Goal: Task Accomplishment & Management: Manage account settings

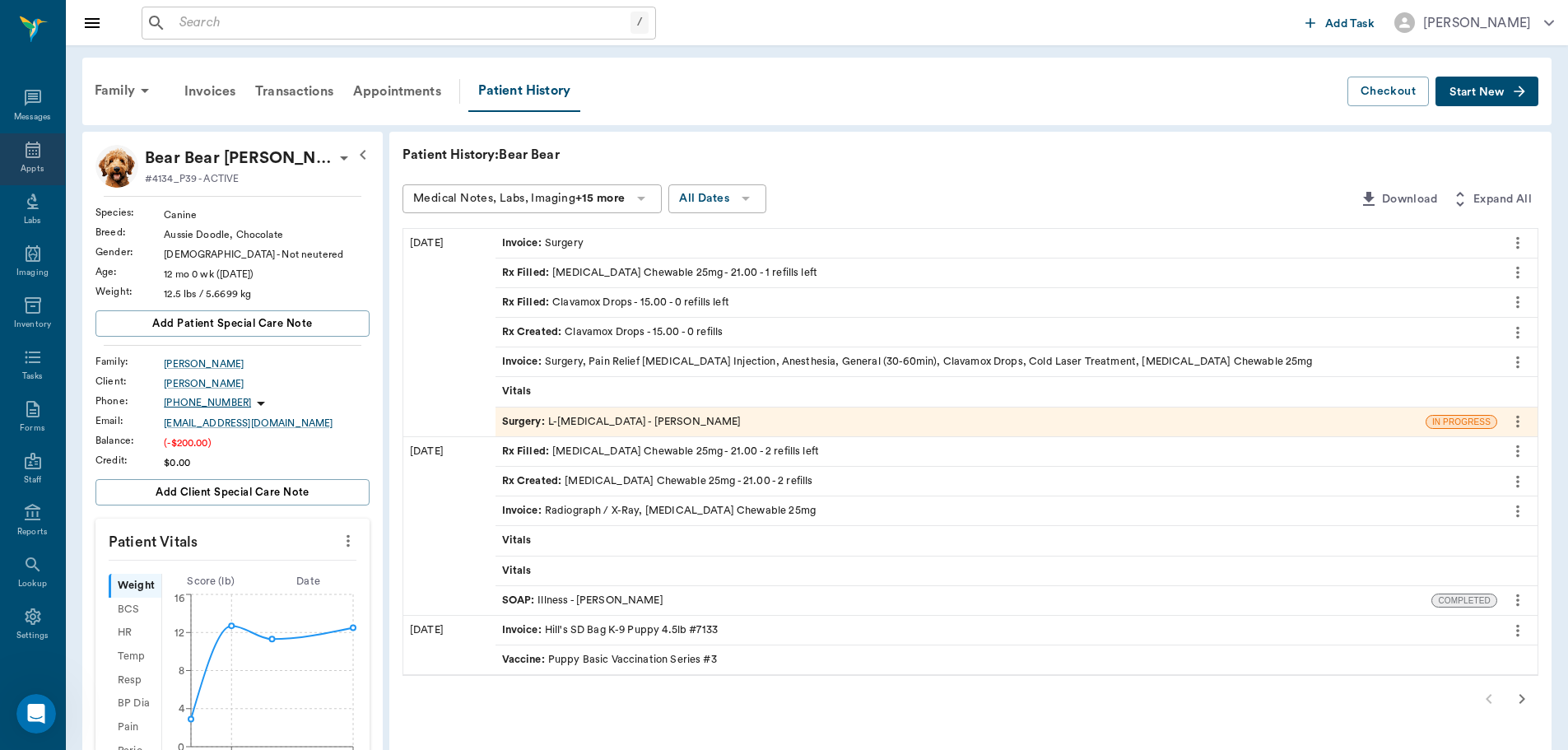
click at [23, 154] on icon at bounding box center [33, 150] width 19 height 19
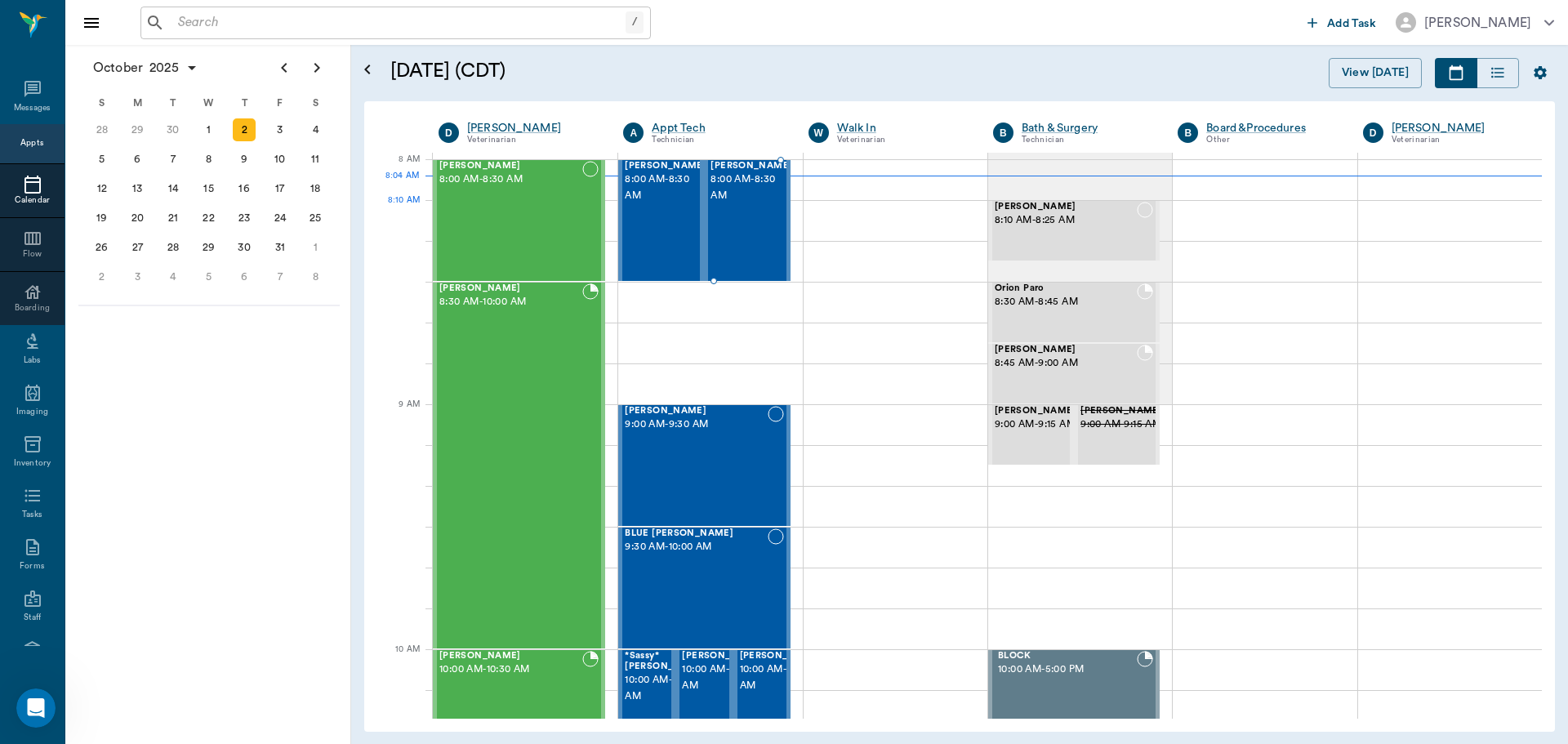
click at [727, 224] on div "Peewee Thomas 8:00 AM - 8:30 AM" at bounding box center [751, 220] width 82 height 119
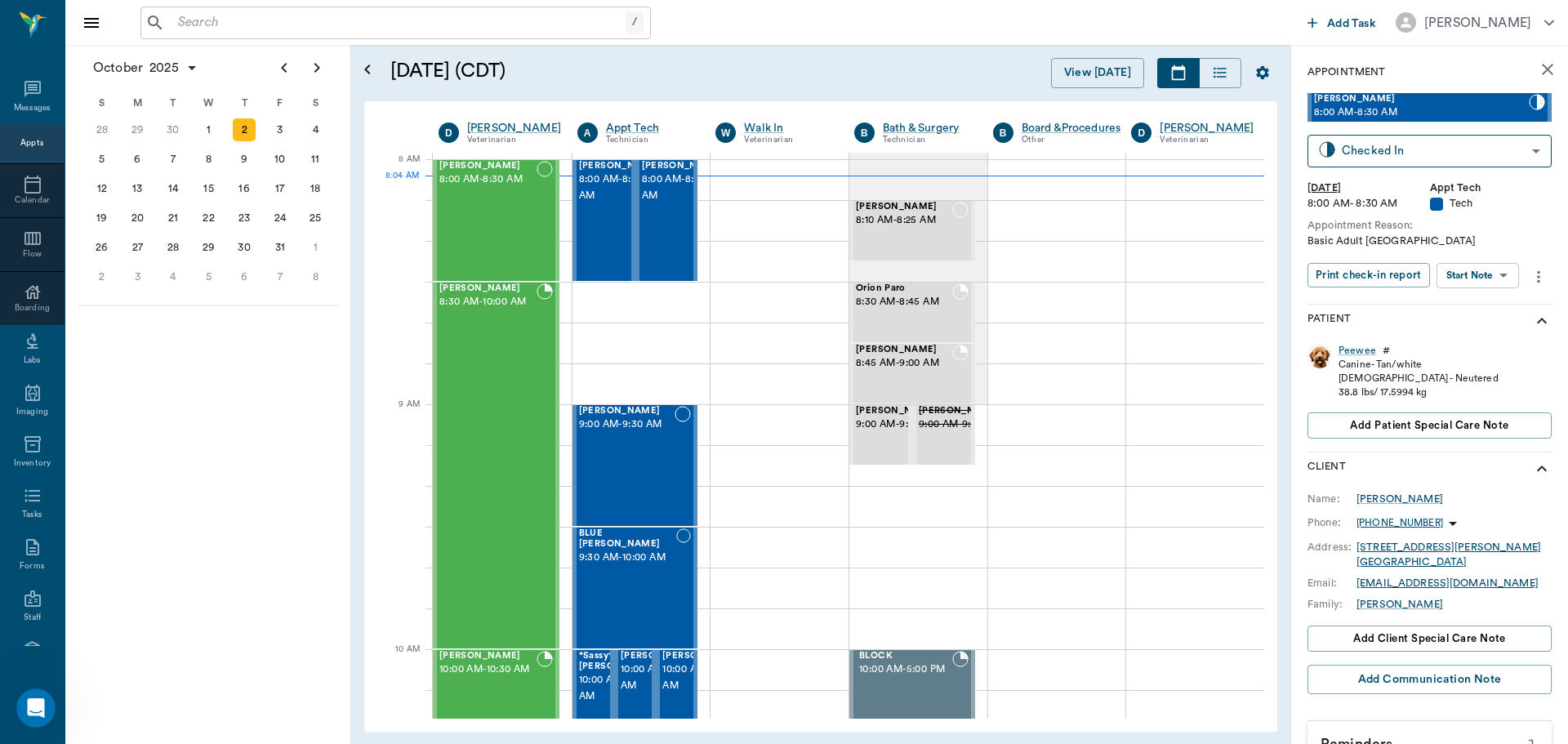
click at [1489, 269] on body "/ ​ Add Task Dr. Bert Ellsworth Nectar Messages Appts Calendar Flow Boarding La…" at bounding box center [784, 372] width 1568 height 744
click at [1487, 308] on button "Start SOAP" at bounding box center [1459, 308] width 55 height 18
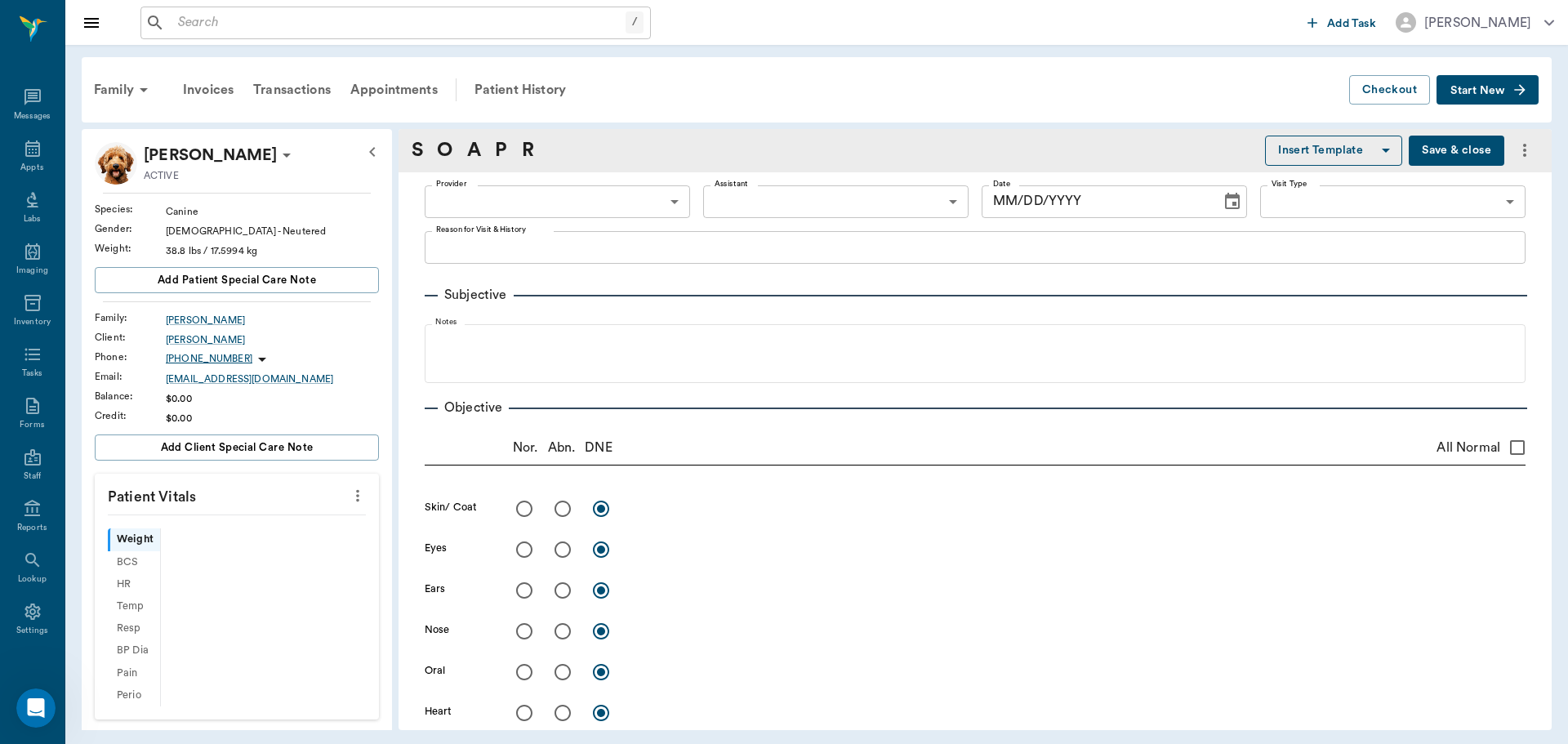
type input "63ec2f075fda476ae8351a4c"
type input "65d2be4f46e3a538d89b8c1a"
type textarea "Basic Adult [GEOGRAPHIC_DATA]"
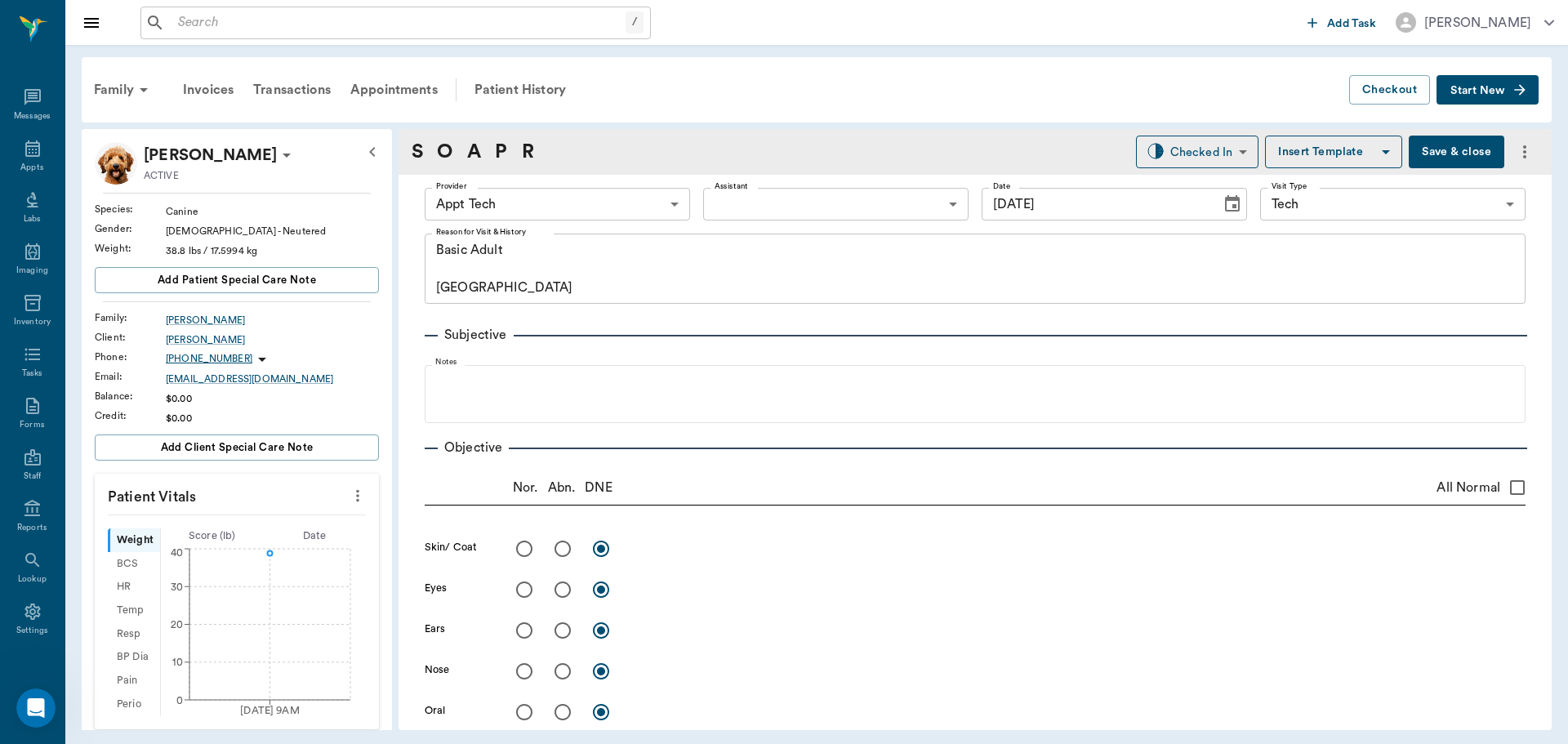
type input "[DATE]"
drag, startPoint x: 345, startPoint y: 485, endPoint x: 324, endPoint y: 503, distance: 27.7
click at [349, 485] on button "more" at bounding box center [357, 496] width 26 height 28
drag, startPoint x: 245, startPoint y: 522, endPoint x: 171, endPoint y: 570, distance: 88.2
click at [245, 525] on span "Enter Vitals" at bounding box center [277, 524] width 137 height 17
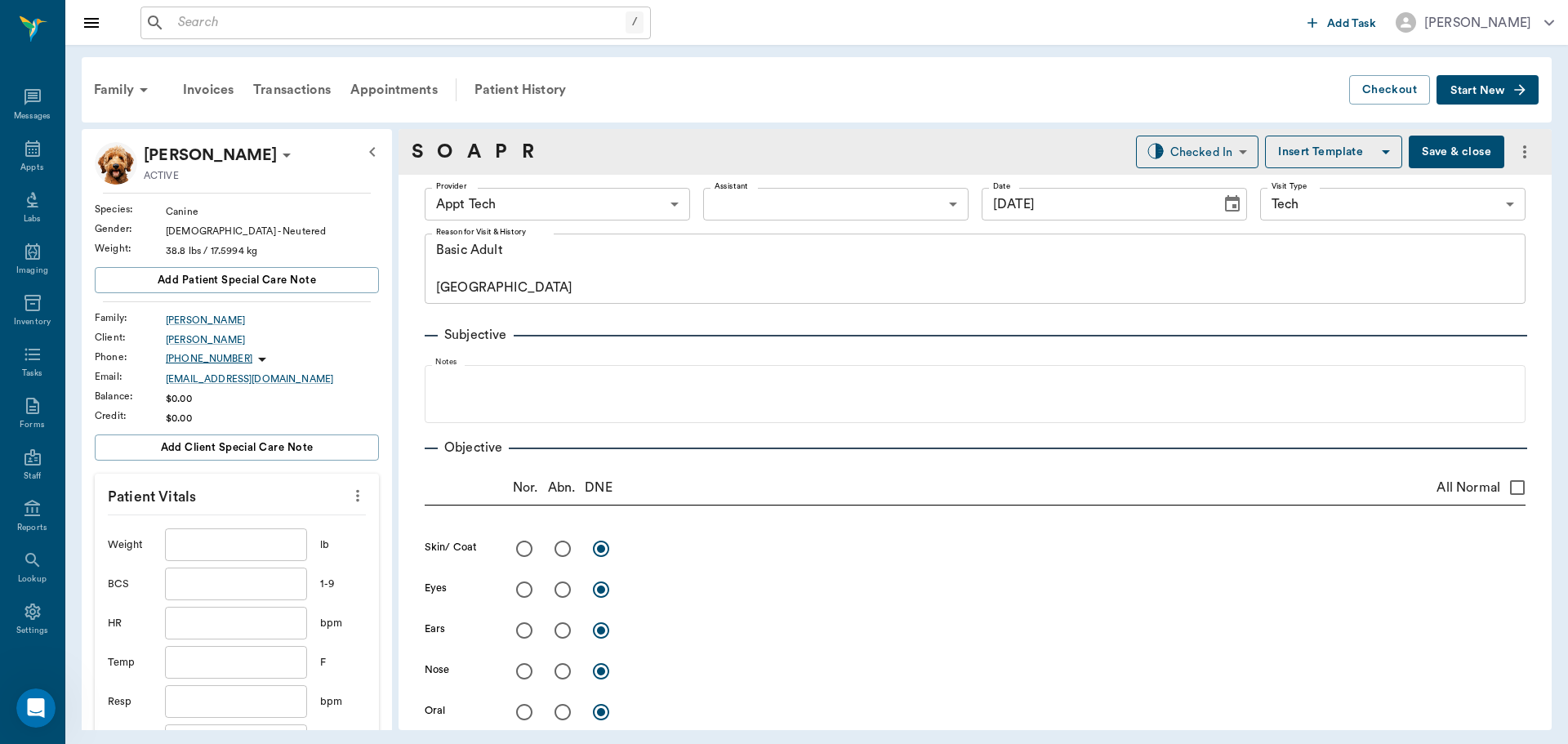
click at [246, 535] on input "text" at bounding box center [236, 545] width 142 height 33
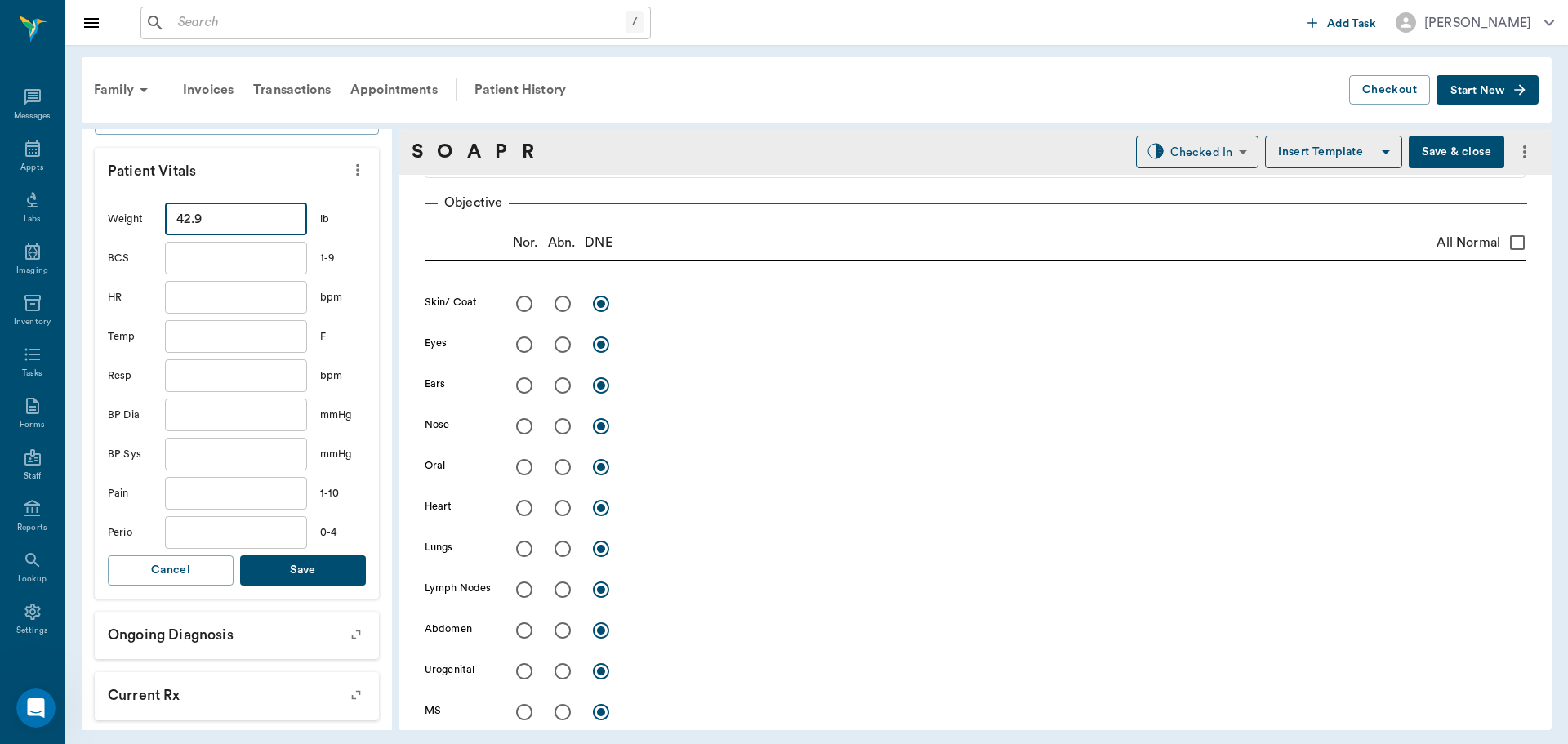
scroll to position [327, 0]
type input "42.9"
click at [319, 572] on button "Save" at bounding box center [303, 569] width 126 height 30
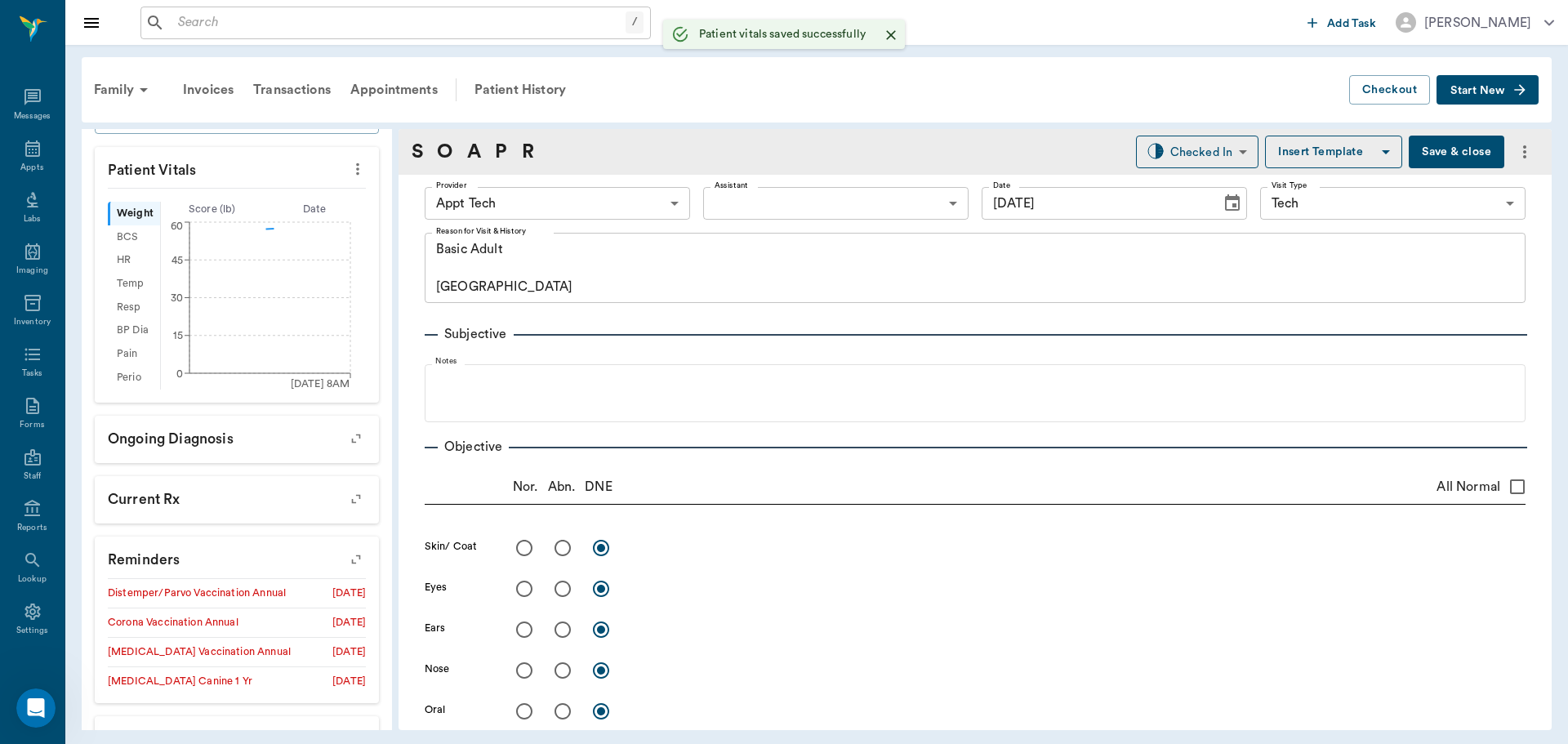
scroll to position [0, 0]
click at [612, 192] on body "/ ​ Add Task Dr. Bert Ellsworth Nectar Messages Appts Labs Imaging Inventory Ta…" at bounding box center [784, 372] width 1568 height 744
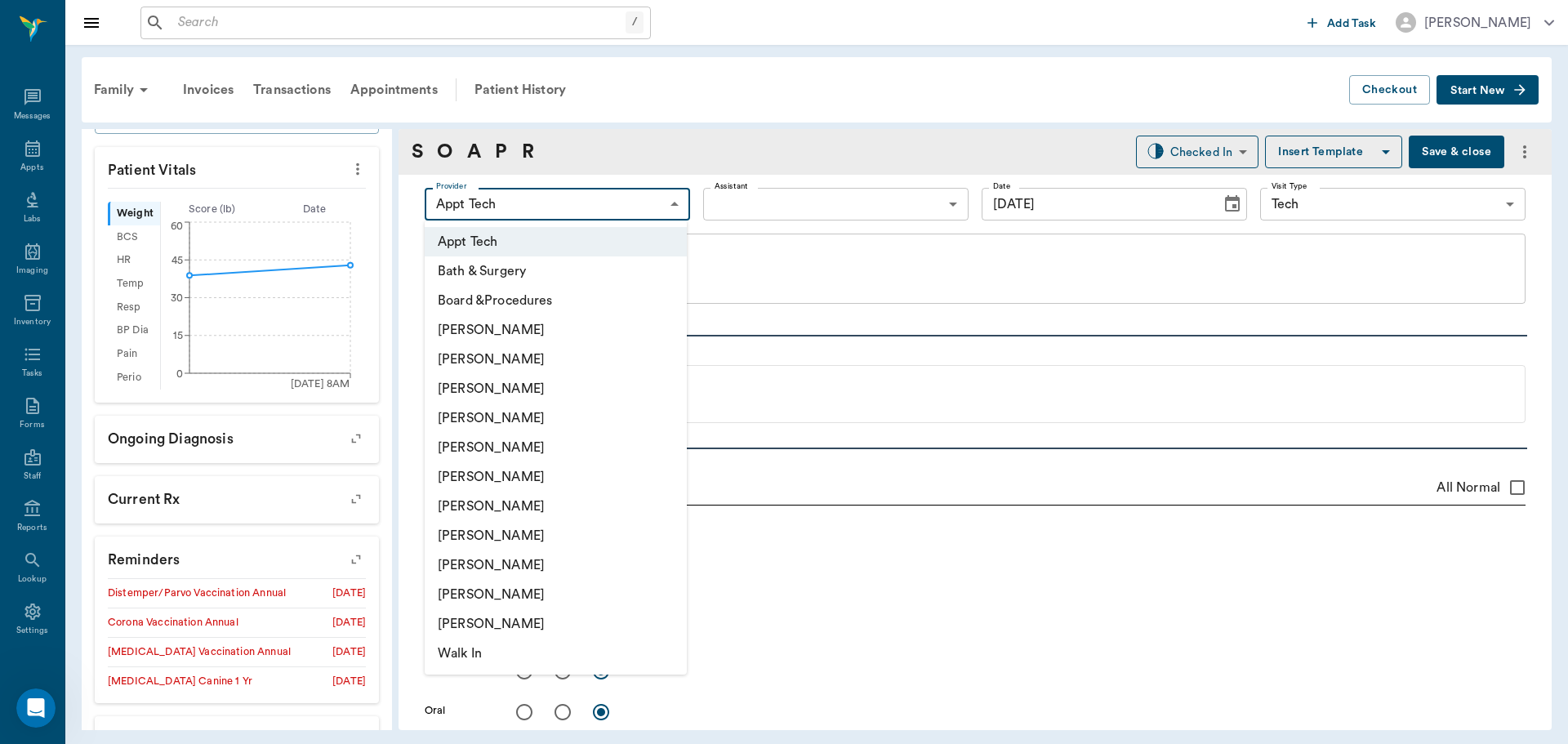
drag, startPoint x: 499, startPoint y: 535, endPoint x: 522, endPoint y: 443, distance: 94.8
click at [499, 535] on li "[PERSON_NAME]" at bounding box center [556, 535] width 262 height 29
type input "63ec2e7e52e12b0ba117b124"
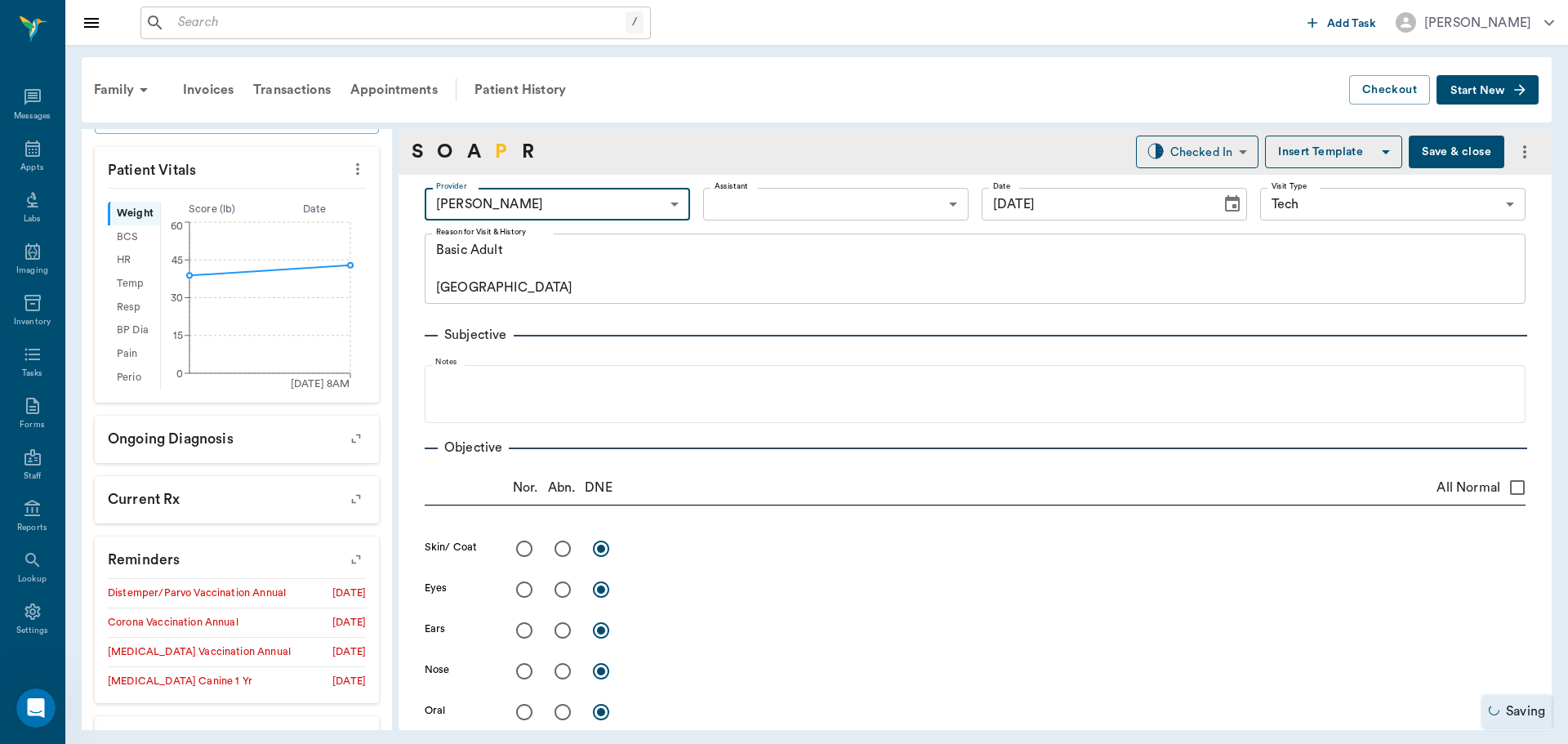
click at [497, 151] on link "P" at bounding box center [500, 152] width 13 height 29
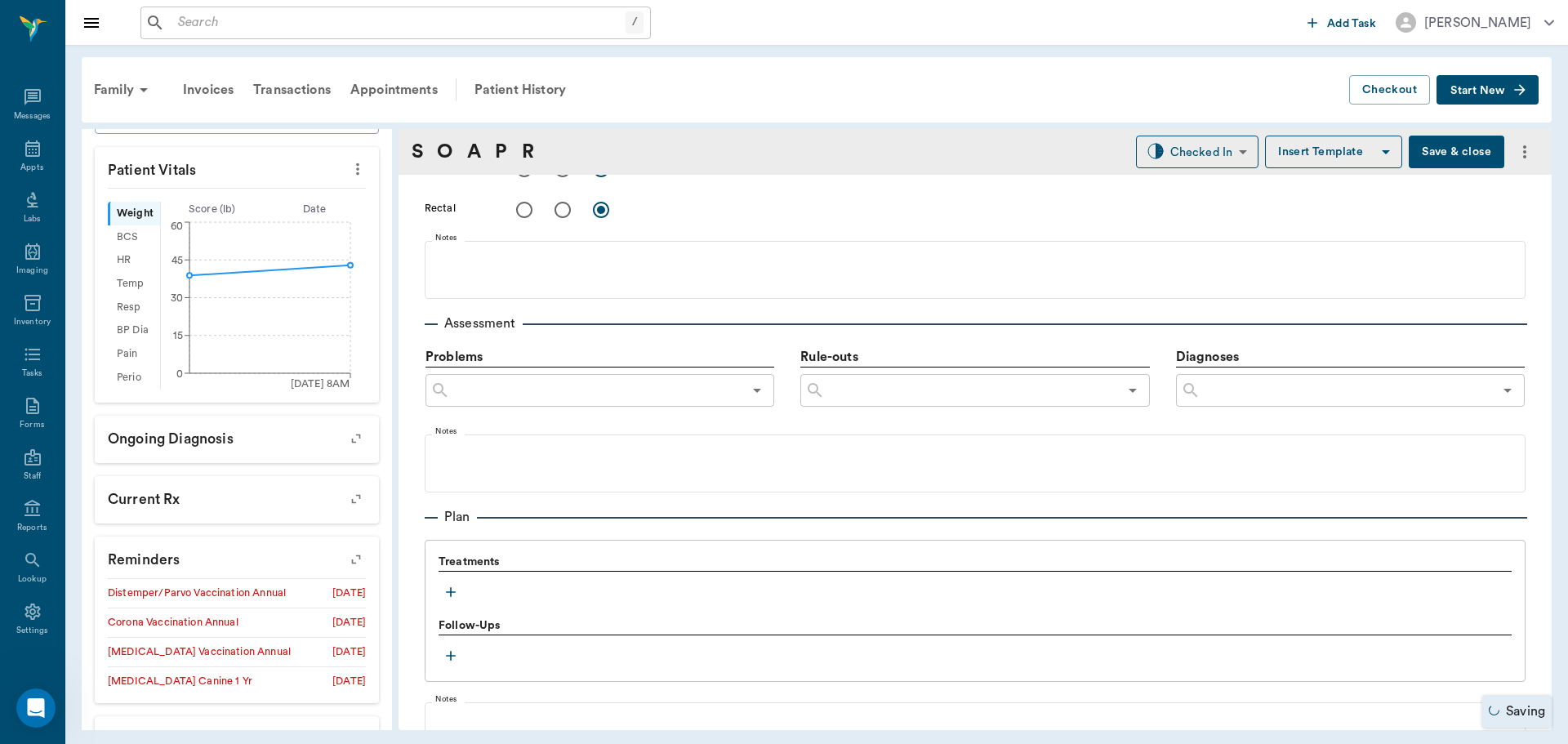
scroll to position [1011, 0]
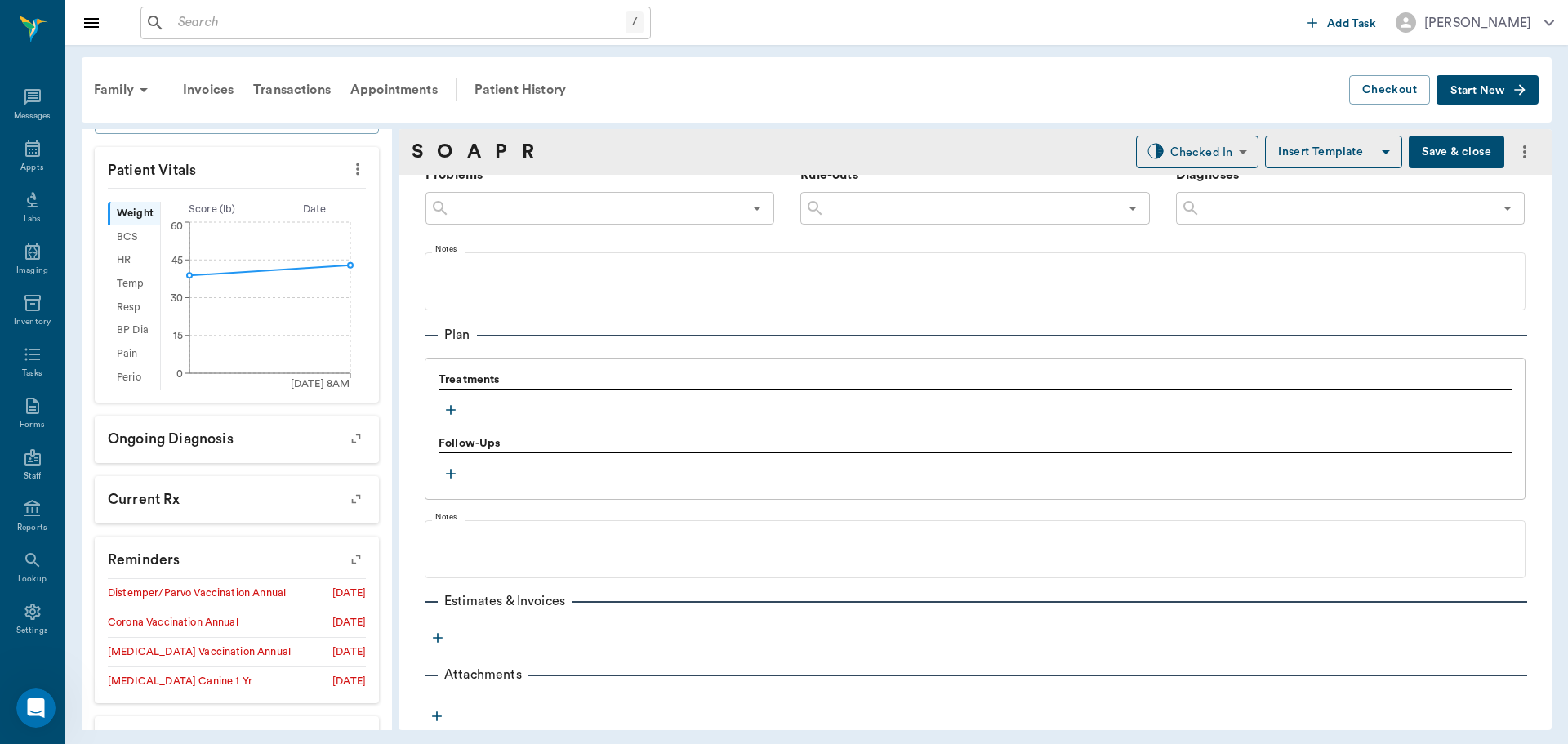
click at [449, 397] on div at bounding box center [975, 397] width 1073 height 2
click at [448, 415] on button "button" at bounding box center [450, 410] width 24 height 24
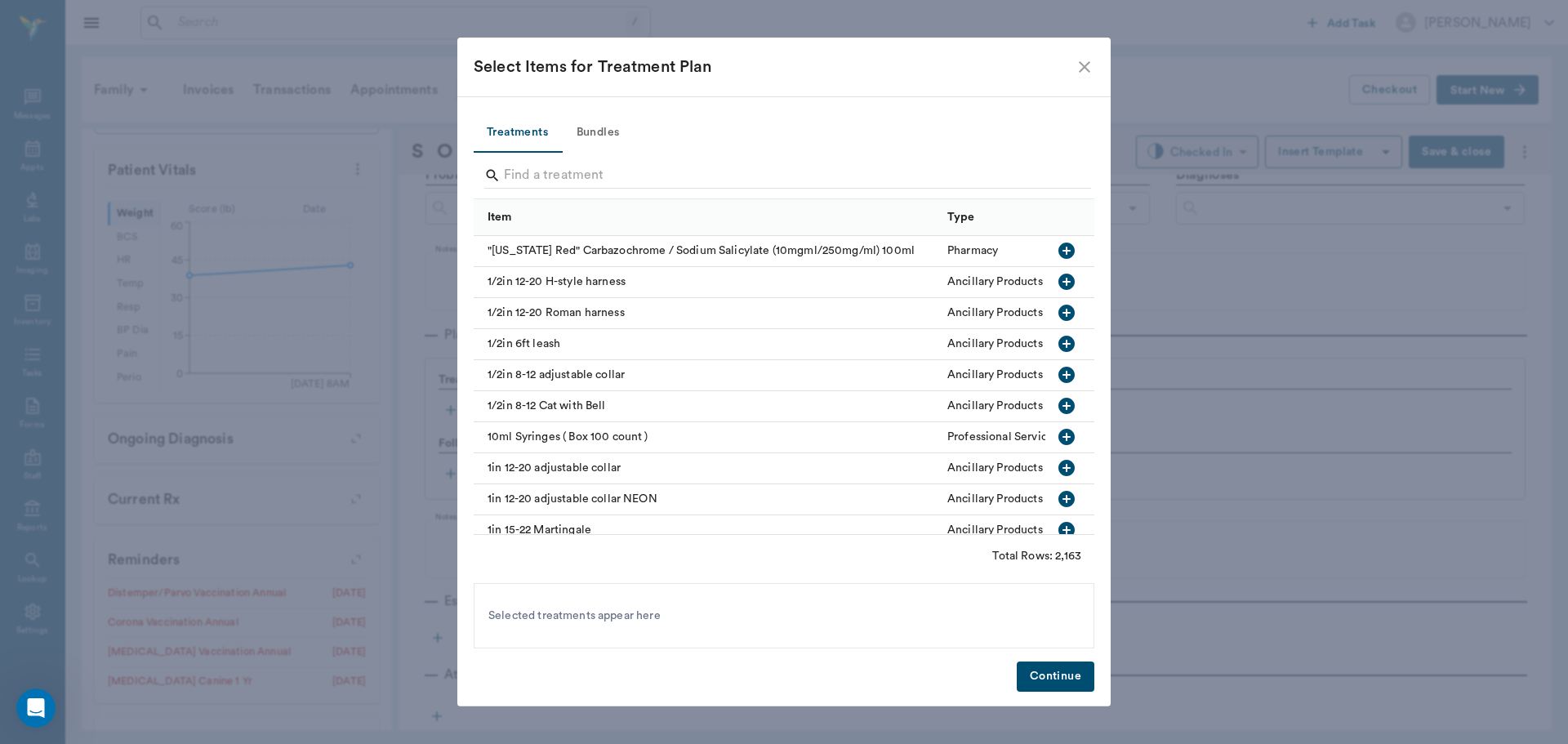
click at [593, 132] on button "Bundles" at bounding box center [598, 132] width 73 height 40
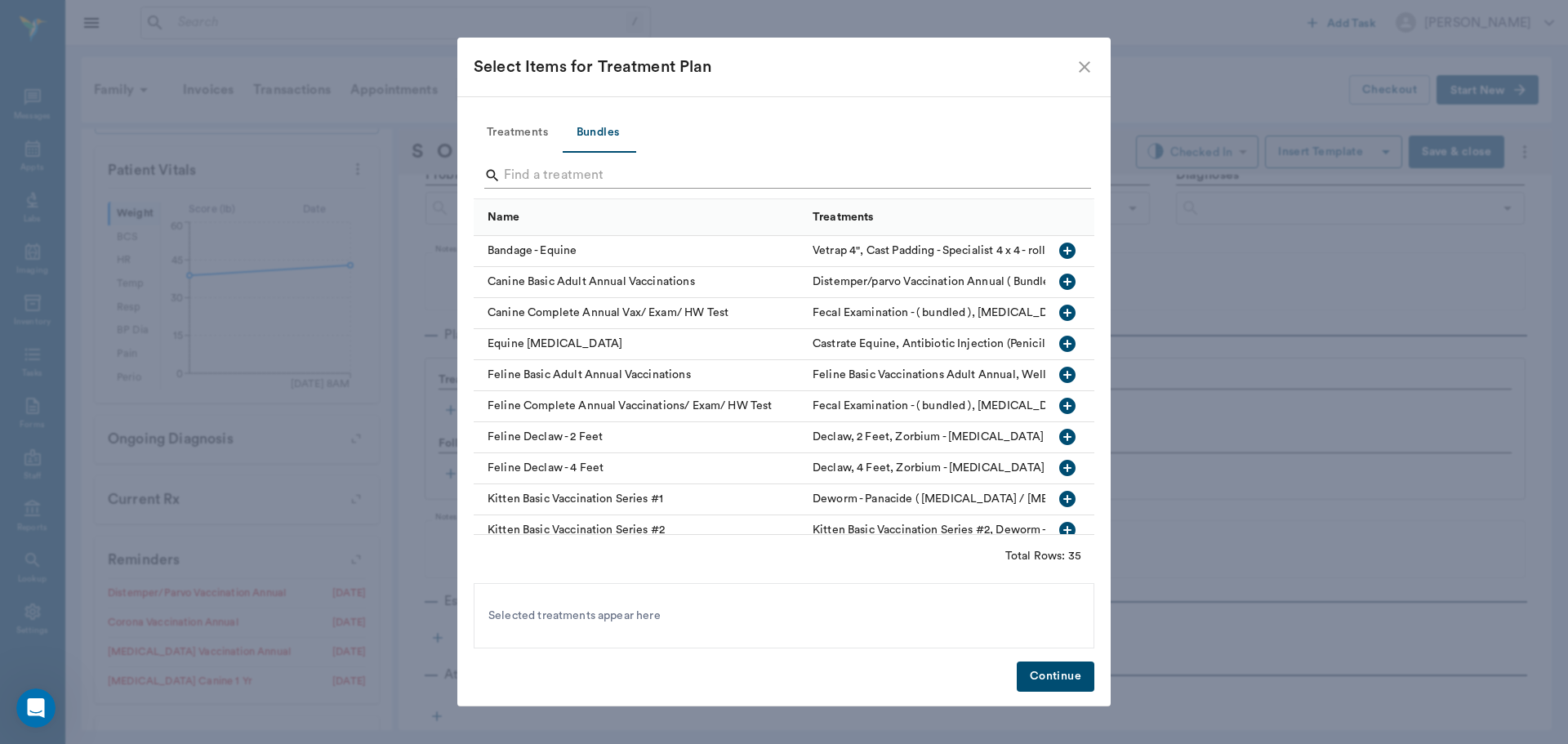
click at [538, 180] on input "Search" at bounding box center [785, 175] width 562 height 26
click at [1058, 282] on icon "button" at bounding box center [1068, 281] width 19 height 19
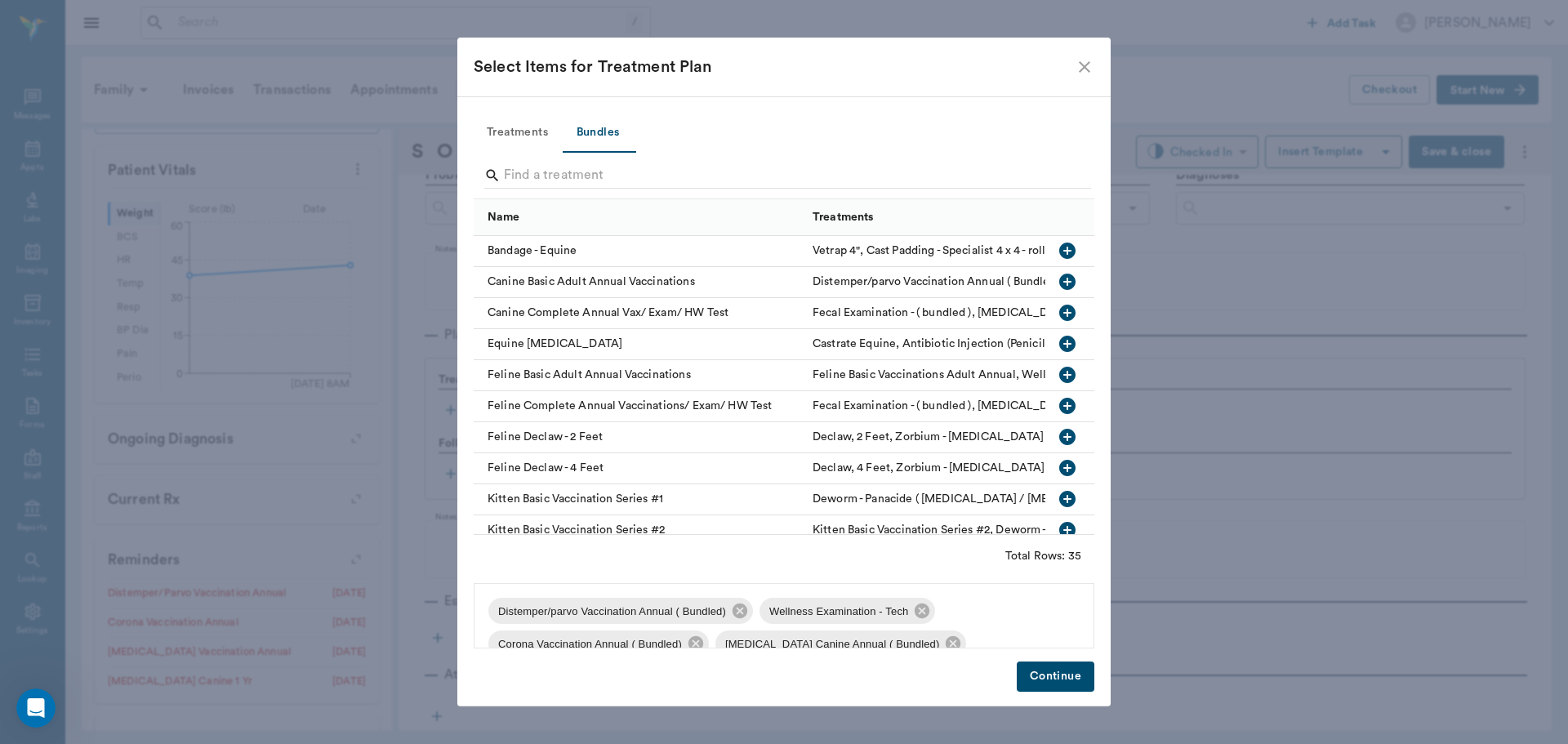
scroll to position [121, 0]
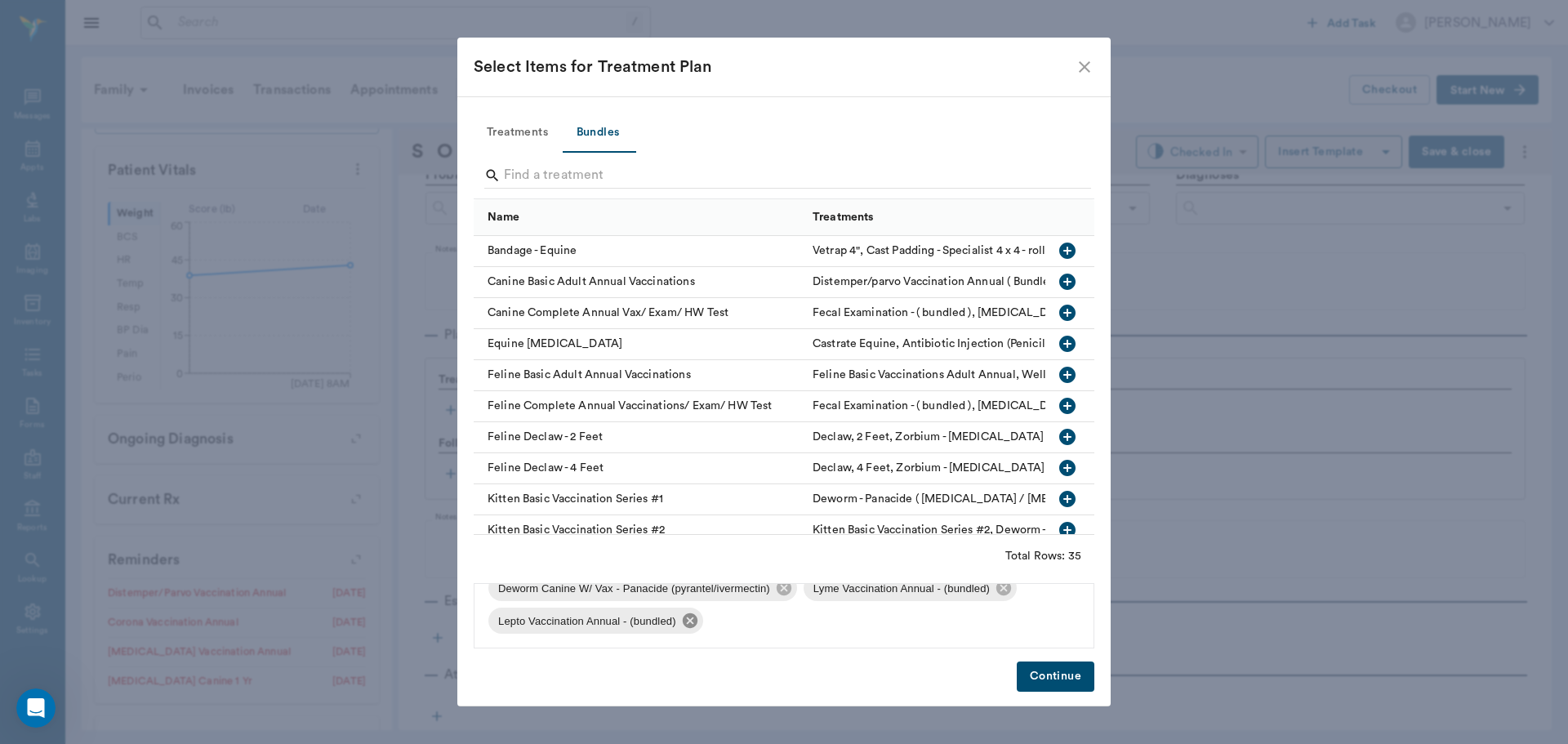
click at [682, 625] on icon at bounding box center [690, 620] width 18 height 18
click at [1005, 617] on icon at bounding box center [1003, 620] width 14 height 14
click at [1055, 674] on button "Continue" at bounding box center [1055, 676] width 77 height 30
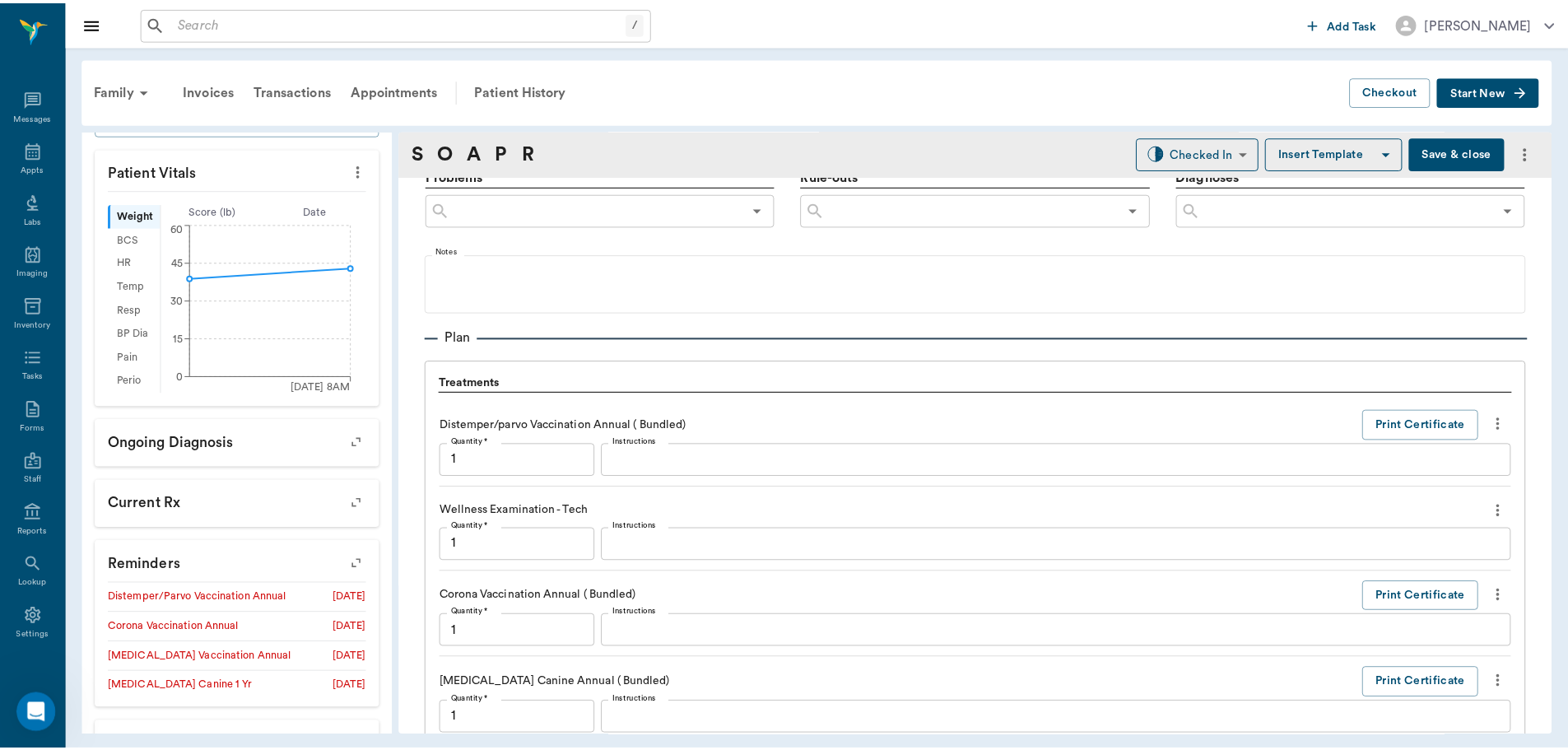
scroll to position [1610, 0]
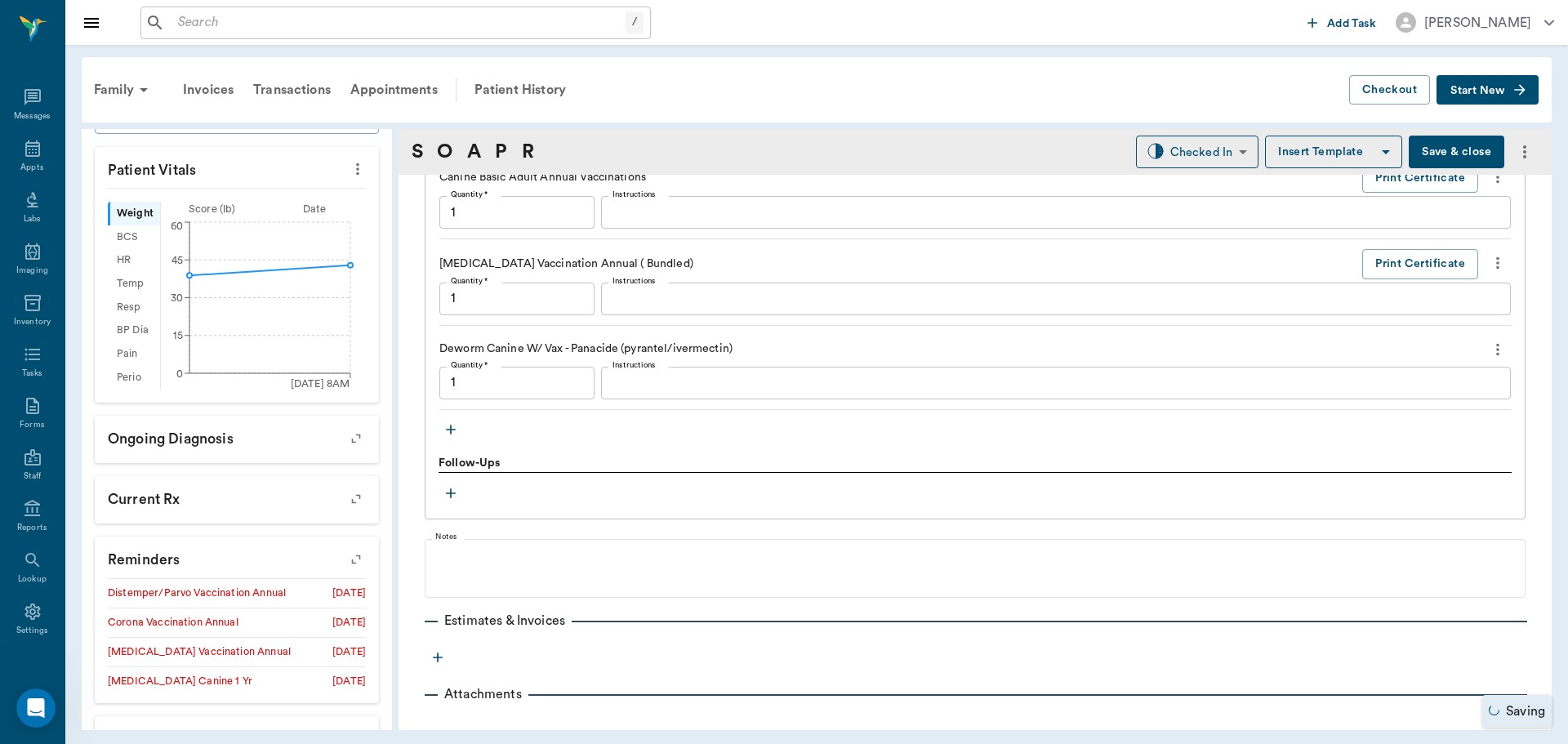
type input "1.00"
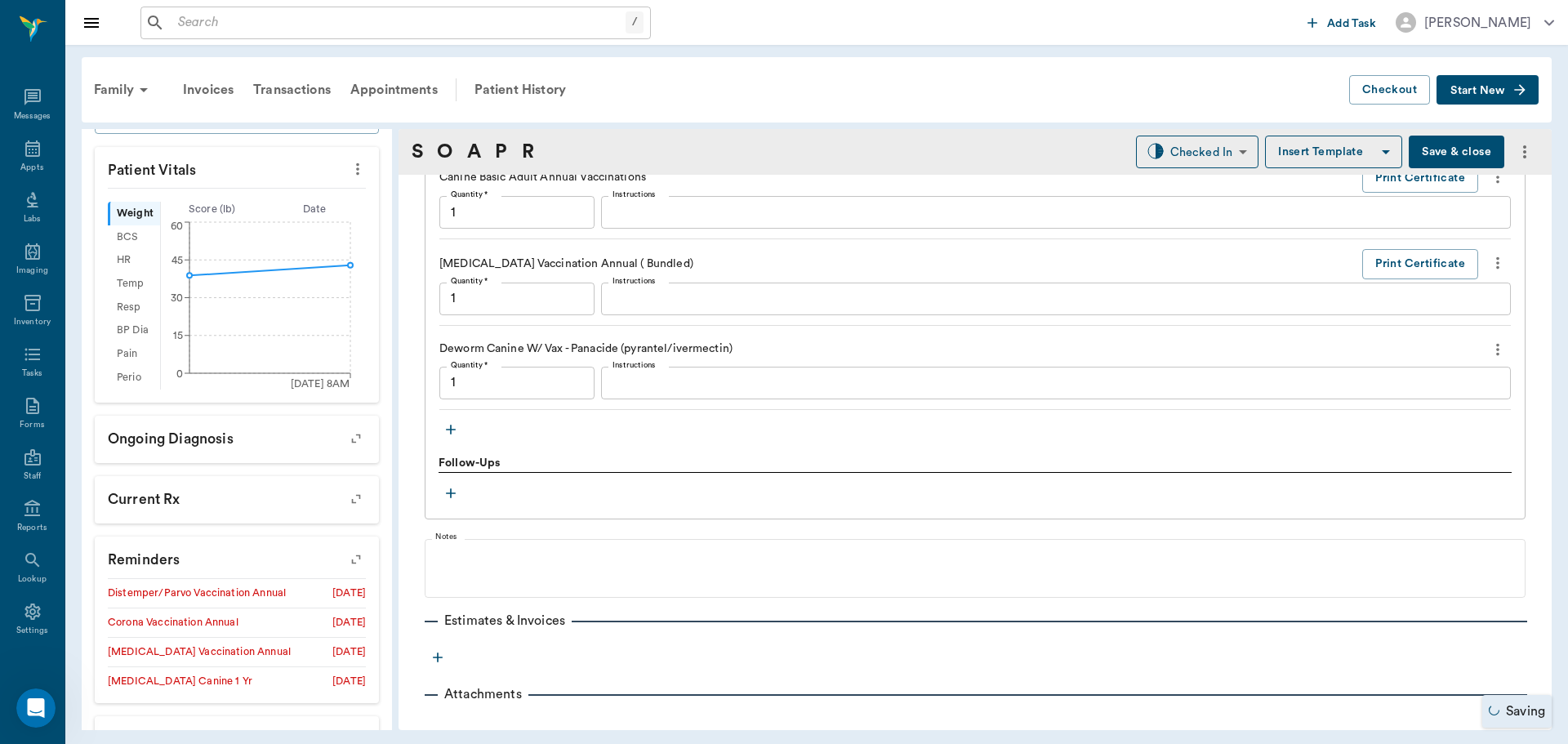
type input "1.00"
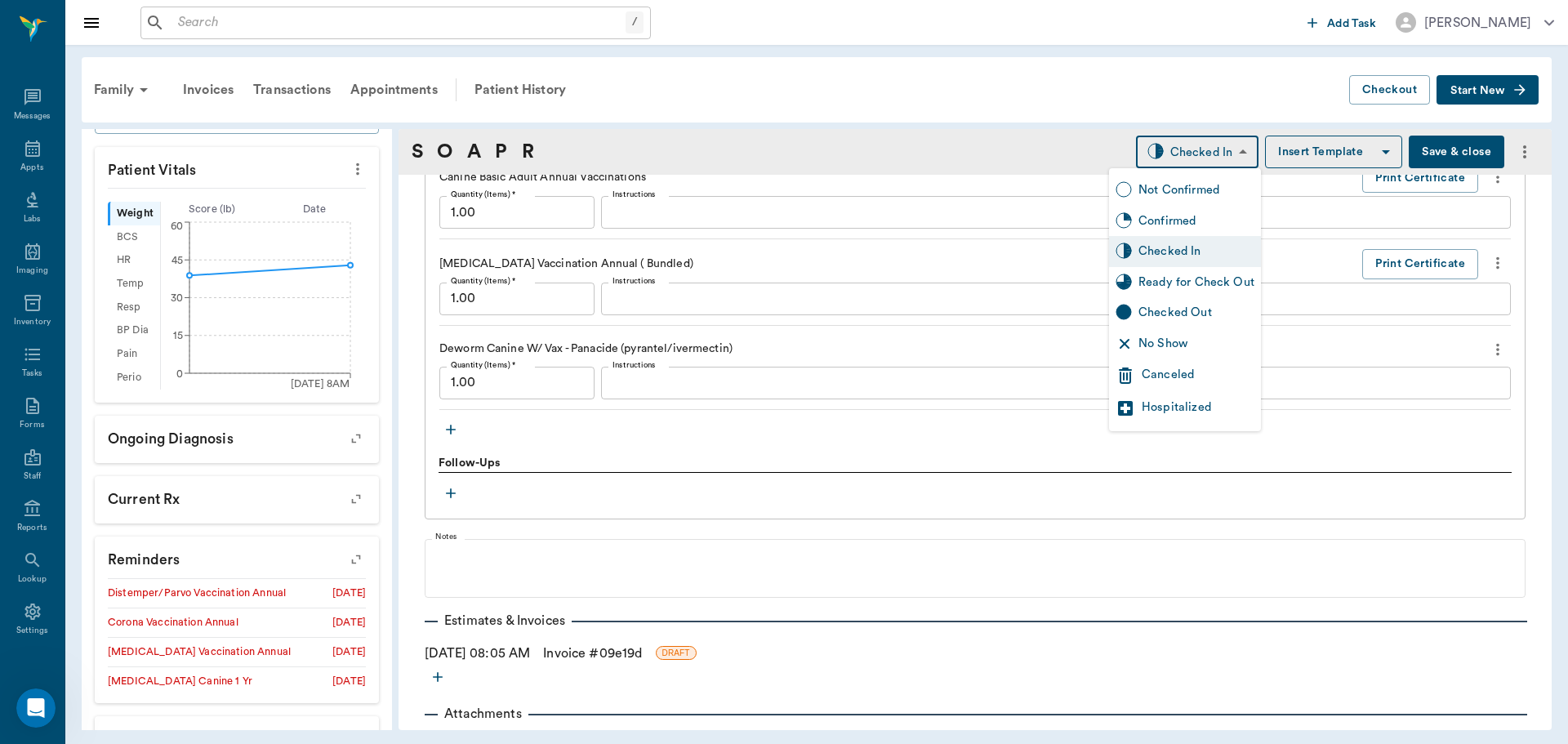
click at [1207, 145] on body "/ ​ Add Task Dr. Bert Ellsworth Nectar Messages Appts Labs Imaging Inventory Ta…" at bounding box center [784, 372] width 1568 height 744
click at [1179, 283] on div "Ready for Check Out" at bounding box center [1196, 282] width 116 height 18
type input "READY_TO_CHECKOUT"
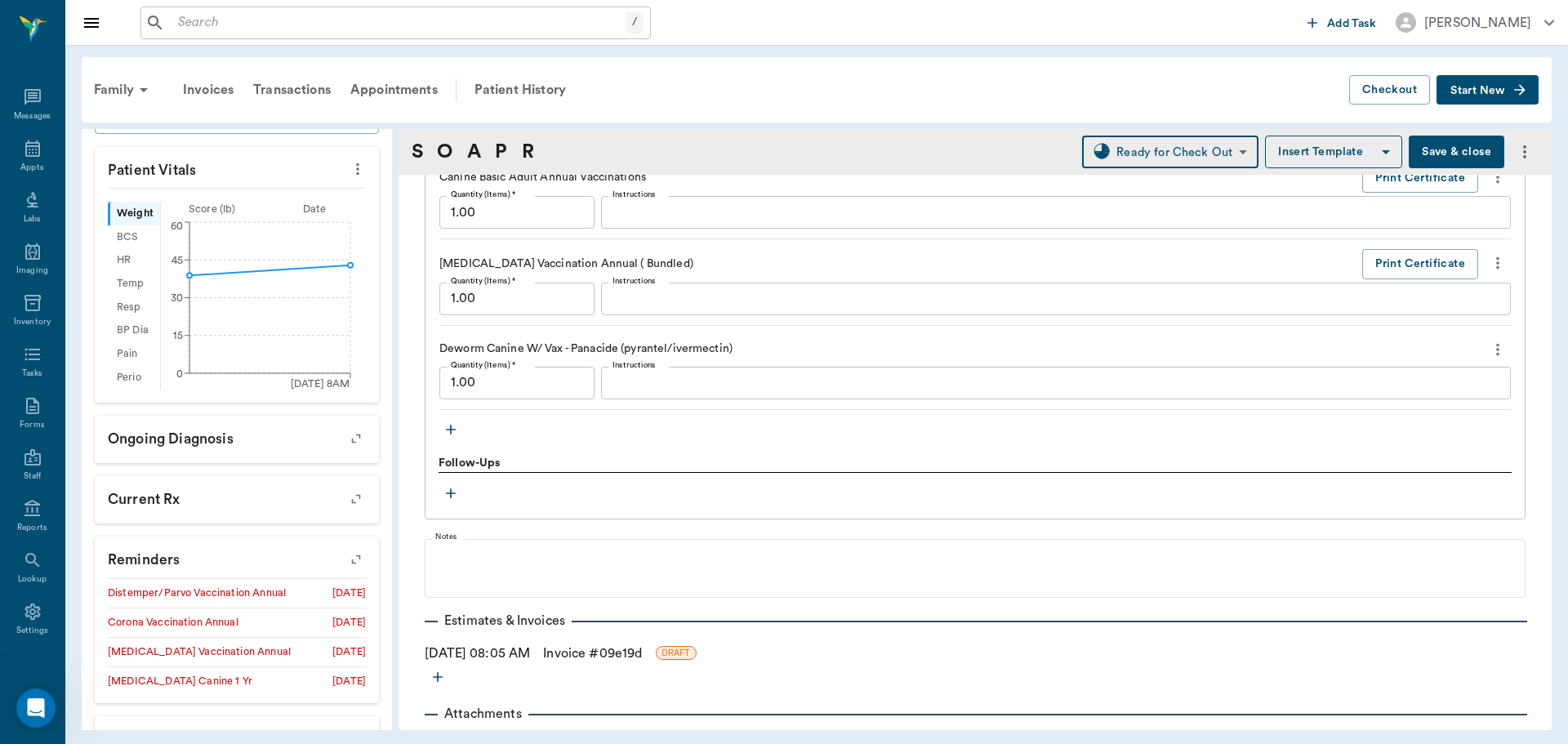
click at [641, 648] on link "Invoice # 09e19d" at bounding box center [592, 653] width 99 height 19
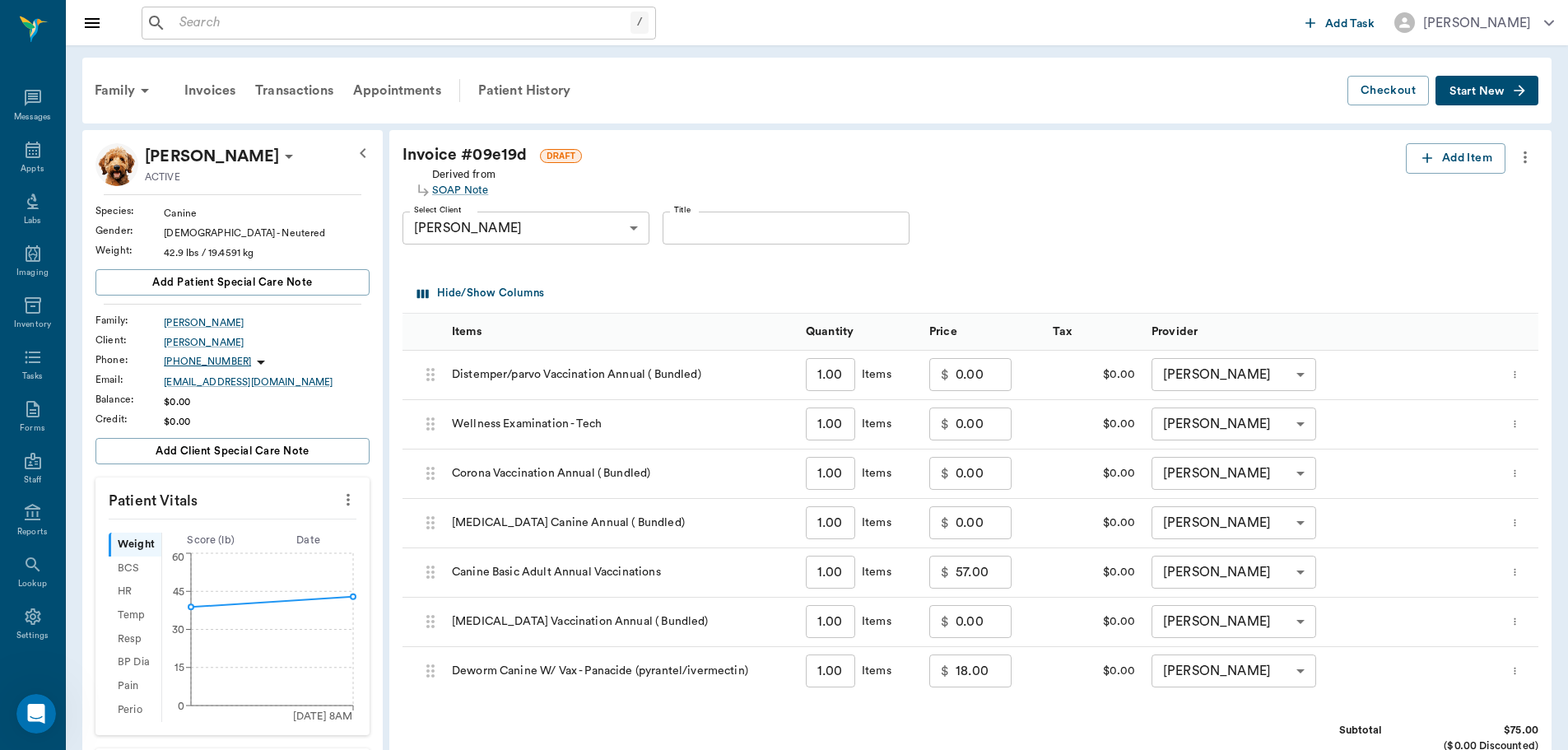
scroll to position [329, 0]
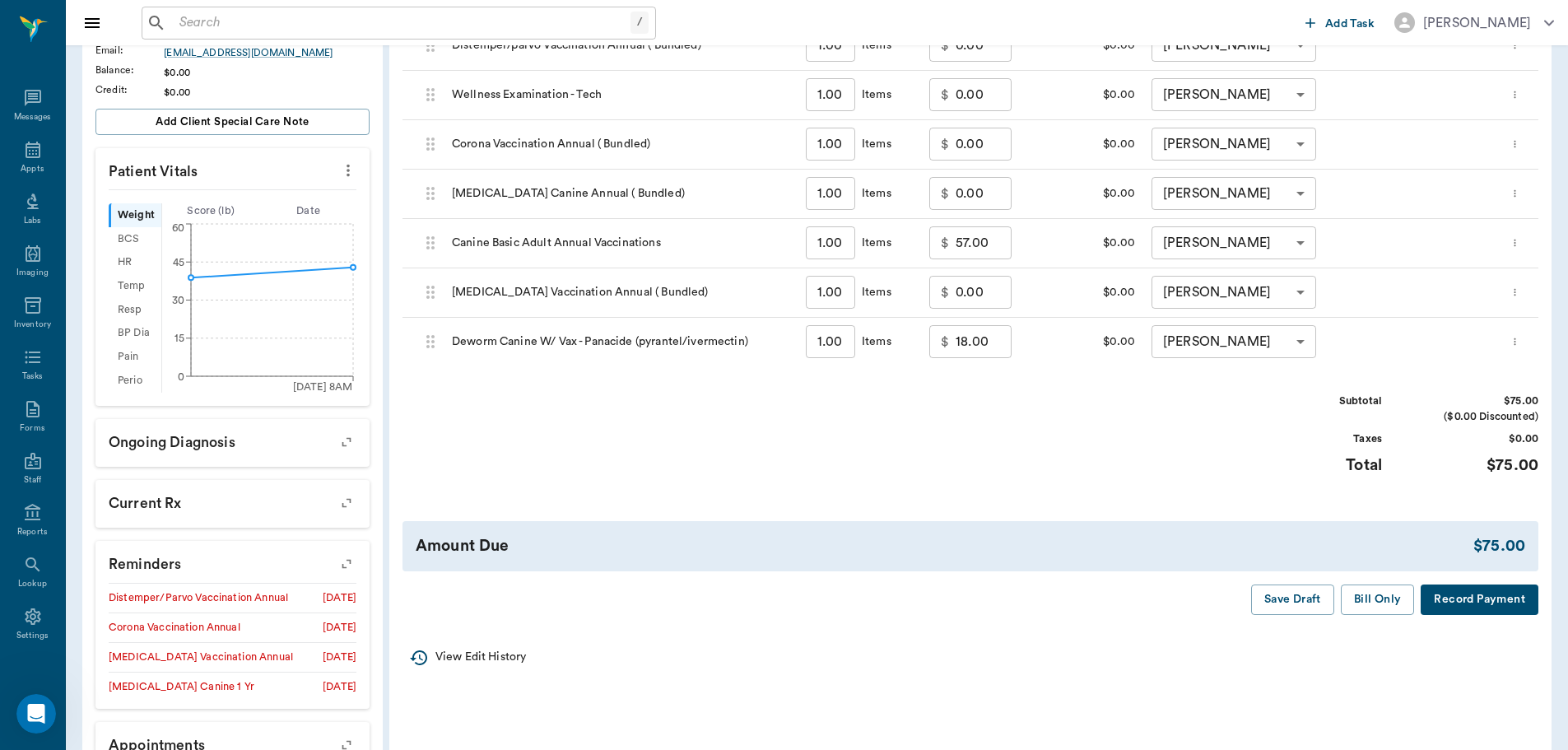
drag, startPoint x: 1399, startPoint y: 597, endPoint x: 1342, endPoint y: 605, distance: 57.6
click at [1397, 597] on button "Bill Only" at bounding box center [1378, 599] width 74 height 30
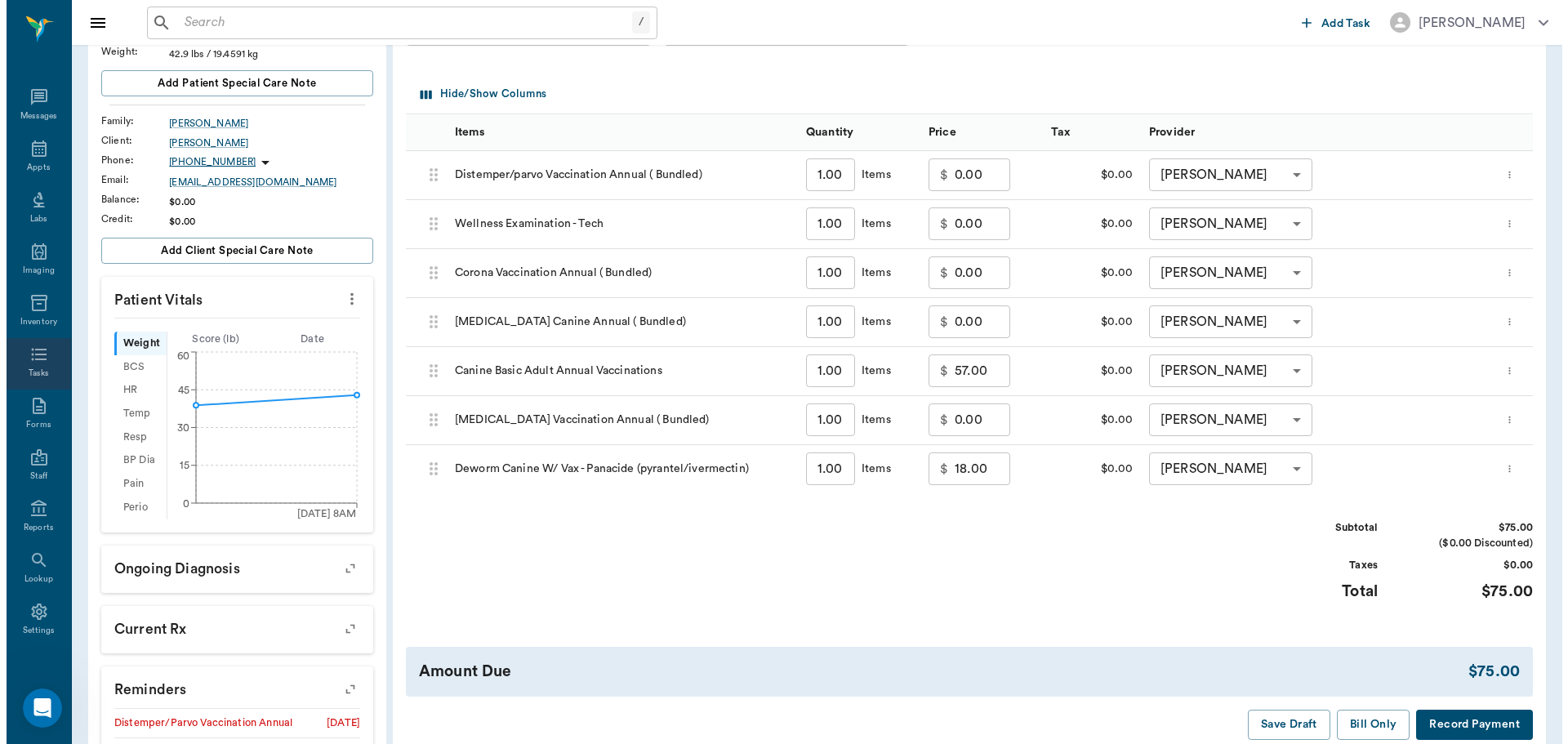
scroll to position [0, 0]
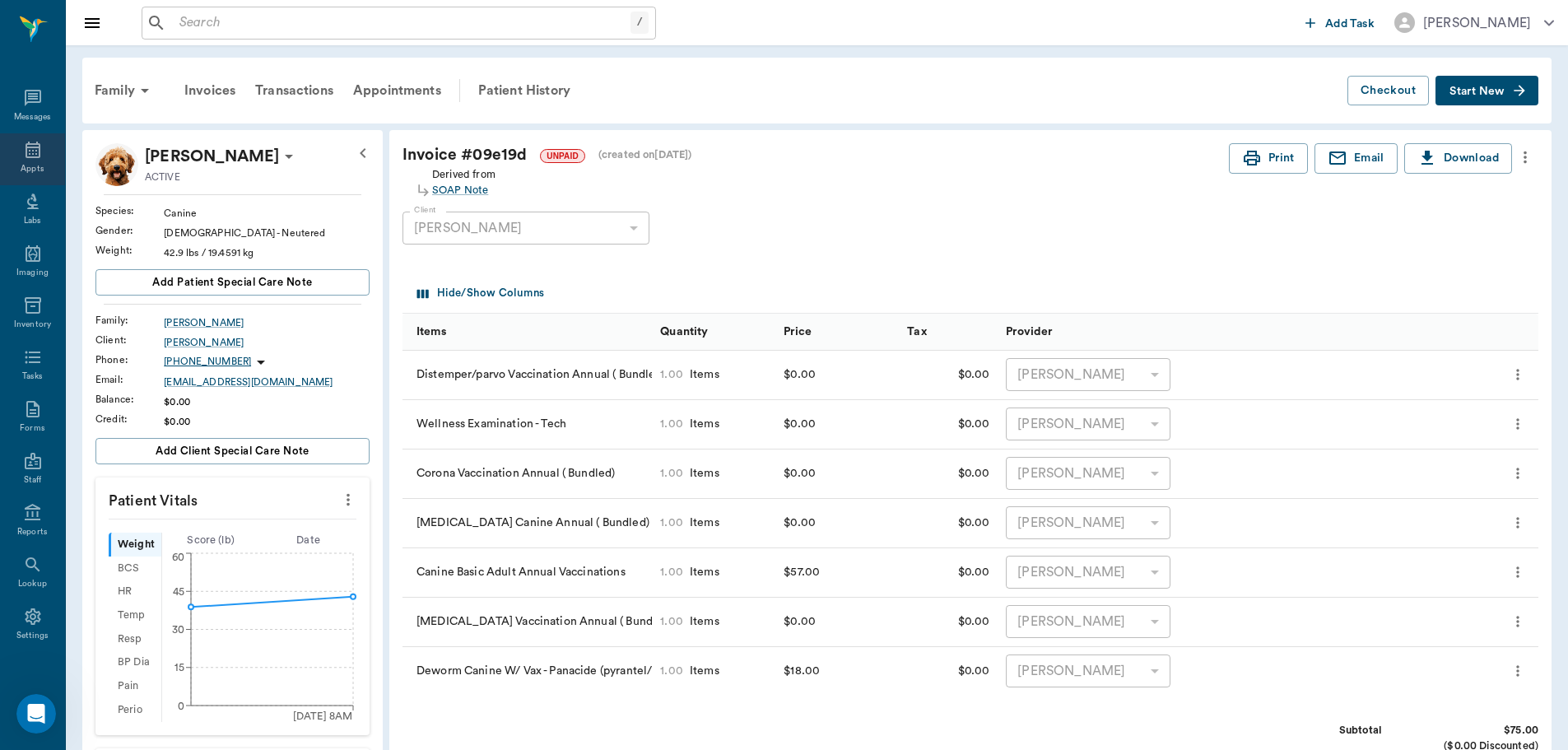
click at [15, 152] on div "Appts" at bounding box center [32, 159] width 65 height 52
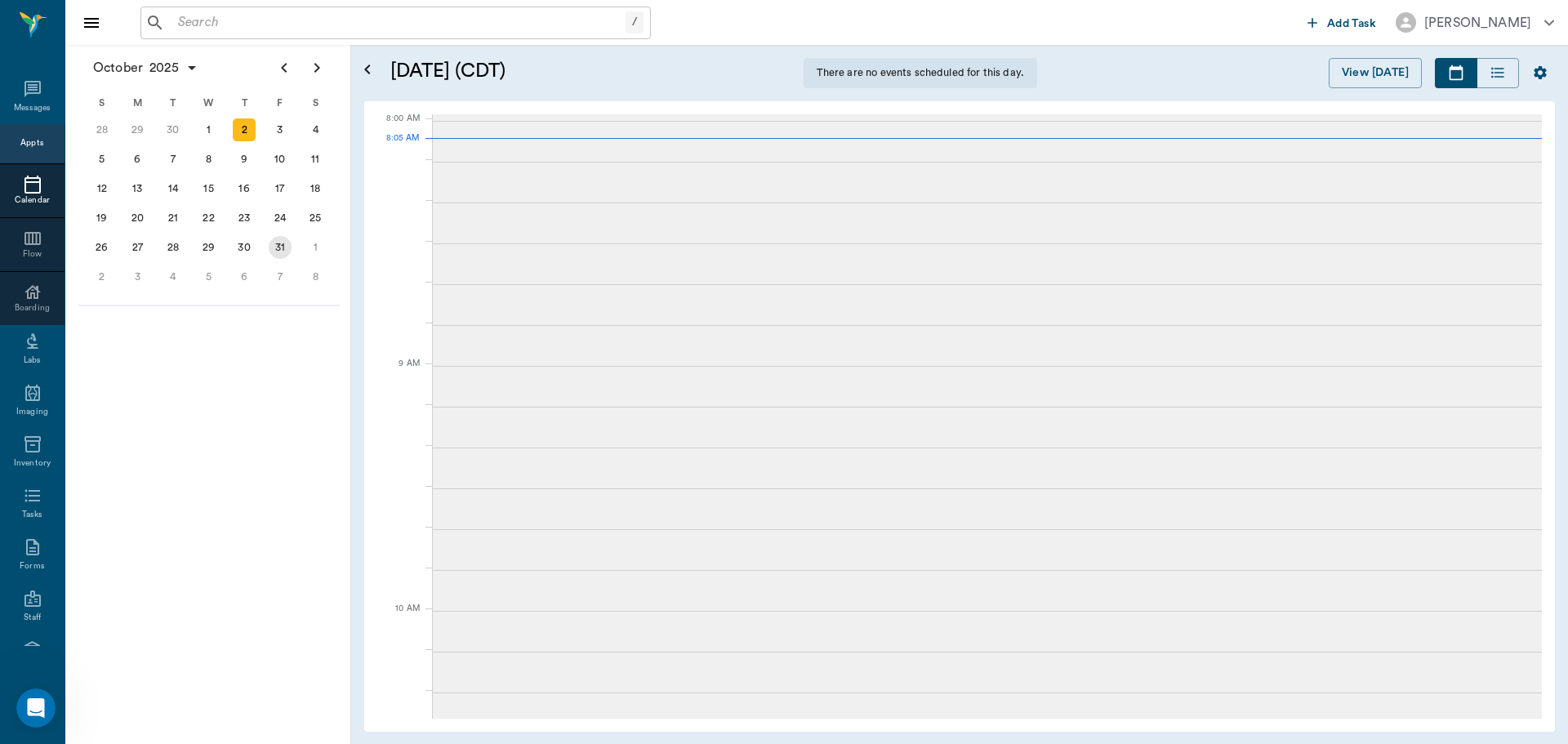
scroll to position [3, 0]
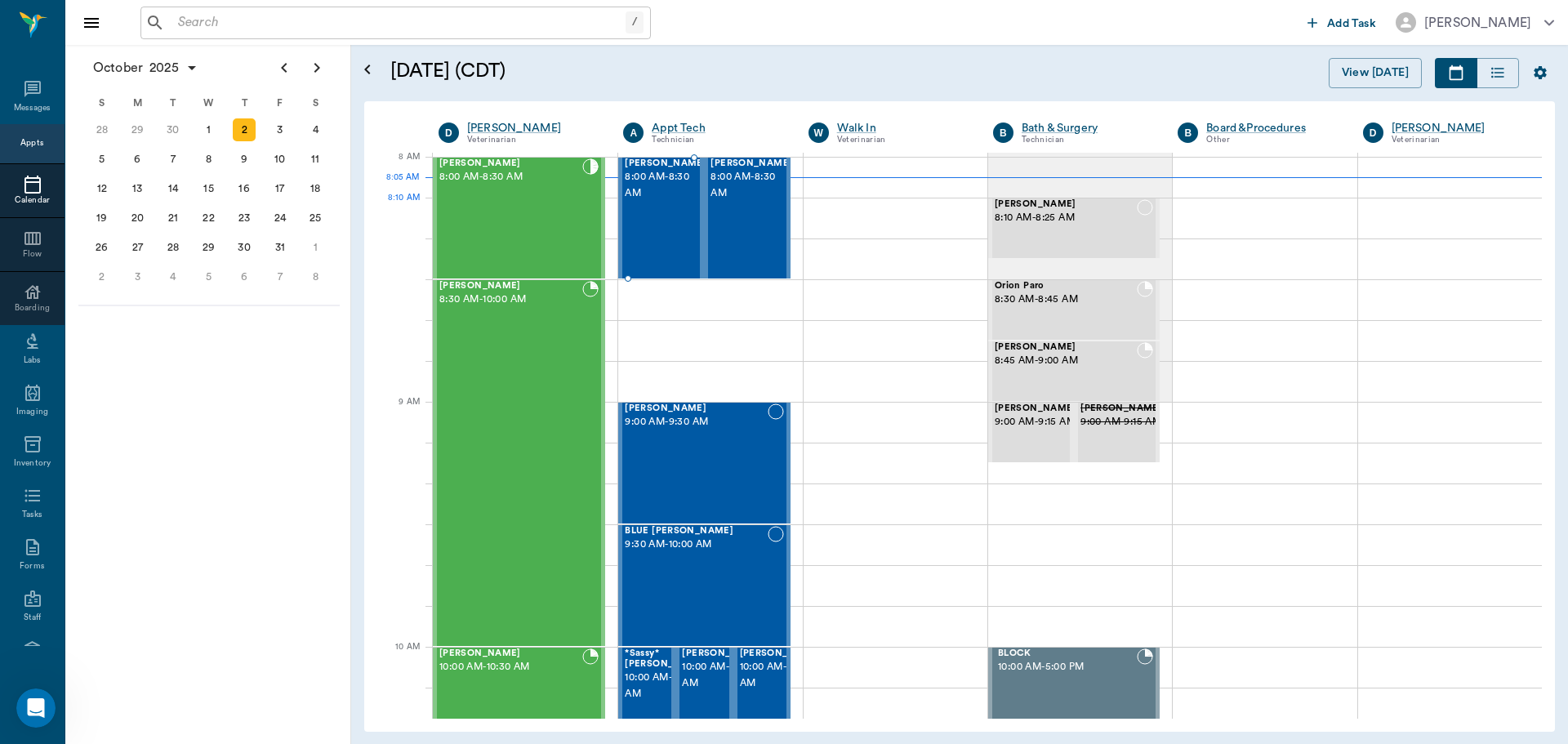
click at [670, 202] on span "8:00 AM - 8:30 AM" at bounding box center [666, 186] width 82 height 33
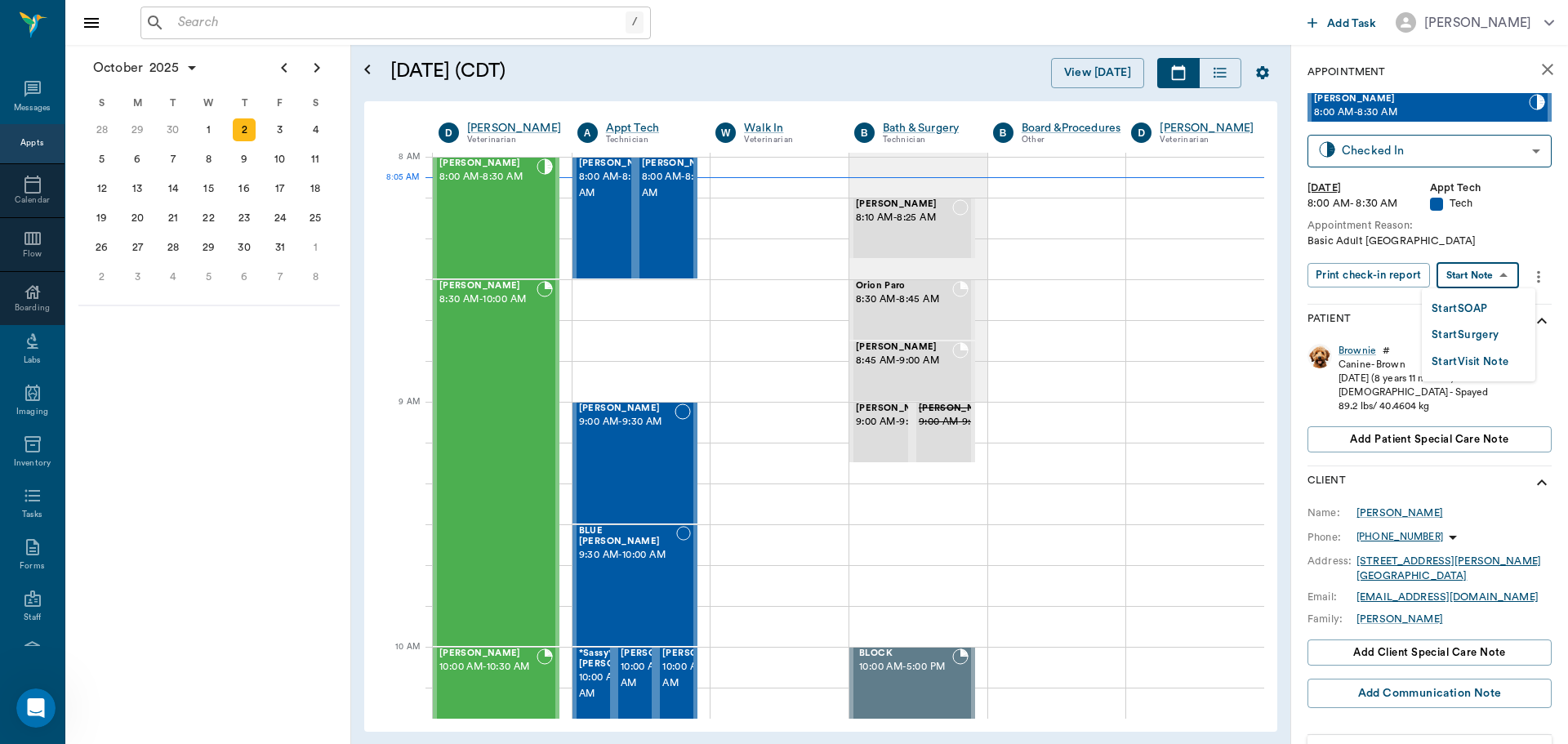
click at [1481, 278] on body "/ ​ Add Task Dr. Bert Ellsworth Nectar Messages Appts Calendar Flow Boarding La…" at bounding box center [784, 372] width 1568 height 744
click at [1486, 306] on button "Start SOAP" at bounding box center [1459, 308] width 55 height 18
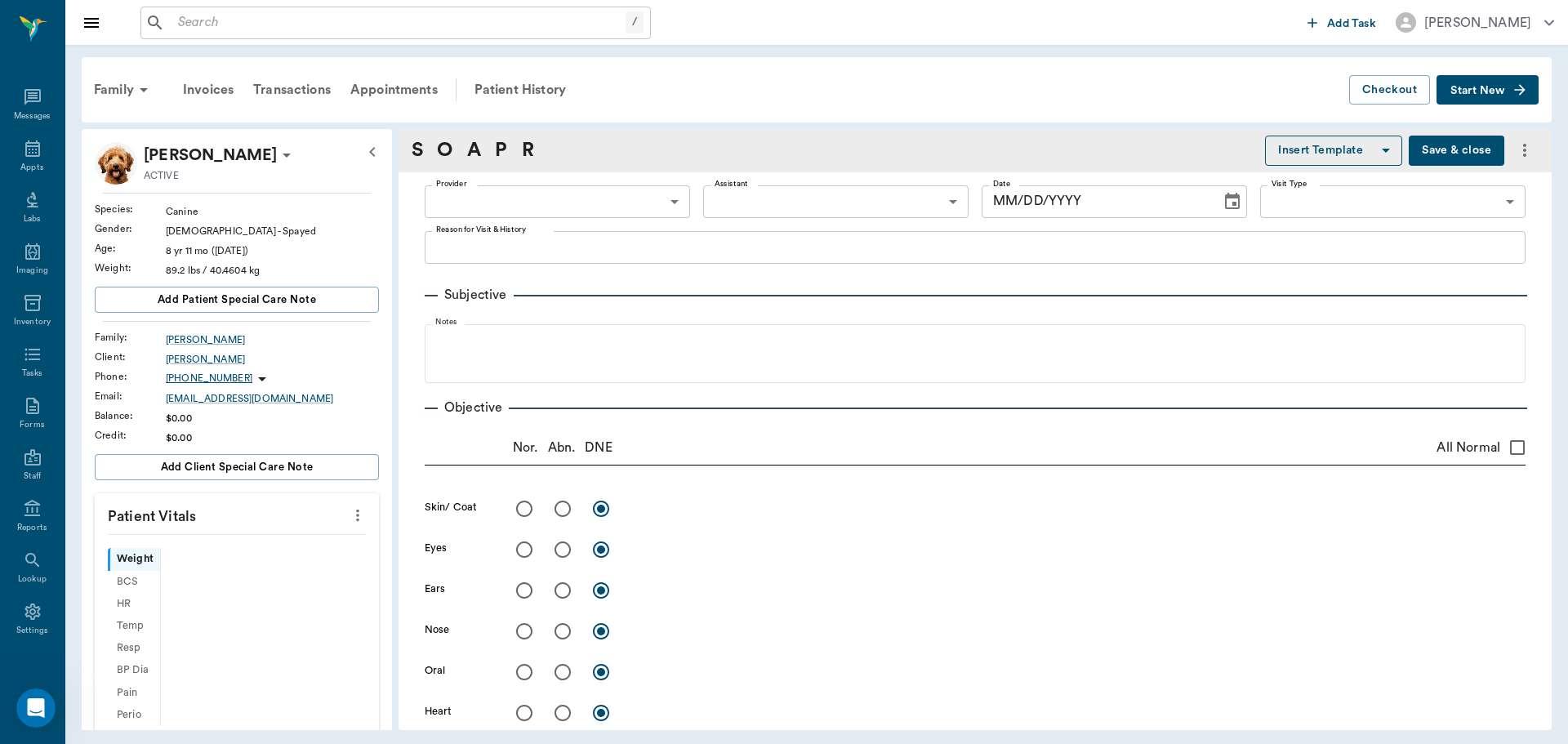
type input "63ec2f075fda476ae8351a4c"
type input "65d2be4f46e3a538d89b8c1a"
type textarea "Basic Adult [GEOGRAPHIC_DATA]"
type input "[DATE]"
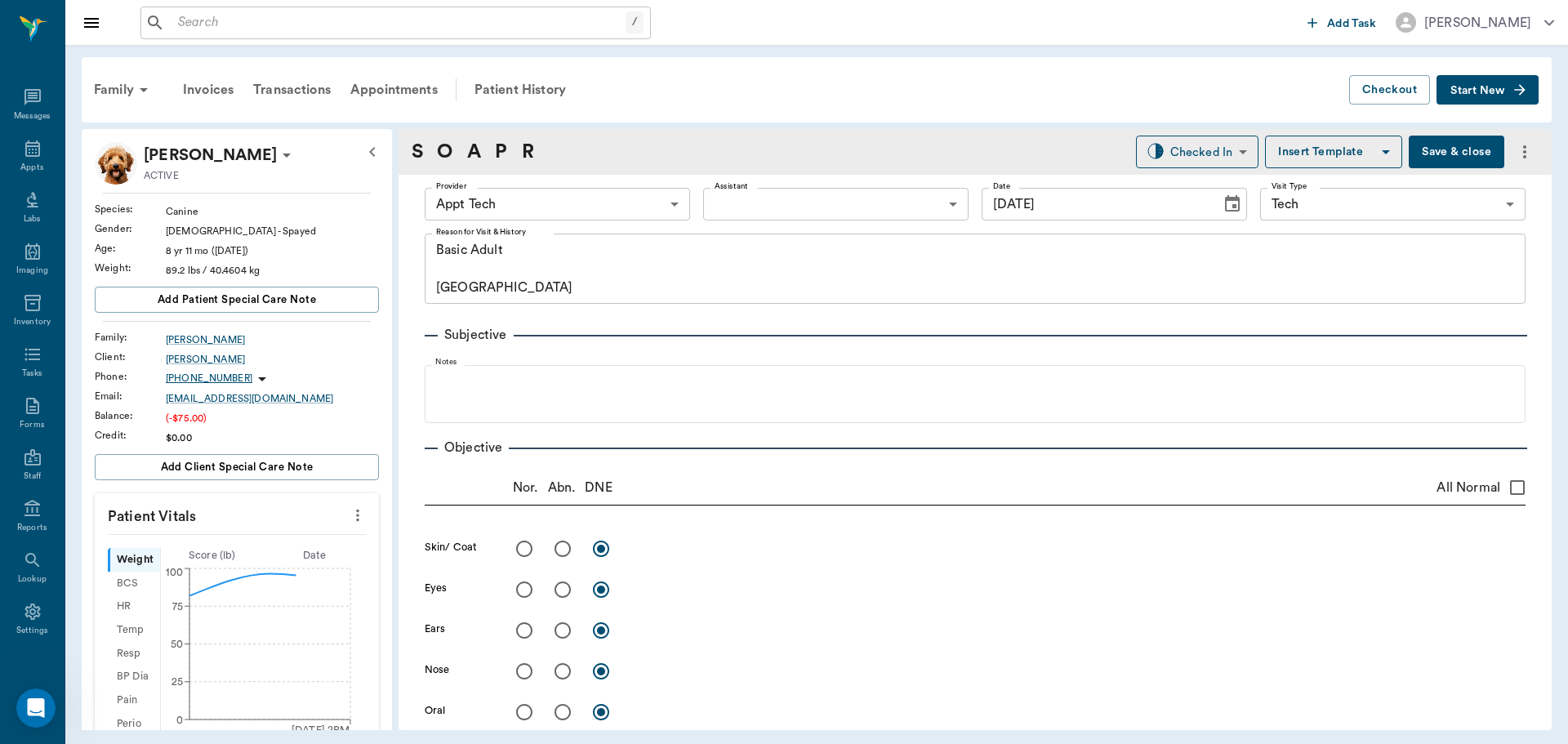
click at [349, 515] on icon "more" at bounding box center [357, 515] width 18 height 19
click at [271, 538] on span "Enter Vitals" at bounding box center [277, 544] width 137 height 17
click at [228, 573] on input "text" at bounding box center [236, 564] width 142 height 33
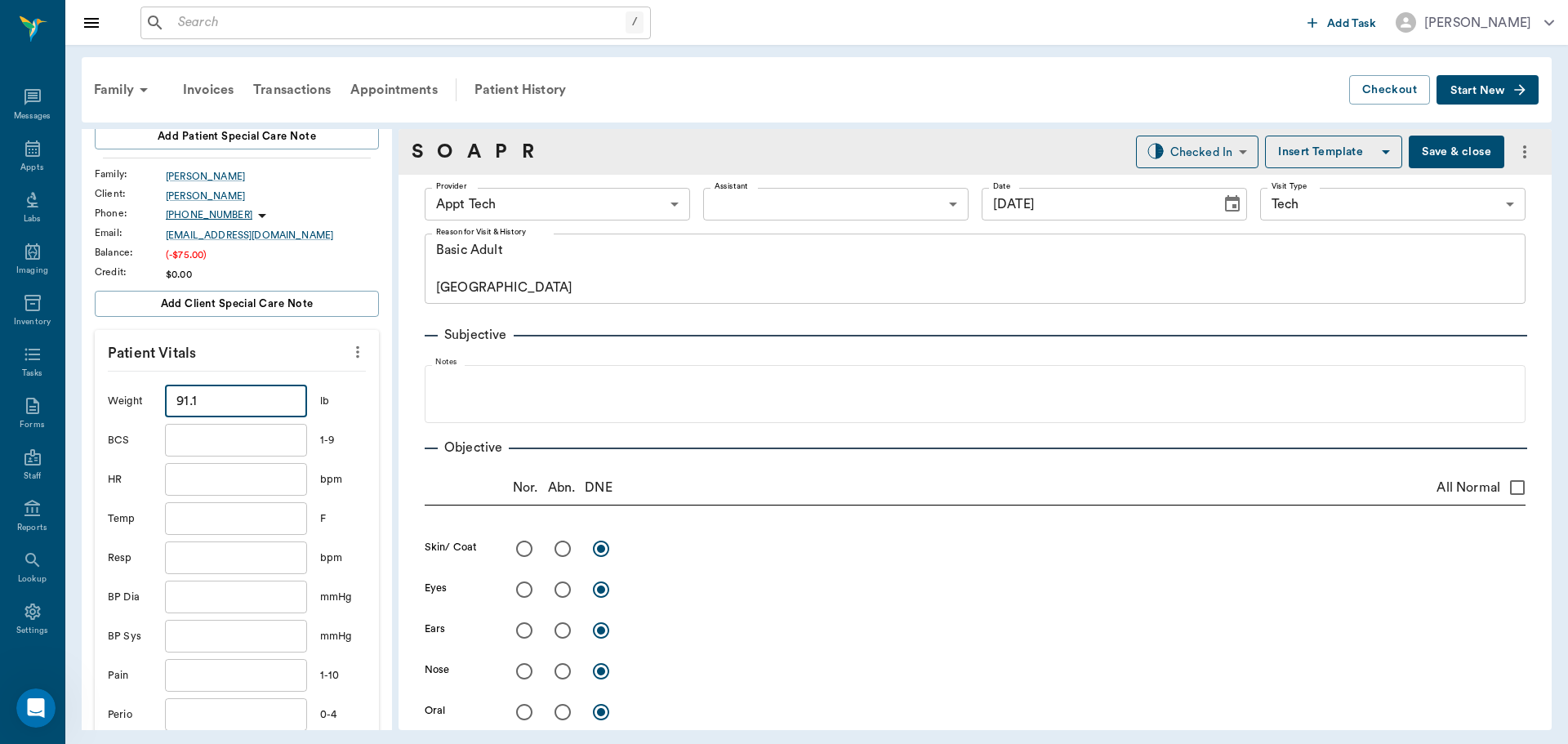
scroll to position [327, 0]
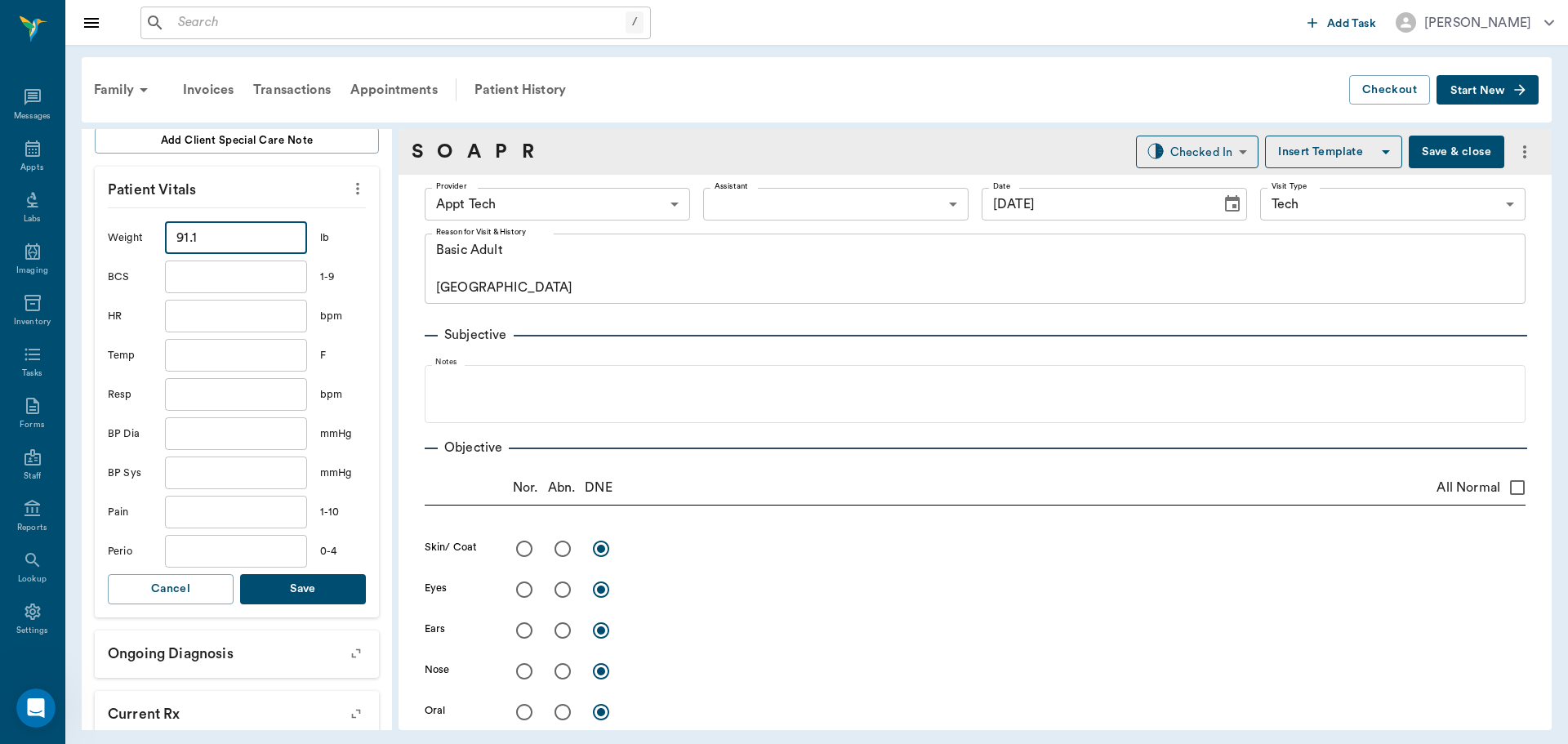
type input "91.1"
click at [310, 585] on button "Save" at bounding box center [303, 588] width 126 height 30
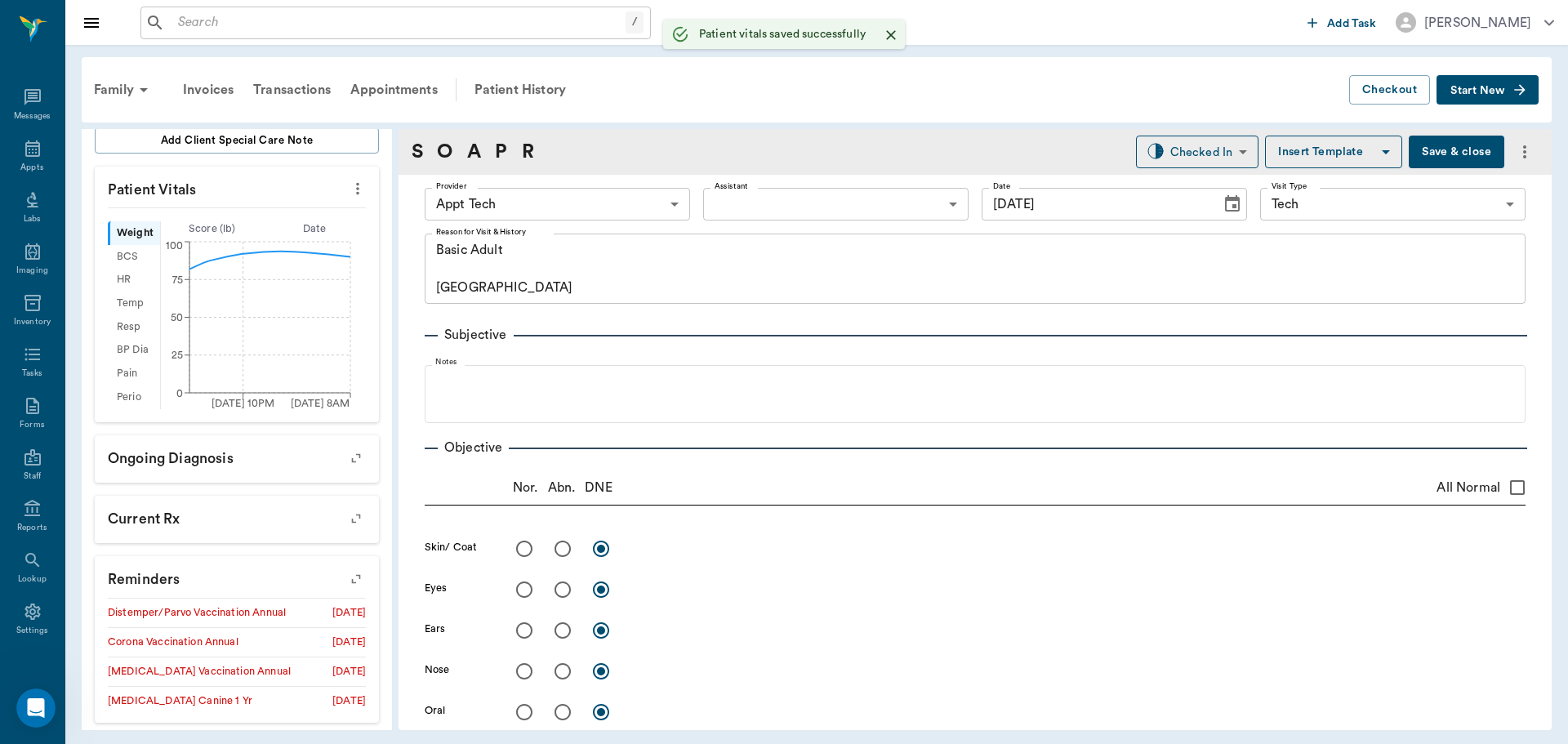
click at [627, 200] on body "/ ​ Add Task Dr. Bert Ellsworth Nectar Messages Appts Labs Imaging Inventory Ta…" at bounding box center [784, 372] width 1568 height 744
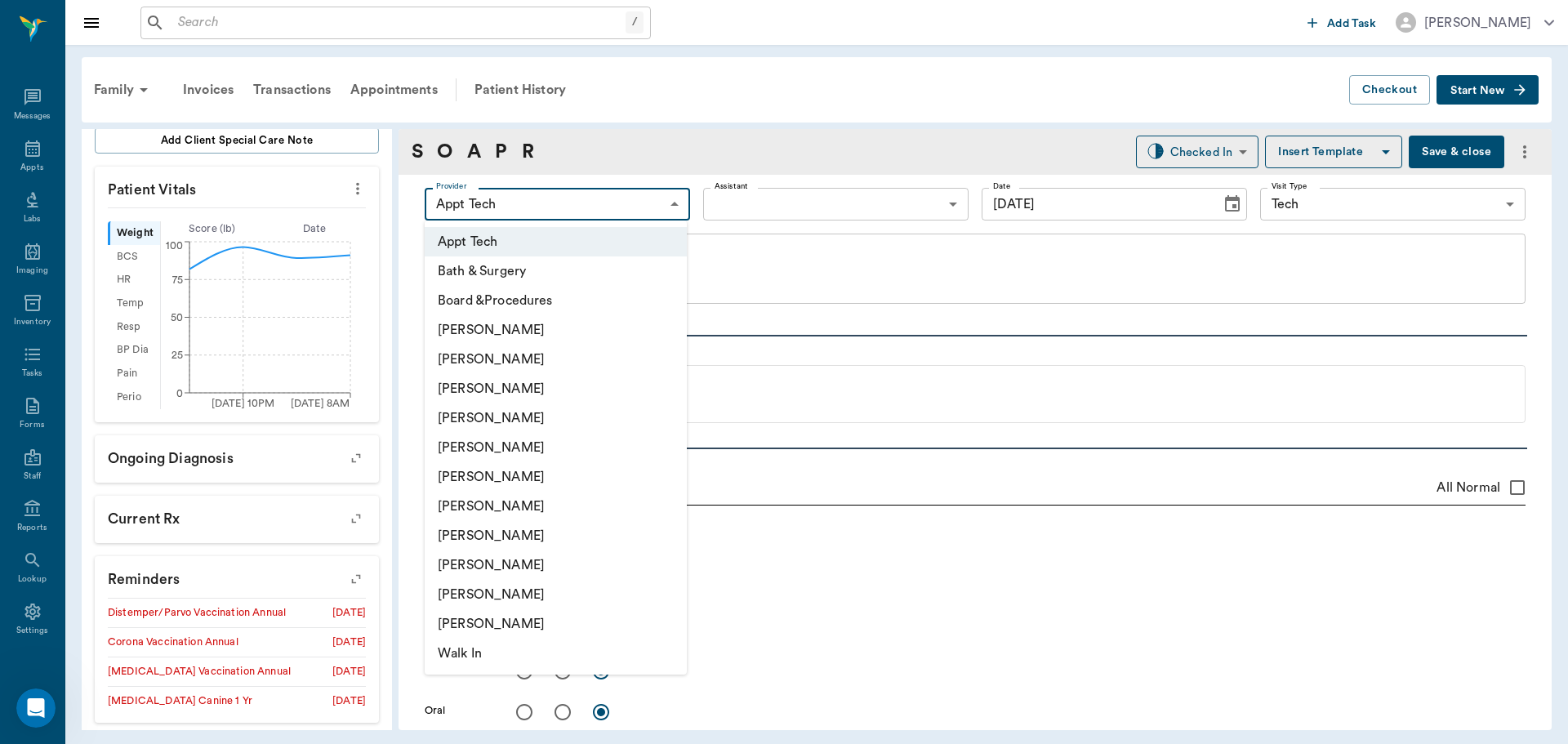
click at [524, 535] on li "[PERSON_NAME]" at bounding box center [556, 535] width 262 height 29
type input "63ec2e7e52e12b0ba117b124"
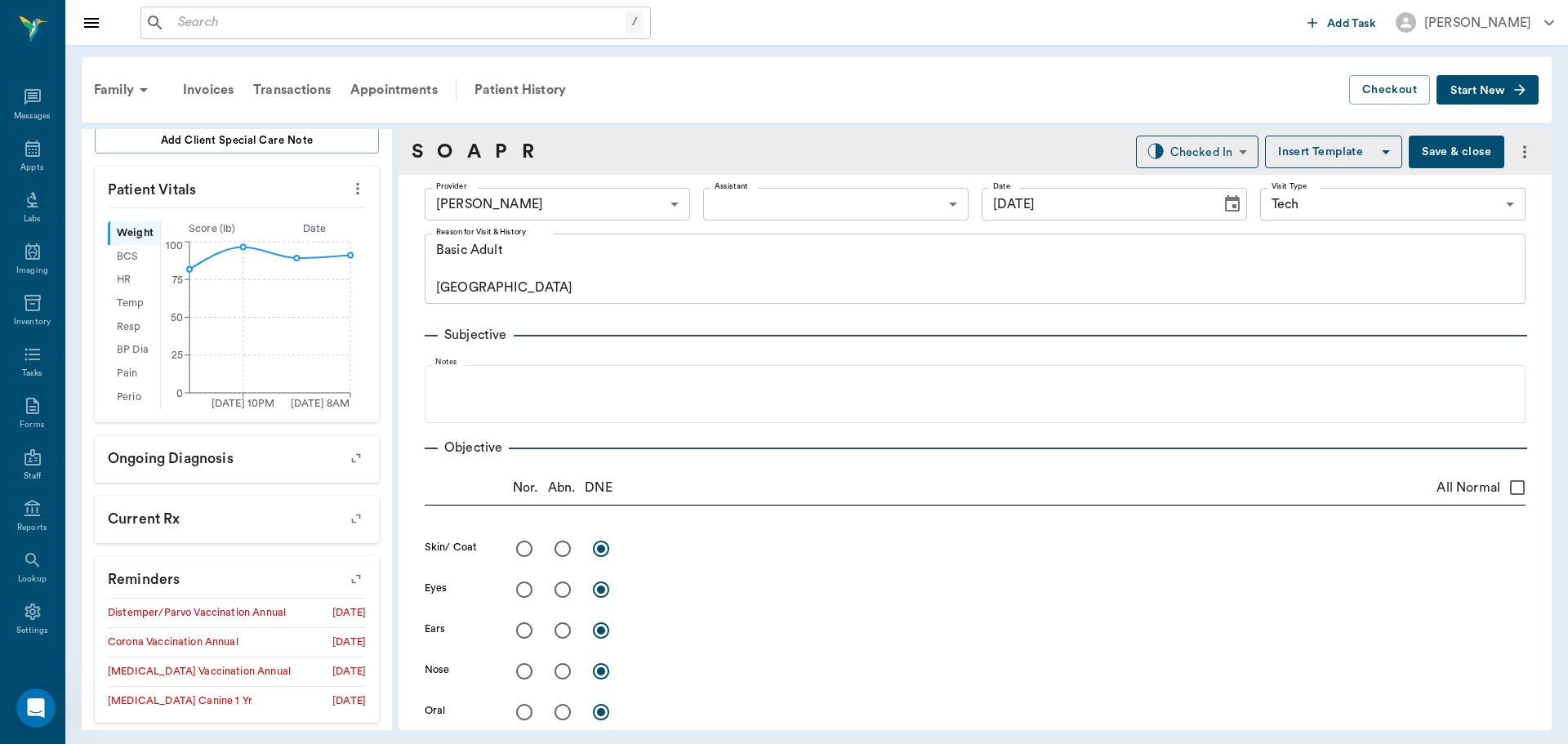
click at [508, 151] on div "S O A P R" at bounding box center [472, 152] width 123 height 29
click at [496, 150] on link "P" at bounding box center [500, 152] width 13 height 29
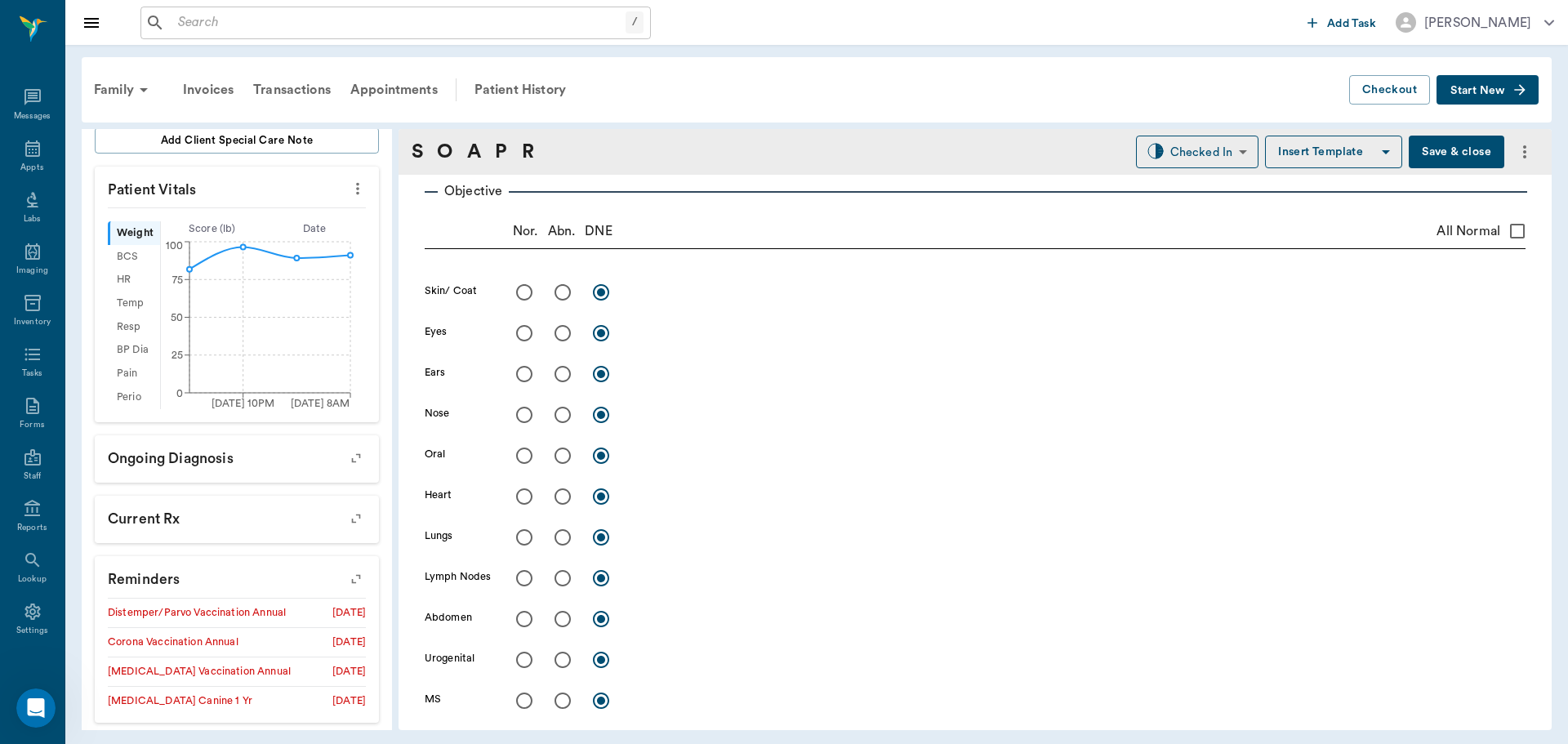
scroll to position [1011, 0]
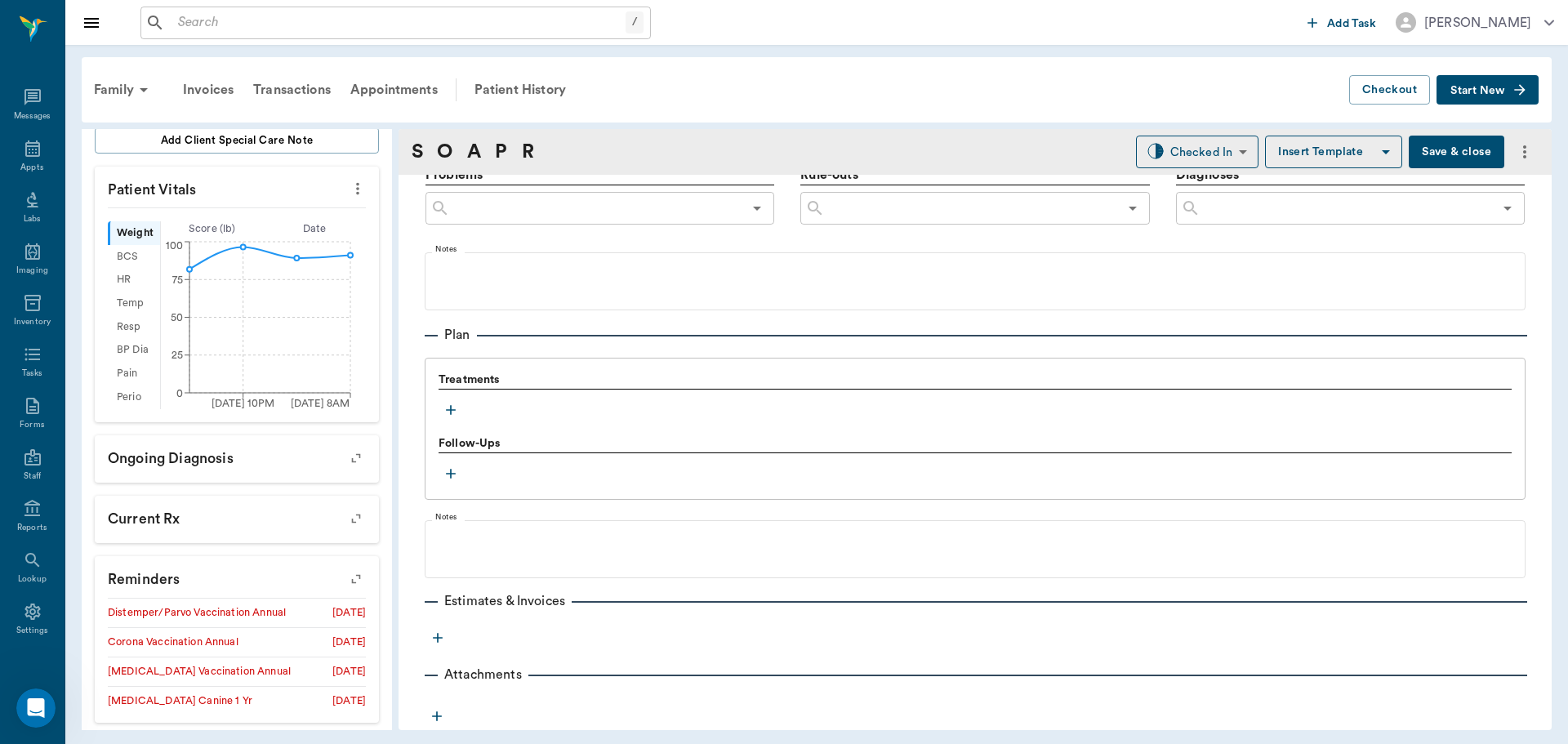
click at [451, 404] on icon "button" at bounding box center [450, 410] width 16 height 16
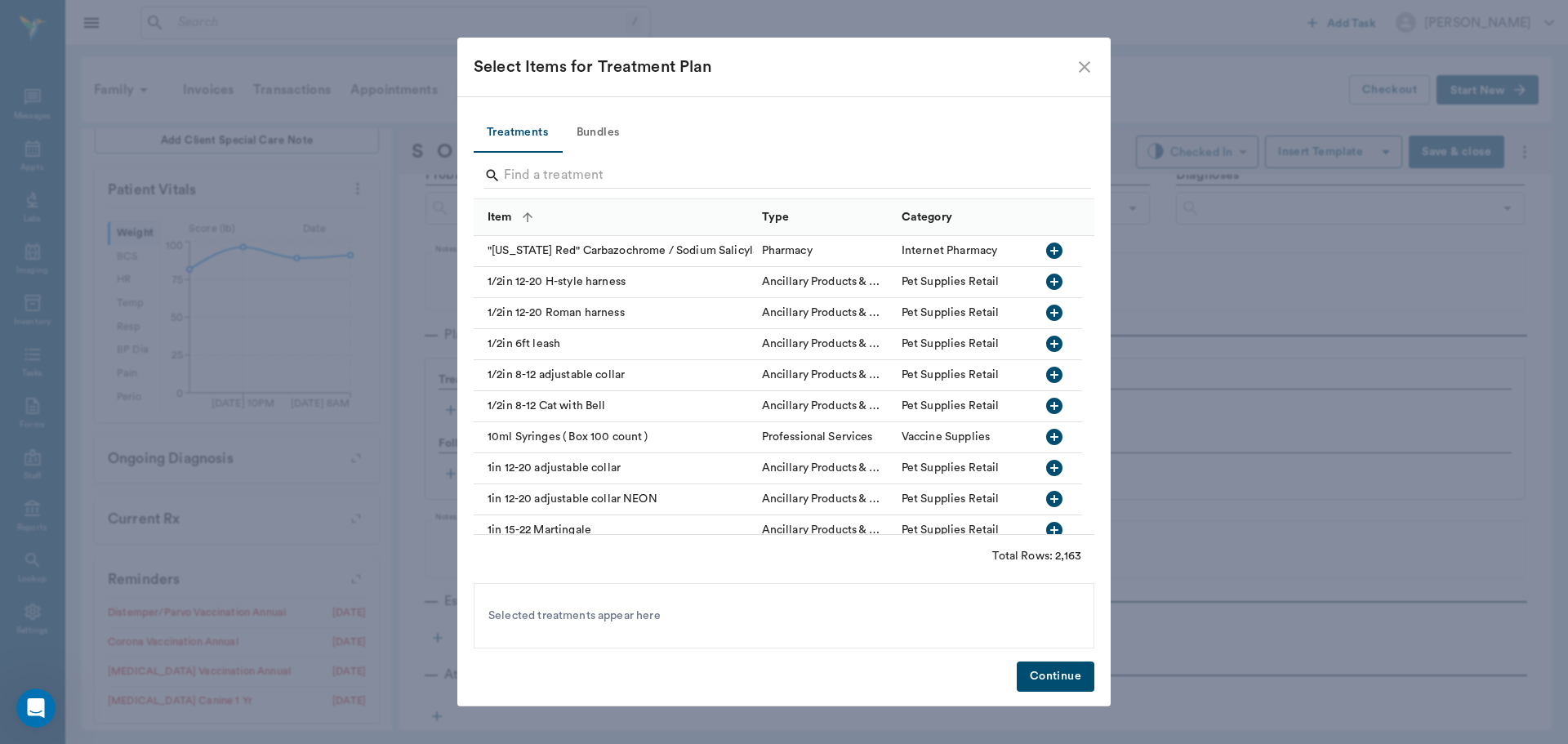
click at [588, 123] on button "Bundles" at bounding box center [598, 132] width 73 height 40
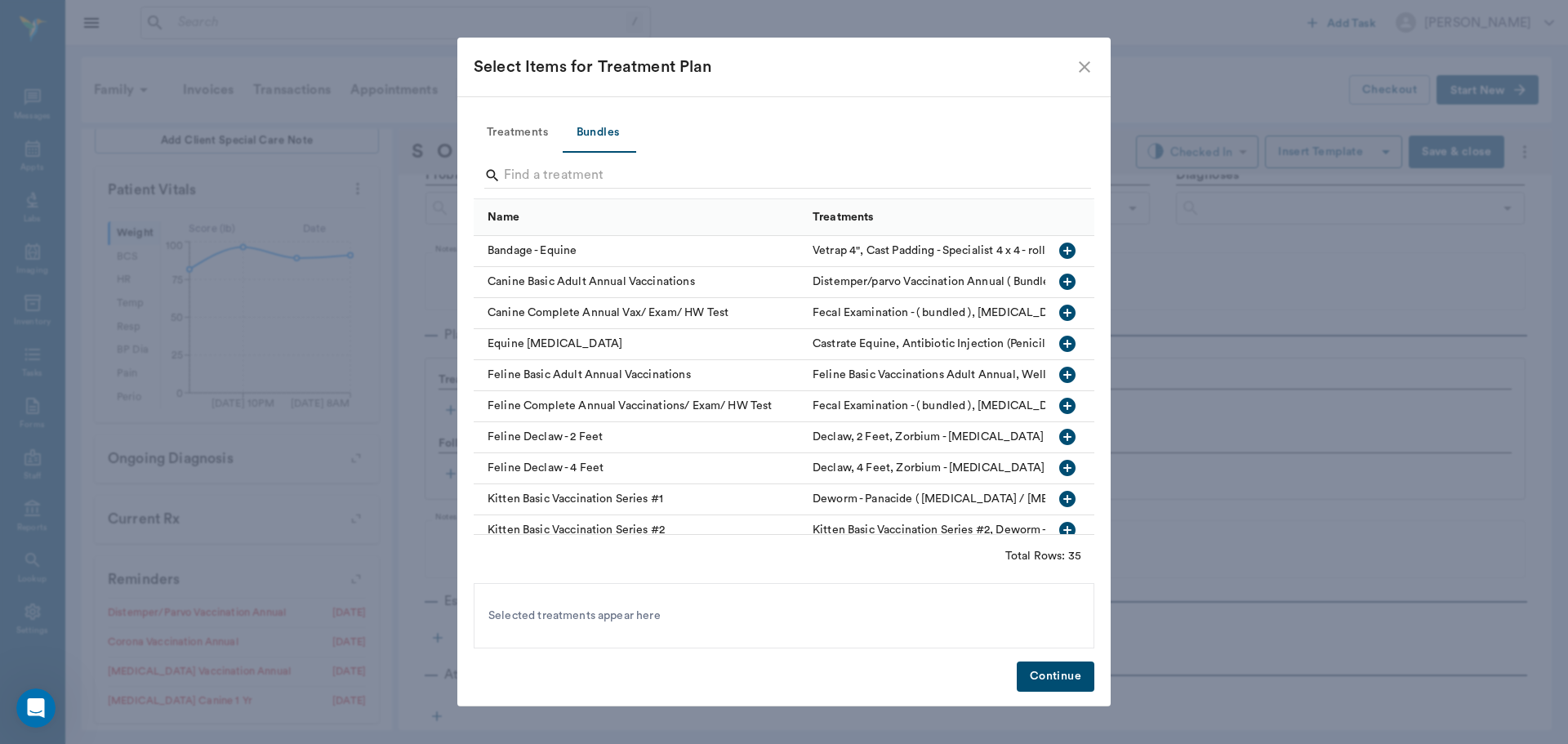
click at [1059, 279] on icon "button" at bounding box center [1067, 281] width 16 height 16
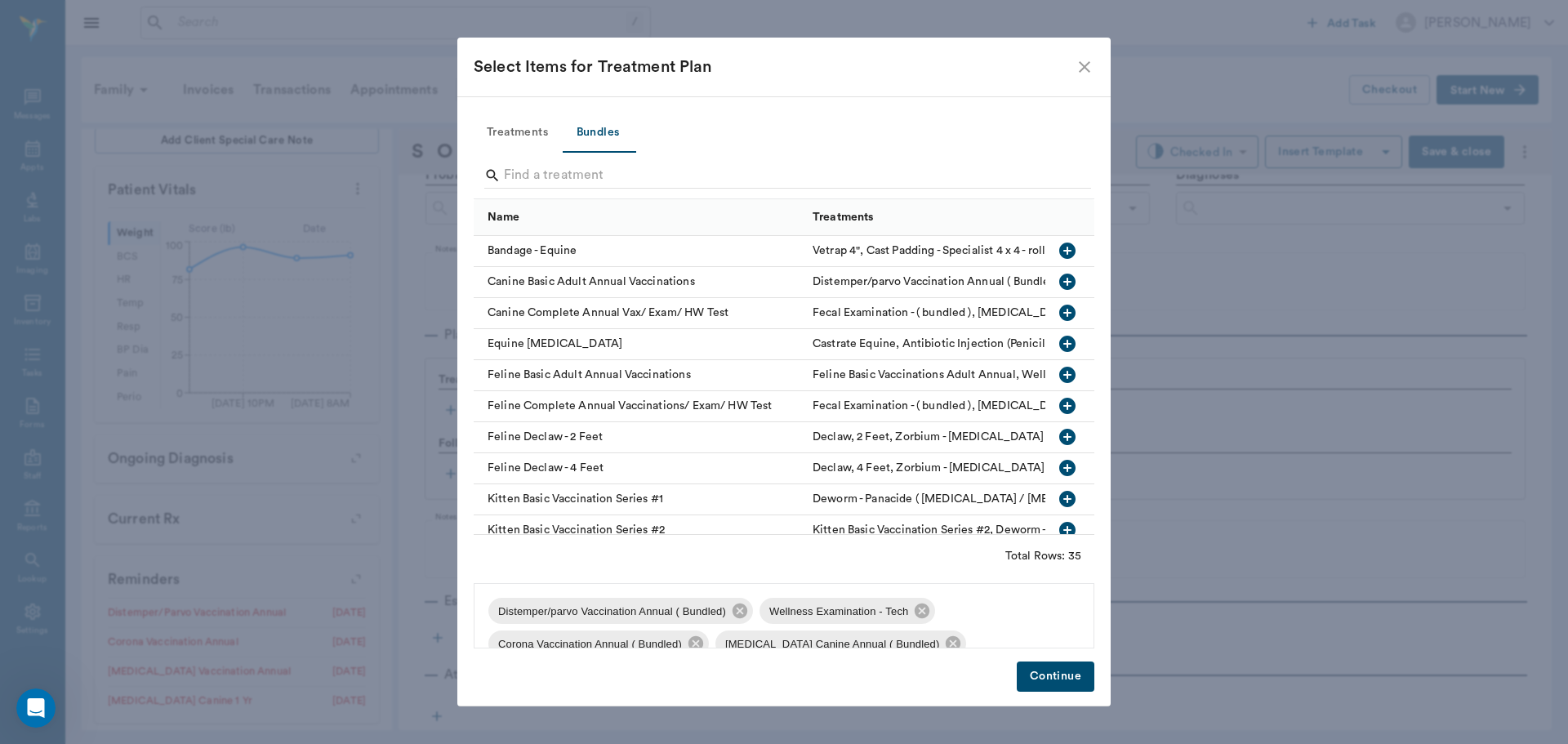
scroll to position [121, 0]
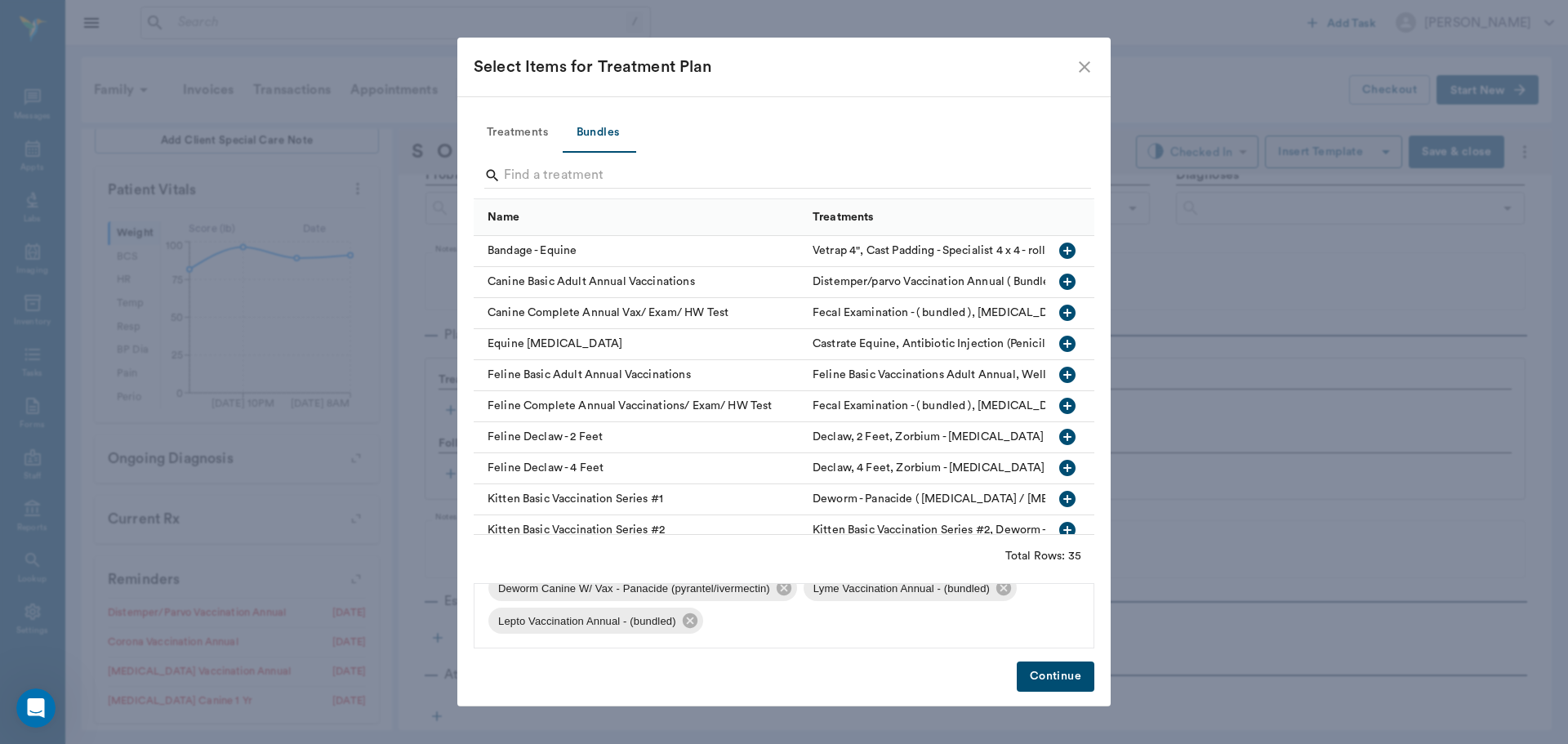
drag, startPoint x: 684, startPoint y: 618, endPoint x: 712, endPoint y: 623, distance: 28.4
click at [685, 618] on icon at bounding box center [689, 620] width 14 height 14
click at [1005, 618] on icon at bounding box center [1004, 620] width 18 height 18
click at [1043, 667] on button "Continue" at bounding box center [1055, 676] width 77 height 30
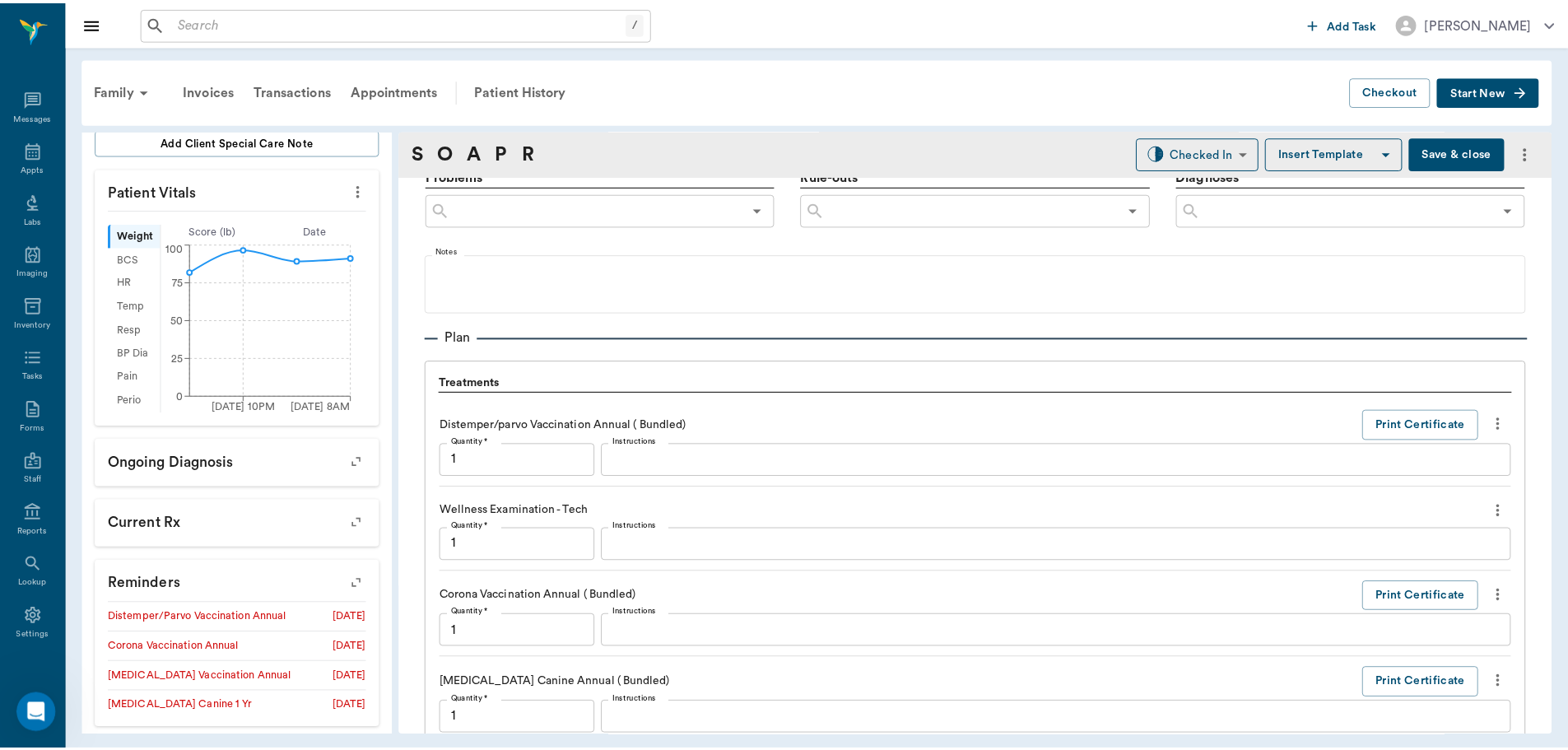
scroll to position [1610, 0]
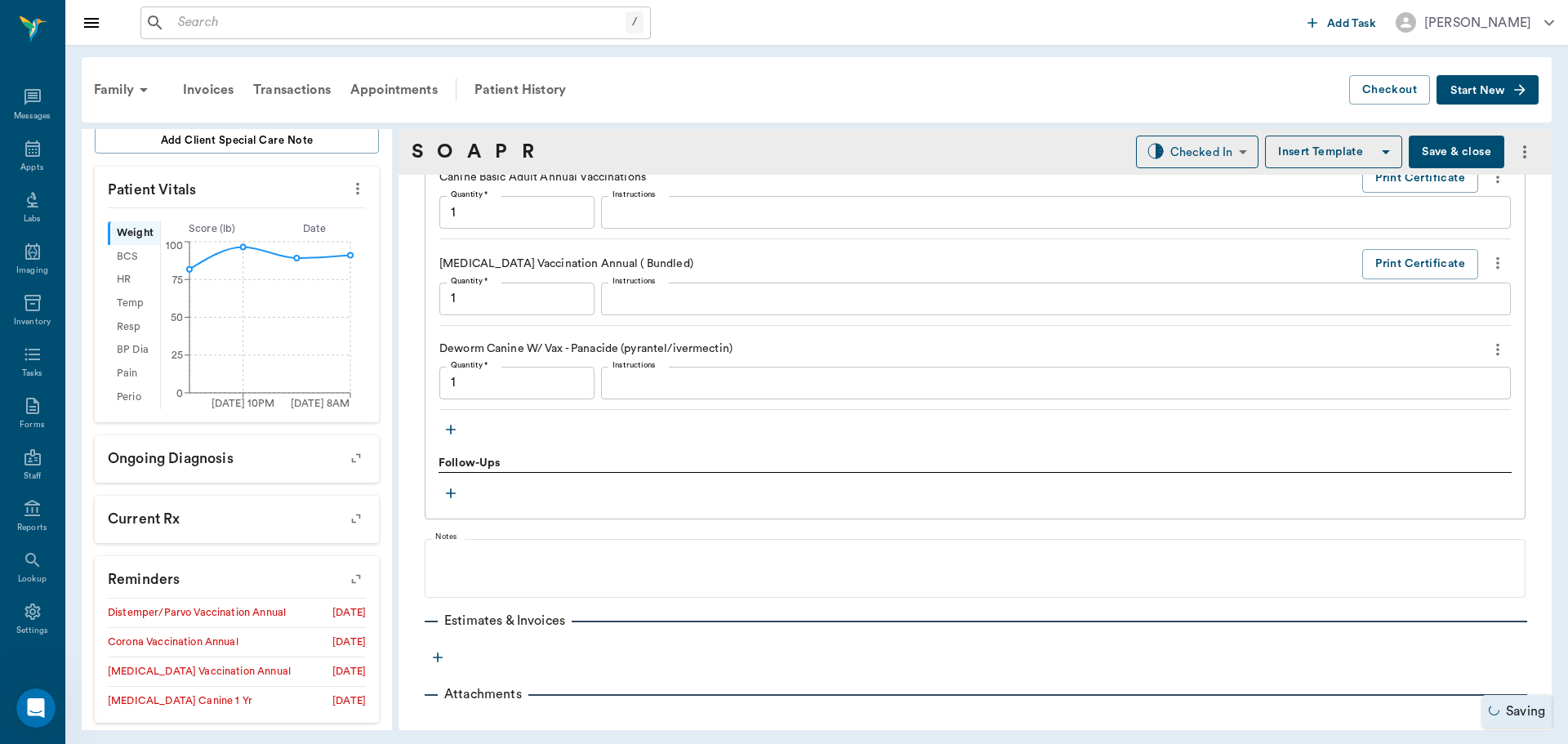
type input "1.00"
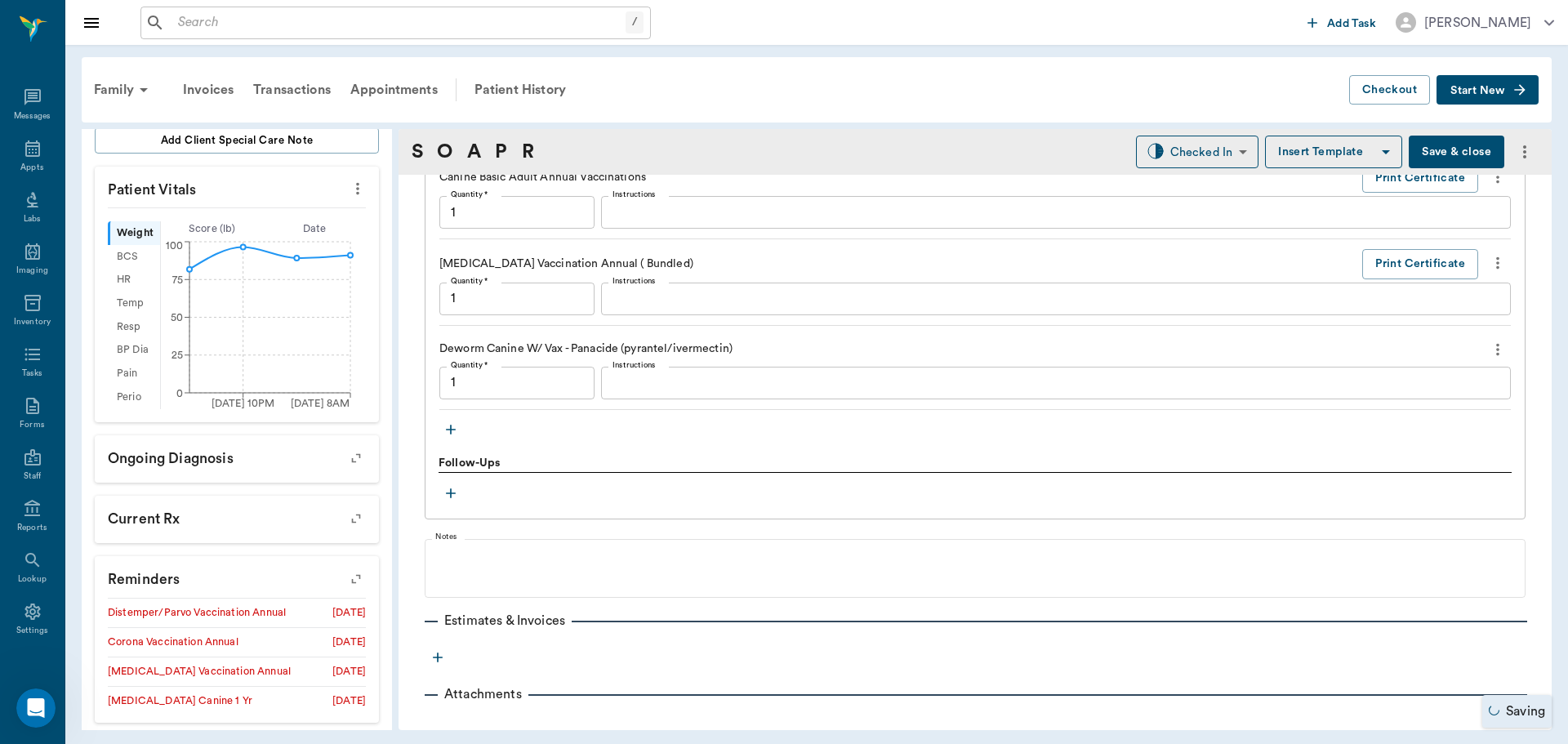
type input "1.00"
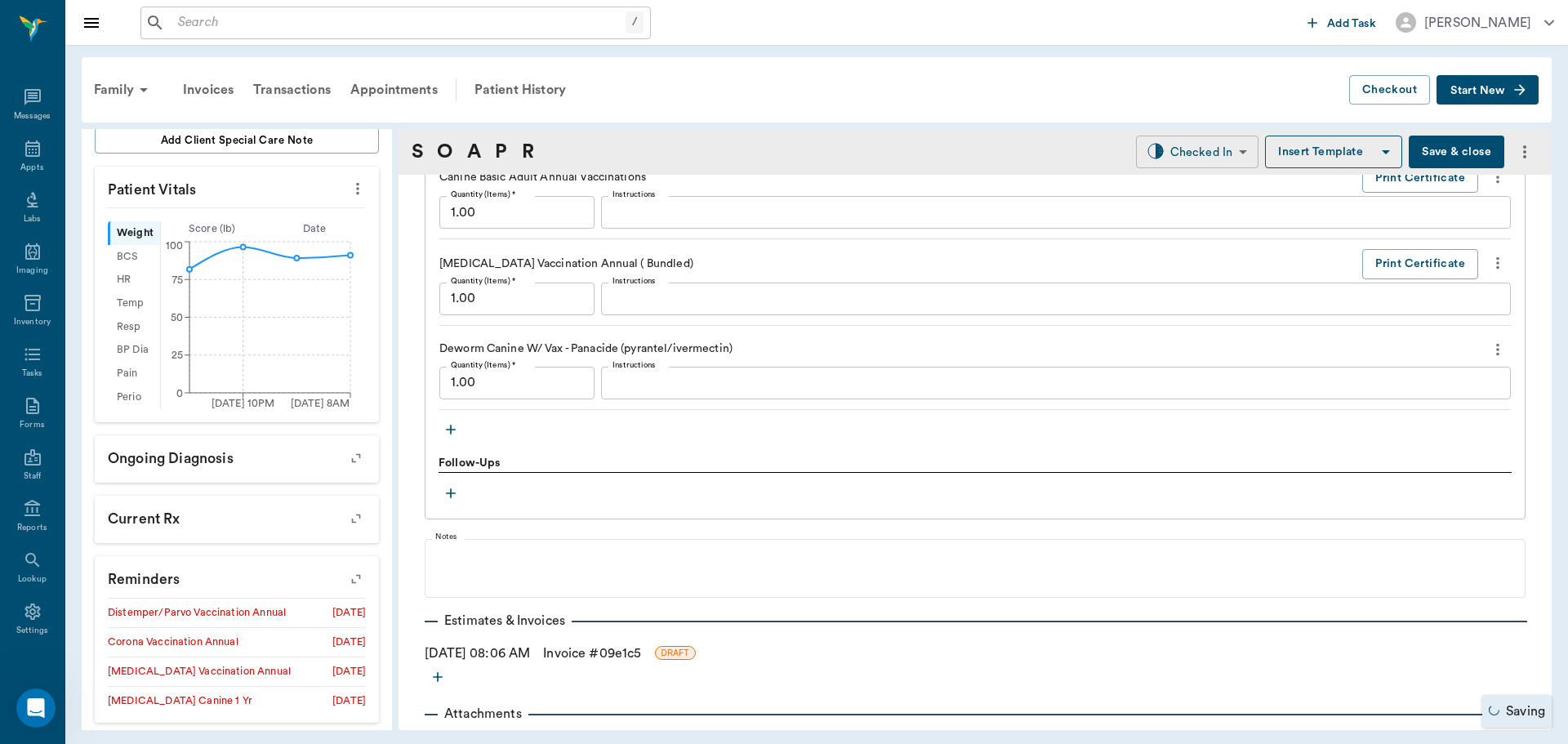
click at [1217, 146] on body "/ ​ Add Task Dr. Bert Ellsworth Nectar Messages Appts Labs Imaging Inventory Ta…" at bounding box center [784, 372] width 1568 height 744
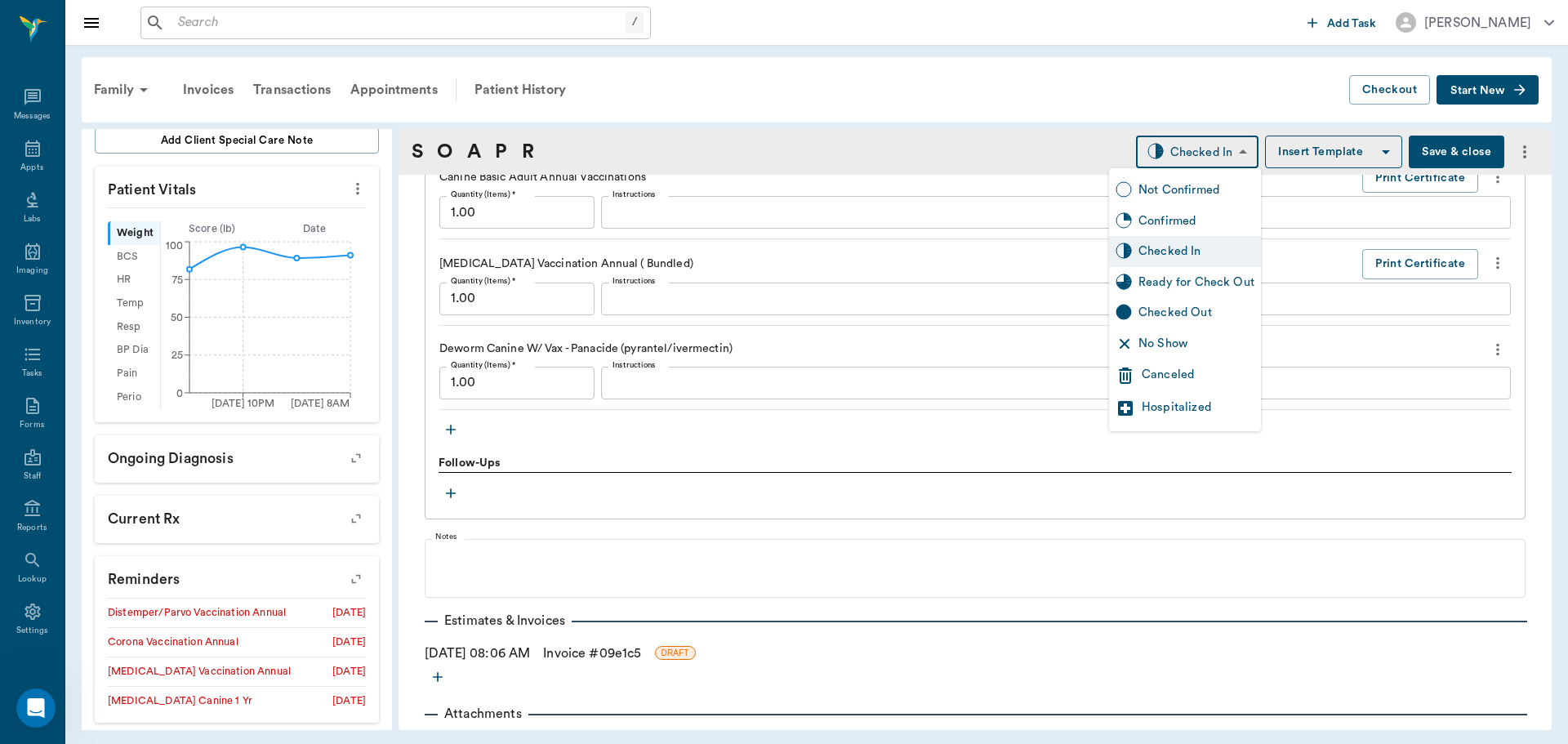
click at [1201, 277] on div "Ready for Check Out" at bounding box center [1196, 282] width 116 height 18
type input "READY_TO_CHECKOUT"
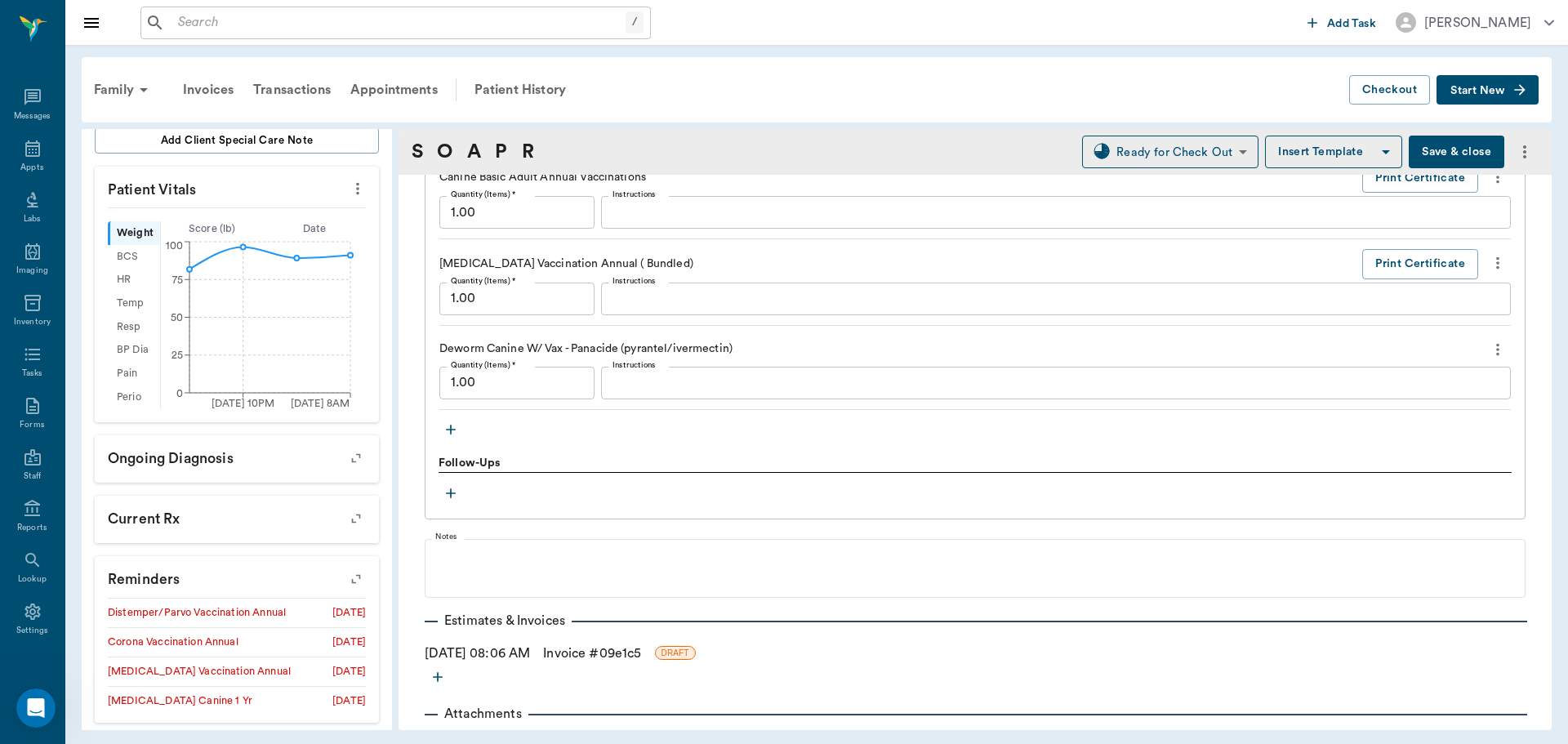
click at [641, 649] on link "Invoice # 09e1c5" at bounding box center [591, 653] width 98 height 19
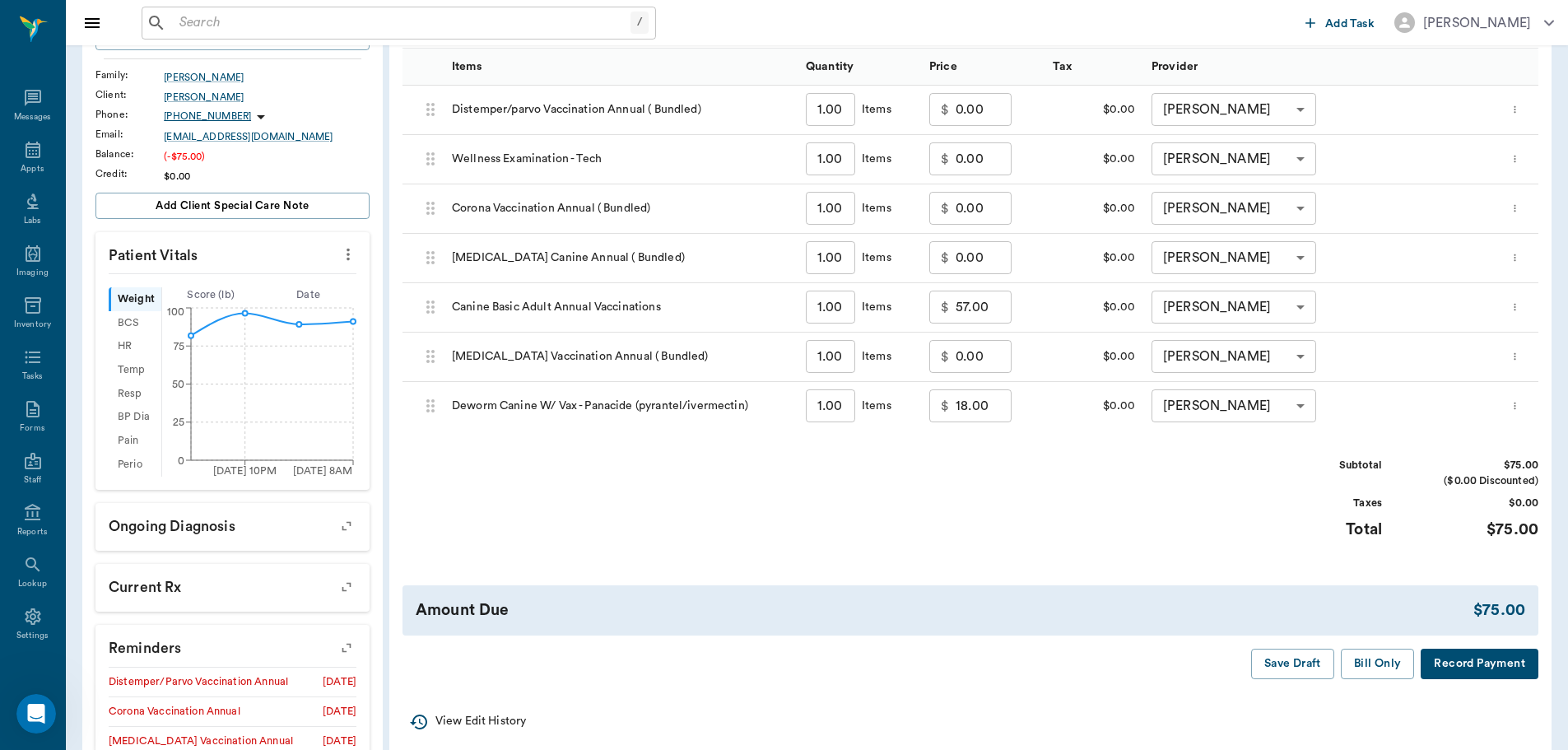
scroll to position [329, 0]
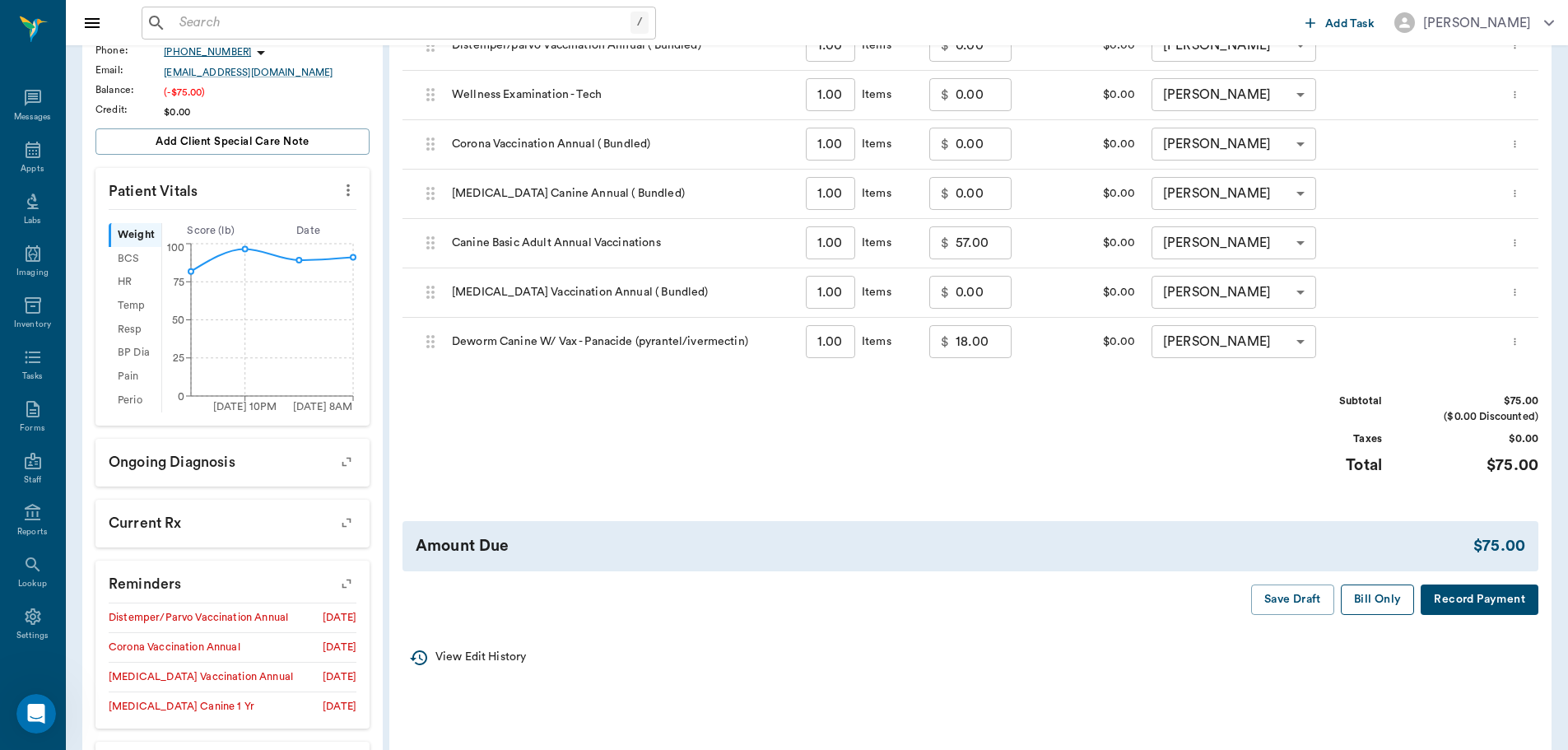
click at [1375, 590] on button "Bill Only" at bounding box center [1378, 599] width 74 height 30
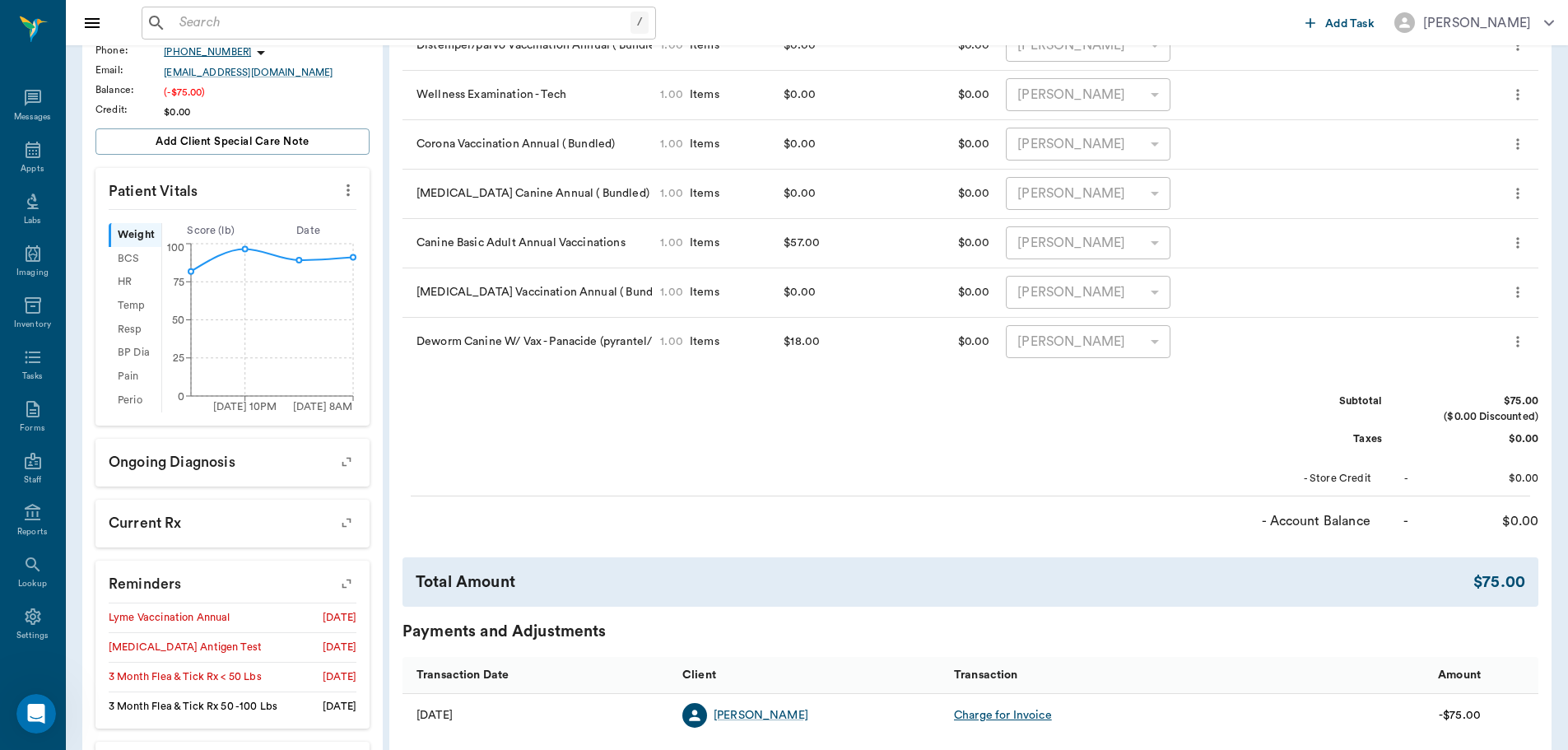
click at [340, 581] on icon "button" at bounding box center [347, 583] width 23 height 23
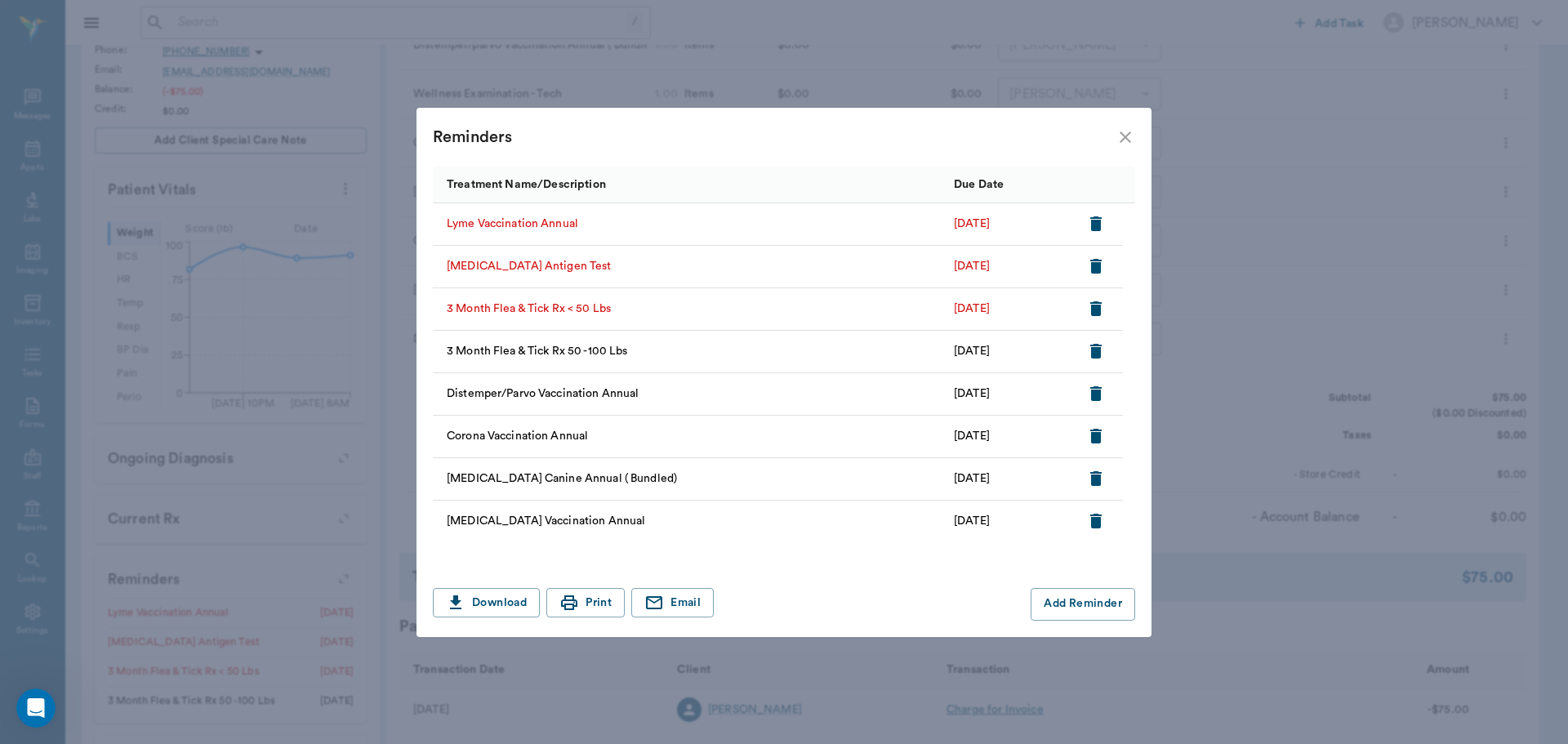
click at [1089, 223] on icon "button" at bounding box center [1096, 223] width 19 height 19
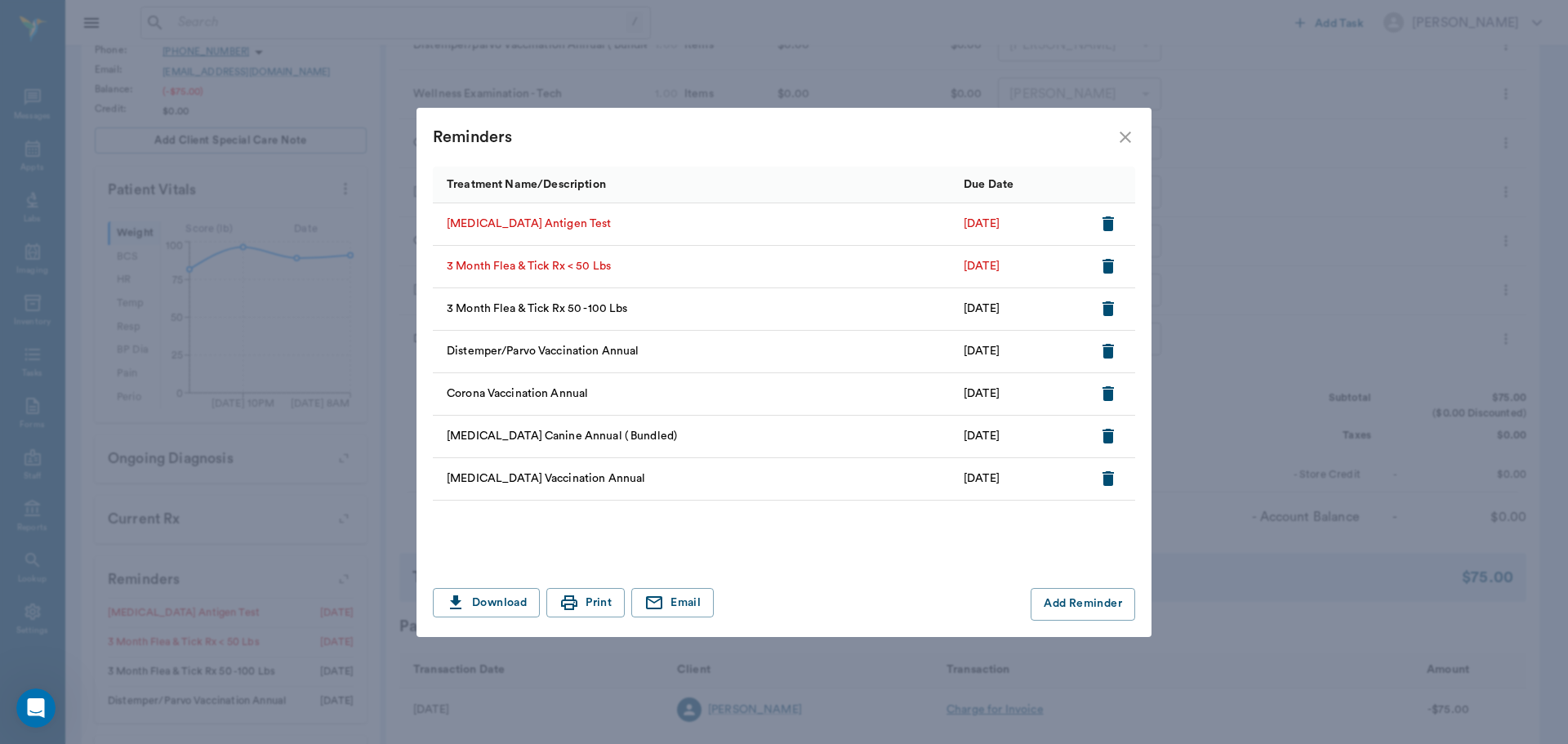
click at [1123, 134] on icon "close" at bounding box center [1126, 137] width 12 height 12
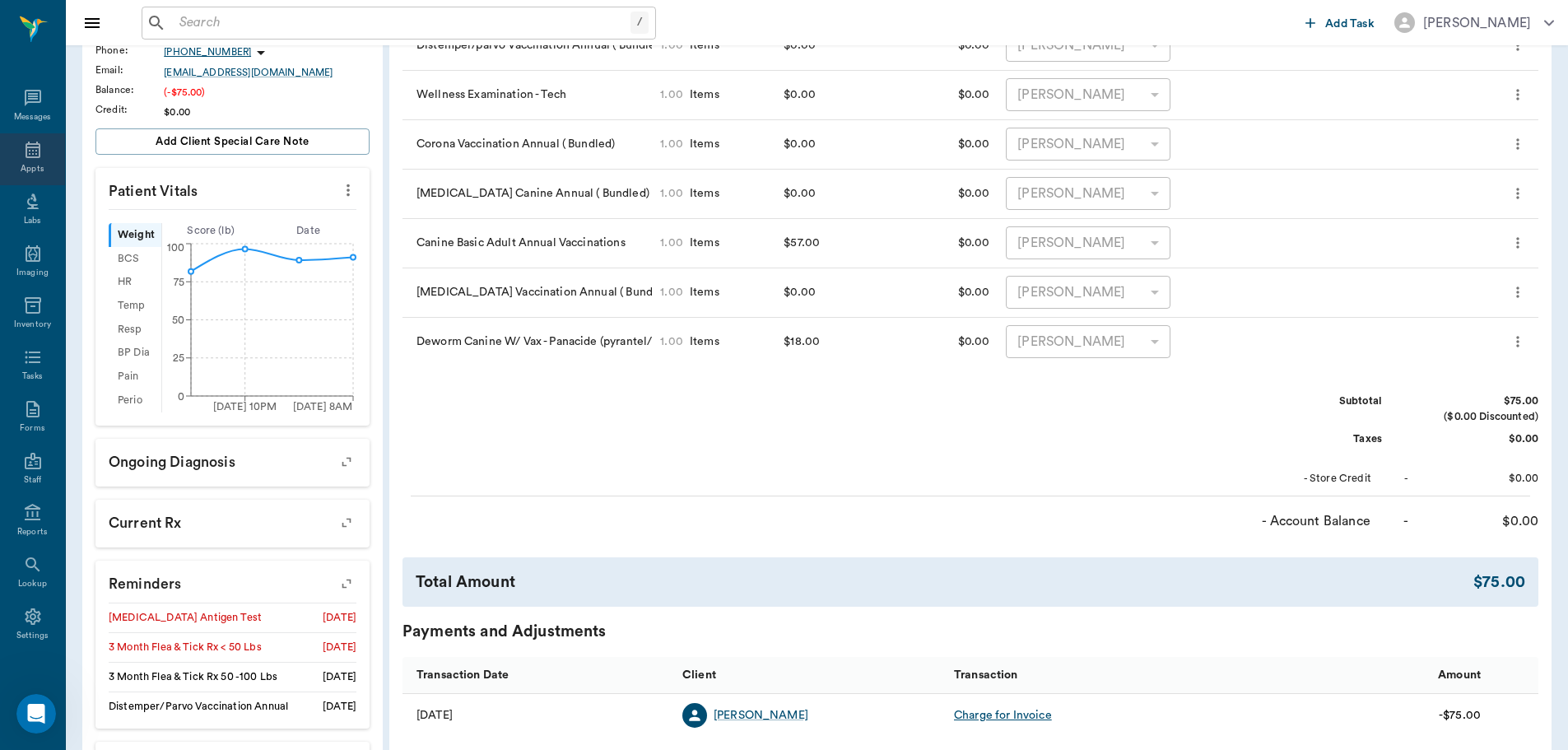
click at [14, 155] on div "Appts" at bounding box center [32, 159] width 65 height 52
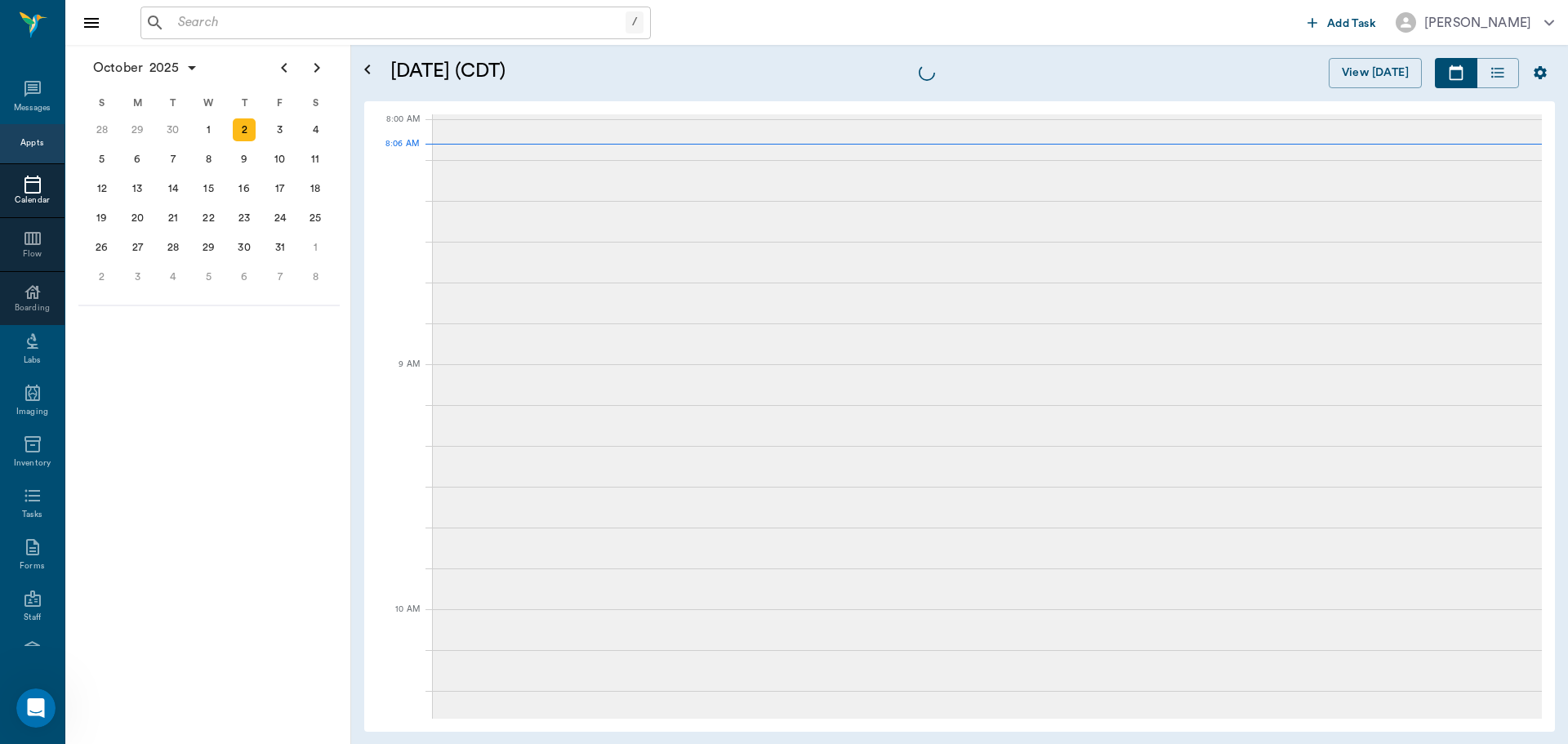
scroll to position [2, 0]
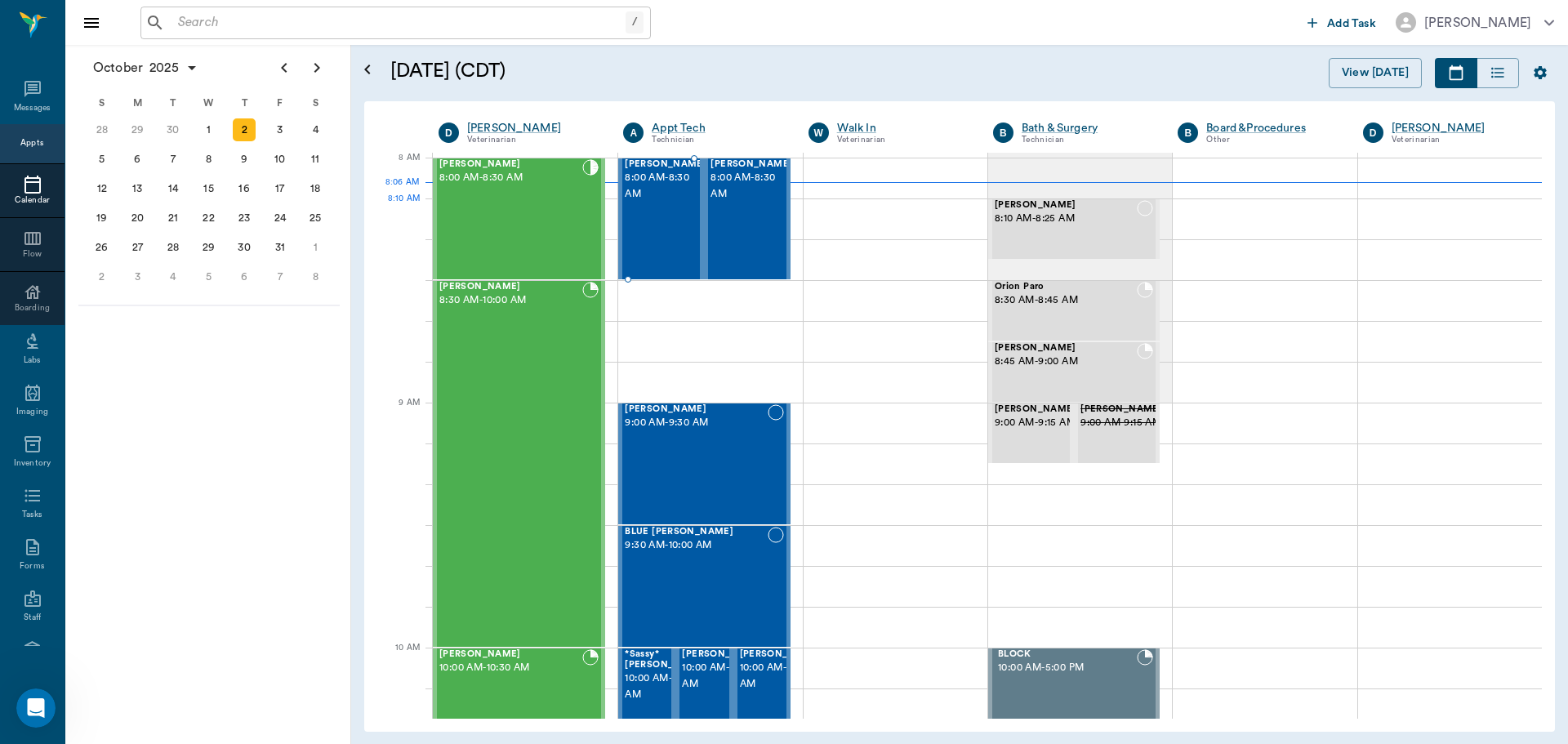
click at [667, 230] on div "Brownie Thomas 8:00 AM - 8:30 AM" at bounding box center [666, 218] width 82 height 119
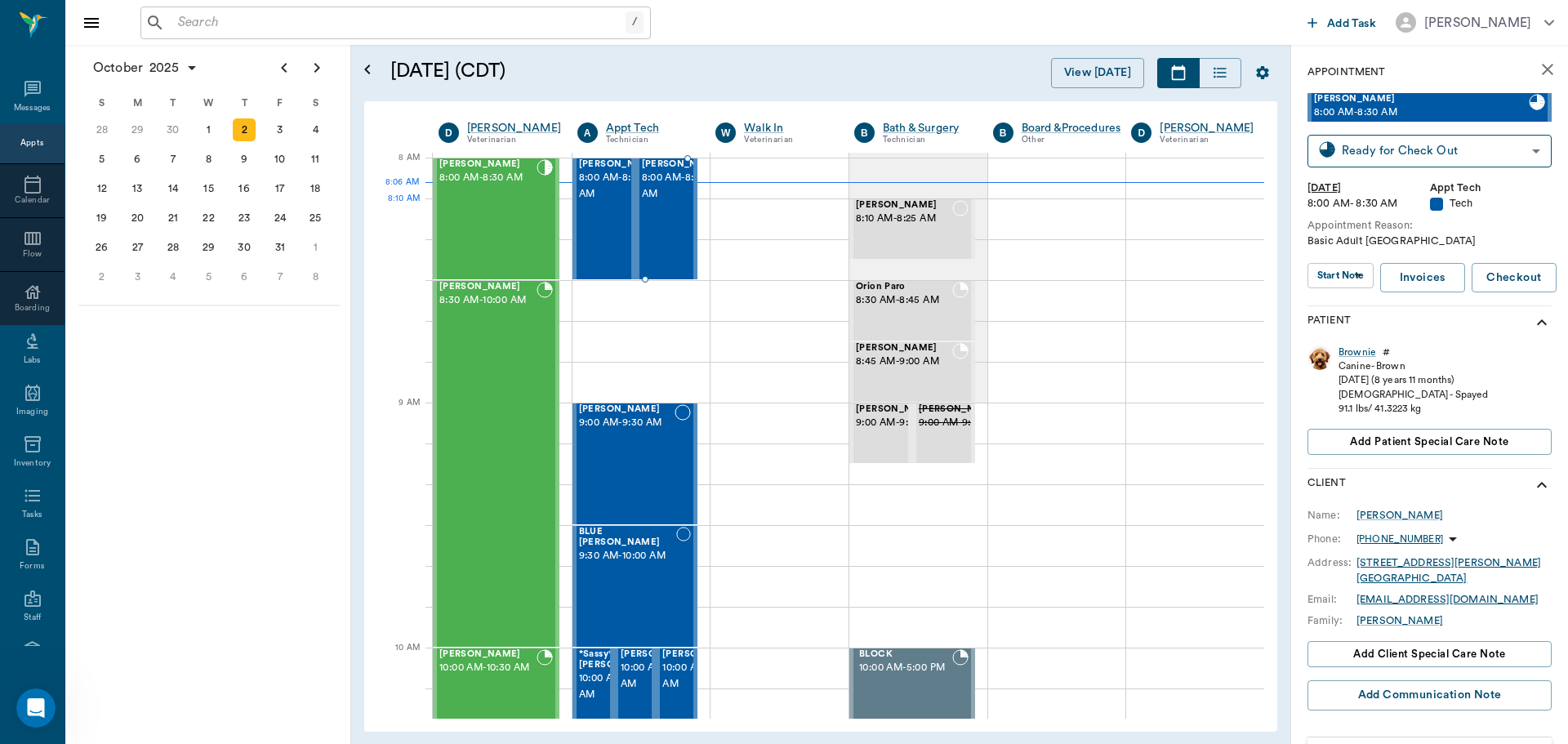
click at [659, 203] on span "8:00 AM - 8:30 AM" at bounding box center [682, 186] width 82 height 33
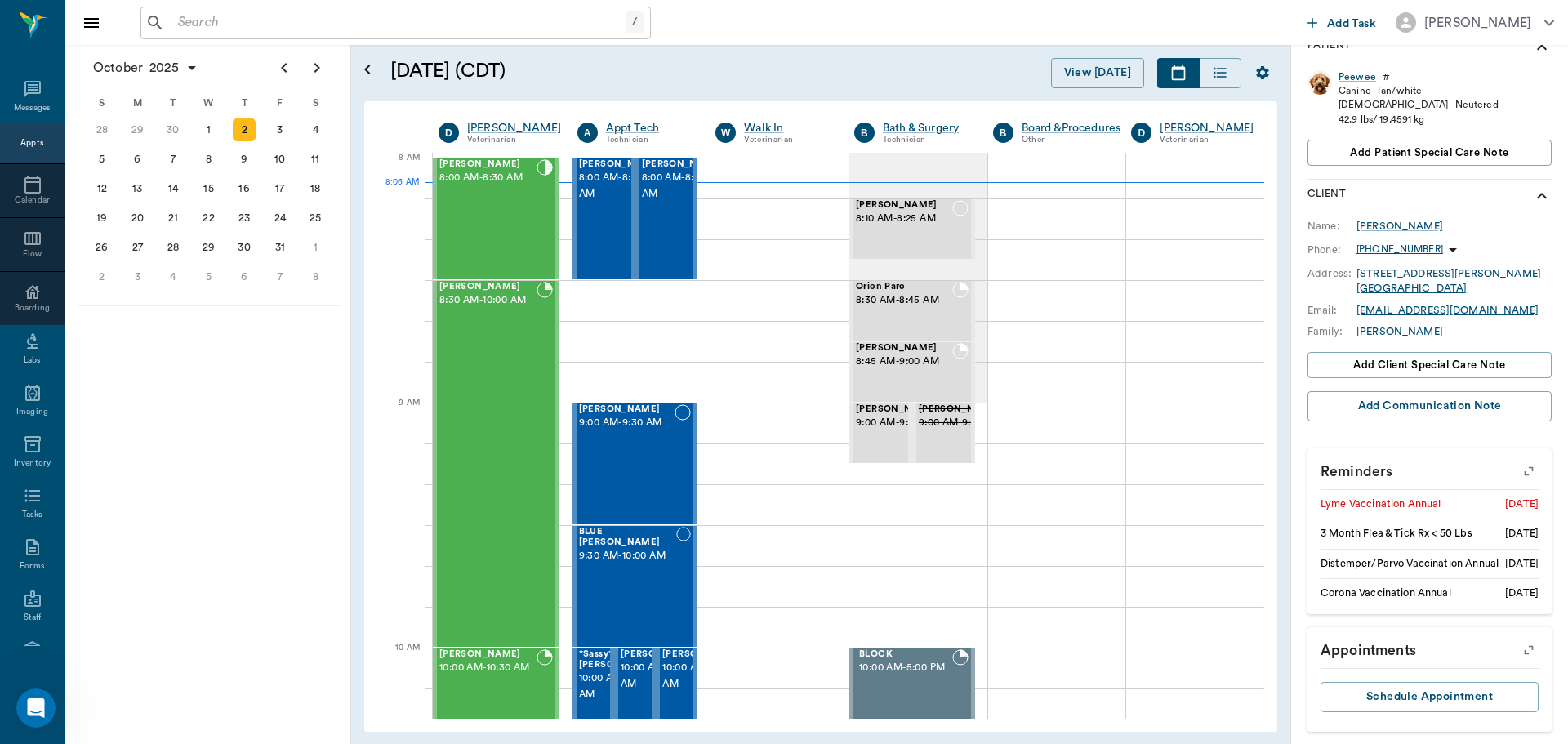
scroll to position [292, 0]
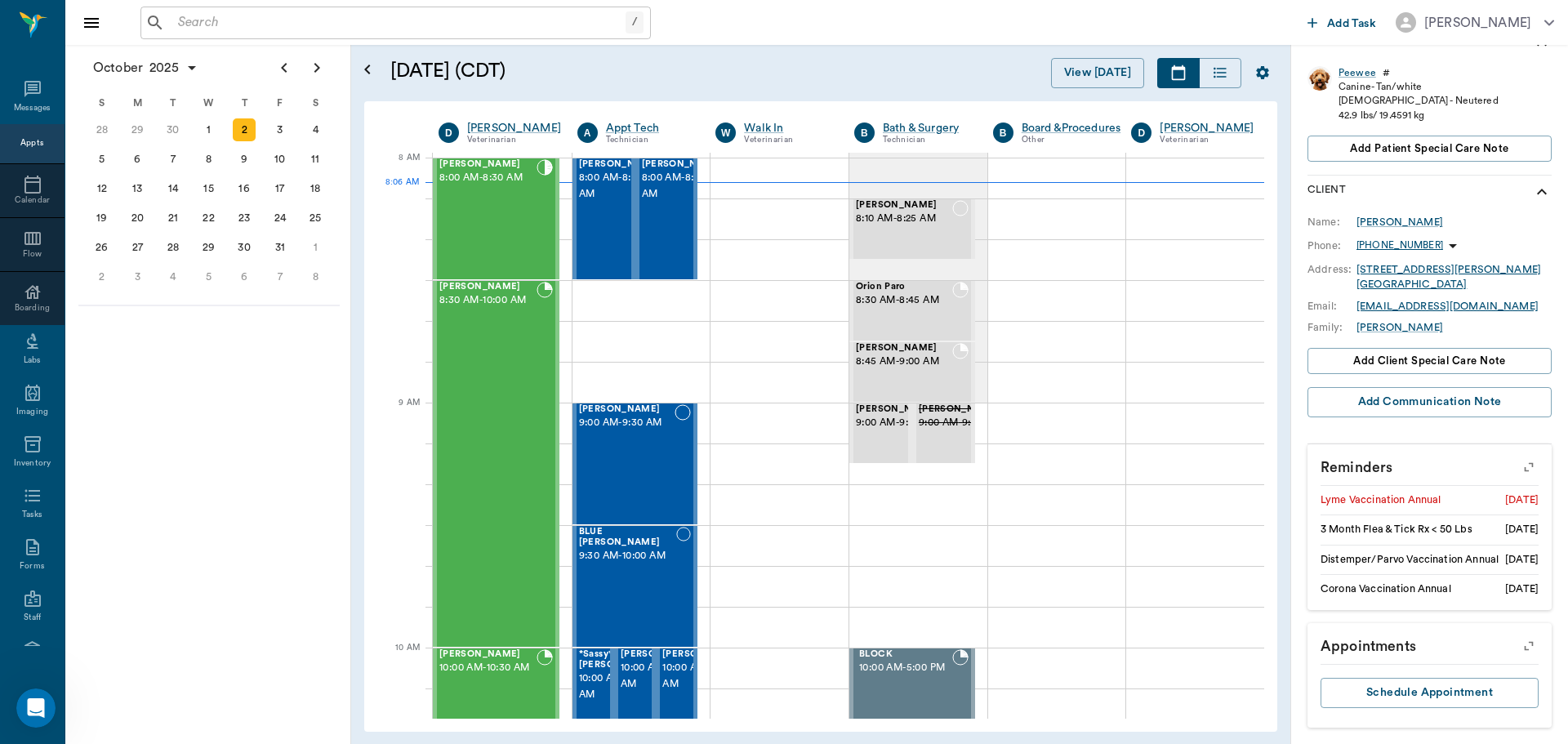
click at [1517, 456] on icon "button" at bounding box center [1528, 468] width 23 height 23
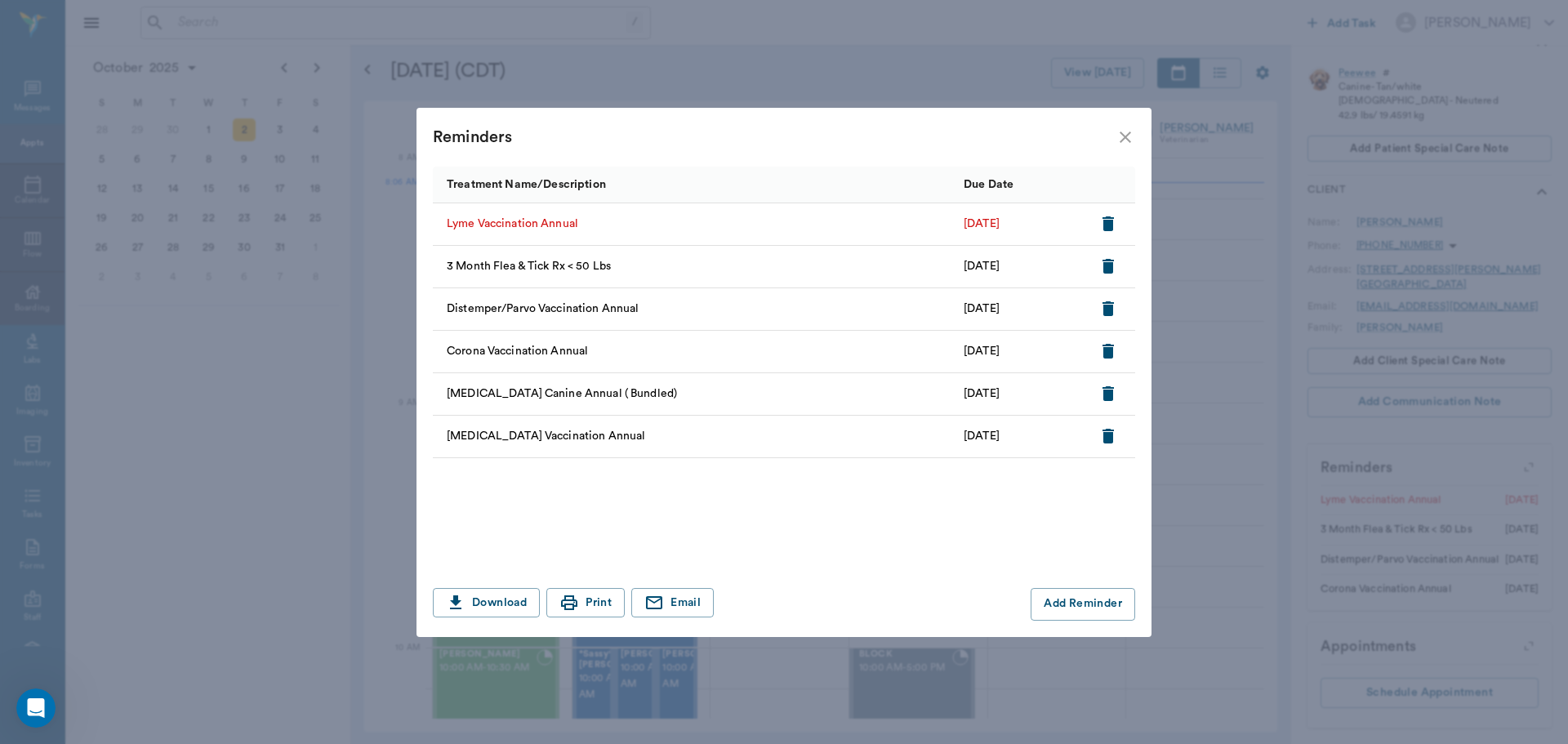
click at [1110, 225] on icon "button" at bounding box center [1108, 223] width 12 height 14
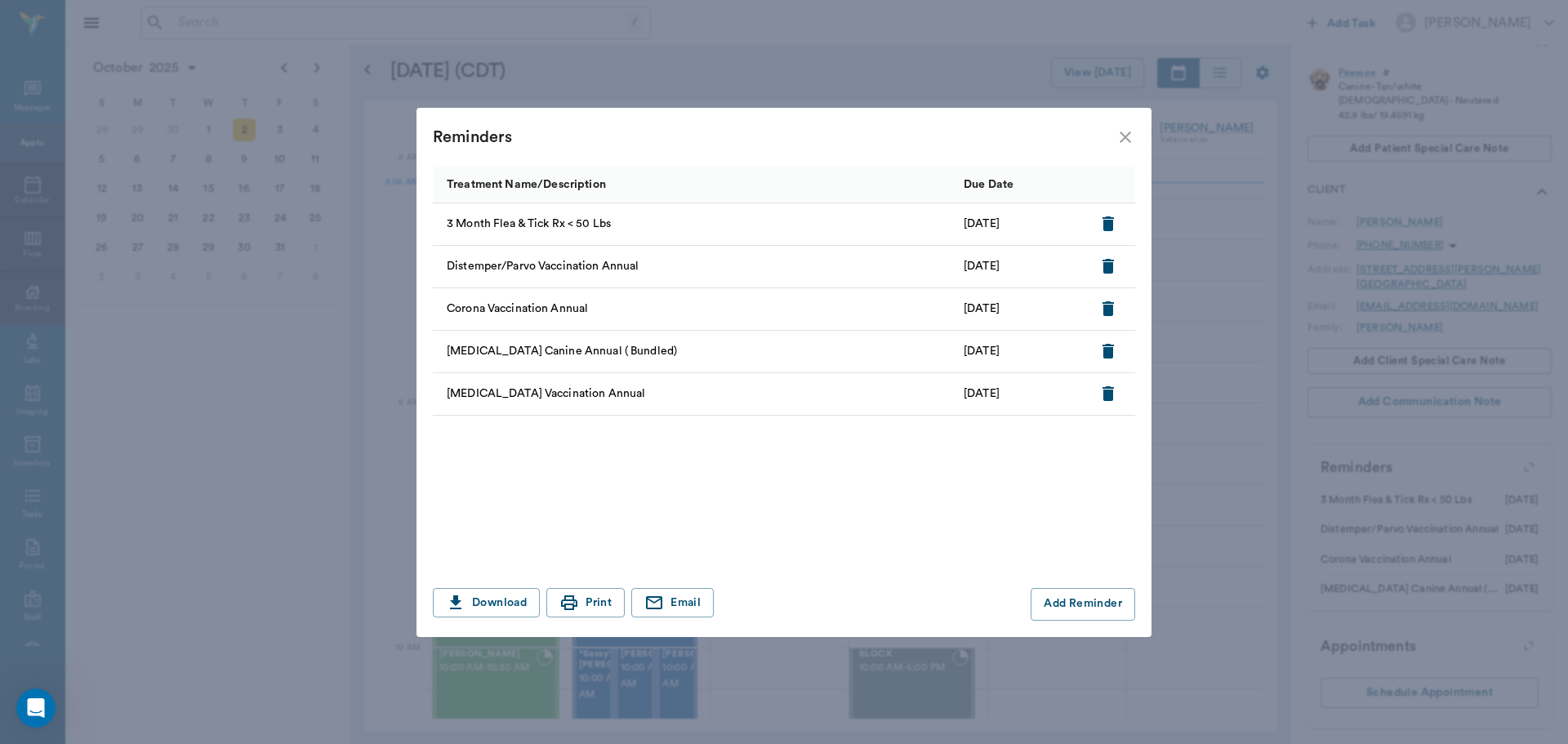
click at [1121, 134] on icon "close" at bounding box center [1126, 137] width 19 height 19
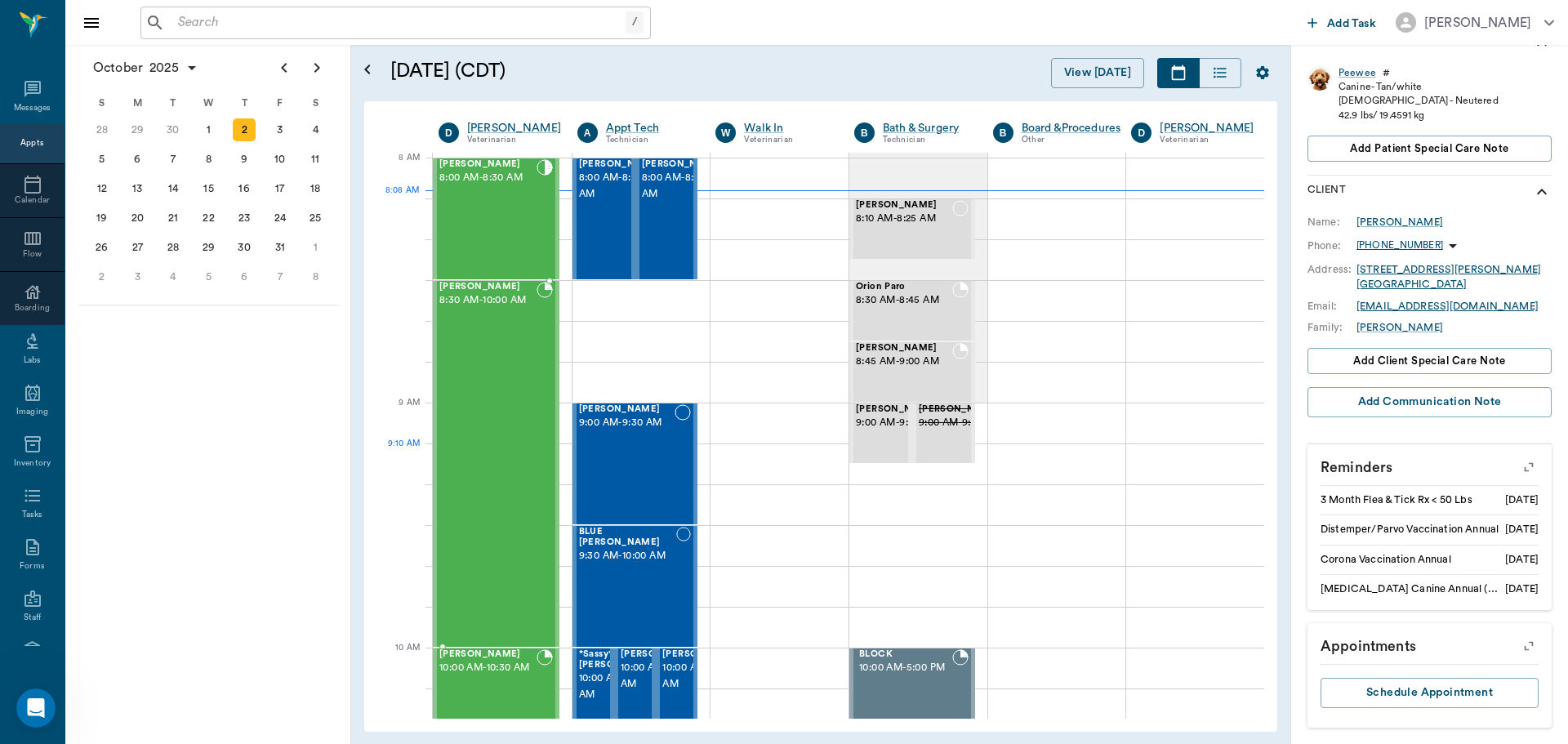
click at [536, 482] on div at bounding box center [544, 464] width 16 height 364
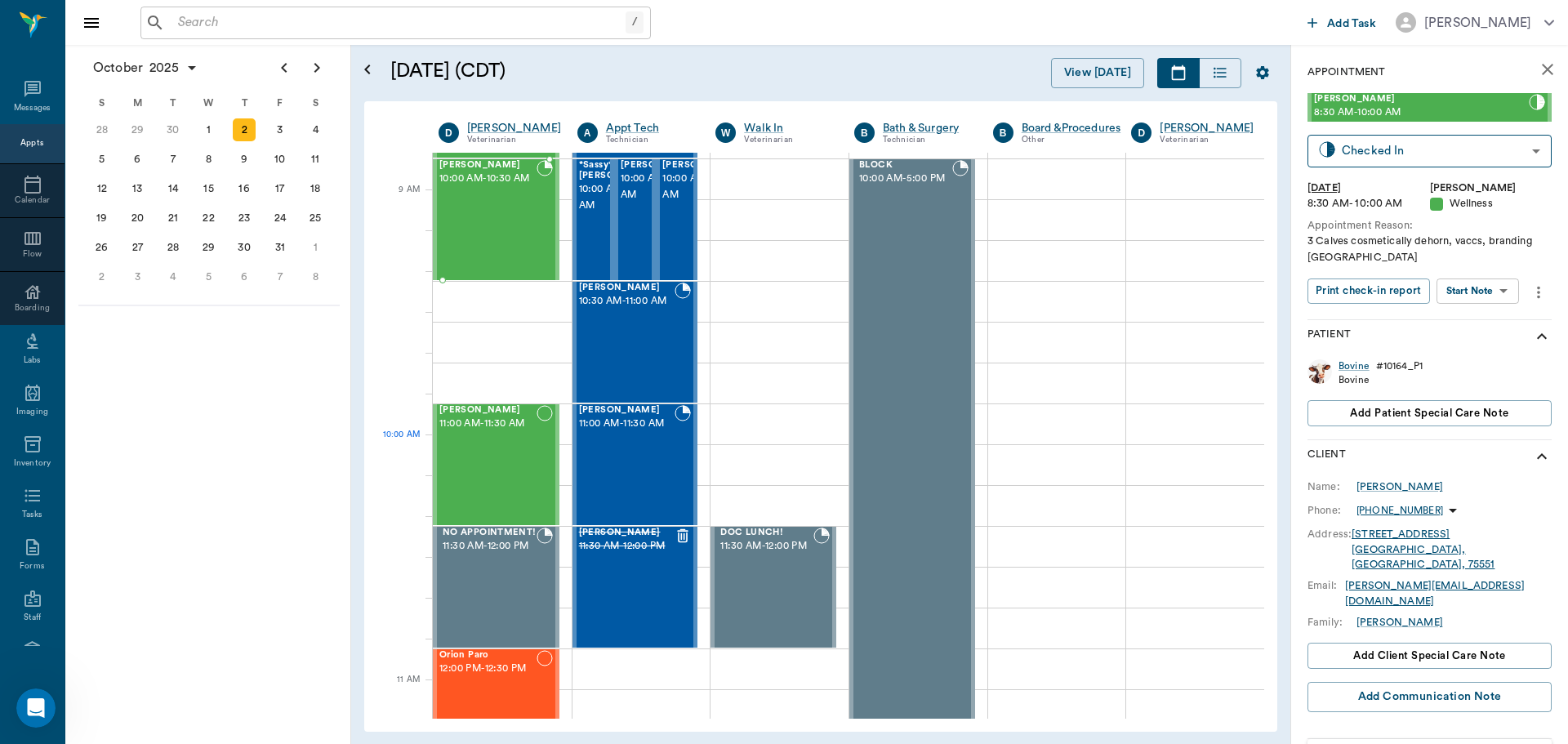
scroll to position [492, 0]
click at [520, 235] on div "[PERSON_NAME] 10:00 AM - 10:30 AM" at bounding box center [488, 218] width 98 height 119
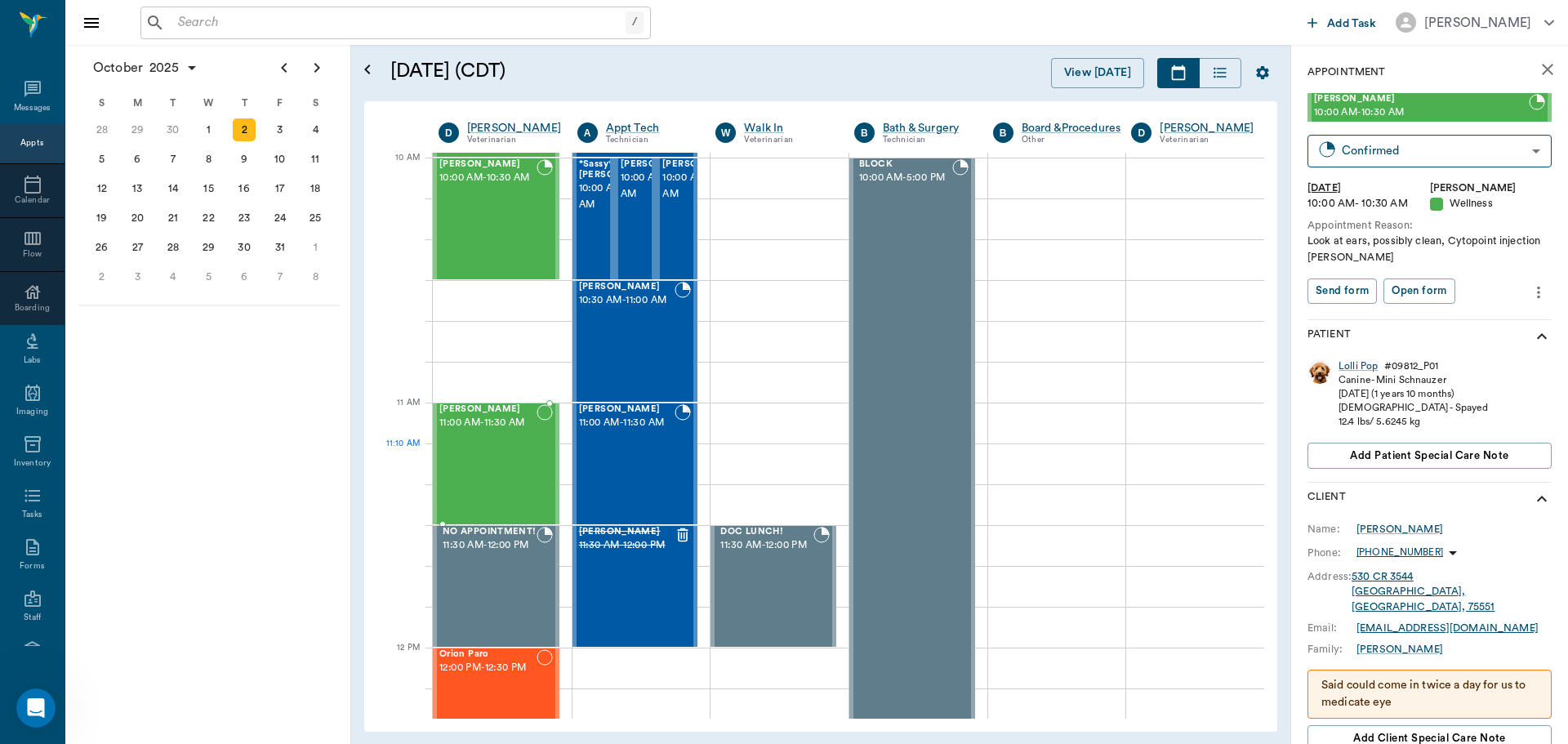
click at [502, 452] on div "stray Turner 11:00 AM - 11:30 AM" at bounding box center [488, 463] width 98 height 119
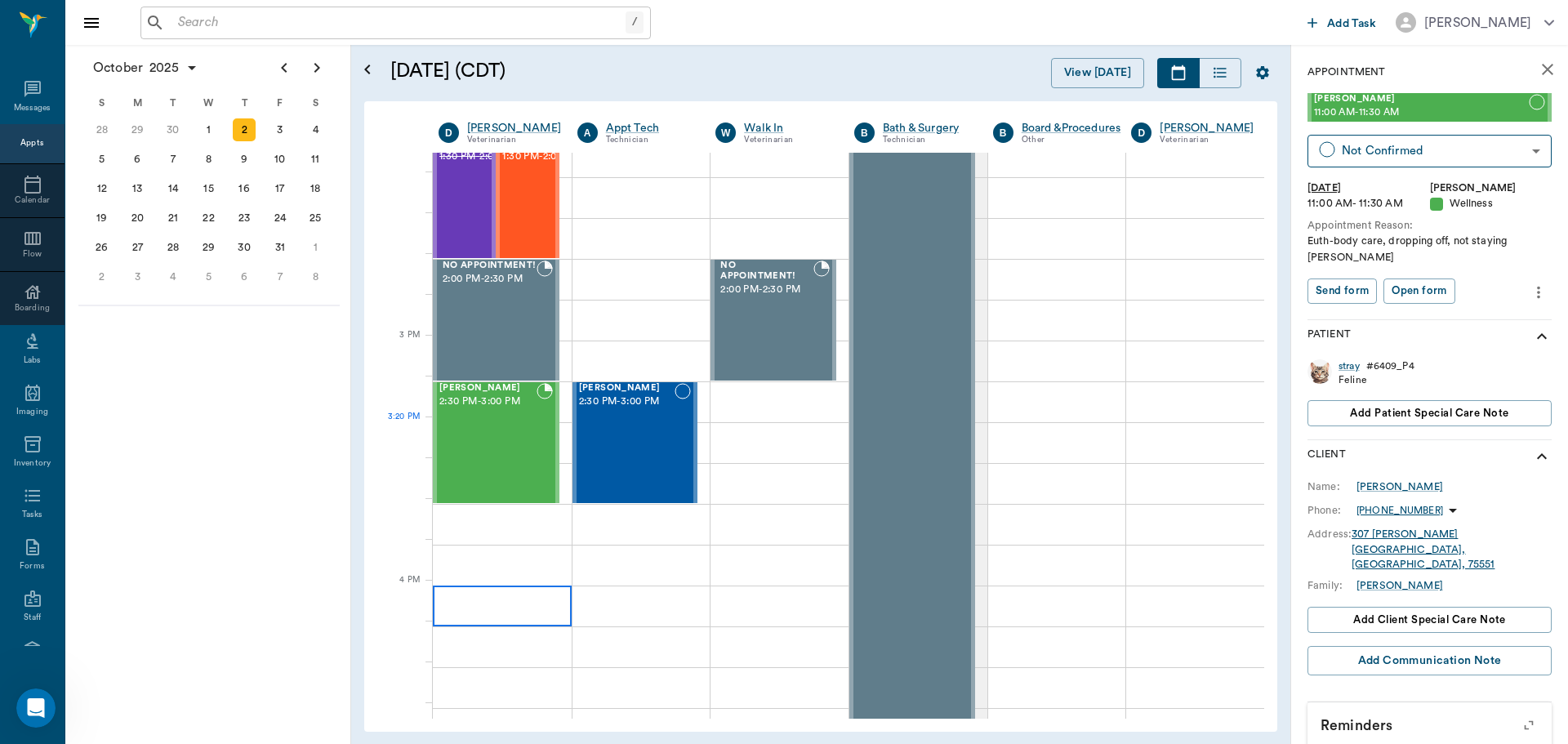
scroll to position [1633, 0]
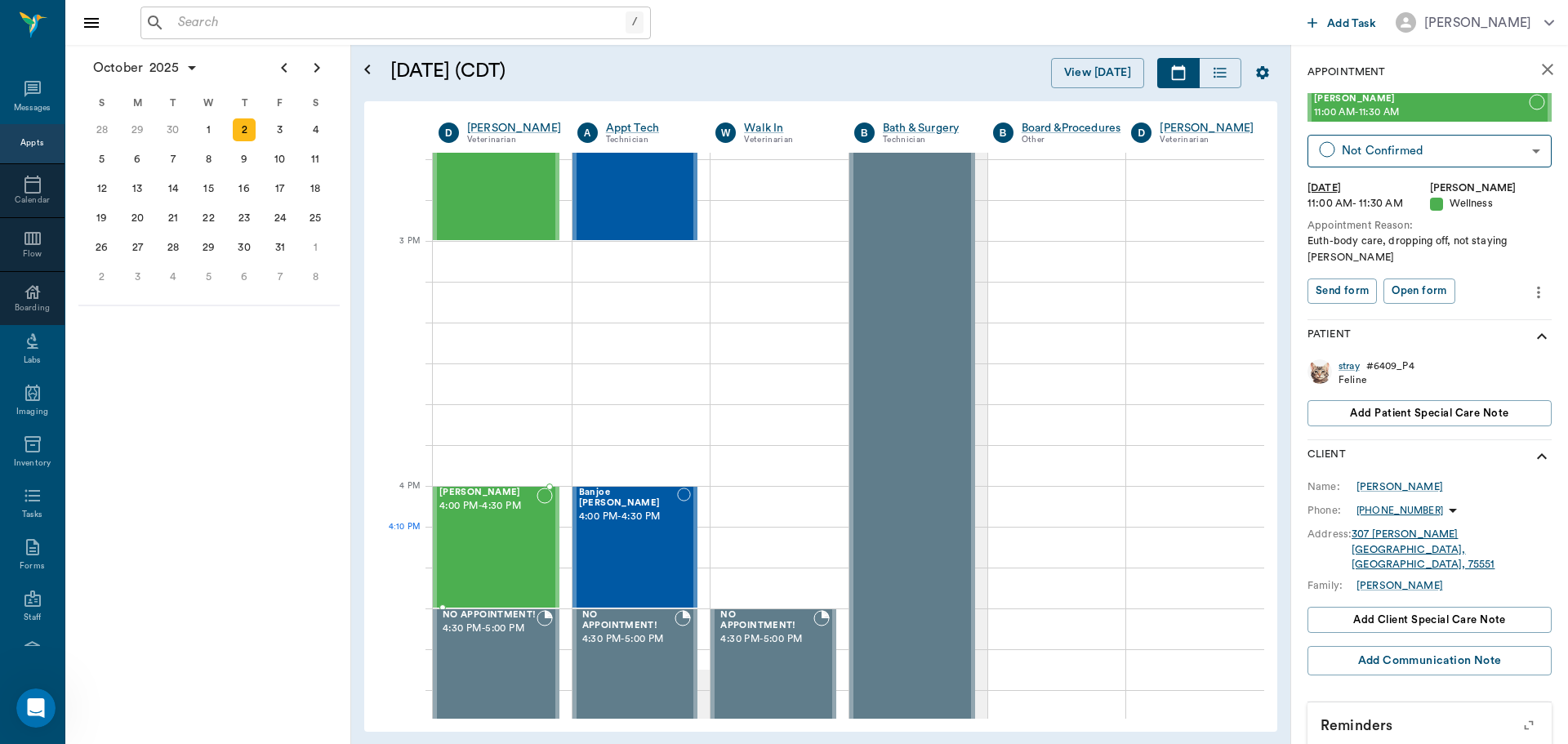
click at [488, 550] on div "Max Ferrell 4:00 PM - 4:30 PM" at bounding box center [488, 547] width 98 height 119
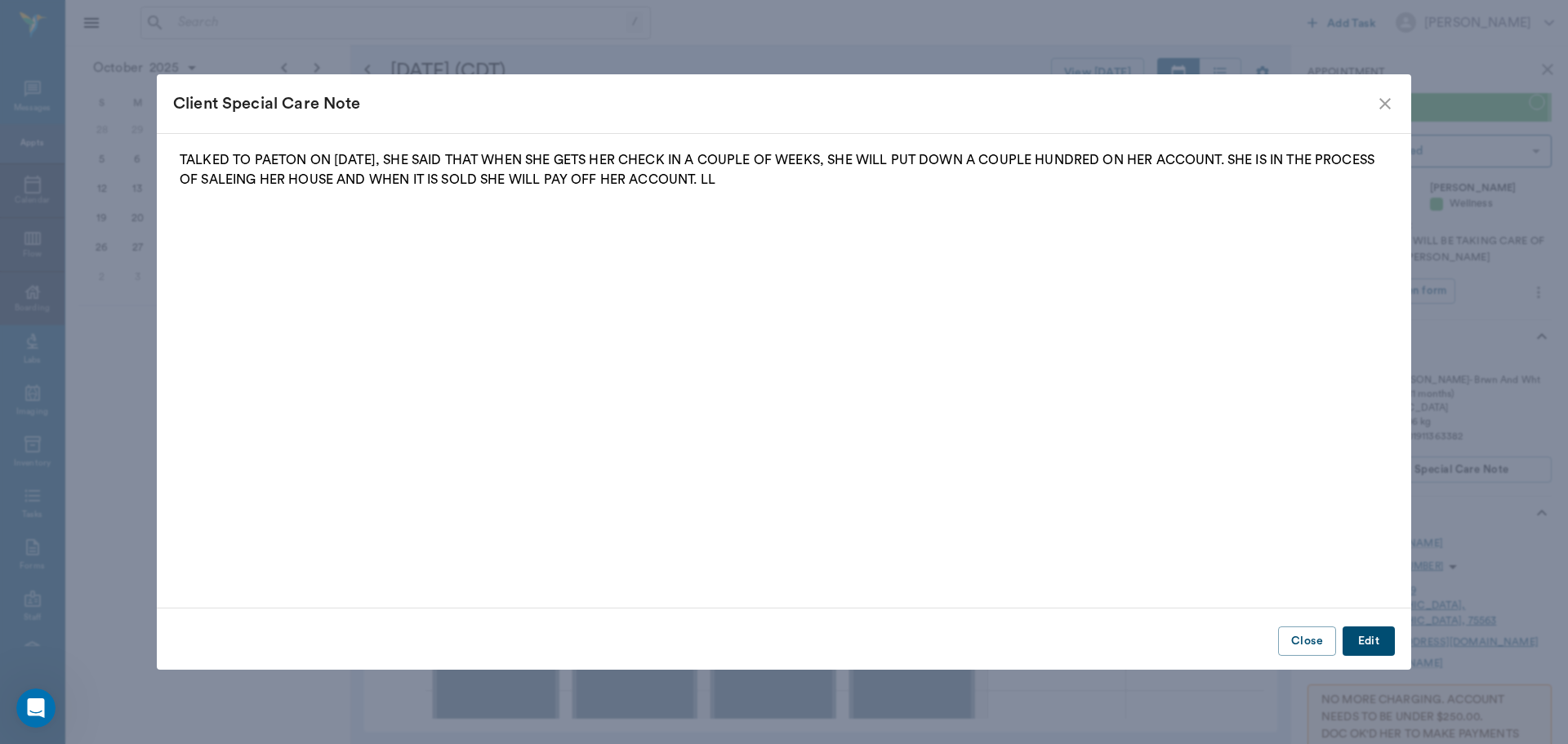
click at [1385, 108] on icon "close" at bounding box center [1384, 103] width 19 height 19
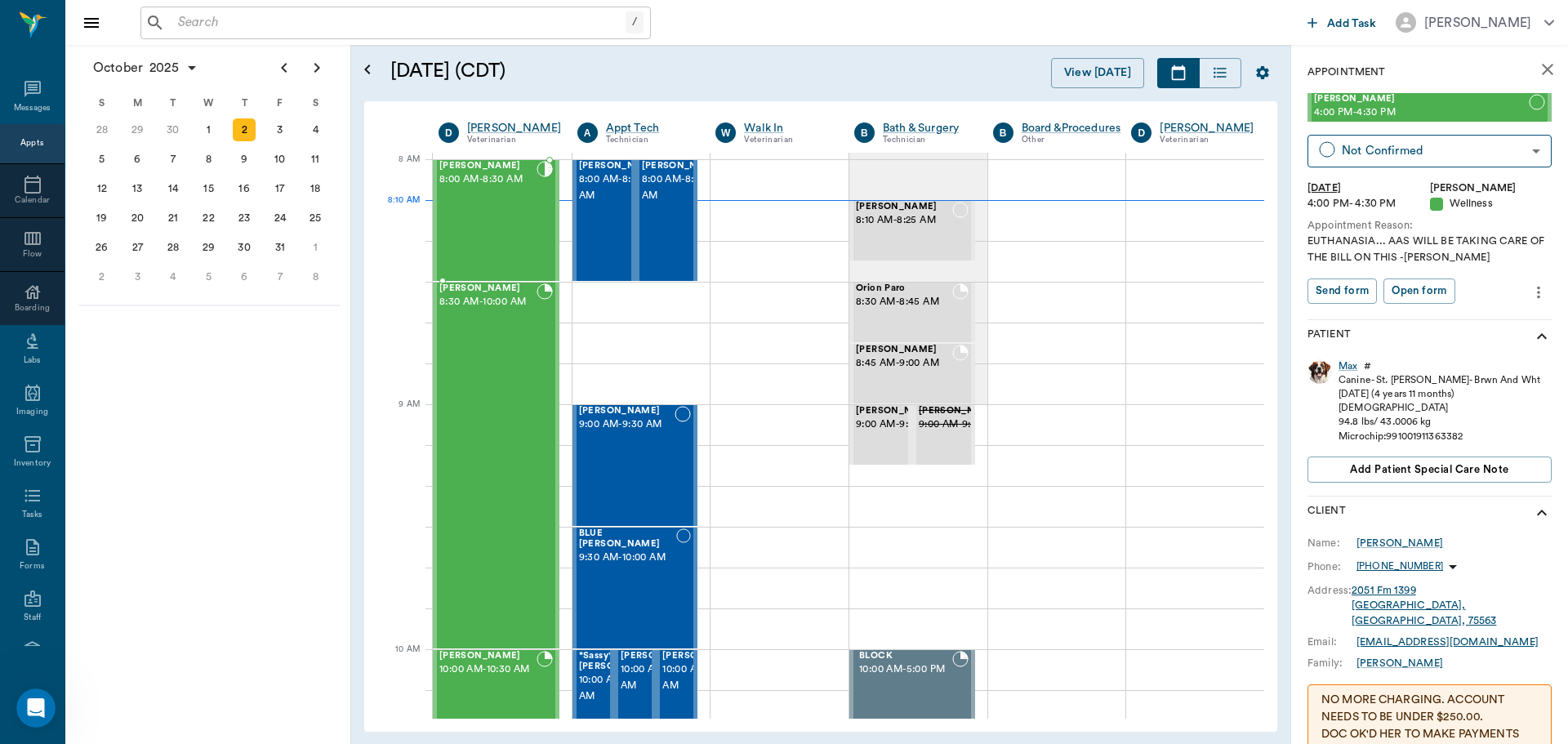
click at [520, 219] on div "Raisin Scott 8:00 AM - 8:30 AM" at bounding box center [488, 220] width 98 height 119
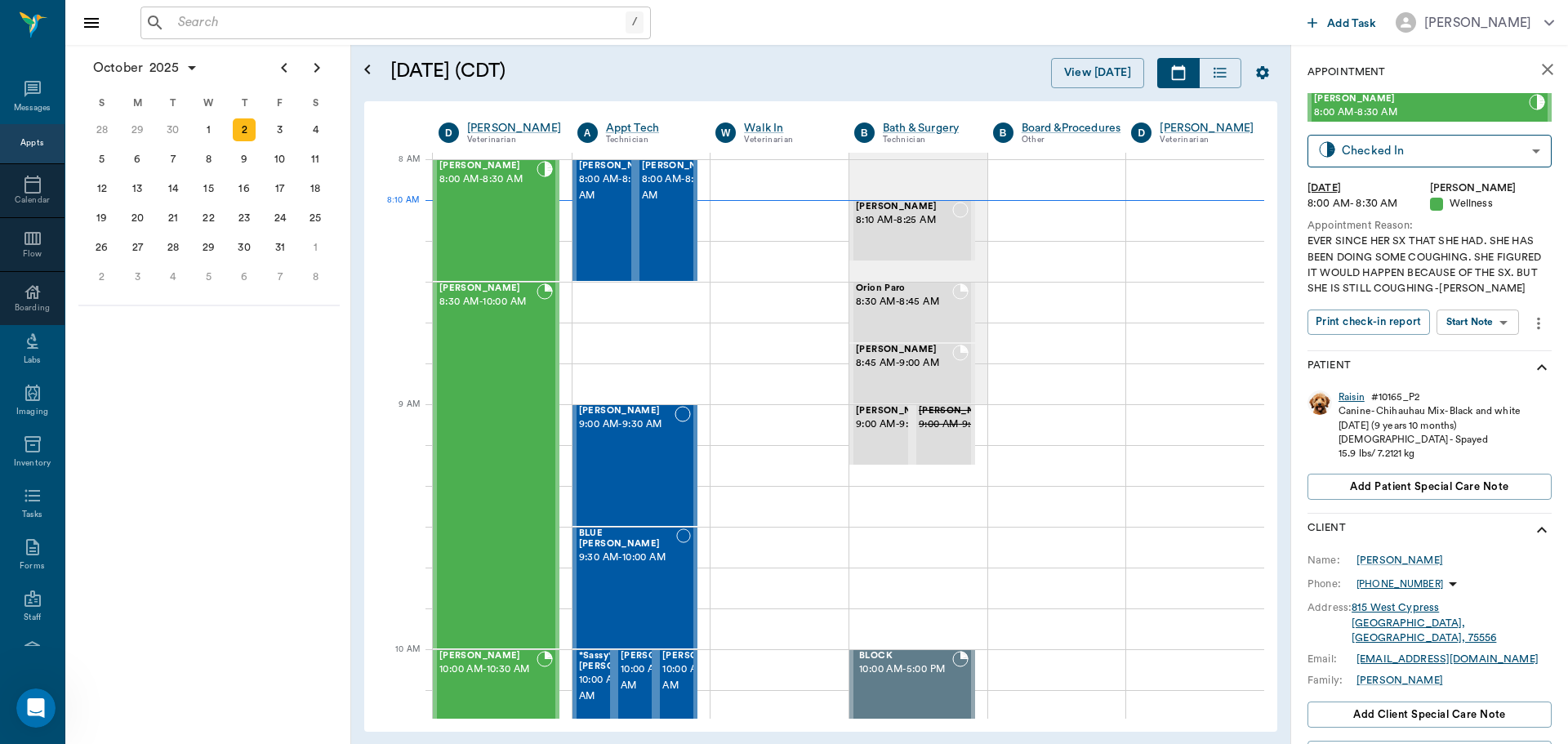
click at [1355, 399] on div "Raisin" at bounding box center [1351, 397] width 26 height 14
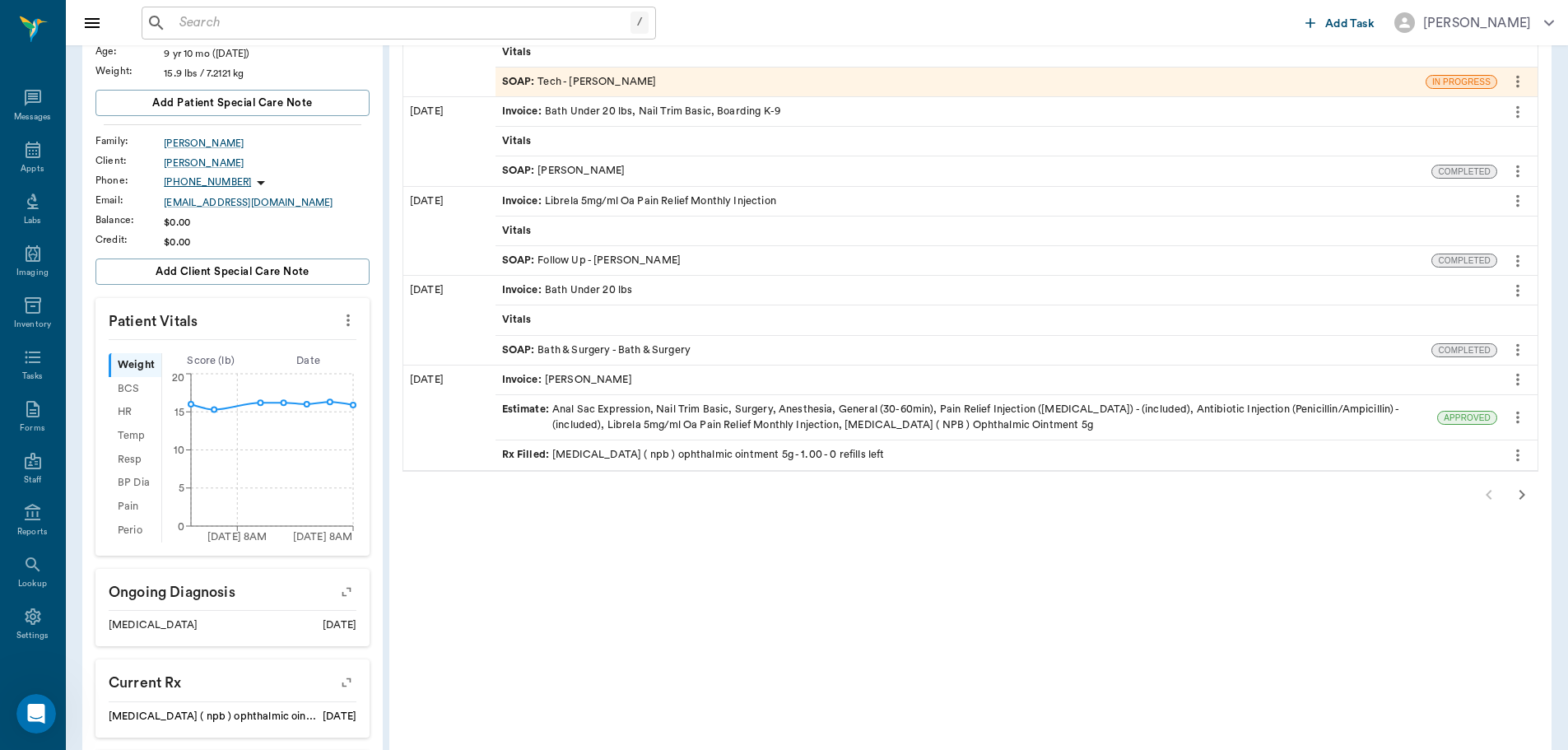
scroll to position [247, 0]
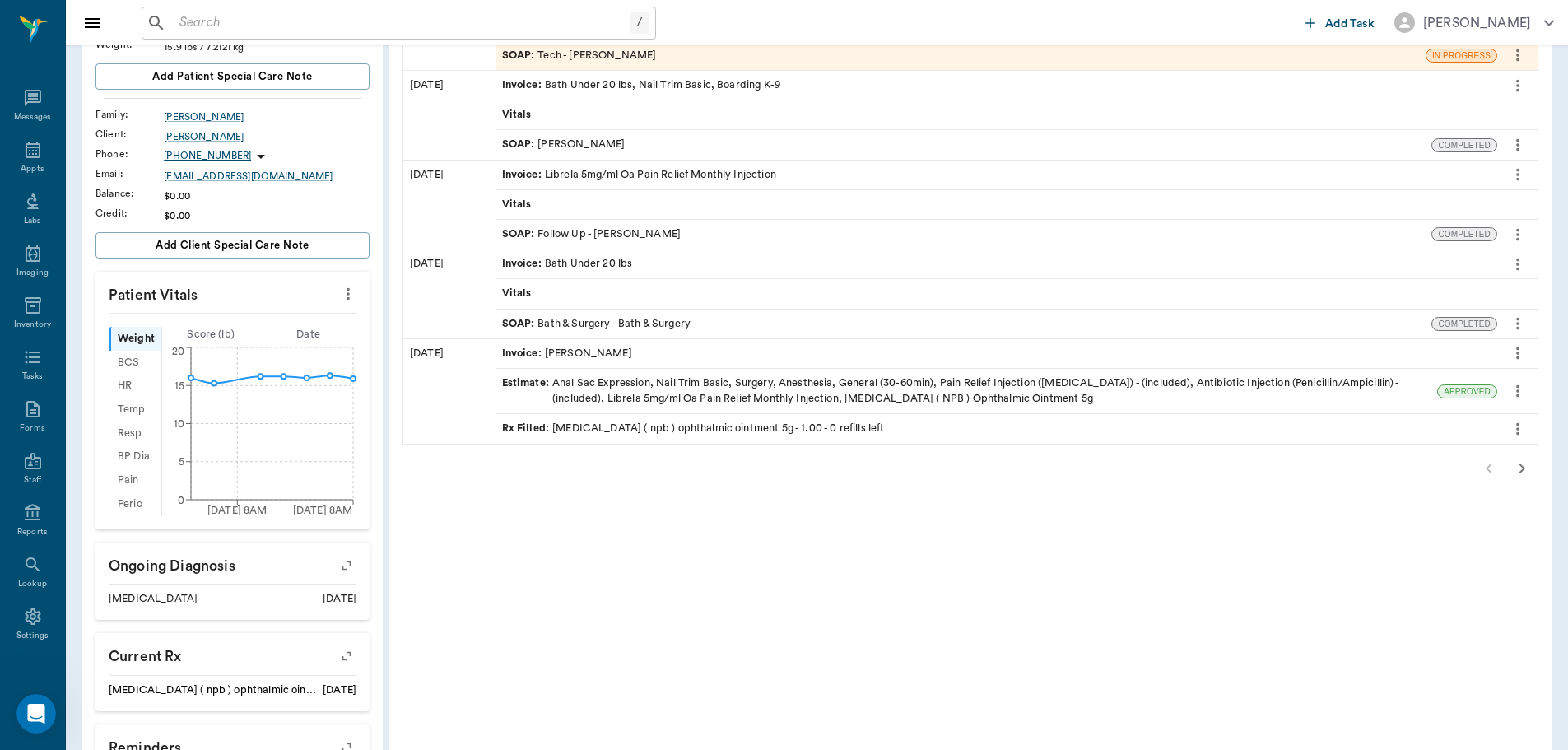
click at [1515, 463] on icon "button" at bounding box center [1522, 469] width 19 height 19
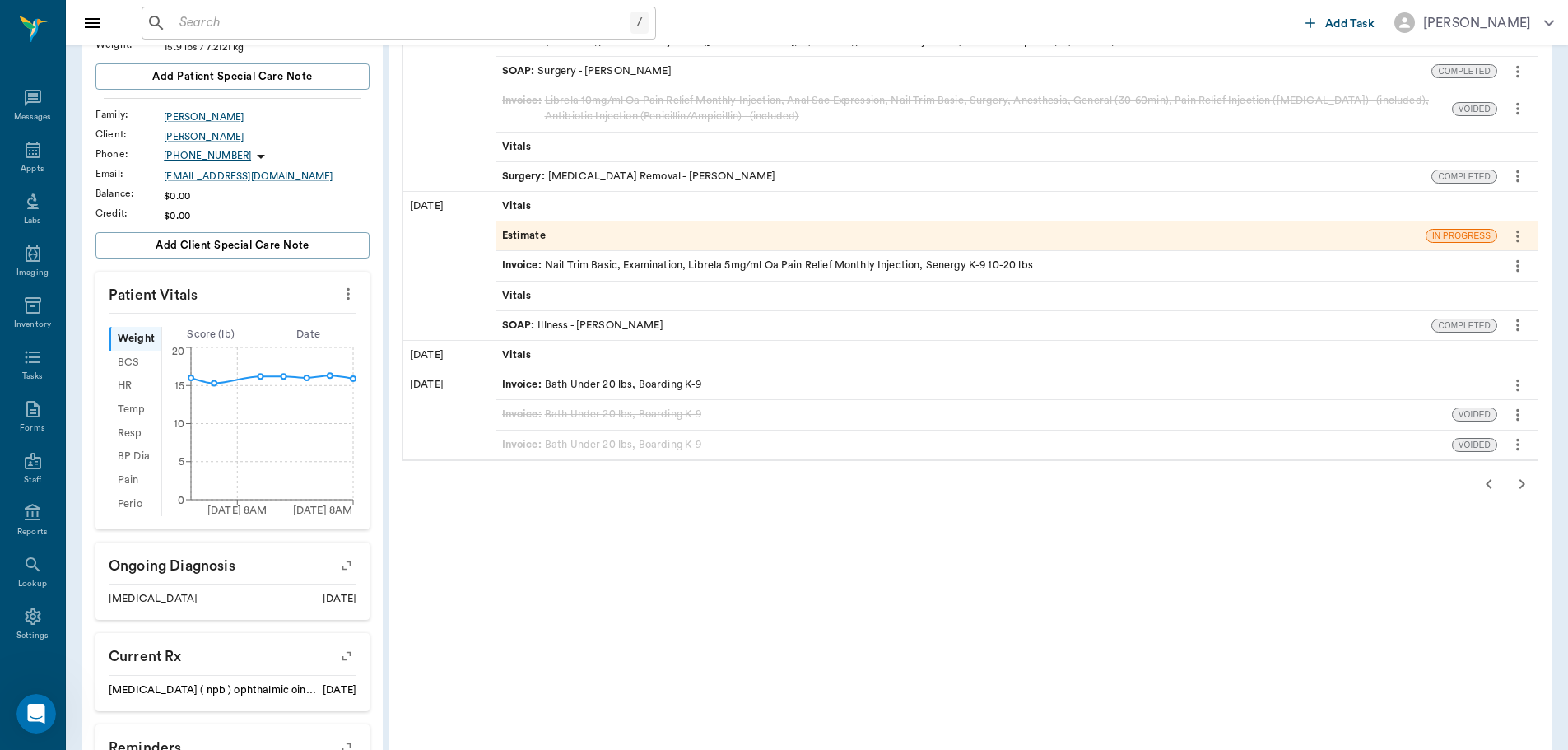
scroll to position [0, 0]
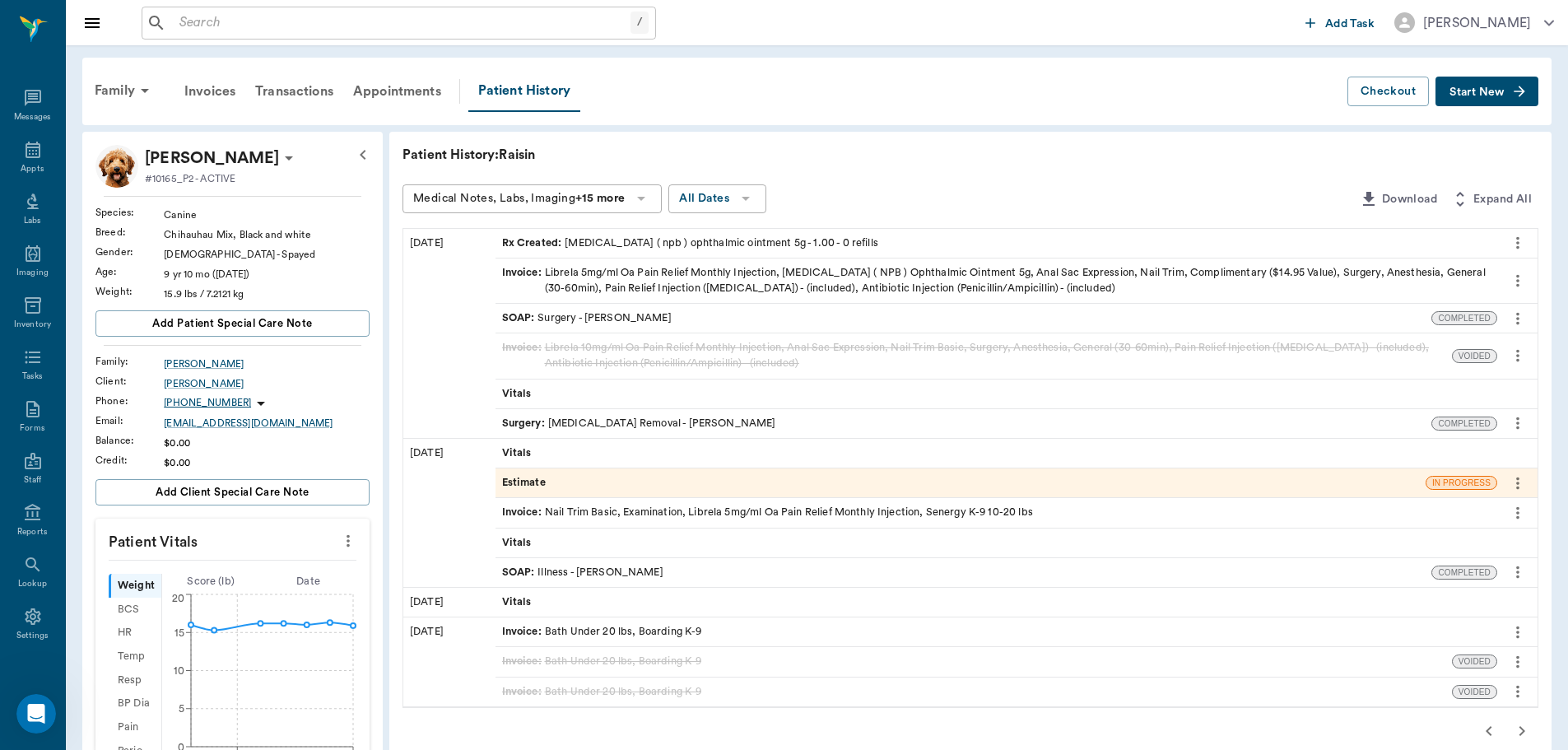
click at [693, 427] on div "Surgery : Skin Tag Removal - Dr. Bert Ellsworth" at bounding box center [639, 424] width 274 height 16
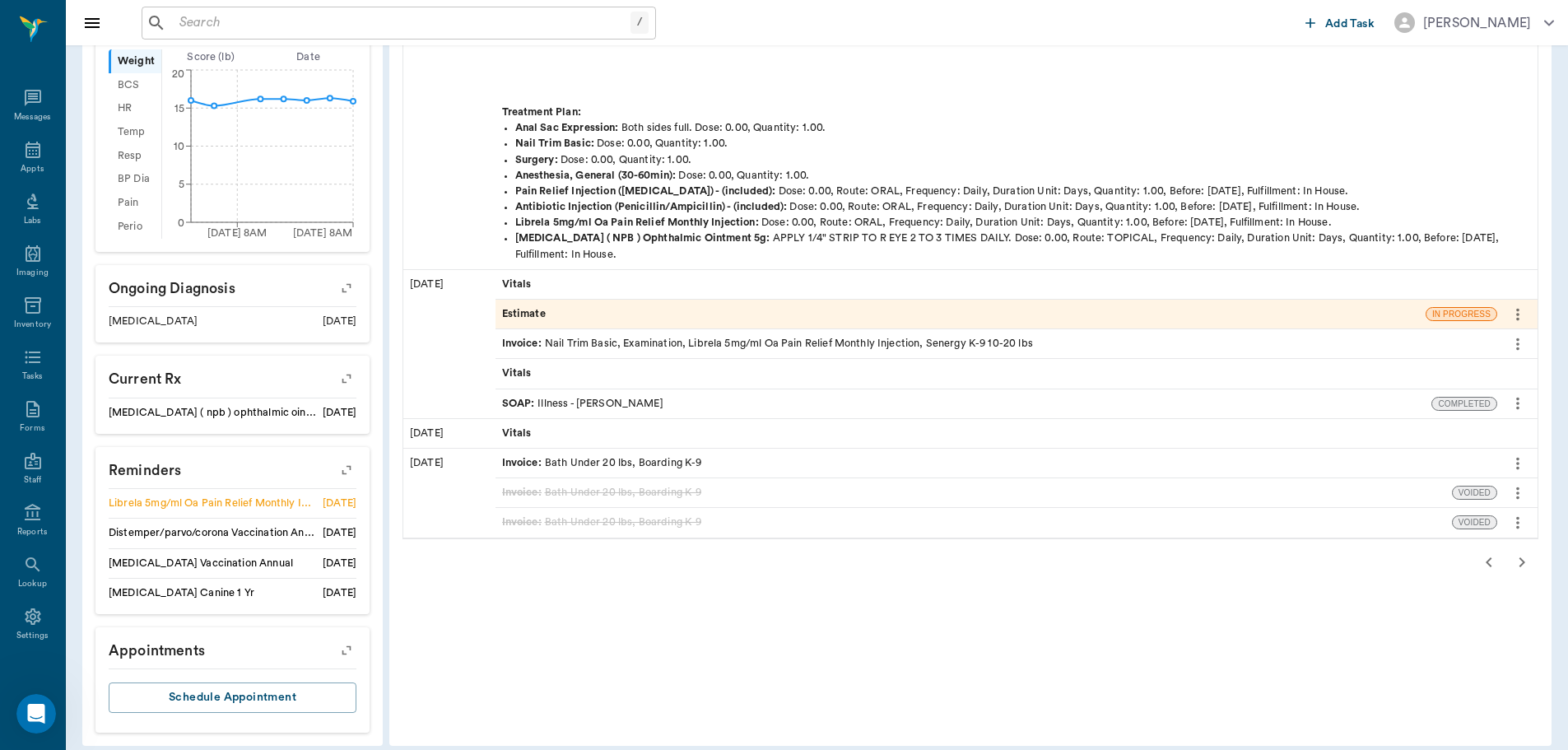
scroll to position [540, 0]
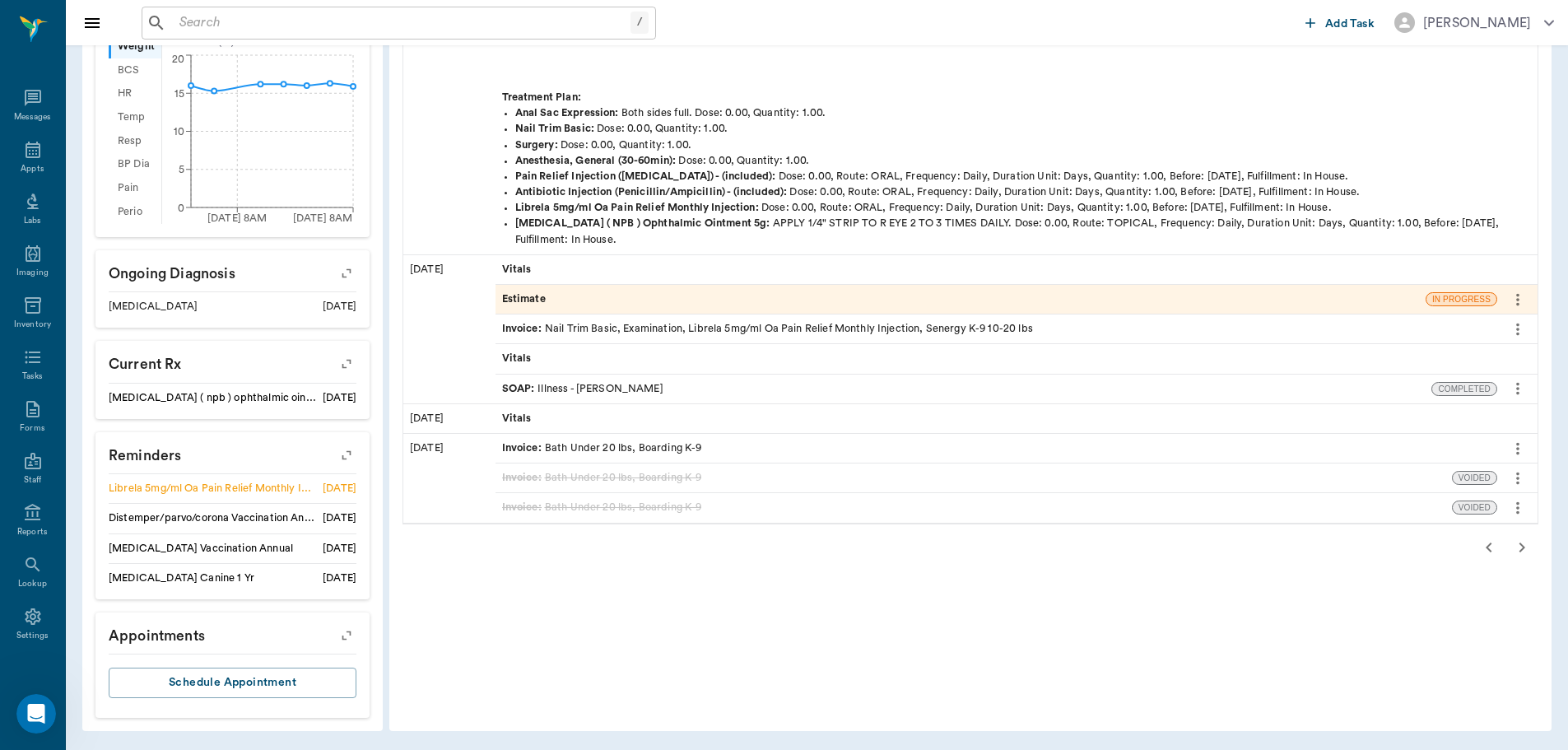
click at [1487, 553] on icon "button" at bounding box center [1489, 547] width 19 height 19
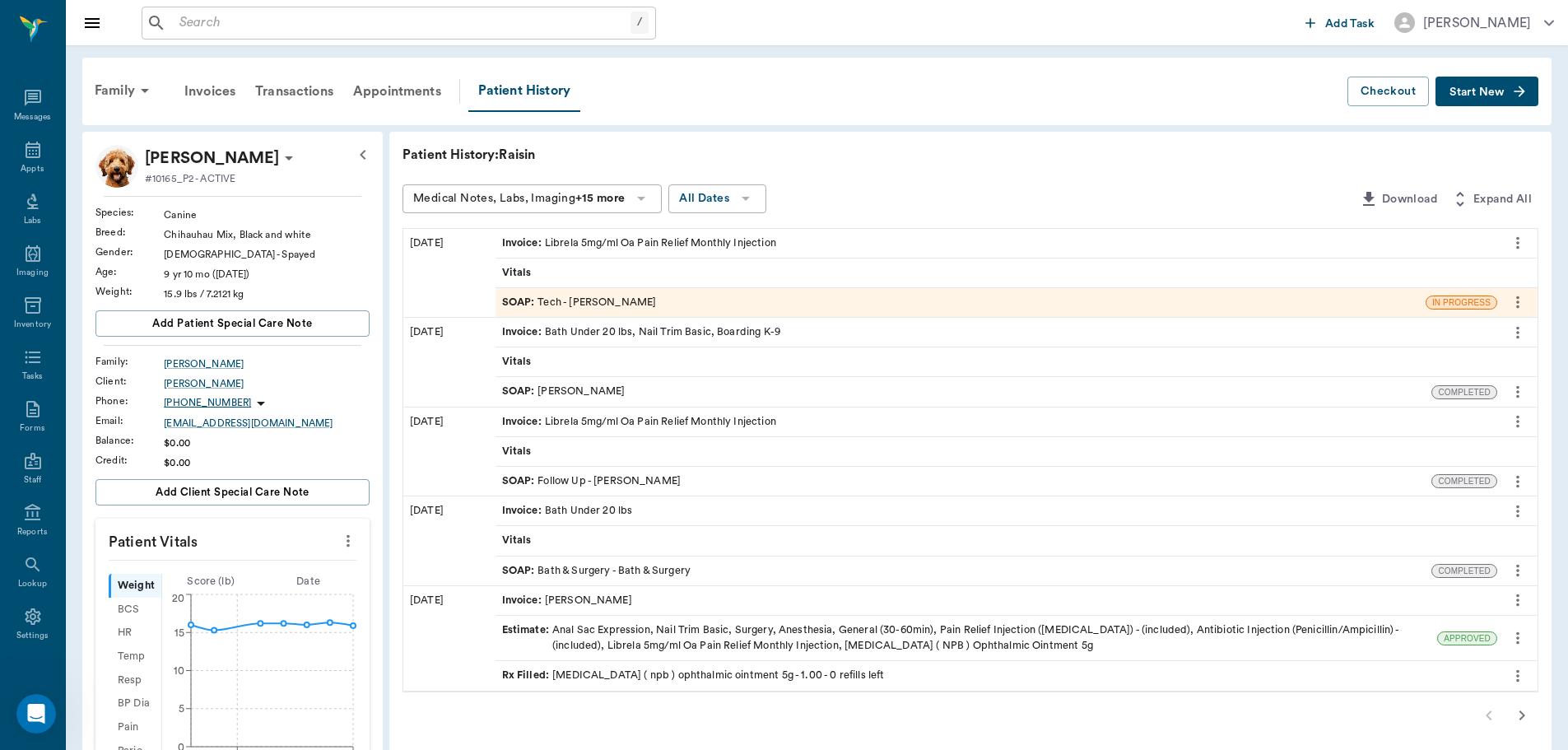
scroll to position [165, 0]
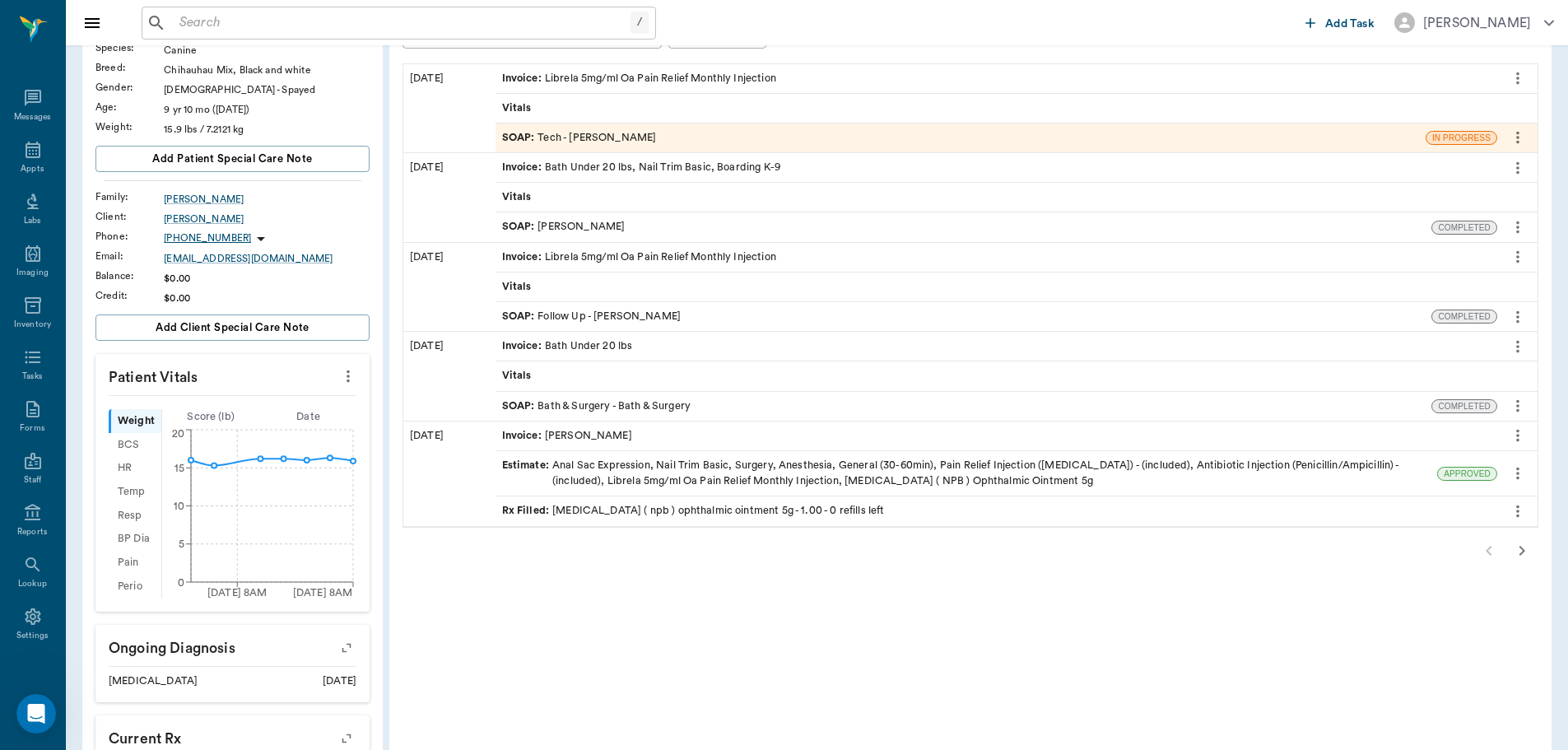
click at [1524, 546] on icon "button" at bounding box center [1522, 550] width 19 height 19
click at [1524, 546] on div "Patient History: Raisin Medical Notes, Labs, Imaging +15 more All Dates Downloa…" at bounding box center [970, 536] width 1162 height 1139
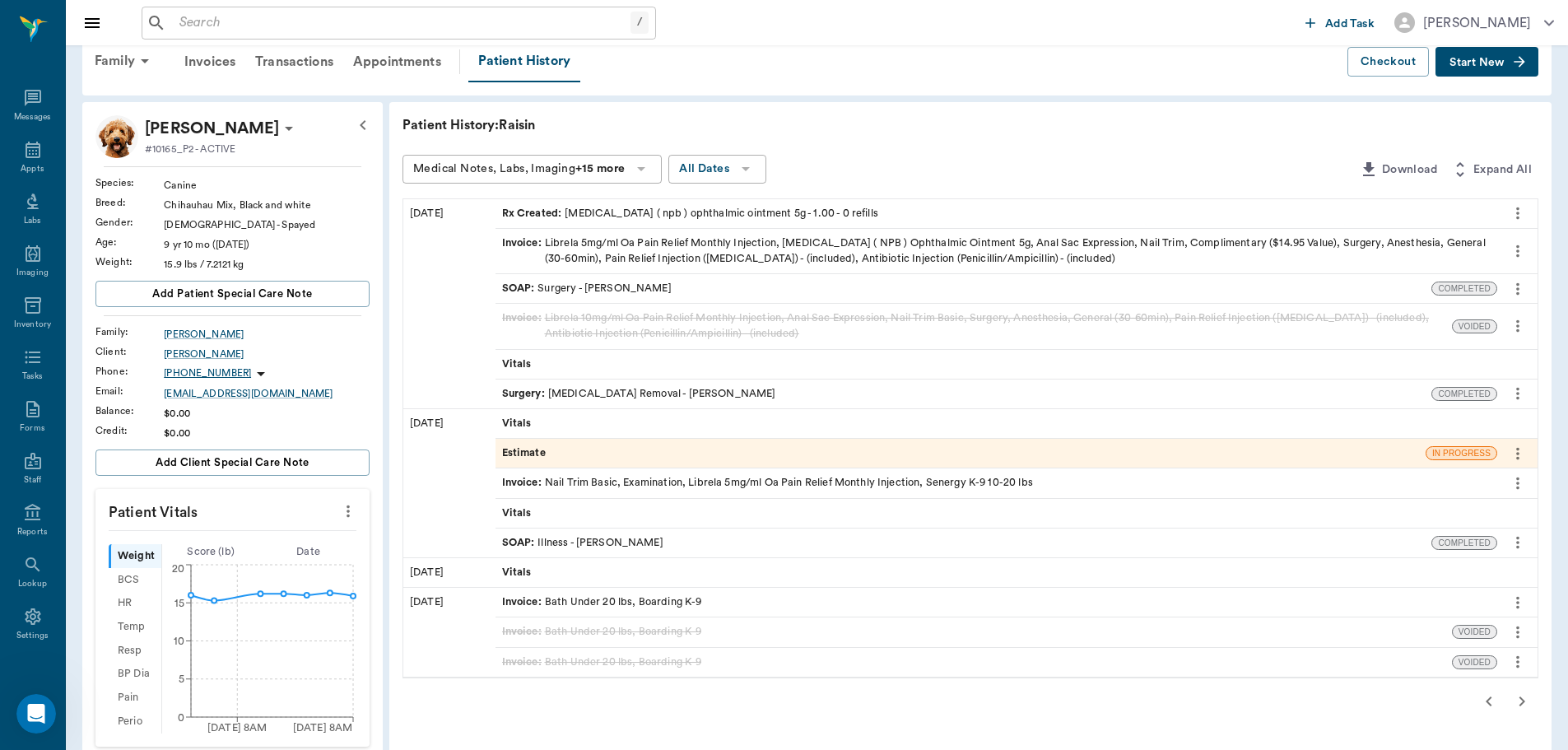
scroll to position [0, 0]
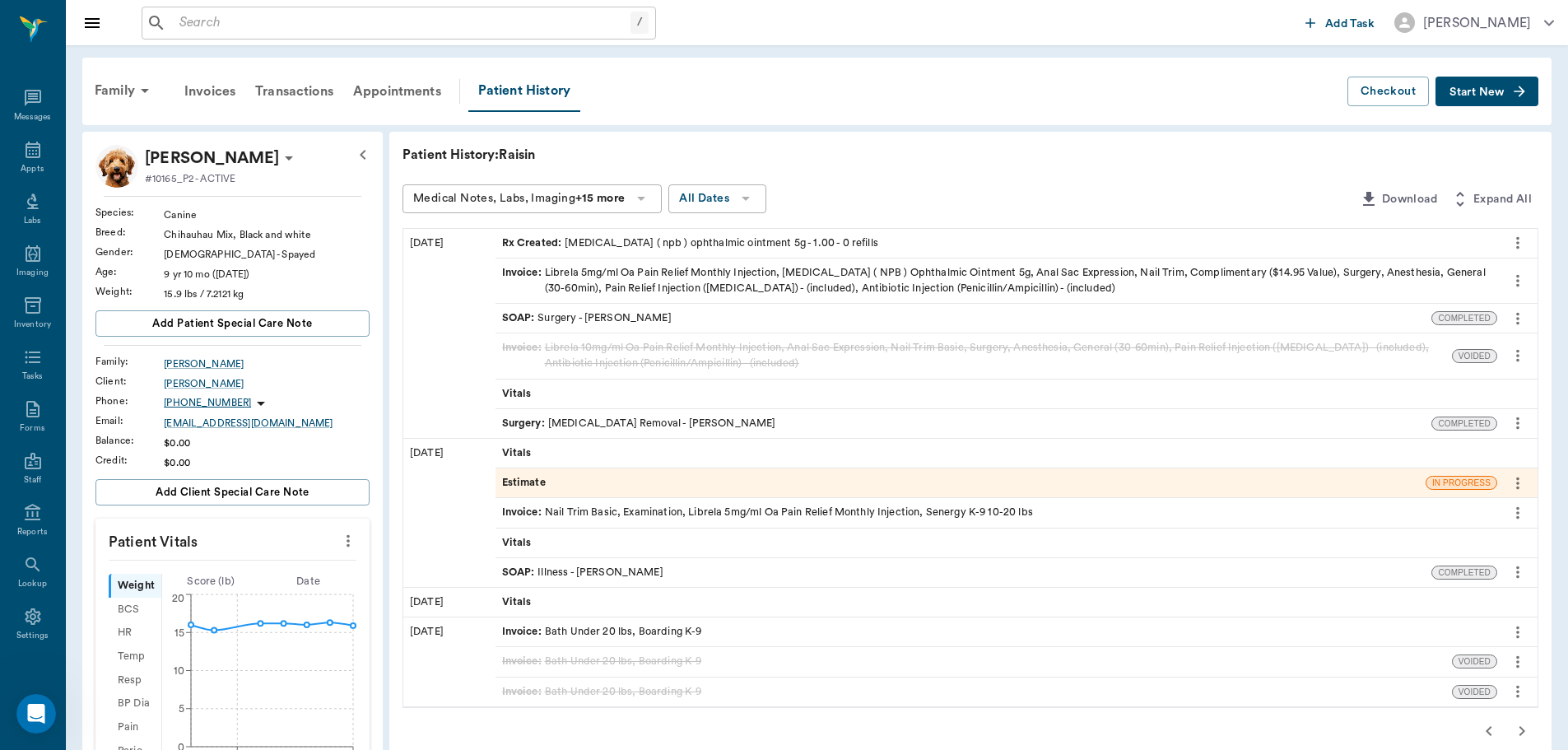
click at [691, 420] on div "Surgery : Skin Tag Removal - Dr. Bert Ellsworth" at bounding box center [639, 424] width 274 height 16
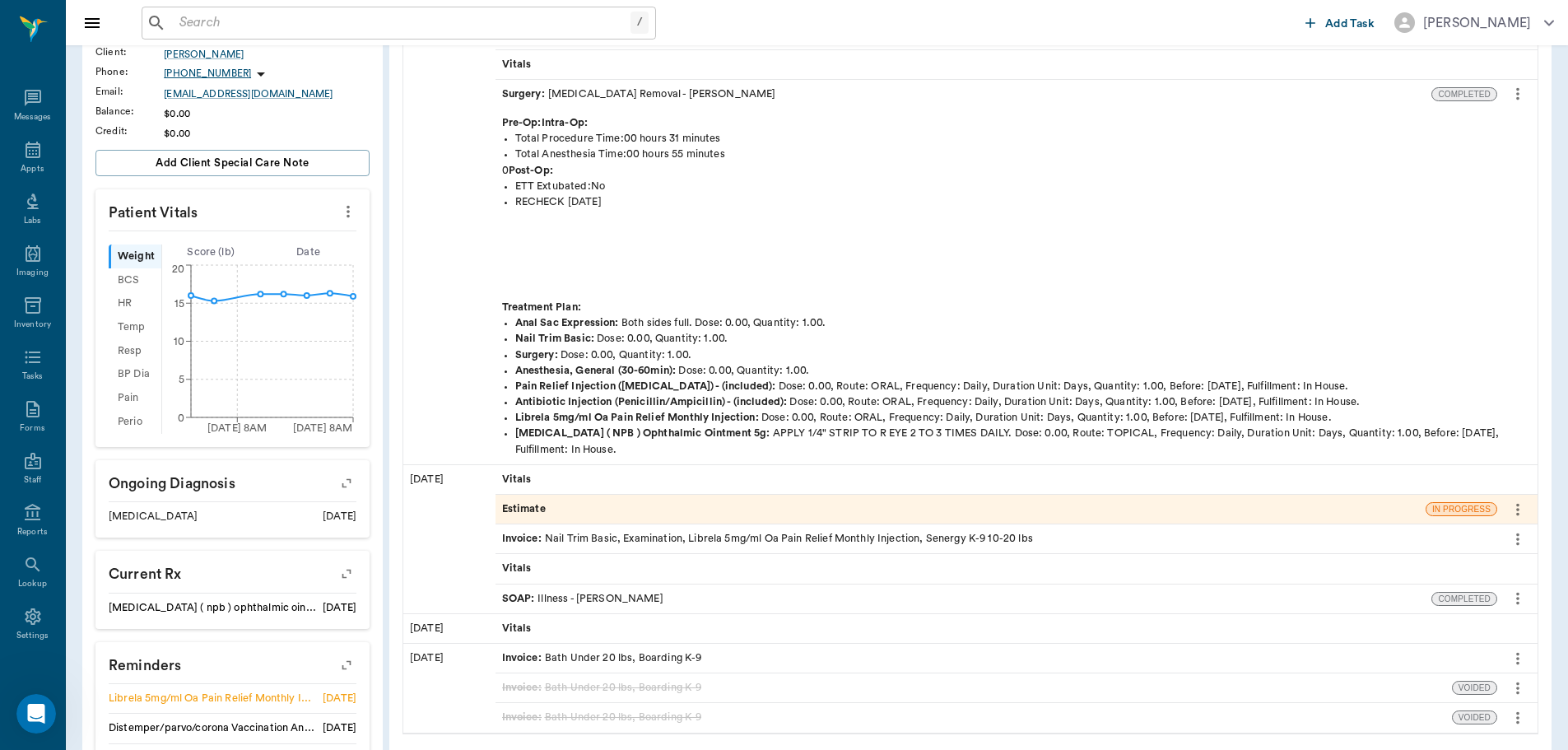
scroll to position [247, 0]
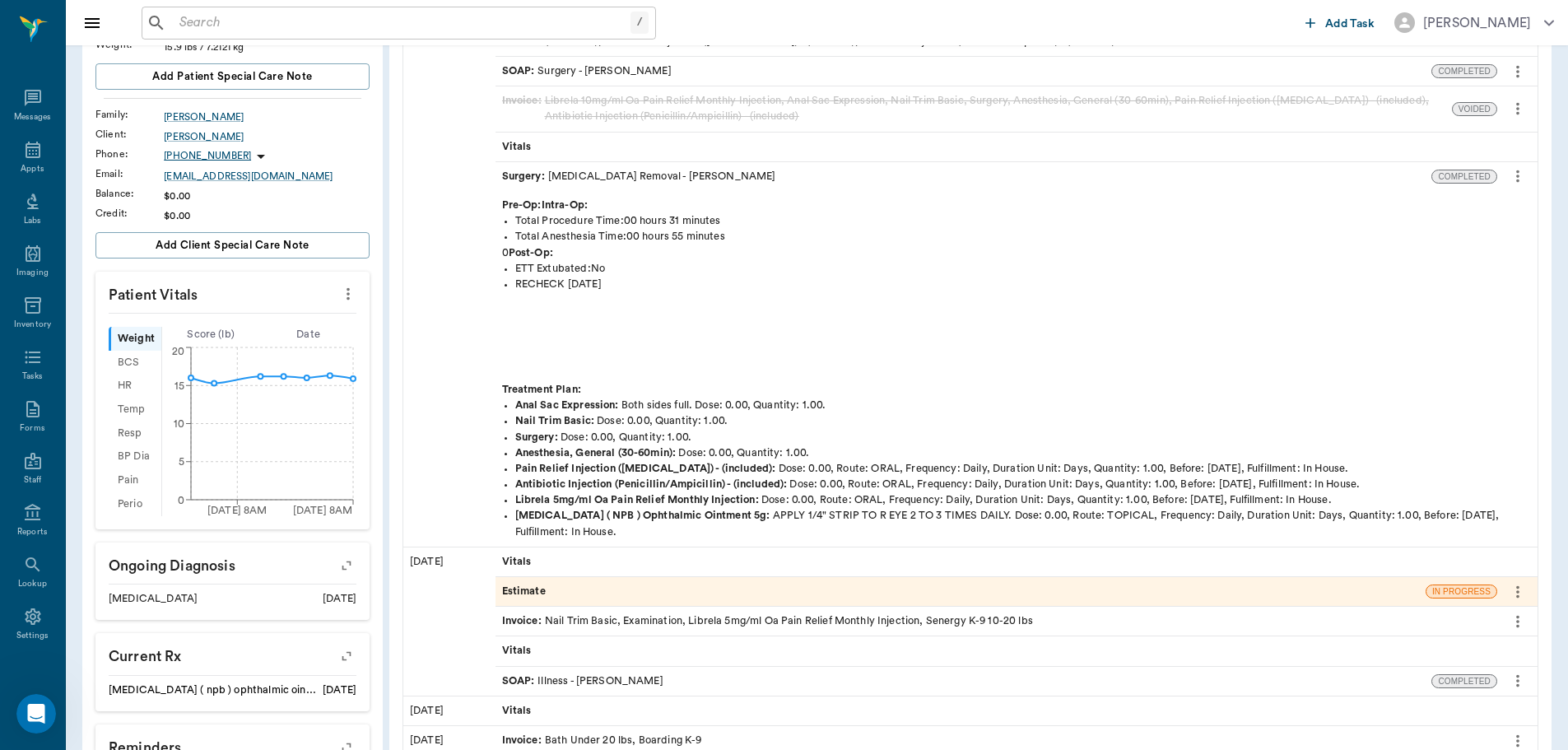
click at [1515, 178] on icon "more" at bounding box center [1517, 176] width 19 height 19
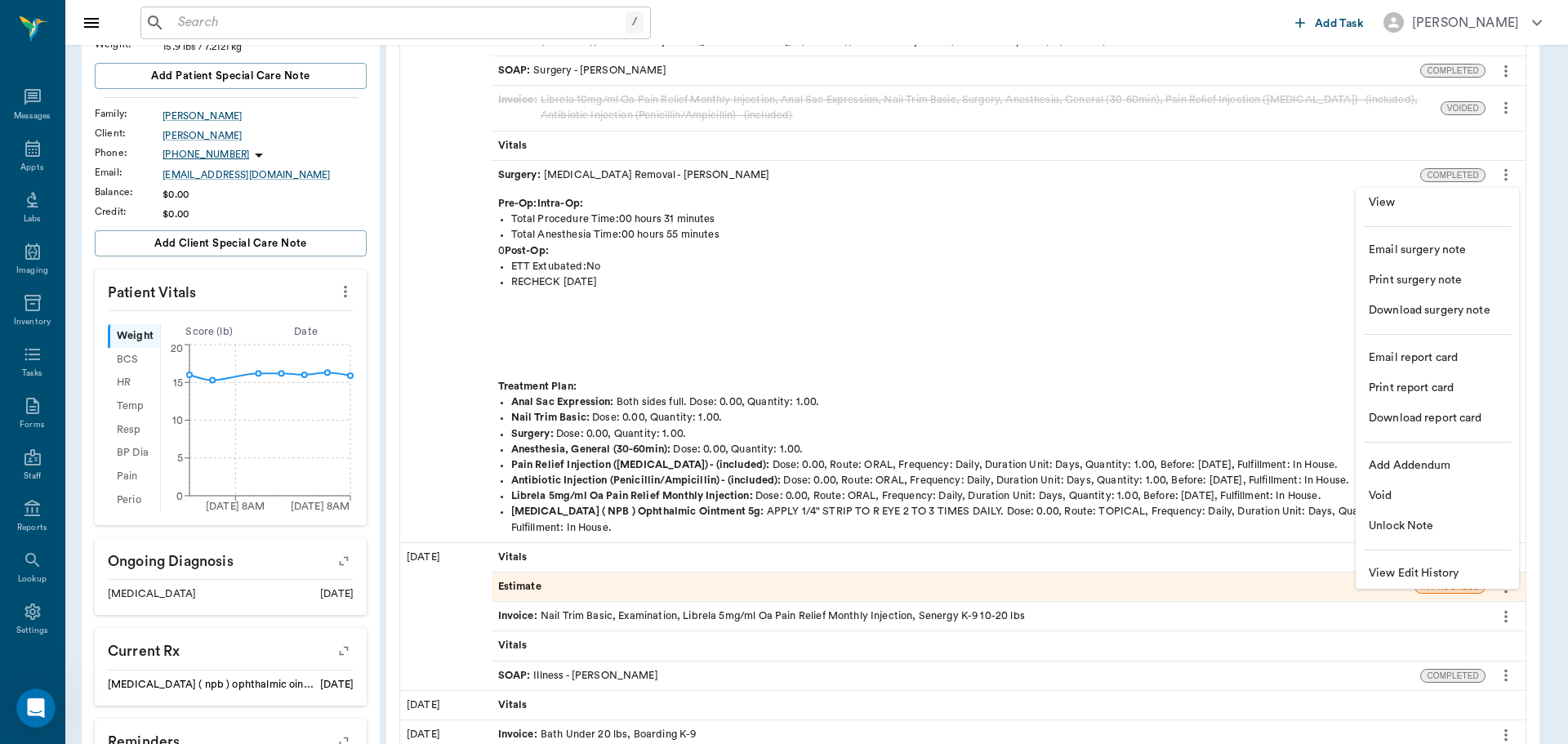
click at [1469, 193] on li "View" at bounding box center [1437, 202] width 163 height 30
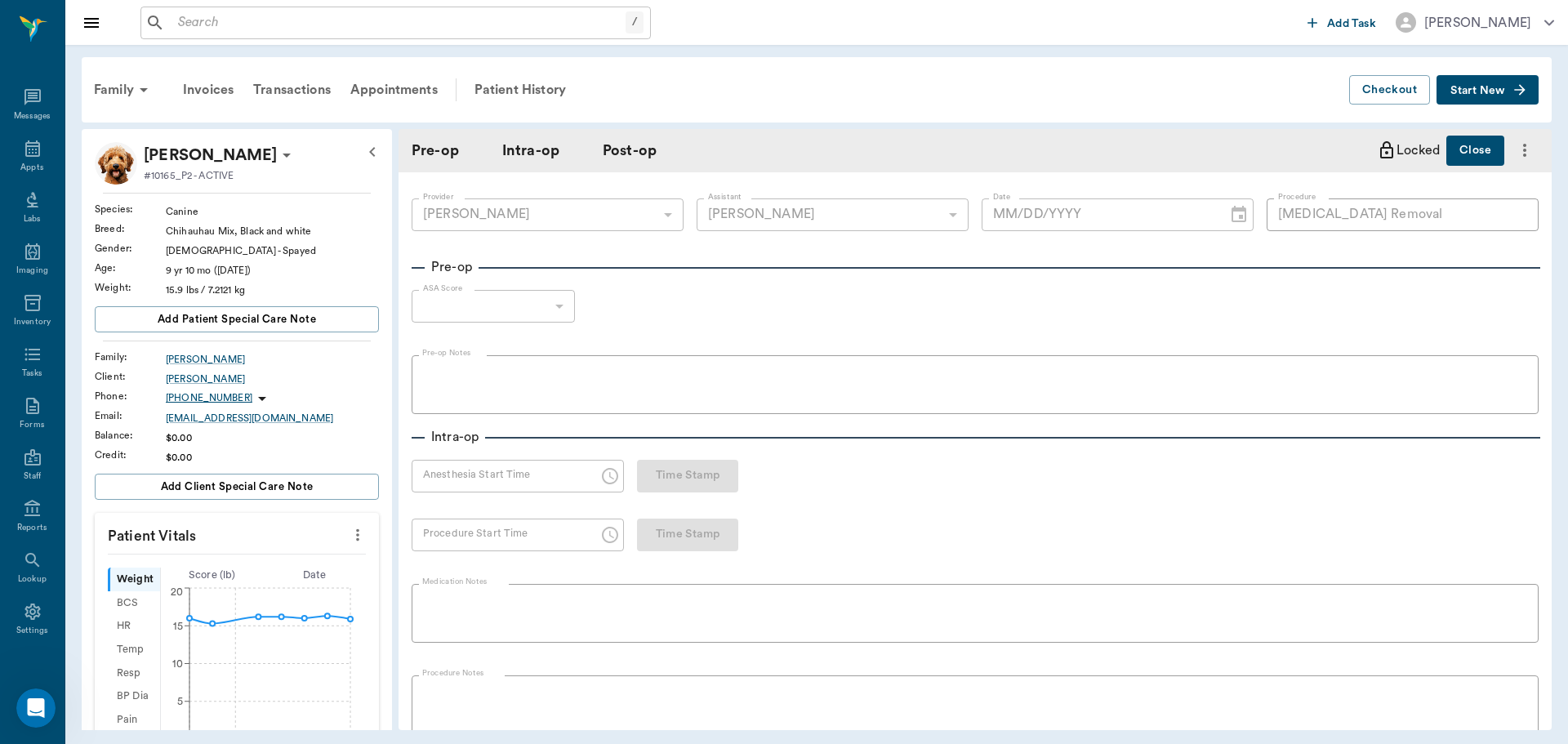
type input "63ec2f075fda476ae8351a4d"
type input "682b670d8bdc6f7f8feef3db"
type input "Skin Tag Removal"
type input "07/21/2025"
type input "12:10 PM"
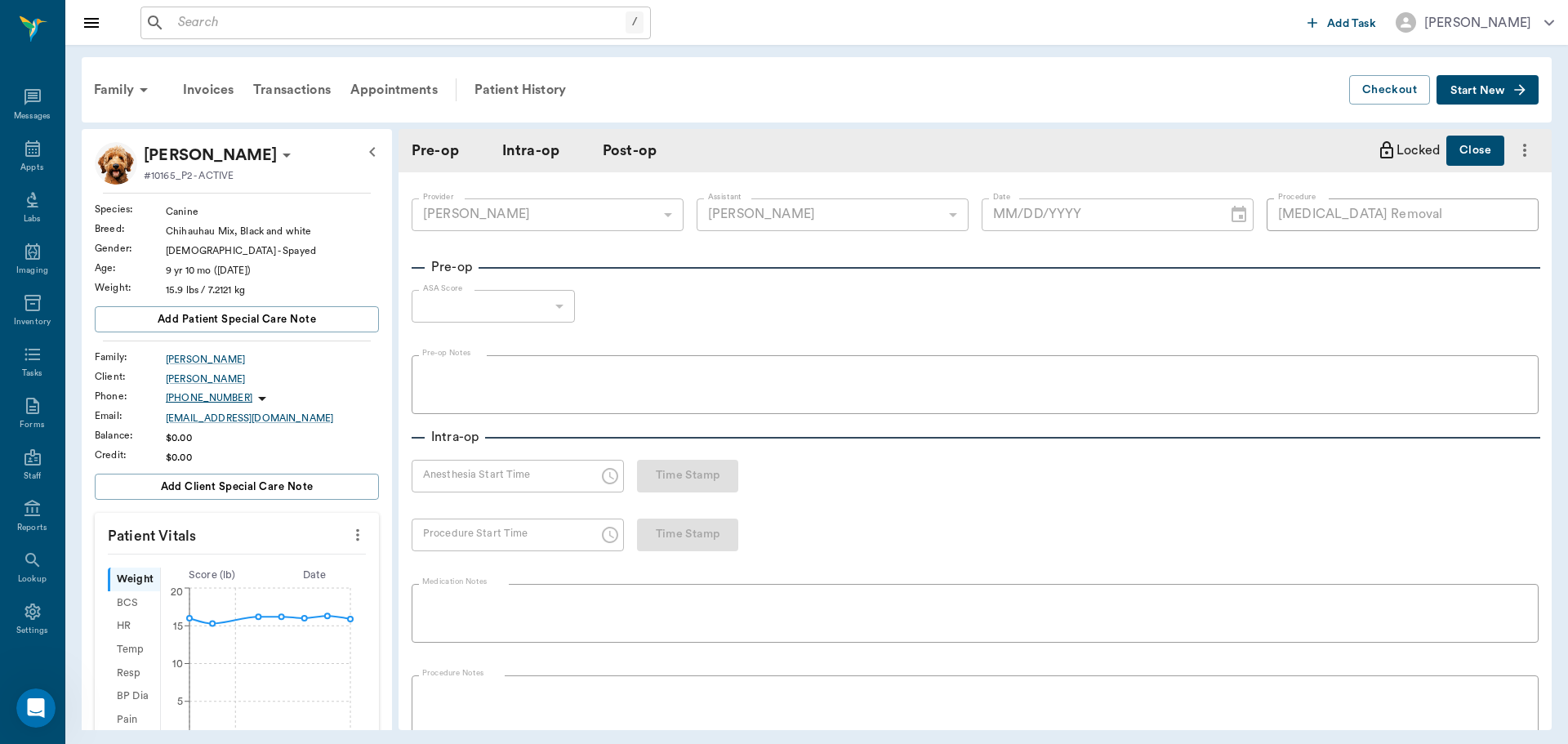
type input "12:35 PM"
type input "01:07 PM"
type input "01:06 PM"
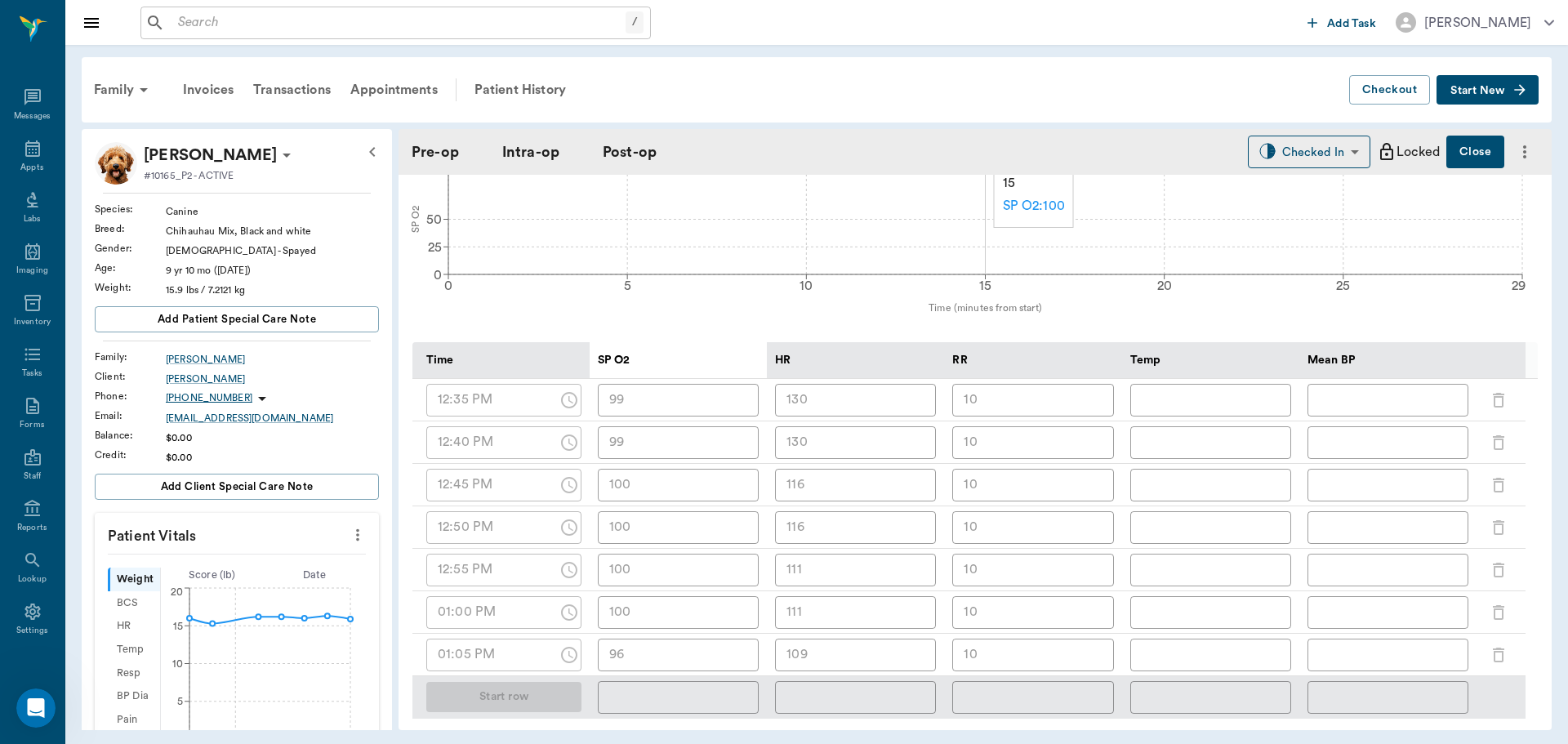
scroll to position [653, 0]
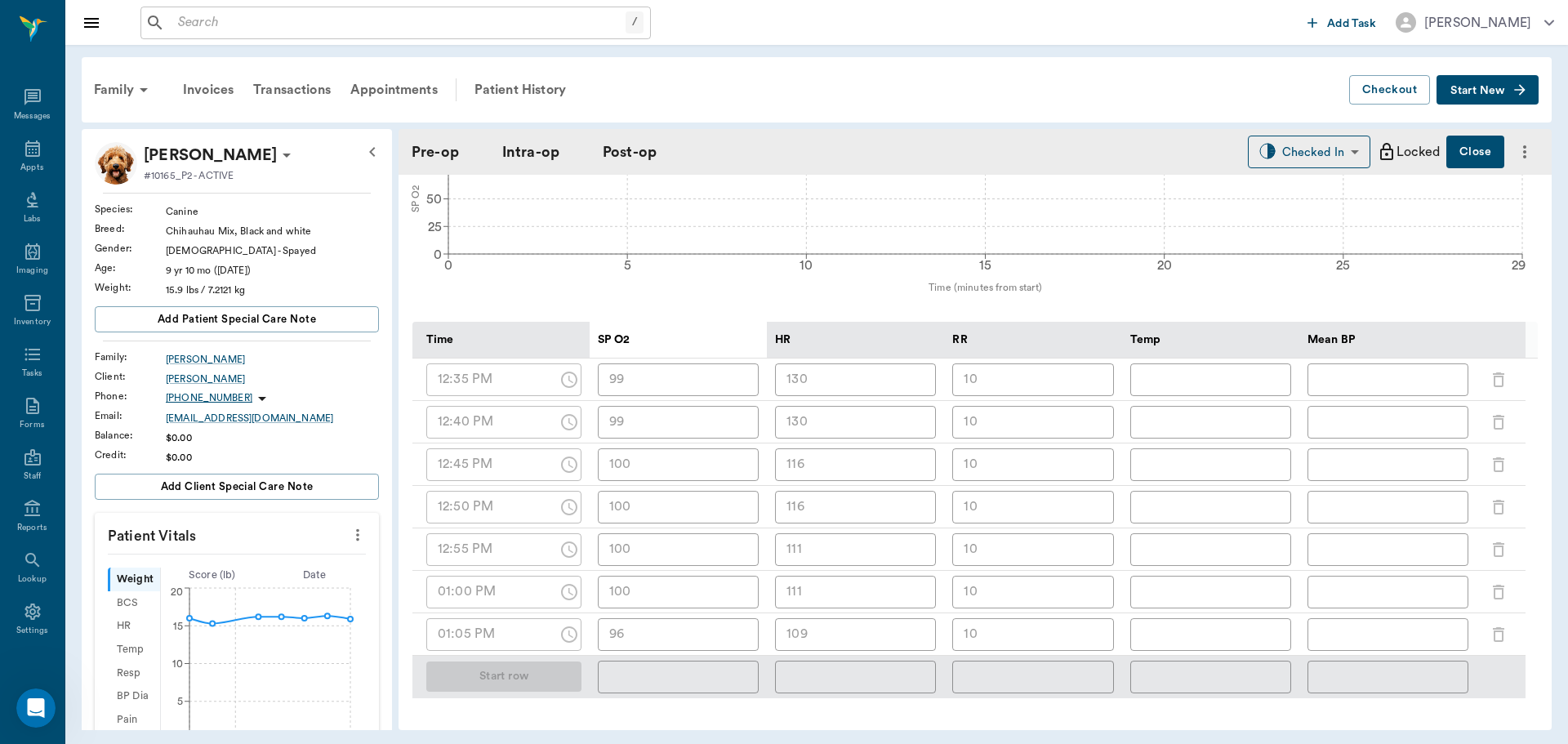
click at [896, 340] on div "HR" at bounding box center [855, 340] width 161 height 37
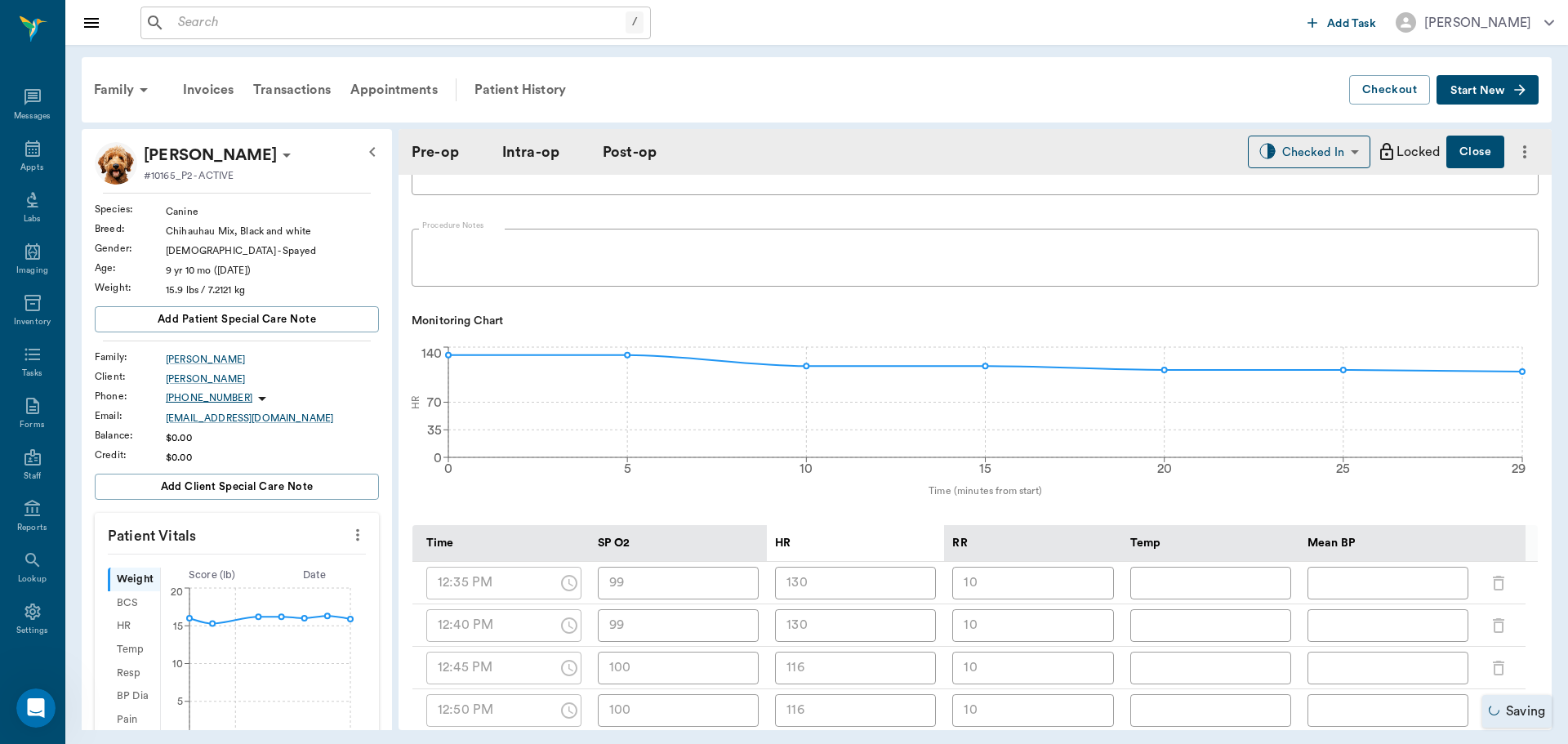
scroll to position [490, 0]
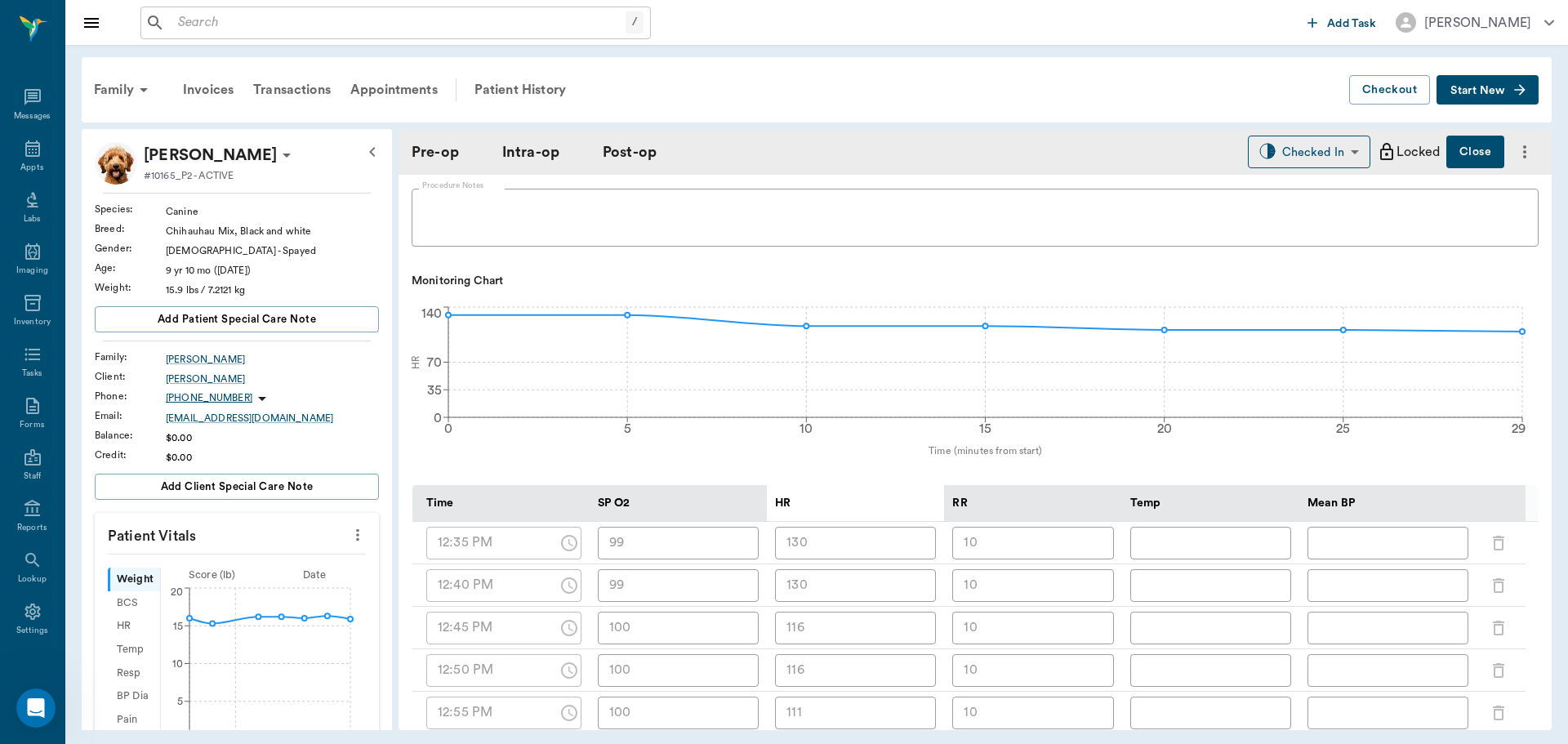
click at [1003, 501] on div "RR" at bounding box center [1033, 503] width 161 height 37
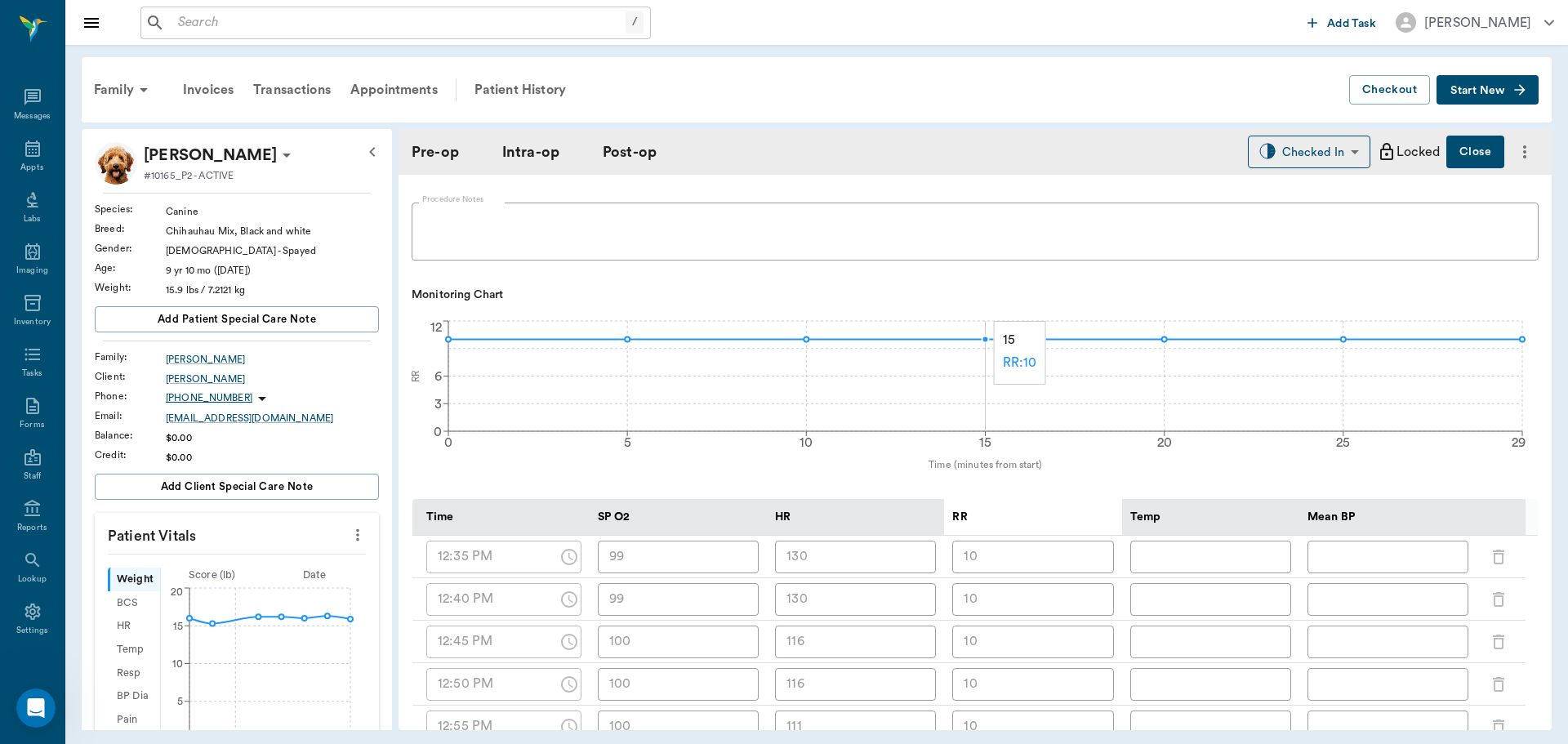
scroll to position [327, 0]
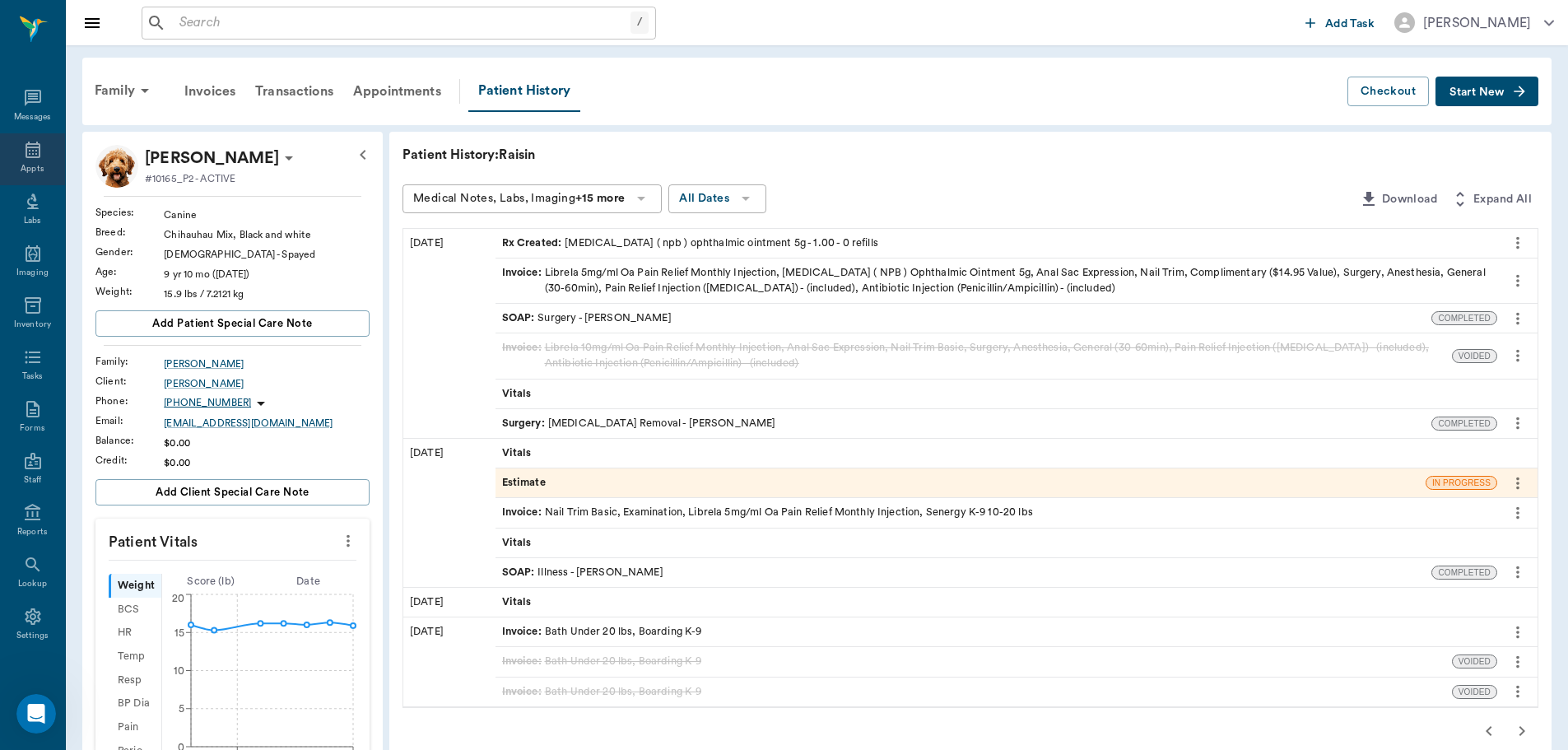
click at [16, 160] on div "Appts" at bounding box center [32, 159] width 65 height 52
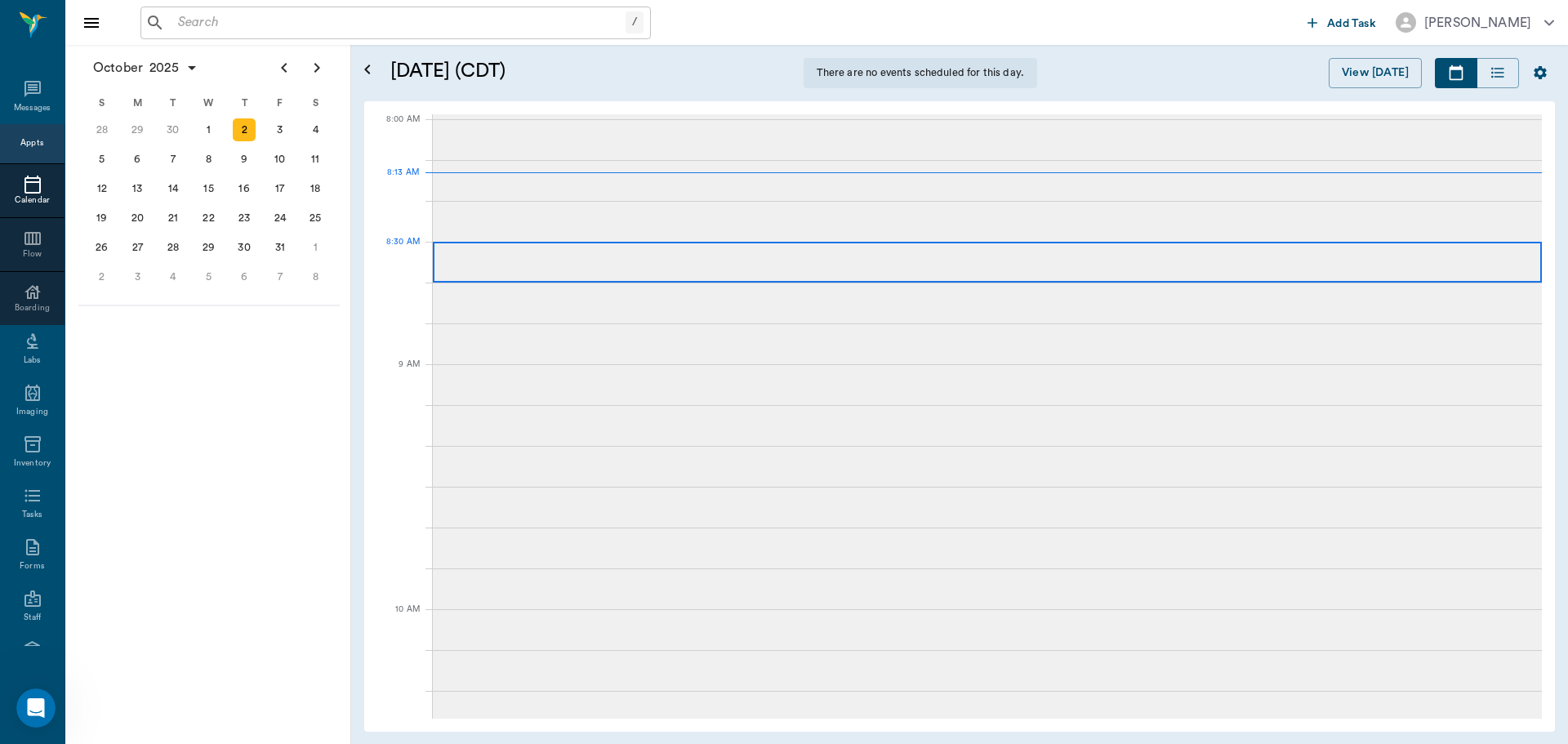
scroll to position [3, 0]
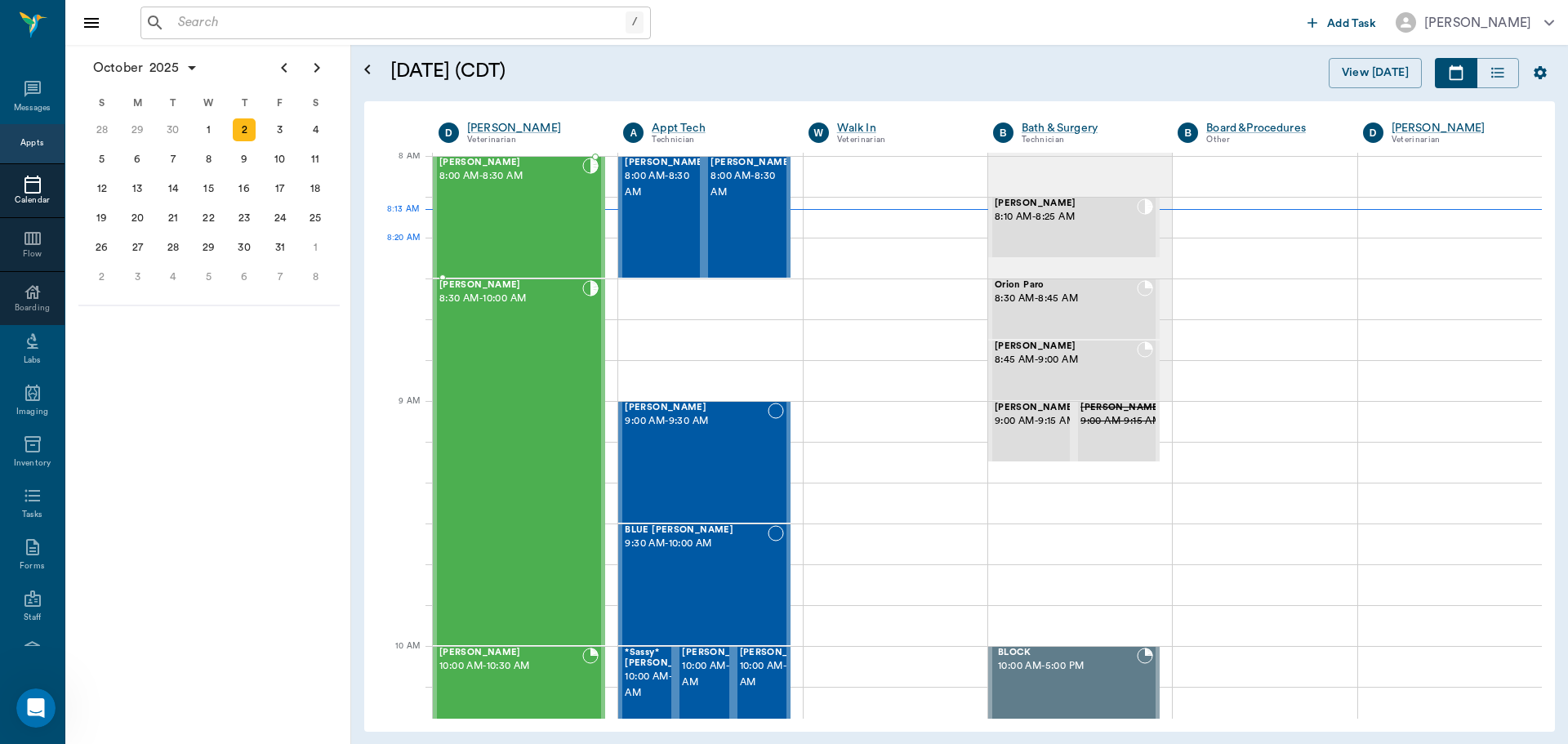
click at [536, 253] on div "Raisin Scott 8:00 AM - 8:30 AM" at bounding box center [511, 216] width 143 height 119
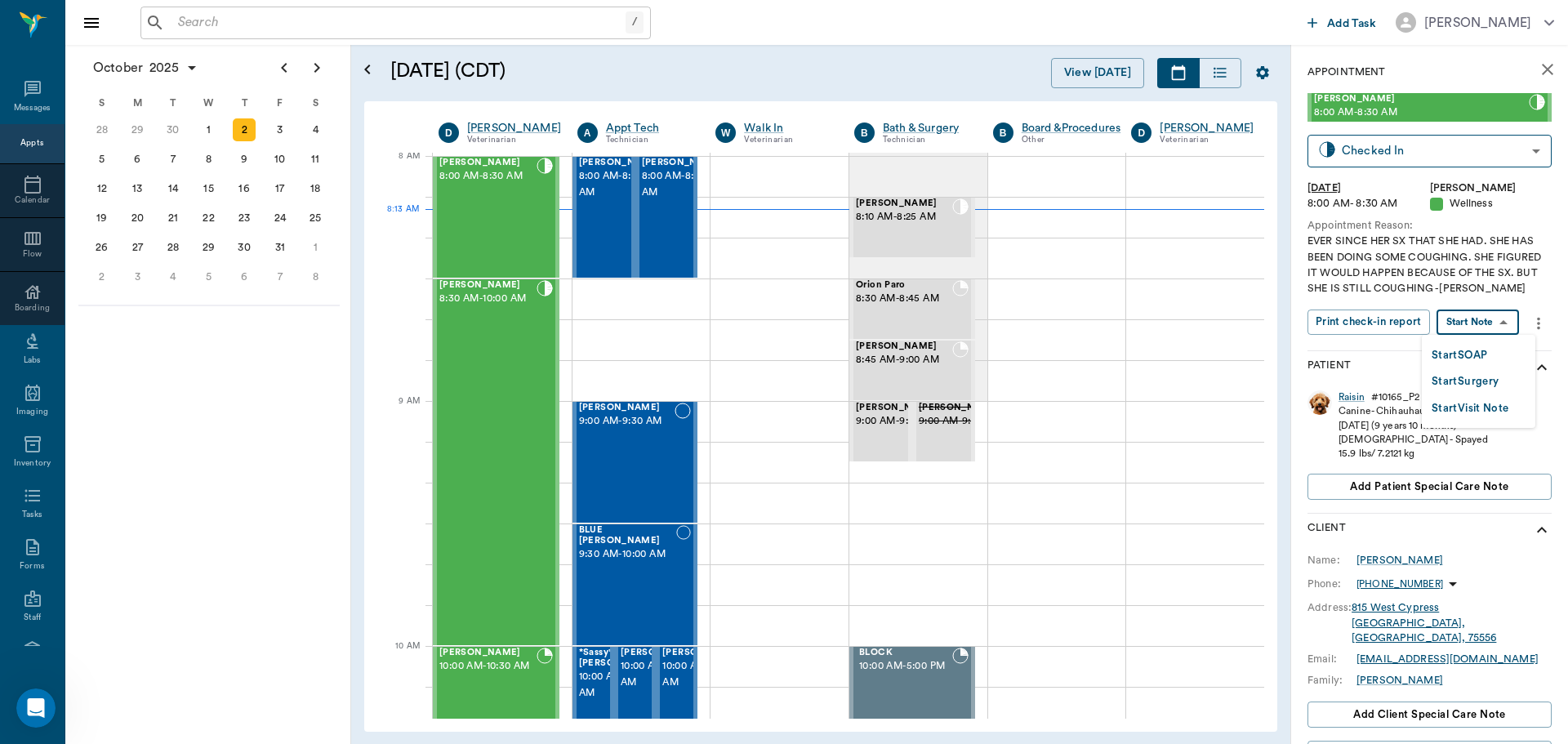
click at [1499, 321] on body "/ ​ Add Task Dr. Bert Ellsworth Nectar Messages Appts Calendar Flow Boarding La…" at bounding box center [784, 372] width 1568 height 744
click at [1502, 361] on li "Start SOAP" at bounding box center [1478, 355] width 113 height 27
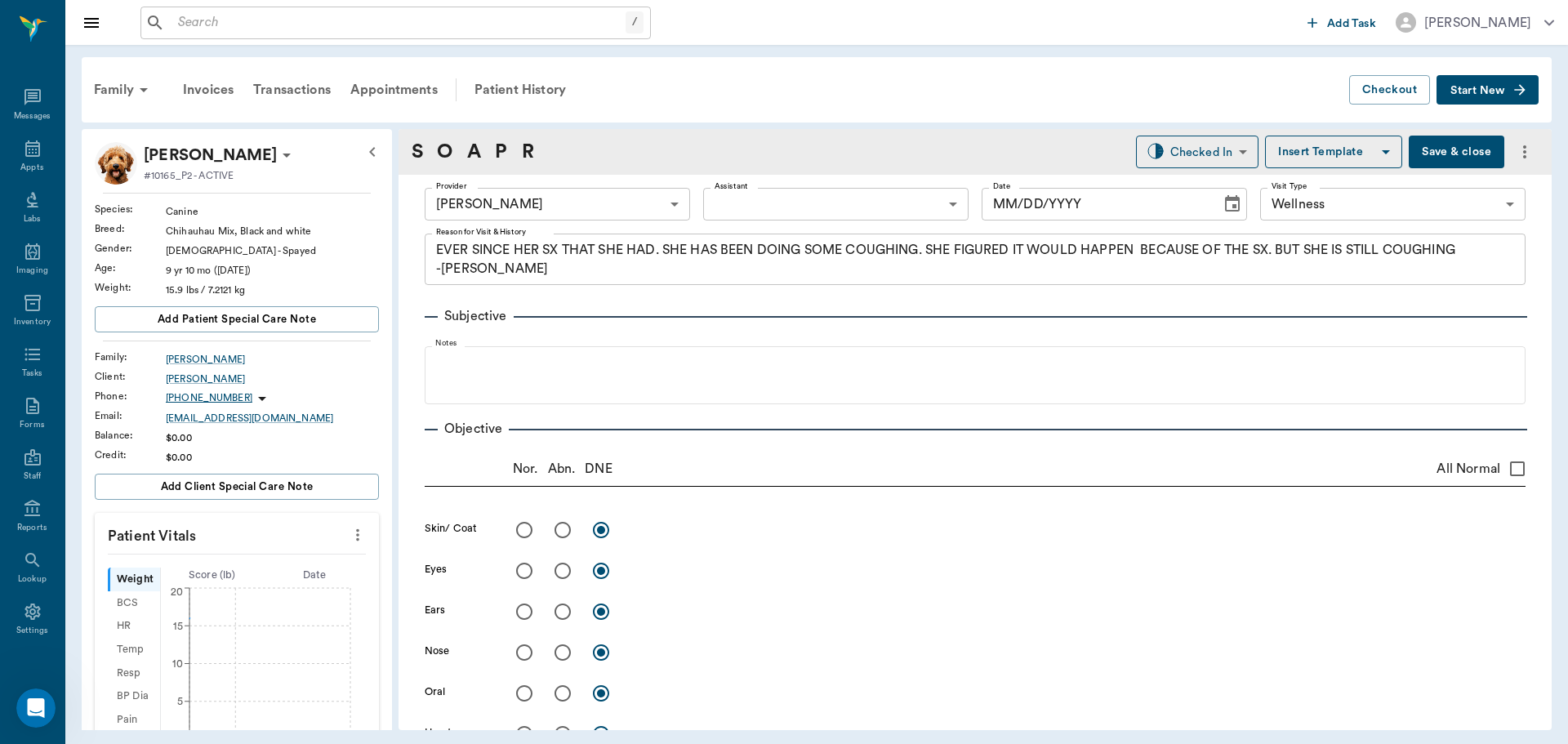
type input "63ec2f075fda476ae8351a4d"
type input "65d2be4f46e3a538d89b8c14"
type textarea "EVER SINCE HER SX THAT SHE HAD. SHE HAS BEEN DOING SOME COUGHING. SHE FIGURED I…"
type input "[DATE]"
click at [780, 195] on body "/ ​ Add Task Dr. Bert Ellsworth Nectar Messages Appts Labs Imaging Inventory Ta…" at bounding box center [784, 372] width 1568 height 744
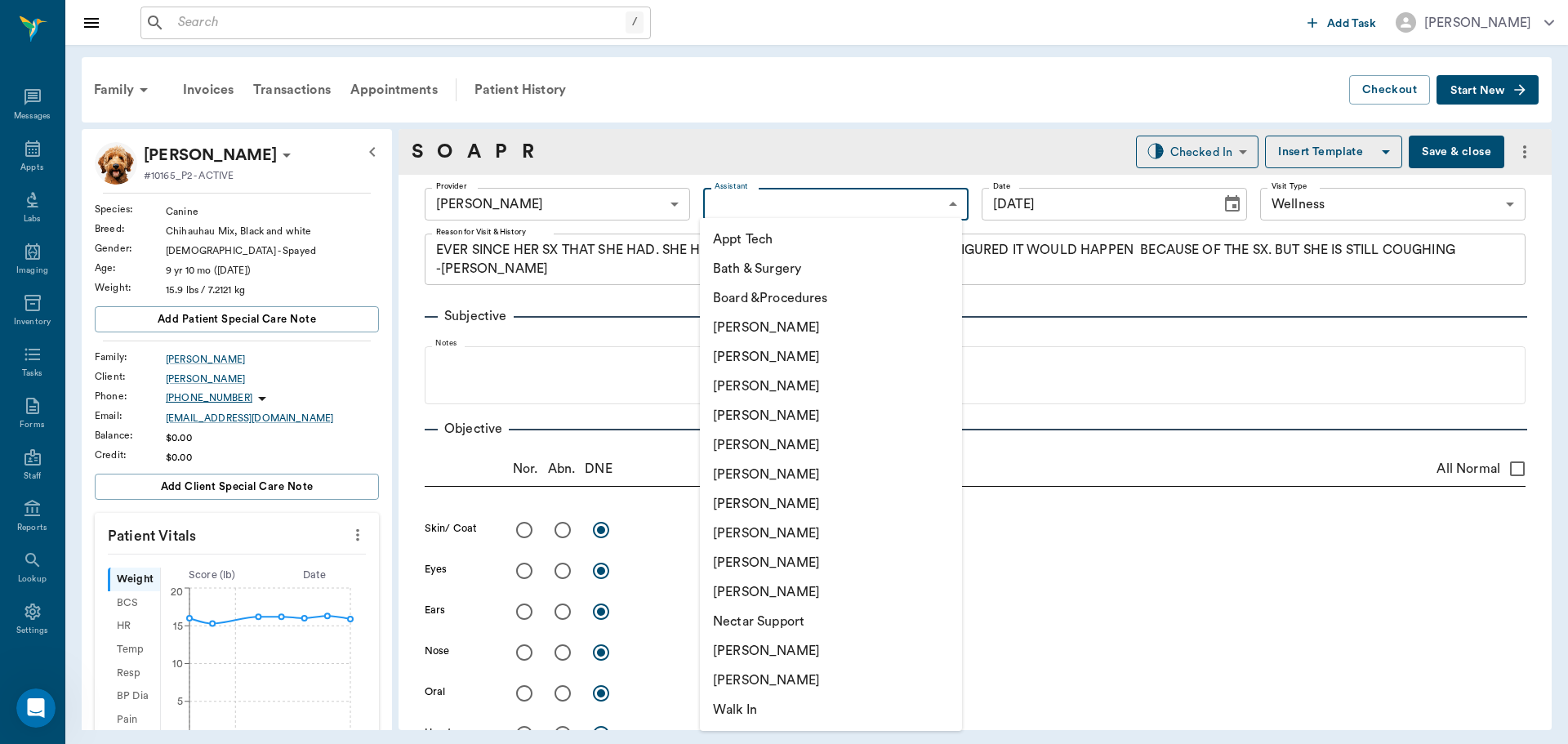
click at [818, 378] on li "[PERSON_NAME]" at bounding box center [830, 386] width 262 height 29
type input "642ef10e332a41444de2bad1"
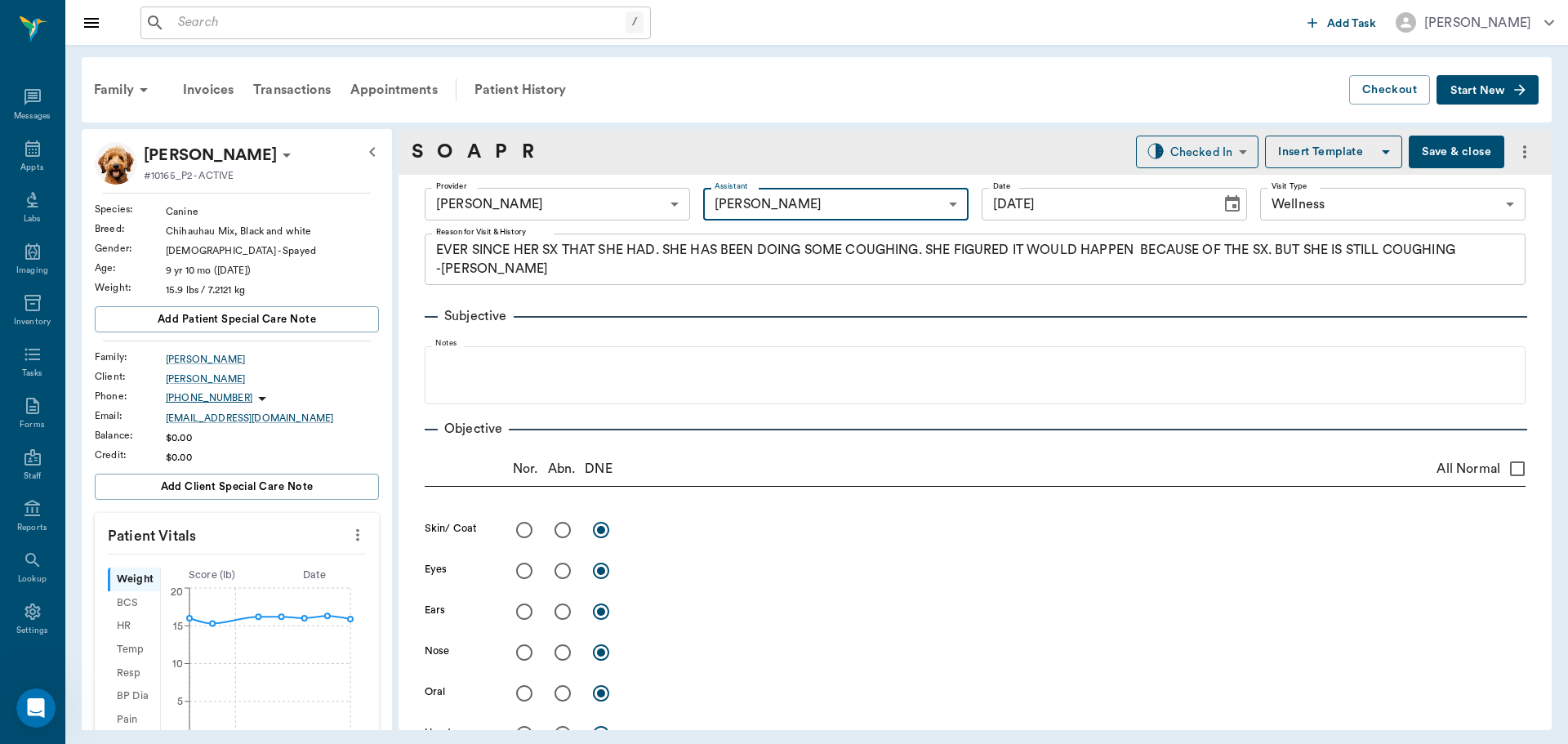
click at [350, 536] on icon "more" at bounding box center [357, 534] width 18 height 19
click at [313, 554] on li "Enter Vitals" at bounding box center [276, 562] width 163 height 30
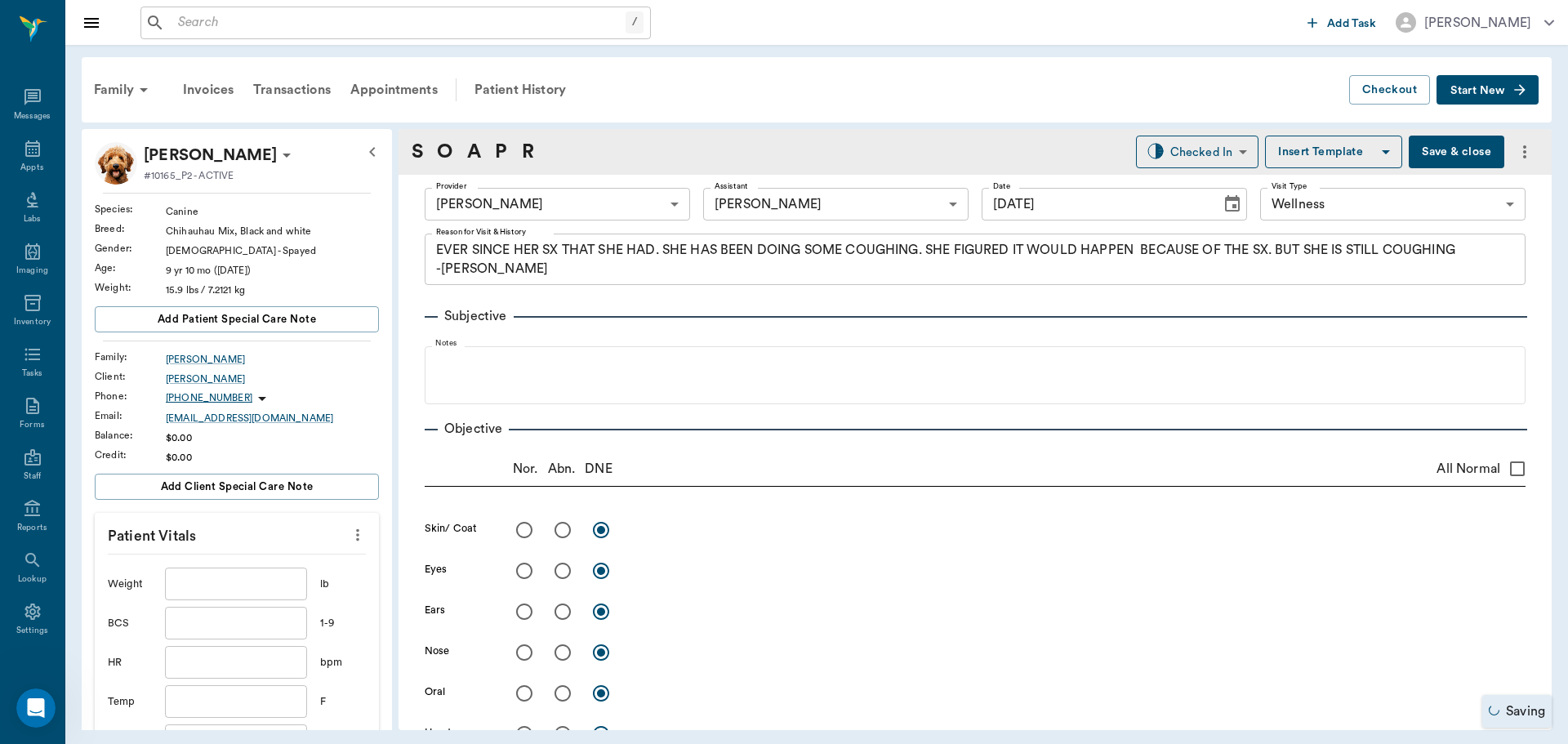
click at [208, 584] on input "text" at bounding box center [236, 584] width 142 height 33
type input "15.3"
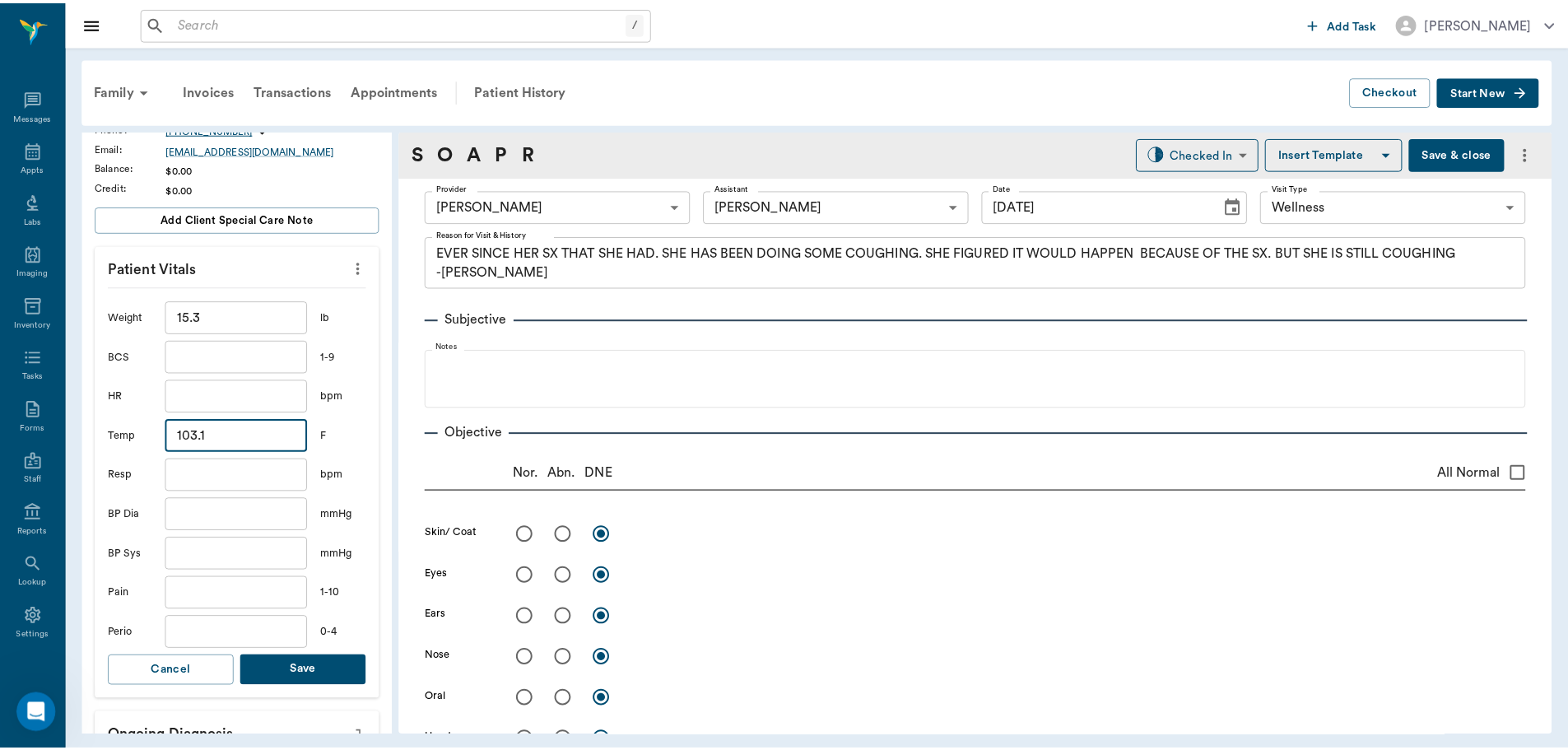
scroll to position [412, 0]
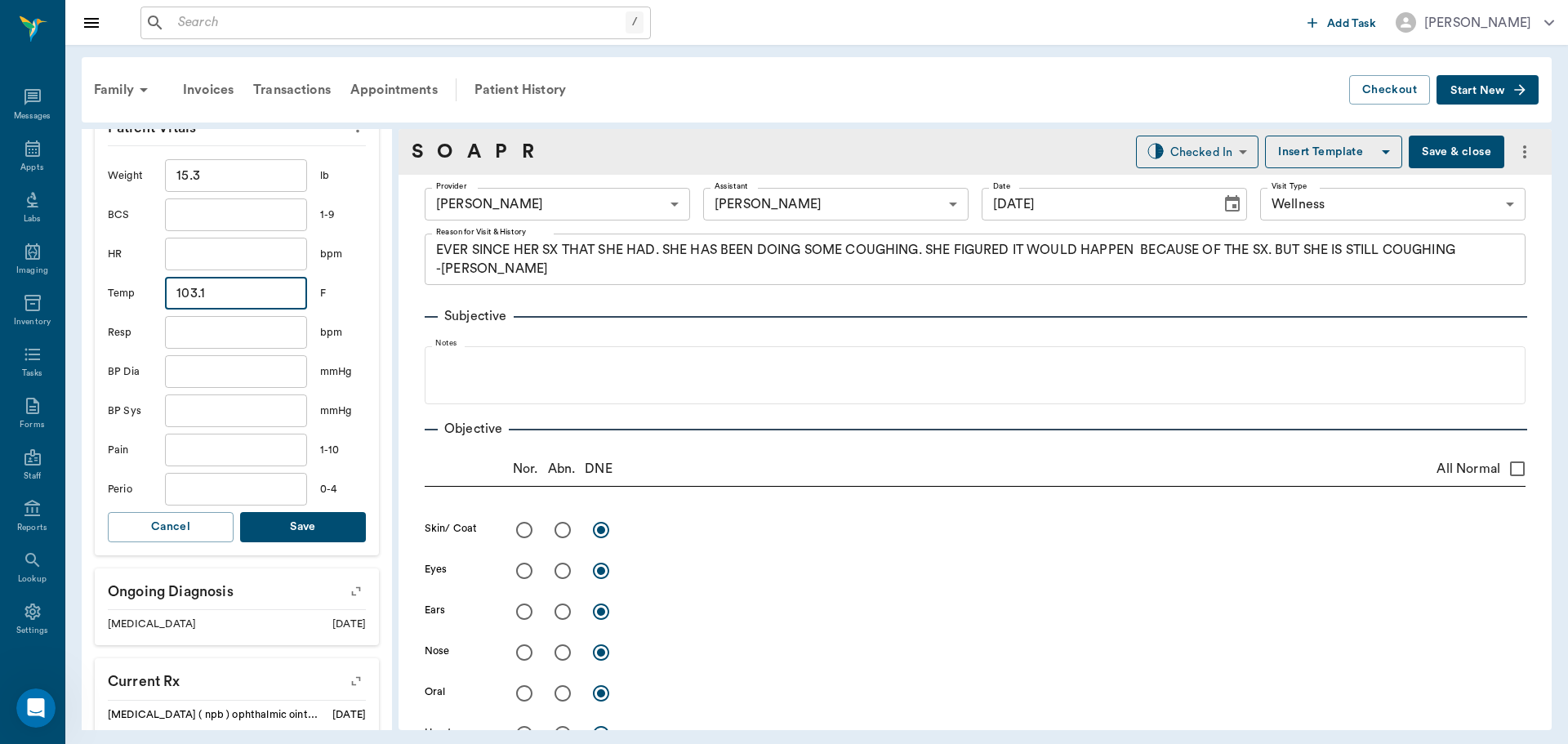
type input "103.1"
click at [319, 529] on button "Save" at bounding box center [303, 527] width 126 height 30
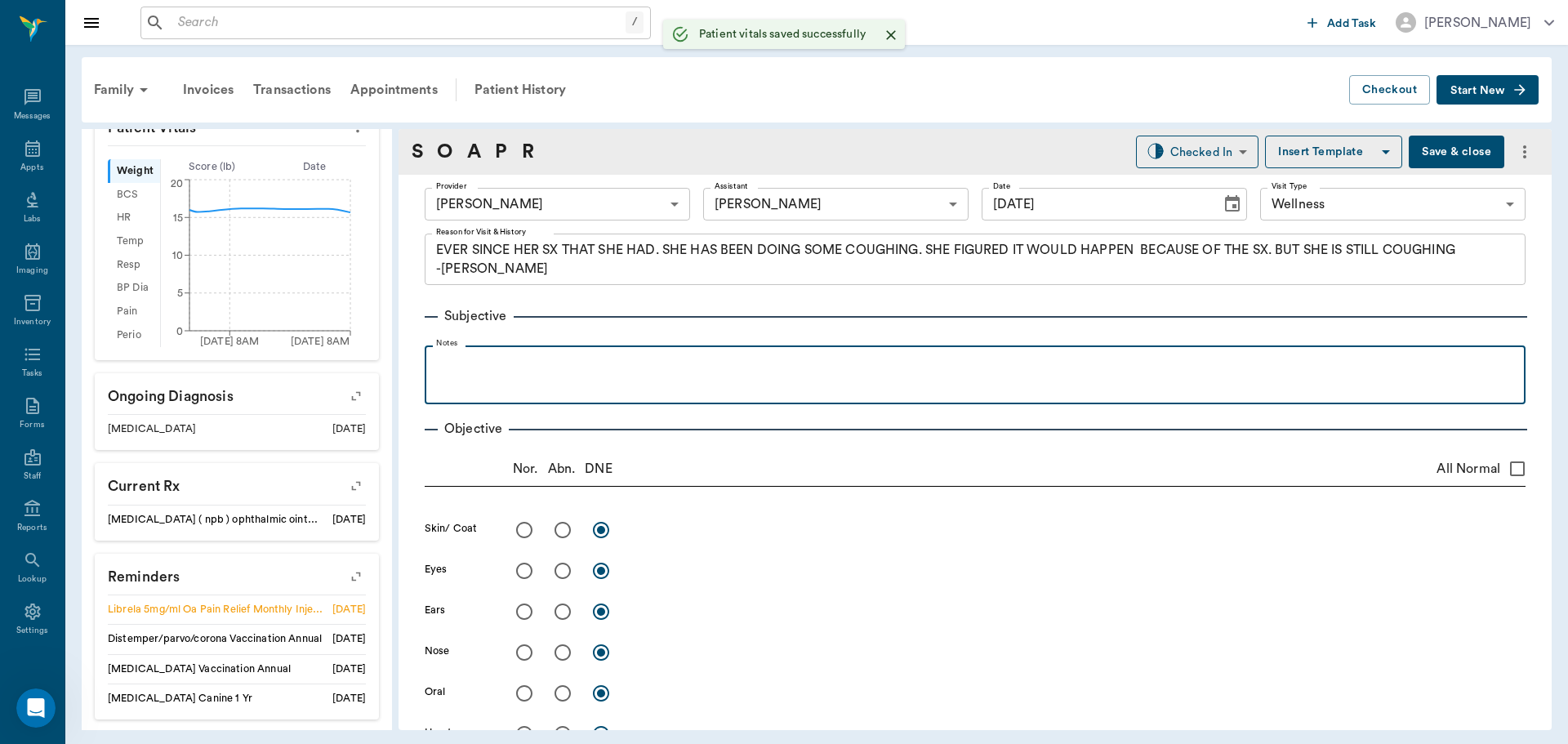
click at [494, 358] on p at bounding box center [975, 363] width 1084 height 19
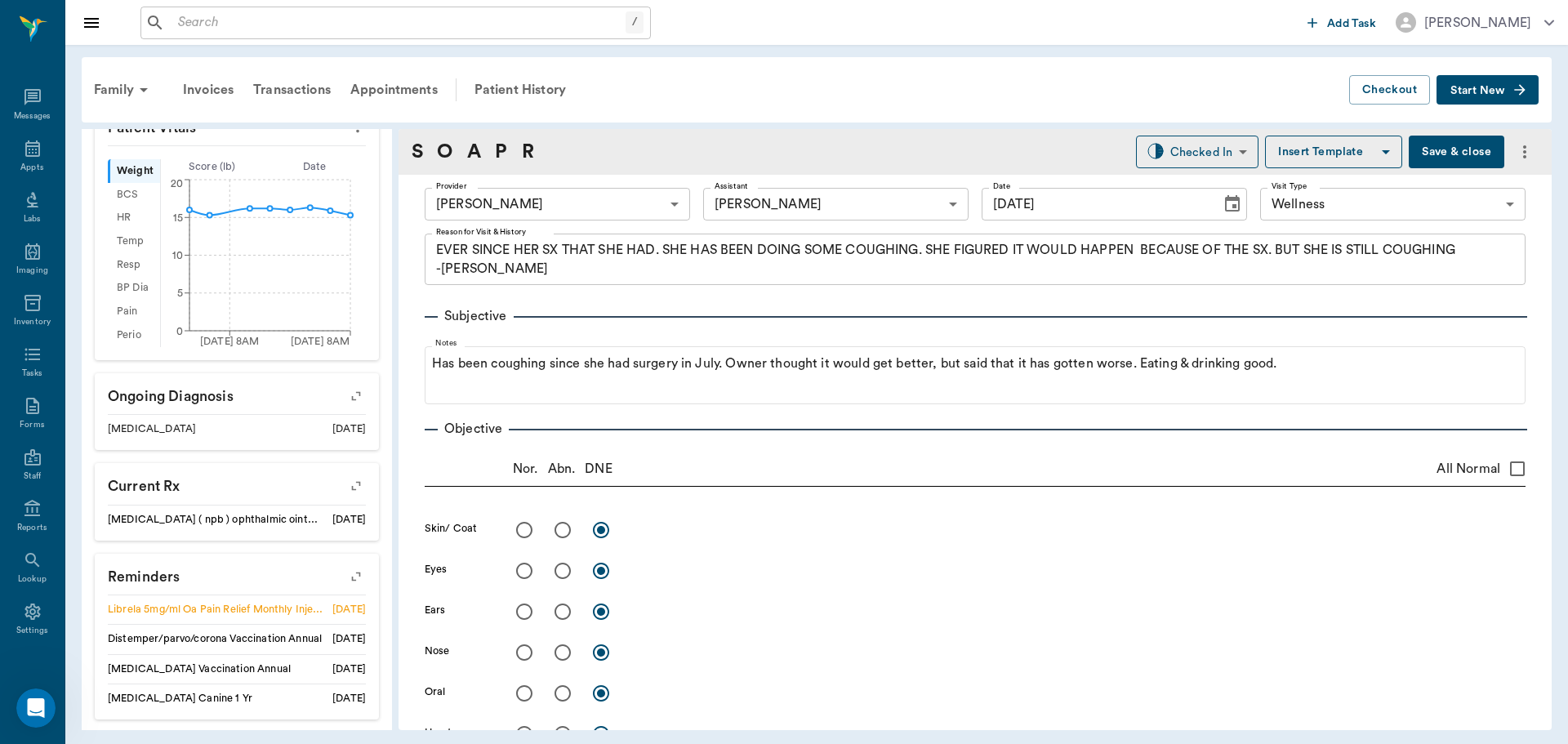
click at [1451, 158] on button "Save & close" at bounding box center [1456, 152] width 96 height 33
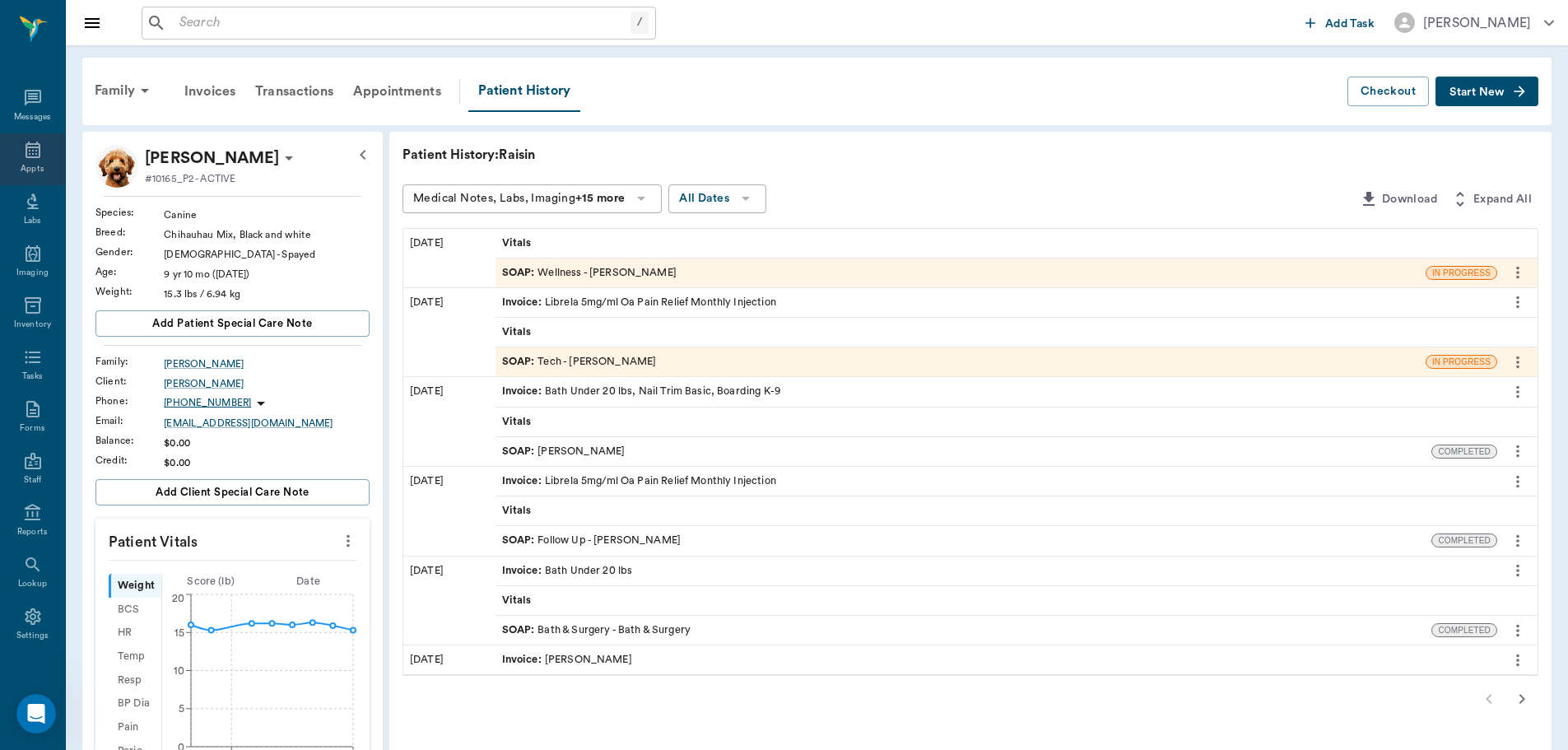
click at [30, 148] on icon at bounding box center [33, 150] width 19 height 19
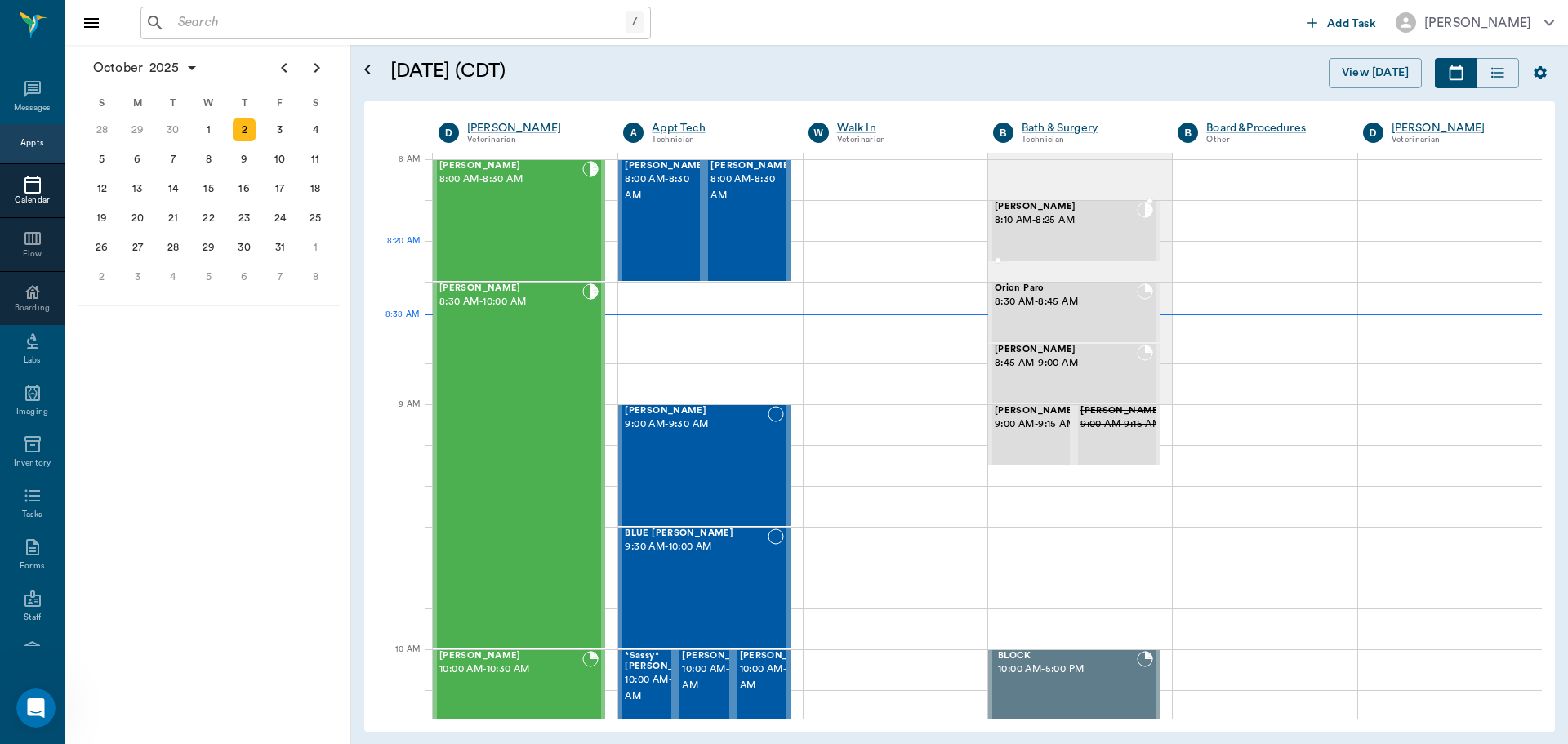
click at [1069, 242] on div "Sally Multhaupt 8:10 AM - 8:25 AM" at bounding box center [1066, 231] width 142 height 58
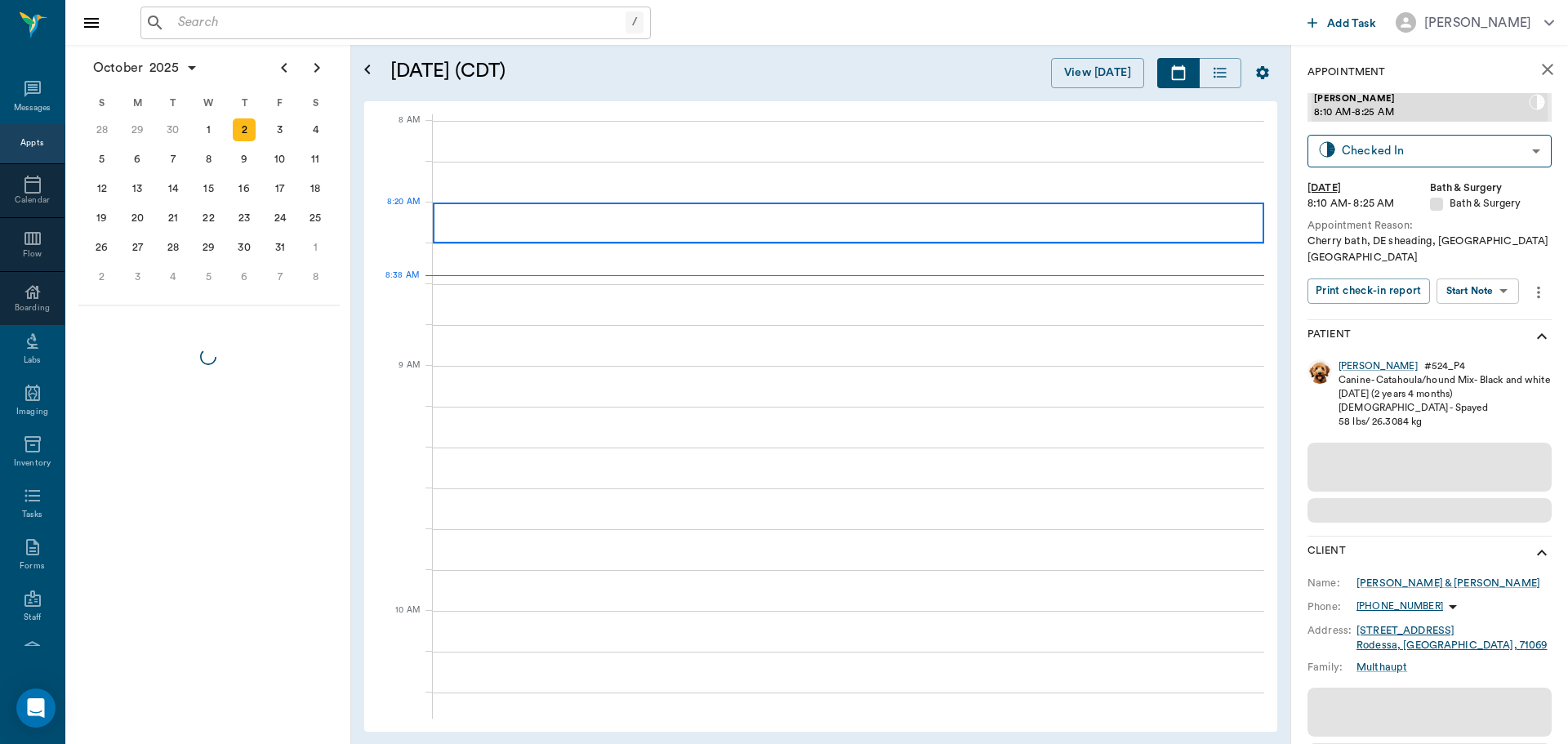
scroll to position [1, 0]
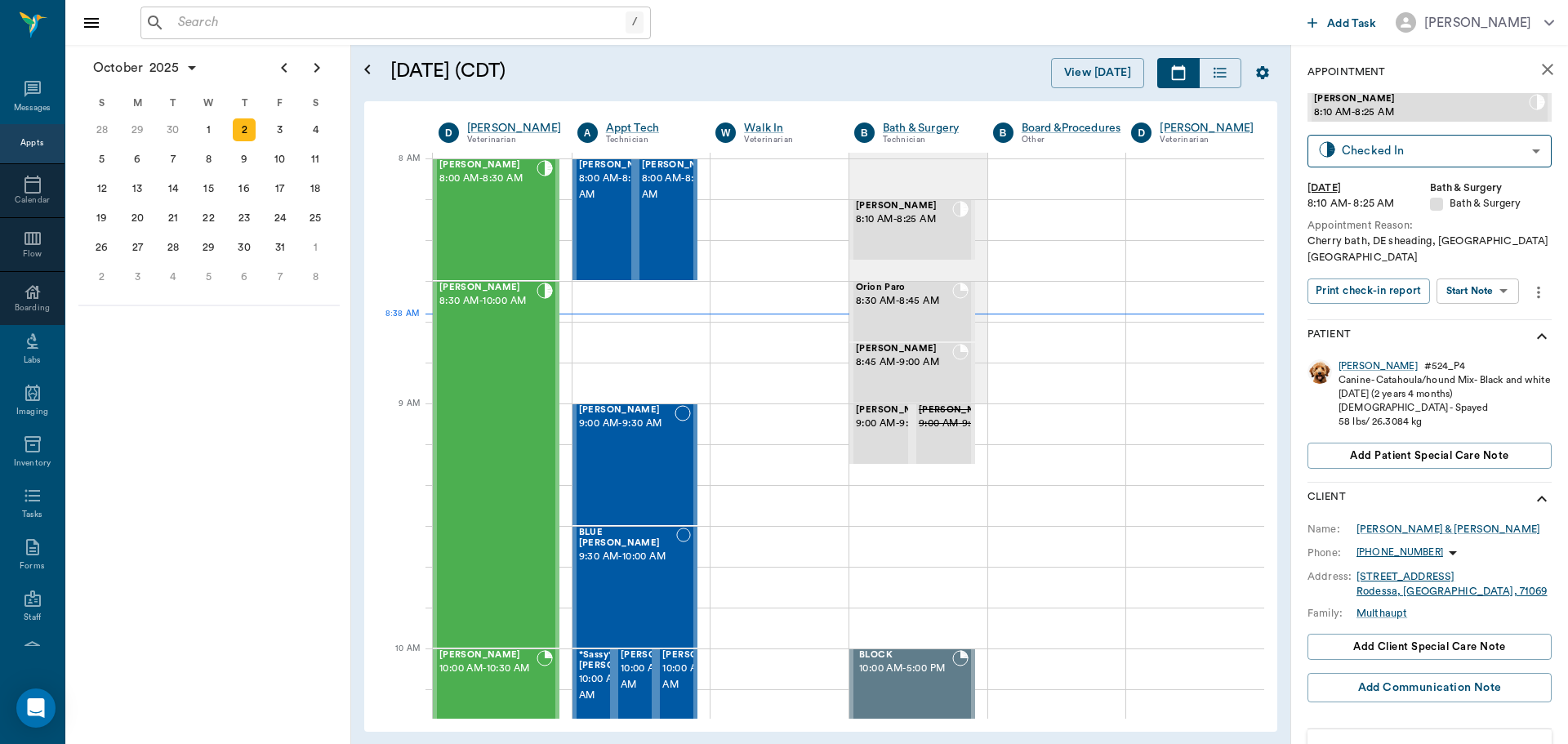
click at [1483, 275] on body "/ ​ Add Task Dr. Bert Ellsworth Nectar Messages Appts Calendar Flow Boarding La…" at bounding box center [784, 372] width 1568 height 744
click at [1481, 314] on button "Start SOAP" at bounding box center [1459, 308] width 55 height 18
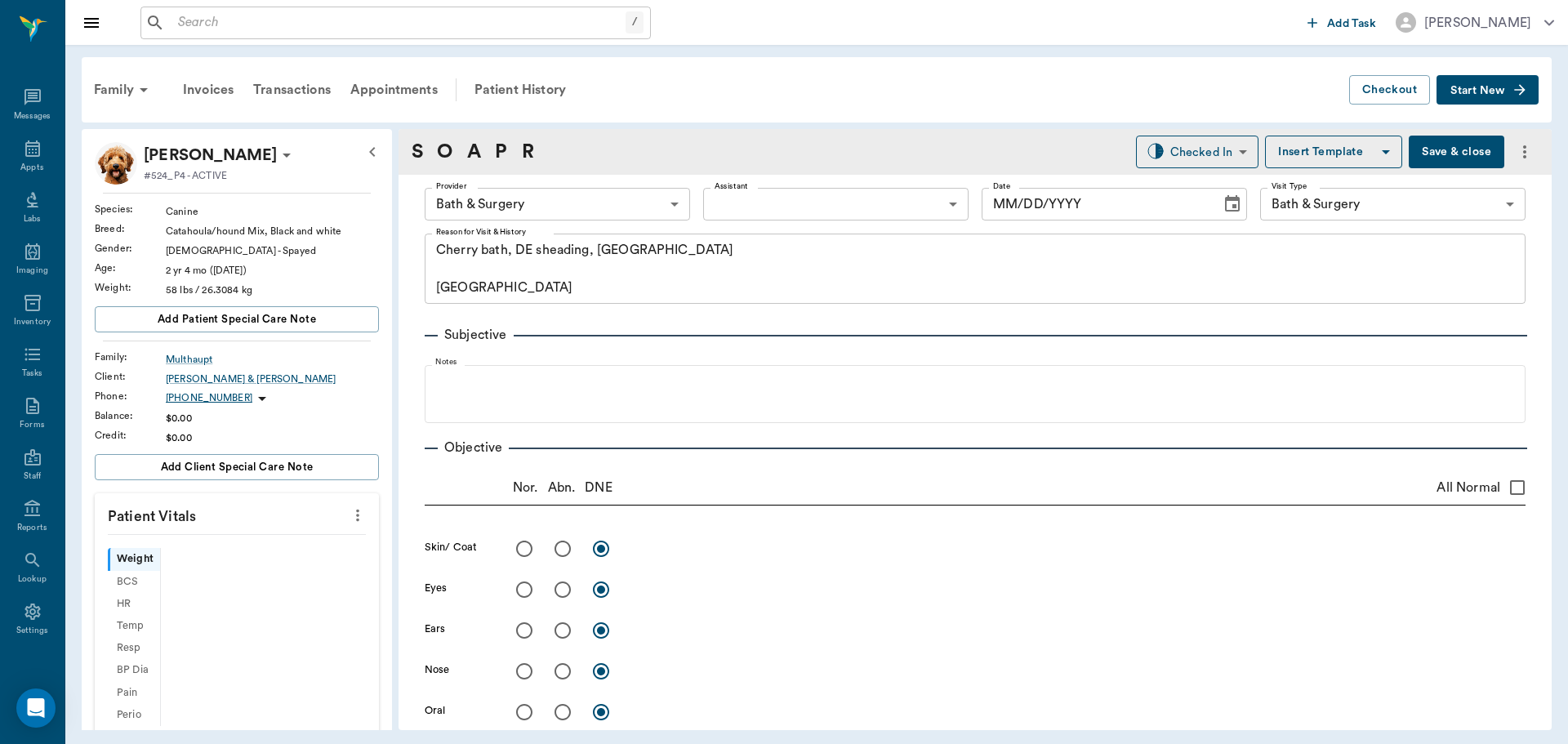
type input "63ec2f075fda476ae8351a4a"
type input "67479aab0de4f58b269e34fc"
type textarea "Cherry bath, DE sheading, NT Caryn"
type input "[DATE]"
click at [350, 512] on icon "more" at bounding box center [357, 515] width 18 height 19
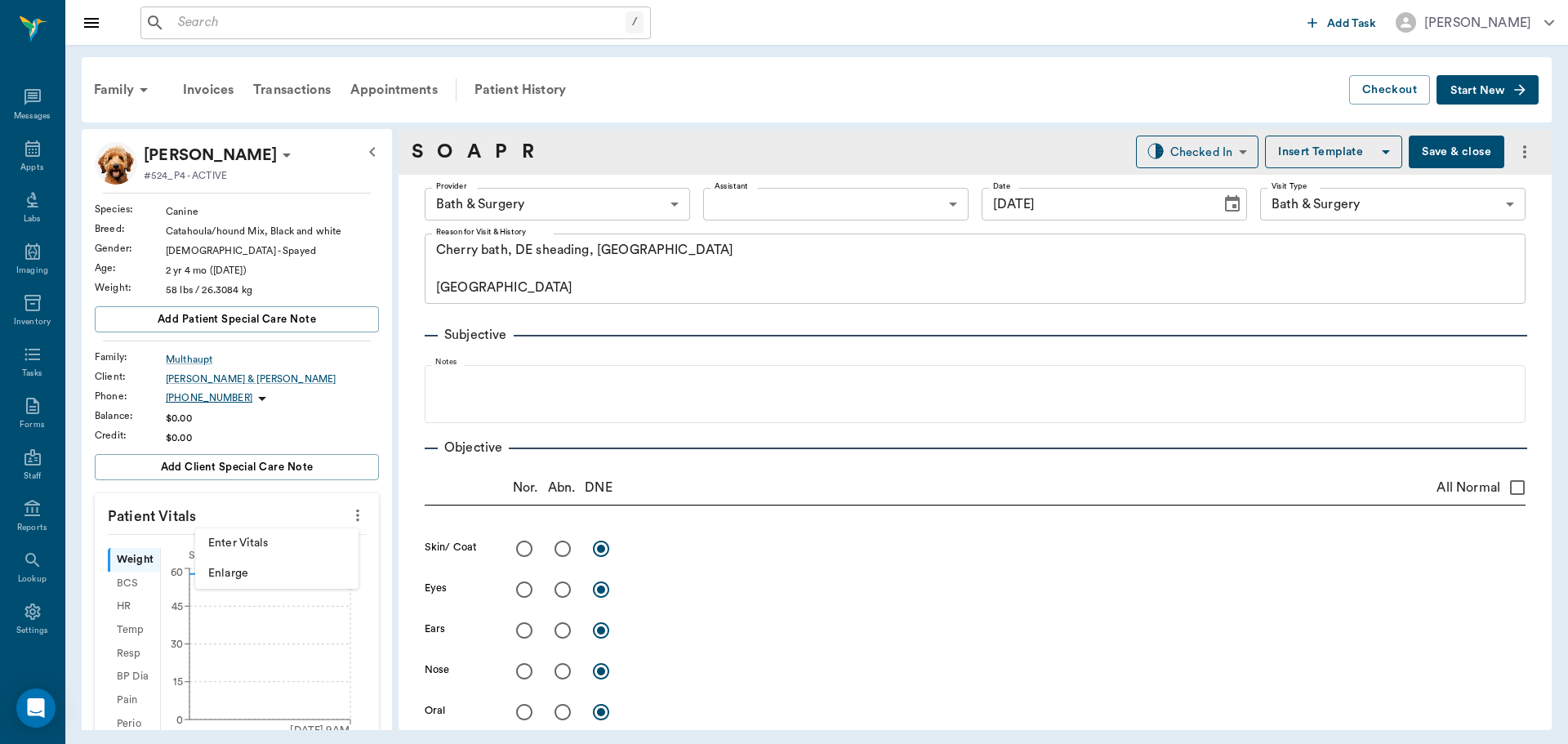
click at [316, 551] on span "Enter Vitals" at bounding box center [277, 544] width 137 height 17
click at [267, 551] on input "text" at bounding box center [236, 564] width 142 height 33
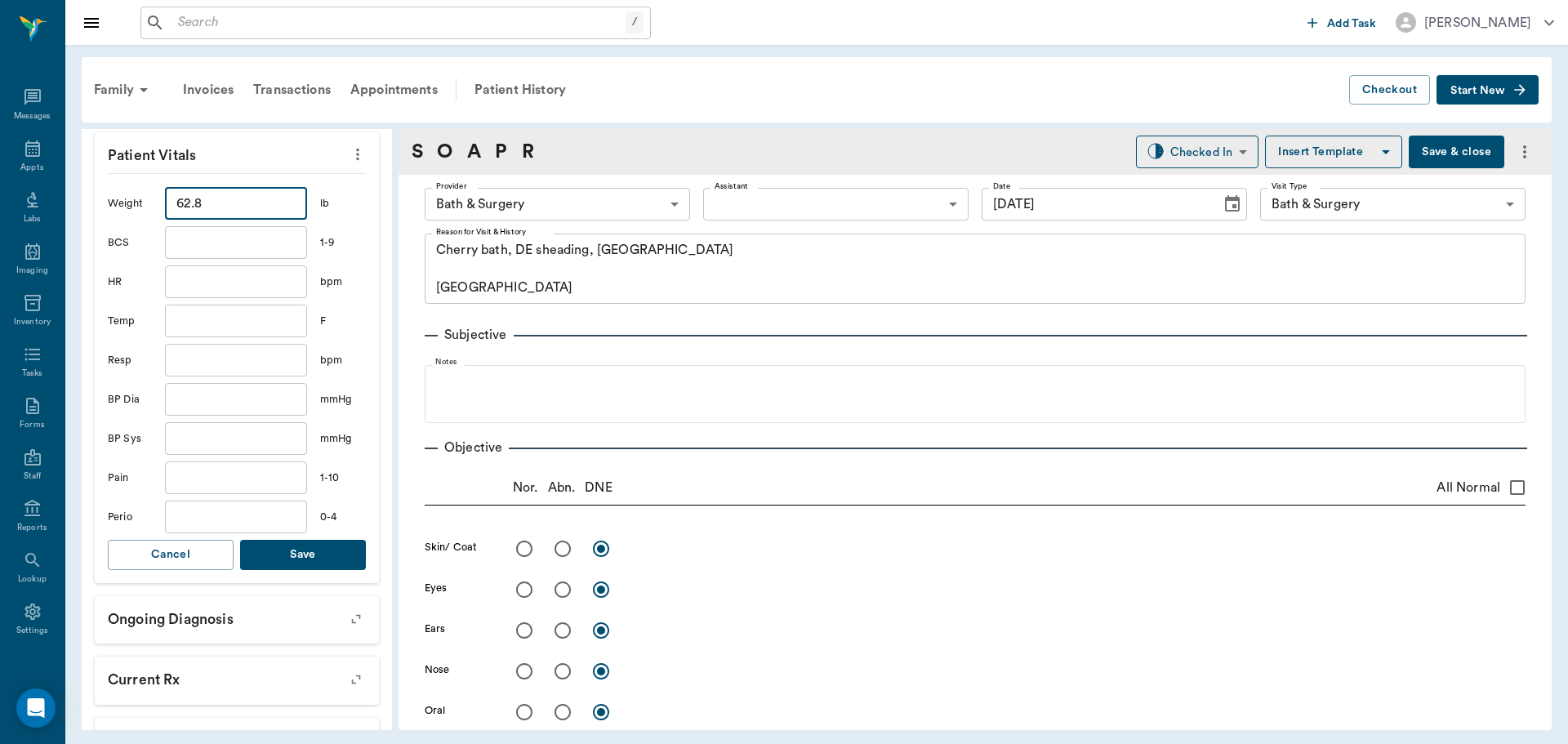
scroll to position [409, 0]
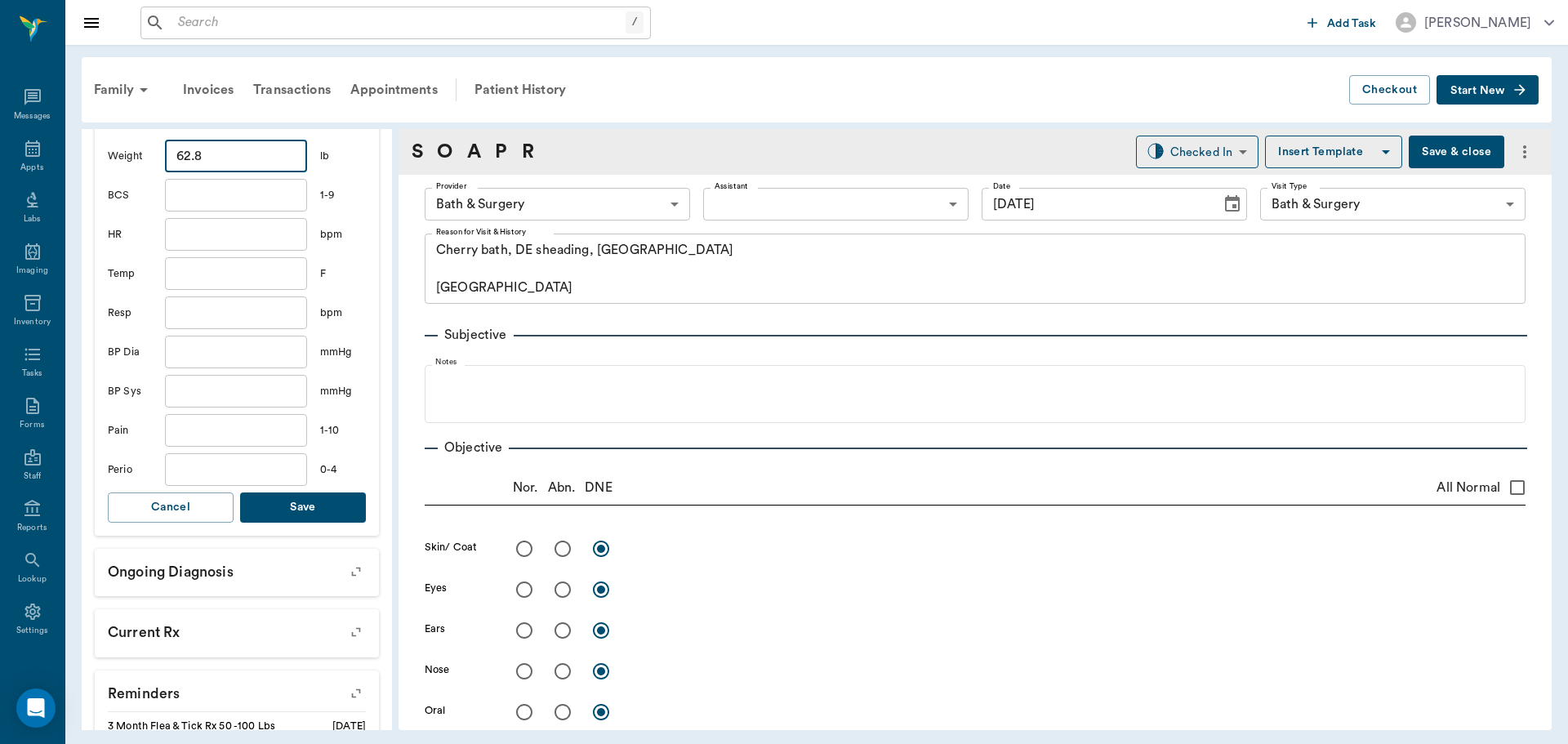
type input "62.8"
click at [332, 504] on button "Save" at bounding box center [303, 507] width 126 height 30
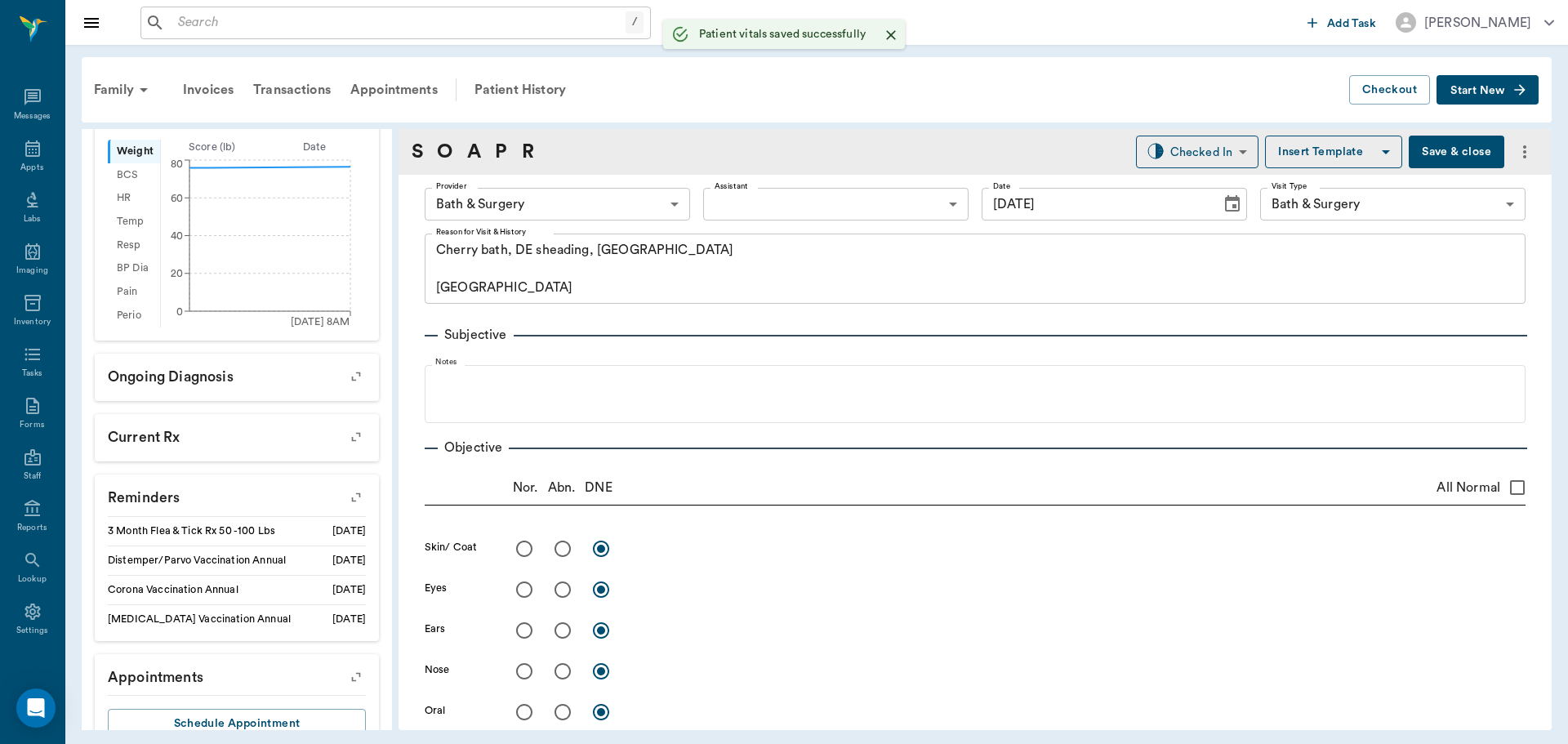
click at [635, 198] on body "/ ​ Add Task Dr. Bert Ellsworth Nectar Messages Appts Labs Imaging Inventory Ta…" at bounding box center [784, 372] width 1568 height 744
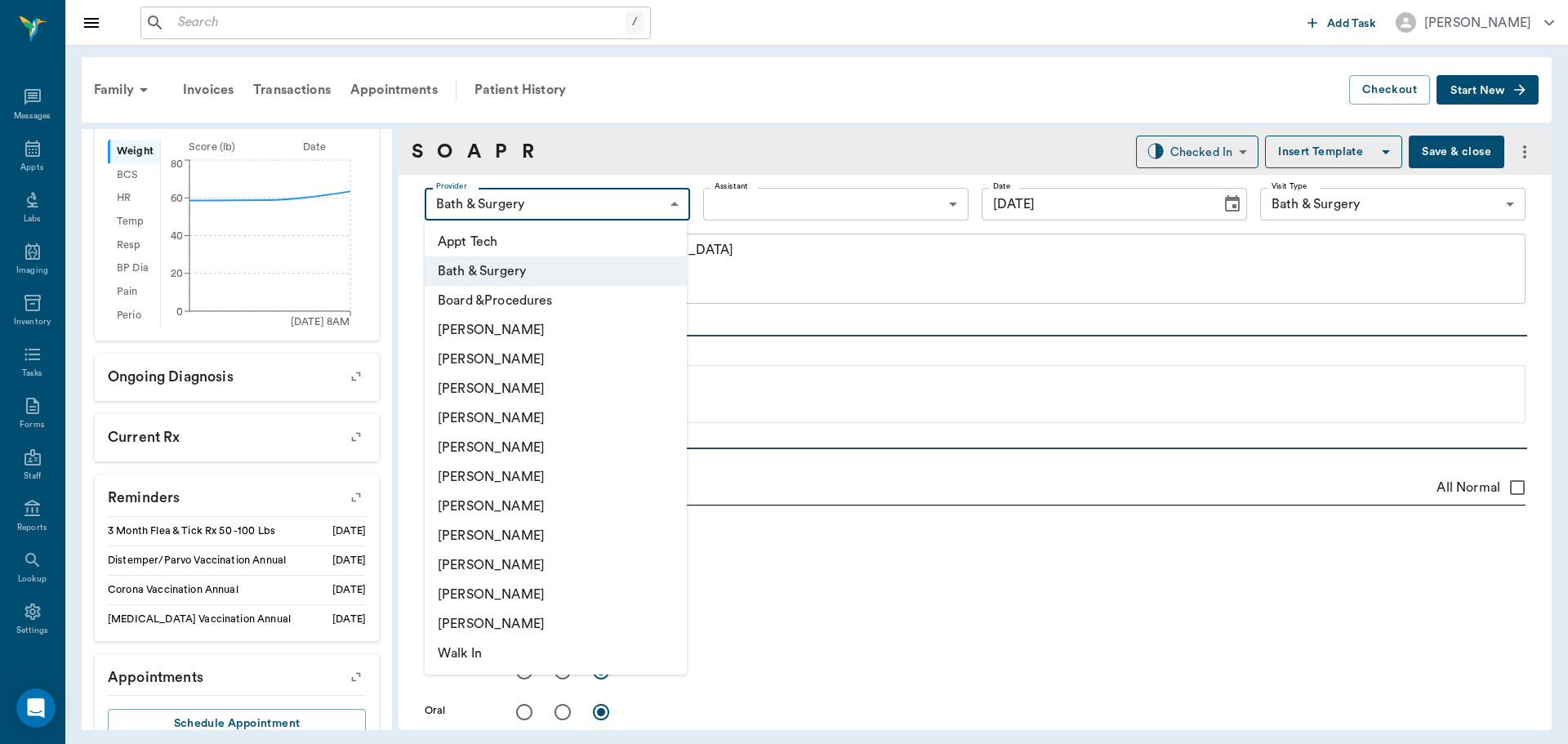
click at [561, 497] on li "[PERSON_NAME]" at bounding box center [556, 506] width 262 height 29
type input "682b670d8bdc6f7f8feef3db"
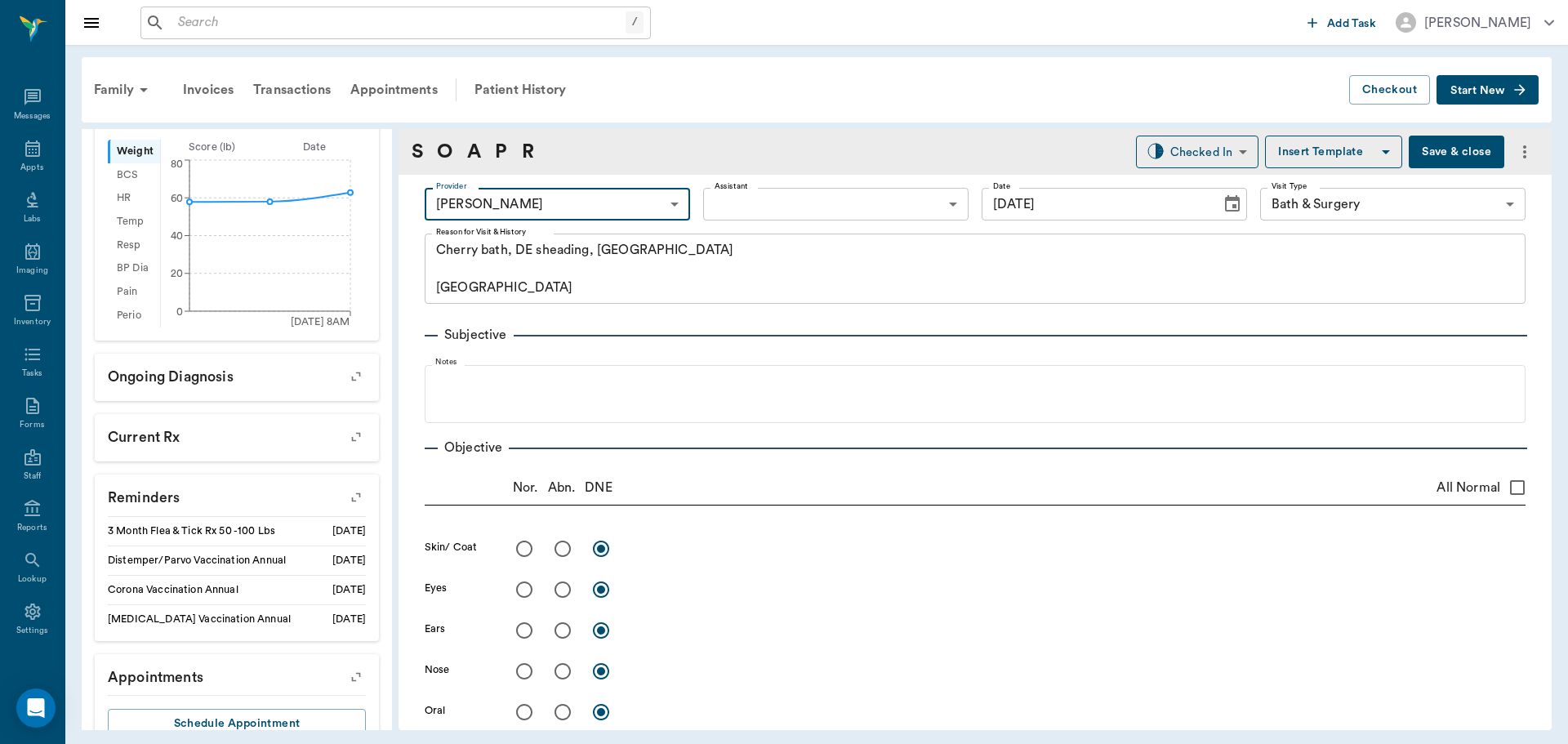
click at [727, 216] on body "/ ​ Add Task Dr. Bert Ellsworth Nectar Messages Appts Labs Imaging Inventory Ta…" at bounding box center [784, 372] width 1568 height 744
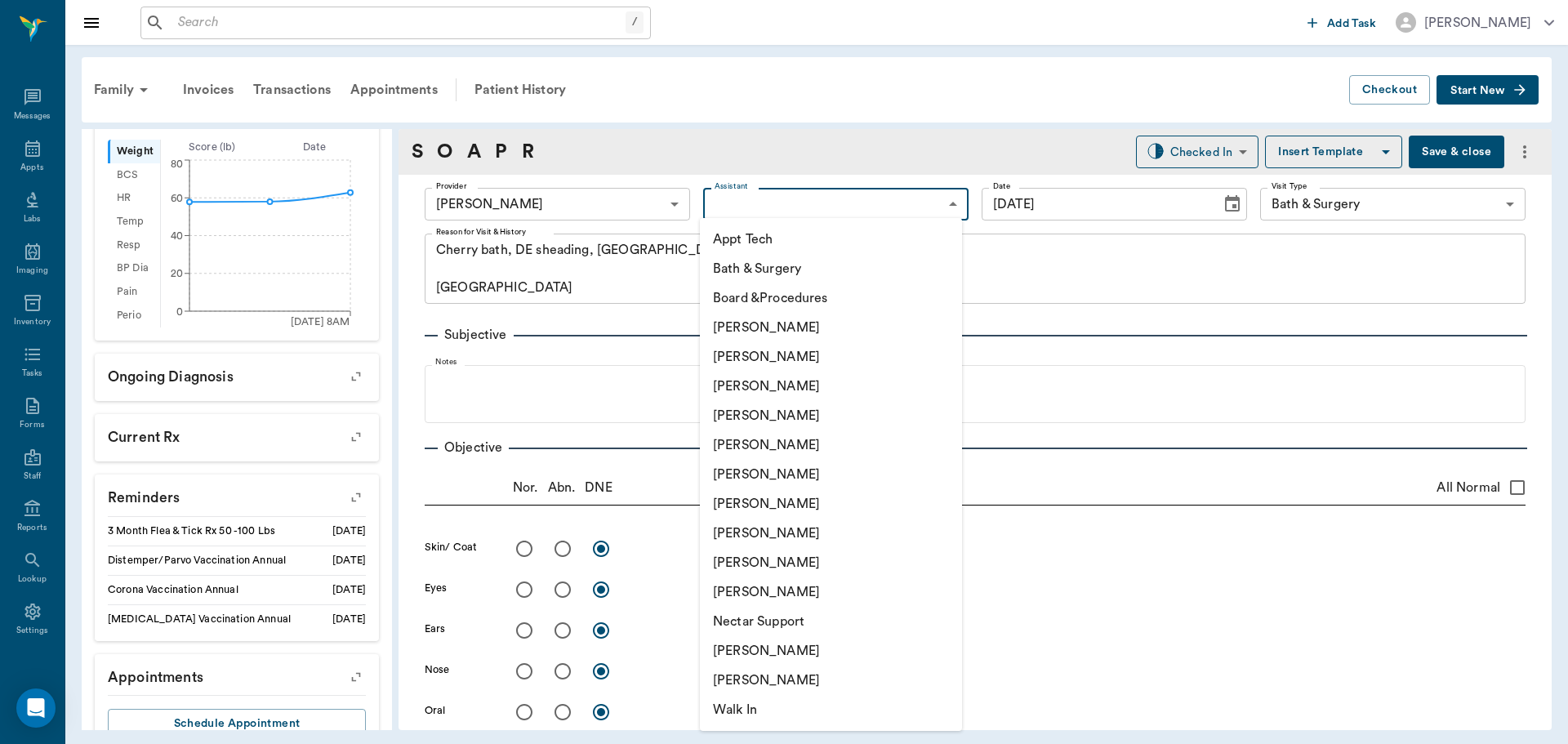
click at [730, 243] on li "Appt Tech" at bounding box center [830, 239] width 262 height 29
type input "63ec2f075fda476ae8351a4c"
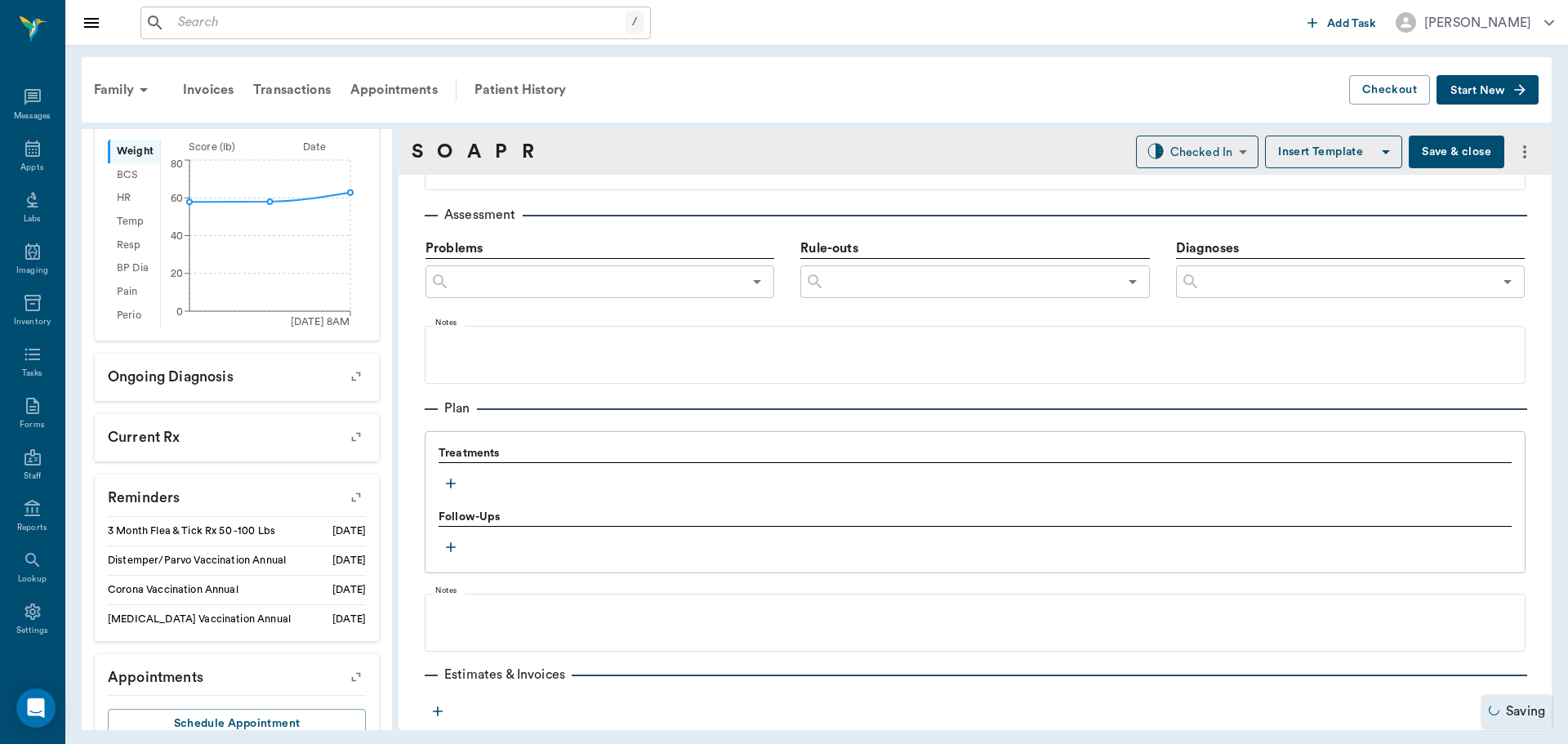
scroll to position [1011, 0]
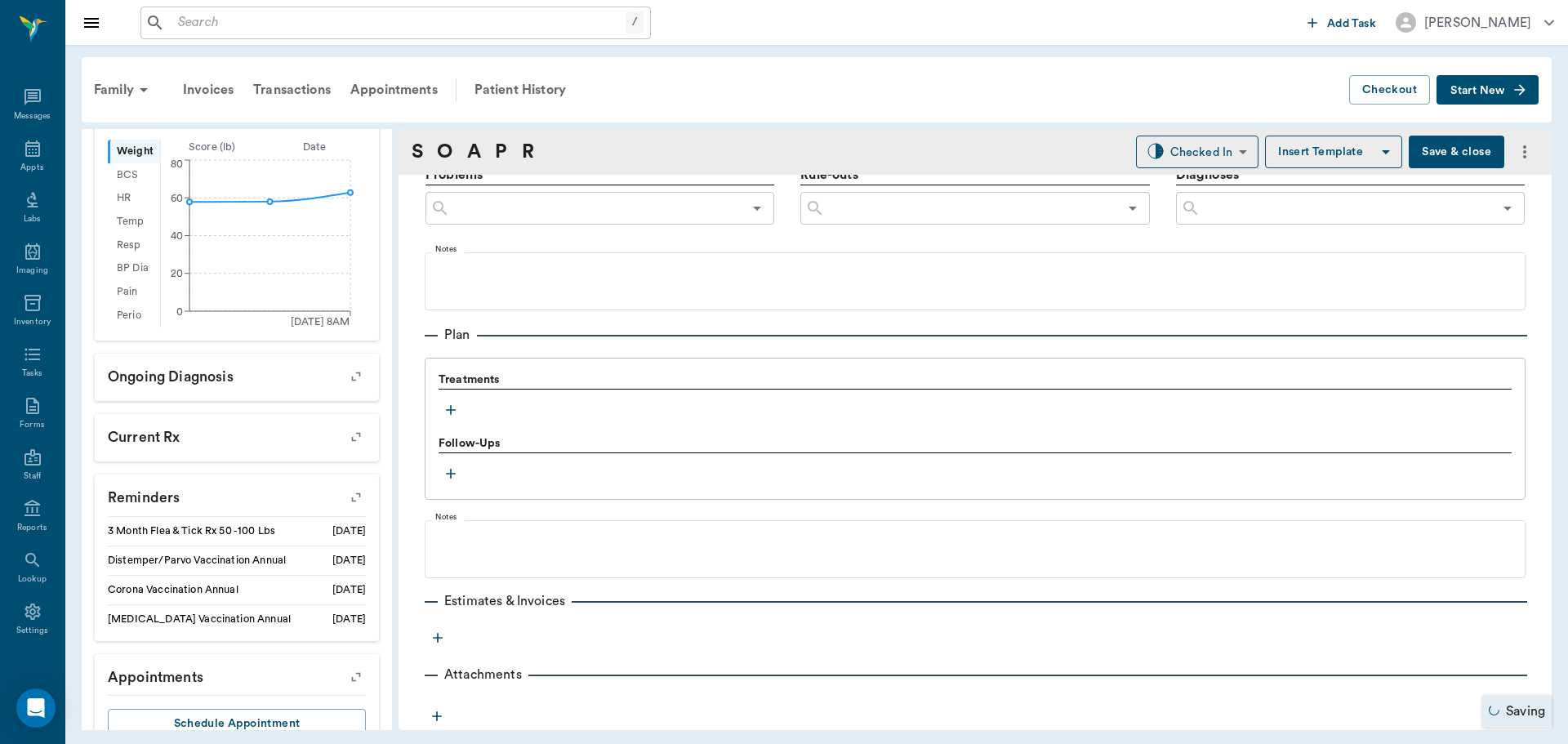
click at [446, 407] on icon "button" at bounding box center [450, 410] width 16 height 16
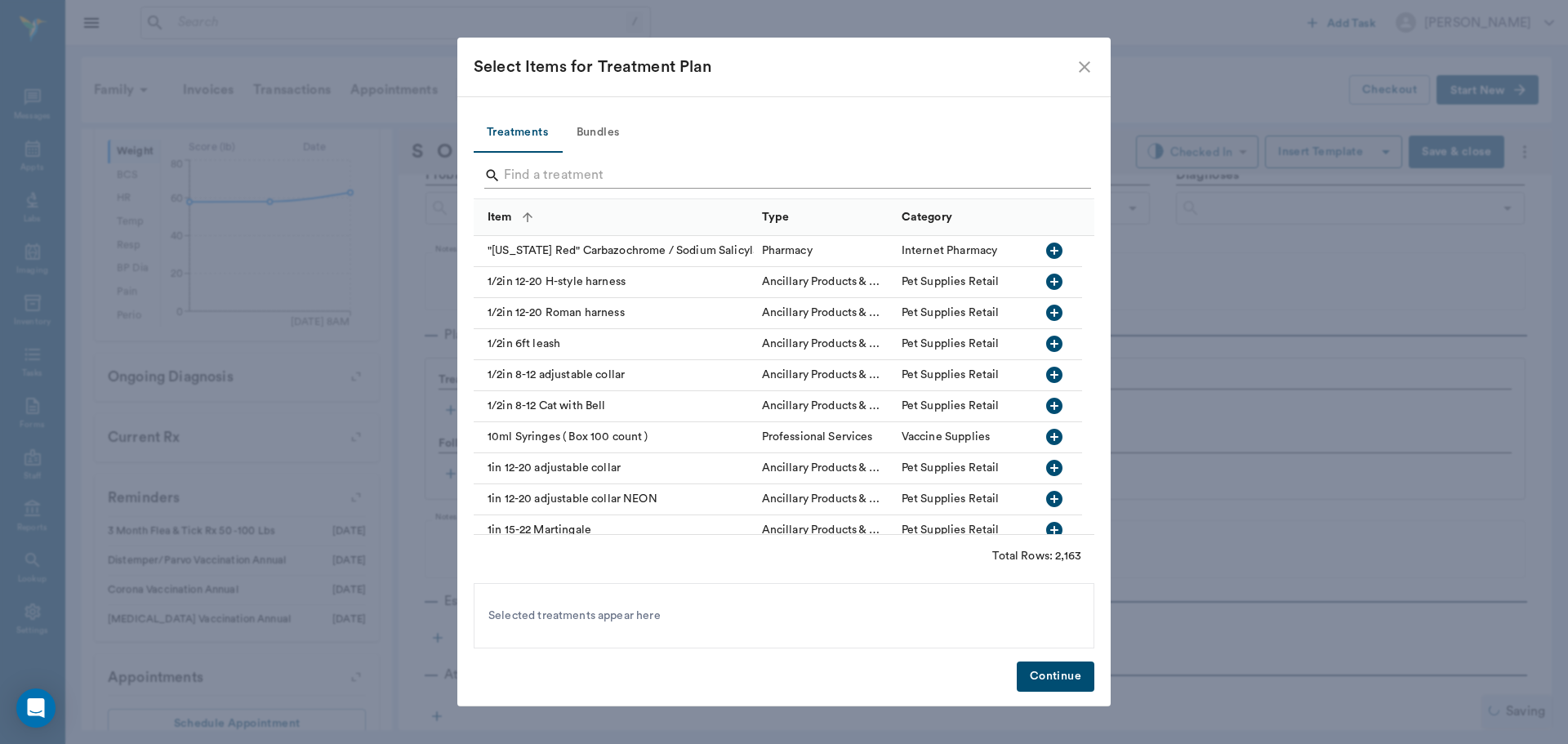
click at [594, 177] on input "Search" at bounding box center [785, 175] width 562 height 26
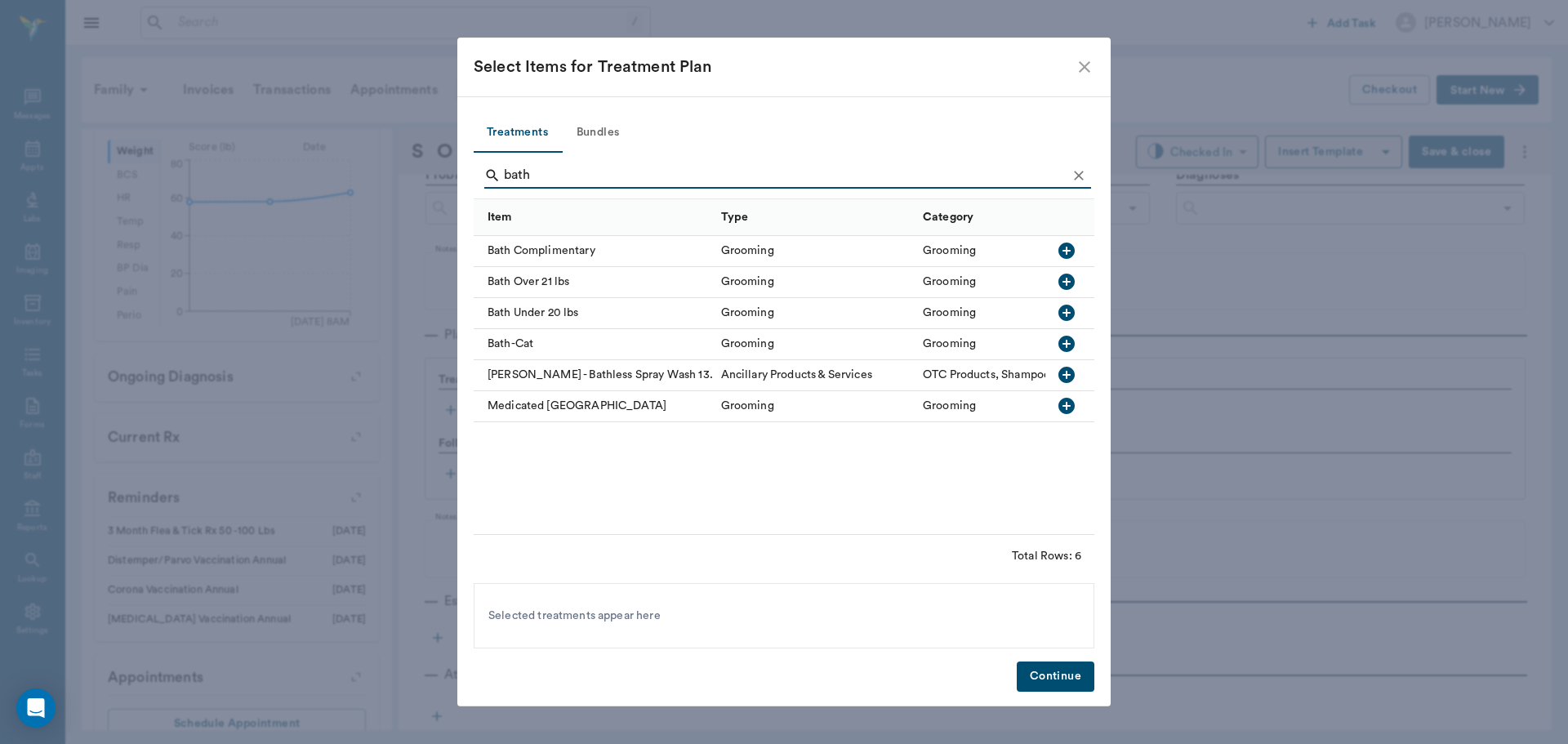
type input "bath"
click at [1065, 286] on icon "button" at bounding box center [1066, 281] width 16 height 16
click at [1070, 175] on icon "Clear" at bounding box center [1078, 175] width 16 height 16
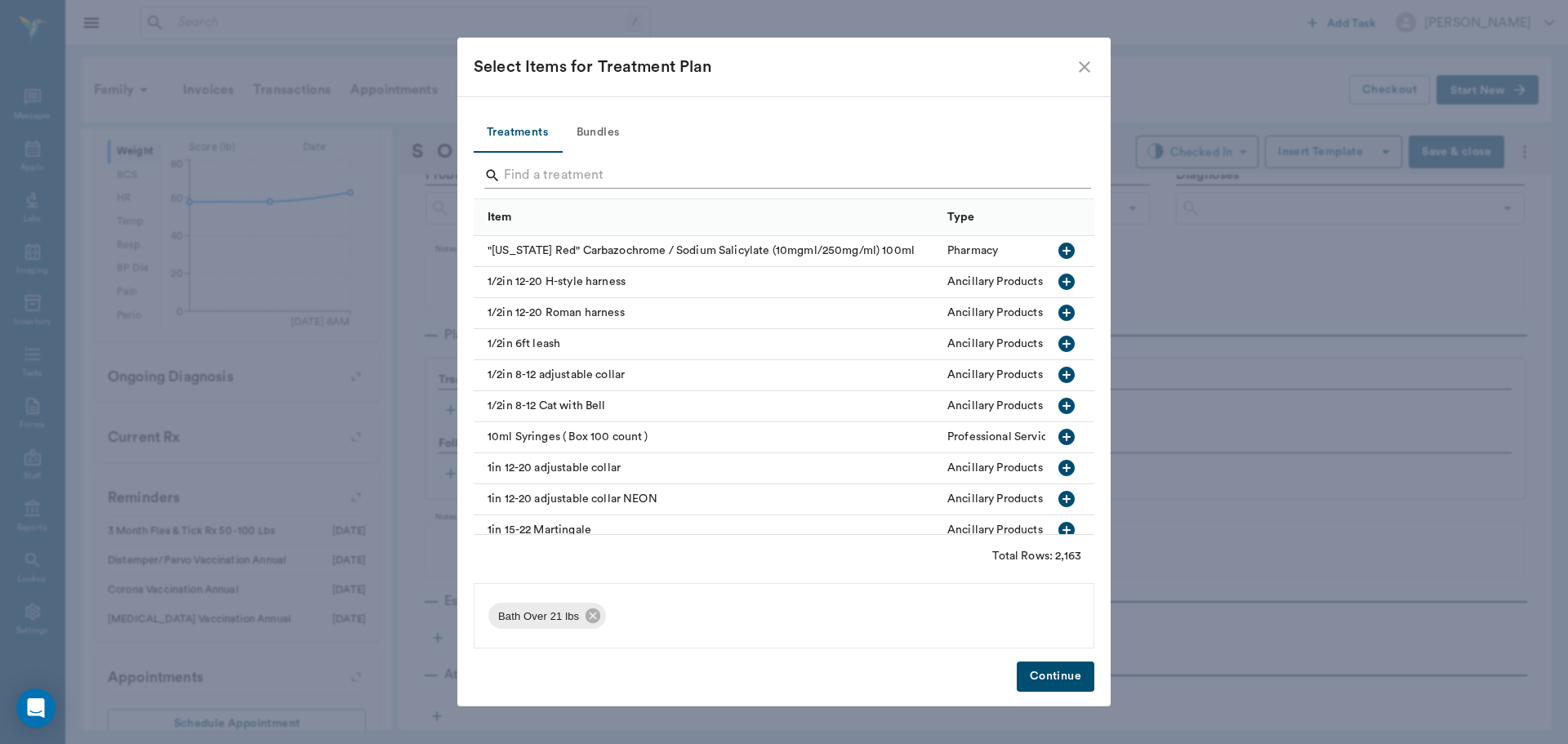
click at [1047, 176] on input "Search" at bounding box center [785, 175] width 562 height 26
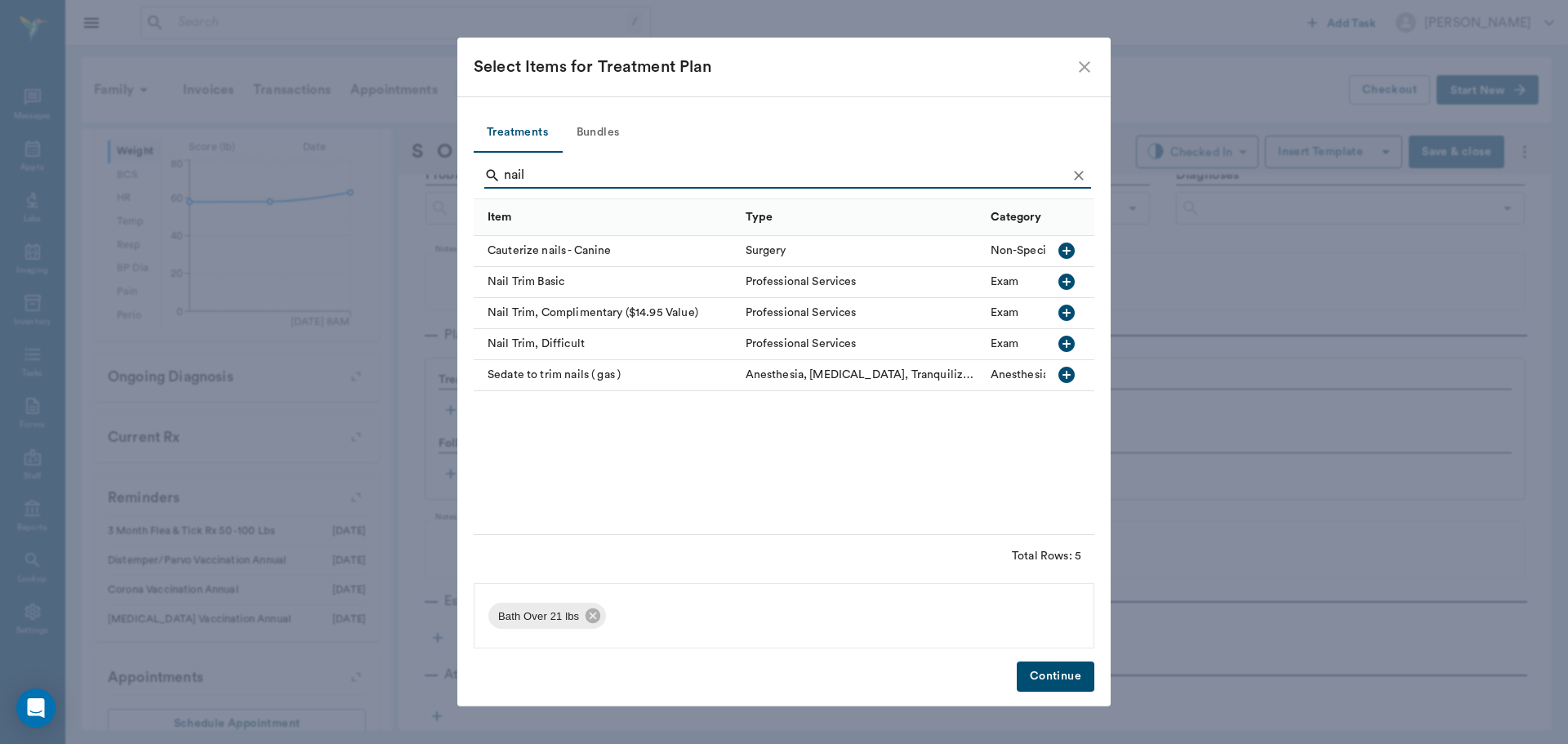
type input "nail"
click at [1073, 279] on icon "button" at bounding box center [1066, 281] width 16 height 16
click at [1047, 683] on button "Continue" at bounding box center [1055, 676] width 77 height 30
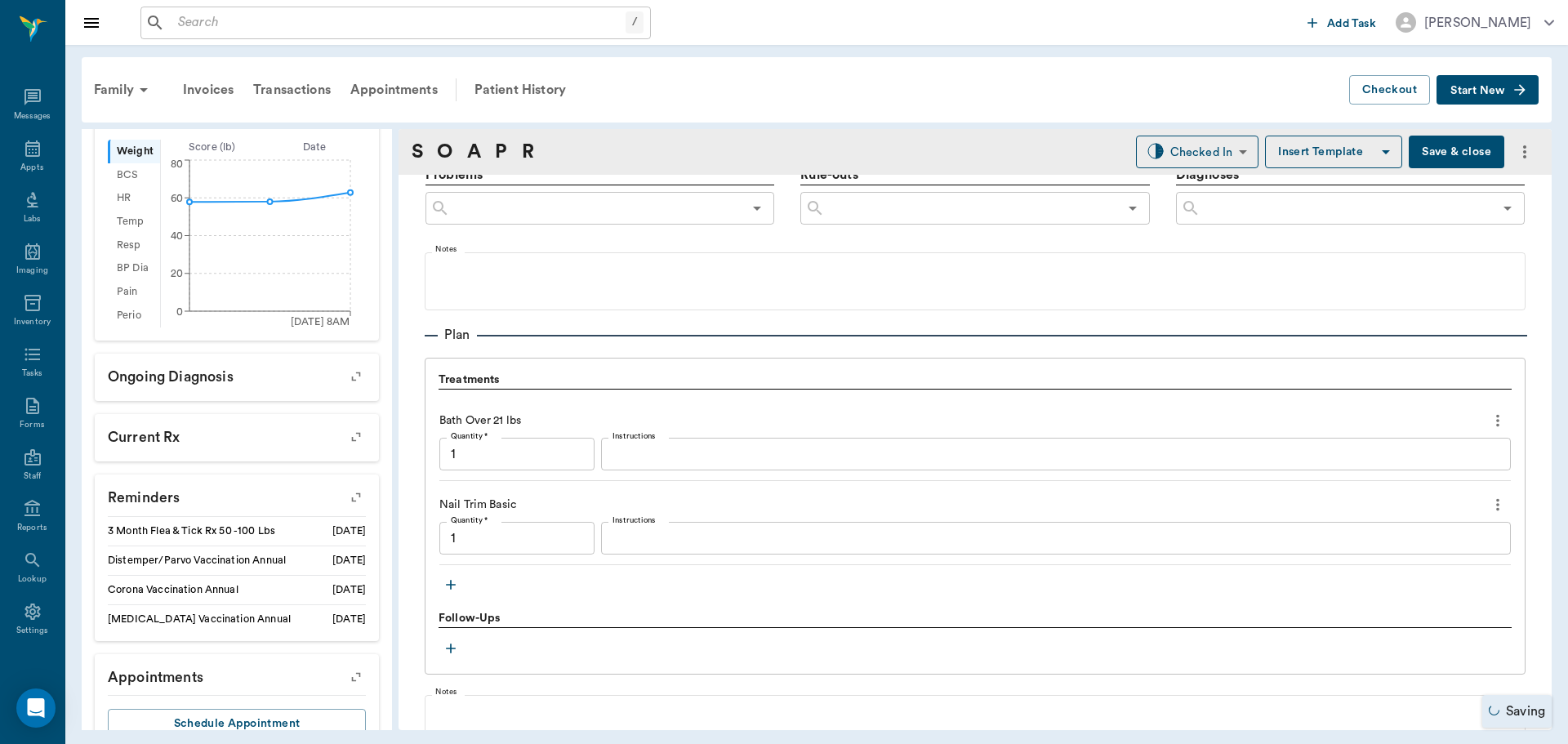
click at [636, 456] on textarea "Instructions" at bounding box center [1056, 454] width 887 height 18
type input "1.00"
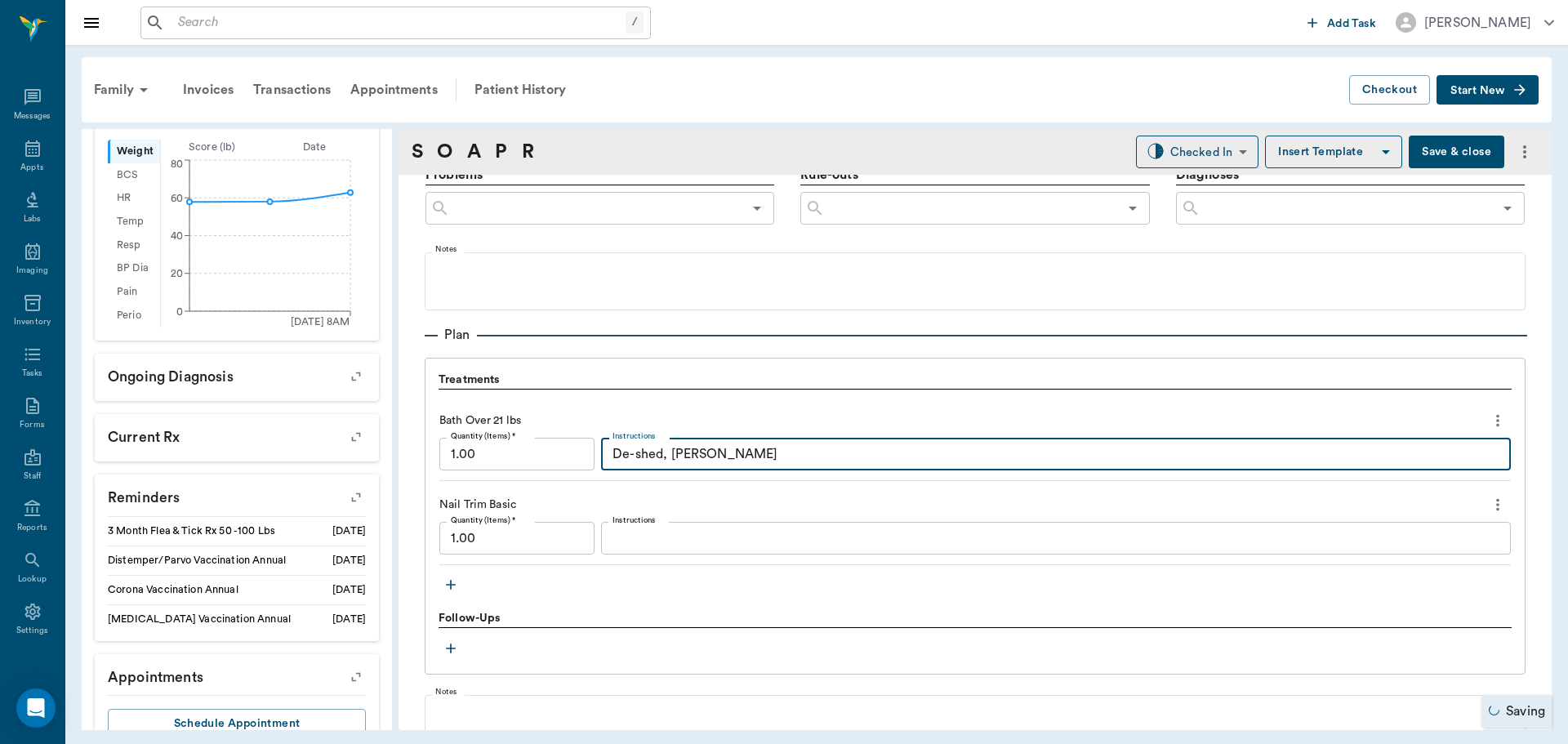
type textarea "De-shed, Cherry Berry"
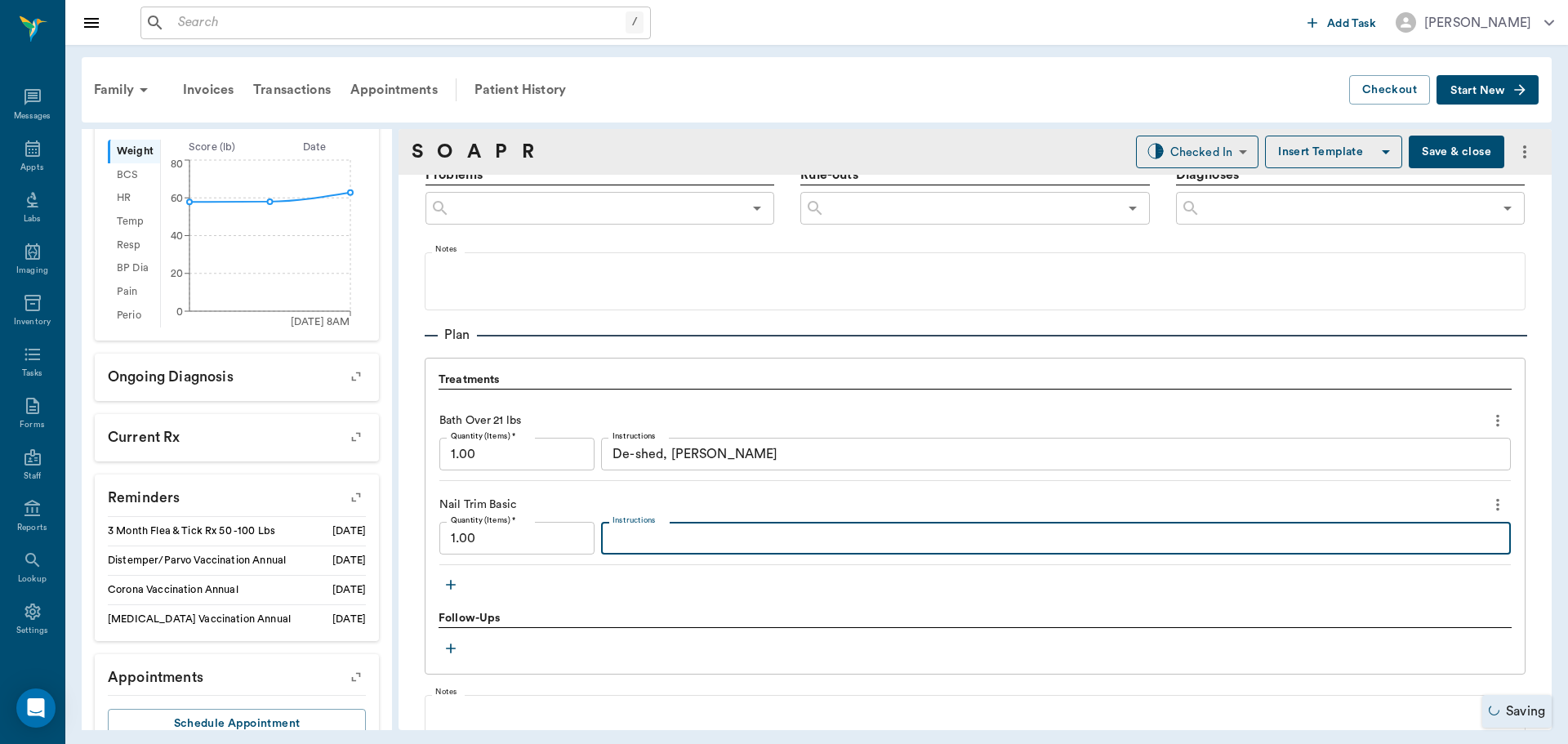
click at [668, 532] on textarea "Instructions" at bounding box center [1056, 538] width 887 height 18
type textarea "Grinded and clipped"
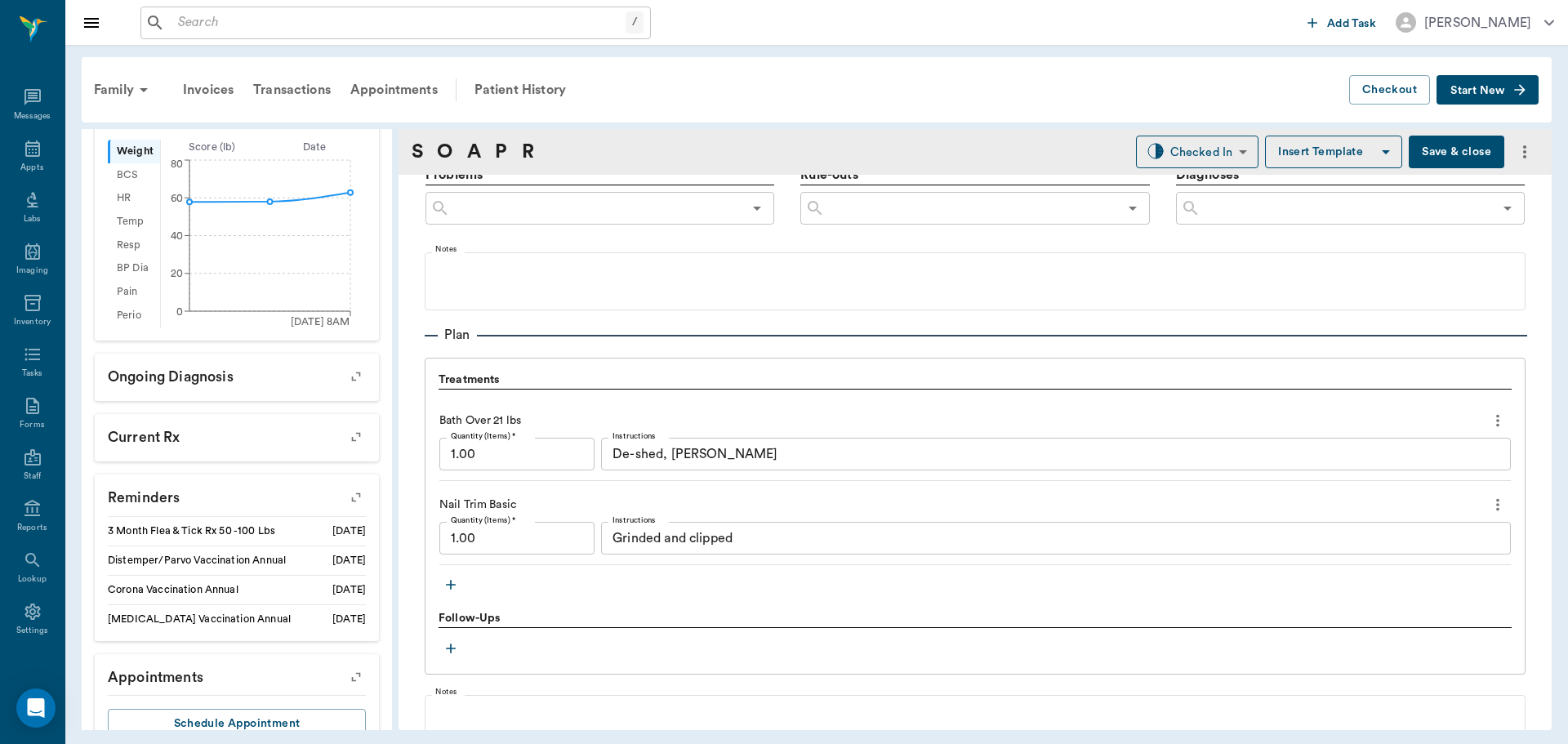
click at [974, 590] on div "Treatments Bath Over 21 lbs Quantity (Items) * 1.00 Quantity (Items) * Instruct…" at bounding box center [975, 484] width 1073 height 225
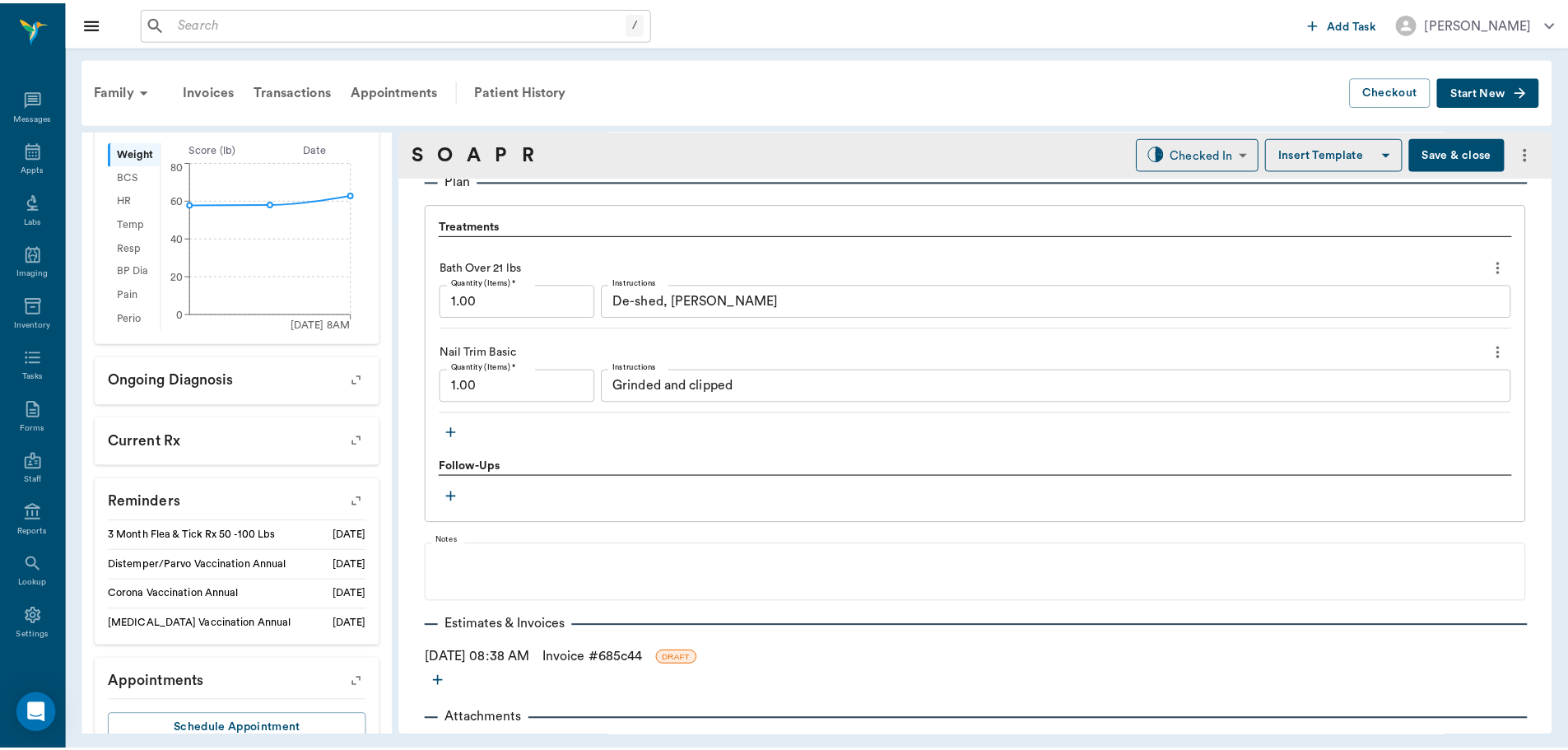
scroll to position [1183, 0]
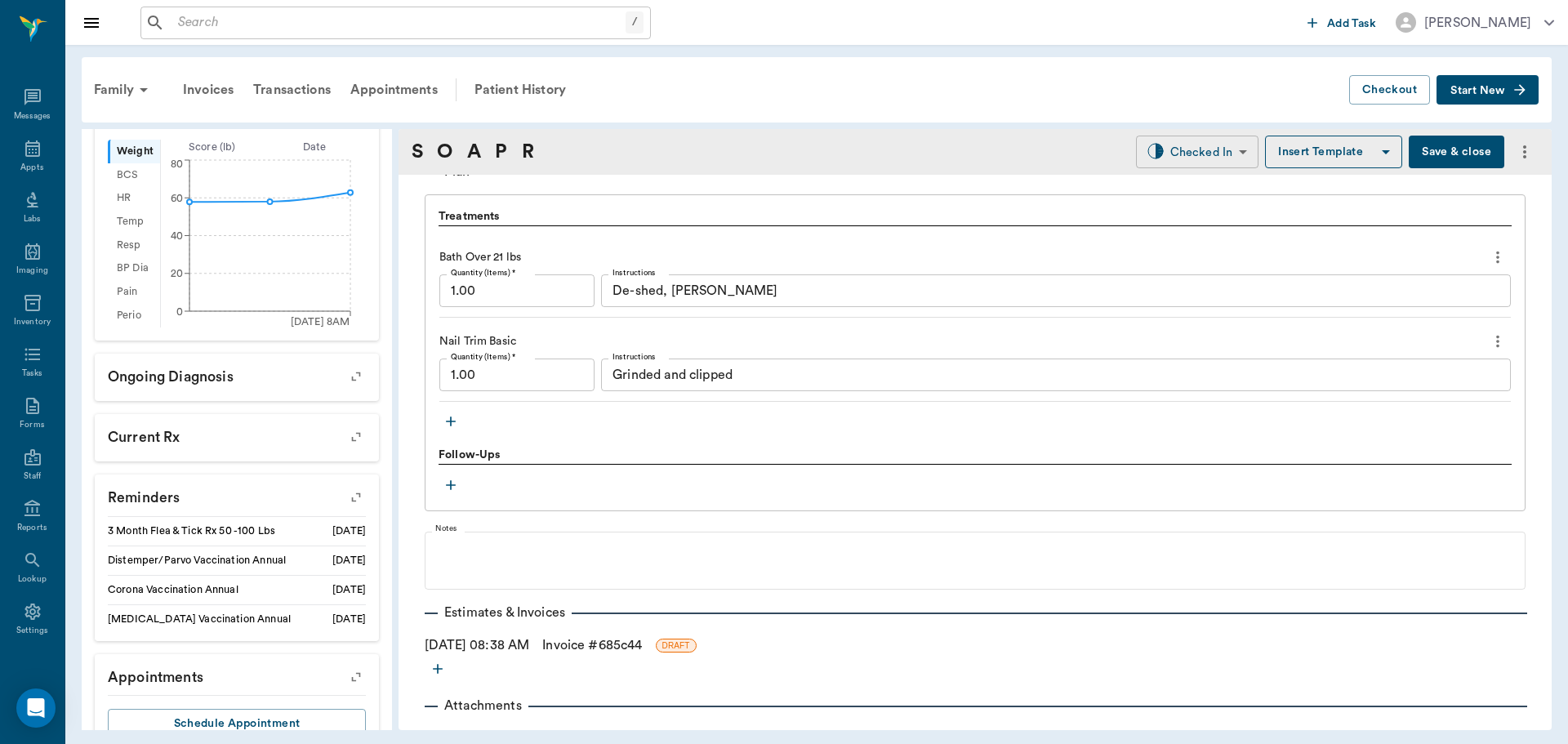
click at [1185, 158] on body "/ ​ Add Task Dr. Bert Ellsworth Nectar Messages Appts Labs Imaging Inventory Ta…" at bounding box center [784, 372] width 1568 height 744
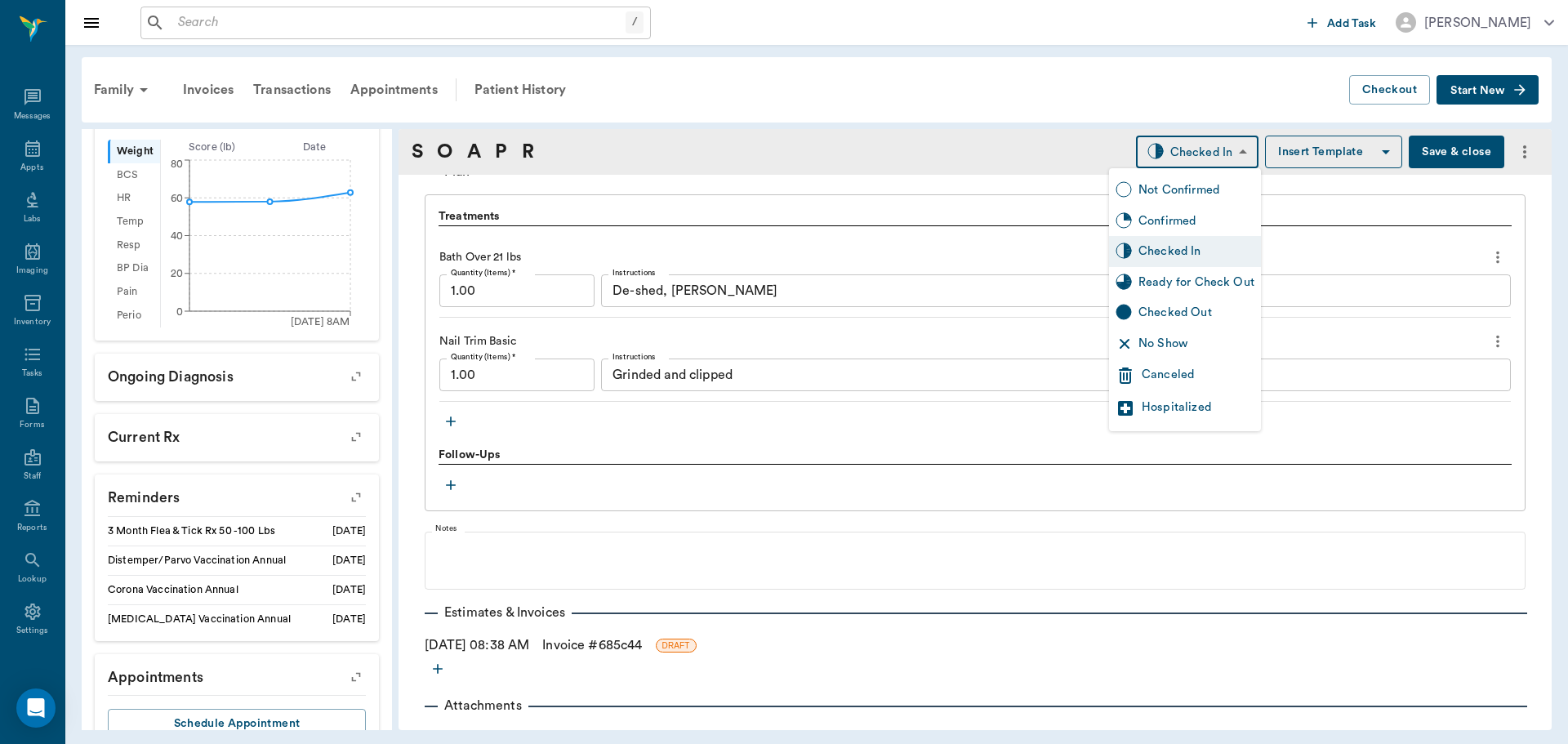
click at [1189, 269] on div "Ready for Check Out" at bounding box center [1184, 282] width 152 height 31
type input "READY_TO_CHECKOUT"
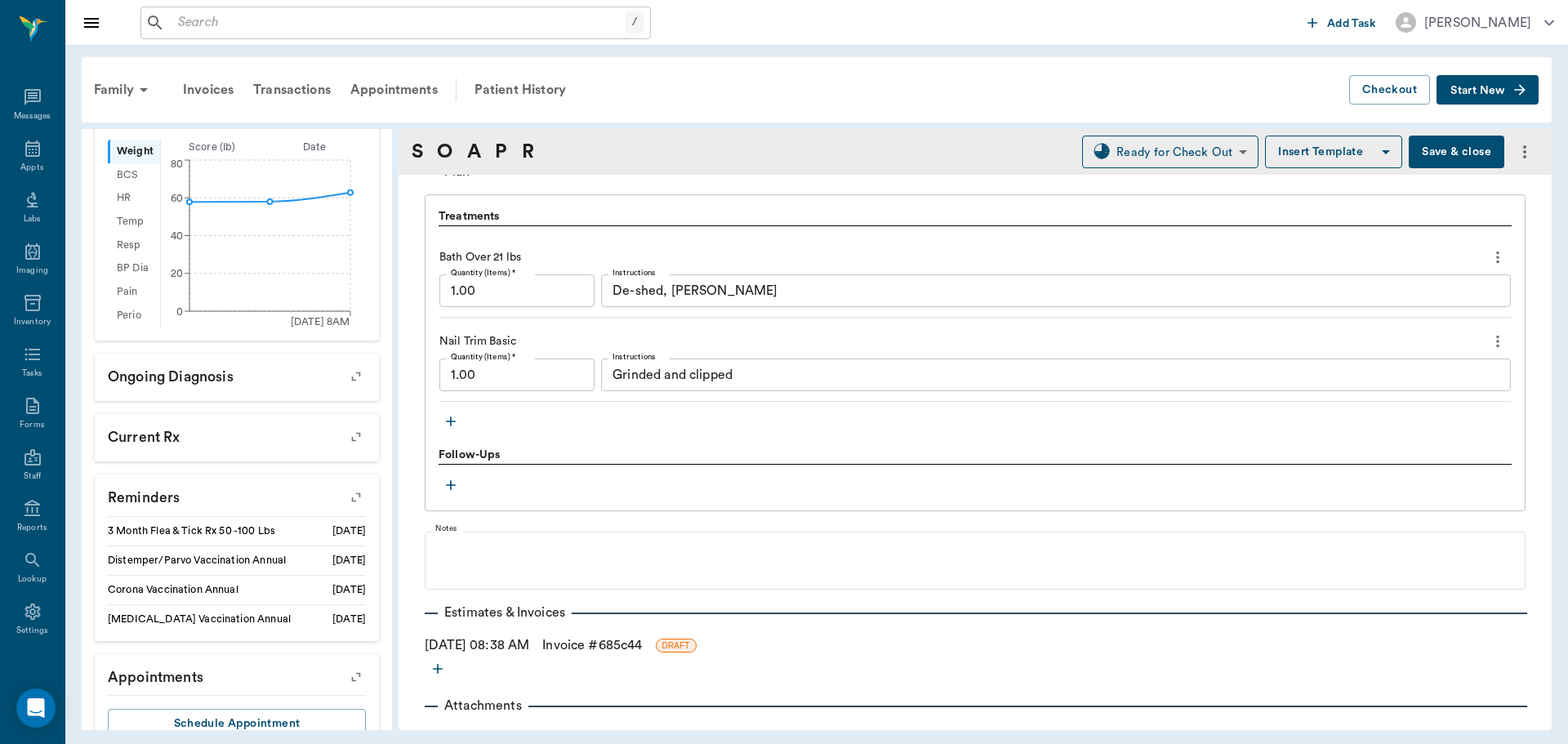
click at [602, 644] on link "Invoice # 685c44" at bounding box center [591, 645] width 100 height 19
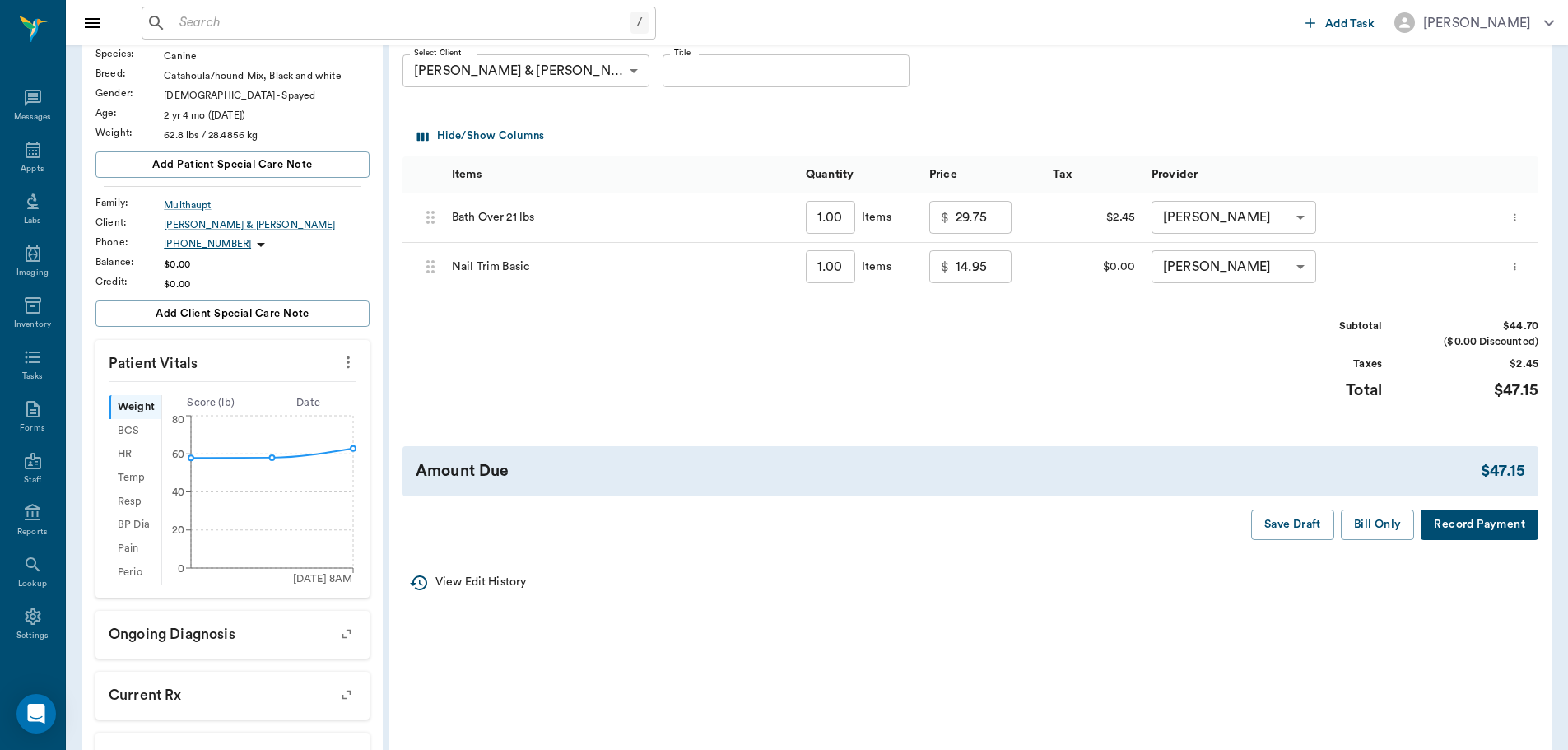
scroll to position [165, 0]
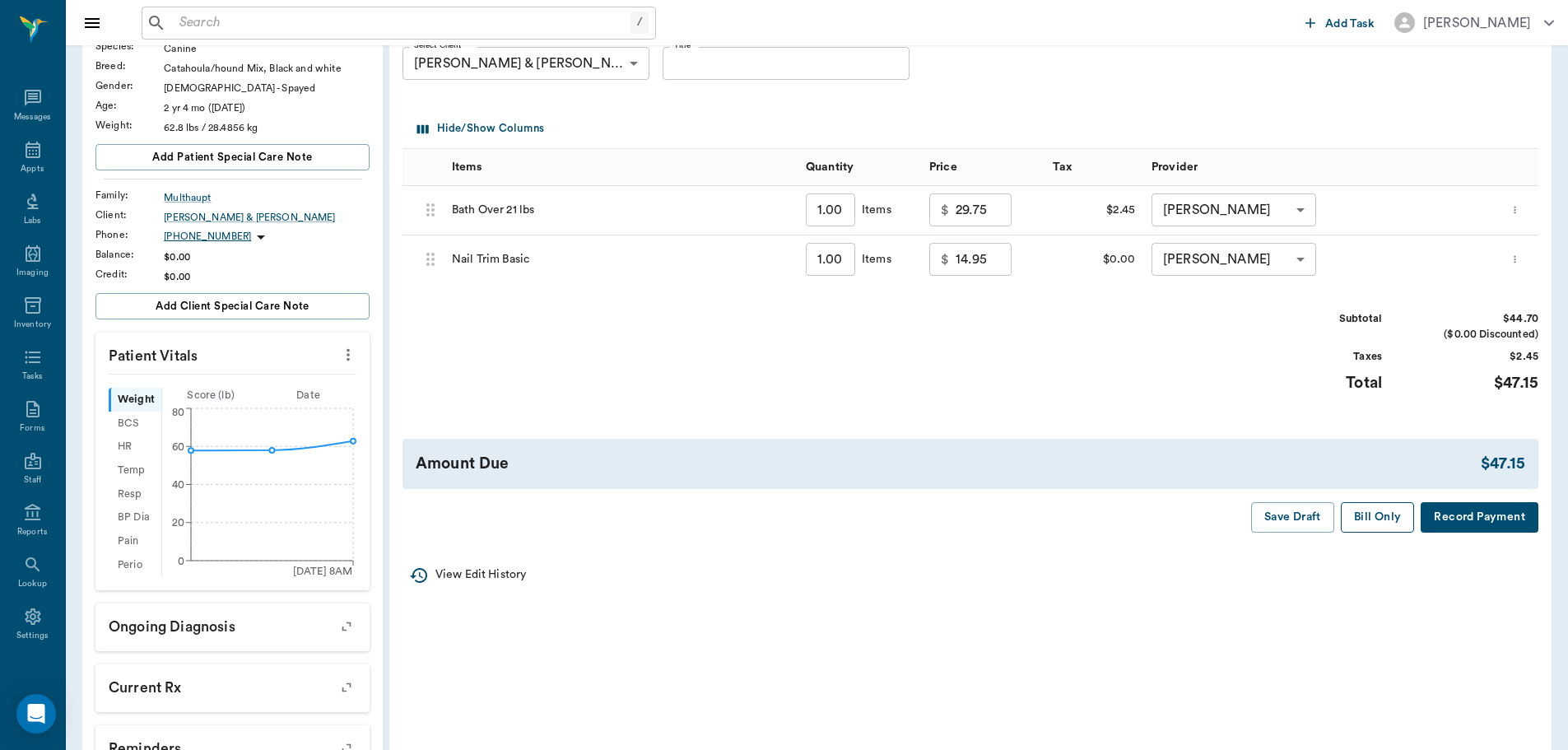
click at [1391, 506] on button "Bill Only" at bounding box center [1378, 517] width 74 height 30
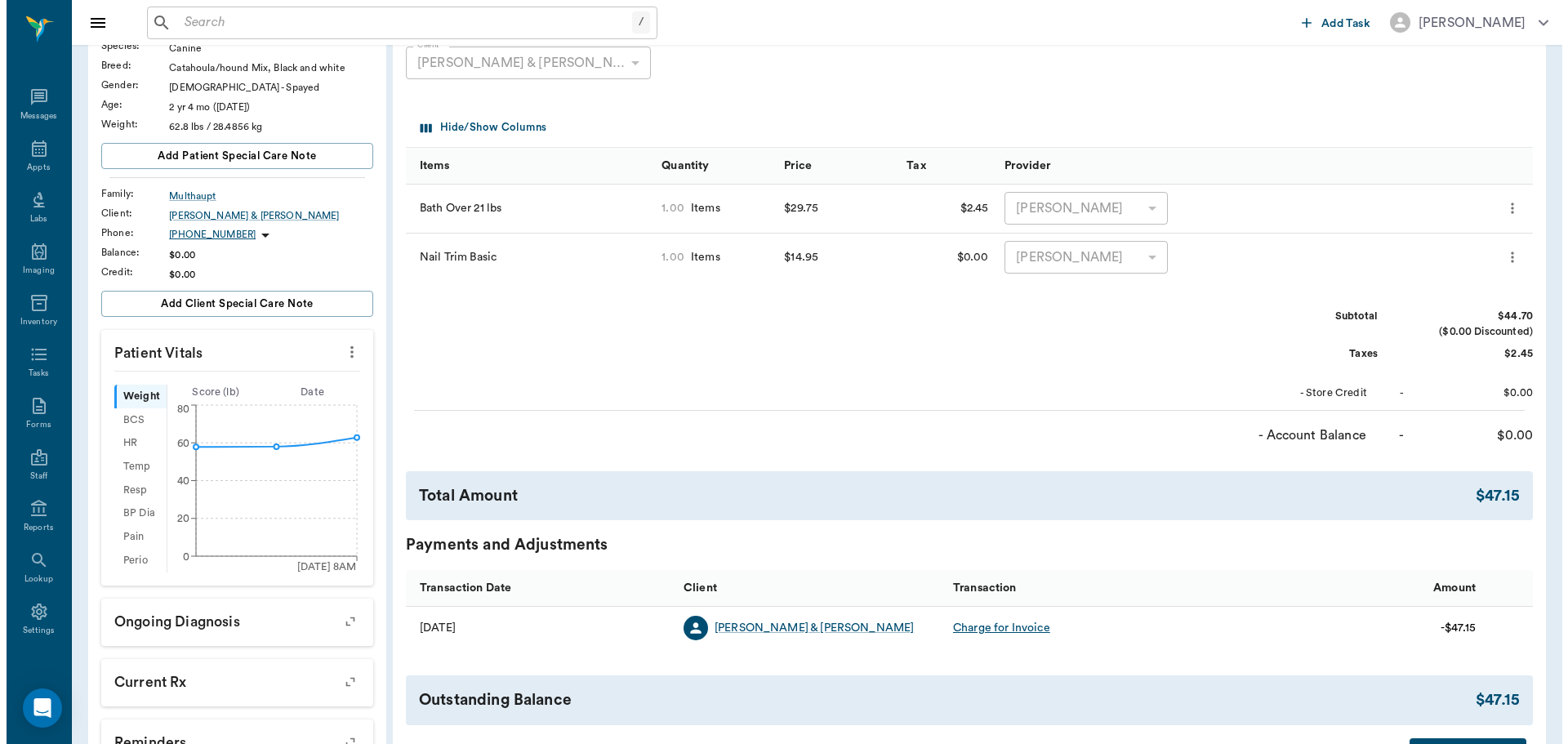
scroll to position [0, 0]
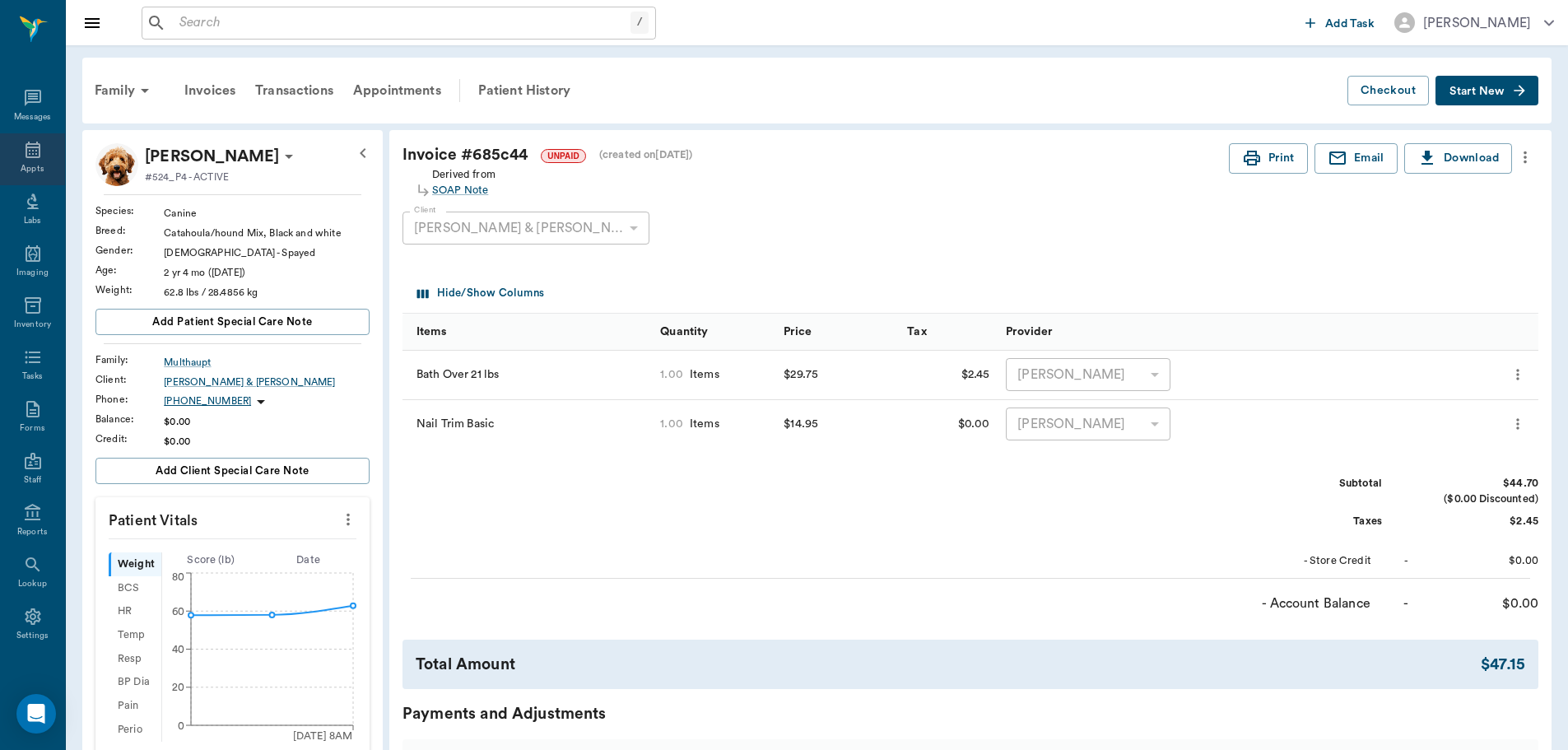
click at [31, 157] on icon at bounding box center [32, 149] width 15 height 17
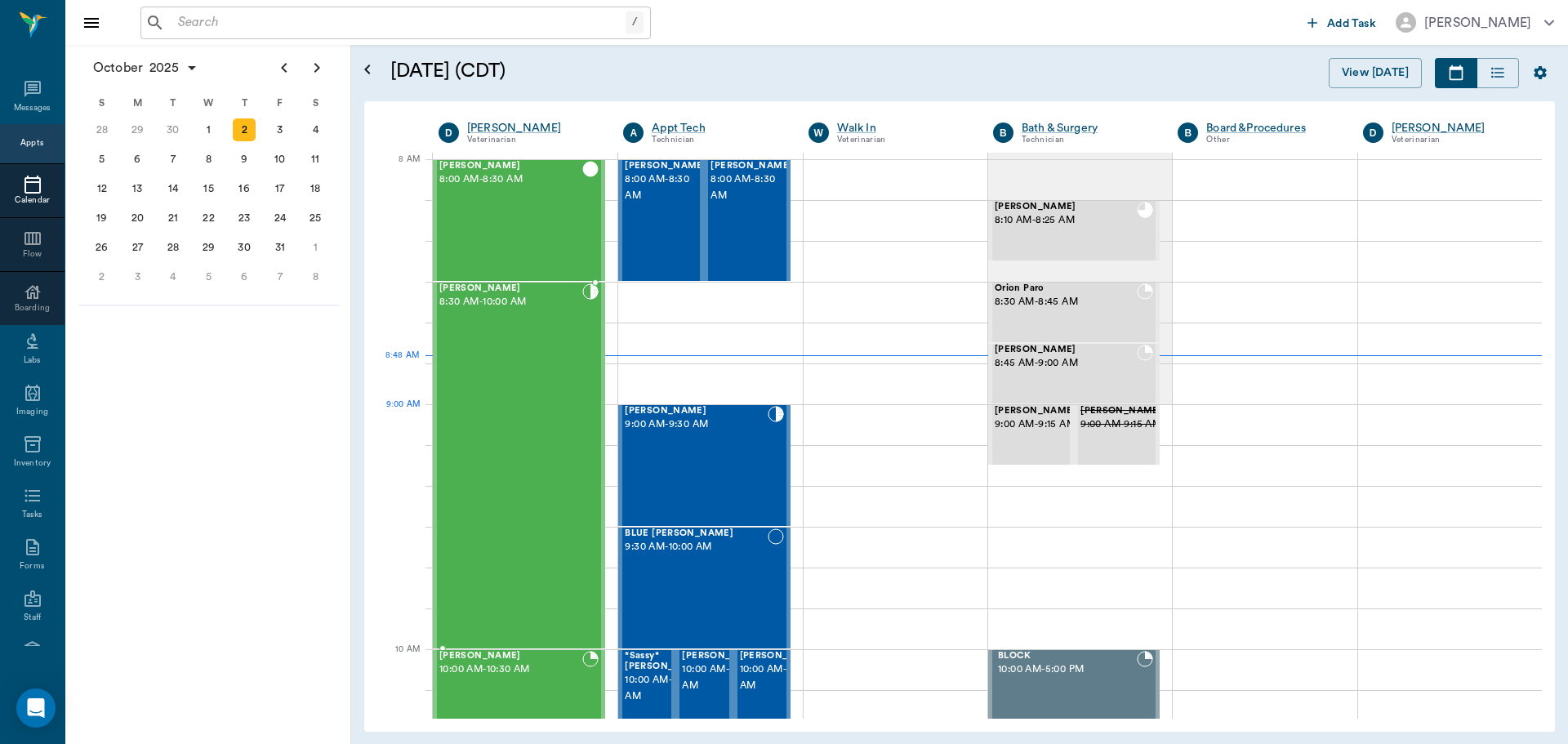
click at [552, 422] on div "Bovine Holbrook 8:30 AM - 10:00 AM" at bounding box center [511, 465] width 143 height 364
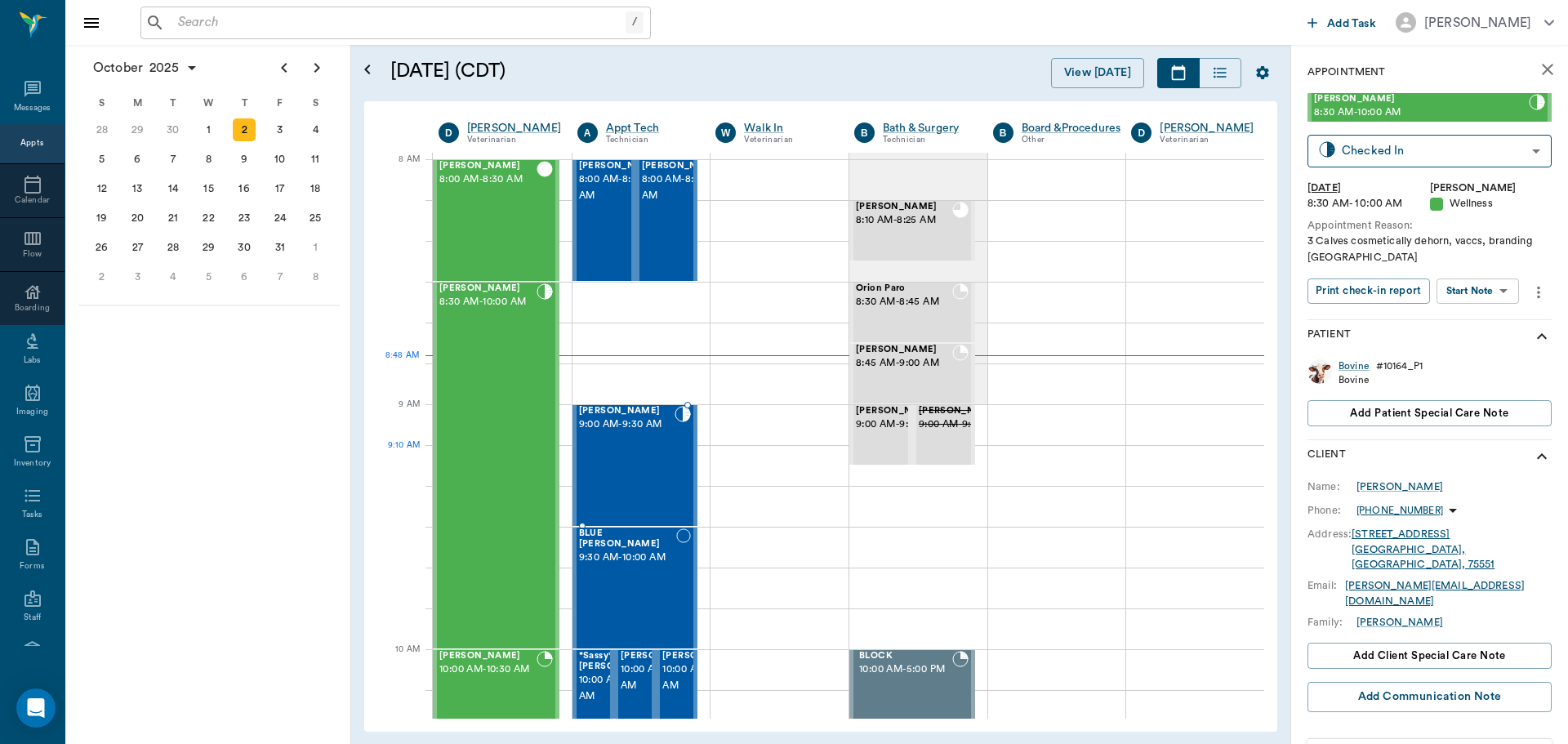
click at [657, 483] on div "Sunny Williams 9:00 AM - 9:30 AM" at bounding box center [627, 465] width 97 height 119
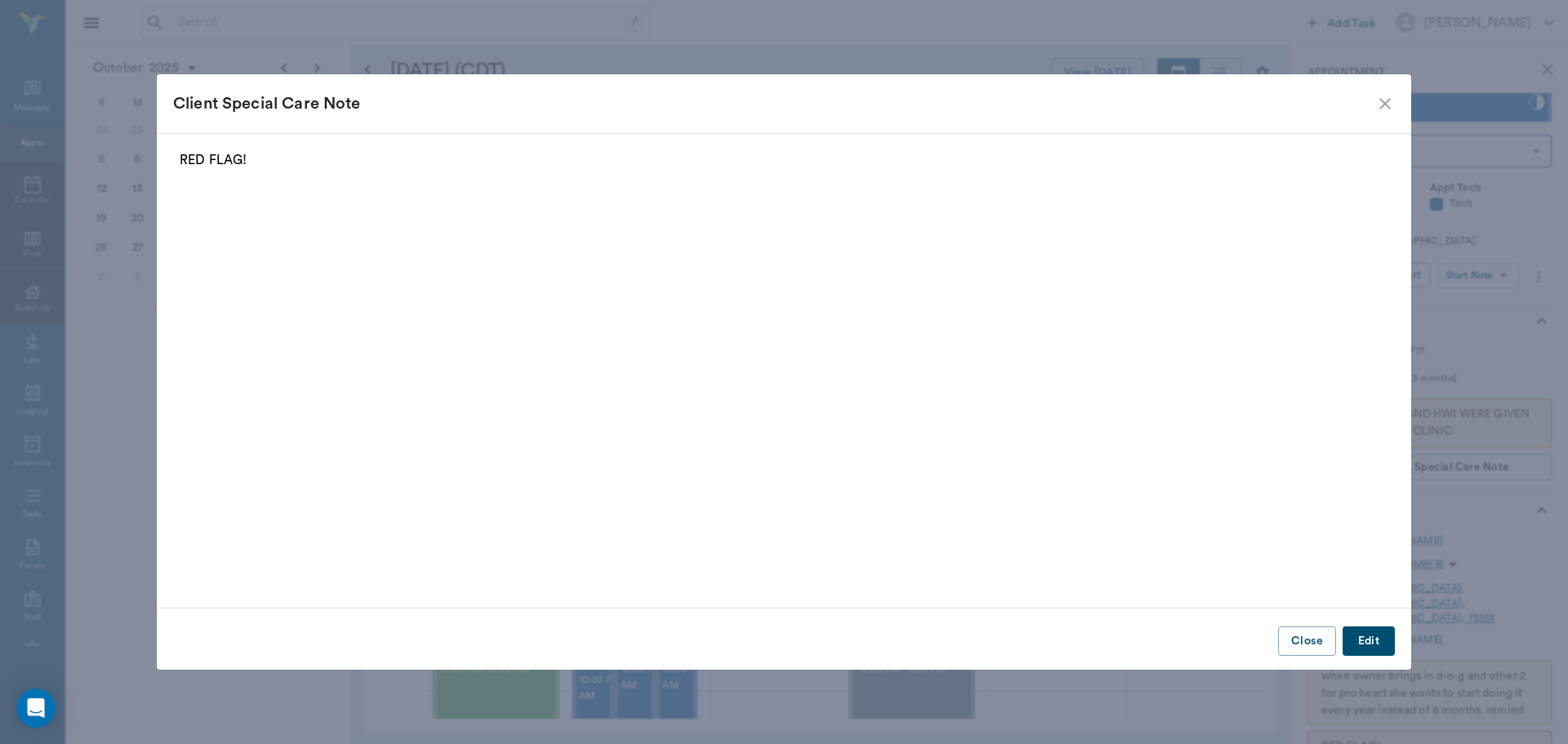
click at [1378, 99] on icon "close" at bounding box center [1384, 103] width 19 height 19
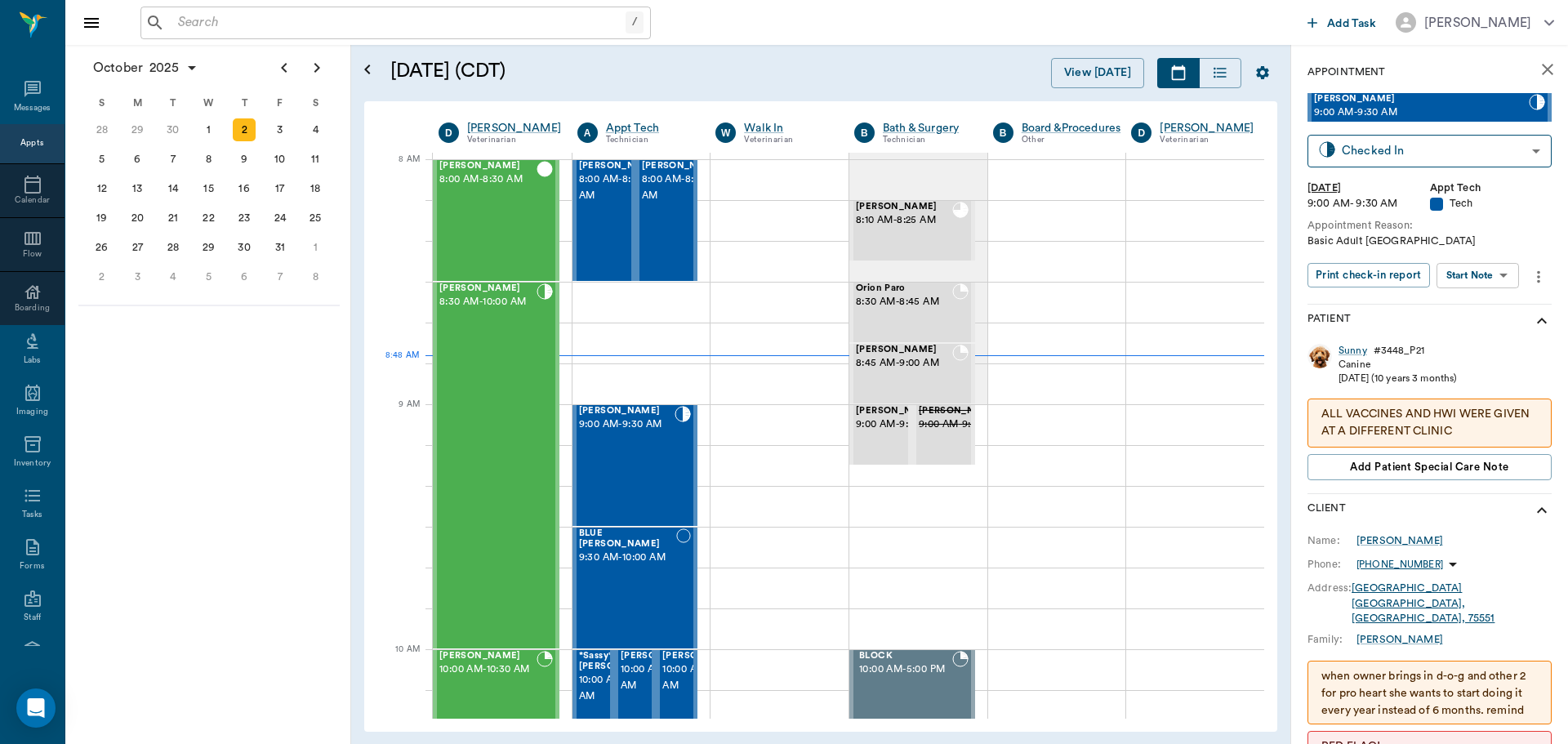
click at [1489, 279] on body "/ ​ Add Task Dr. Bert Ellsworth Nectar Messages Appts Calendar Flow Boarding La…" at bounding box center [784, 372] width 1568 height 744
click at [1478, 313] on button "Start SOAP" at bounding box center [1459, 308] width 55 height 18
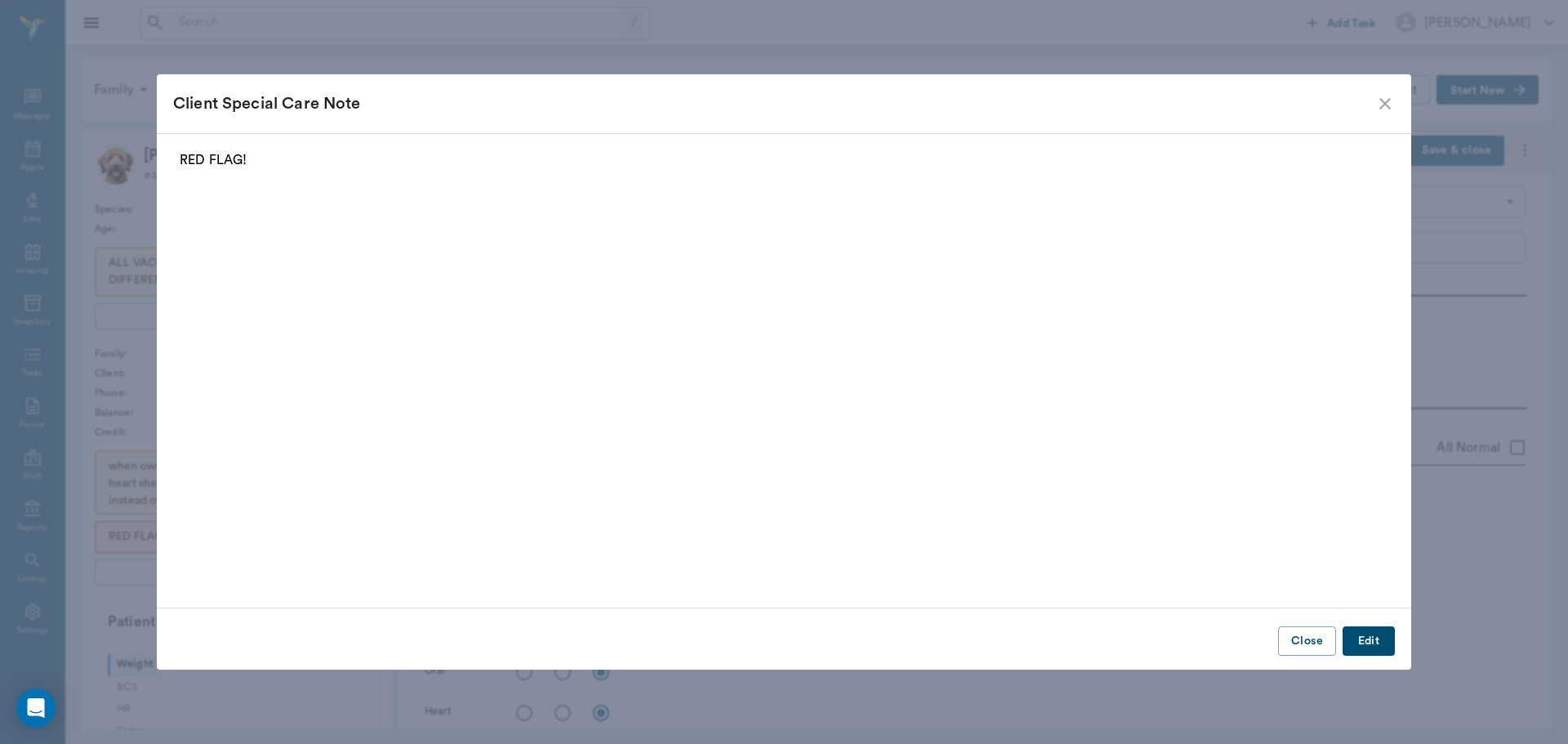
type input "63ec2f075fda476ae8351a4c"
type input "65d2be4f46e3a538d89b8c1a"
type textarea "Basic Adult [GEOGRAPHIC_DATA]"
type input "[DATE]"
click at [1383, 98] on icon "close" at bounding box center [1384, 103] width 19 height 19
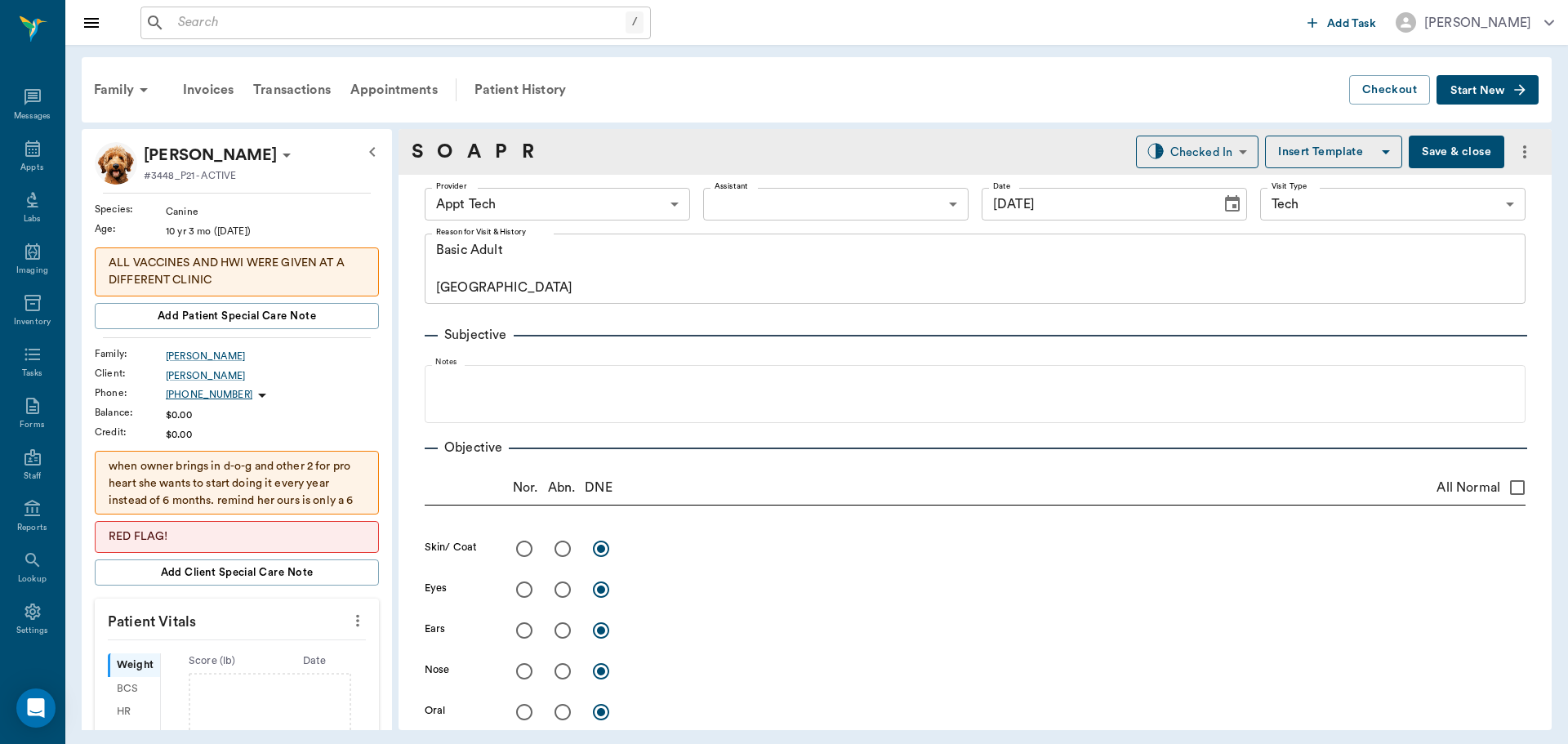
click at [349, 624] on icon "more" at bounding box center [357, 620] width 18 height 19
click at [299, 653] on span "Enter Vitals" at bounding box center [277, 649] width 137 height 17
click at [253, 665] on input "text" at bounding box center [236, 670] width 142 height 33
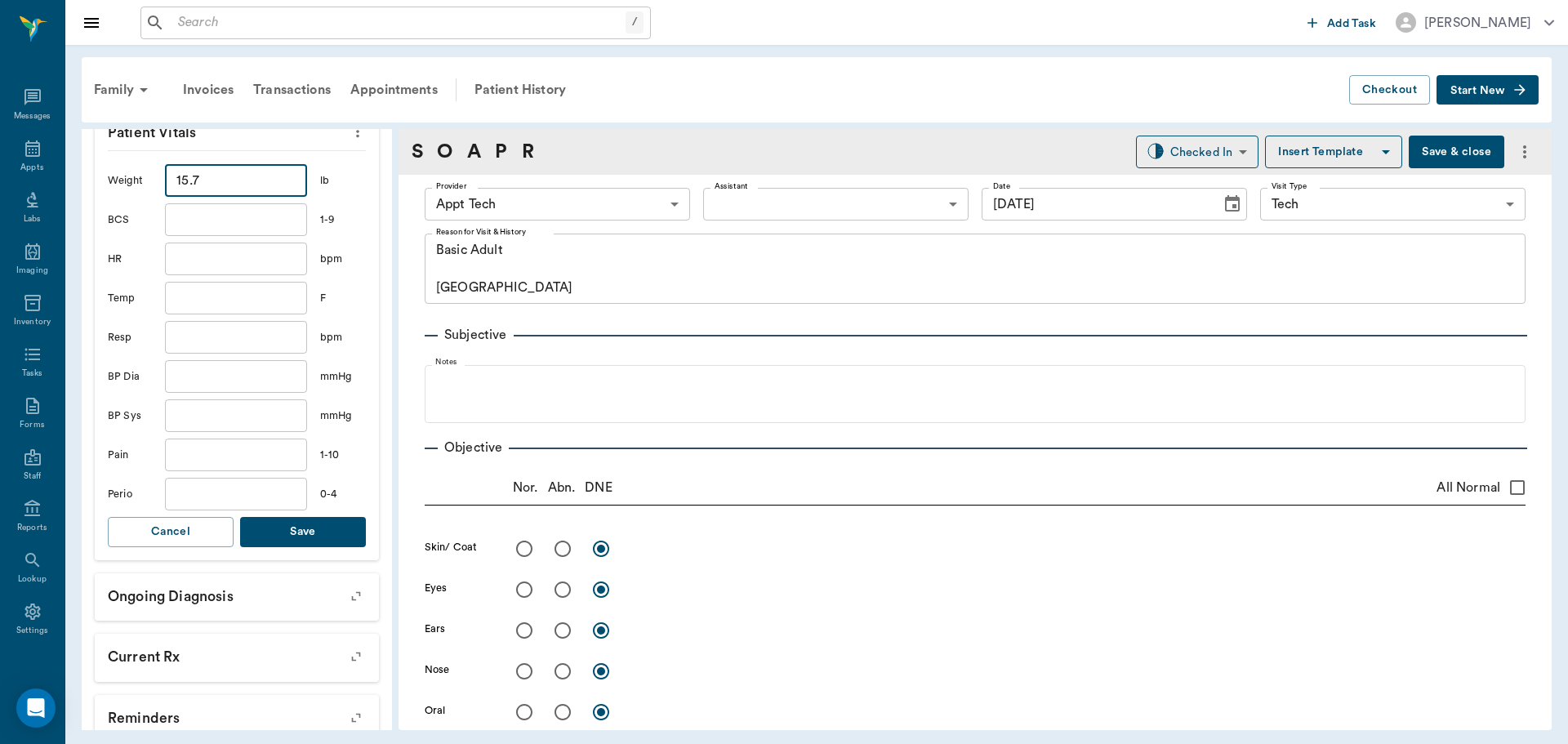
scroll to position [490, 0]
type input "15.7"
click at [303, 546] on div "Weight 15.7 ​ lb BCS ​ 1-9 HR ​ bpm Temp ​ F Resp ​ bpm BP Dia ​ mmHg BP Sys ​ …" at bounding box center [237, 355] width 258 height 410
click at [303, 539] on button "Save" at bounding box center [303, 530] width 126 height 30
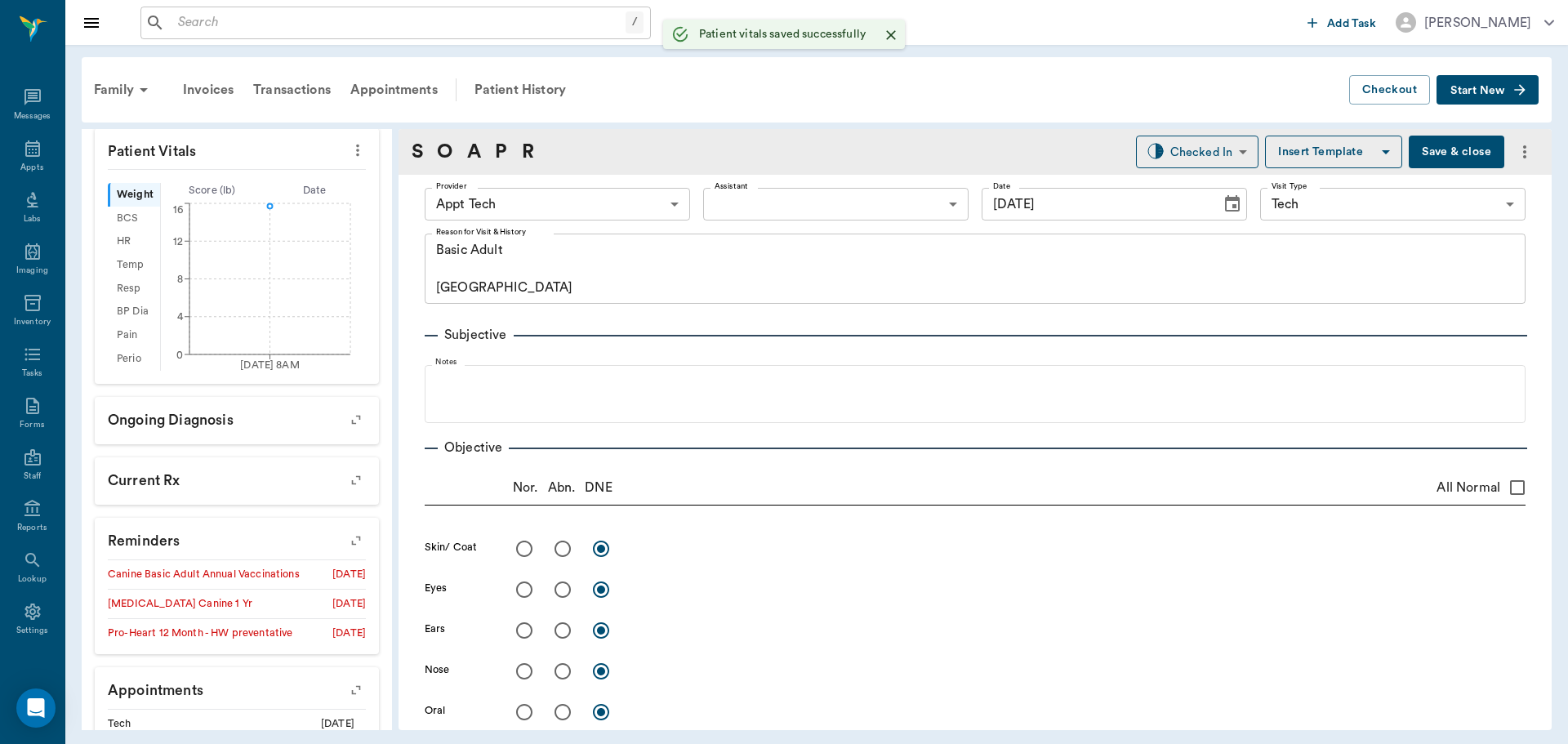
scroll to position [509, 0]
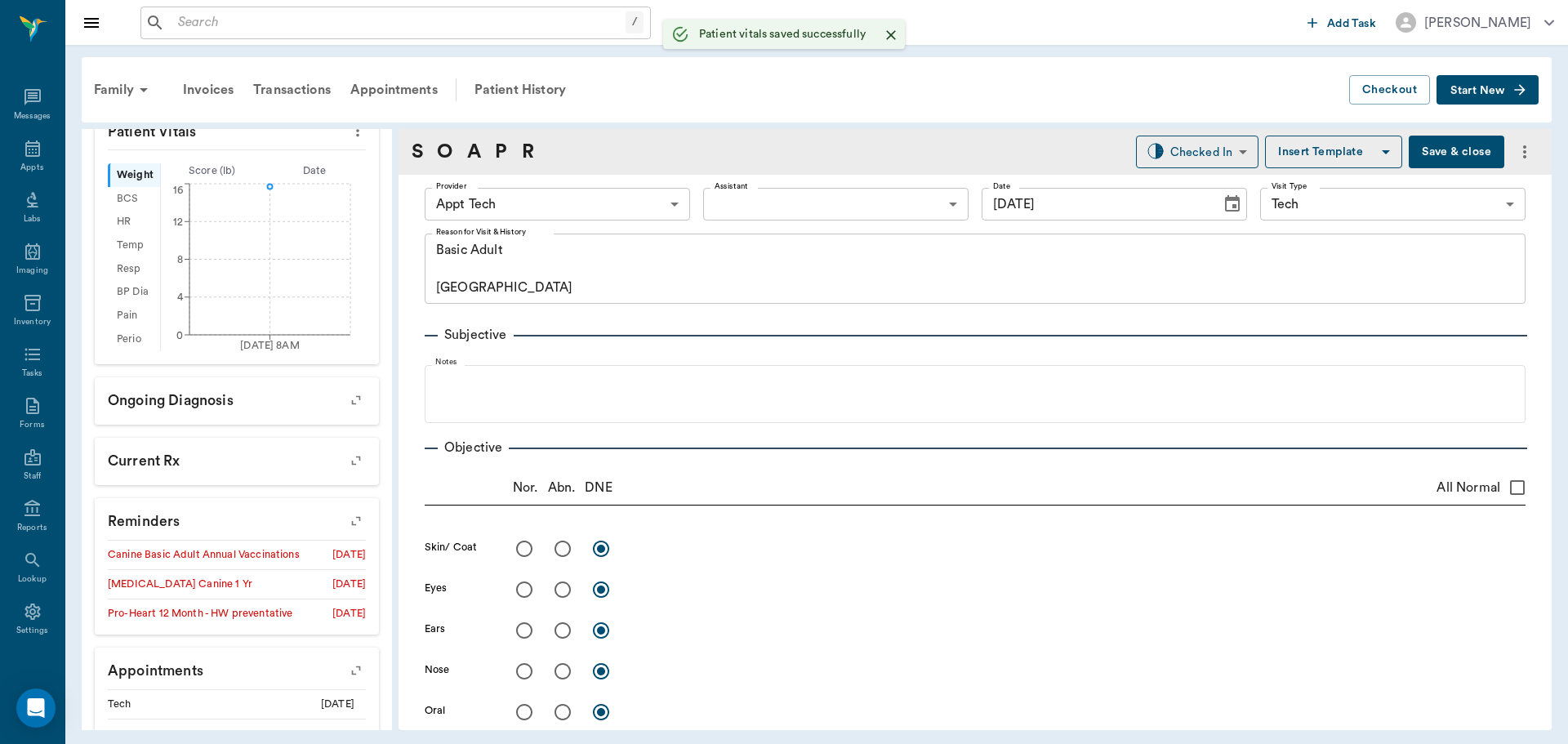
click at [500, 192] on body "/ ​ Add Task Dr. Bert Ellsworth Nectar Messages Appts Labs Imaging Inventory Ta…" at bounding box center [784, 372] width 1568 height 744
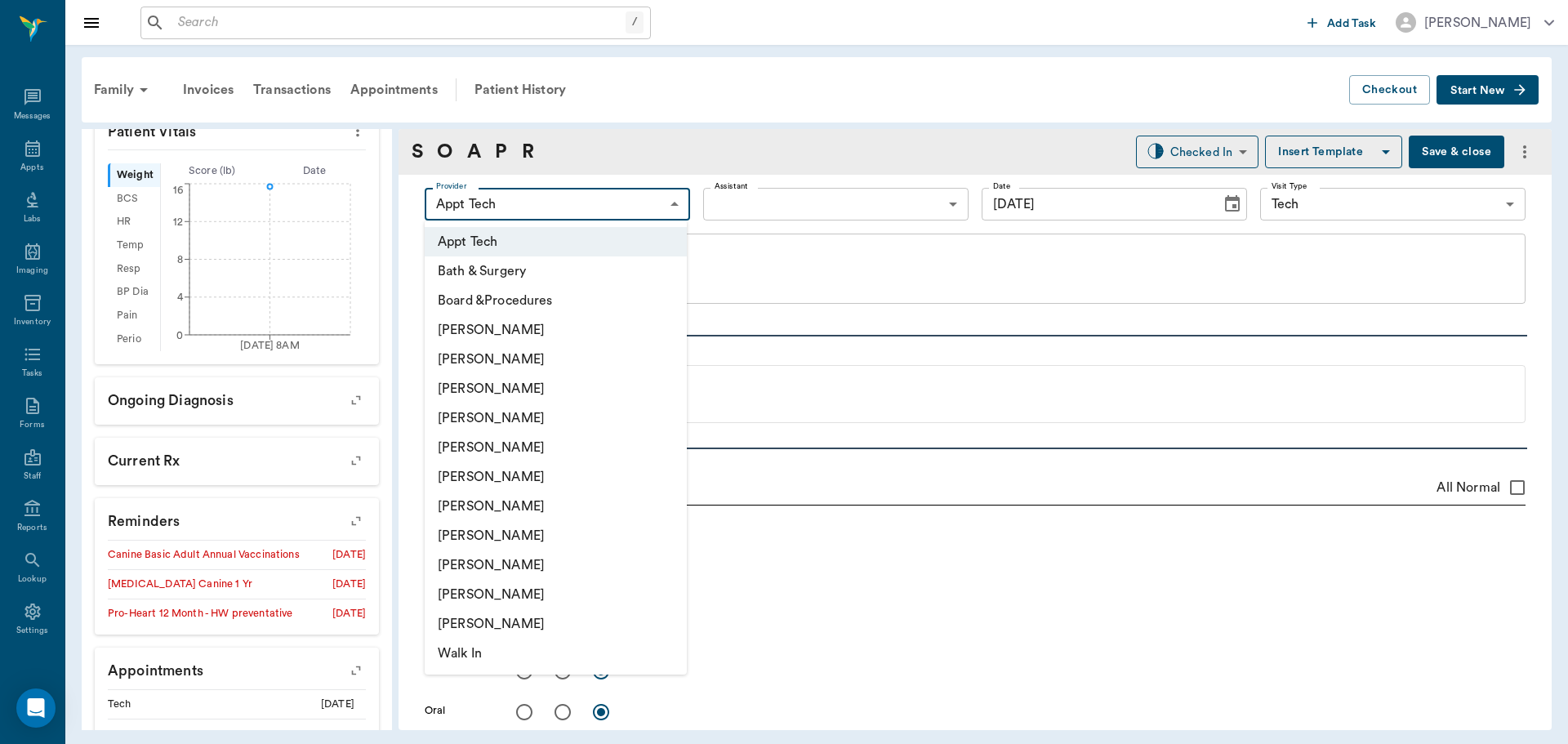
click at [521, 501] on li "[PERSON_NAME]" at bounding box center [556, 506] width 262 height 29
type input "682b670d8bdc6f7f8feef3db"
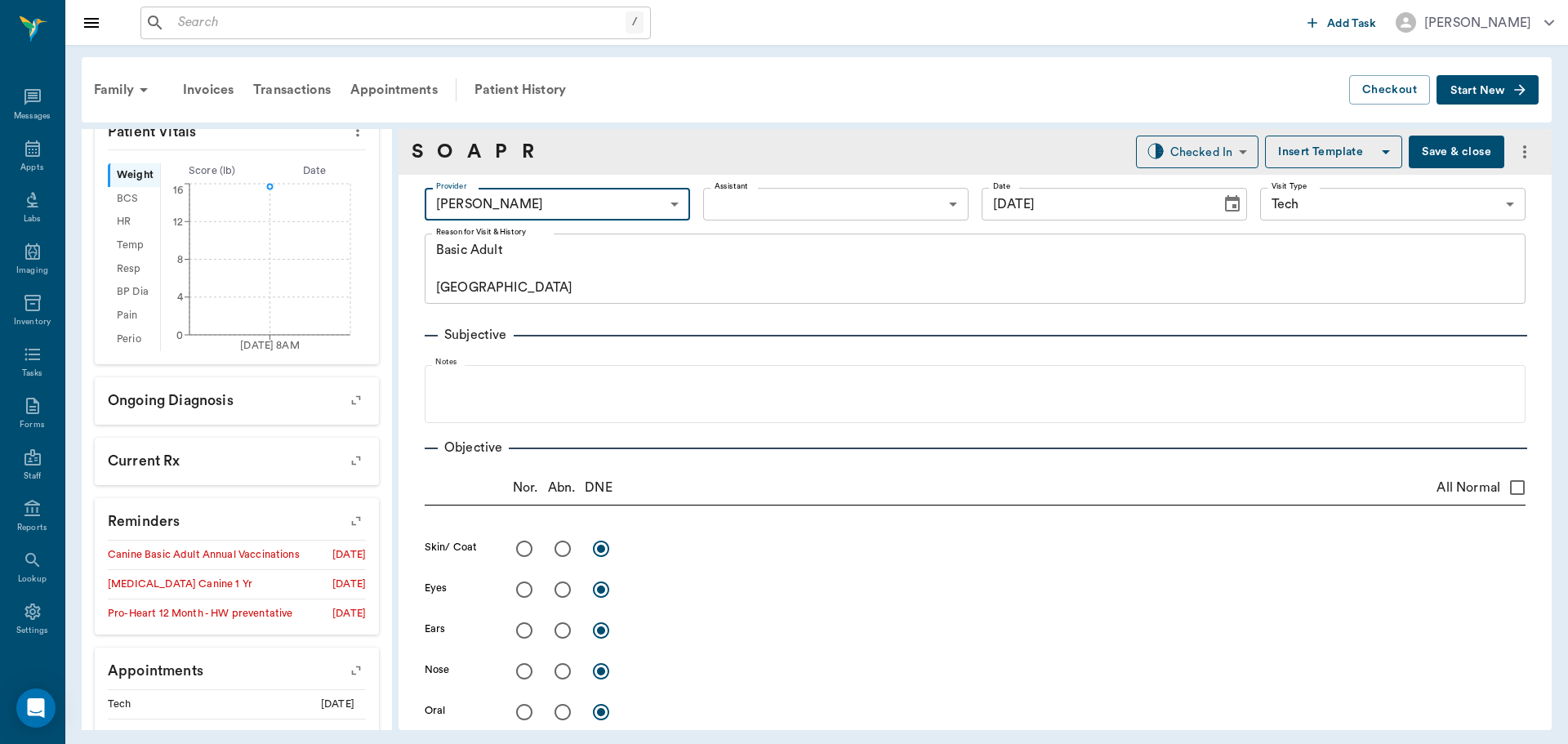
click at [727, 214] on body "/ ​ Add Task Dr. Bert Ellsworth Nectar Messages Appts Labs Imaging Inventory Ta…" at bounding box center [784, 372] width 1568 height 744
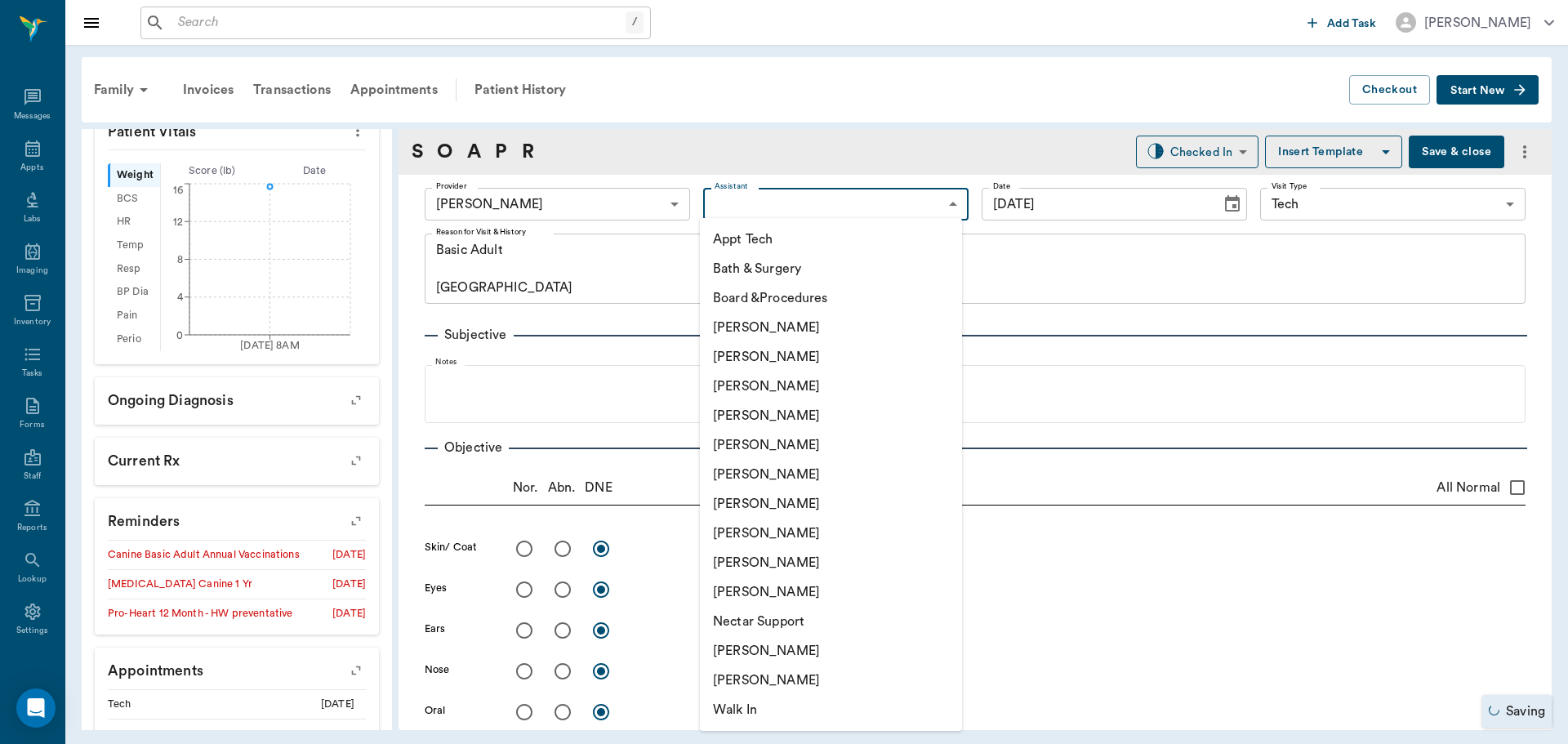
click at [726, 241] on li "Appt Tech" at bounding box center [830, 239] width 262 height 29
type input "63ec2f075fda476ae8351a4c"
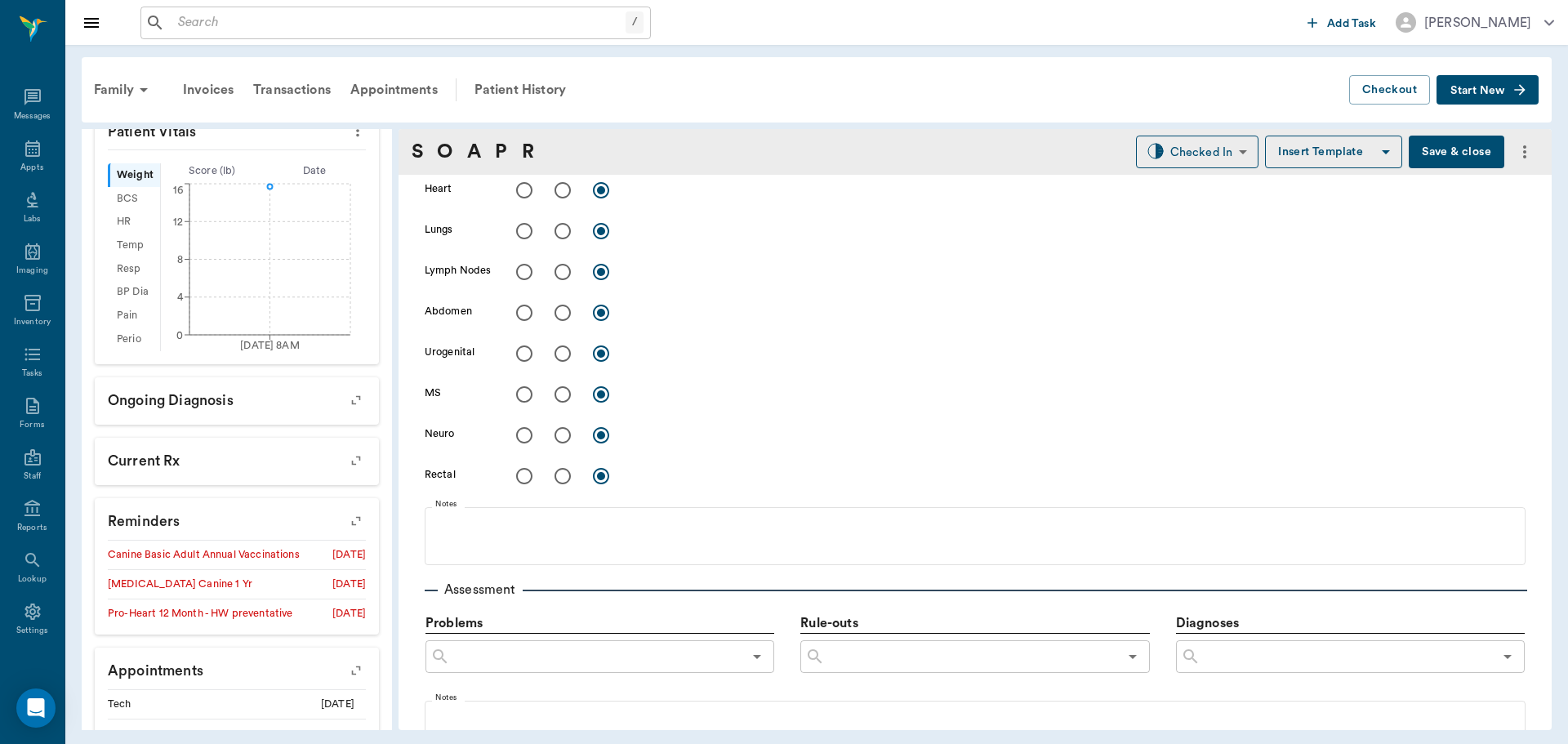
scroll to position [899, 0]
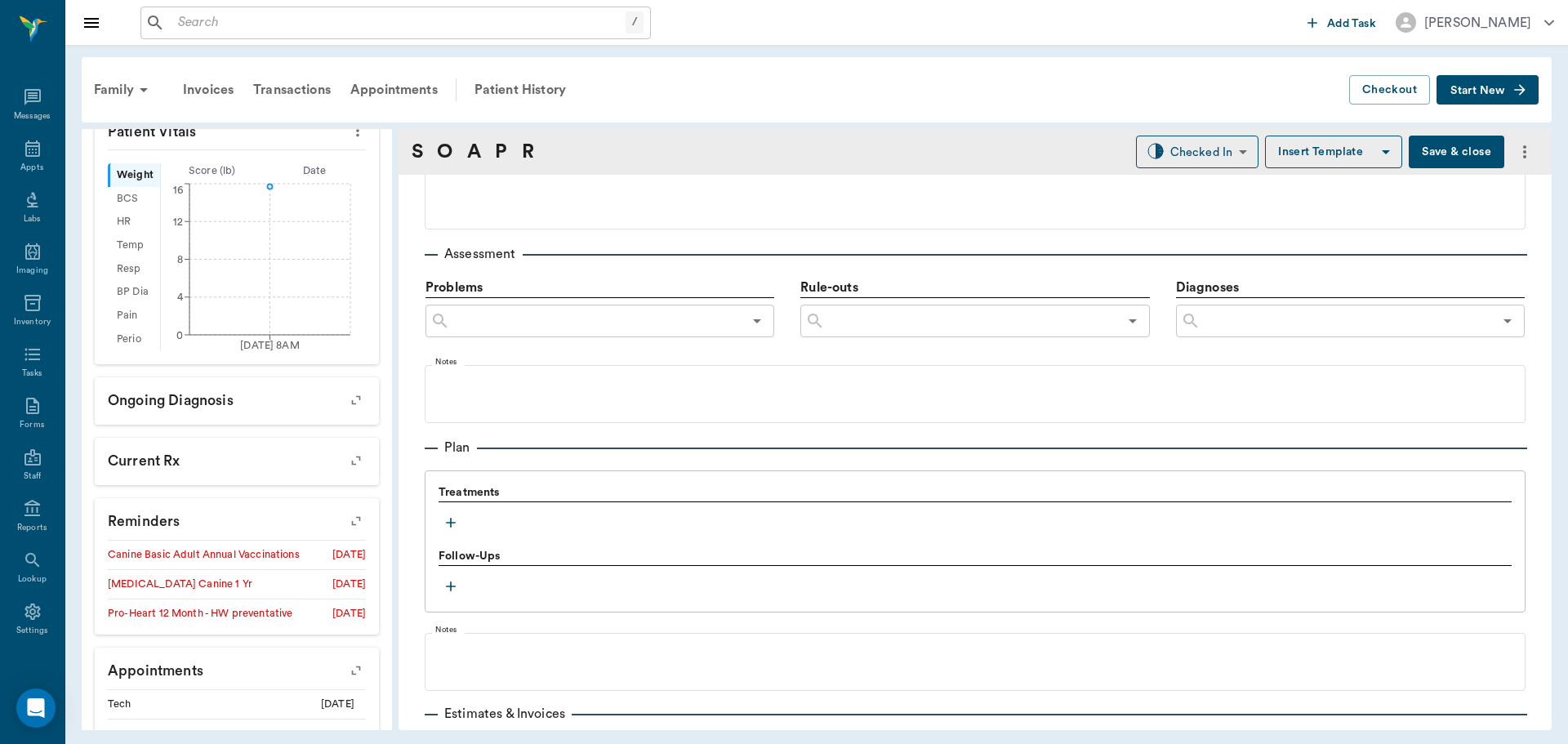
click at [447, 525] on icon "button" at bounding box center [450, 523] width 16 height 16
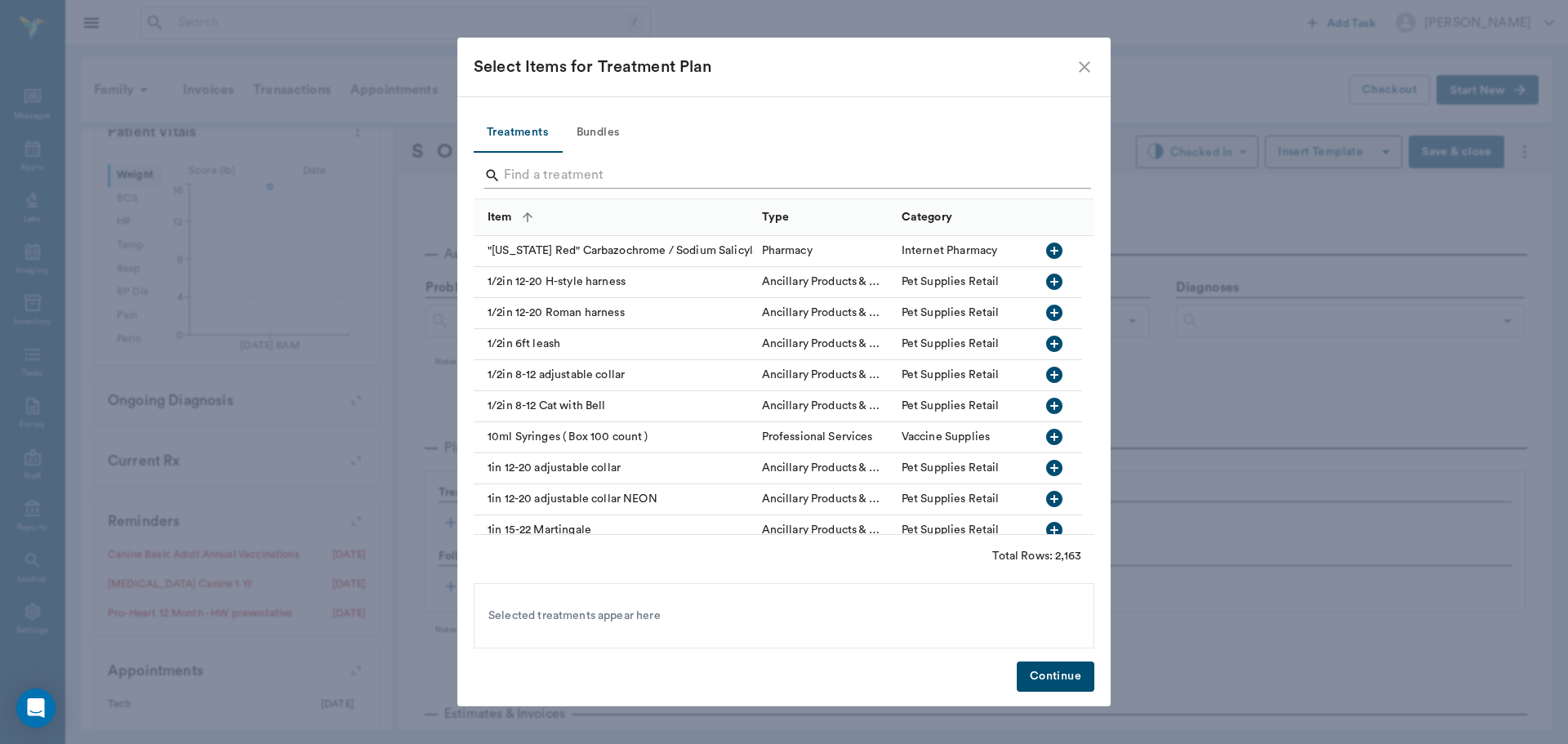
click at [551, 170] on input "Search" at bounding box center [785, 175] width 562 height 26
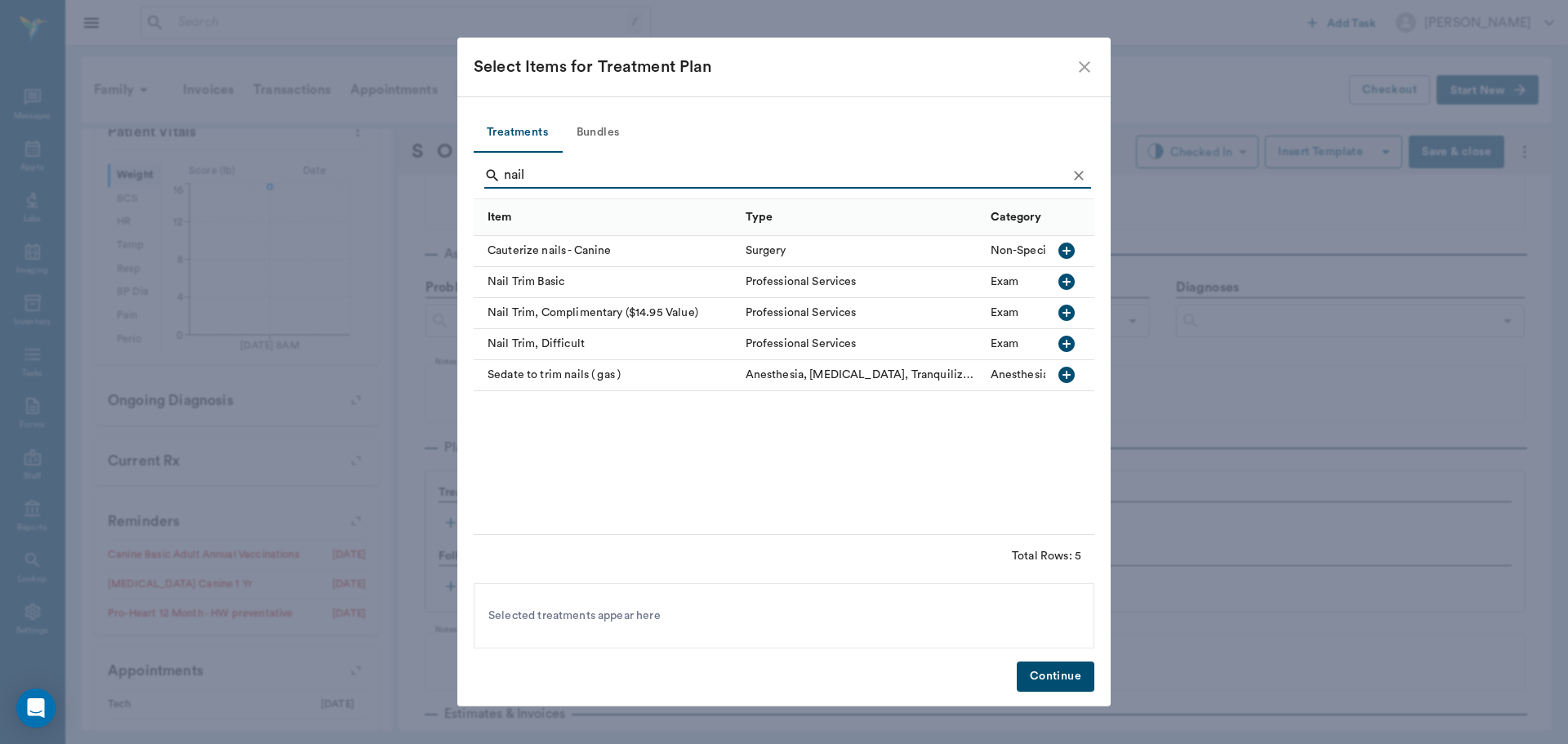
type input "nail"
click at [1076, 277] on button "button" at bounding box center [1067, 281] width 28 height 28
click at [608, 134] on button "Bundles" at bounding box center [598, 132] width 73 height 40
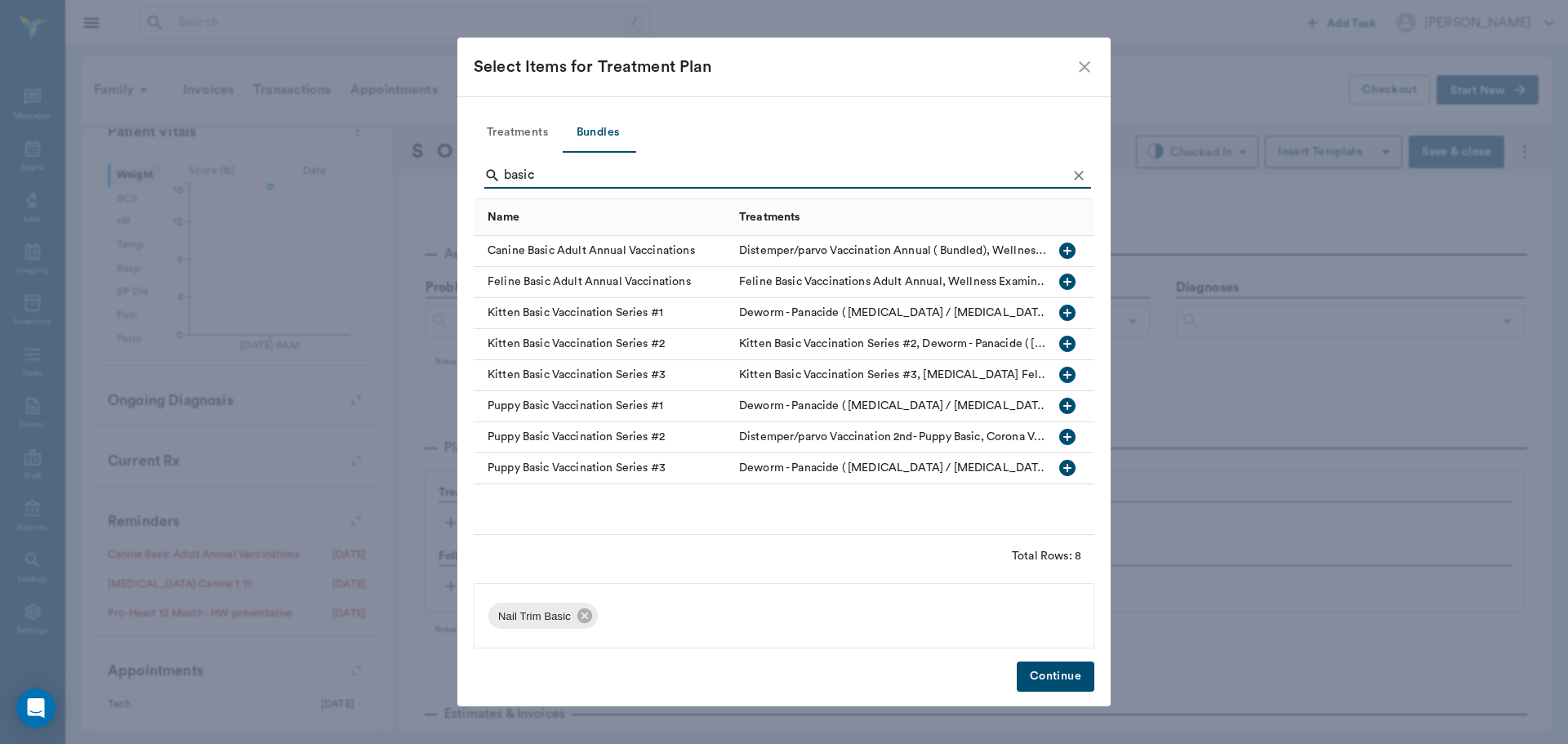
type input "basic"
click at [1069, 250] on icon "button" at bounding box center [1068, 250] width 19 height 19
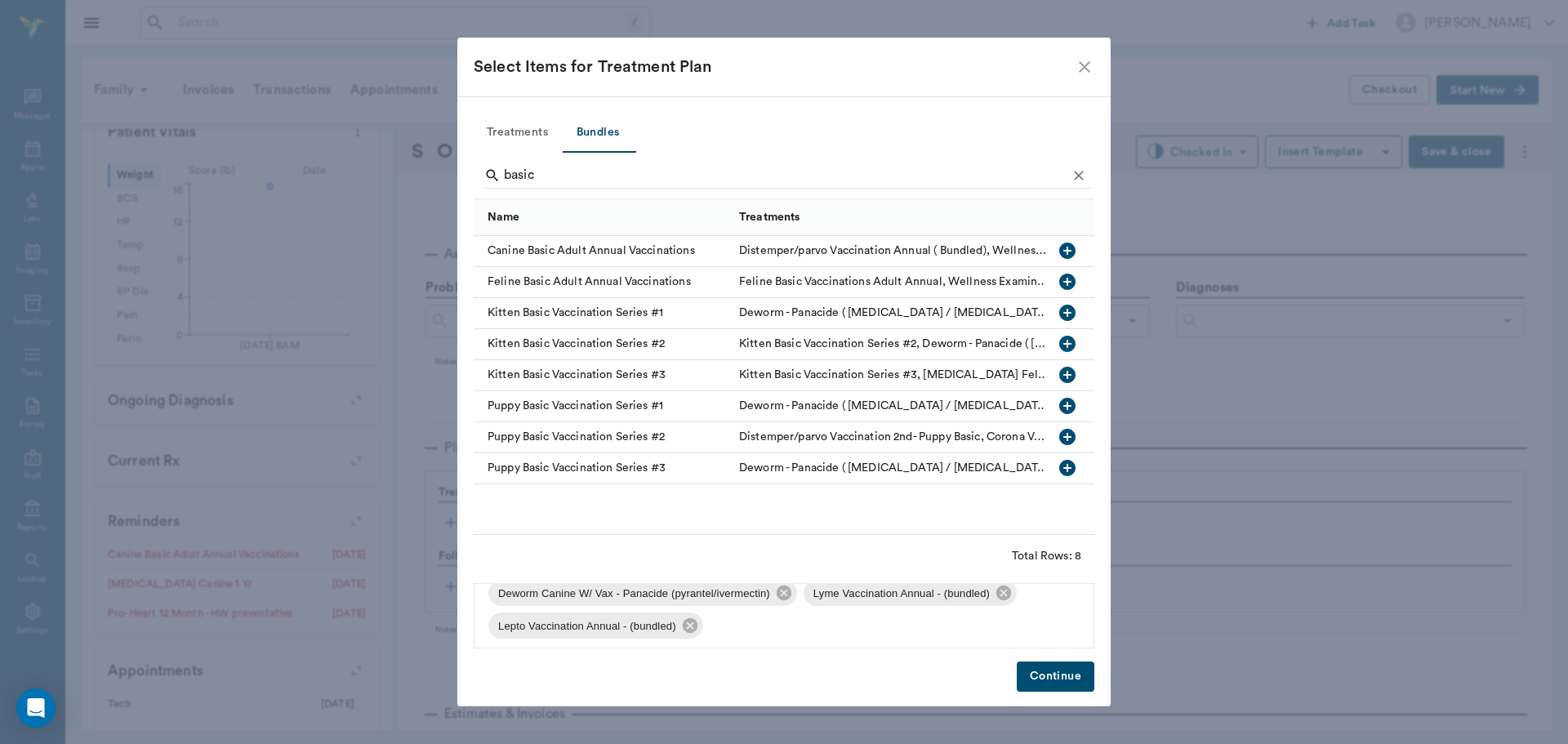
scroll to position [121, 0]
click at [691, 623] on icon at bounding box center [689, 620] width 14 height 14
click at [1004, 616] on icon at bounding box center [1003, 620] width 14 height 14
click at [1043, 676] on button "Continue" at bounding box center [1055, 676] width 77 height 30
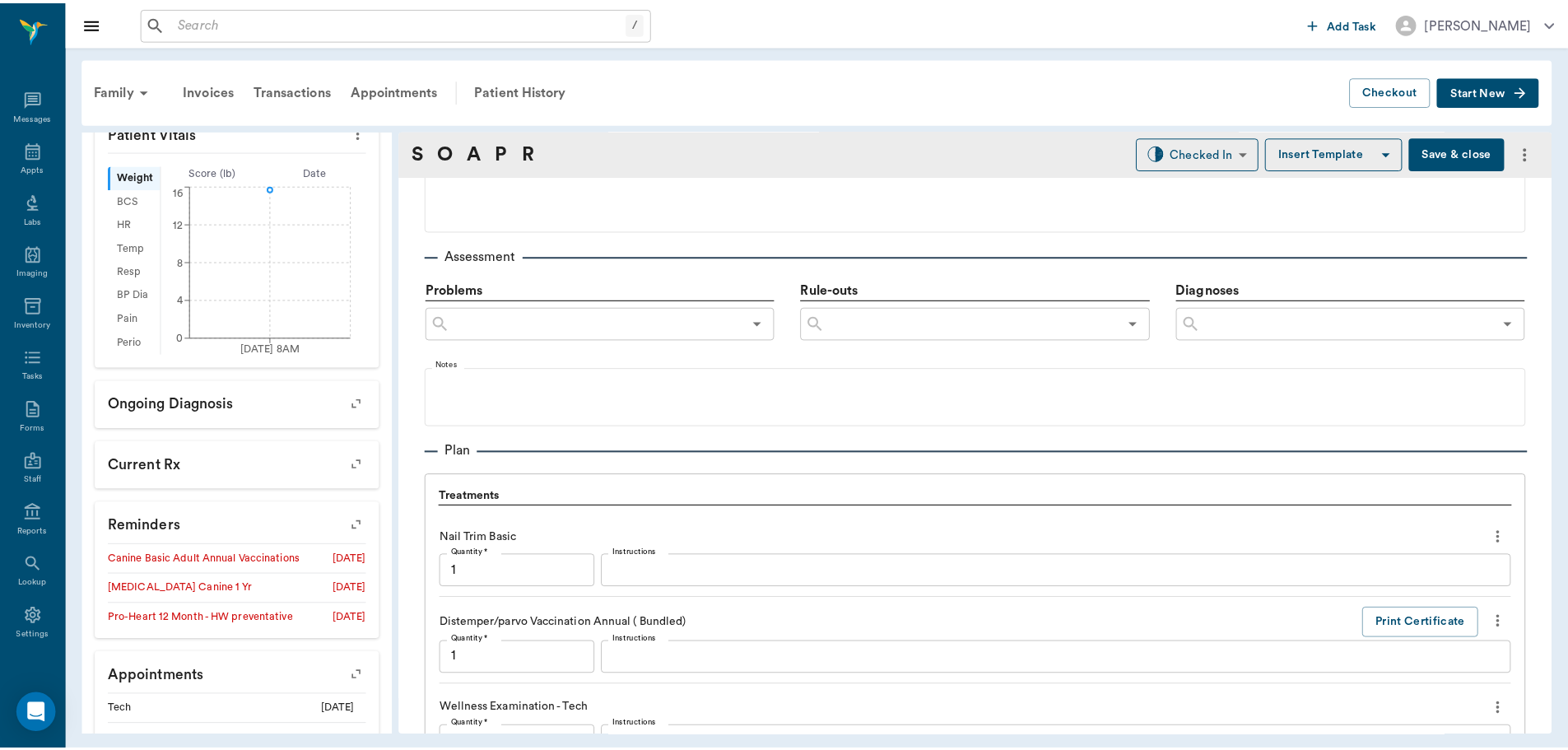
scroll to position [1695, 0]
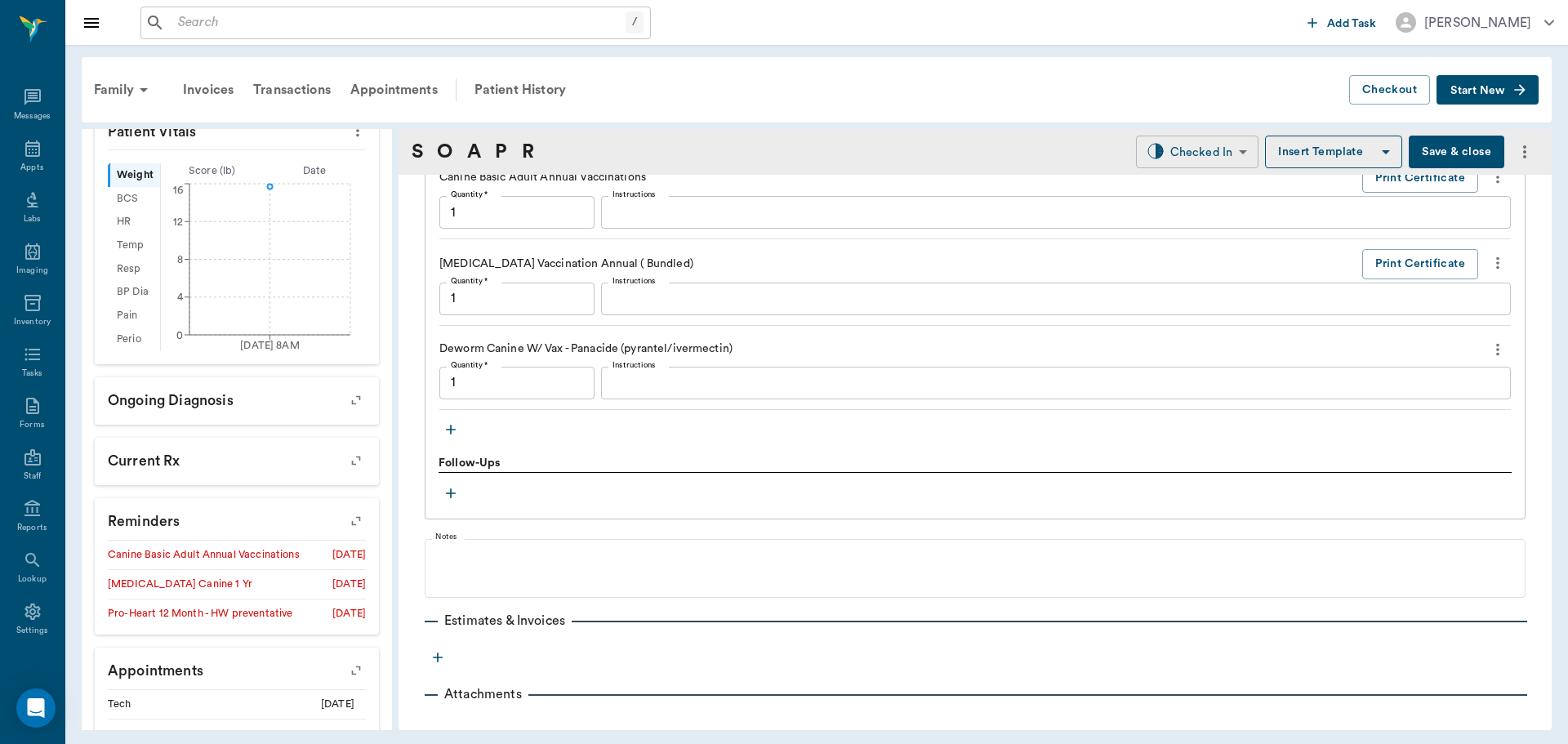
click at [1182, 158] on body "/ ​ Add Task Dr. Bert Ellsworth Nectar Messages Appts Labs Imaging Inventory Ta…" at bounding box center [784, 372] width 1568 height 744
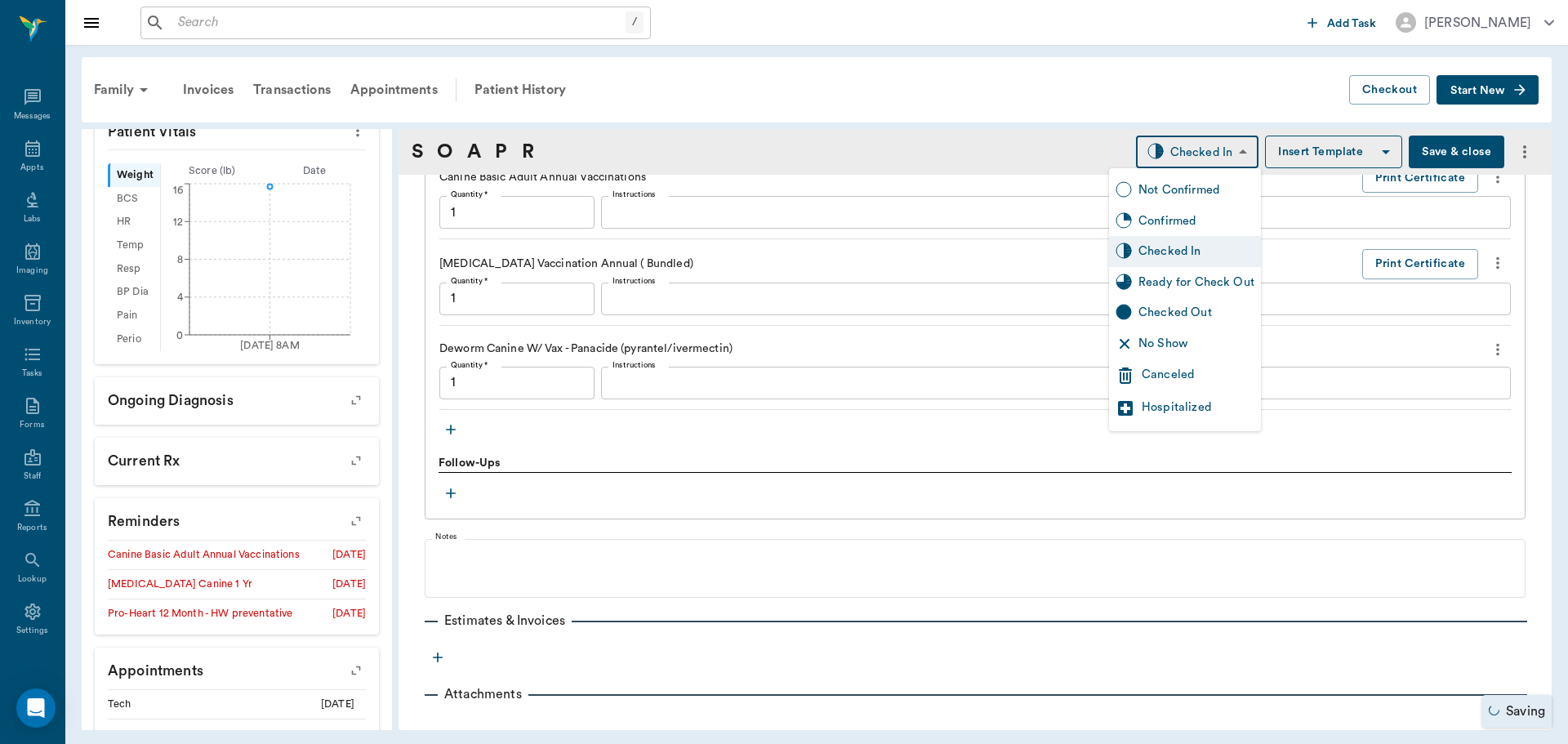
type input "1.00"
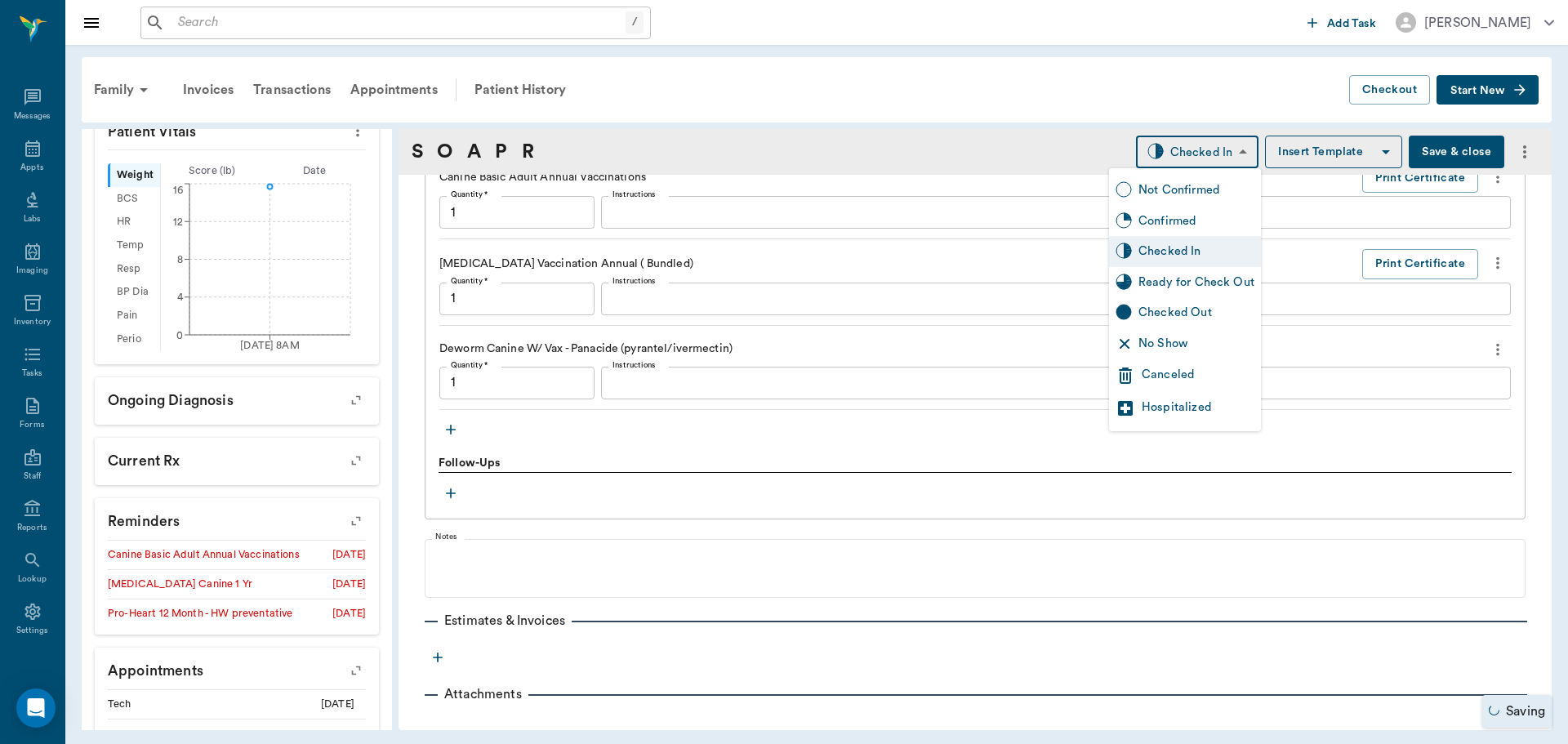
type input "1.00"
click at [1191, 281] on div "Ready for Check Out" at bounding box center [1196, 282] width 116 height 18
type input "READY_TO_CHECKOUT"
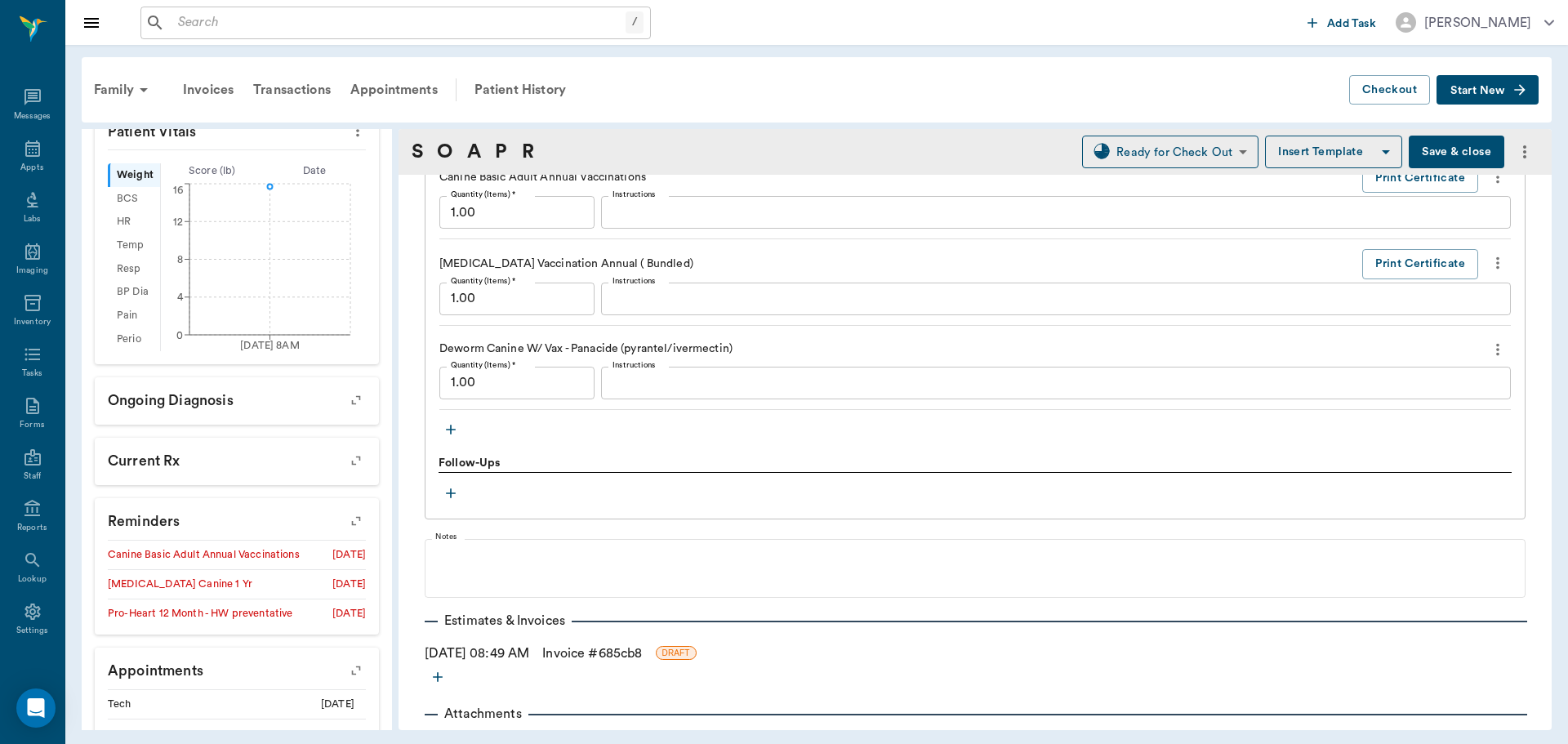
click at [580, 651] on link "Invoice # 685cb8" at bounding box center [591, 653] width 100 height 19
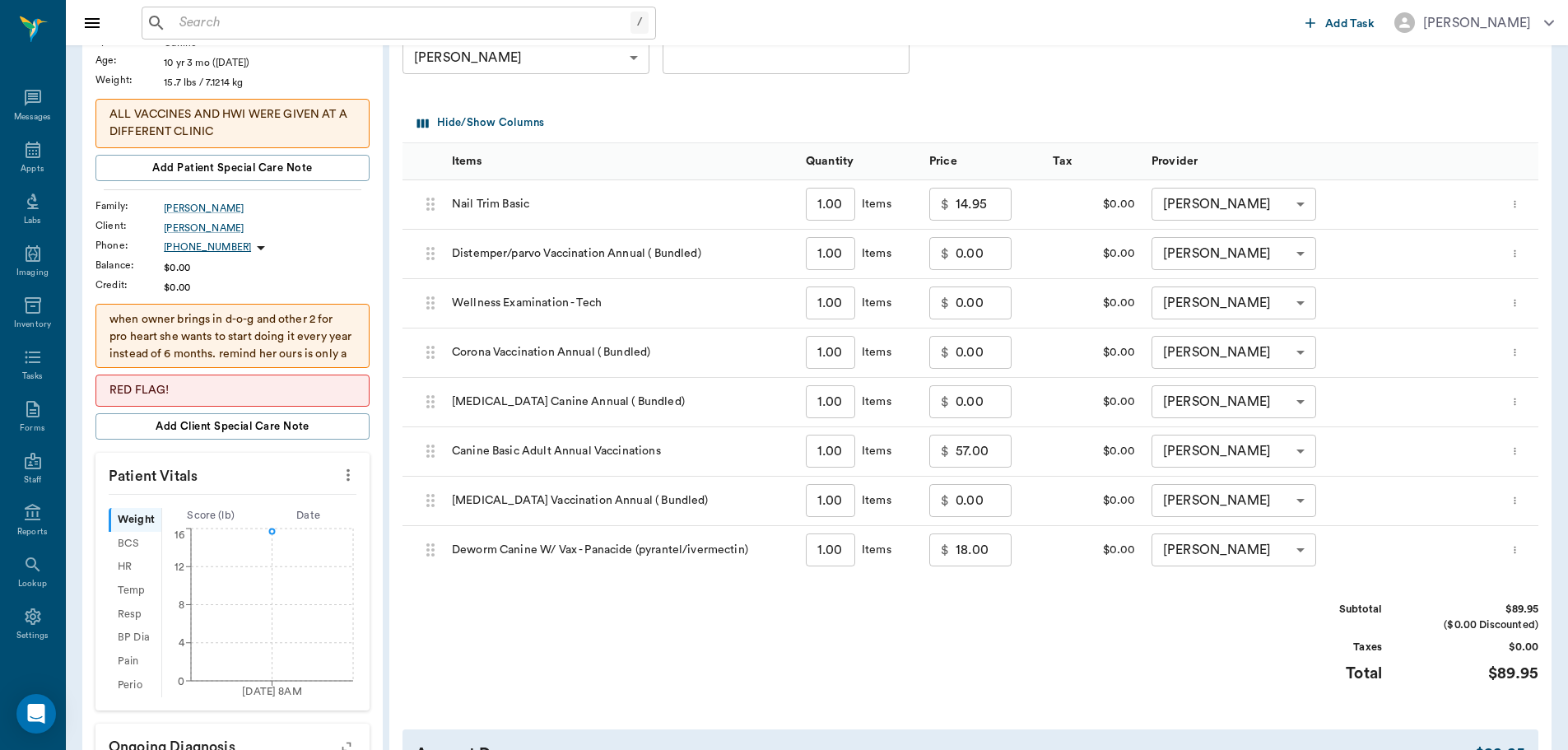
scroll to position [412, 0]
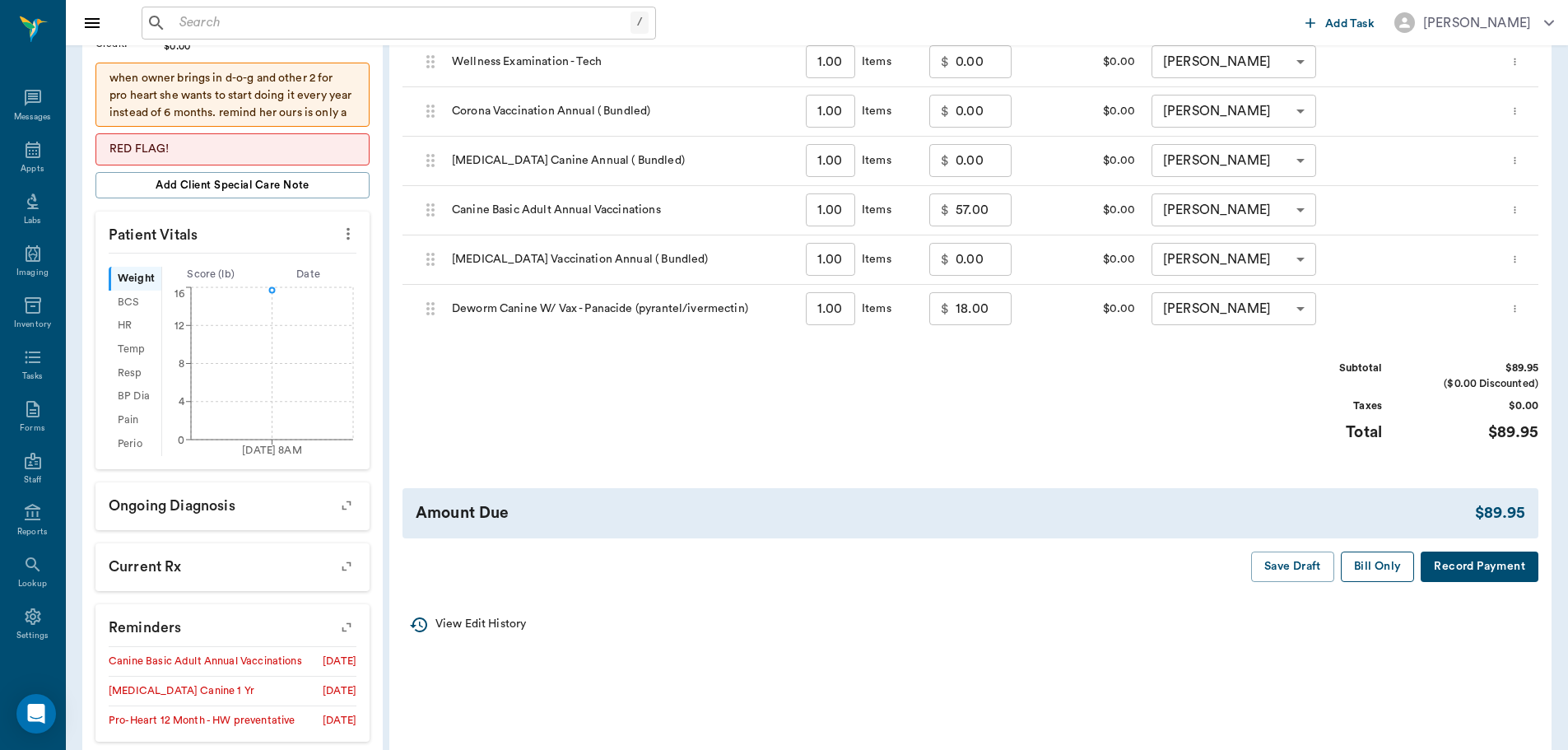
click at [1354, 558] on button "Bill Only" at bounding box center [1378, 566] width 74 height 30
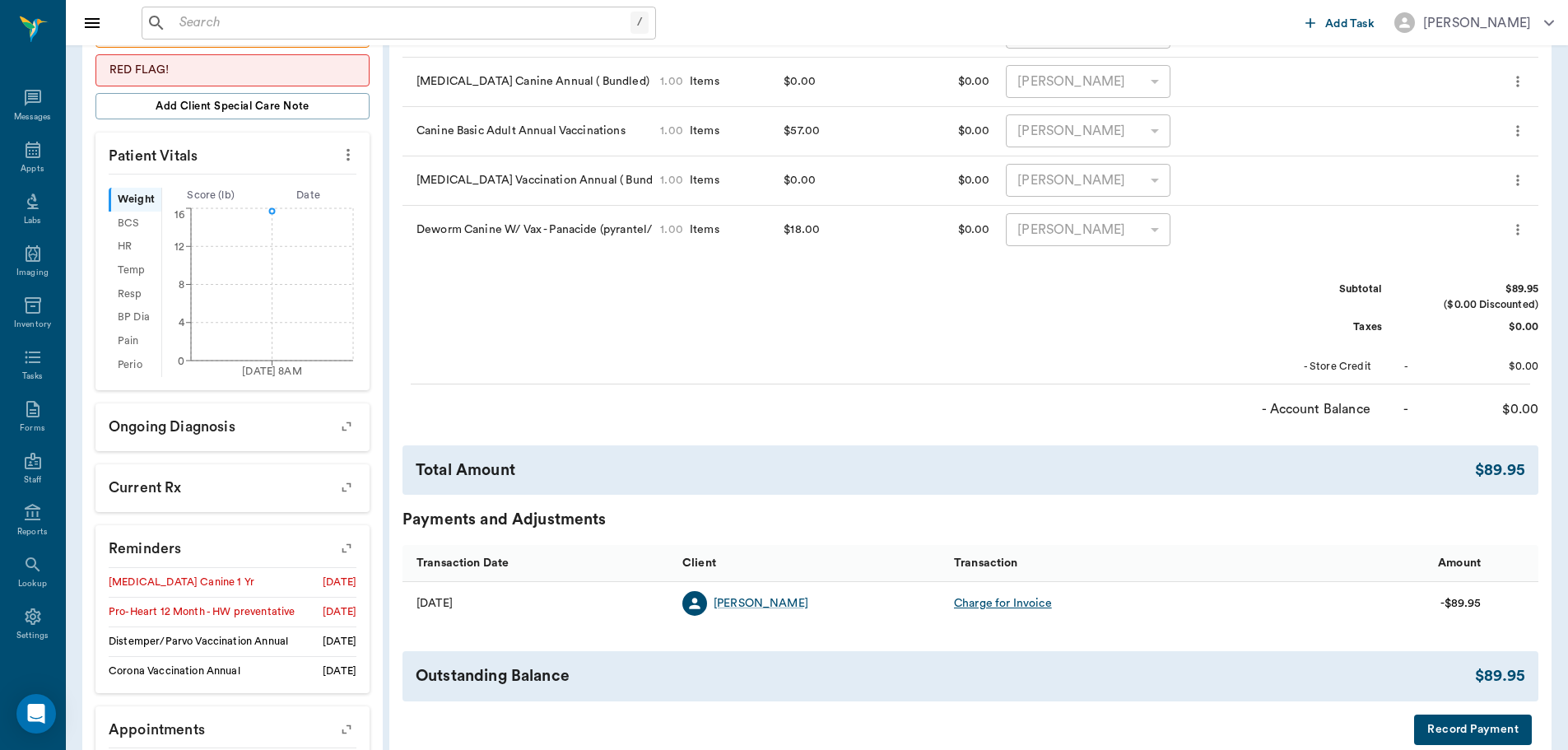
scroll to position [577, 0]
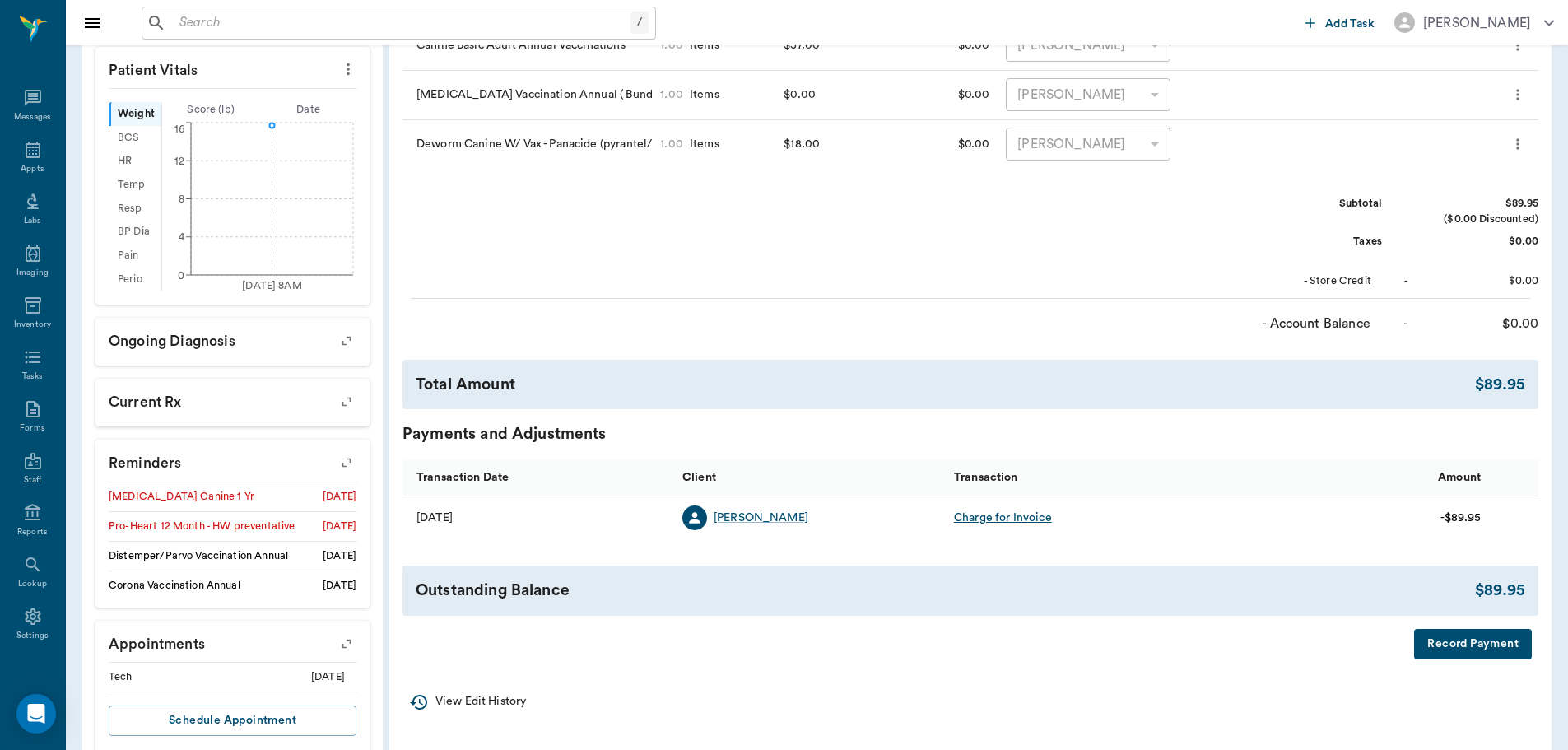
click at [344, 465] on icon "button" at bounding box center [347, 463] width 23 height 23
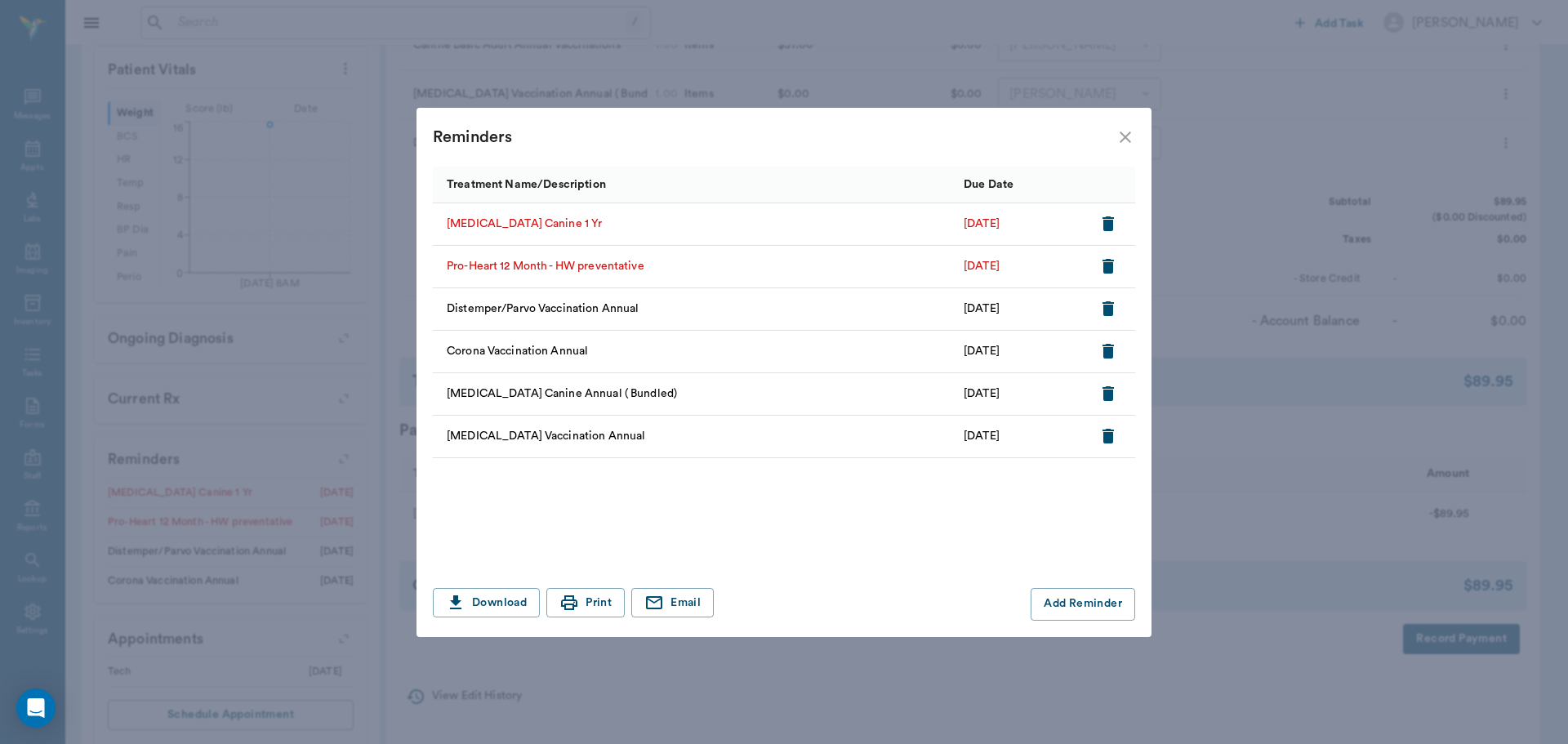
click at [1113, 224] on icon "button" at bounding box center [1108, 223] width 12 height 14
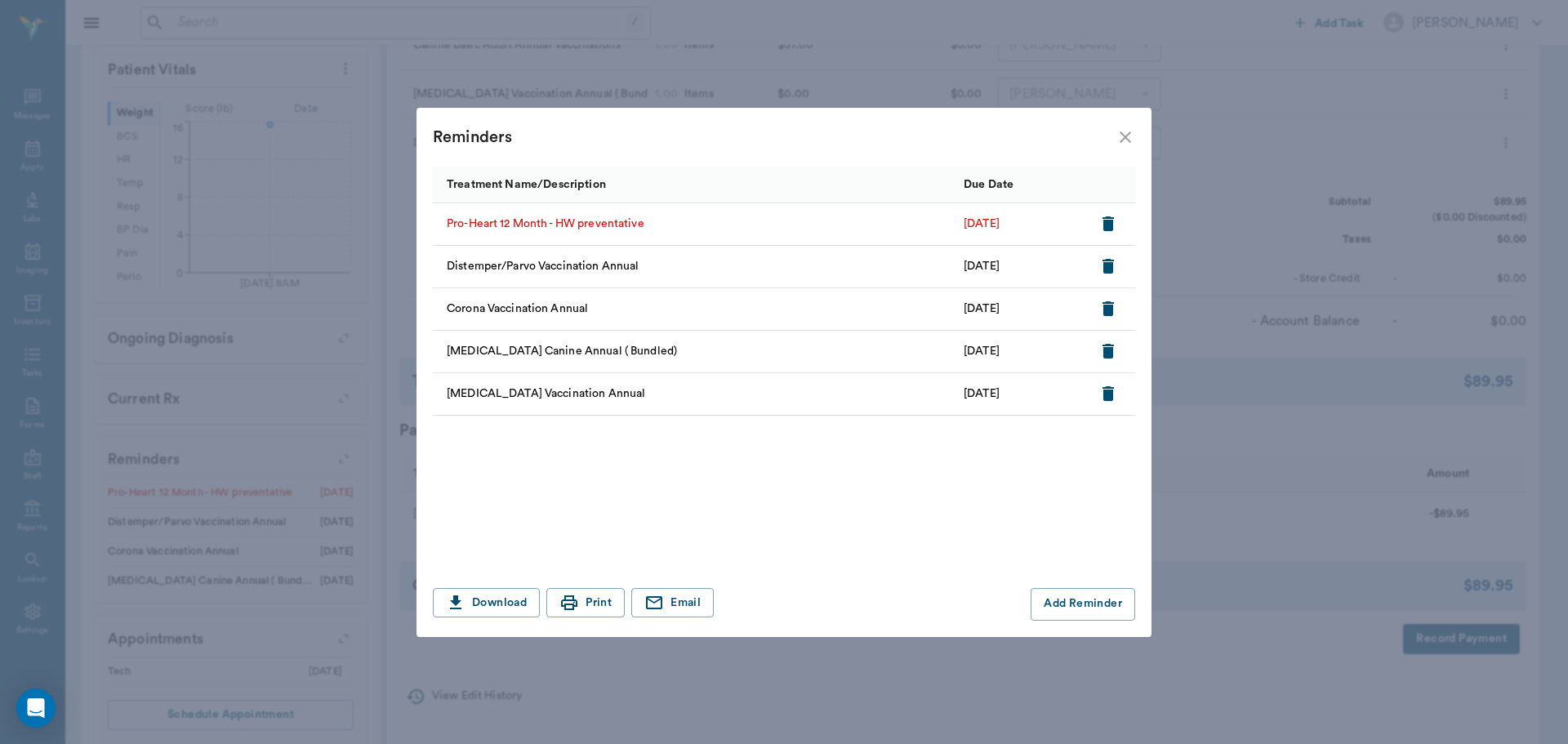
click at [1126, 134] on icon "close" at bounding box center [1126, 137] width 12 height 12
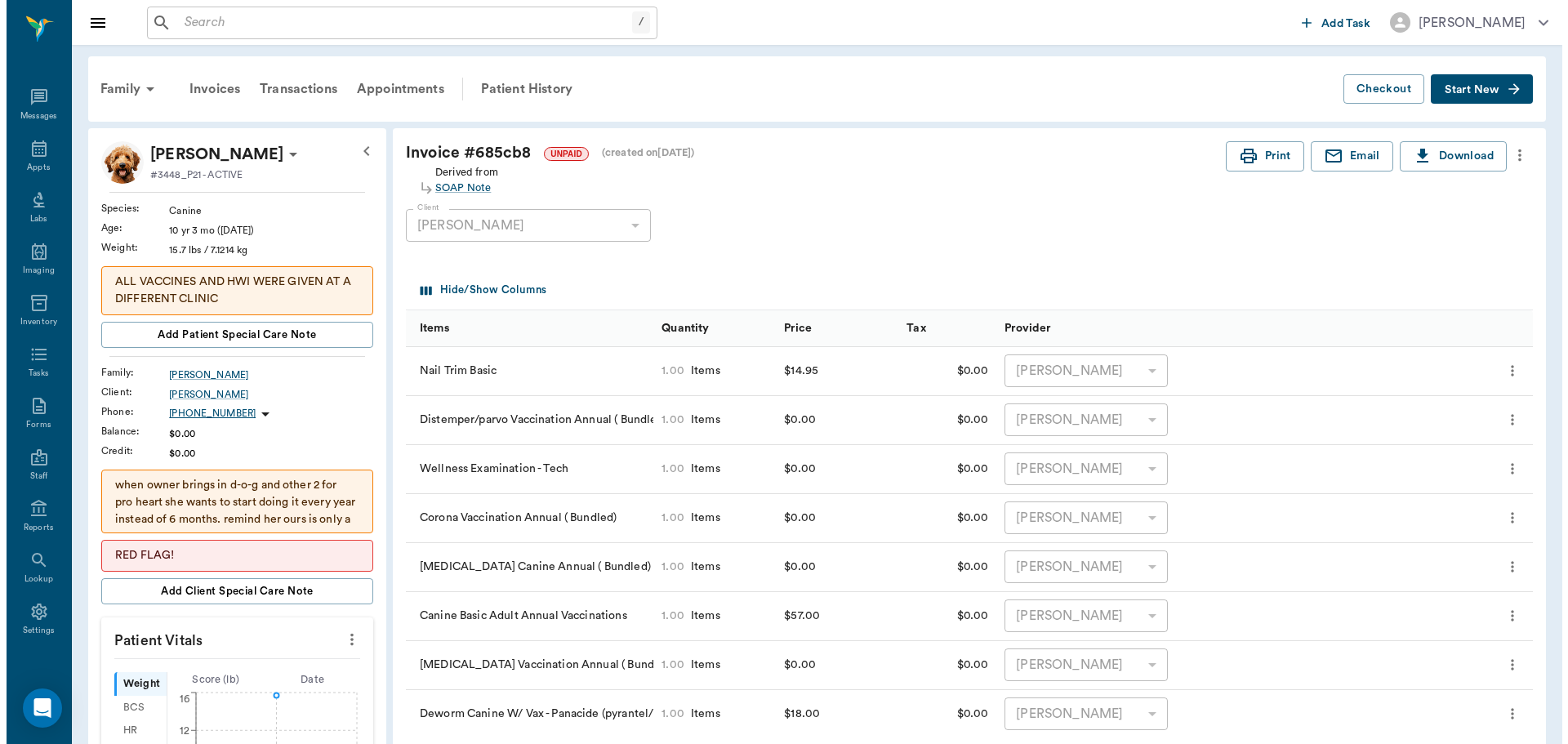
scroll to position [0, 0]
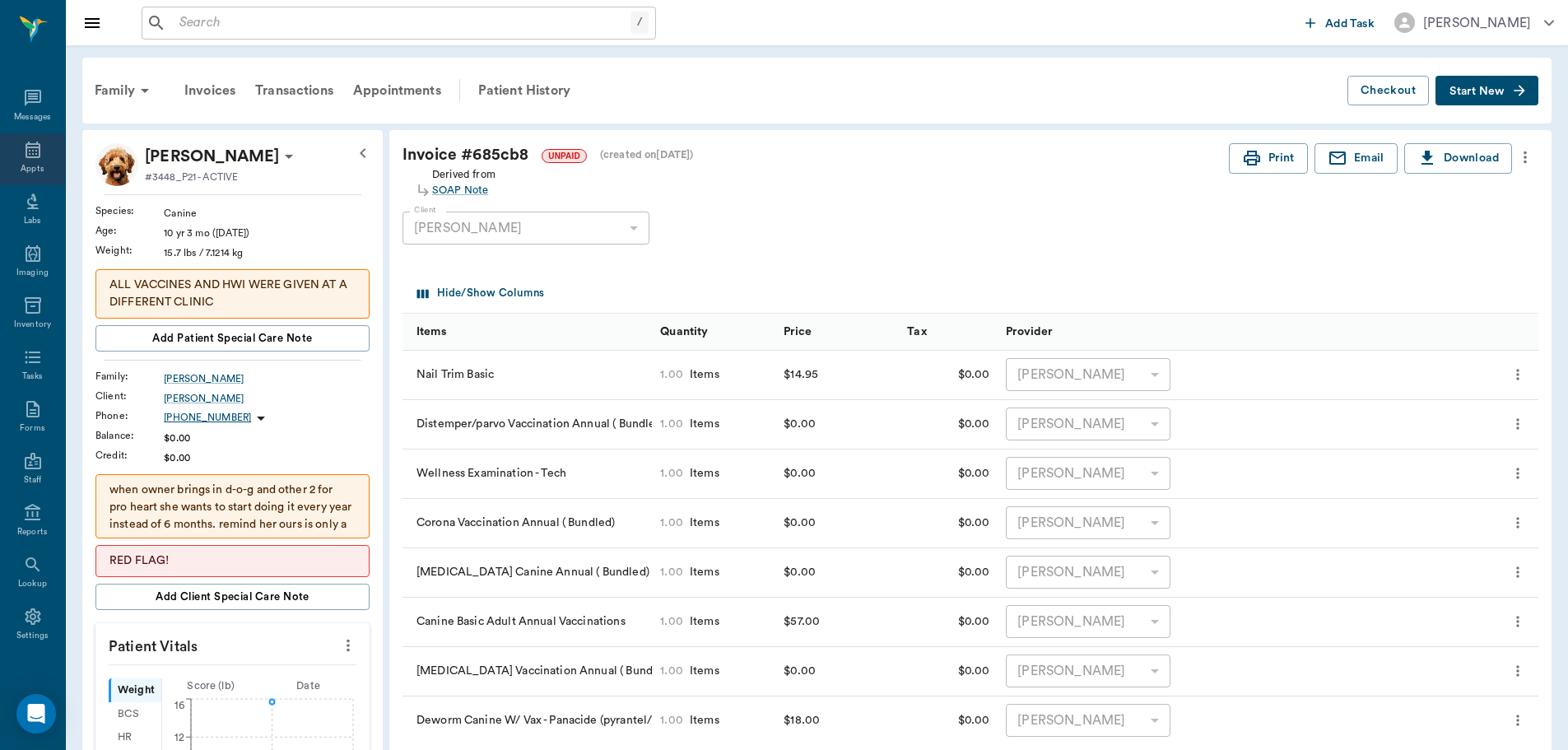
click at [23, 163] on div "Appts" at bounding box center [32, 169] width 23 height 13
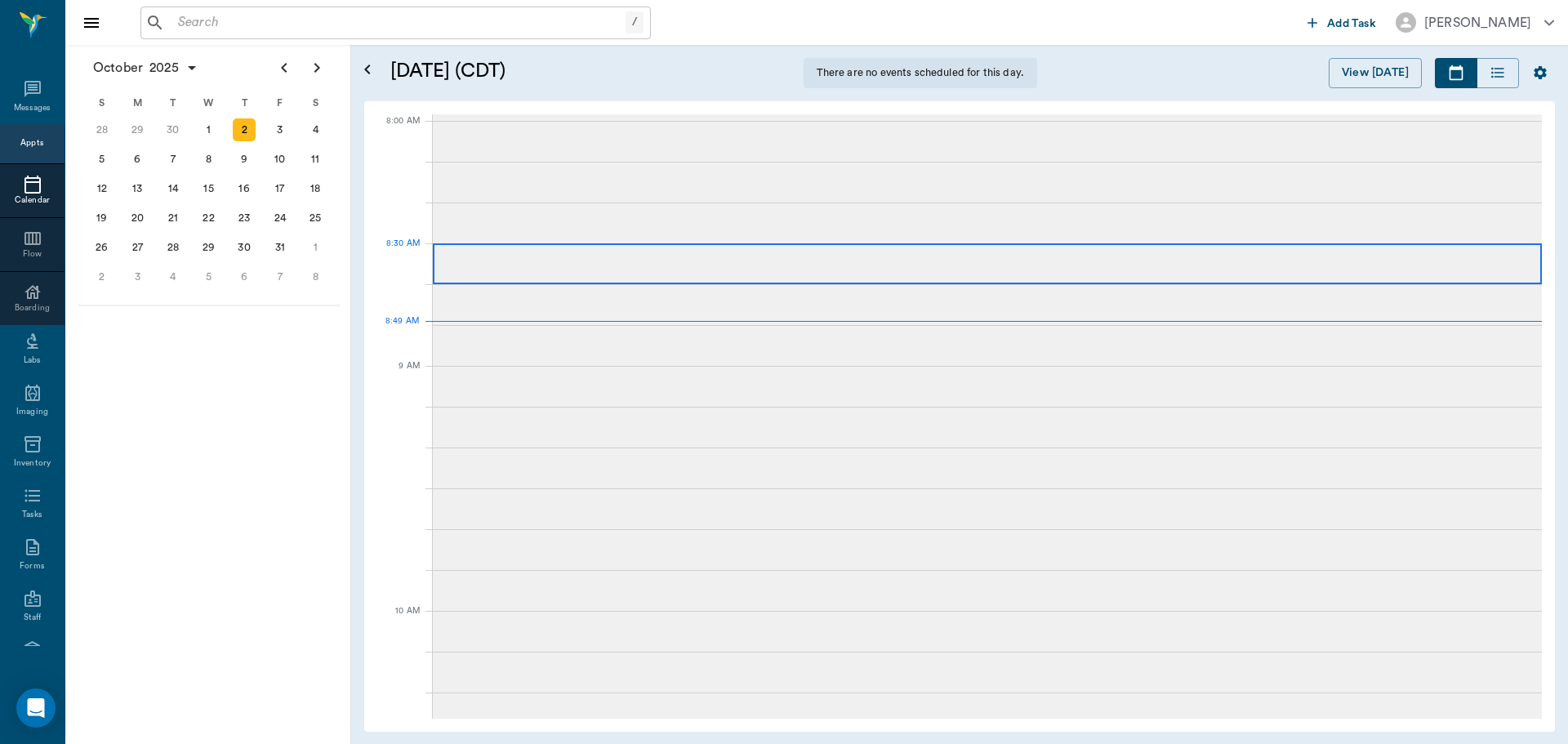
scroll to position [4, 0]
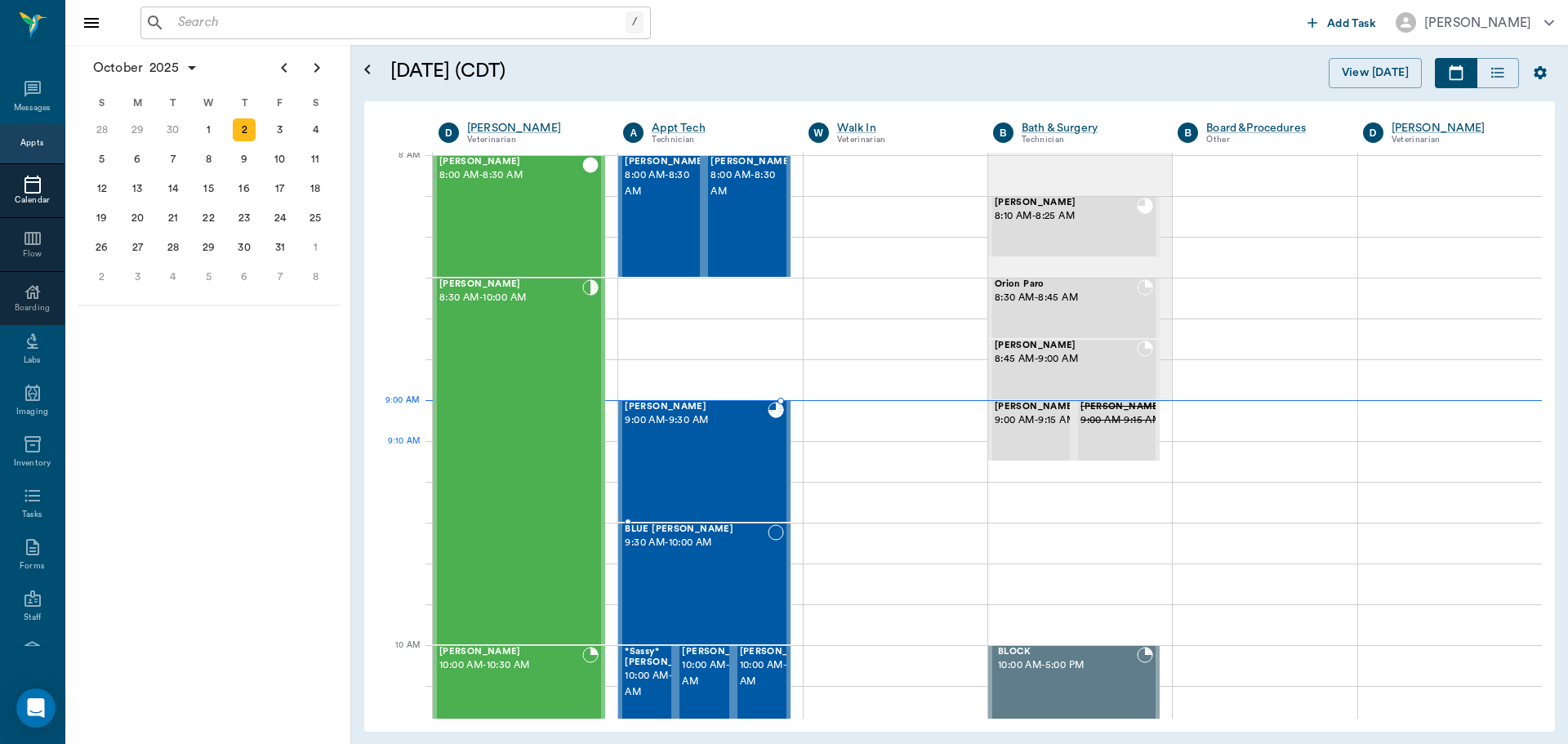
click at [732, 480] on div "Sunny Williams 9:00 AM - 9:30 AM" at bounding box center [696, 461] width 142 height 119
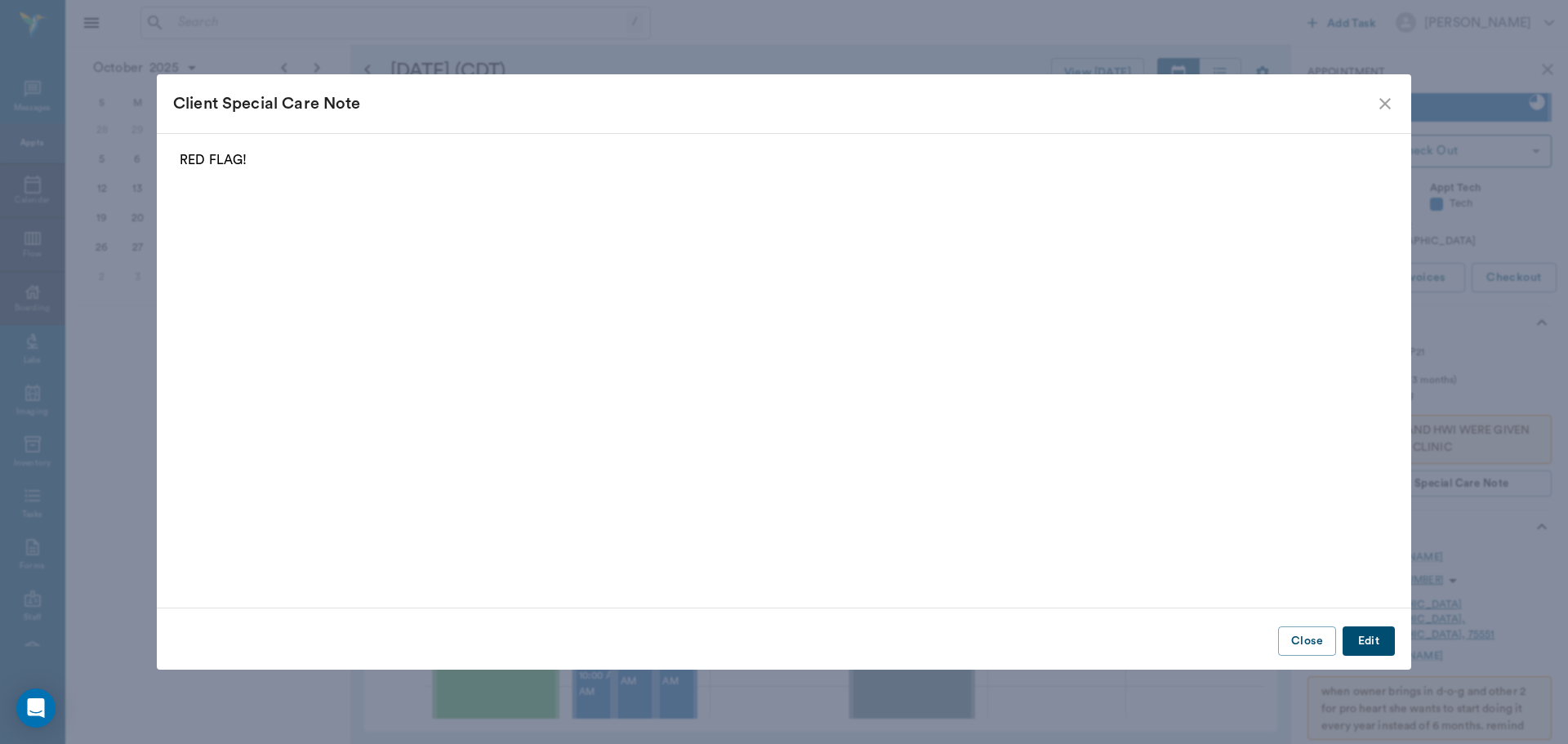
click at [1383, 113] on icon "close" at bounding box center [1384, 103] width 19 height 19
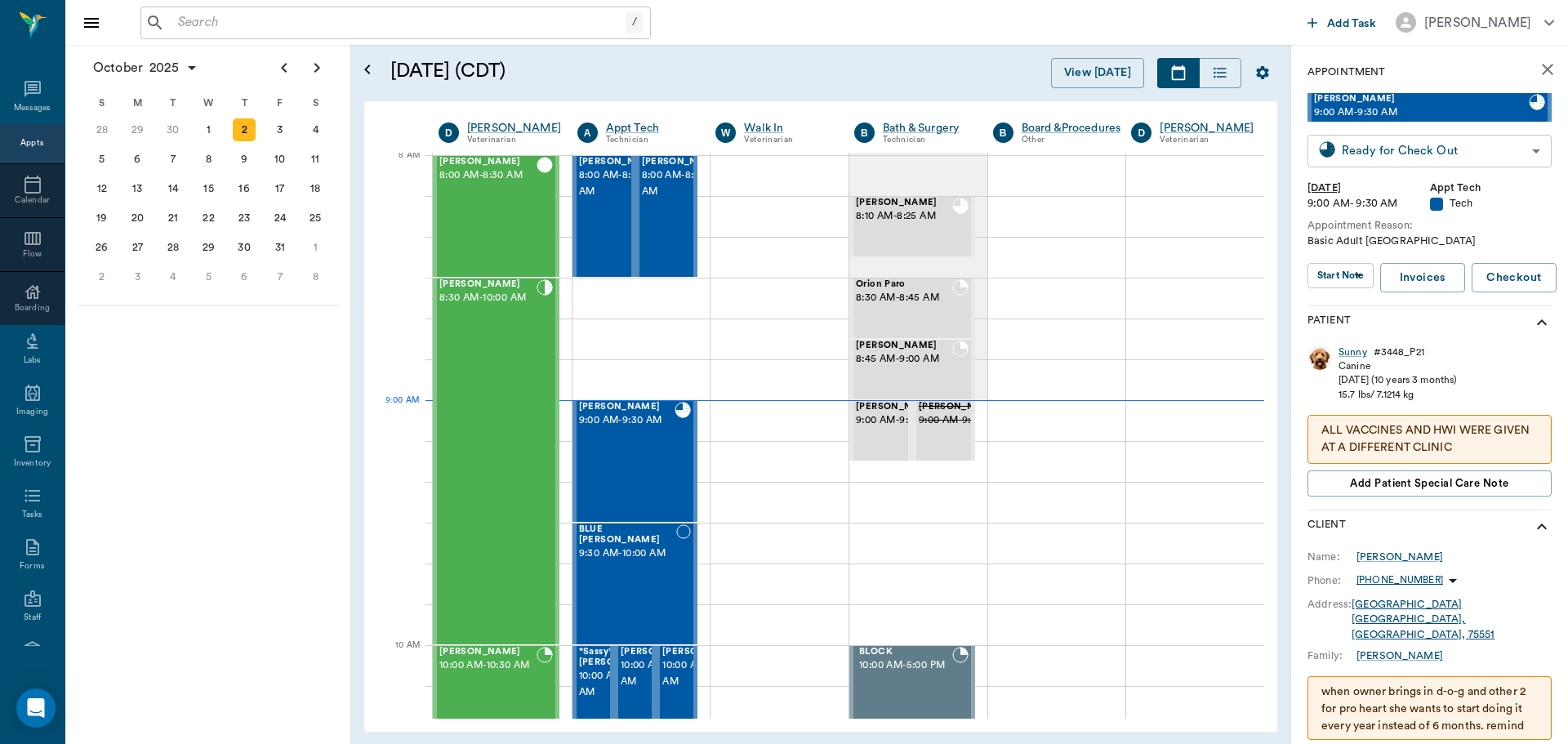
click at [1439, 134] on body "/ ​ Add Task Dr. Bert Ellsworth Nectar Messages Appts Calendar Flow Boarding La…" at bounding box center [784, 372] width 1568 height 744
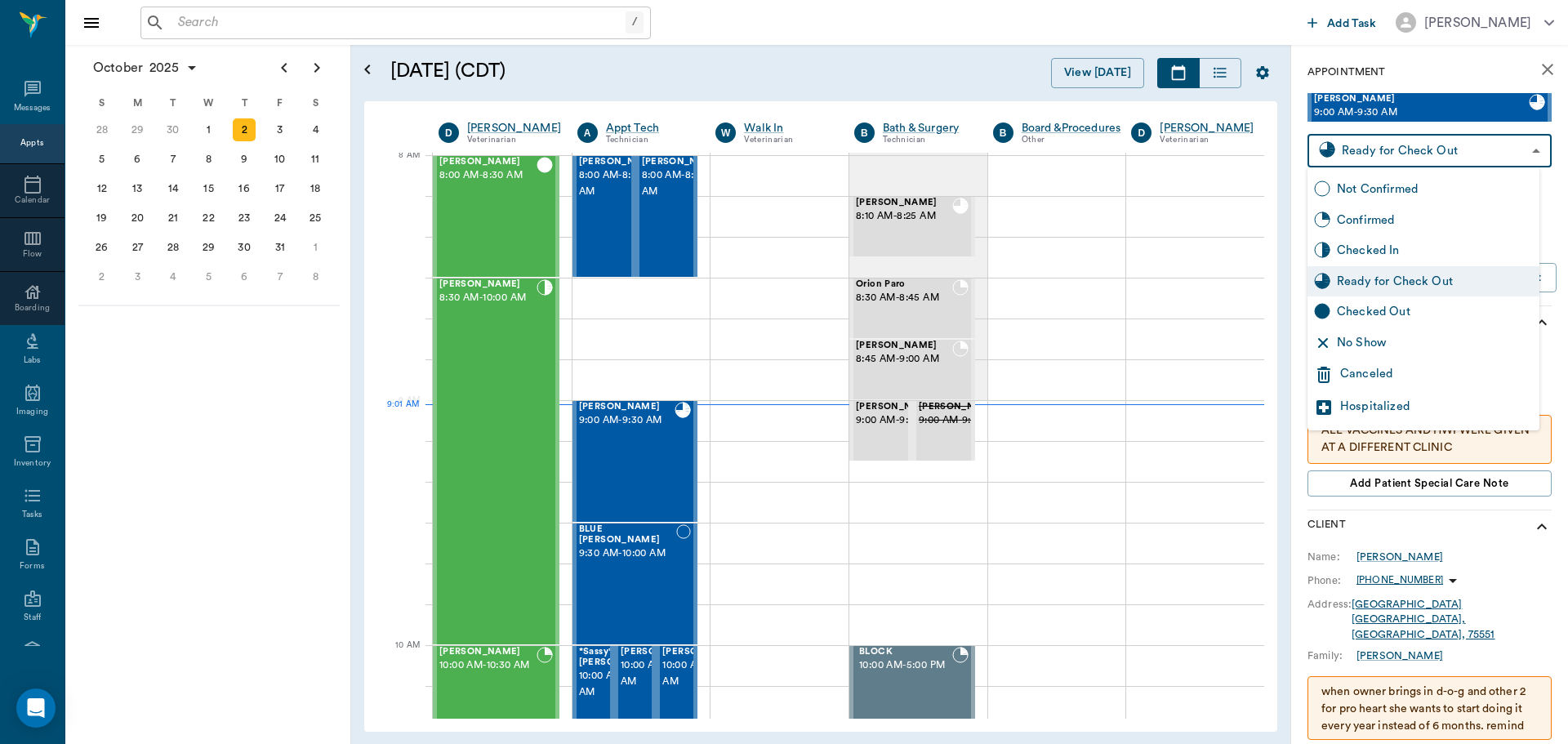
click at [1435, 246] on div "Checked In" at bounding box center [1435, 250] width 196 height 18
type input "CHECKED_IN"
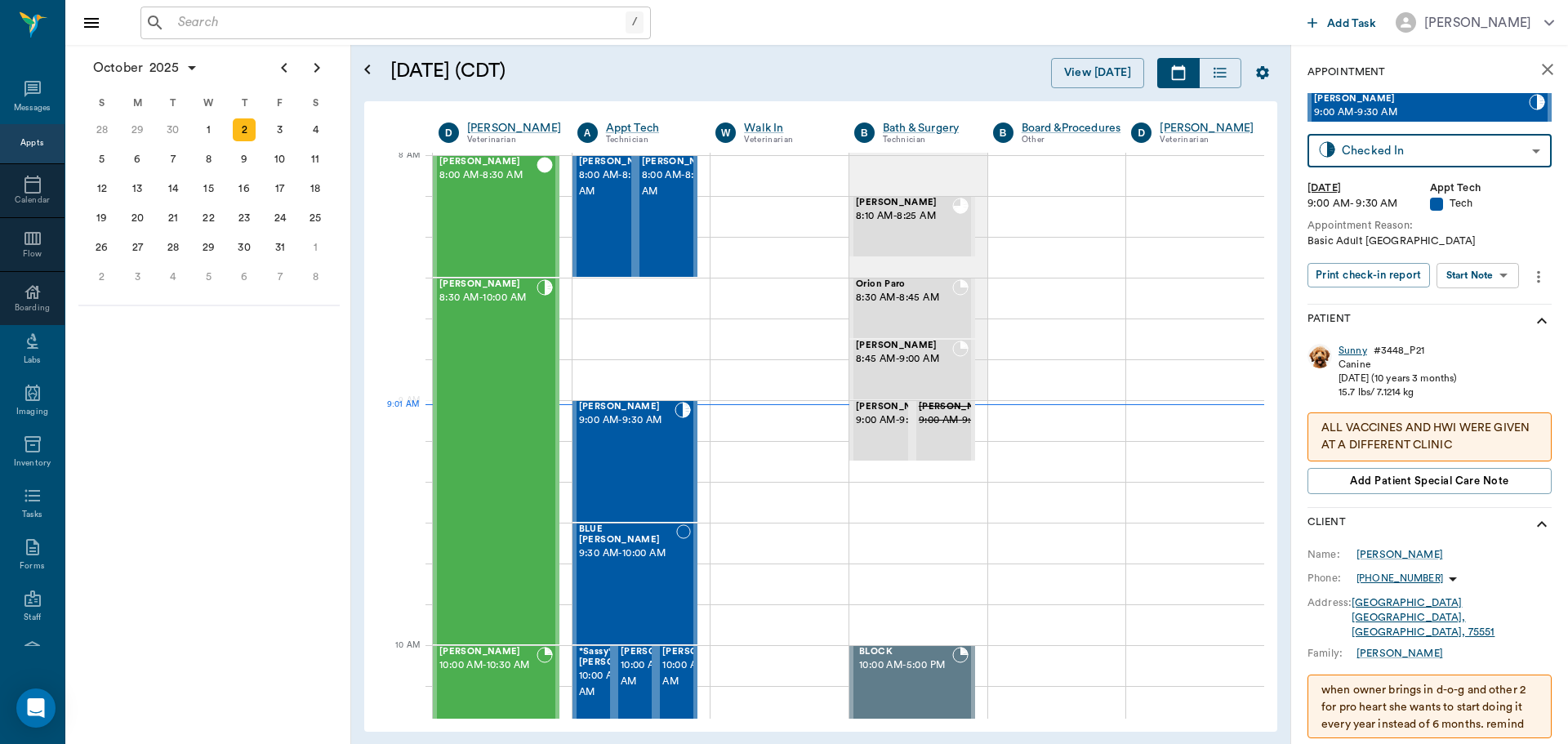
click at [1346, 349] on div "Sunny" at bounding box center [1353, 351] width 29 height 14
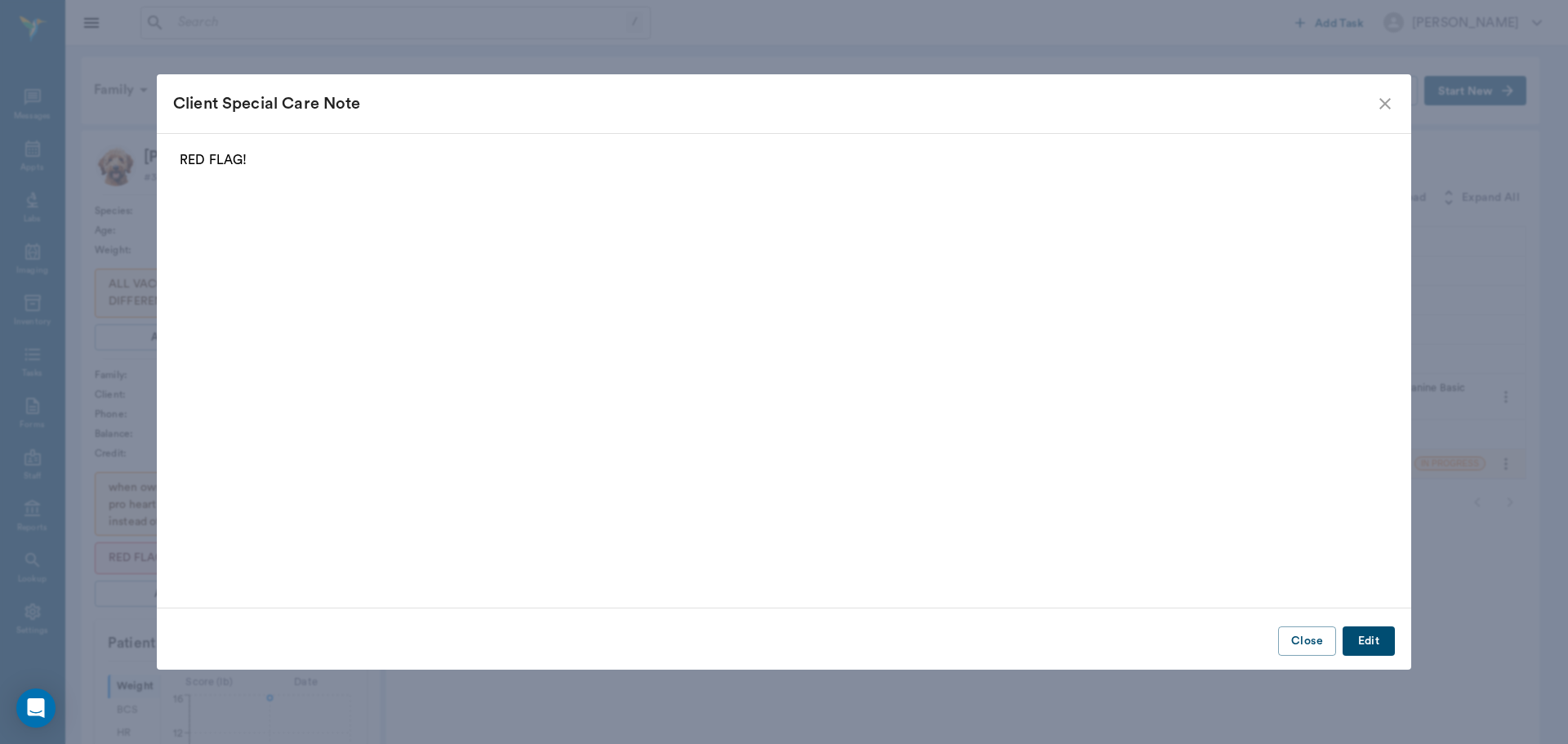
click at [1385, 103] on icon "close" at bounding box center [1385, 103] width 12 height 12
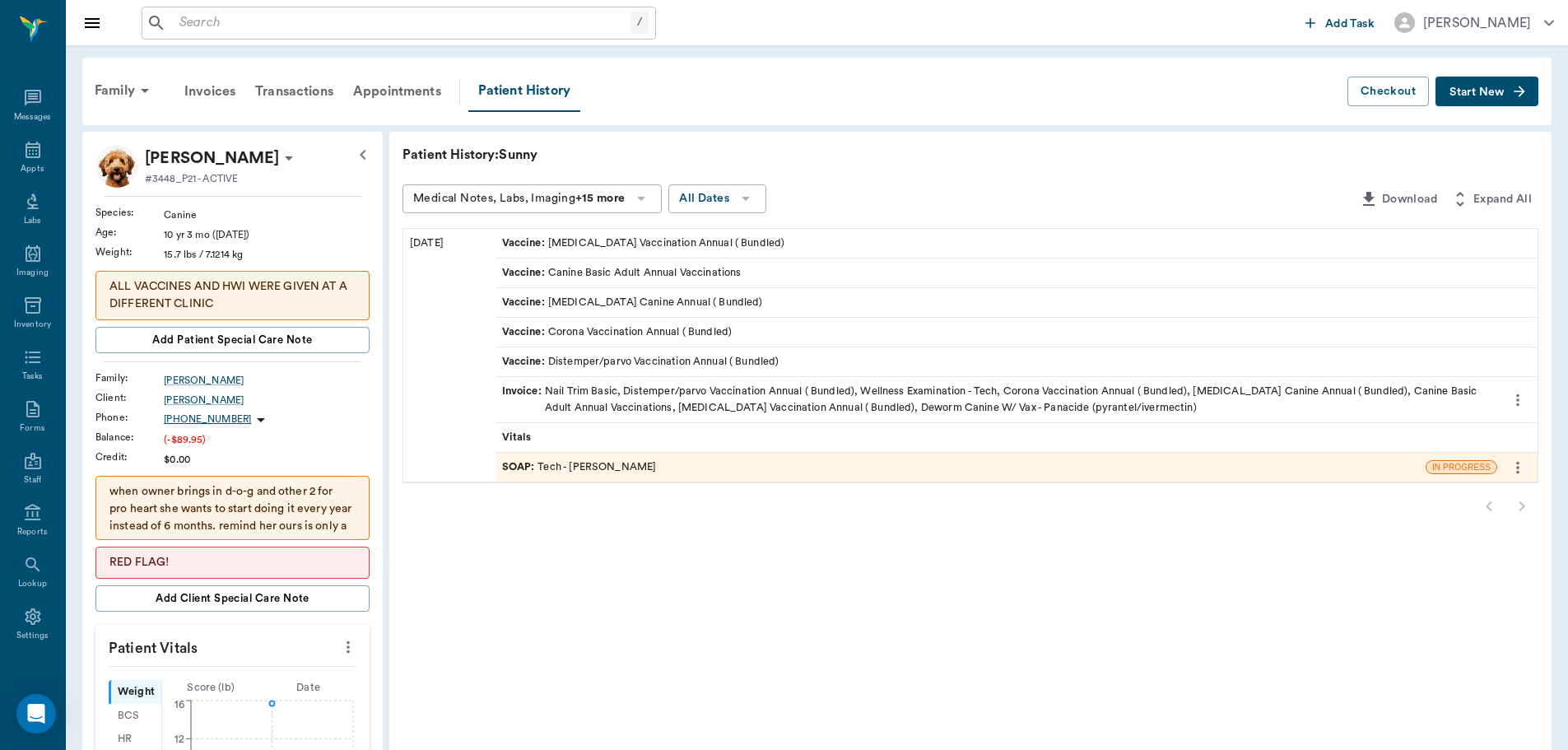
click at [649, 396] on div "Invoice : Nail Trim Basic, Distemper/parvo Vaccination Annual ( Bundled), Welln…" at bounding box center [996, 399] width 989 height 31
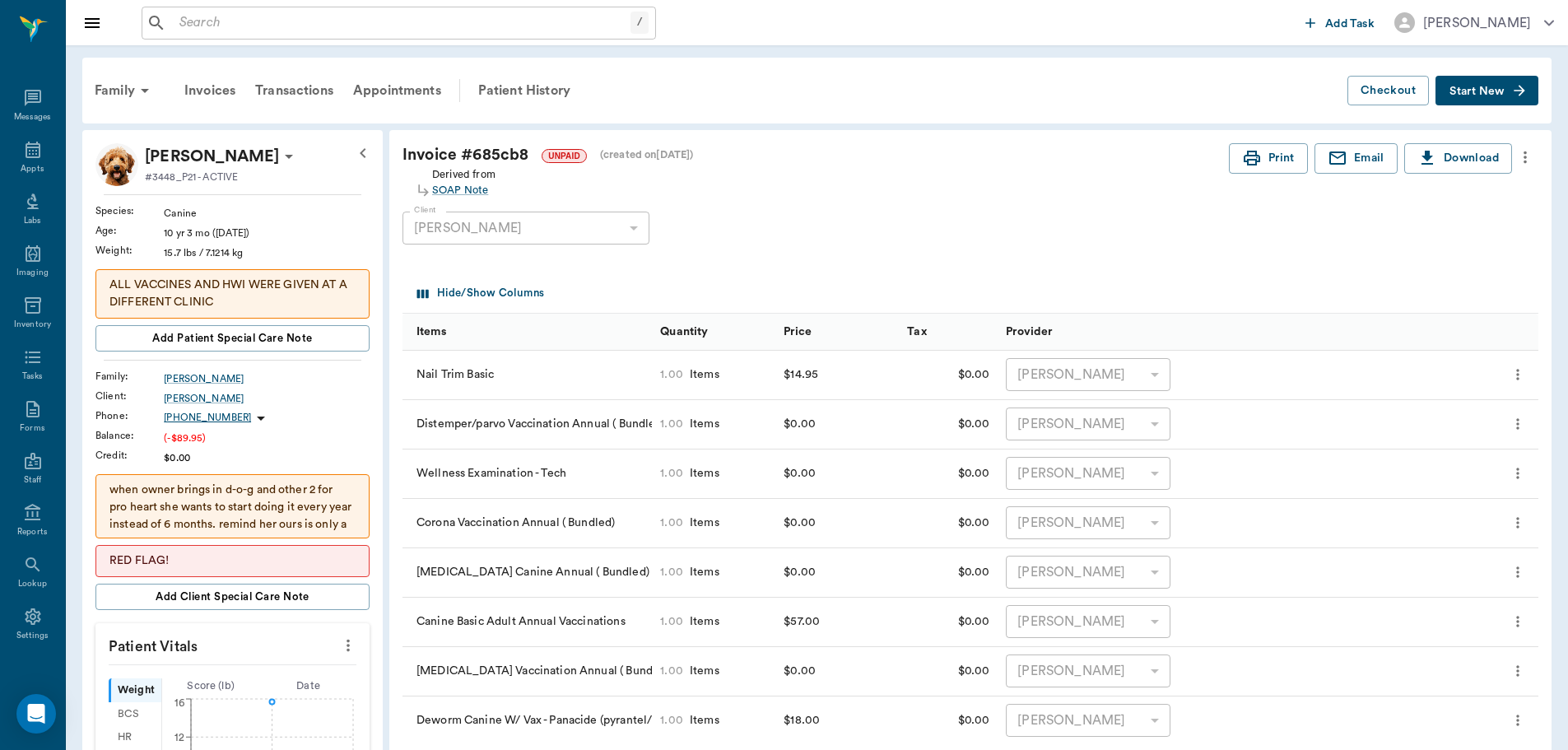
click at [1527, 151] on icon "more" at bounding box center [1525, 157] width 19 height 19
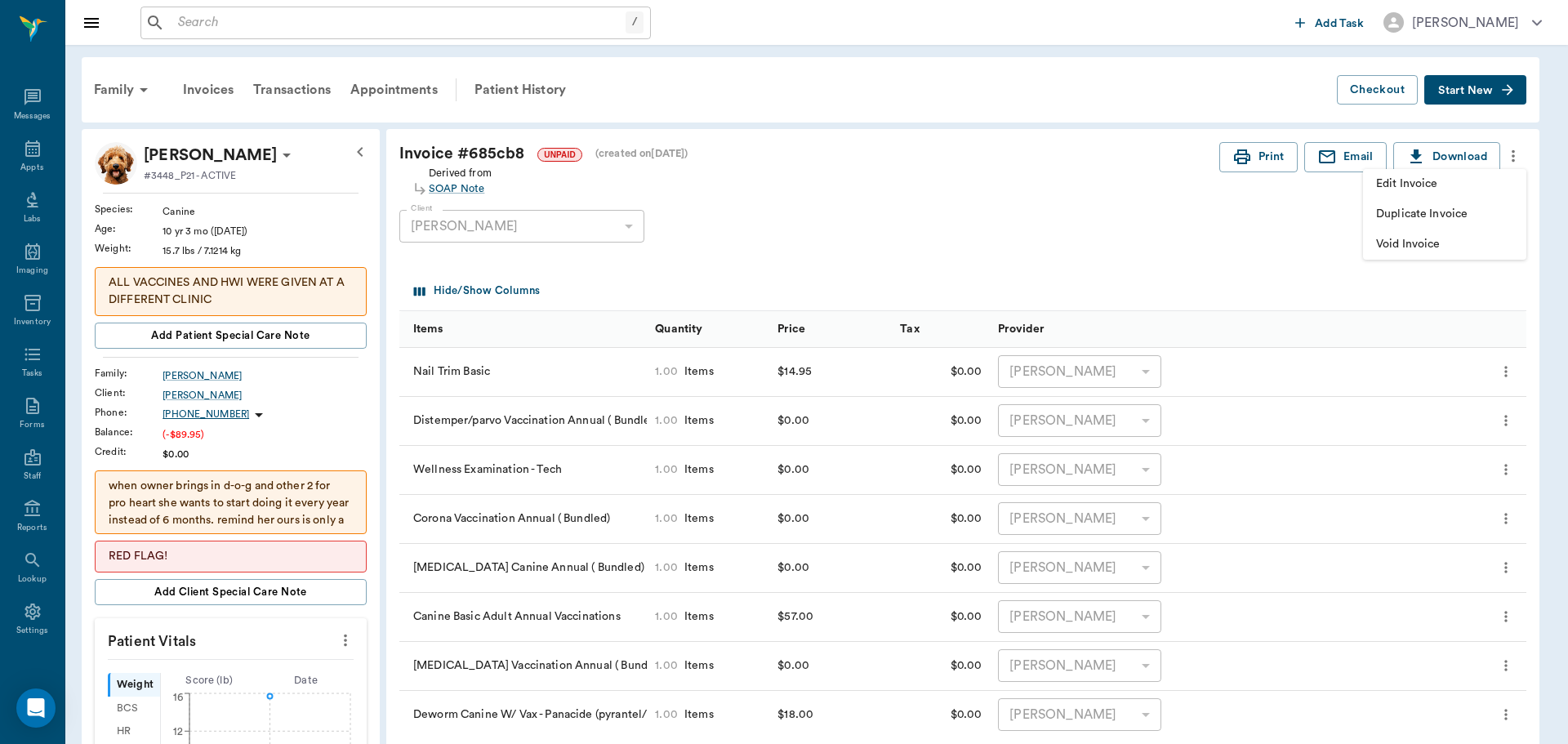
click at [1475, 190] on span "Edit Invoice" at bounding box center [1444, 185] width 137 height 17
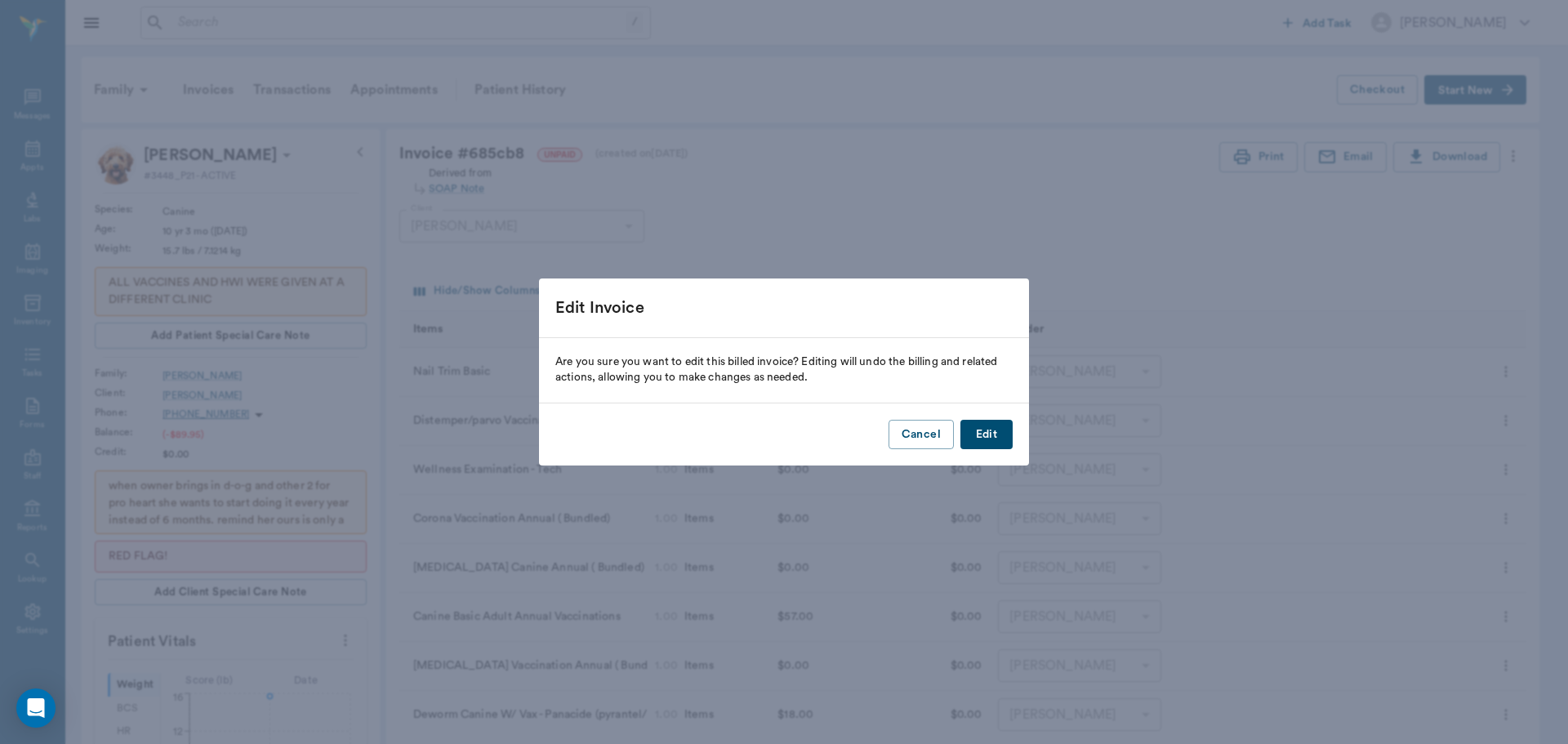
click at [995, 434] on button "Edit" at bounding box center [986, 434] width 52 height 30
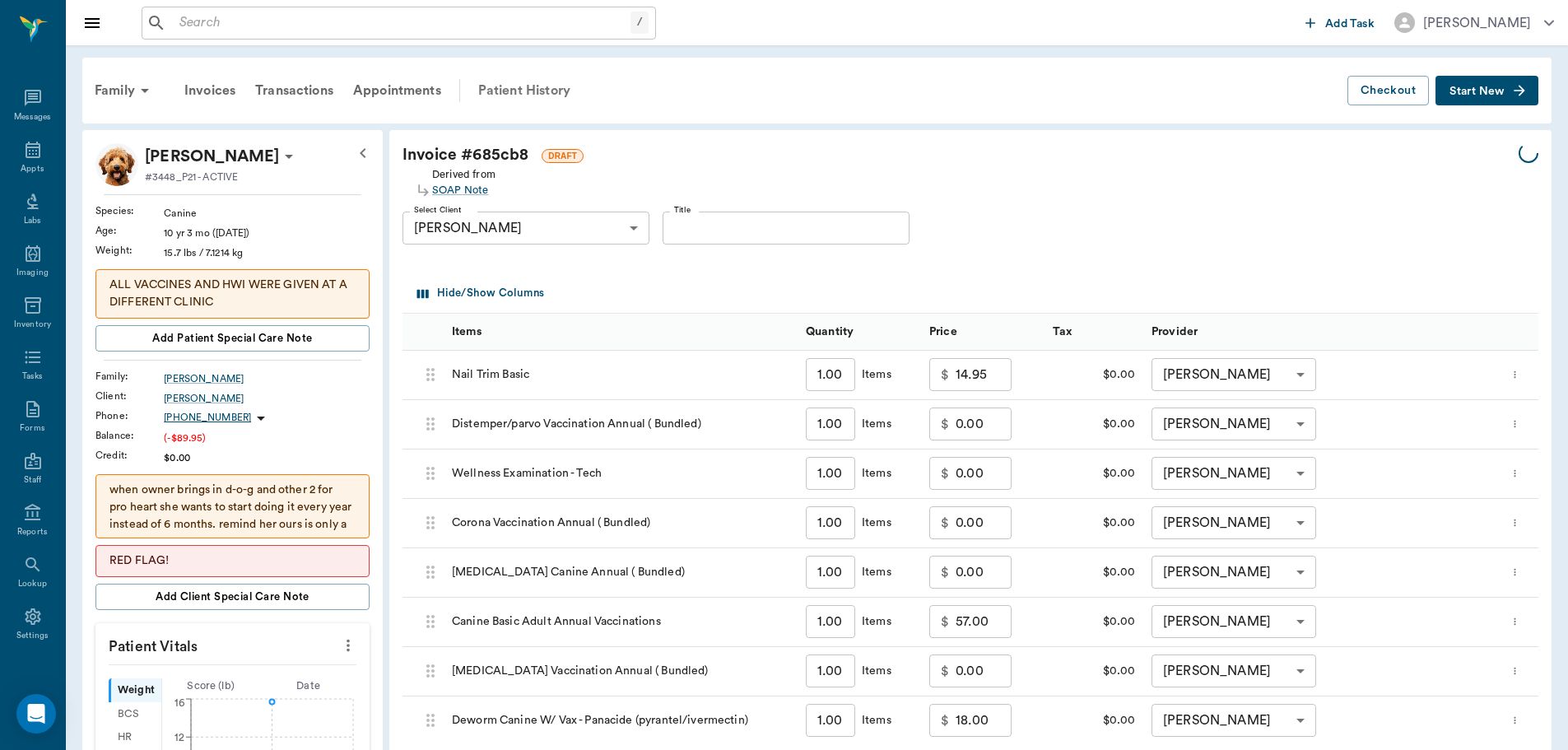
click at [536, 94] on div "Patient History" at bounding box center [524, 91] width 112 height 40
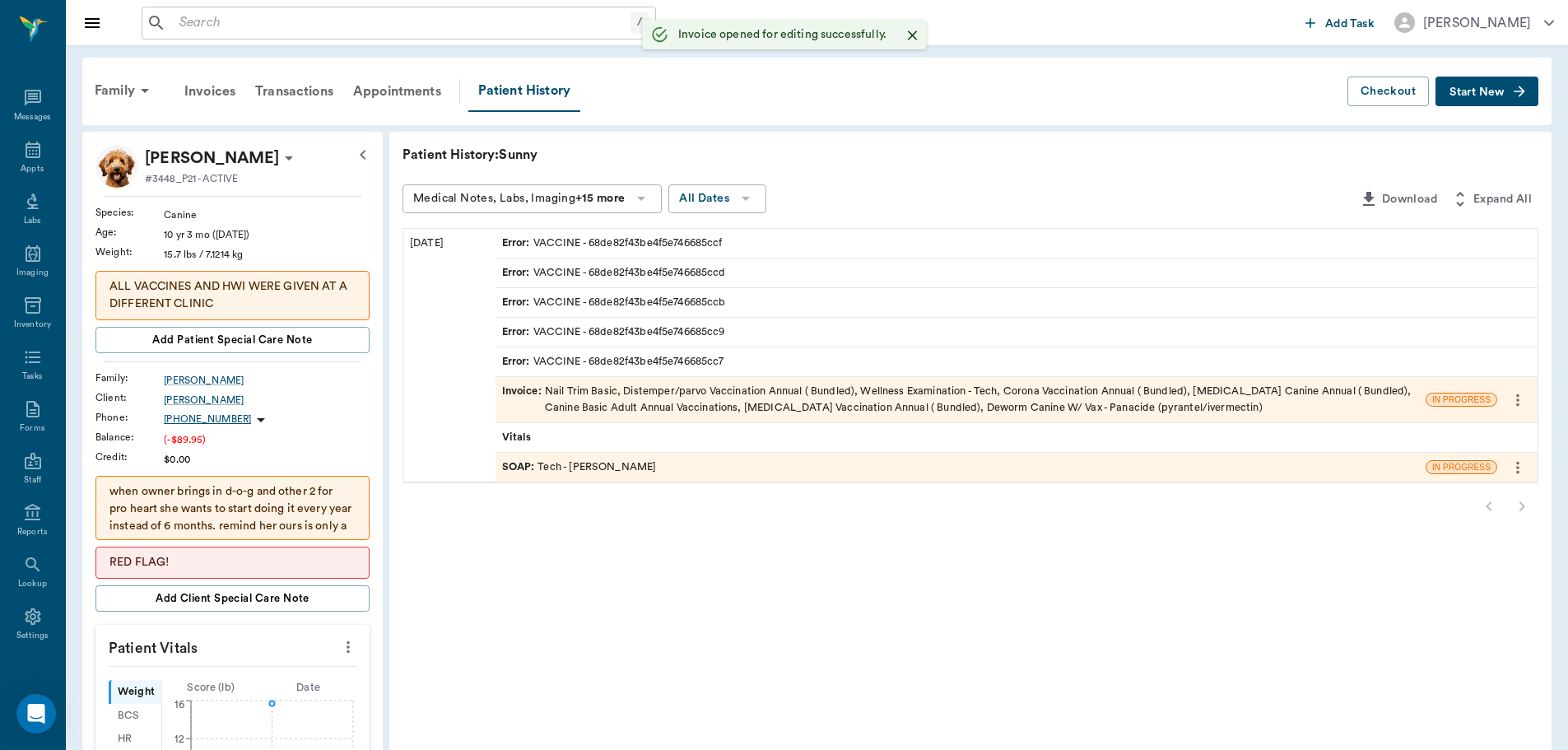
click at [630, 404] on div "Invoice : Nail Trim Basic, Distemper/parvo Vaccination Annual ( Bundled), Welln…" at bounding box center [961, 399] width 917 height 31
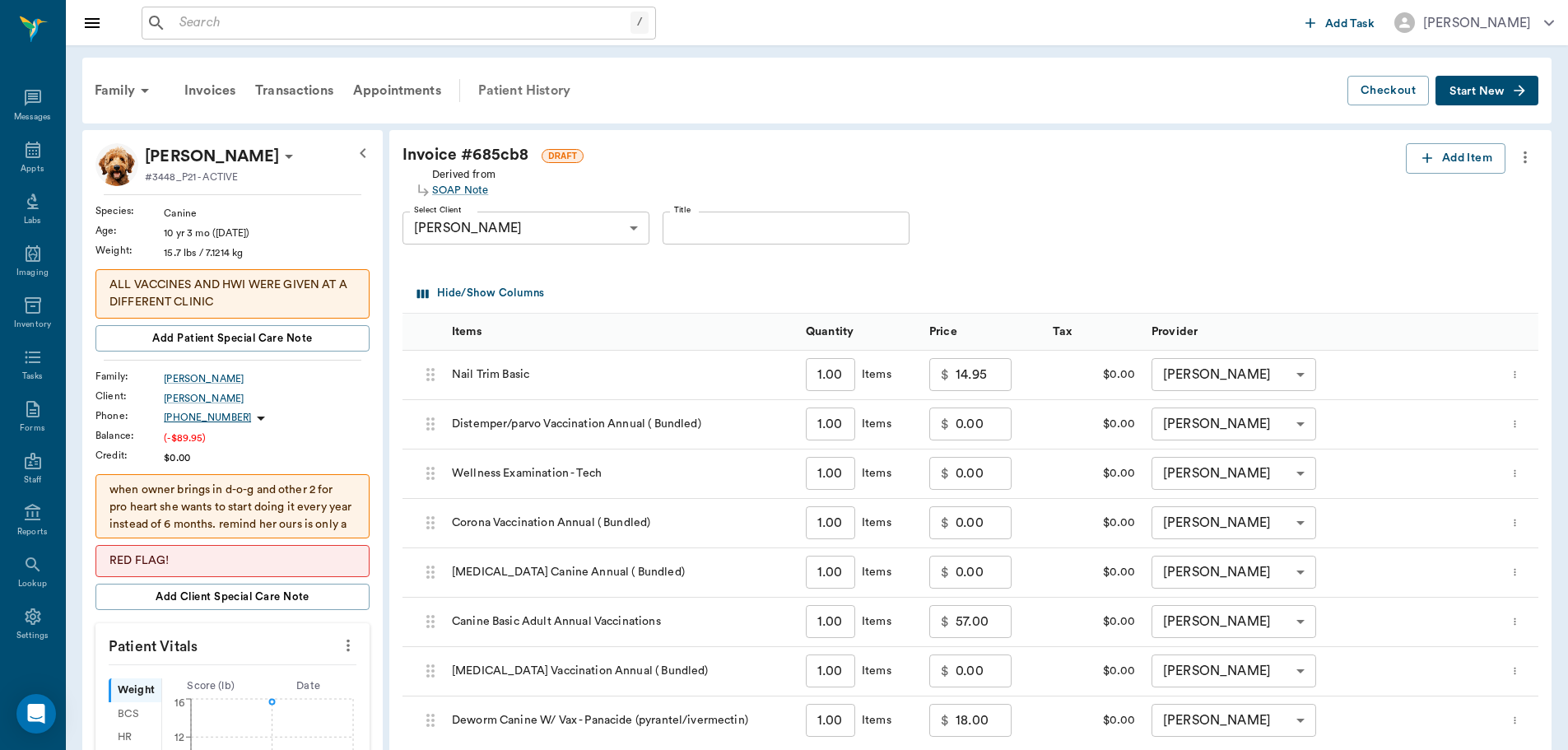
click at [498, 90] on div "Patient History" at bounding box center [524, 91] width 112 height 40
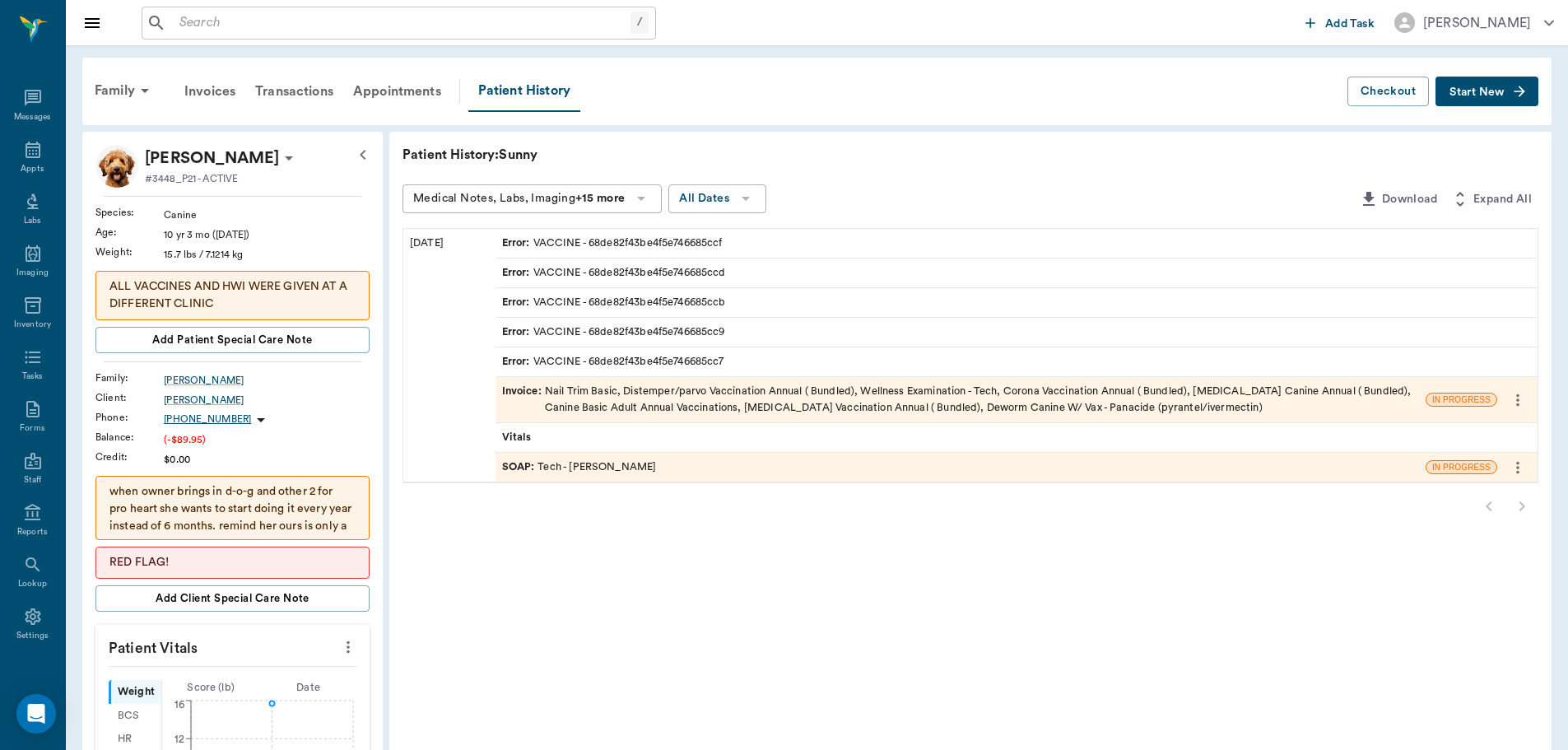
click at [589, 469] on div "SOAP : Tech - Hunter Graves" at bounding box center [579, 468] width 155 height 16
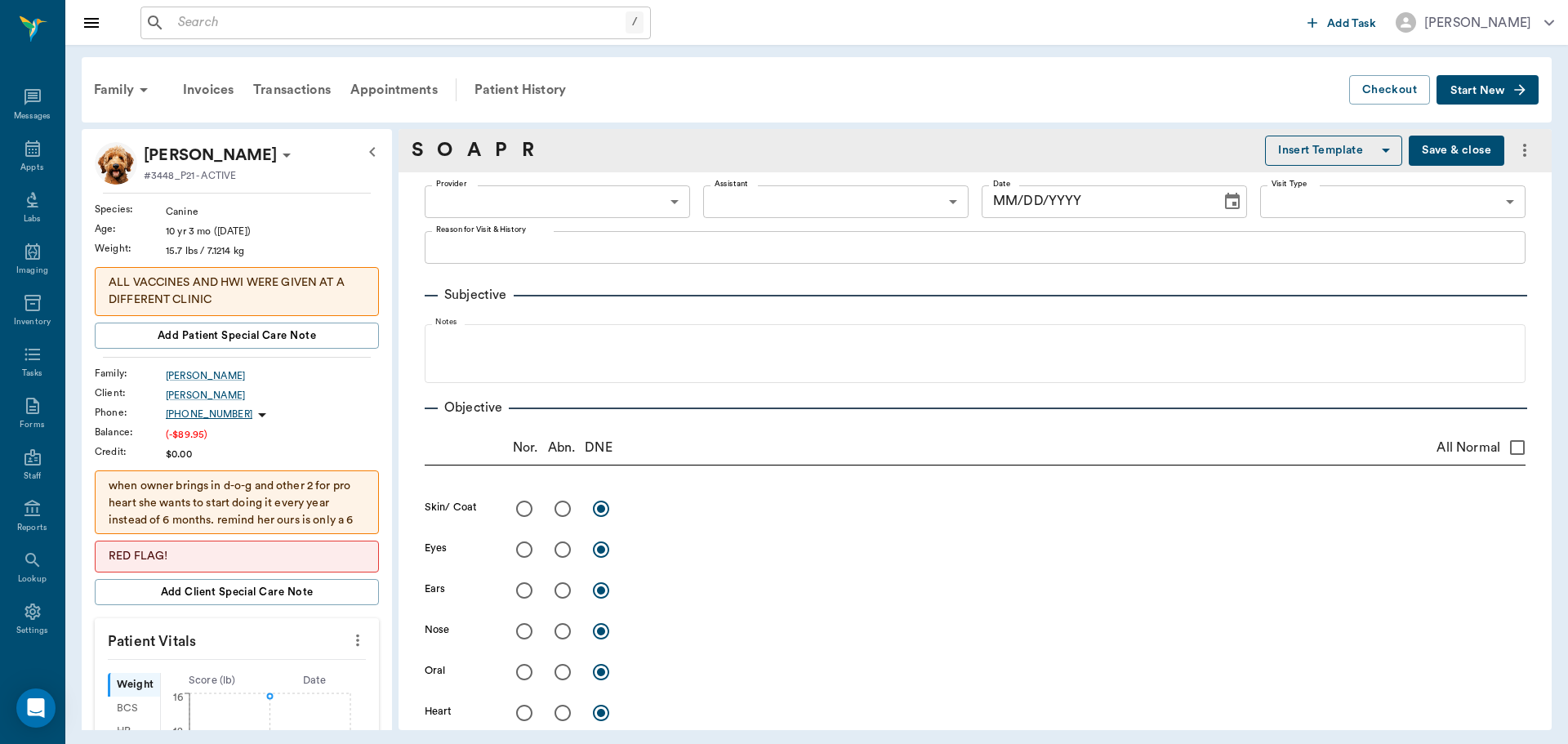
type input "682b670d8bdc6f7f8feef3db"
type input "63ec2f075fda476ae8351a4c"
type input "65d2be4f46e3a538d89b8c1a"
type textarea "Basic Adult [GEOGRAPHIC_DATA]"
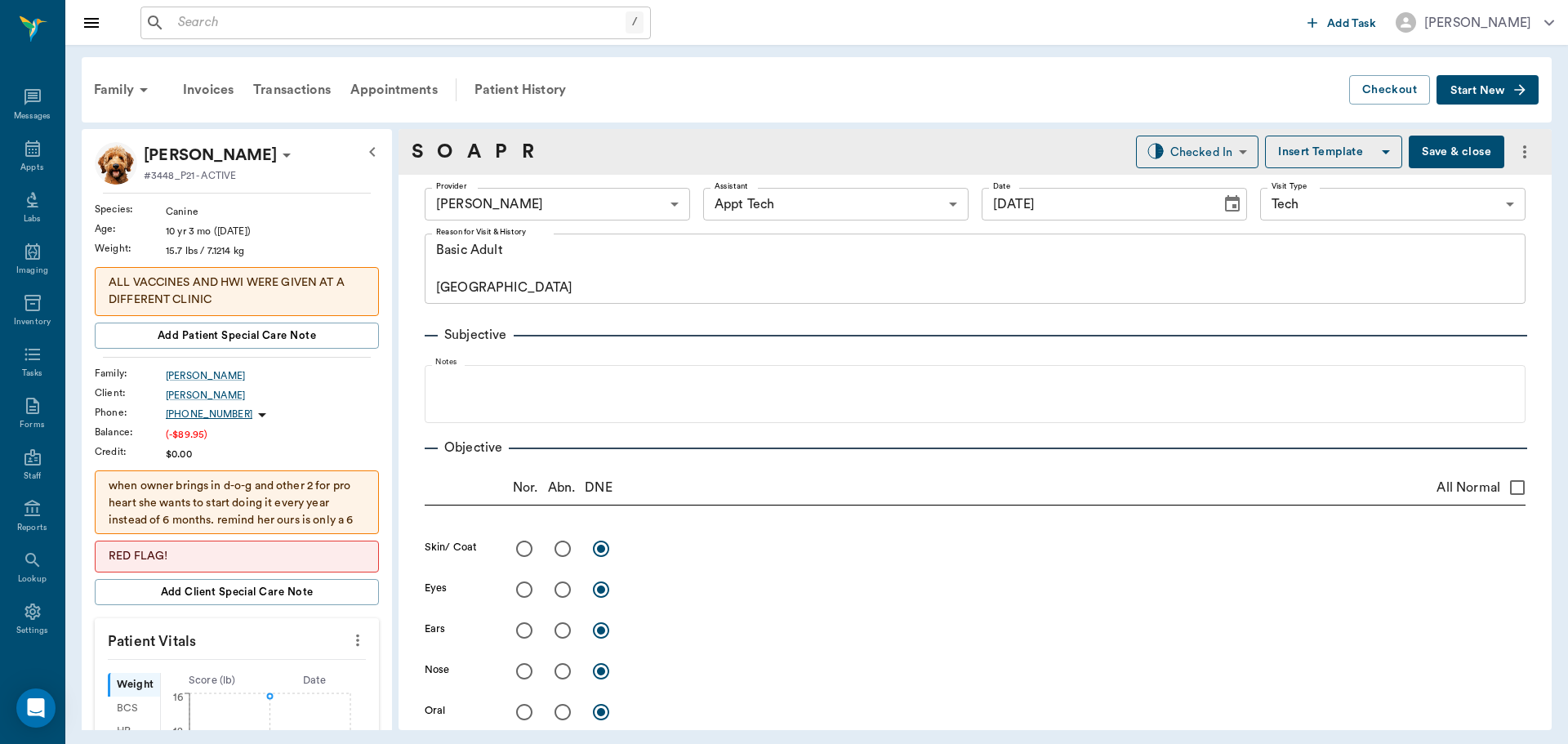
type input "[DATE]"
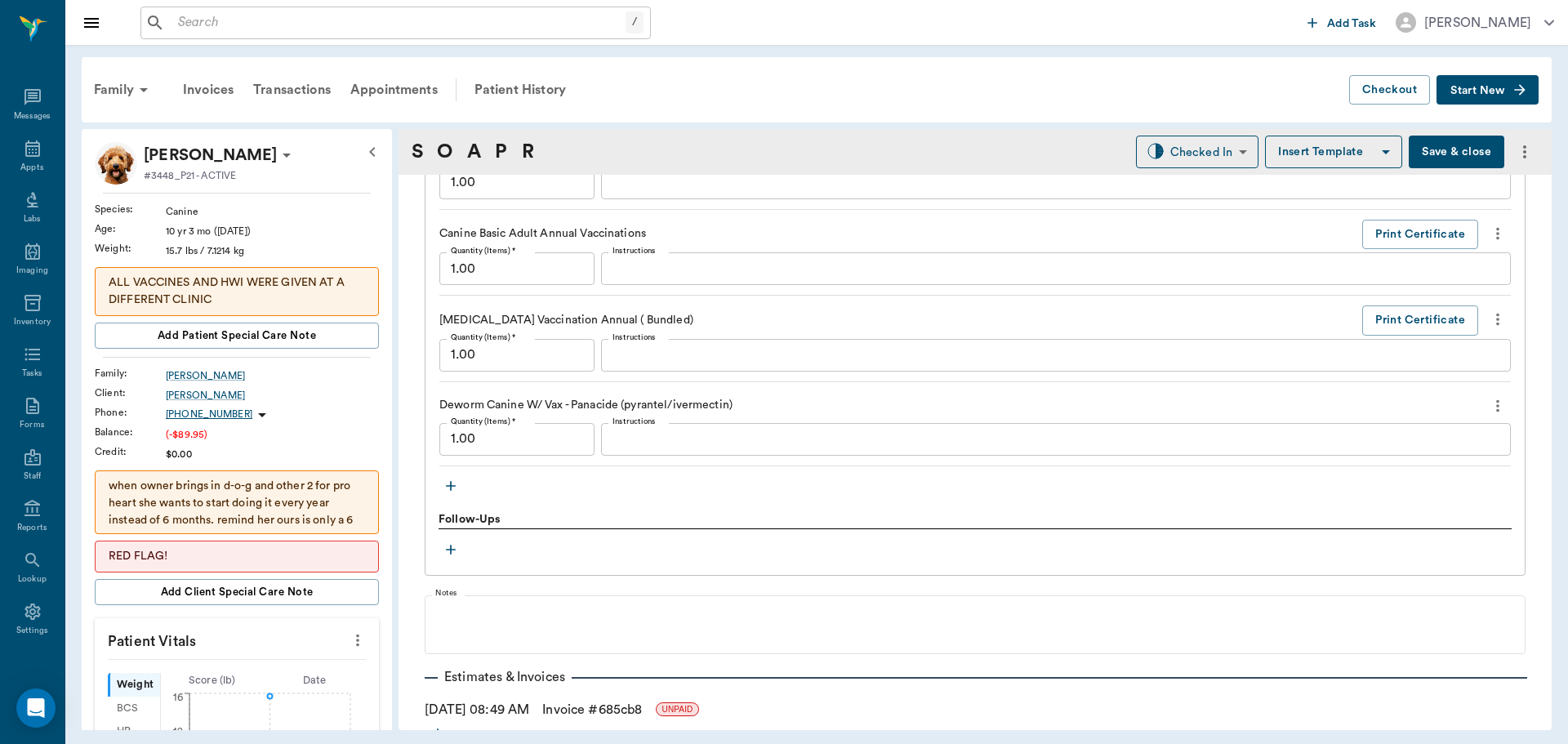
scroll to position [1633, 0]
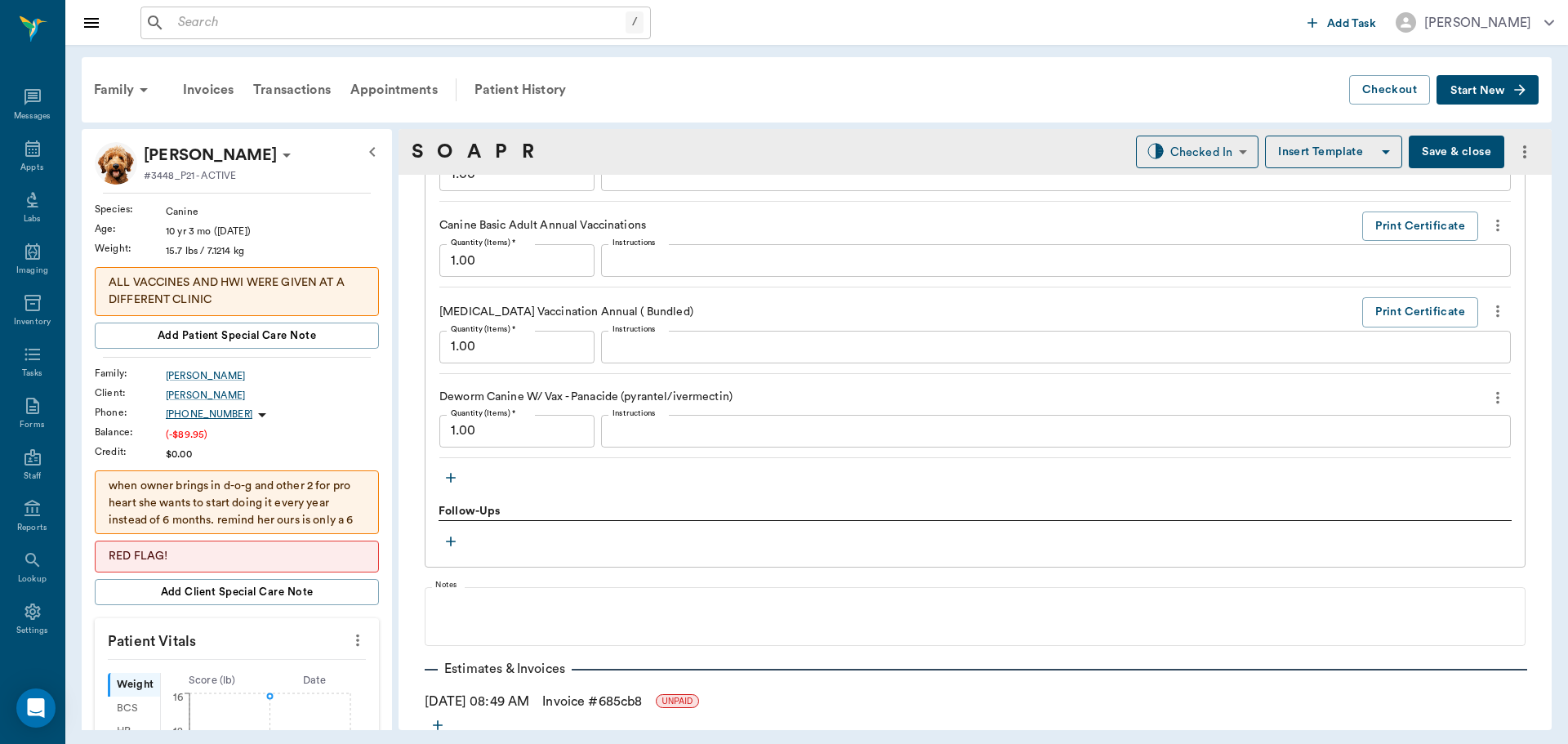
click at [1489, 401] on icon "more" at bounding box center [1497, 397] width 18 height 19
click at [1447, 420] on span "Decline" at bounding box center [1416, 426] width 137 height 17
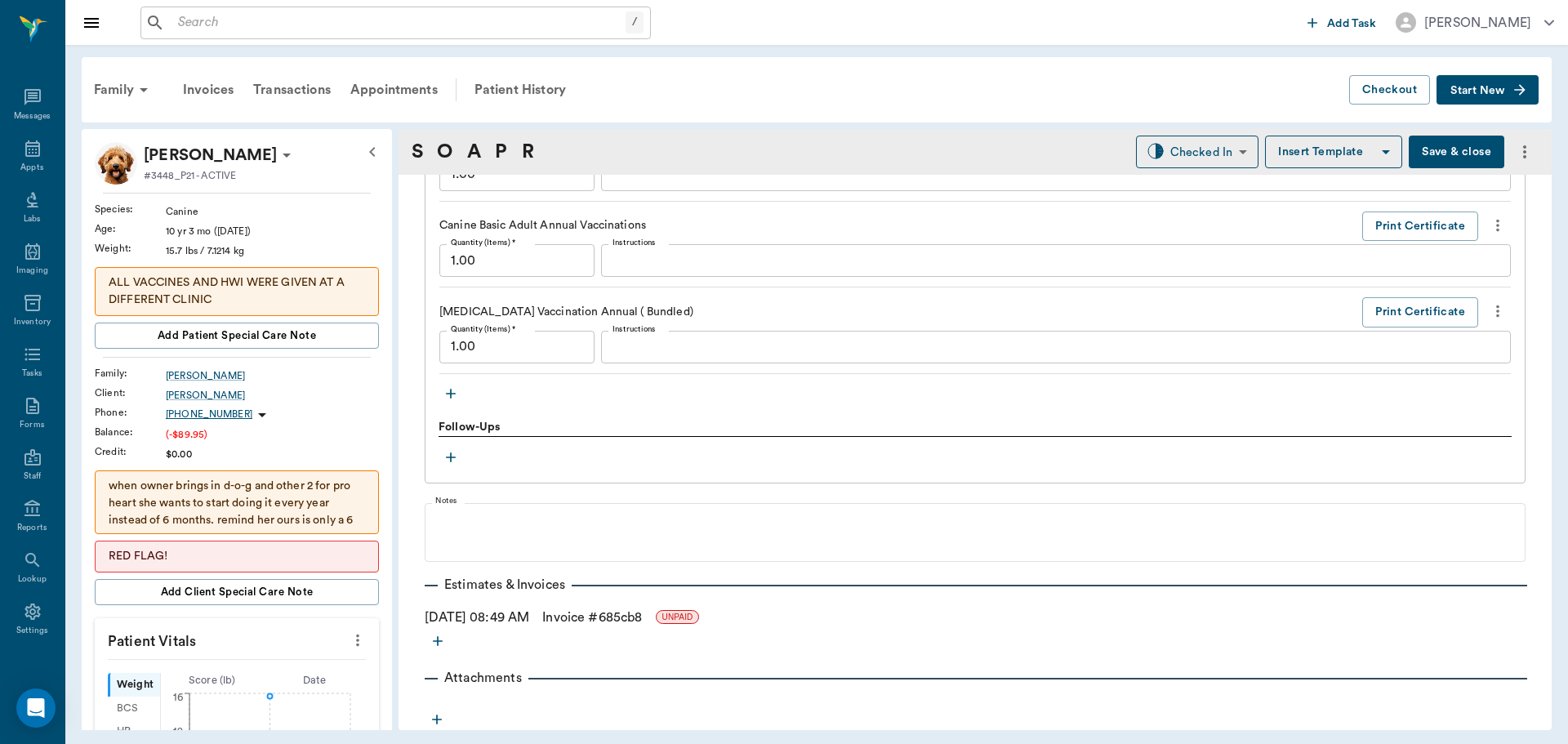
drag, startPoint x: 462, startPoint y: 383, endPoint x: 448, endPoint y: 392, distance: 16.6
click at [448, 392] on div "Treatments Nail Trim Basic Quantity (Items) * 1.00 Quantity (Items) * Instructi…" at bounding box center [975, 78] width 1073 height 657
click at [448, 392] on icon "button" at bounding box center [450, 393] width 16 height 16
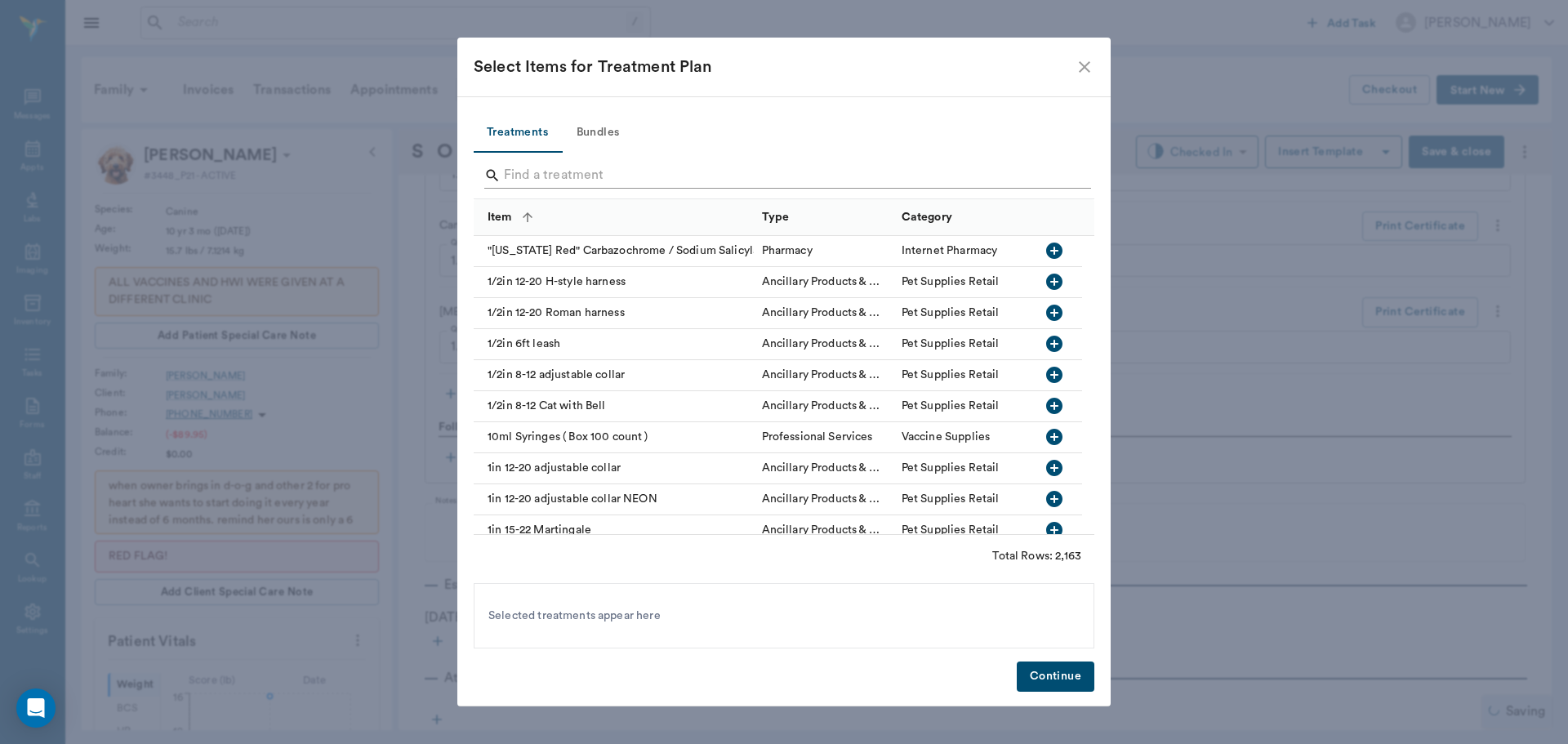
click at [567, 162] on input "Search" at bounding box center [785, 175] width 562 height 26
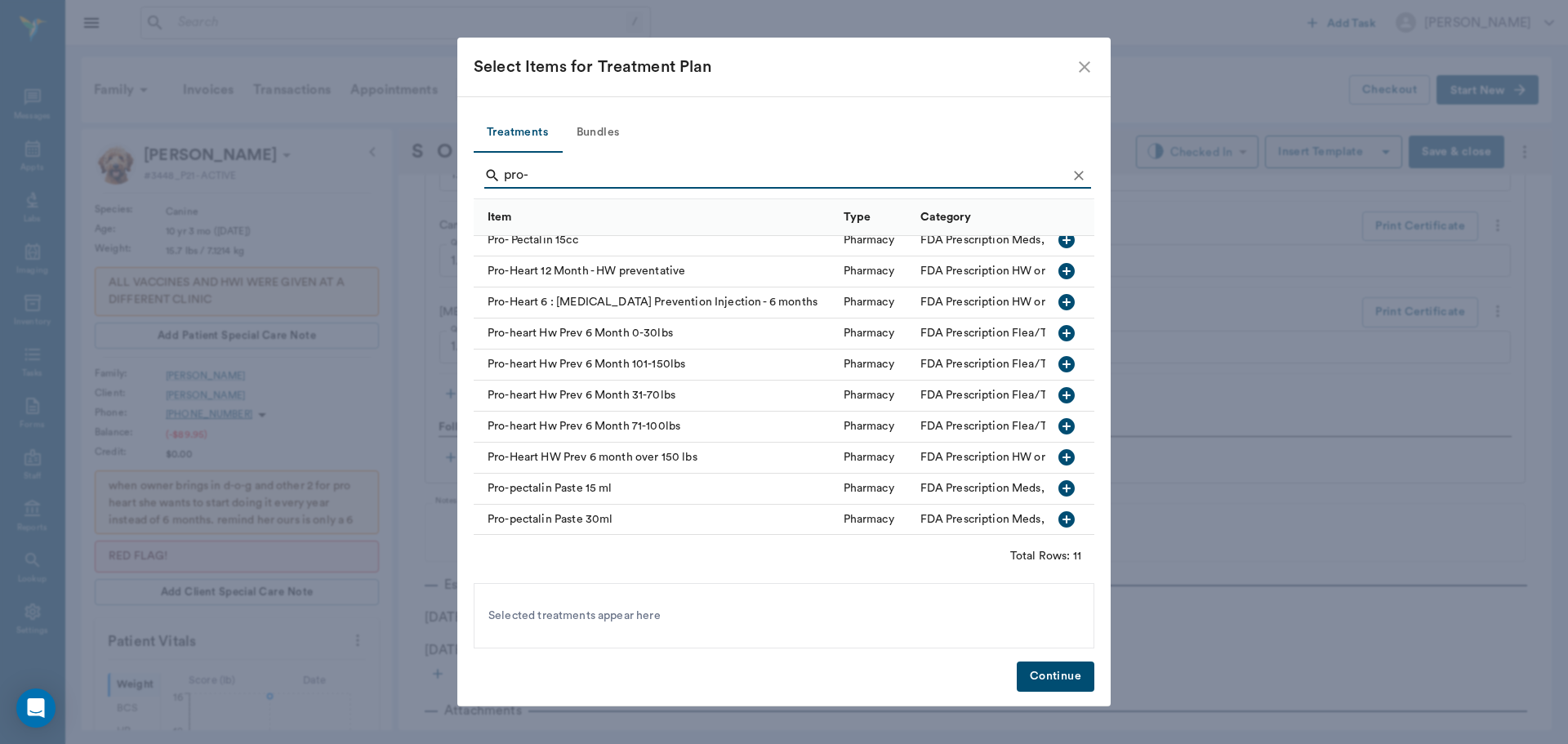
scroll to position [0, 0]
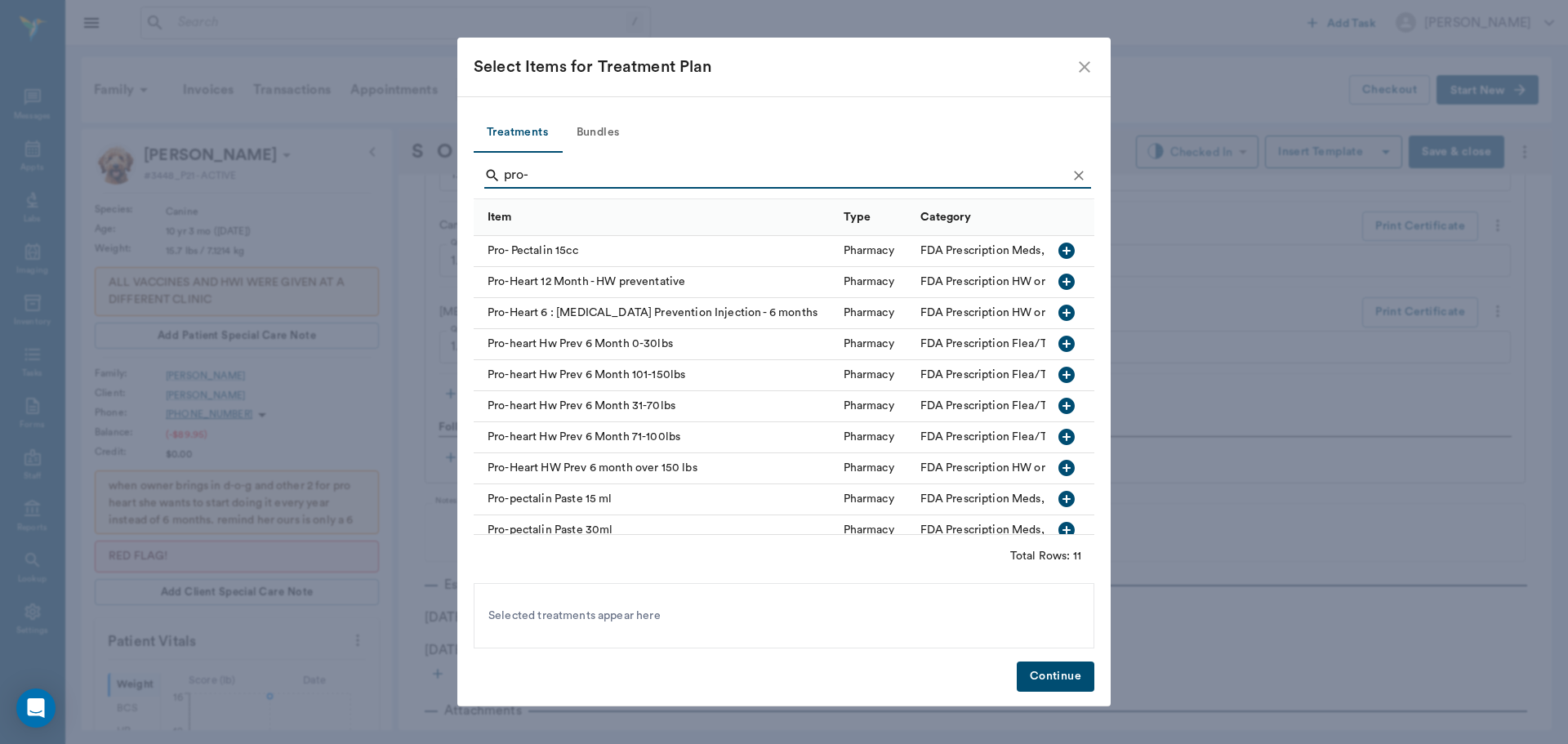
type input "pro-"
click at [1058, 279] on icon "button" at bounding box center [1066, 281] width 16 height 16
click at [1049, 673] on button "Continue" at bounding box center [1055, 676] width 77 height 30
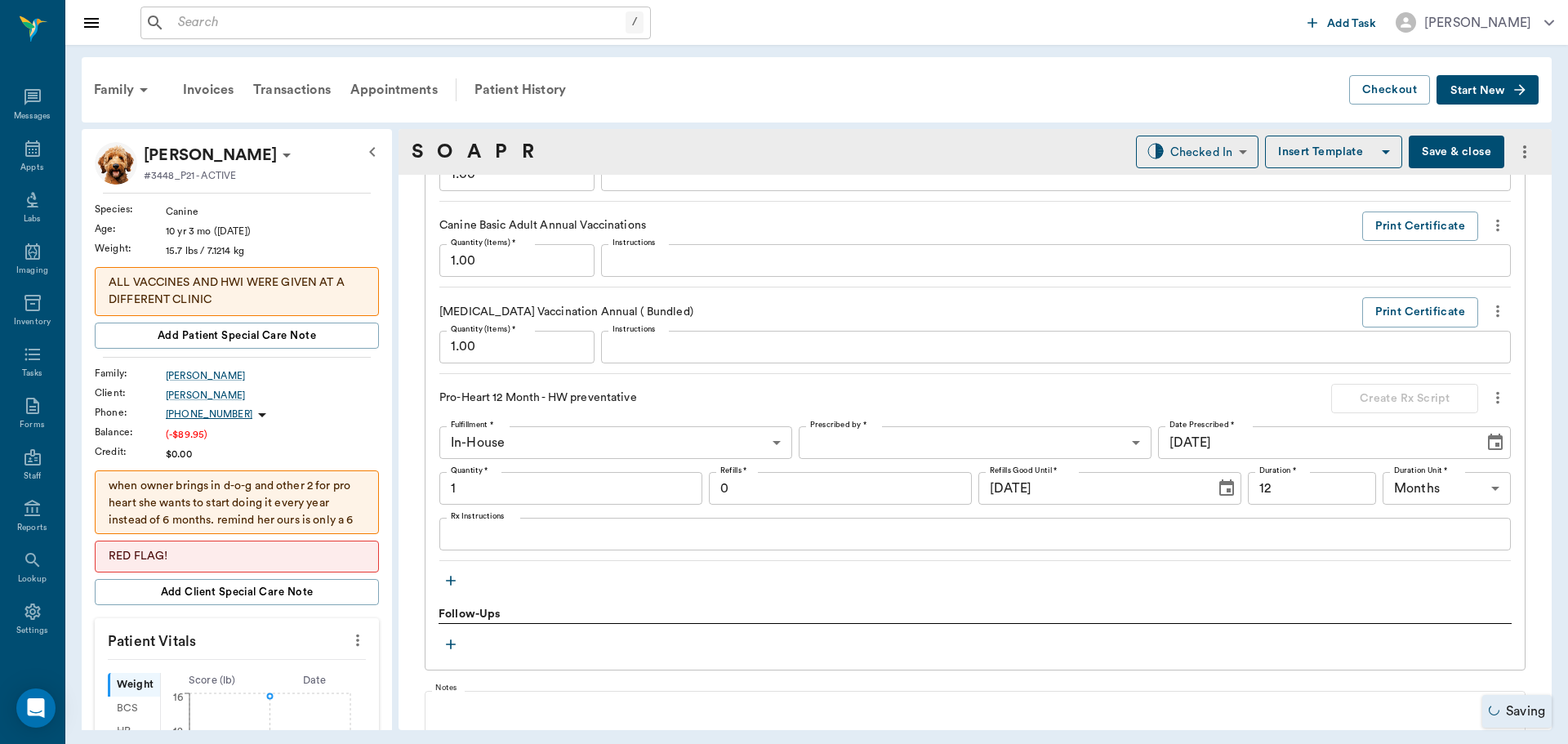
type input "1.00"
click at [285, 501] on p "when owner brings in d-o-g and other 2 for pro heart she wants to start doing i…" at bounding box center [236, 511] width 256 height 69
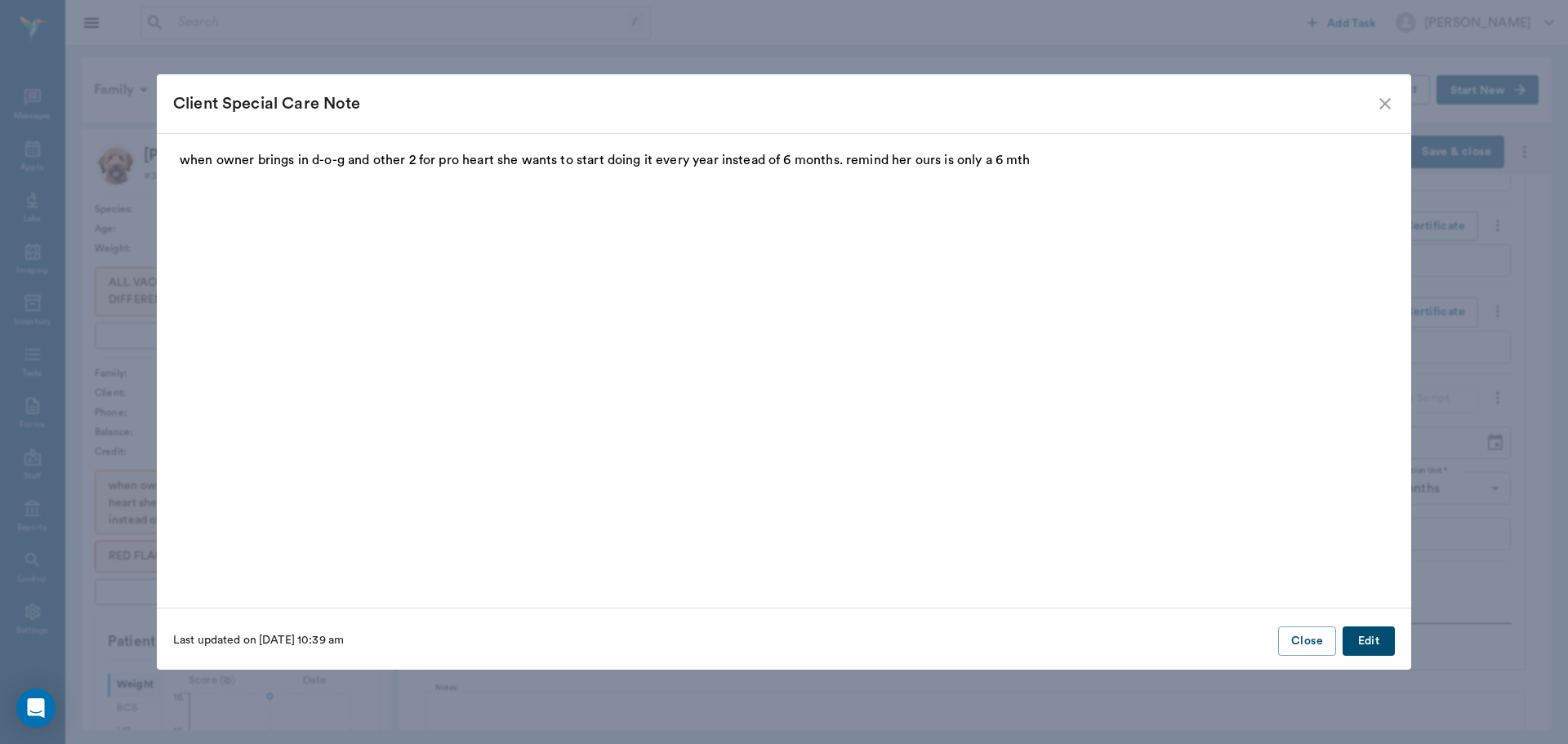
click at [1381, 100] on icon "close" at bounding box center [1385, 103] width 12 height 12
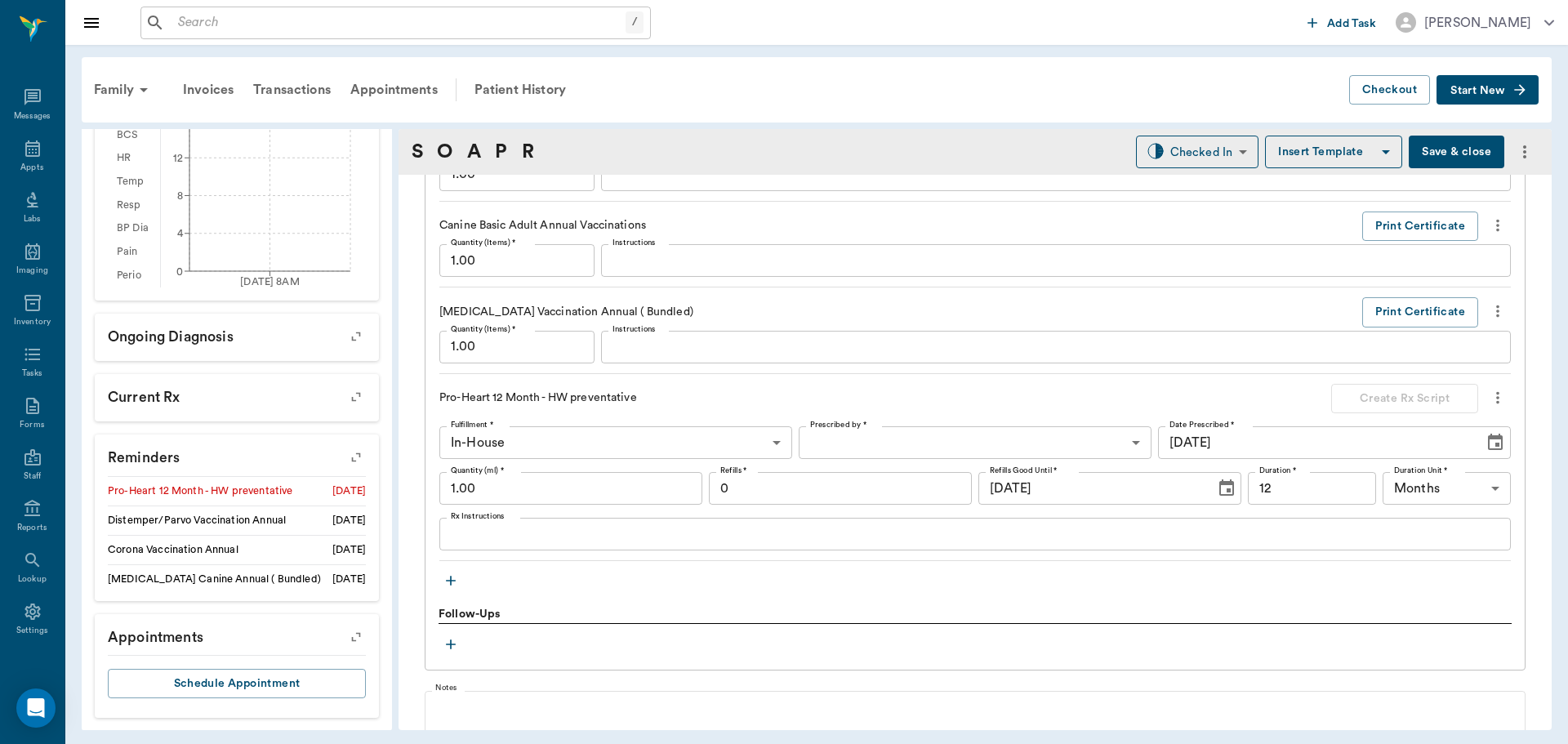
scroll to position [574, 0]
click at [345, 456] on icon "button" at bounding box center [356, 457] width 23 height 23
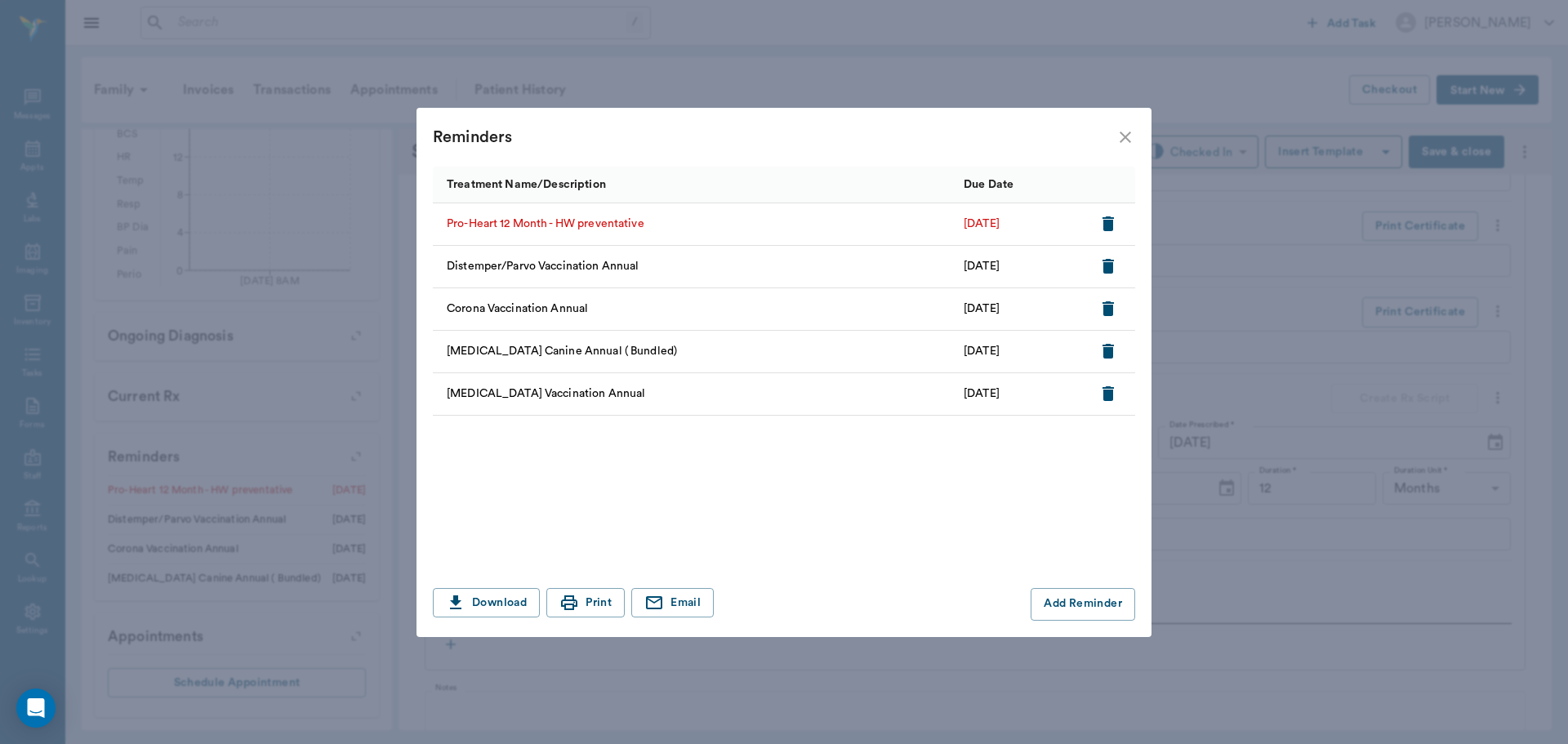
click at [1120, 135] on icon "close" at bounding box center [1126, 137] width 19 height 19
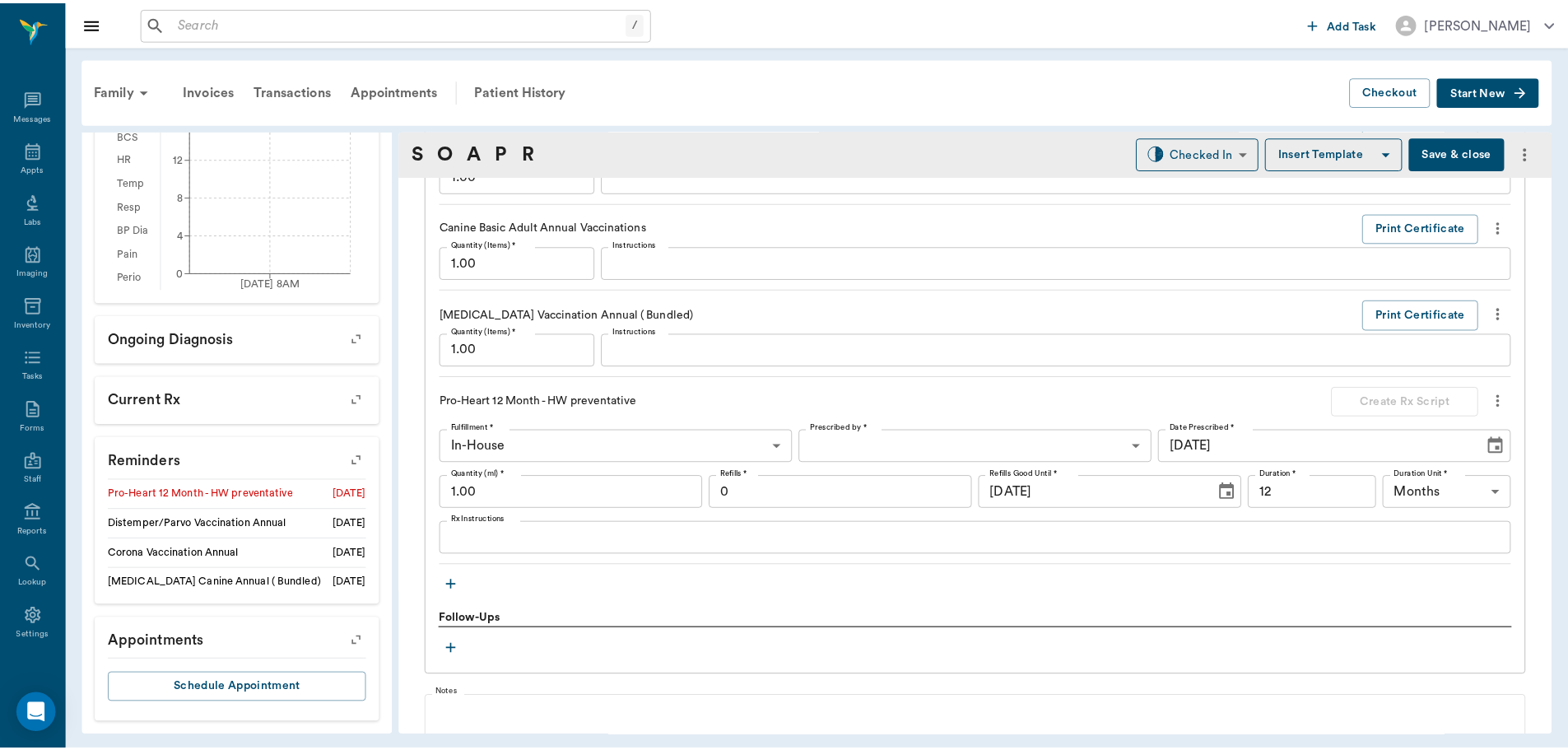
scroll to position [1812, 0]
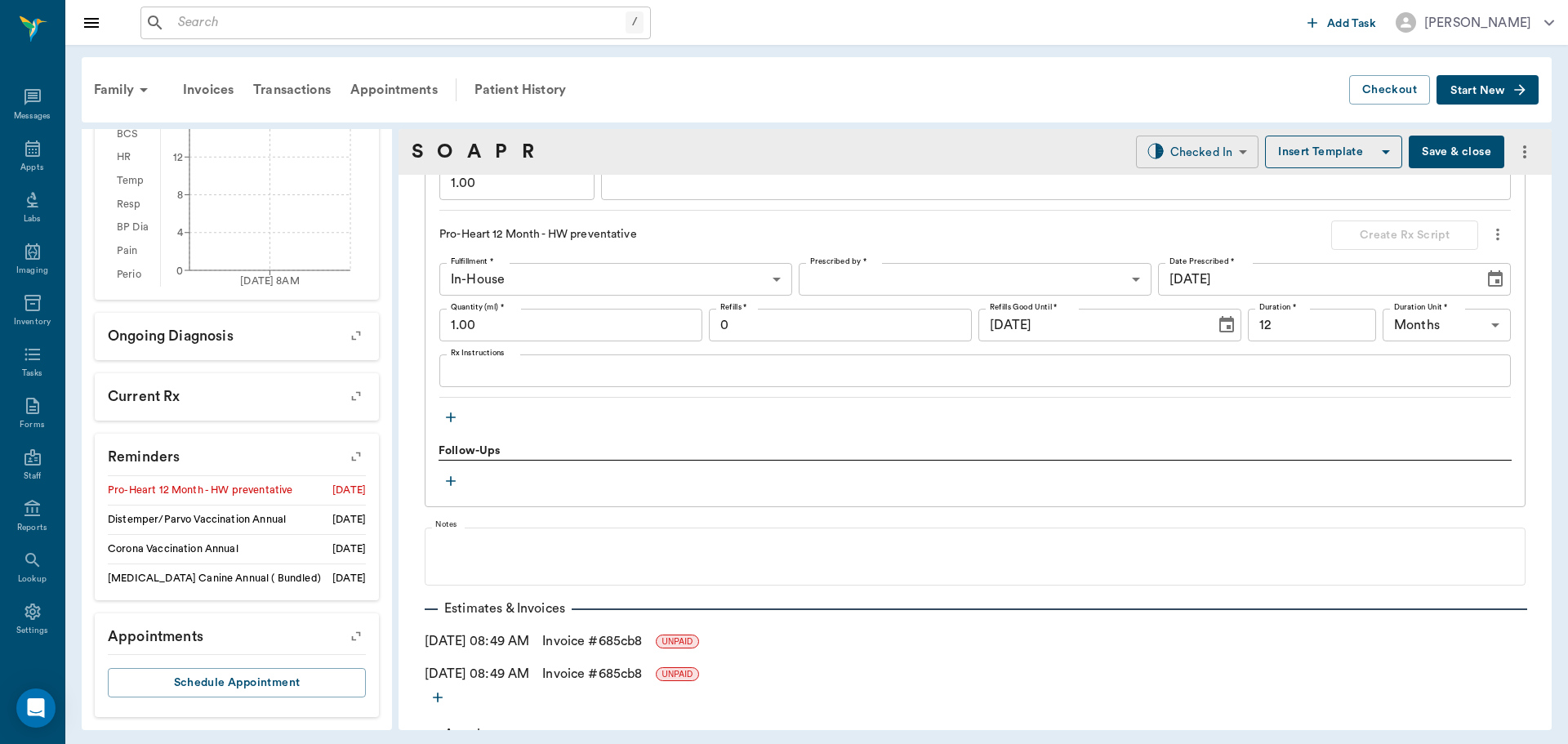
click at [1174, 153] on body "/ ​ Add Task Dr. Bert Ellsworth Nectar Messages Appts Labs Imaging Inventory Ta…" at bounding box center [784, 372] width 1568 height 744
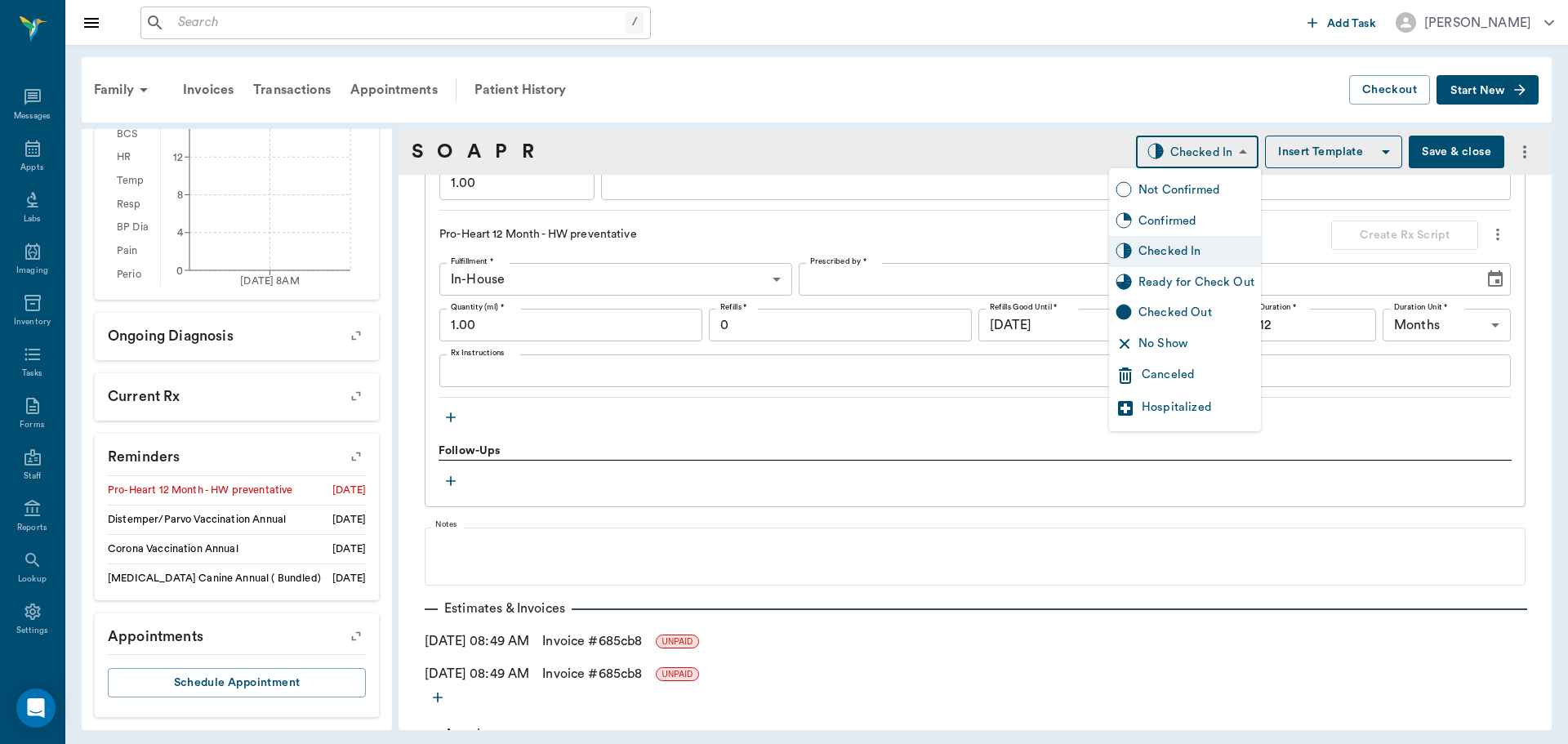
click at [1153, 279] on div "Ready for Check Out" at bounding box center [1196, 282] width 116 height 18
type input "READY_TO_CHECKOUT"
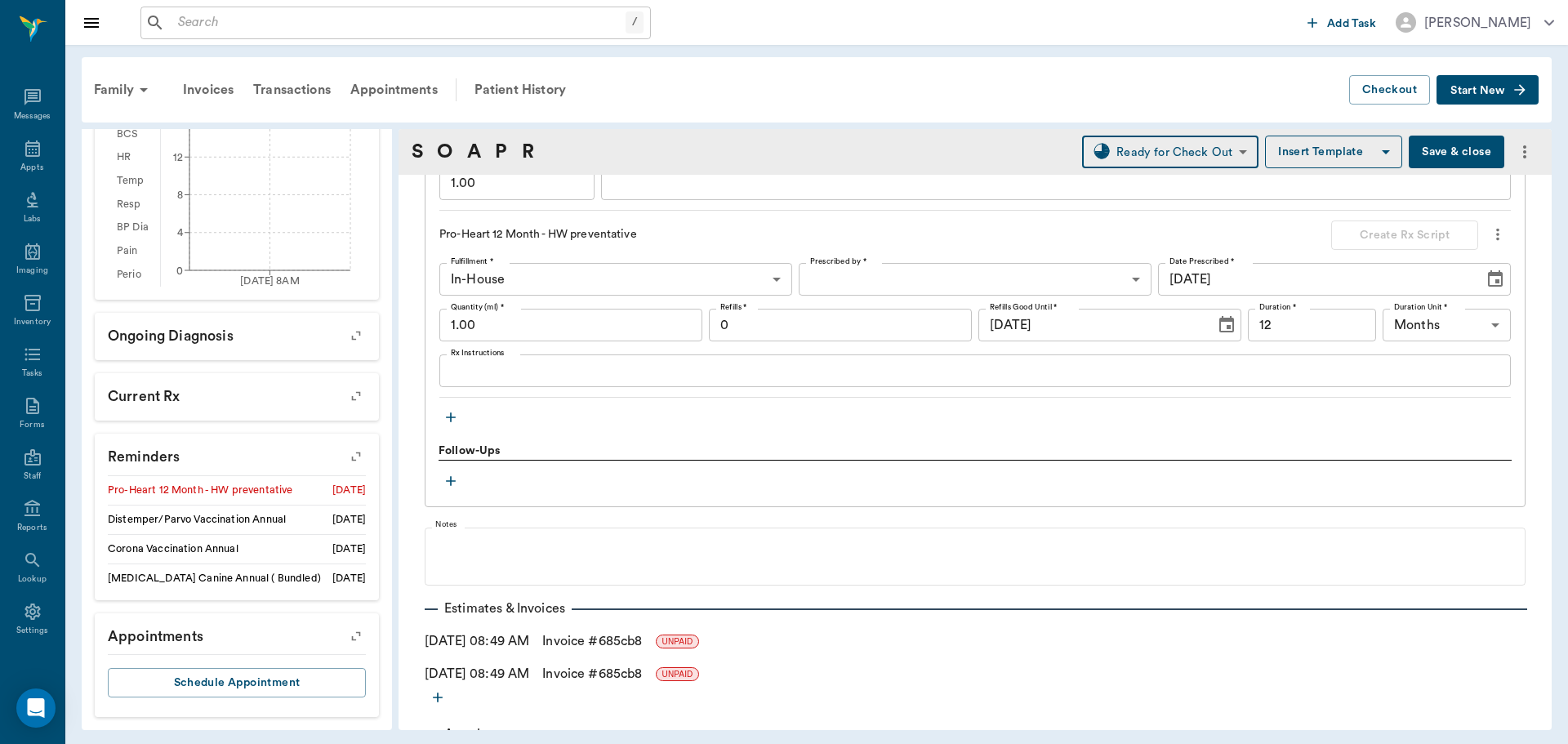
click at [593, 672] on link "Invoice # 685cb8" at bounding box center [591, 673] width 100 height 19
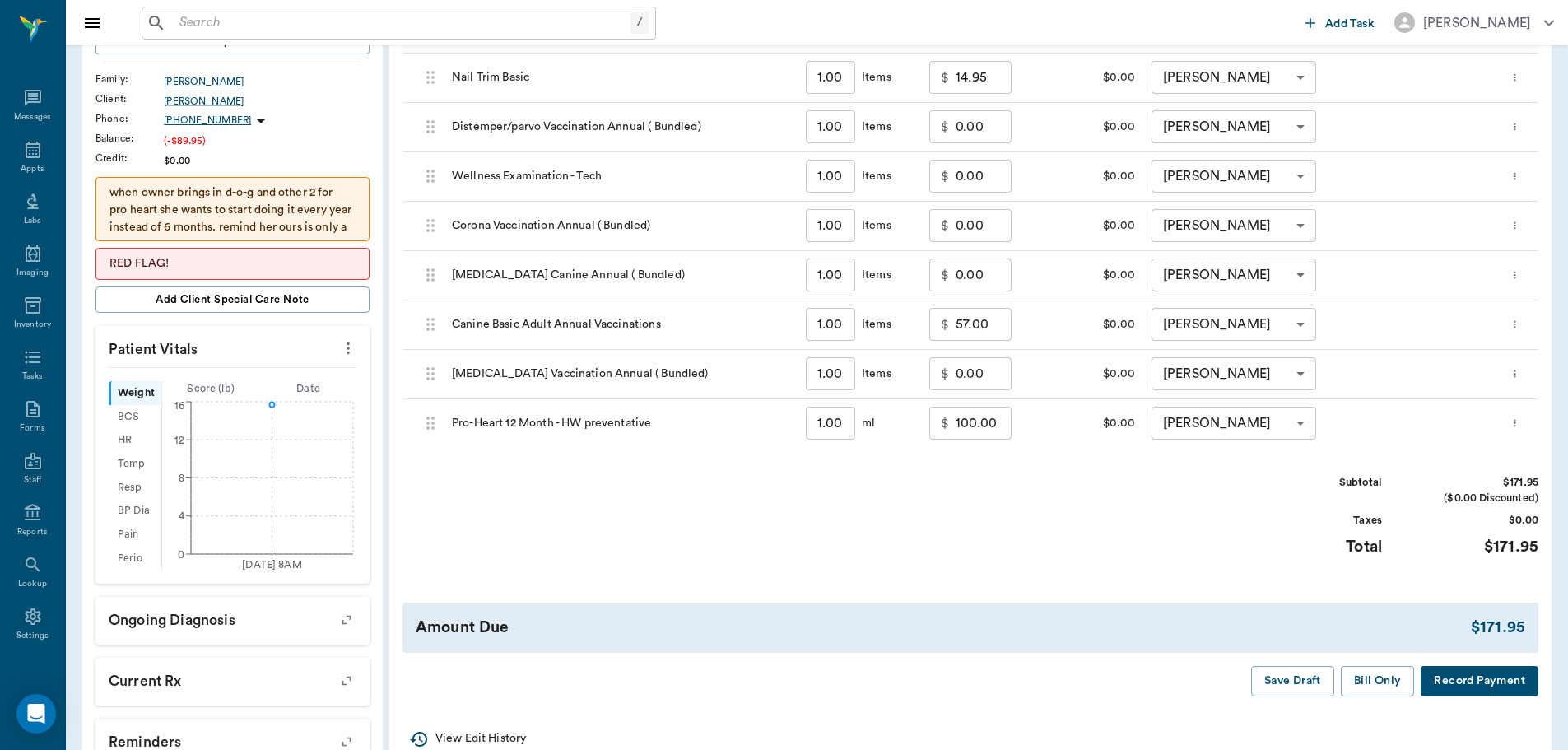
scroll to position [329, 0]
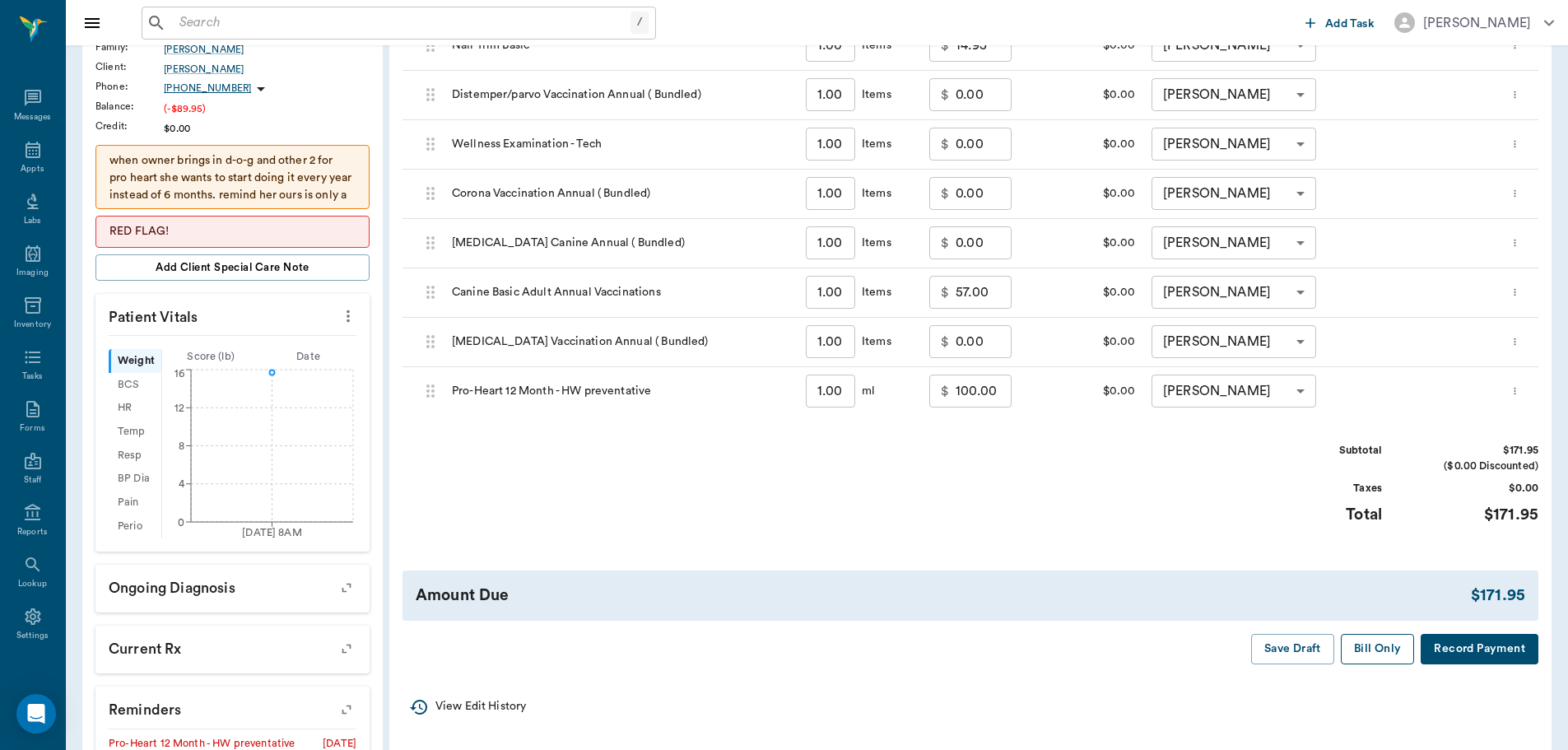
click at [1375, 645] on button "Bill Only" at bounding box center [1378, 649] width 74 height 30
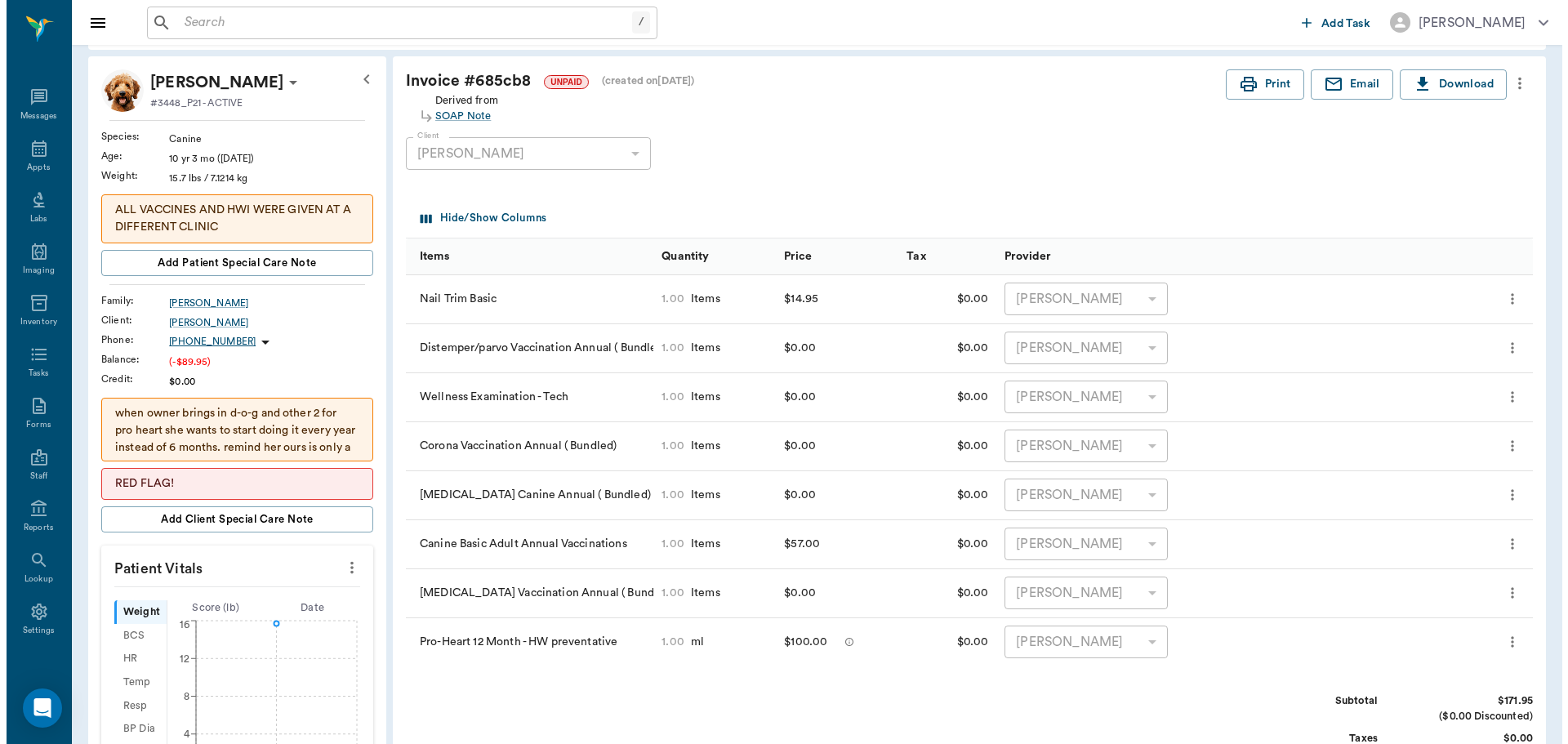
scroll to position [0, 0]
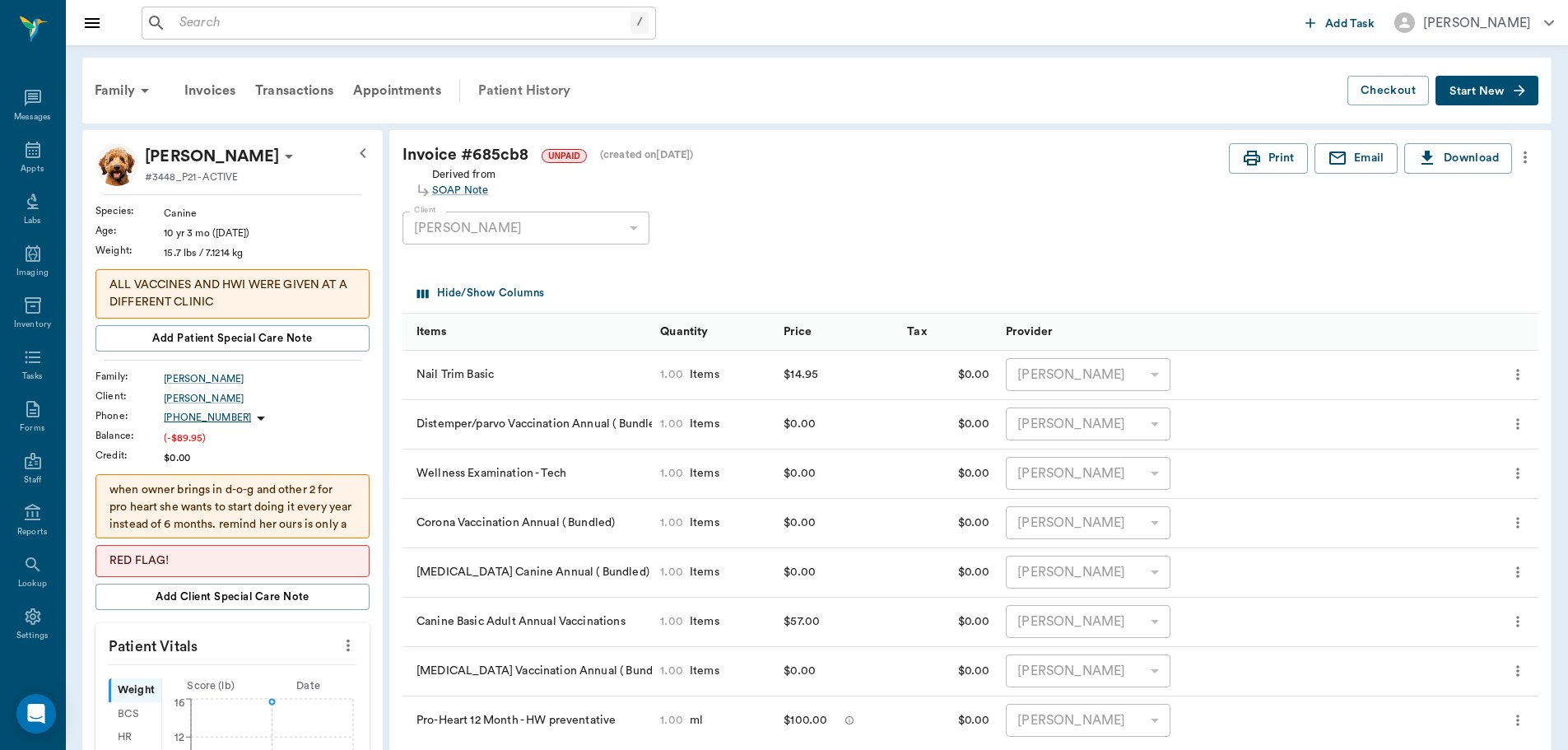
click at [536, 81] on div "Patient History" at bounding box center [524, 91] width 112 height 40
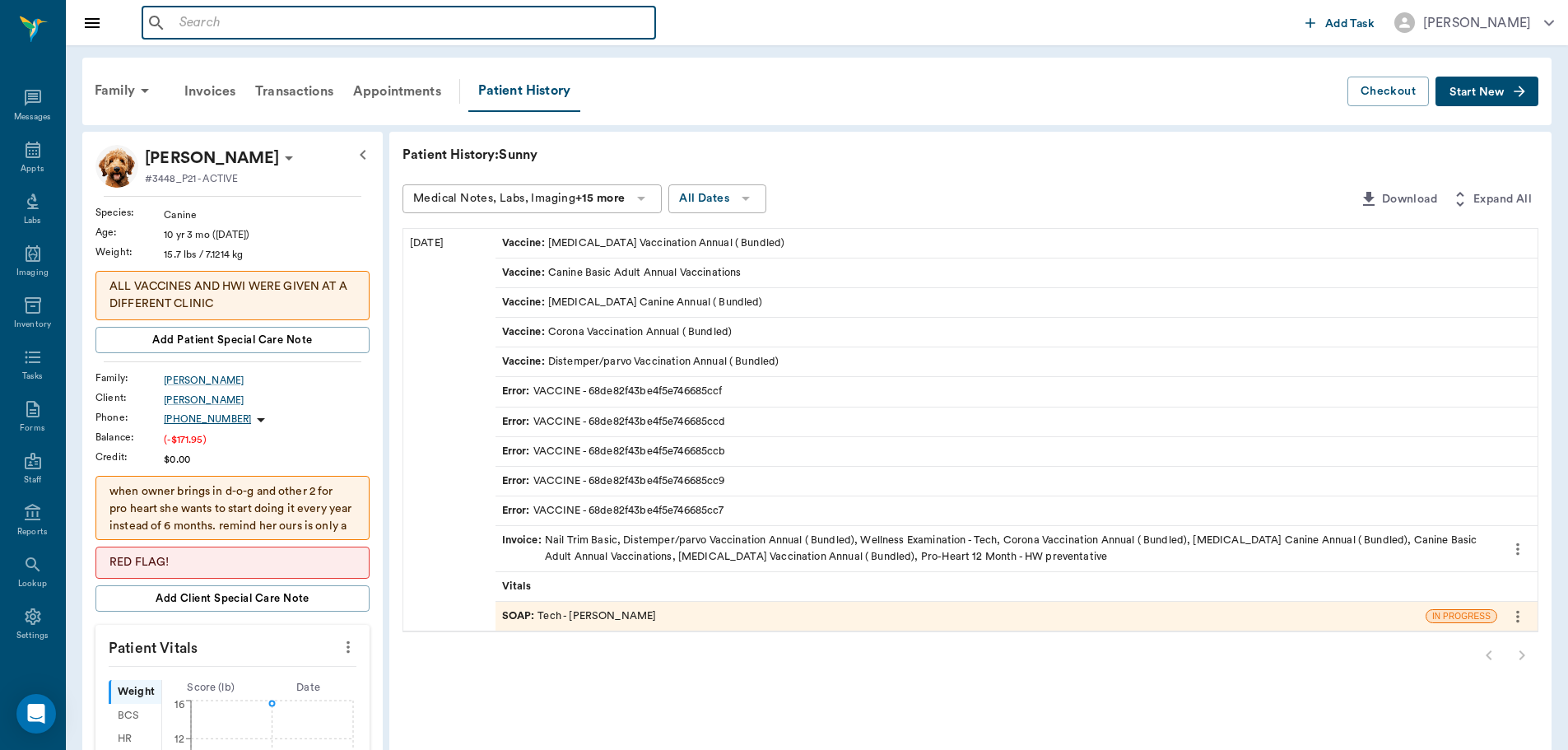
click at [237, 24] on input "text" at bounding box center [411, 23] width 476 height 23
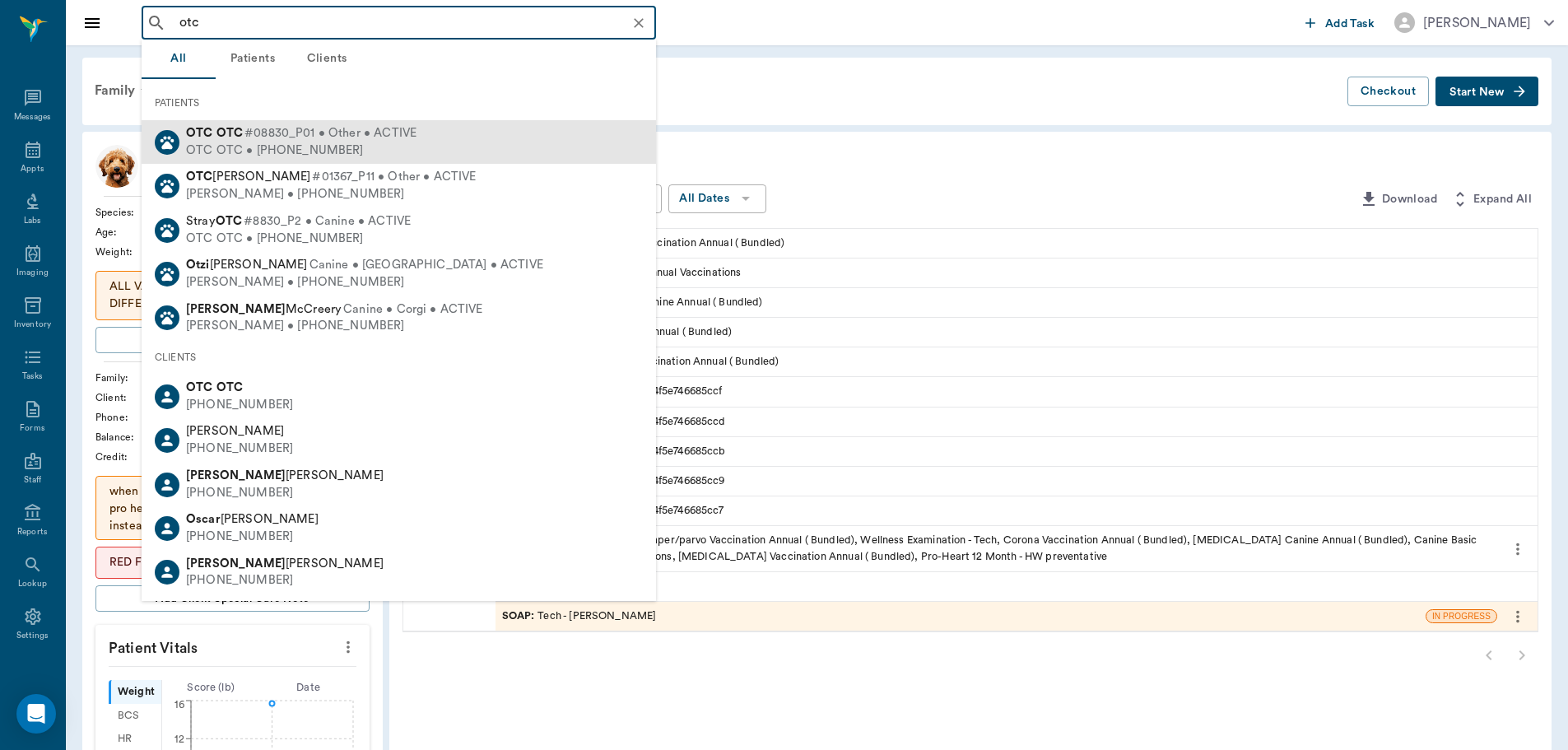
click at [338, 129] on span "#08830_P01 • Other • ACTIVE" at bounding box center [330, 133] width 172 height 18
type input "otc"
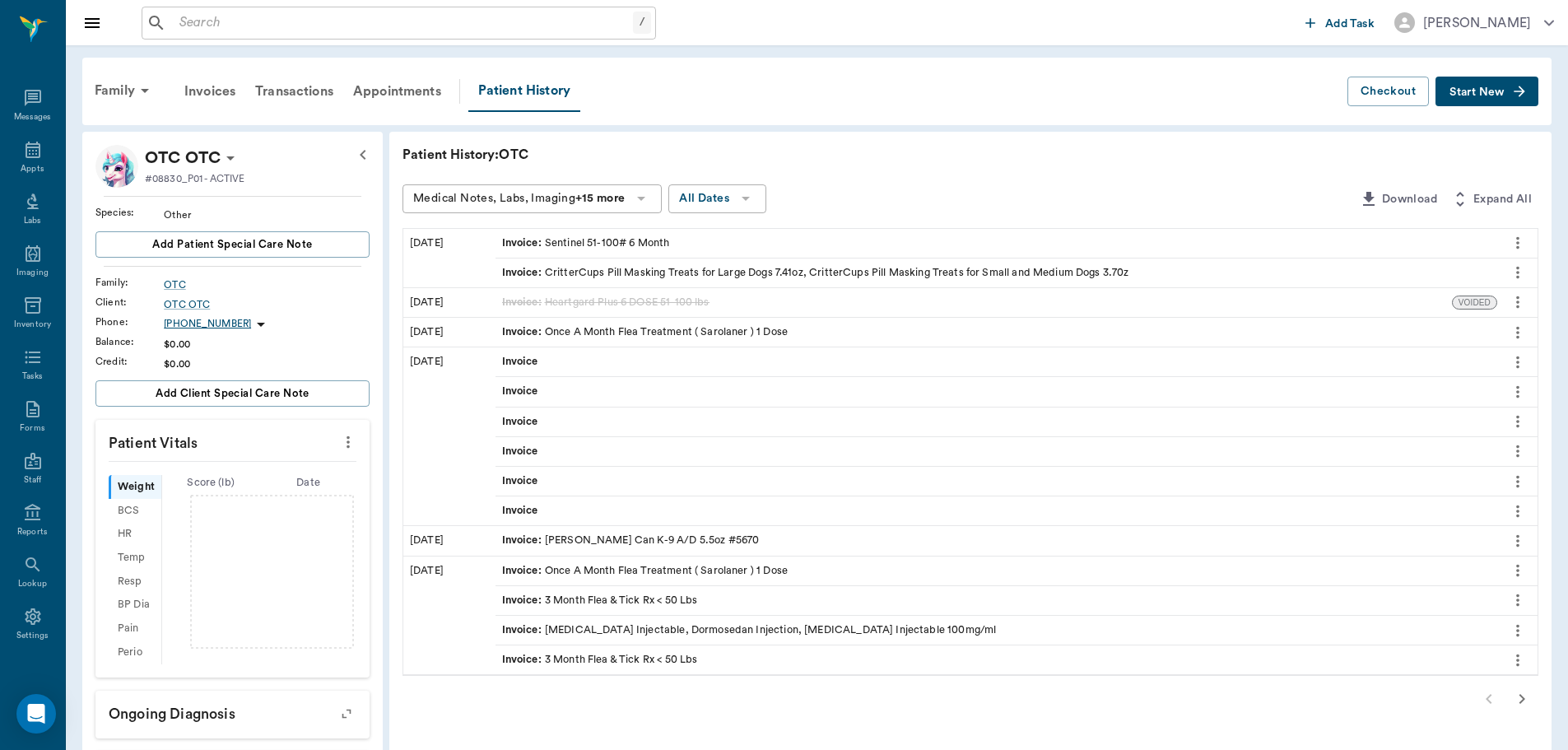
click at [1467, 86] on button "Start New" at bounding box center [1487, 92] width 103 height 30
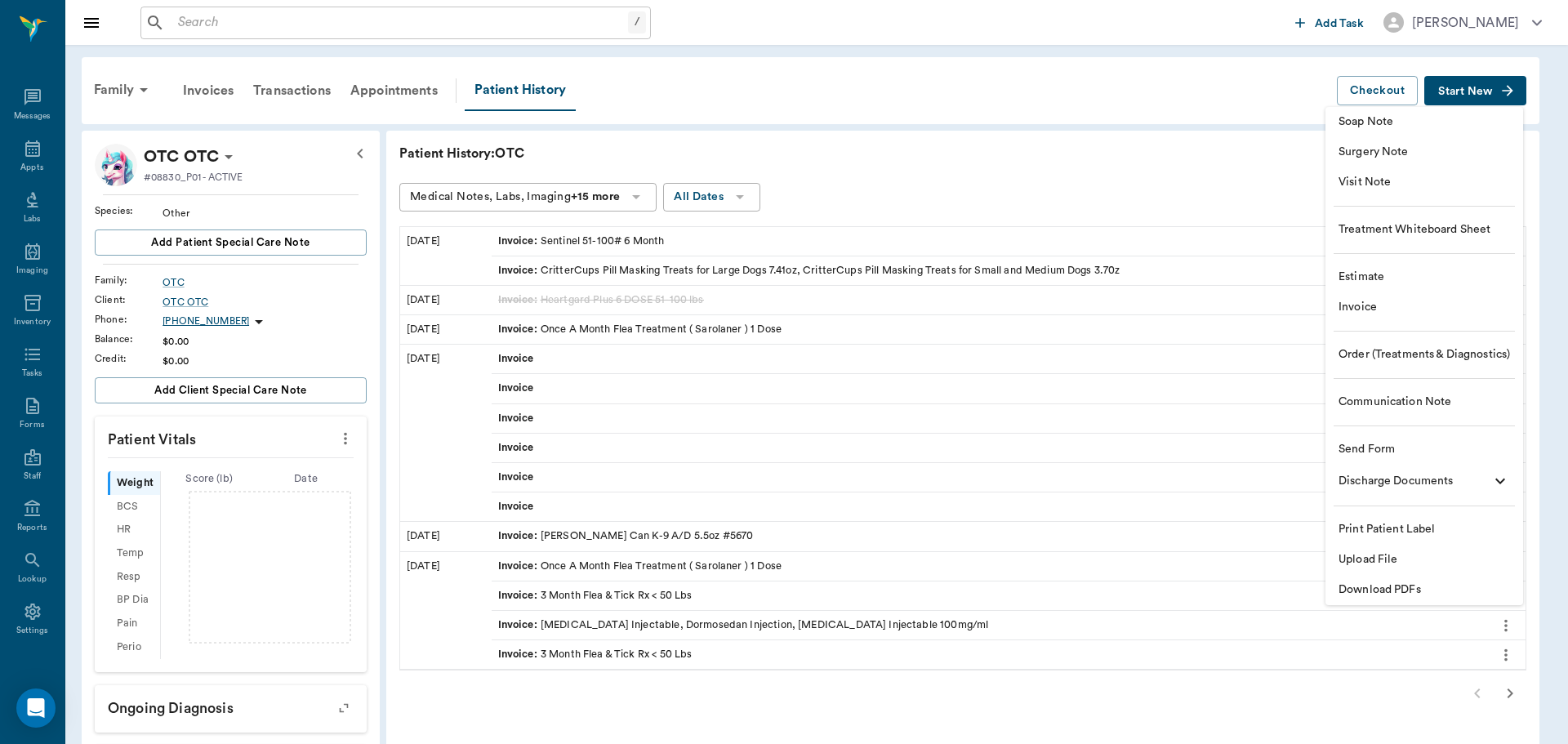
click at [1349, 310] on span "Invoice" at bounding box center [1424, 307] width 172 height 17
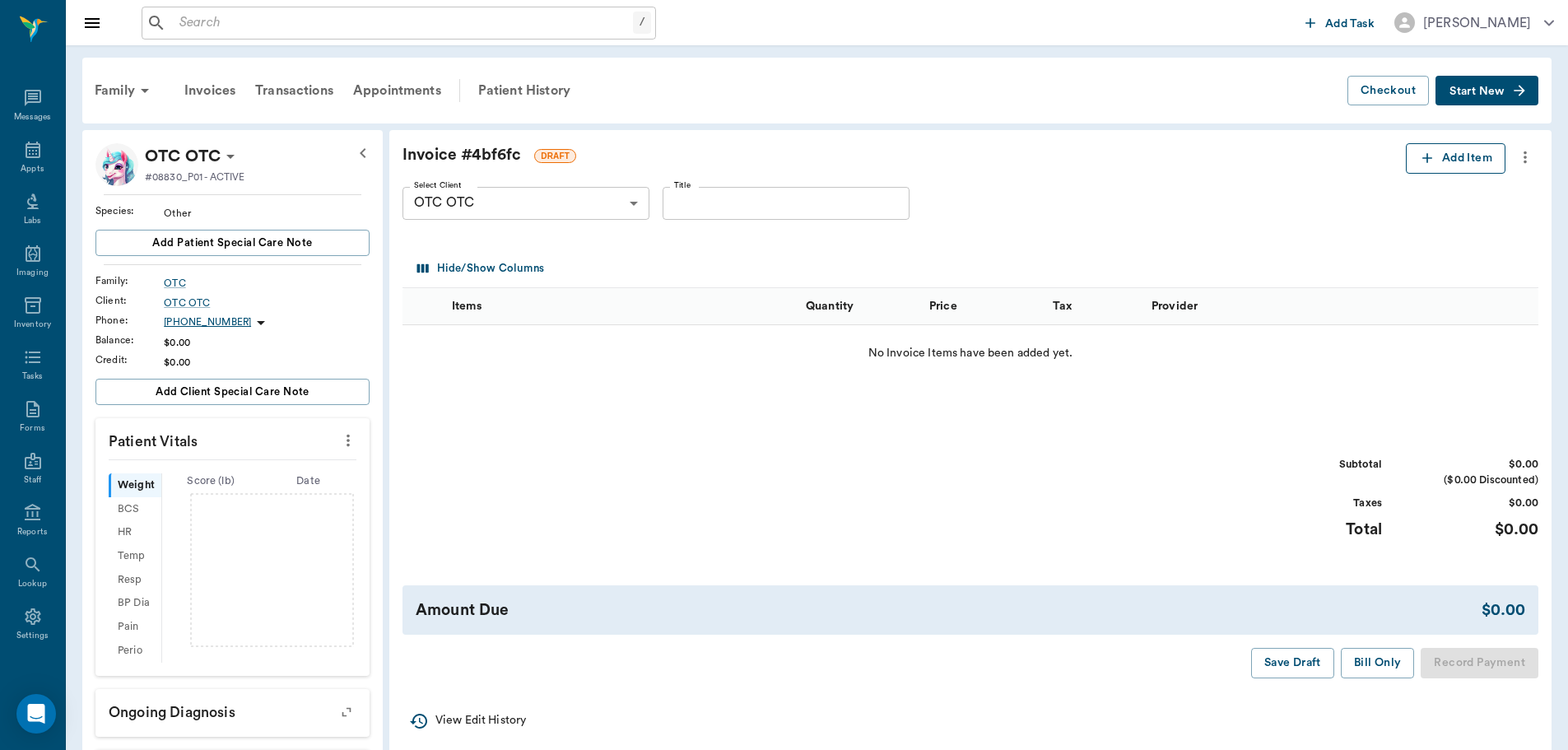
click at [1438, 146] on button "Add Item" at bounding box center [1456, 158] width 99 height 30
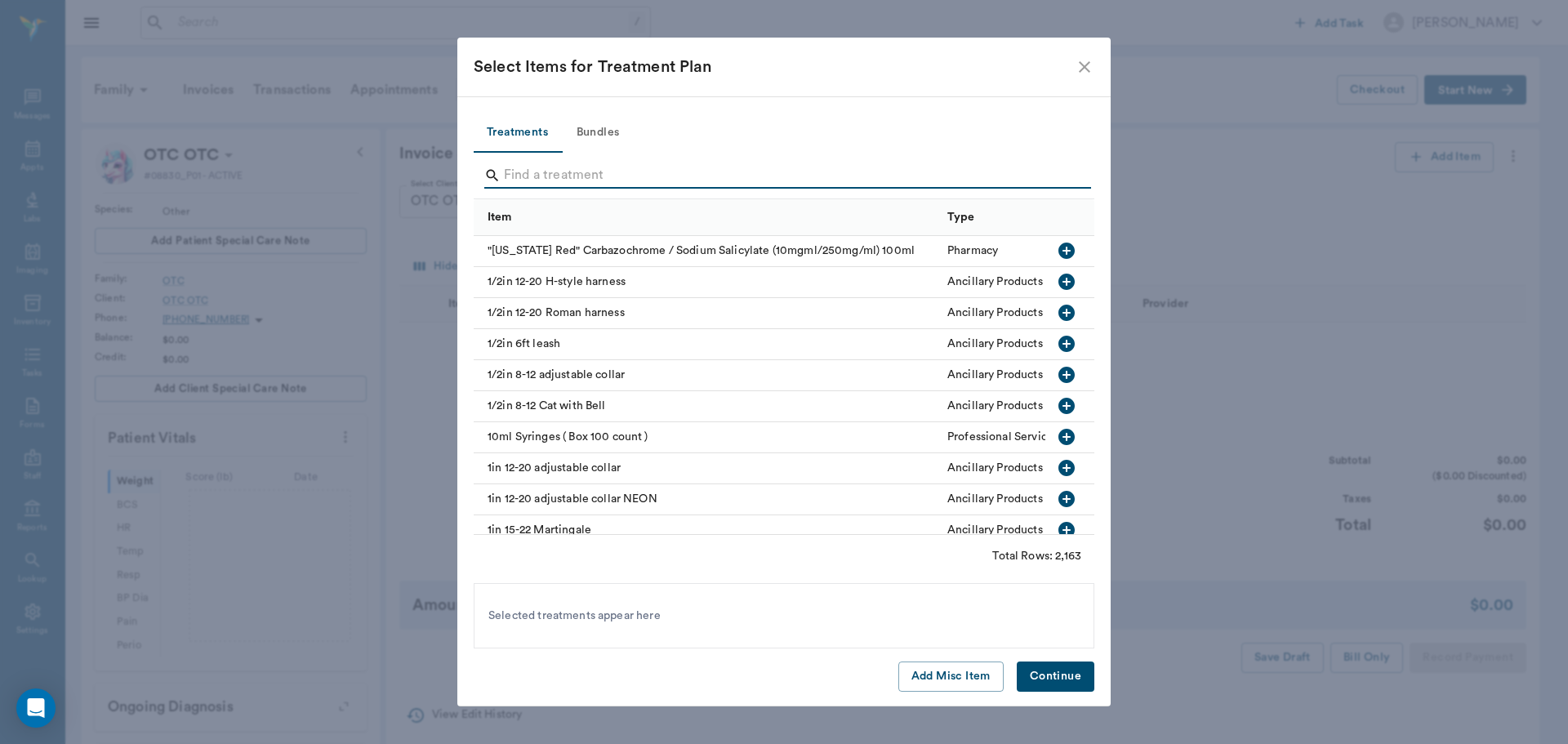
click at [580, 172] on input "Search" at bounding box center [785, 175] width 562 height 26
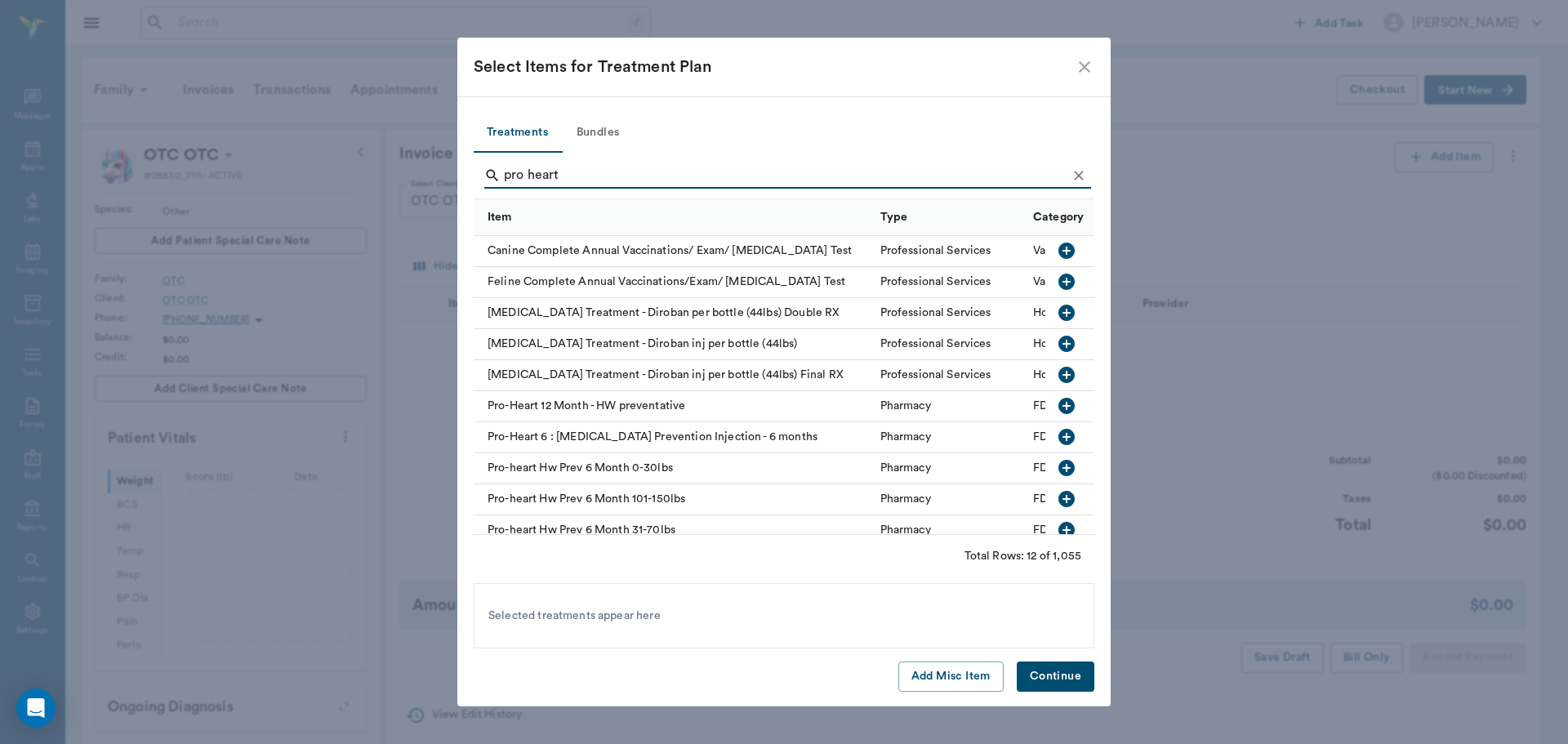
type input "pro heart"
click at [1077, 171] on icon "Clear" at bounding box center [1078, 175] width 16 height 16
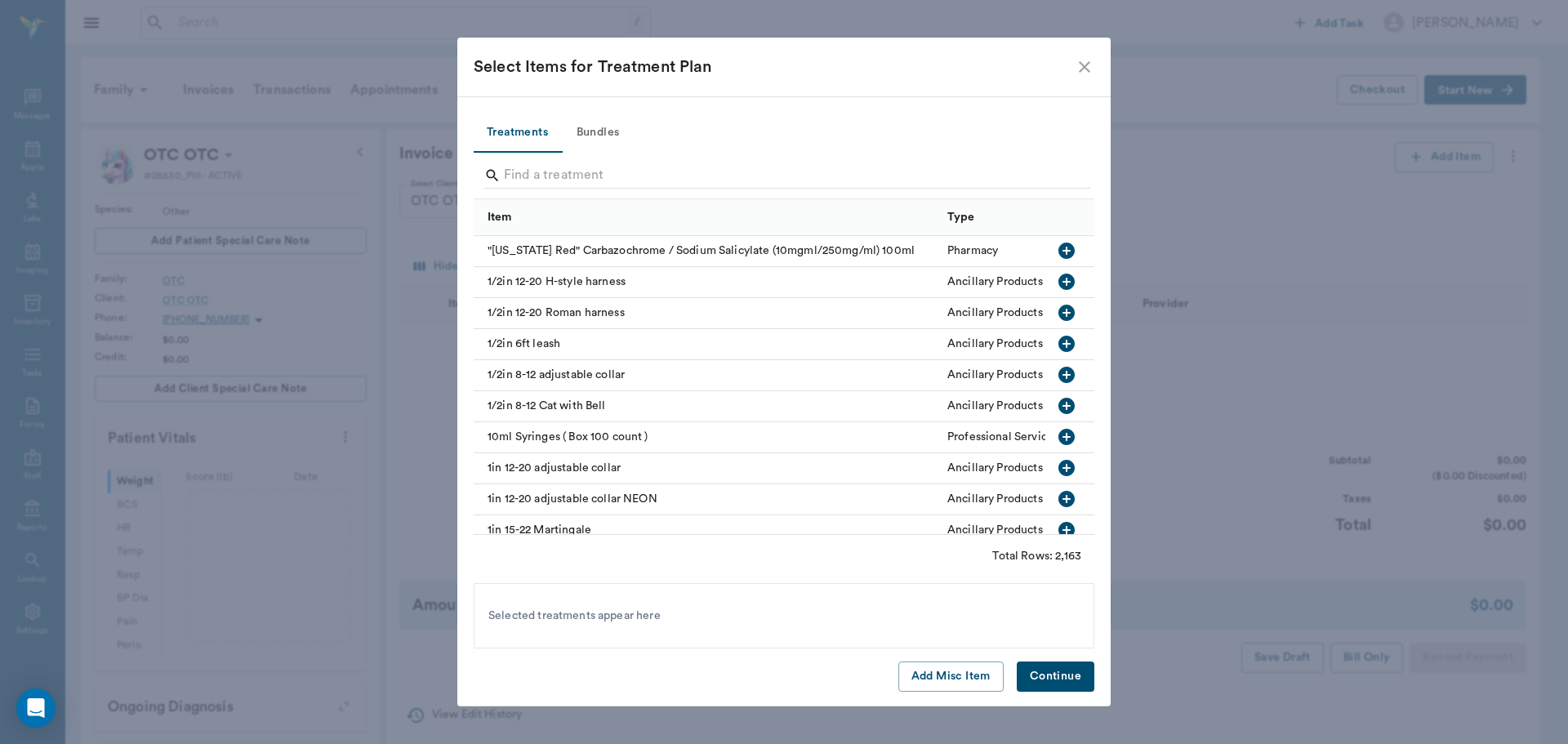
click at [1081, 69] on icon "close" at bounding box center [1084, 67] width 19 height 19
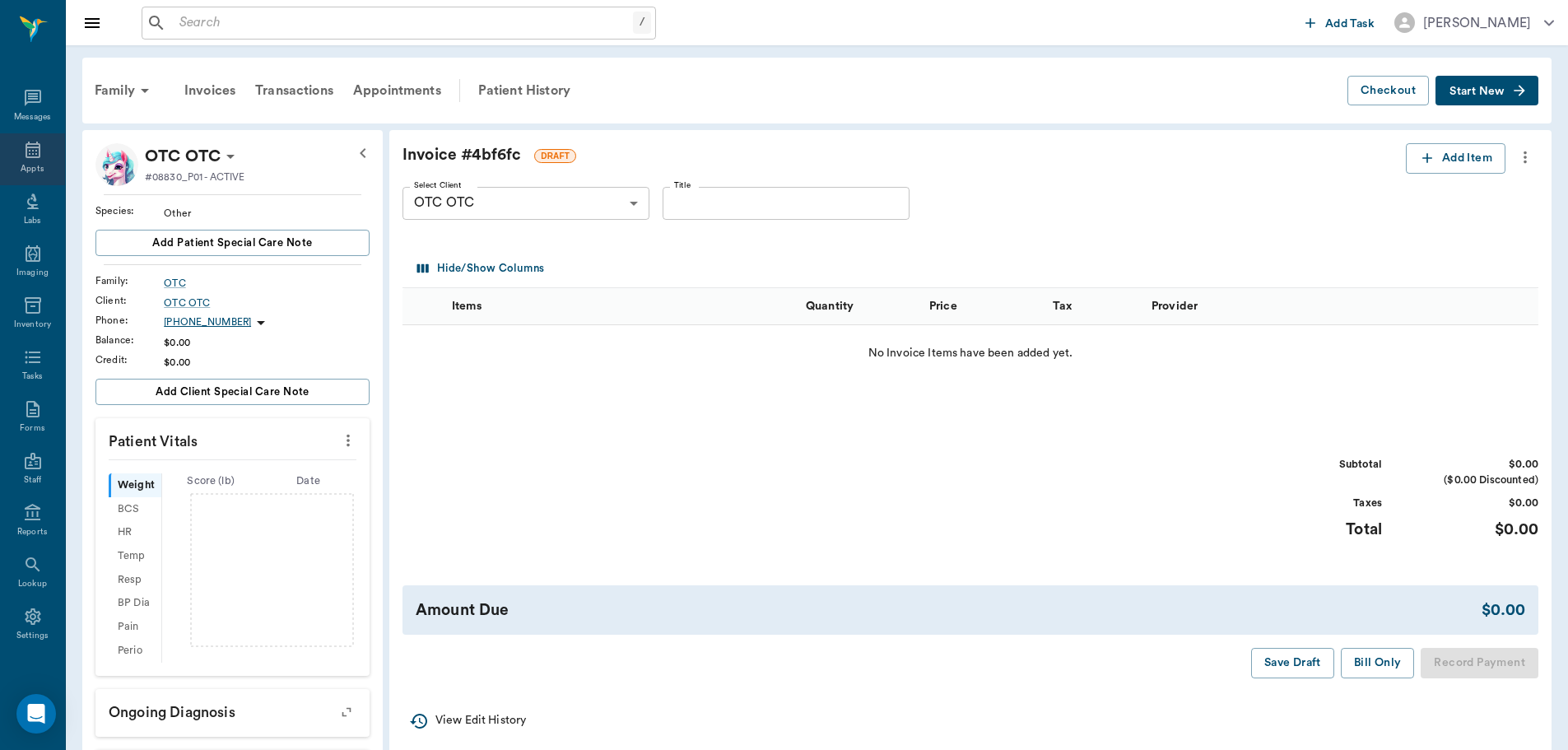
click at [45, 158] on div "Appts" at bounding box center [32, 159] width 65 height 52
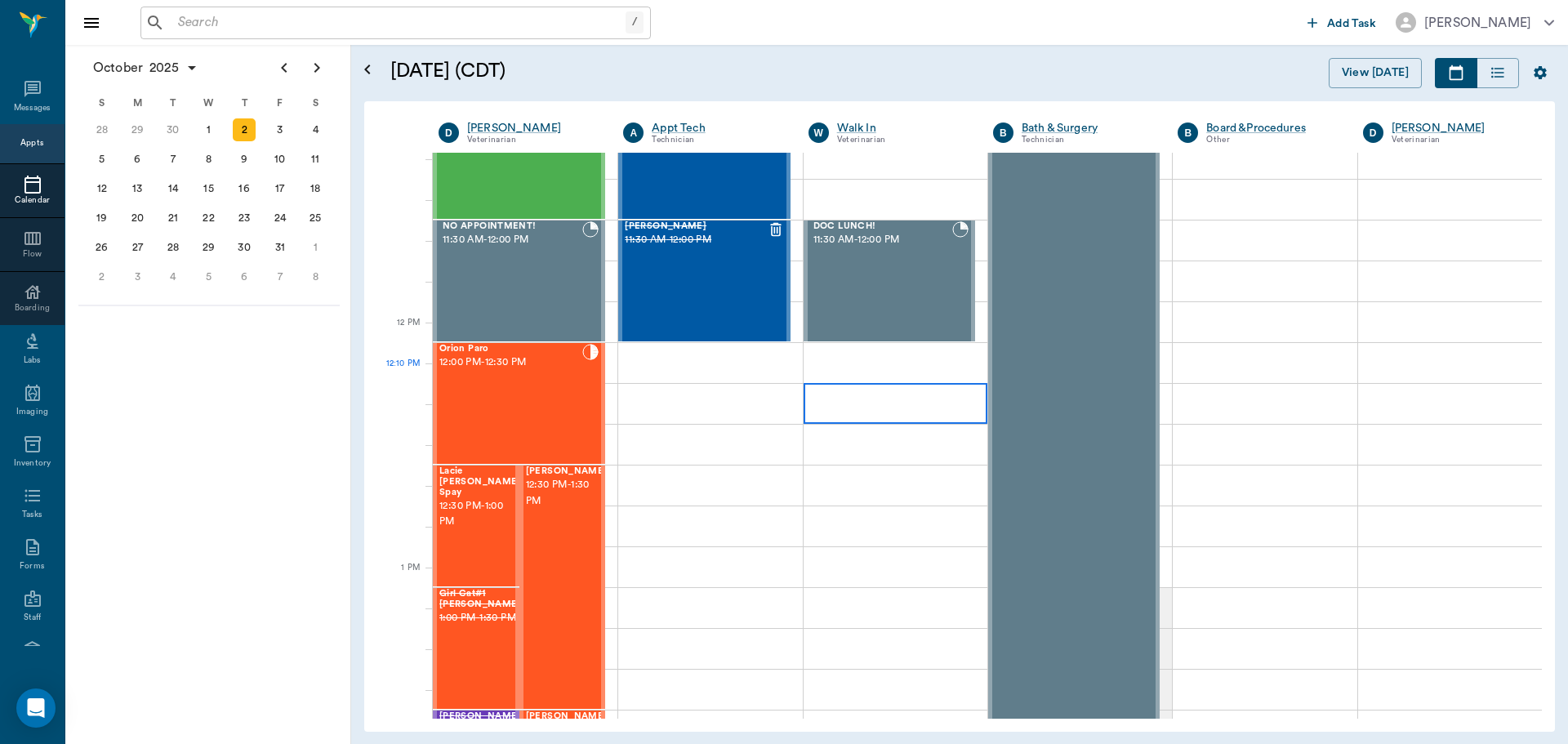
scroll to position [816, 0]
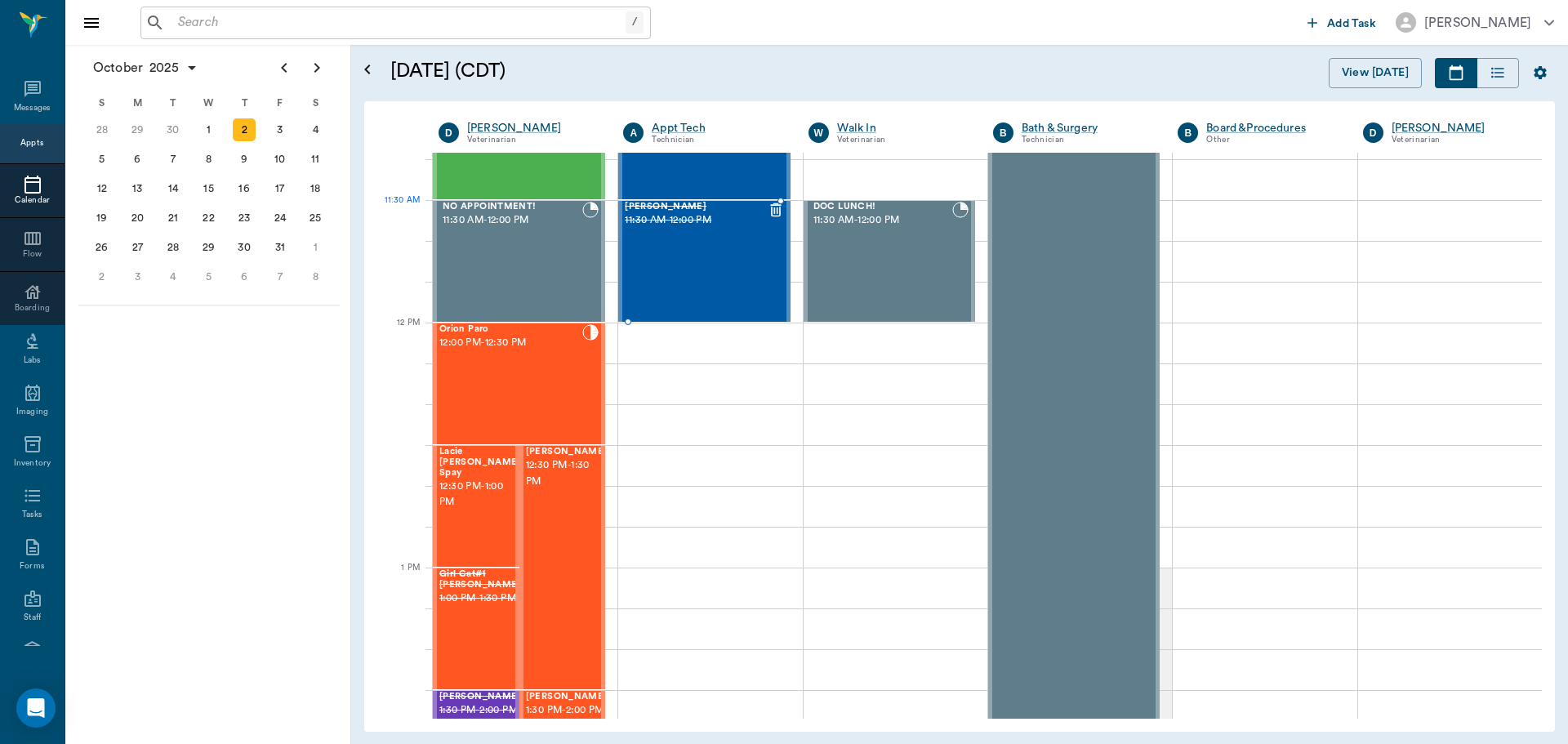
click at [769, 230] on div at bounding box center [776, 261] width 16 height 119
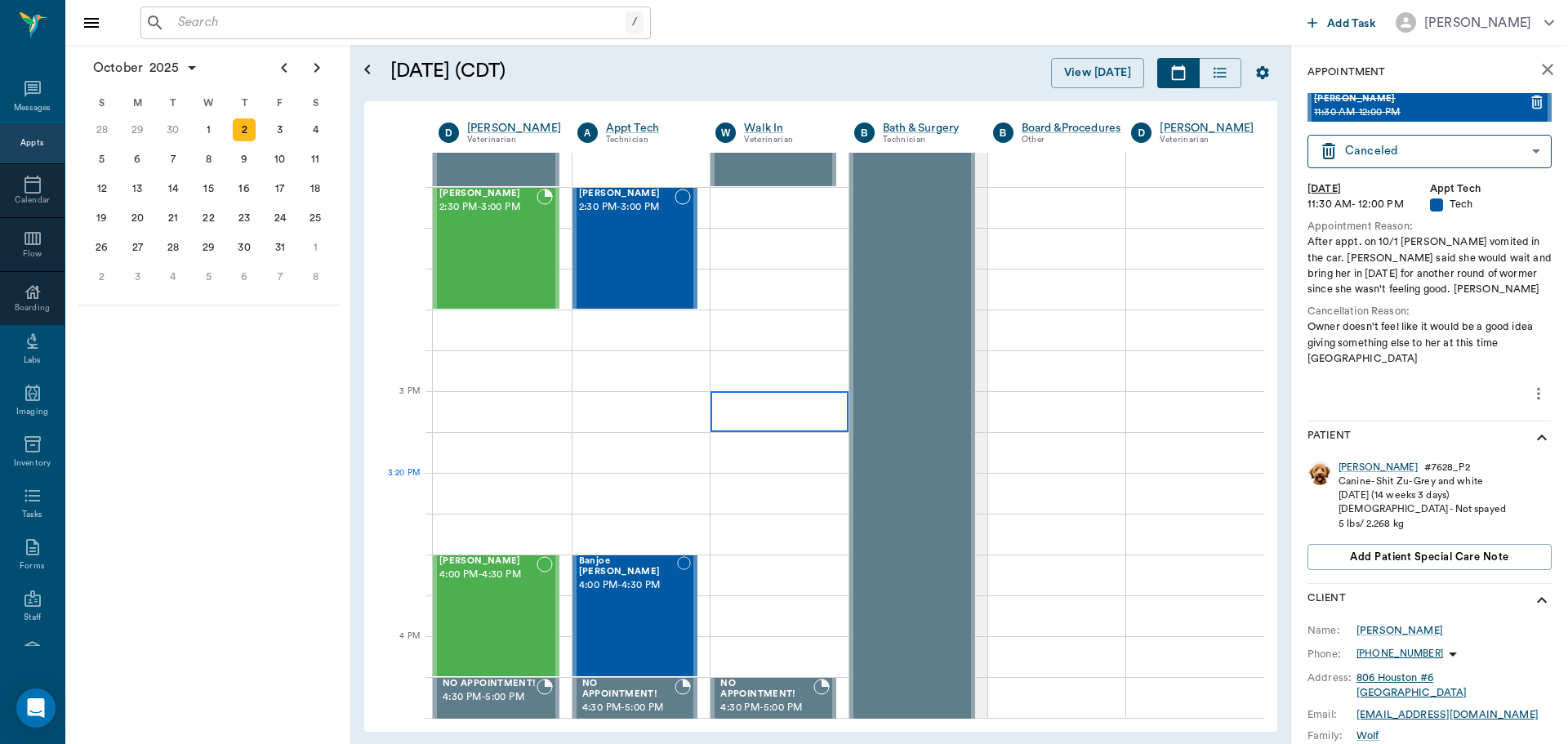
scroll to position [1470, 0]
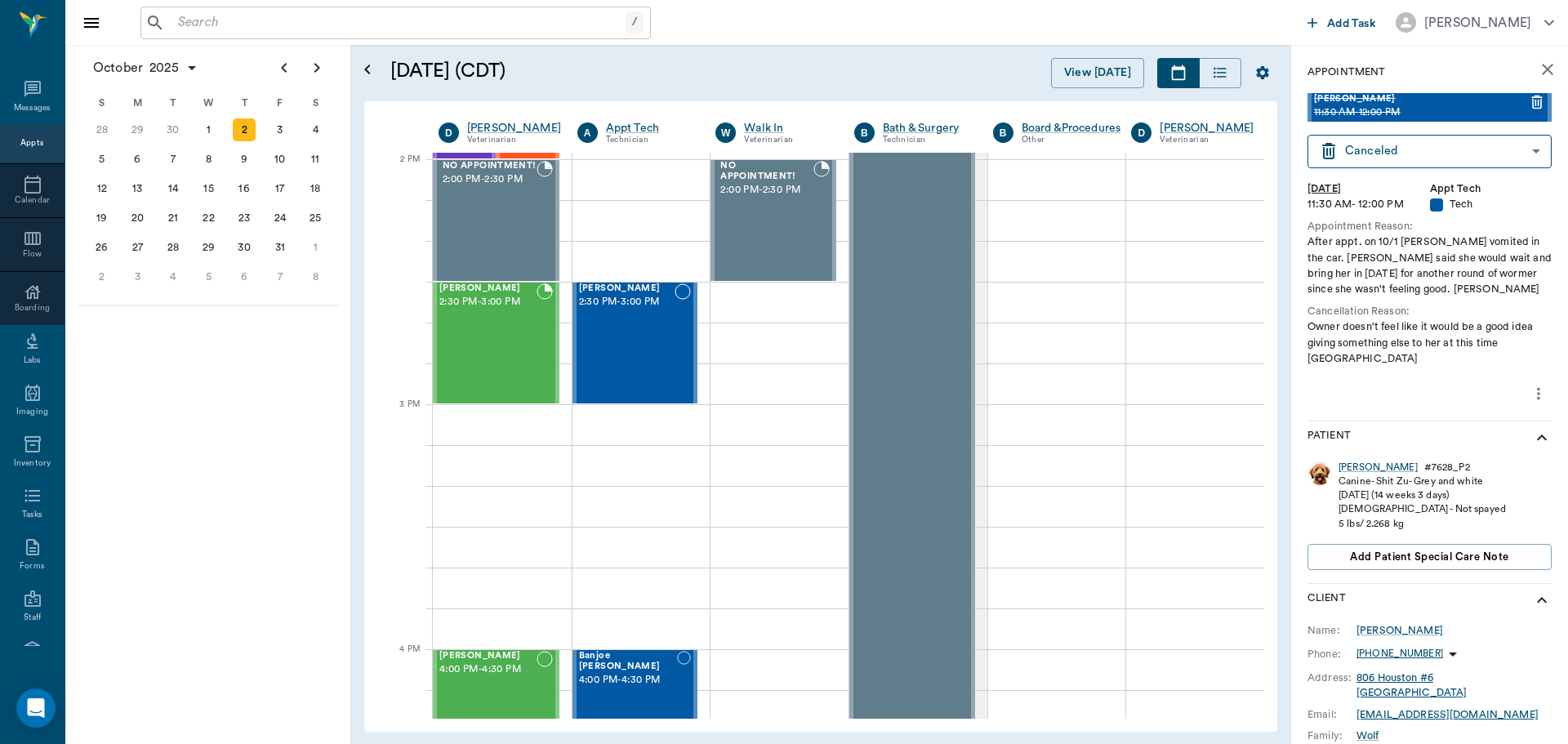
click at [427, 346] on div at bounding box center [405, 343] width 55 height 41
click at [459, 341] on div "Hubbell Conley 2:30 PM - 3:00 PM" at bounding box center [488, 342] width 98 height 119
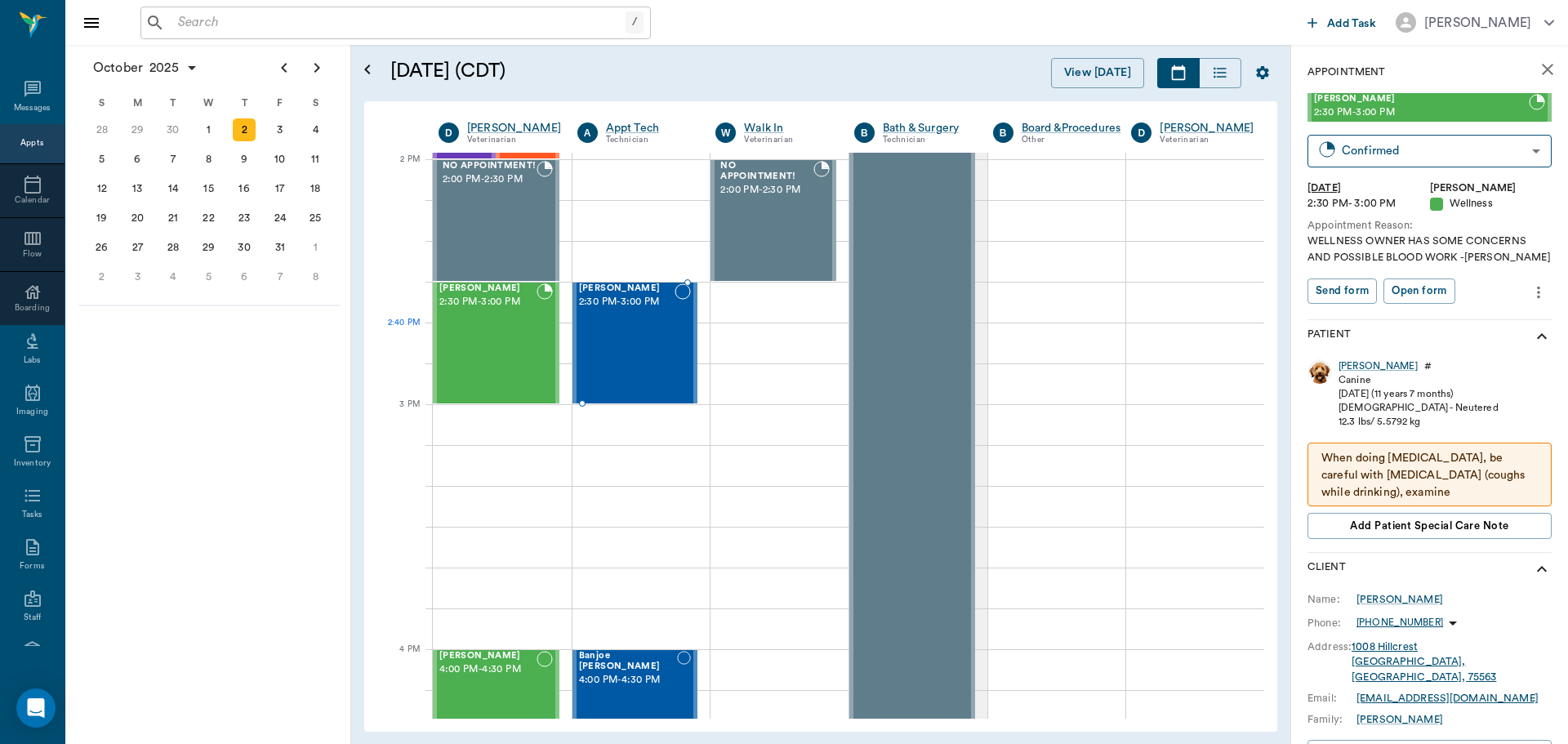
click at [645, 336] on div "Daisy Jones 2:30 PM - 3:00 PM" at bounding box center [627, 342] width 97 height 119
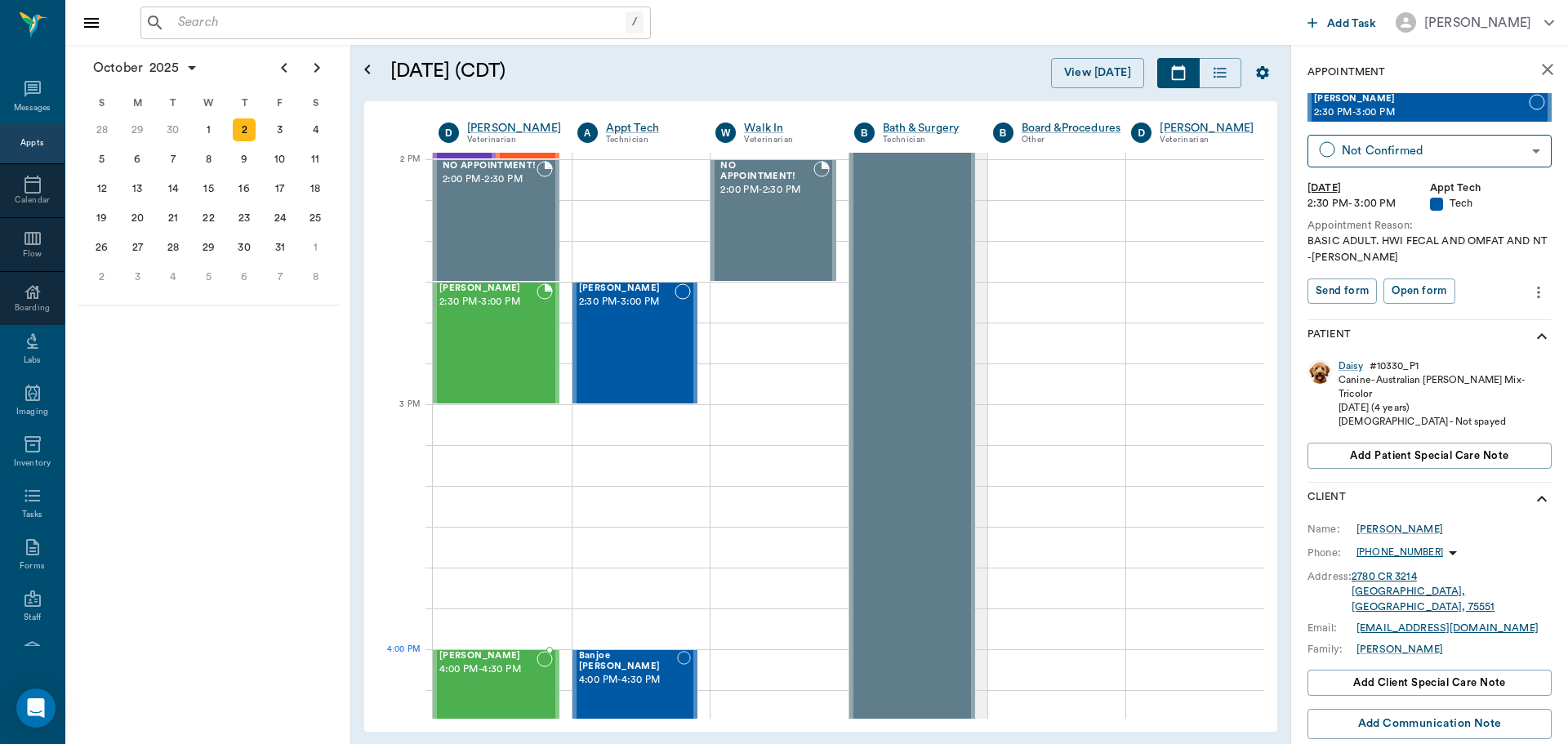
click at [494, 670] on span "4:00 PM - 4:30 PM" at bounding box center [488, 670] width 98 height 16
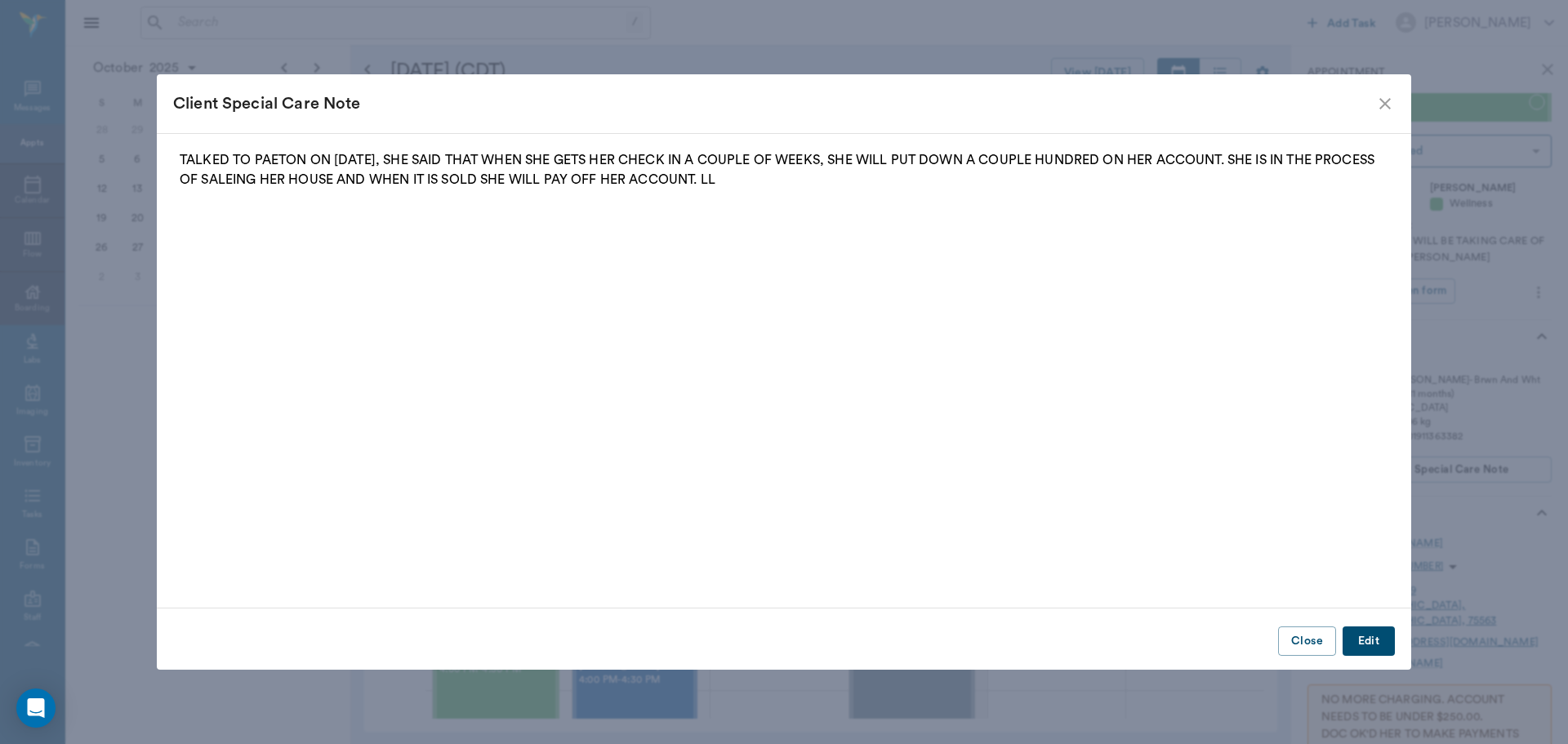
click at [1385, 103] on icon "close" at bounding box center [1385, 103] width 12 height 12
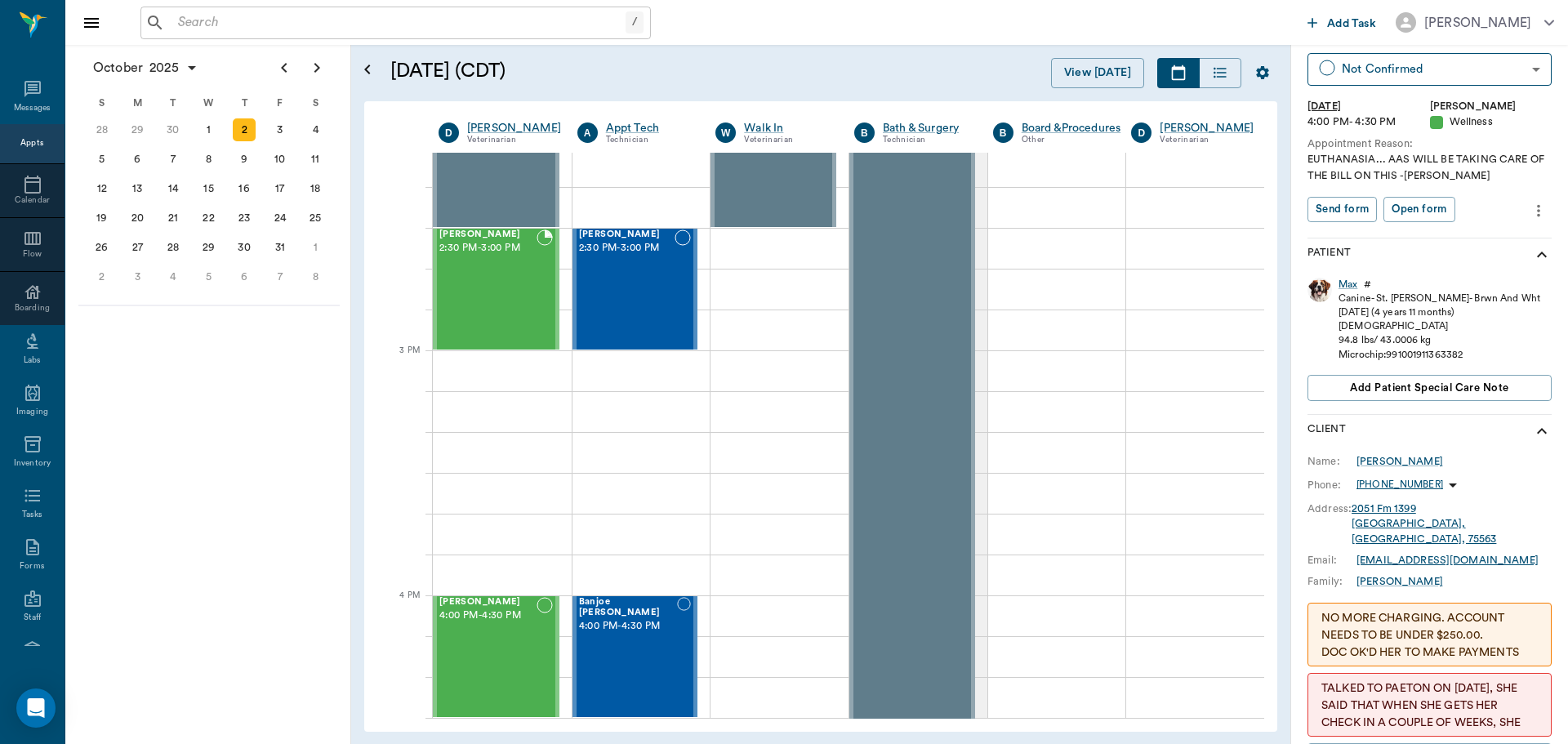
scroll to position [163, 0]
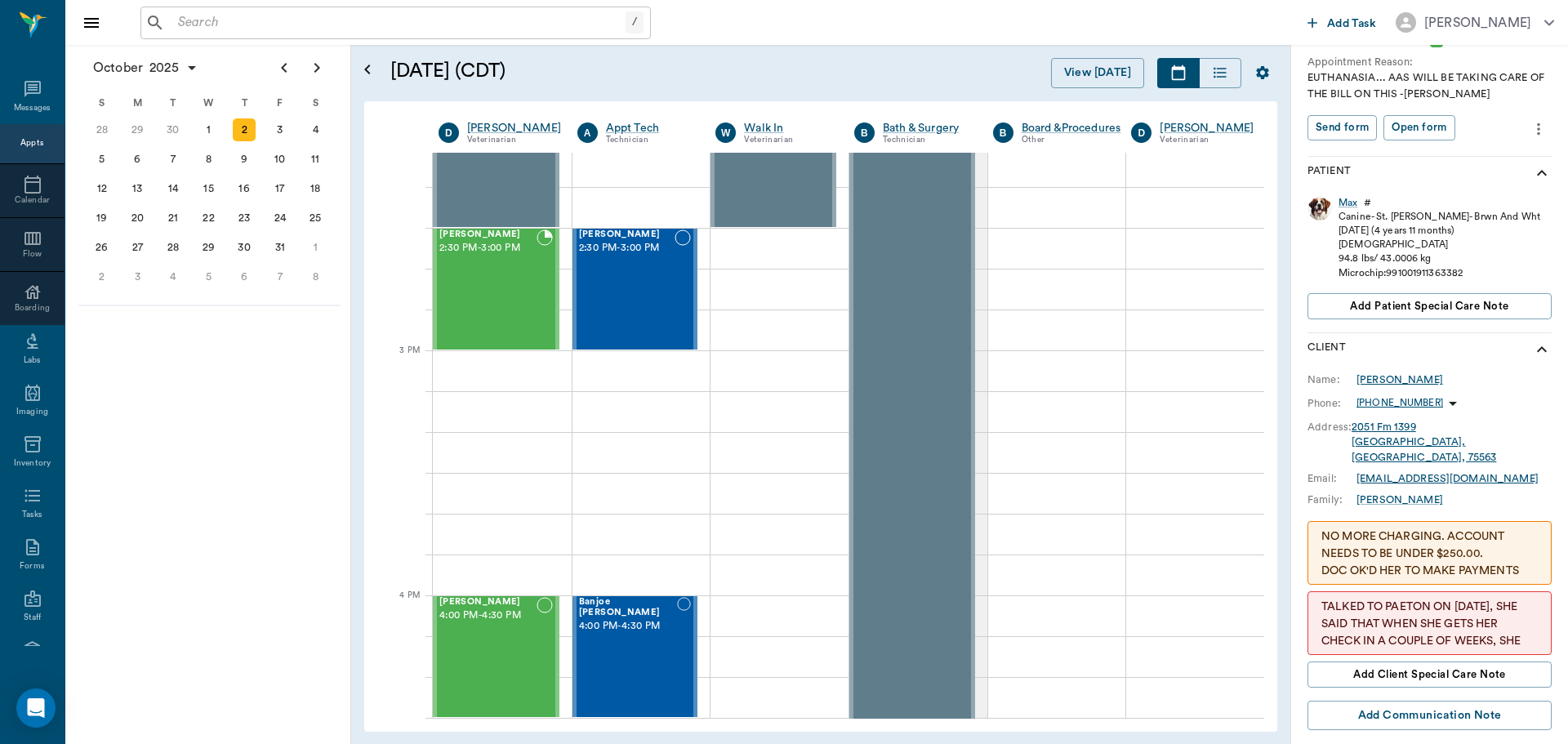
click at [1393, 381] on div "Paeton Ferrell" at bounding box center [1400, 379] width 87 height 14
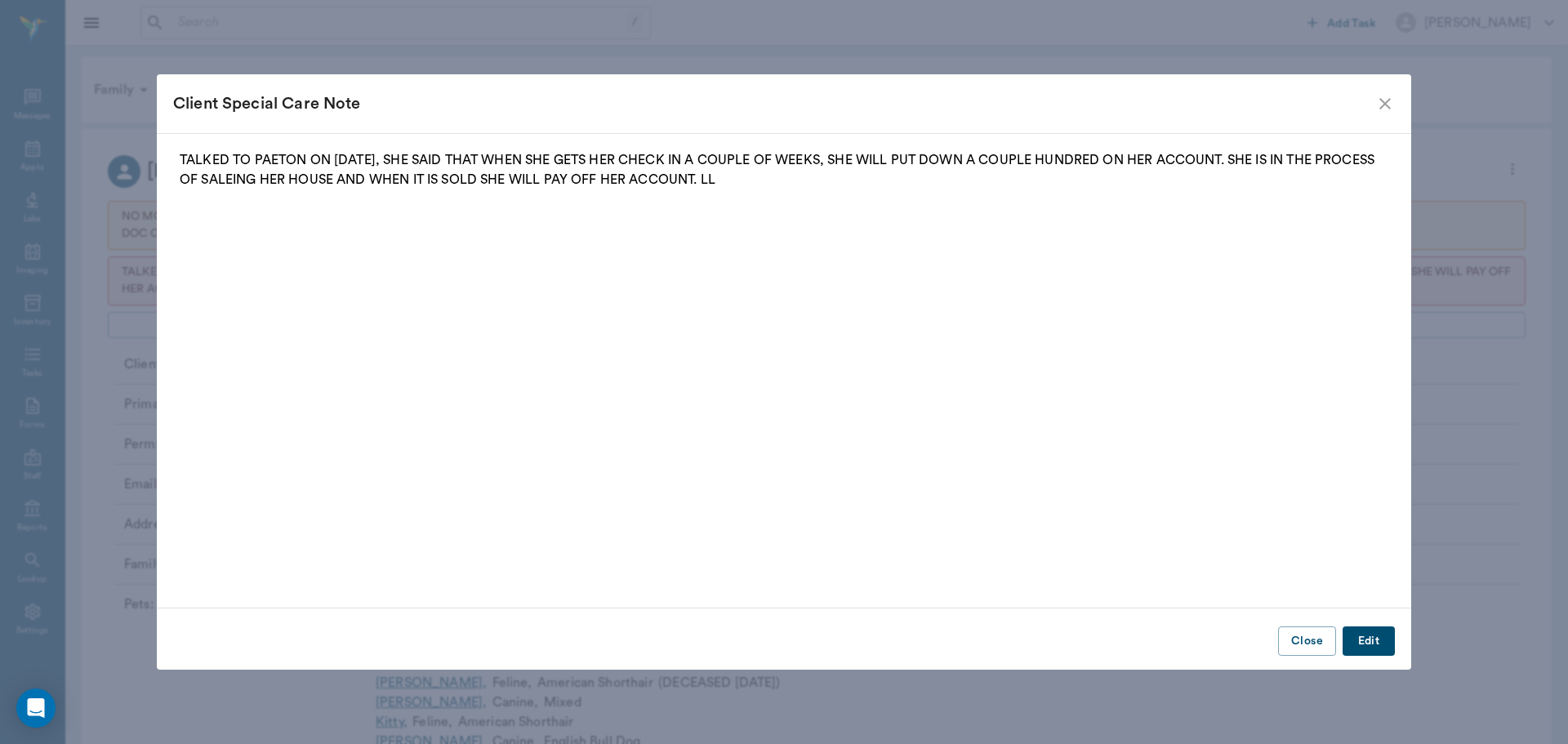
click at [1382, 102] on icon "close" at bounding box center [1384, 103] width 19 height 19
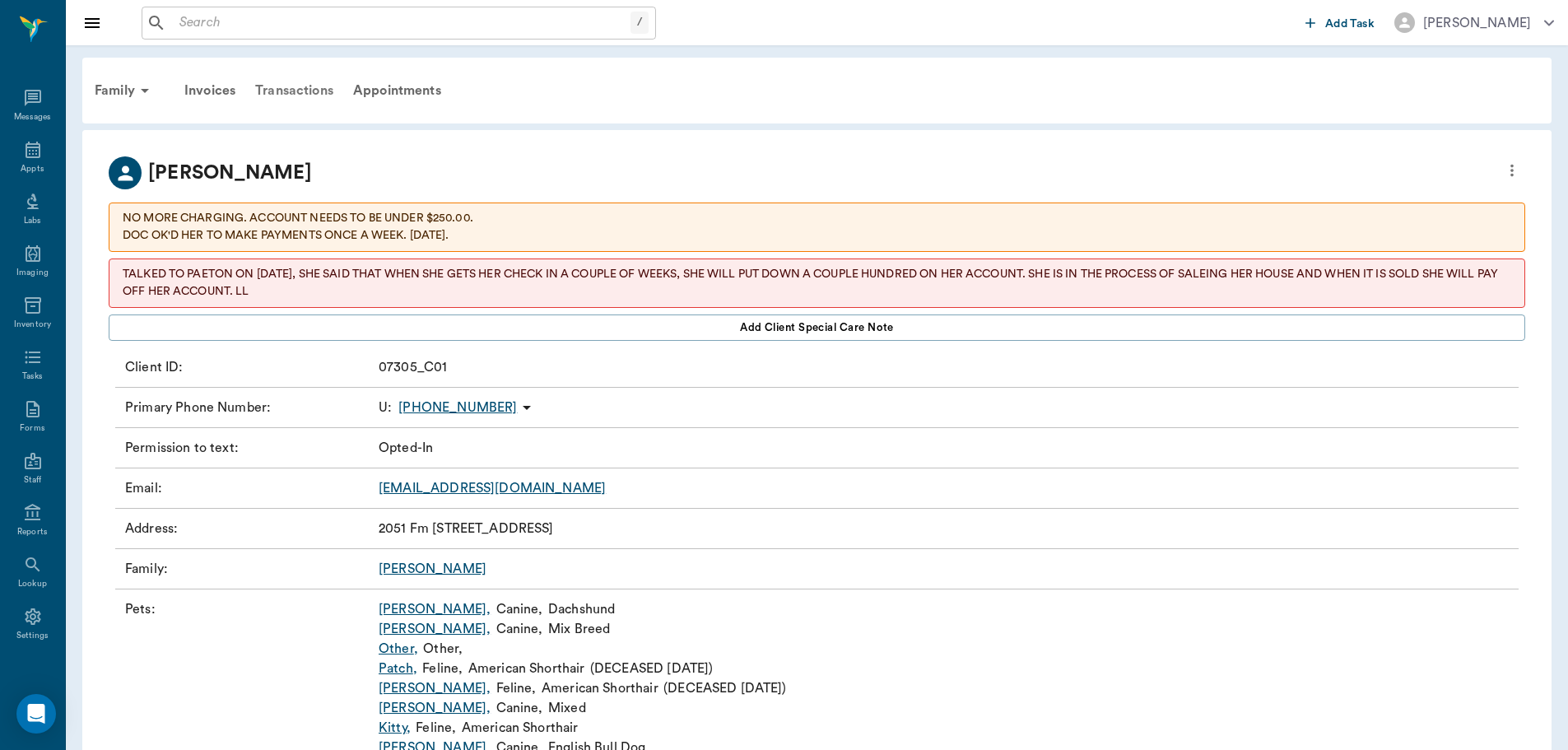
click at [314, 88] on div "Transactions" at bounding box center [294, 91] width 98 height 40
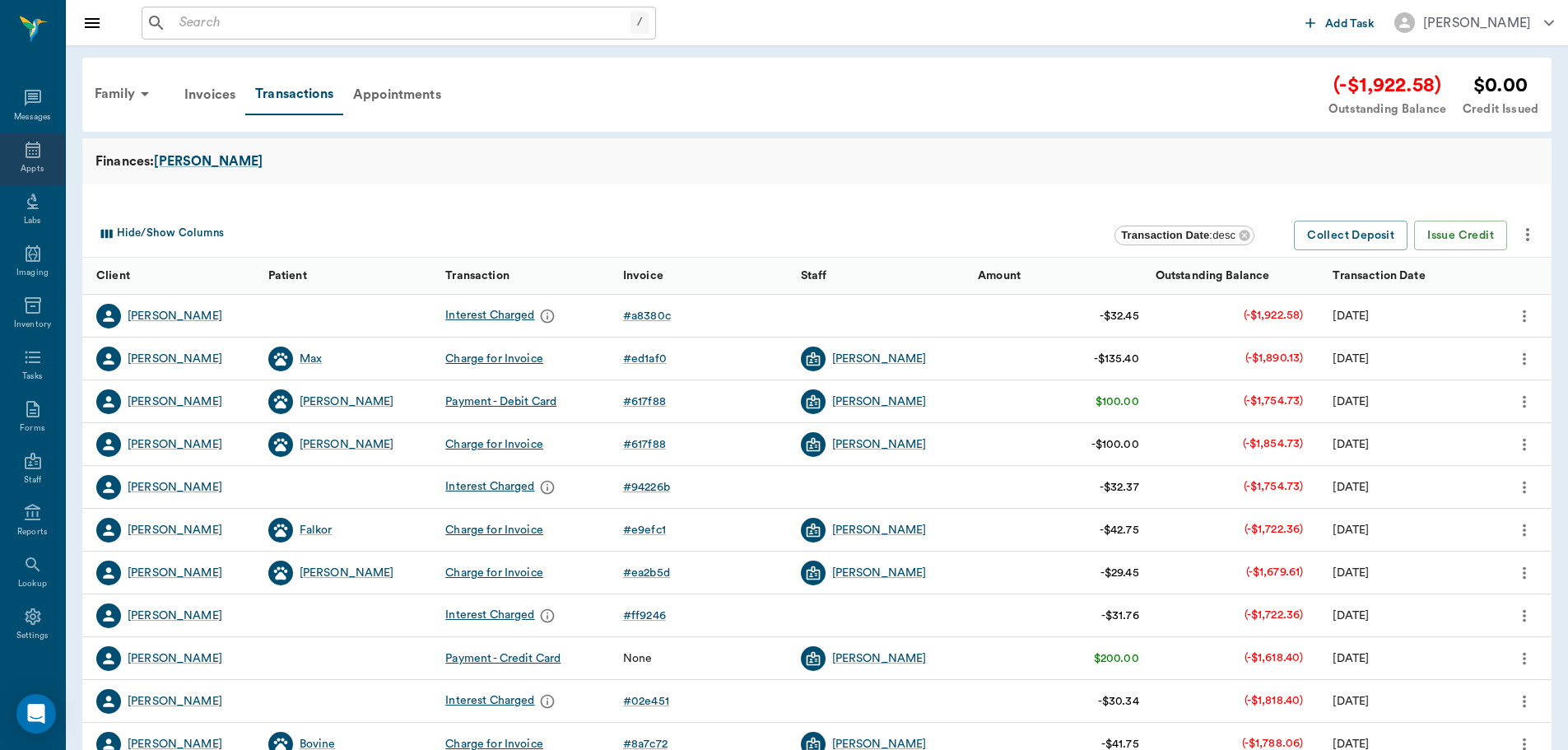
click at [6, 161] on div "Appts" at bounding box center [32, 159] width 65 height 52
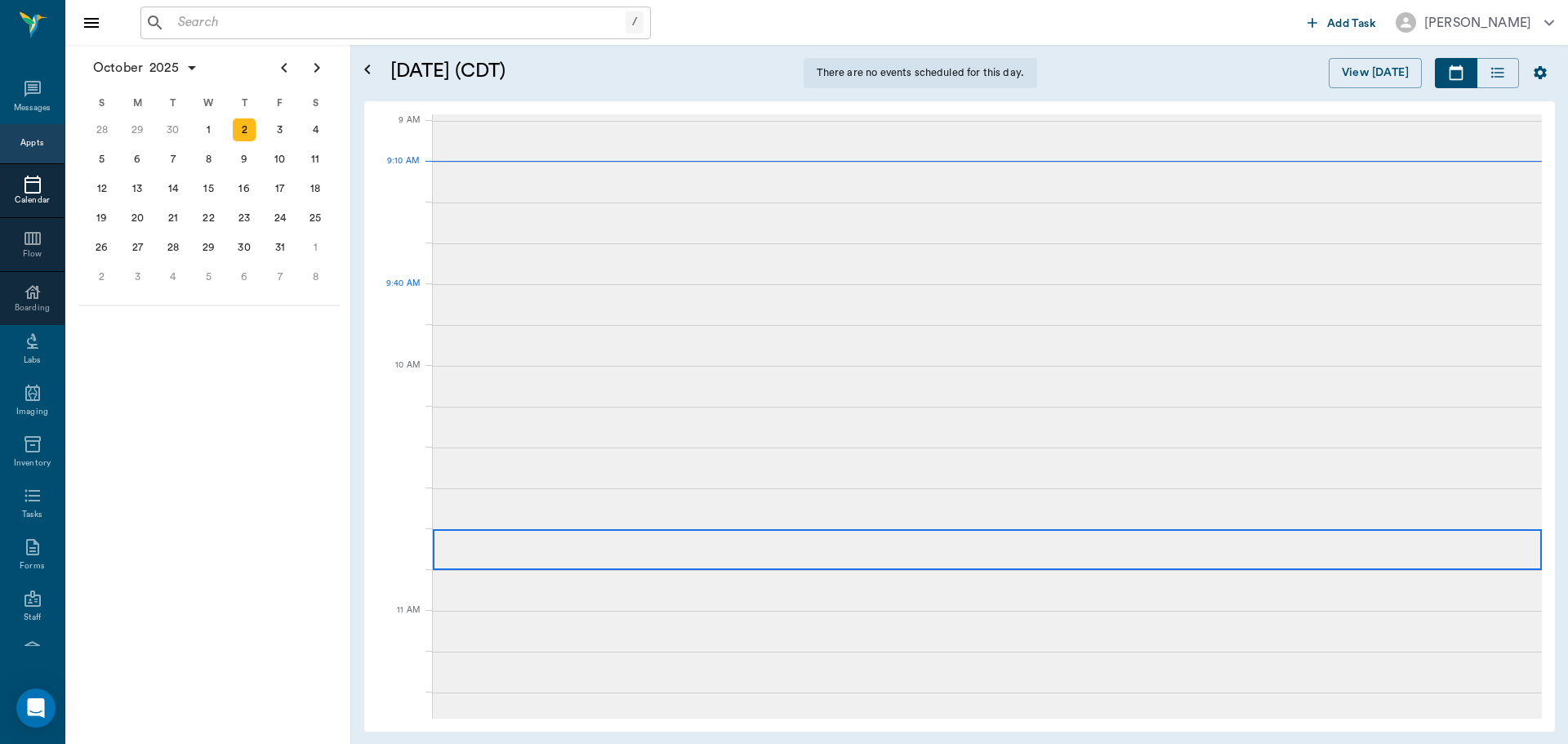
scroll to position [246, 0]
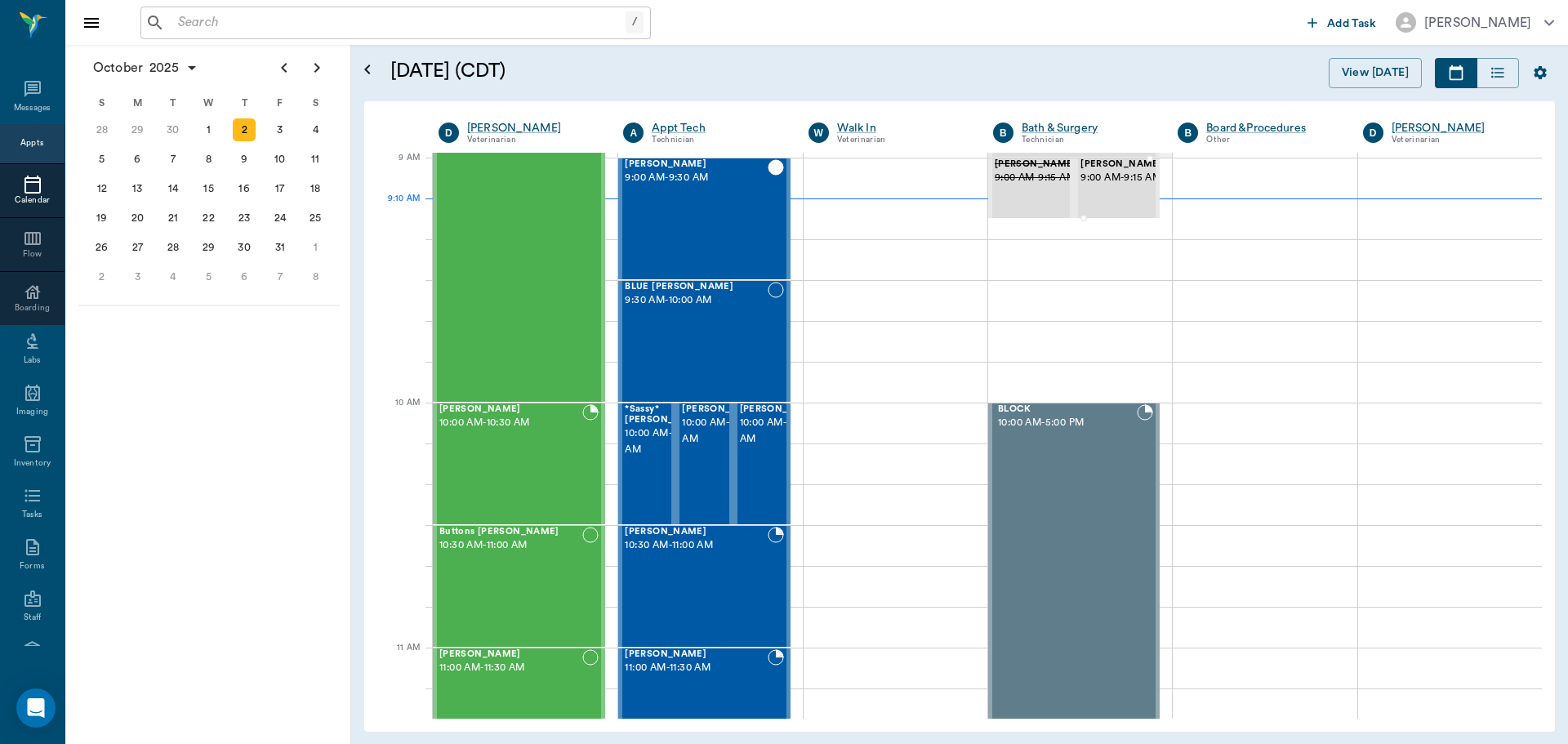
click at [1115, 209] on div "Elvis Davis 9:00 AM - 9:15 AM" at bounding box center [1121, 188] width 82 height 58
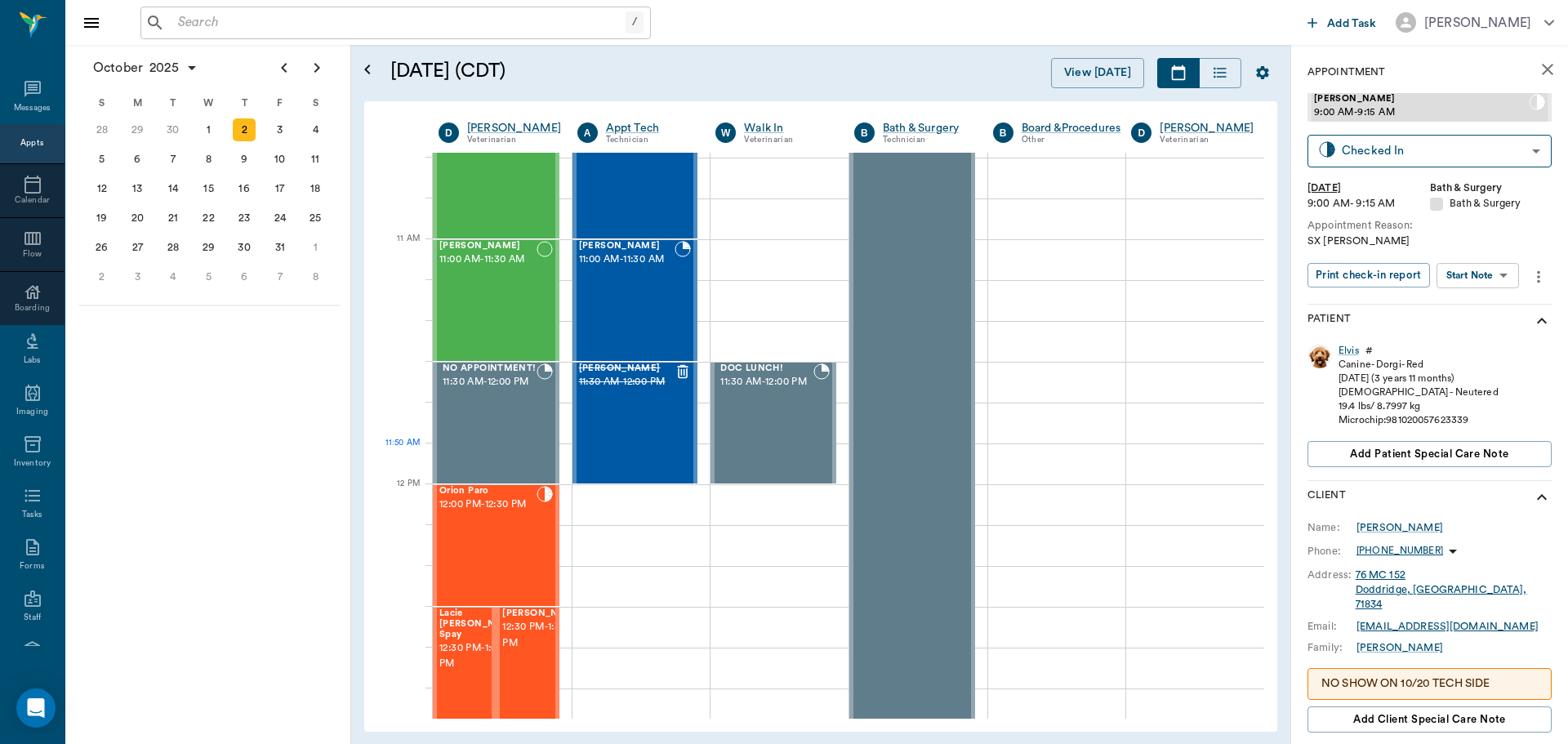
scroll to position [982, 0]
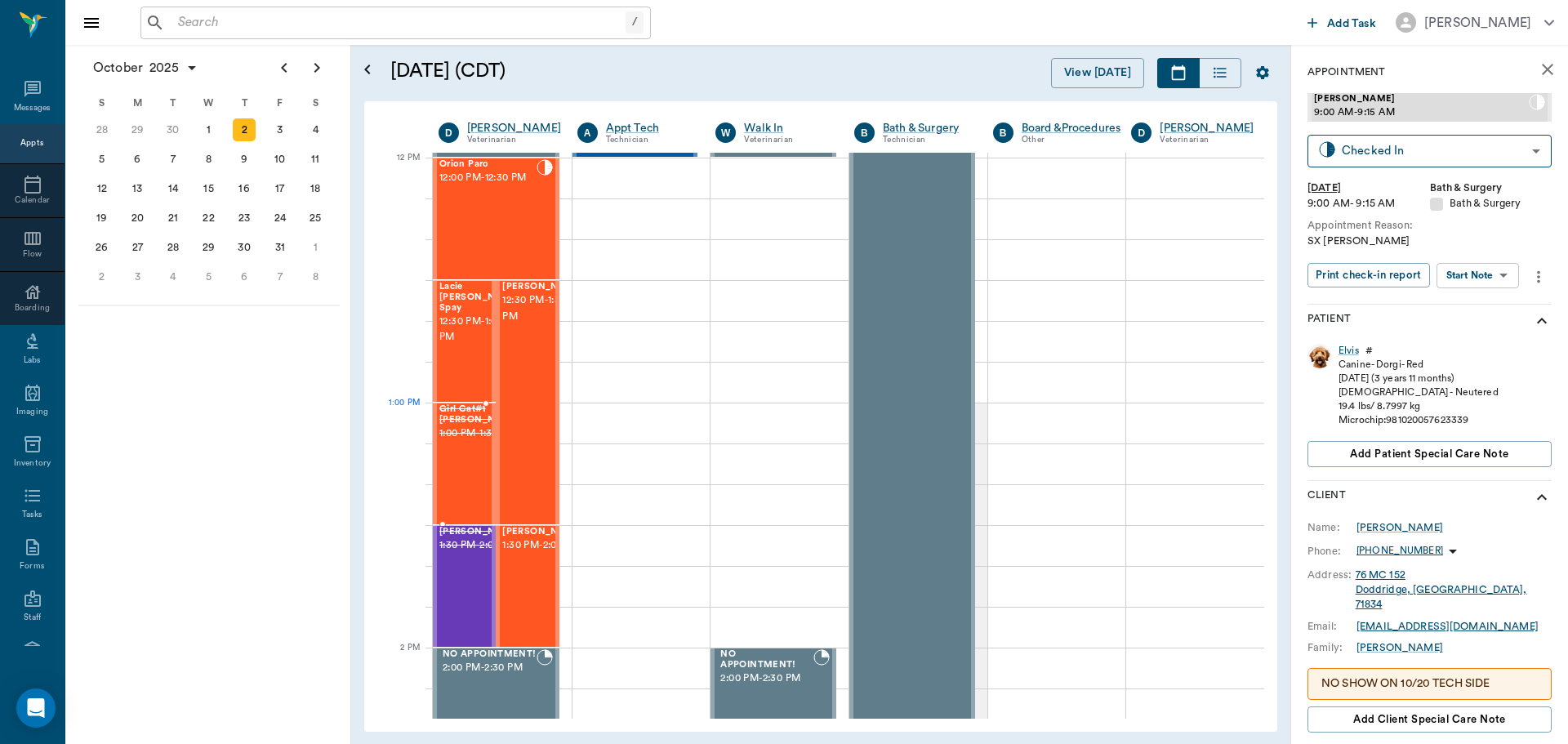
drag, startPoint x: 462, startPoint y: 443, endPoint x: 477, endPoint y: 438, distance: 15.8
click at [462, 442] on span "1:00 PM - 1:30 PM" at bounding box center [480, 433] width 82 height 16
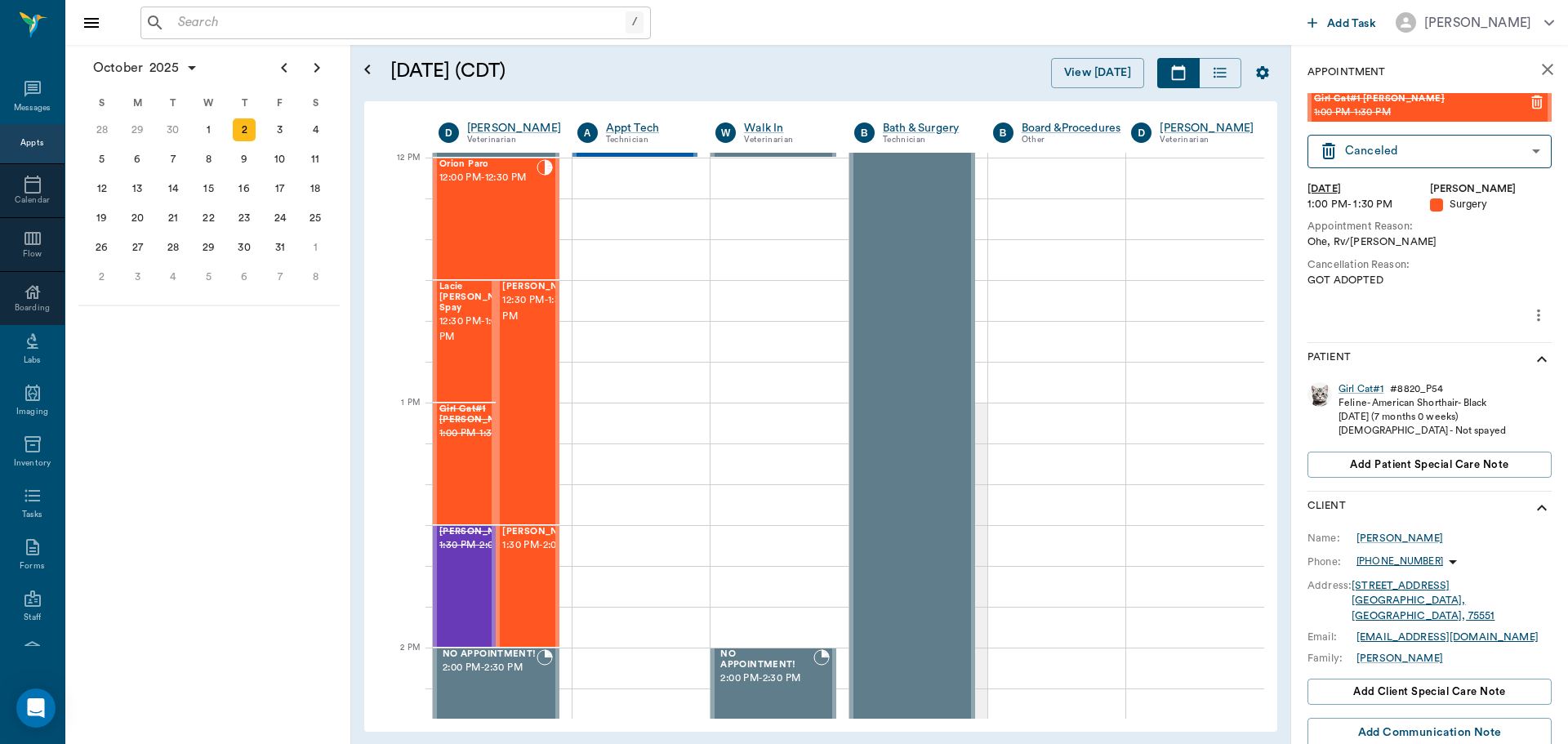
click at [1533, 315] on icon "more" at bounding box center [1538, 315] width 18 height 19
click at [1477, 361] on li "Delete appointment" at bounding box center [1457, 373] width 163 height 30
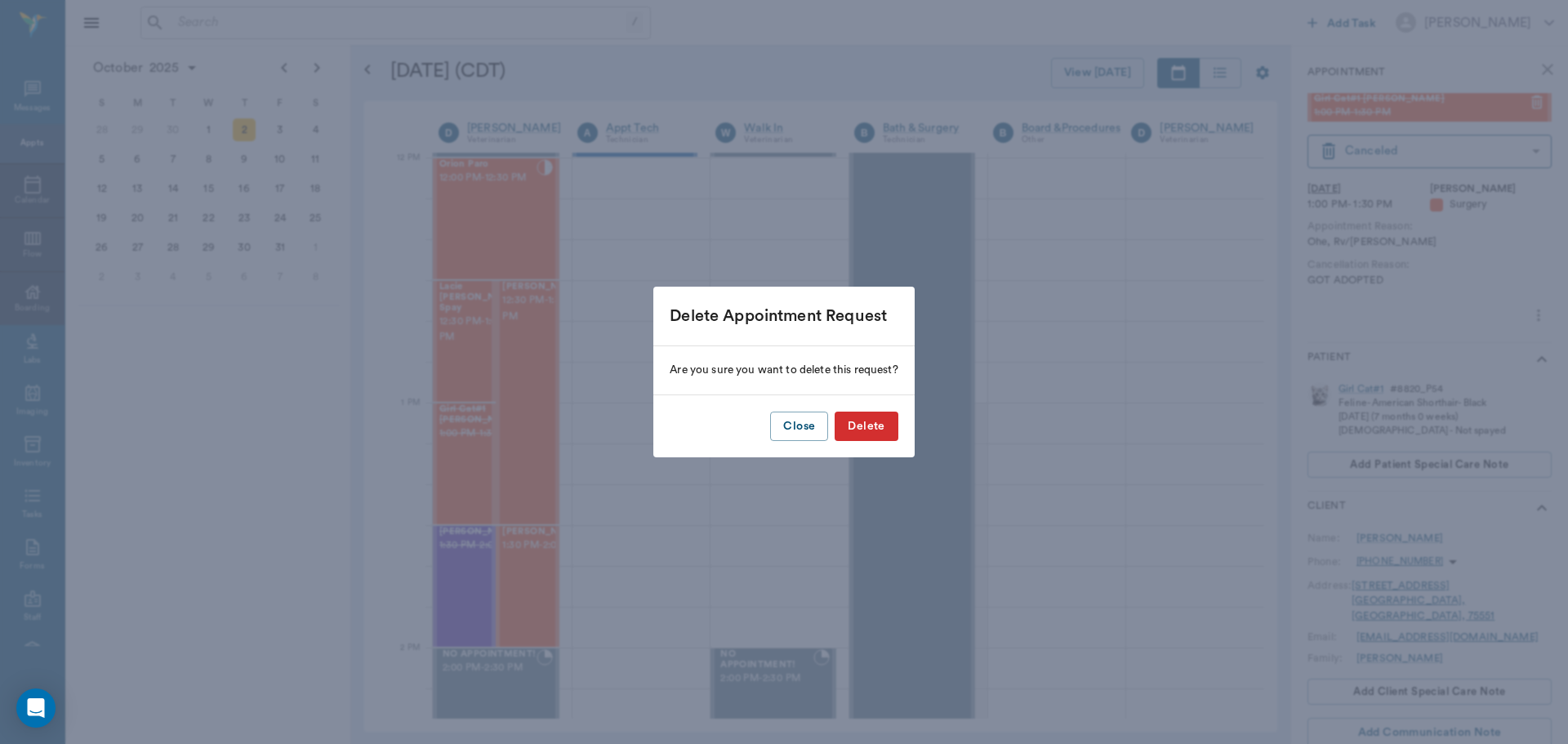
click at [869, 428] on button "Delete" at bounding box center [866, 426] width 63 height 30
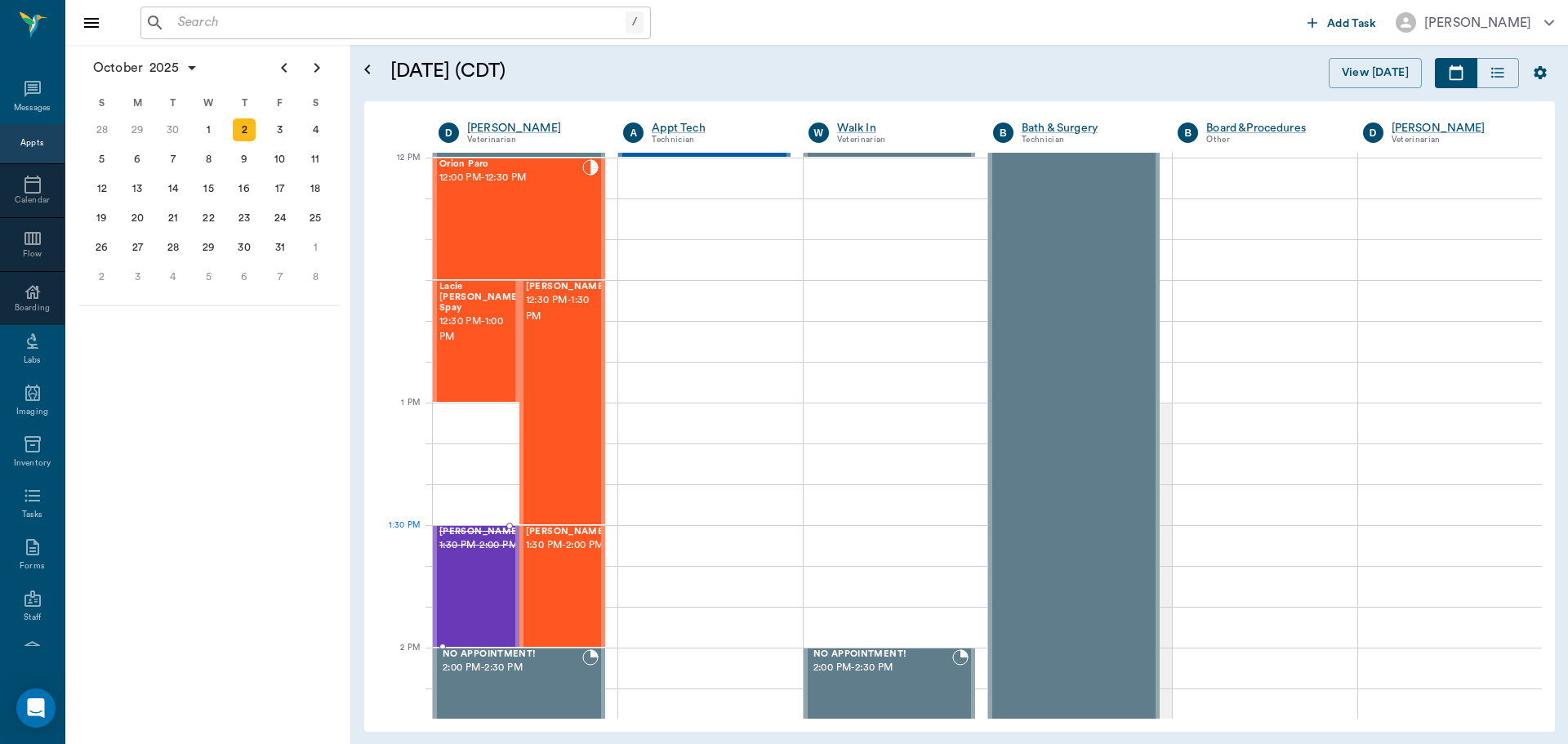
drag, startPoint x: 475, startPoint y: 575, endPoint x: 626, endPoint y: 530, distance: 157.6
click at [476, 575] on div "Jack Smith 1:30 PM - 2:00 PM" at bounding box center [480, 586] width 82 height 119
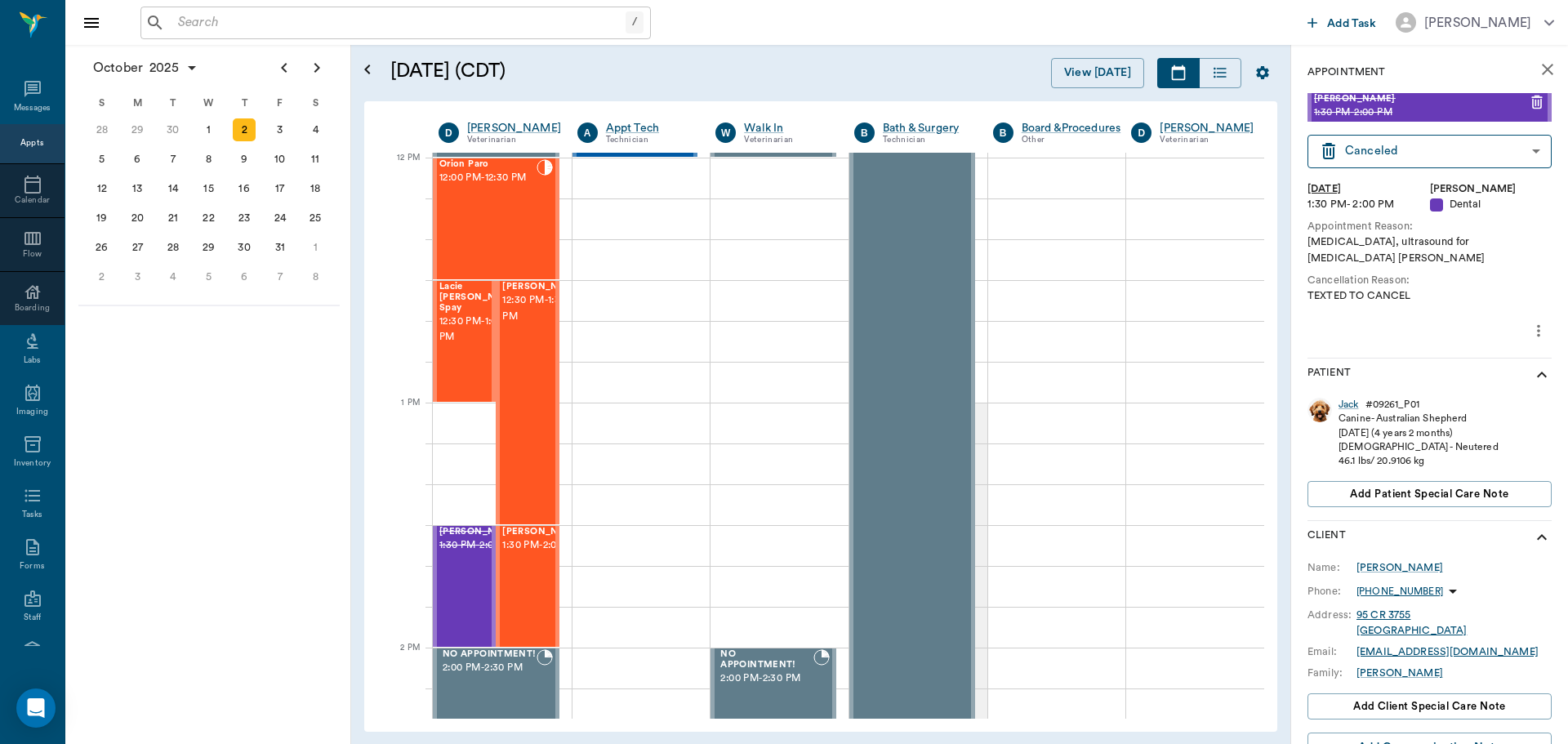
click at [1529, 336] on icon "more" at bounding box center [1538, 330] width 18 height 19
click at [1469, 387] on span "Delete appointment" at bounding box center [1458, 389] width 137 height 17
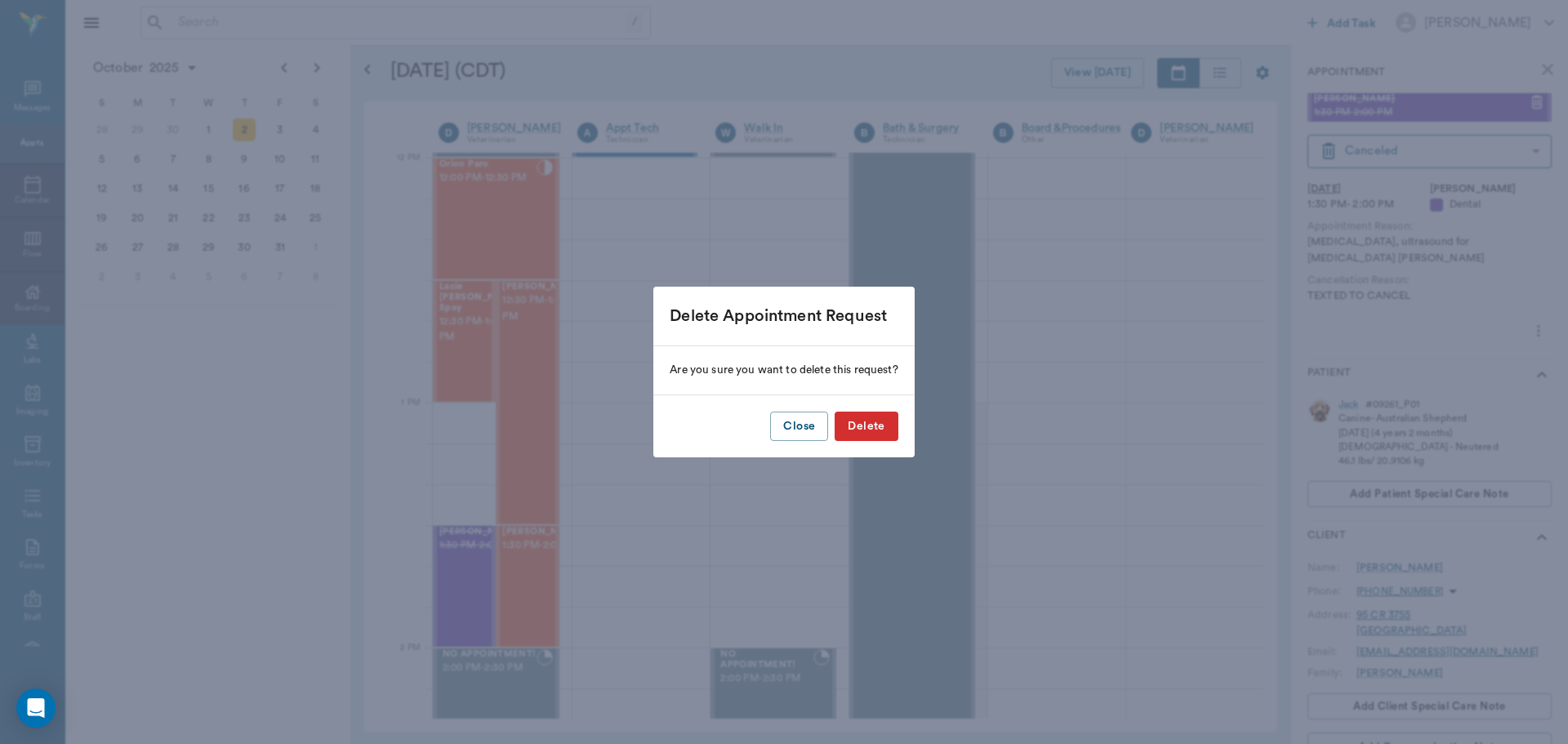
click at [878, 432] on button "Delete" at bounding box center [866, 426] width 63 height 30
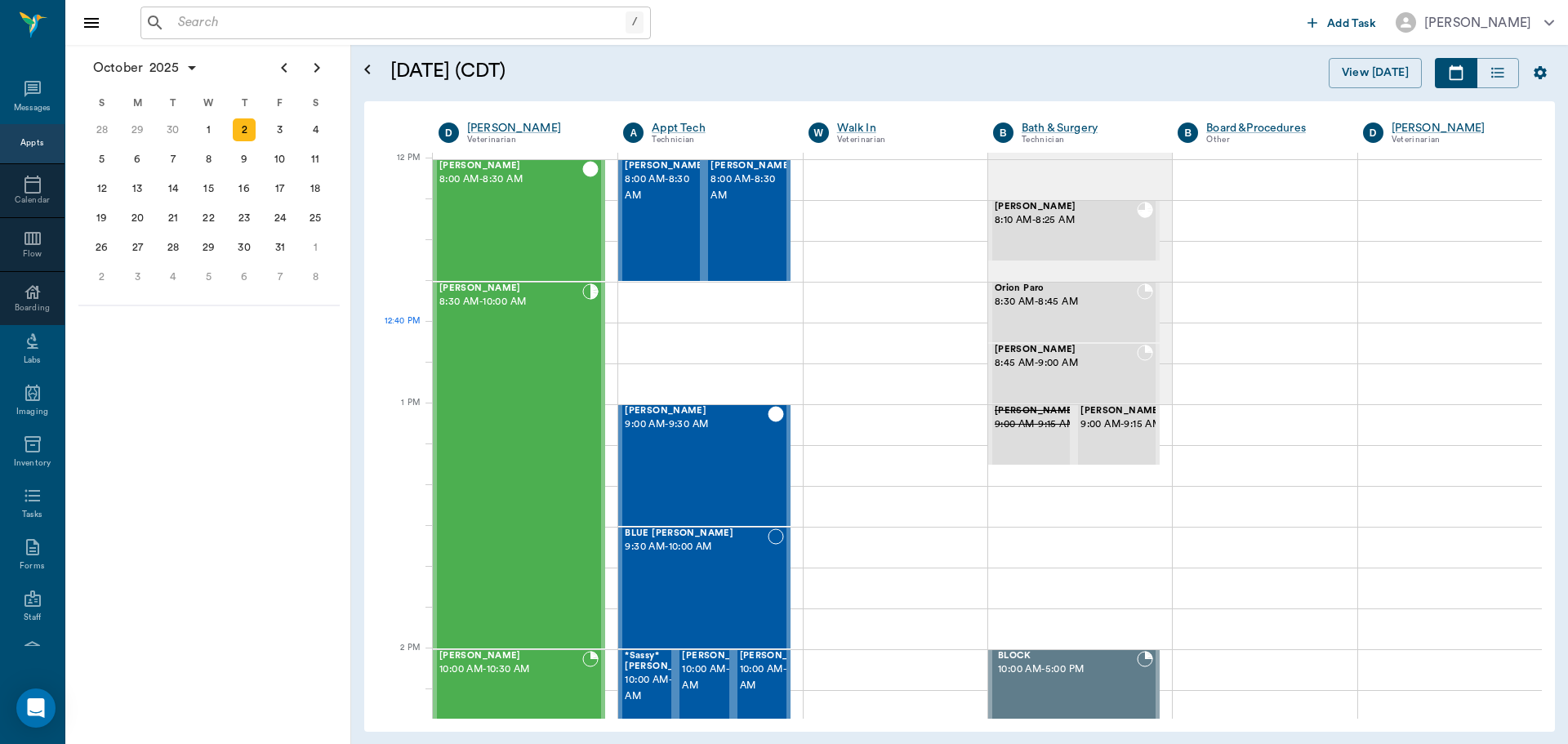
scroll to position [982, 0]
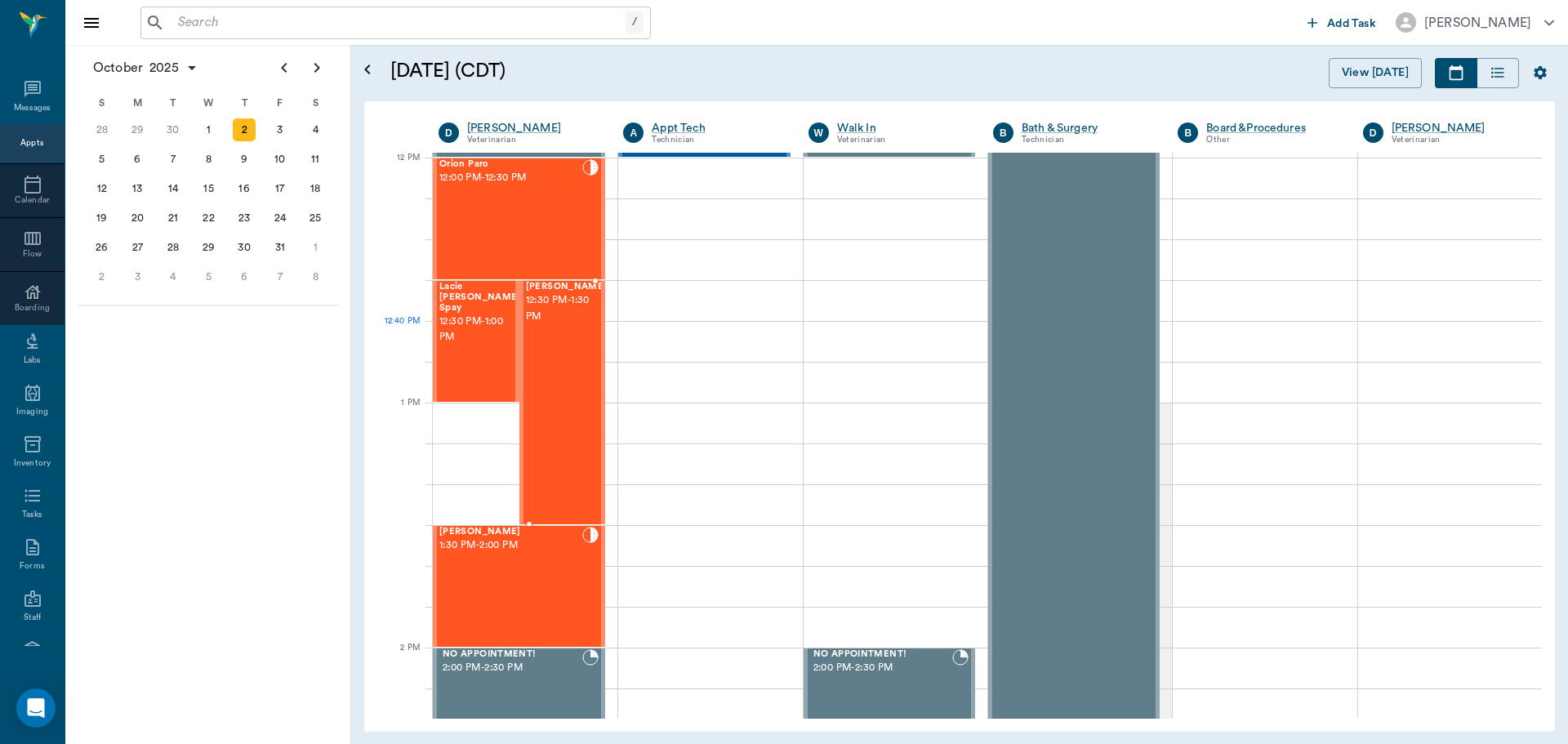
drag, startPoint x: 0, startPoint y: 0, endPoint x: 546, endPoint y: 341, distance: 643.7
click at [546, 341] on div "Tinkerbell Taylor 12:30 PM - 1:30 PM" at bounding box center [566, 403] width 82 height 242
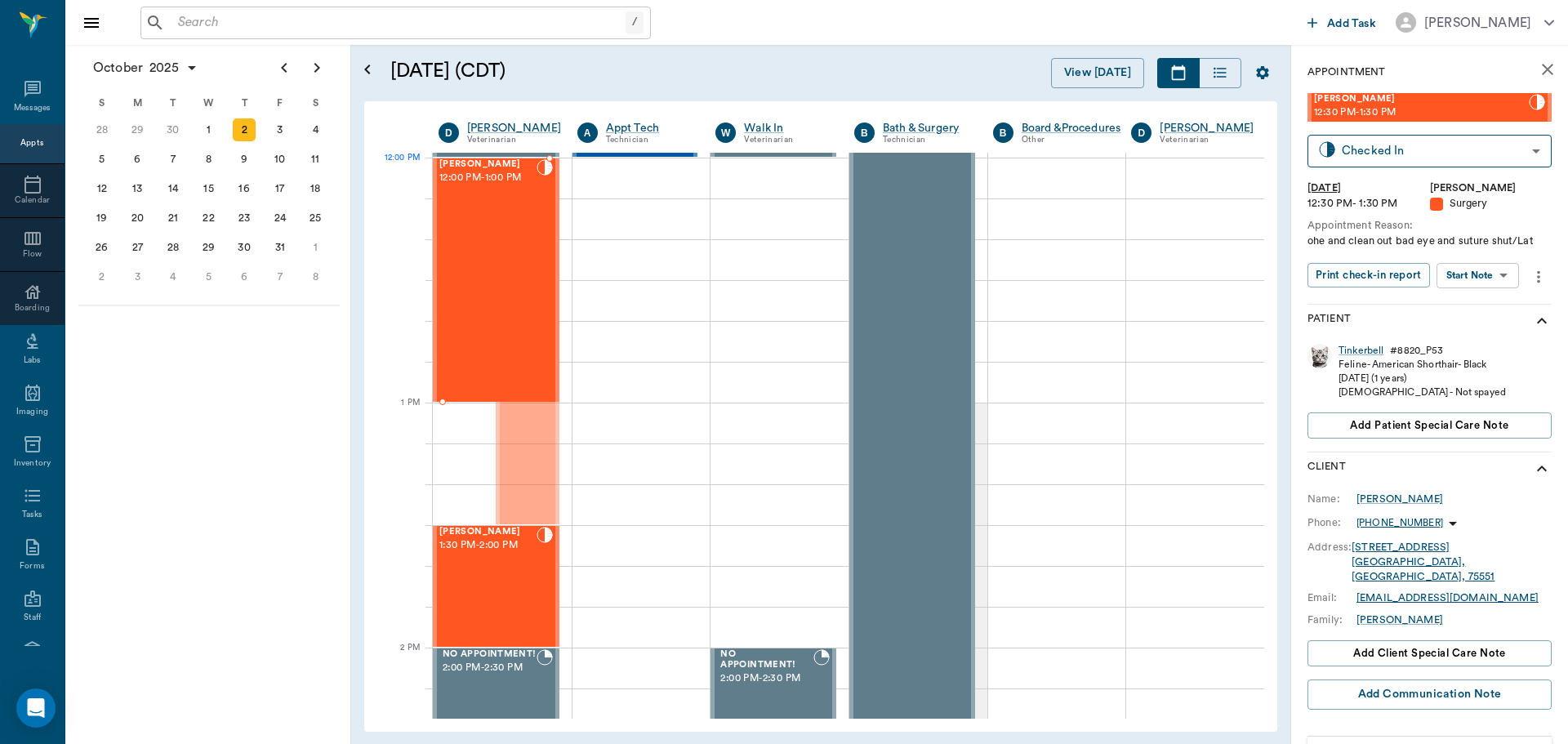
drag, startPoint x: 519, startPoint y: 319, endPoint x: 519, endPoint y: 199, distance: 120.0
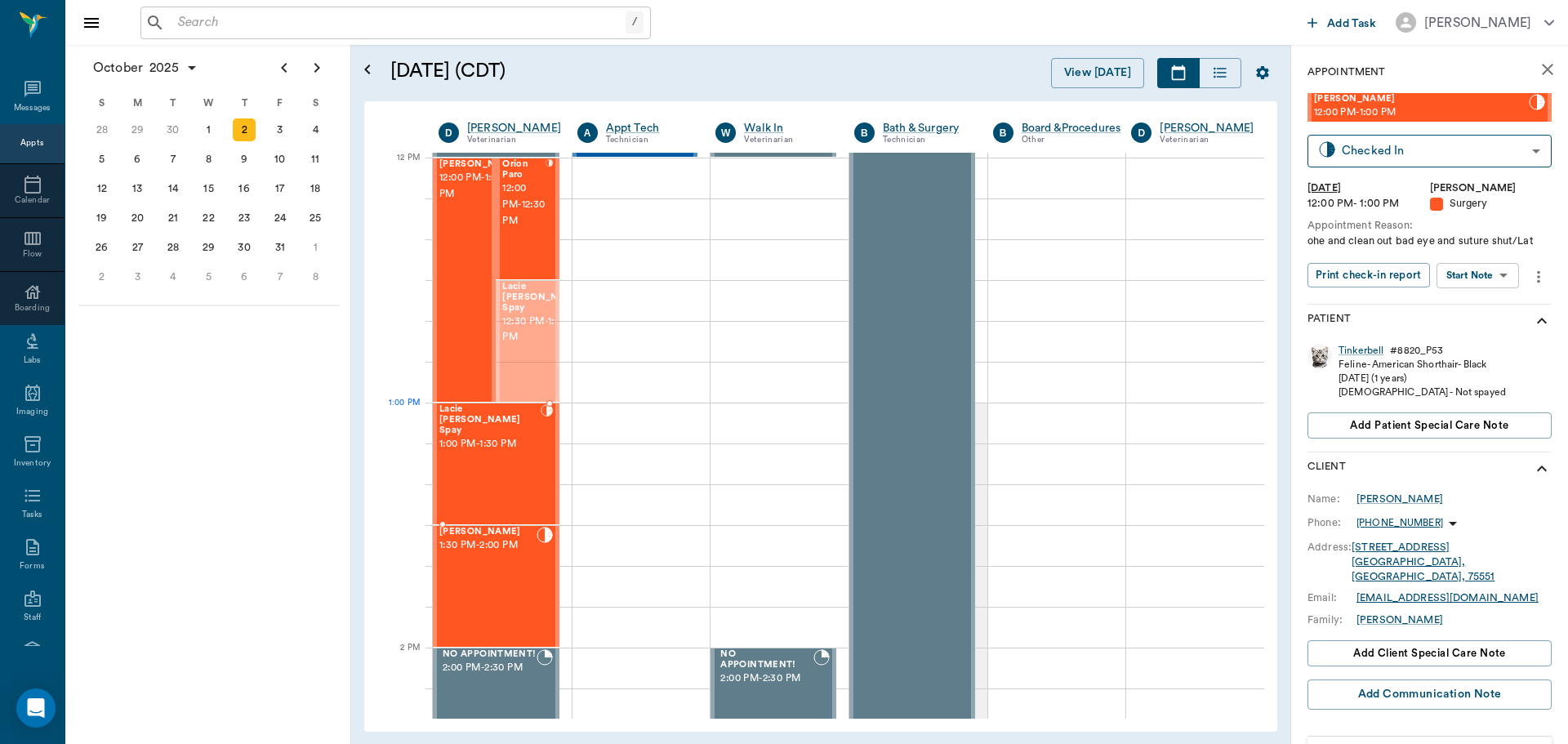
drag, startPoint x: 537, startPoint y: 320, endPoint x: 524, endPoint y: 459, distance: 139.6
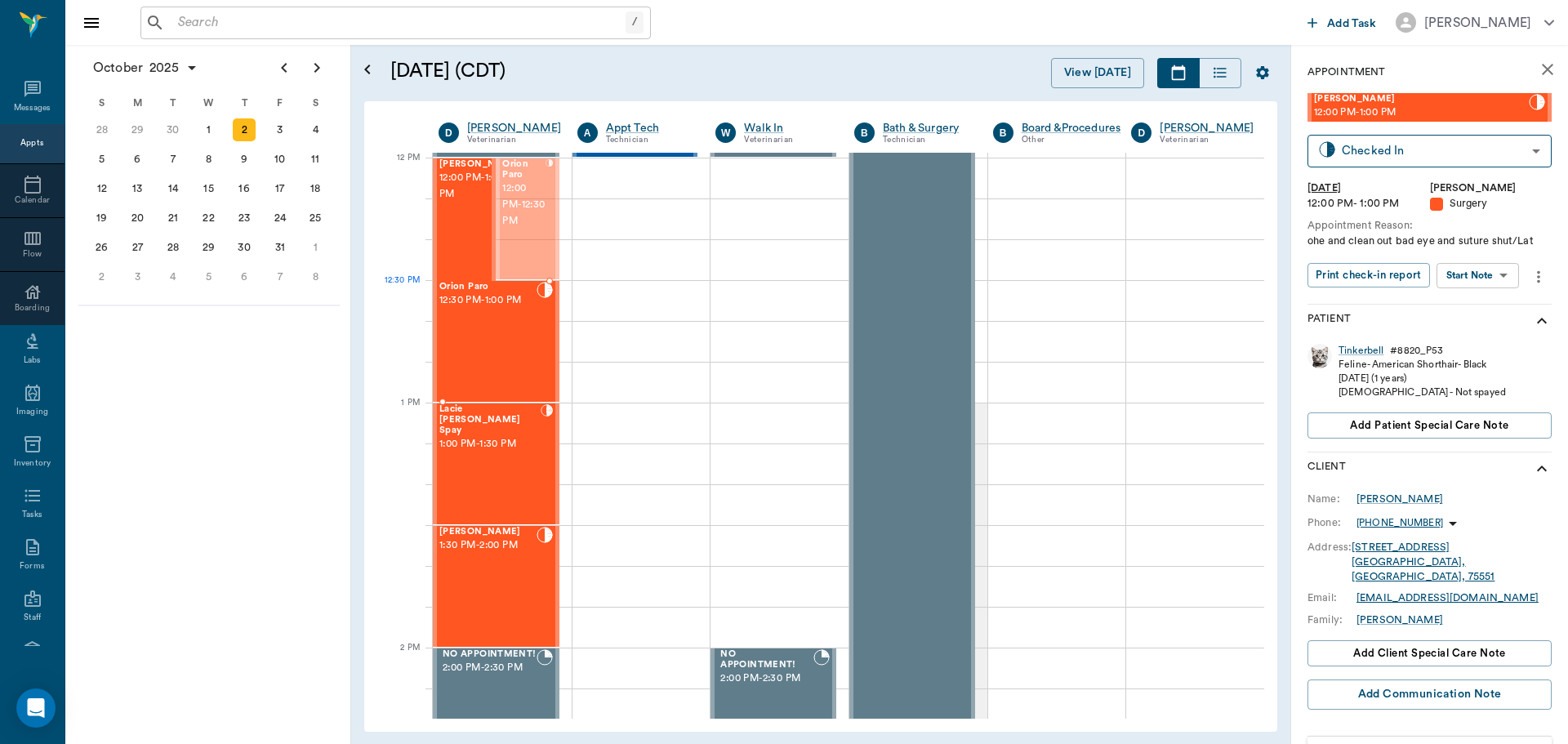
drag, startPoint x: 531, startPoint y: 241, endPoint x: 532, endPoint y: 366, distance: 125.0
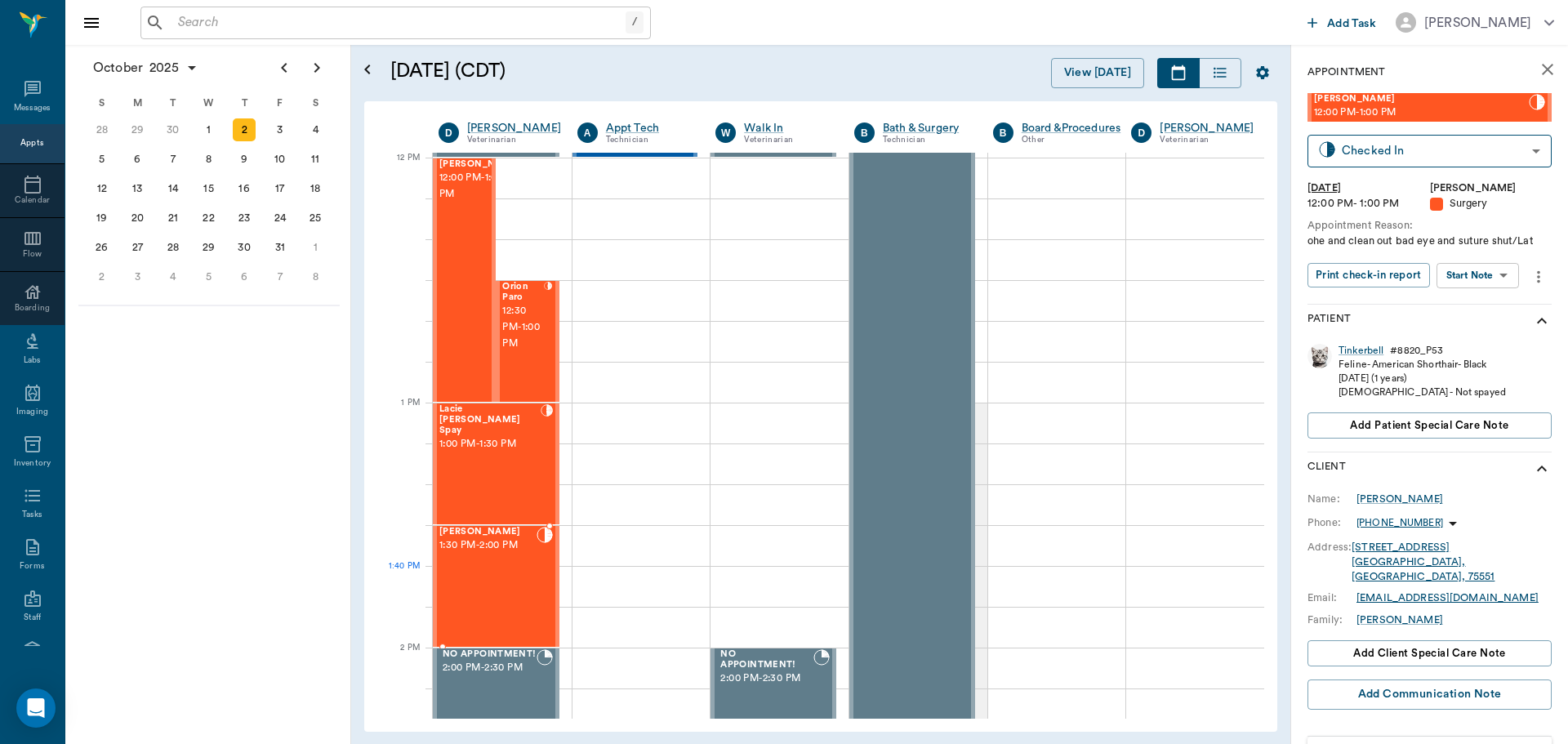
click at [527, 579] on div "[PERSON_NAME] 1:30 PM - 2:00 PM" at bounding box center [488, 586] width 98 height 119
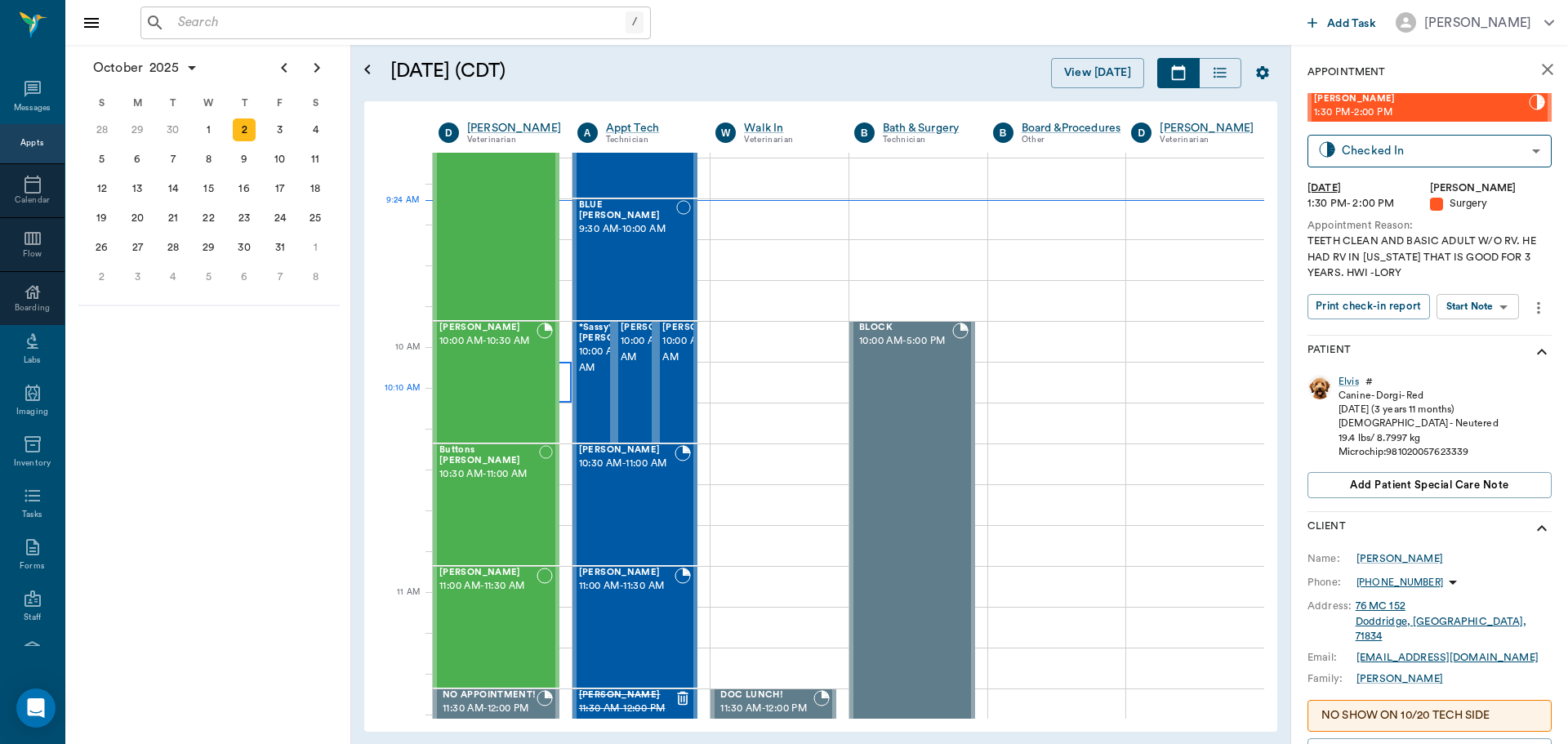
scroll to position [2, 0]
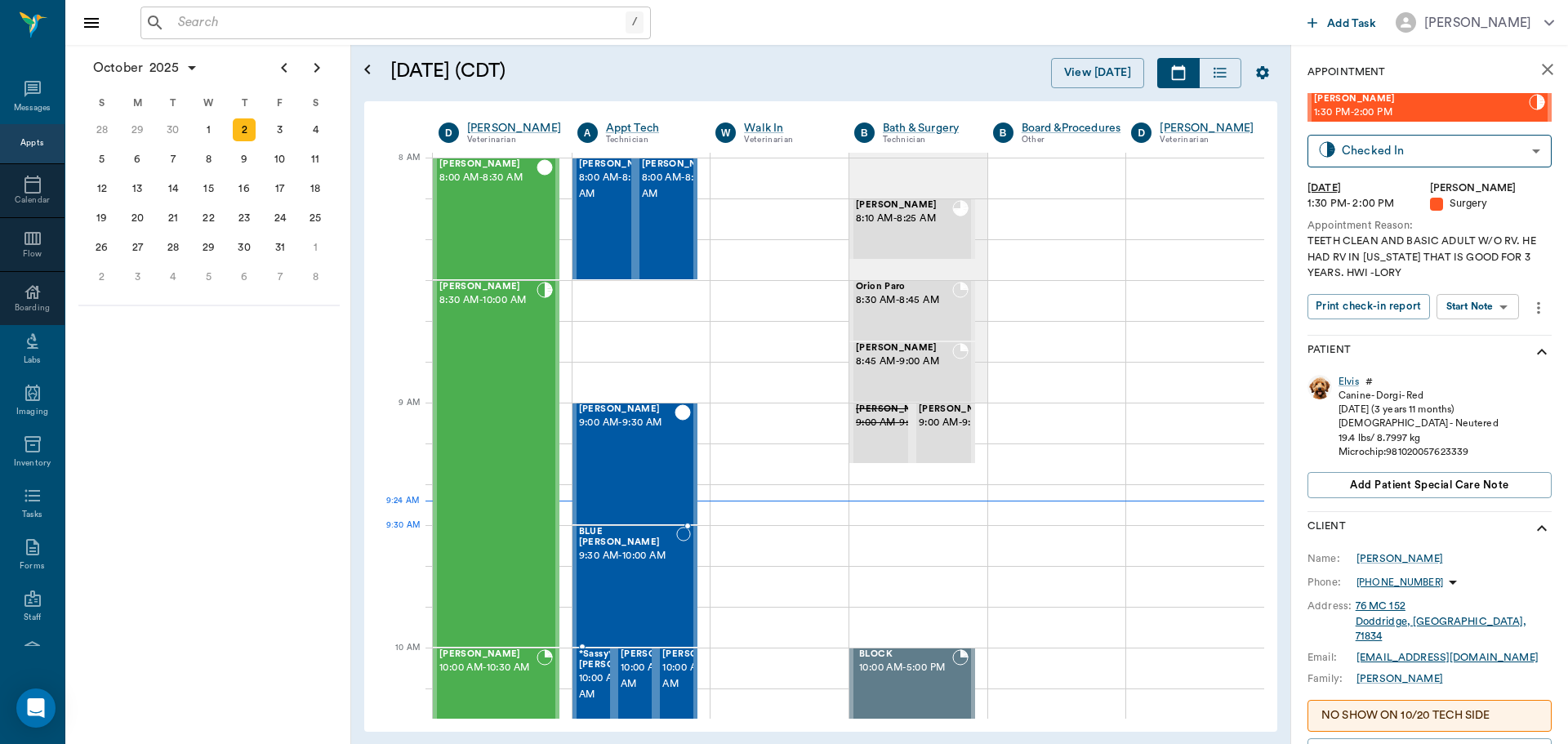
click at [638, 564] on span "9:30 AM - 10:00 AM" at bounding box center [627, 556] width 98 height 16
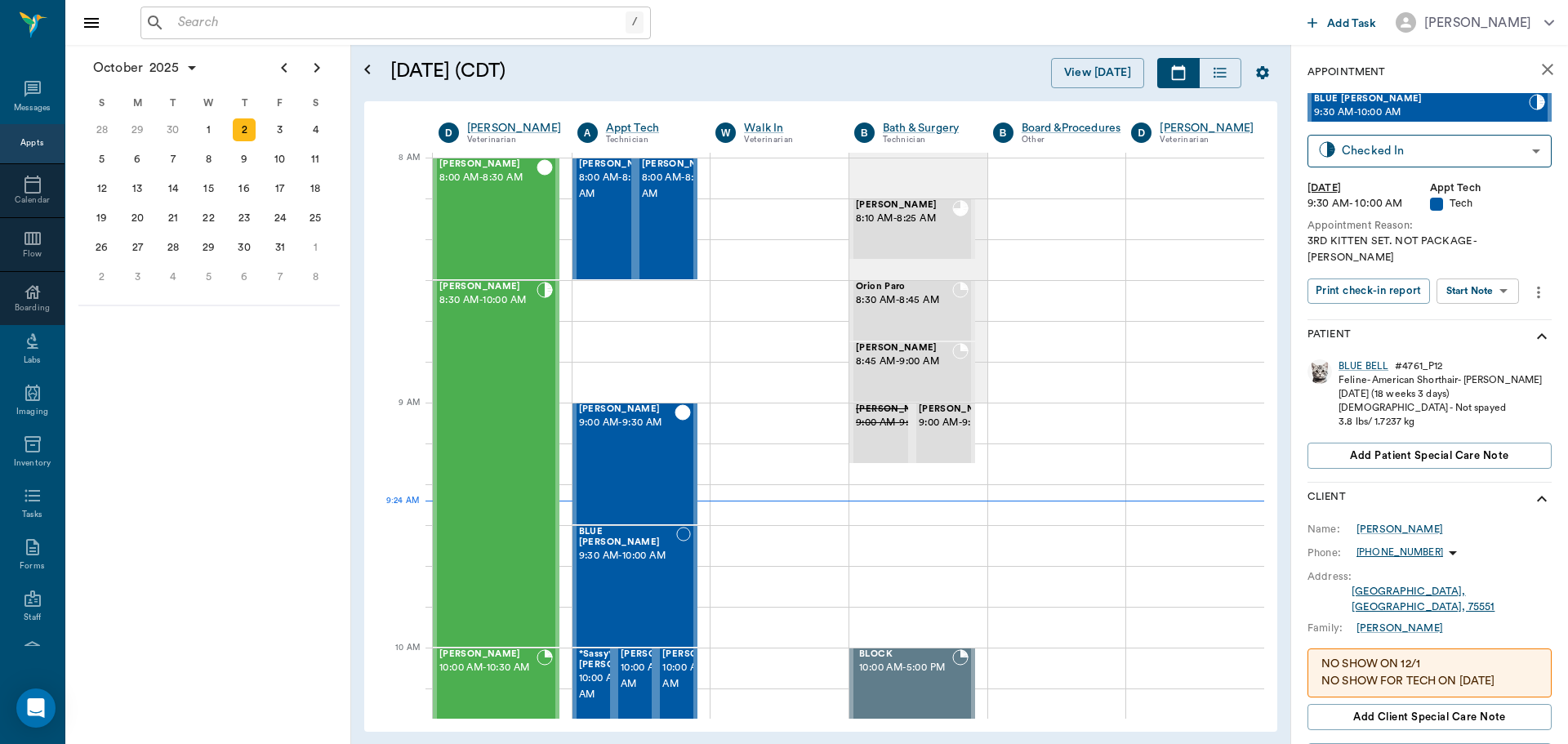
click at [1486, 282] on body "/ ​ Add Task Dr. Bert Ellsworth Nectar Messages Appts Calendar Flow Boarding La…" at bounding box center [784, 372] width 1568 height 744
click at [1473, 308] on button "Start SOAP" at bounding box center [1459, 308] width 55 height 18
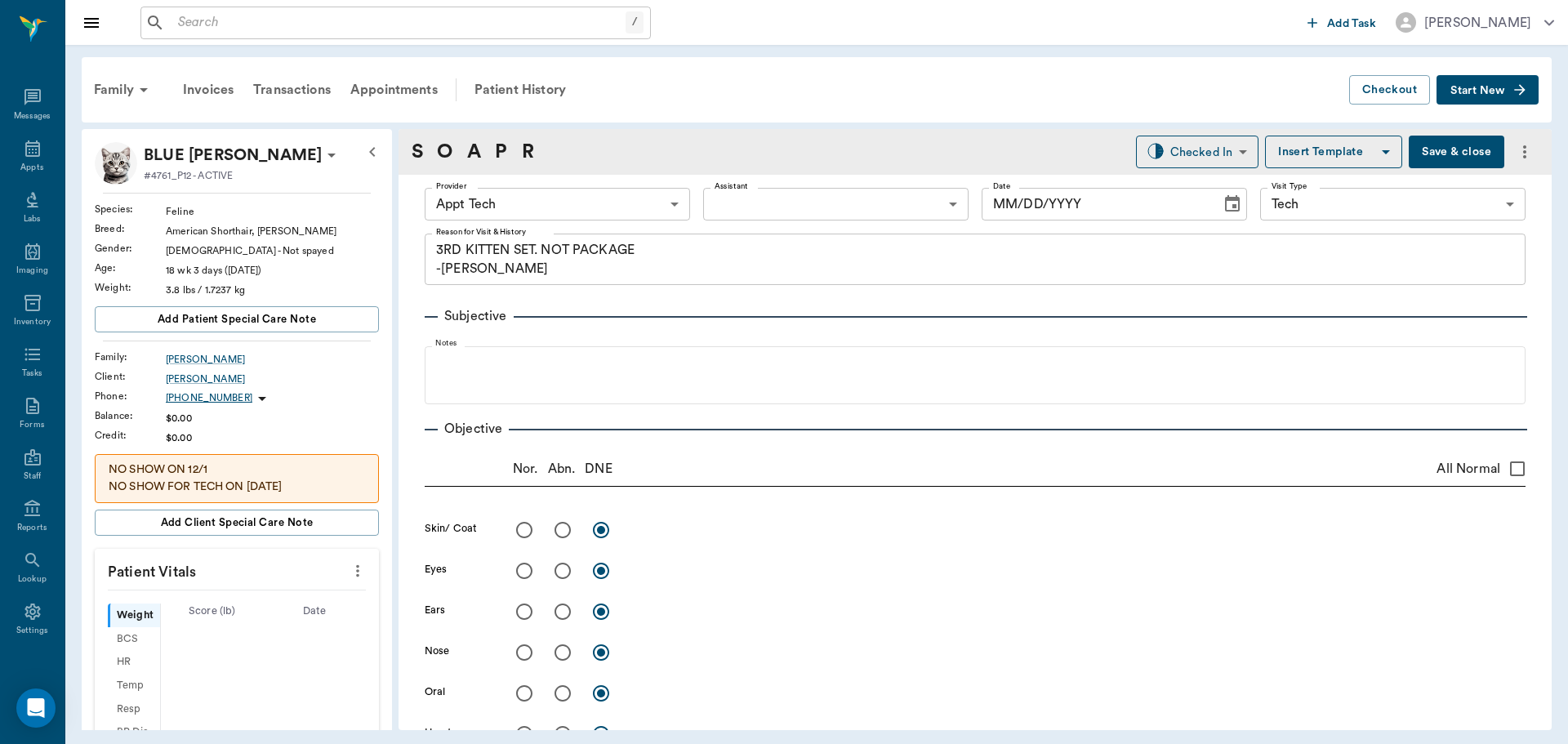
type input "63ec2f075fda476ae8351a4c"
type input "65d2be4f46e3a538d89b8c1a"
type textarea "3RD KITTEN SET. NOT PACKAGE -LORY"
type input "[DATE]"
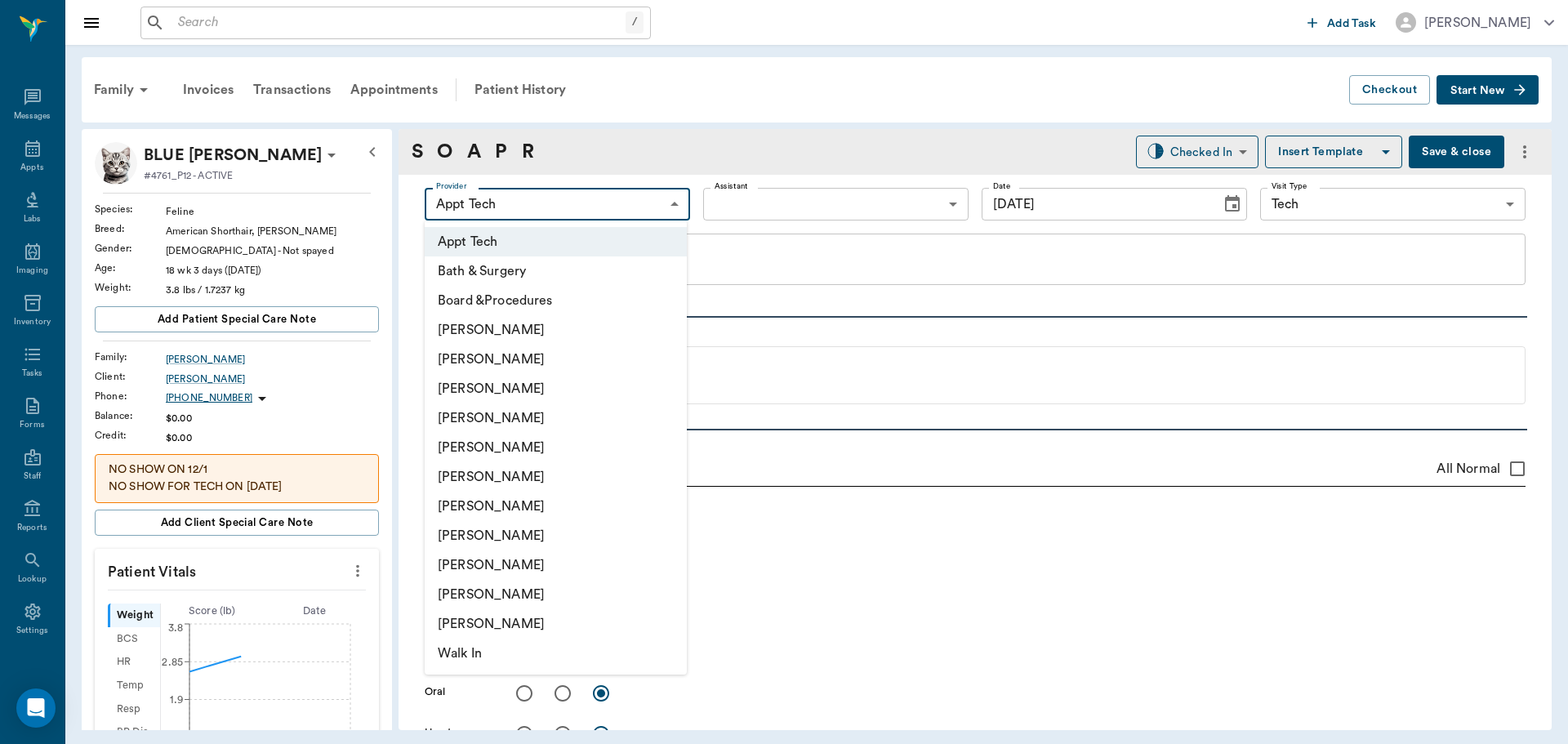
click at [512, 197] on body "/ ​ Add Task Dr. Bert Ellsworth Nectar Messages Appts Labs Imaging Inventory Ta…" at bounding box center [784, 372] width 1568 height 744
click at [458, 542] on li "[PERSON_NAME]" at bounding box center [556, 535] width 262 height 29
type input "63ec2e7e52e12b0ba117b124"
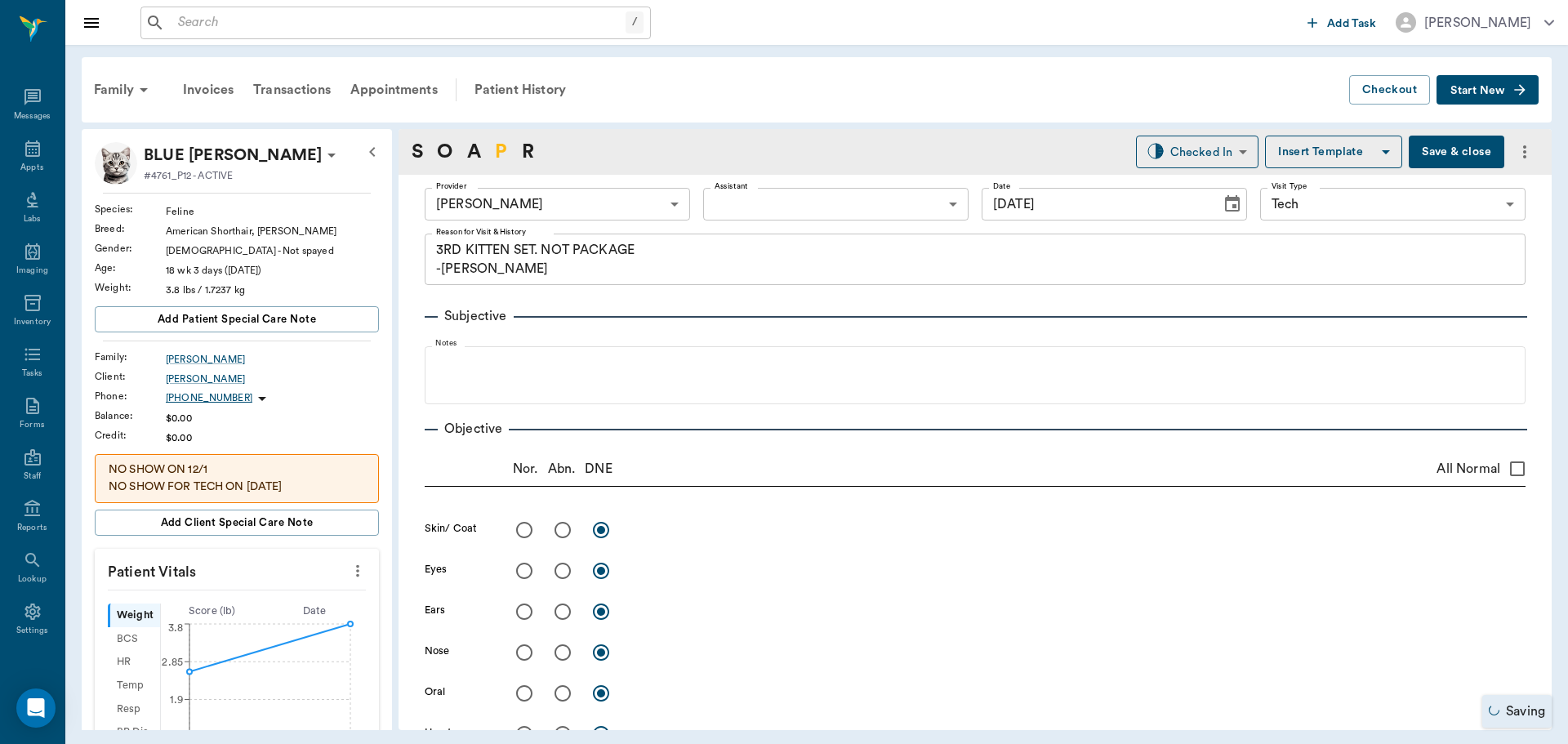
click at [501, 148] on link "P" at bounding box center [500, 152] width 13 height 29
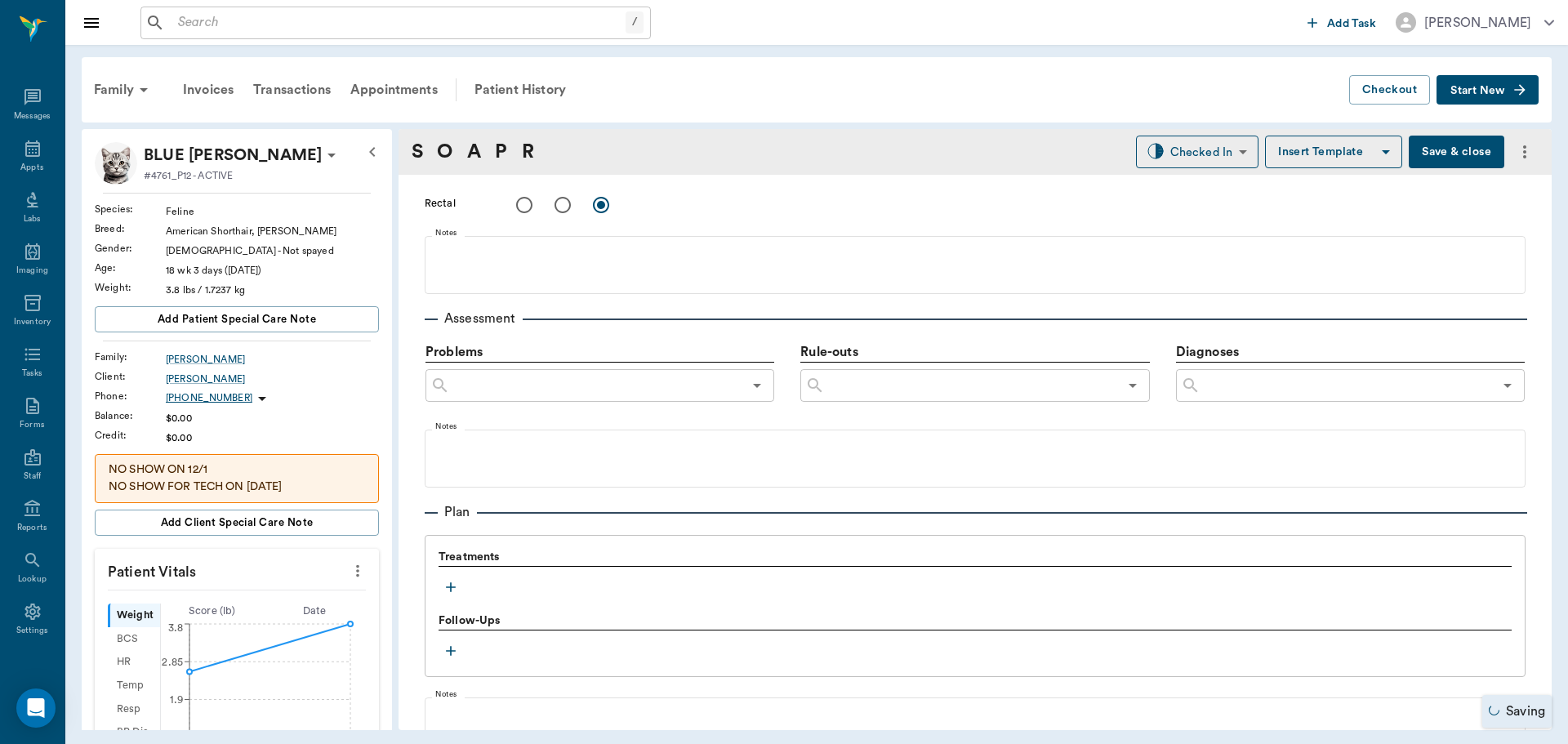
scroll to position [992, 0]
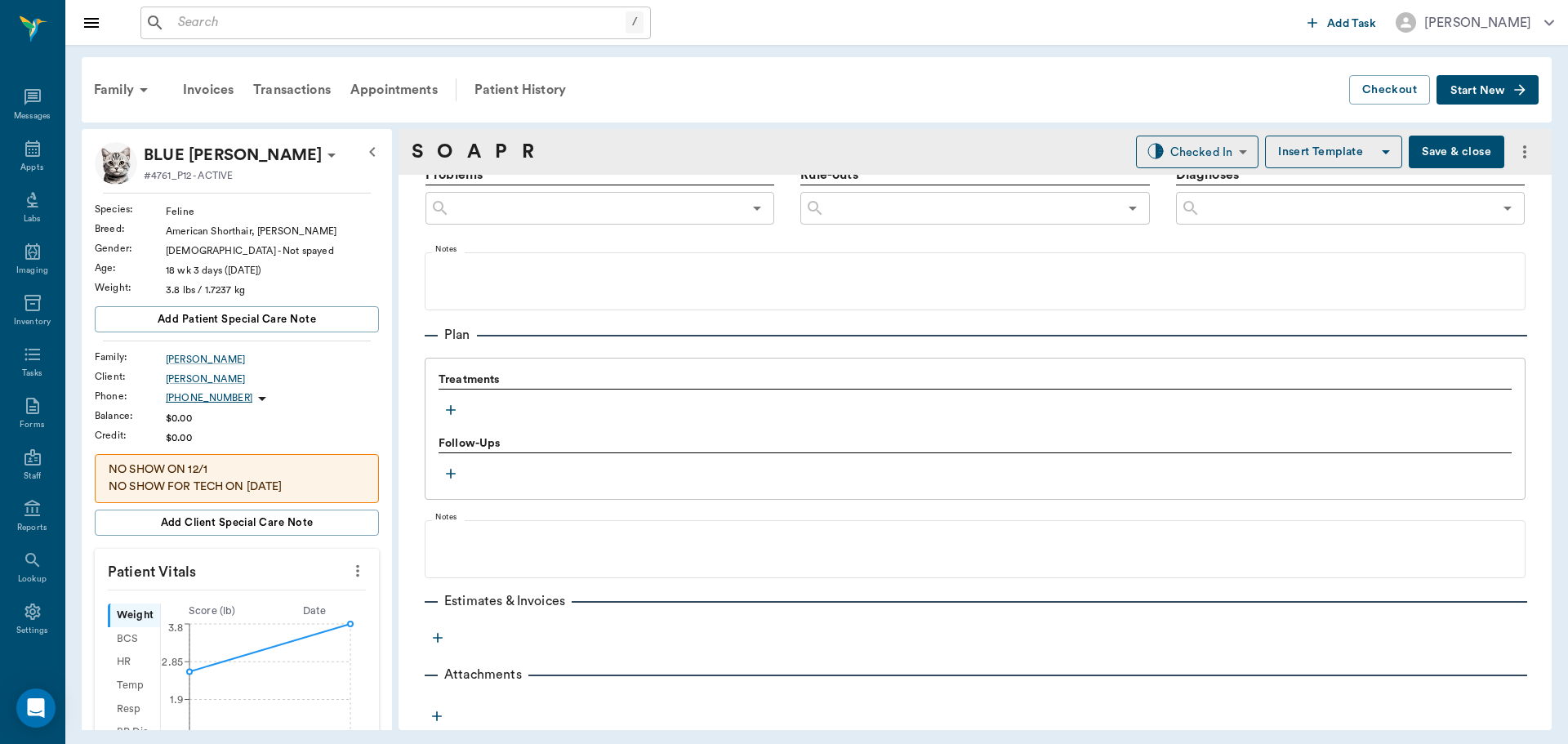
click at [456, 405] on icon "button" at bounding box center [450, 410] width 16 height 16
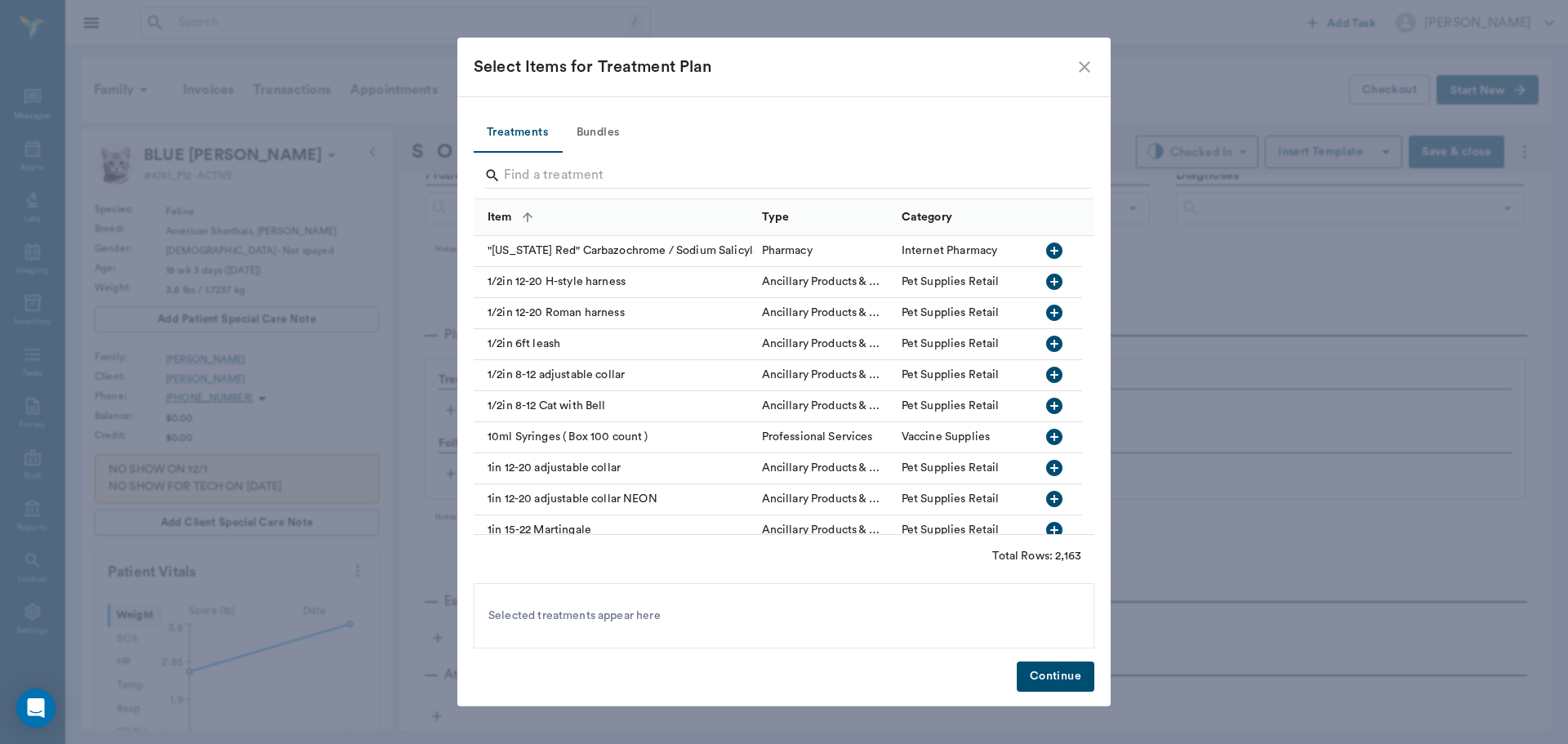
click at [590, 132] on button "Bundles" at bounding box center [598, 132] width 73 height 40
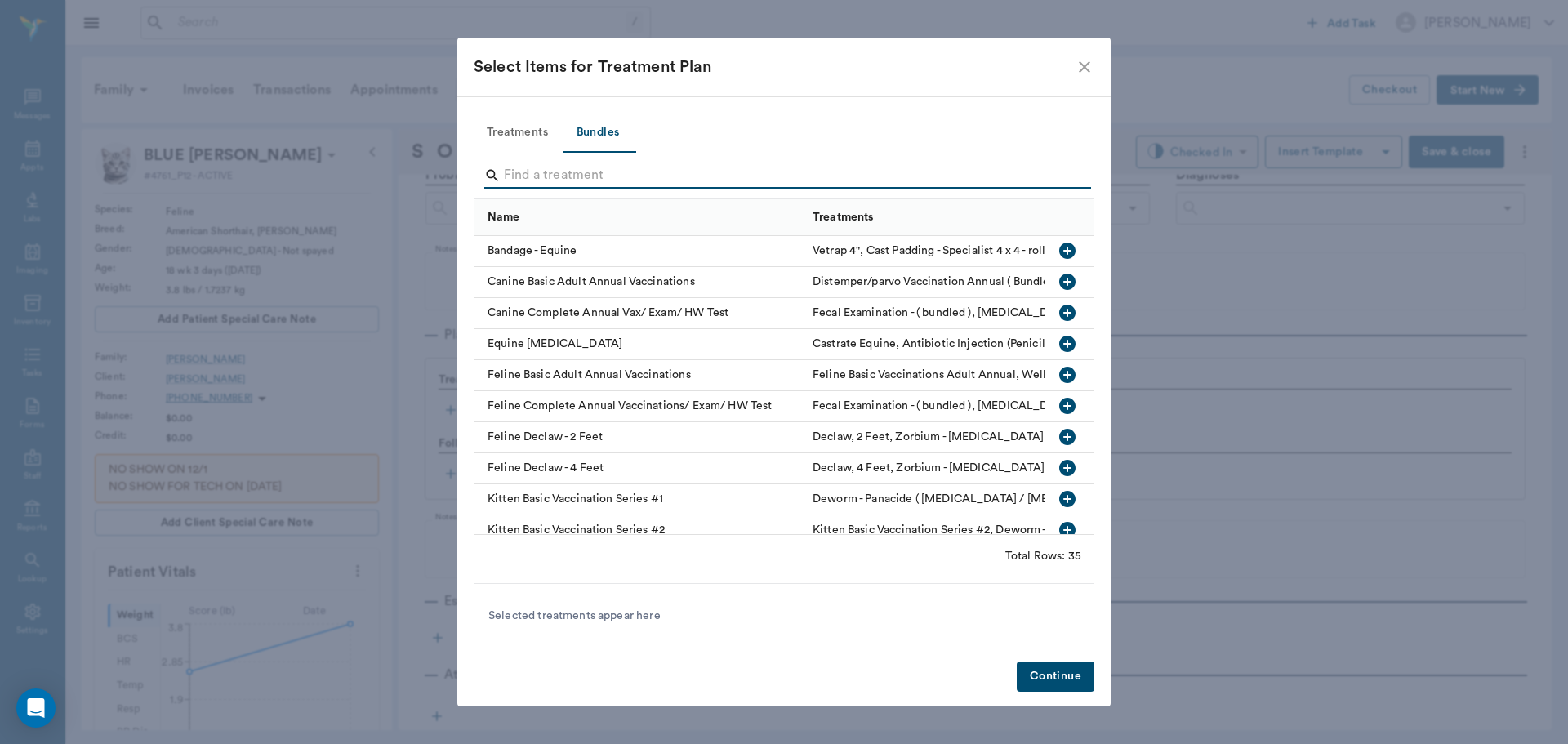
click at [530, 181] on input "Search" at bounding box center [785, 175] width 562 height 26
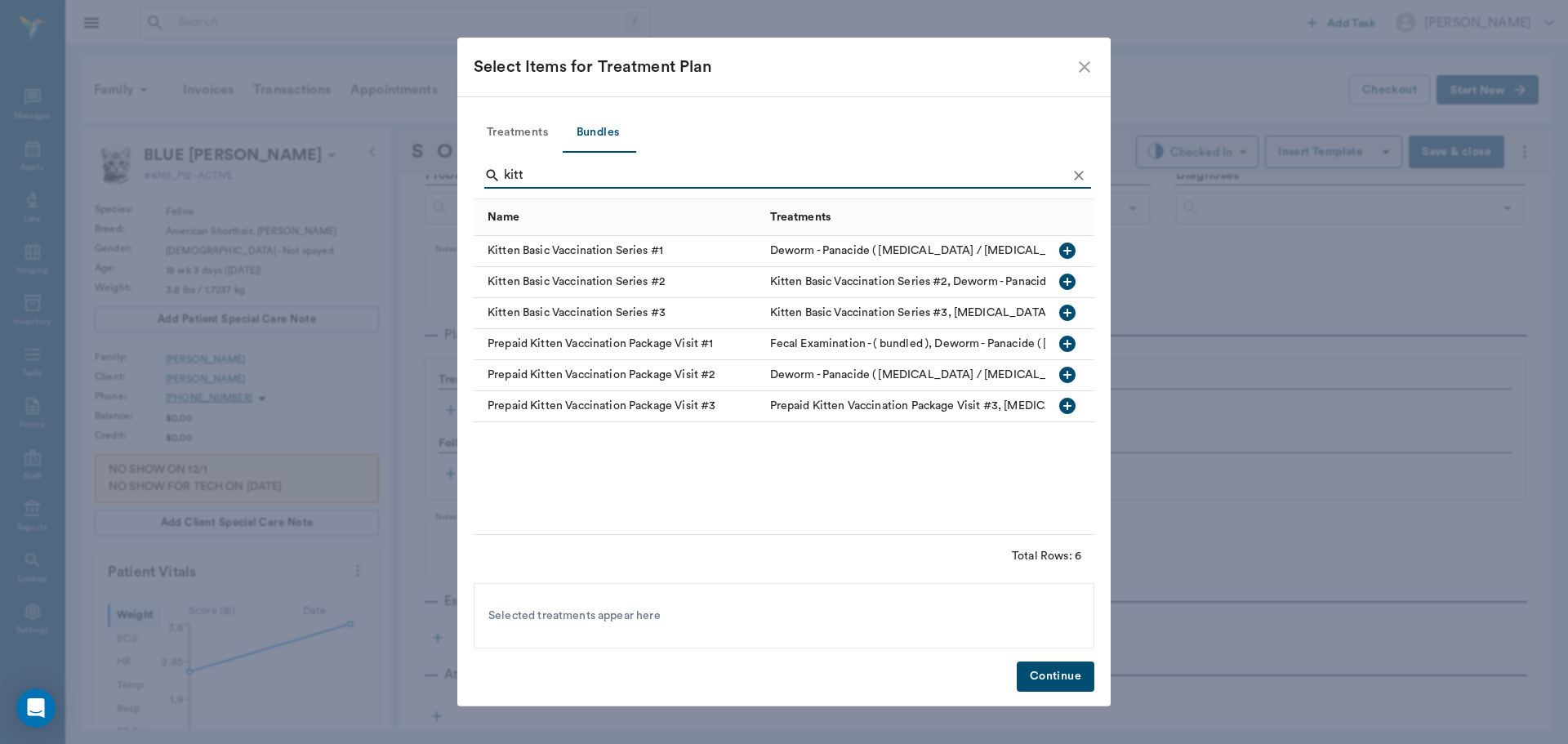
type input "kitt"
click at [1069, 406] on icon "button" at bounding box center [1068, 406] width 19 height 19
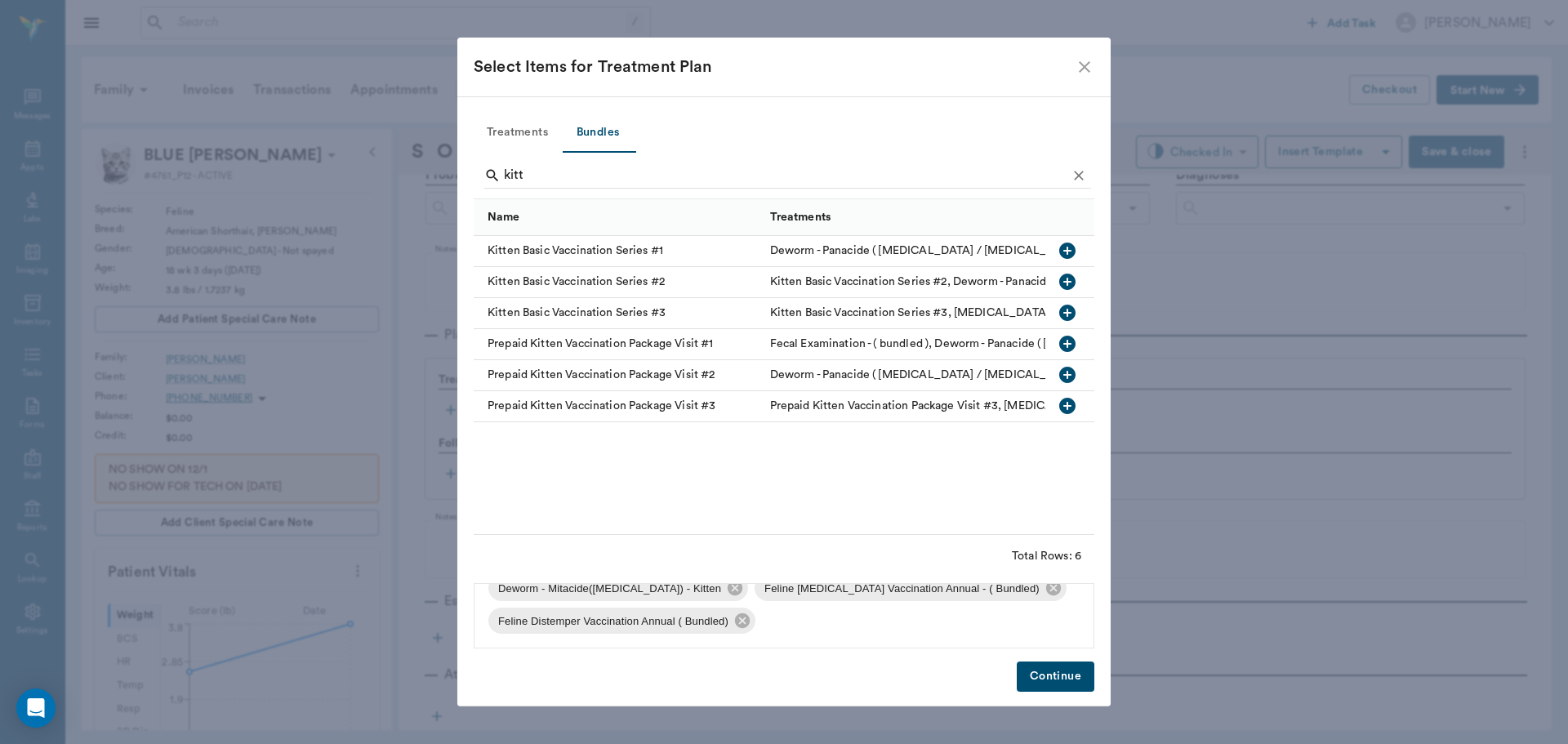
scroll to position [0, 0]
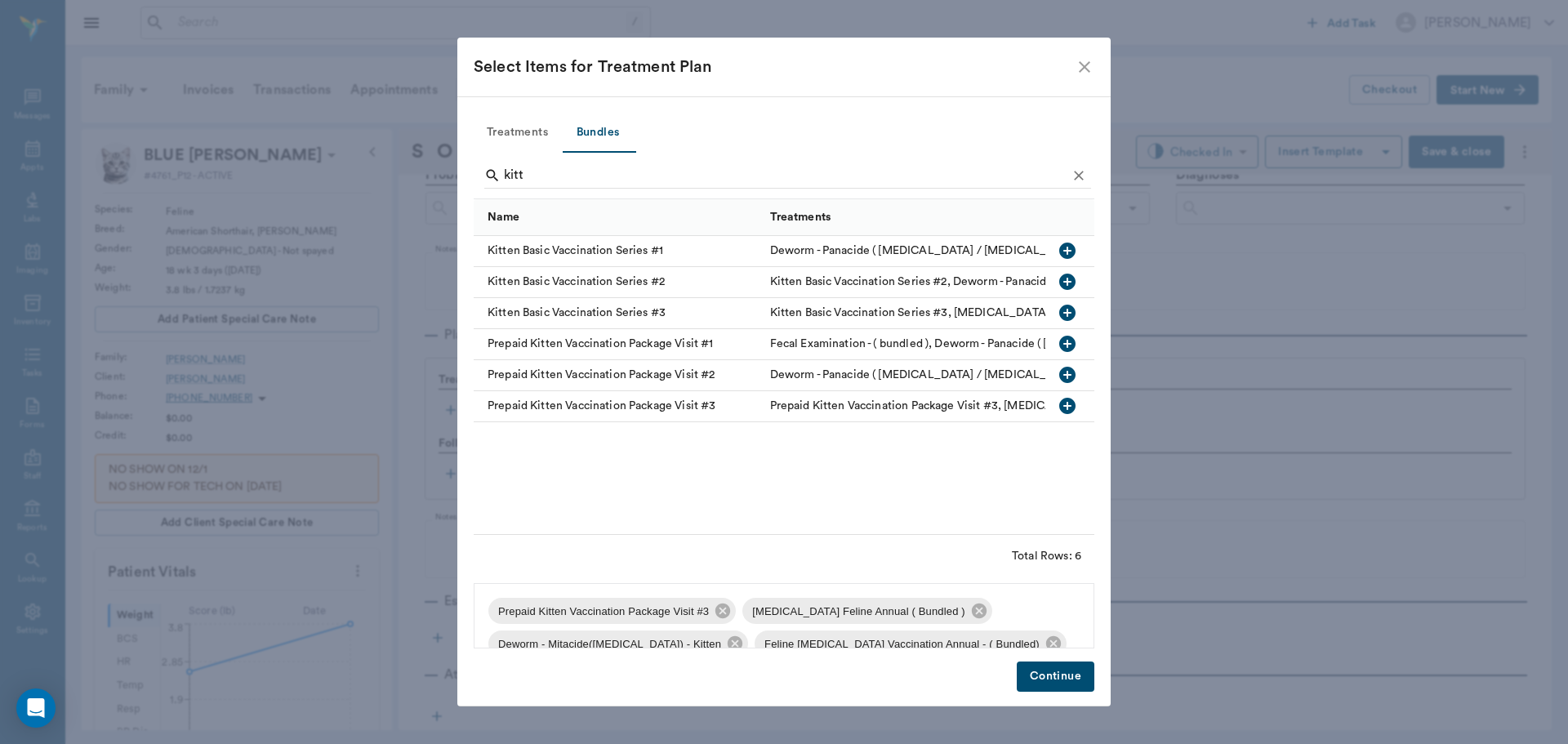
click at [1032, 672] on button "Continue" at bounding box center [1055, 676] width 77 height 30
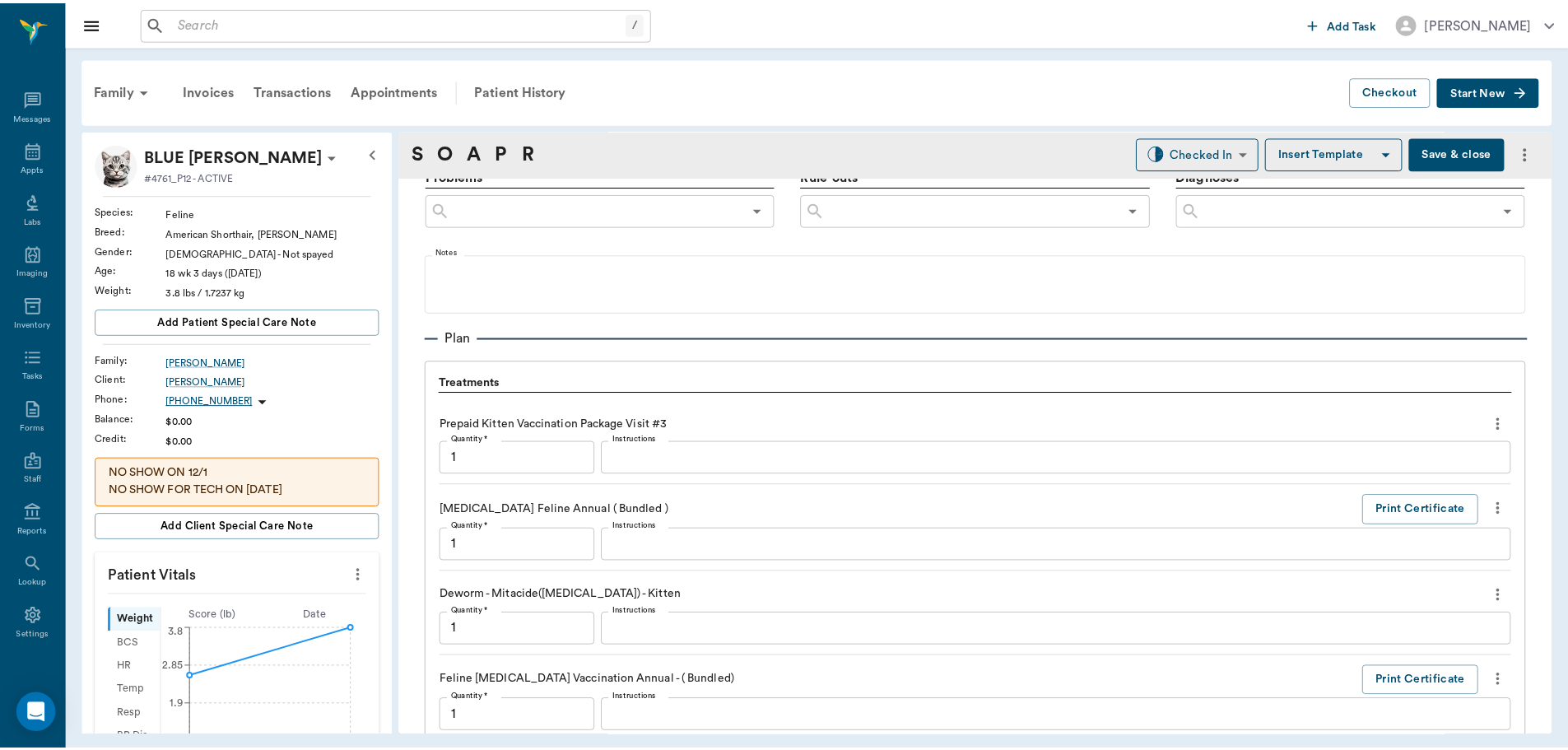
scroll to position [1418, 0]
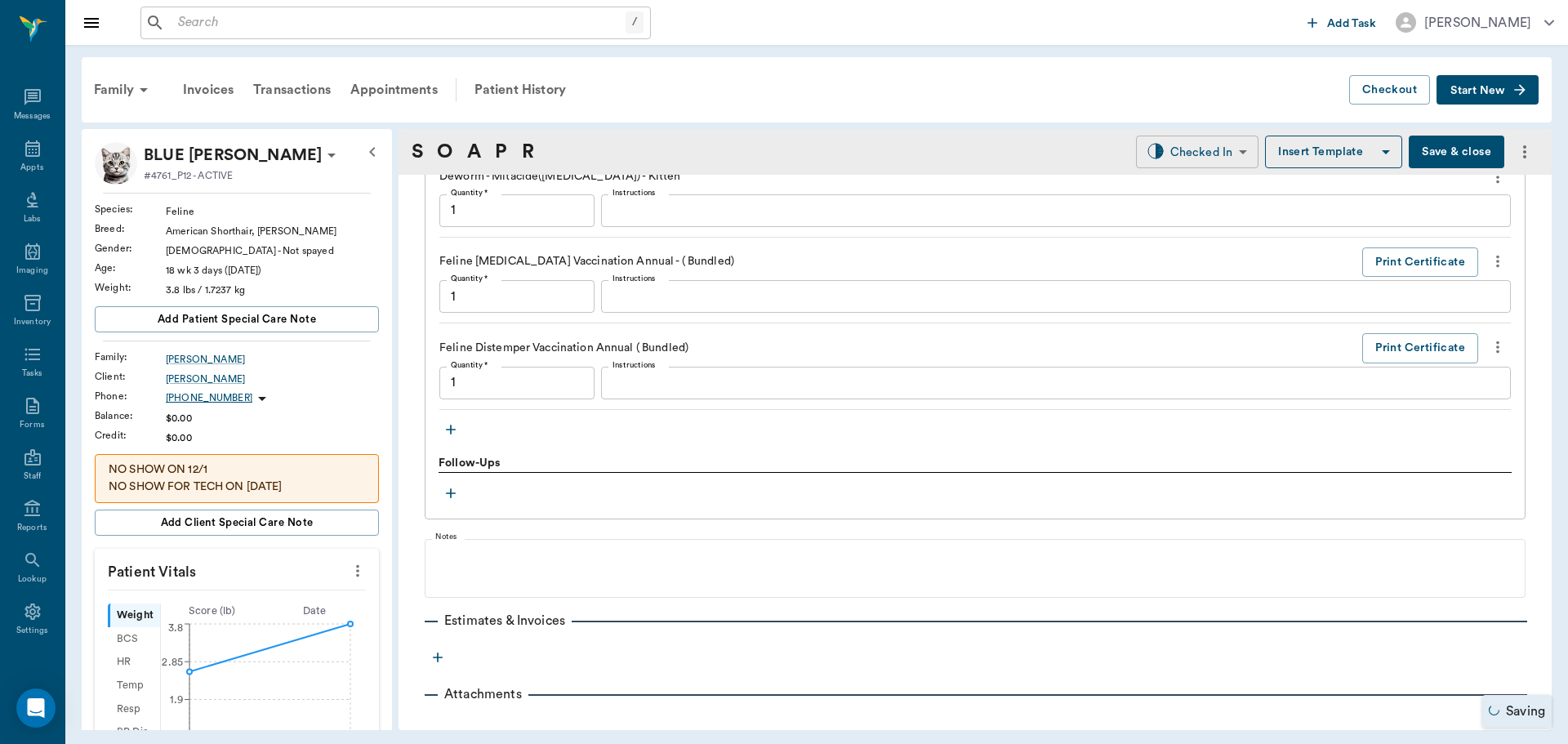
type input "1.00"
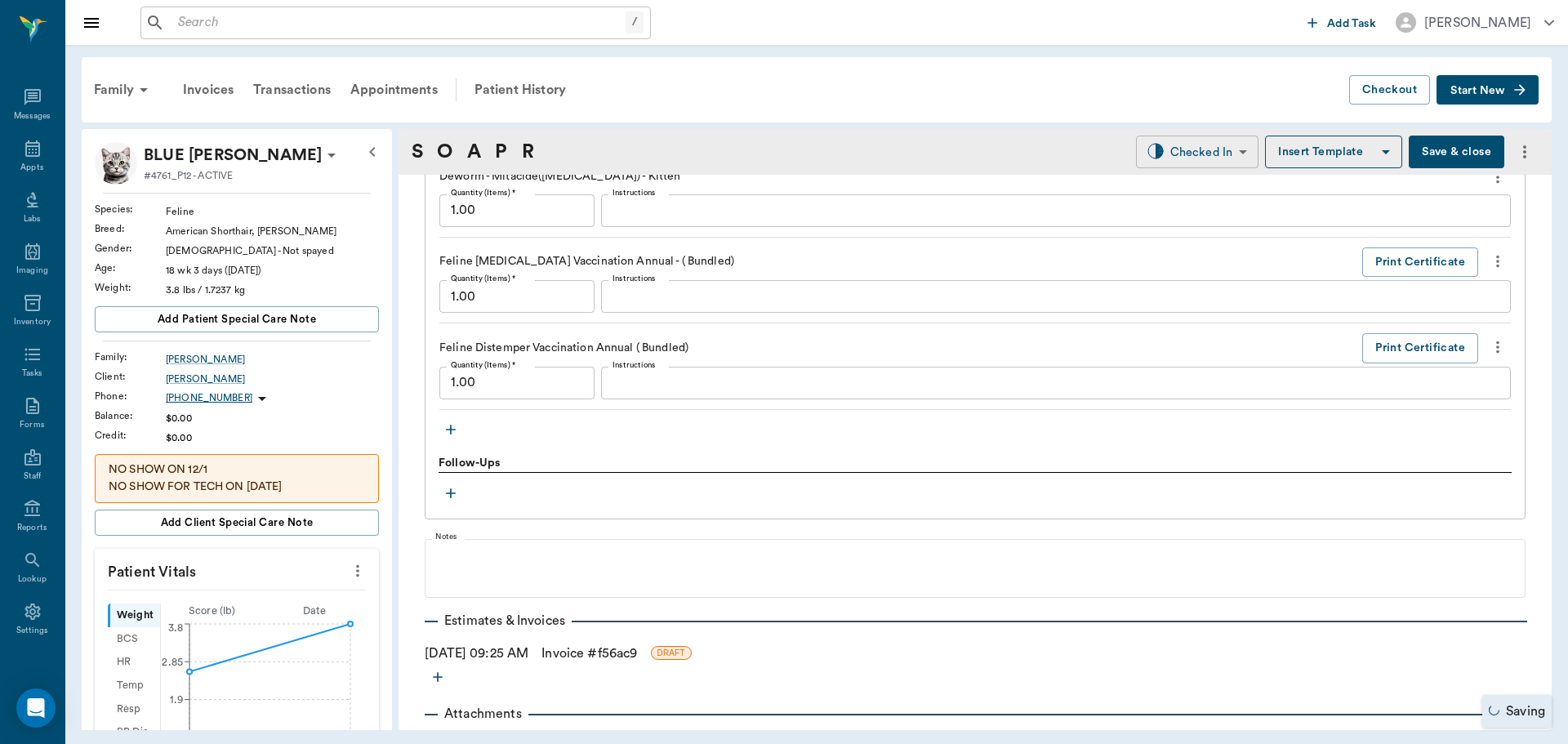
click at [1230, 159] on body "/ ​ Add Task Dr. Bert Ellsworth Nectar Messages Appts Labs Imaging Inventory Ta…" at bounding box center [784, 372] width 1568 height 744
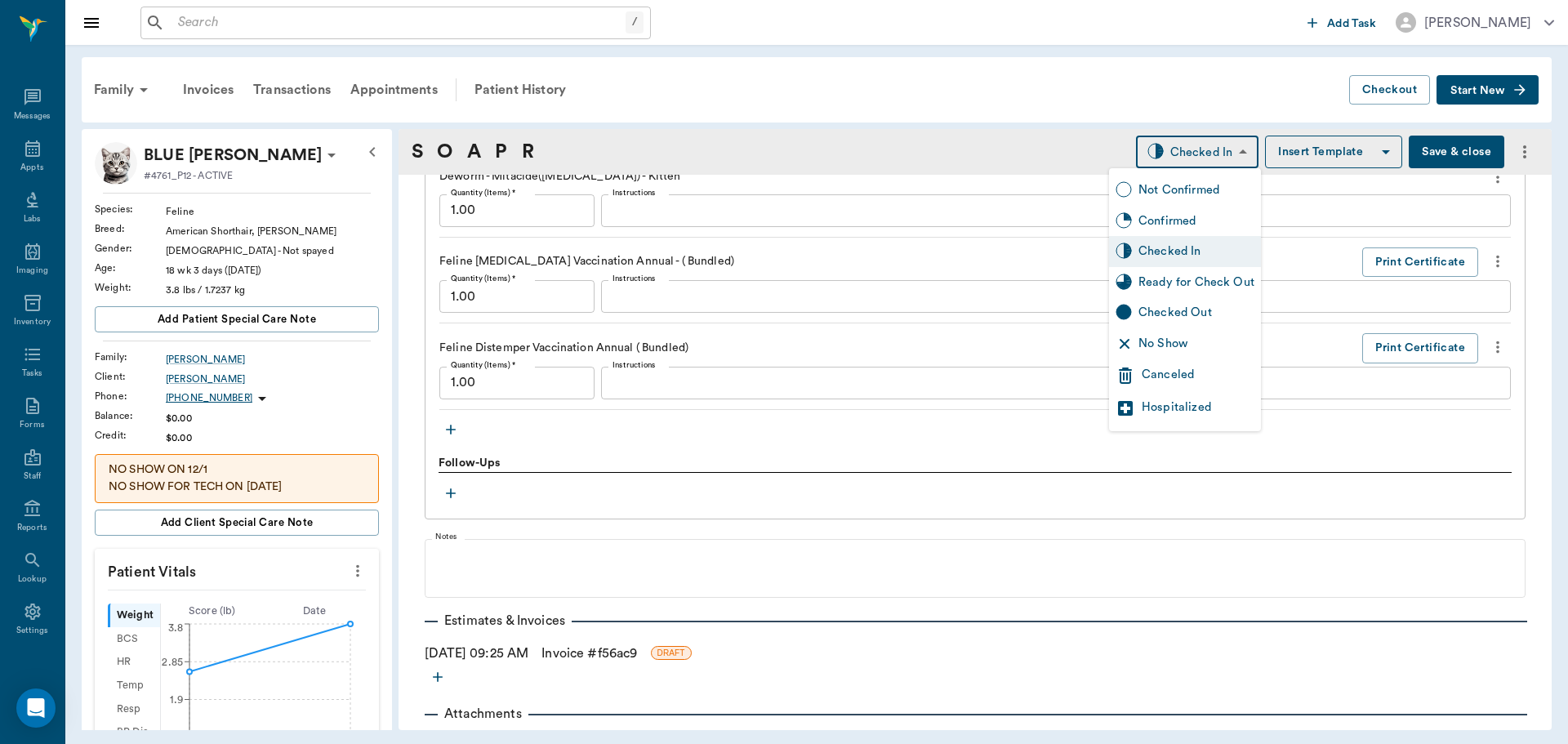
click at [1171, 284] on div "Ready for Check Out" at bounding box center [1196, 282] width 116 height 18
type input "READY_TO_CHECKOUT"
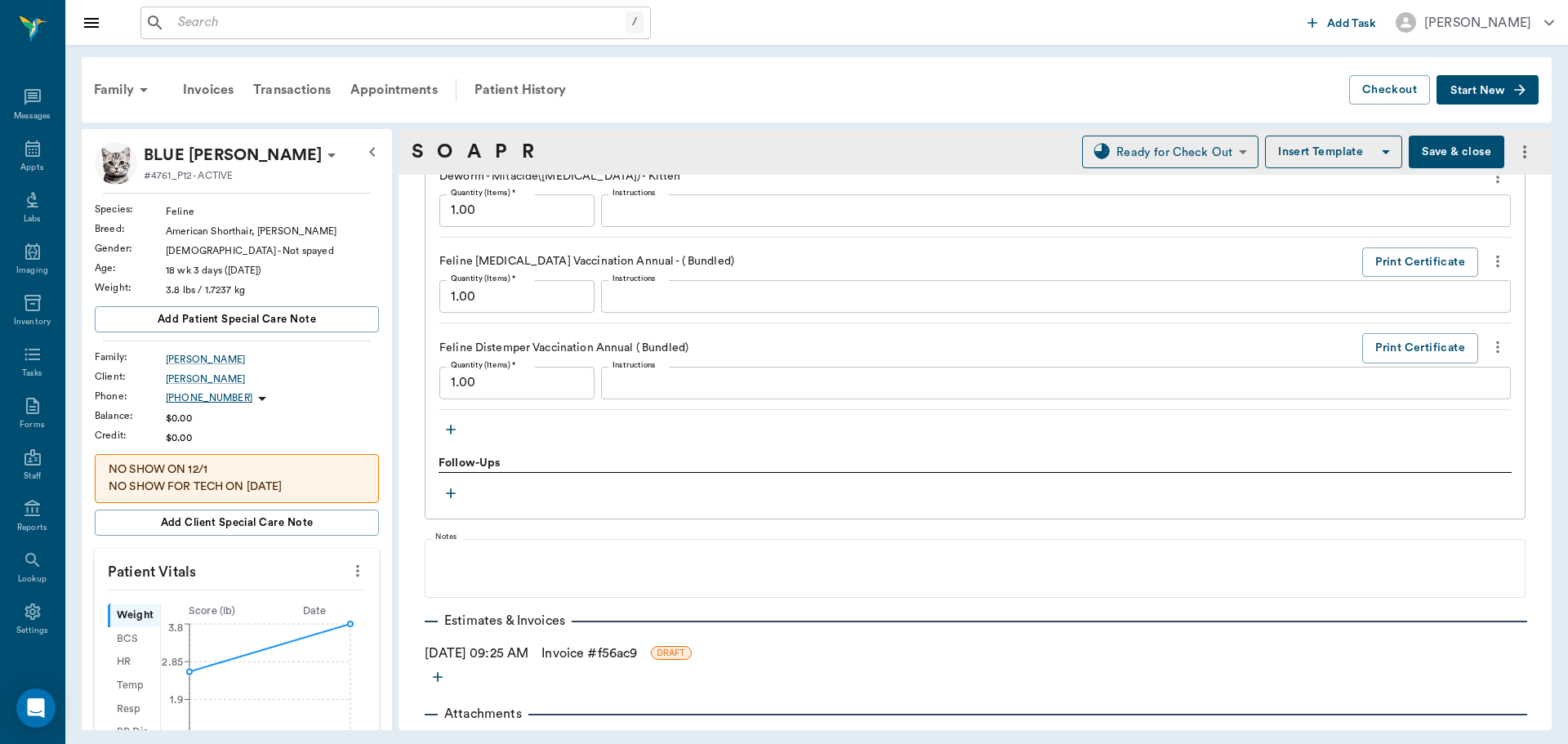
click at [637, 652] on link "Invoice # f56ac9" at bounding box center [588, 653] width 96 height 19
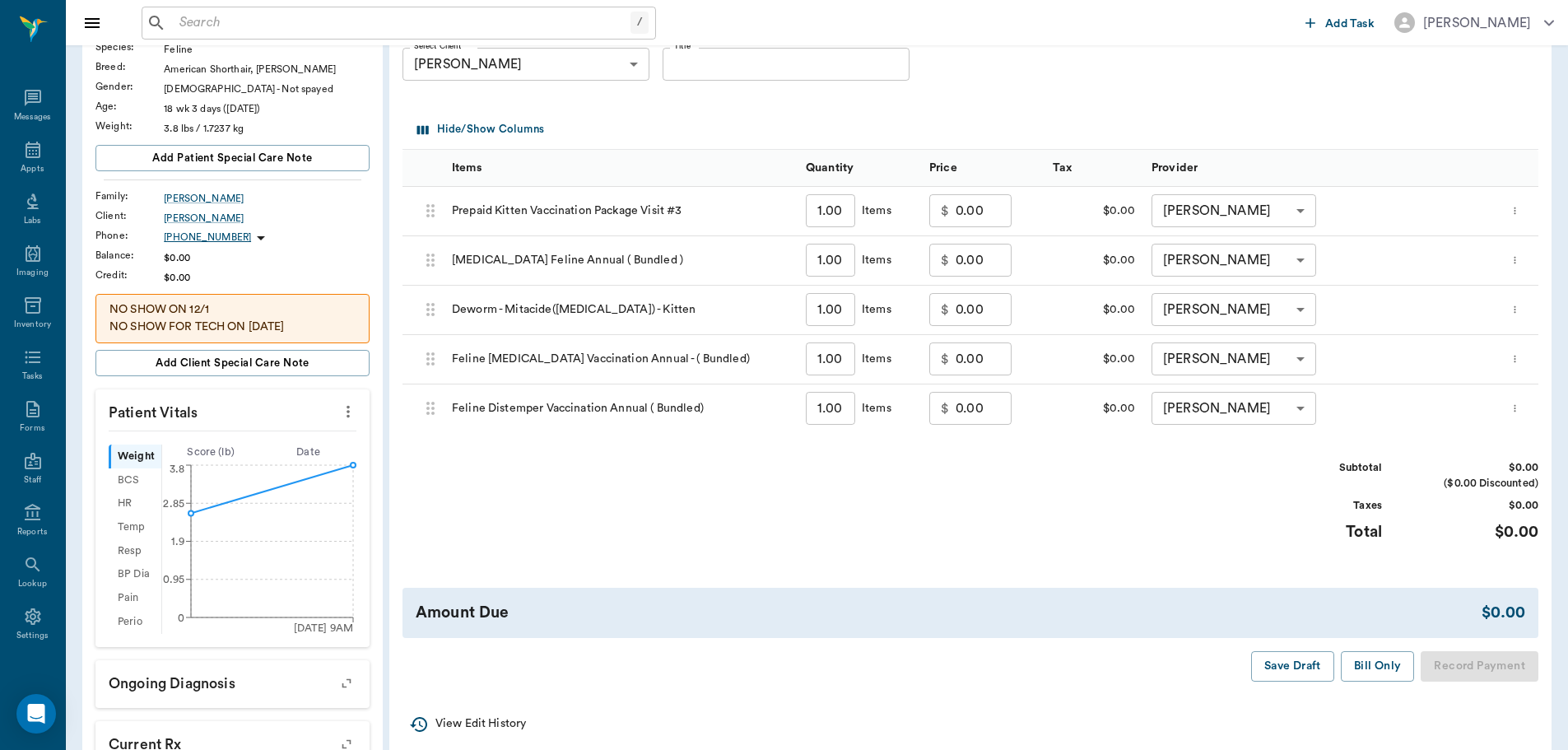
scroll to position [165, 0]
click at [1362, 662] on button "Bill Only" at bounding box center [1378, 665] width 74 height 30
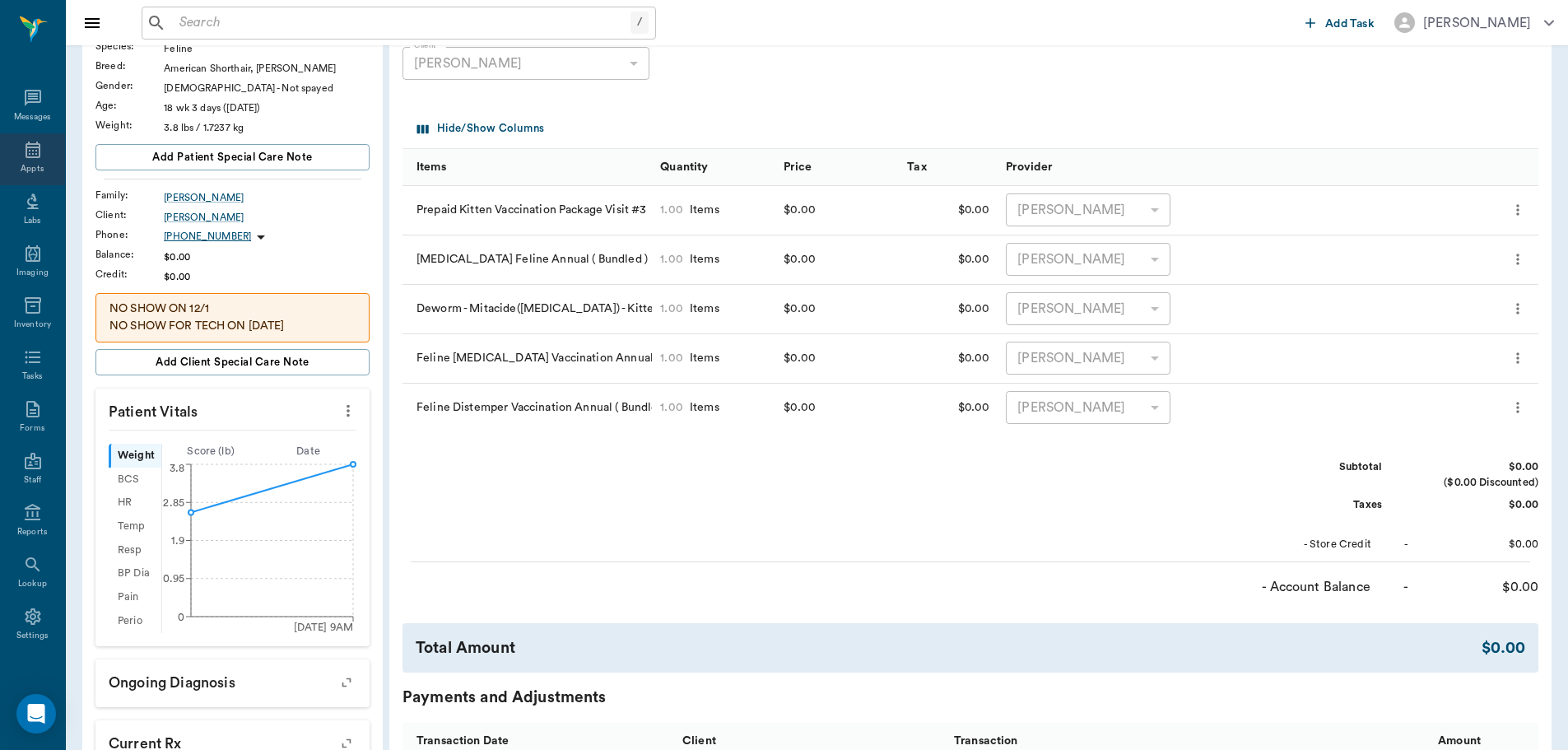
click at [23, 142] on icon at bounding box center [33, 150] width 19 height 19
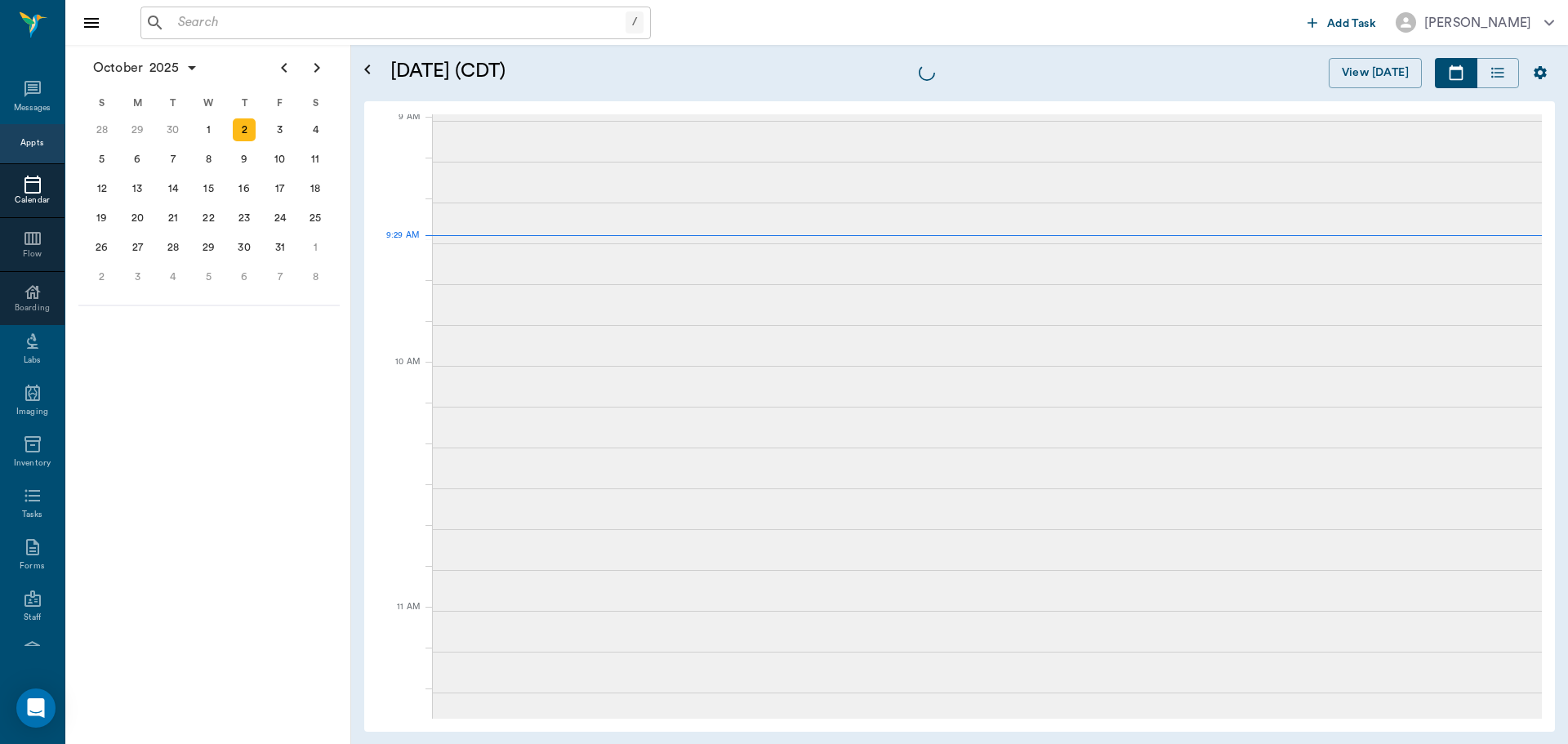
scroll to position [249, 0]
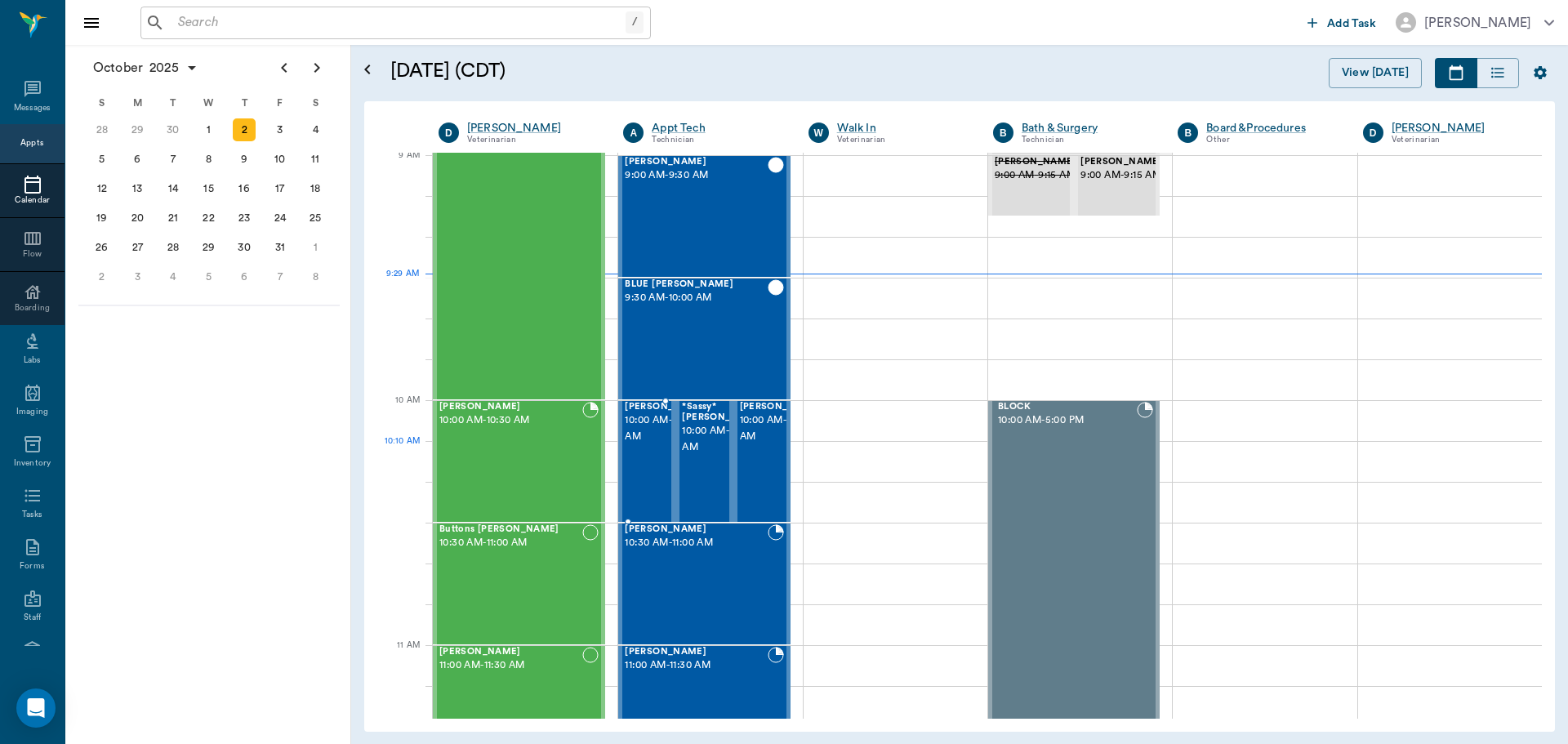
click at [634, 445] on span "10:00 AM - 10:30 AM" at bounding box center [666, 429] width 82 height 33
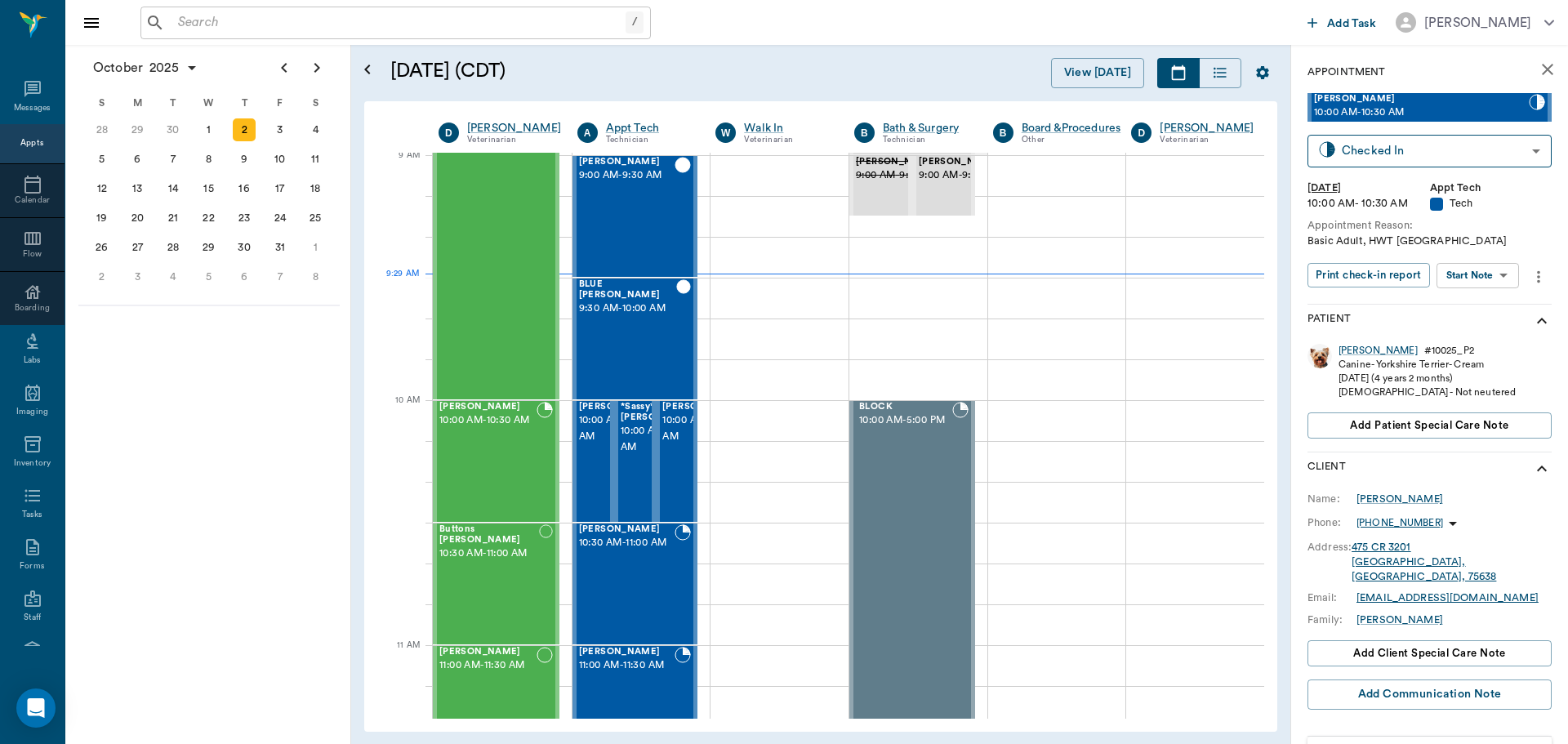
click at [1485, 274] on body "/ ​ Add Task Dr. Bert Ellsworth Nectar Messages Appts Calendar Flow Boarding La…" at bounding box center [784, 372] width 1568 height 744
click at [1458, 308] on button "Start SOAP" at bounding box center [1459, 308] width 55 height 18
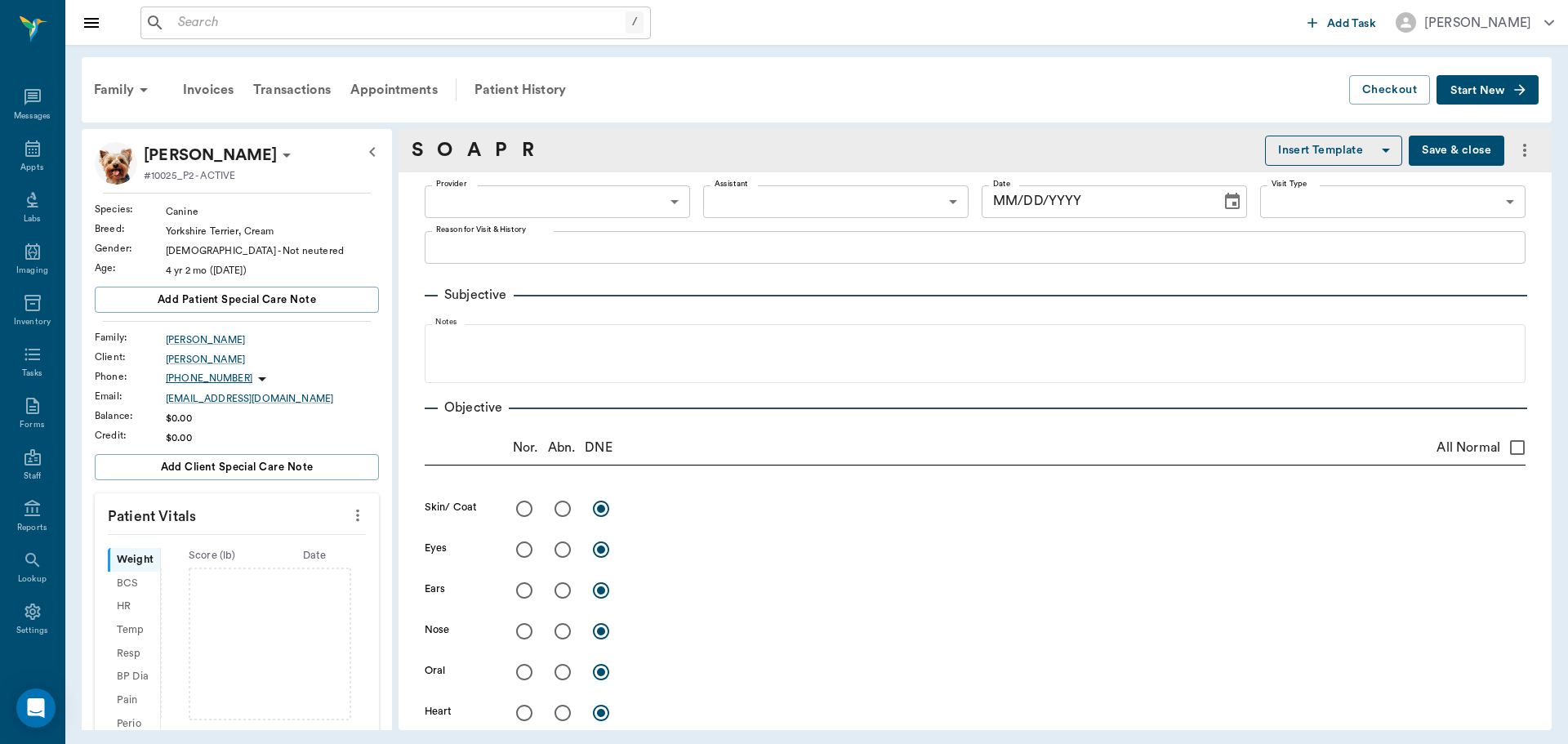
type input "63ec2f075fda476ae8351a4c"
type input "65d2be4f46e3a538d89b8c1a"
type textarea "Basic Adult, HWT [GEOGRAPHIC_DATA]"
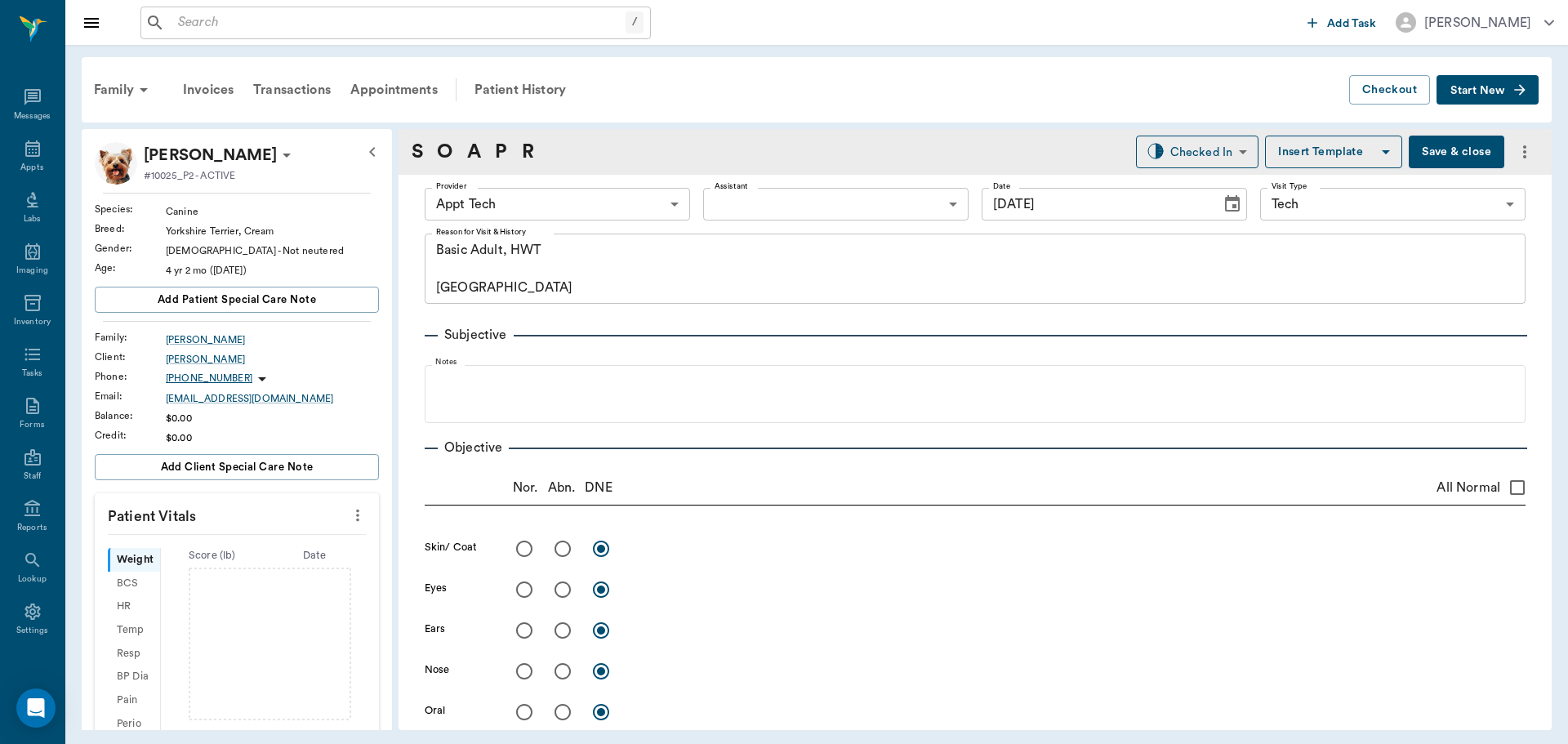
type input "[DATE]"
click at [349, 515] on icon "more" at bounding box center [357, 515] width 18 height 19
click at [244, 541] on span "Enter Vitals" at bounding box center [277, 544] width 137 height 17
click at [229, 561] on input "text" at bounding box center [236, 564] width 142 height 33
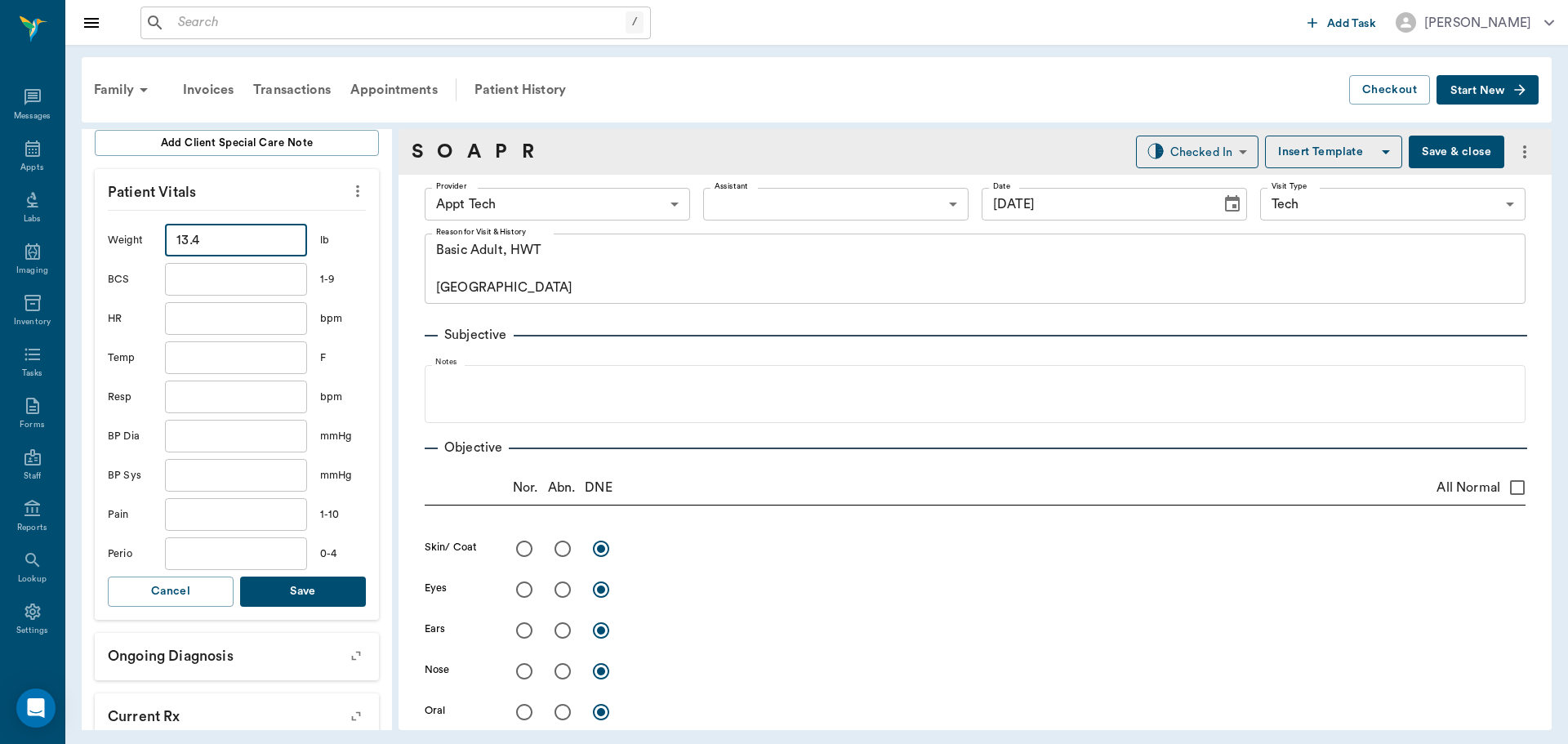
scroll to position [327, 0]
type input "13.4"
click at [308, 593] on button "Save" at bounding box center [303, 588] width 126 height 30
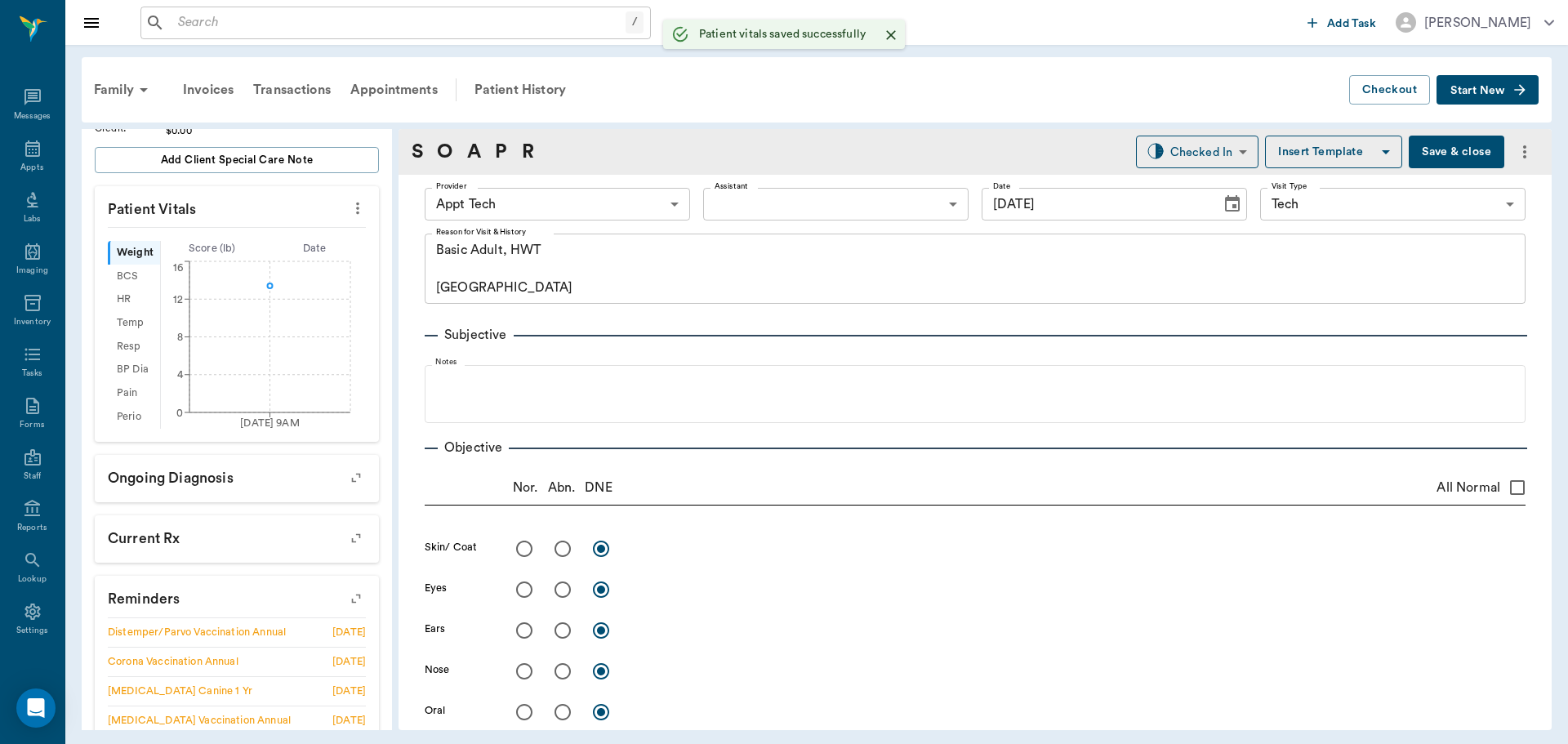
scroll to position [346, 0]
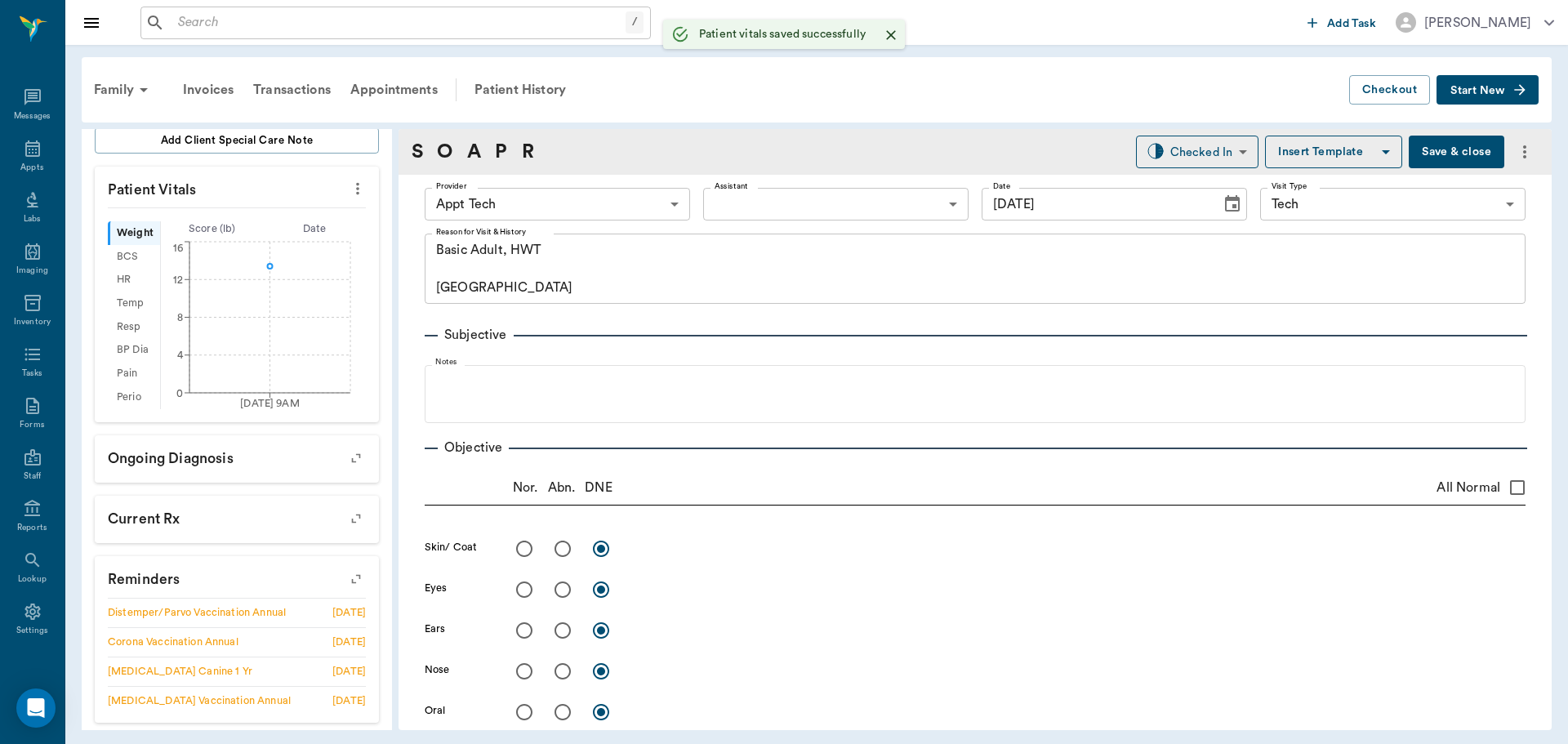
click at [547, 199] on body "/ ​ Add Task Dr. Bert Ellsworth Nectar Messages Appts Labs Imaging Inventory Ta…" at bounding box center [784, 372] width 1568 height 744
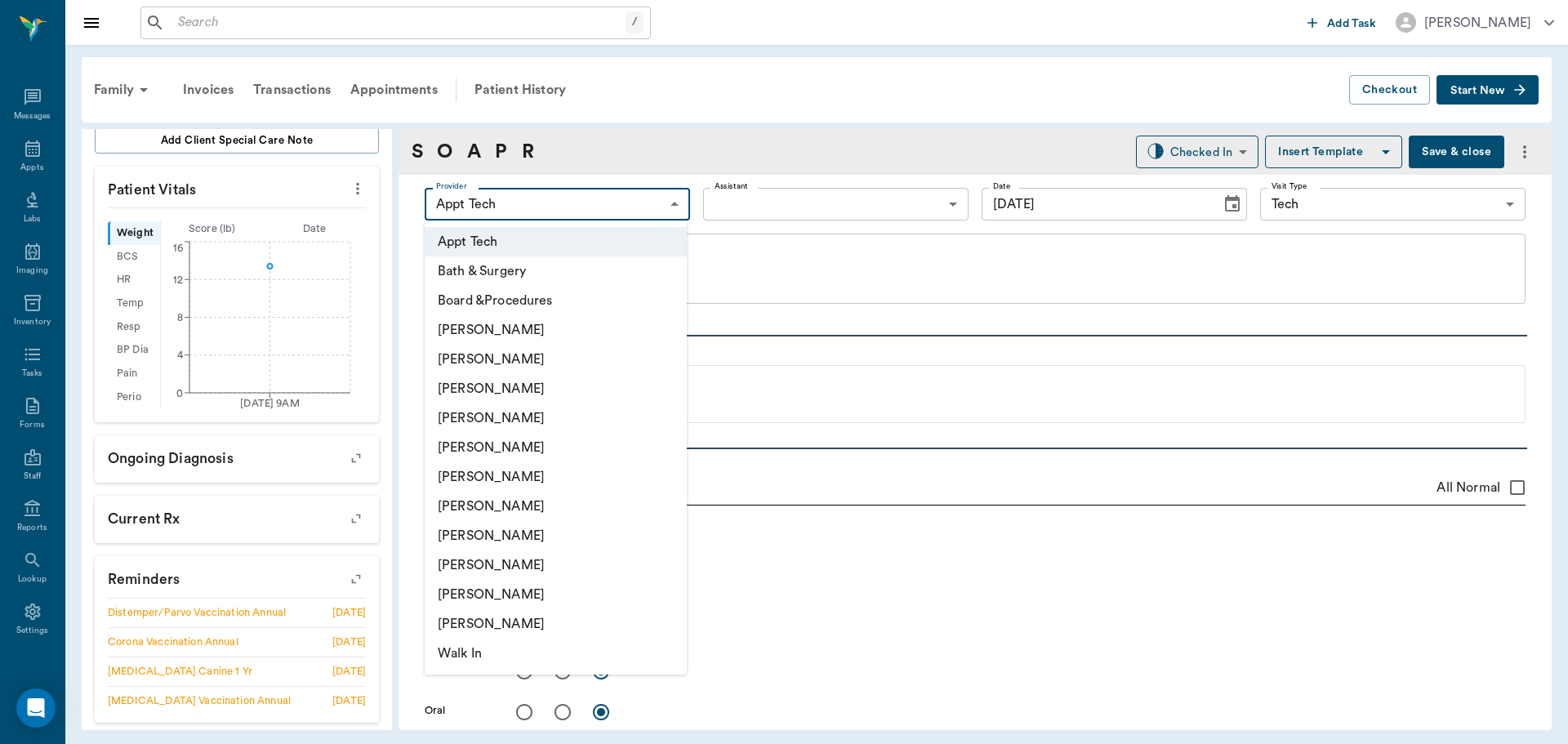
click at [504, 534] on li "[PERSON_NAME]" at bounding box center [556, 535] width 262 height 29
type input "63ec2e7e52e12b0ba117b124"
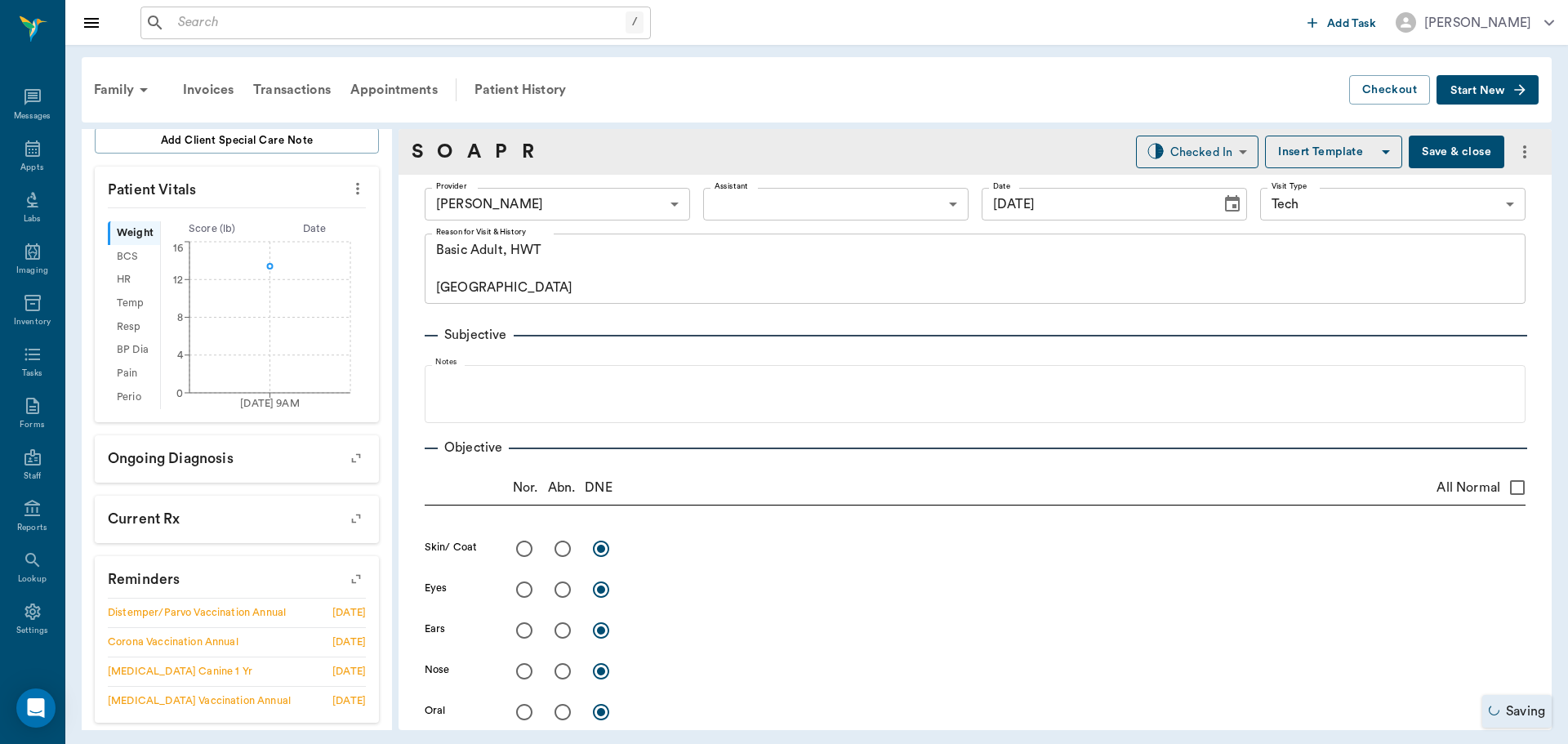
click at [495, 145] on div "S O A P R" at bounding box center [472, 152] width 123 height 29
click at [501, 152] on link "P" at bounding box center [500, 152] width 13 height 29
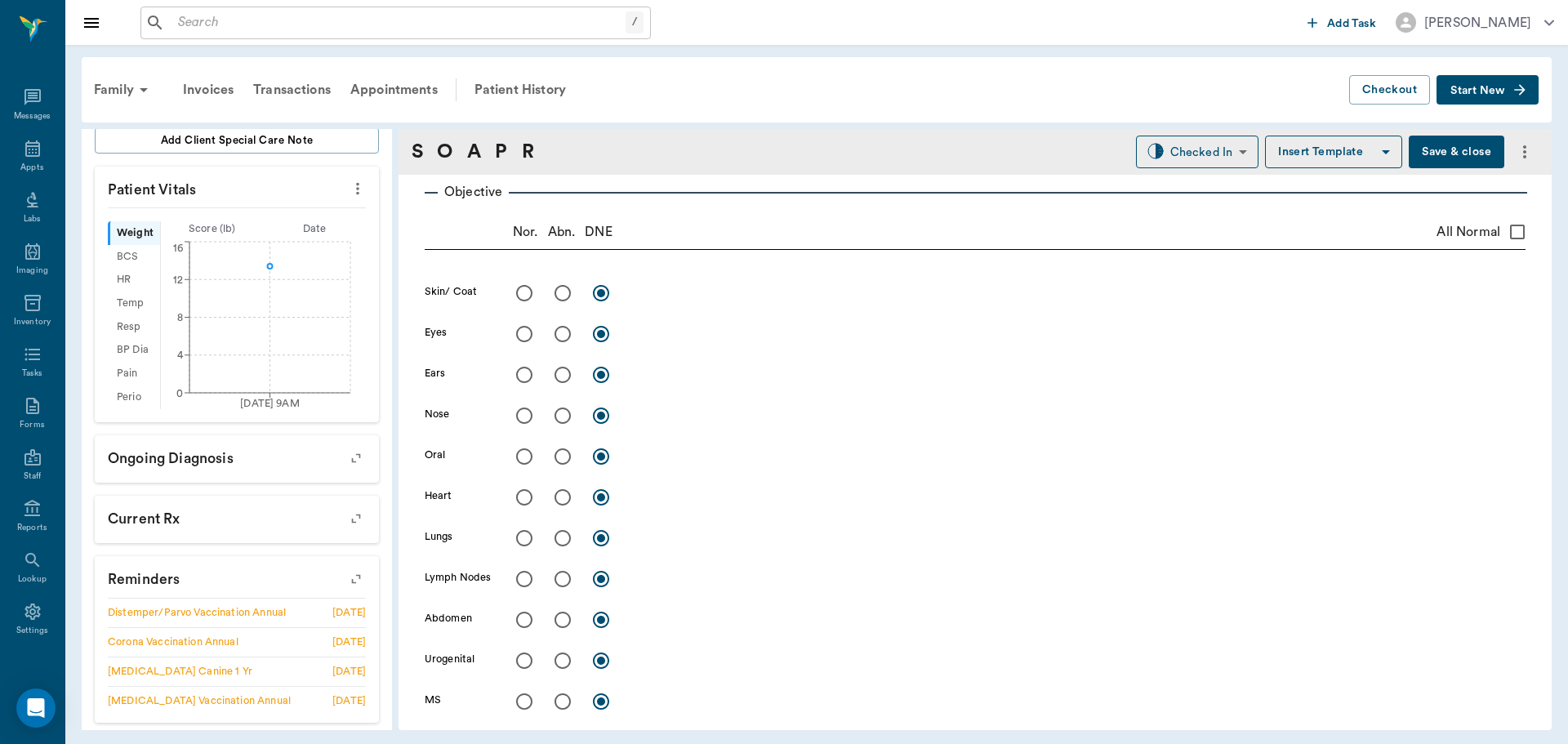
scroll to position [1011, 0]
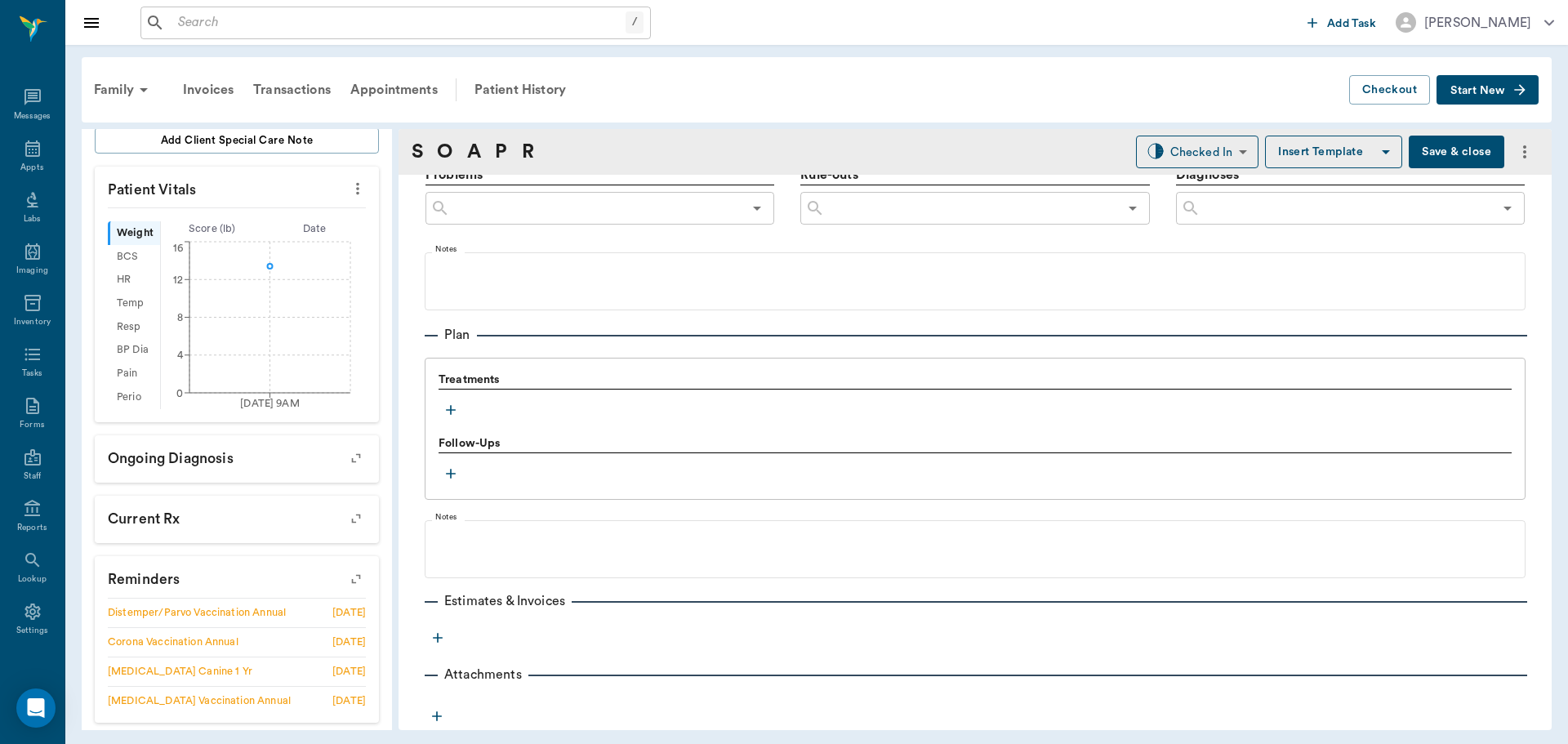
click at [451, 408] on icon "button" at bounding box center [451, 410] width 10 height 10
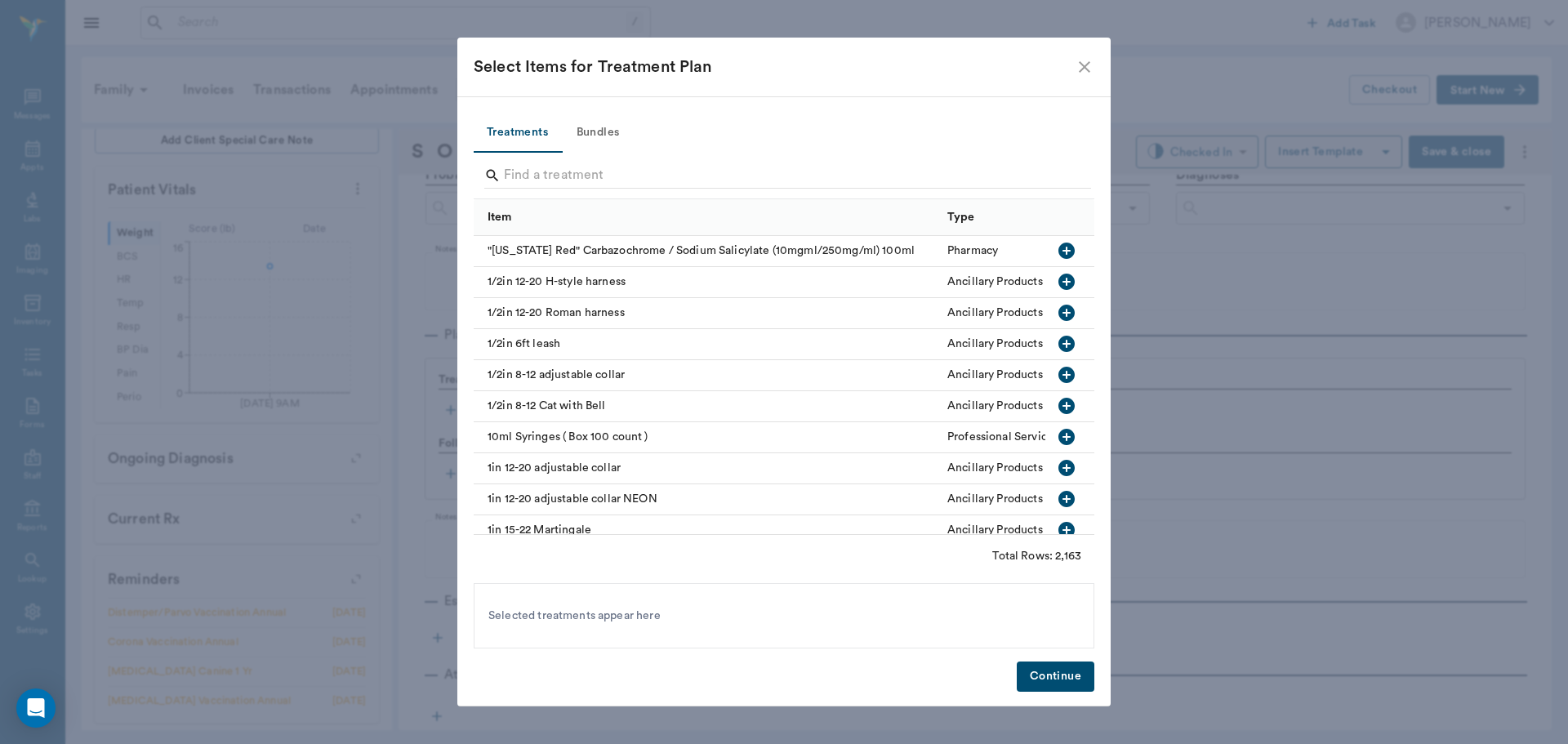
click at [599, 129] on button "Bundles" at bounding box center [598, 132] width 73 height 40
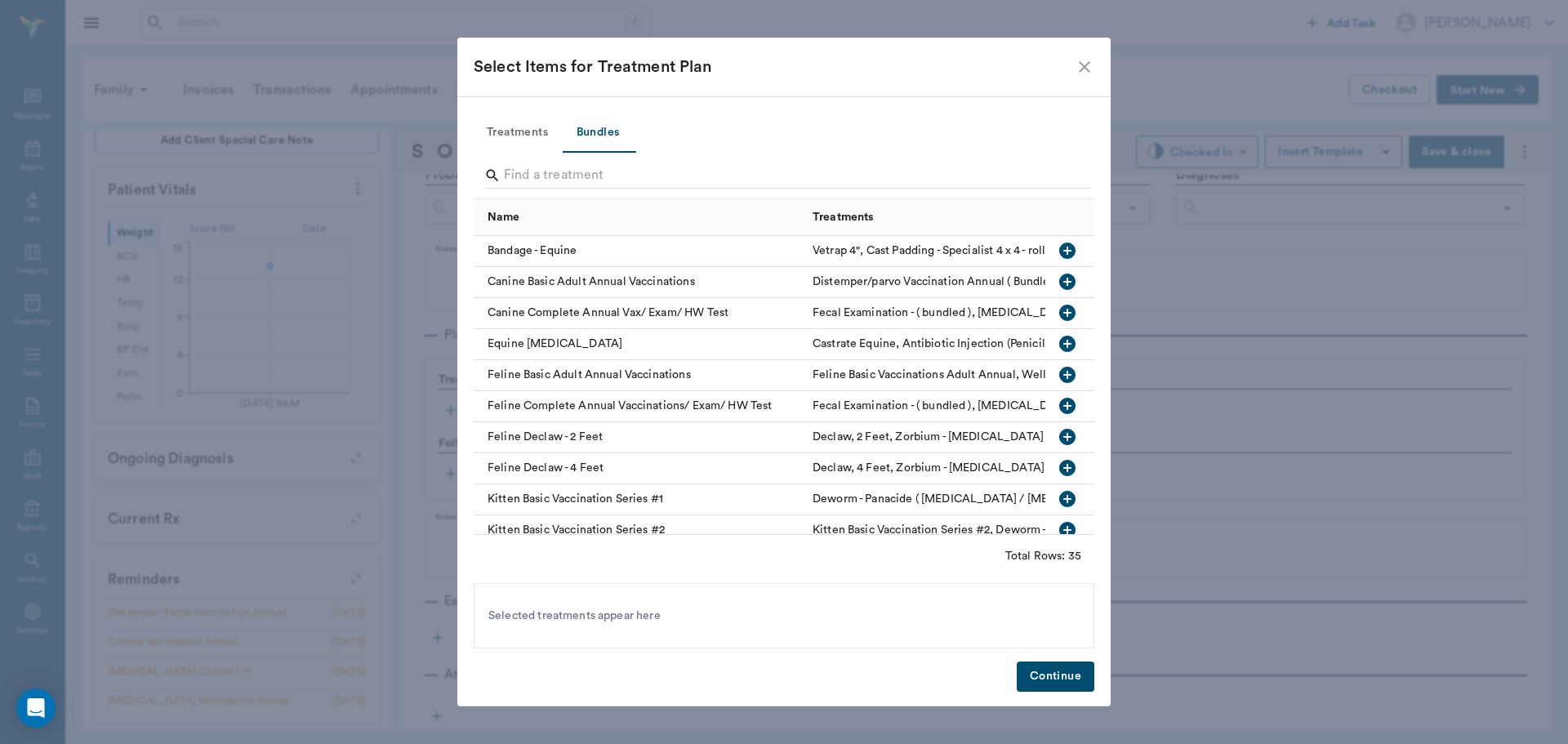
click at [1059, 277] on icon "button" at bounding box center [1067, 281] width 16 height 16
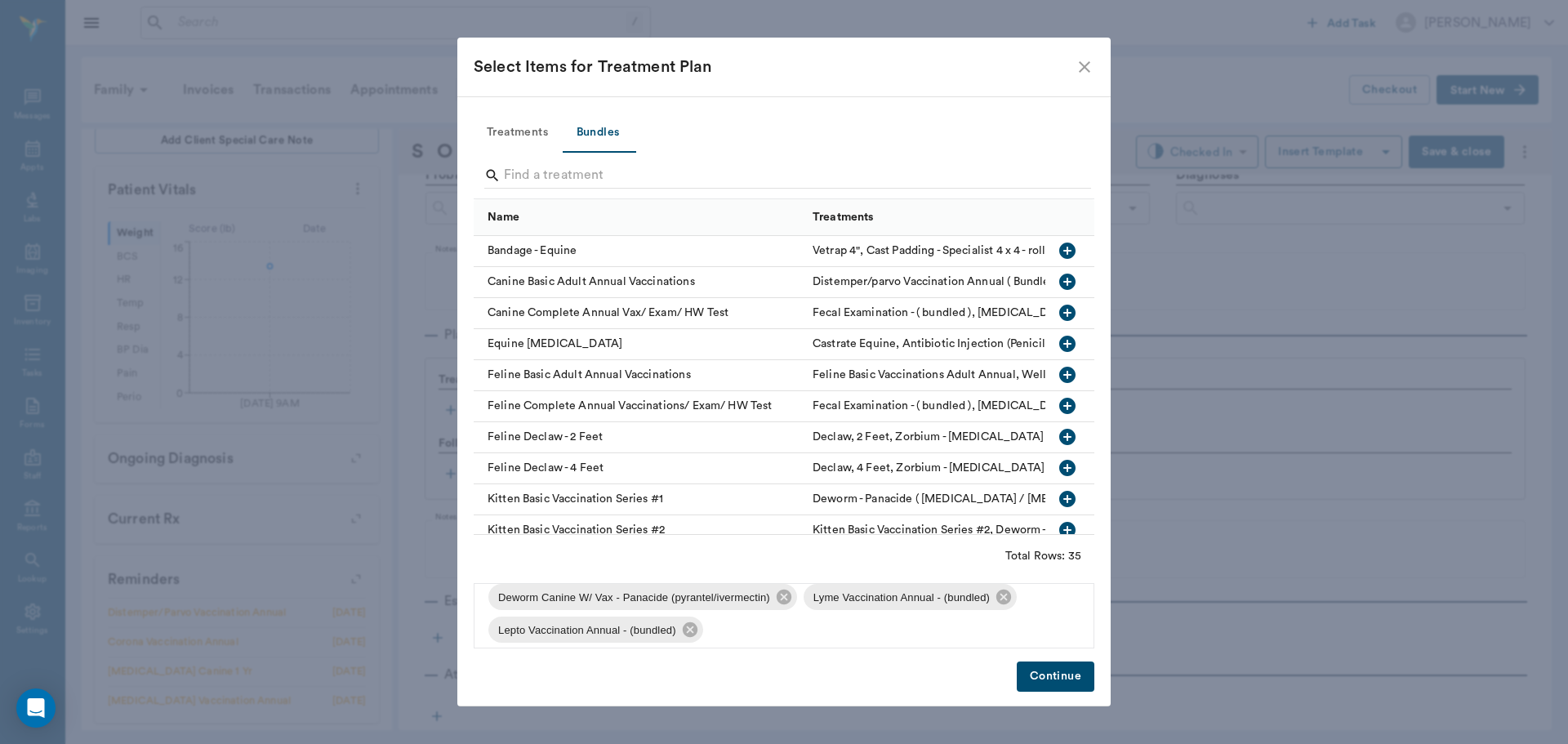
scroll to position [121, 0]
click at [697, 618] on icon at bounding box center [690, 620] width 18 height 18
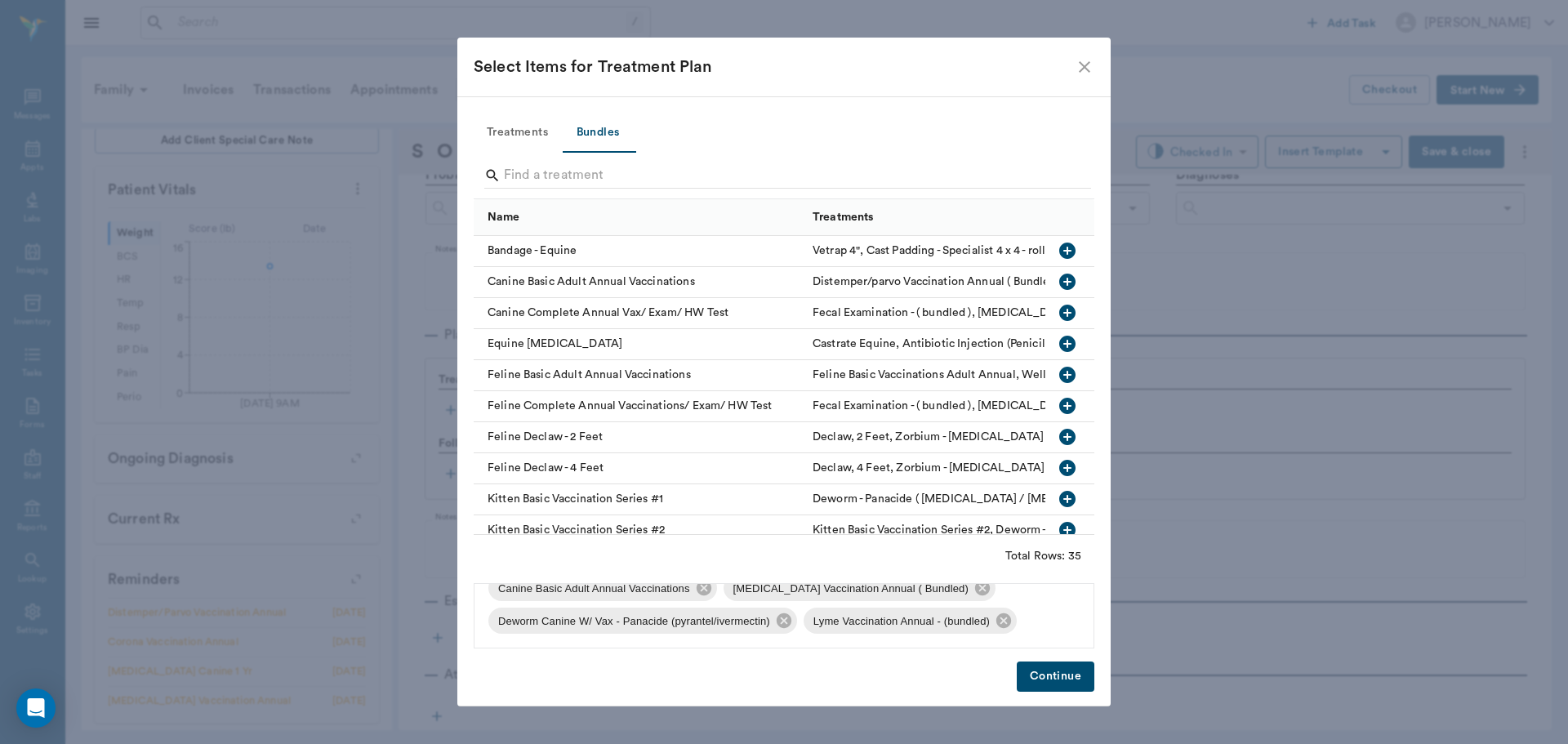
scroll to position [88, 0]
click at [1009, 618] on icon at bounding box center [1003, 620] width 14 height 14
click at [1031, 670] on button "Continue" at bounding box center [1055, 676] width 77 height 30
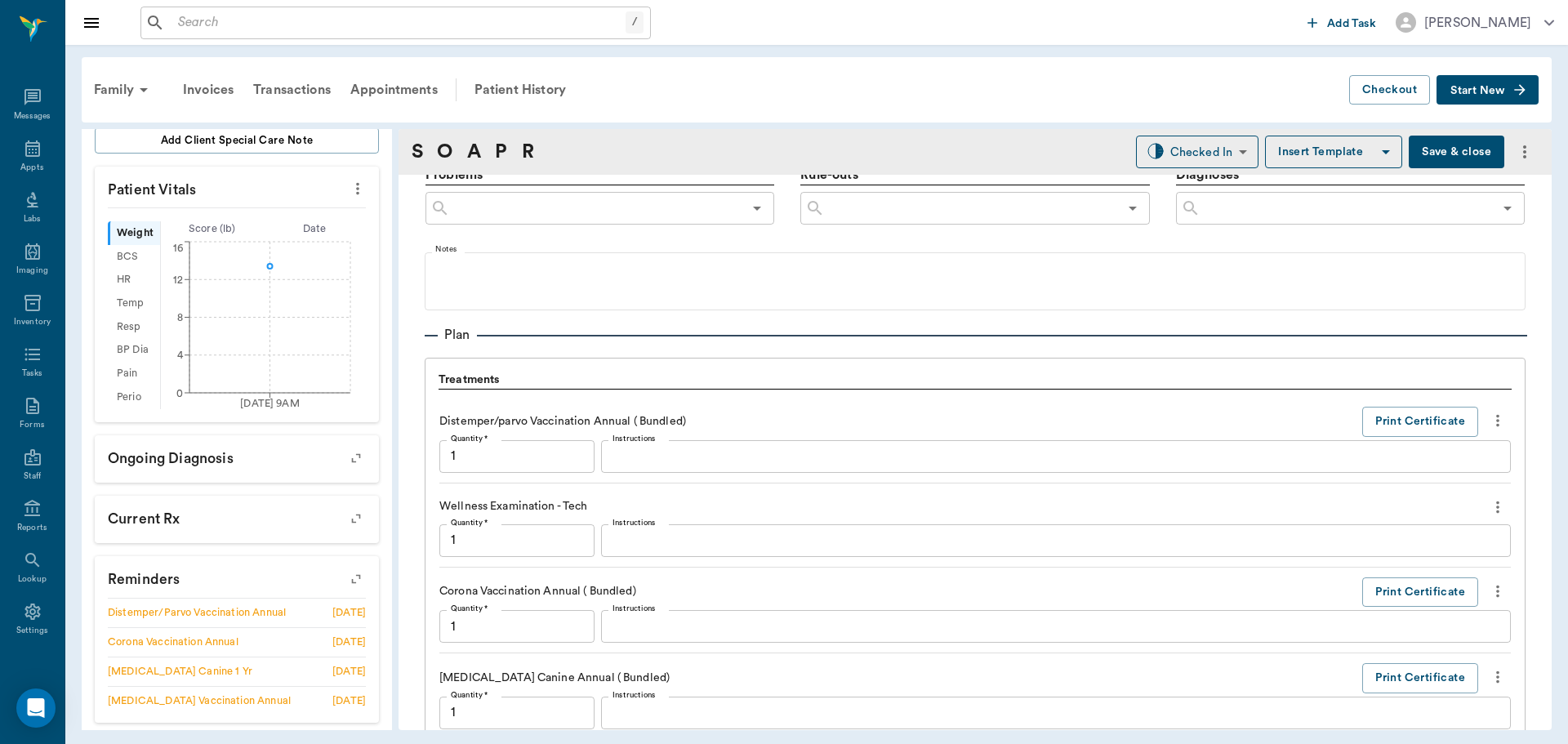
scroll to position [1597, 0]
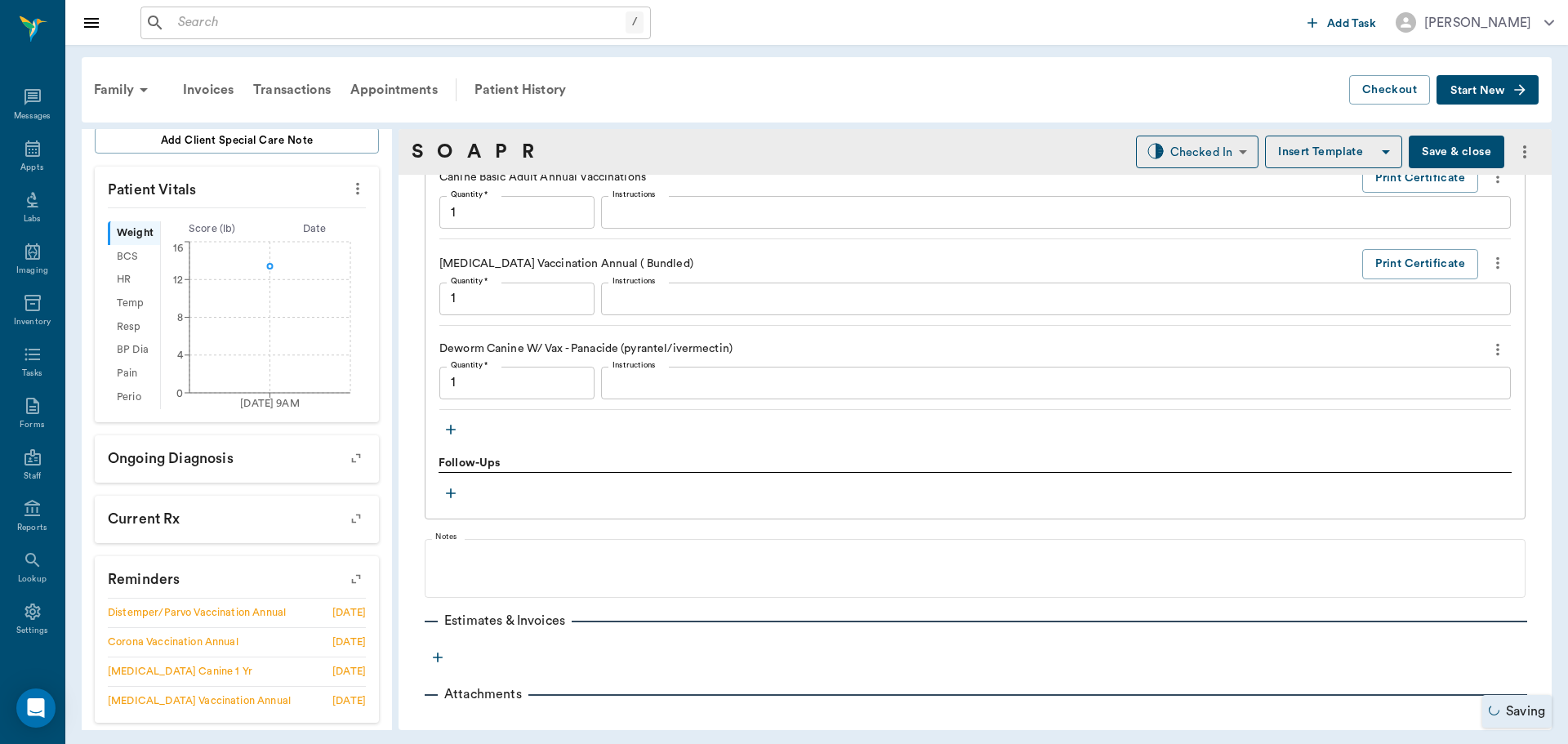
type input "1.00"
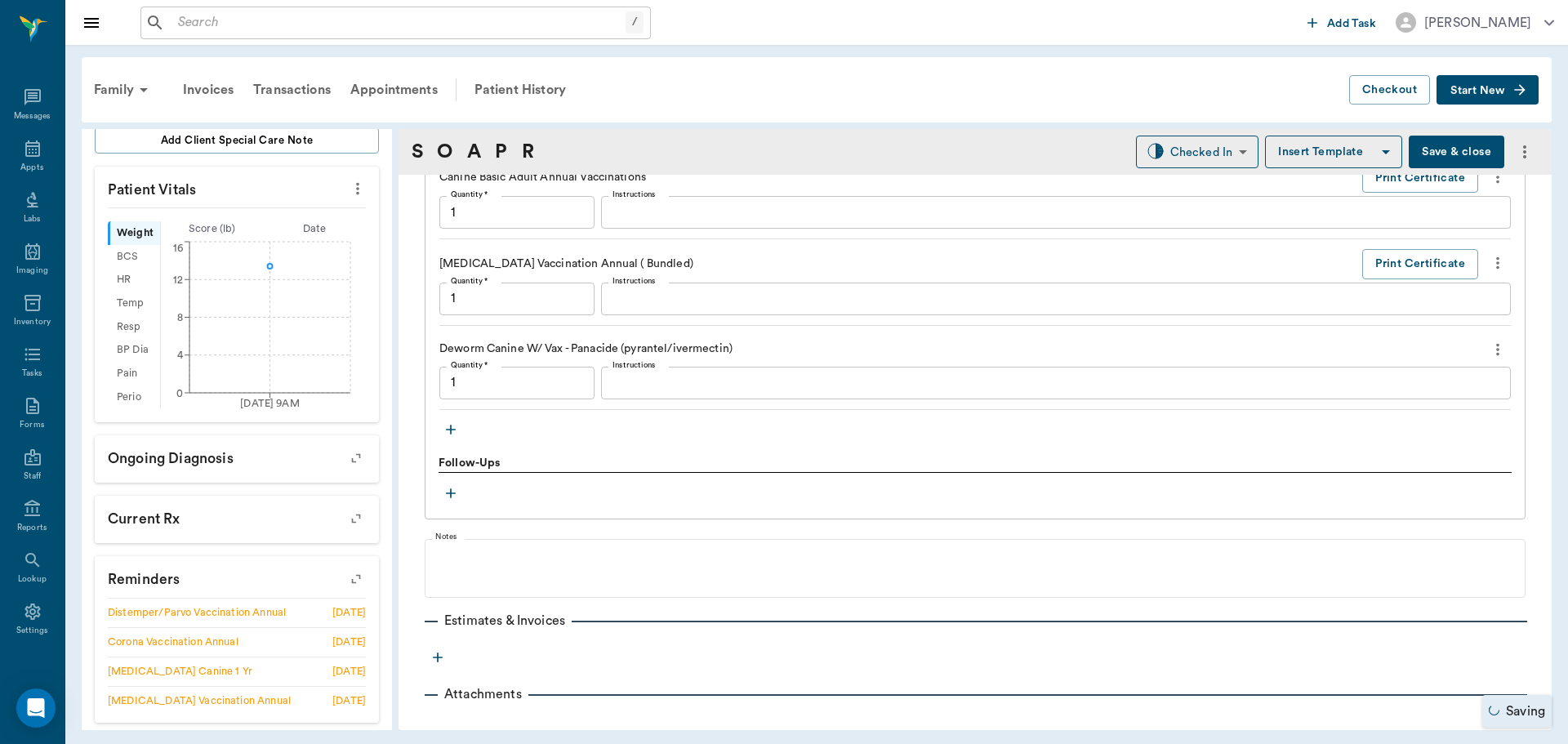
type input "1.00"
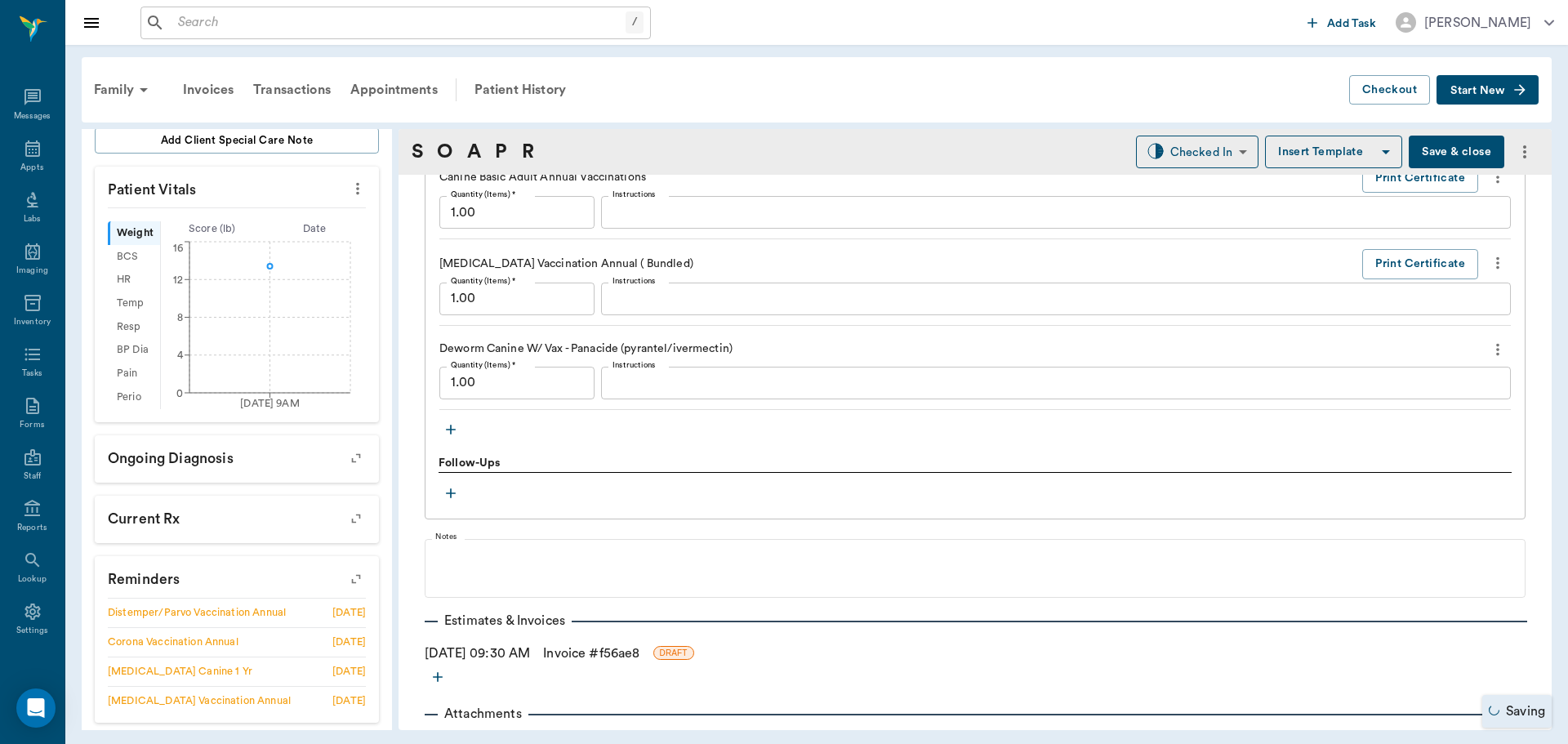
click at [454, 423] on icon "button" at bounding box center [450, 429] width 16 height 16
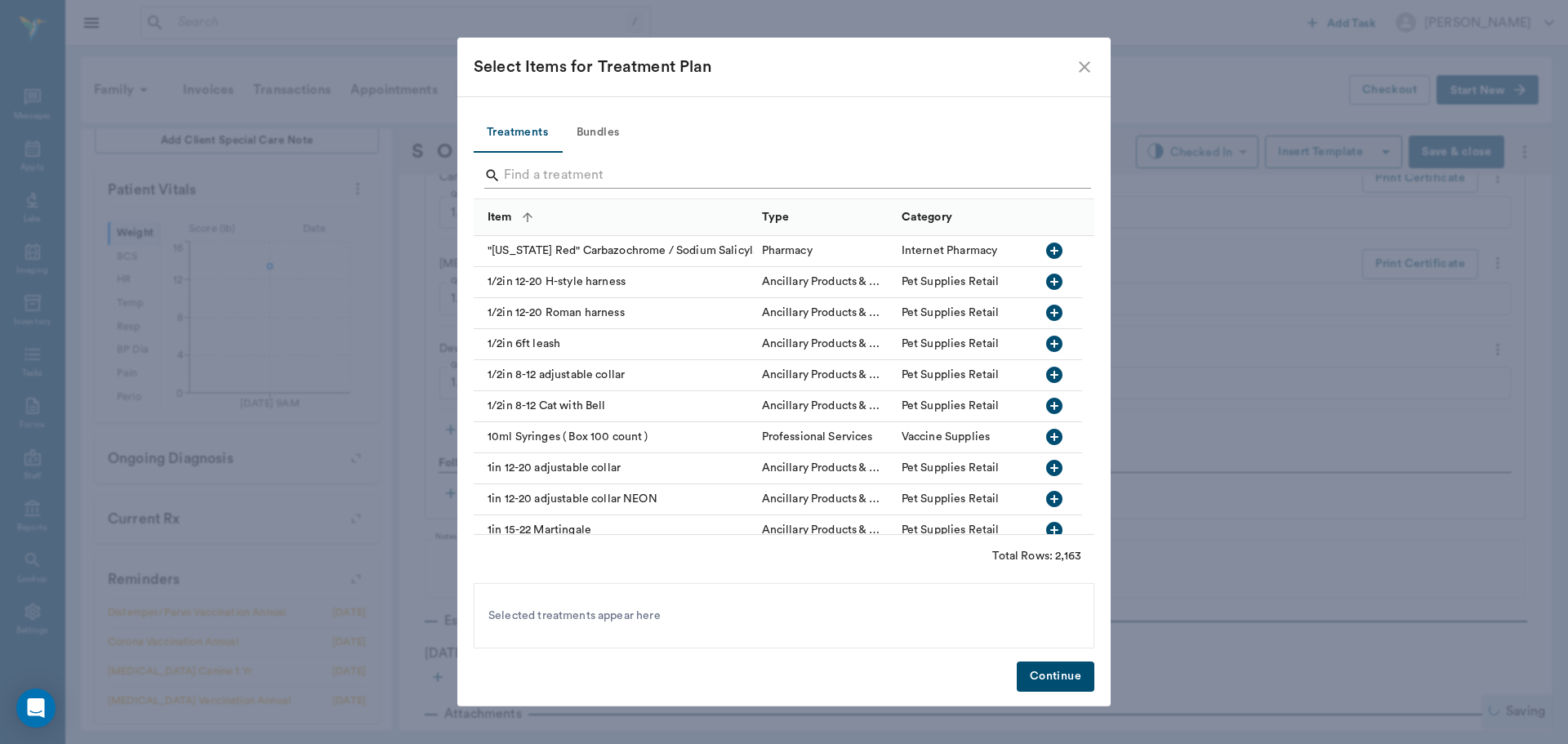
click at [597, 169] on input "Search" at bounding box center [785, 175] width 562 height 26
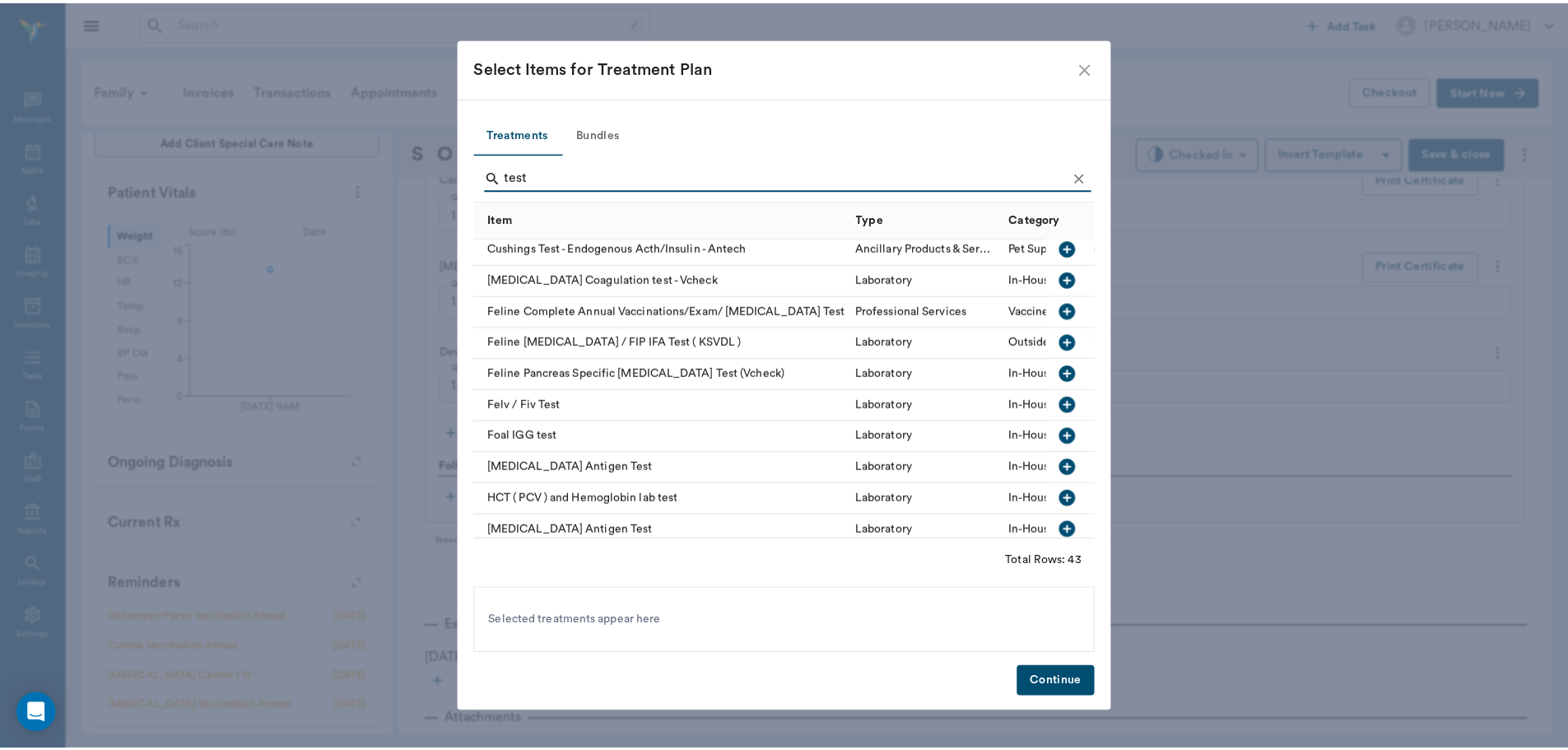
scroll to position [494, 0]
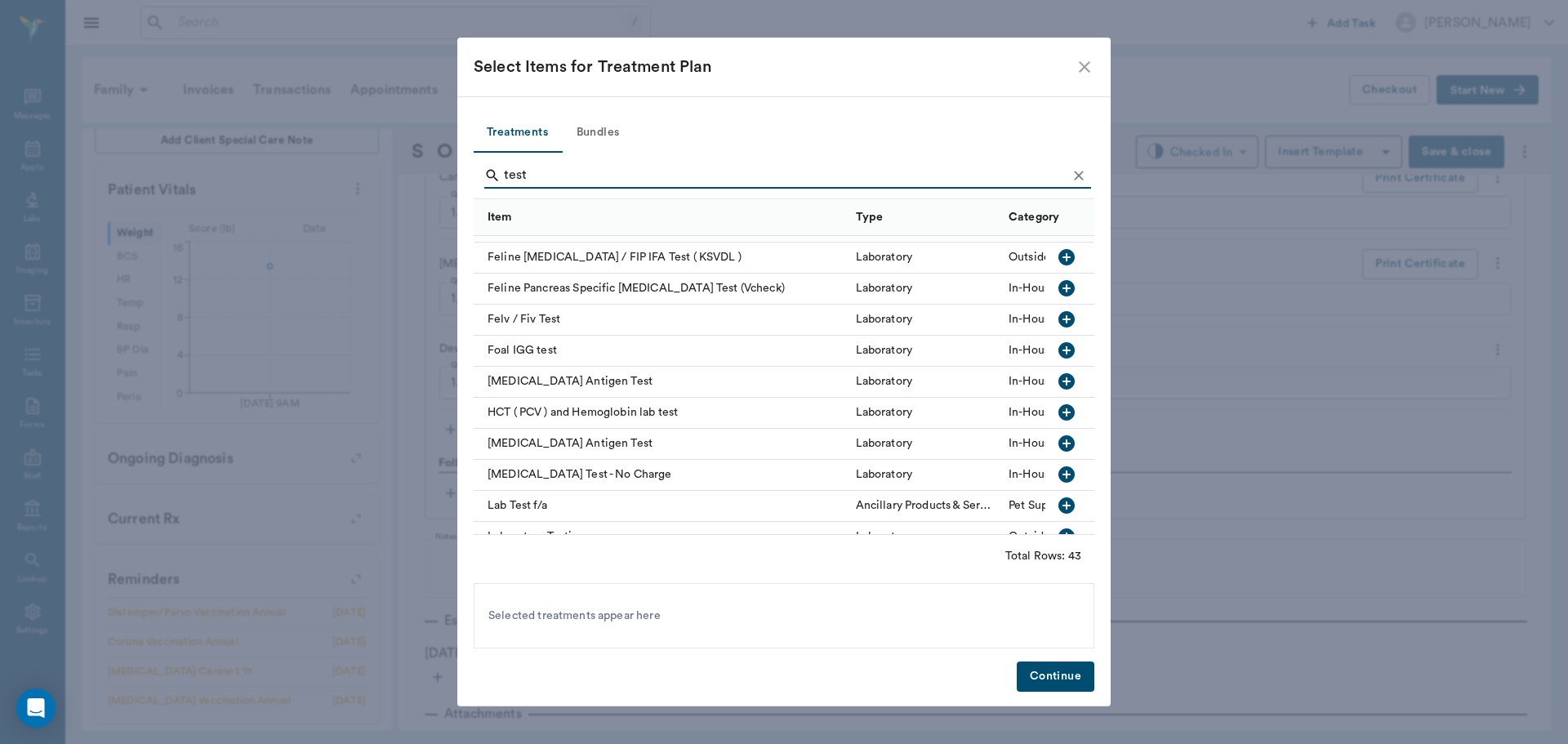
type input "test"
click at [1057, 443] on icon "button" at bounding box center [1067, 444] width 19 height 19
click at [1054, 683] on button "Continue" at bounding box center [1055, 676] width 77 height 30
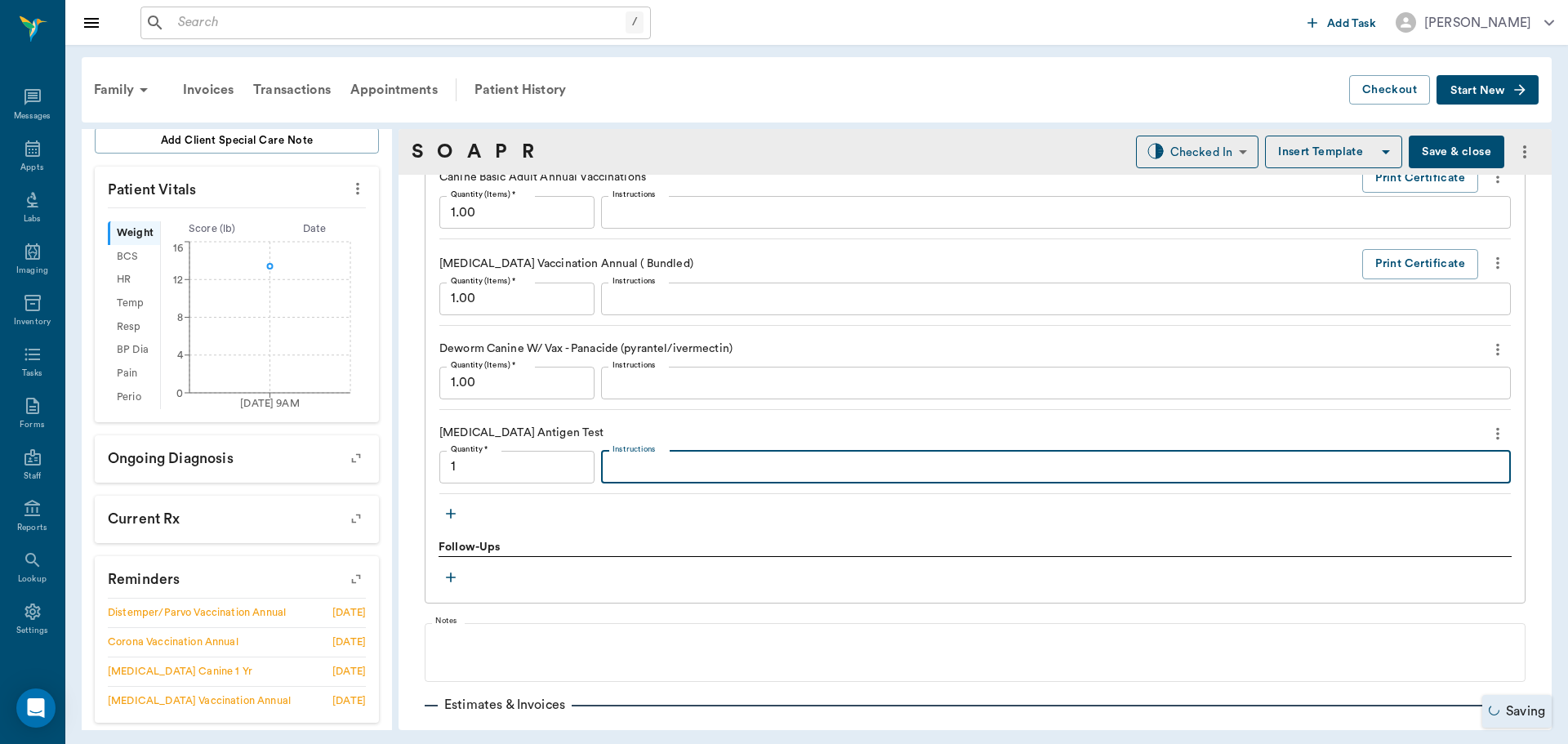
click at [634, 472] on textarea "Instructions" at bounding box center [1056, 466] width 887 height 18
type input "1.00"
type textarea "negative"
click at [449, 510] on icon "button" at bounding box center [450, 513] width 16 height 16
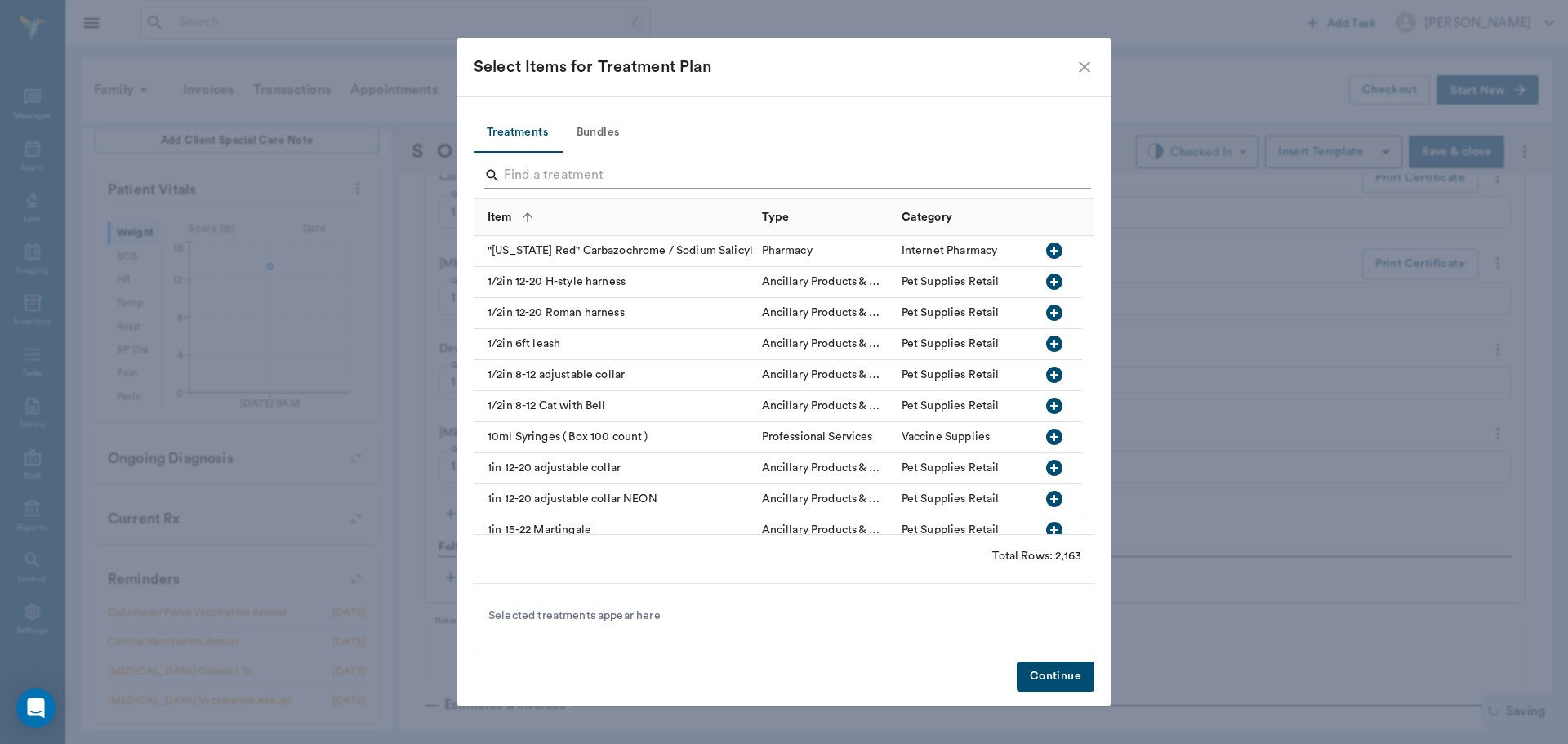
click at [532, 166] on input "Search" at bounding box center [785, 175] width 562 height 26
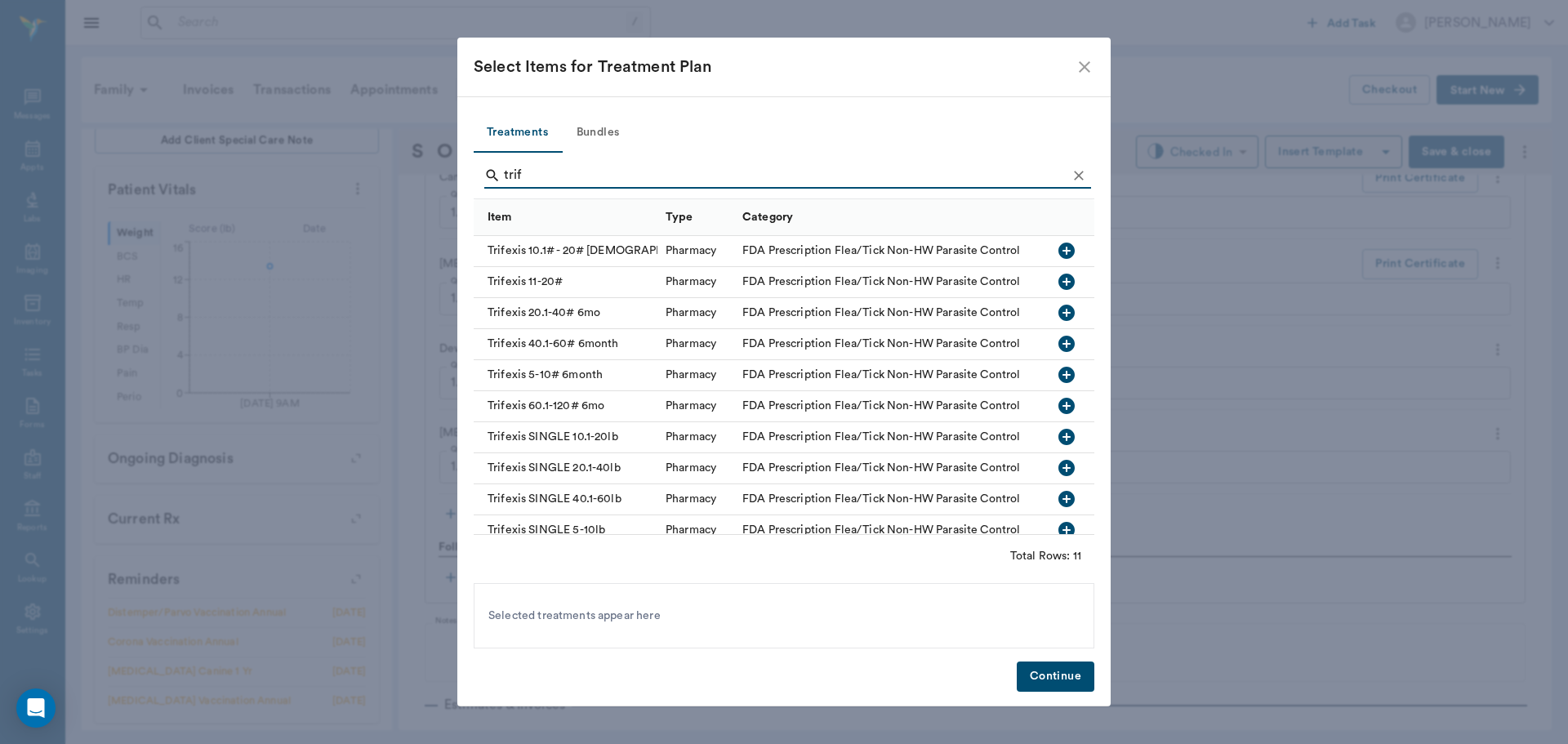
type input "trif"
click at [1058, 249] on icon "button" at bounding box center [1066, 250] width 16 height 16
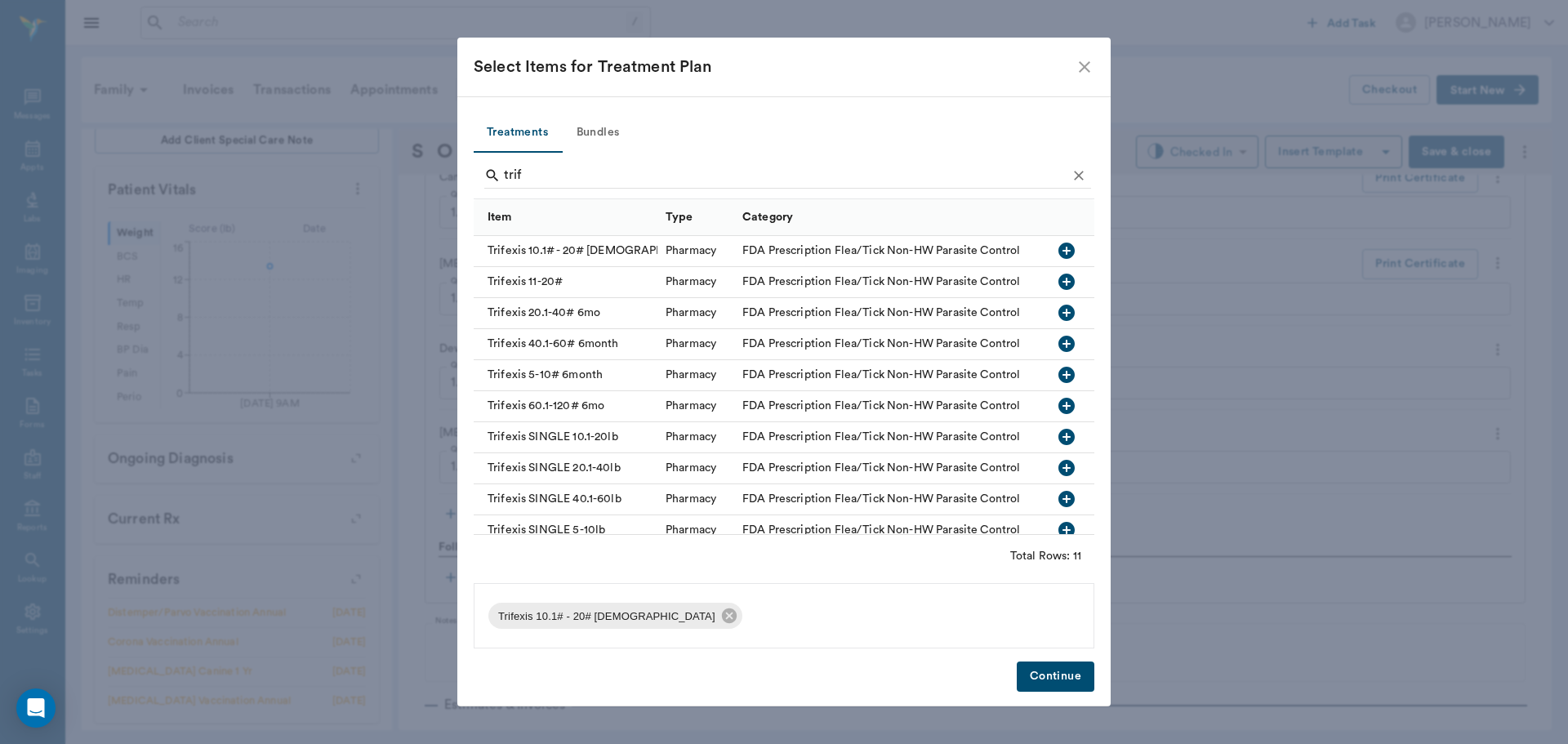
click at [1064, 671] on button "Continue" at bounding box center [1055, 676] width 77 height 30
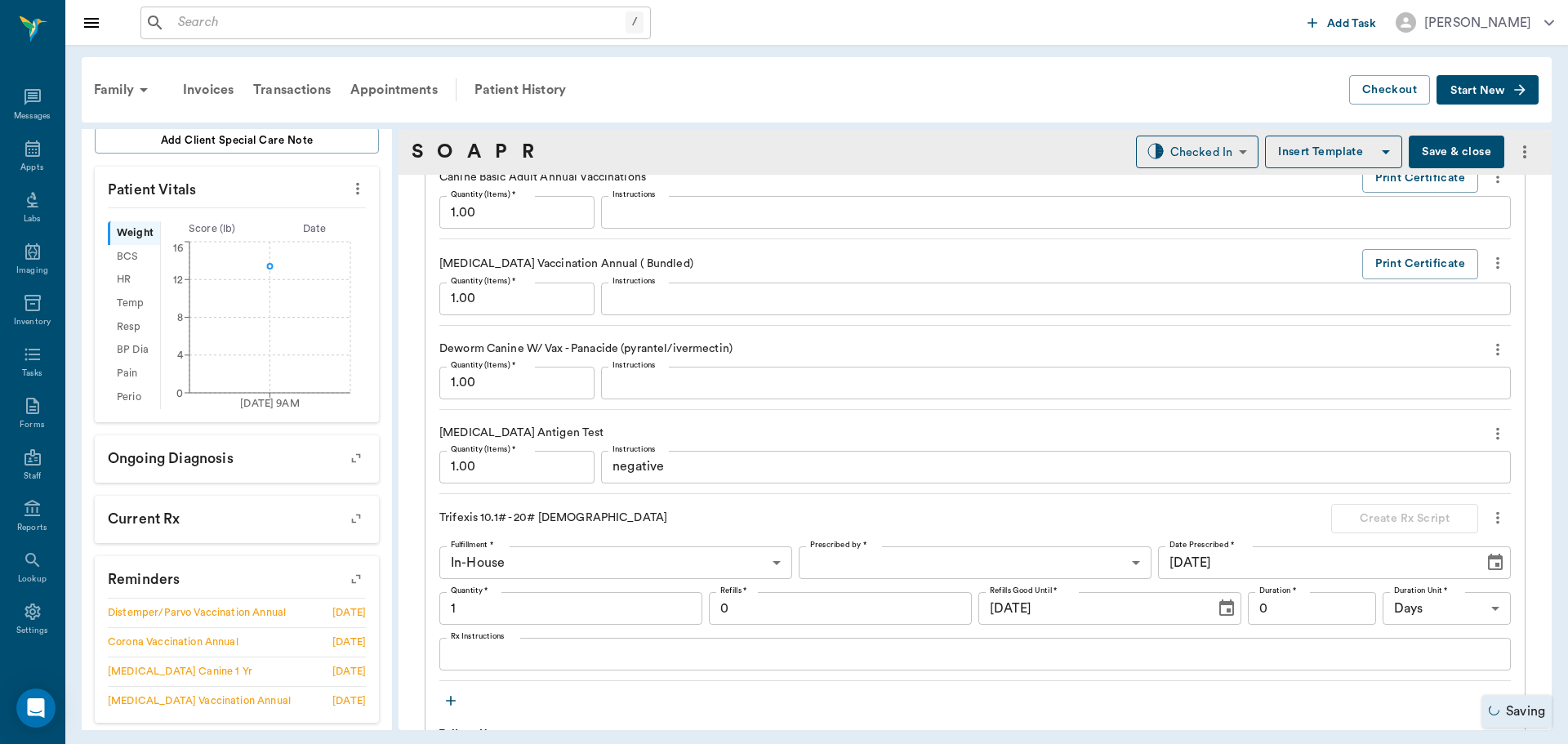
type input "1.00"
click at [1466, 149] on button "Save & close" at bounding box center [1456, 152] width 96 height 33
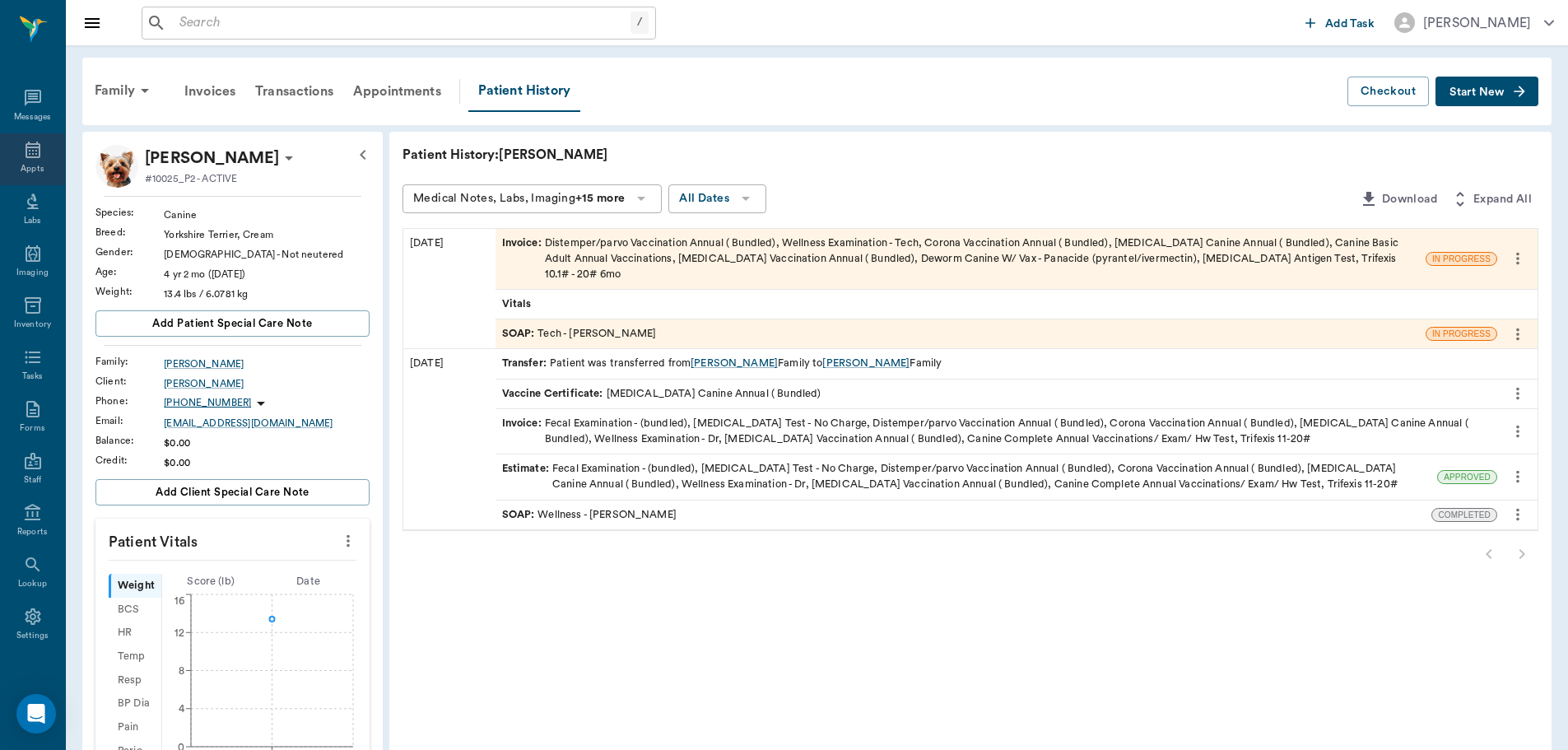
click at [24, 153] on icon at bounding box center [33, 150] width 19 height 19
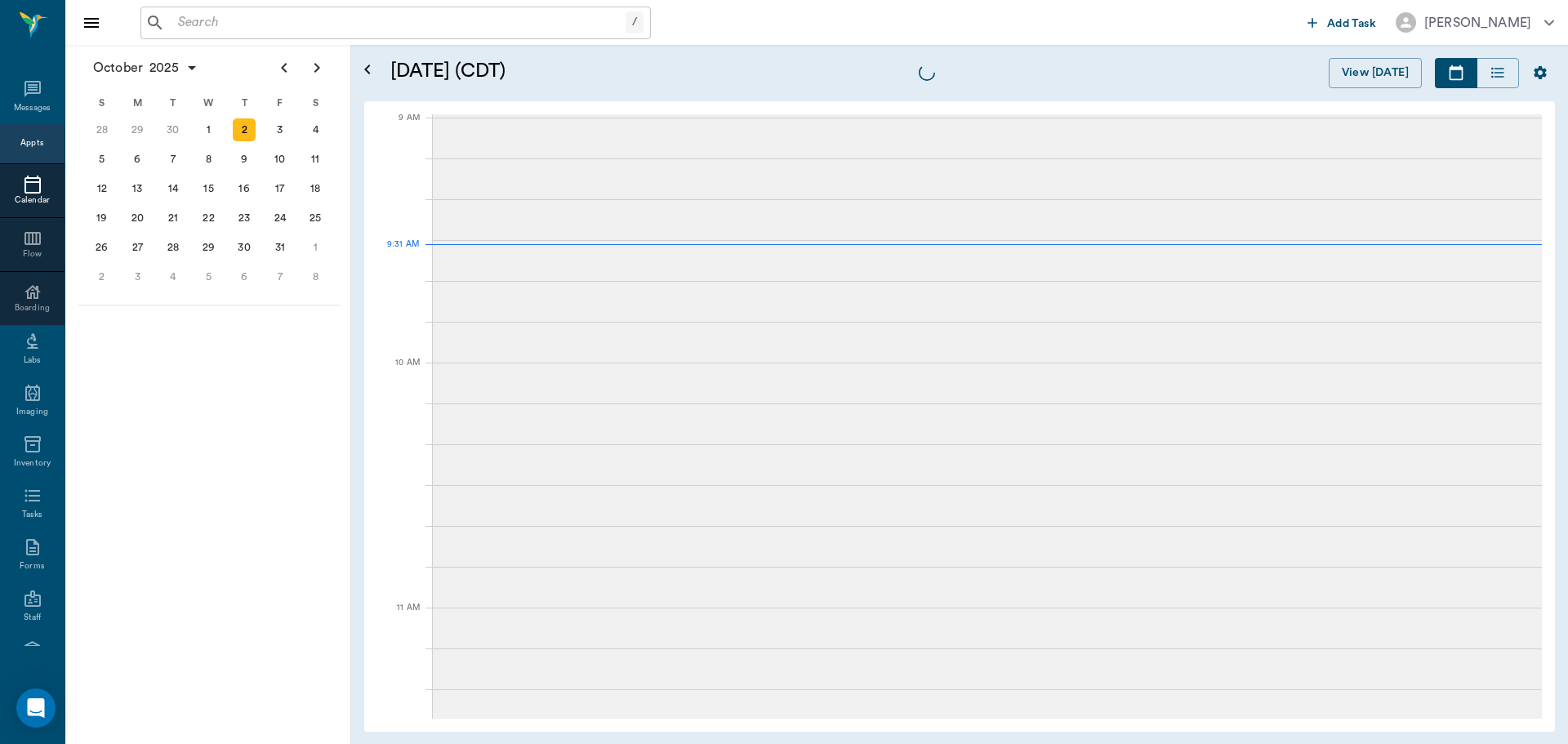
scroll to position [248, 0]
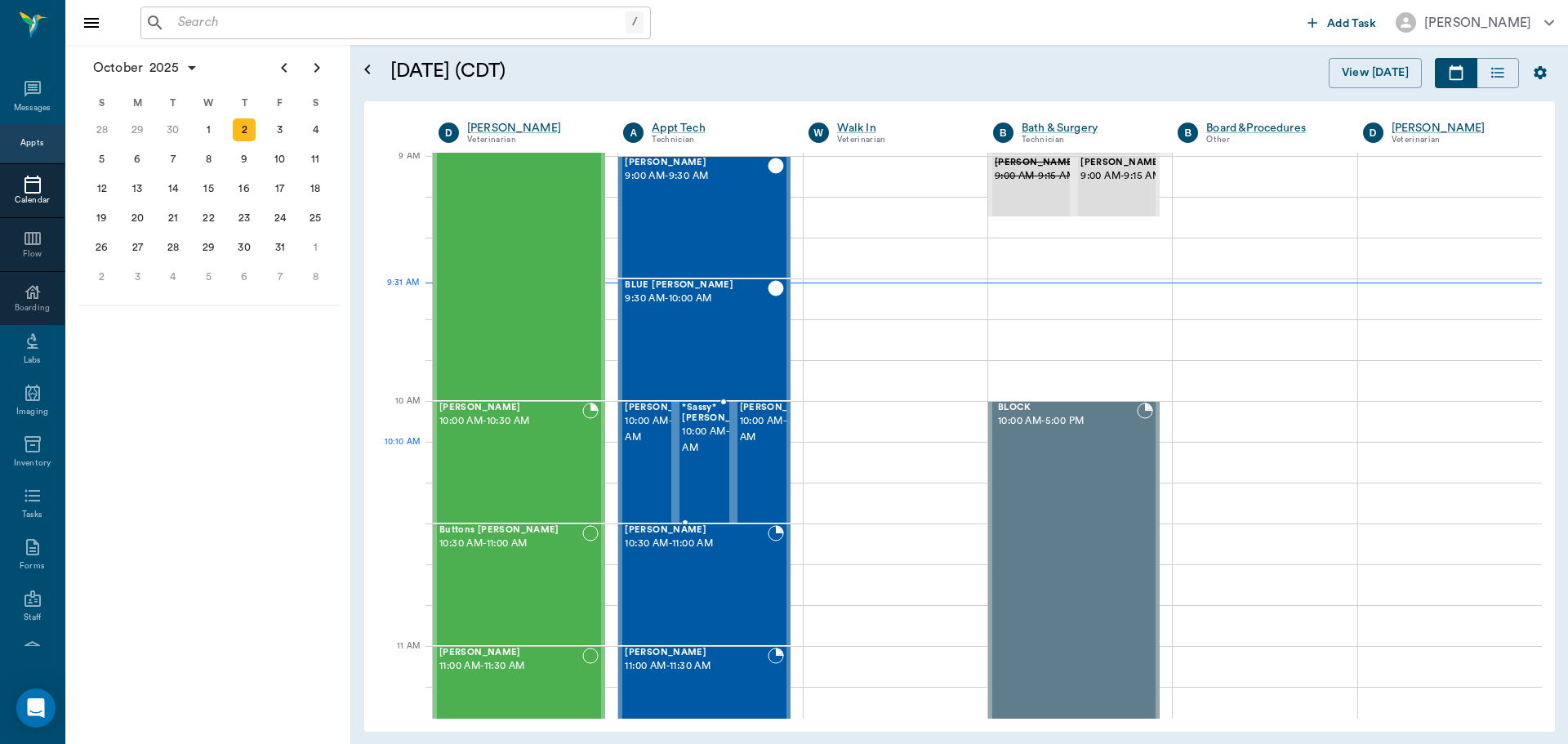
click at [710, 456] on span "10:00 AM - 10:30 AM" at bounding box center [723, 441] width 82 height 33
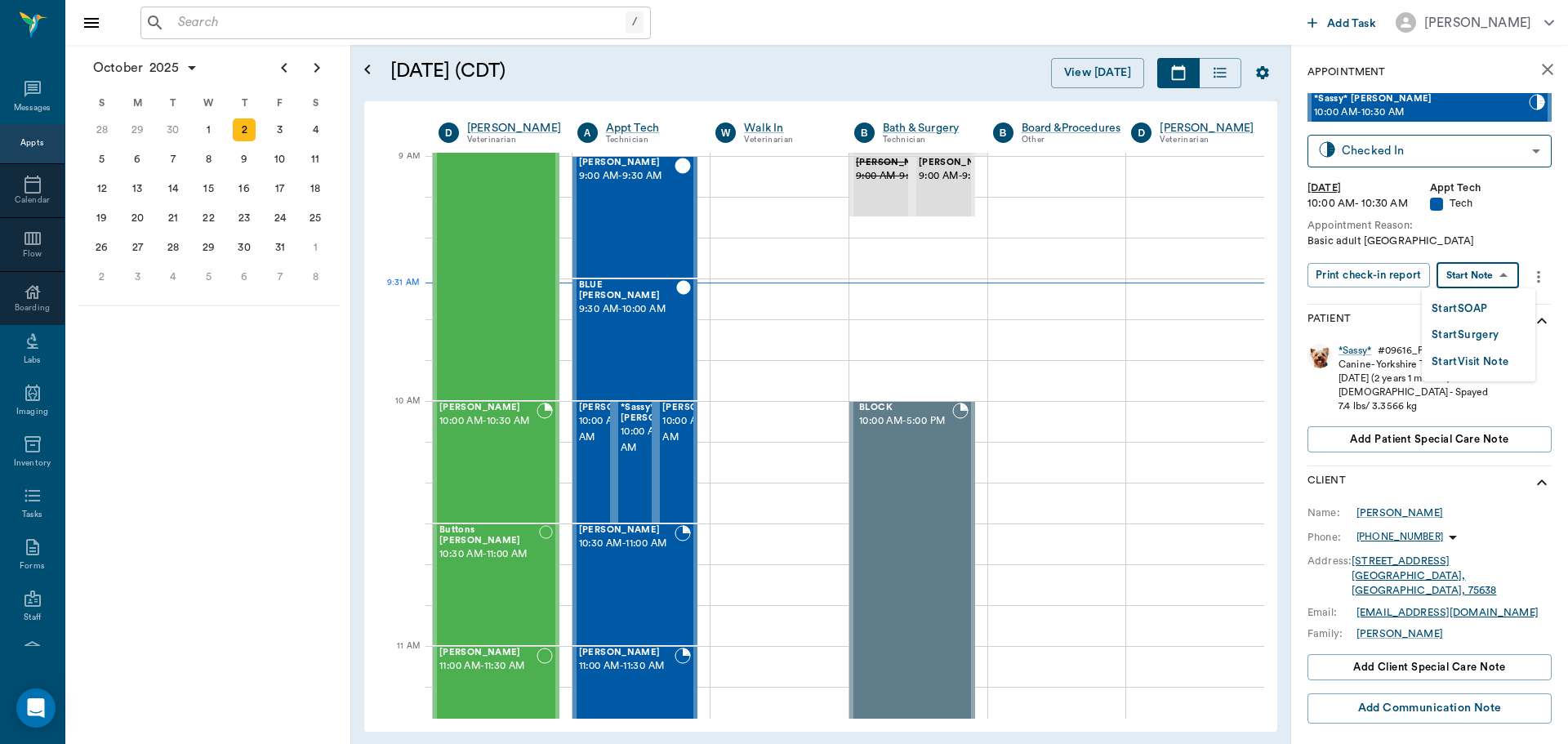
click at [1483, 276] on body "/ ​ Add Task Dr. Bert Ellsworth Nectar Messages Appts Calendar Flow Boarding La…" at bounding box center [784, 372] width 1568 height 744
click at [1466, 309] on button "Start SOAP" at bounding box center [1459, 308] width 55 height 18
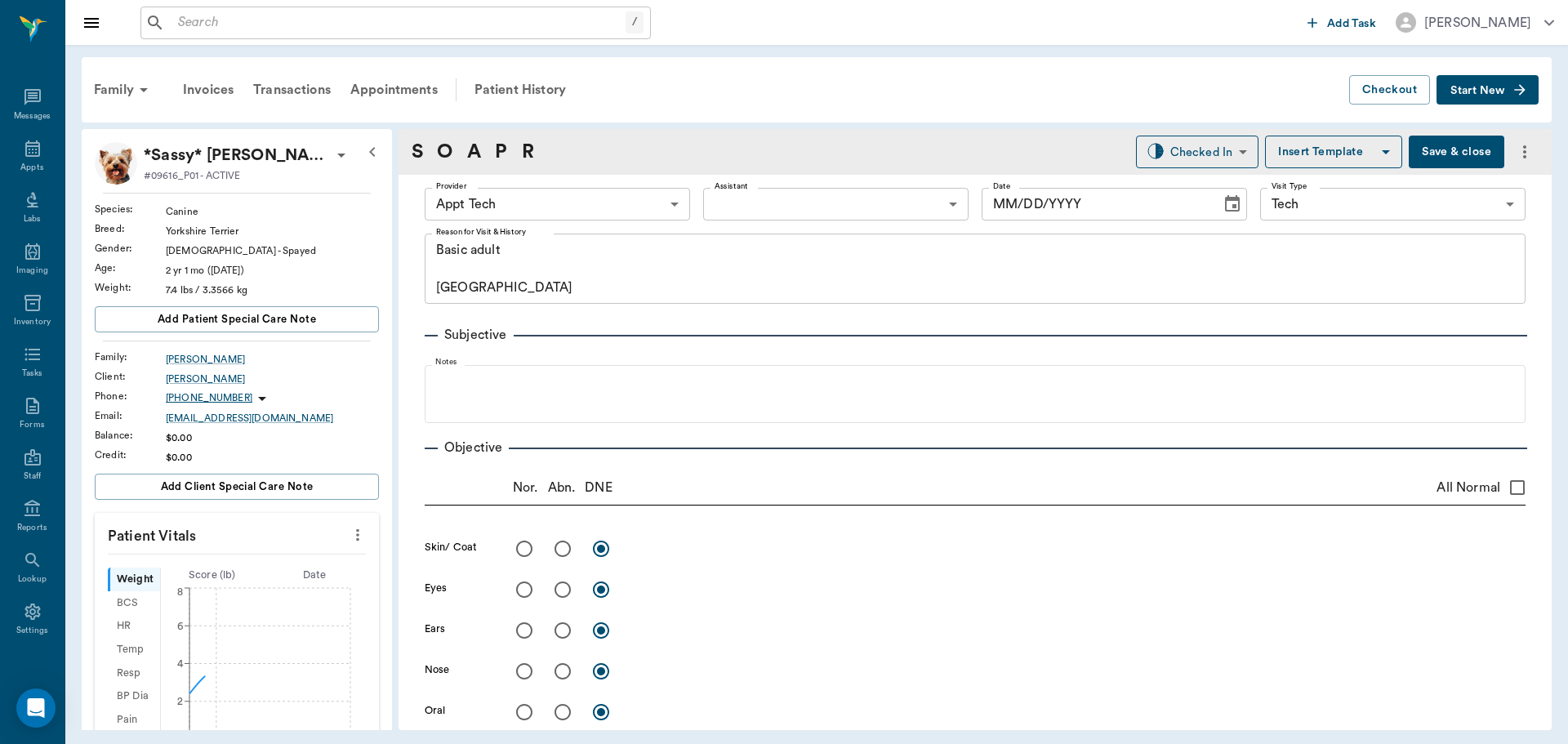
type input "63ec2f075fda476ae8351a4c"
type input "65d2be4f46e3a538d89b8c1a"
type textarea "Basic adult Caryn"
type input "[DATE]"
click at [345, 530] on button "more" at bounding box center [357, 534] width 26 height 28
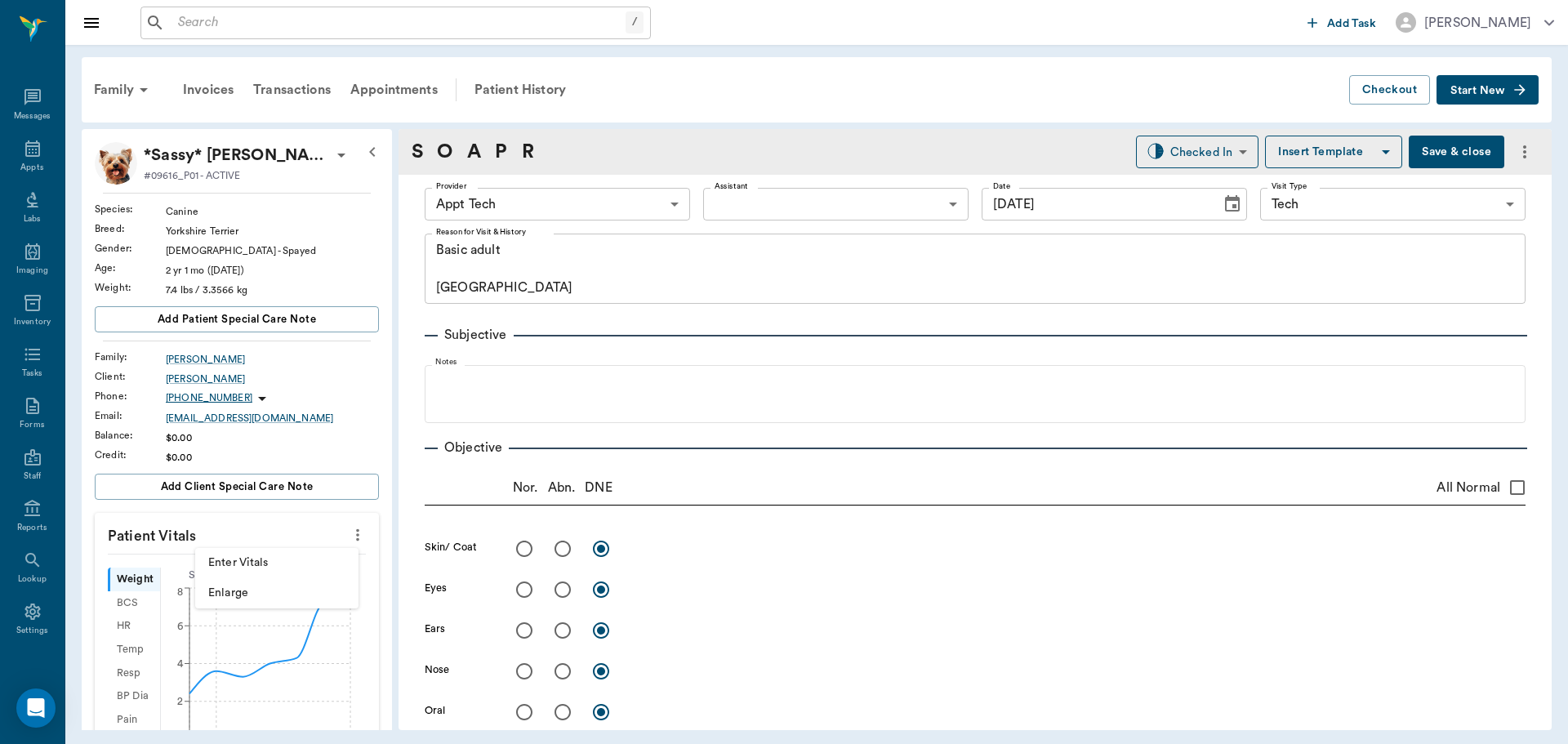
click at [314, 556] on span "Enter Vitals" at bounding box center [277, 563] width 137 height 17
click at [284, 584] on input "text" at bounding box center [236, 584] width 142 height 33
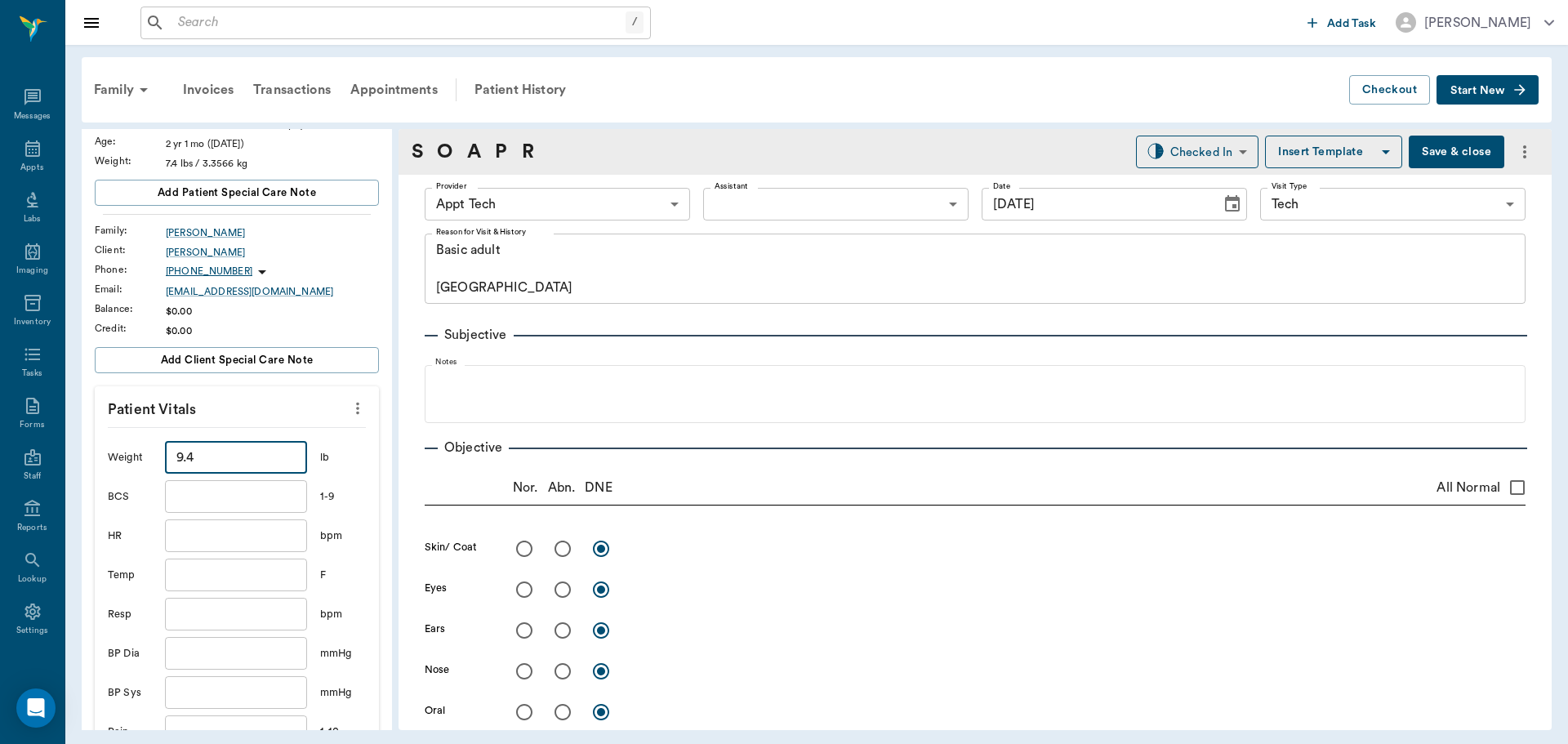
scroll to position [245, 0]
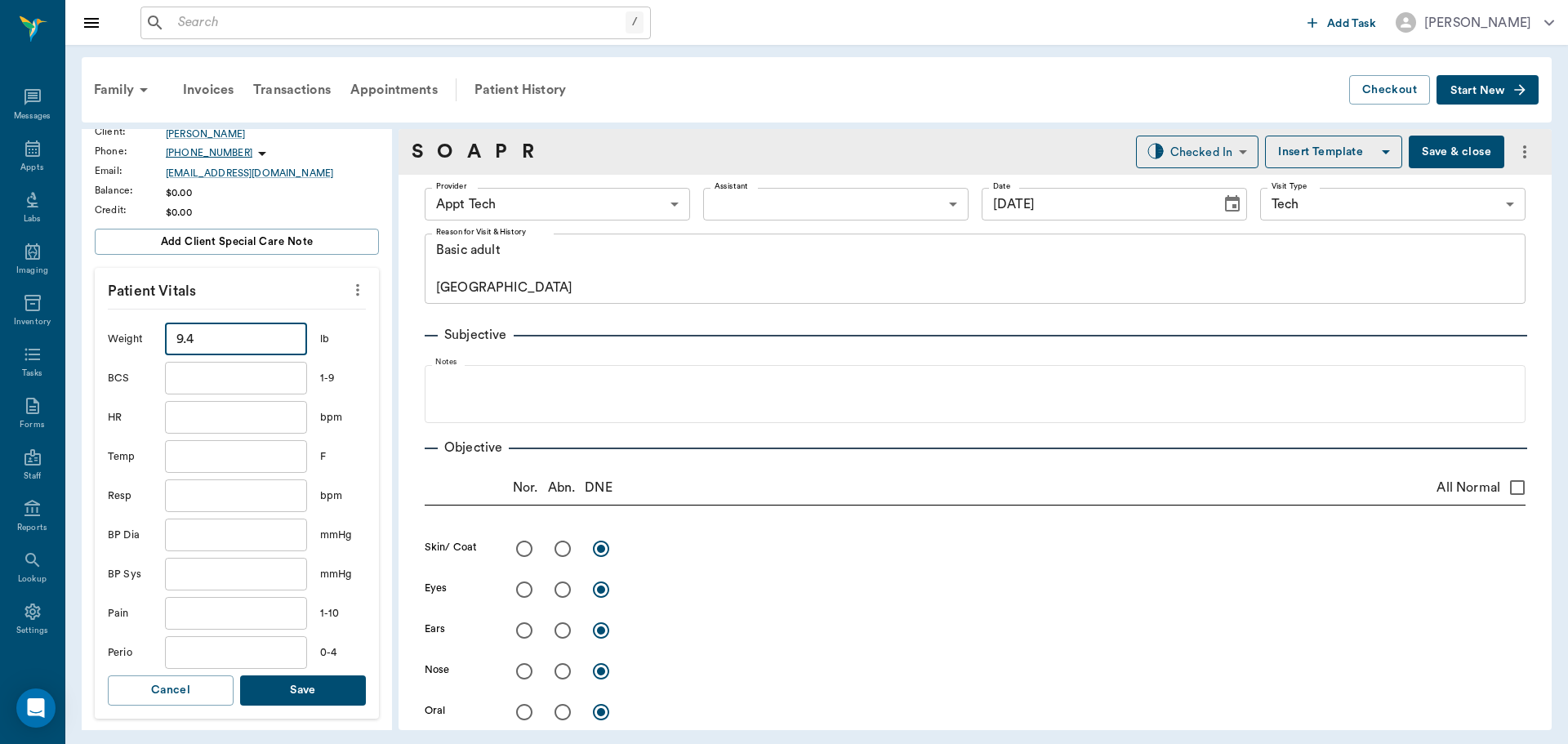
type input "9.4"
click at [325, 682] on button "Save" at bounding box center [303, 690] width 126 height 30
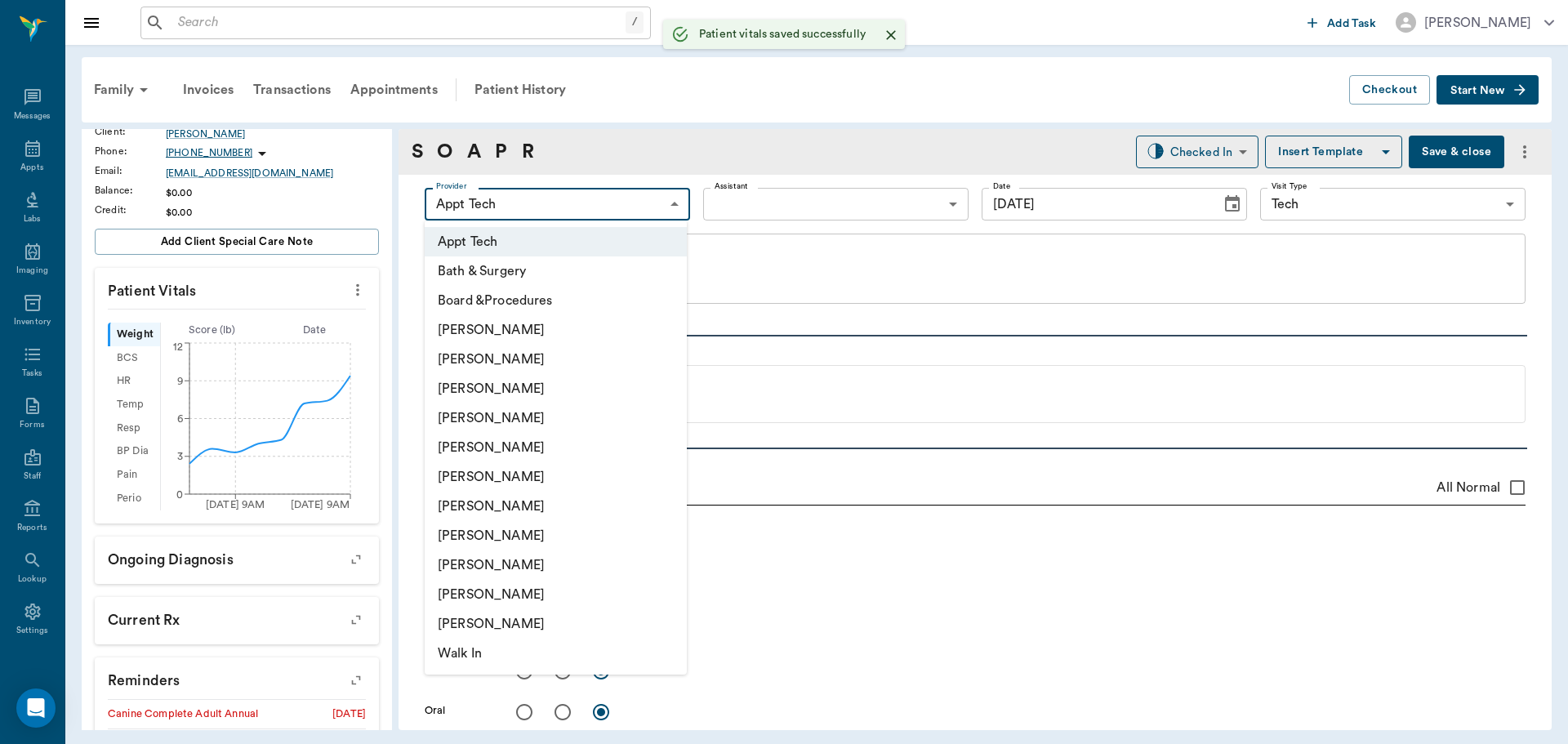
click at [600, 195] on body "/ ​ Add Task Dr. Bert Ellsworth Nectar Messages Appts Labs Imaging Inventory Ta…" at bounding box center [784, 372] width 1568 height 744
click at [493, 529] on li "[PERSON_NAME]" at bounding box center [556, 535] width 262 height 29
type input "63ec2e7e52e12b0ba117b124"
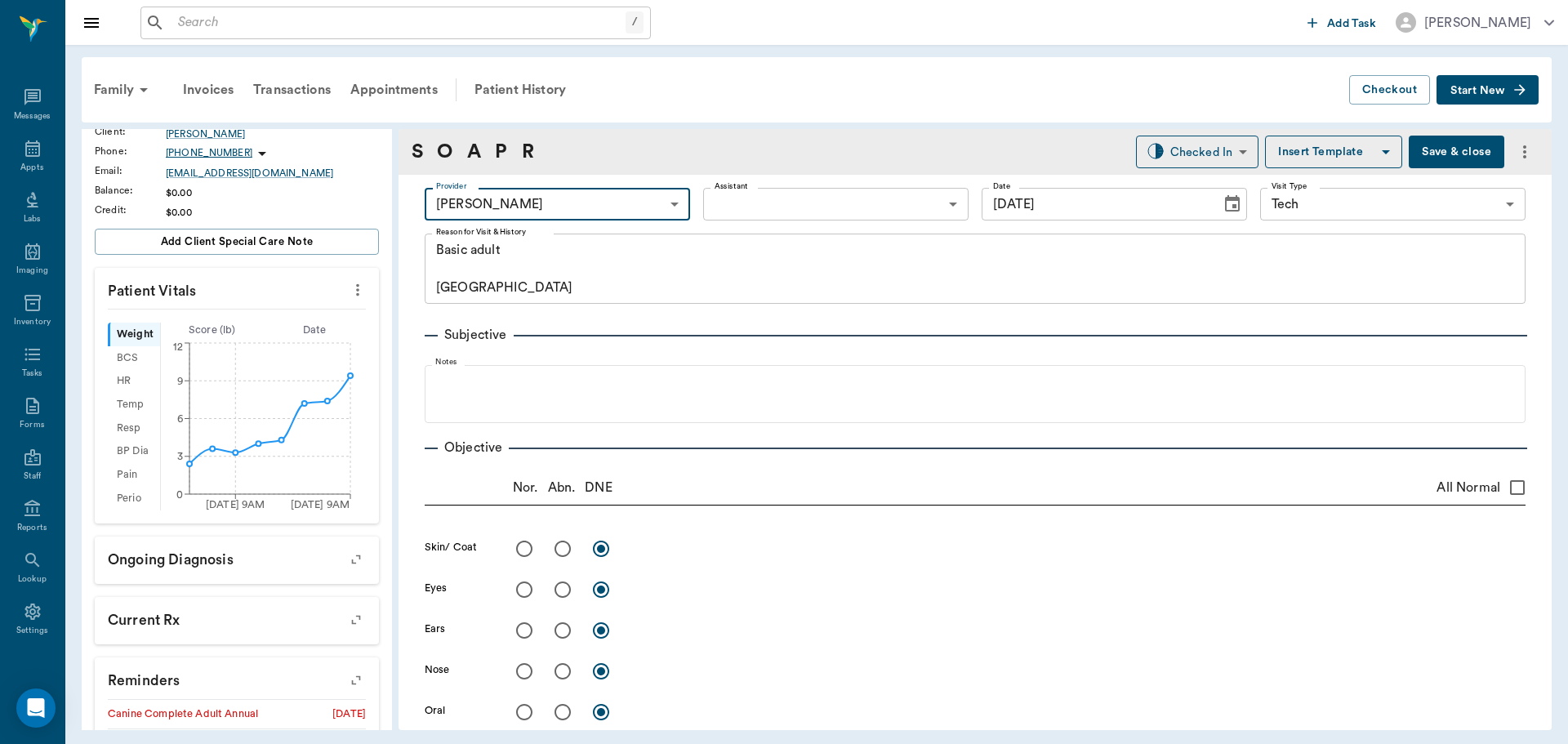
click at [775, 201] on body "/ ​ Add Task Dr. Bert Ellsworth Nectar Messages Appts Labs Imaging Inventory Ta…" at bounding box center [784, 372] width 1568 height 744
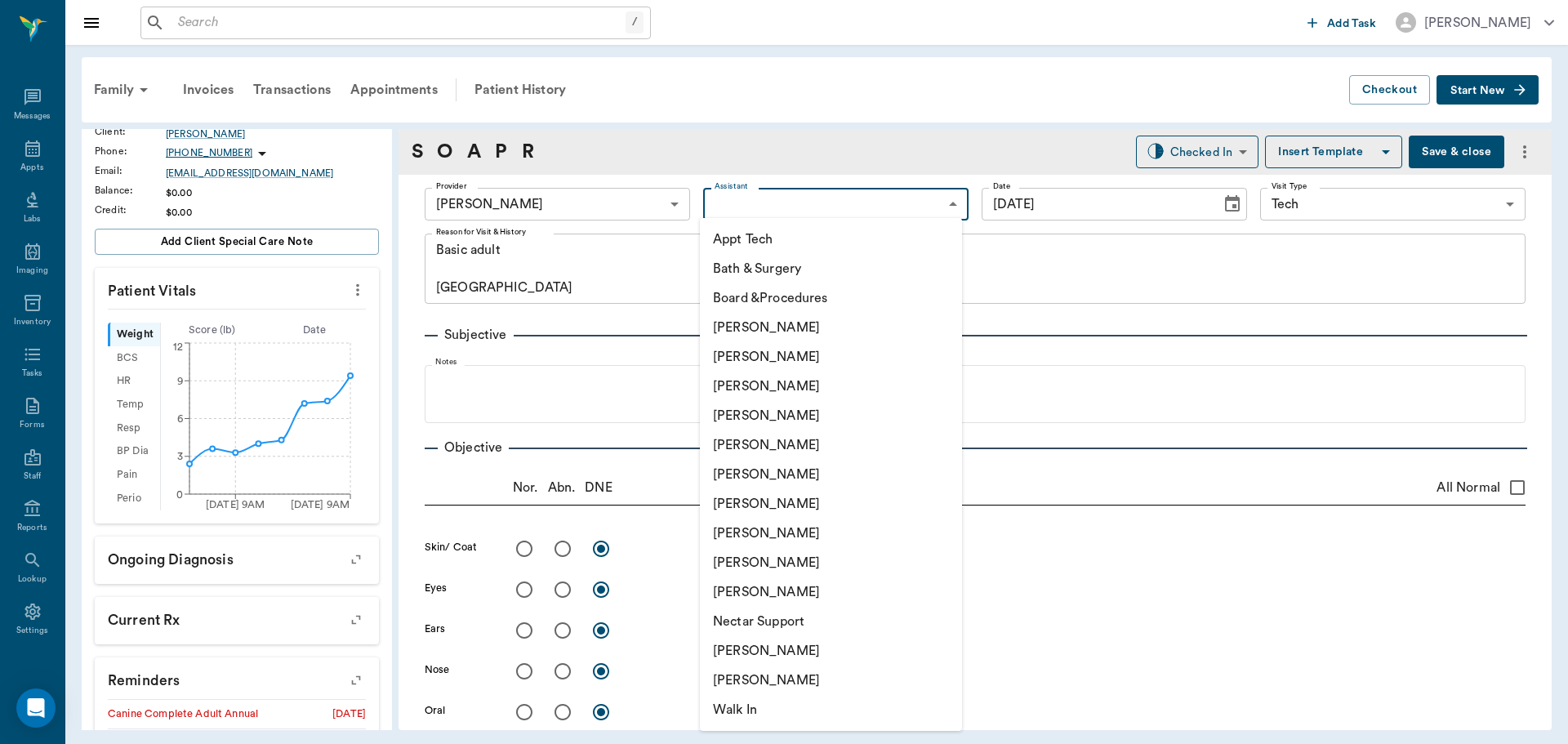
click at [745, 558] on li "[PERSON_NAME]" at bounding box center [830, 562] width 262 height 29
type input "63ec2ede52e12b0ba117d0d7"
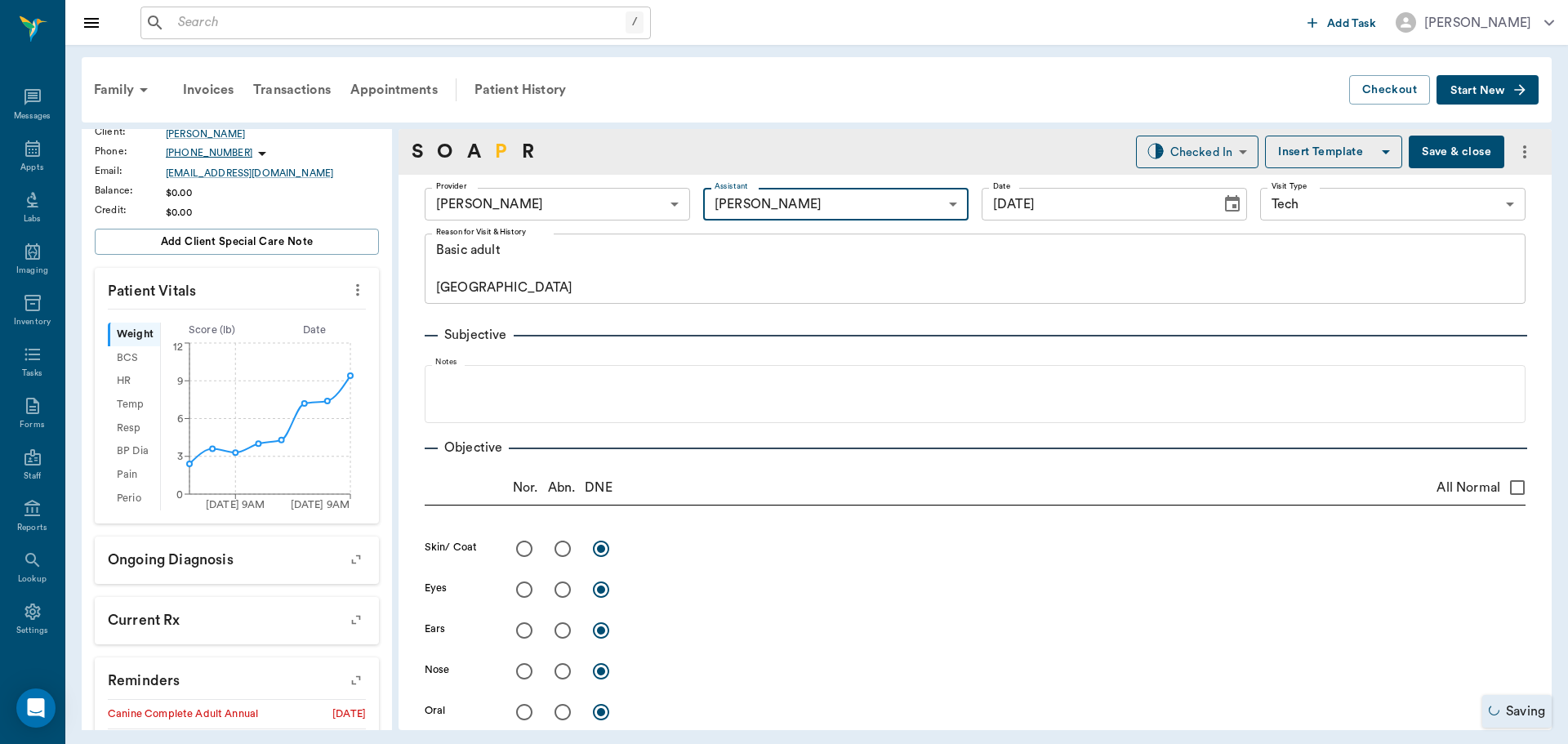
click at [500, 152] on link "P" at bounding box center [500, 152] width 13 height 29
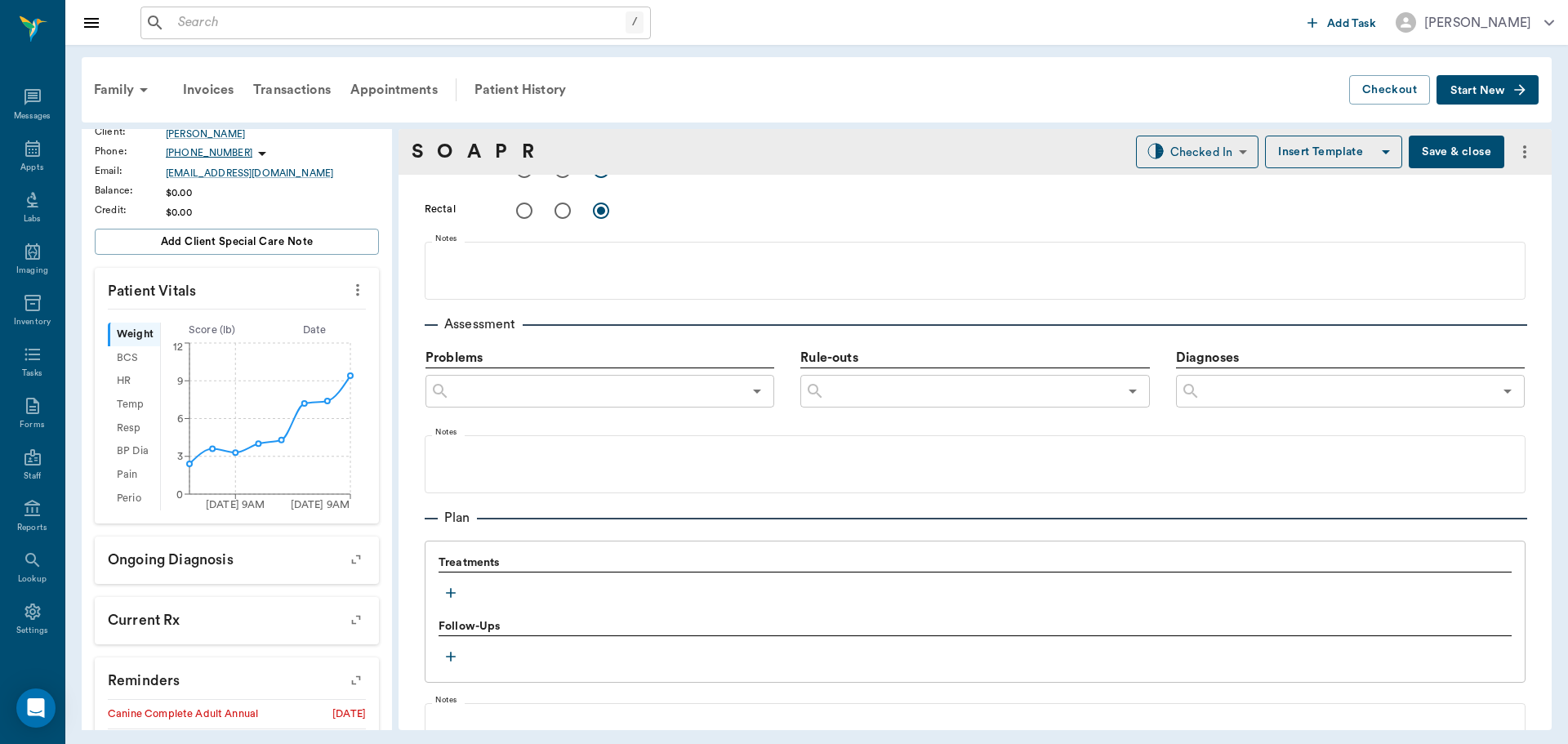
scroll to position [1011, 0]
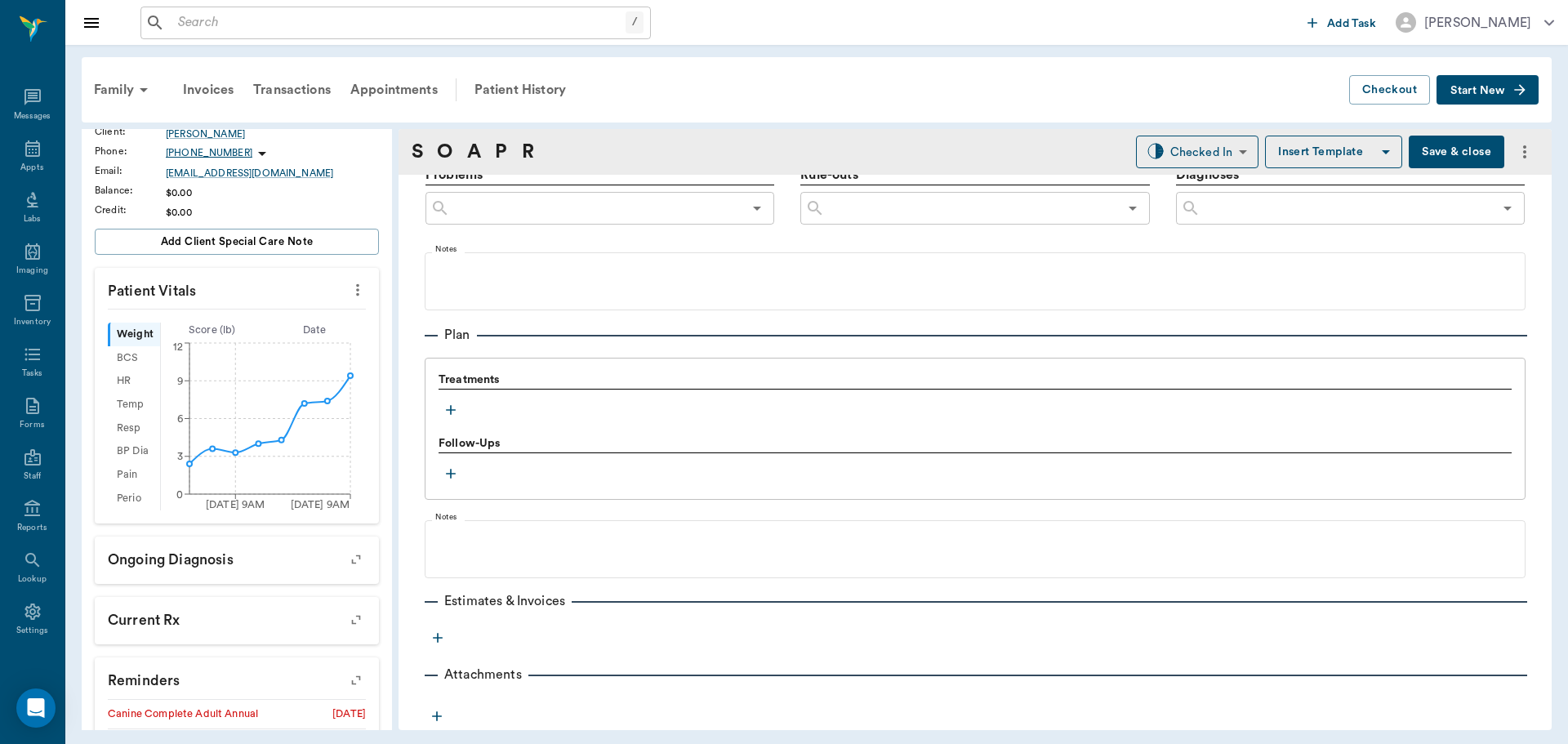
click at [451, 411] on icon "button" at bounding box center [451, 410] width 10 height 10
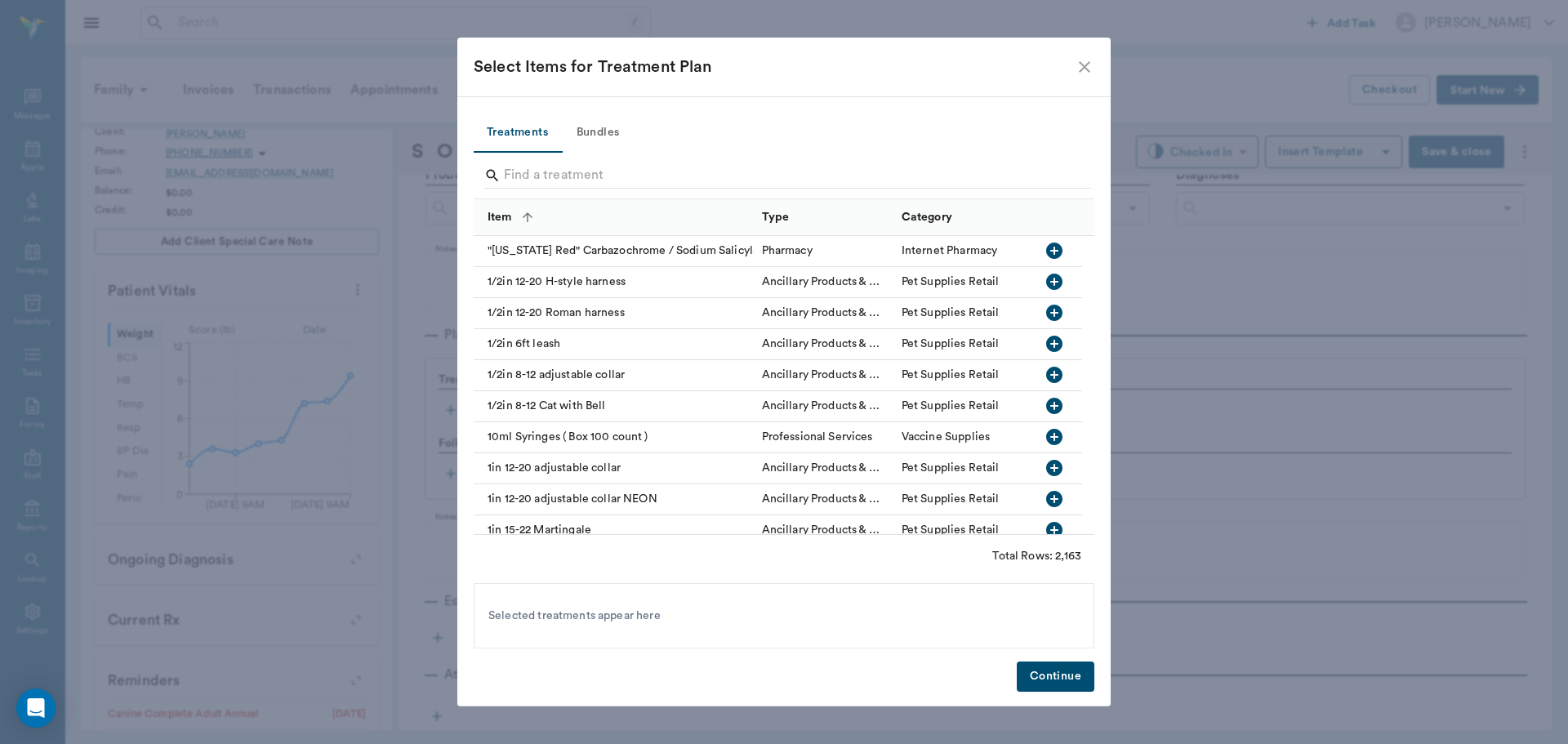
drag, startPoint x: 583, startPoint y: 127, endPoint x: 581, endPoint y: 144, distance: 17.1
click at [584, 128] on button "Bundles" at bounding box center [598, 132] width 73 height 40
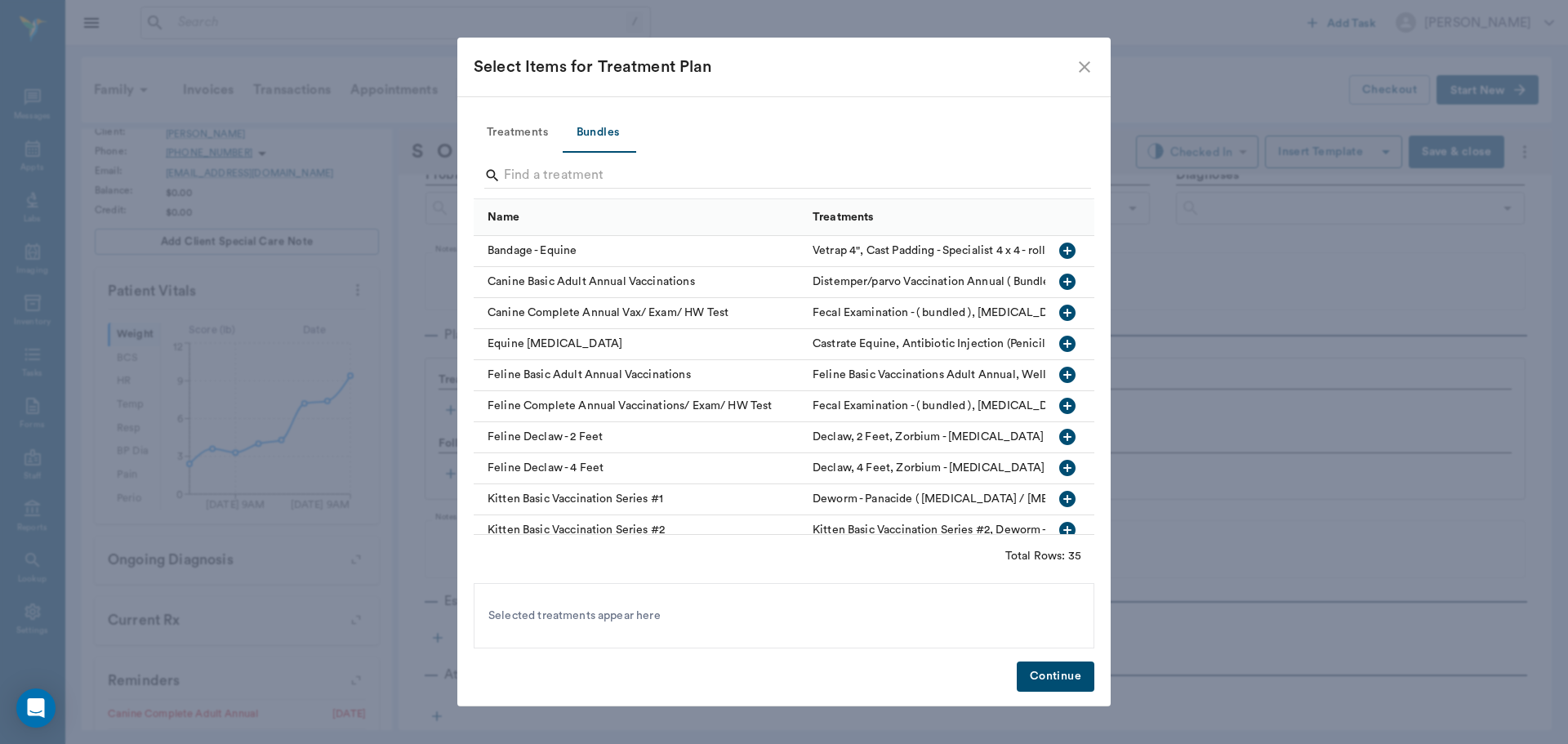
drag, startPoint x: 1052, startPoint y: 274, endPoint x: 915, endPoint y: 557, distance: 314.4
click at [1059, 279] on icon "button" at bounding box center [1067, 281] width 16 height 16
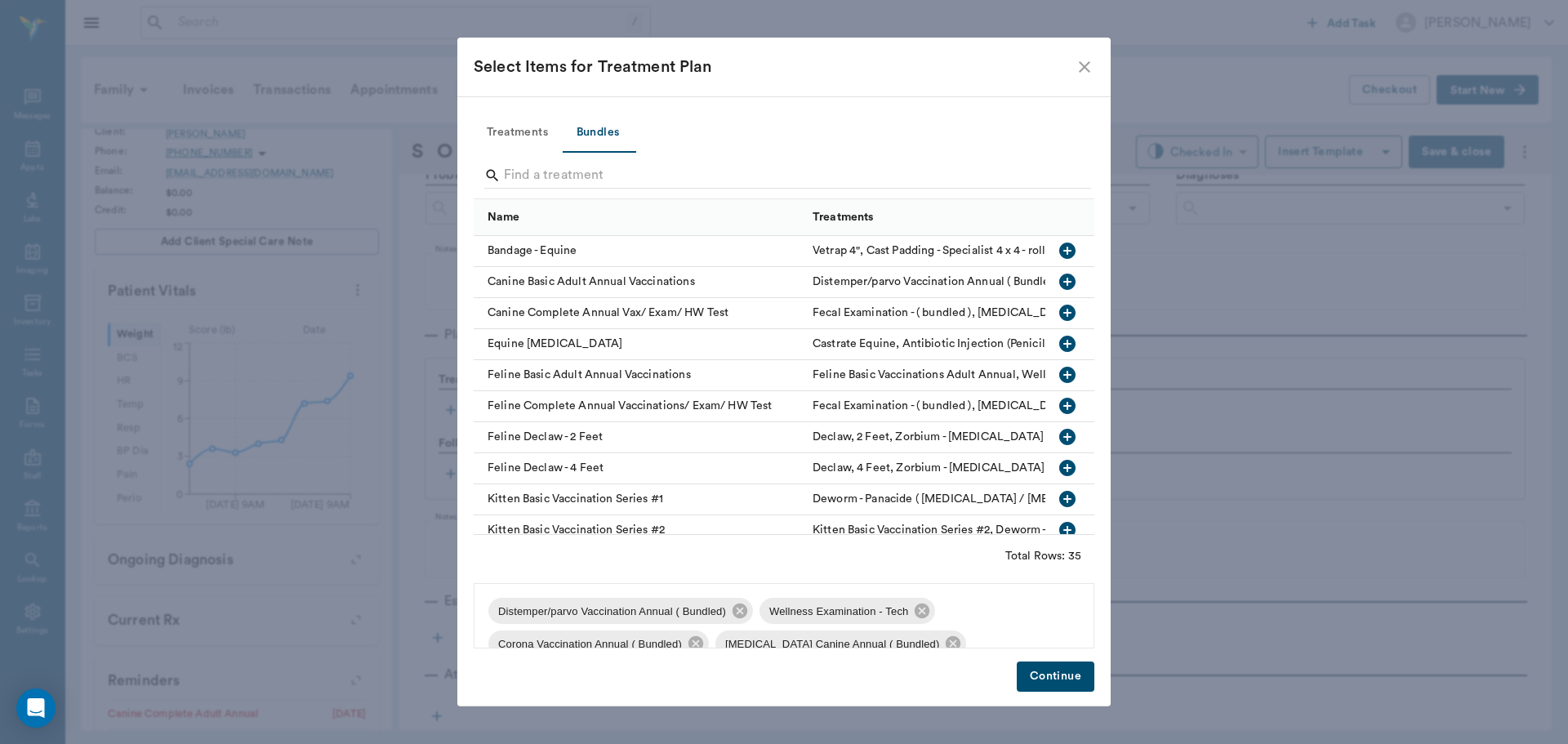
scroll to position [121, 0]
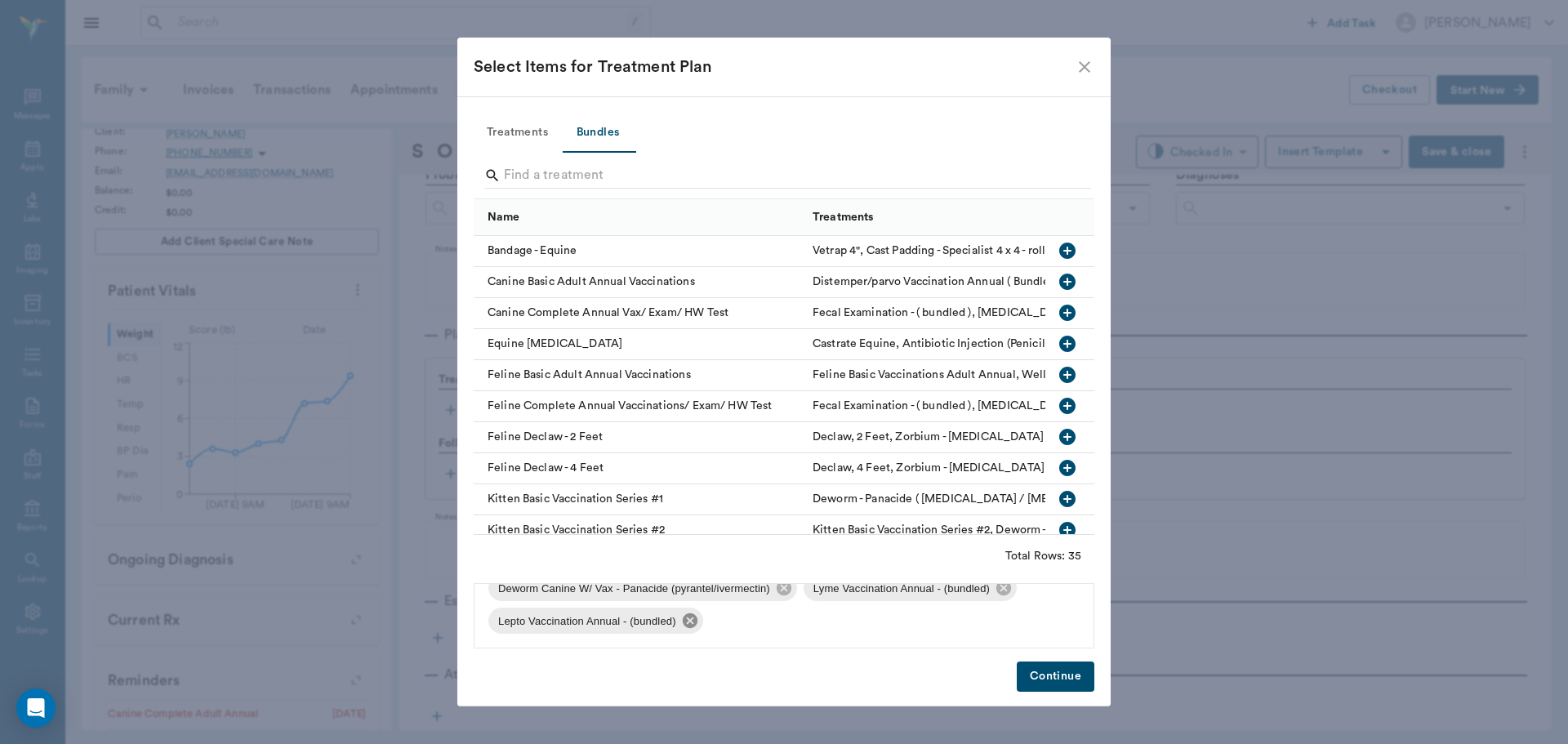
click at [691, 620] on icon at bounding box center [690, 620] width 18 height 18
drag, startPoint x: 1004, startPoint y: 623, endPoint x: 1020, endPoint y: 676, distance: 55.4
click at [1007, 634] on div "Distemper/parvo Vaccination Annual ( Bundled) Wellness Examination - Tech Coron…" at bounding box center [784, 616] width 620 height 66
click at [1003, 611] on div "Lyme Vaccination Annual - (bundled)" at bounding box center [910, 620] width 214 height 26
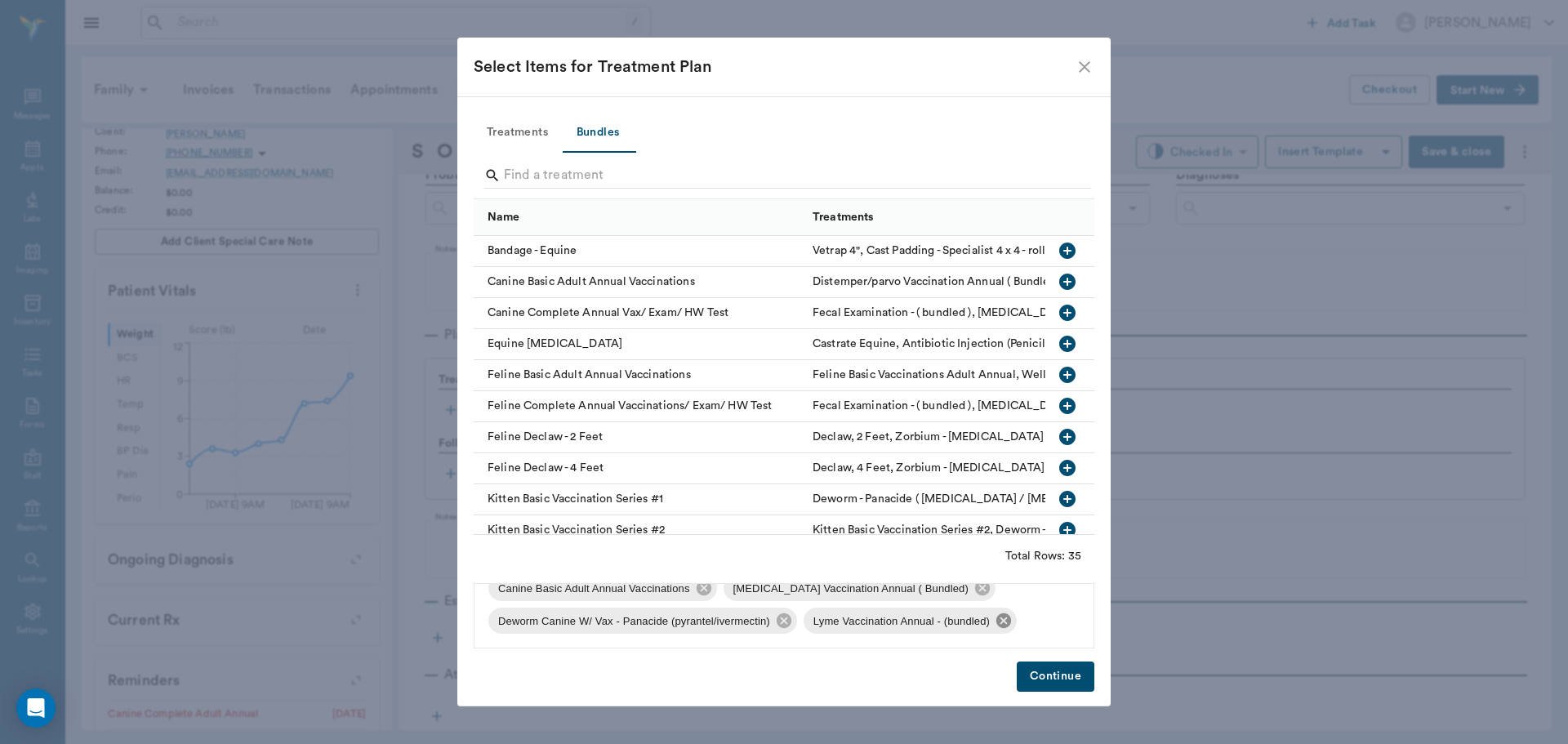
click at [1009, 620] on icon at bounding box center [1003, 620] width 14 height 14
click at [1047, 668] on button "Continue" at bounding box center [1055, 676] width 77 height 30
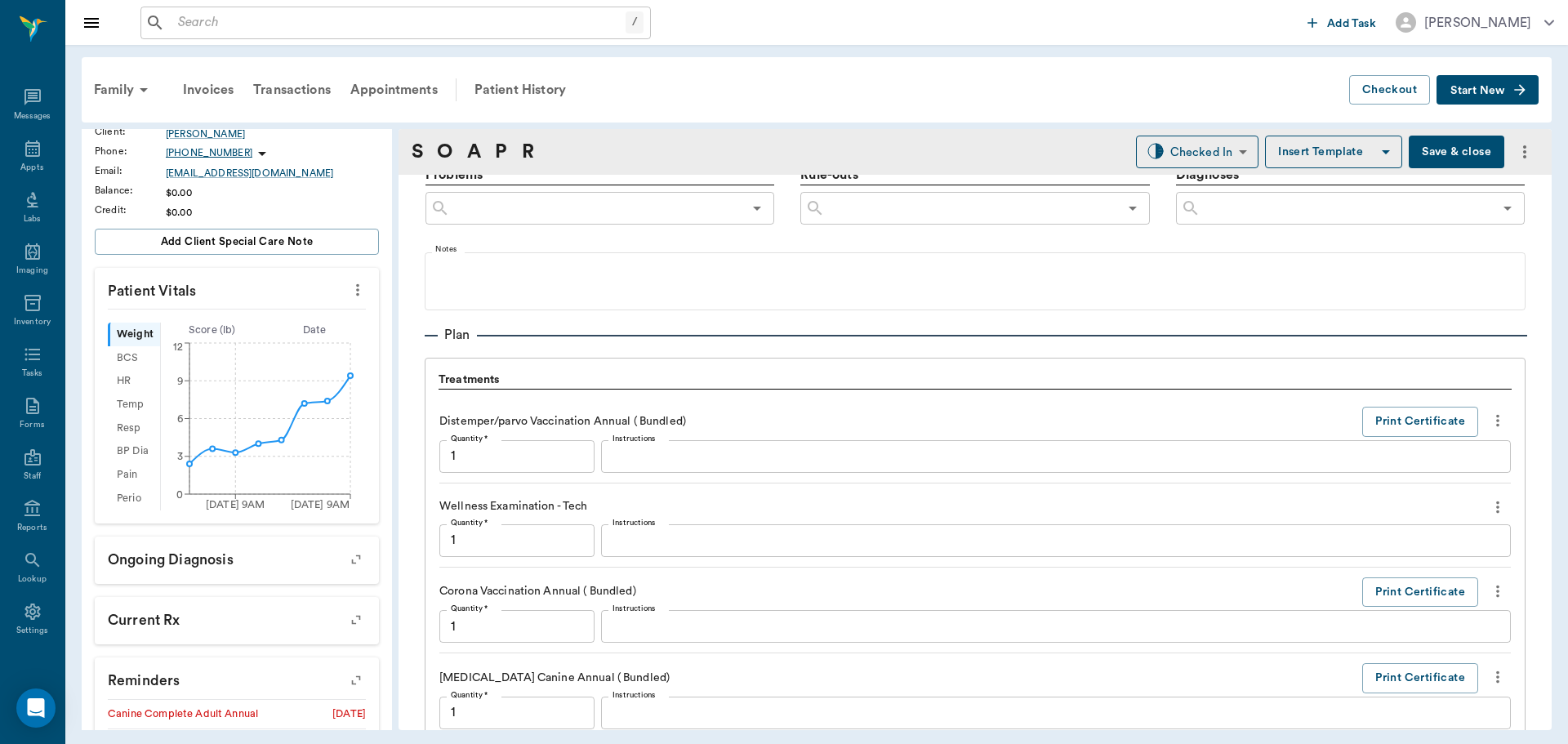
scroll to position [1597, 0]
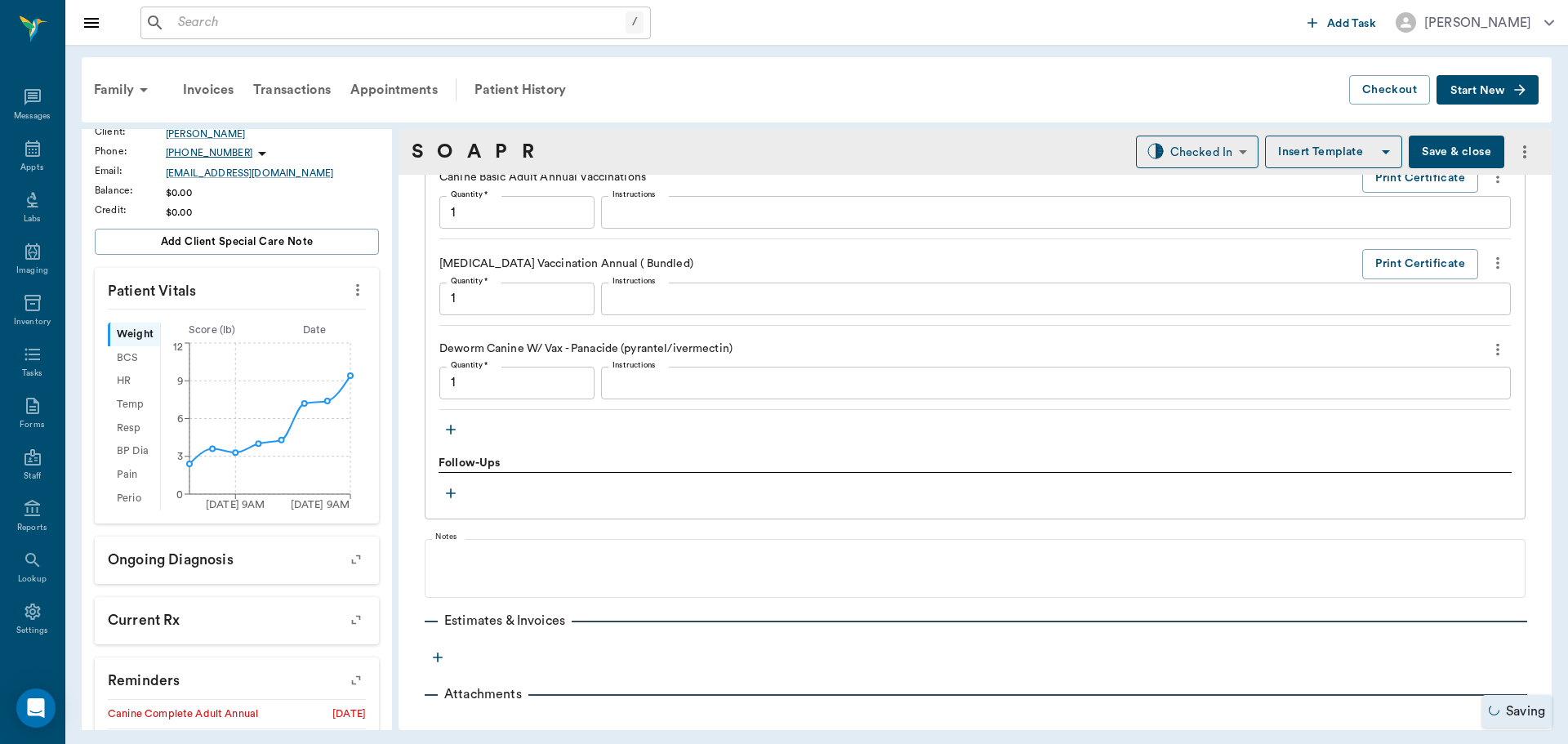
type input "1.00"
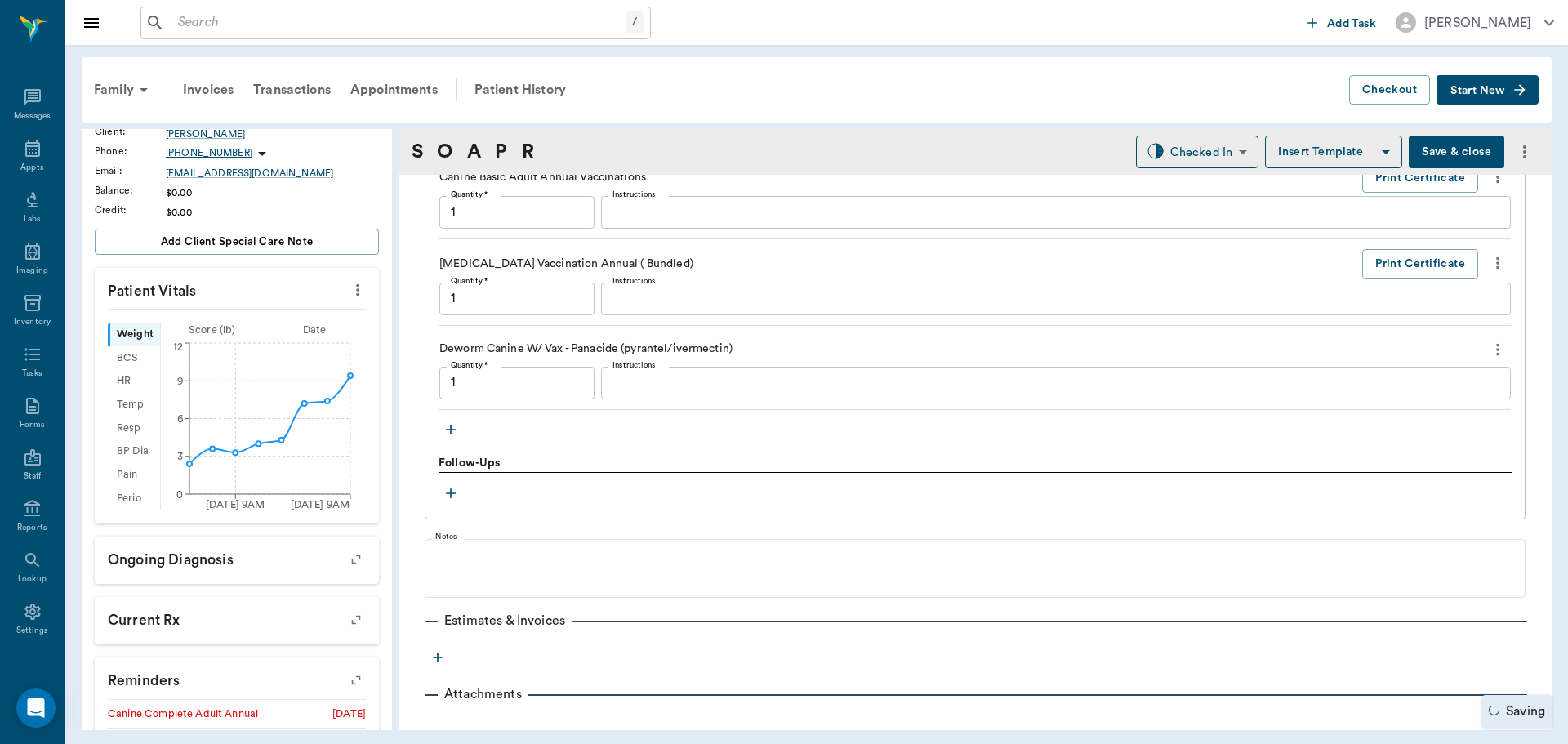
type input "1.00"
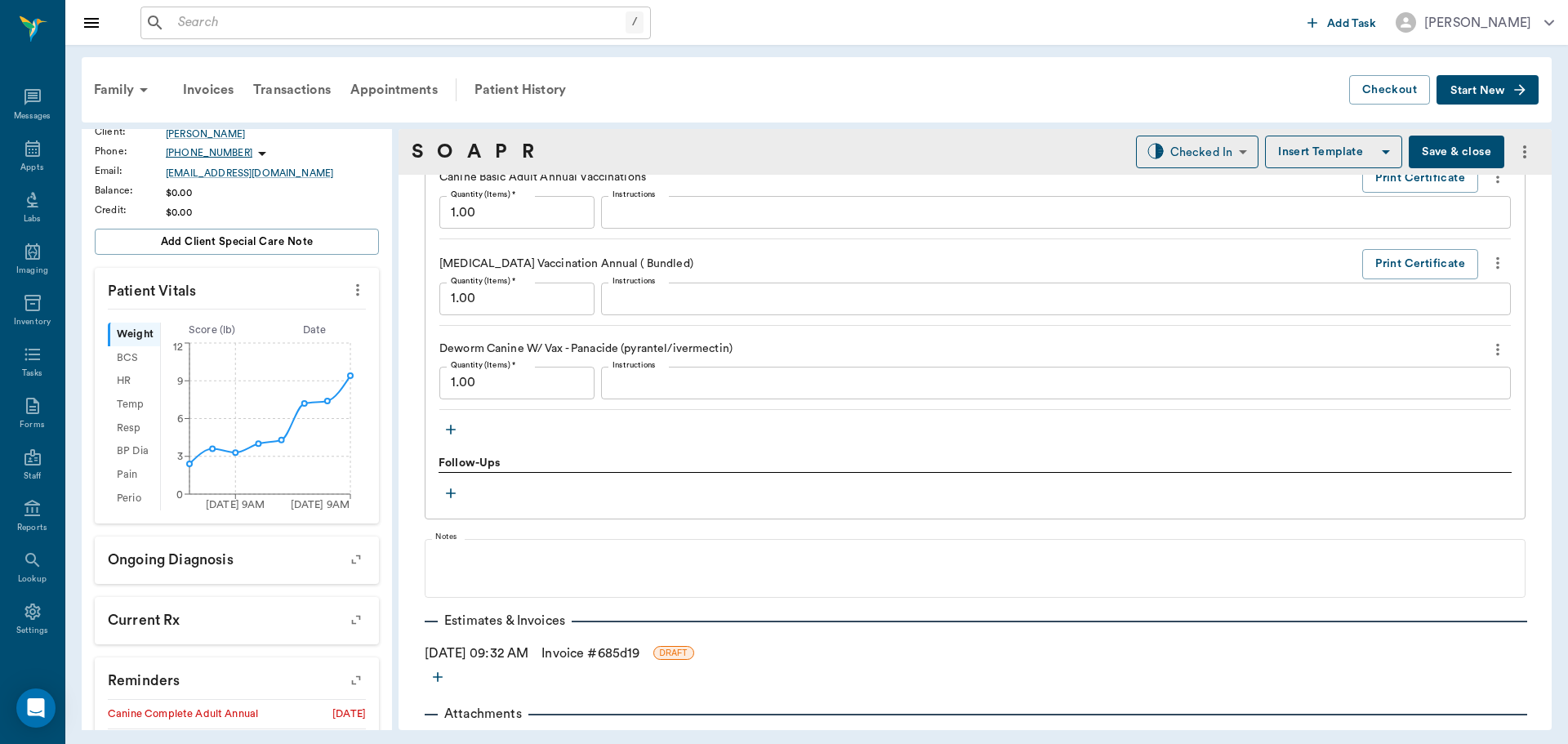
click at [448, 436] on icon "button" at bounding box center [450, 429] width 16 height 16
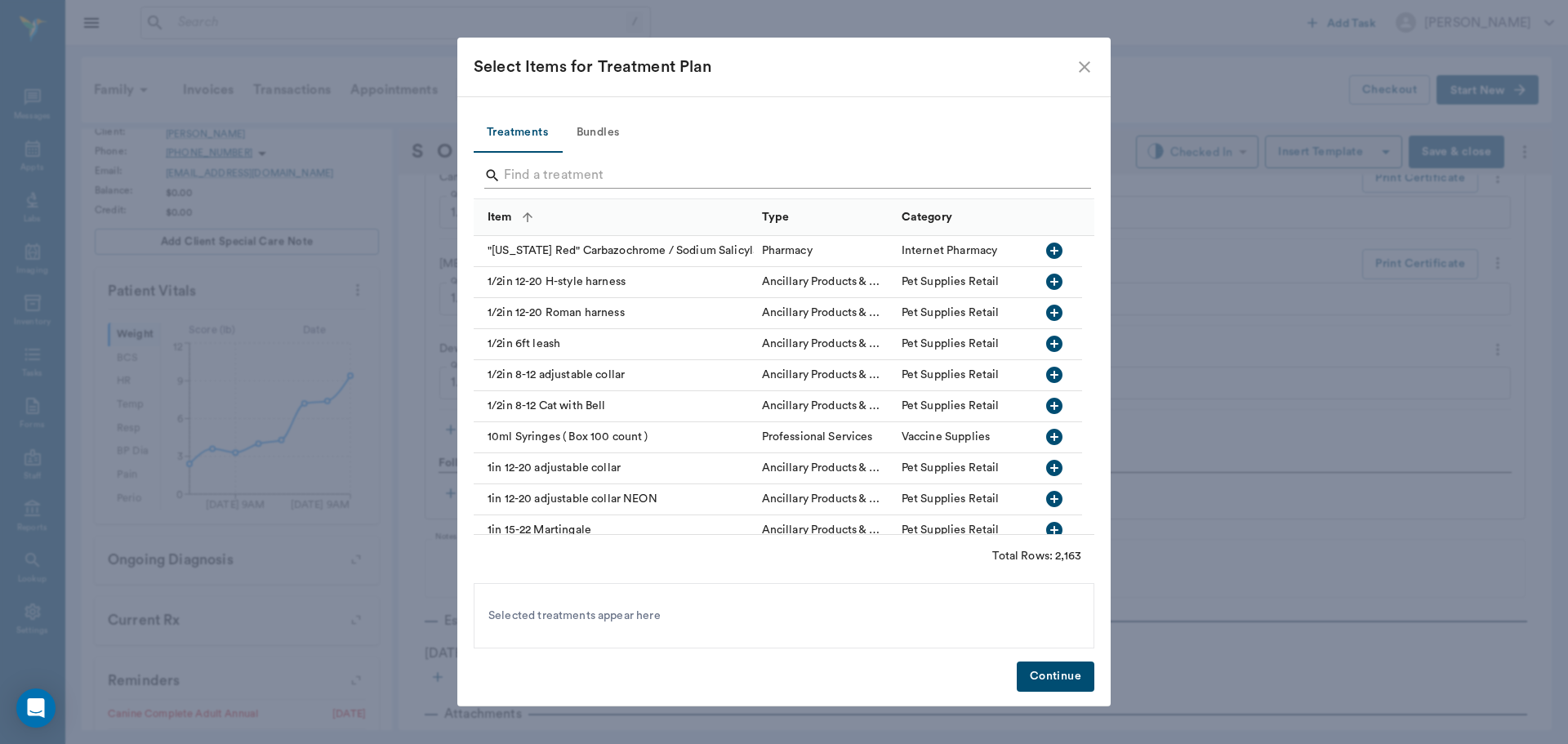
click at [546, 163] on input "Search" at bounding box center [785, 175] width 562 height 26
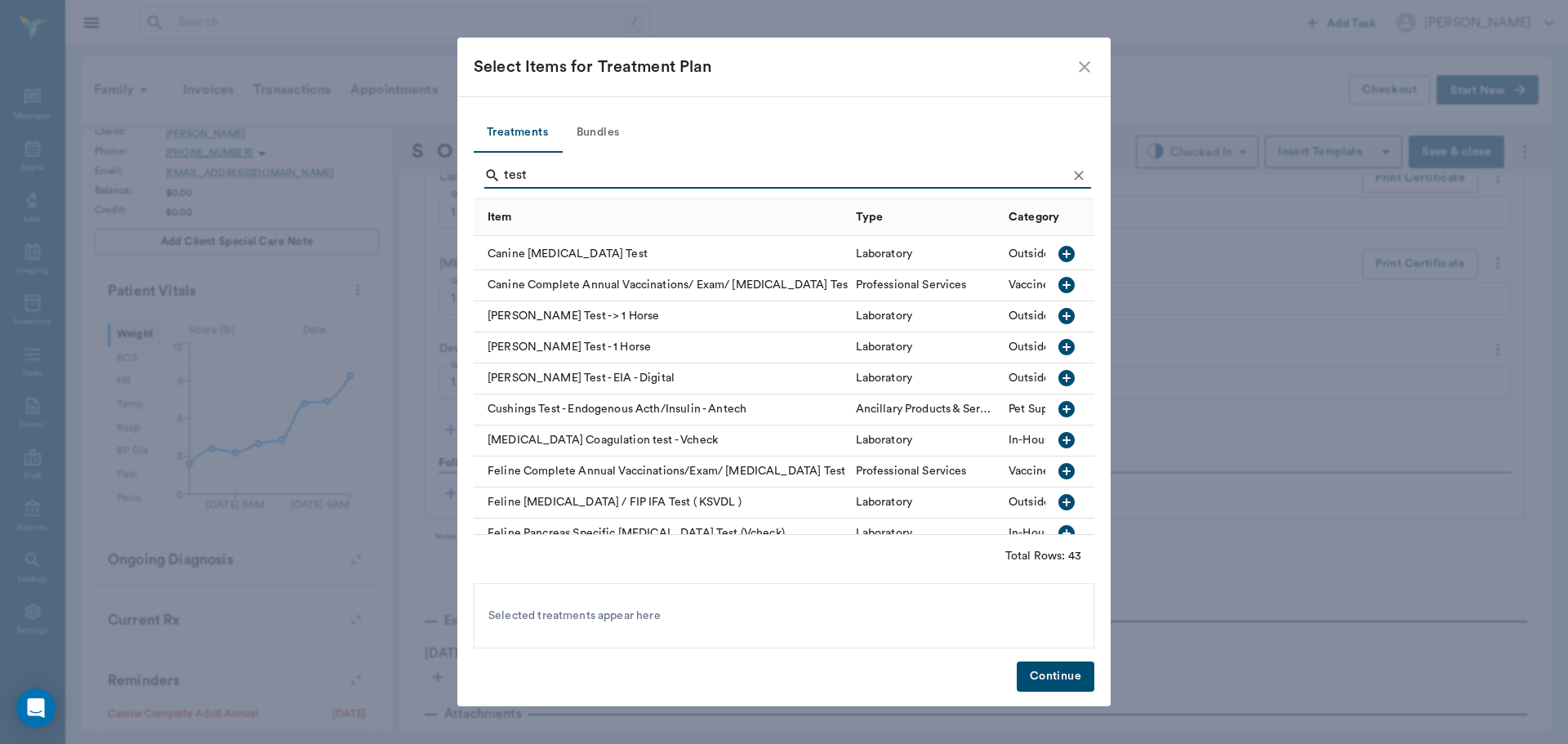
scroll to position [490, 0]
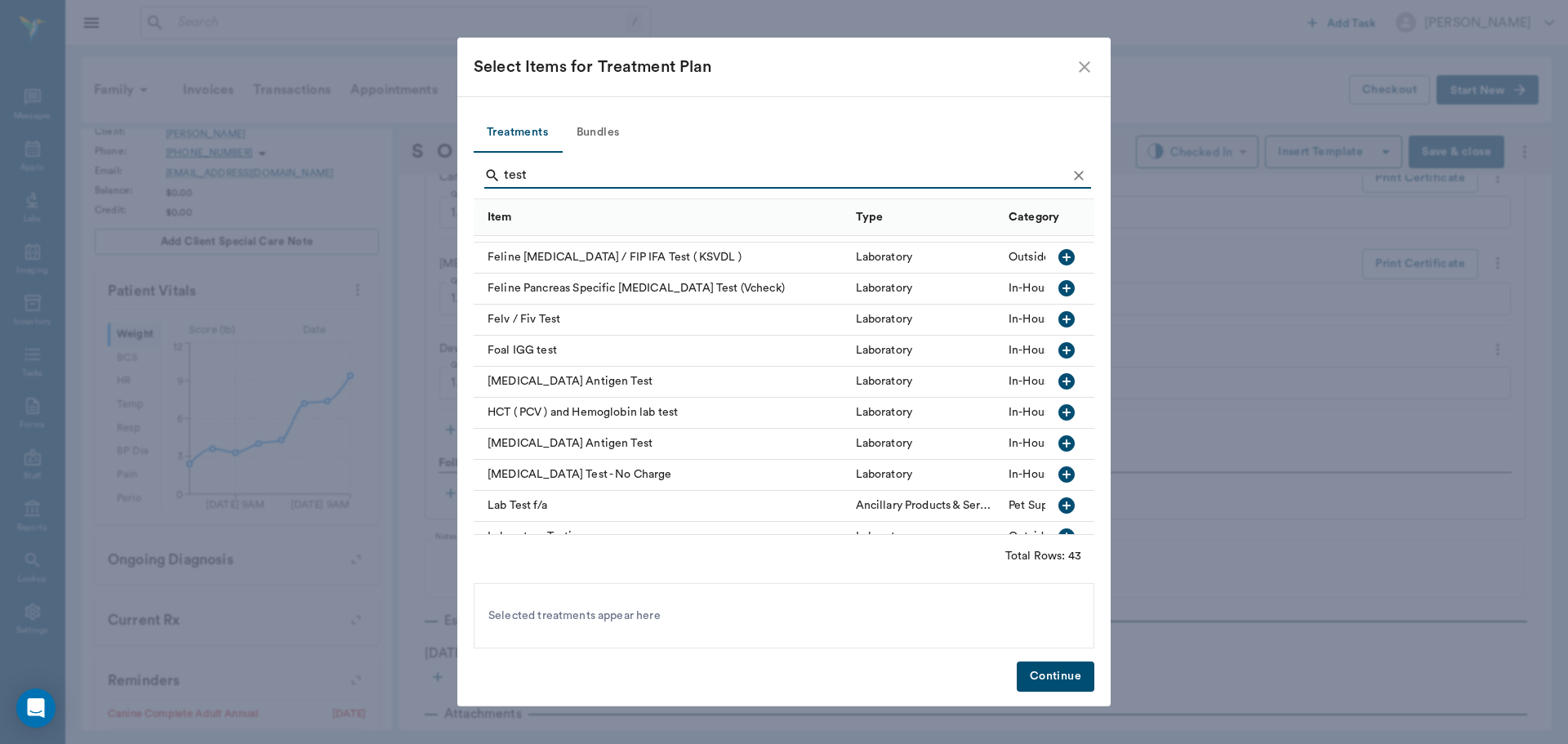
type input "test"
click at [1057, 444] on icon "button" at bounding box center [1067, 444] width 19 height 19
click at [1043, 674] on button "Continue" at bounding box center [1055, 676] width 77 height 30
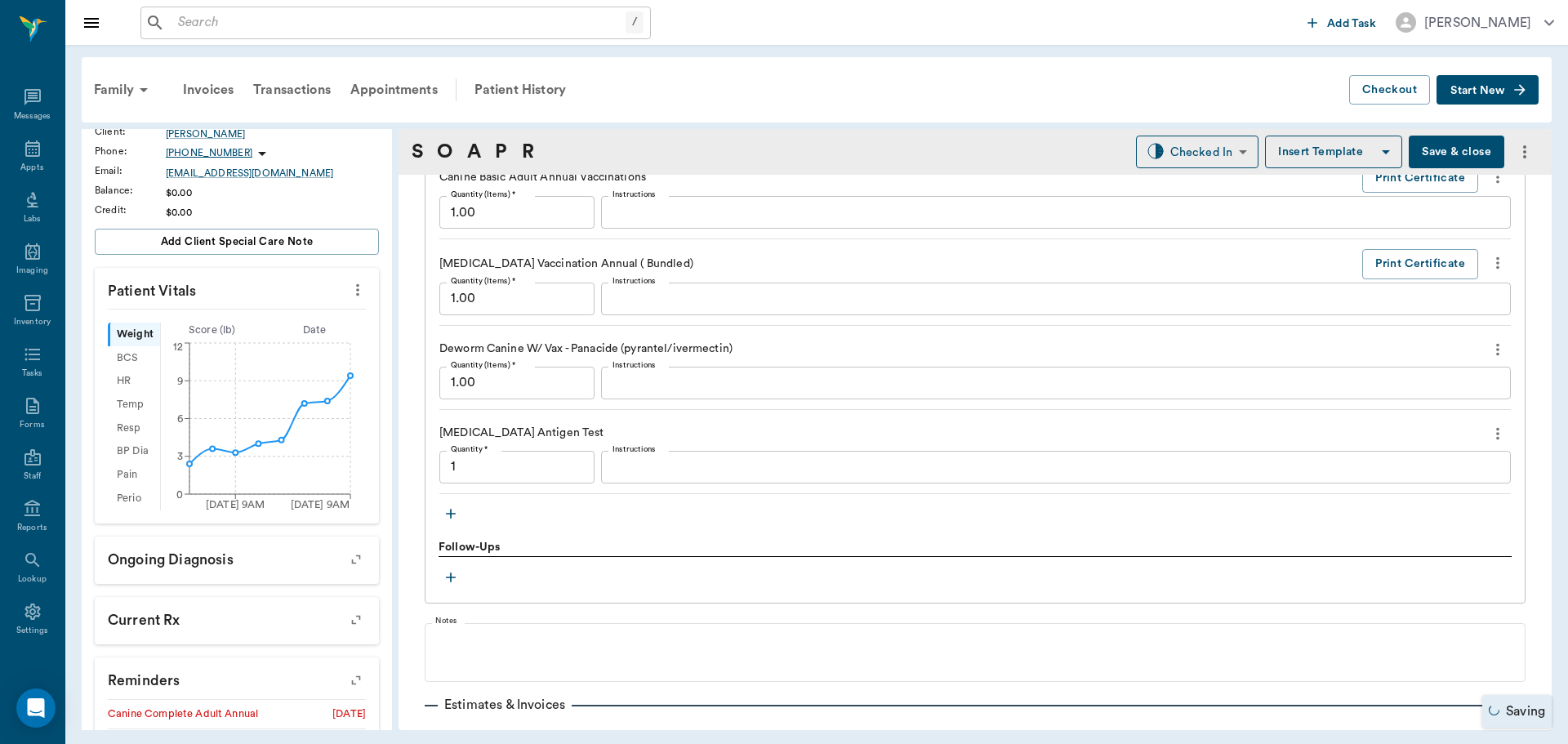
type input "1.00"
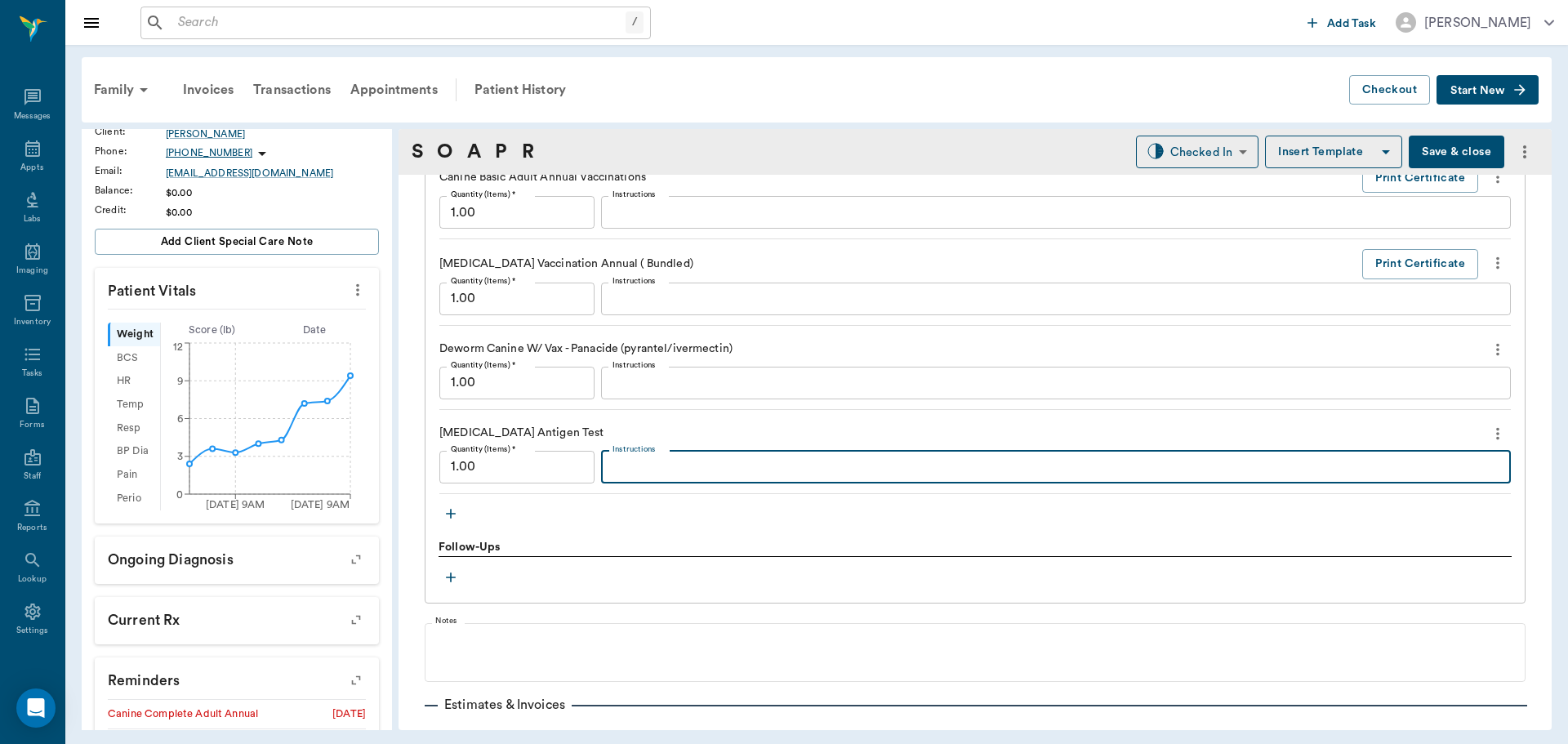
click at [624, 472] on textarea "Instructions" at bounding box center [1056, 466] width 887 height 18
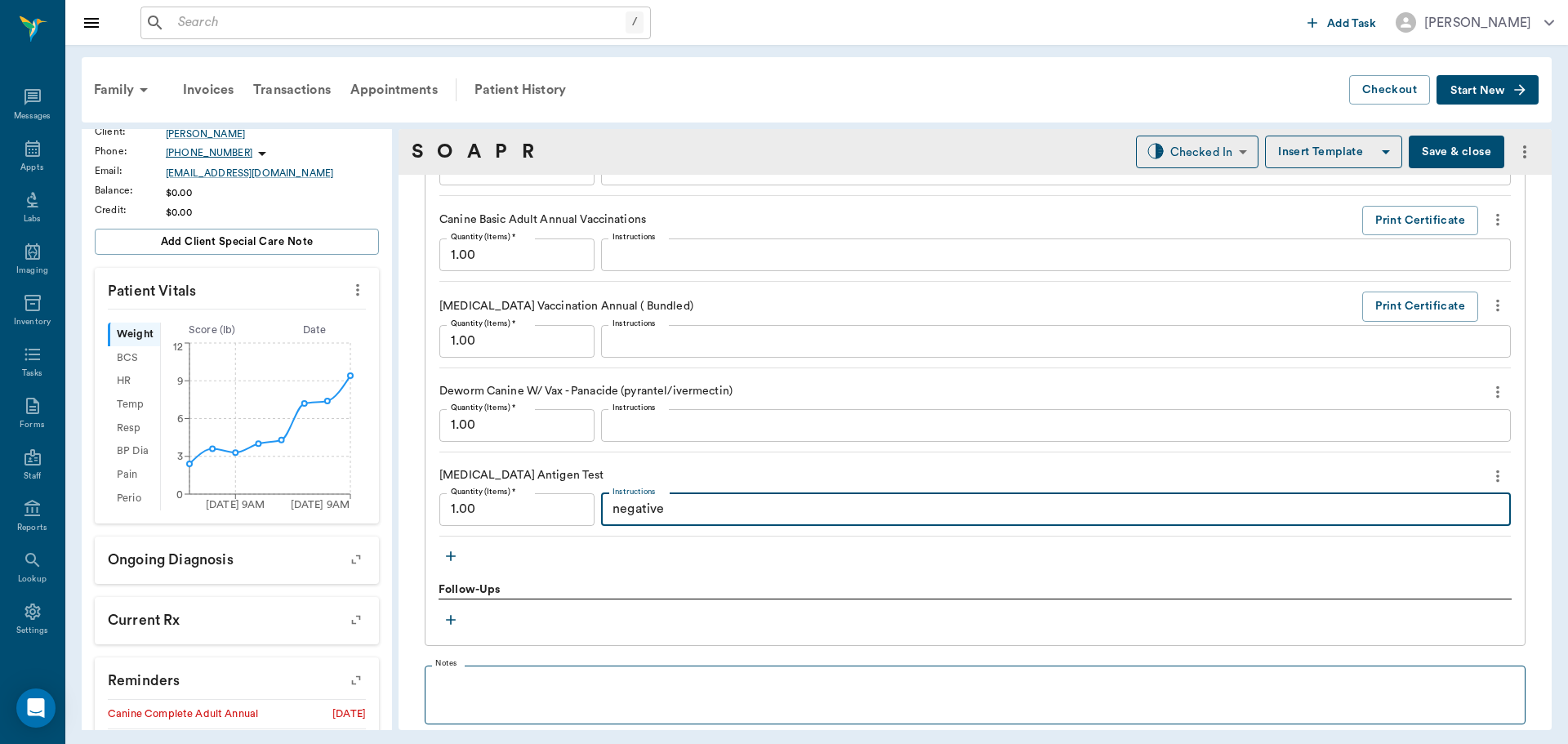
scroll to position [1475, 0]
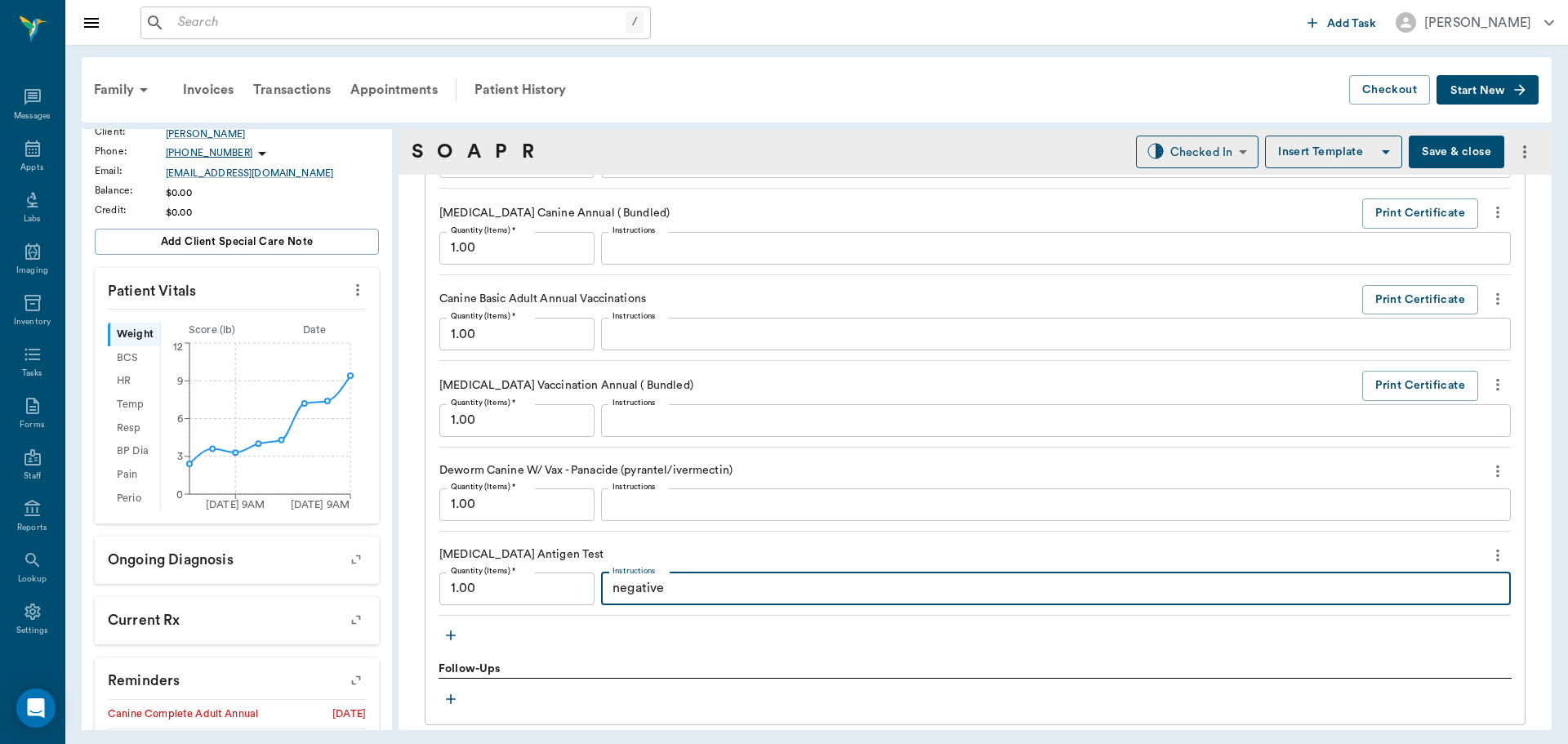
type textarea "negative"
click at [1420, 157] on button "Save & close" at bounding box center [1456, 152] width 96 height 33
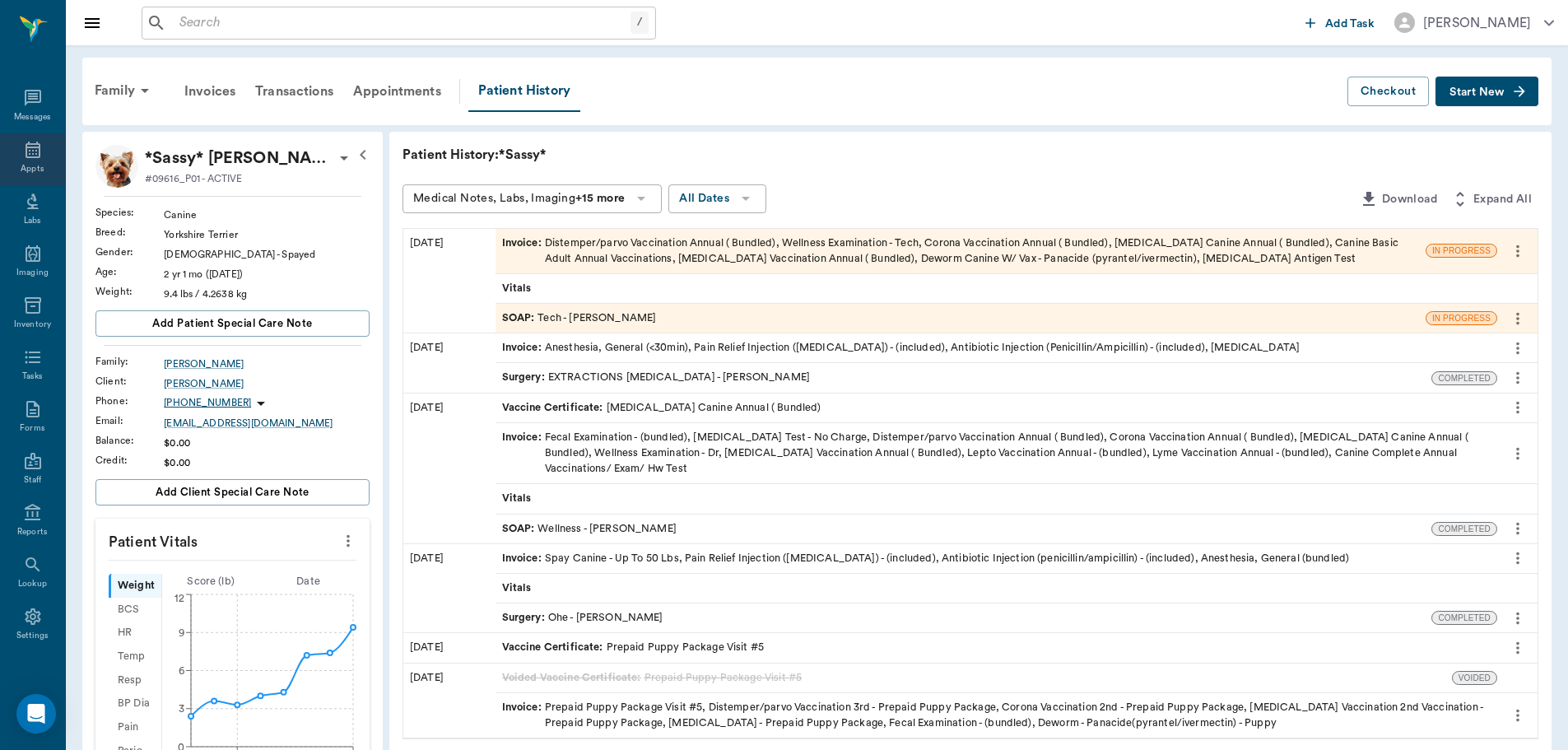
click at [25, 143] on icon at bounding box center [32, 149] width 15 height 17
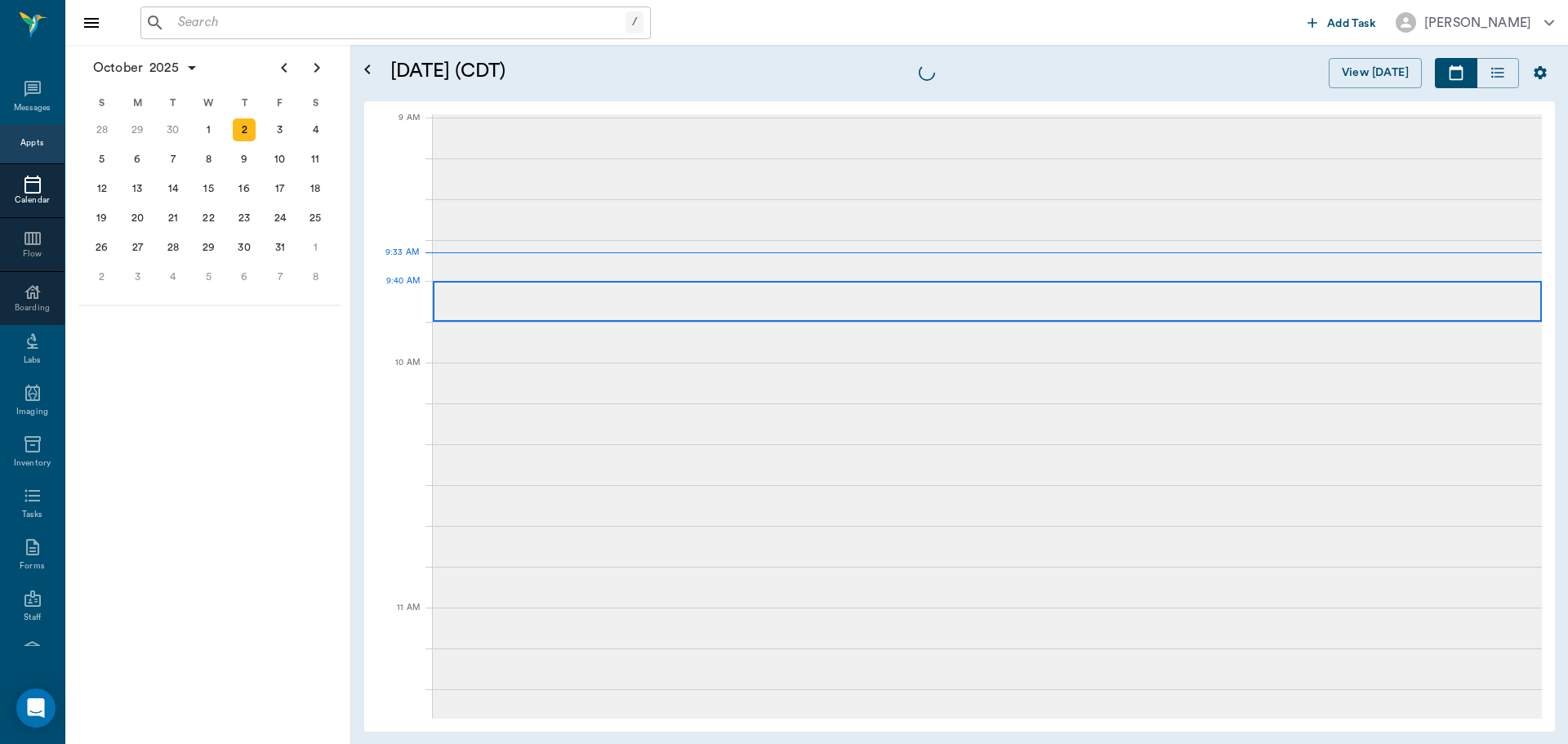
scroll to position [247, 0]
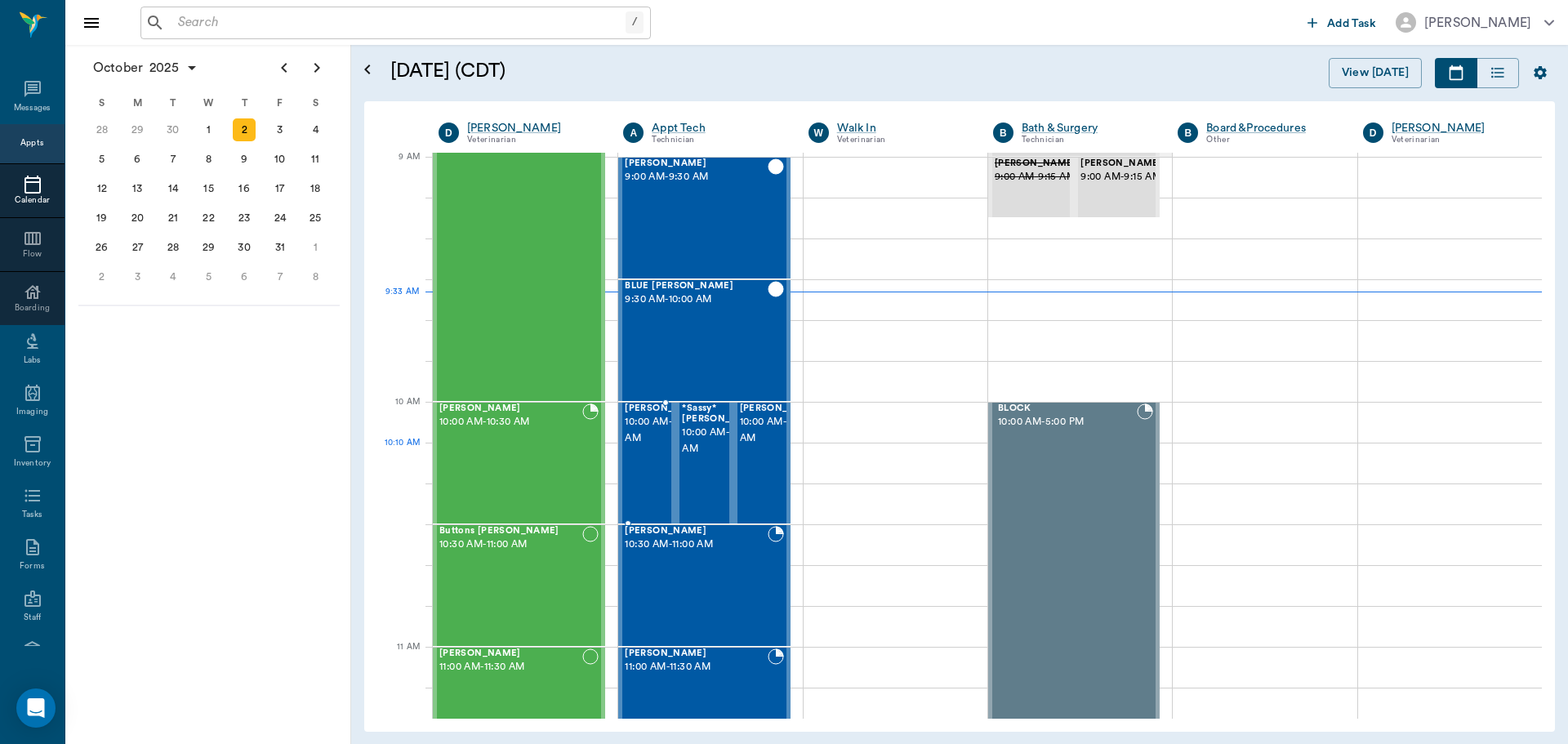
click at [639, 446] on span "10:00 AM - 10:30 AM" at bounding box center [666, 431] width 82 height 33
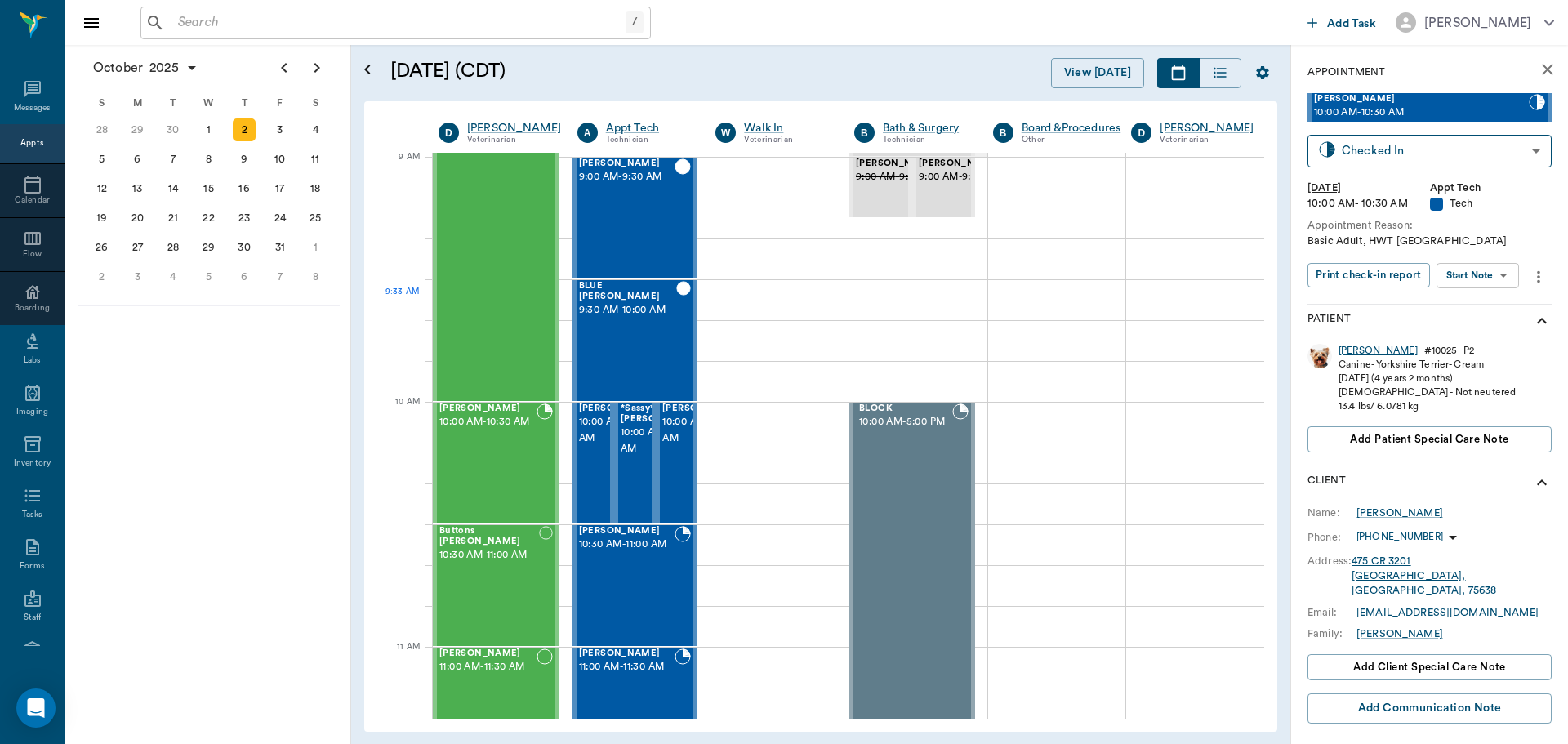
click at [1348, 350] on div "Tucker" at bounding box center [1378, 351] width 79 height 14
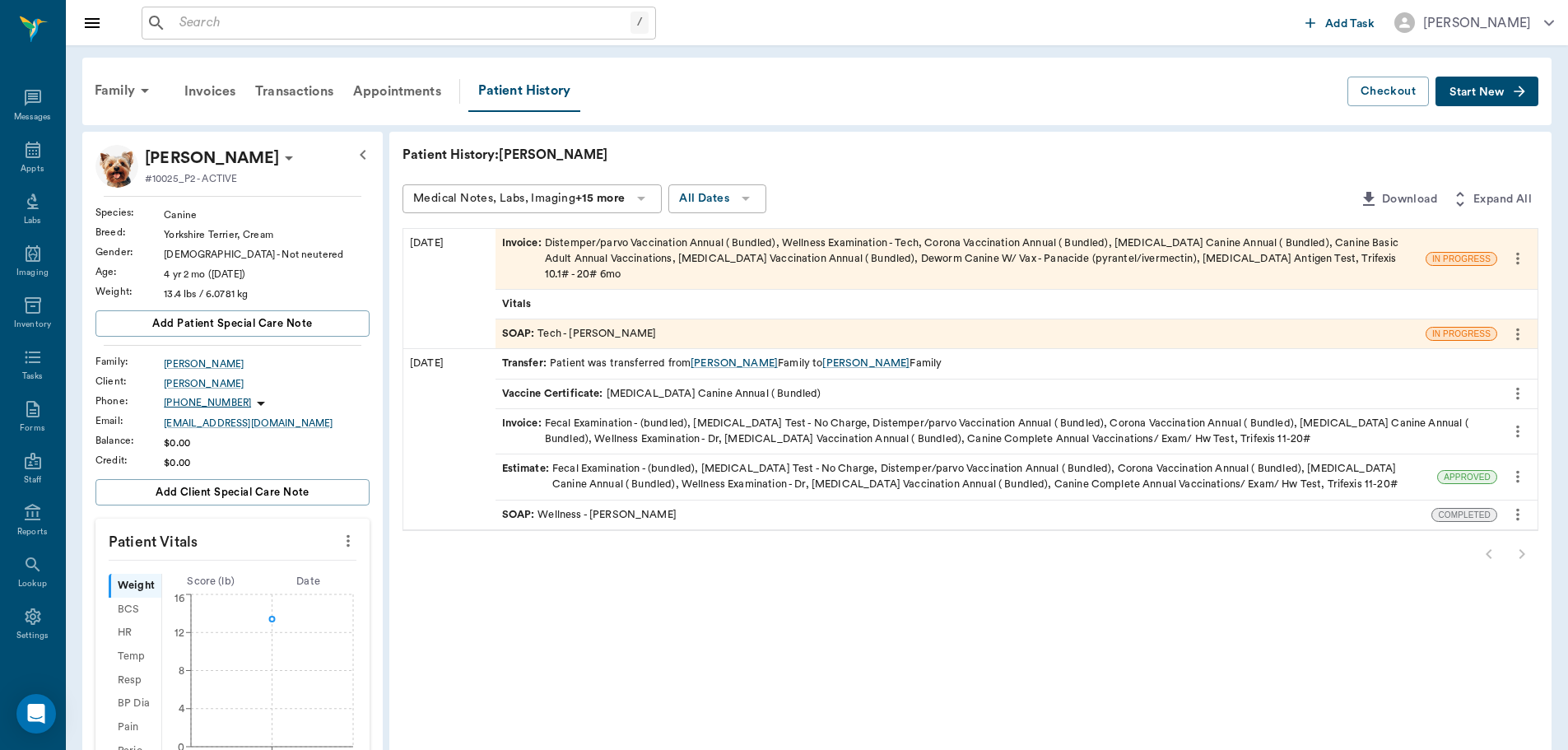
click at [520, 326] on span "SOAP :" at bounding box center [520, 334] width 36 height 16
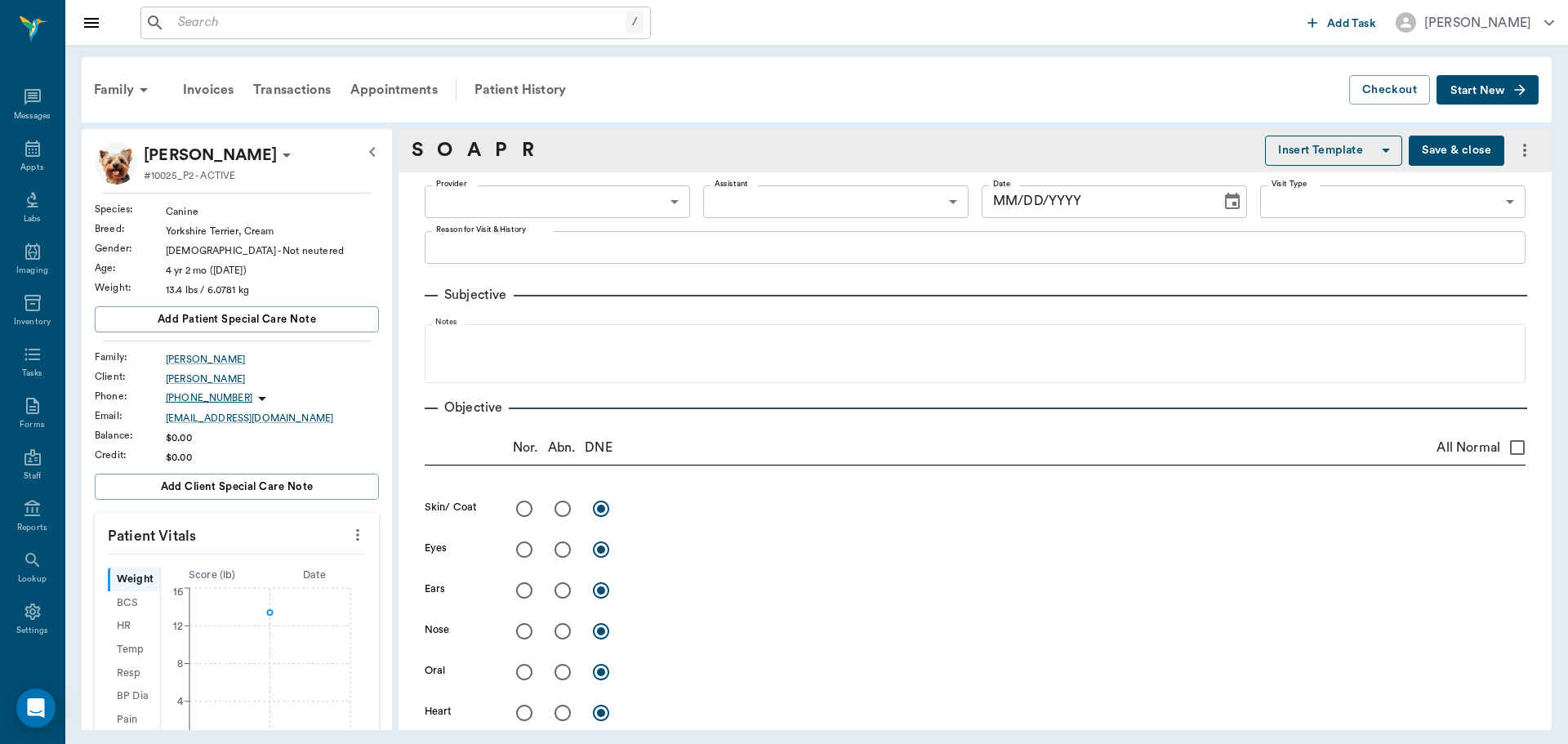
type input "63ec2e7e52e12b0ba117b124"
type input "65d2be4f46e3a538d89b8c1a"
type textarea "Basic Adult, HWT Caryn"
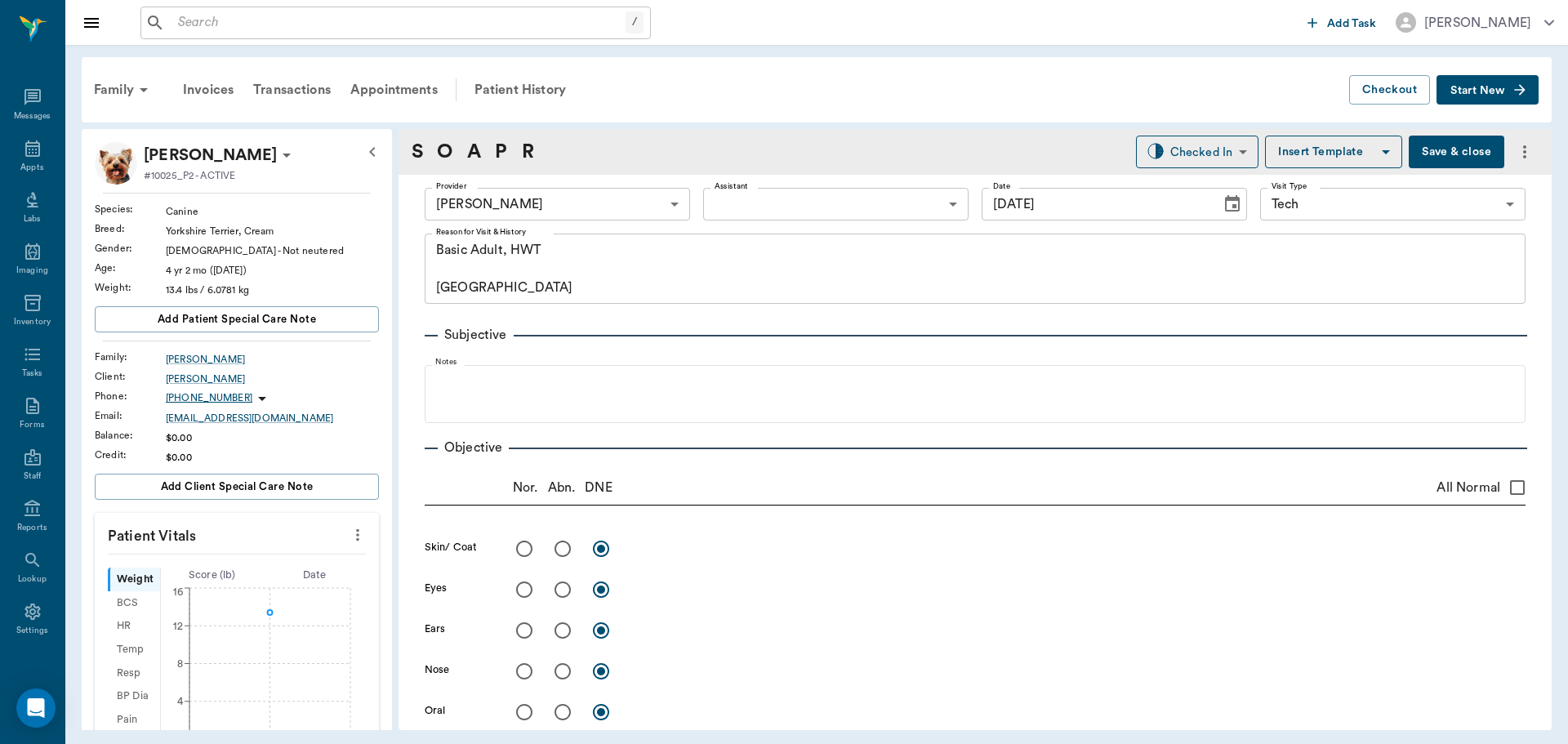
type input "[DATE]"
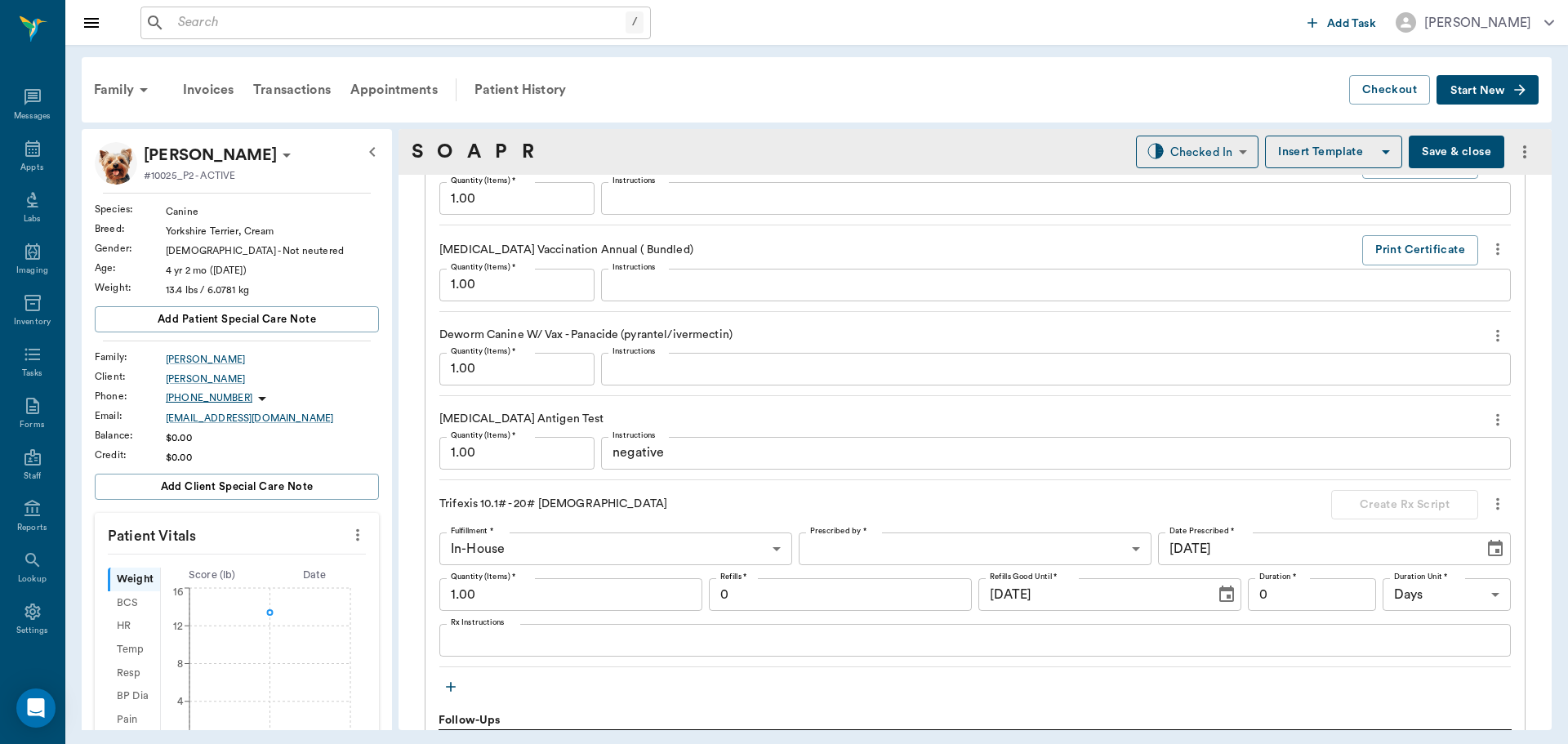
scroll to position [1633, 0]
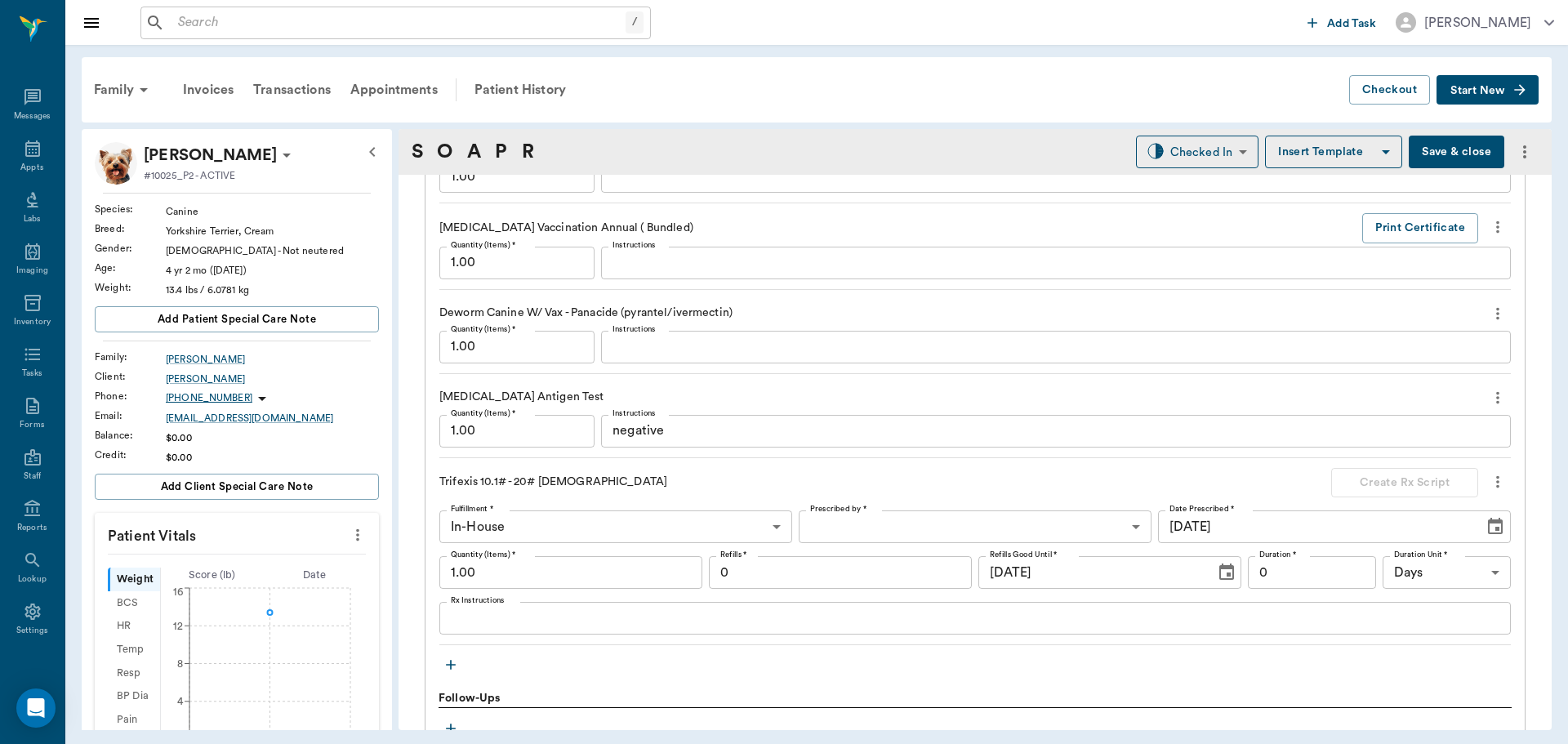
click at [1489, 304] on icon "more" at bounding box center [1497, 313] width 18 height 19
click at [1396, 377] on span "Delete" at bounding box center [1416, 372] width 137 height 17
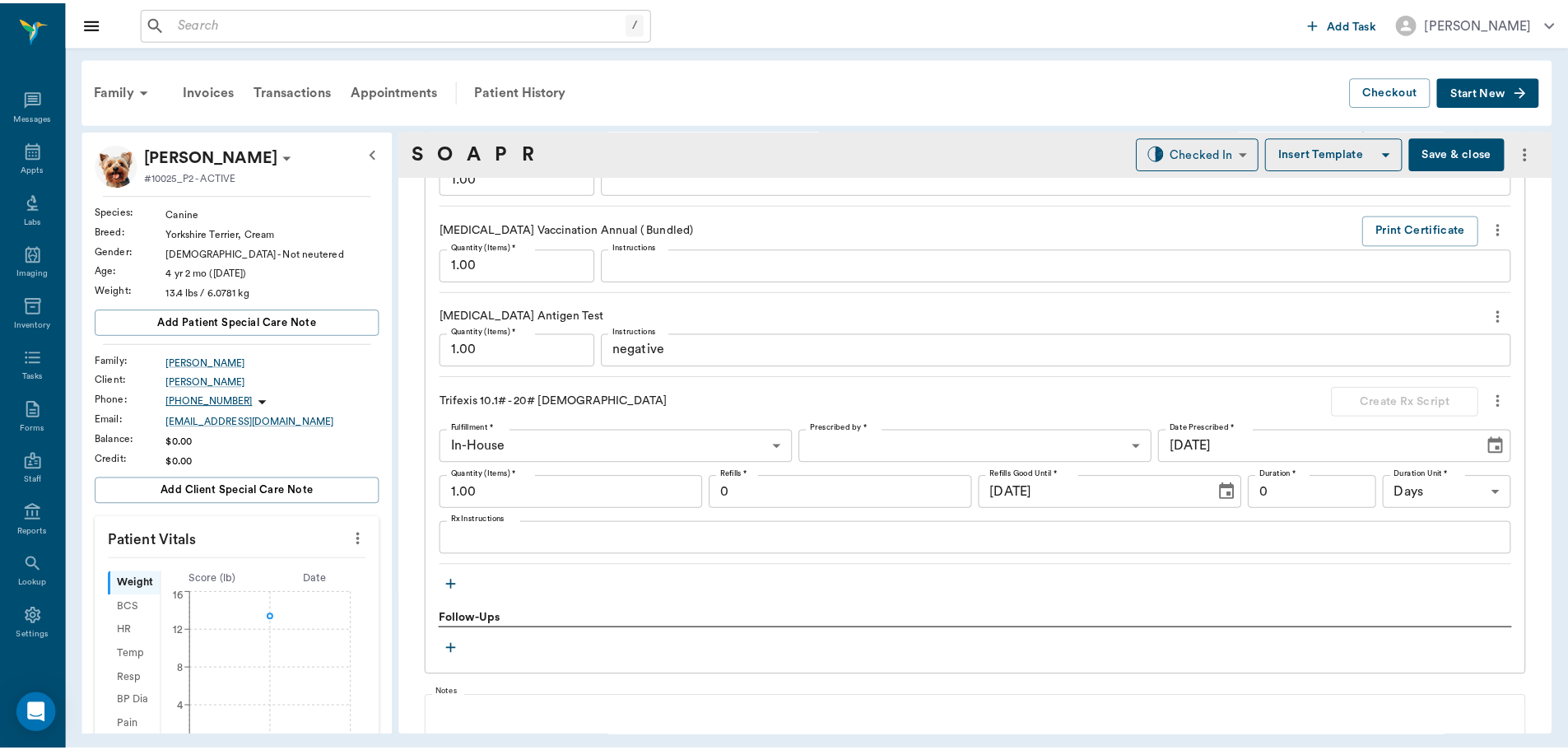
scroll to position [1838, 0]
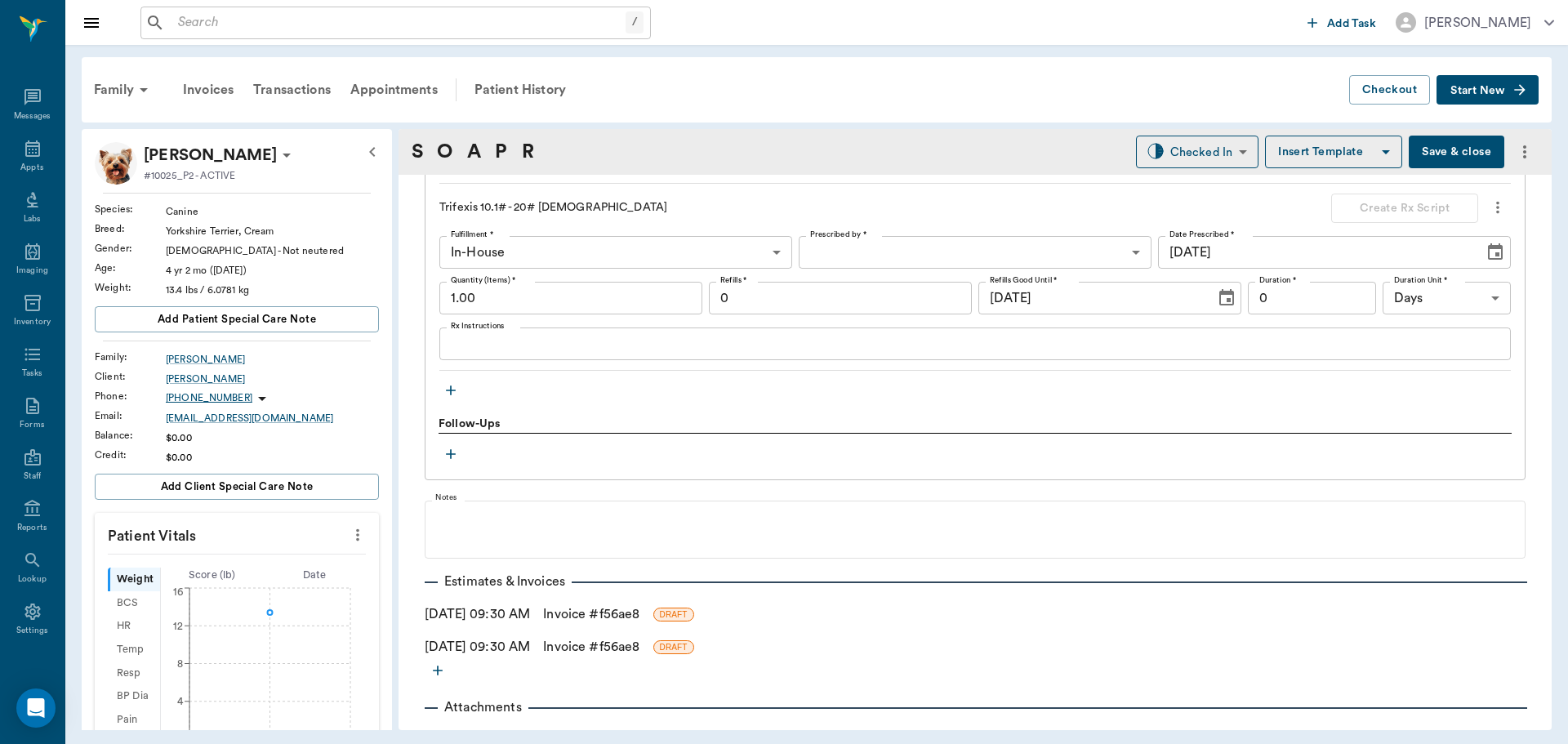
click at [640, 646] on link "Invoice # f56ae8" at bounding box center [591, 646] width 97 height 19
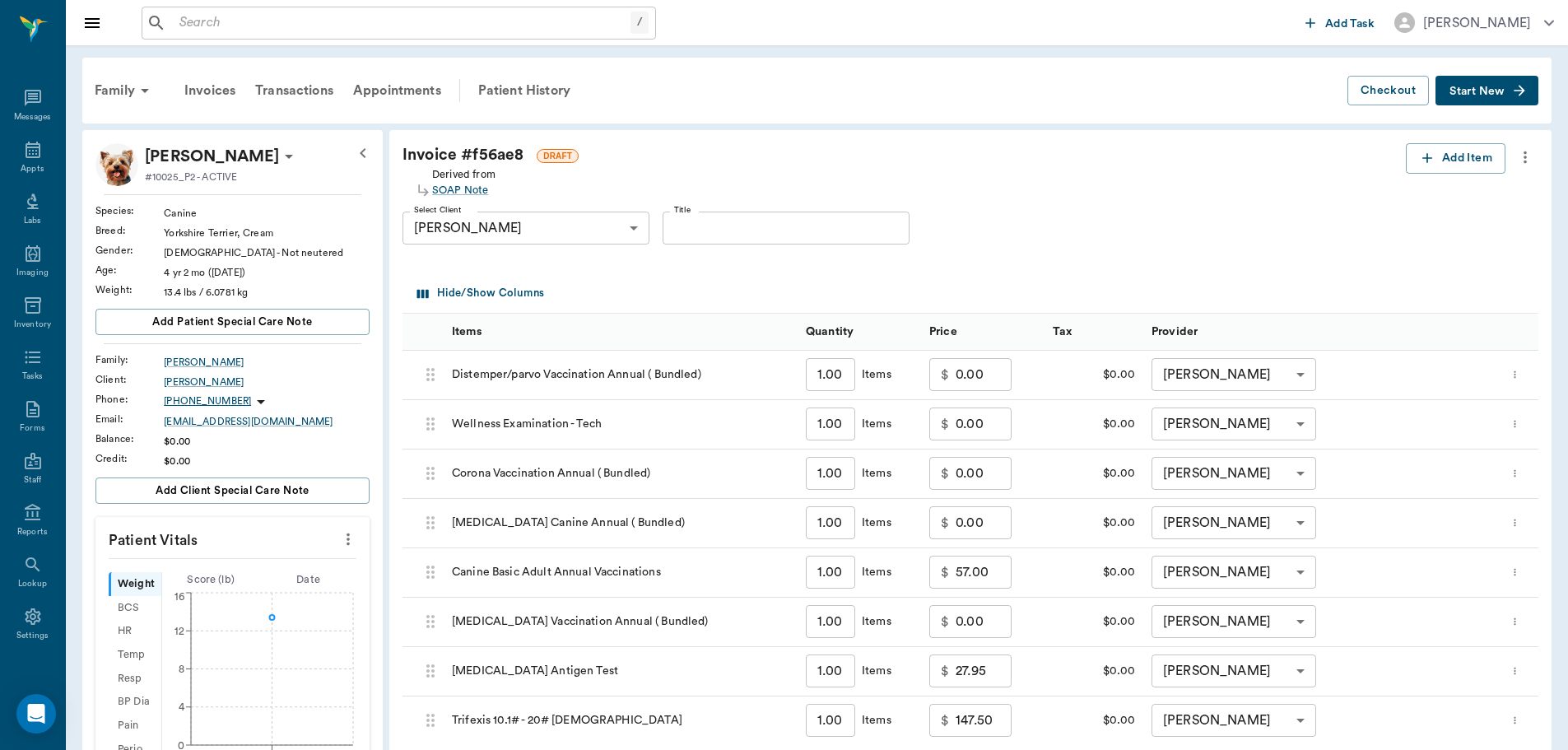
scroll to position [247, 0]
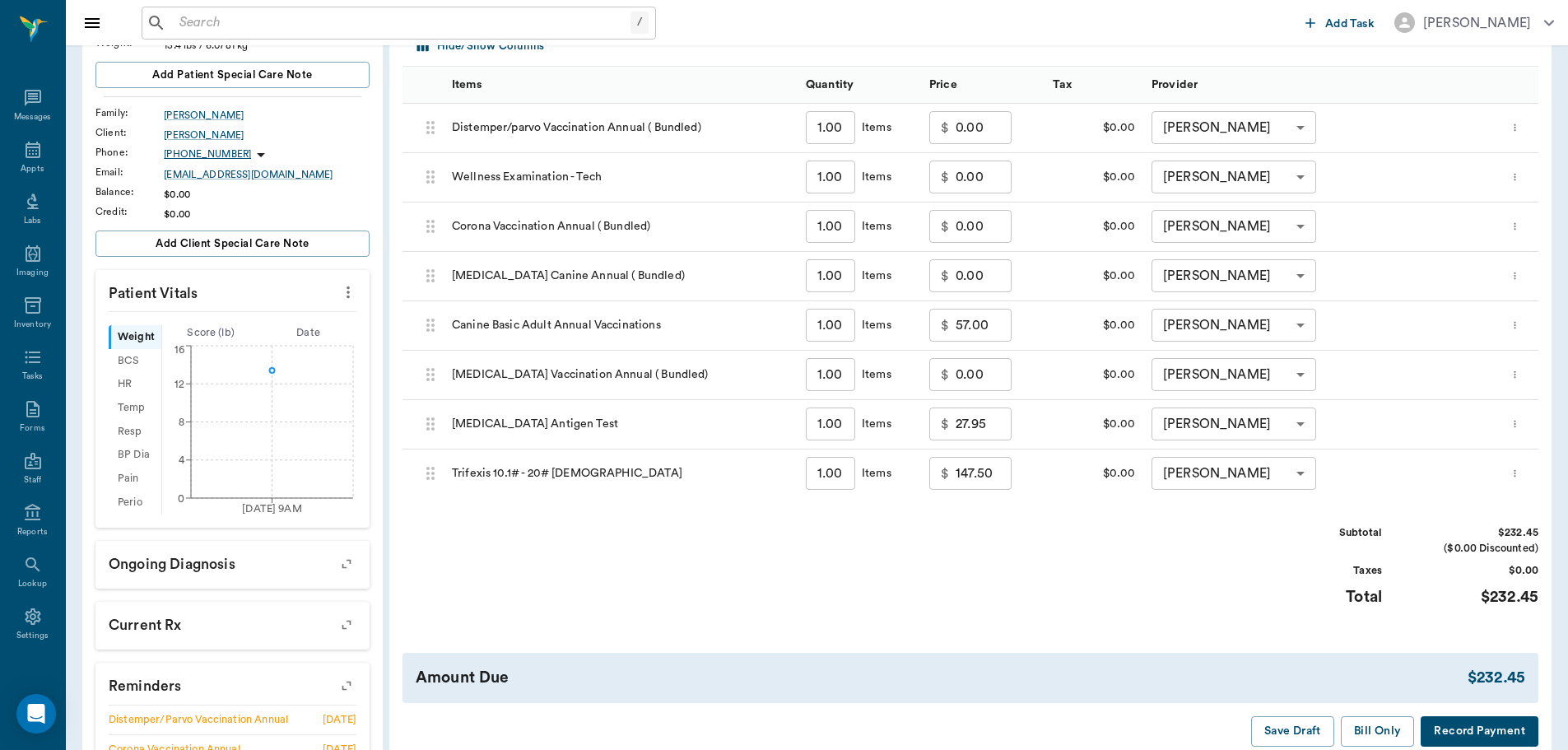
click at [1299, 722] on button "Save Draft" at bounding box center [1292, 731] width 83 height 30
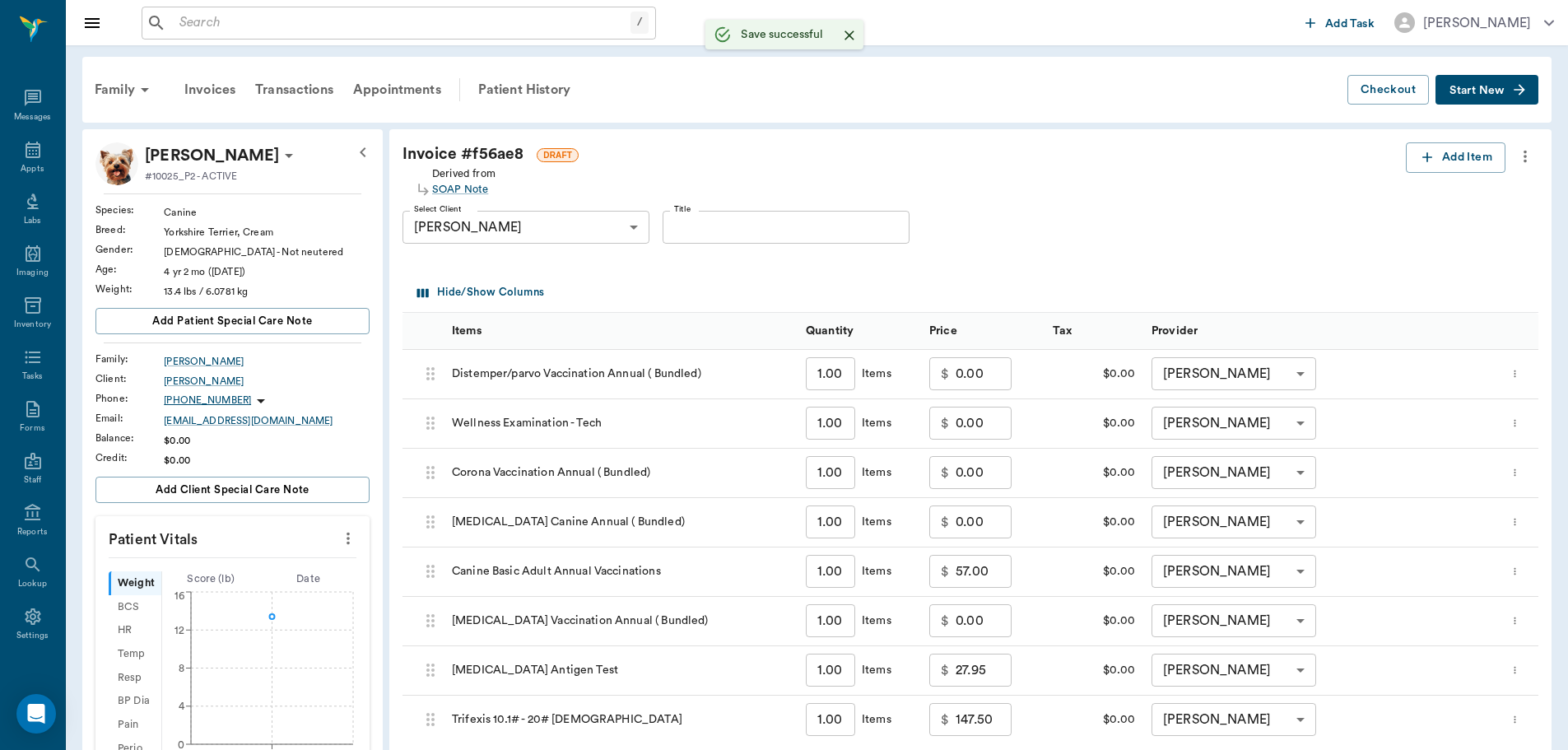
scroll to position [0, 0]
click at [480, 84] on div "Patient History" at bounding box center [524, 91] width 112 height 40
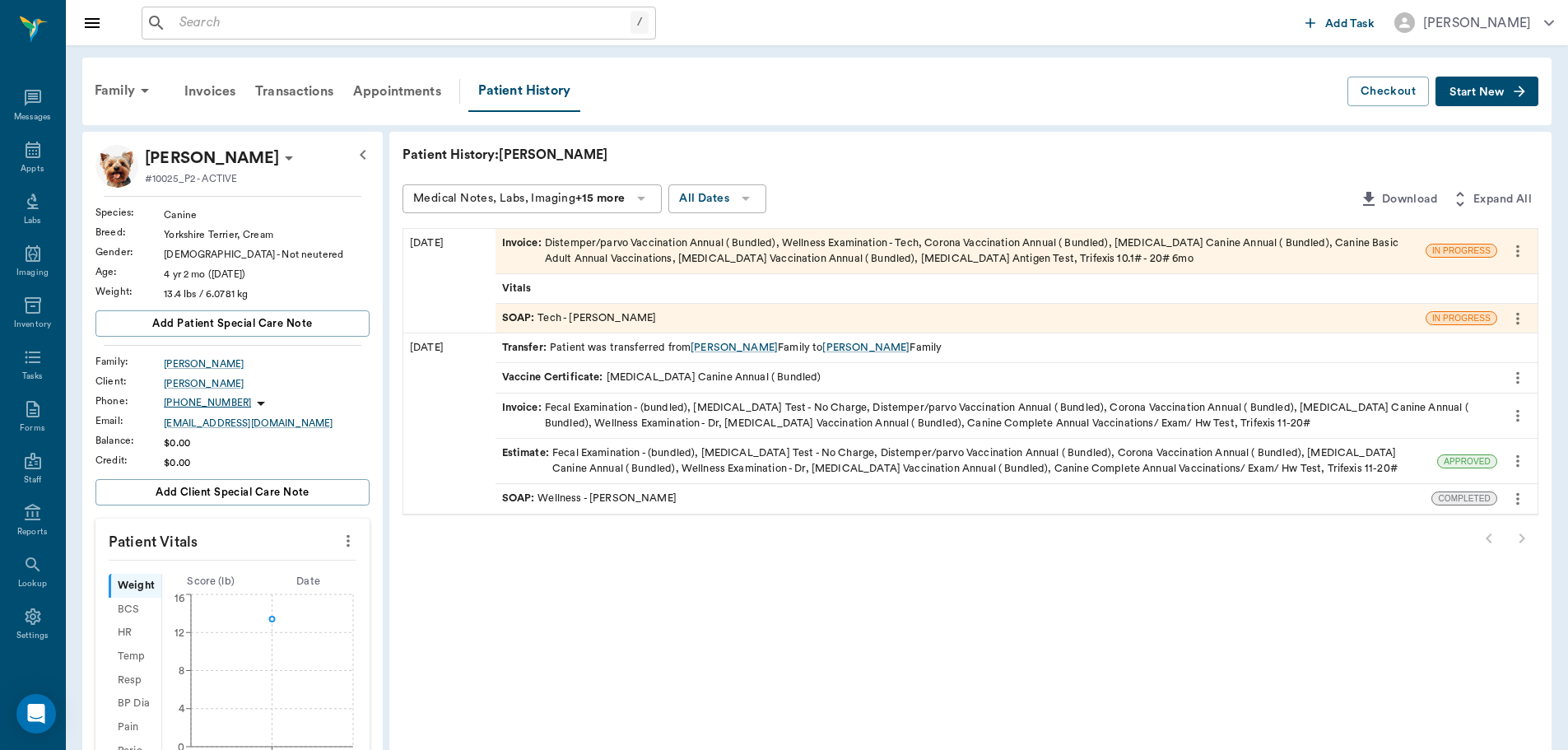
click at [519, 237] on span "Invoice :" at bounding box center [524, 251] width 43 height 31
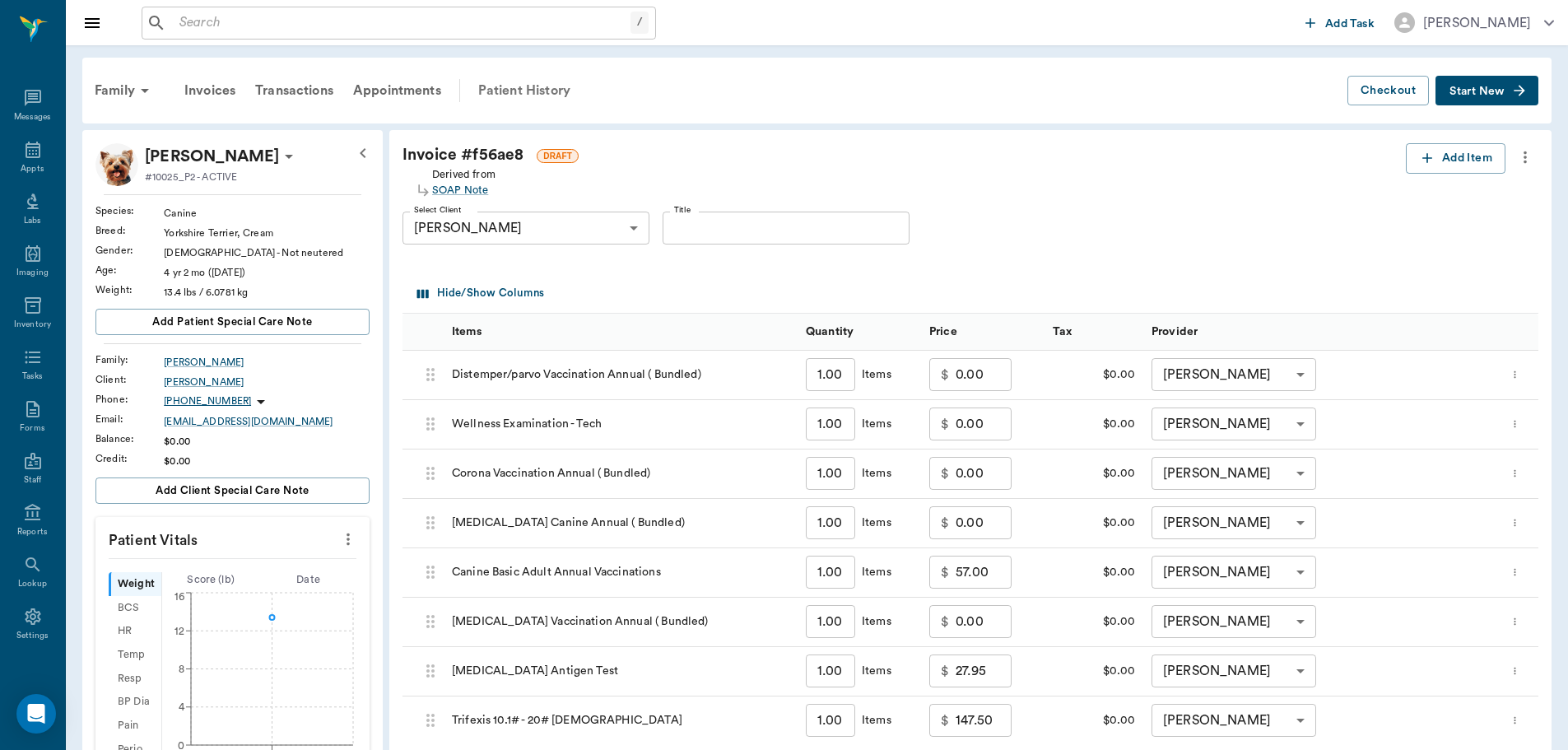
click at [519, 90] on div "Patient History" at bounding box center [524, 91] width 112 height 40
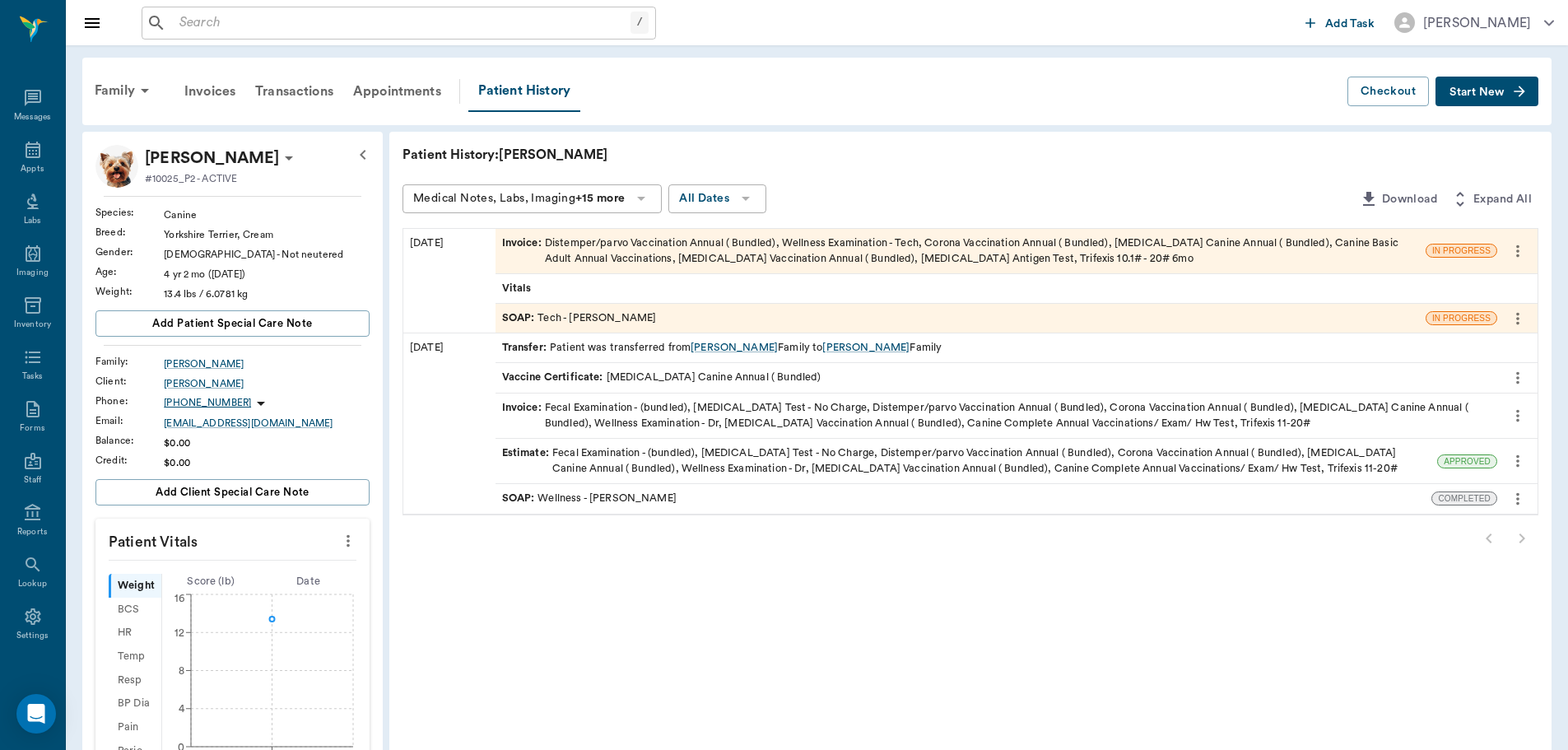
click at [524, 317] on span "SOAP :" at bounding box center [520, 319] width 36 height 16
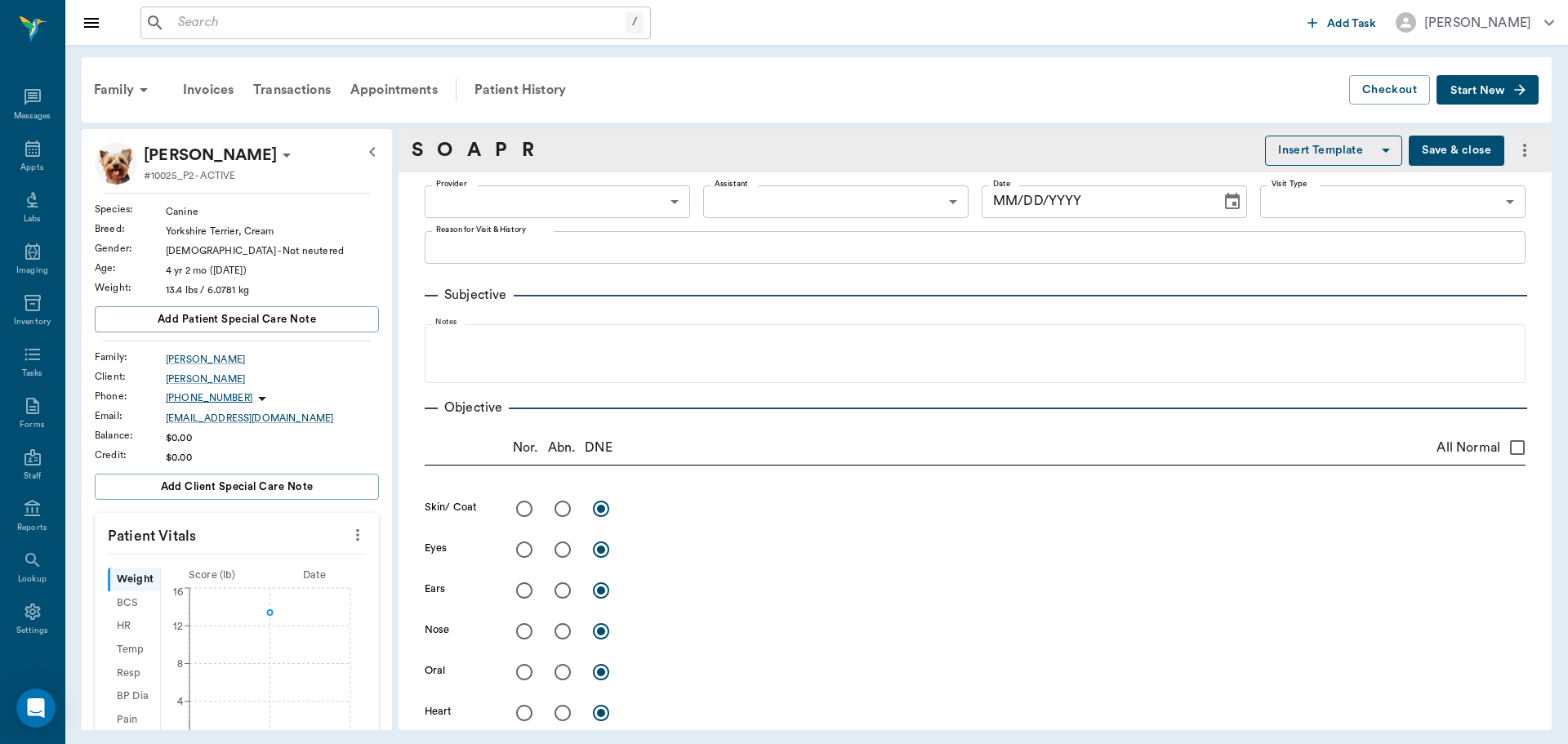
type input "63ec2e7e52e12b0ba117b124"
type input "65d2be4f46e3a538d89b8c1a"
type textarea "Basic Adult, HWT Caryn"
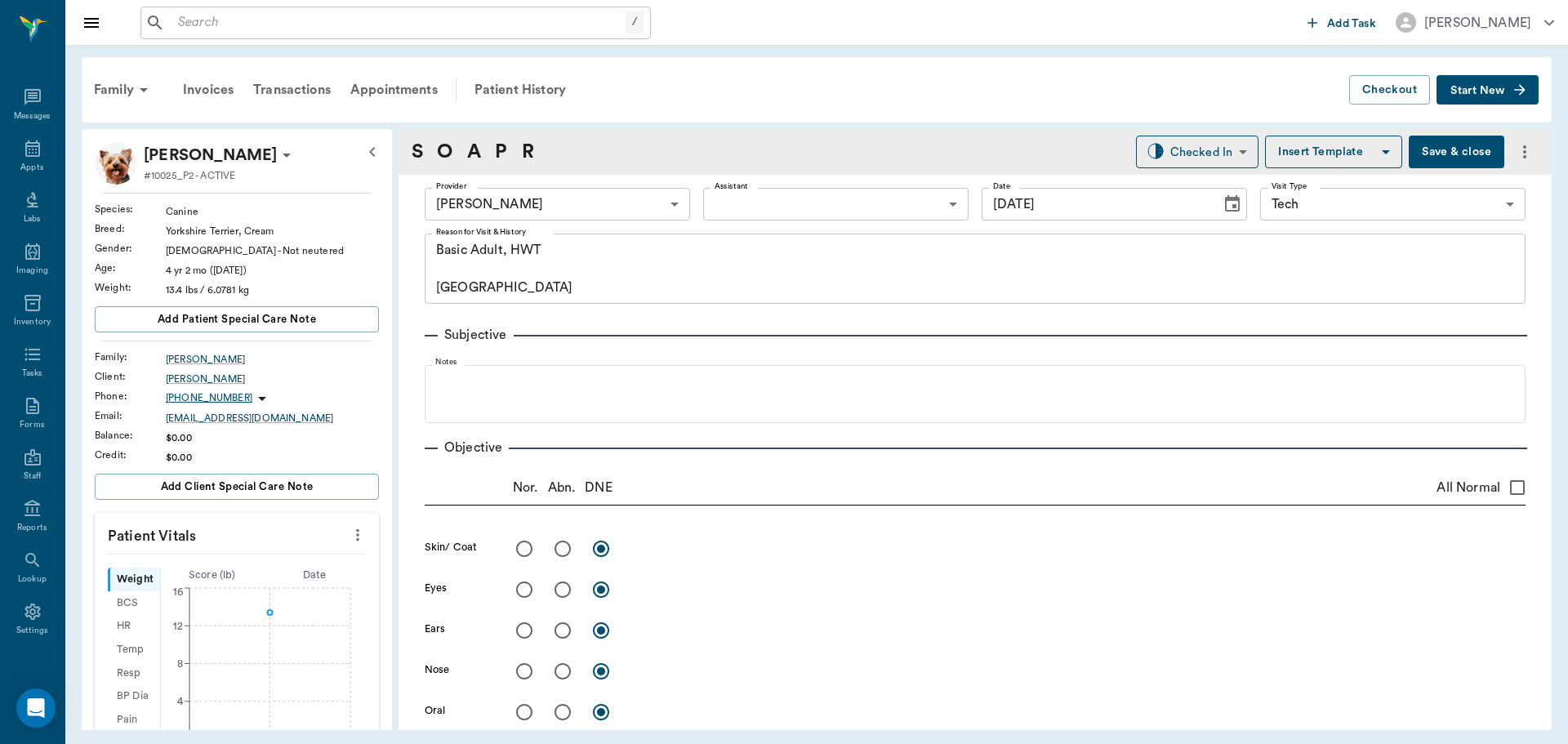
type input "[DATE]"
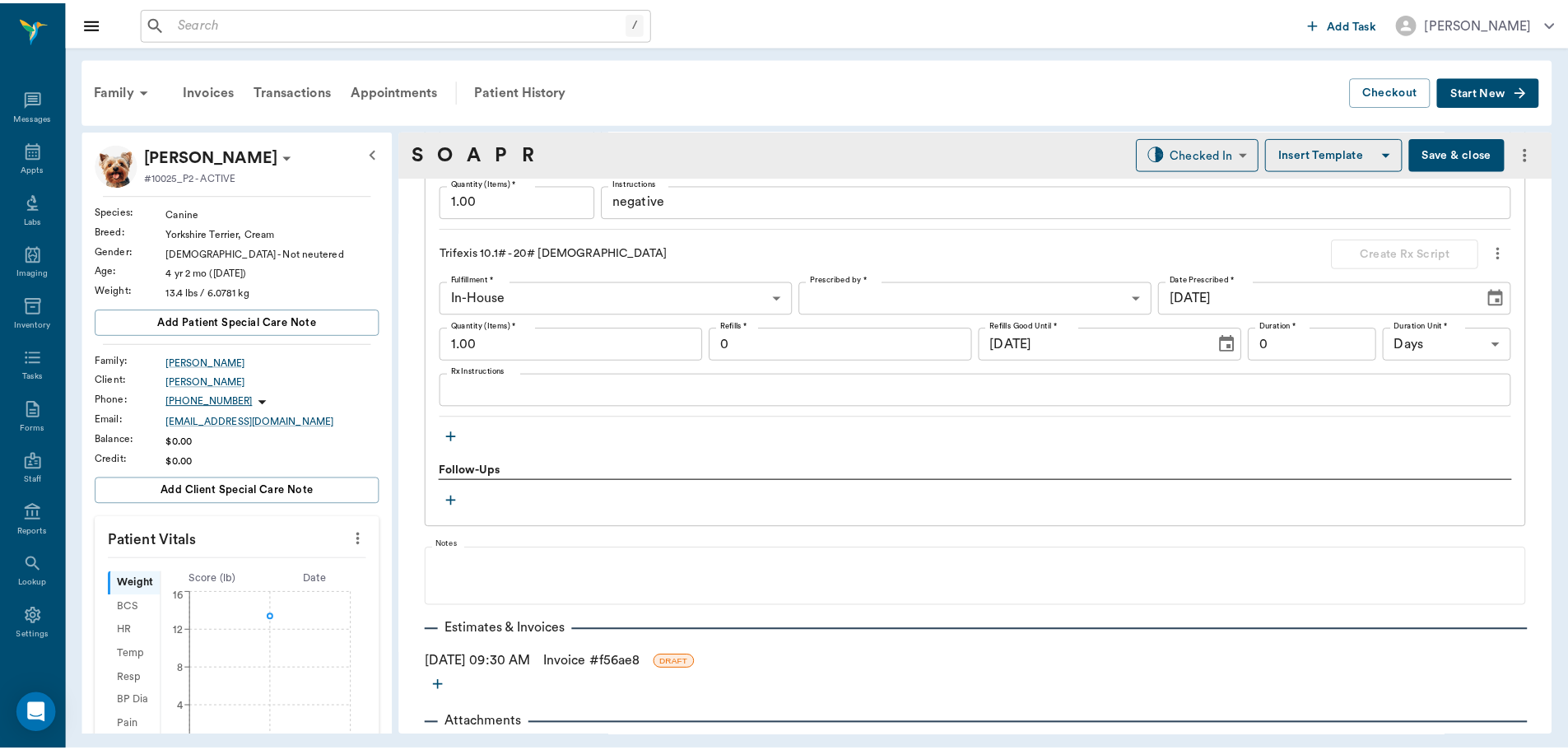
scroll to position [1756, 0]
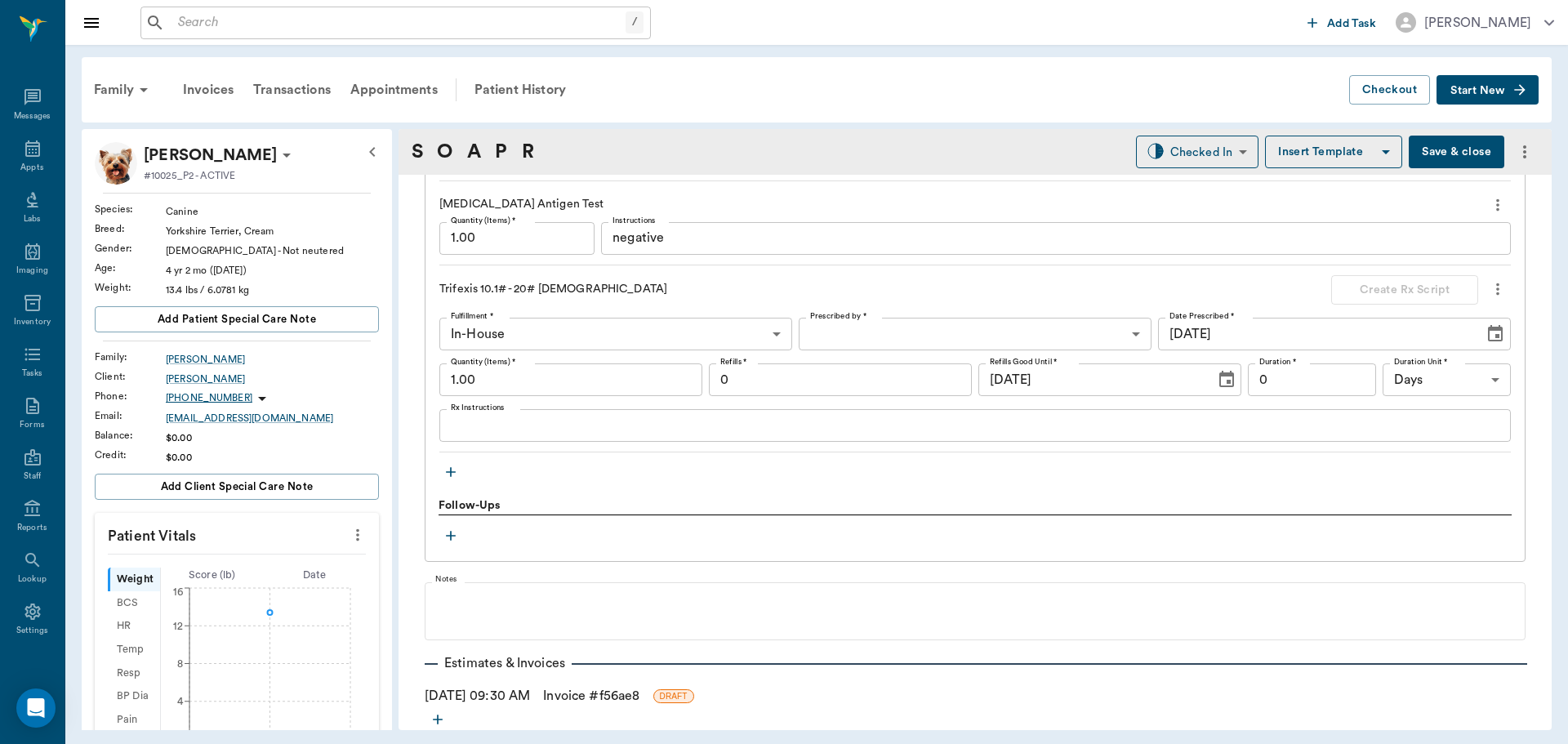
click at [1428, 157] on button "Save & close" at bounding box center [1456, 152] width 96 height 33
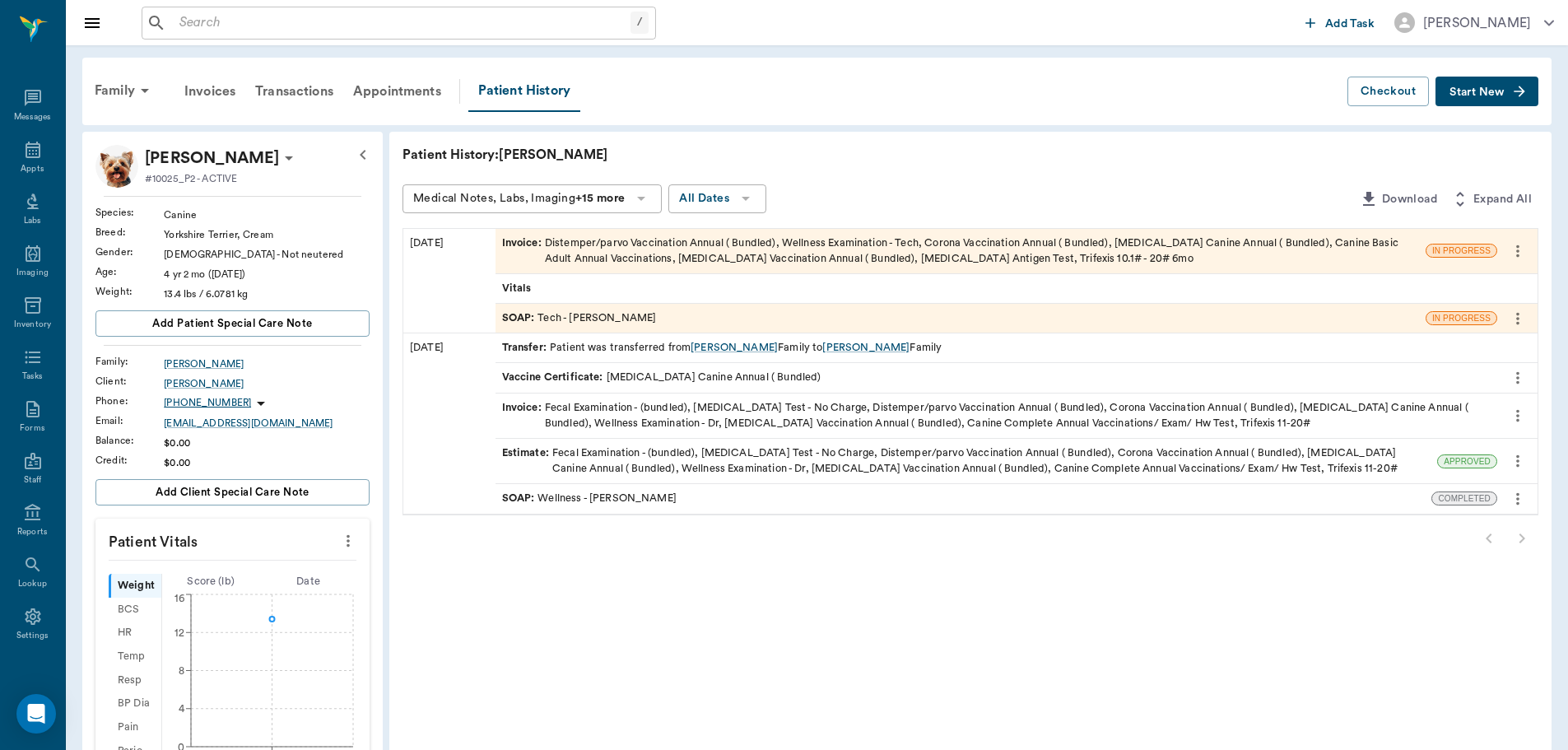
click at [1152, 258] on div "Invoice : Distemper/parvo Vaccination Annual ( Bundled), Wellness Examination -…" at bounding box center [961, 251] width 917 height 31
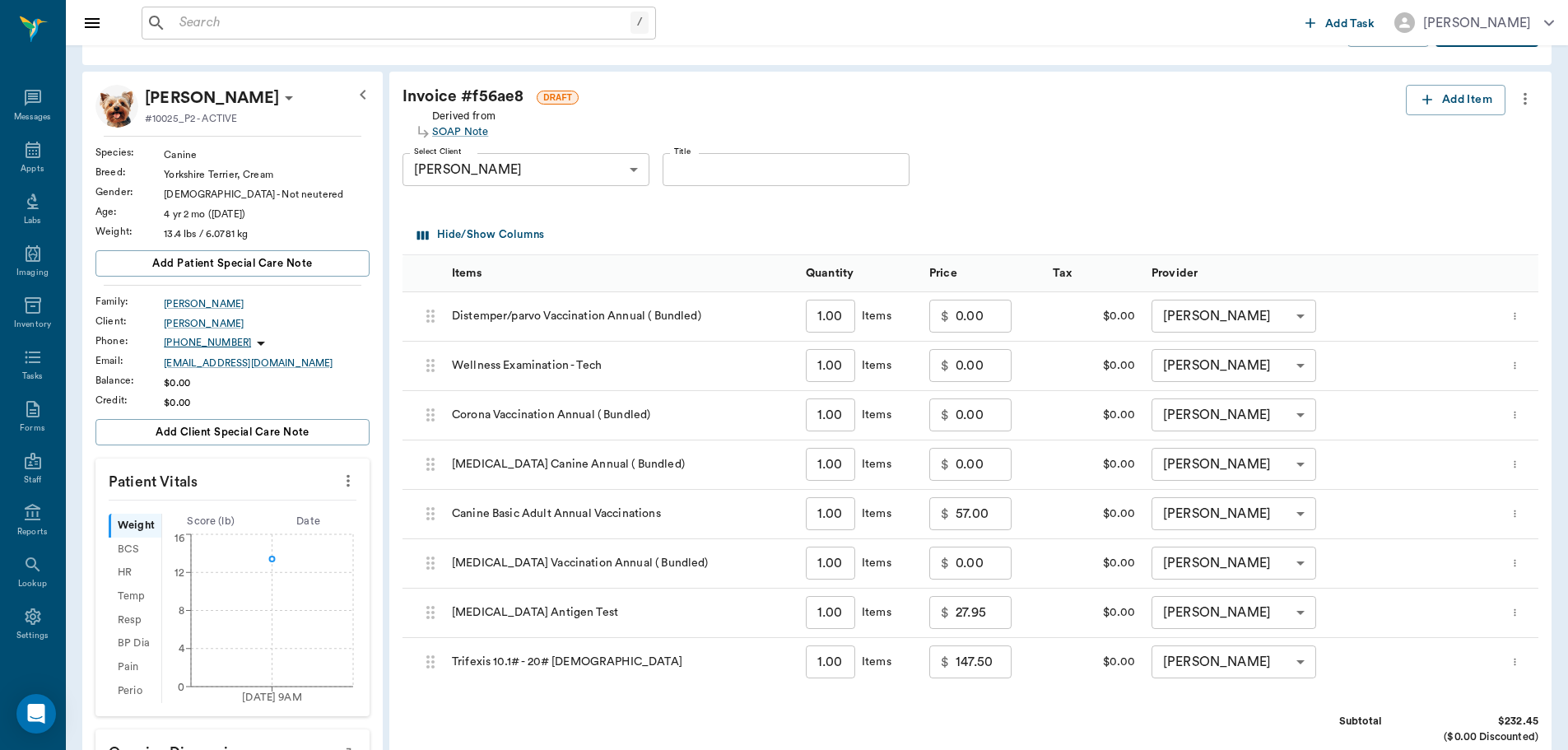
scroll to position [329, 0]
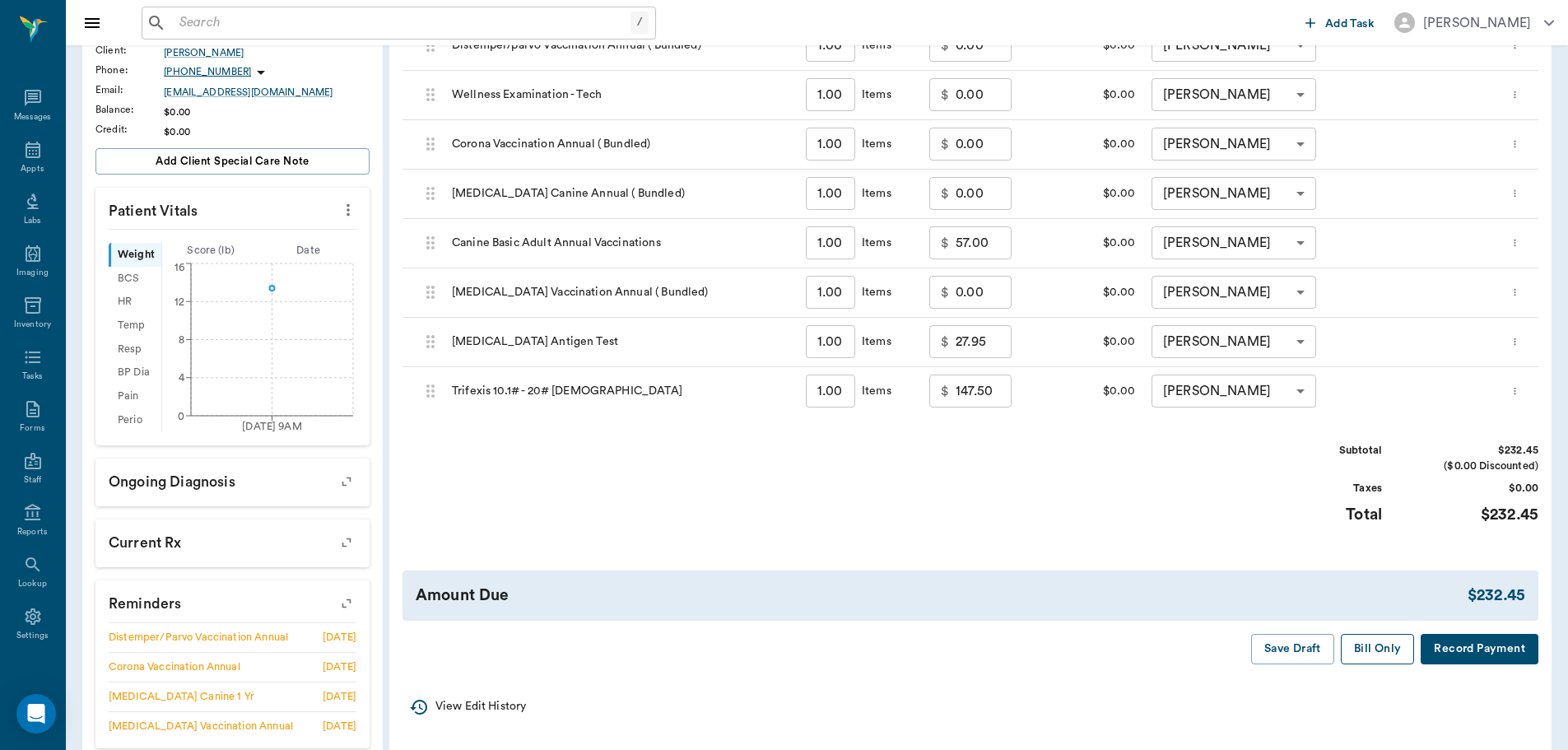
click at [1388, 652] on button "Bill Only" at bounding box center [1378, 649] width 74 height 30
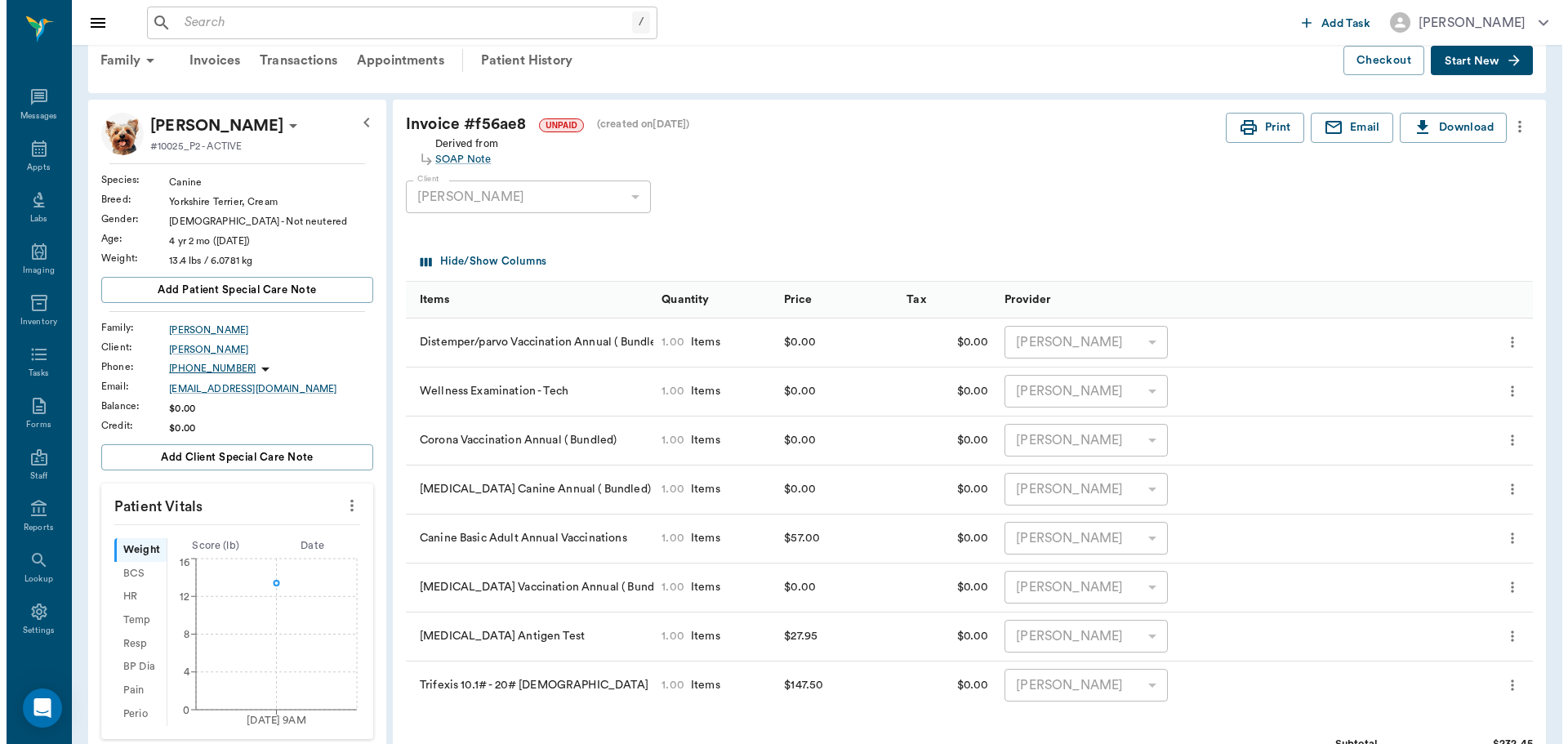
scroll to position [0, 0]
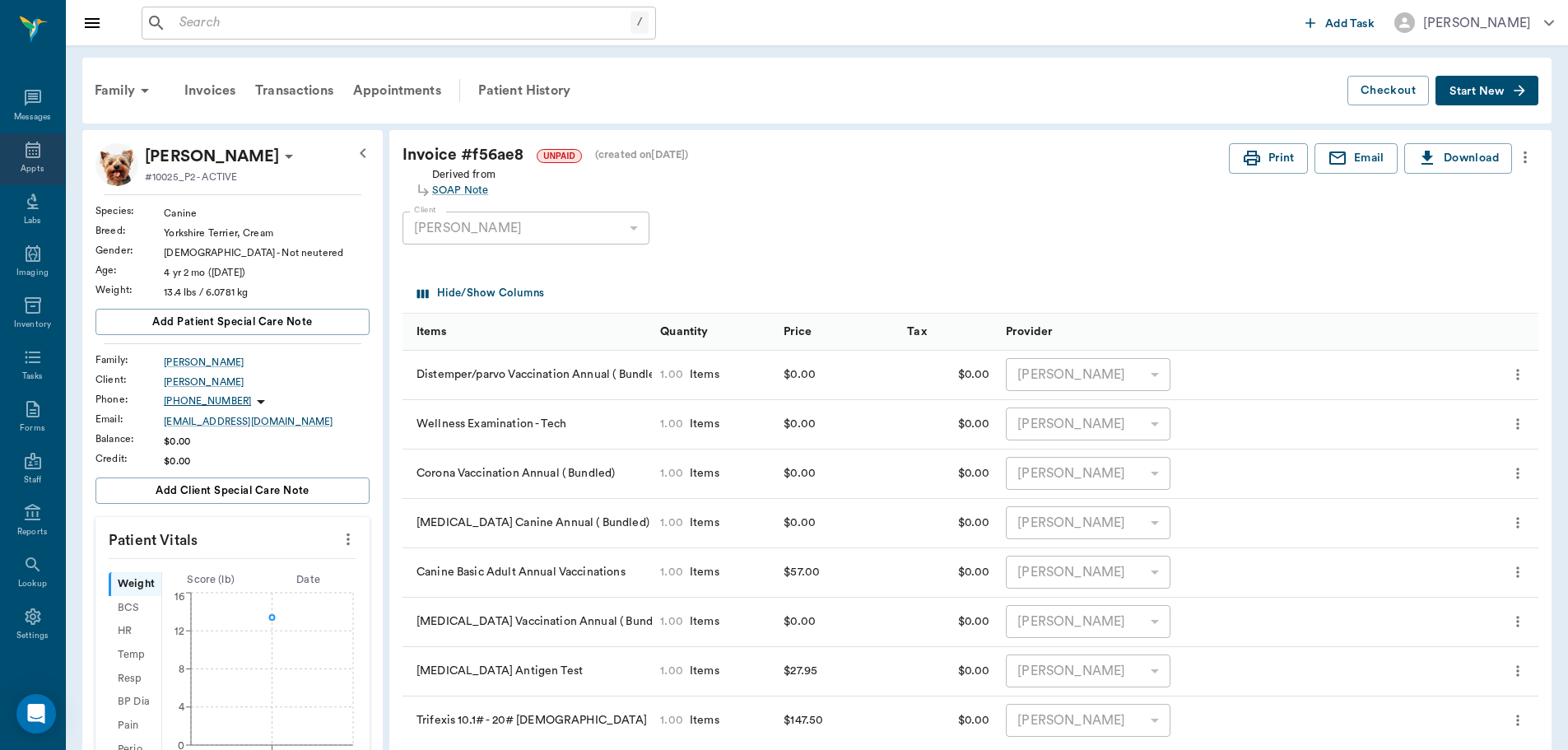
click at [32, 167] on div "Appts" at bounding box center [32, 169] width 23 height 13
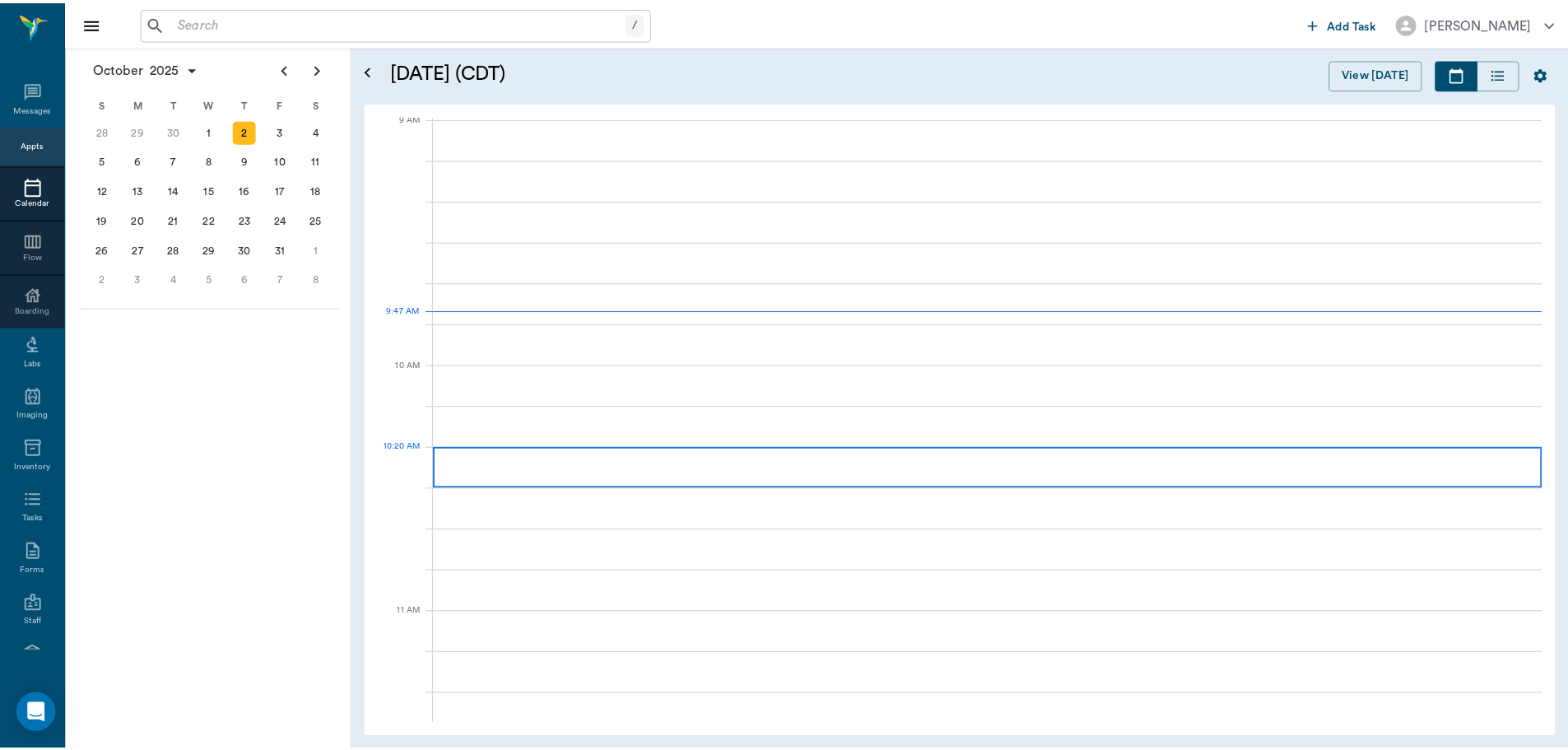
scroll to position [250, 0]
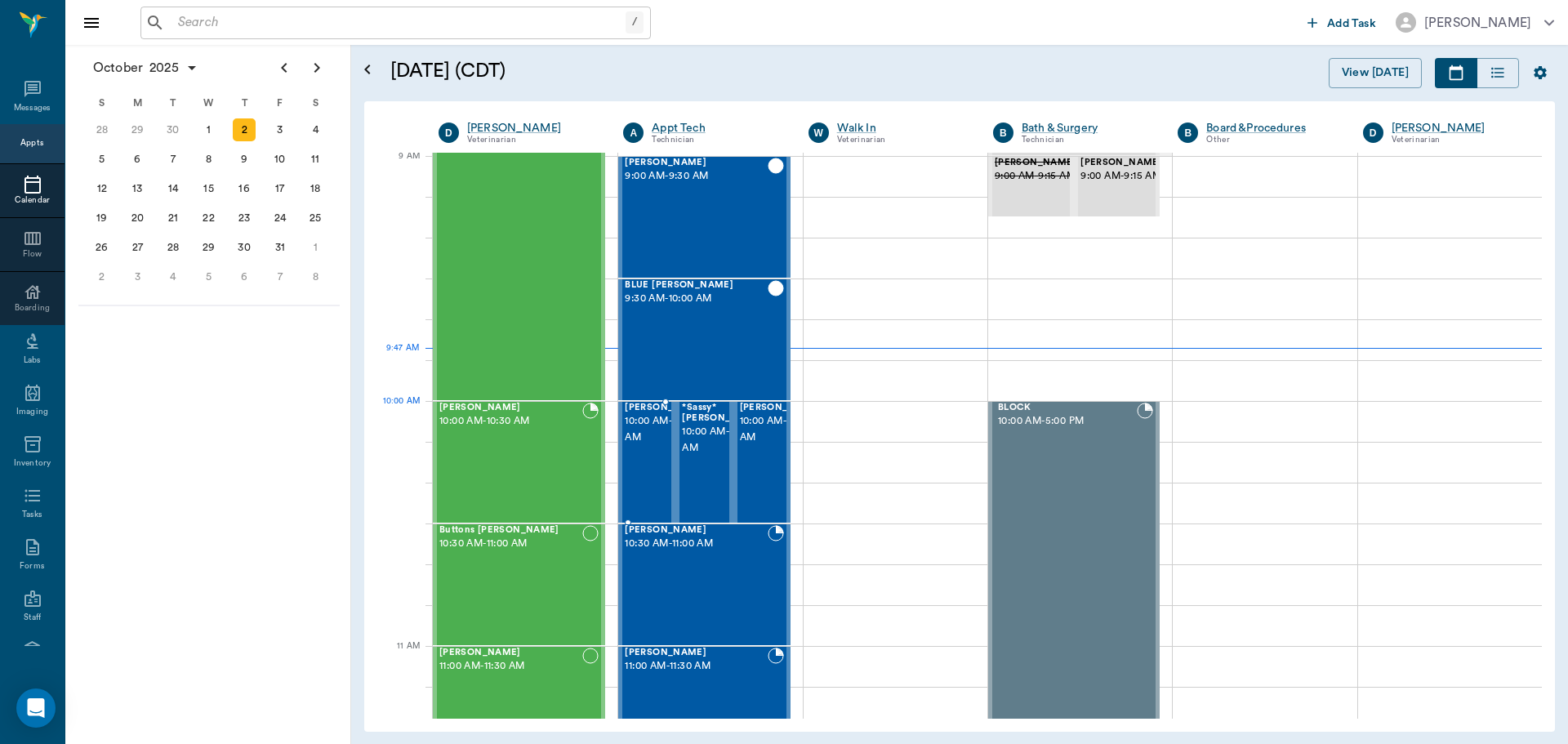
click at [645, 440] on span "10:00 AM - 10:30 AM" at bounding box center [666, 430] width 82 height 33
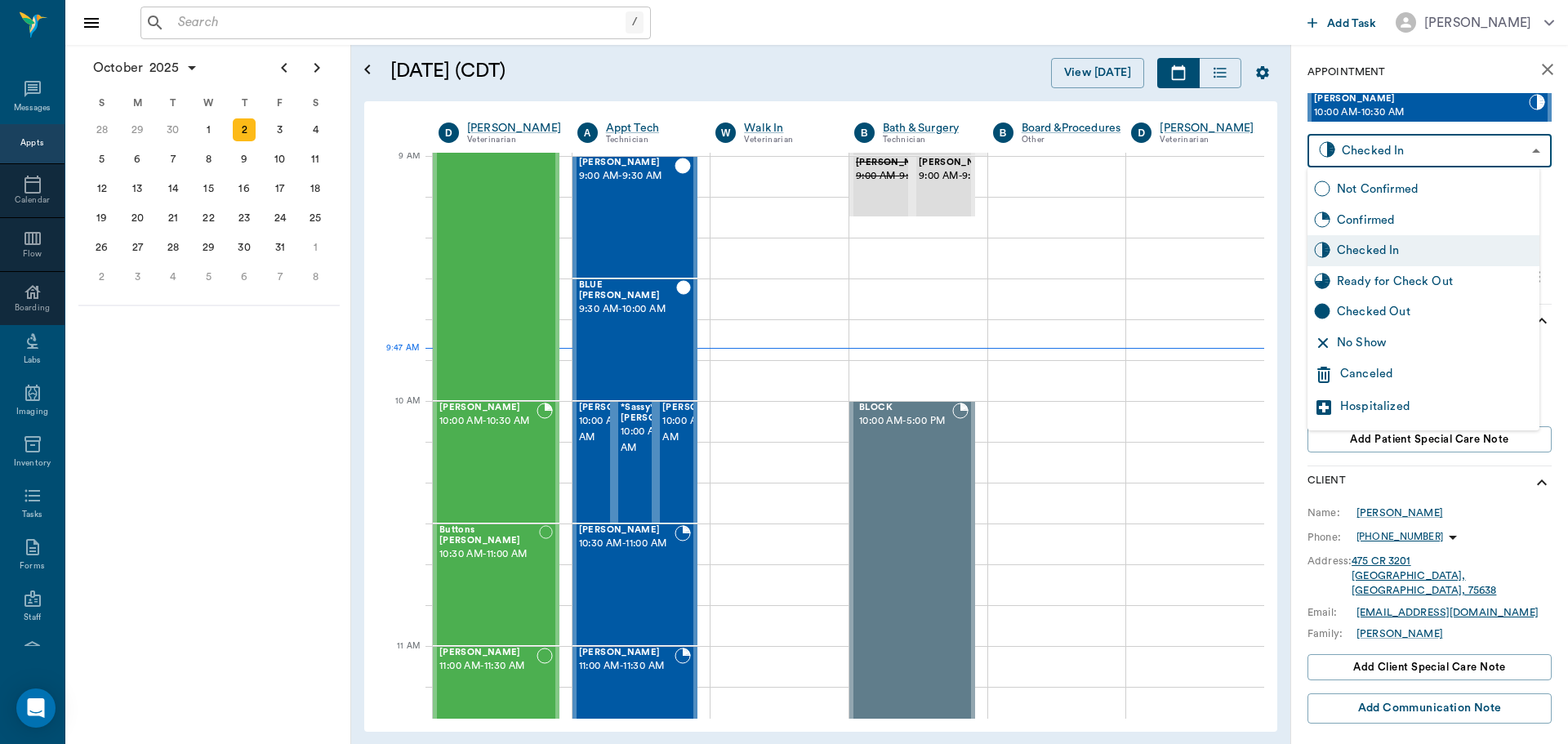
click at [1477, 157] on body "/ ​ Add Task Dr. Bert Ellsworth Nectar Messages Appts Calendar Flow Boarding La…" at bounding box center [784, 372] width 1568 height 744
click at [1464, 282] on div "Ready for Check Out" at bounding box center [1435, 281] width 196 height 18
type input "READY_TO_CHECKOUT"
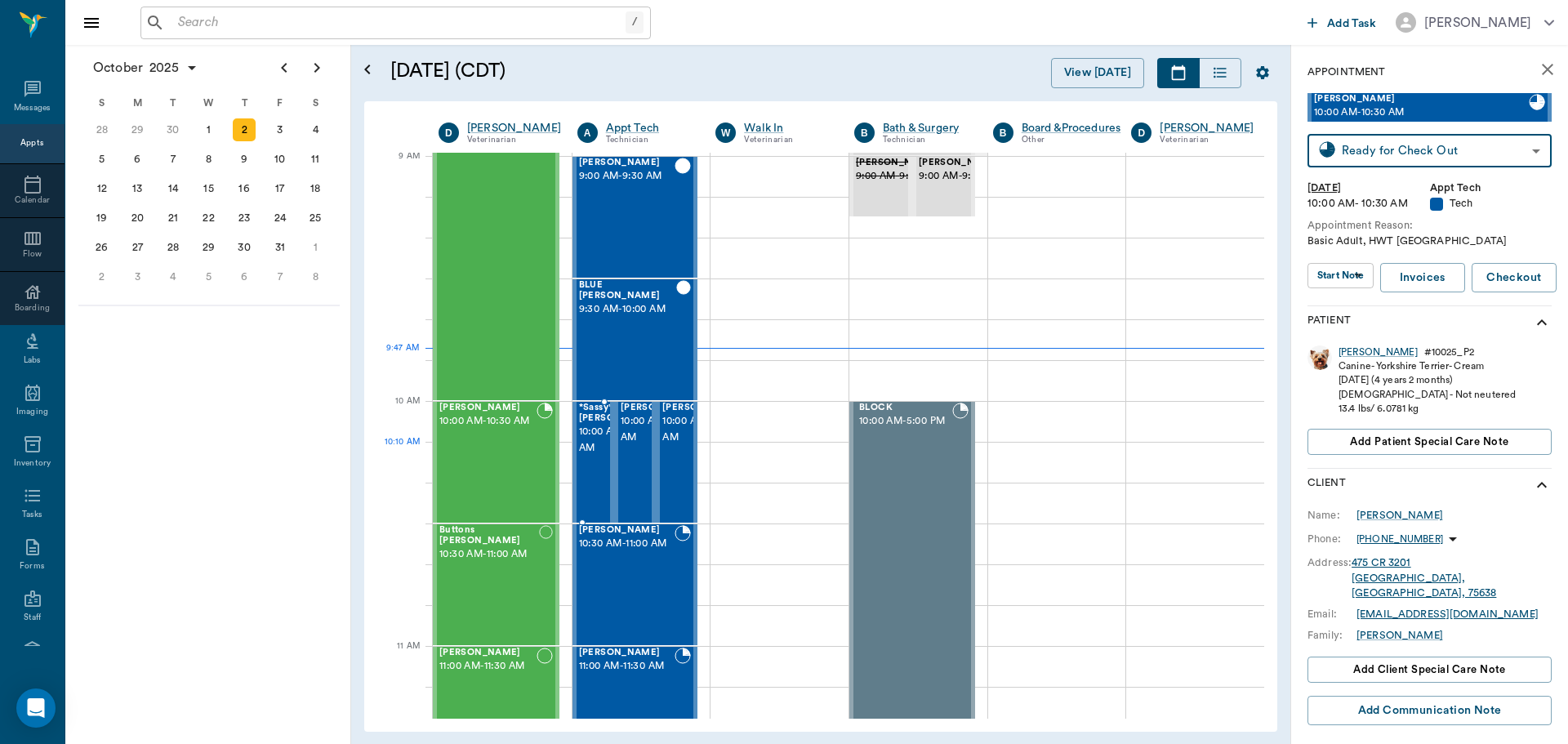
click at [599, 456] on span "10:00 AM - 10:30 AM" at bounding box center [619, 441] width 82 height 33
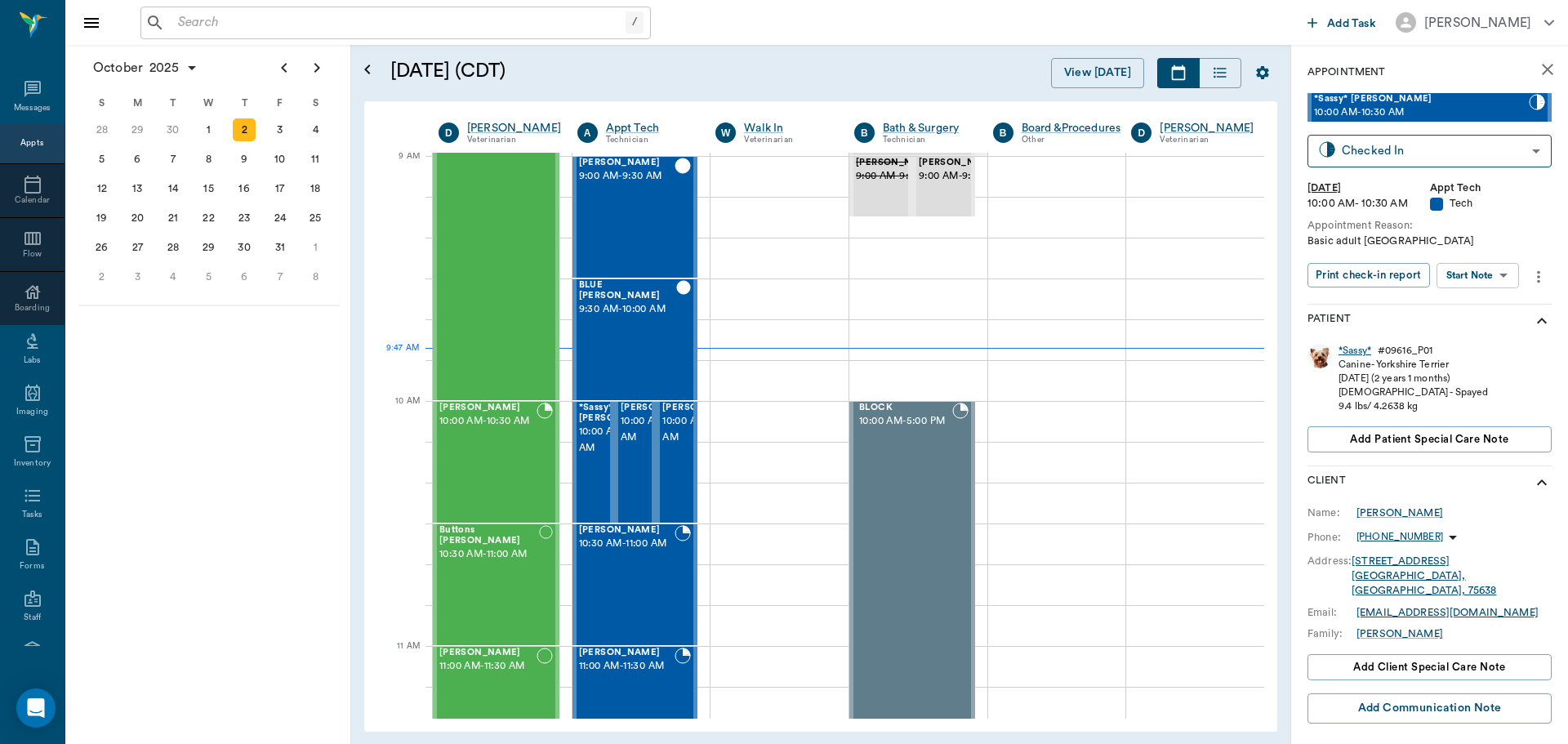
click at [1354, 345] on div "*Sassy*" at bounding box center [1354, 351] width 33 height 14
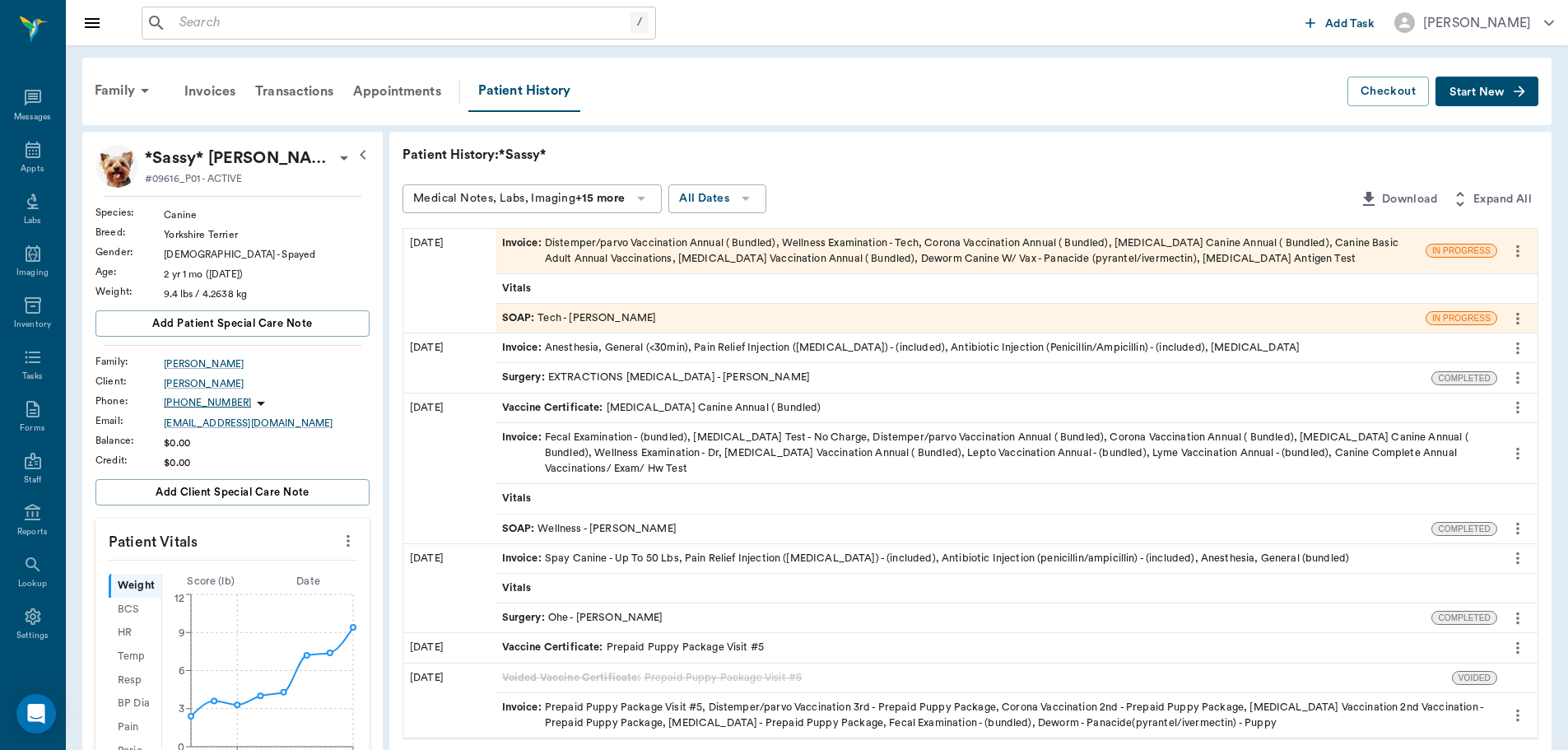
click at [672, 250] on div "Invoice : Distemper/parvo Vaccination Annual ( Bundled), Wellness Examination -…" at bounding box center [961, 251] width 917 height 31
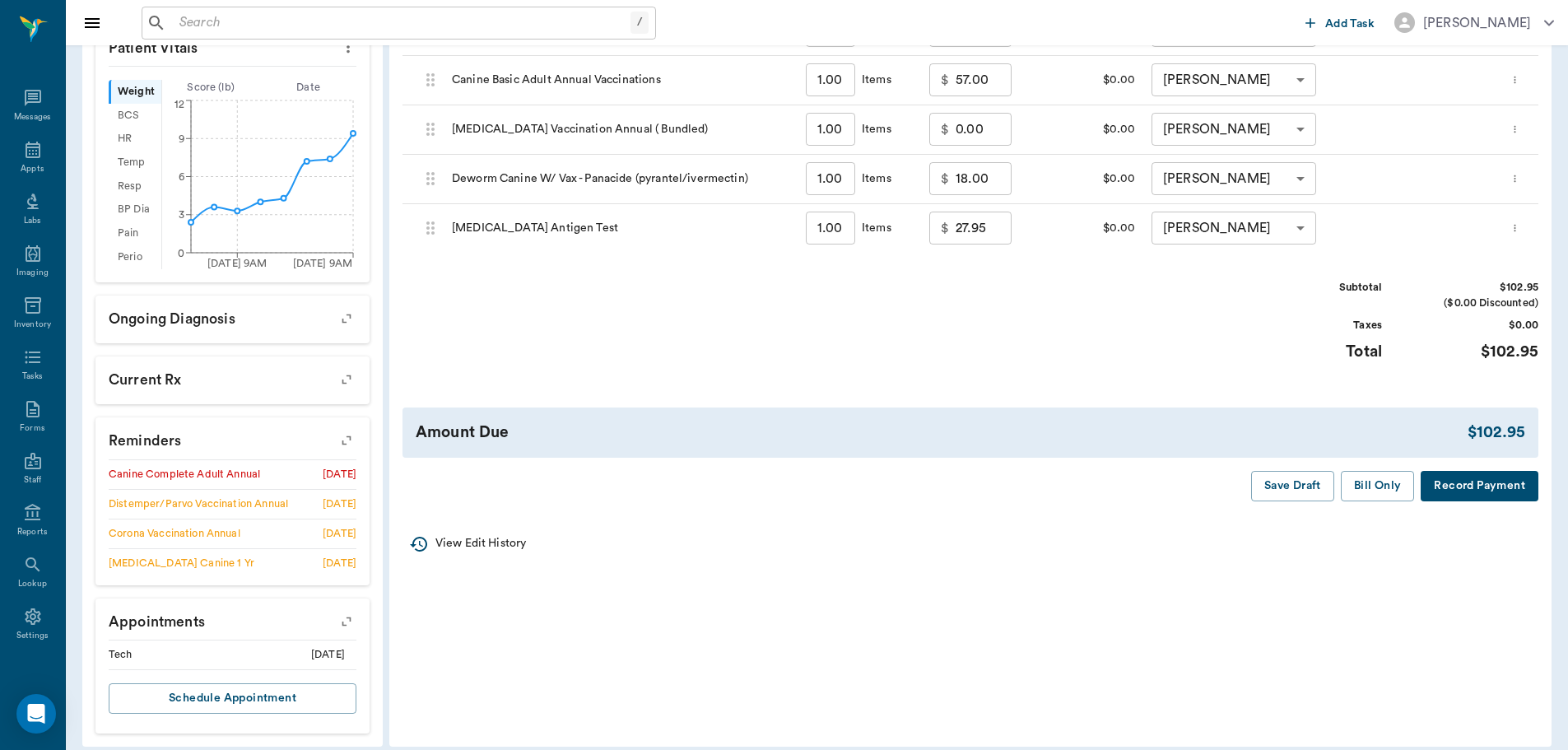
scroll to position [494, 0]
click at [1375, 479] on button "Bill Only" at bounding box center [1378, 484] width 74 height 30
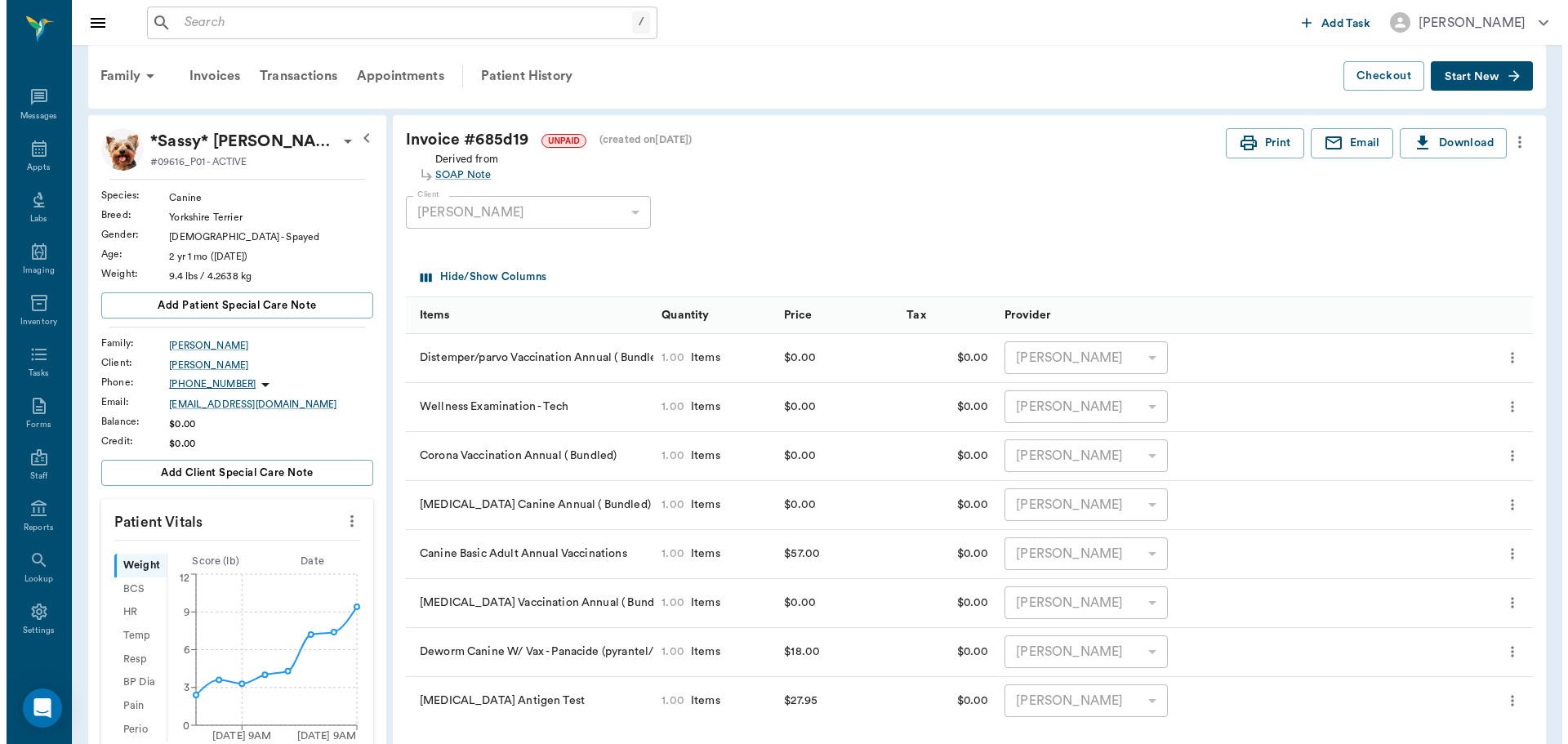
scroll to position [0, 0]
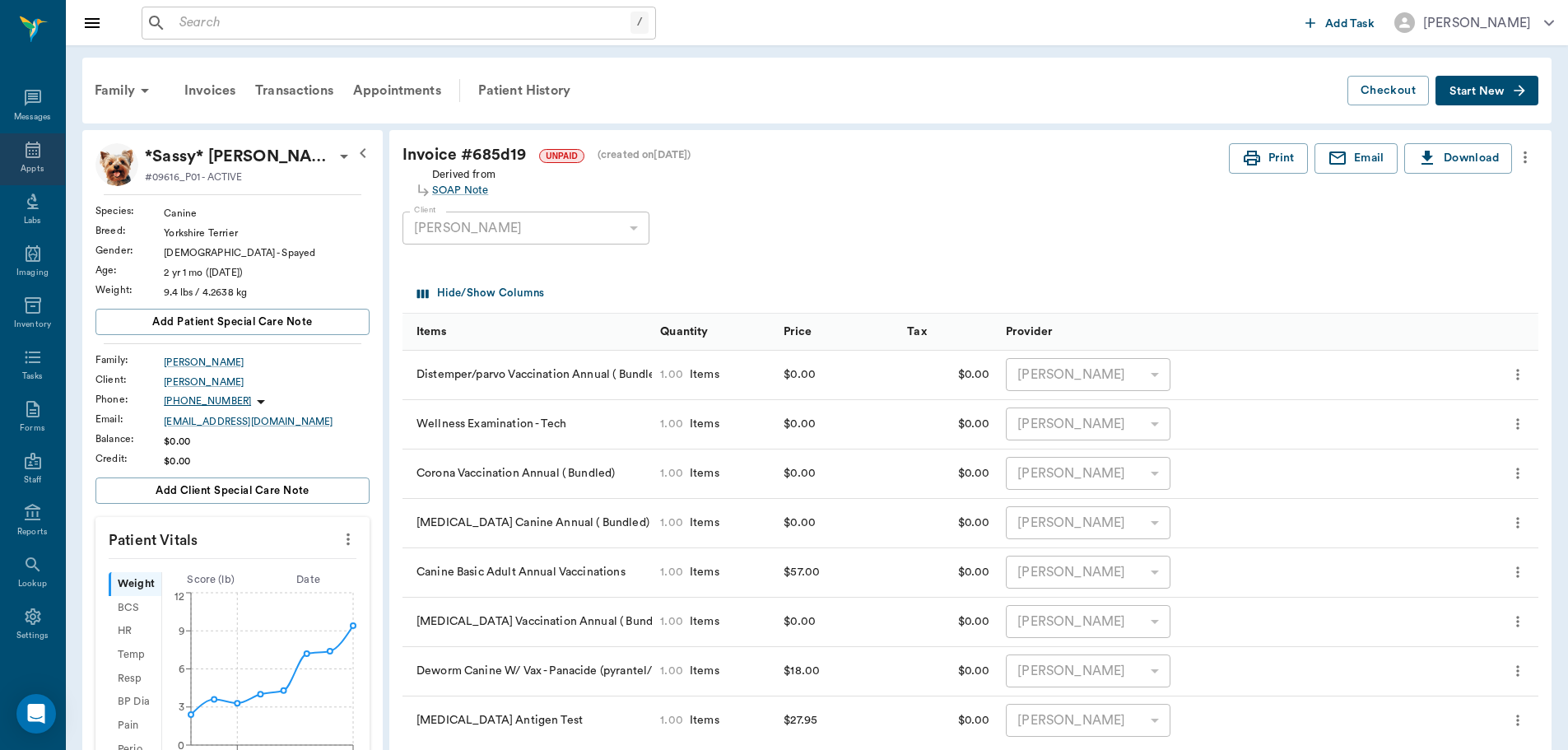
click at [25, 157] on icon at bounding box center [32, 149] width 15 height 17
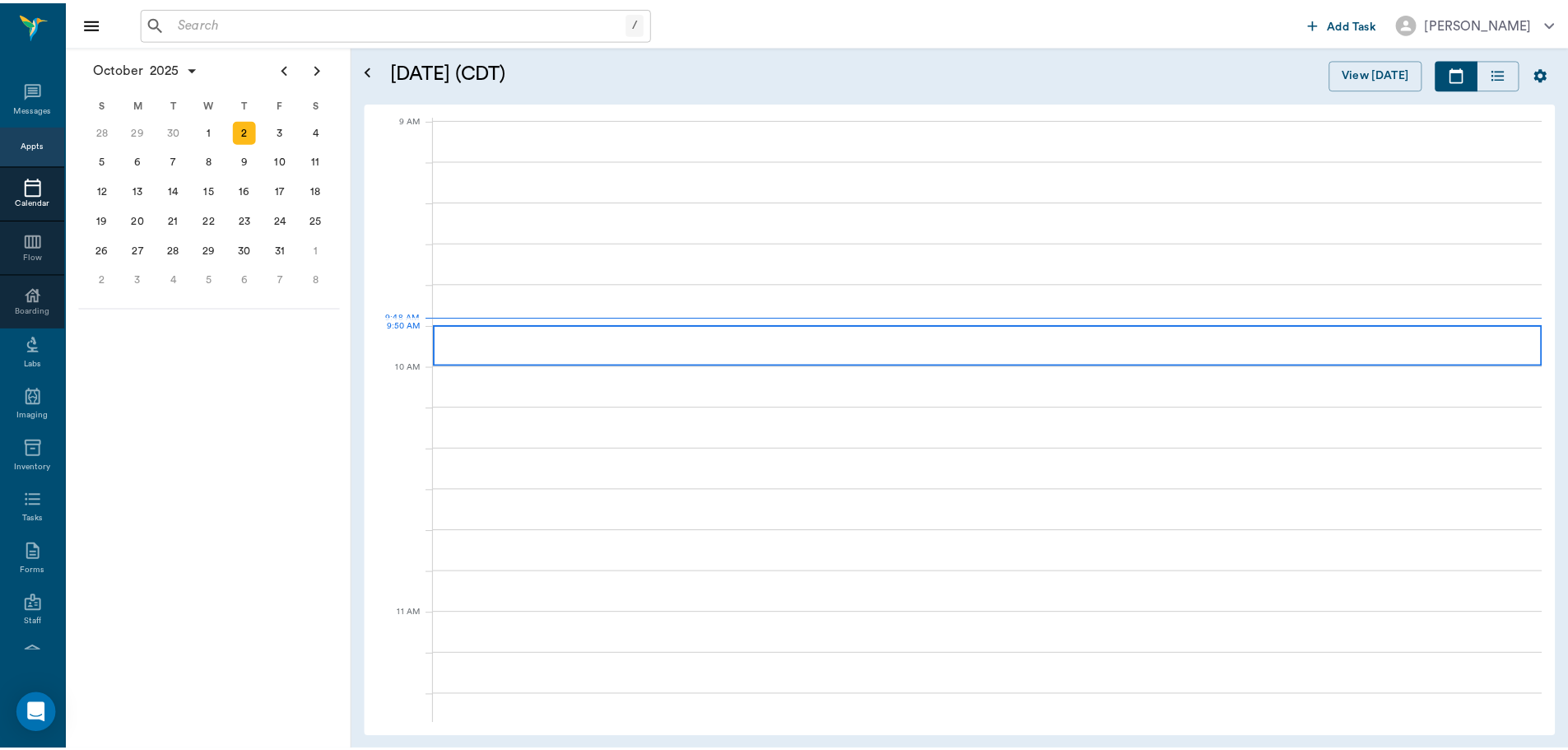
scroll to position [249, 0]
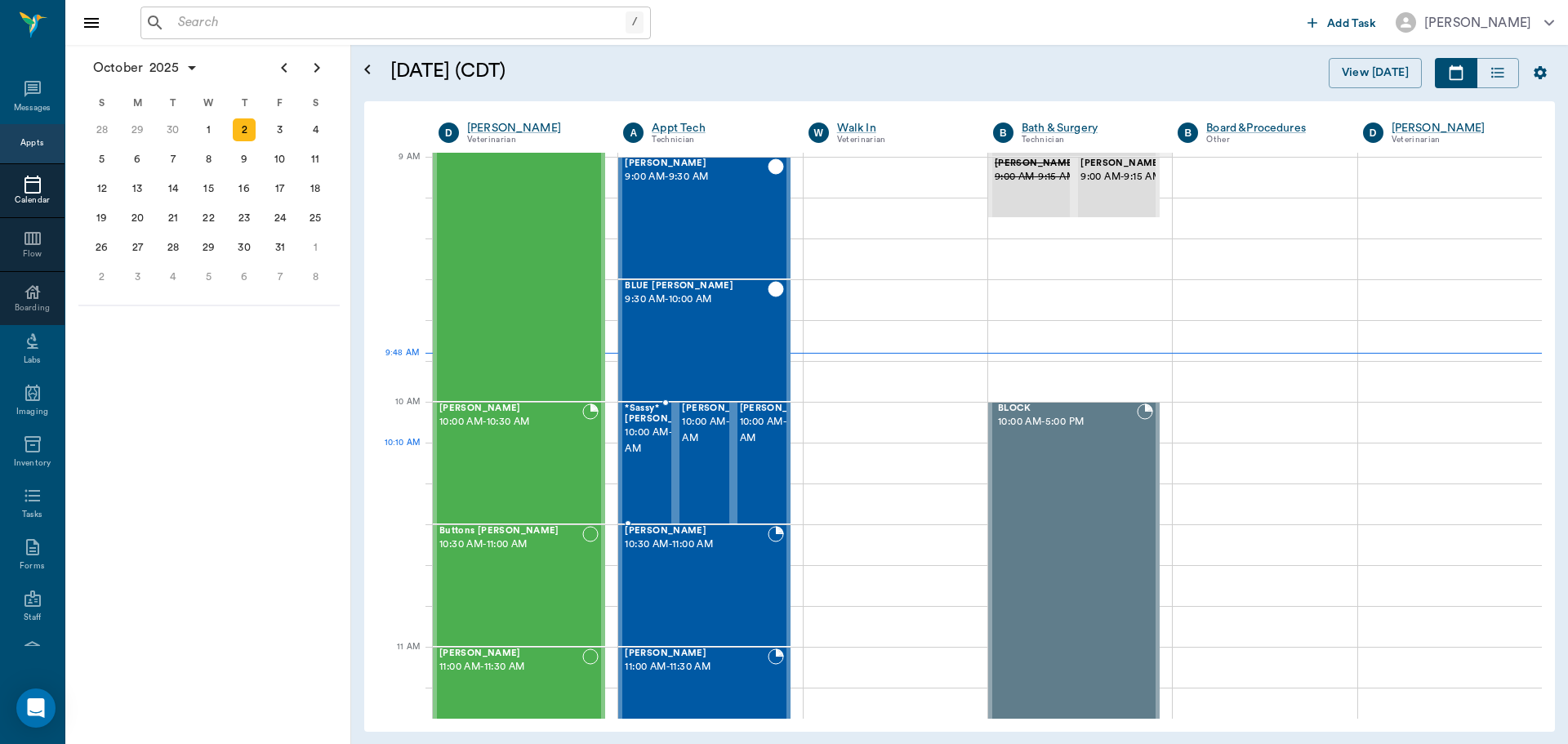
click at [649, 444] on span "10:00 AM - 10:30 AM" at bounding box center [666, 442] width 82 height 33
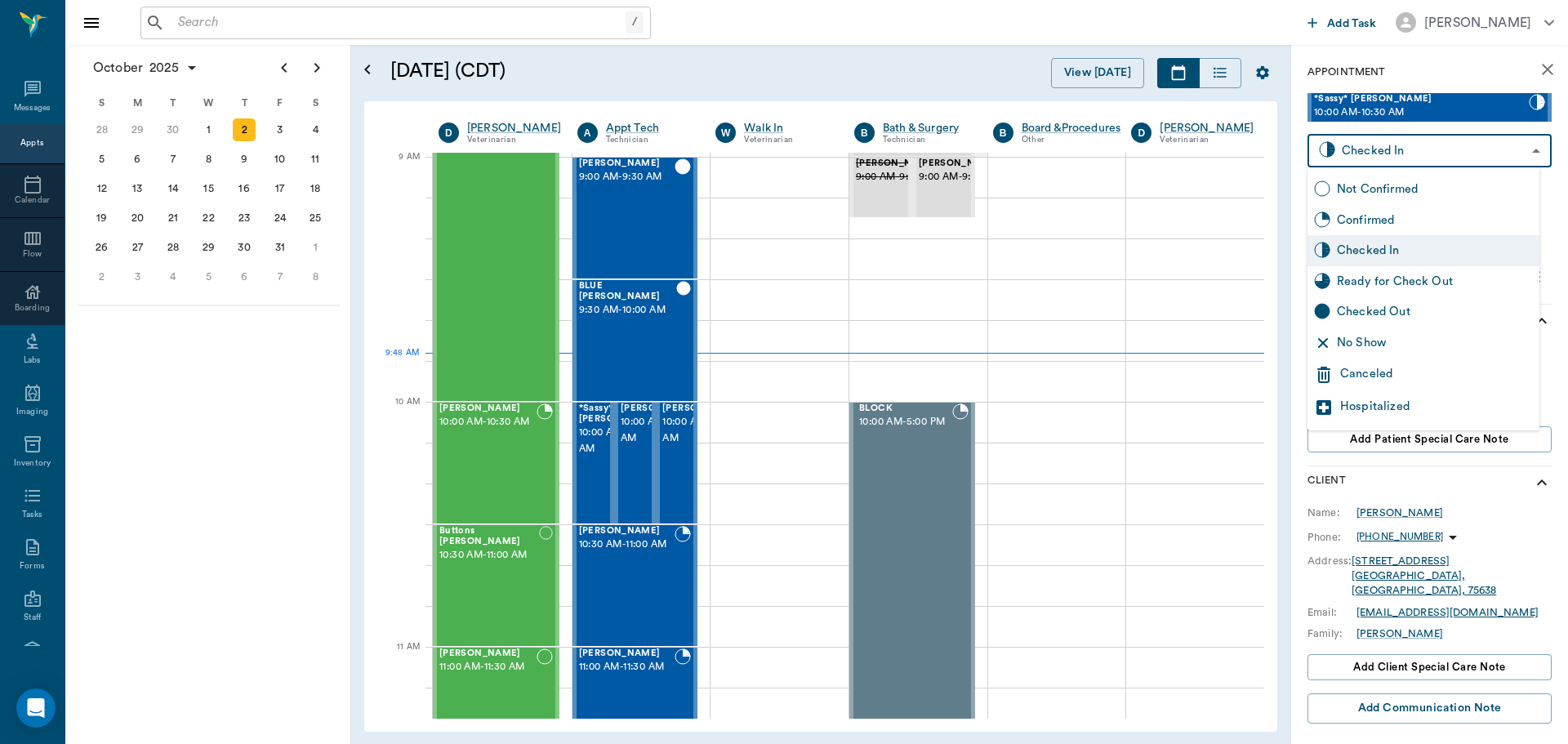
click at [1400, 157] on body "/ ​ Add Task Dr. Bert Ellsworth Nectar Messages Appts Calendar Flow Boarding La…" at bounding box center [784, 372] width 1568 height 744
click at [1400, 291] on div "Ready for Check Out" at bounding box center [1423, 282] width 232 height 31
type input "READY_TO_CHECKOUT"
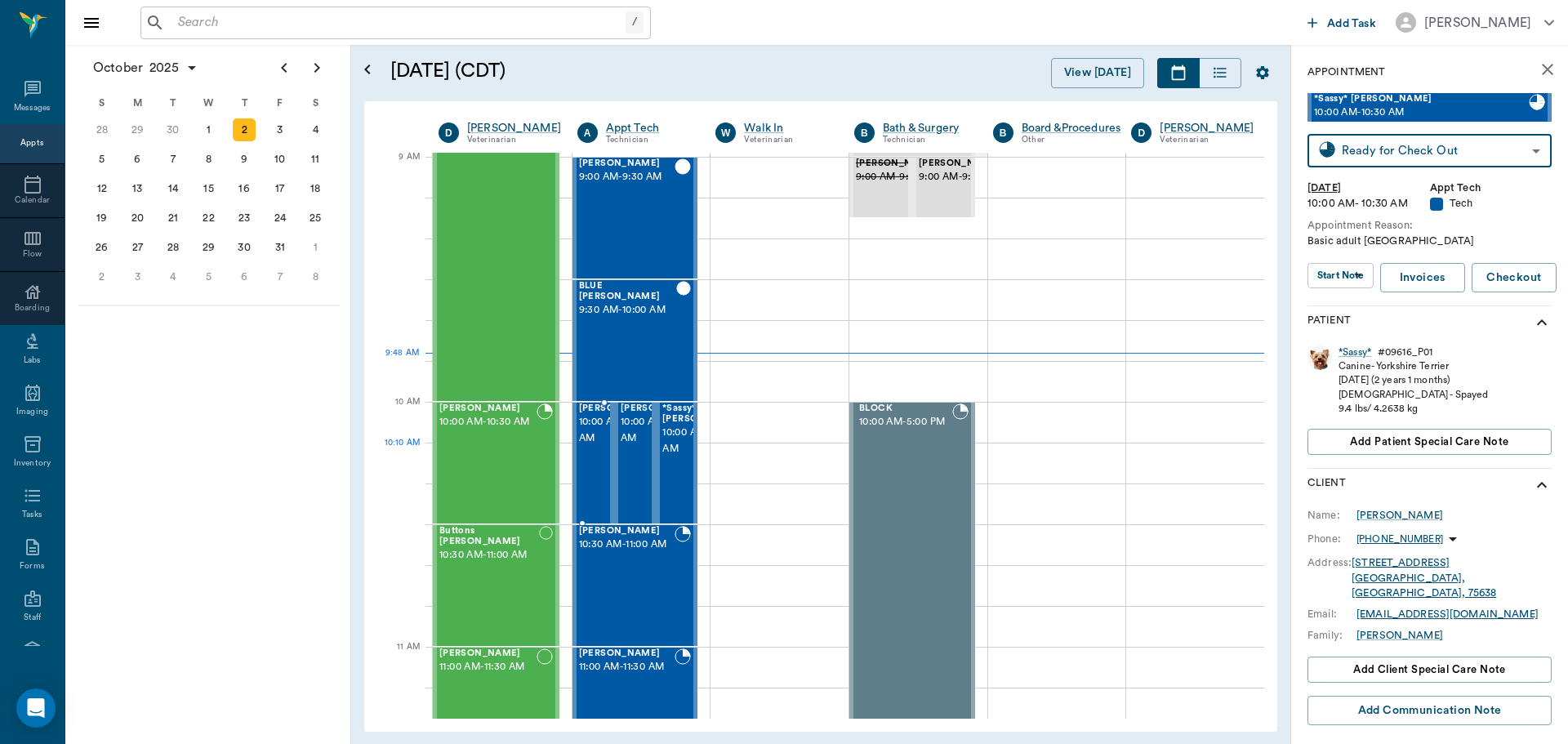
click at [586, 446] on span "10:00 AM - 10:30 AM" at bounding box center [619, 431] width 82 height 33
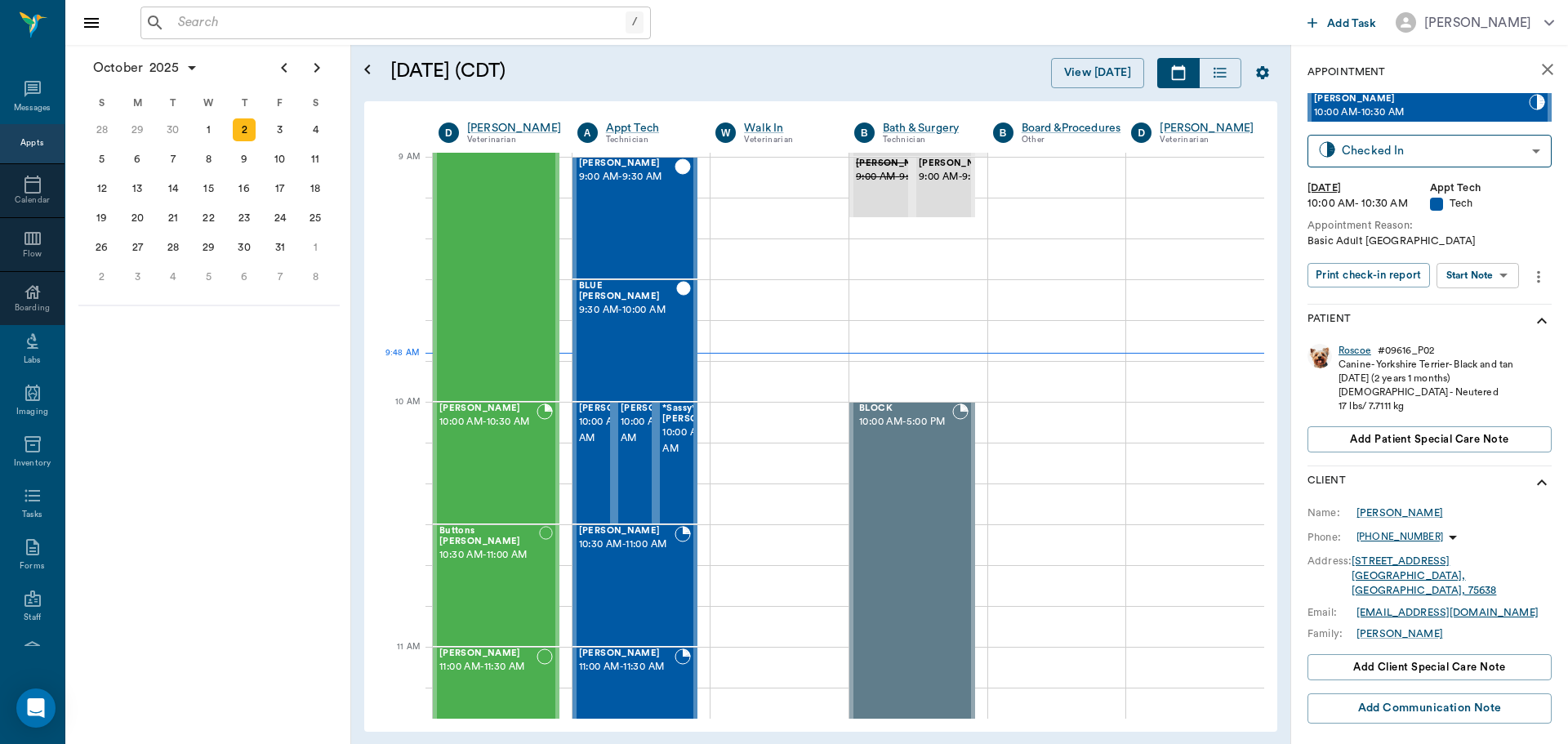
click at [1357, 350] on div "Roscoe" at bounding box center [1354, 351] width 33 height 14
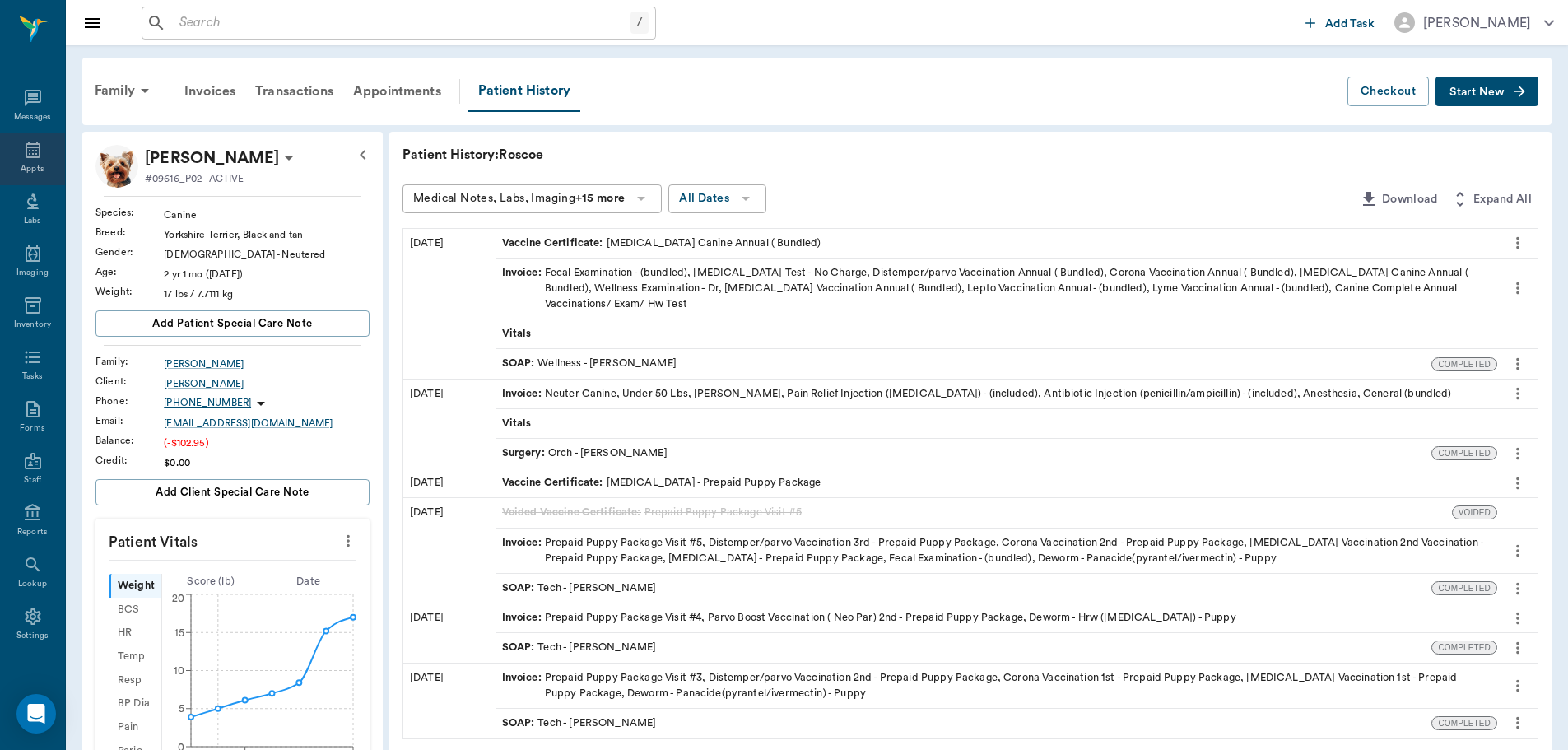
click at [34, 171] on div "Appts" at bounding box center [32, 169] width 23 height 13
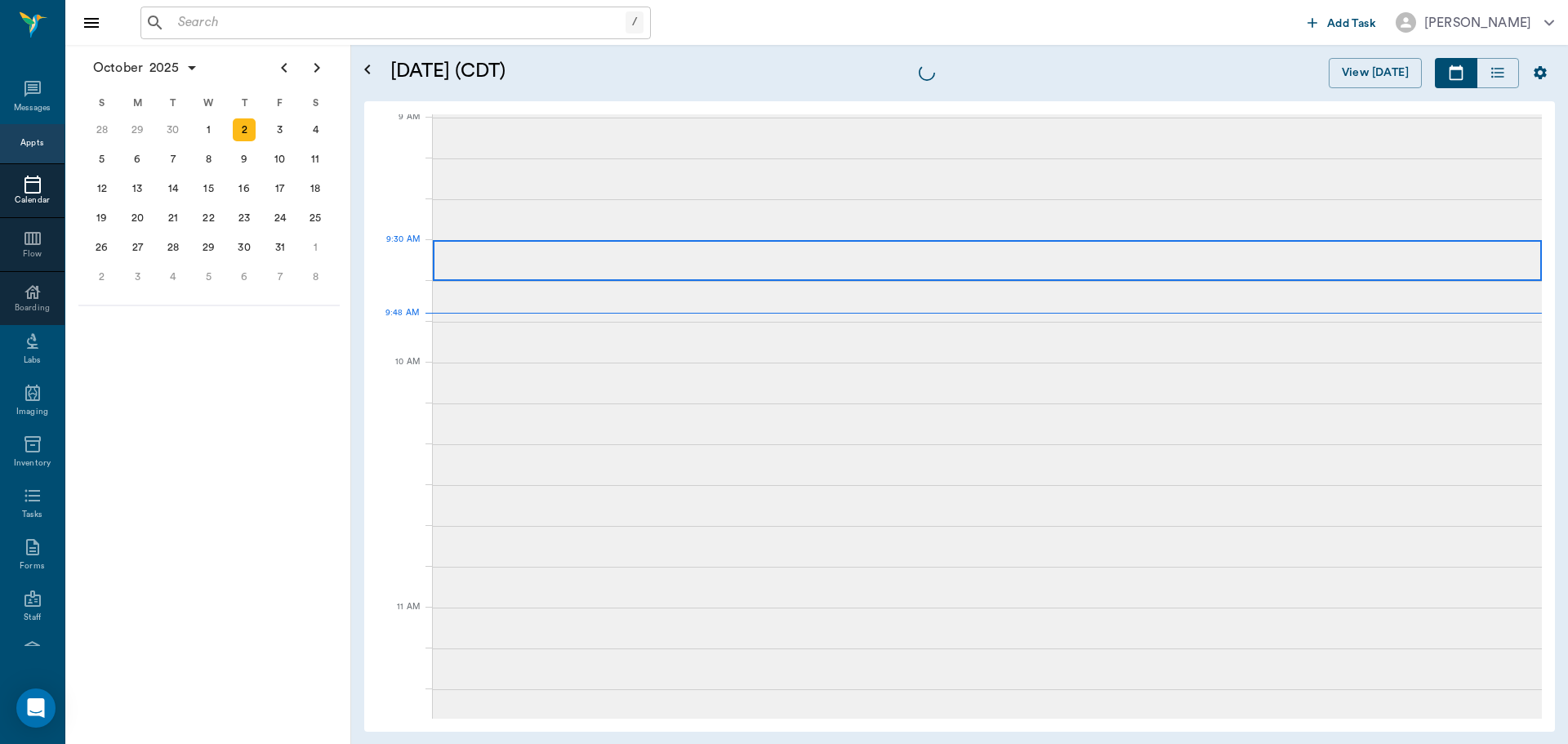
scroll to position [248, 0]
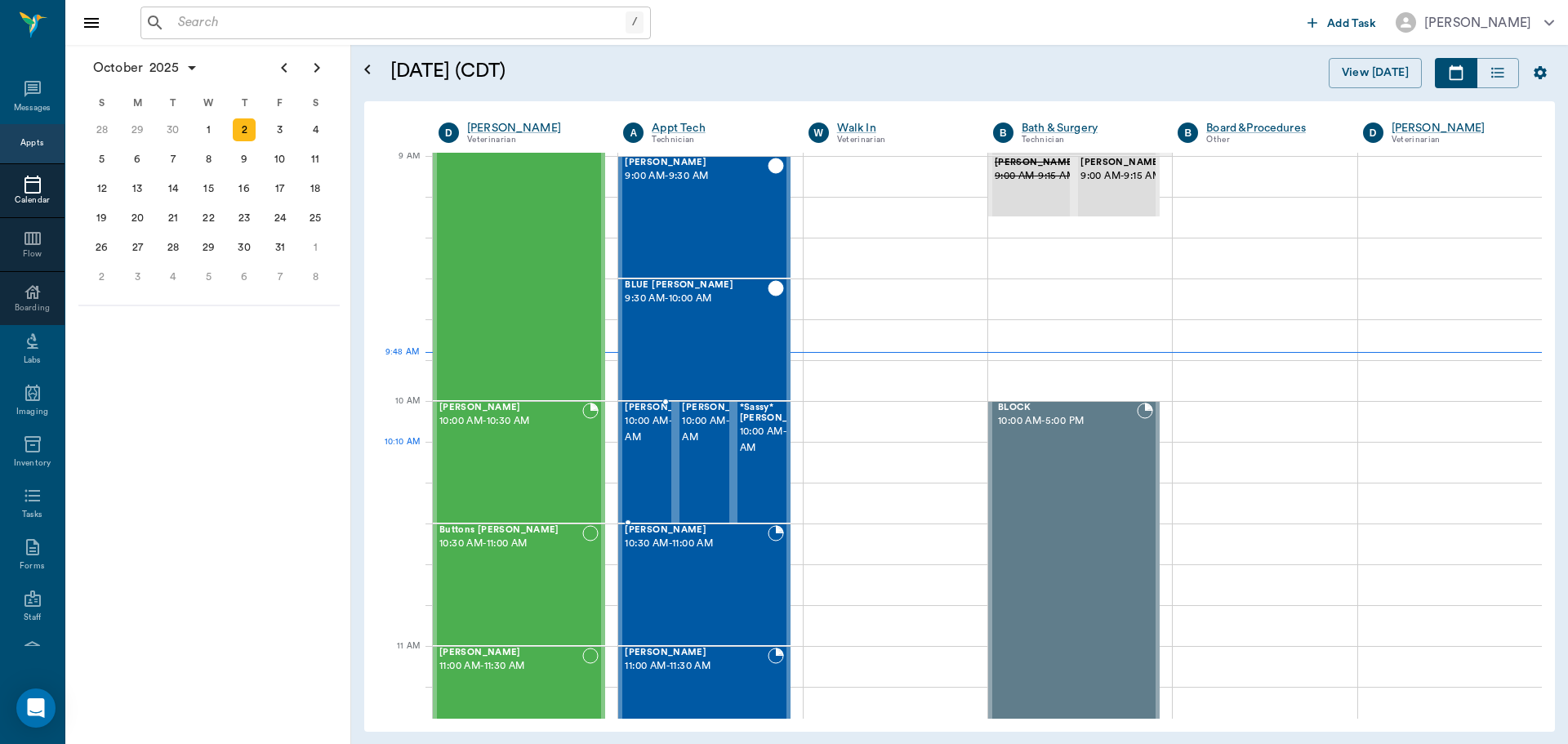
click at [637, 446] on span "10:00 AM - 10:30 AM" at bounding box center [666, 430] width 82 height 33
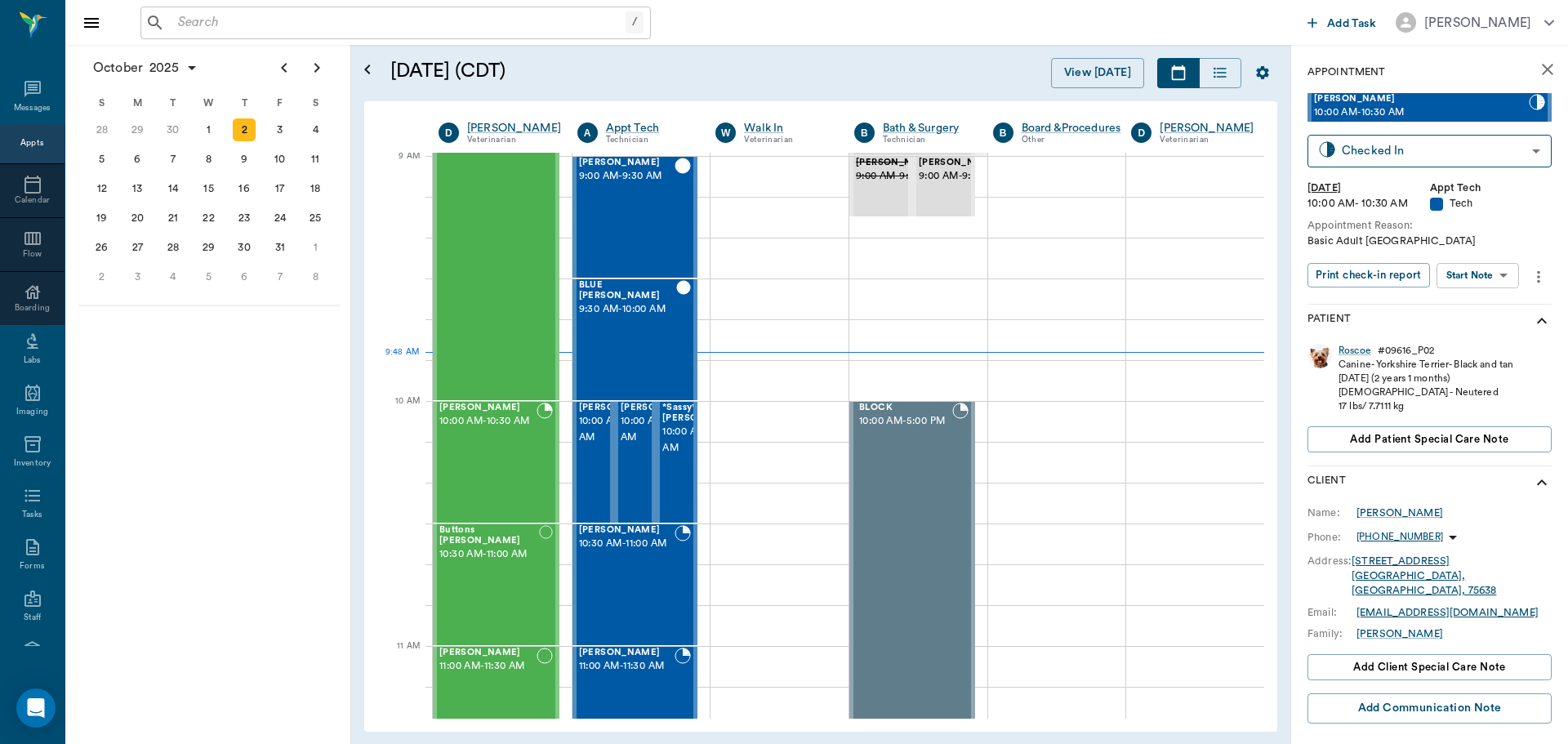
click at [1497, 270] on body "/ ​ Add Task [PERSON_NAME] Nectar Messages Appts Calendar Flow Boarding Labs Im…" at bounding box center [784, 372] width 1568 height 744
click at [1491, 304] on li "Start SOAP" at bounding box center [1478, 308] width 113 height 27
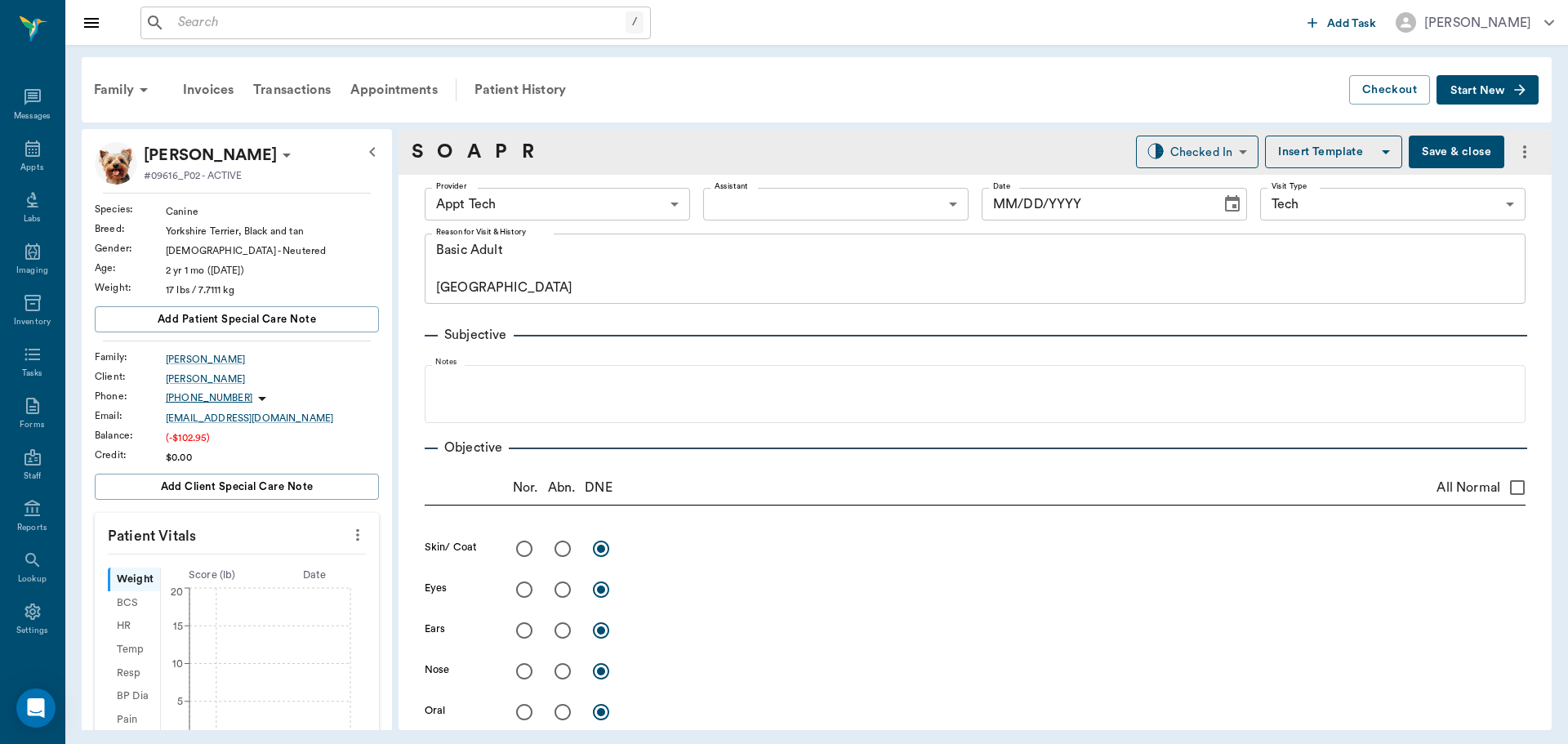
type input "63ec2f075fda476ae8351a4c"
type input "65d2be4f46e3a538d89b8c1a"
type textarea "Basic Adult [GEOGRAPHIC_DATA]"
type input "[DATE]"
click at [353, 535] on icon "more" at bounding box center [357, 534] width 18 height 19
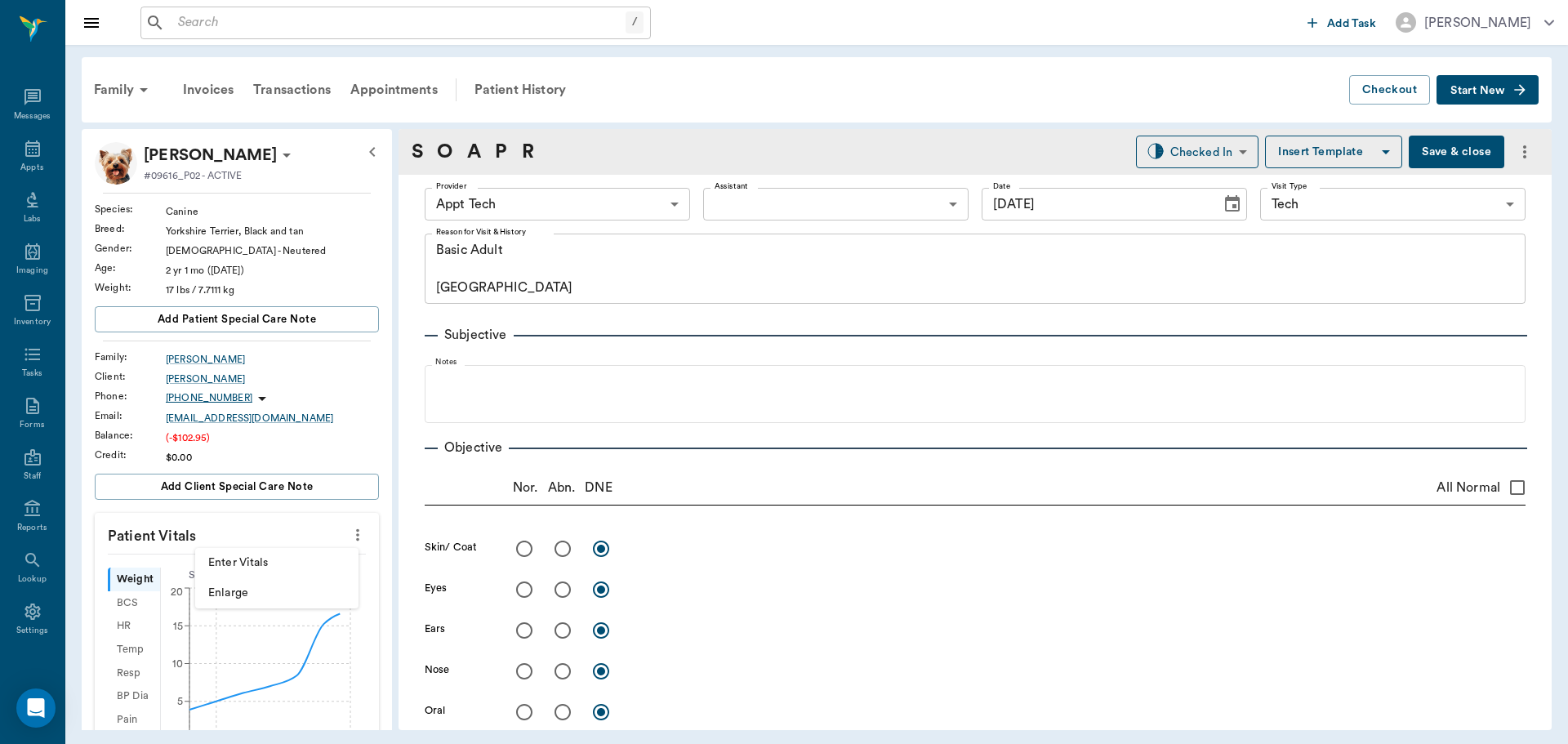
click at [301, 563] on span "Enter Vitals" at bounding box center [277, 563] width 137 height 17
click at [260, 577] on input "text" at bounding box center [236, 584] width 142 height 33
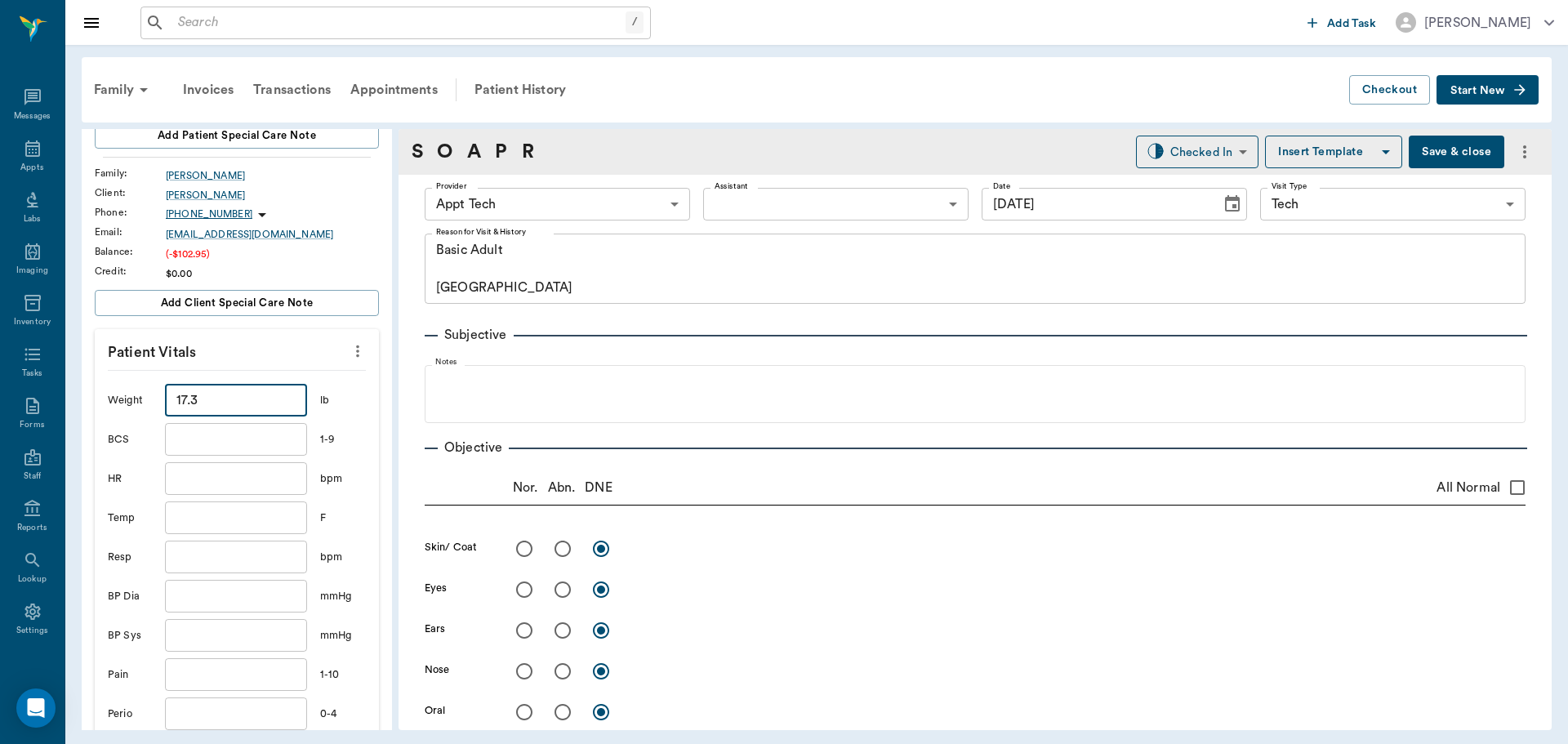
scroll to position [245, 0]
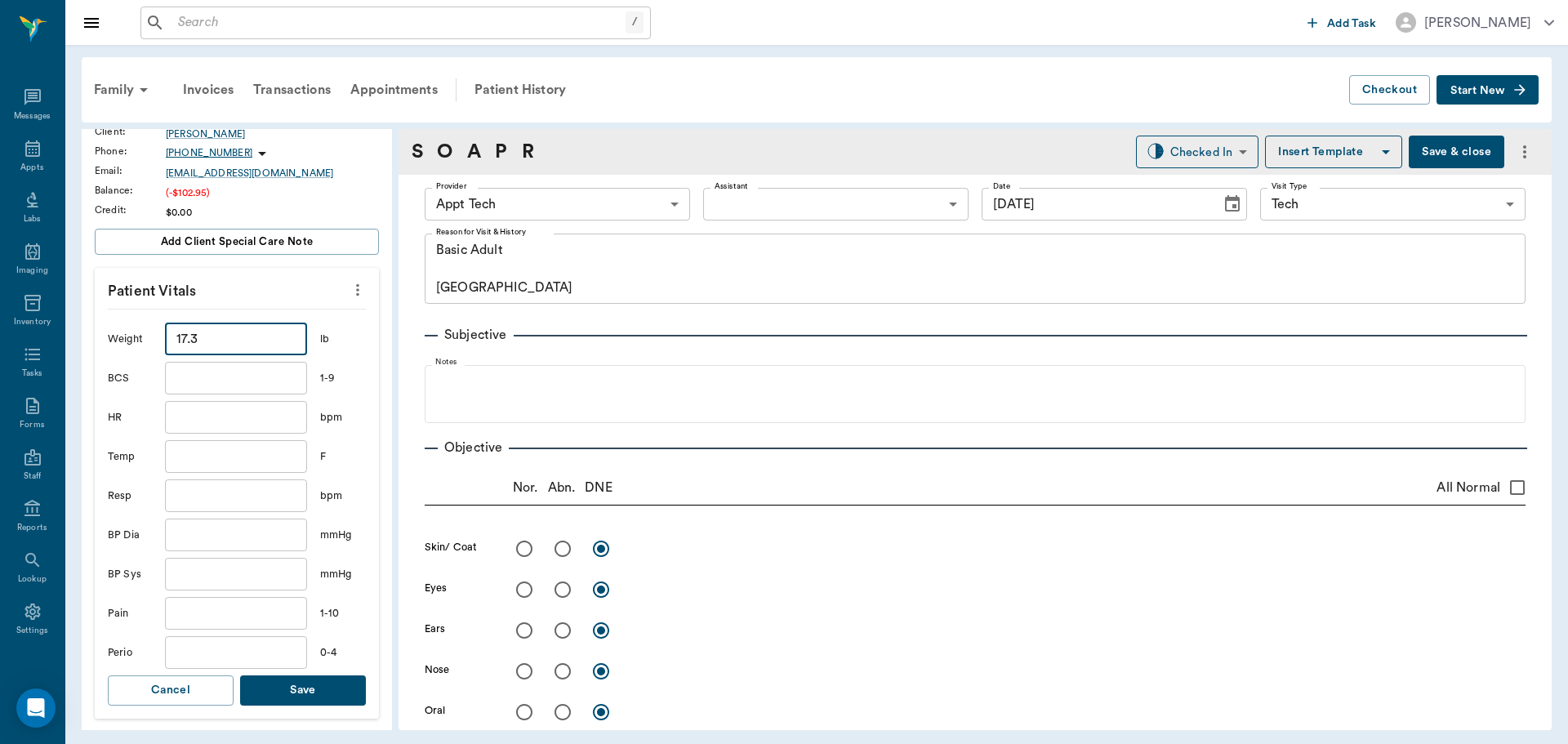
type input "17.3"
click at [328, 694] on button "Save" at bounding box center [303, 690] width 126 height 30
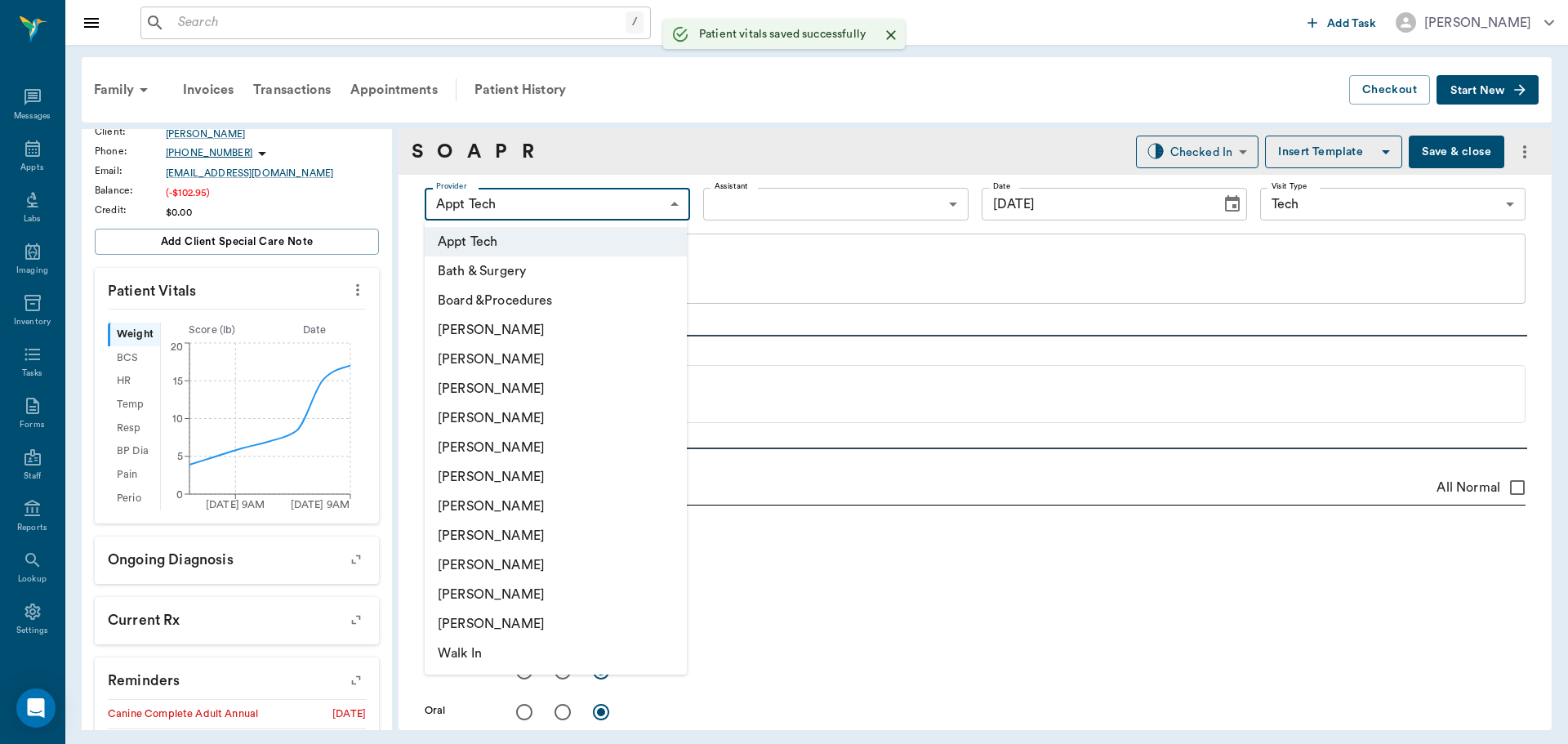
click at [534, 204] on body "/ ​ Add Task Dr. Bert Ellsworth Nectar Messages Appts Labs Imaging Inventory Ta…" at bounding box center [784, 372] width 1568 height 744
drag, startPoint x: 570, startPoint y: 545, endPoint x: 633, endPoint y: 428, distance: 132.9
click at [571, 545] on li "[PERSON_NAME]" at bounding box center [556, 535] width 262 height 29
type input "63ec2e7e52e12b0ba117b124"
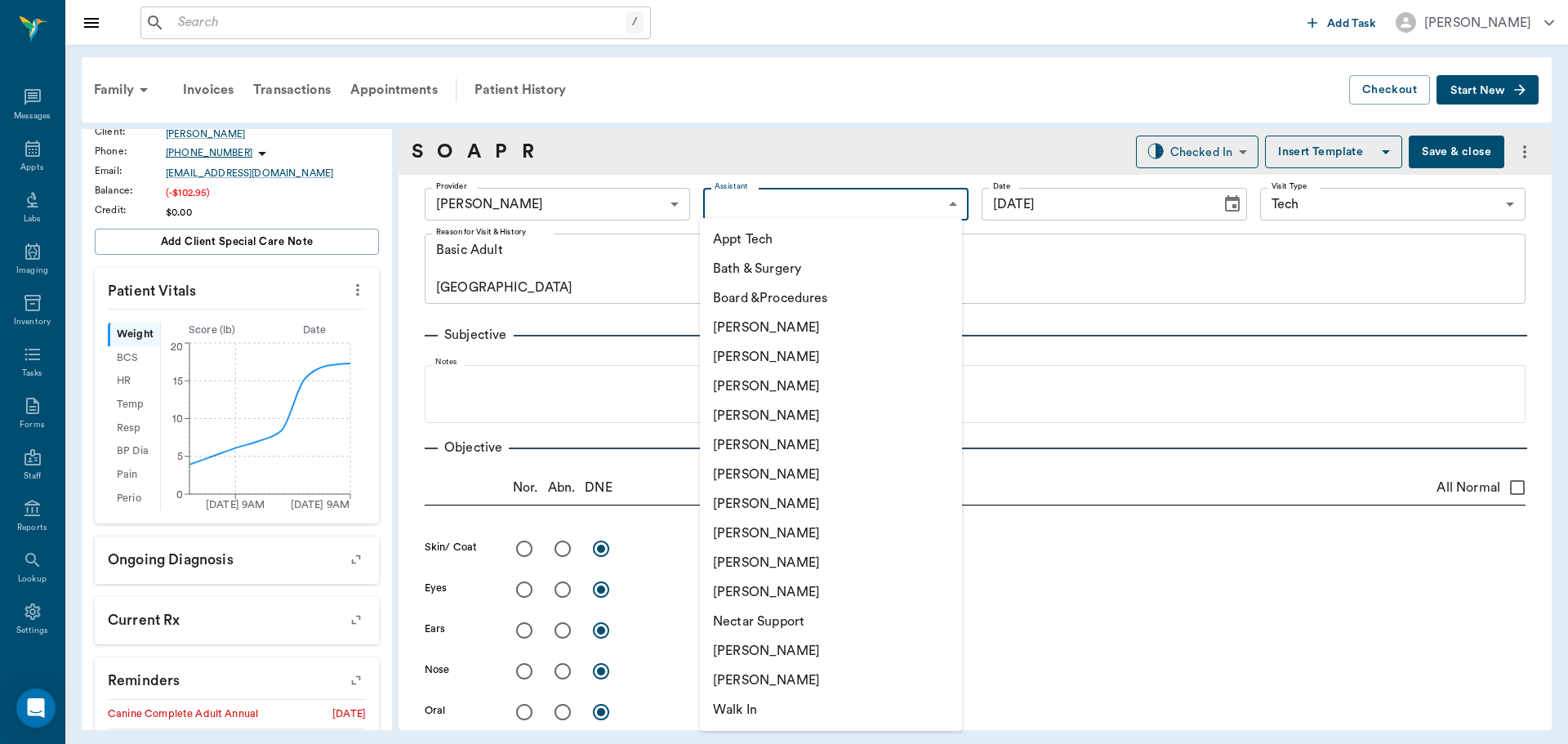
click at [723, 203] on body "/ ​ Add Task Dr. Bert Ellsworth Nectar Messages Appts Labs Imaging Inventory Ta…" at bounding box center [784, 372] width 1568 height 744
click at [735, 245] on li "Appt Tech" at bounding box center [830, 239] width 262 height 29
type input "63ec2f075fda476ae8351a4c"
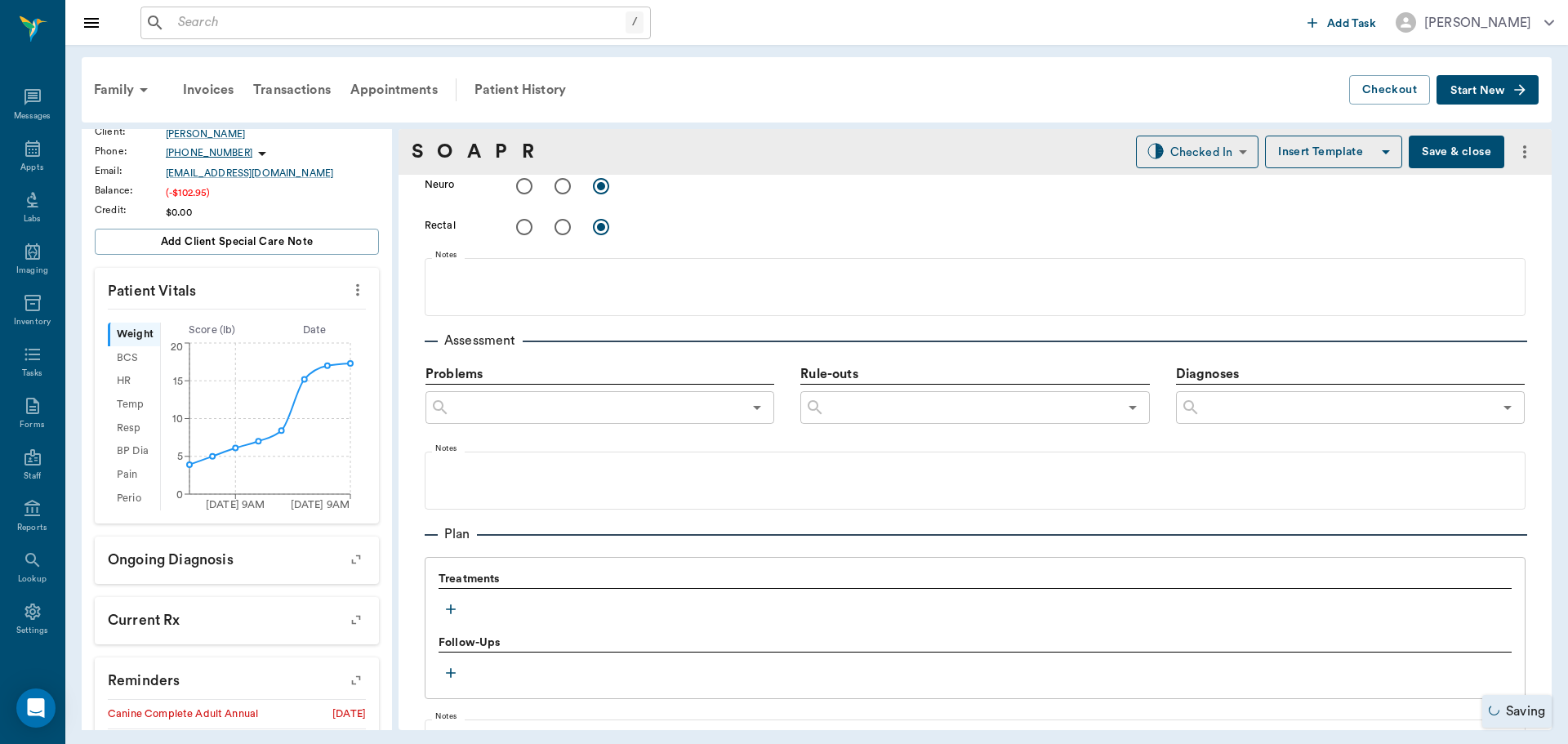
scroll to position [899, 0]
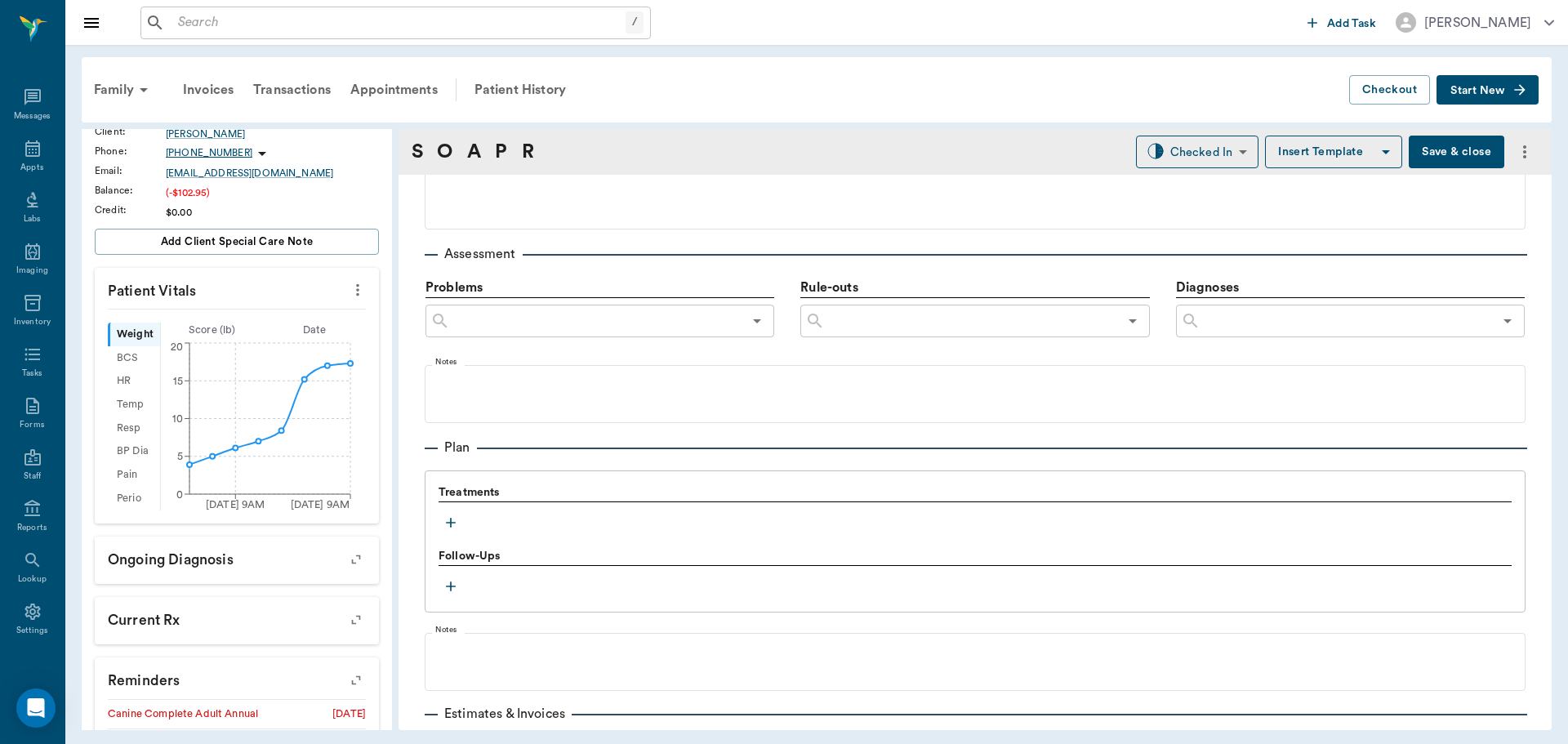
click at [459, 525] on button "button" at bounding box center [450, 522] width 24 height 24
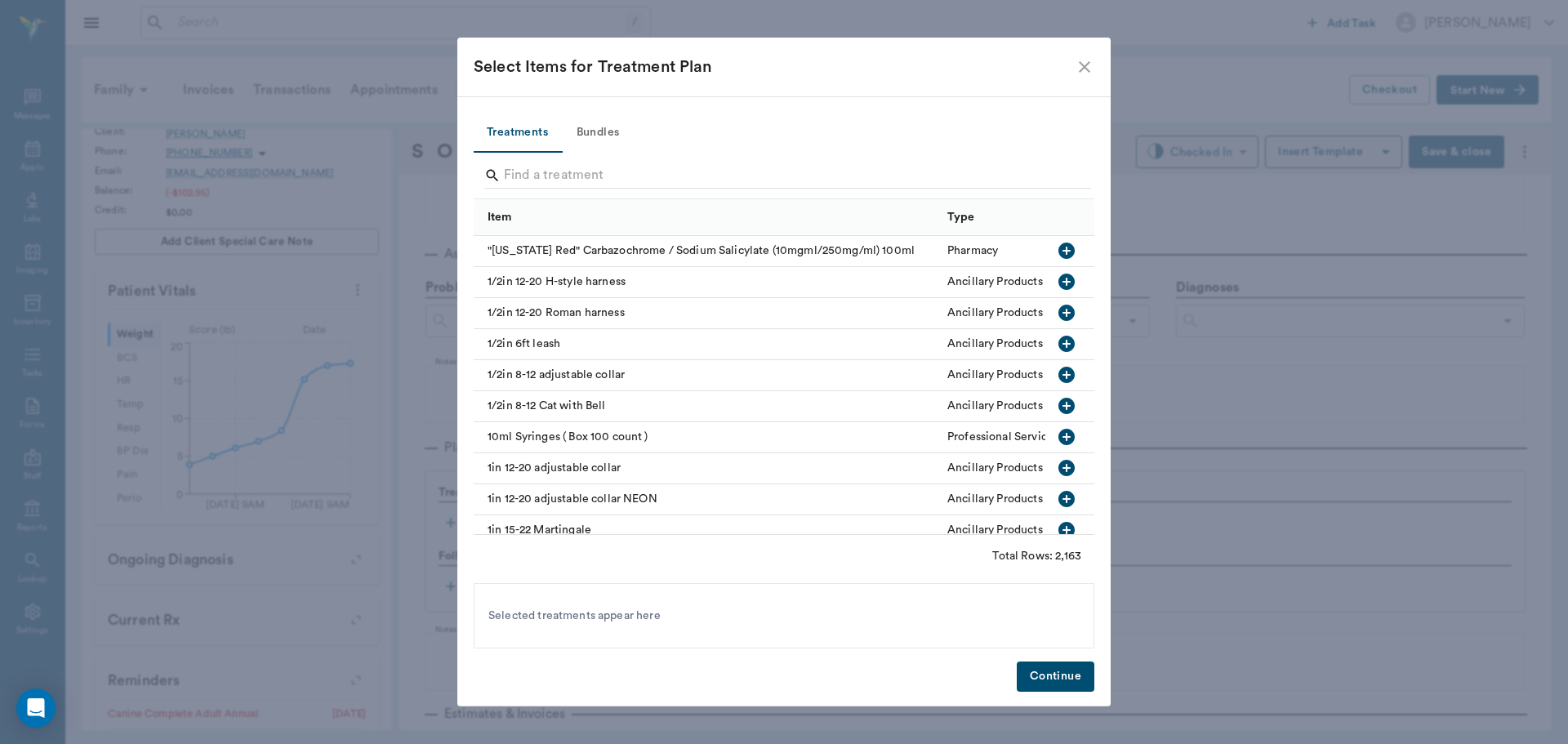
click at [604, 129] on button "Bundles" at bounding box center [598, 132] width 73 height 40
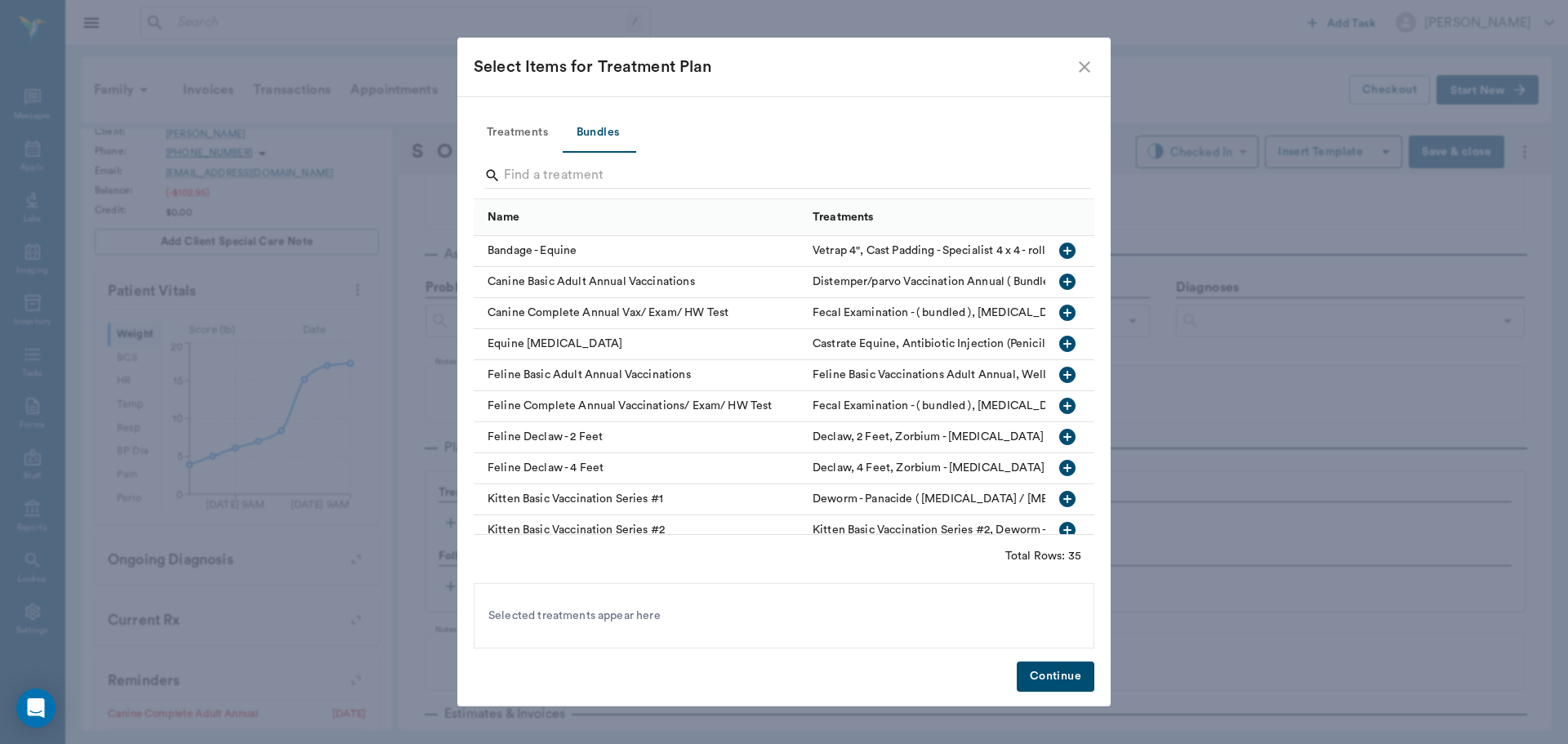
click at [593, 177] on input "Search" at bounding box center [785, 175] width 562 height 26
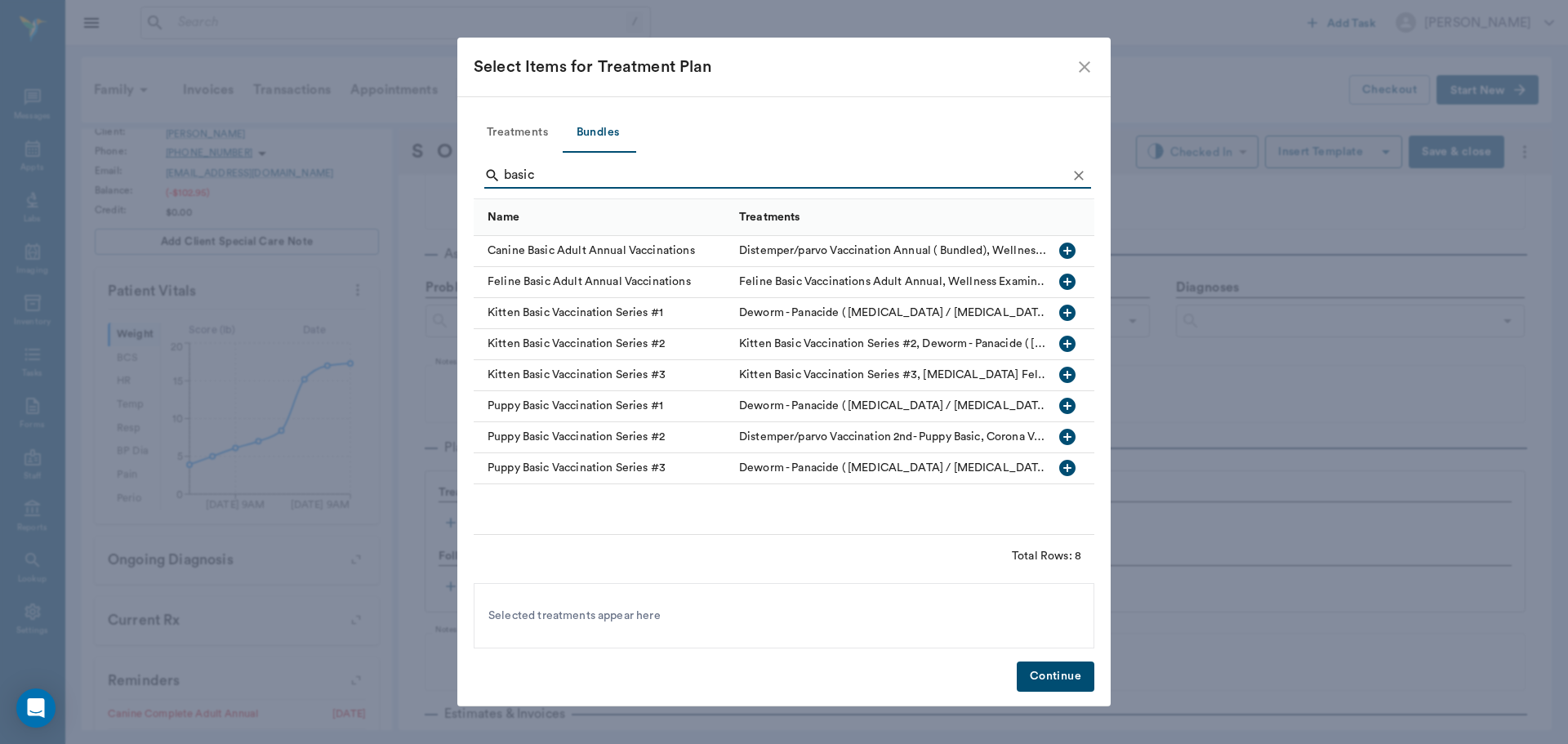
type input "basic"
click at [1062, 254] on icon "button" at bounding box center [1067, 250] width 16 height 16
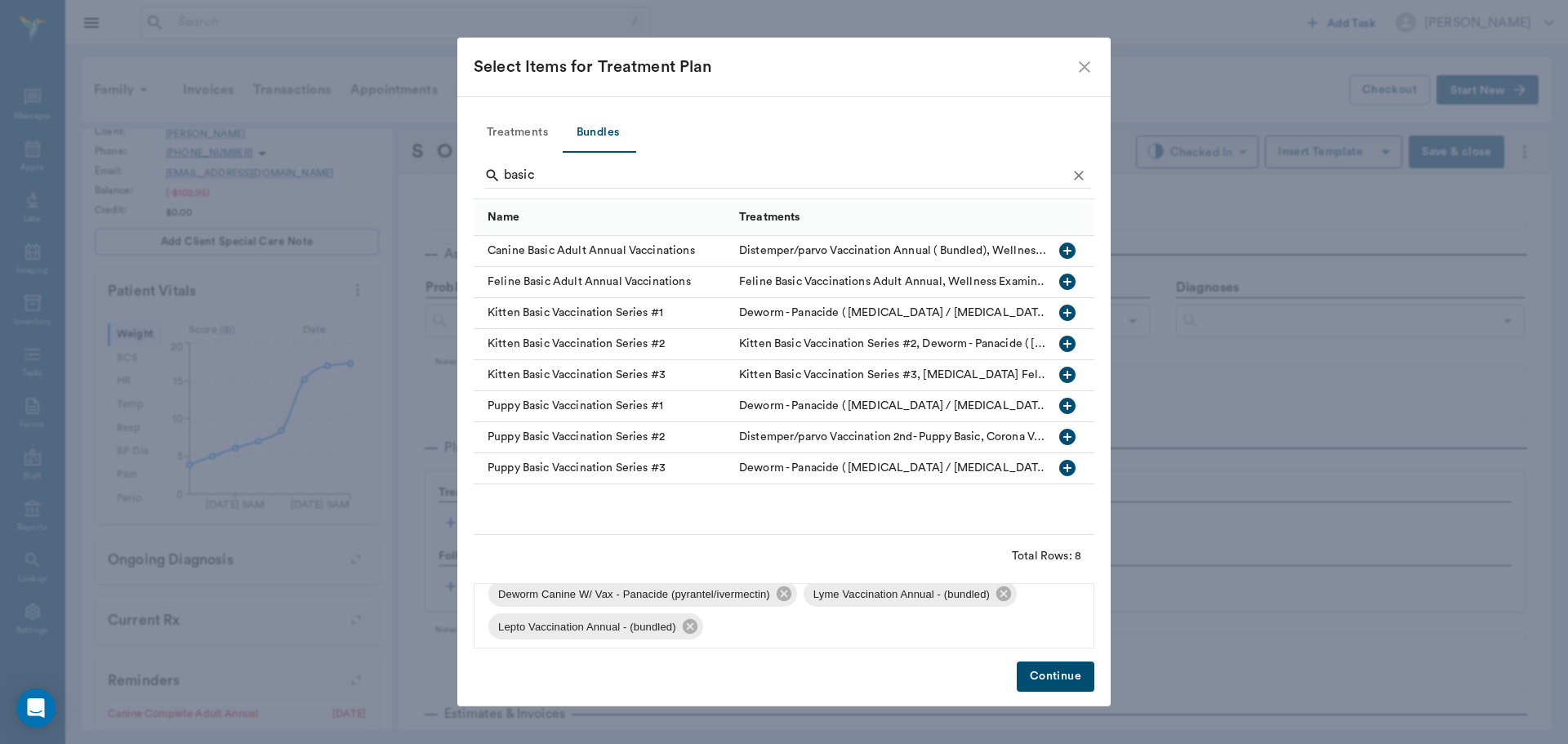
scroll to position [121, 0]
click at [1005, 593] on icon at bounding box center [1003, 587] width 14 height 14
click at [1002, 620] on icon at bounding box center [1004, 620] width 14 height 14
click at [544, 132] on button "Treatments" at bounding box center [517, 132] width 87 height 40
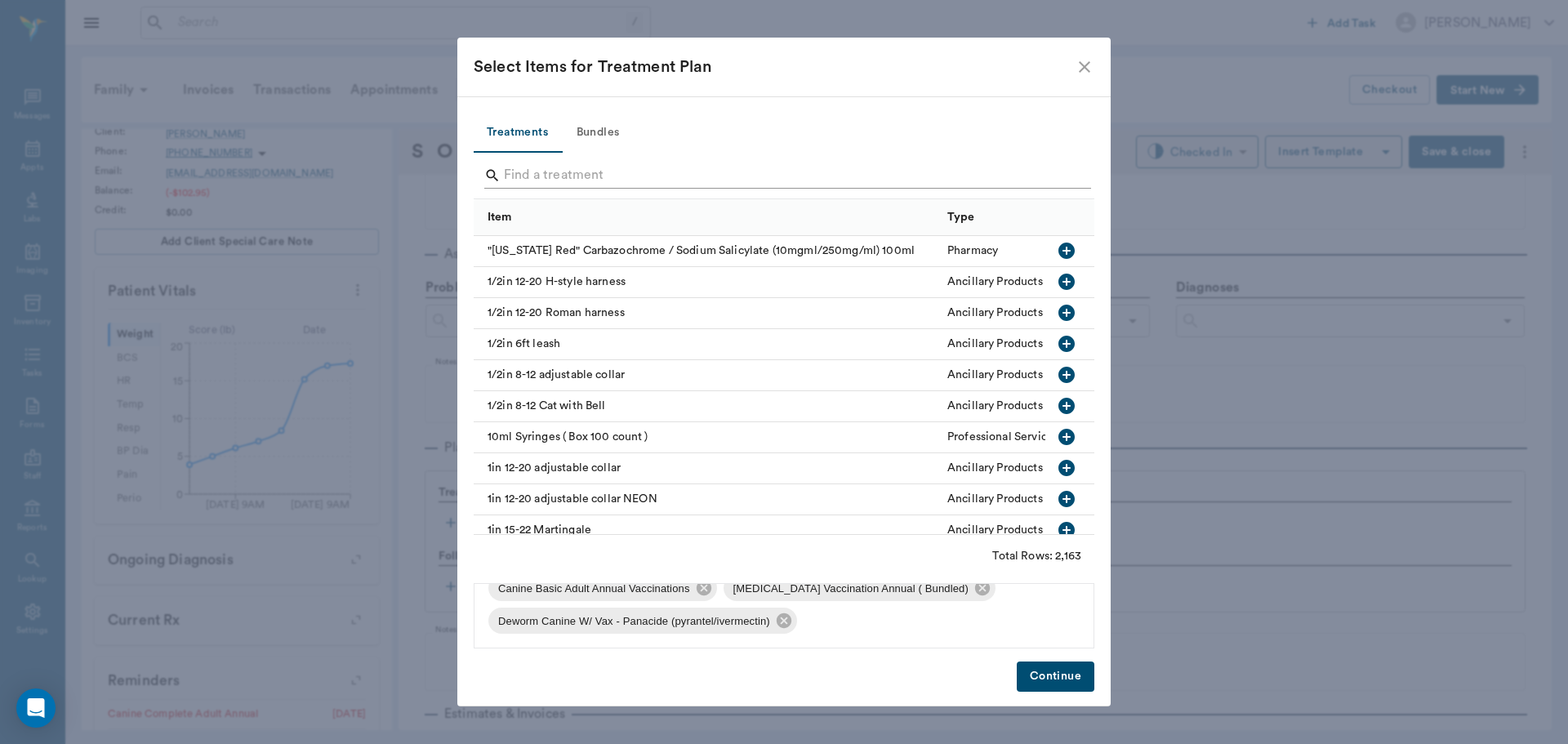
click at [546, 167] on input "Search" at bounding box center [785, 175] width 562 height 26
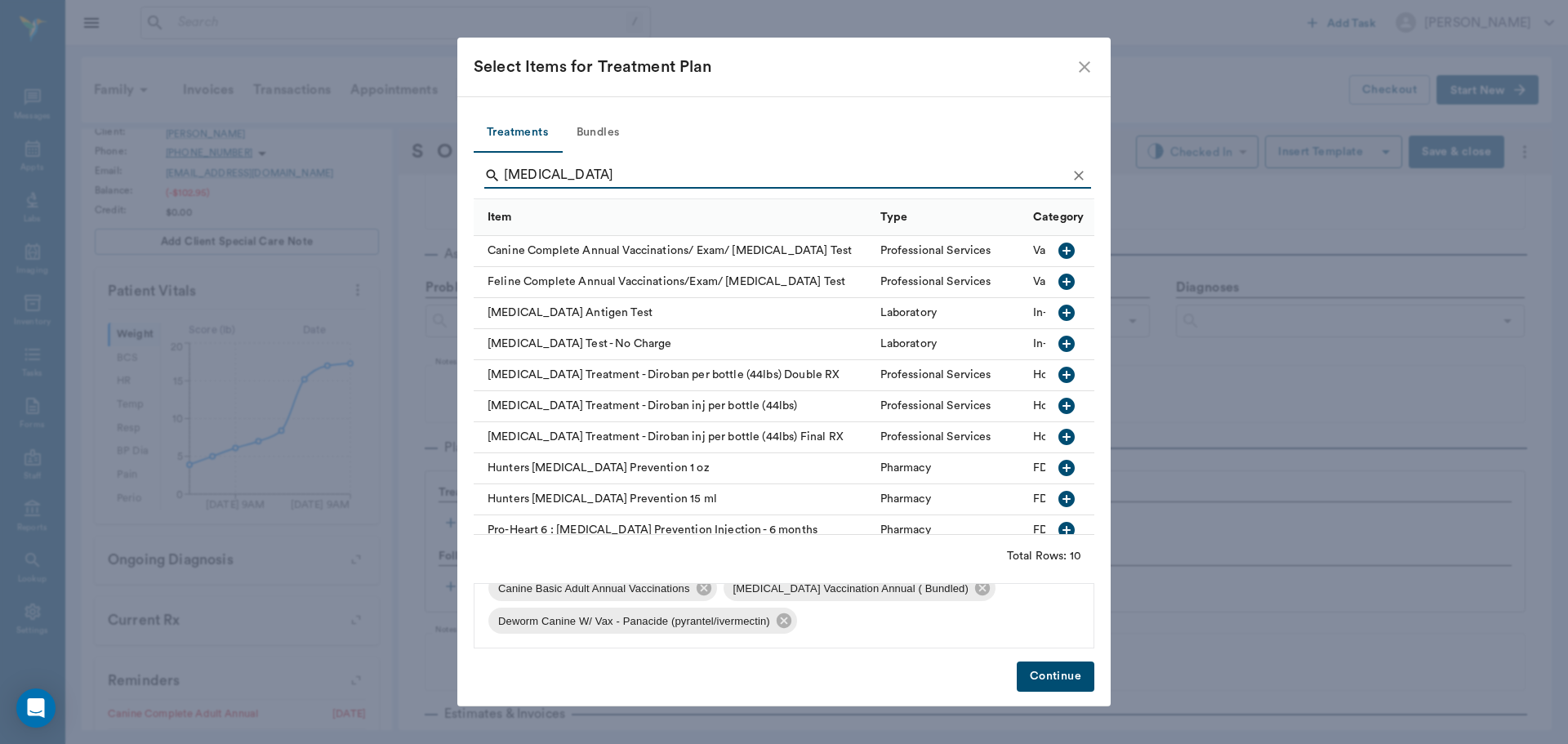
type input "heartworm"
click at [1057, 311] on icon "button" at bounding box center [1067, 313] width 19 height 19
click at [1073, 172] on icon "Clear" at bounding box center [1078, 175] width 16 height 16
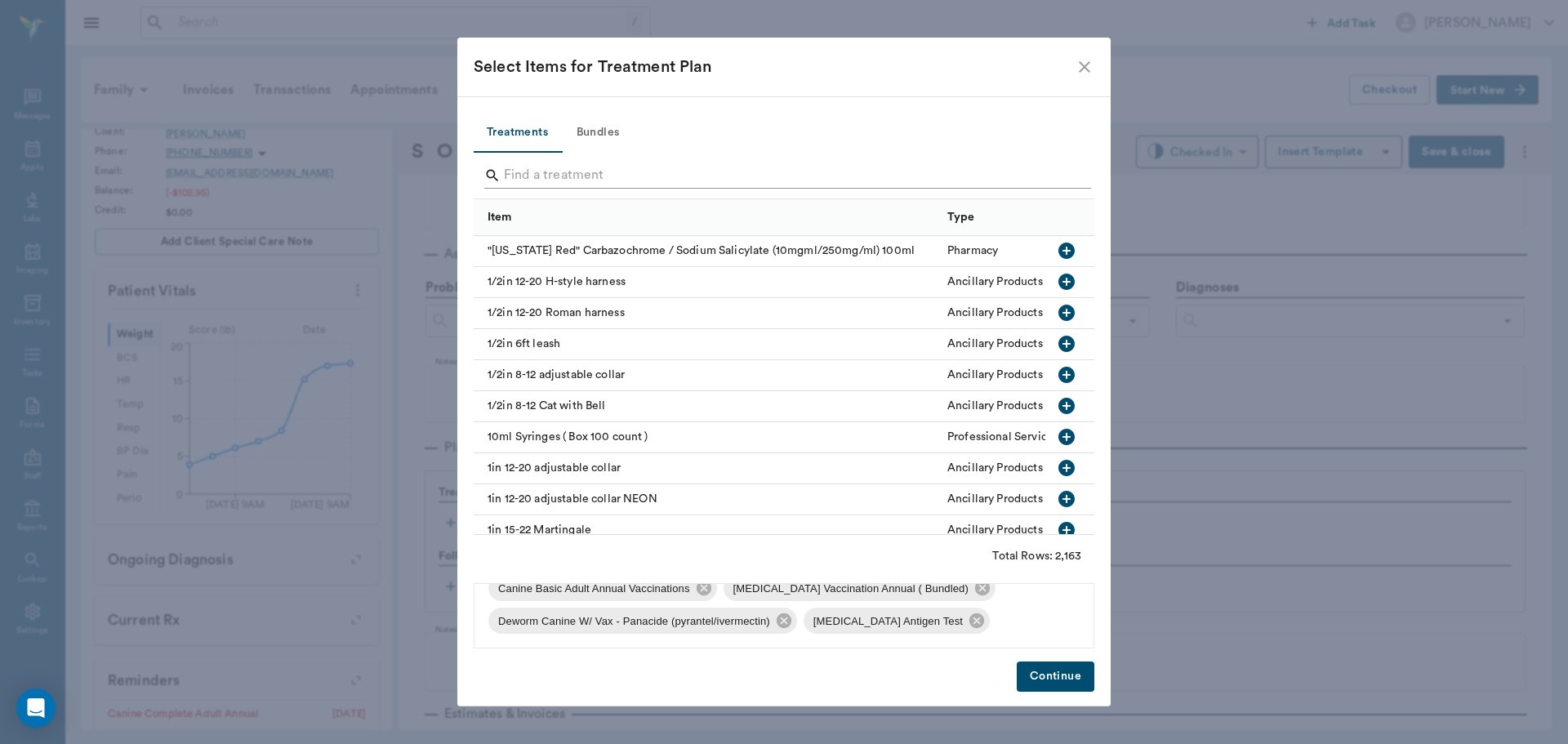
click at [1058, 171] on input "Search" at bounding box center [785, 175] width 562 height 26
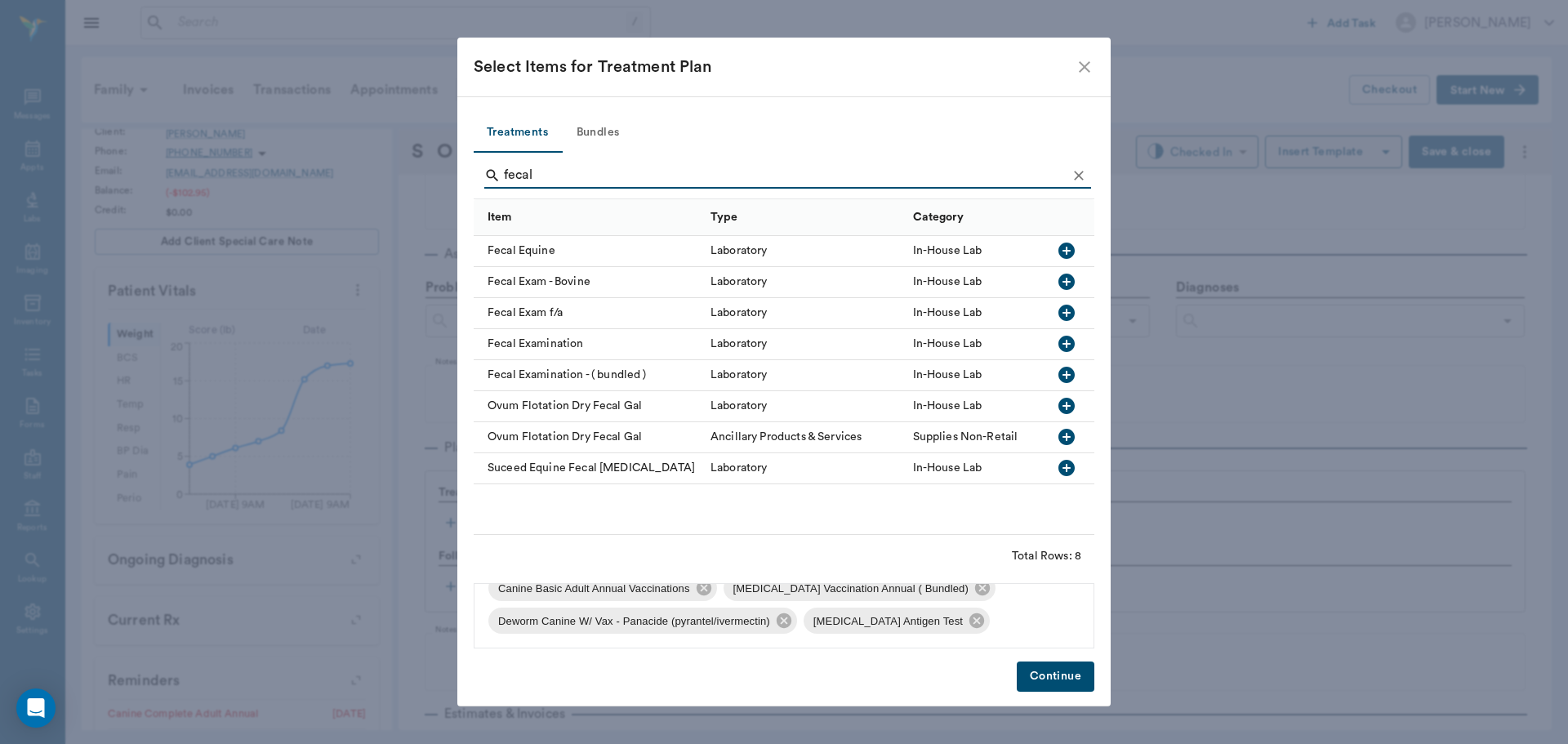
type input "fecal"
click at [1063, 348] on icon "button" at bounding box center [1066, 343] width 16 height 16
click at [1069, 673] on button "Continue" at bounding box center [1055, 676] width 77 height 30
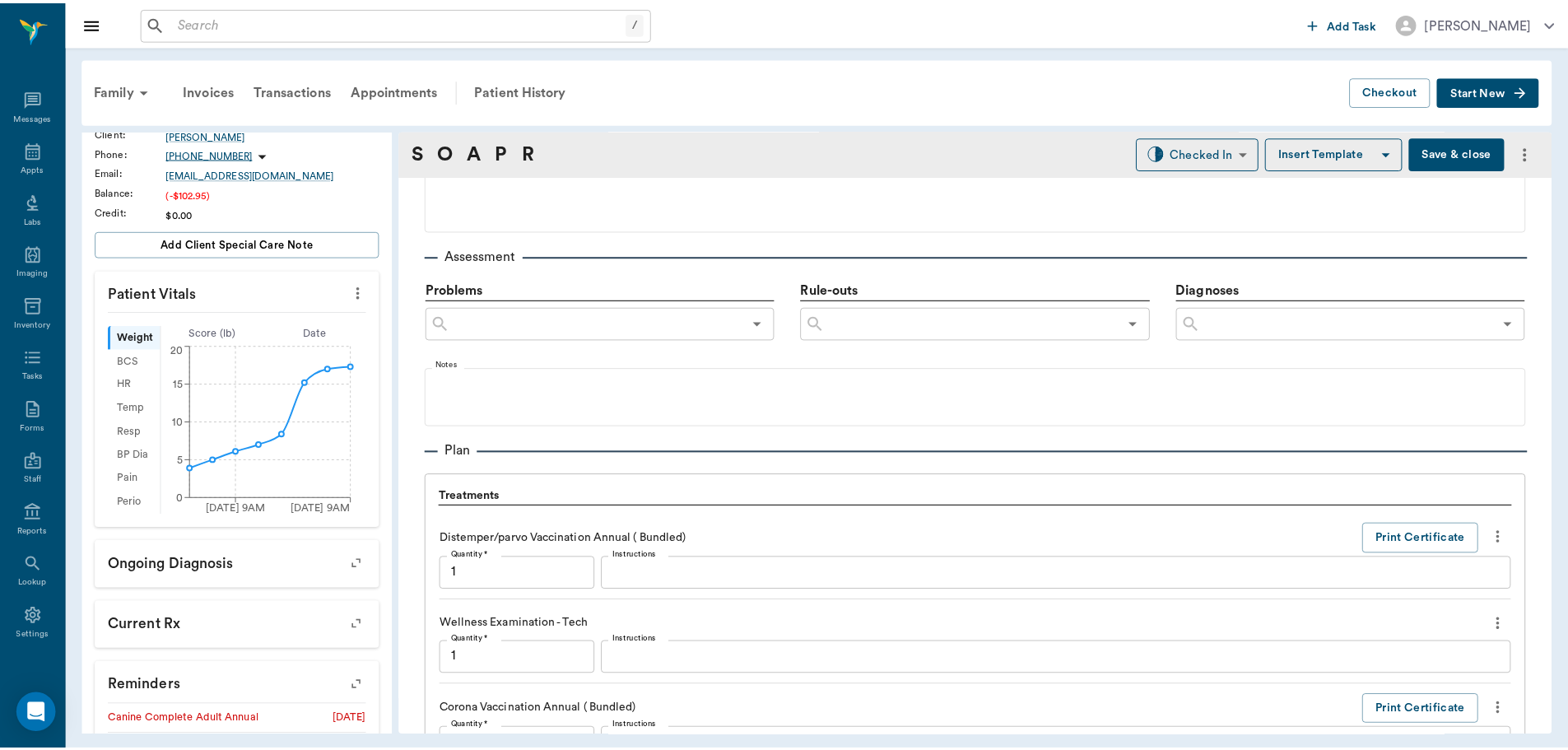
scroll to position [1780, 0]
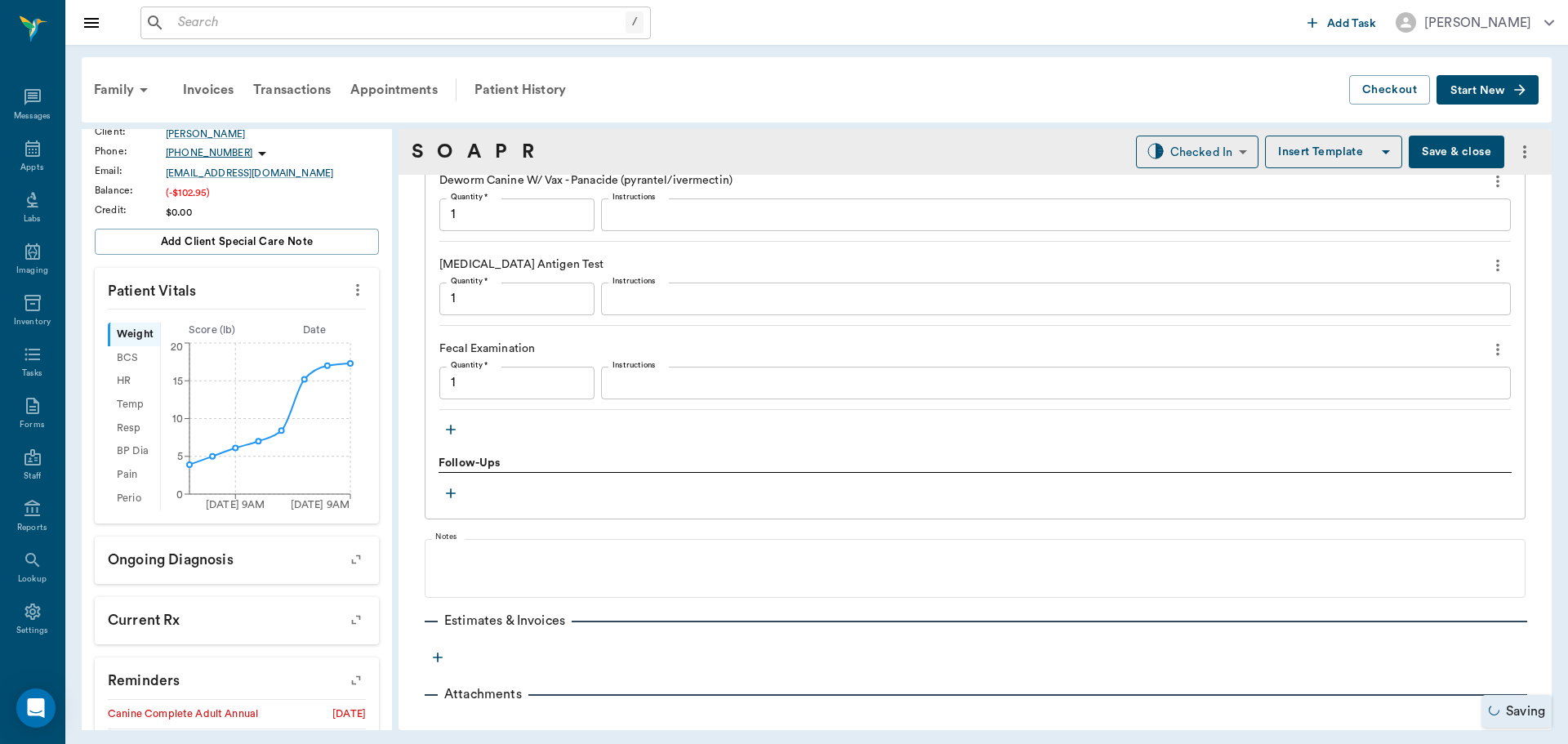
type input "1.00"
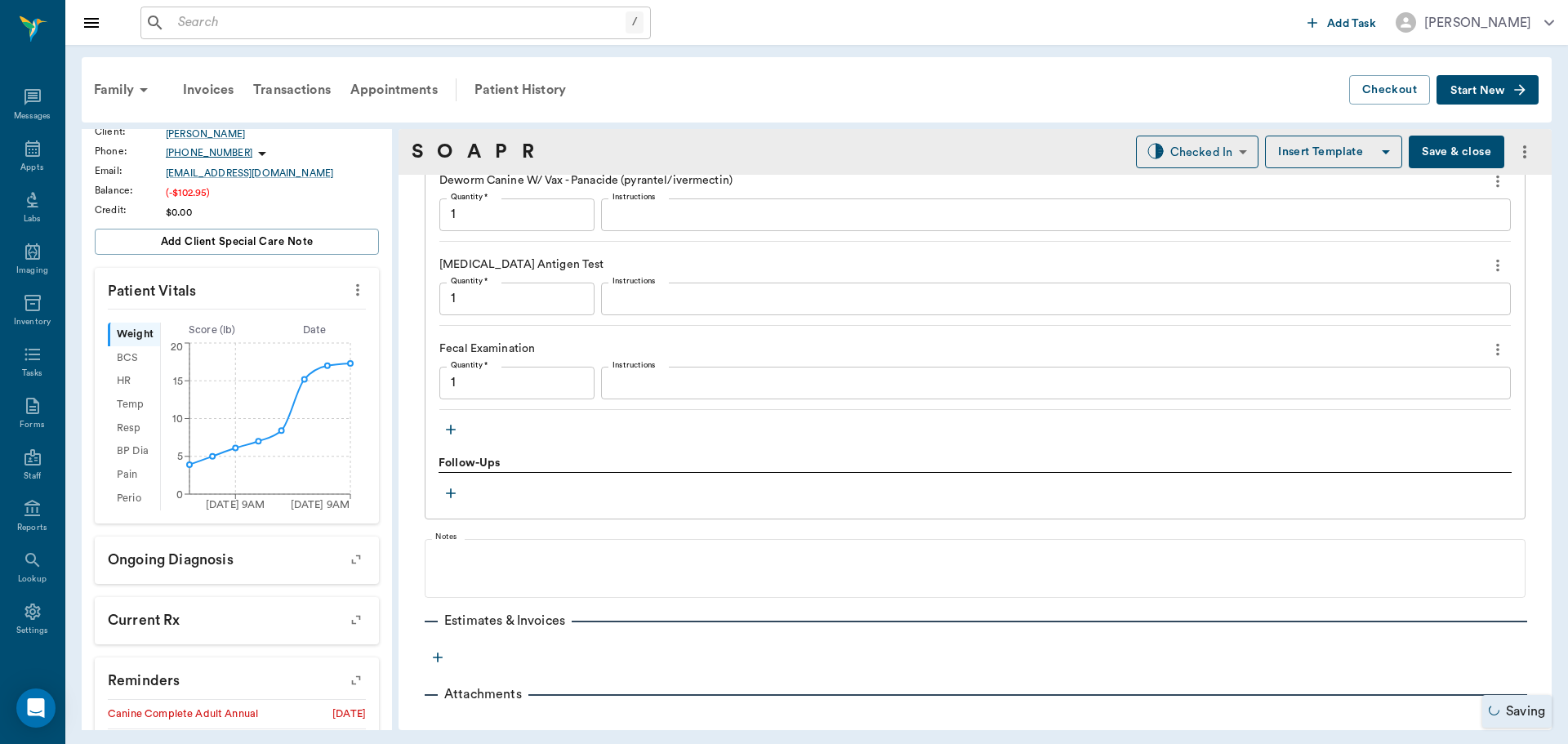
type input "1.00"
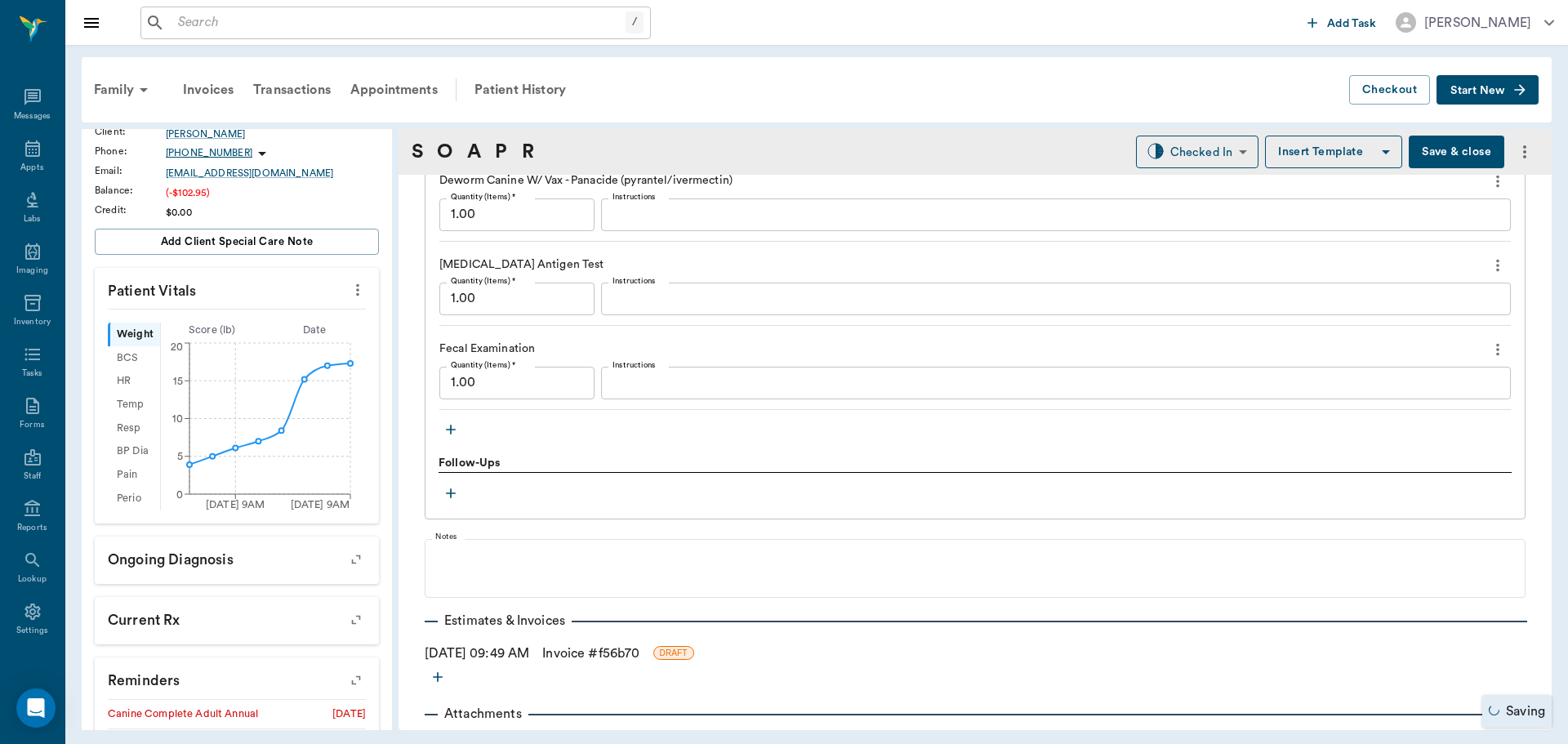
click at [677, 296] on textarea "Instructions" at bounding box center [1056, 298] width 887 height 18
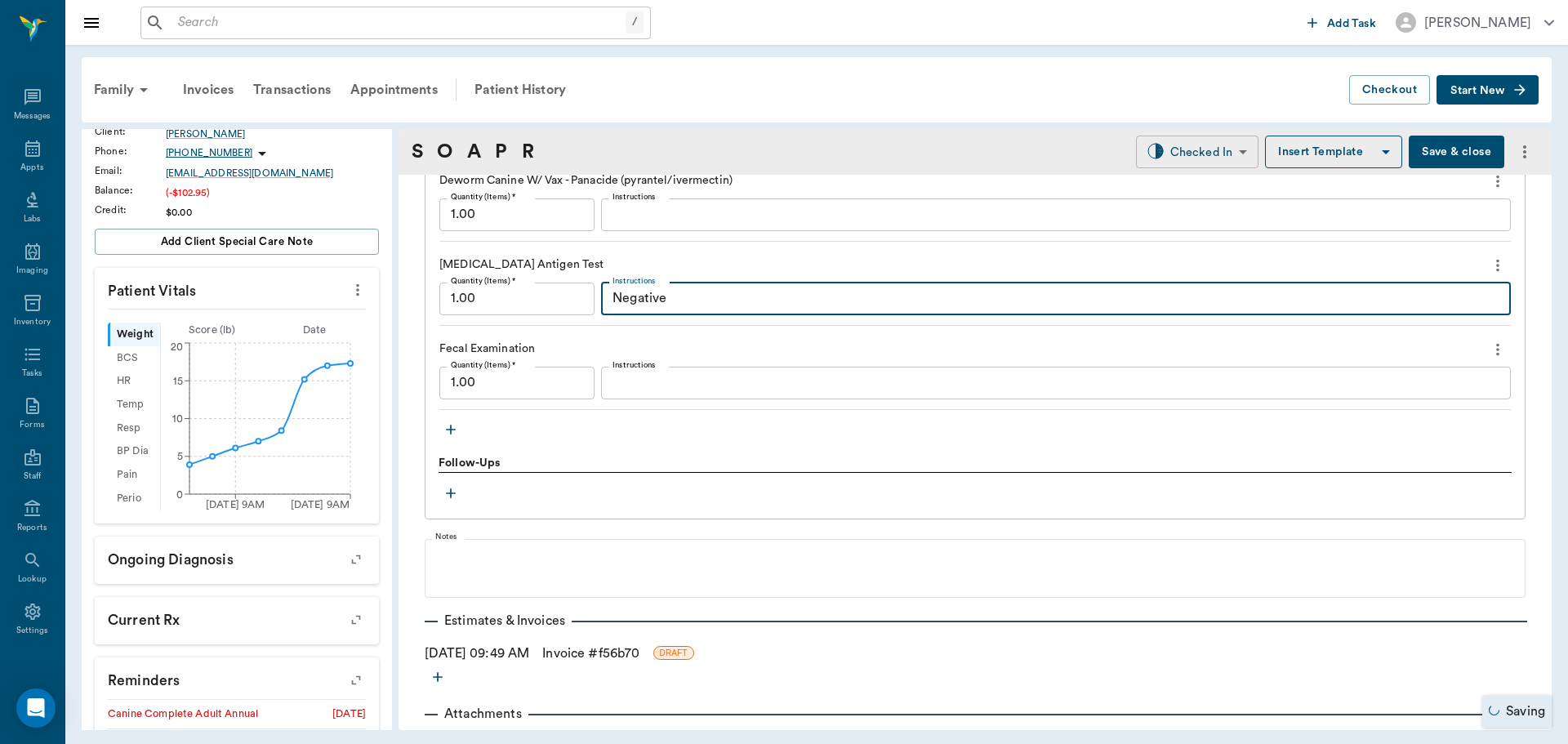
type textarea "Negative"
click at [1224, 149] on body "/ ​ Add Task Dr. Bert Ellsworth Nectar Messages Appts Labs Imaging Inventory Ta…" at bounding box center [784, 372] width 1568 height 744
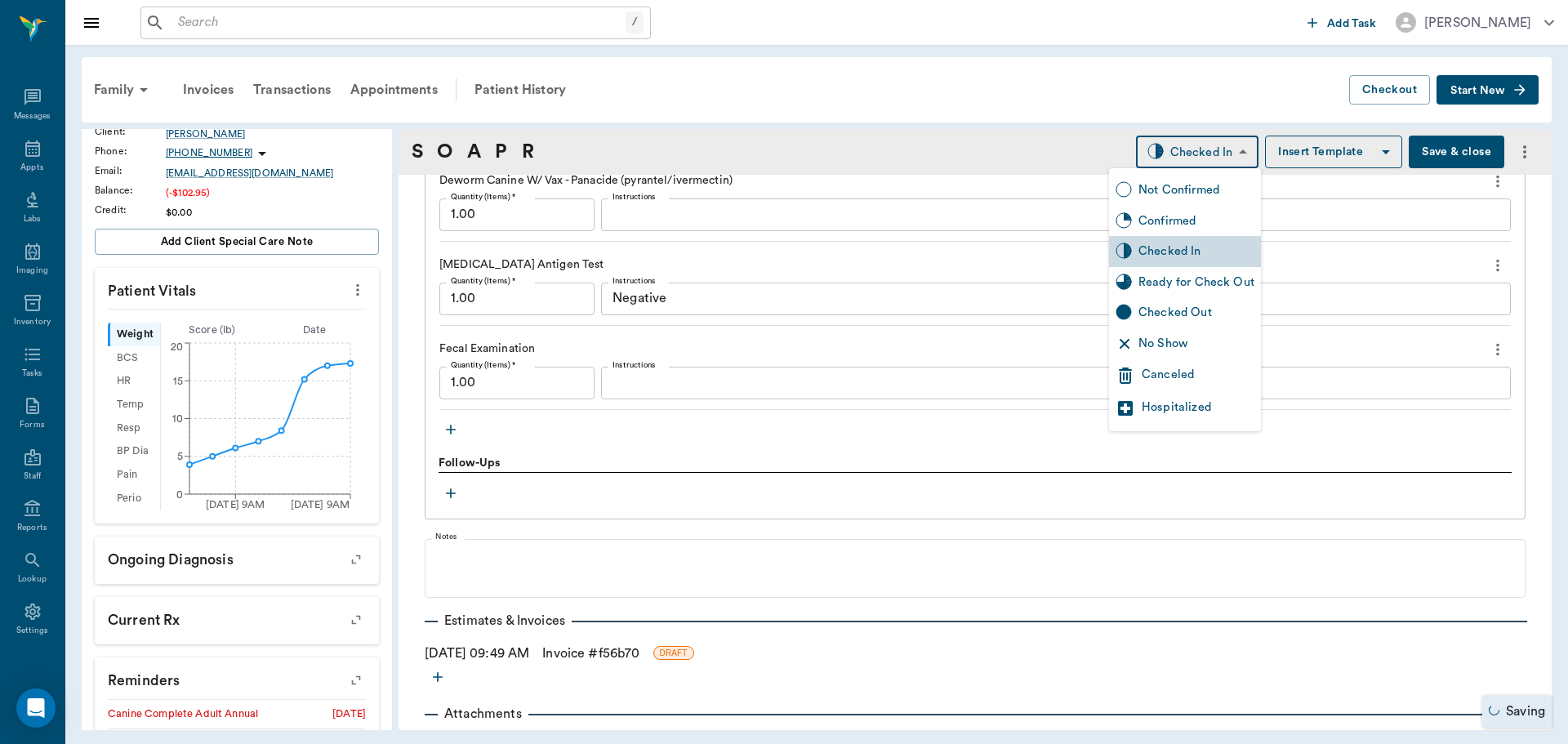
click at [1229, 278] on div "Ready for Check Out" at bounding box center [1196, 282] width 116 height 18
type input "READY_TO_CHECKOUT"
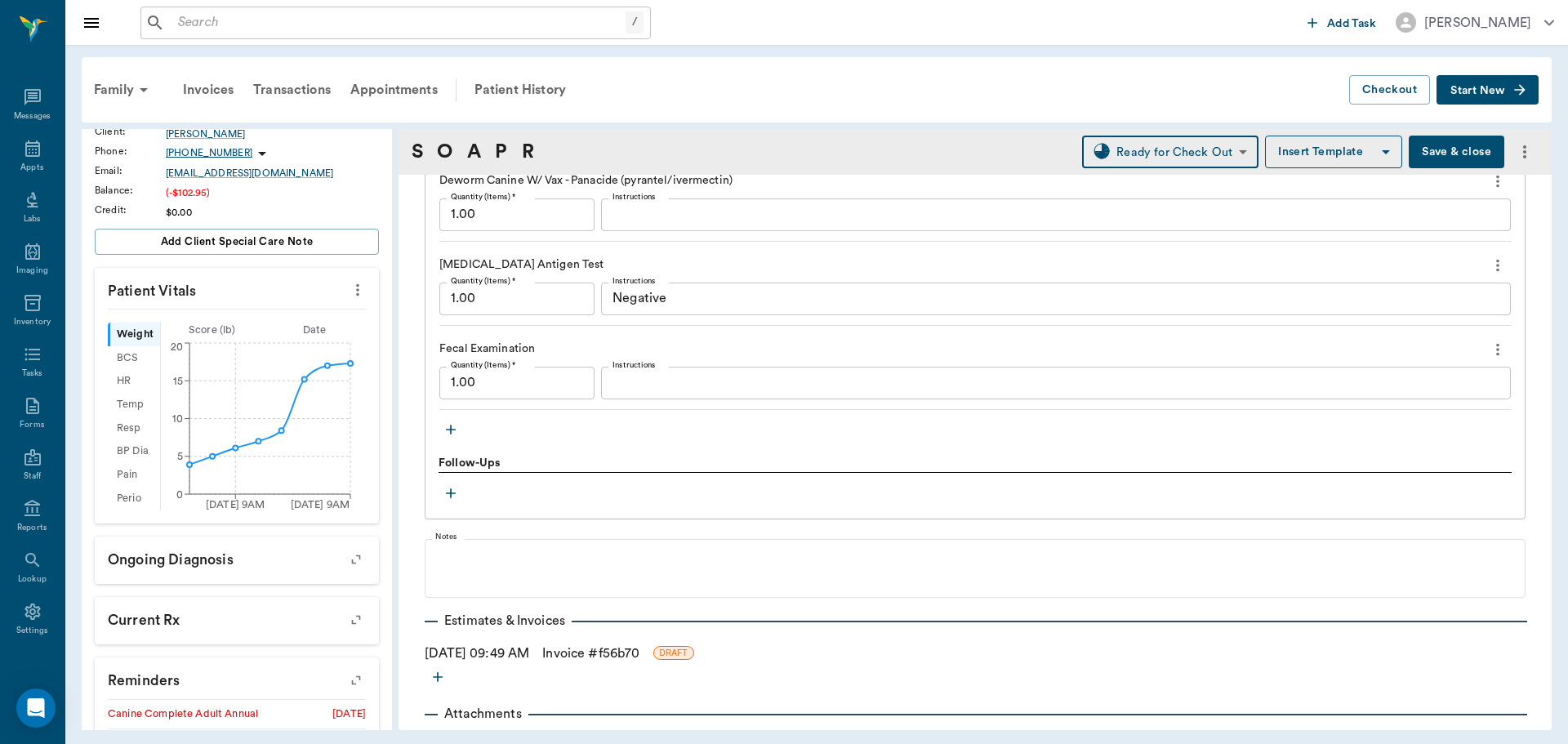
click at [601, 652] on link "Invoice # f56b70" at bounding box center [590, 653] width 98 height 19
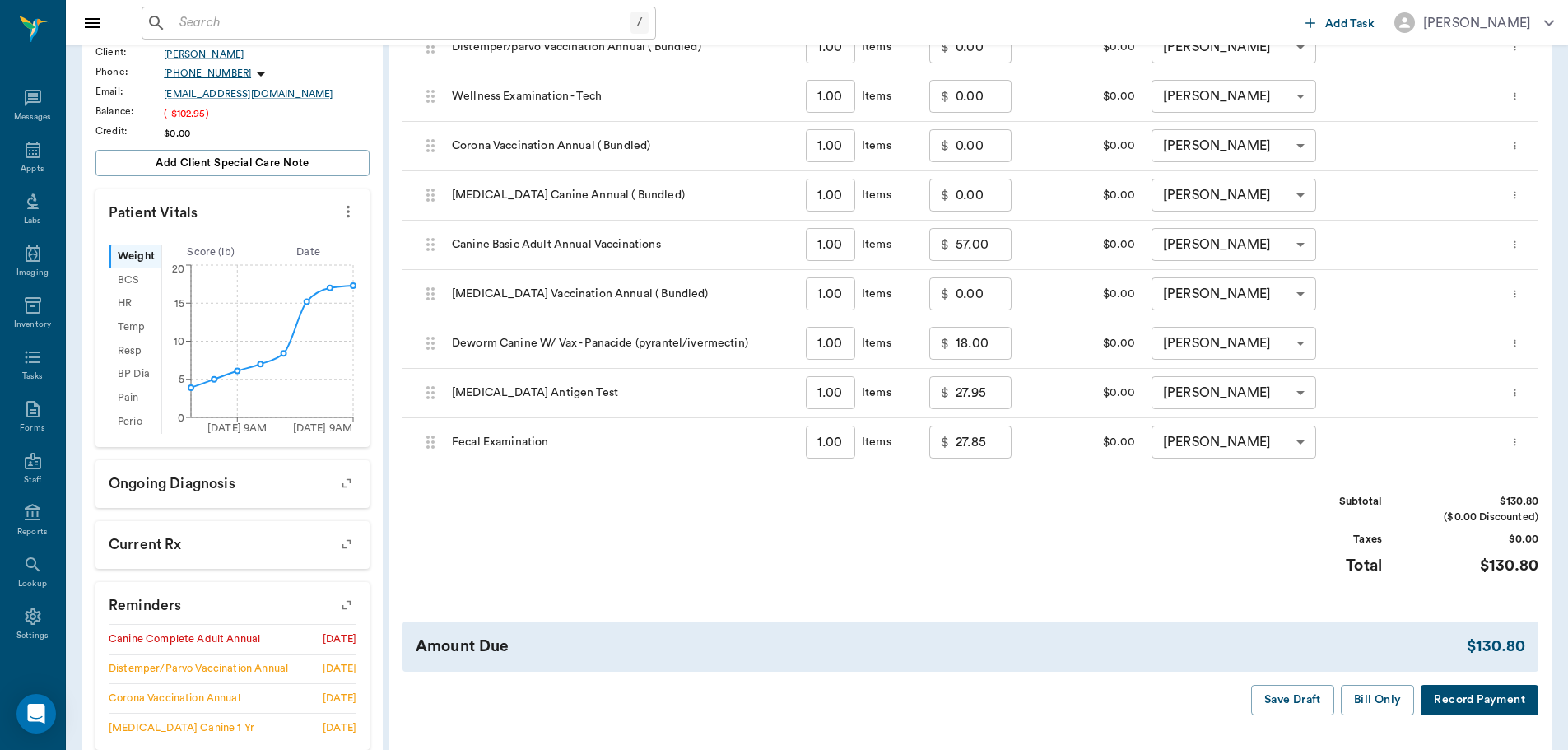
scroll to position [329, 0]
click at [1365, 689] on button "Bill Only" at bounding box center [1378, 698] width 74 height 30
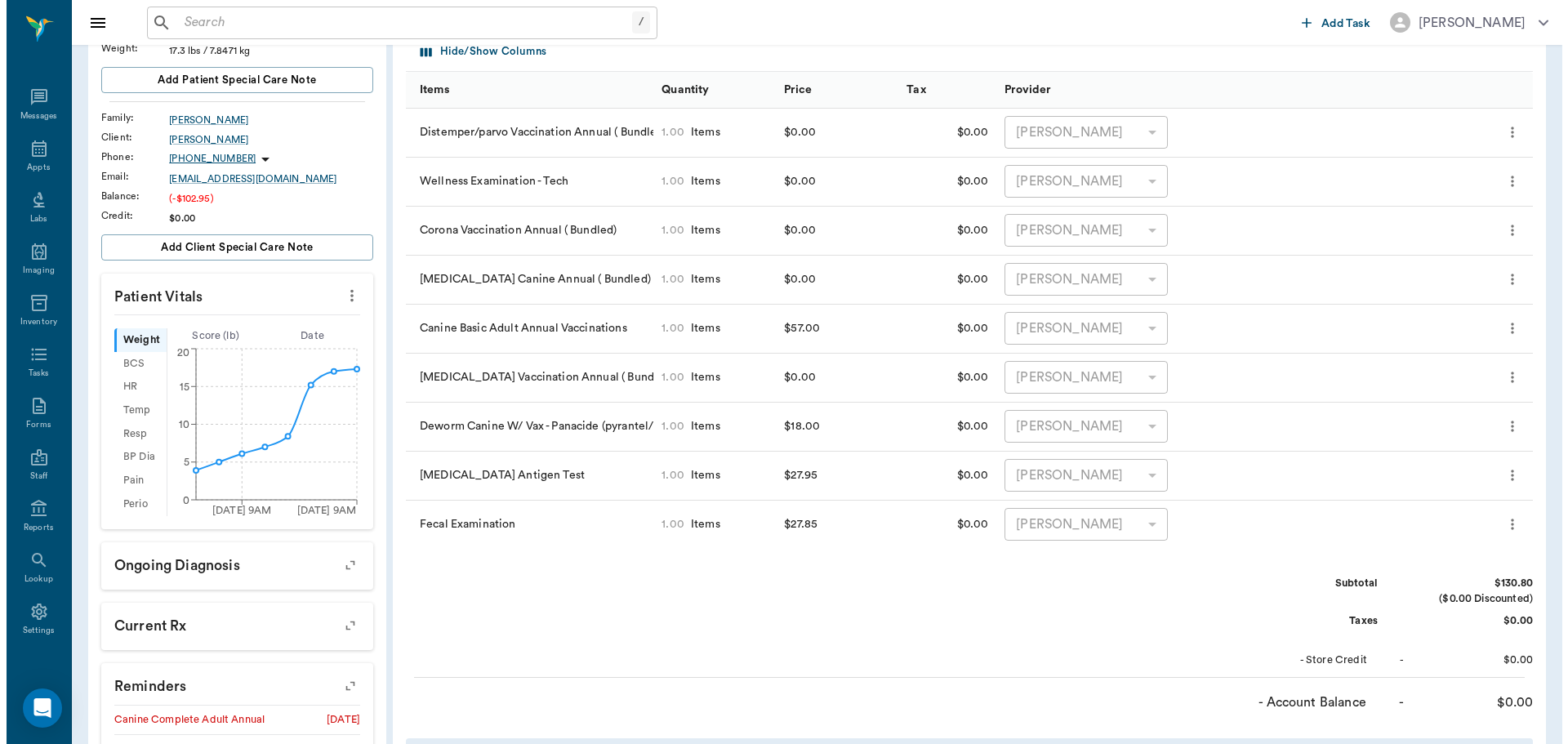
scroll to position [0, 0]
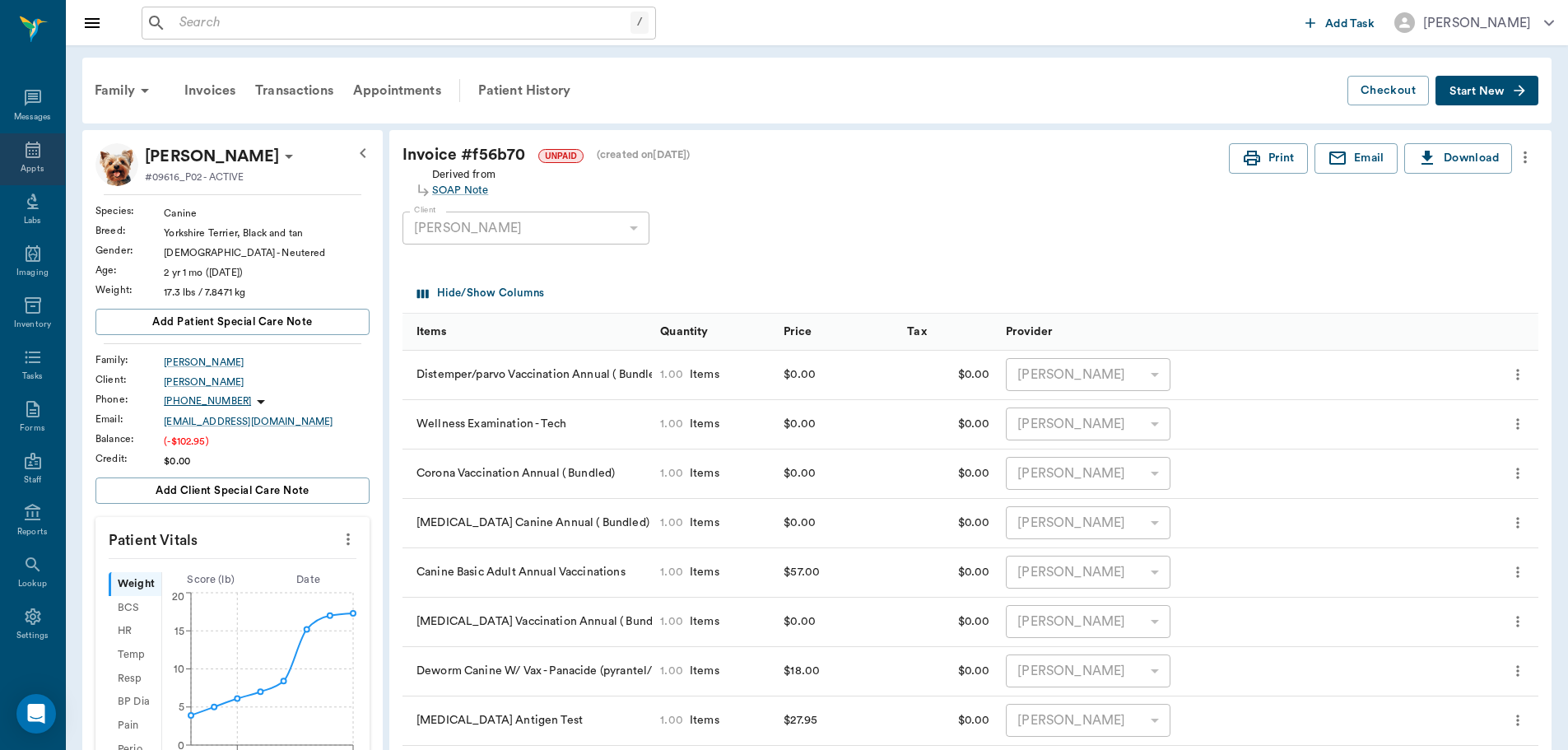
click at [23, 169] on div "Appts" at bounding box center [32, 169] width 23 height 13
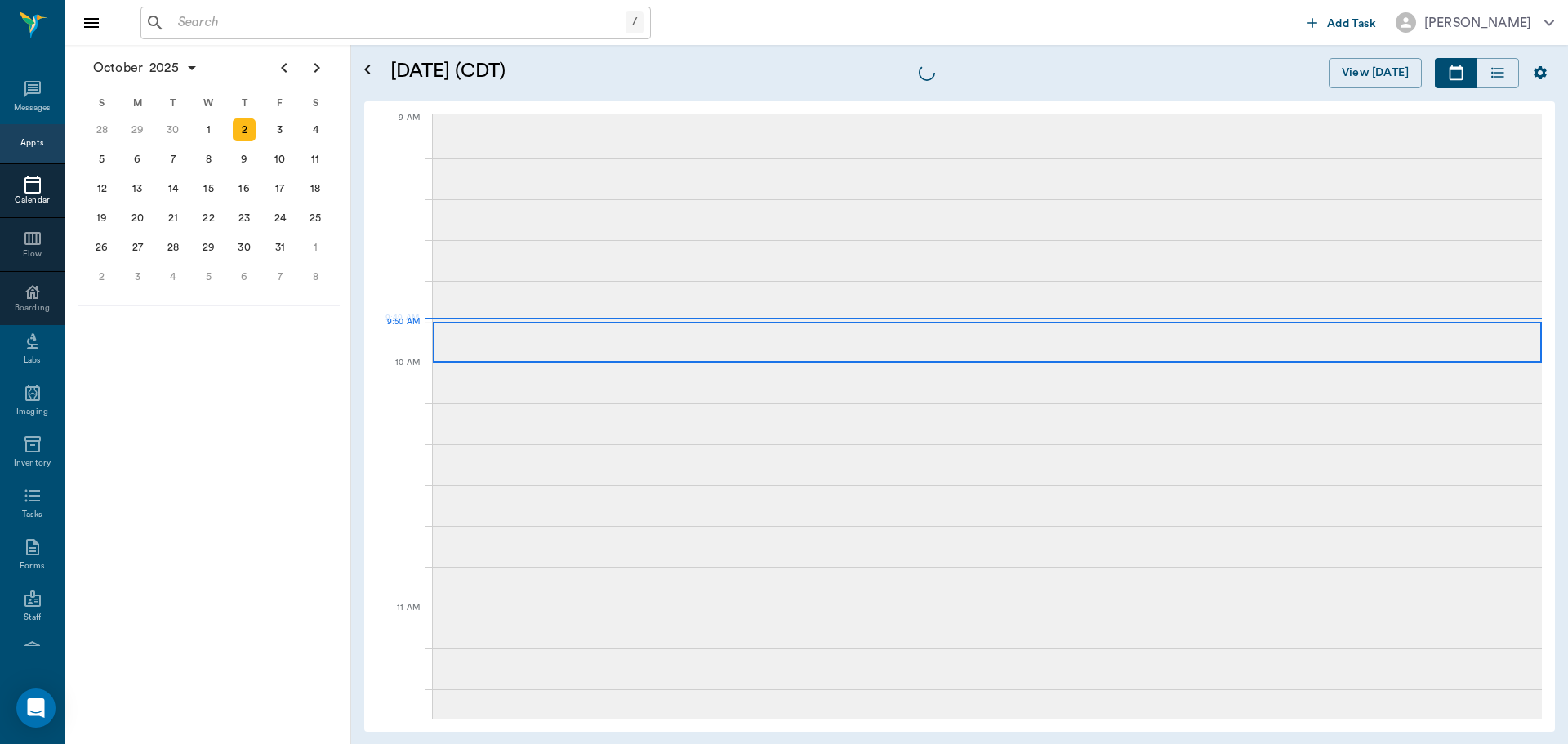
scroll to position [247, 0]
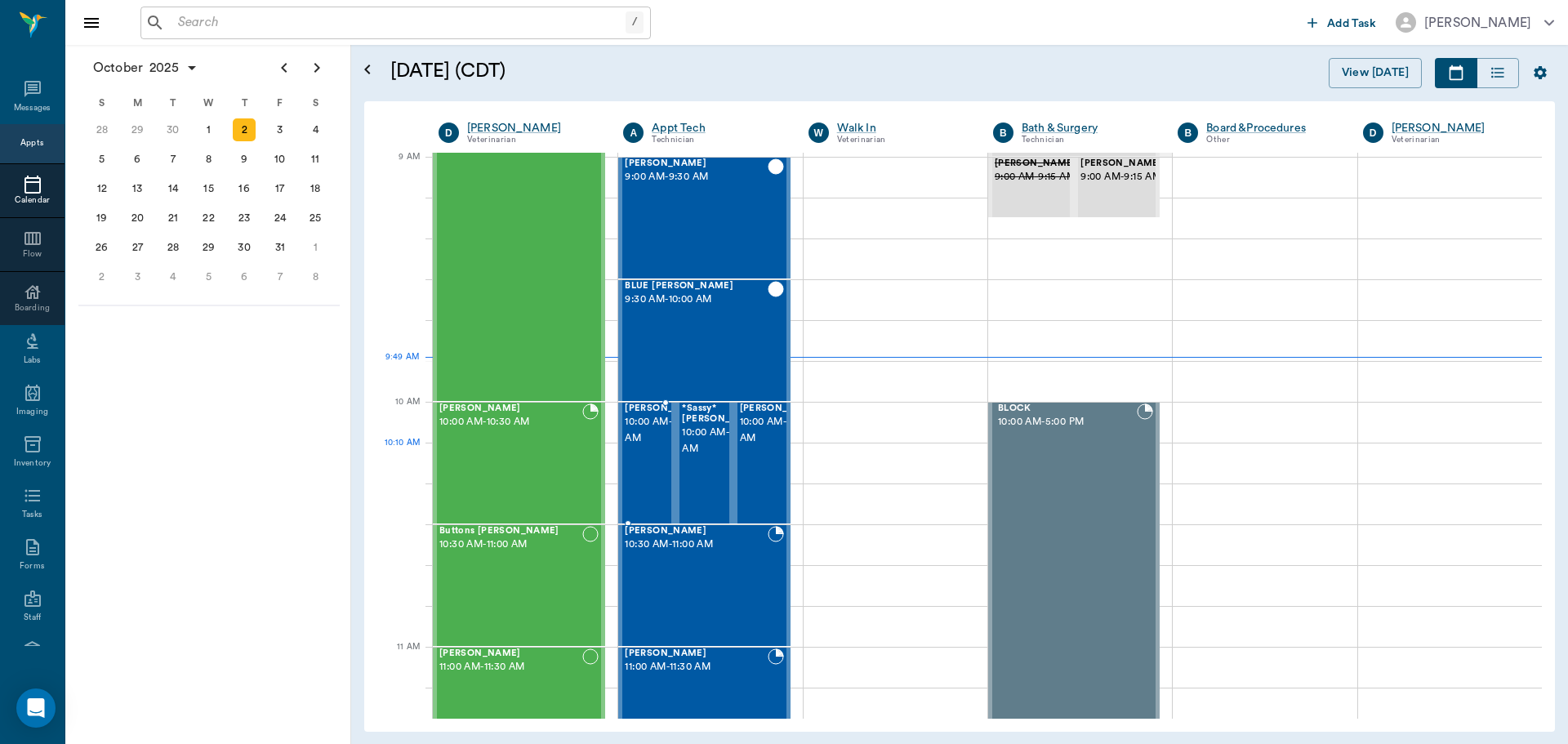
click at [650, 446] on span "10:00 AM - 10:30 AM" at bounding box center [666, 431] width 82 height 33
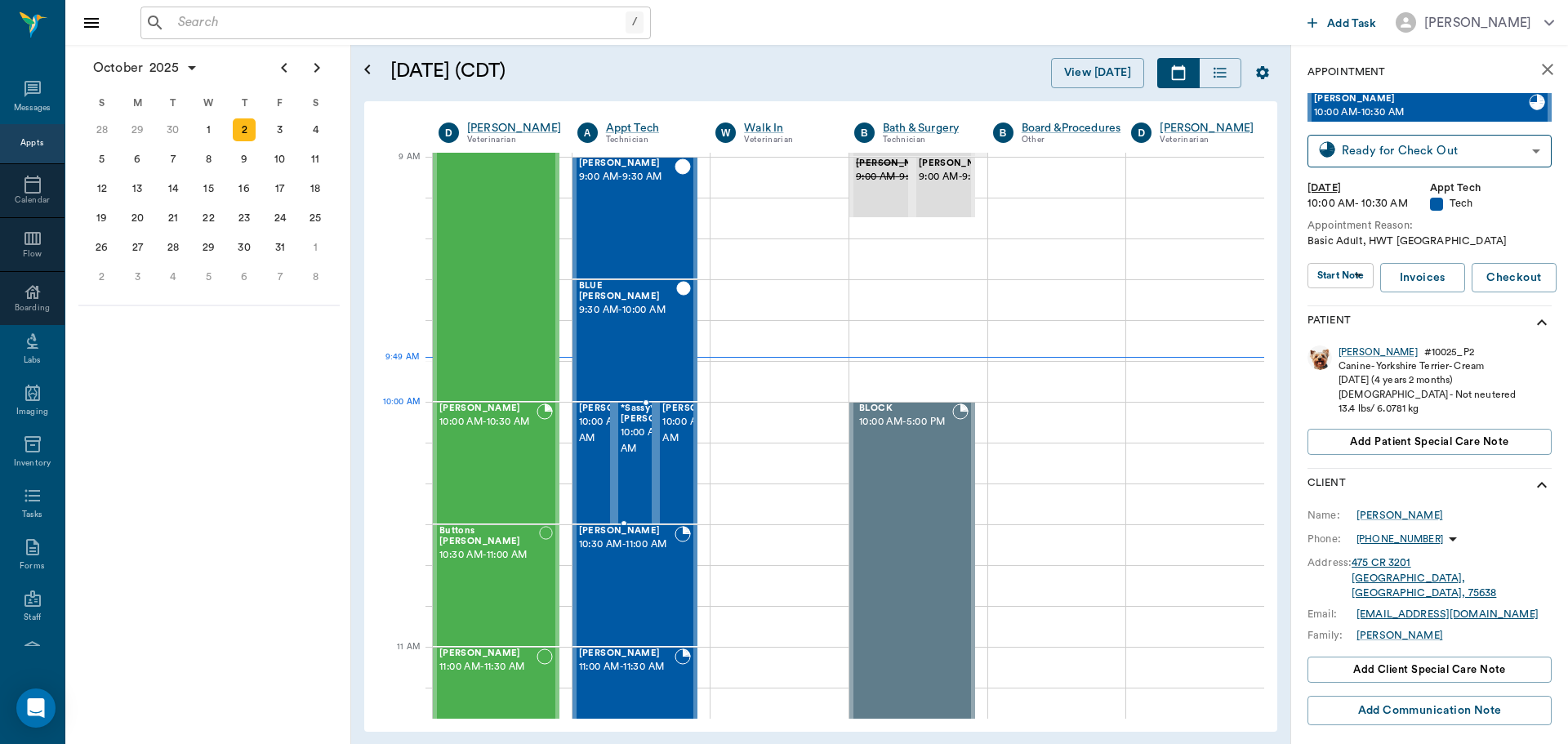
click at [635, 442] on span "10:00 AM - 10:30 AM" at bounding box center [661, 442] width 82 height 33
click at [439, 452] on div "[PERSON_NAME] 10:00 AM - 10:30 AM" at bounding box center [496, 463] width 127 height 121
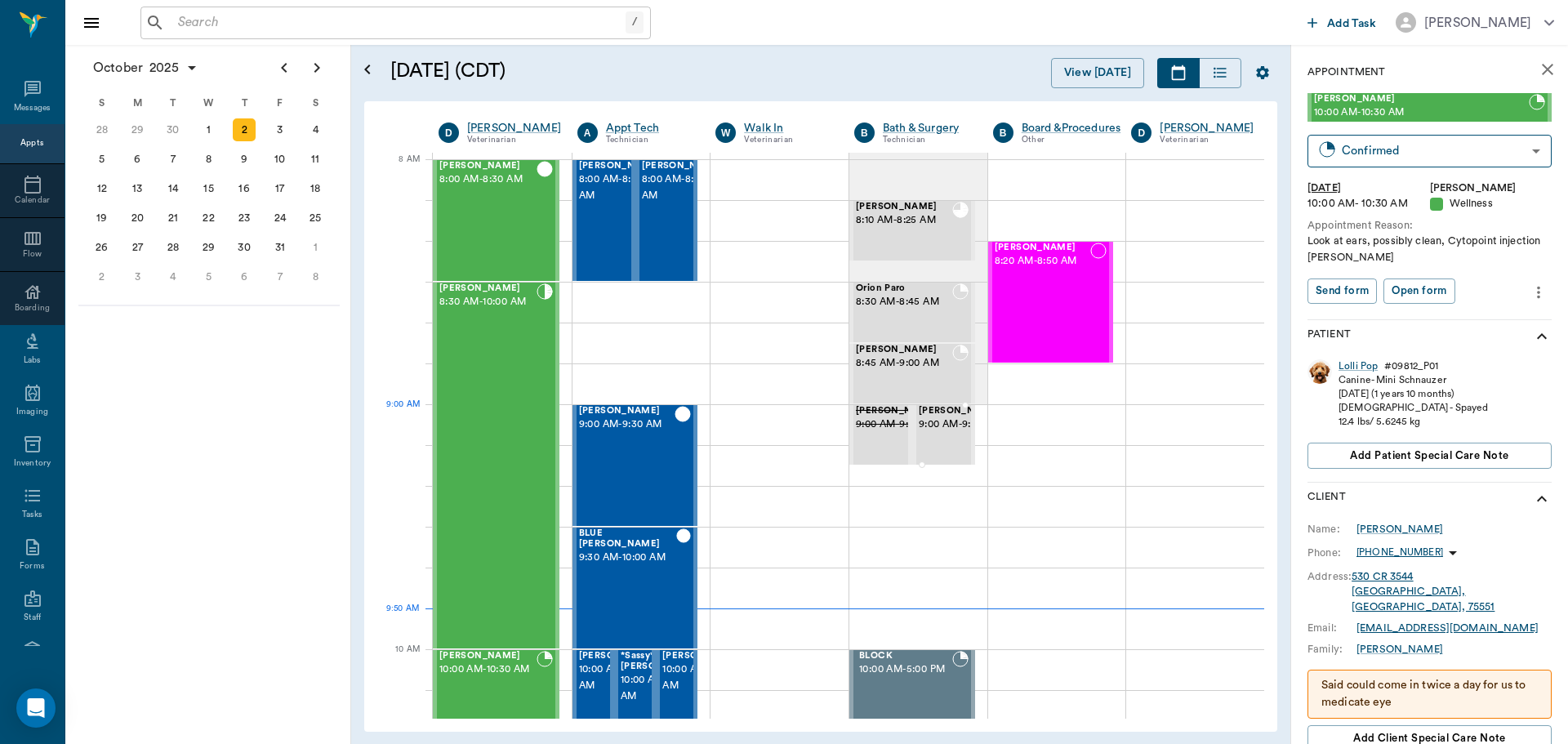
click at [950, 433] on span "9:00 AM - 9:15 AM" at bounding box center [959, 424] width 82 height 16
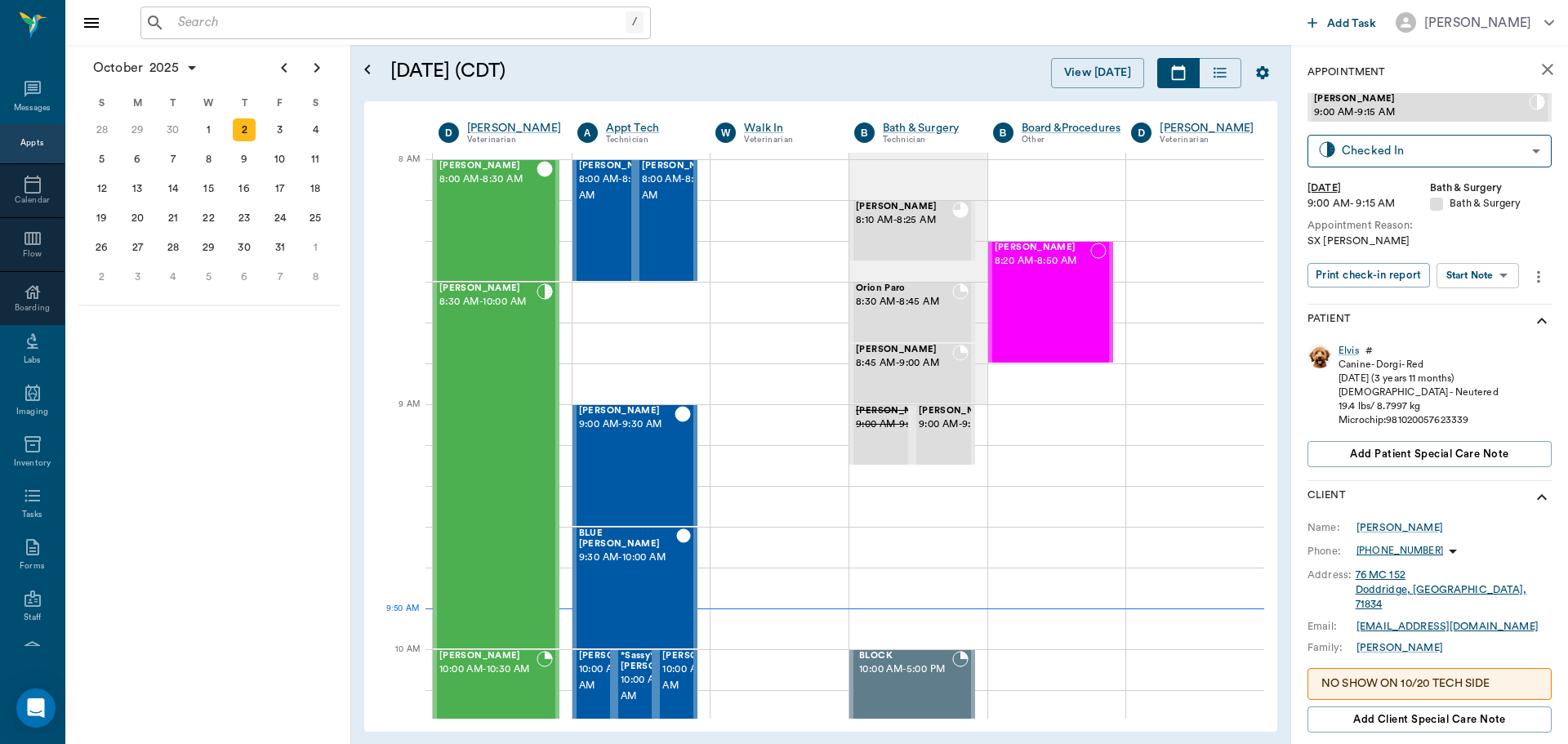
click at [1494, 269] on body "/ ​ Add Task Dr. Bert Ellsworth Nectar Messages Appts Calendar Flow Boarding La…" at bounding box center [784, 372] width 1568 height 744
click at [1522, 244] on div at bounding box center [784, 372] width 1568 height 744
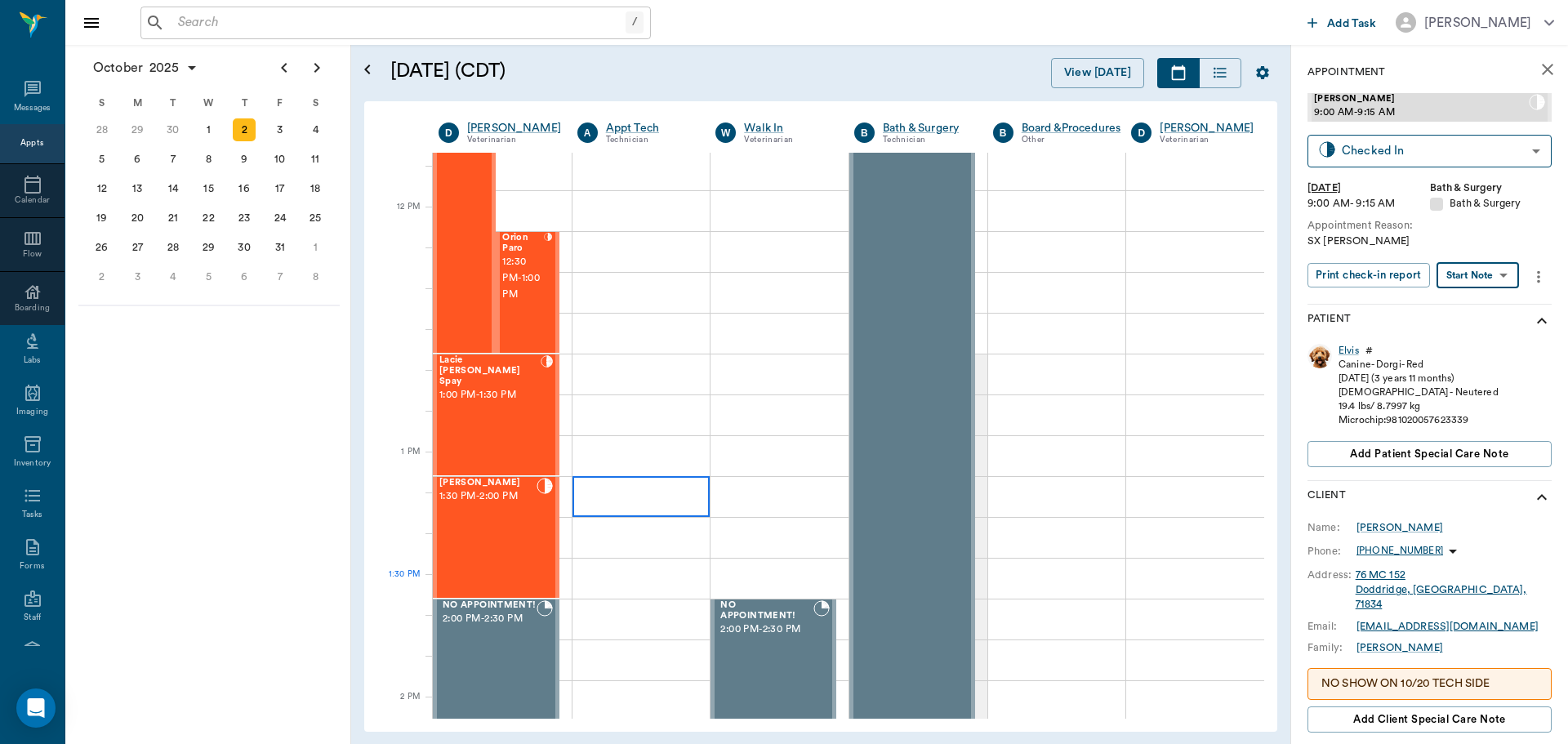
scroll to position [1062, 0]
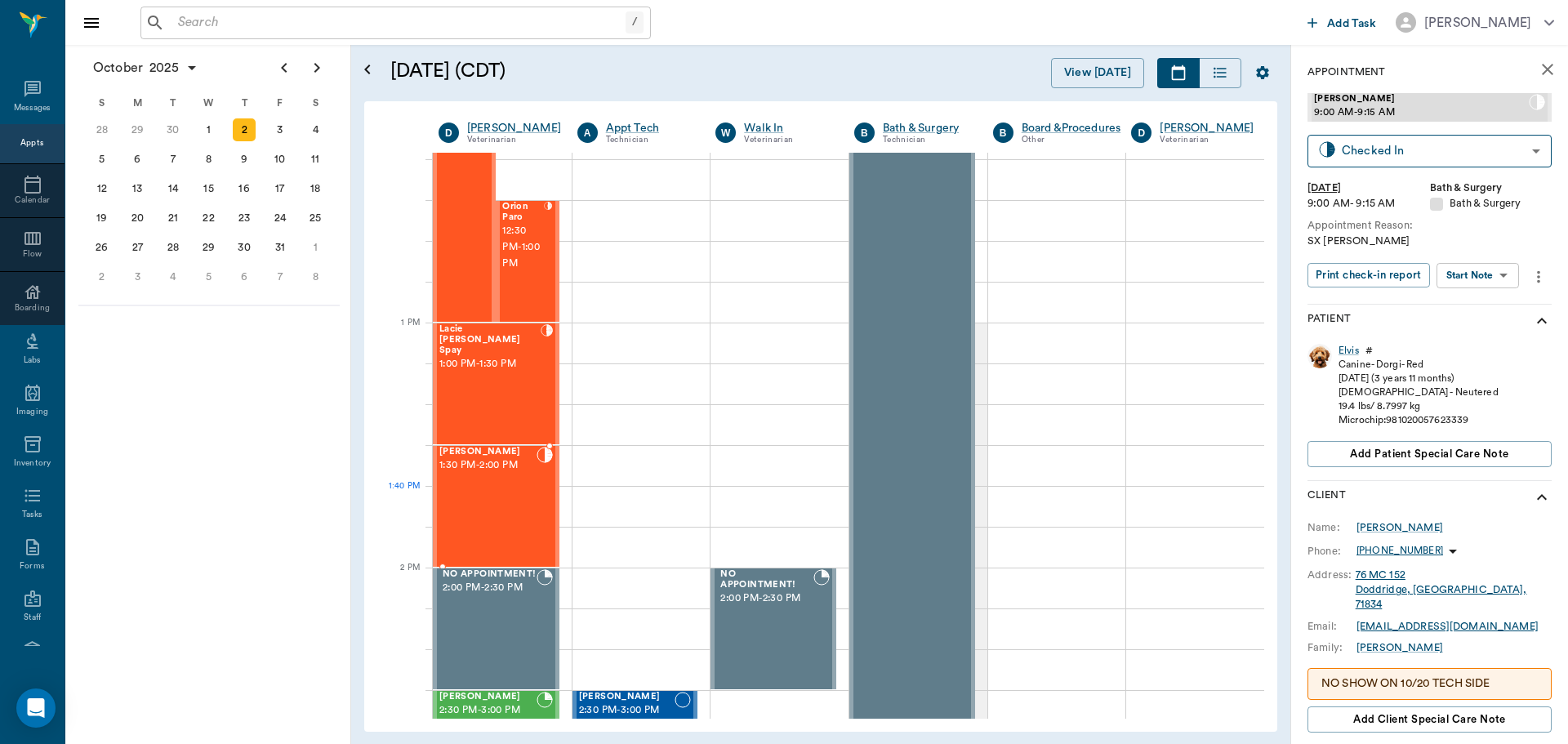
click at [503, 505] on div "Elvis Davis 1:30 PM - 2:00 PM" at bounding box center [488, 505] width 98 height 119
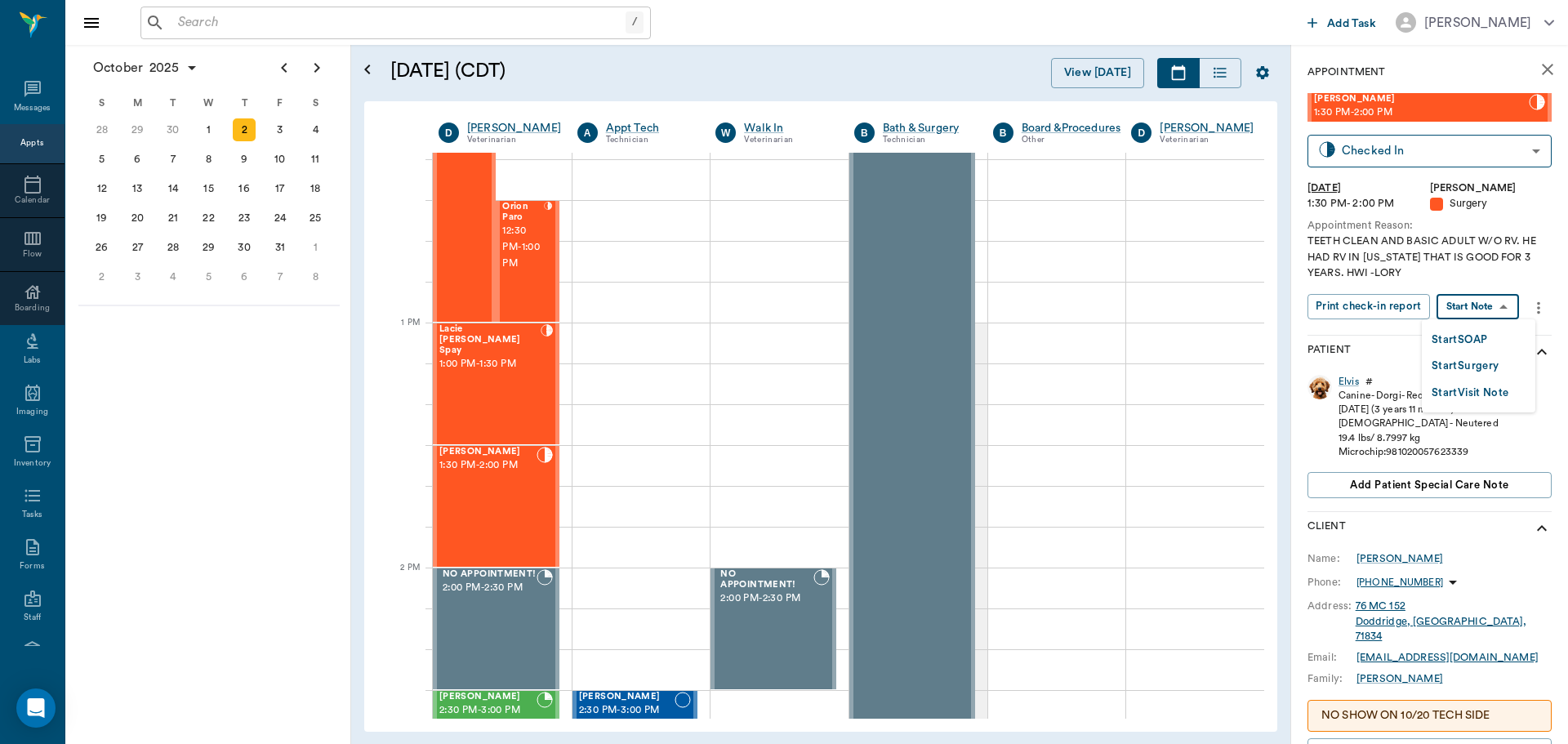
click at [1482, 305] on body "/ ​ Add Task Dr. Bert Ellsworth Nectar Messages Appts Calendar Flow Boarding La…" at bounding box center [784, 372] width 1568 height 744
click at [1480, 362] on button "Start Surgery" at bounding box center [1465, 365] width 67 height 18
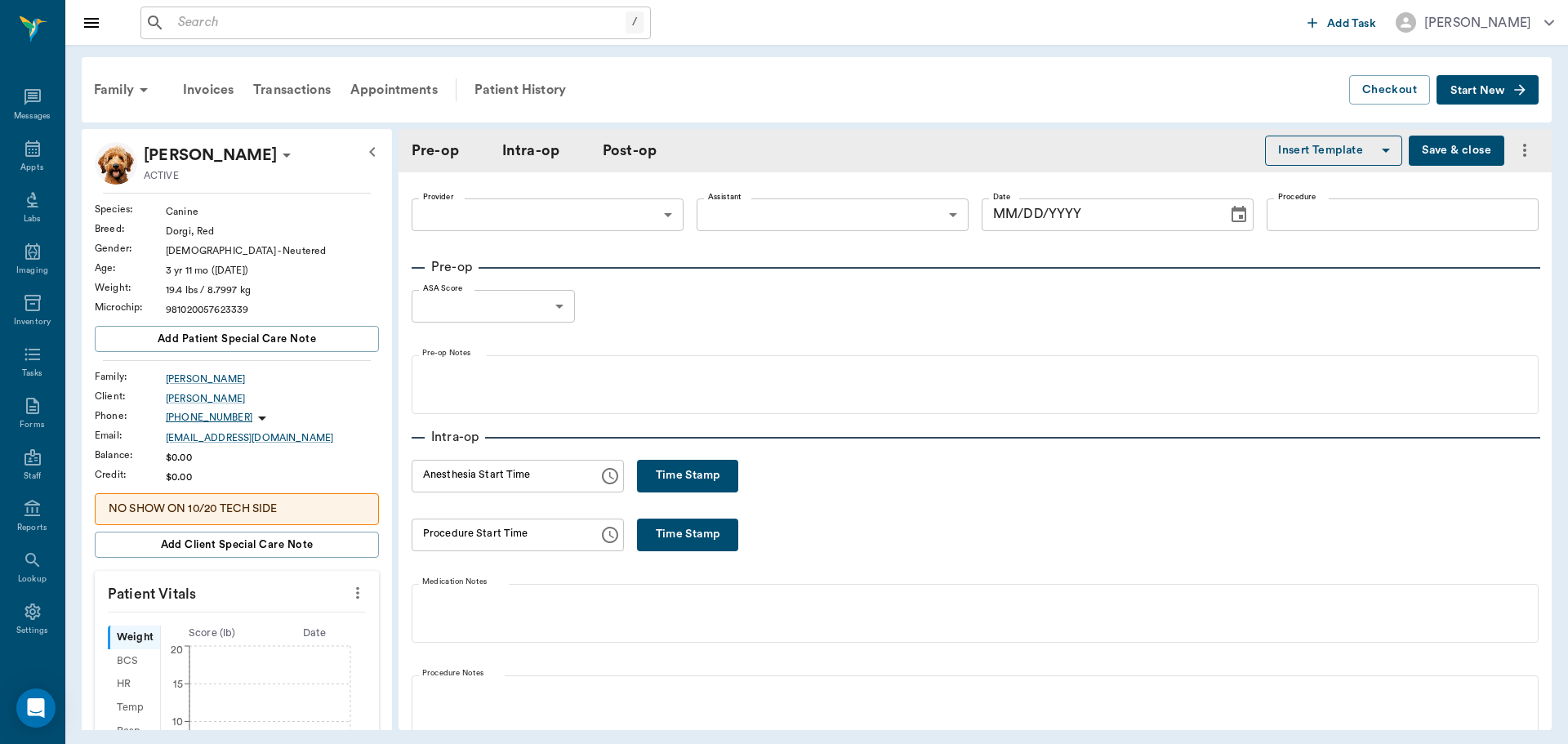
type input "63ec2f075fda476ae8351a4d"
type input "[DATE]"
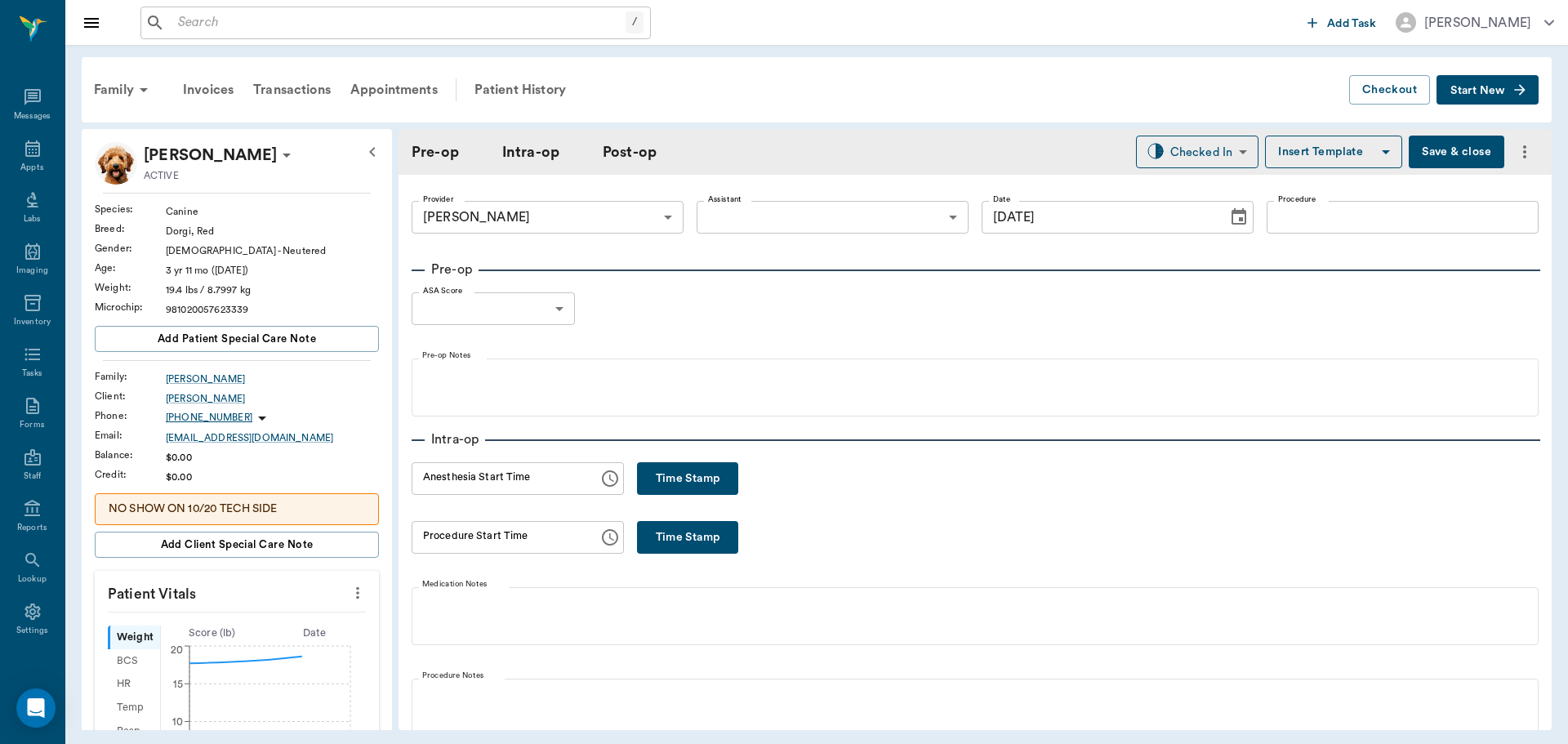
click at [356, 596] on icon "more" at bounding box center [357, 593] width 3 height 13
click at [282, 621] on span "Enter Vitals" at bounding box center [277, 621] width 137 height 17
click at [246, 632] on input "text" at bounding box center [236, 642] width 142 height 33
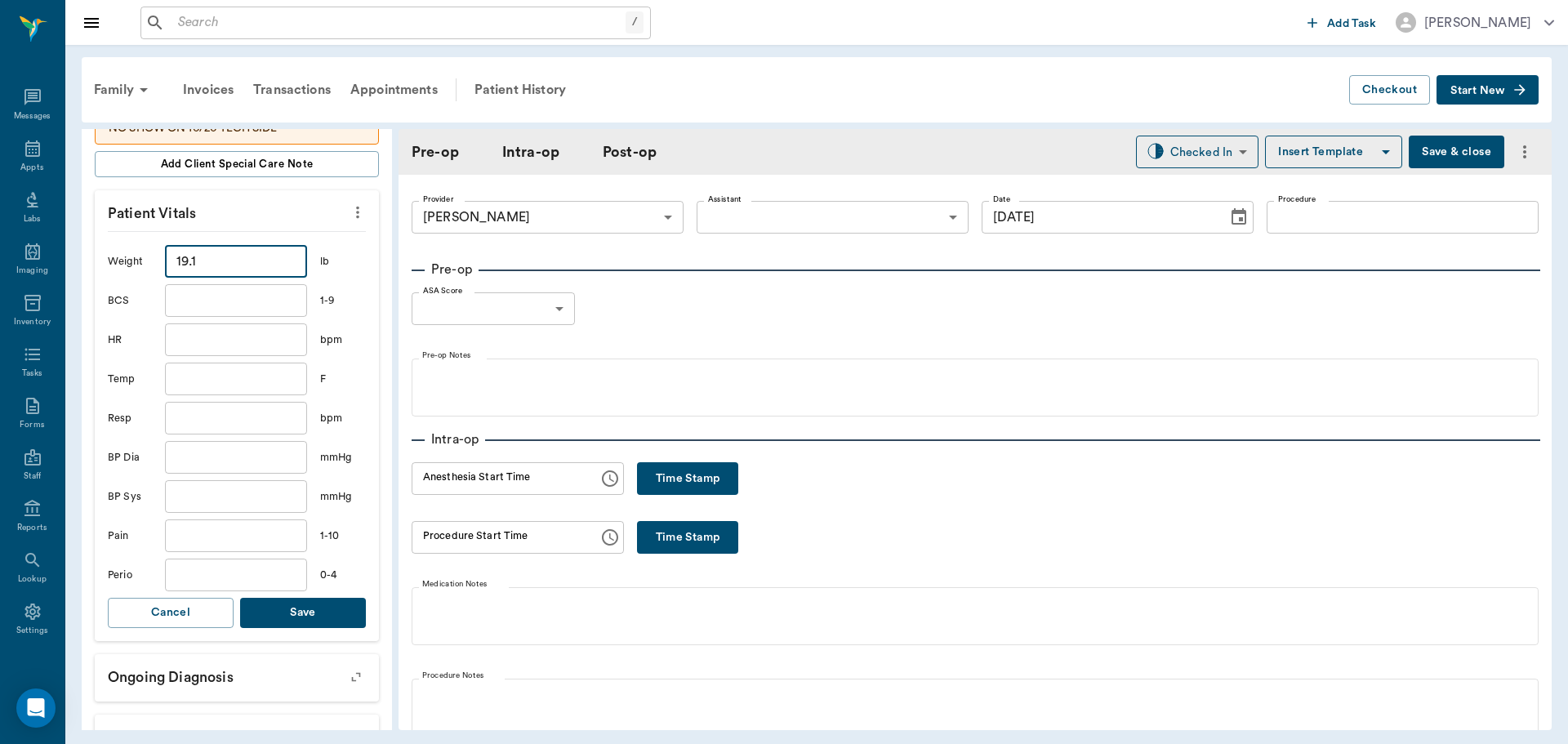
scroll to position [409, 0]
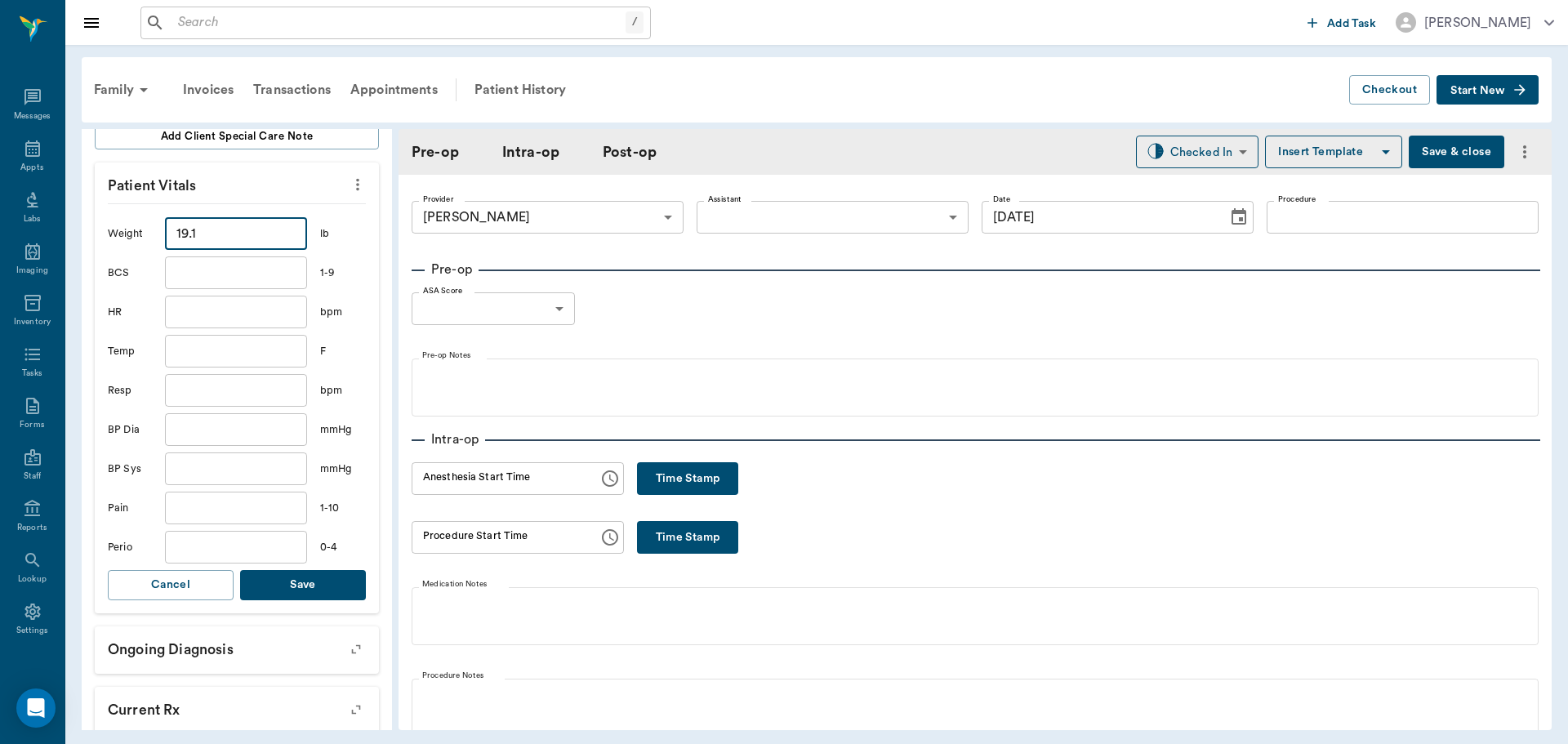
type input "19.1"
click at [306, 583] on button "Save" at bounding box center [303, 585] width 126 height 30
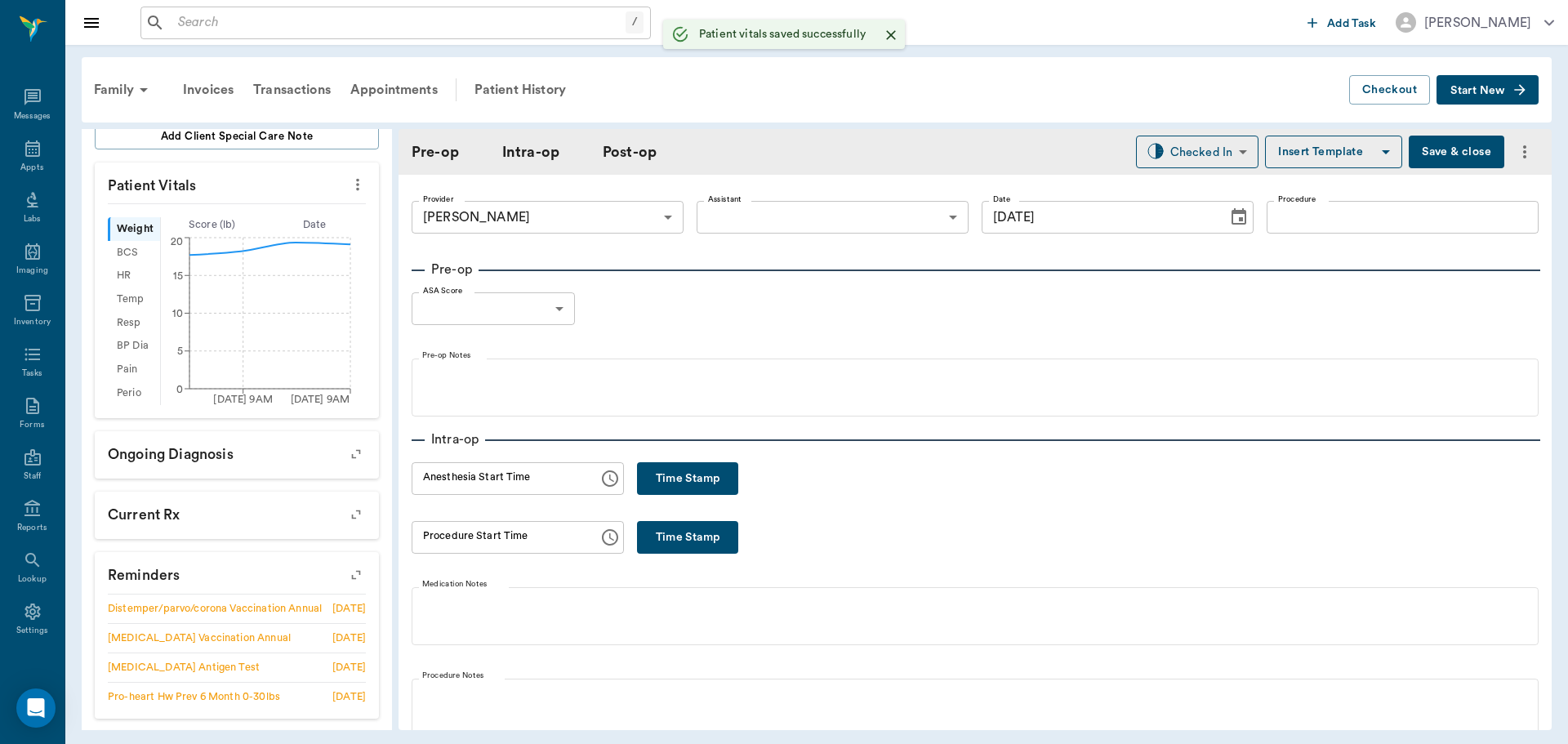
click at [757, 217] on body "/ ​ Add Task Dr. Bert Ellsworth Nectar Messages Appts Labs Imaging Inventory Ta…" at bounding box center [784, 372] width 1568 height 744
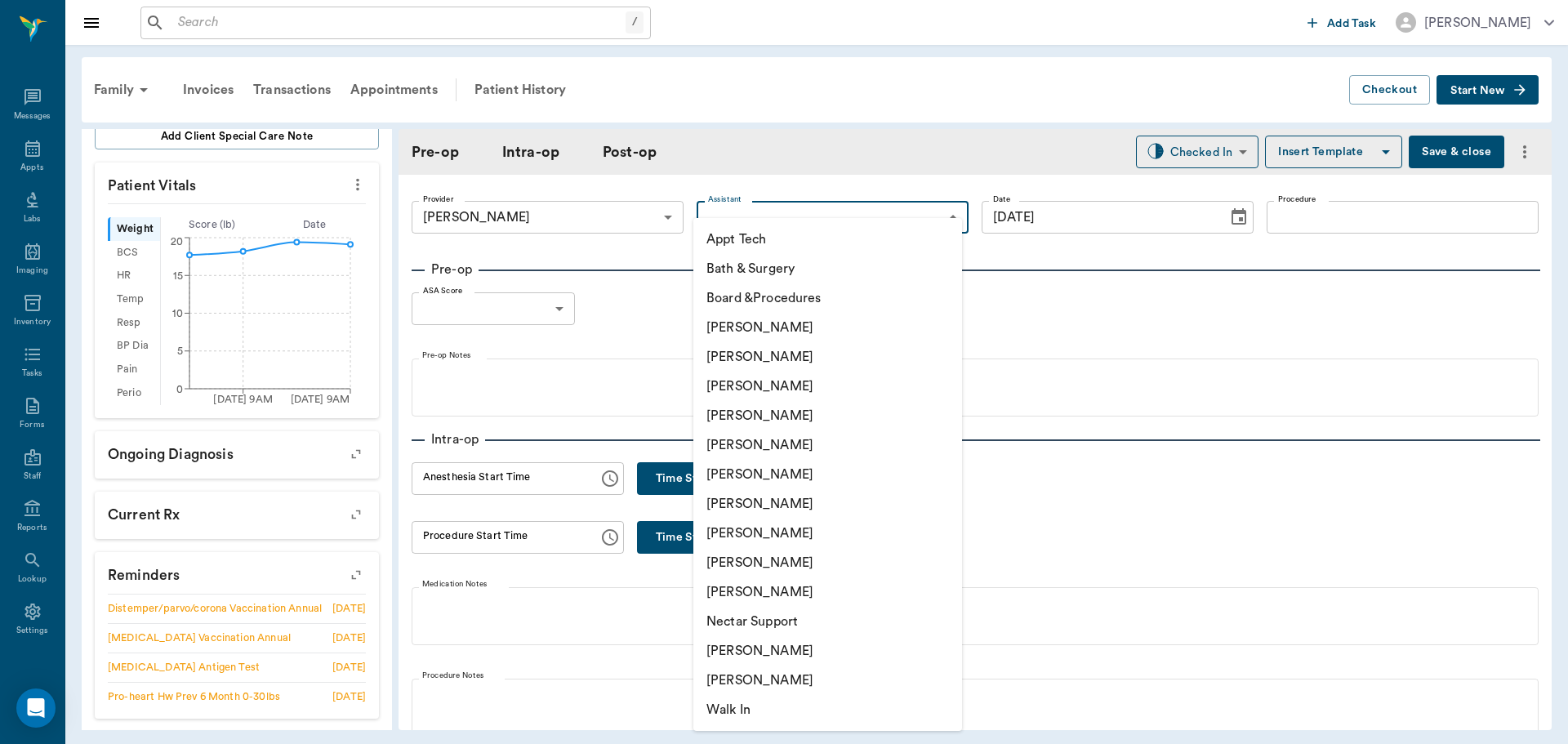
drag, startPoint x: 810, startPoint y: 529, endPoint x: 1115, endPoint y: 284, distance: 391.2
click at [810, 527] on li "[PERSON_NAME]" at bounding box center [828, 533] width 269 height 29
type input "63ec2e7e52e12b0ba117b124"
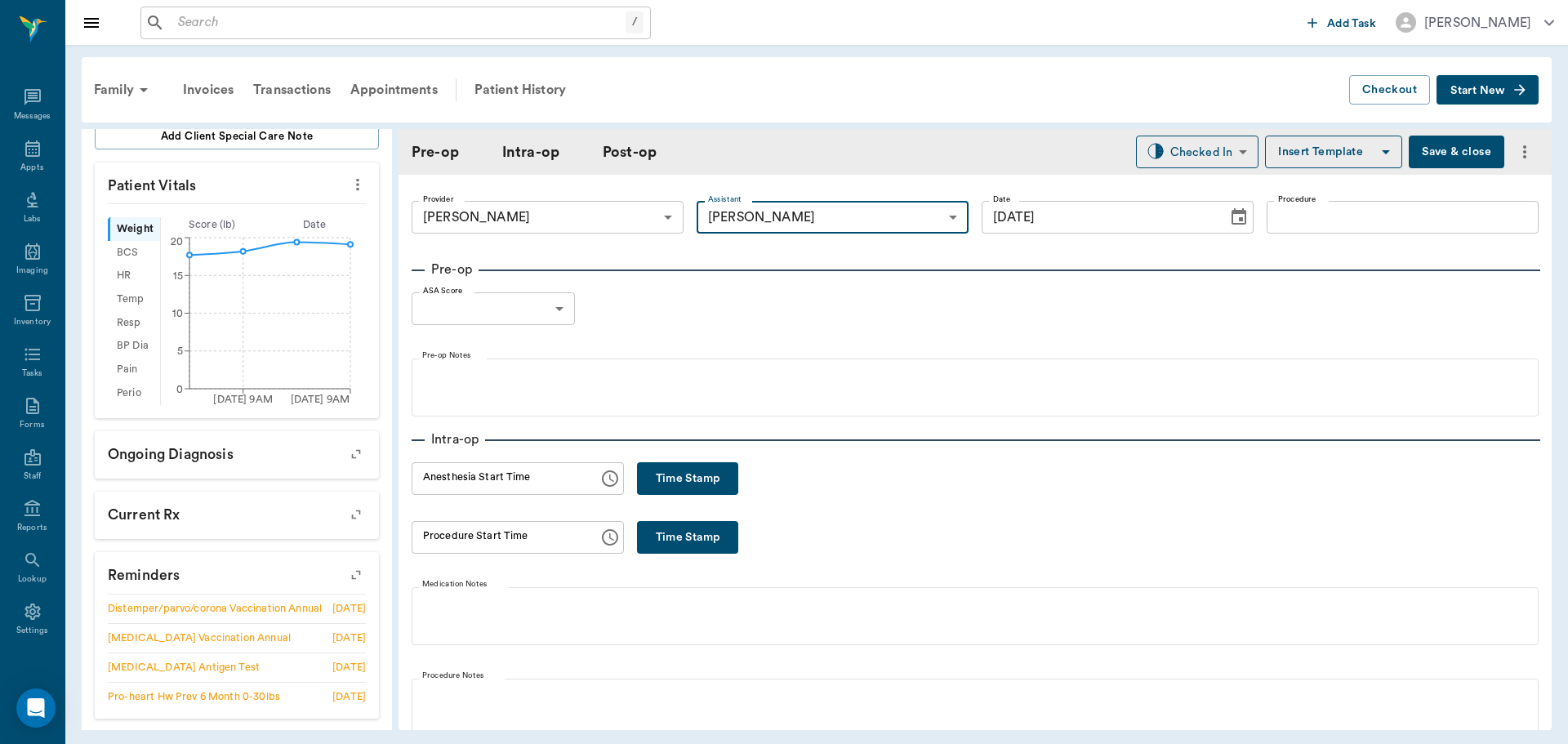
click at [1306, 210] on input "Procedure" at bounding box center [1402, 217] width 271 height 33
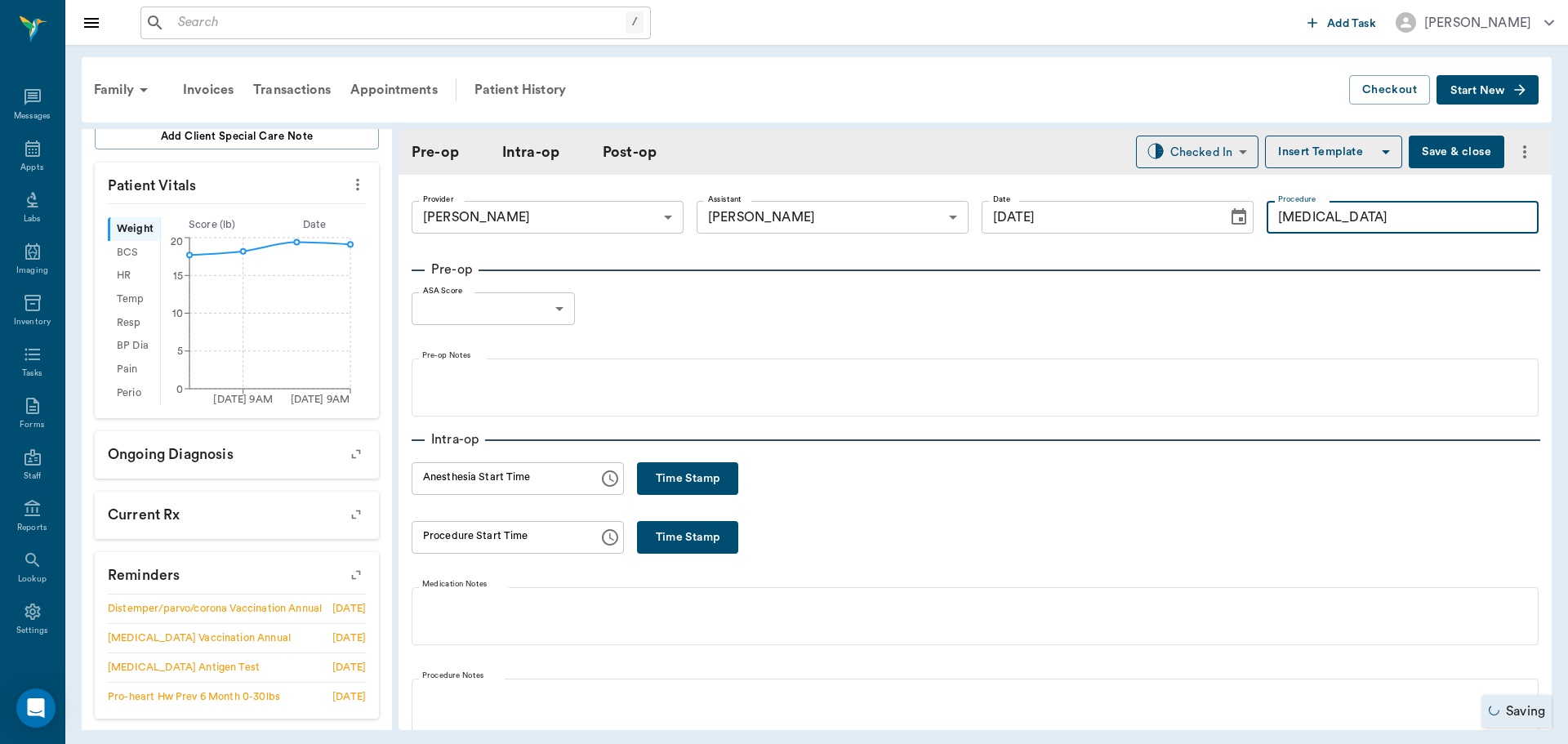
type input "Teeth Cleaning"
click at [1296, 160] on button "Insert Template" at bounding box center [1333, 152] width 137 height 33
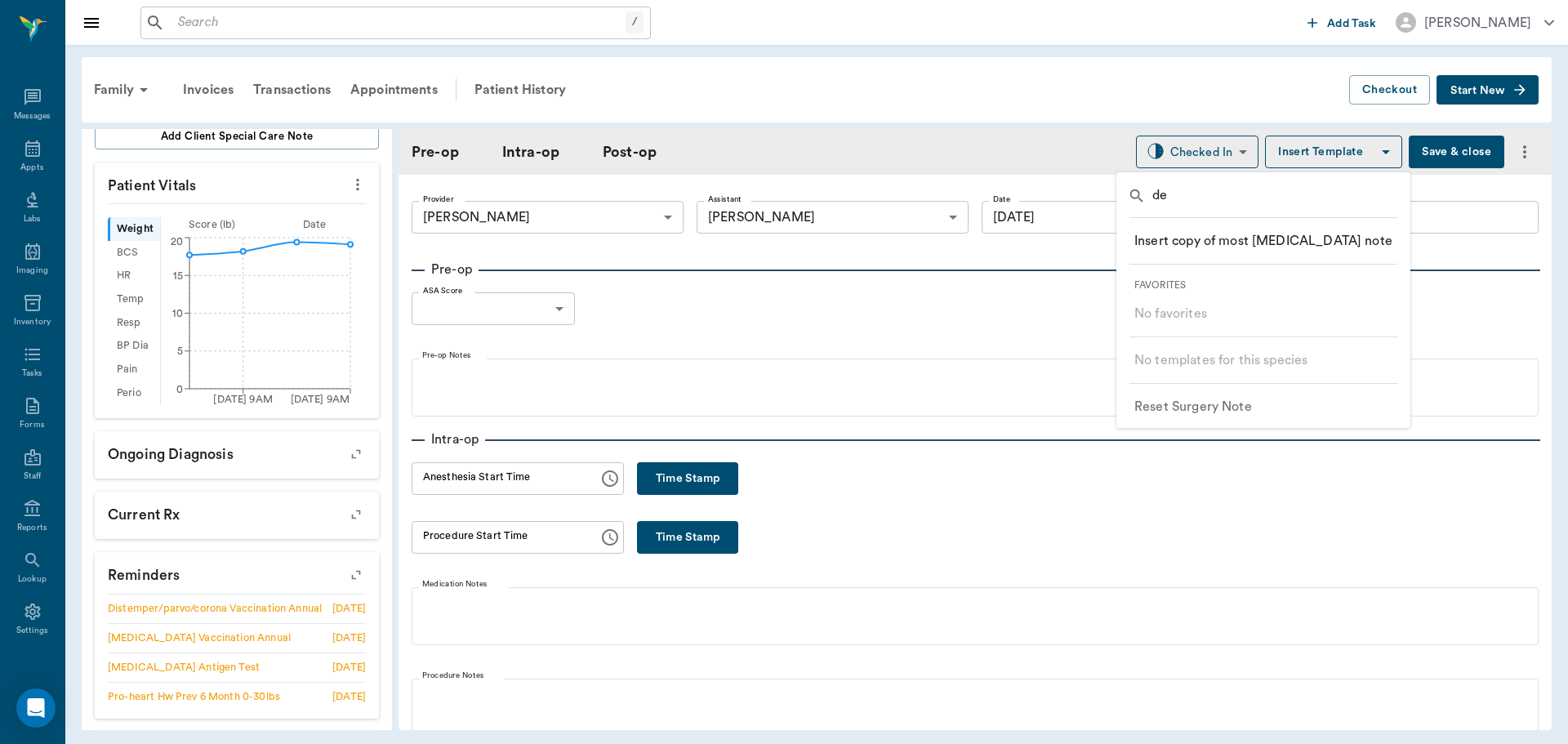
type input "d"
type input "oral"
click at [1225, 353] on p "​ ORAL SURGERY" at bounding box center [1188, 360] width 109 height 19
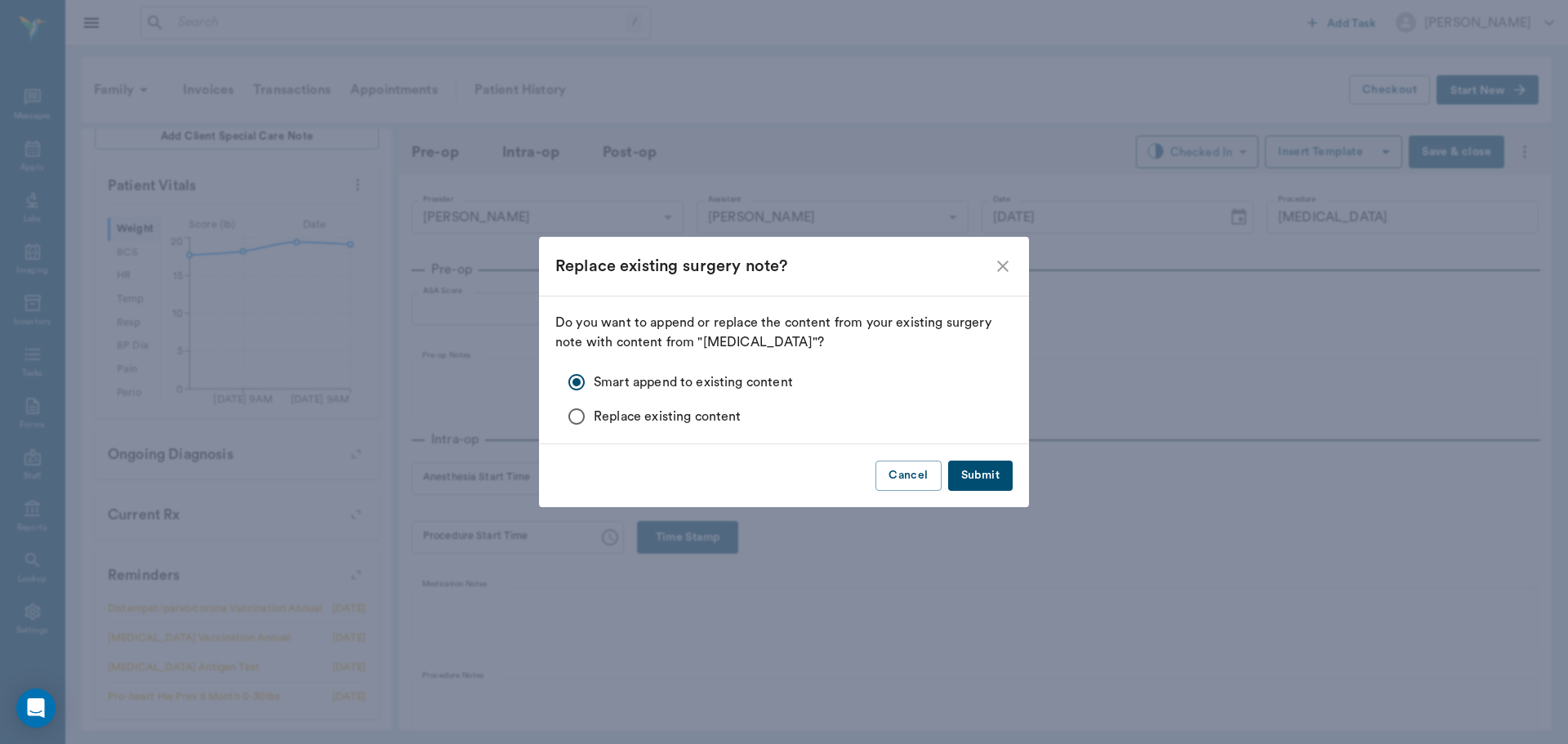
click at [977, 465] on button "Submit" at bounding box center [980, 475] width 65 height 30
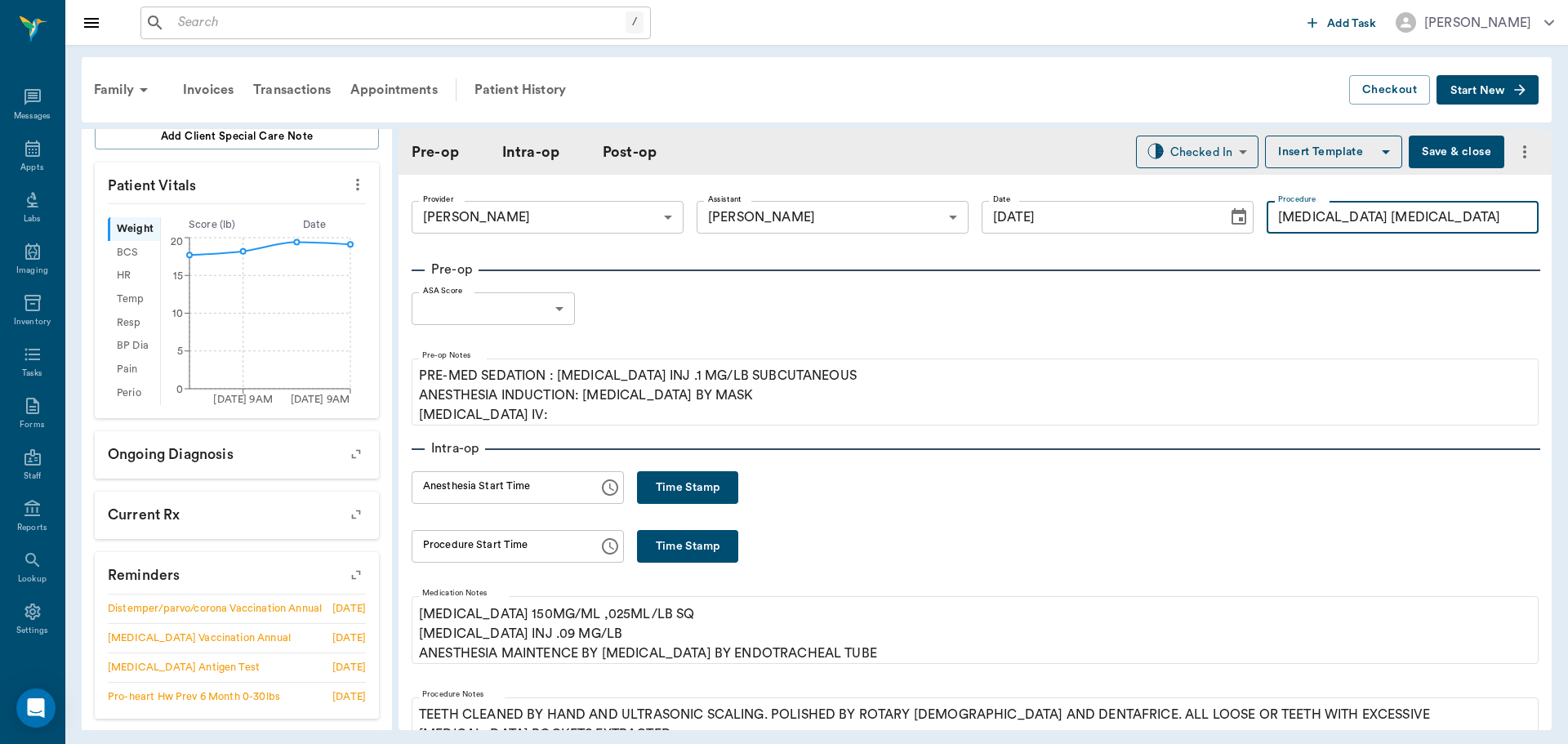
click at [1361, 219] on input "Teeth Cleaning ORAL SURGERY" at bounding box center [1402, 217] width 271 height 33
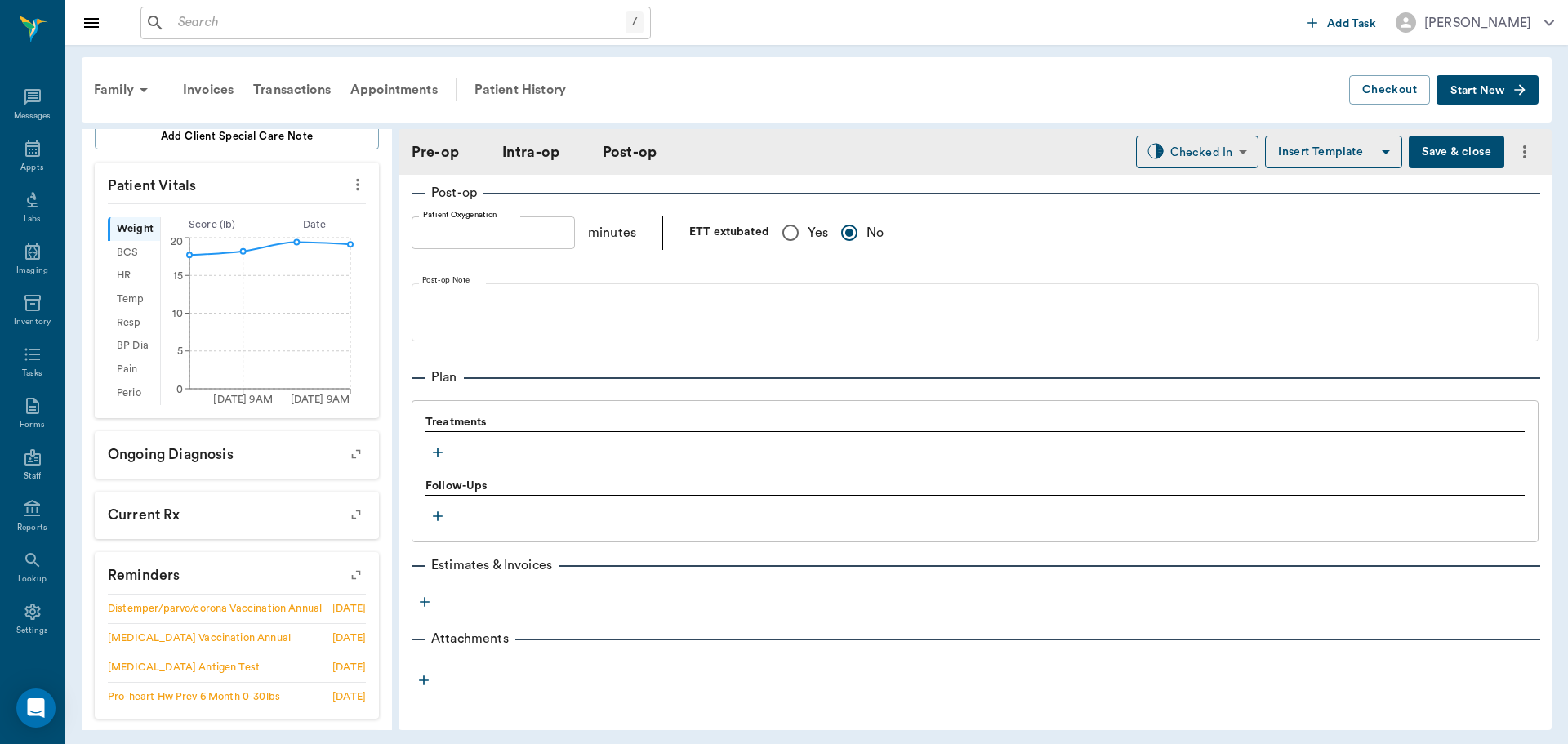
scroll to position [1174, 0]
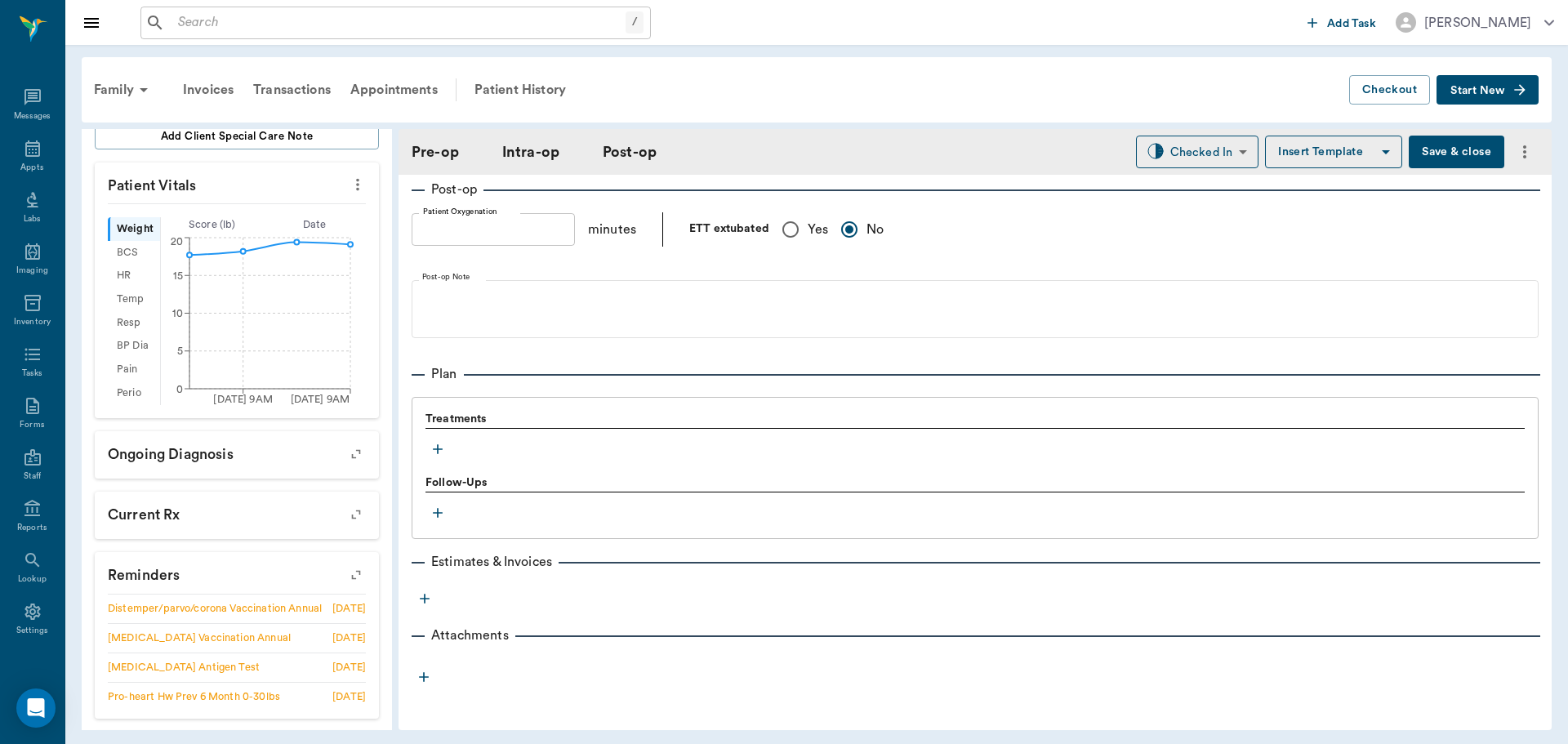
type input "Teeth Cleaning/ORAL SURGERY"
click at [442, 450] on icon "button" at bounding box center [438, 448] width 16 height 16
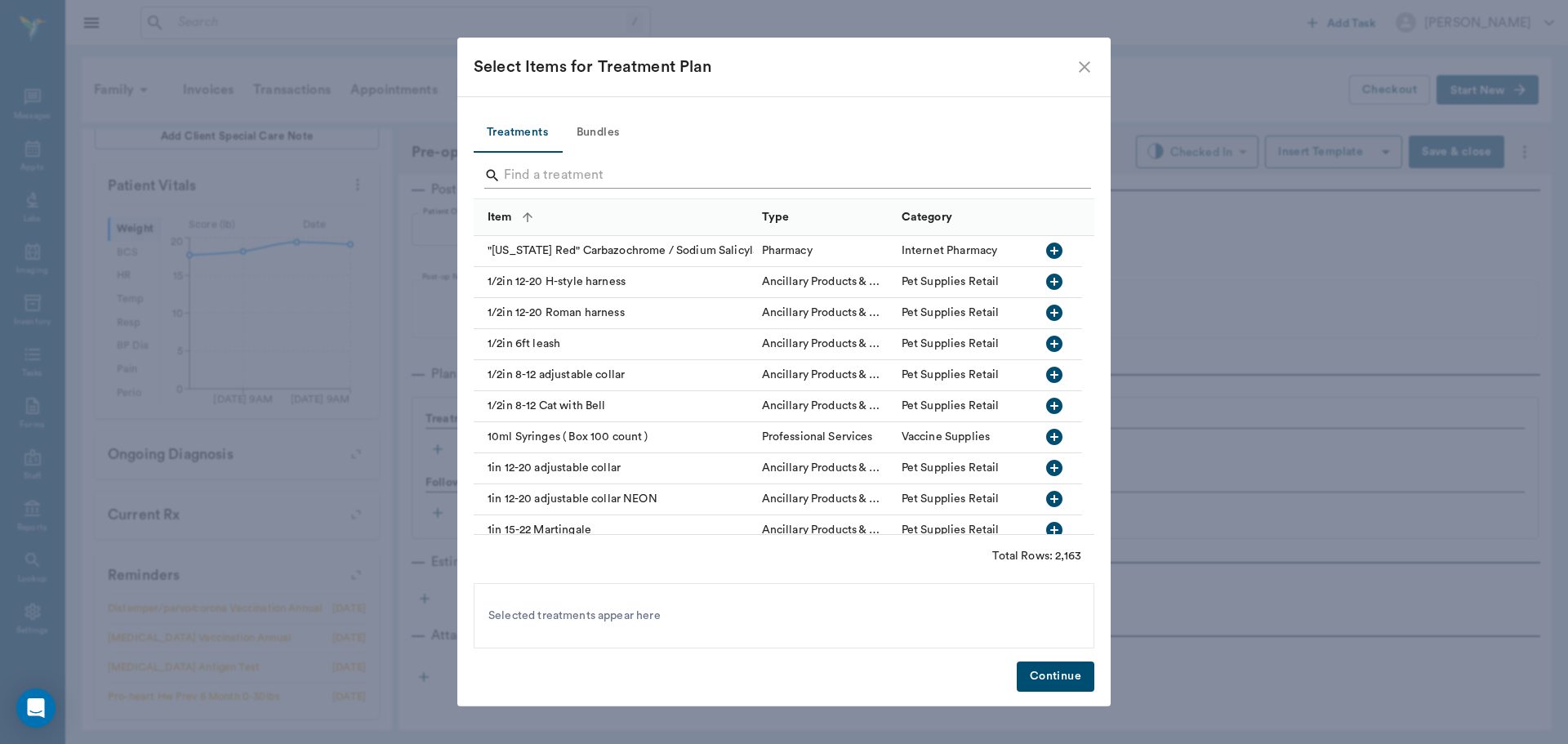
click at [575, 180] on input "Search" at bounding box center [785, 175] width 562 height 26
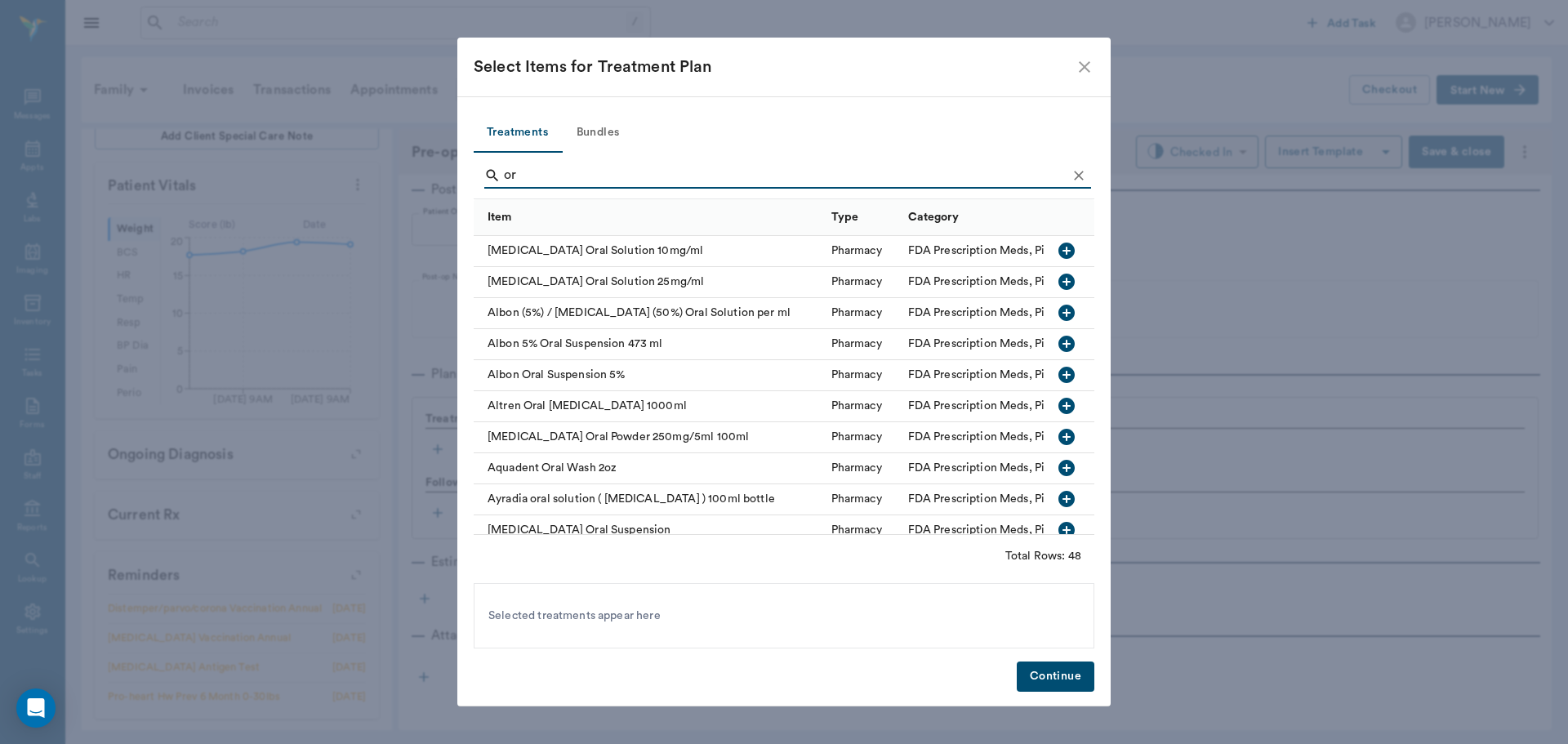
type input "o"
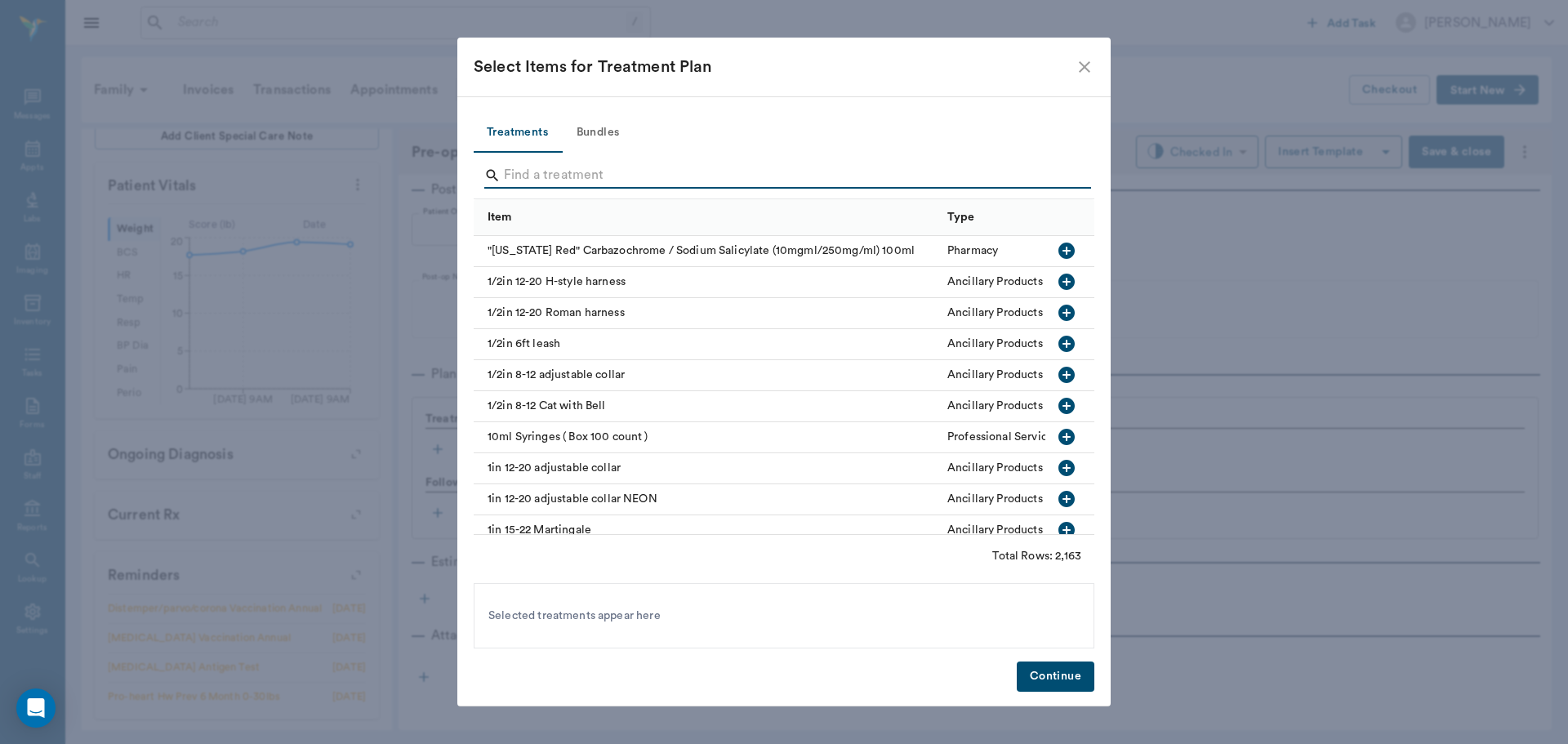
click at [596, 134] on button "Bundles" at bounding box center [598, 132] width 73 height 40
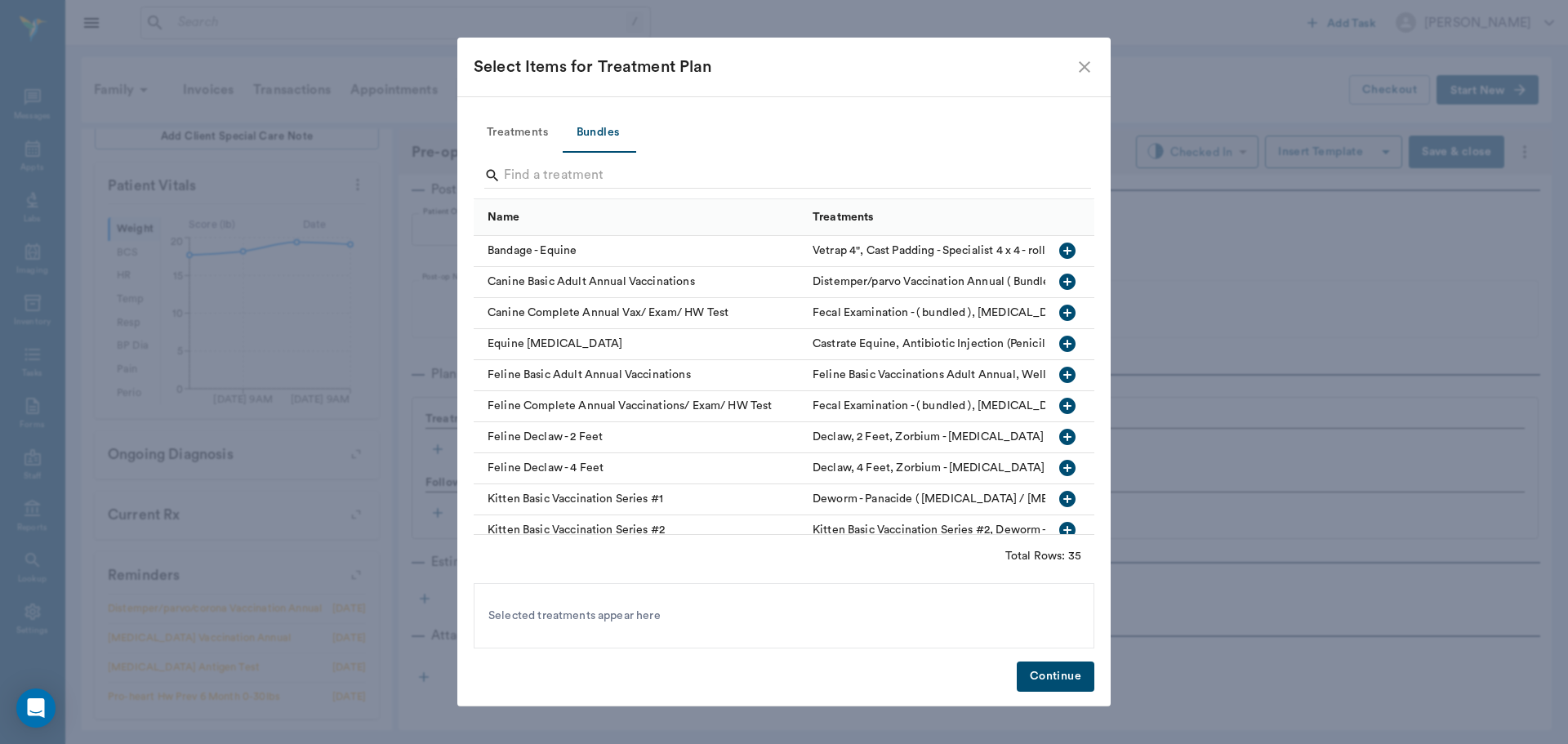
click at [593, 167] on input "Search" at bounding box center [785, 175] width 562 height 26
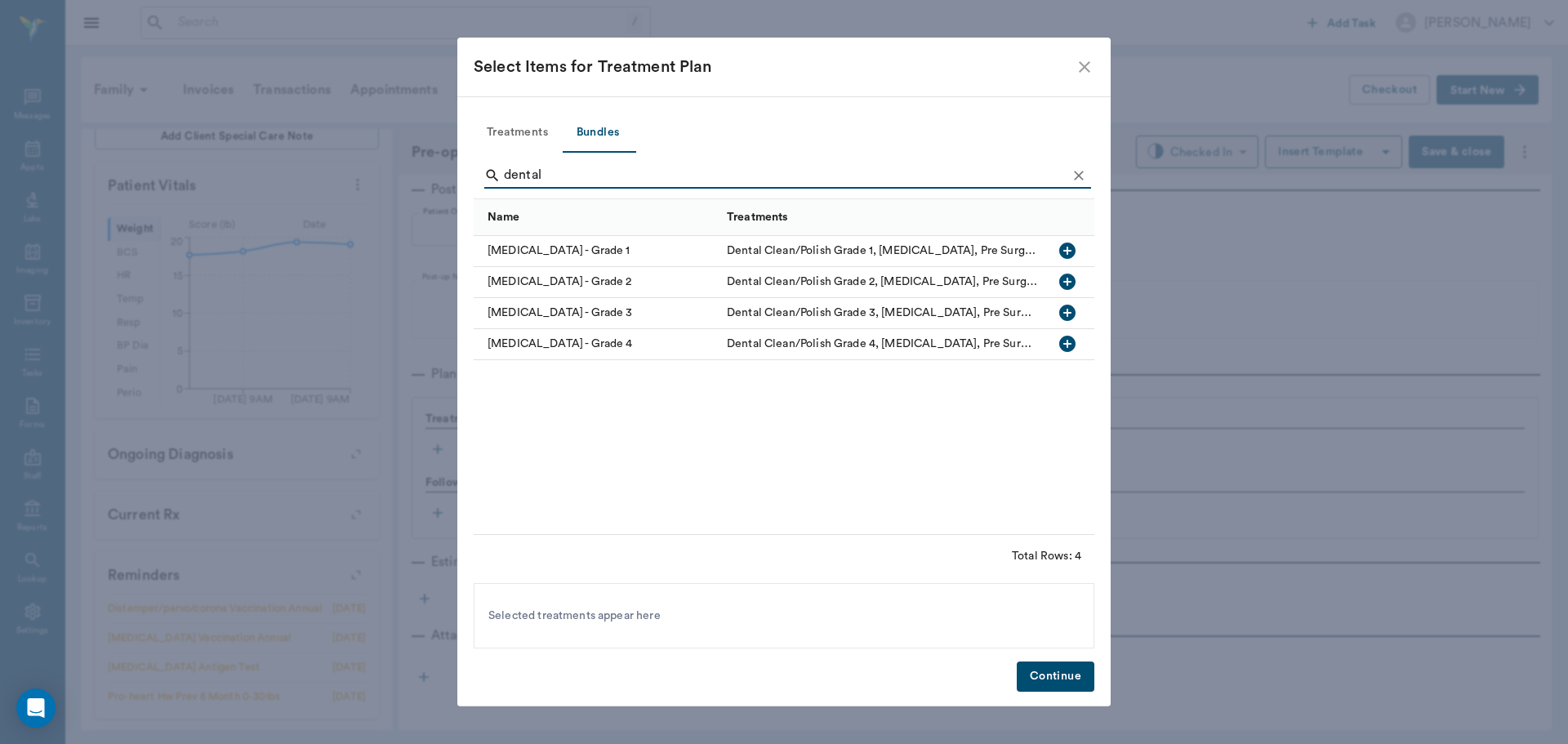
type input "dental"
click at [1074, 175] on icon "Clear" at bounding box center [1078, 175] width 16 height 16
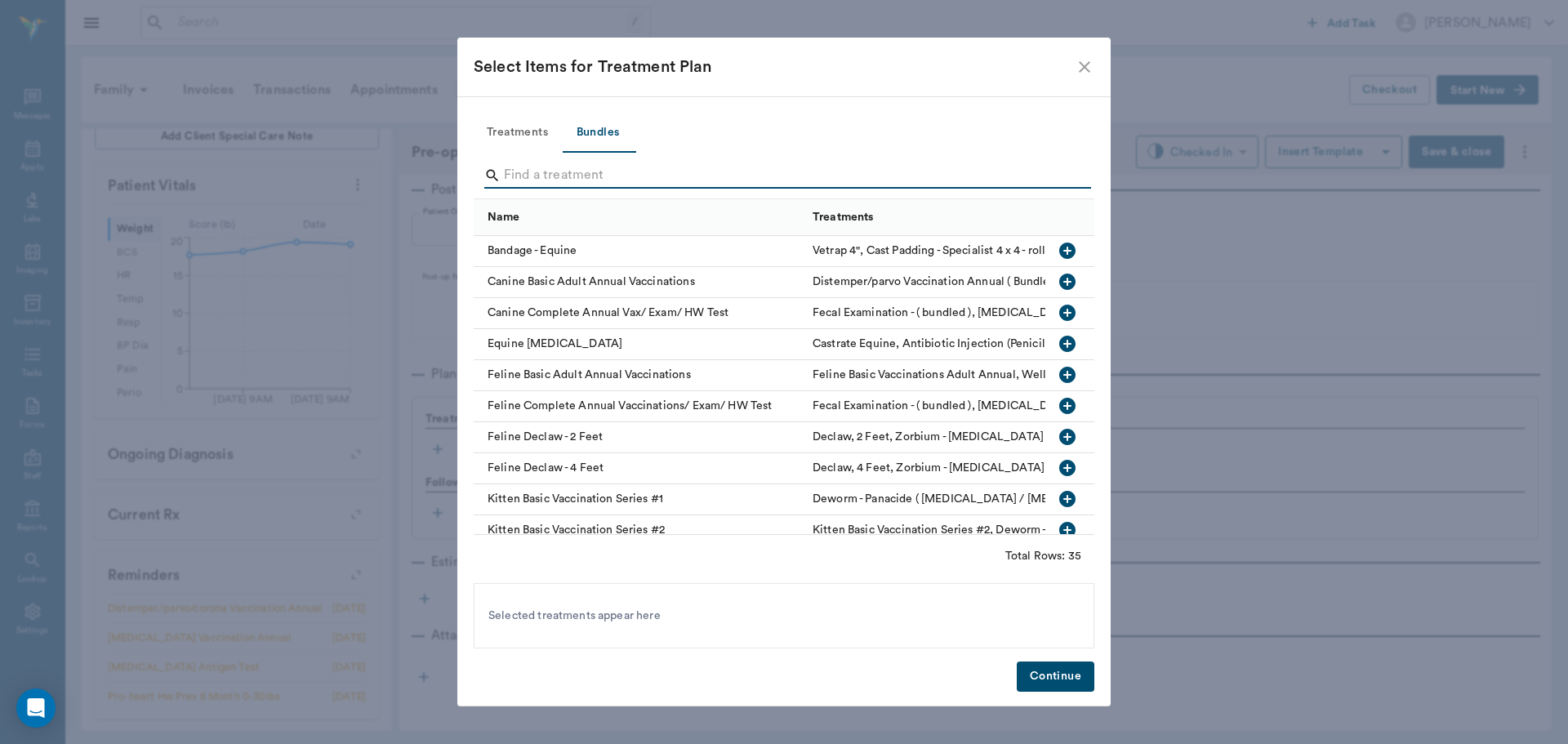
click at [785, 165] on input "Search" at bounding box center [785, 175] width 562 height 26
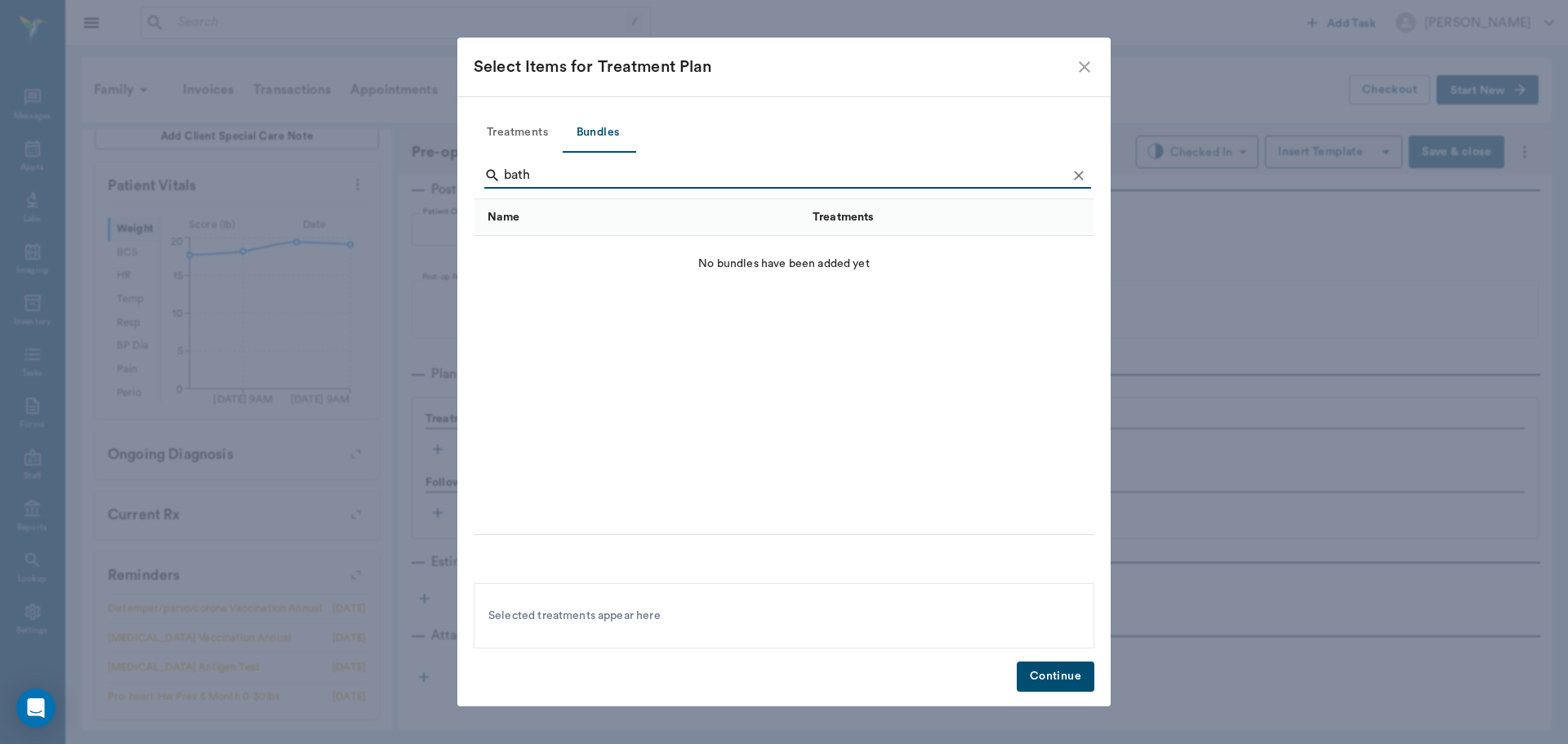
type input "bath"
click at [533, 121] on button "Treatments" at bounding box center [517, 132] width 87 height 40
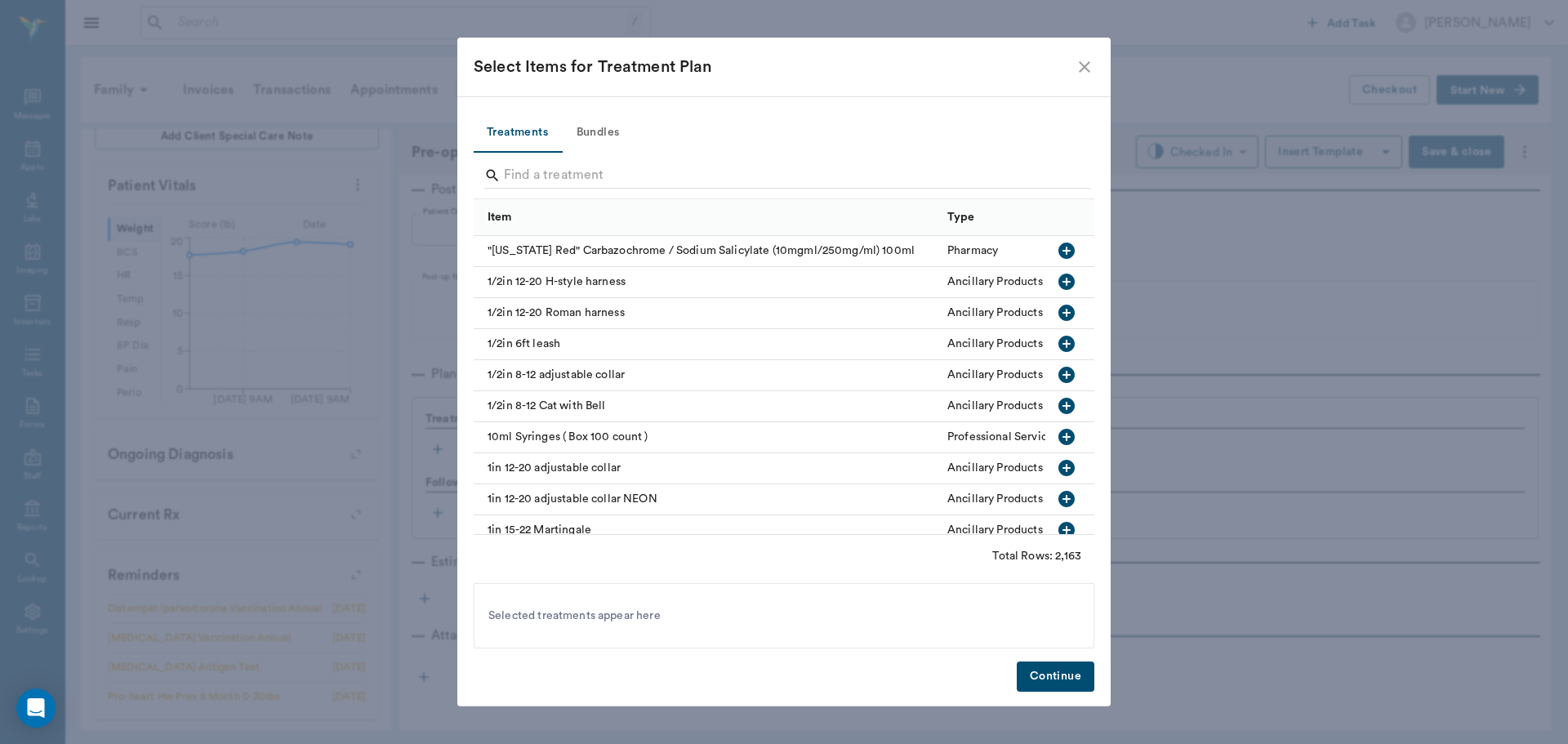
click at [543, 179] on input "Search" at bounding box center [785, 175] width 562 height 26
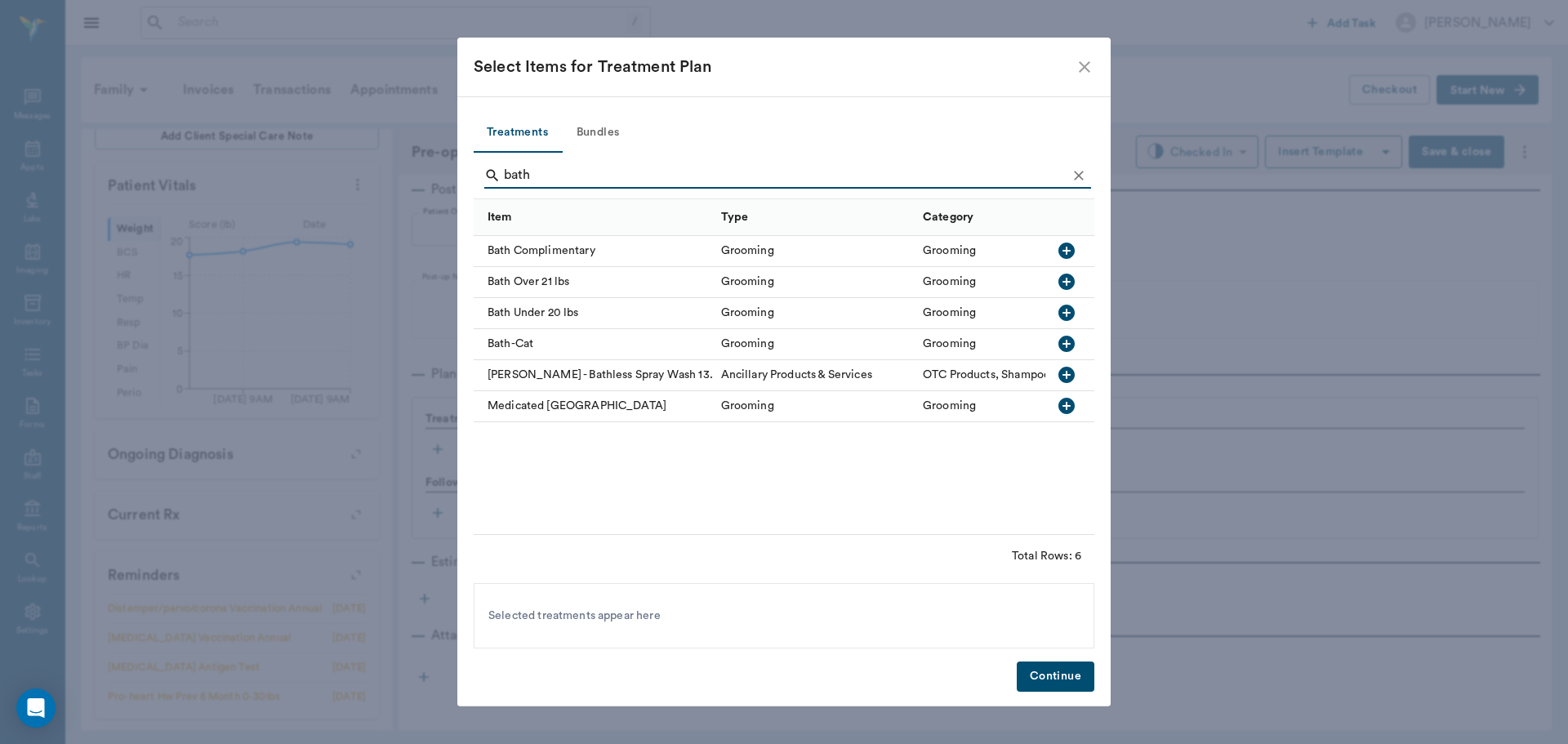
type input "bath"
click at [1069, 316] on icon "button" at bounding box center [1066, 312] width 16 height 16
click at [1073, 172] on icon "Clear" at bounding box center [1078, 175] width 16 height 16
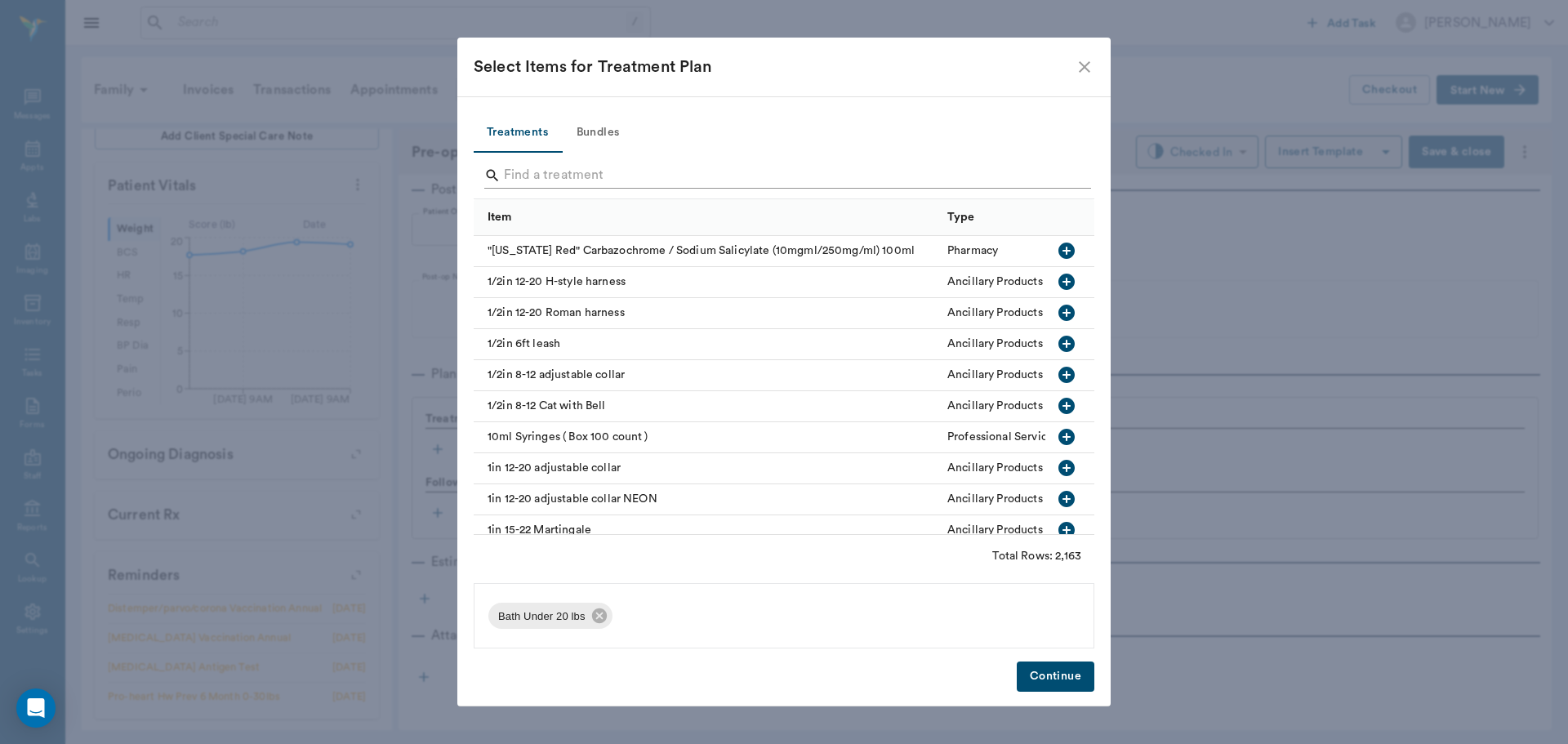
click at [1062, 172] on input "Search" at bounding box center [785, 175] width 562 height 26
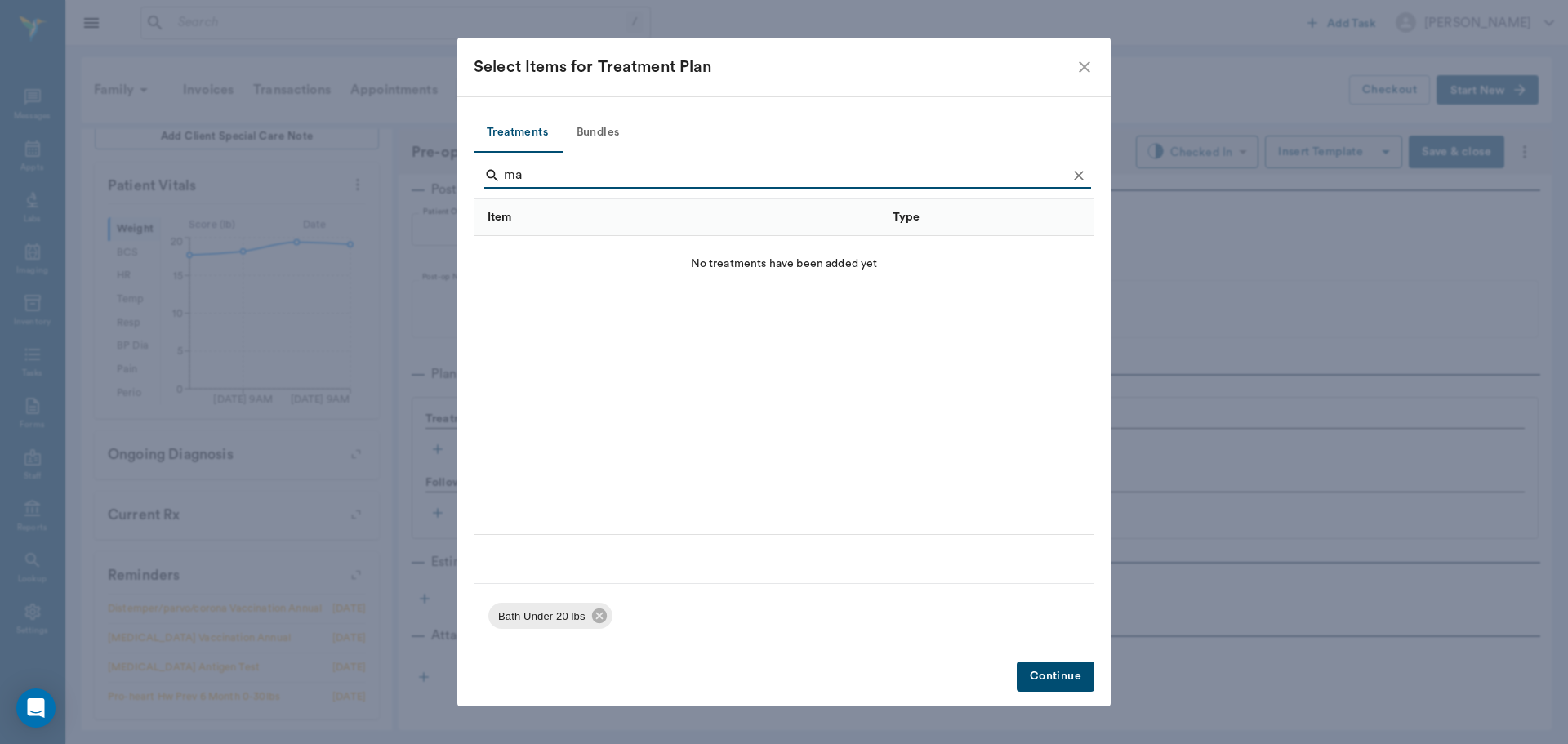
type input "m"
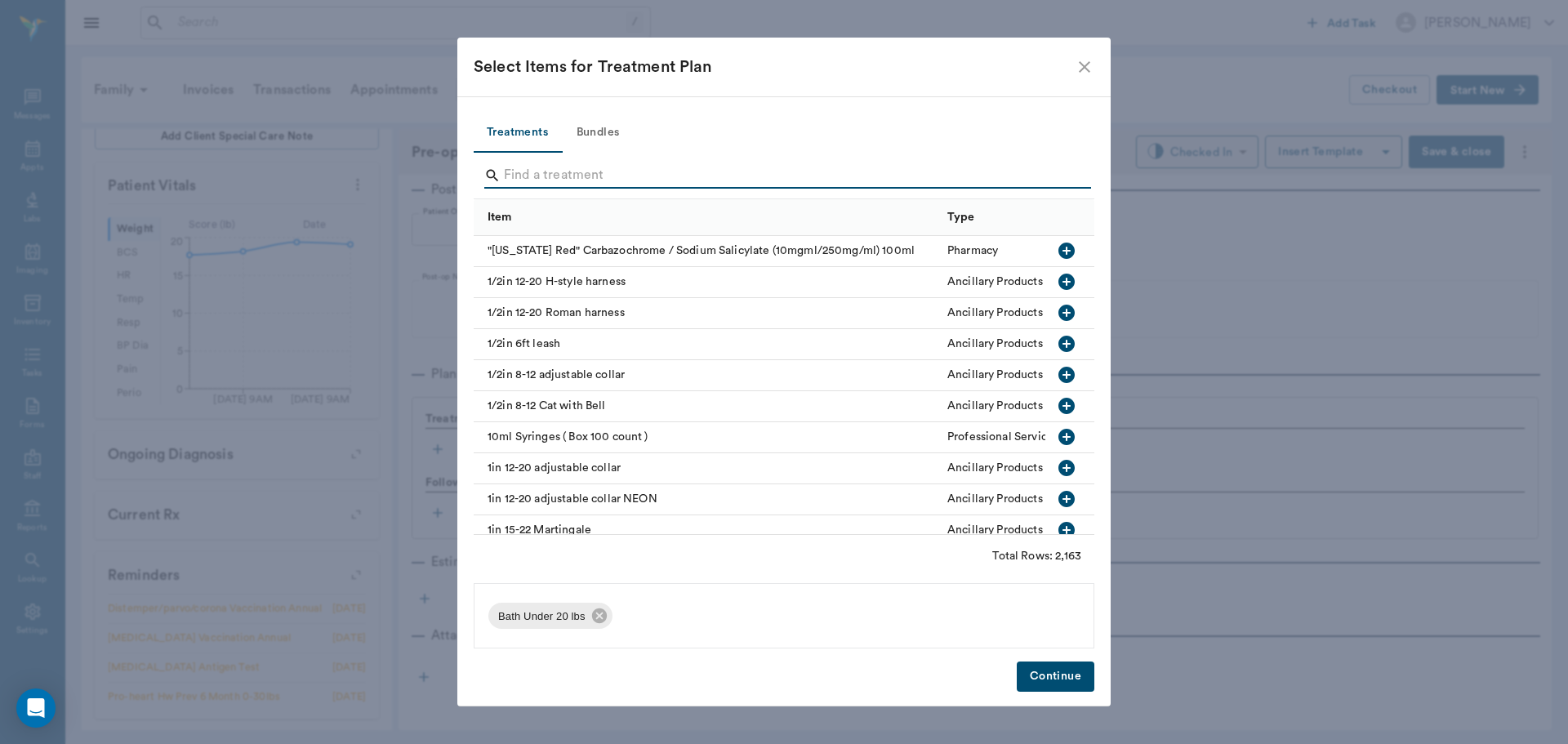
type input "m"
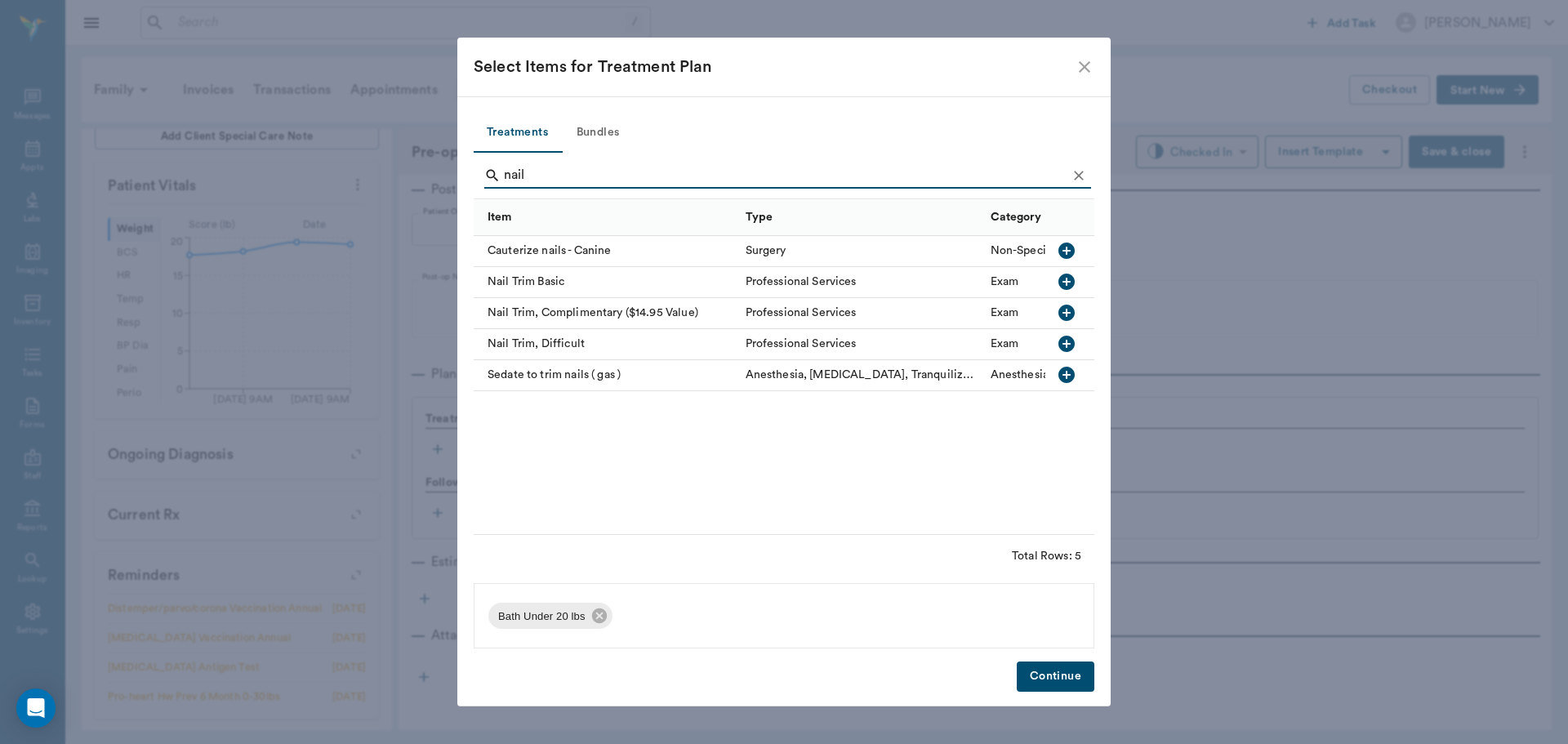
type input "nail"
click at [1063, 277] on icon "button" at bounding box center [1066, 281] width 16 height 16
click at [1082, 174] on icon "Clear" at bounding box center [1078, 175] width 16 height 16
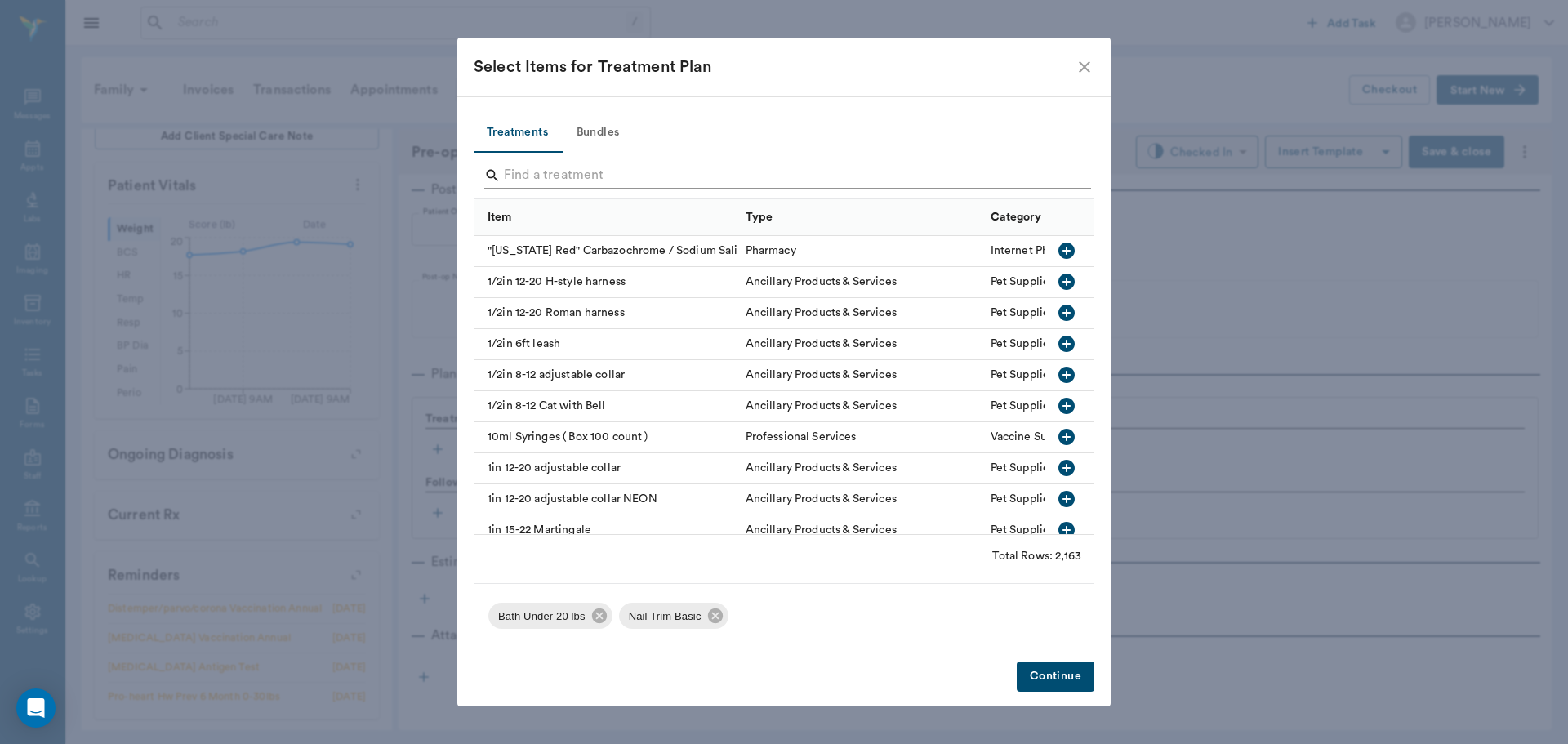
click at [1060, 173] on input "Search" at bounding box center [785, 175] width 562 height 26
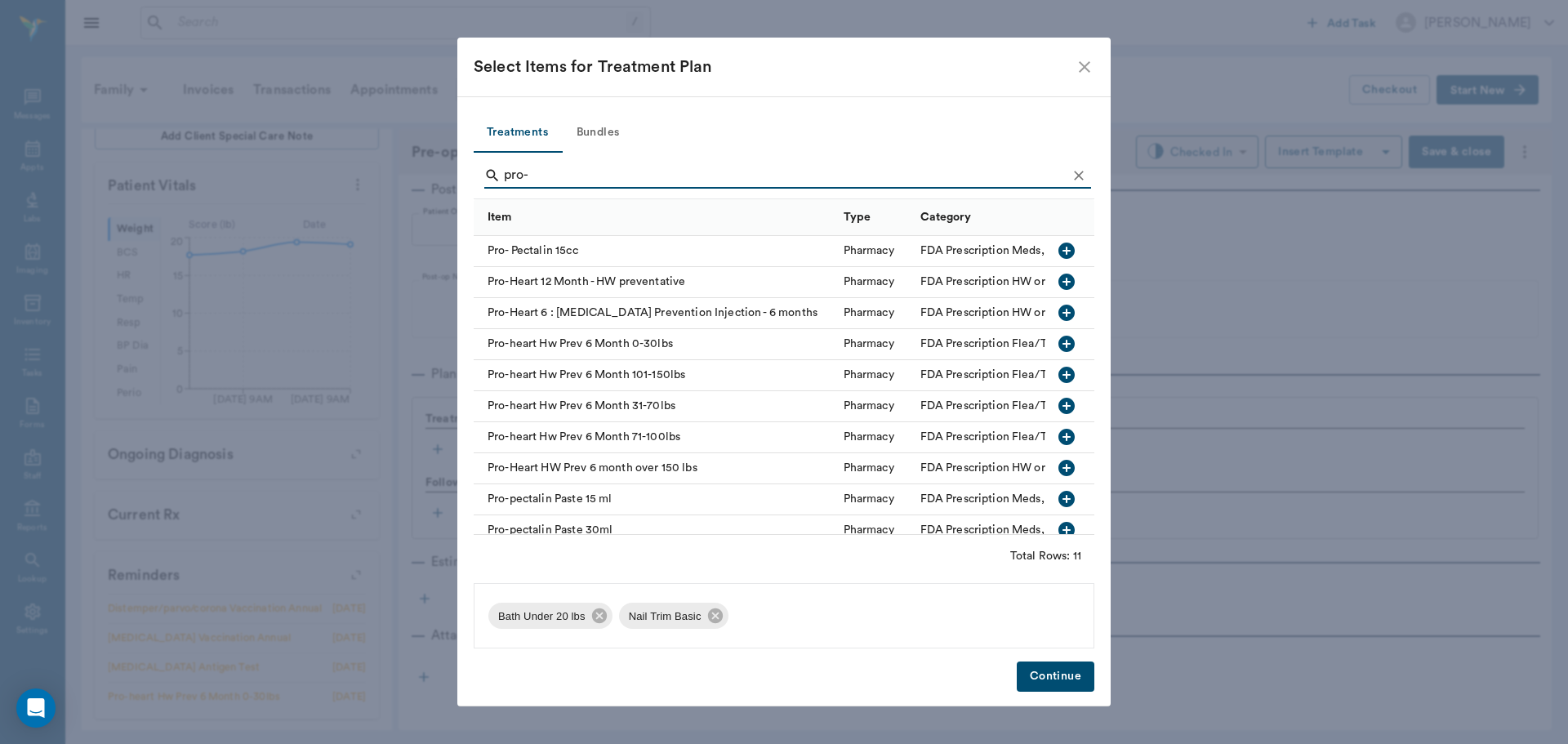
type input "pro-"
click at [1058, 283] on icon "button" at bounding box center [1066, 281] width 16 height 16
drag, startPoint x: 1080, startPoint y: 172, endPoint x: 704, endPoint y: 161, distance: 376.2
click at [1080, 172] on icon "Clear" at bounding box center [1078, 175] width 16 height 16
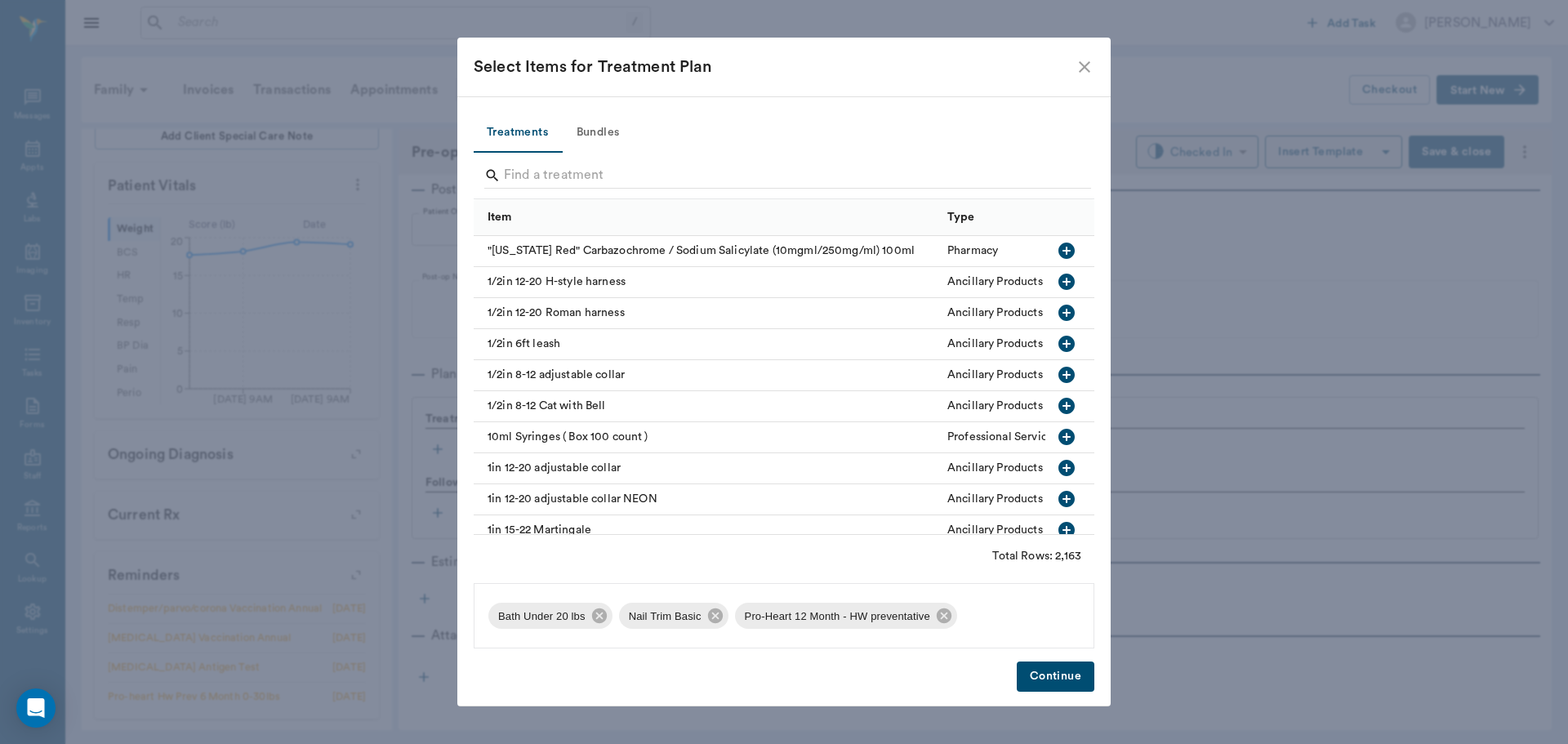
click at [594, 122] on button "Bundles" at bounding box center [598, 132] width 73 height 40
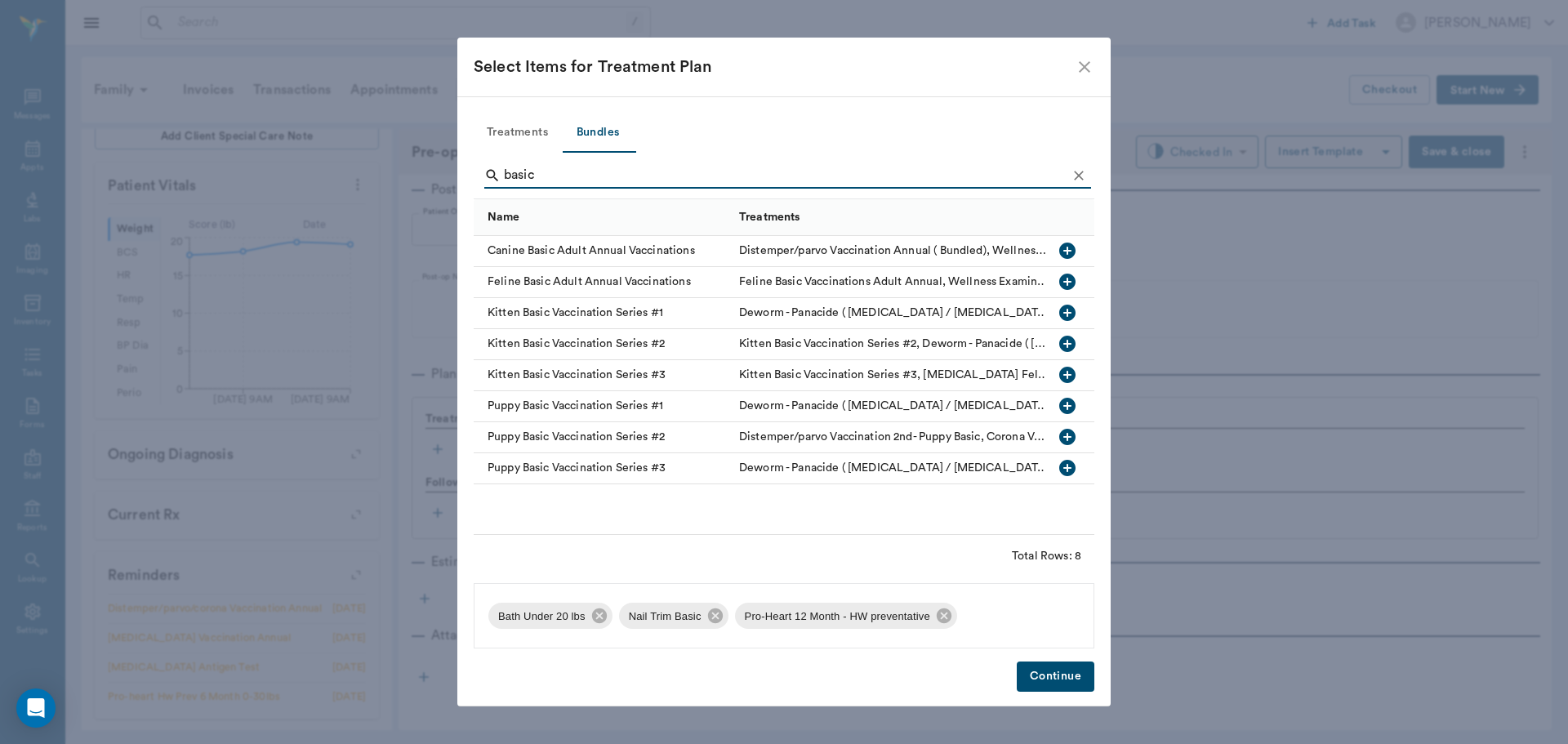
type input "basic"
click at [1063, 249] on icon "button" at bounding box center [1067, 250] width 16 height 16
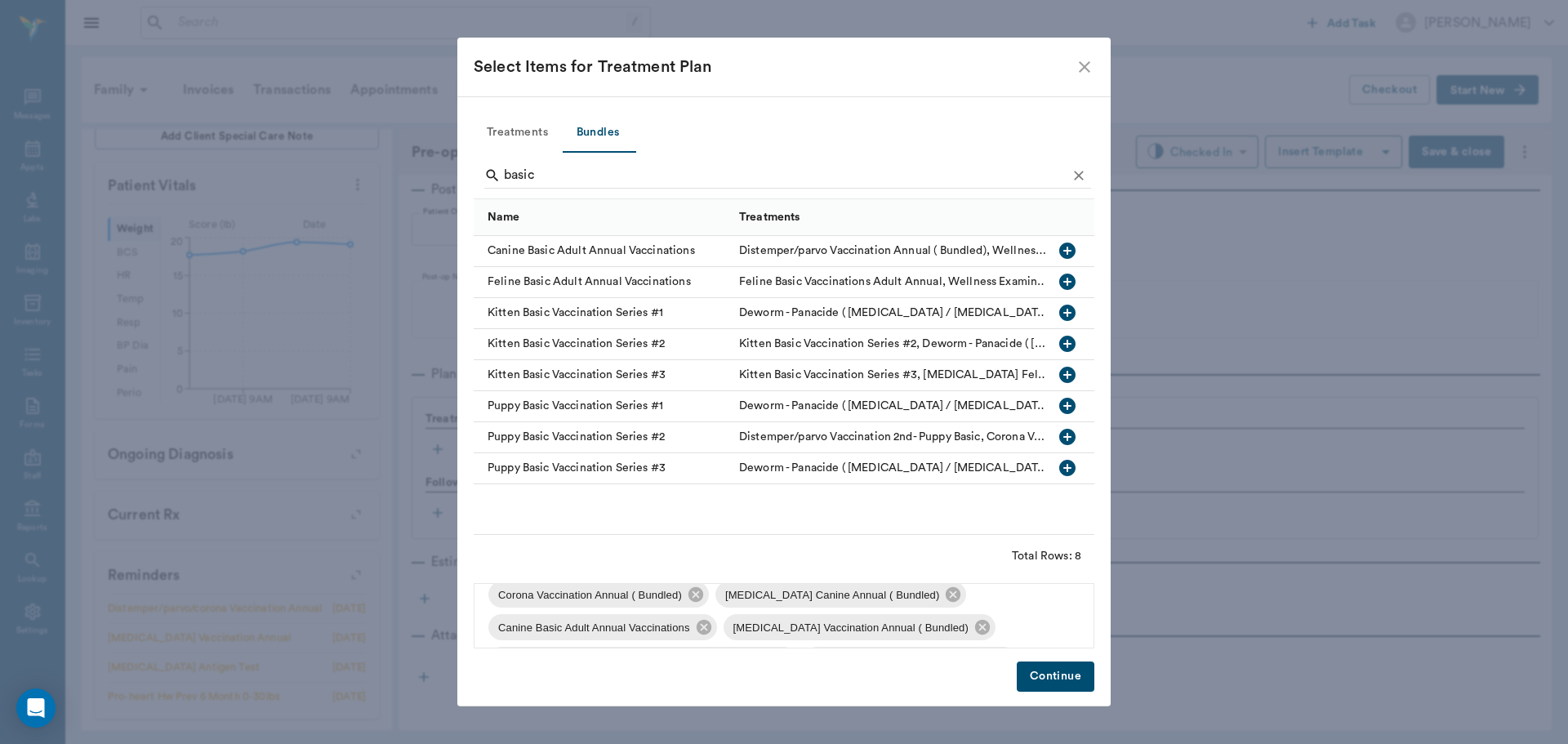
scroll to position [154, 0]
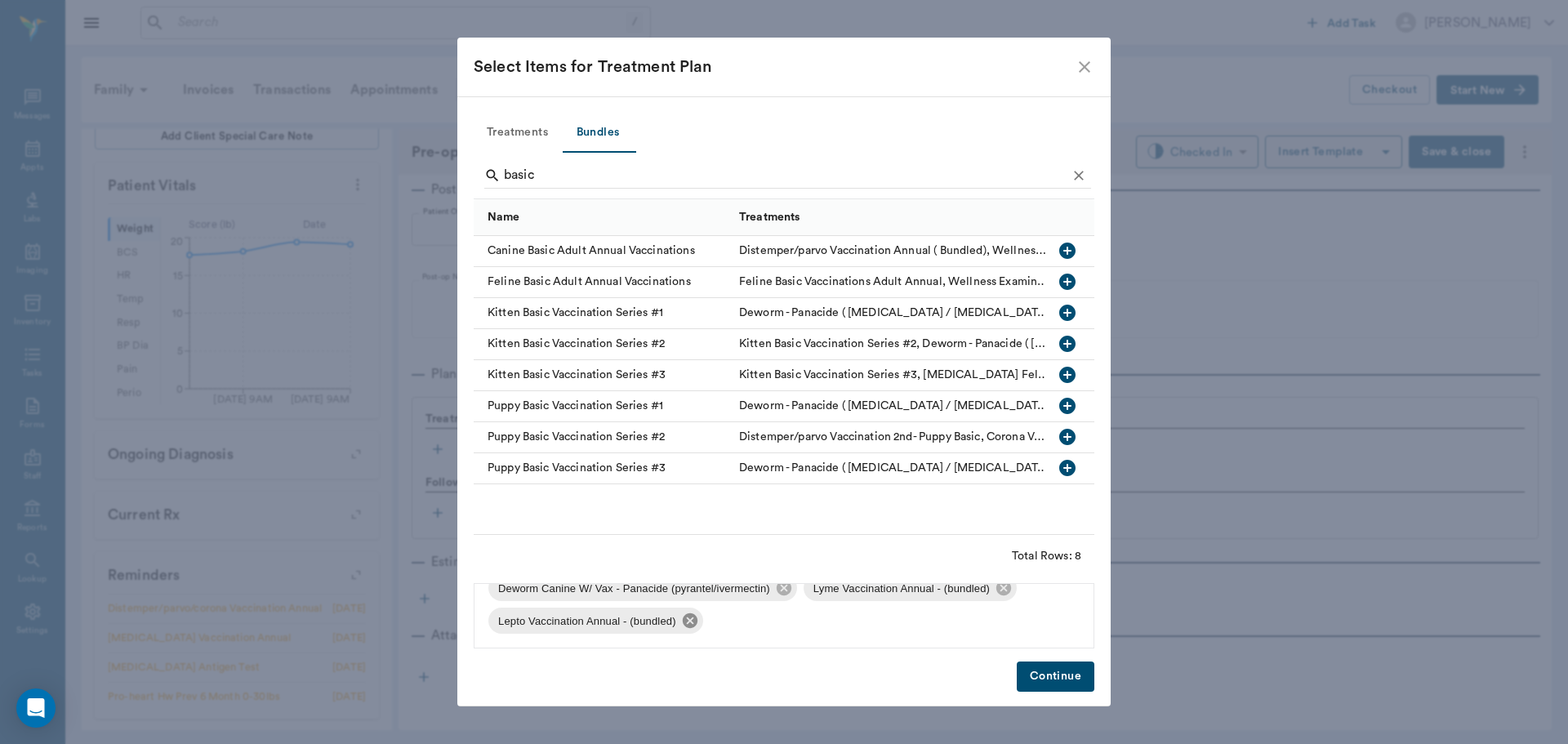
click at [685, 615] on icon at bounding box center [690, 620] width 18 height 18
click at [1000, 621] on icon at bounding box center [1003, 620] width 14 height 14
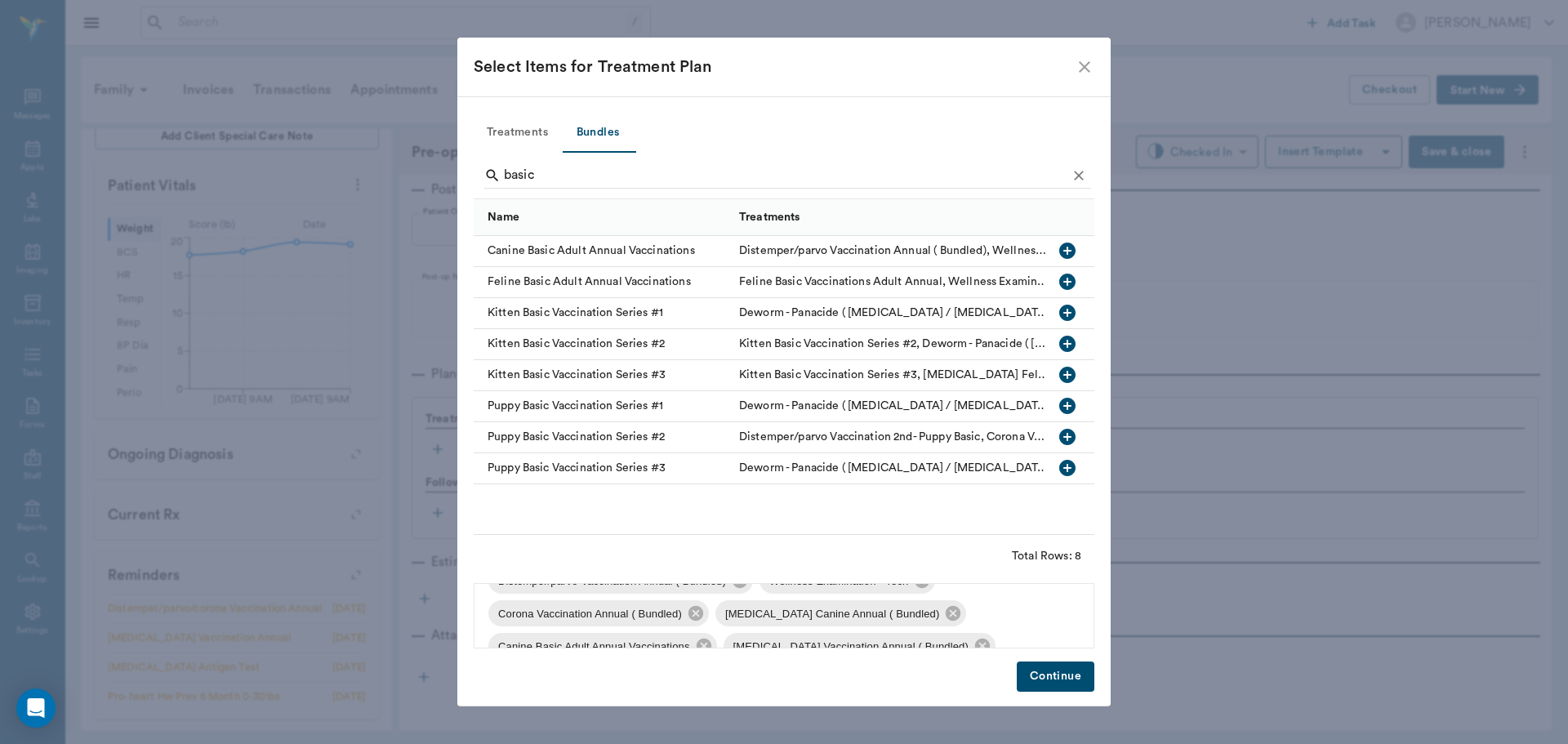
scroll to position [40, 0]
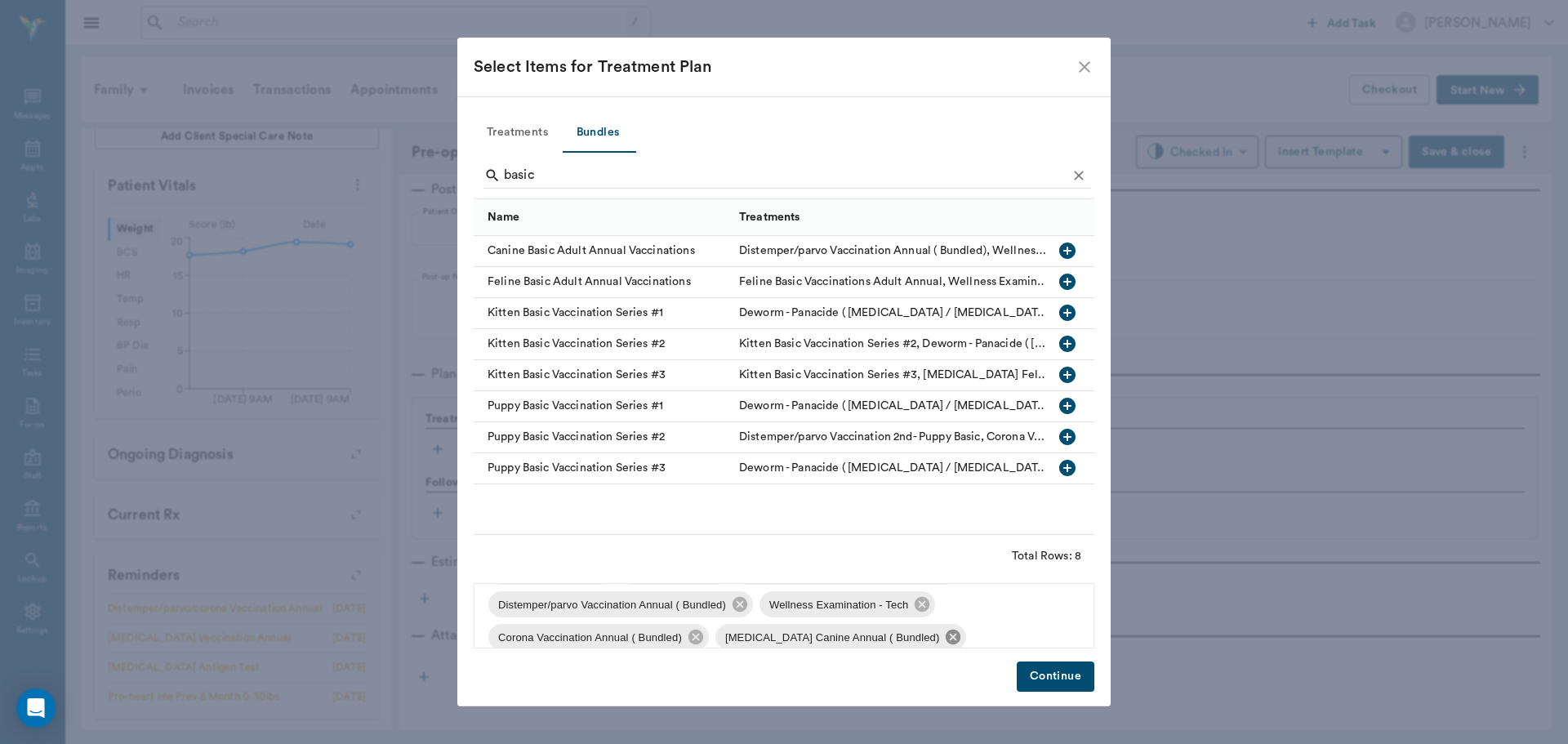
click at [955, 632] on icon at bounding box center [953, 637] width 14 height 14
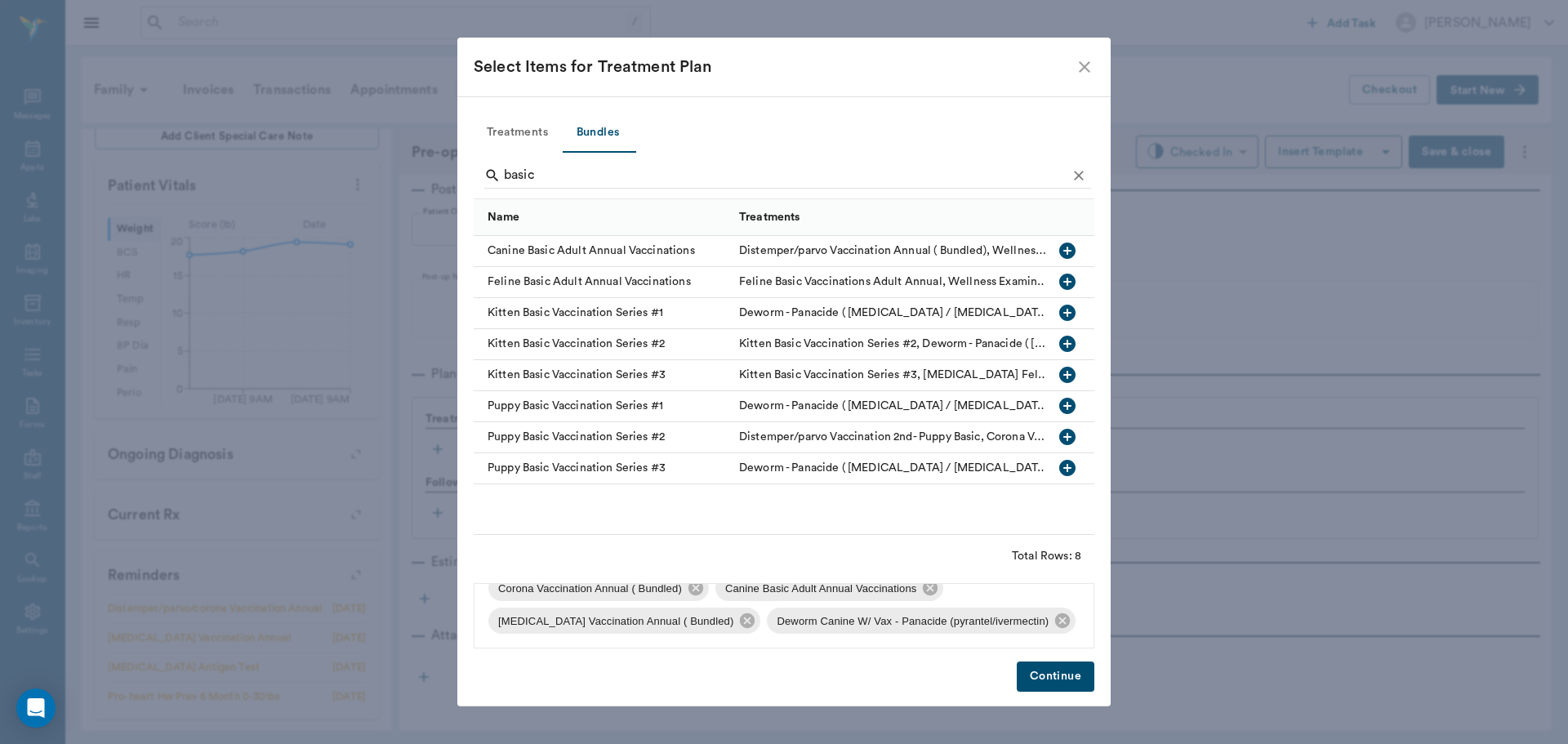
click at [1041, 668] on button "Continue" at bounding box center [1055, 676] width 77 height 30
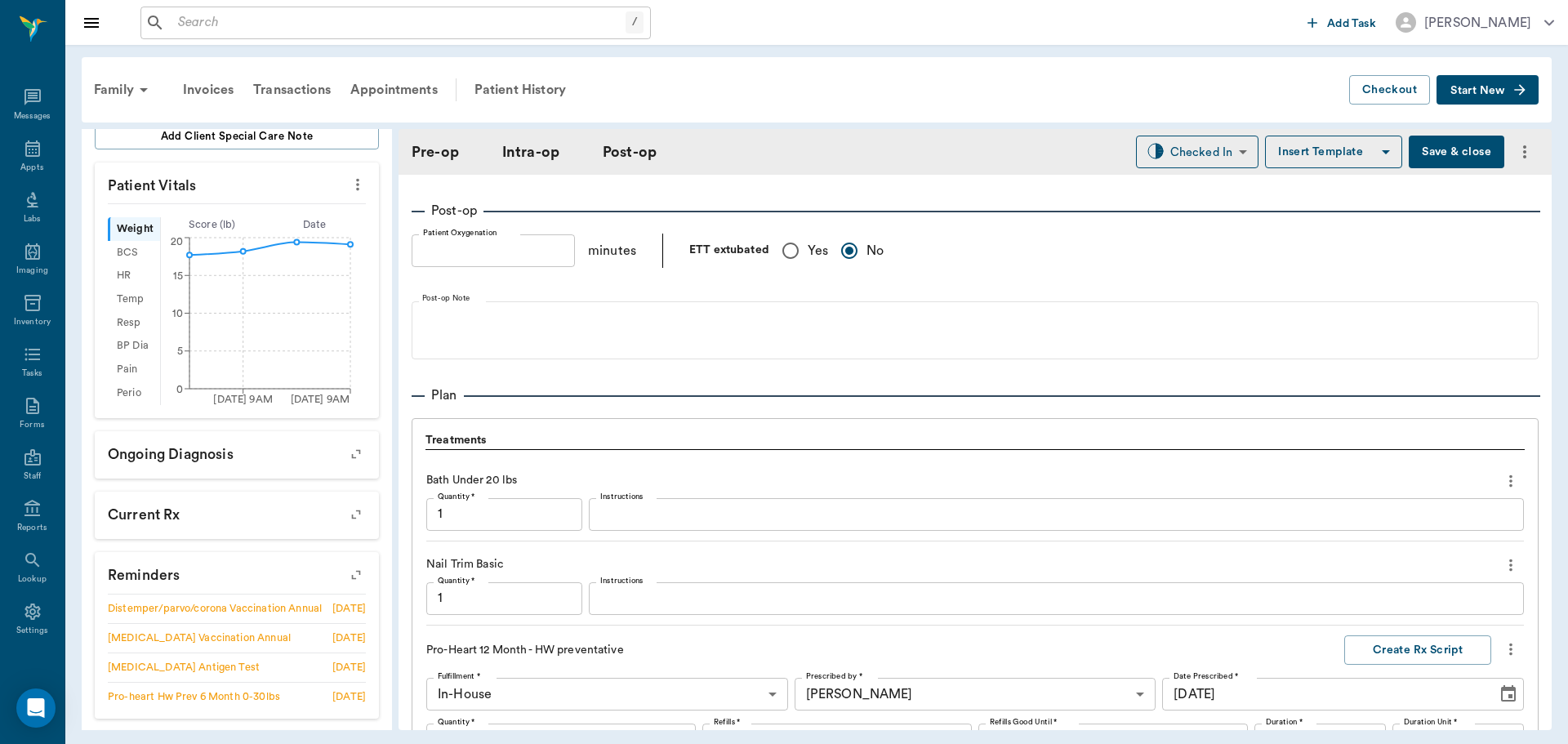
scroll to position [1151, 0]
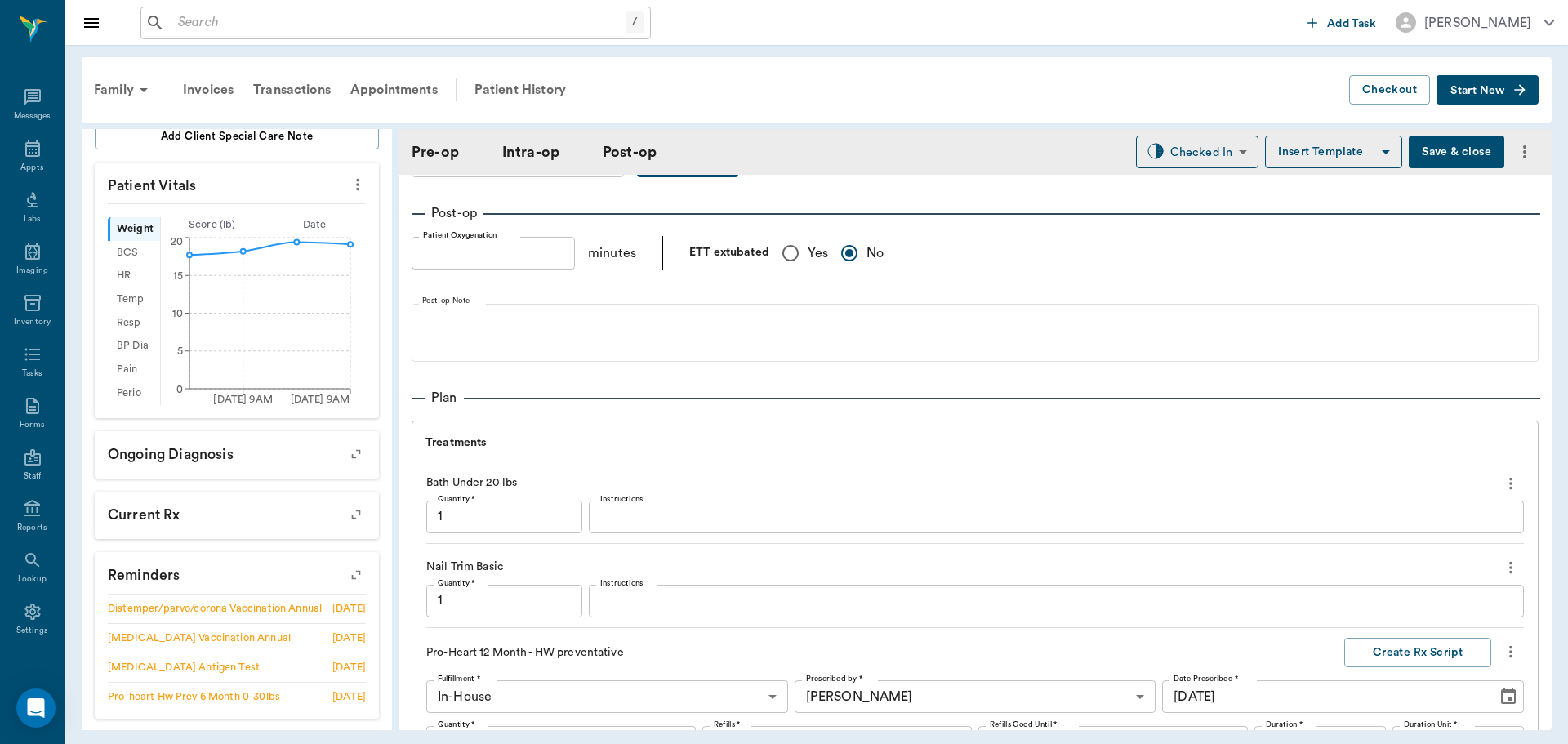
click at [771, 509] on textarea "Instructions" at bounding box center [1056, 516] width 912 height 18
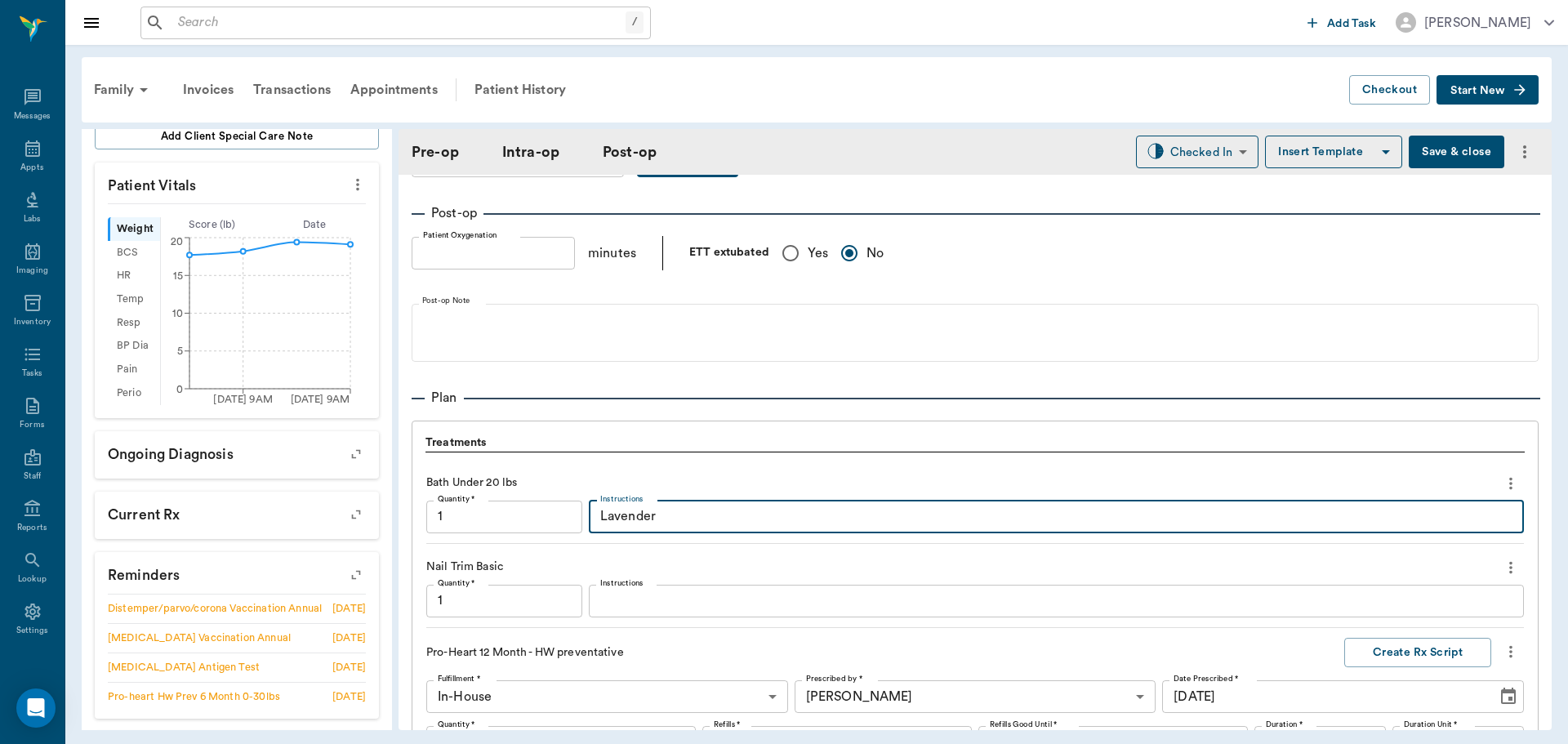
type textarea "Lavender"
click at [741, 575] on div "Nail Trim Basic" at bounding box center [975, 567] width 1098 height 28
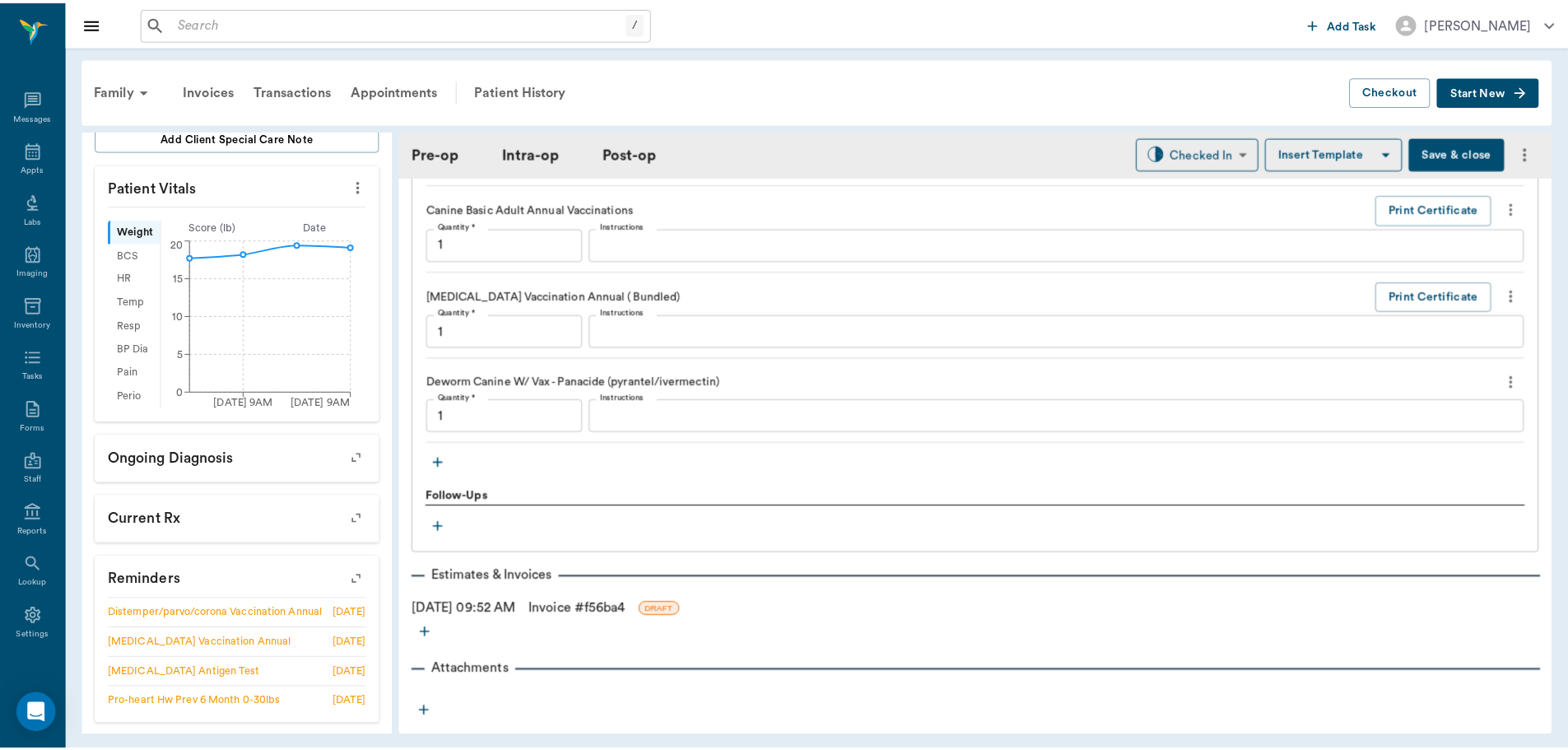
scroll to position [2066, 0]
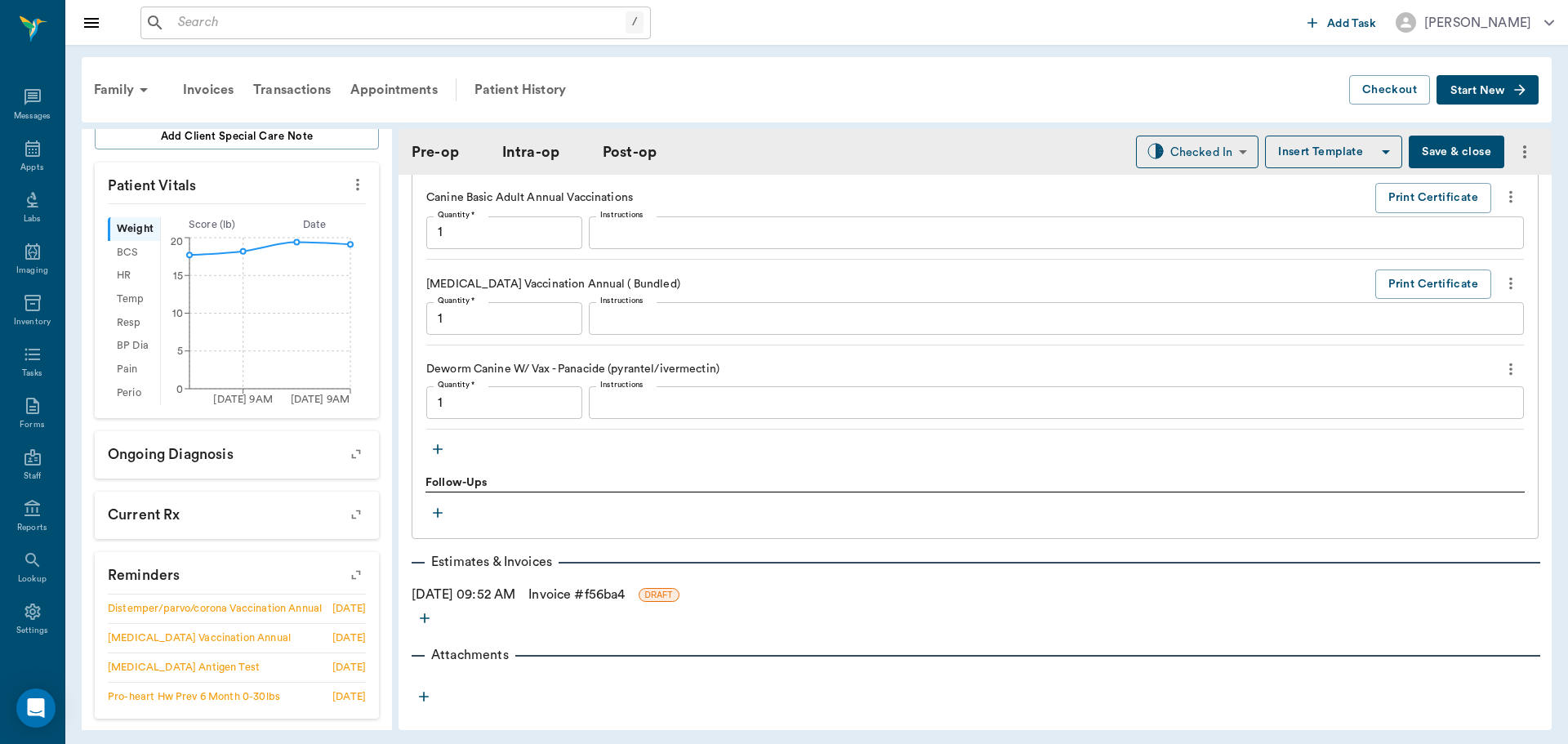
click at [1413, 147] on button "Save & close" at bounding box center [1456, 152] width 96 height 33
type input "1.00"
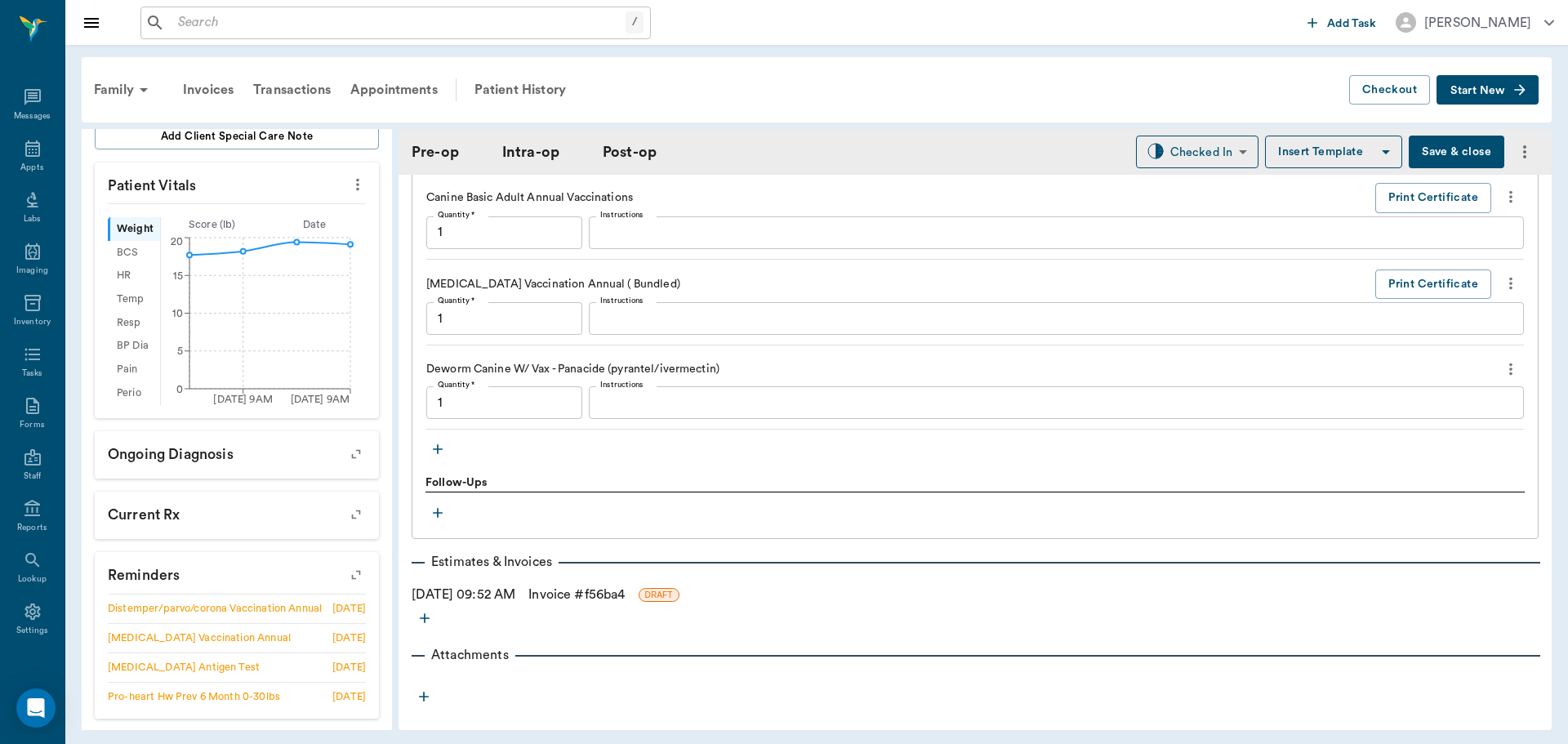
type input "1.00"
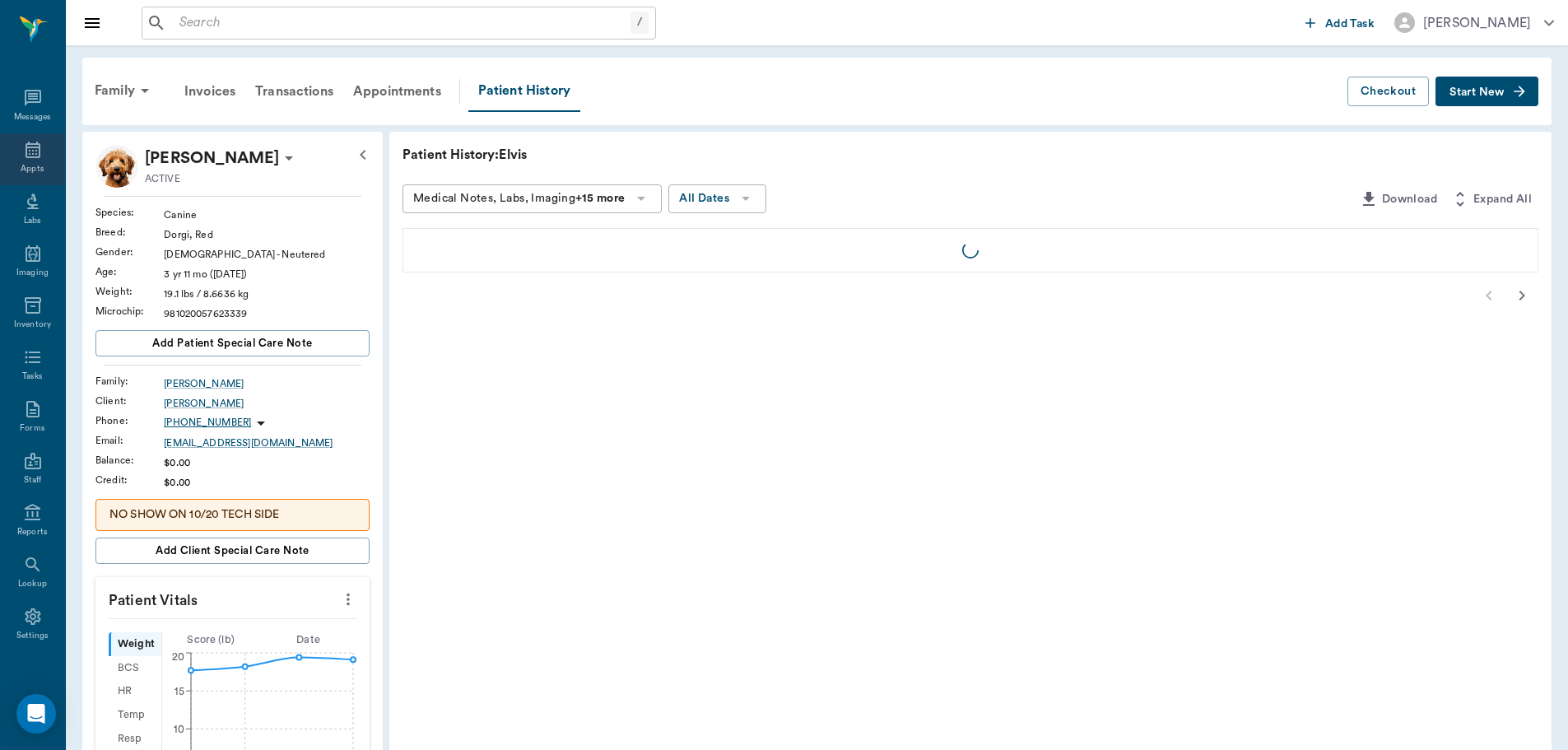
click at [13, 155] on div "Appts" at bounding box center [32, 159] width 65 height 52
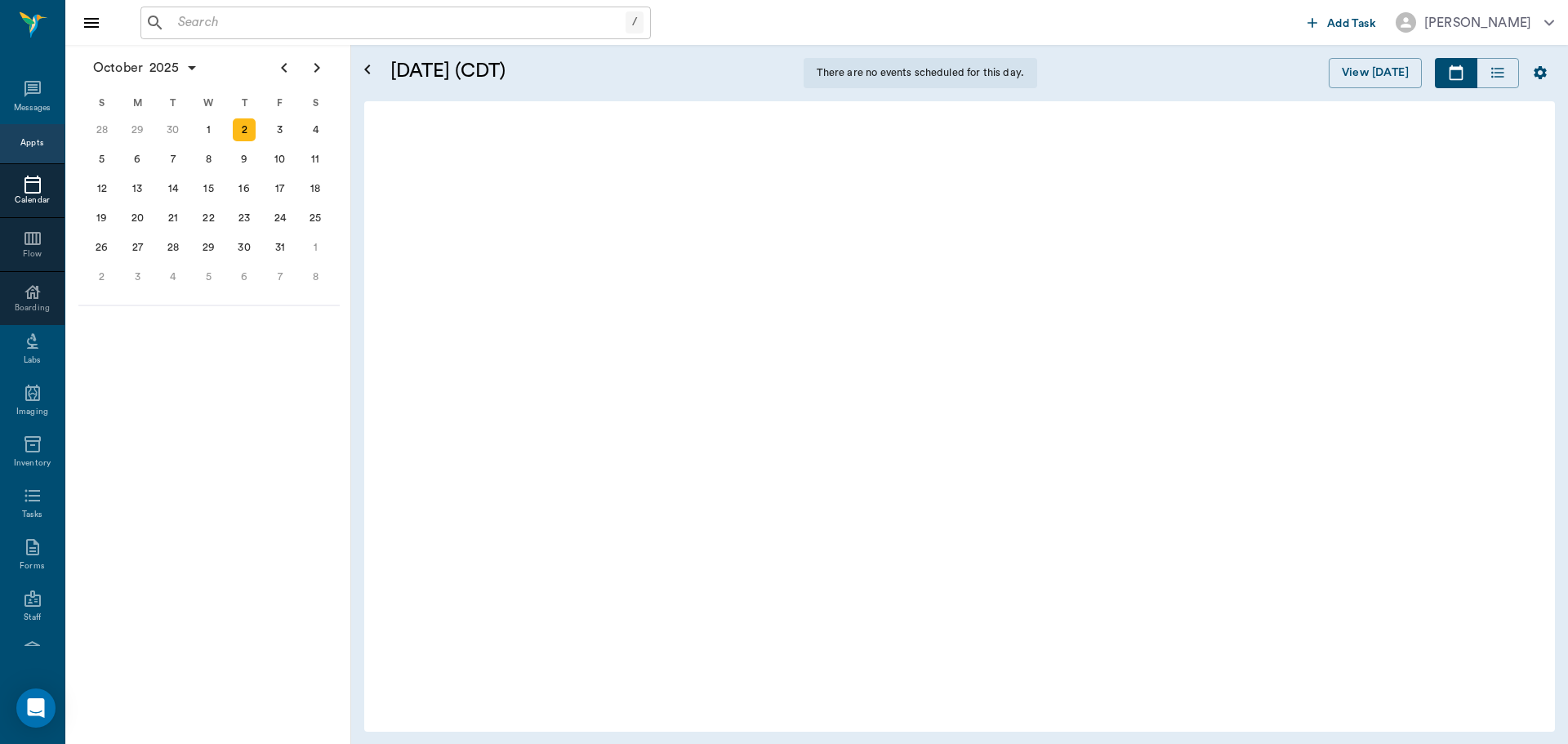
scroll to position [247, 0]
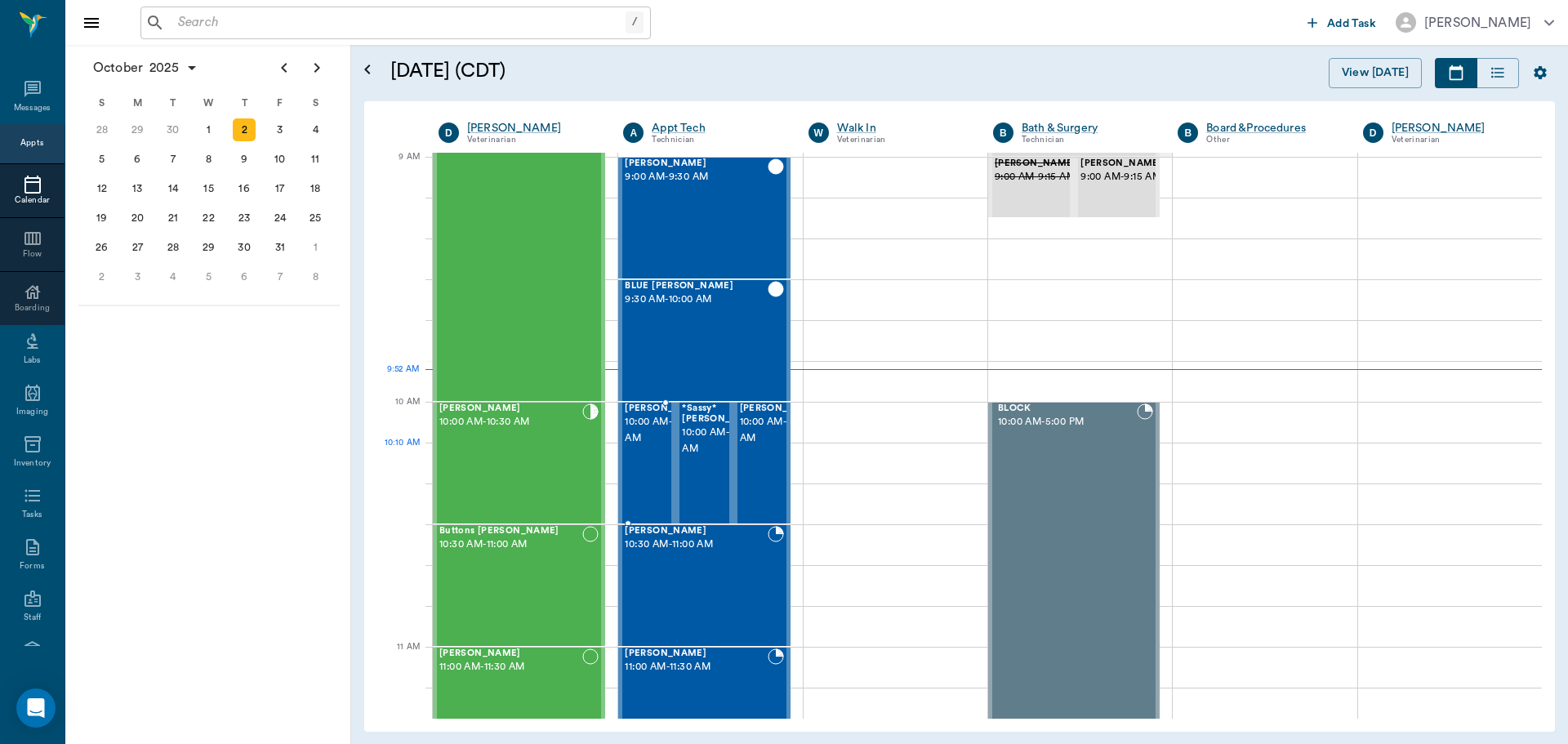
click at [641, 446] on span "10:00 AM - 10:30 AM" at bounding box center [666, 431] width 82 height 33
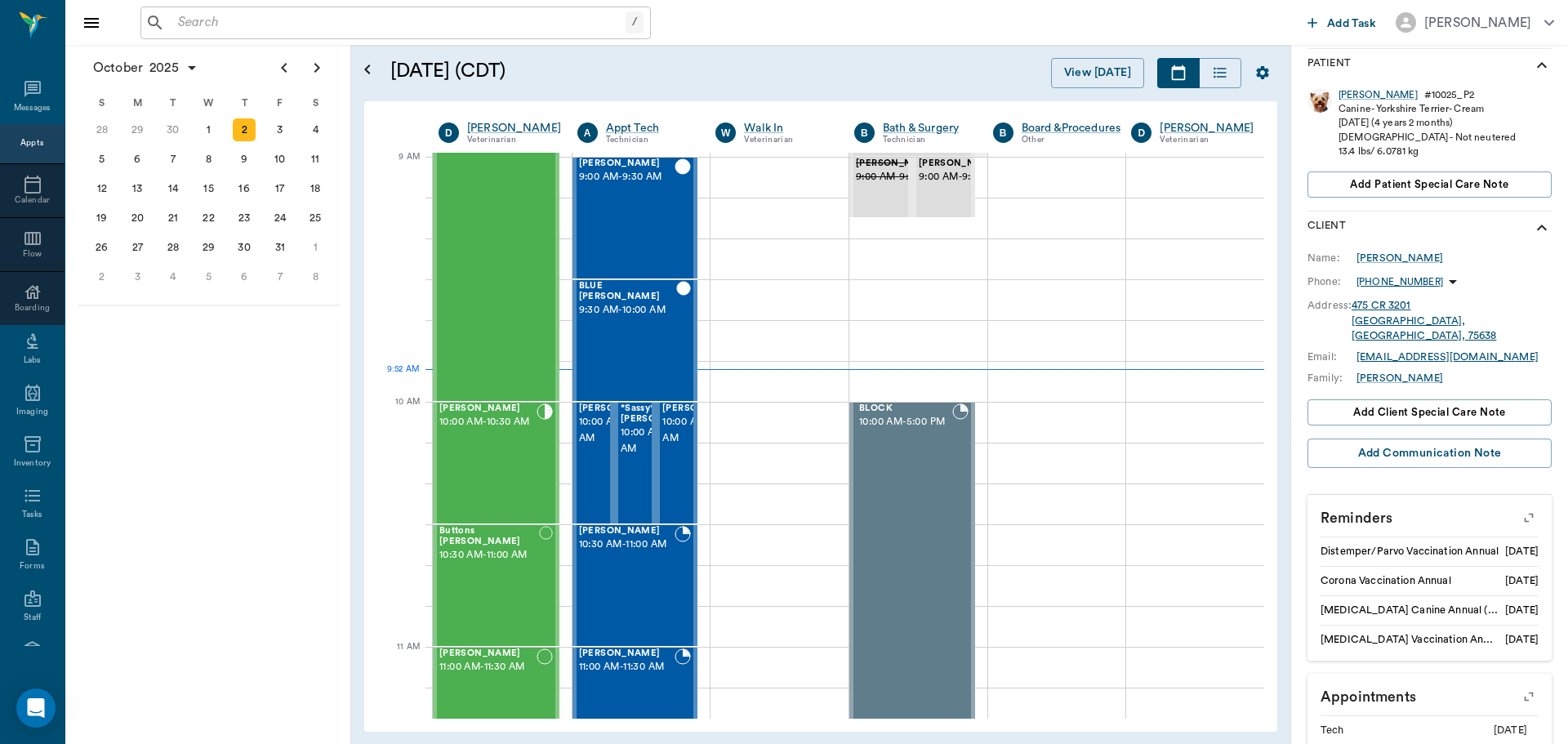
scroll to position [327, 0]
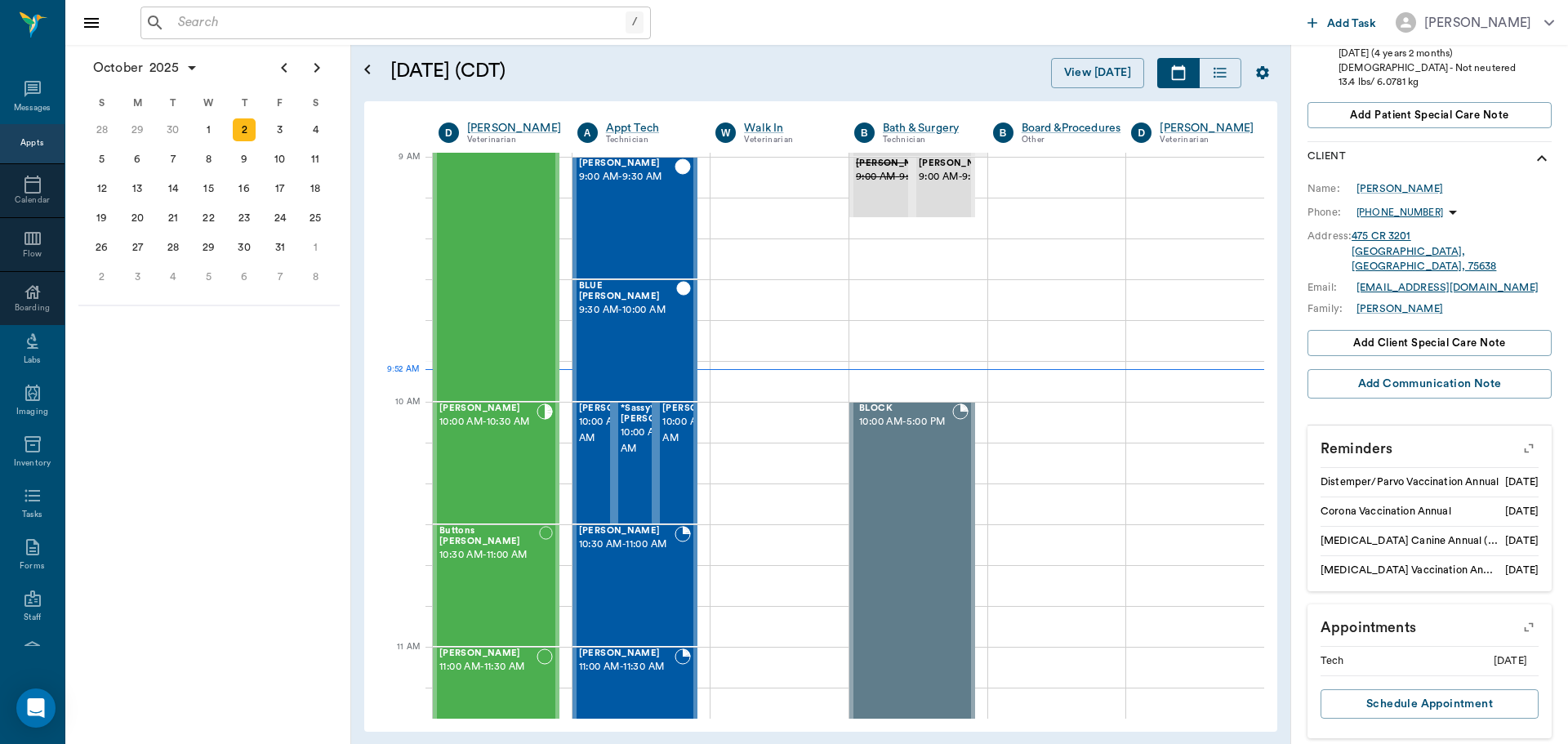
click at [1523, 437] on icon "button" at bounding box center [1528, 448] width 23 height 23
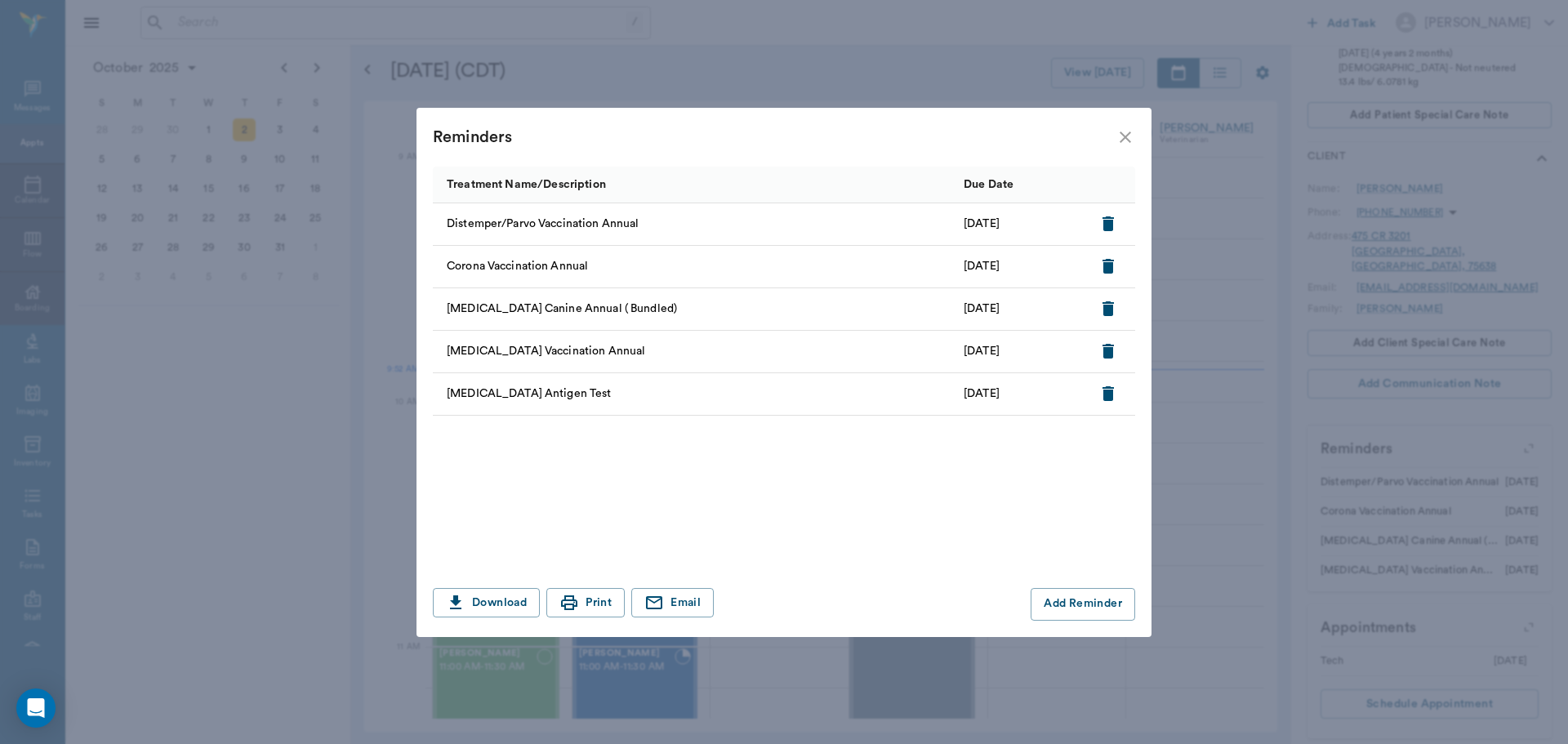
click at [1126, 135] on icon "close" at bounding box center [1126, 137] width 19 height 19
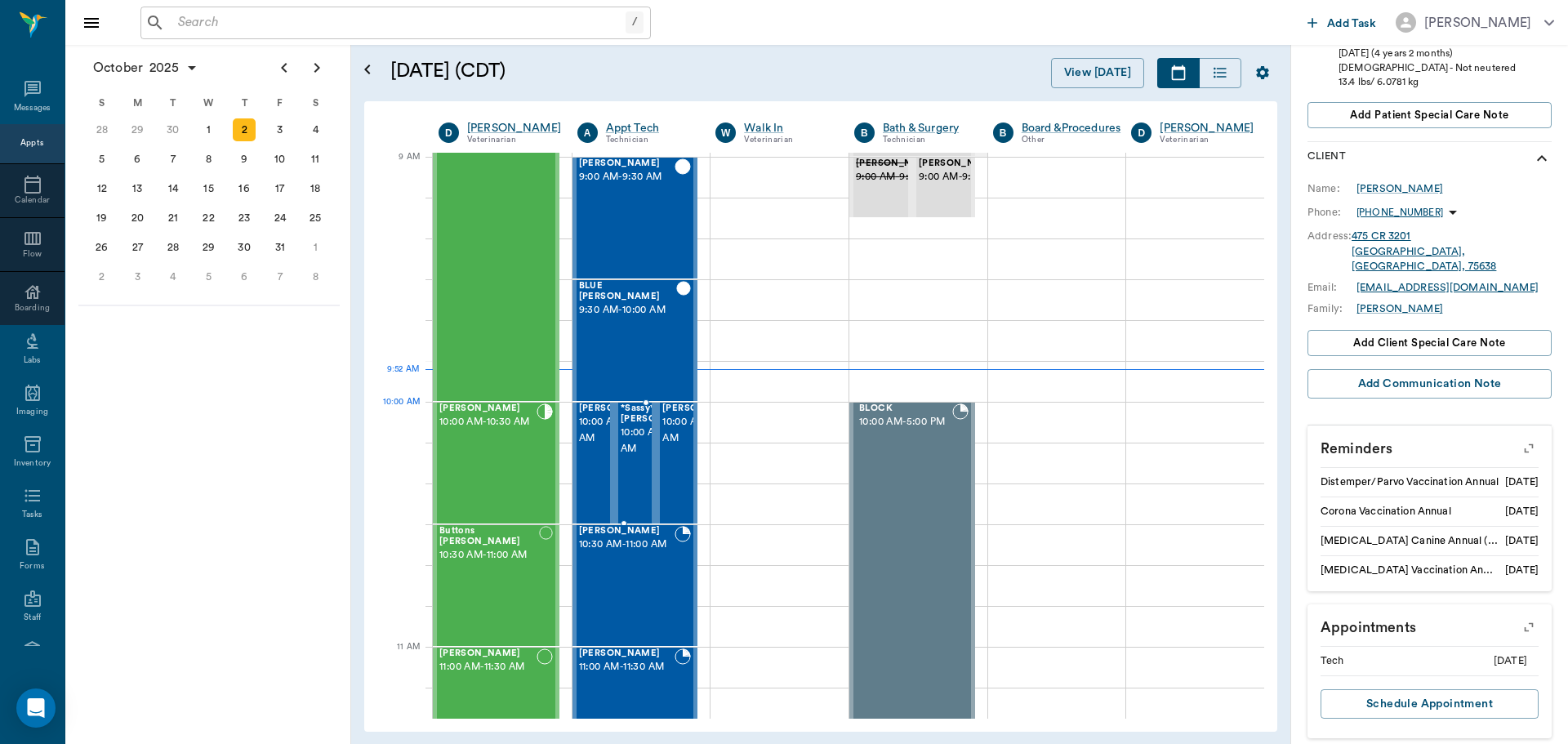
click at [633, 427] on span "10:00 AM - 10:30 AM" at bounding box center [661, 442] width 82 height 33
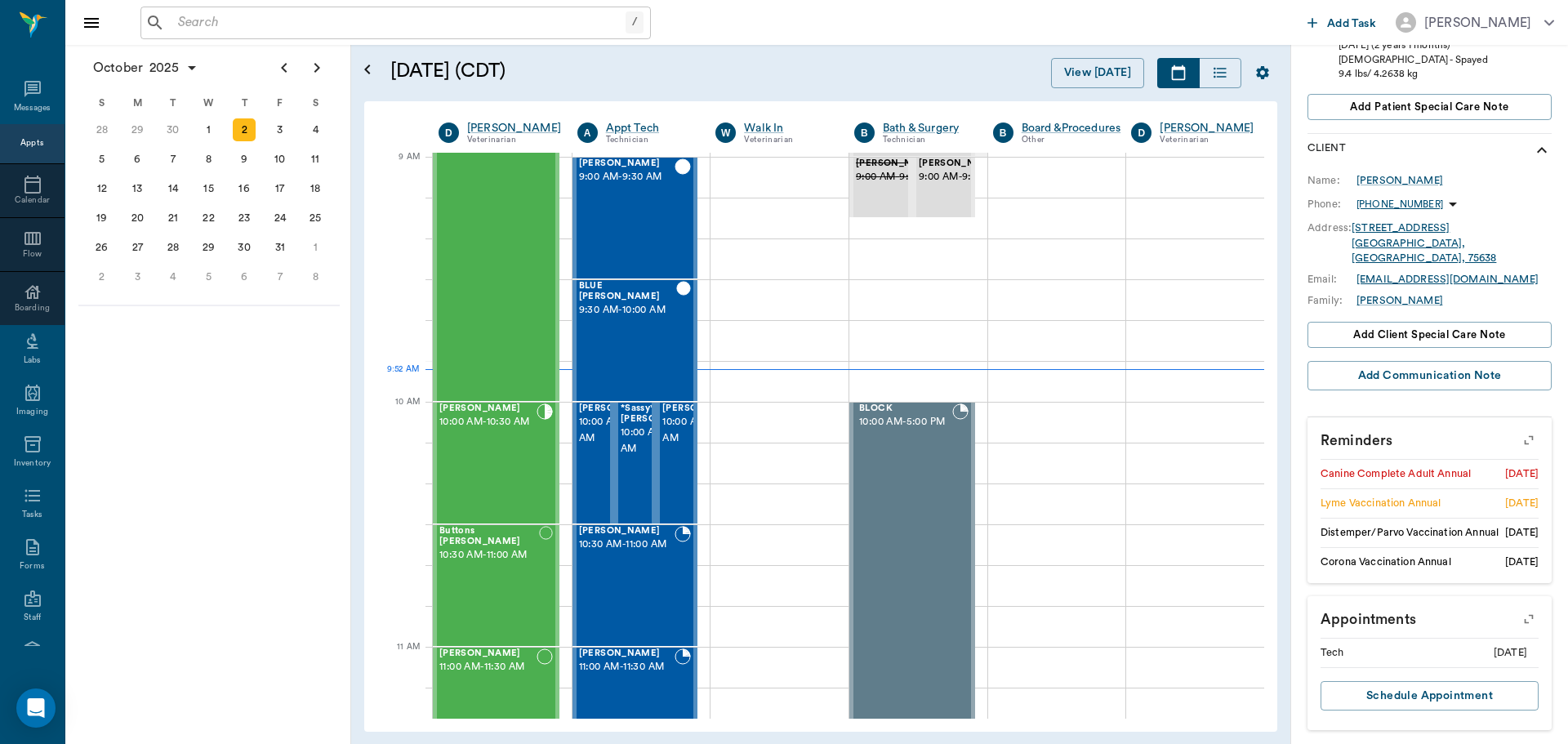
click at [1517, 429] on icon "button" at bounding box center [1528, 441] width 23 height 23
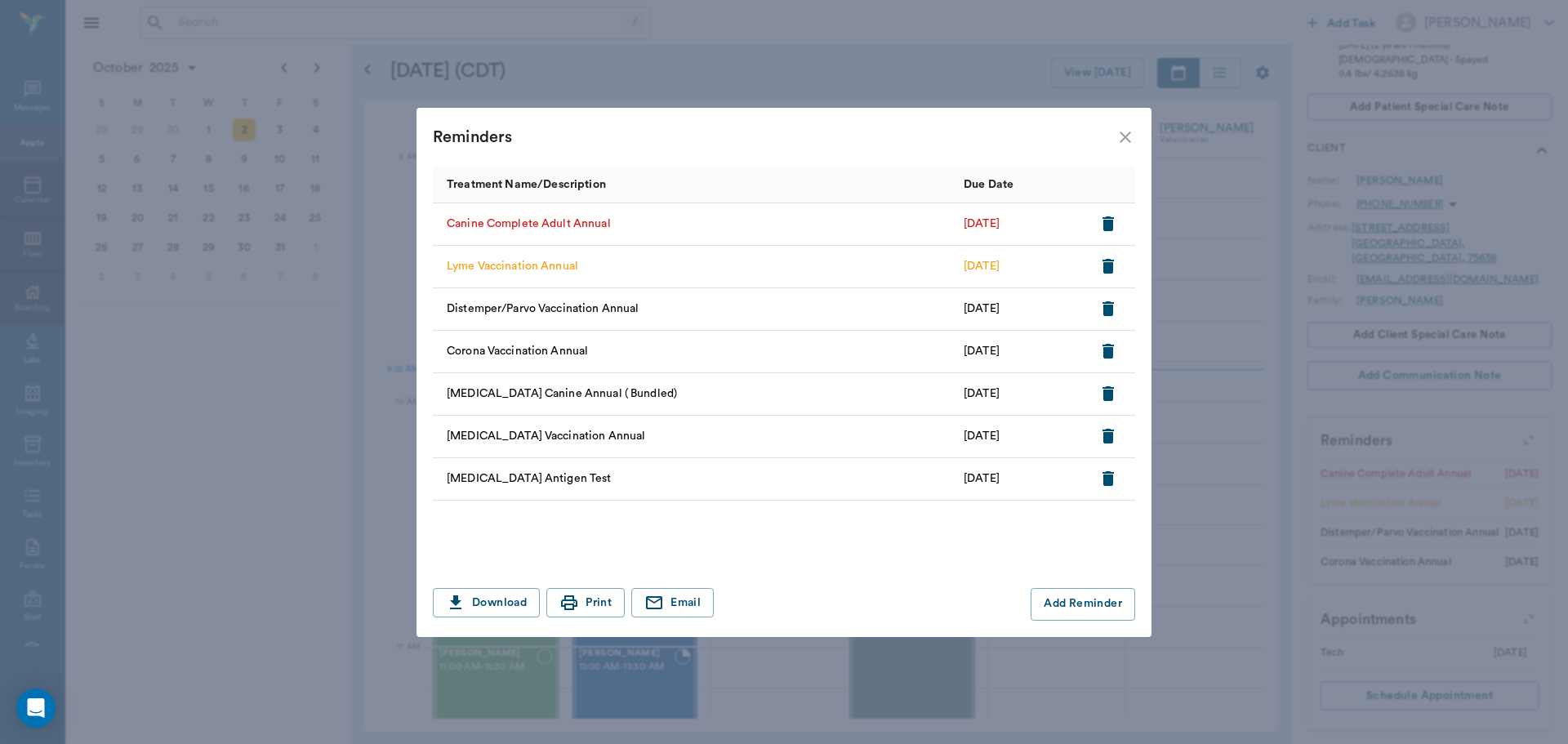
click at [1109, 267] on icon "button" at bounding box center [1108, 266] width 12 height 14
click at [1104, 228] on icon "button" at bounding box center [1108, 223] width 12 height 14
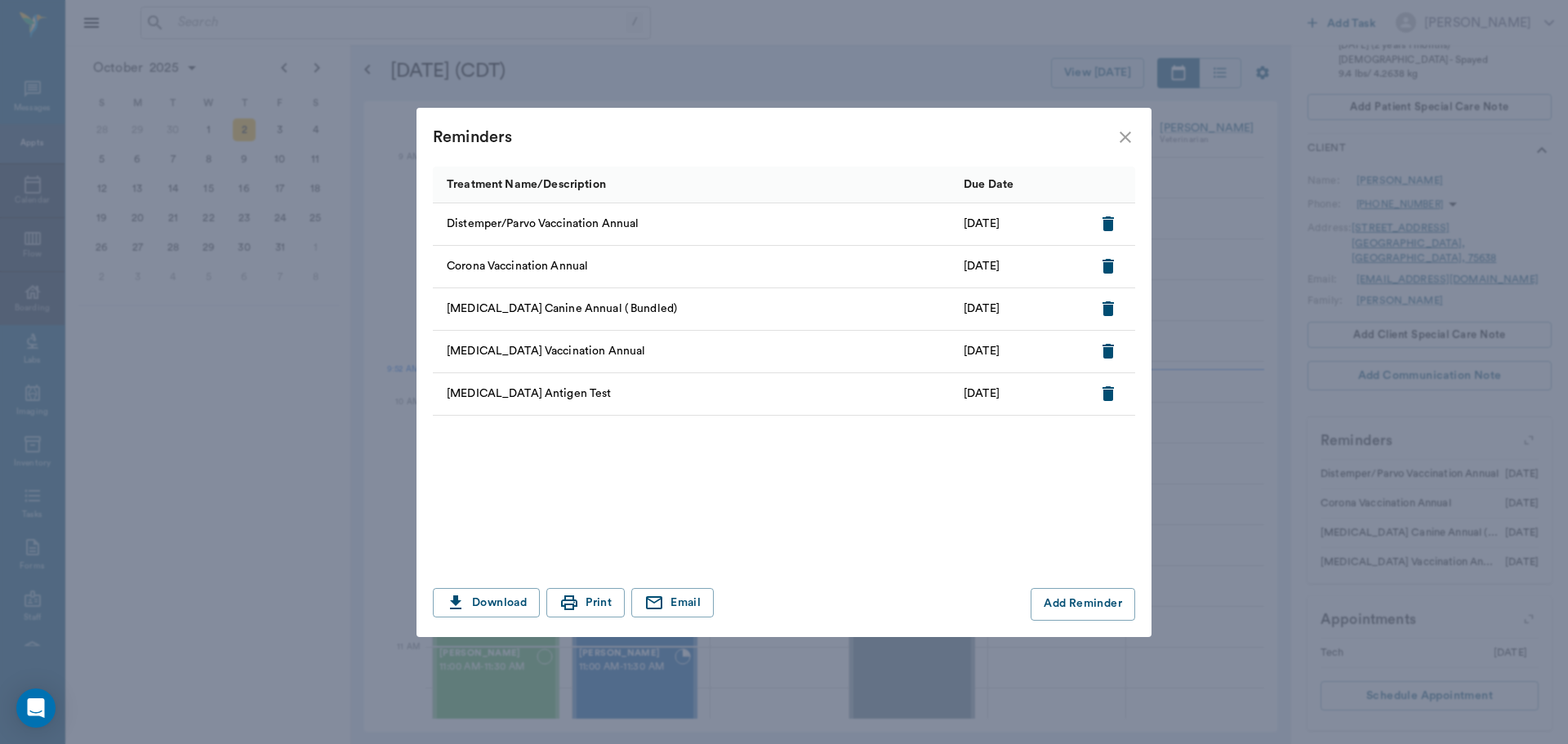
click at [1120, 134] on icon "close" at bounding box center [1126, 137] width 19 height 19
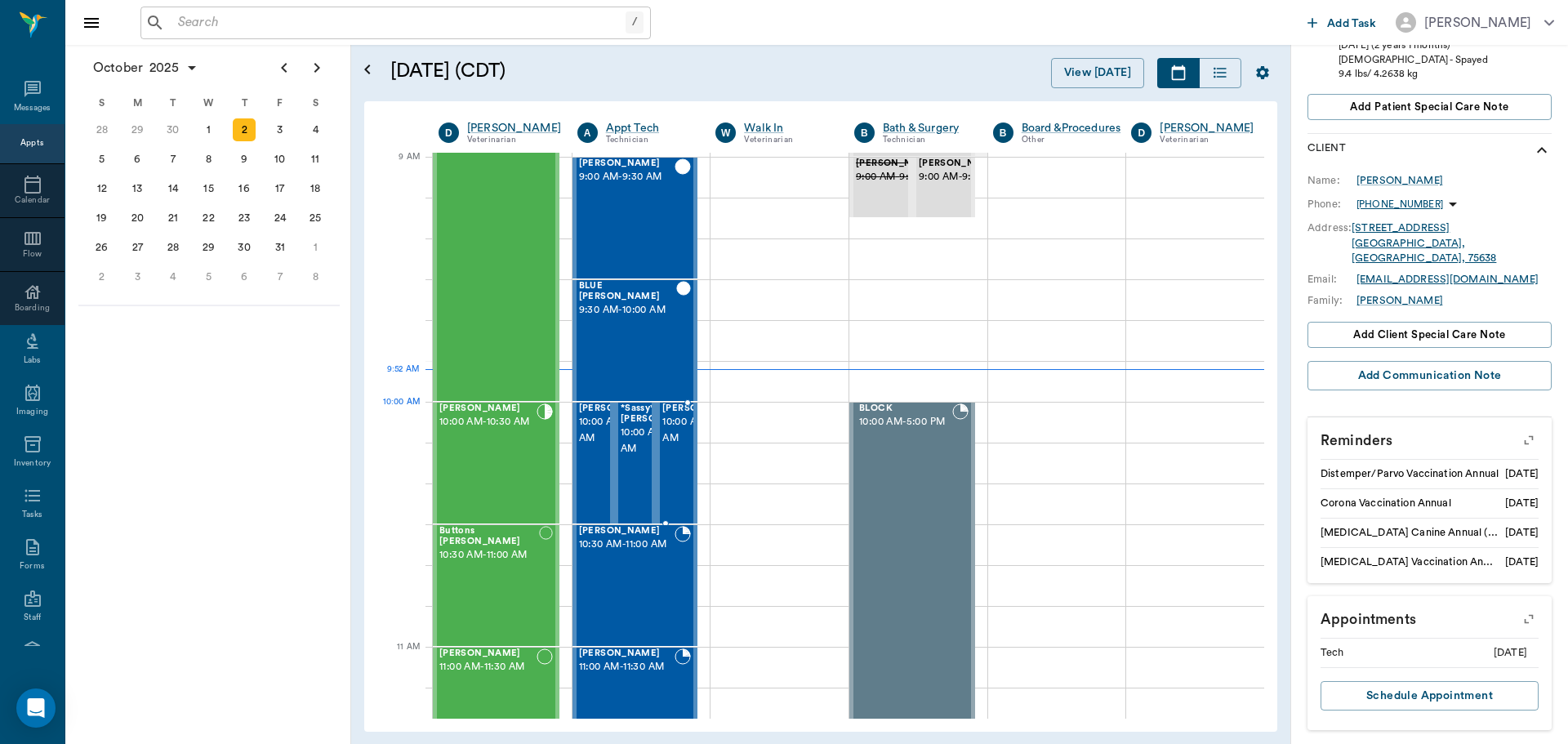
click at [678, 443] on span "10:00 AM - 10:30 AM" at bounding box center [702, 431] width 82 height 33
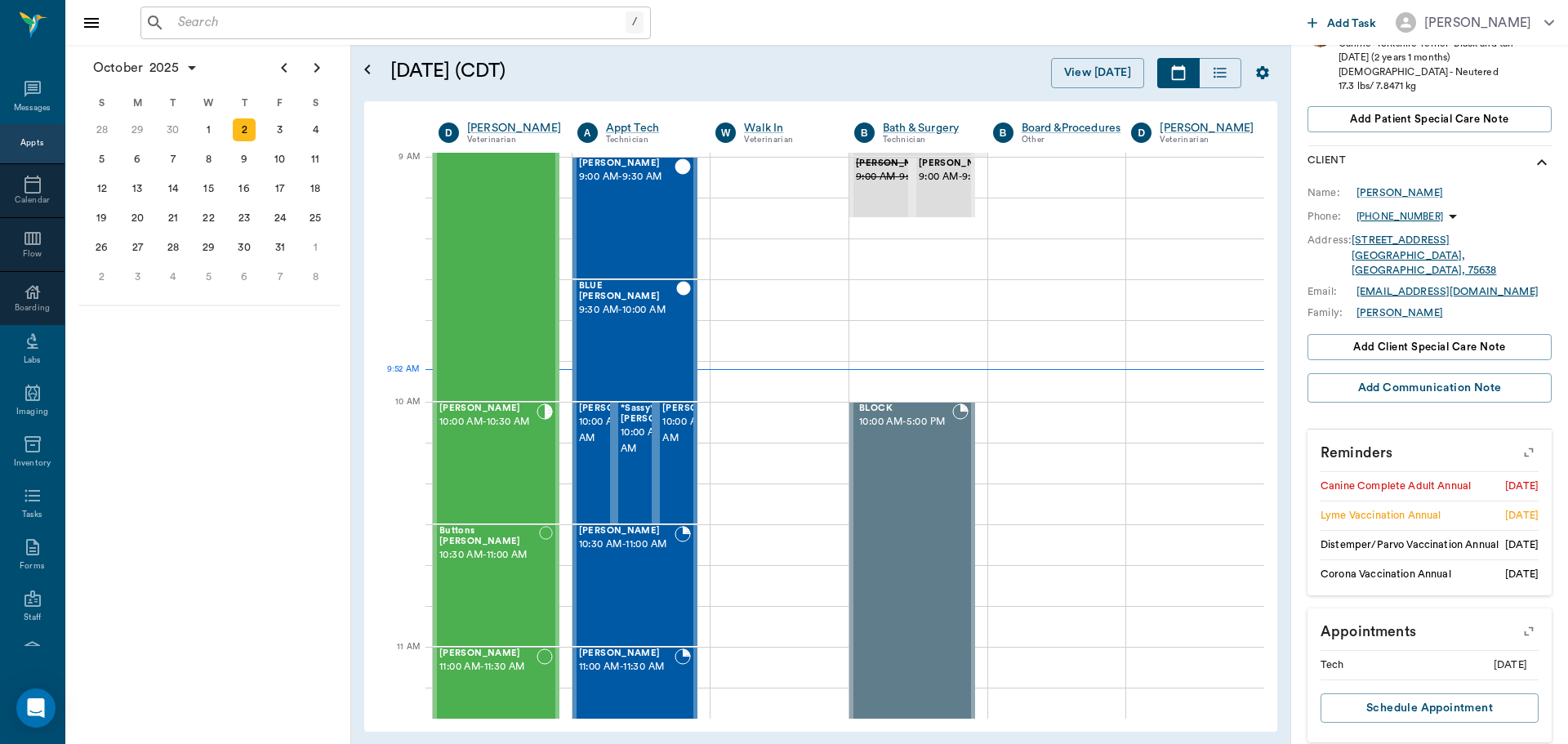
scroll to position [335, 0]
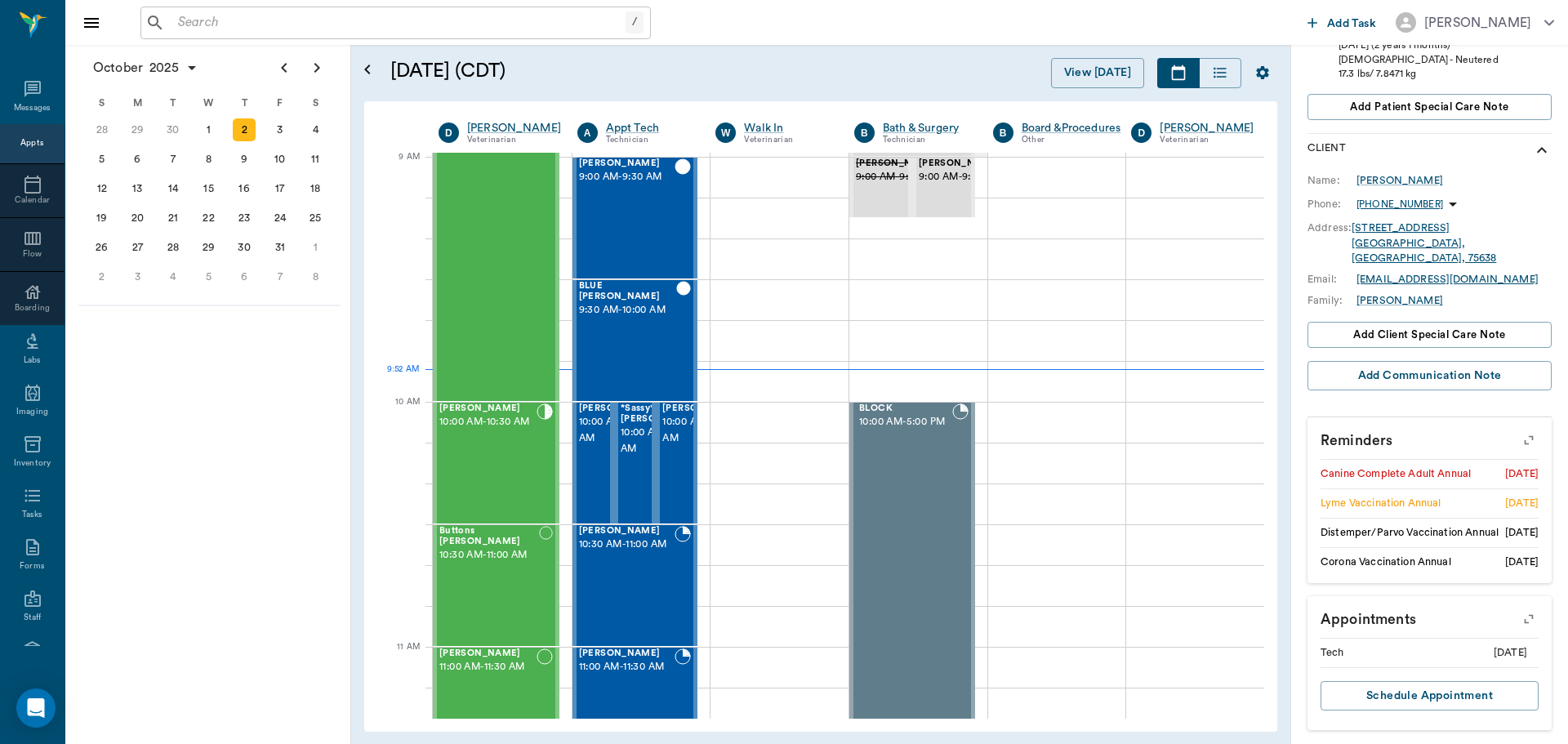
click at [1523, 429] on icon "button" at bounding box center [1528, 441] width 23 height 23
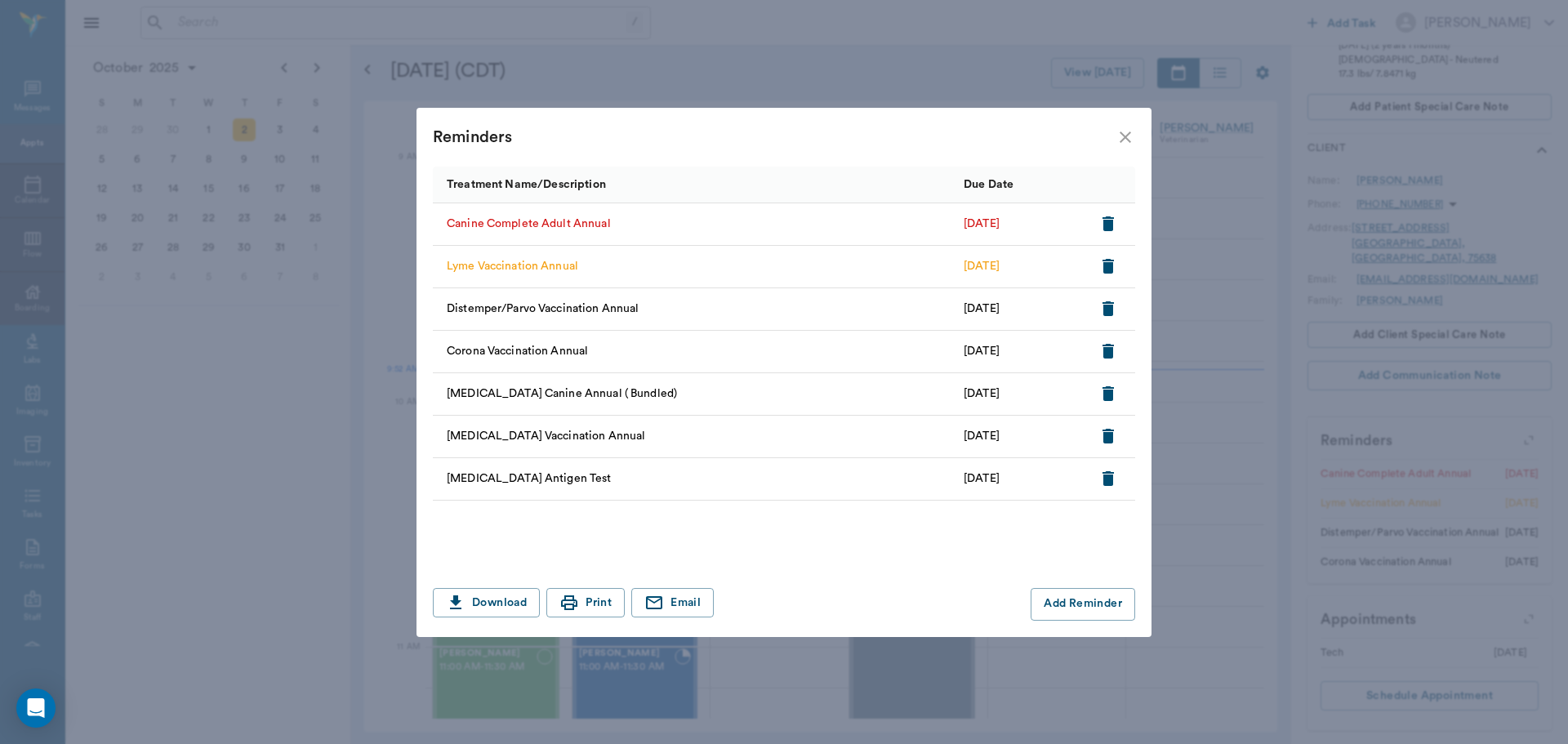
click at [1102, 220] on icon "button" at bounding box center [1108, 223] width 19 height 19
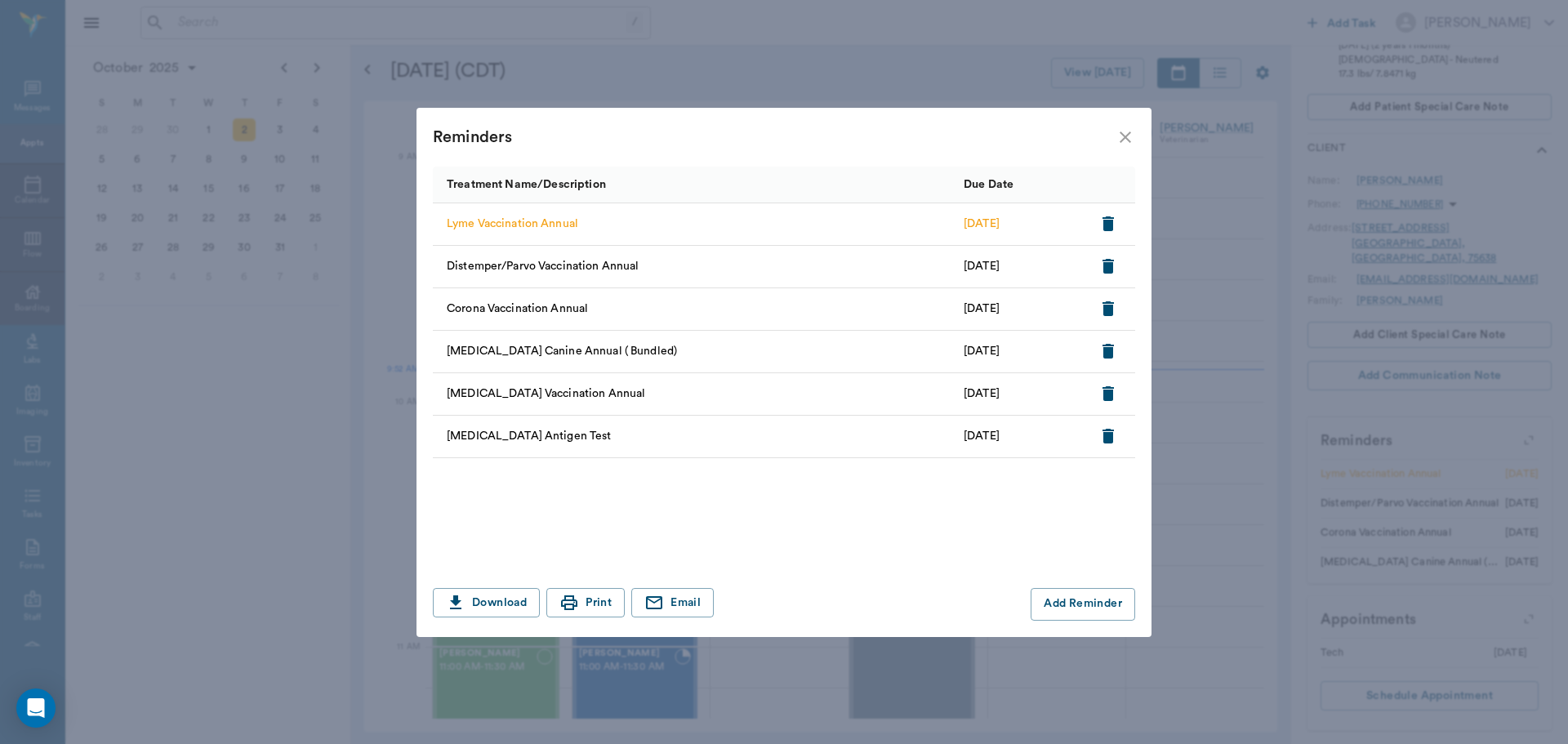
click at [1102, 220] on icon "button" at bounding box center [1108, 223] width 19 height 19
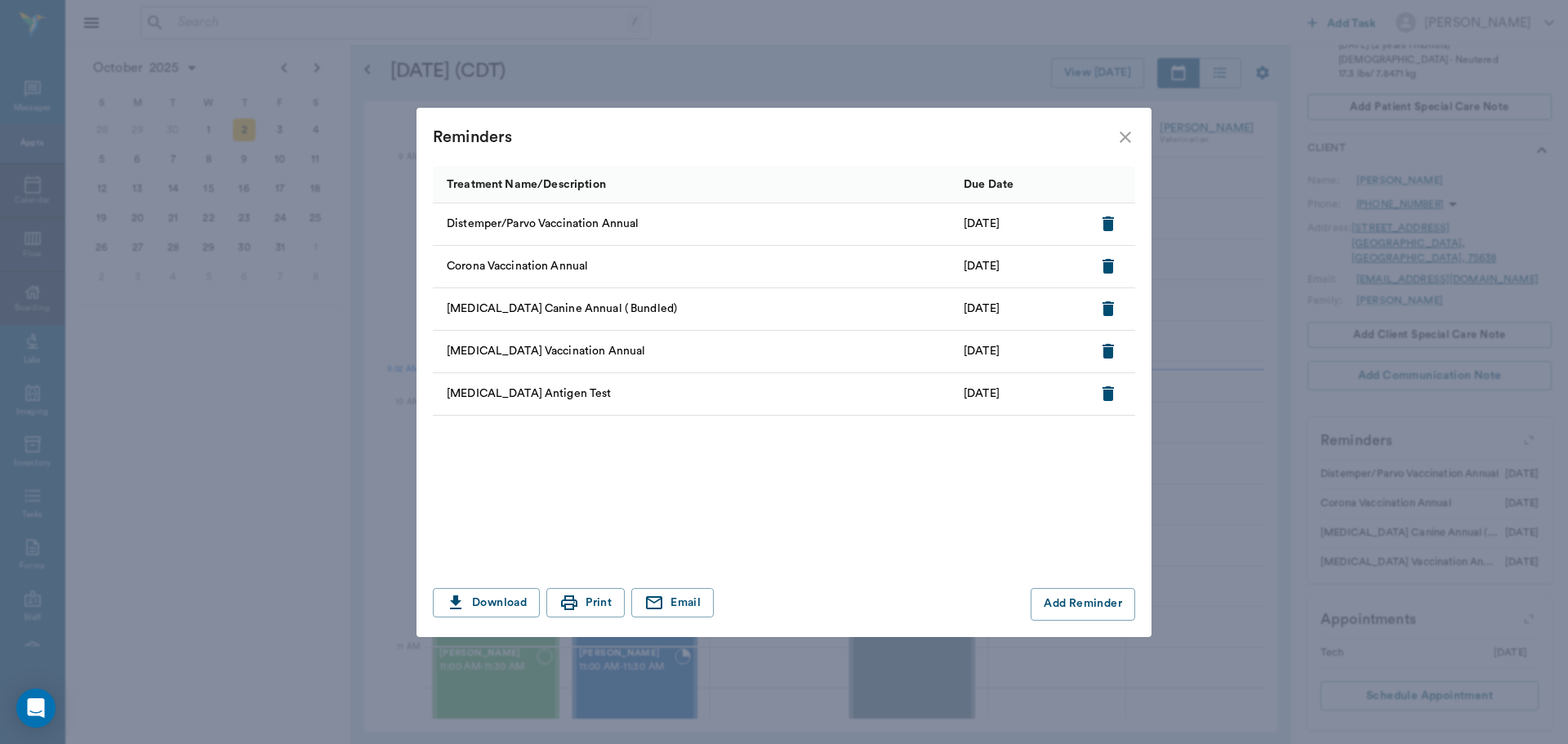
click at [1127, 135] on icon "close" at bounding box center [1126, 137] width 19 height 19
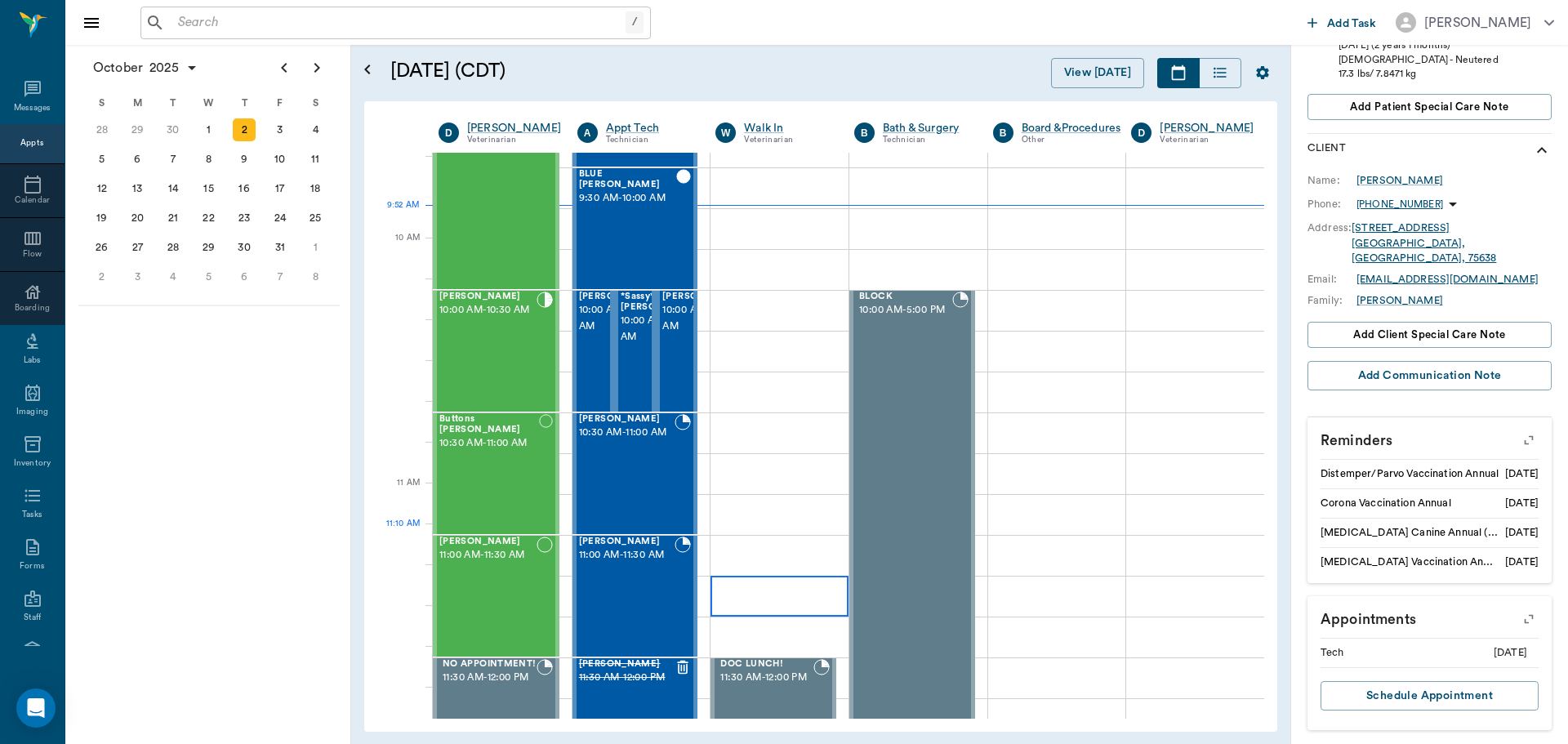
scroll to position [327, 0]
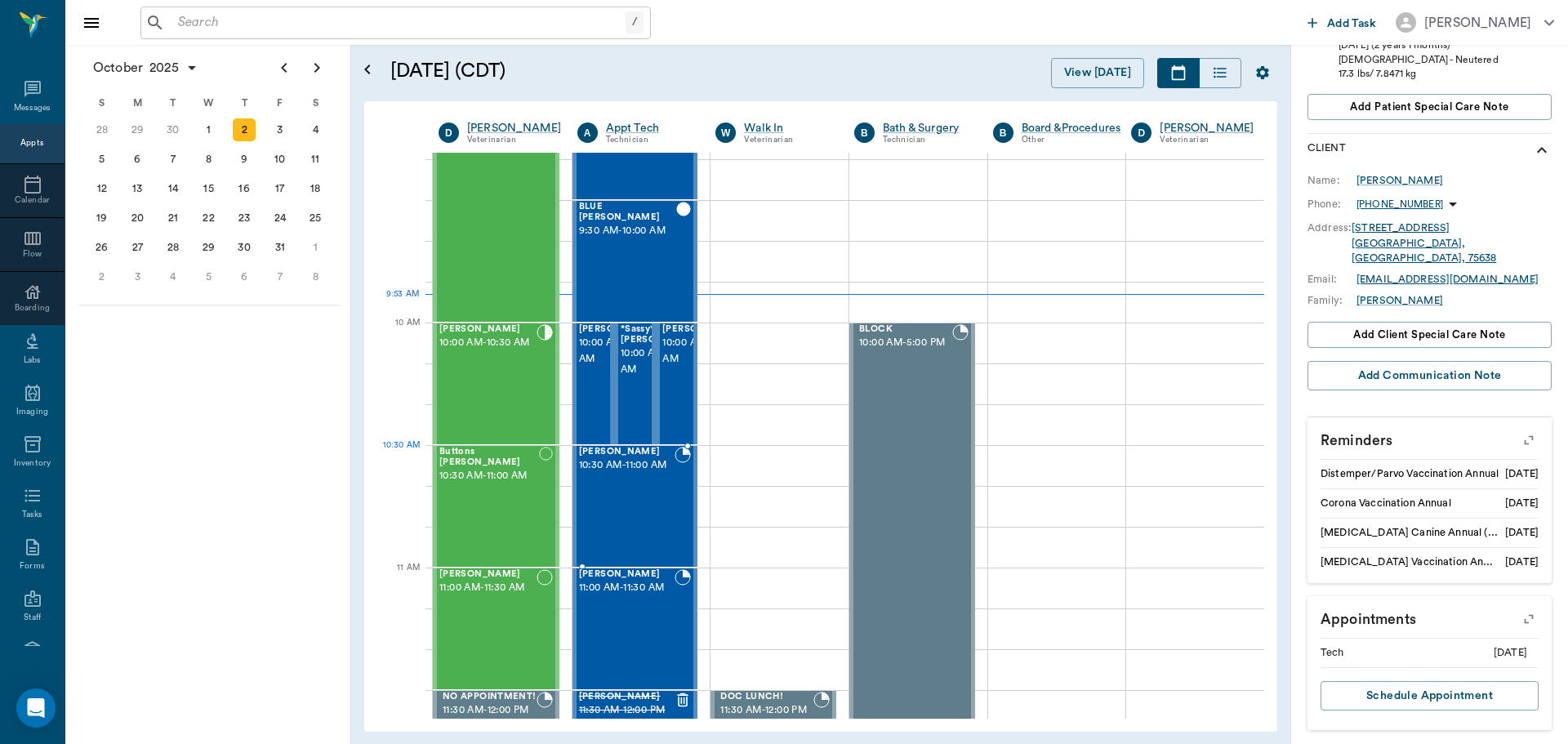
click at [614, 473] on span "10:30 AM - 11:00 AM" at bounding box center [627, 465] width 97 height 16
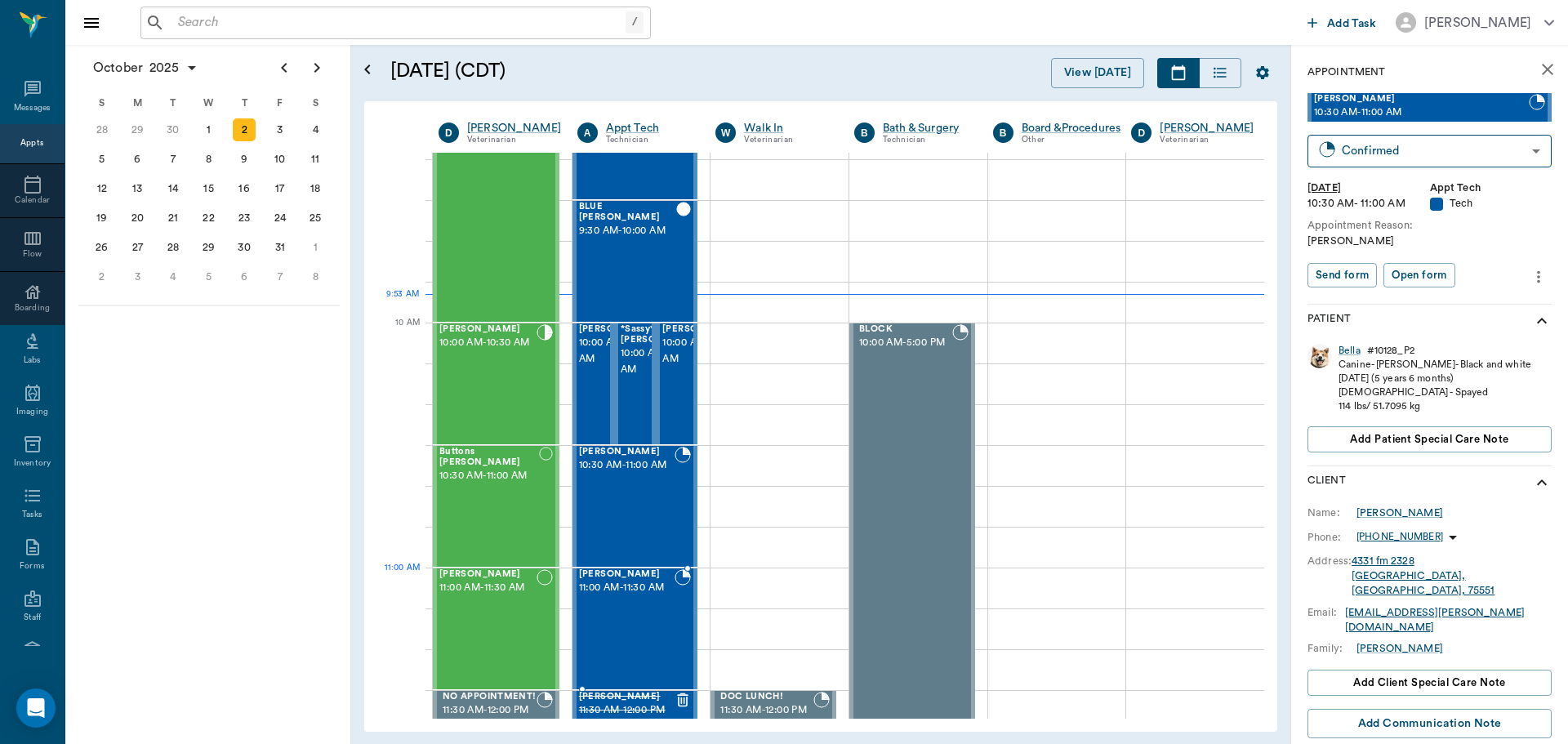
click at [652, 606] on div "Luna Fortner 11:00 AM - 11:30 AM" at bounding box center [627, 628] width 97 height 119
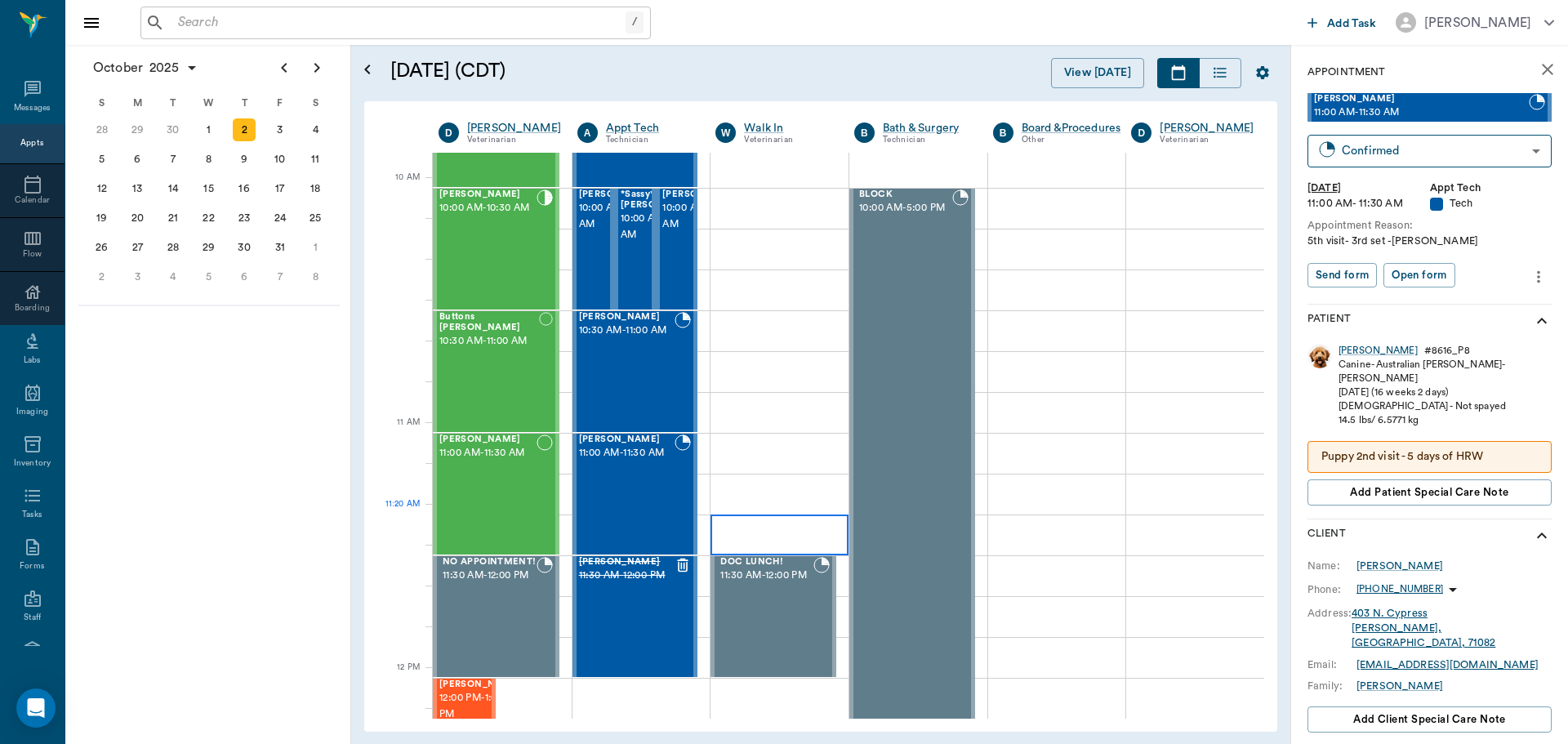
scroll to position [490, 0]
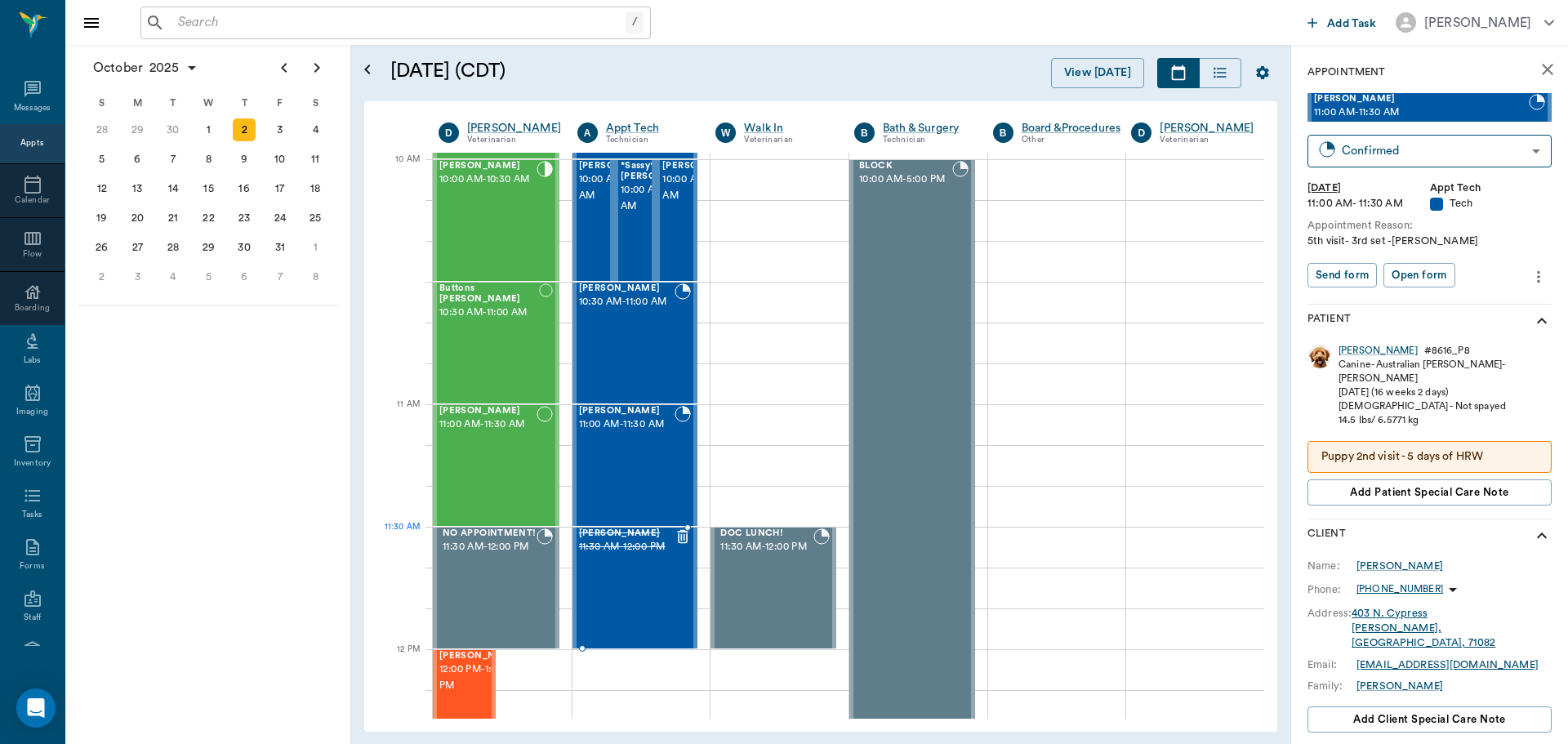
click at [669, 531] on span "Annie Wolf" at bounding box center [627, 533] width 97 height 11
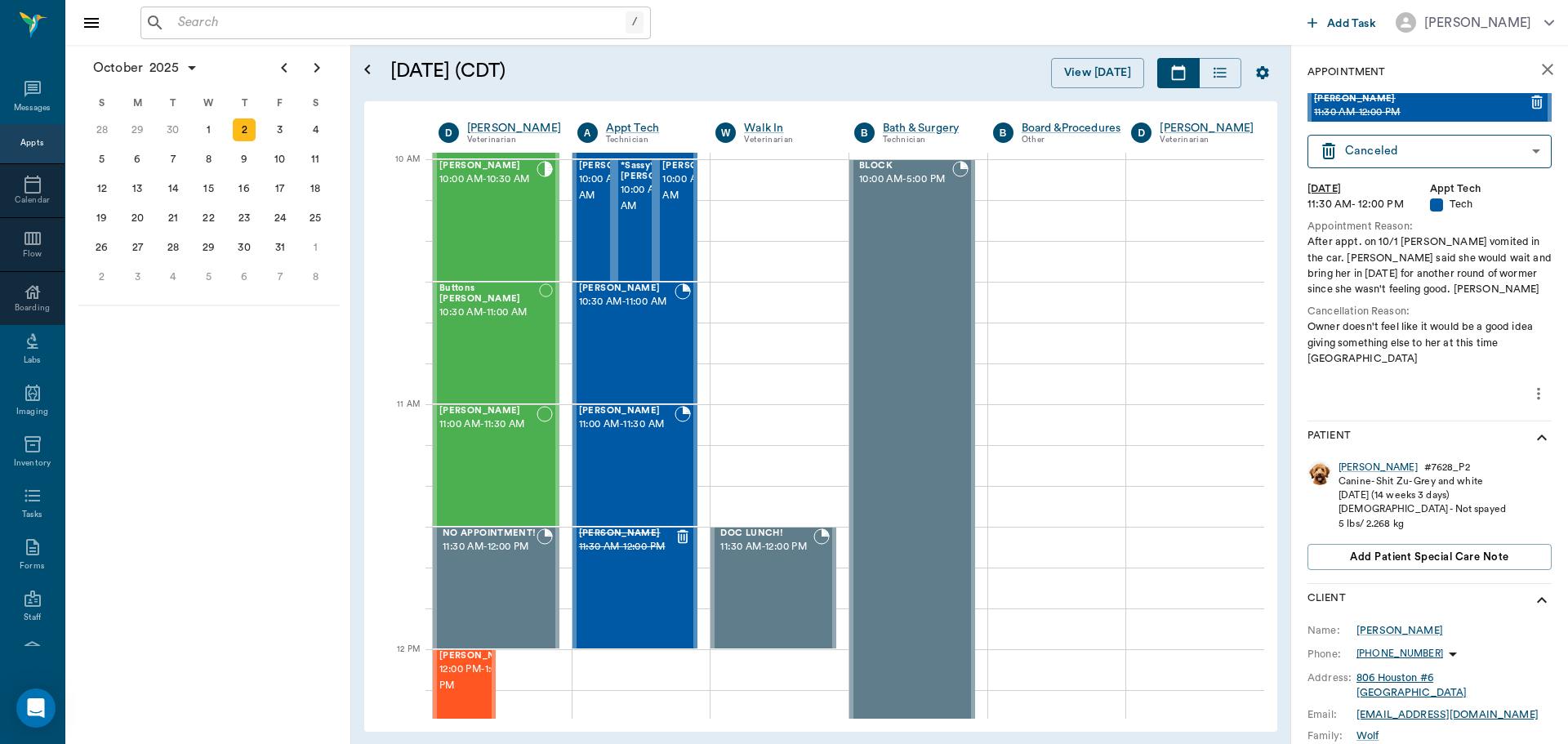
click at [1534, 384] on icon "more" at bounding box center [1538, 393] width 18 height 19
click at [1467, 438] on span "Delete appointment" at bounding box center [1458, 437] width 137 height 17
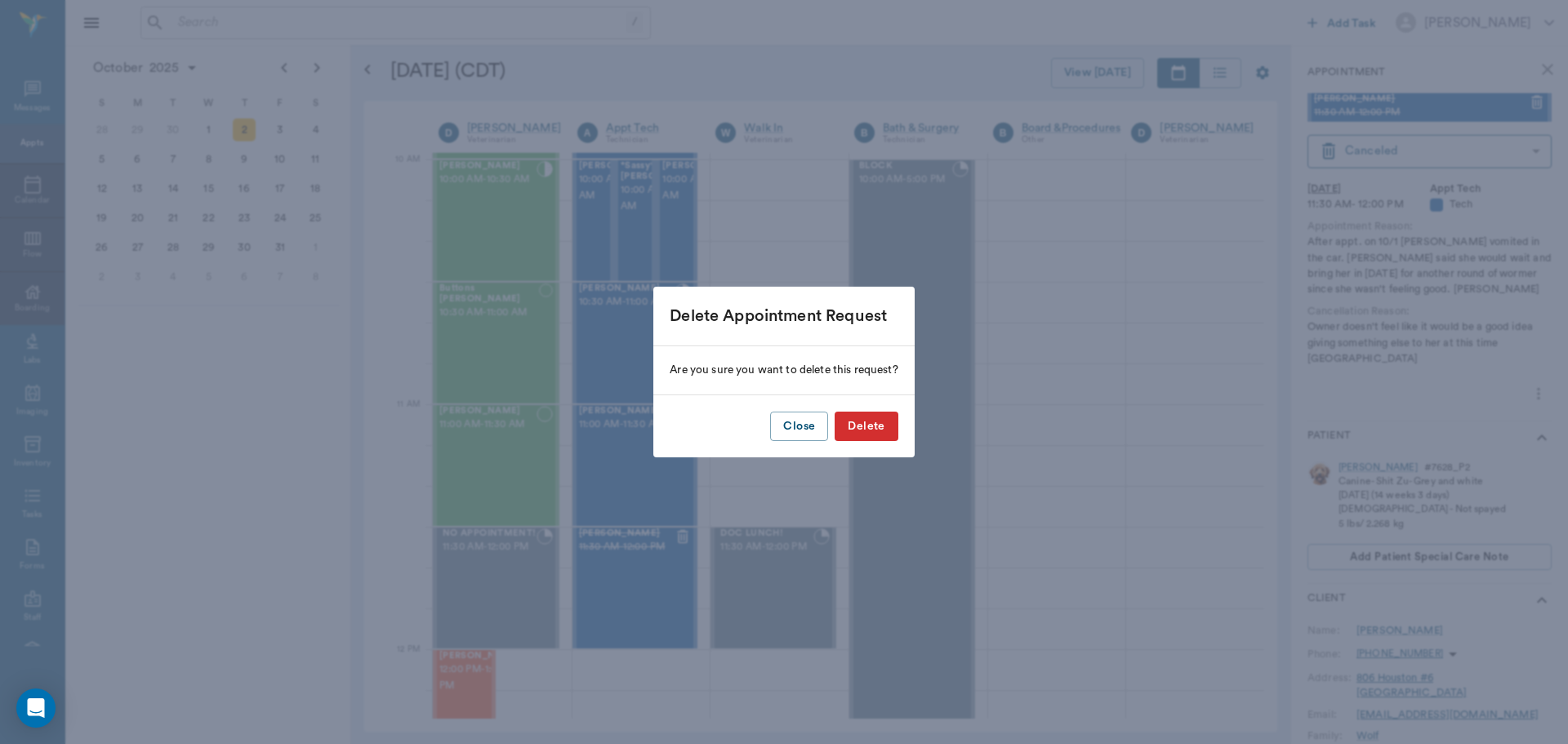
click at [868, 422] on button "Delete" at bounding box center [866, 426] width 63 height 30
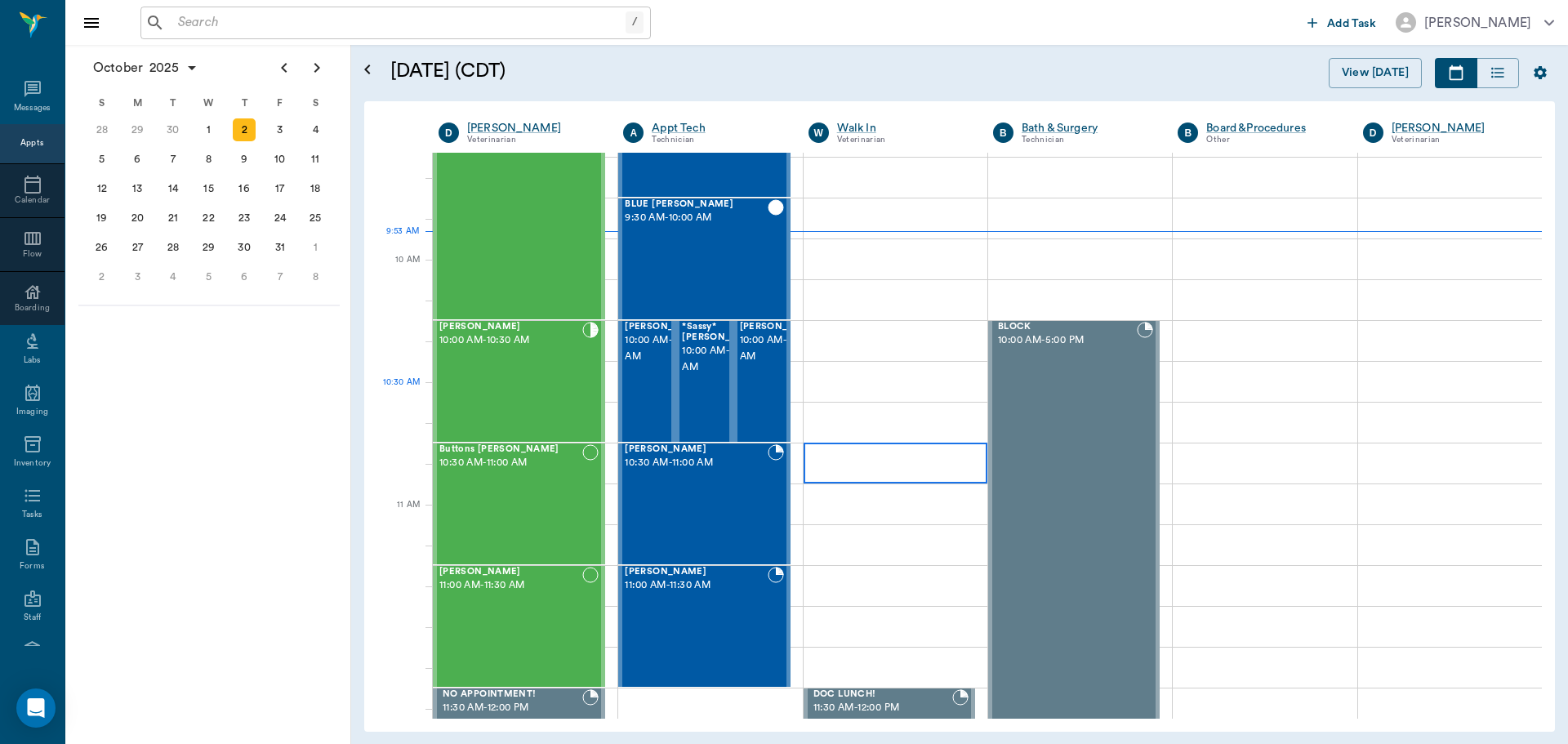
scroll to position [409, 0]
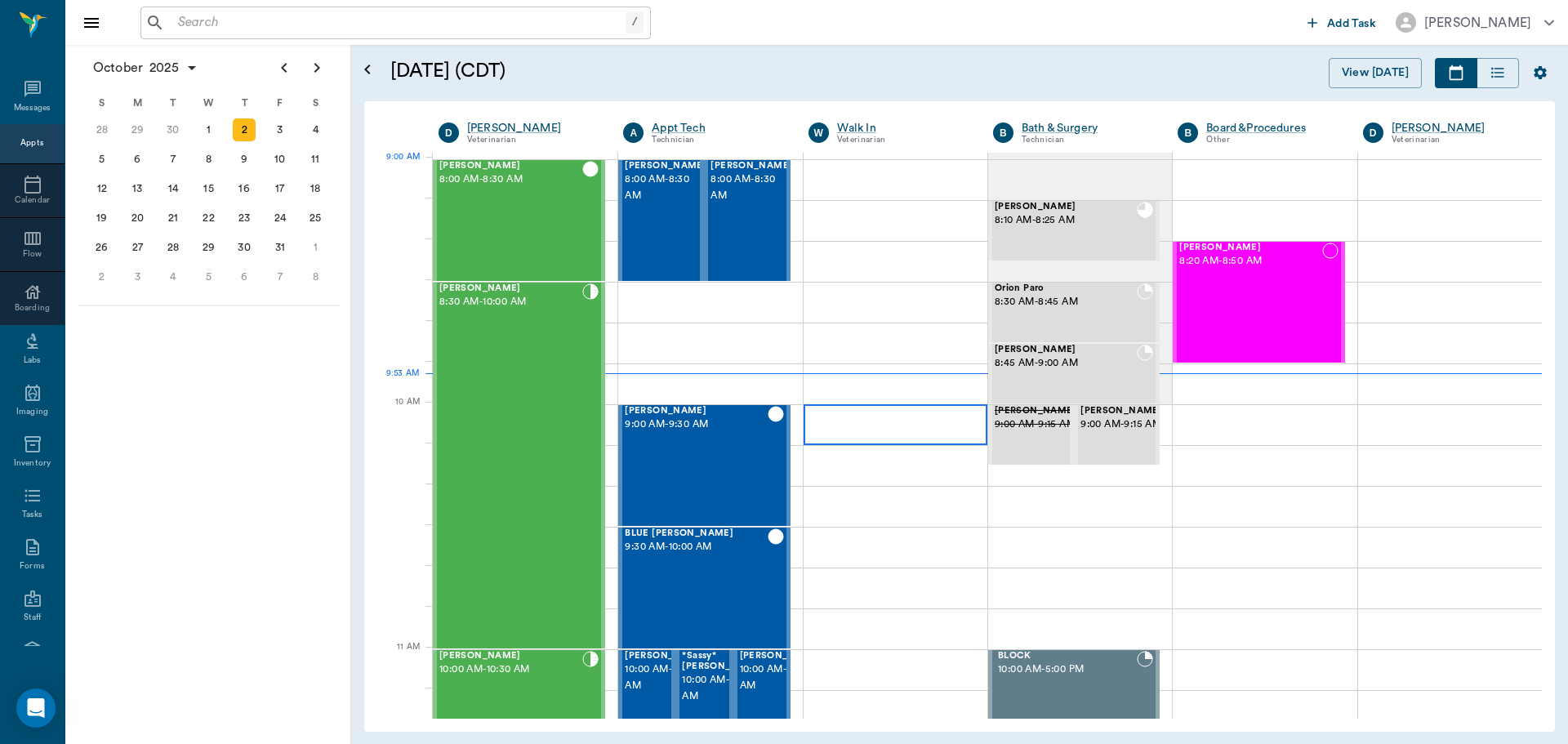
scroll to position [247, 0]
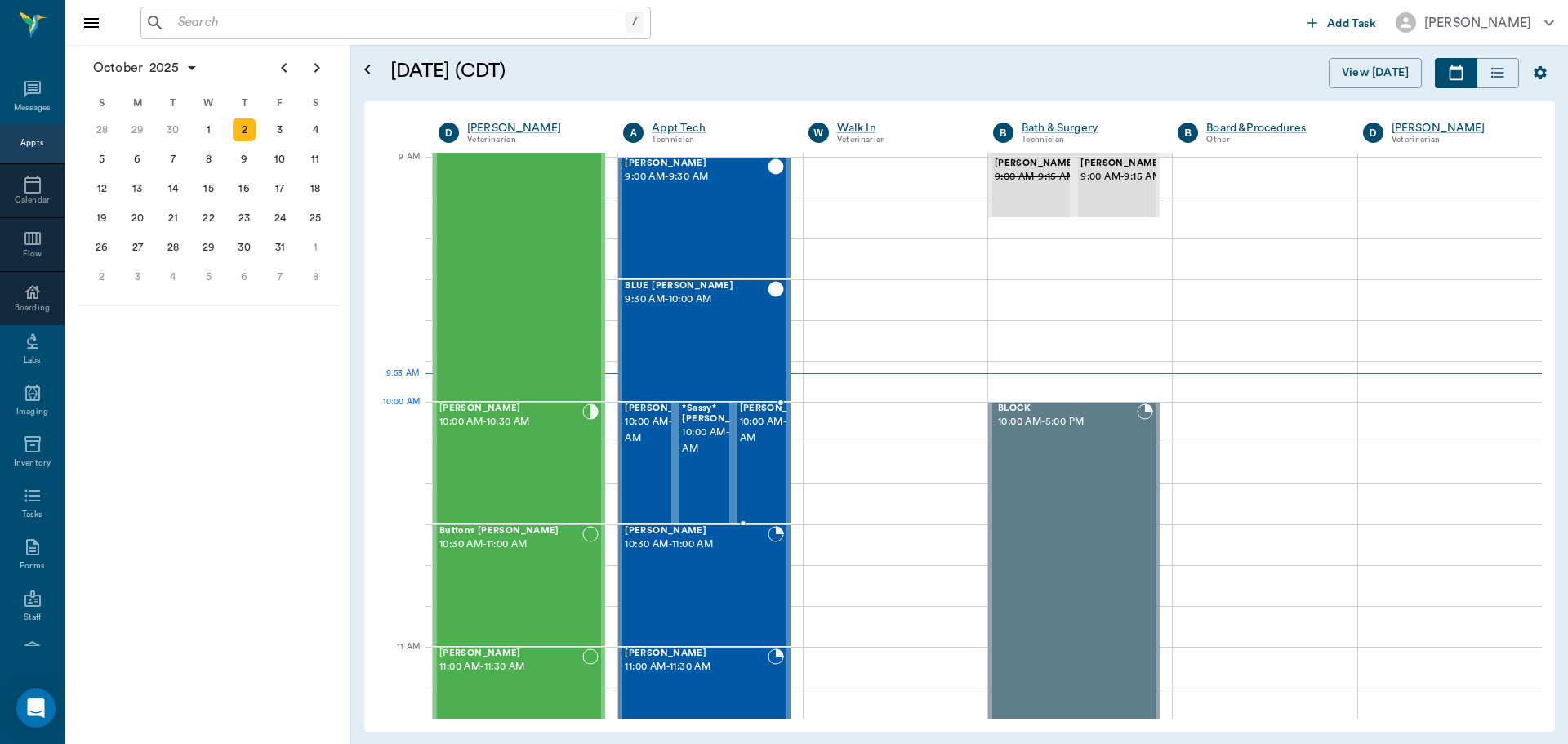
click at [755, 435] on span "10:00 AM - 10:30 AM" at bounding box center [781, 431] width 82 height 33
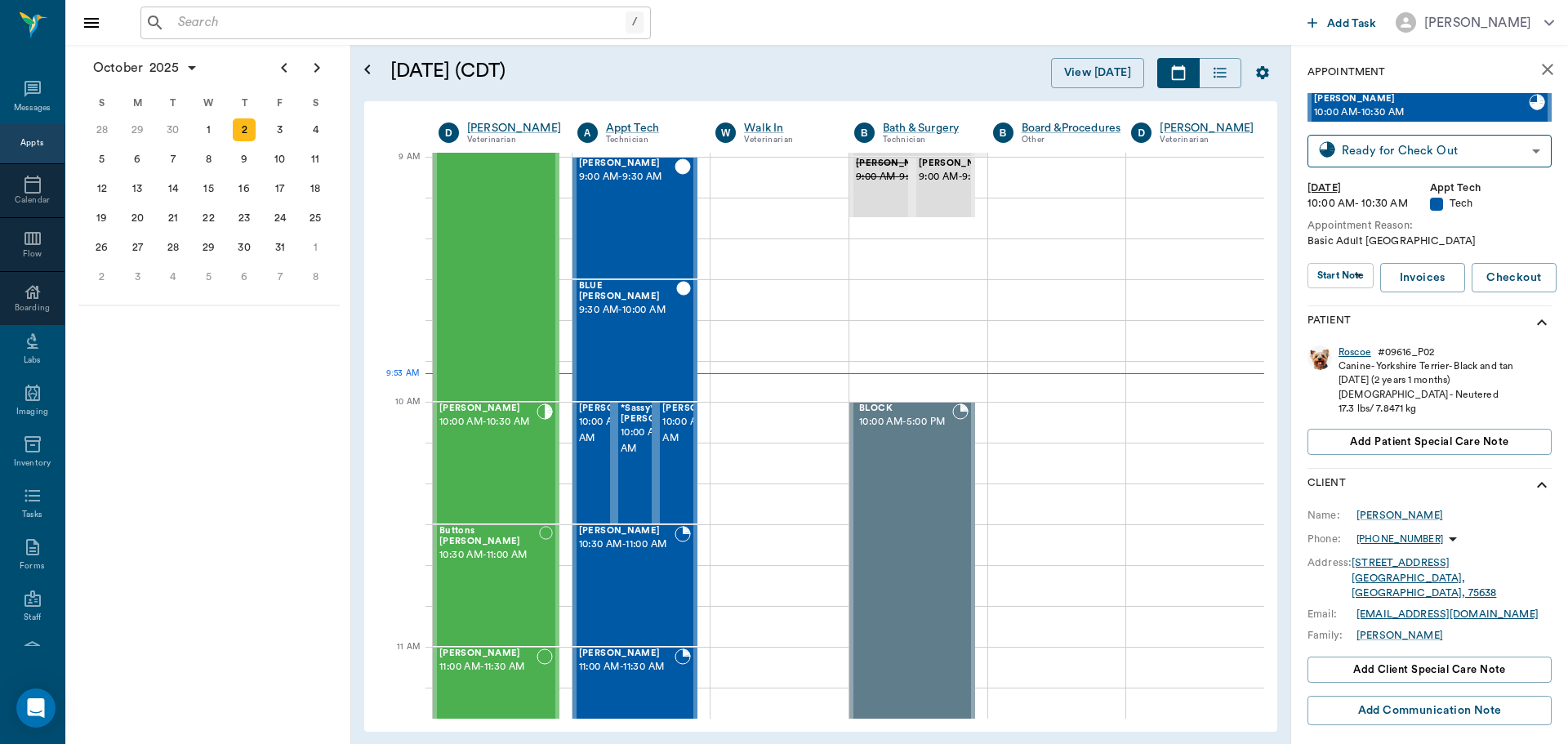
click at [1346, 348] on div "Roscoe" at bounding box center [1354, 353] width 33 height 14
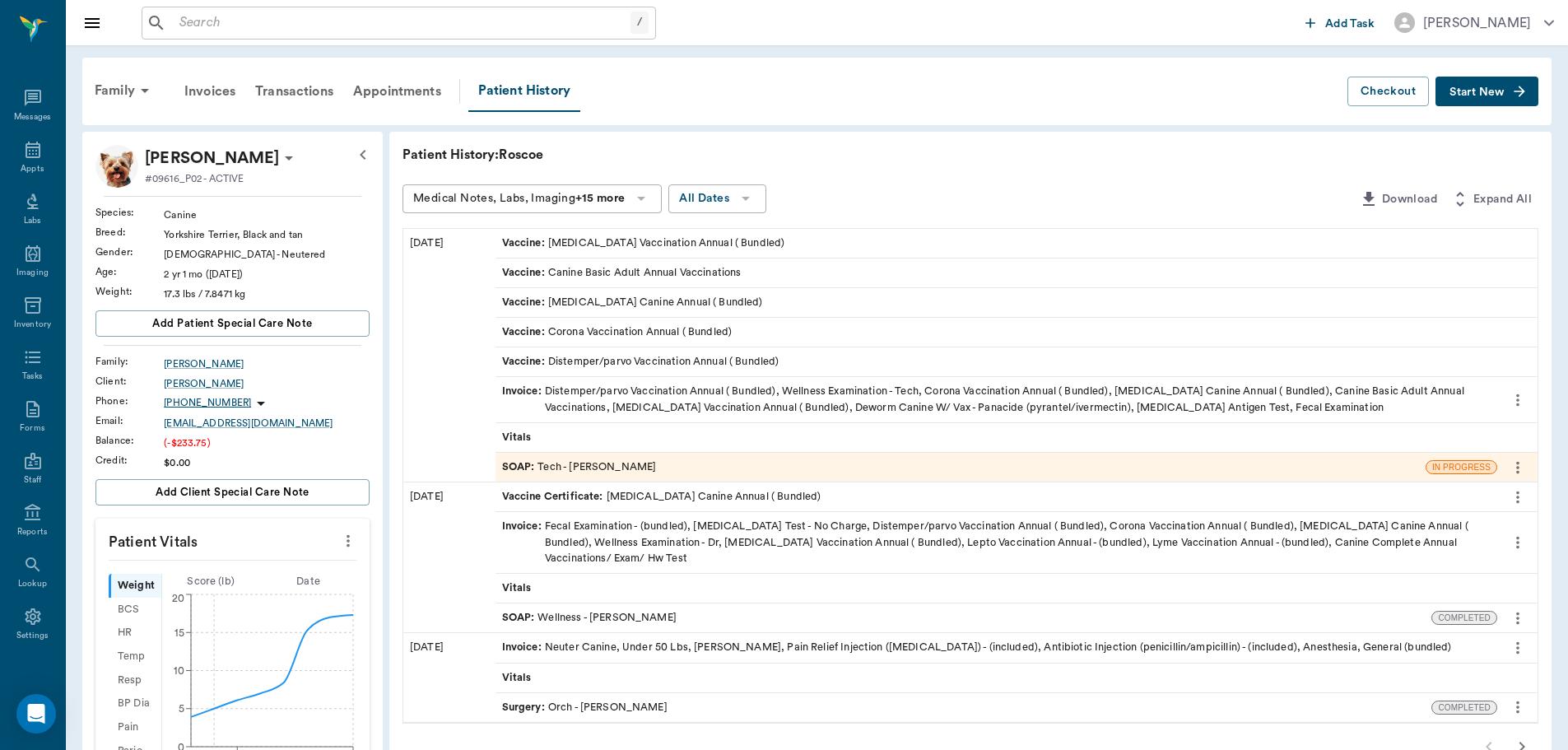
click at [638, 475] on div "SOAP : Tech - [PERSON_NAME]" at bounding box center [579, 468] width 155 height 16
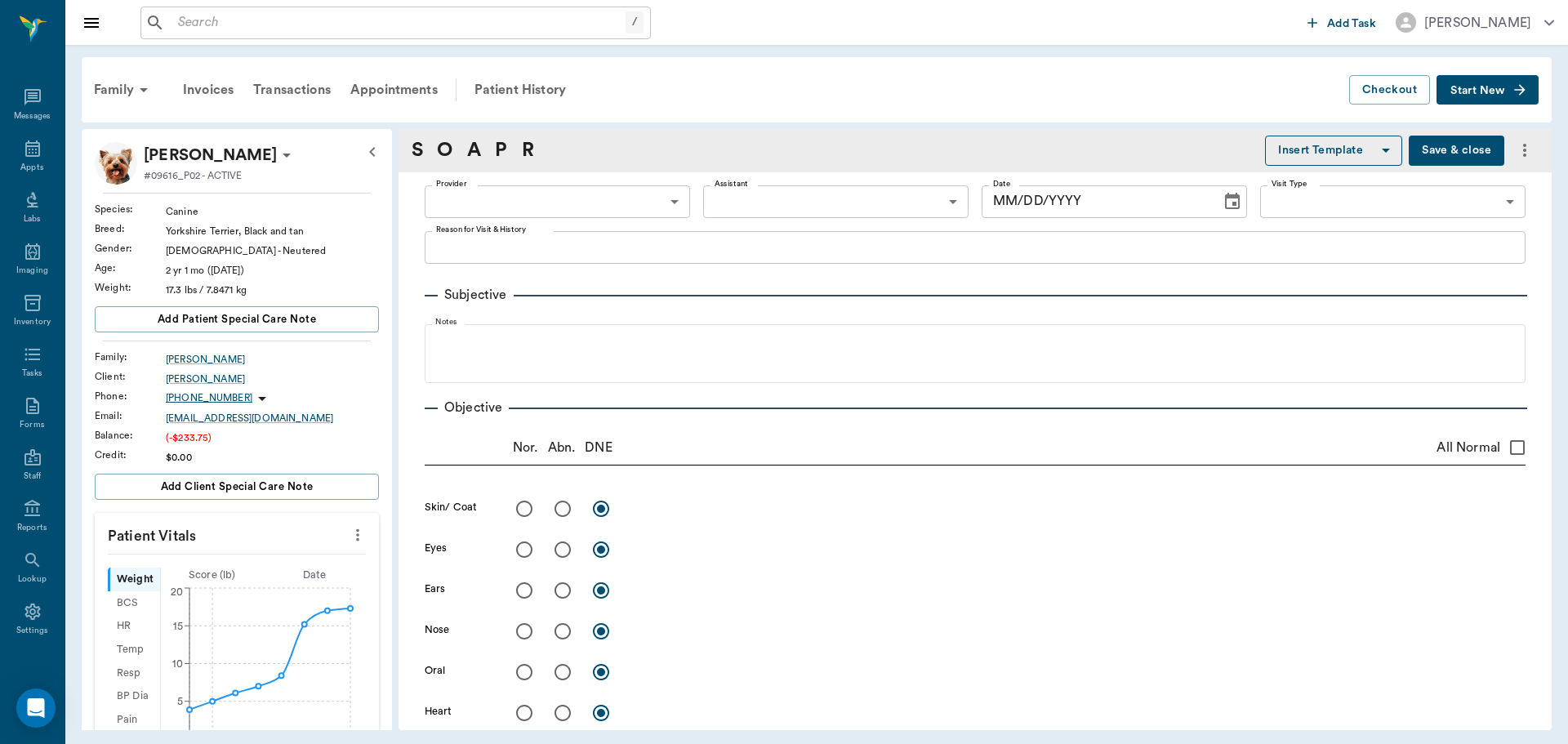
type input "63ec2e7e52e12b0ba117b124"
type input "63ec2f075fda476ae8351a4c"
type input "65d2be4f46e3a538d89b8c1a"
type textarea "Basic Adult [GEOGRAPHIC_DATA]"
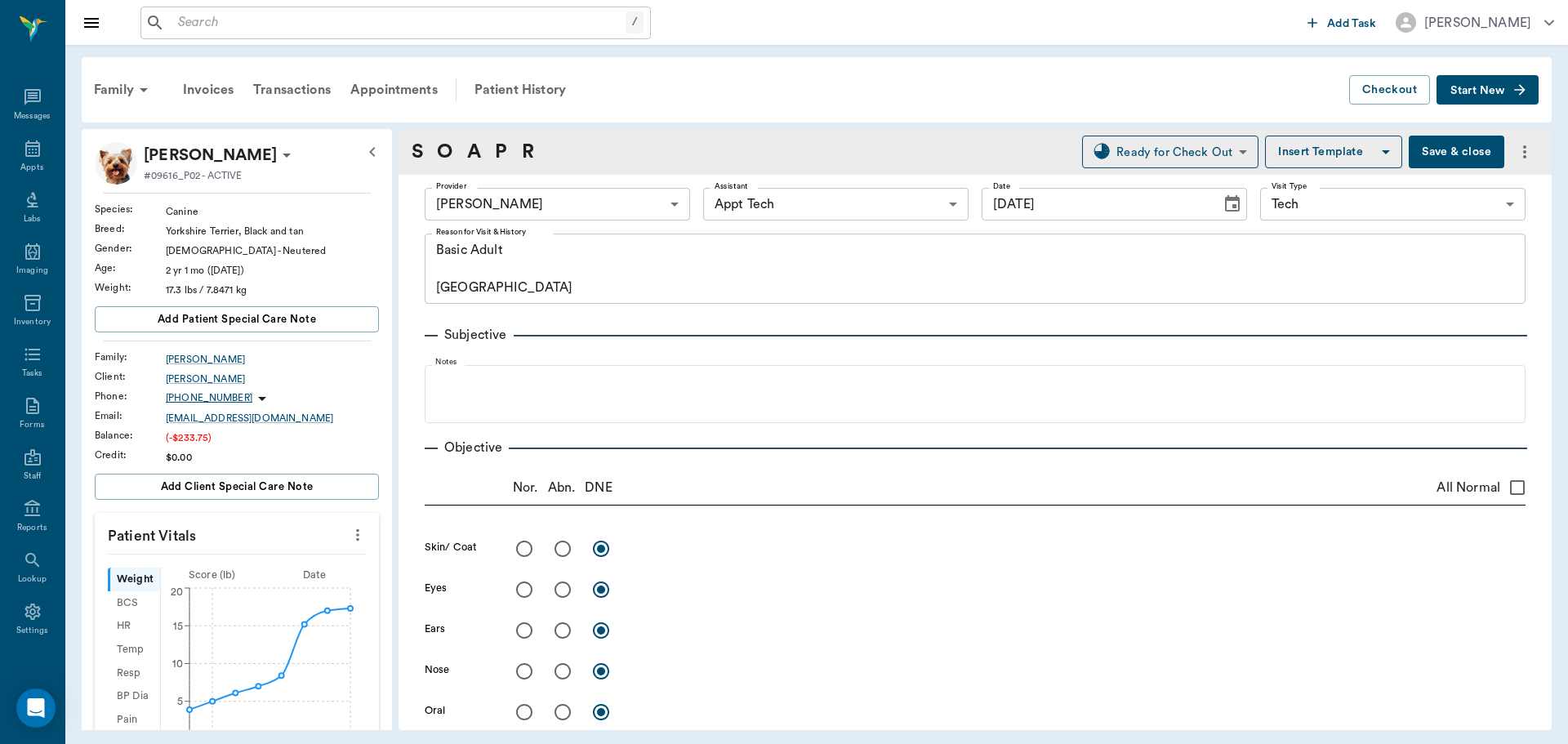
type input "[DATE]"
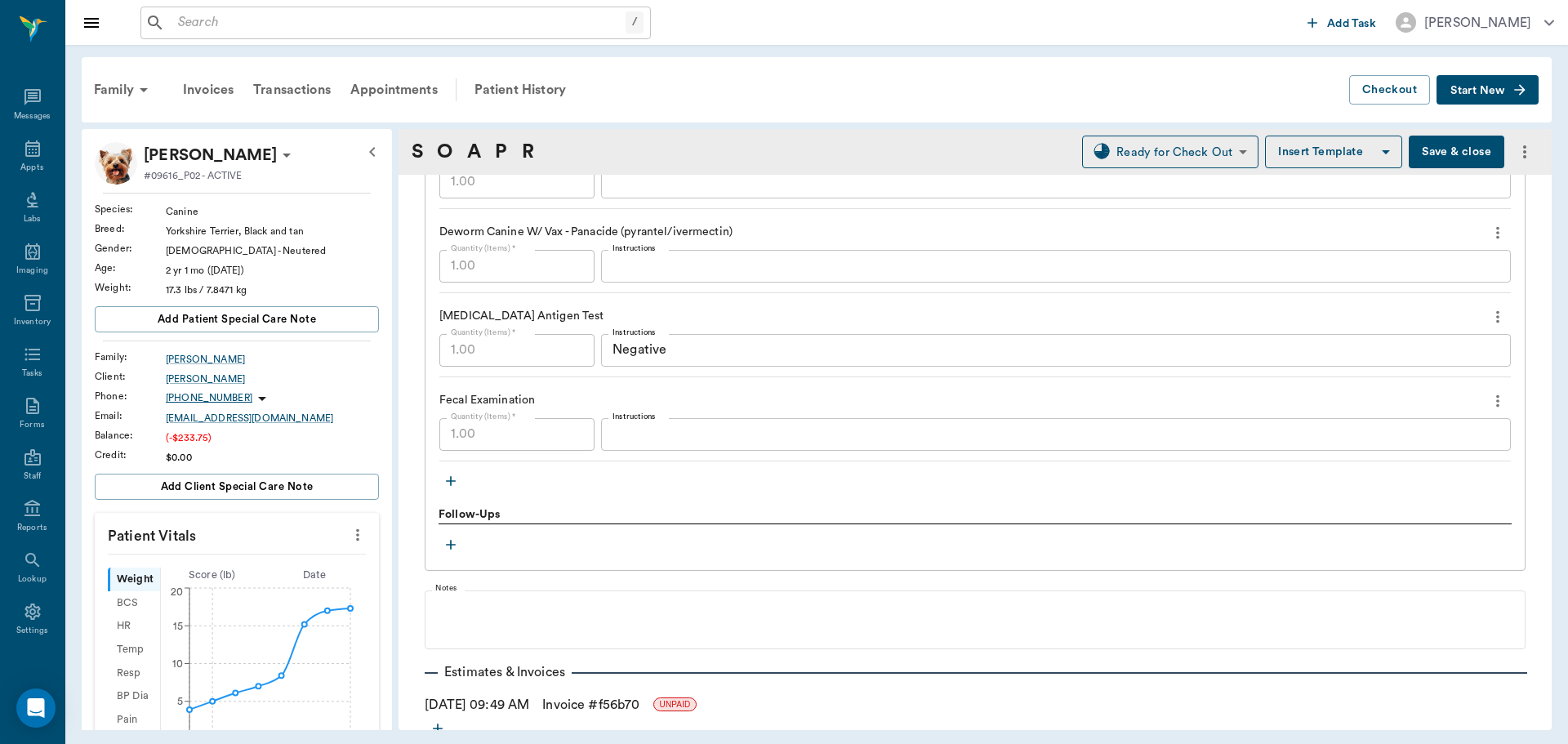
scroll to position [1715, 0]
click at [649, 442] on textarea "Instructions" at bounding box center [1056, 433] width 887 height 18
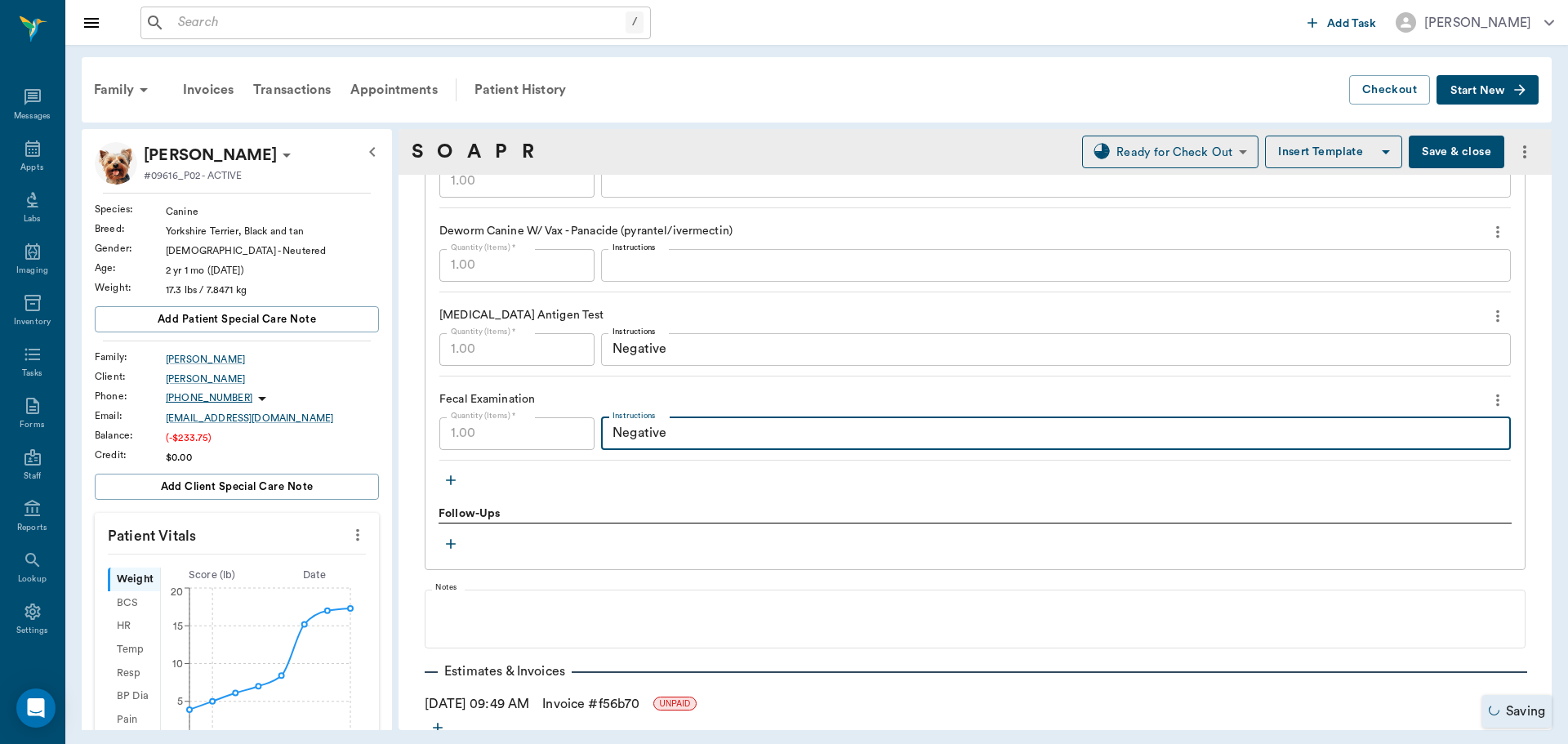
type textarea "Negative"
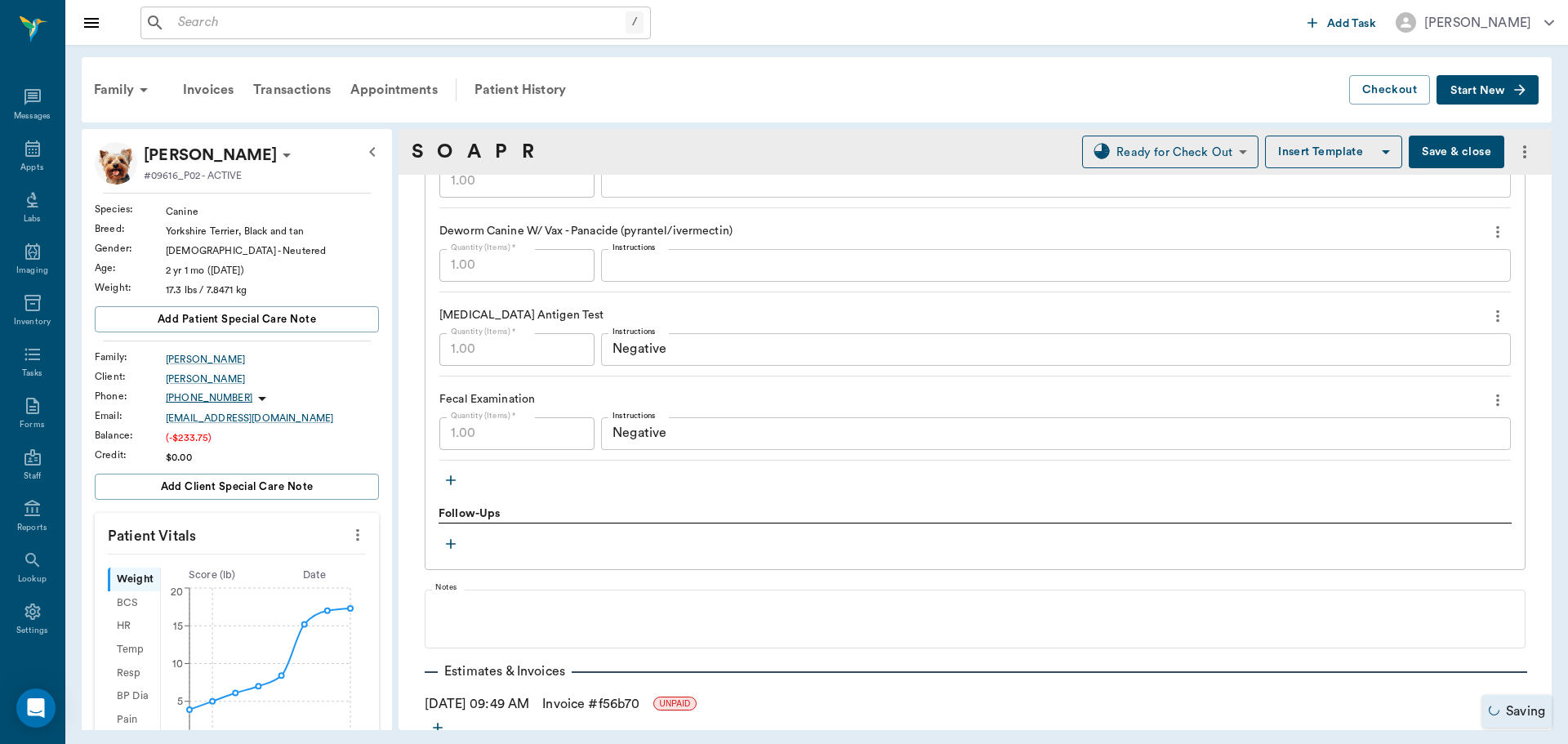
click at [580, 702] on link "Invoice # f56b70" at bounding box center [590, 703] width 98 height 19
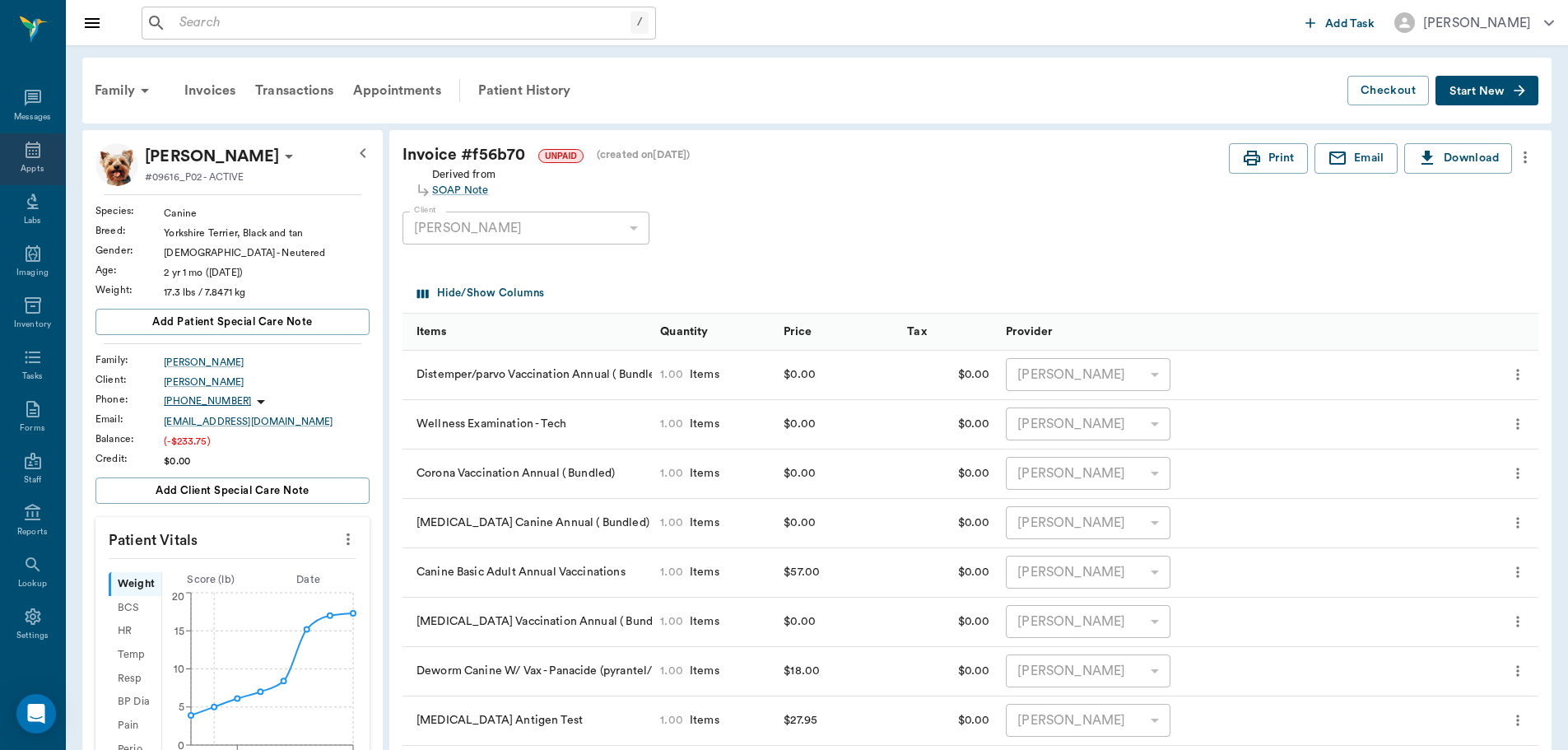
click at [35, 162] on div "Appts" at bounding box center [32, 159] width 65 height 52
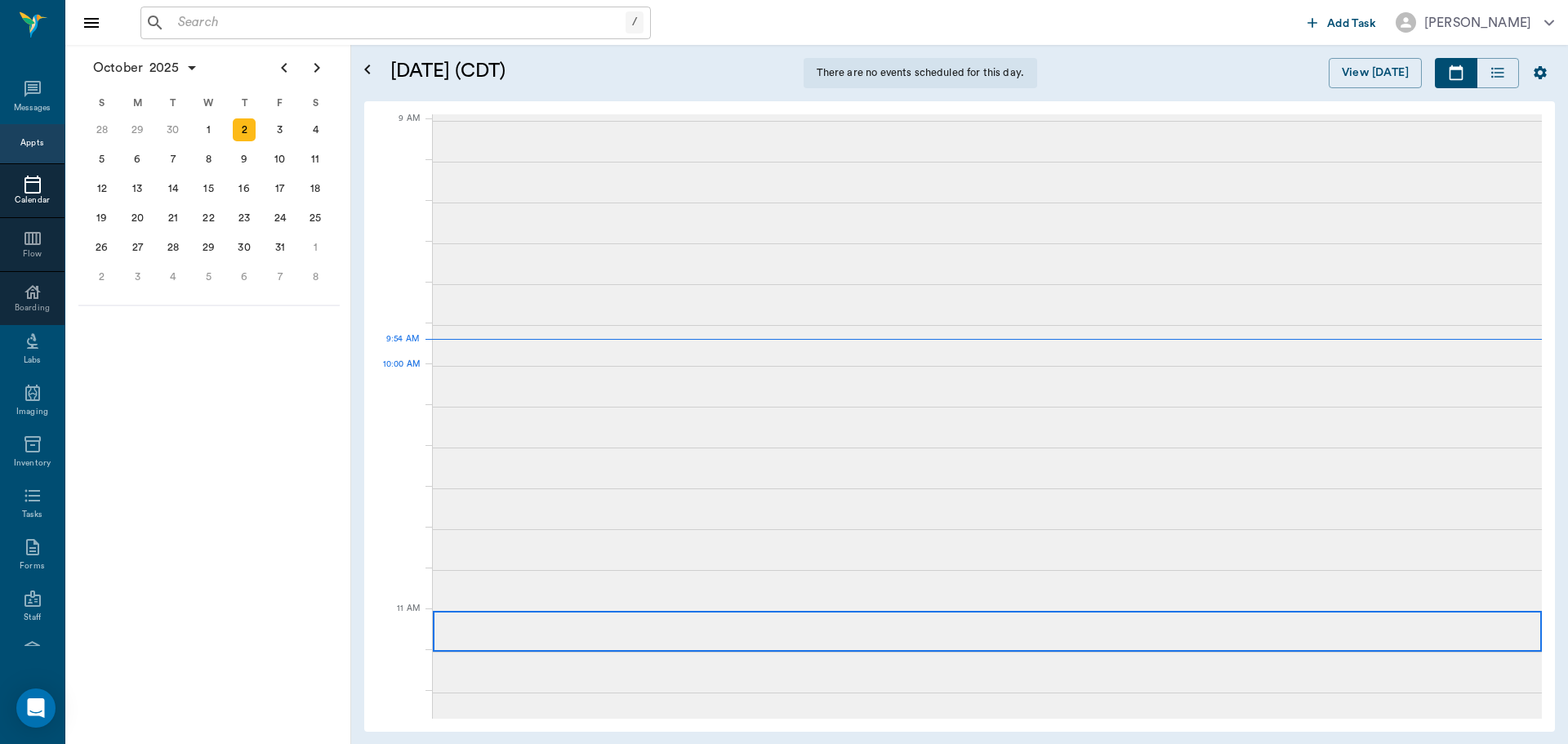
scroll to position [245, 0]
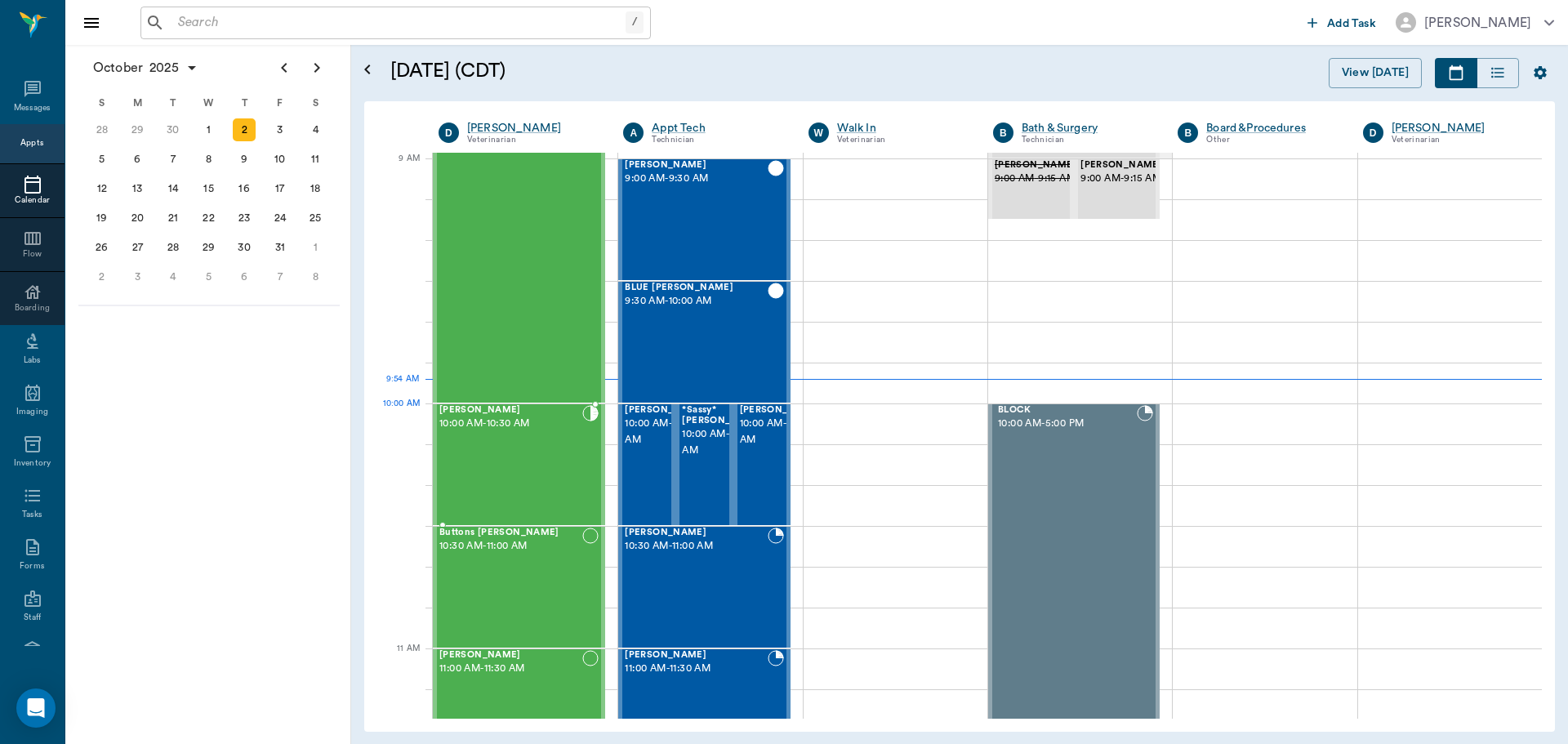
click at [554, 430] on span "10:00 AM - 10:30 AM" at bounding box center [511, 423] width 143 height 16
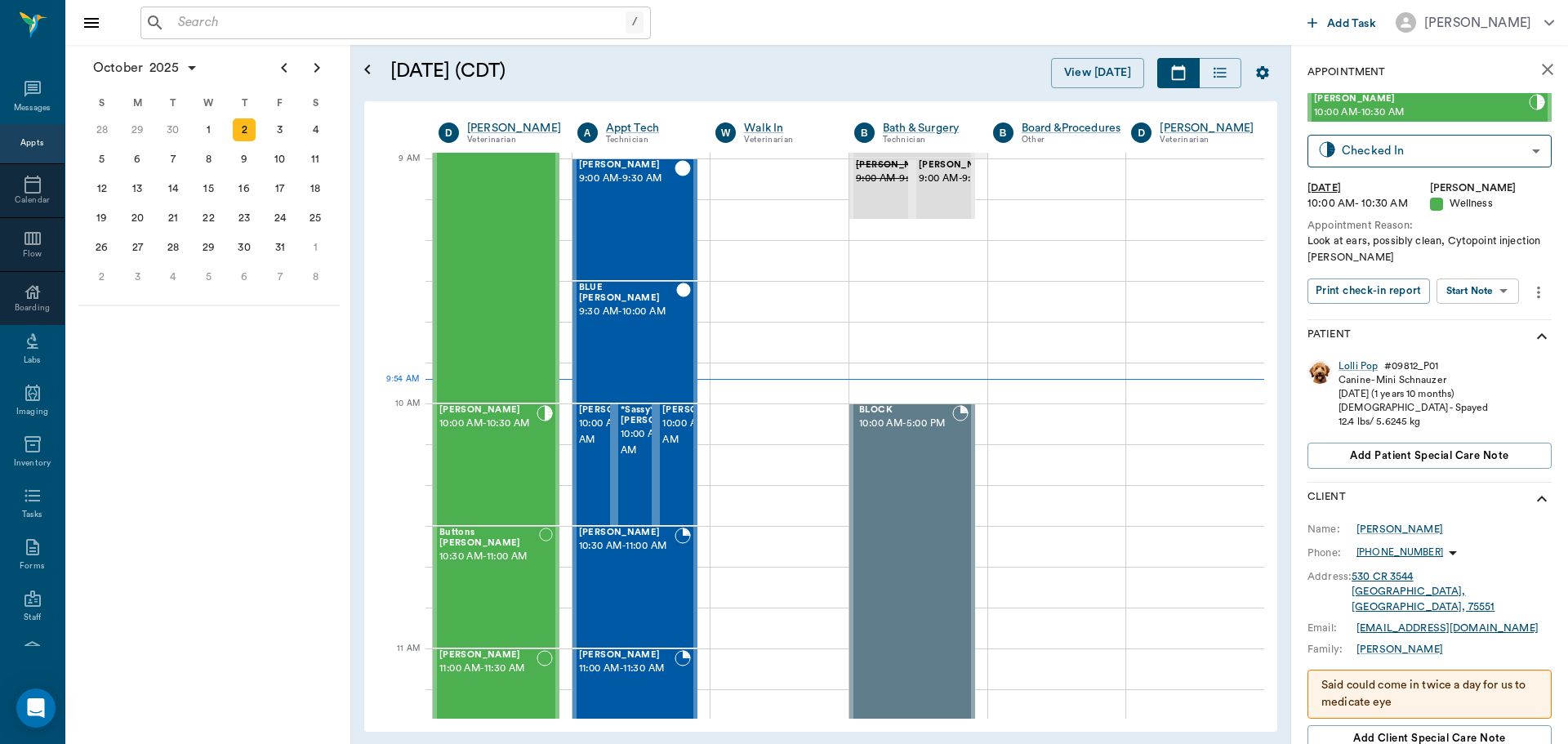
click at [1496, 290] on body "/ ​ Add Task [PERSON_NAME] Nectar Messages Appts Calendar Flow Boarding Labs Im…" at bounding box center [784, 372] width 1568 height 744
click at [1496, 322] on li "Start SOAP" at bounding box center [1478, 324] width 113 height 27
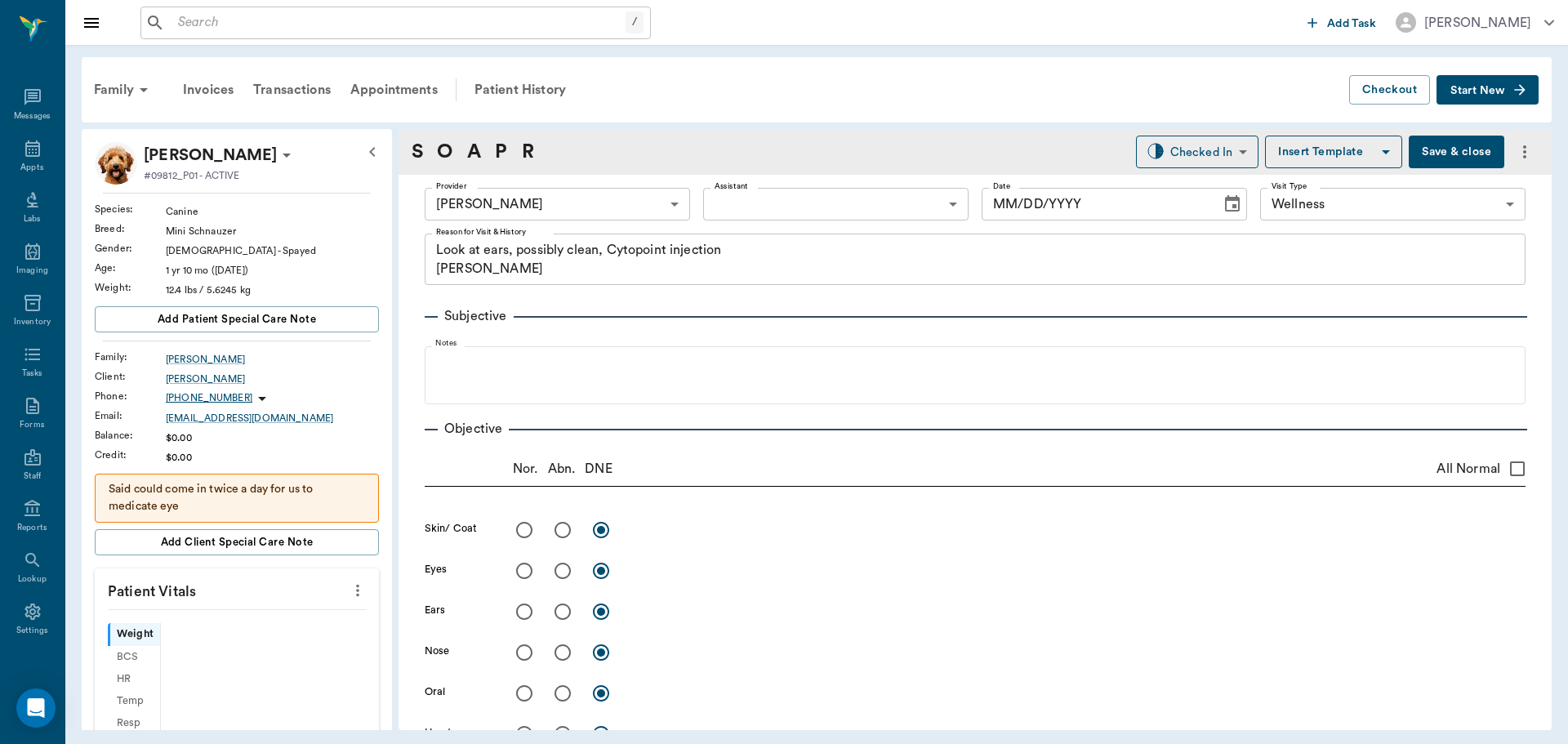
type input "63ec2f075fda476ae8351a4d"
type input "65d2be4f46e3a538d89b8c14"
type textarea "Look at ears, possibly clean, Cytopoint injection [PERSON_NAME]"
type input "[DATE]"
drag, startPoint x: 351, startPoint y: 585, endPoint x: 329, endPoint y: 603, distance: 28.4
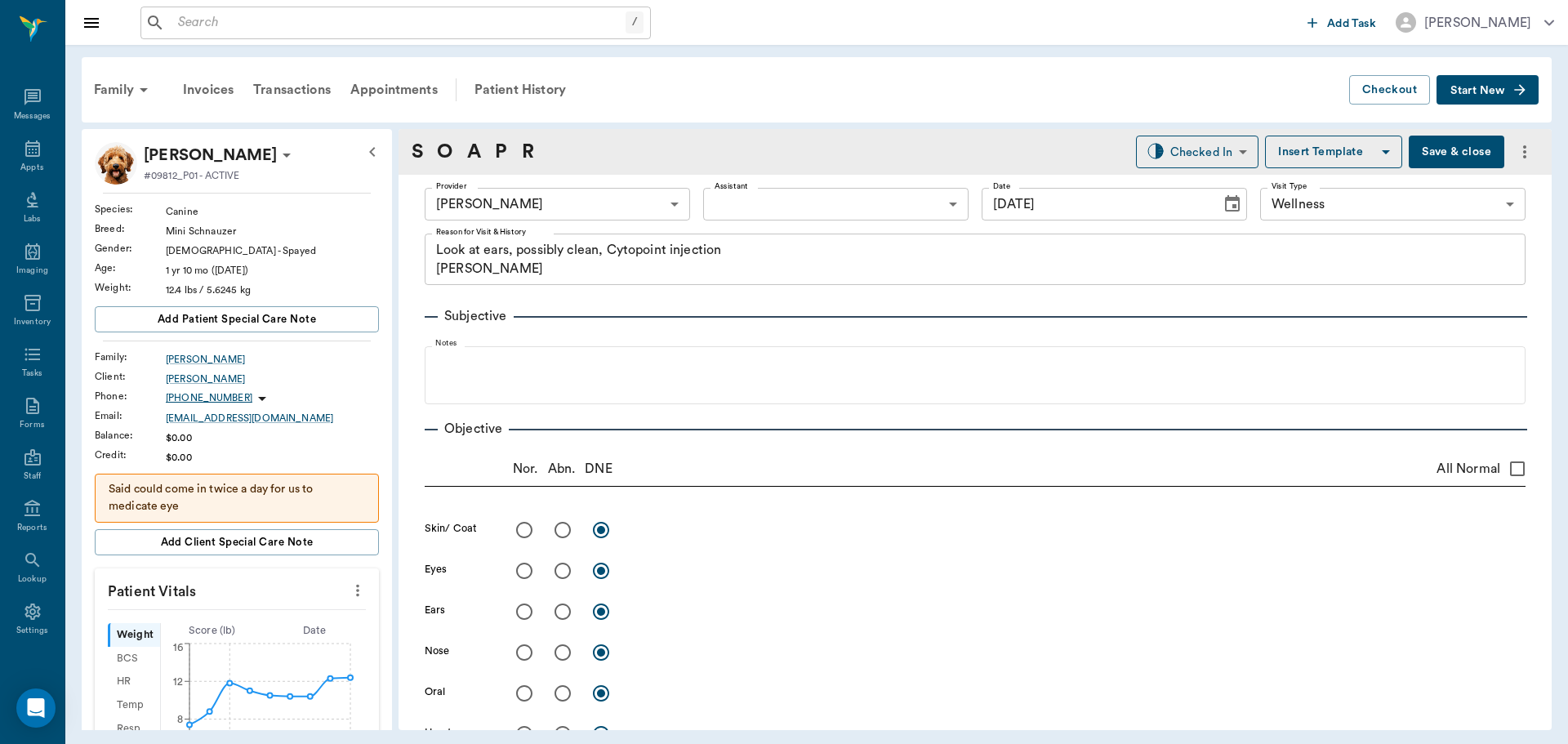
click at [350, 588] on icon "more" at bounding box center [357, 590] width 18 height 19
click at [288, 609] on li "Enter Vitals" at bounding box center [276, 618] width 163 height 30
click at [246, 637] on input "text" at bounding box center [236, 640] width 142 height 33
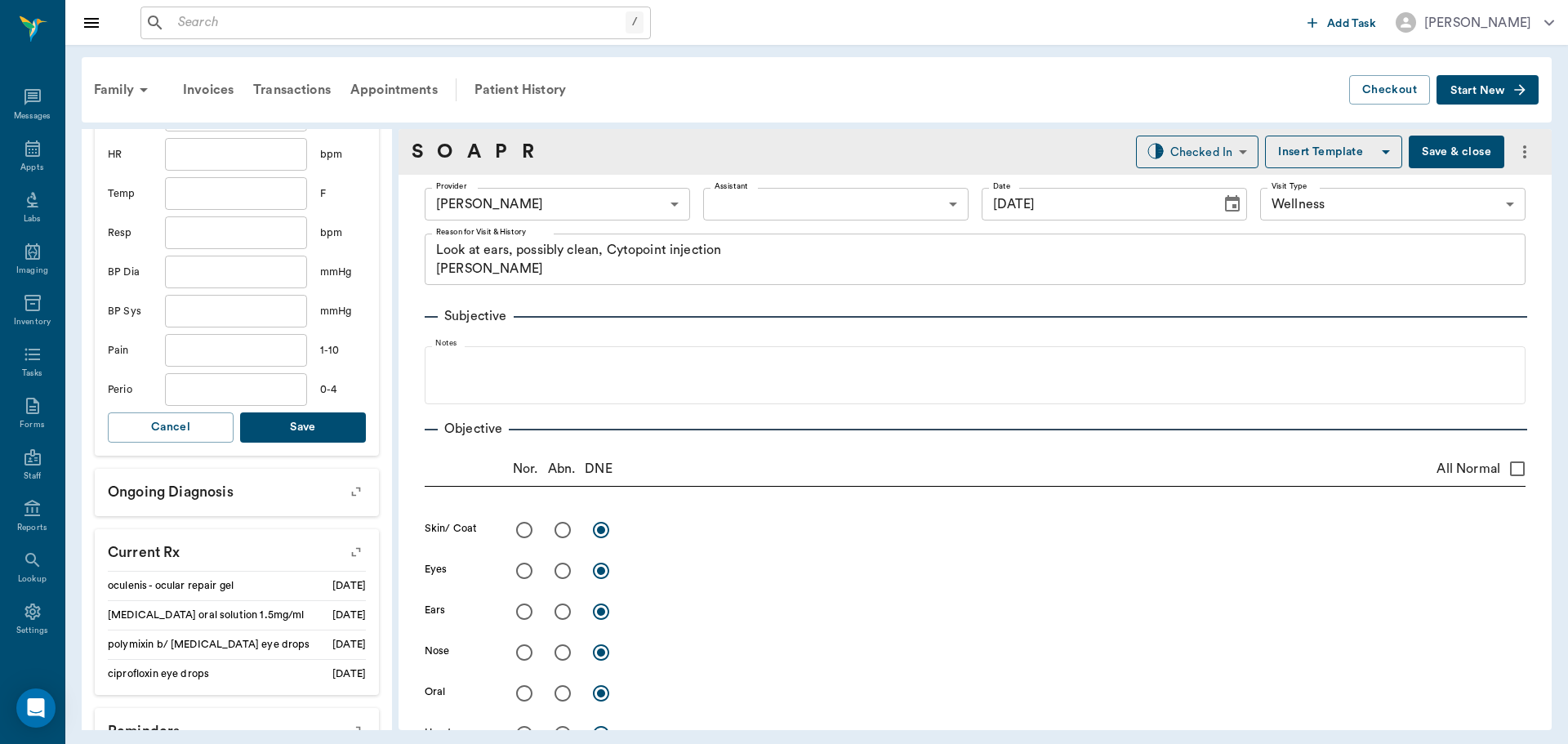
scroll to position [572, 0]
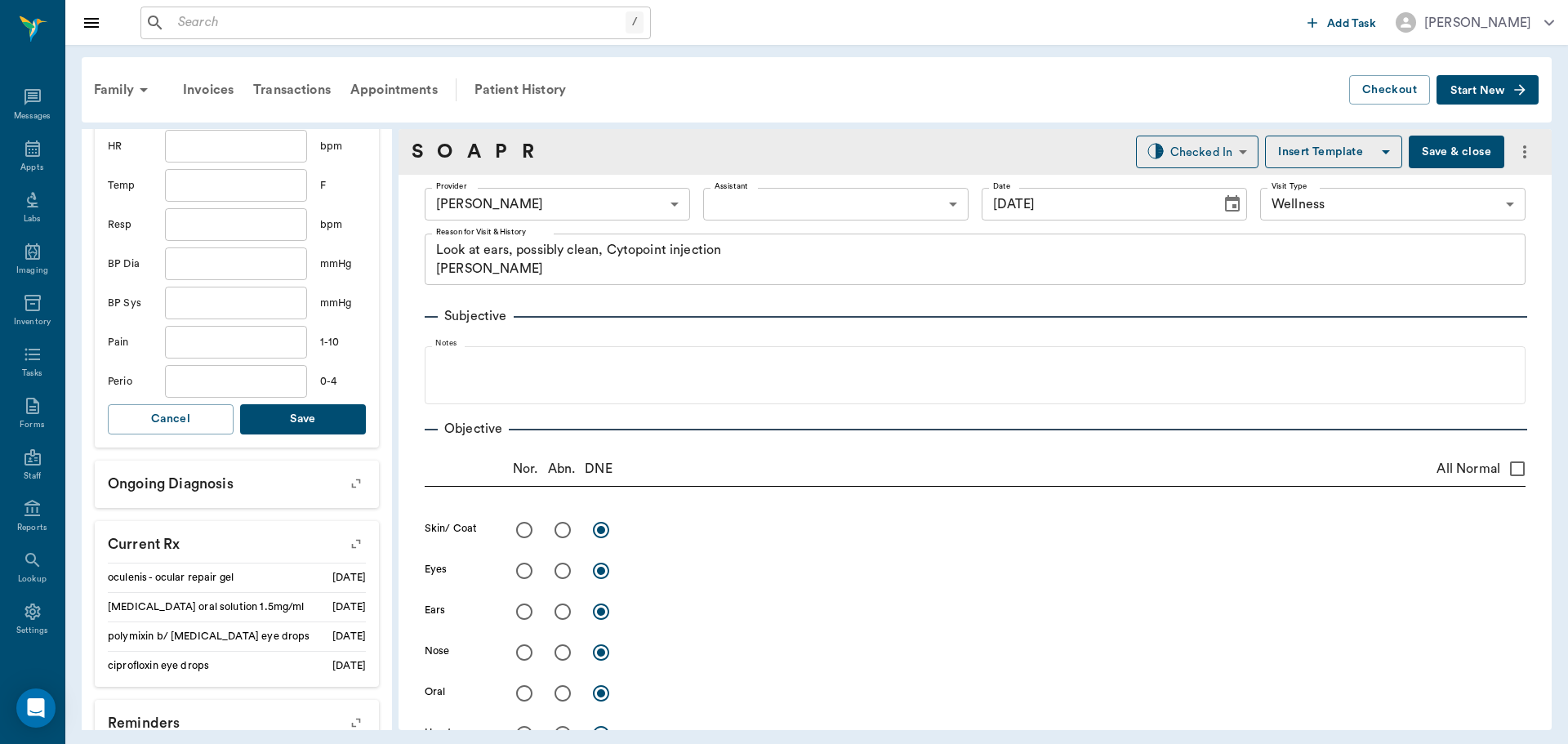
type input "13.6"
click at [303, 425] on button "Save" at bounding box center [303, 418] width 126 height 30
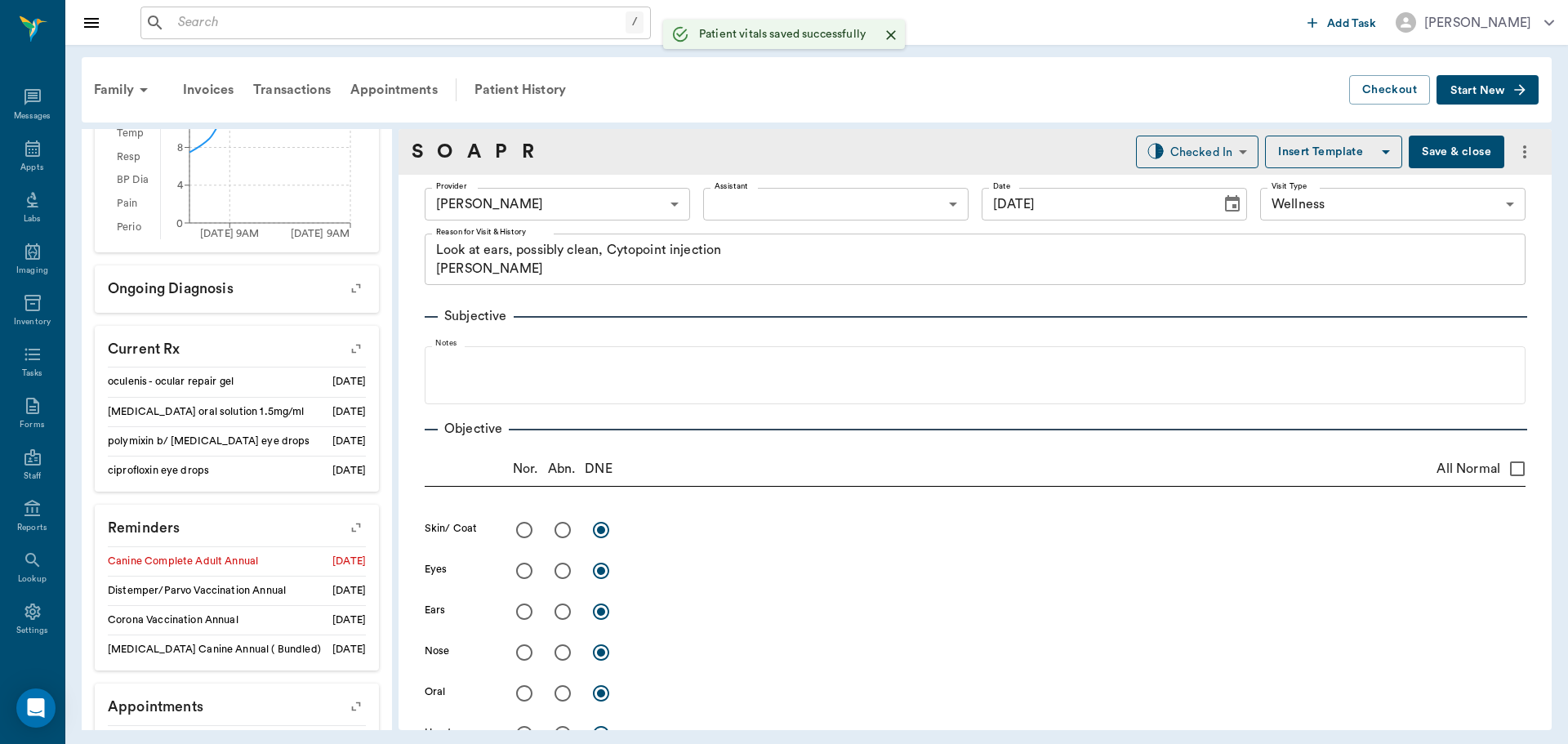
click at [740, 218] on body "/ ​ Add Task [PERSON_NAME] Nectar Messages Appts Labs Imaging Inventory Tasks F…" at bounding box center [784, 372] width 1568 height 744
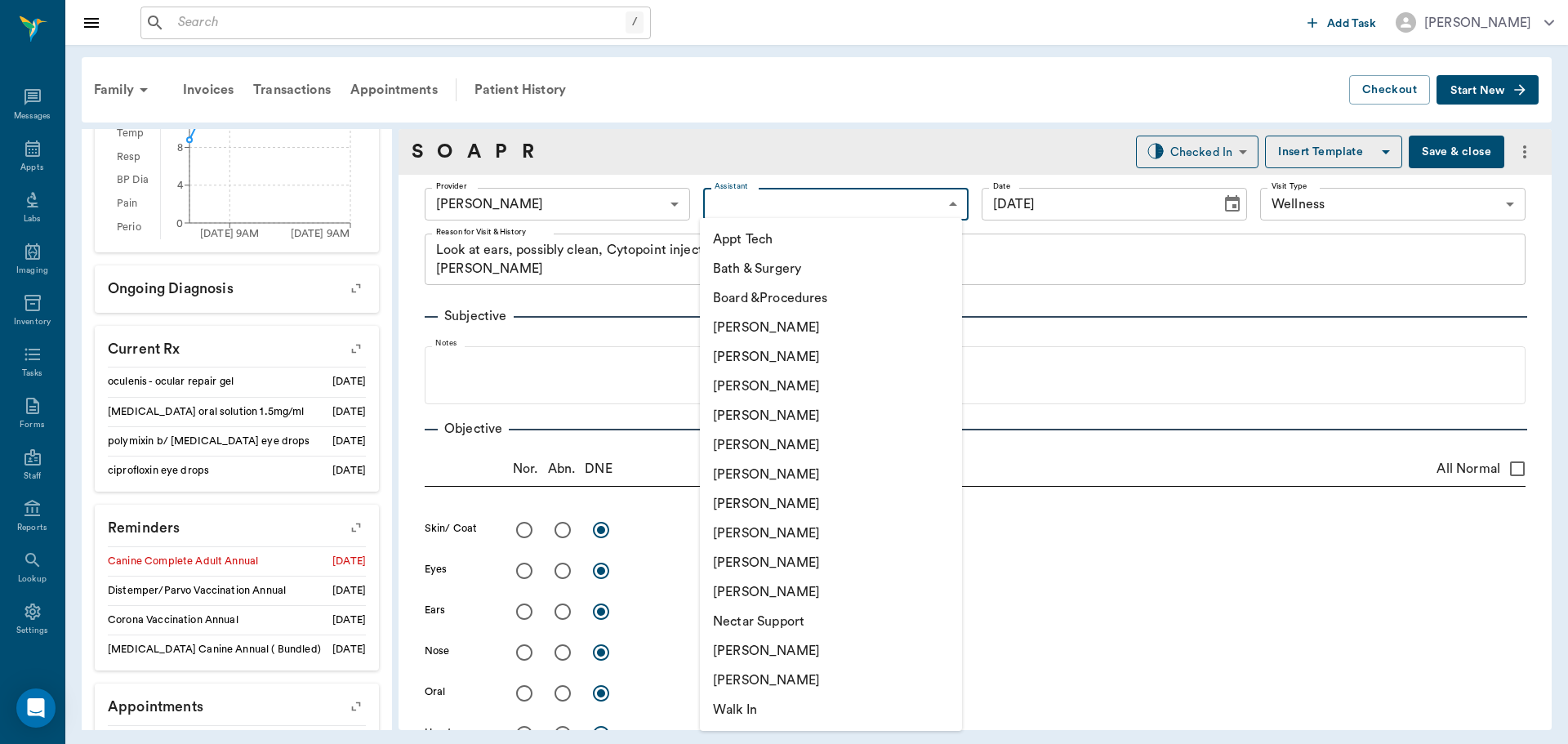
click at [752, 501] on li "[PERSON_NAME]" at bounding box center [830, 503] width 262 height 29
type input "682b670d8bdc6f7f8feef3db"
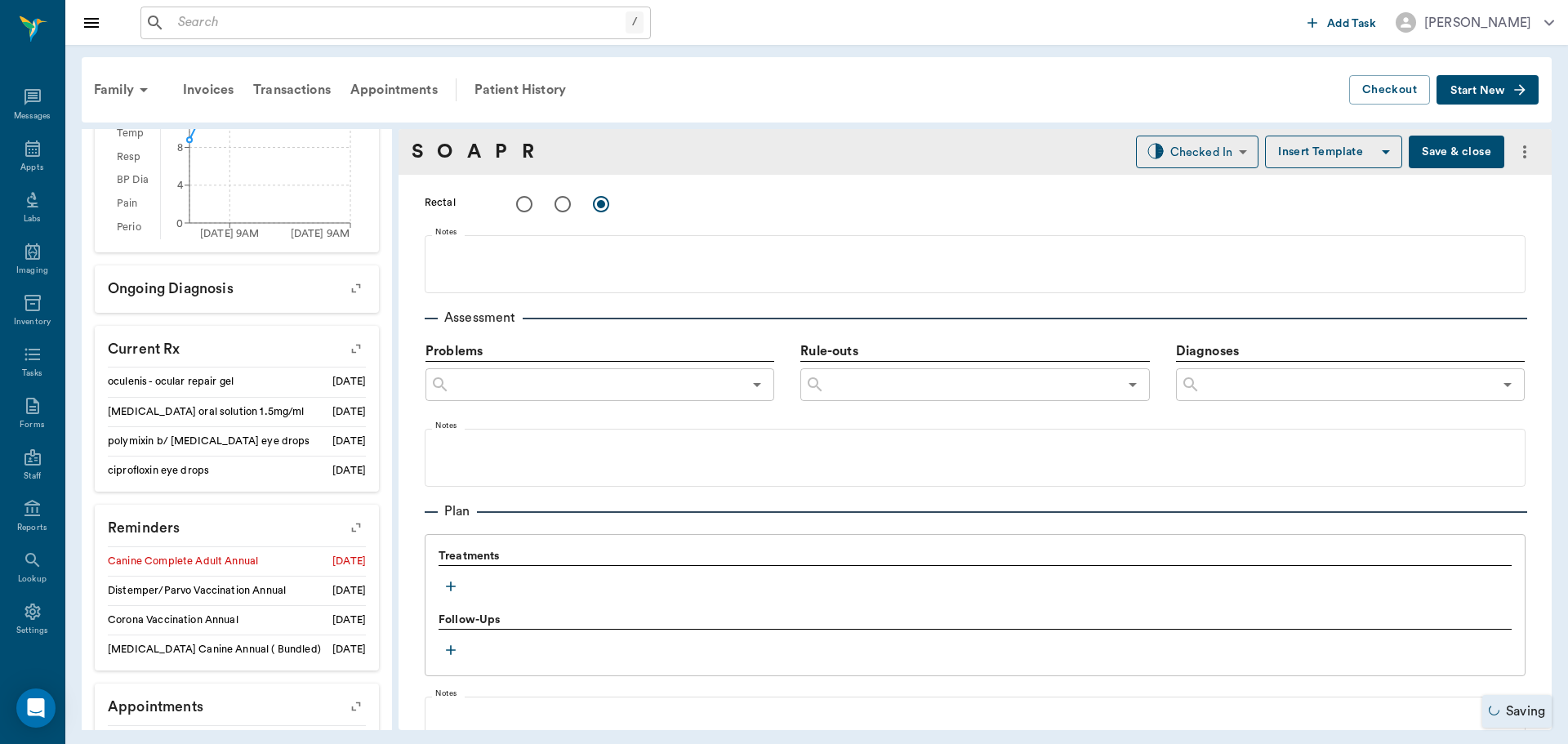
scroll to position [980, 0]
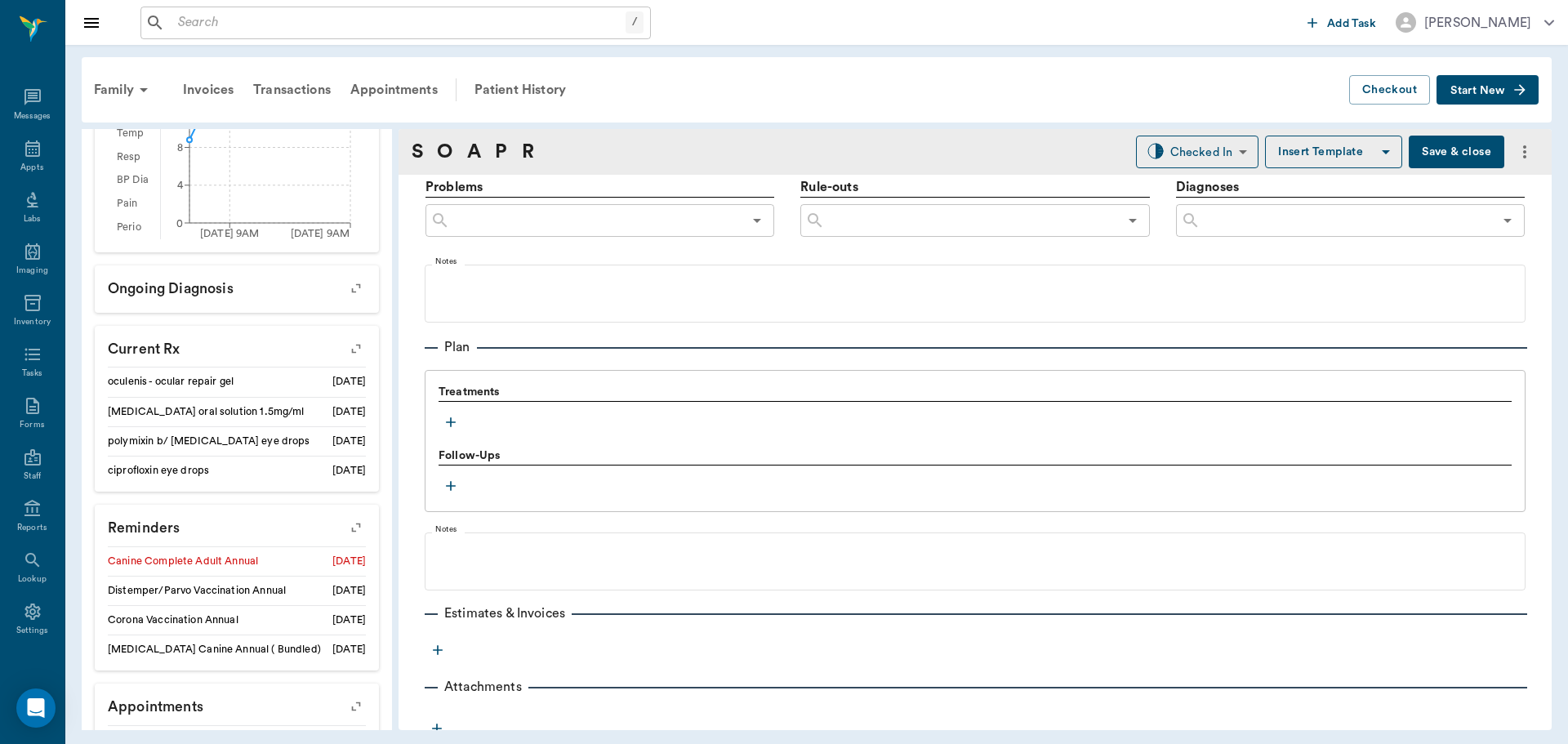
click at [449, 415] on icon "button" at bounding box center [450, 422] width 16 height 16
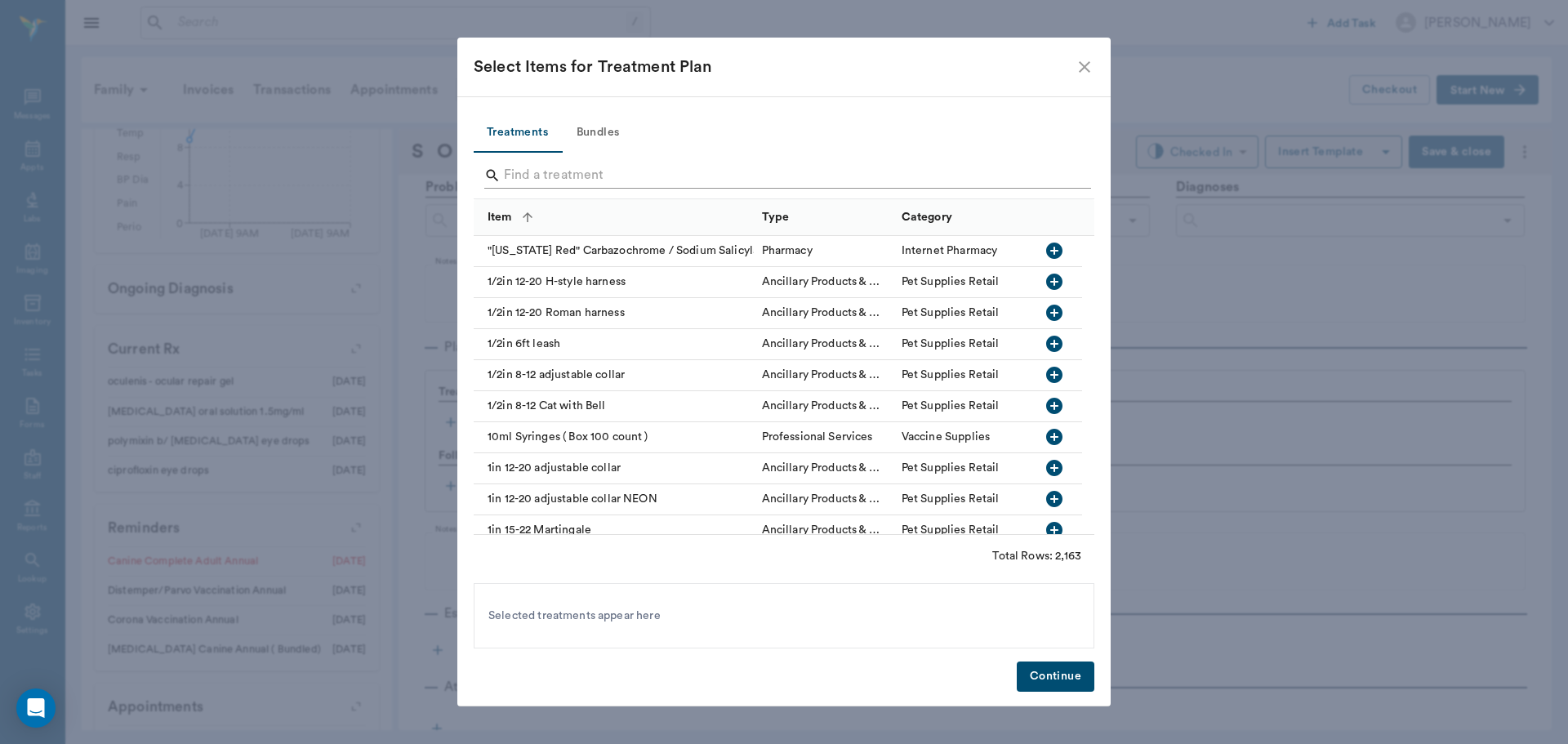
click at [563, 170] on input "Search" at bounding box center [785, 175] width 562 height 26
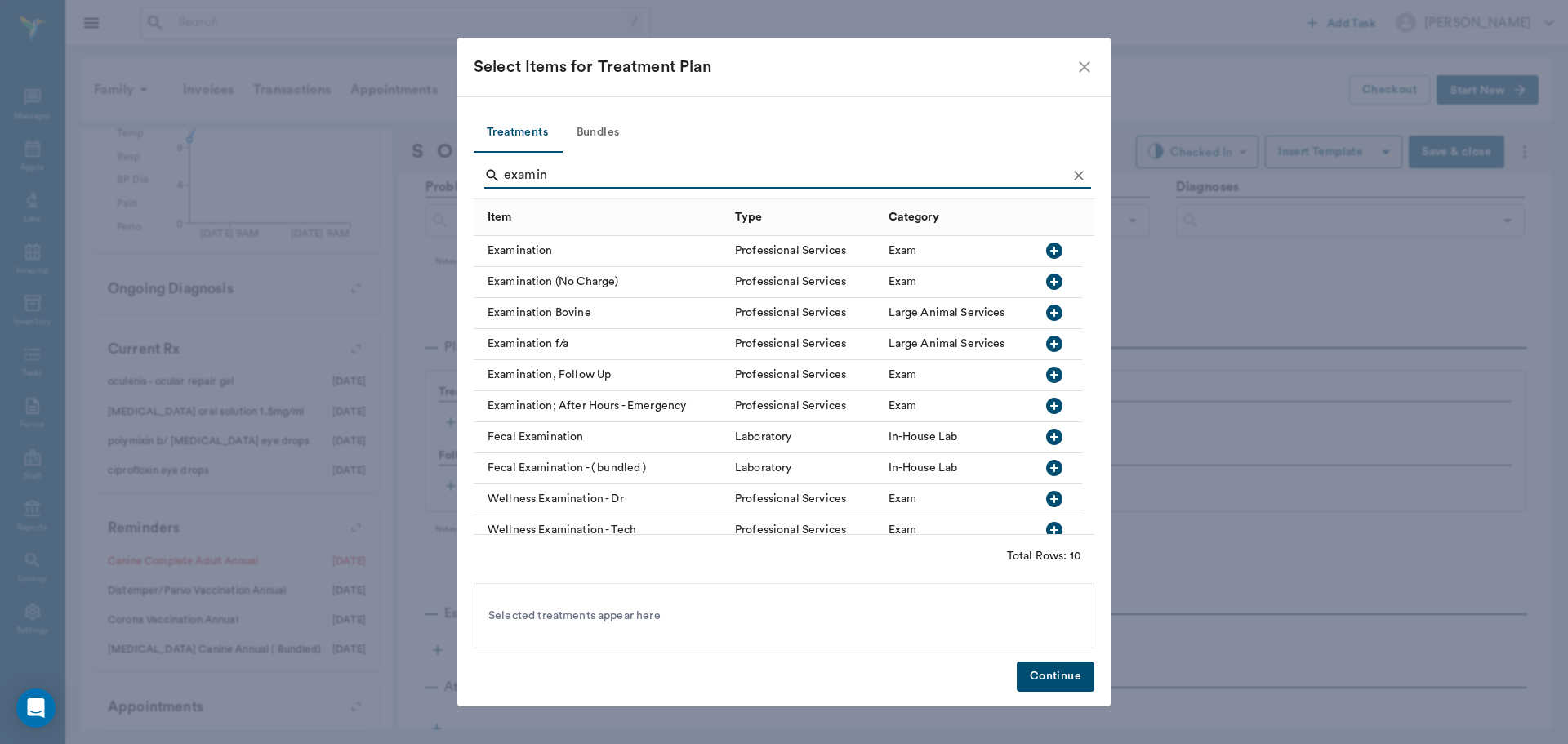
type input "examin"
click at [1056, 242] on icon "button" at bounding box center [1054, 250] width 19 height 19
click at [1079, 173] on icon "Clear" at bounding box center [1078, 175] width 16 height 16
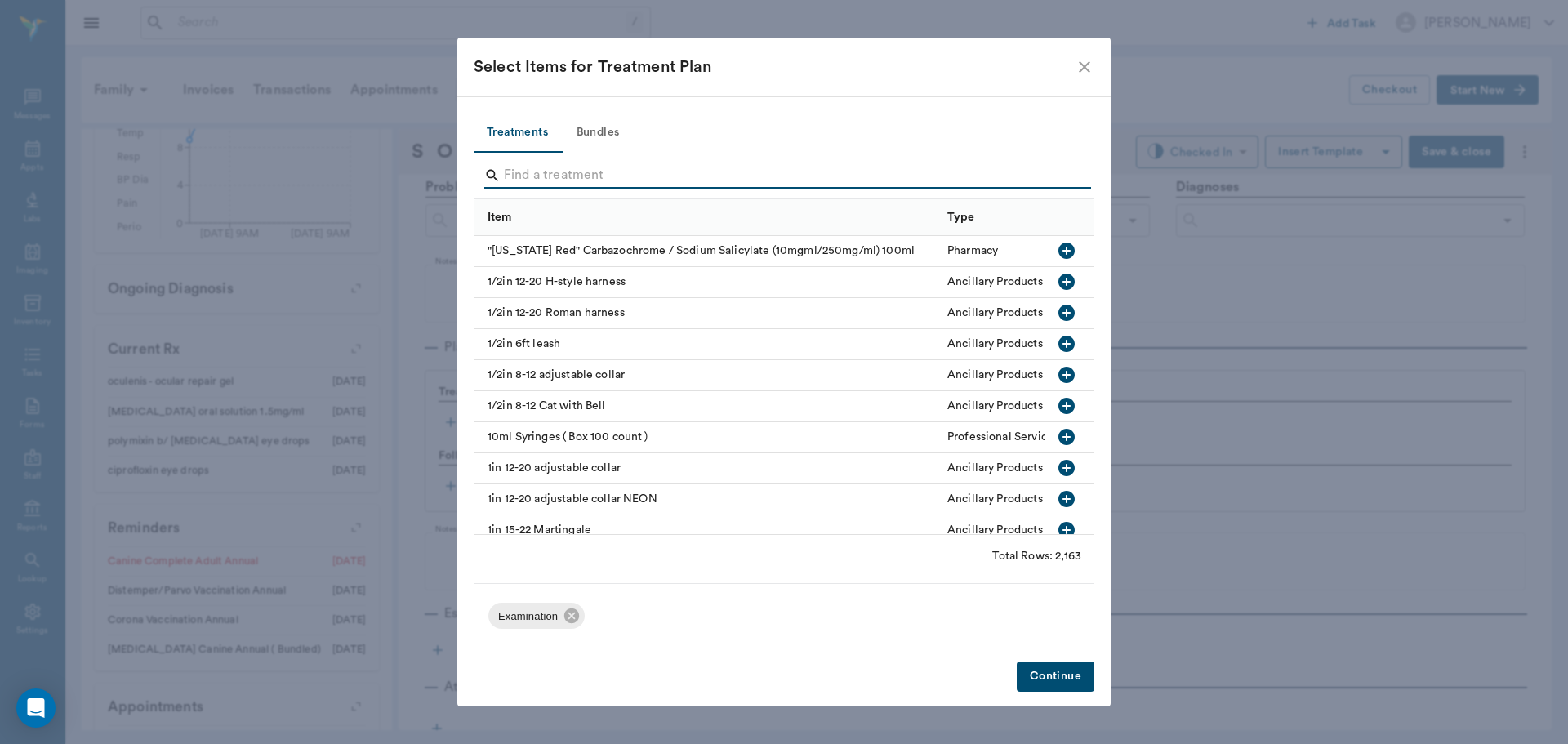
click at [1006, 173] on input "Search" at bounding box center [785, 175] width 562 height 26
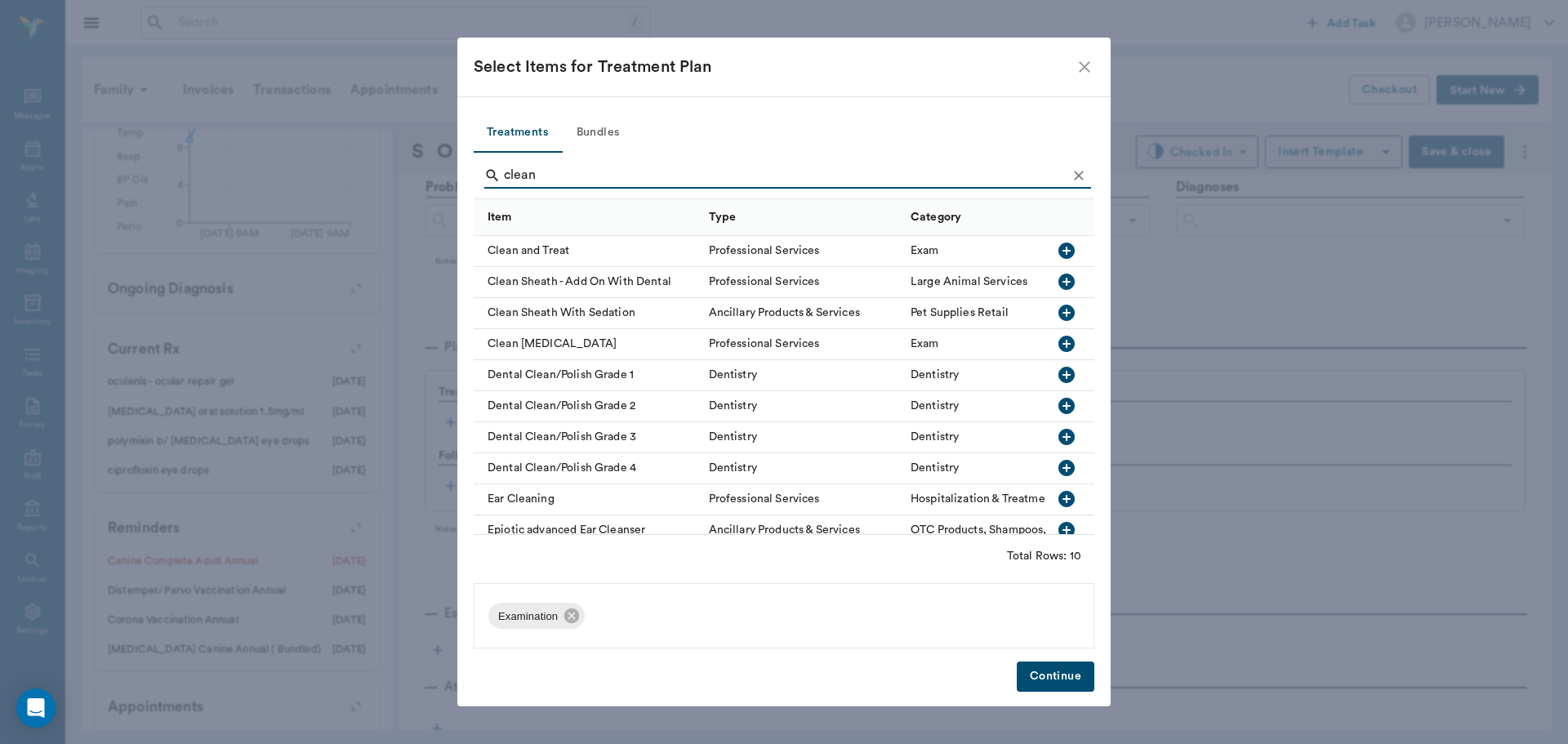
type input "clean"
click at [1058, 499] on icon "button" at bounding box center [1066, 499] width 16 height 16
click at [1079, 177] on icon "Clear" at bounding box center [1078, 176] width 10 height 10
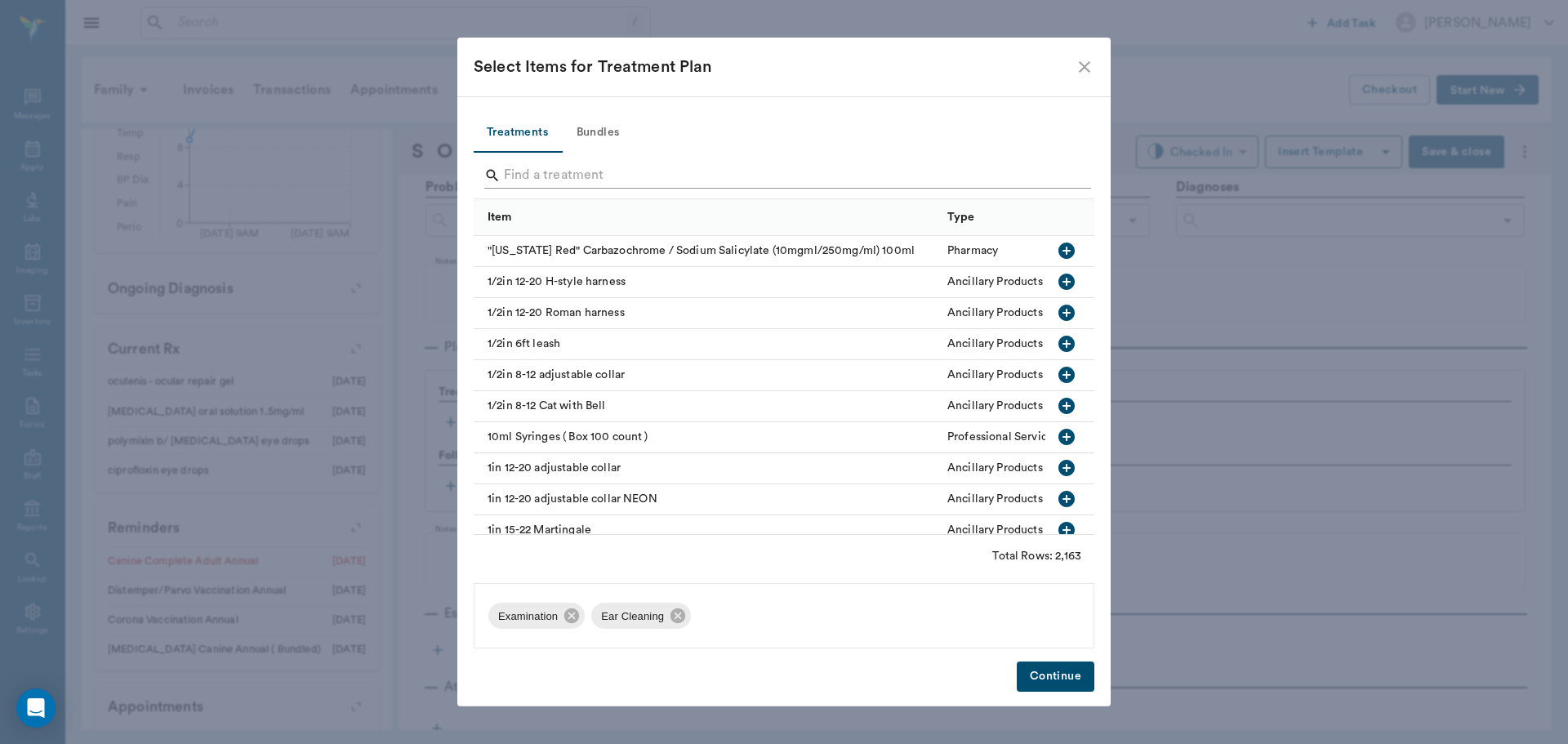
click at [1050, 177] on input "Search" at bounding box center [785, 175] width 562 height 26
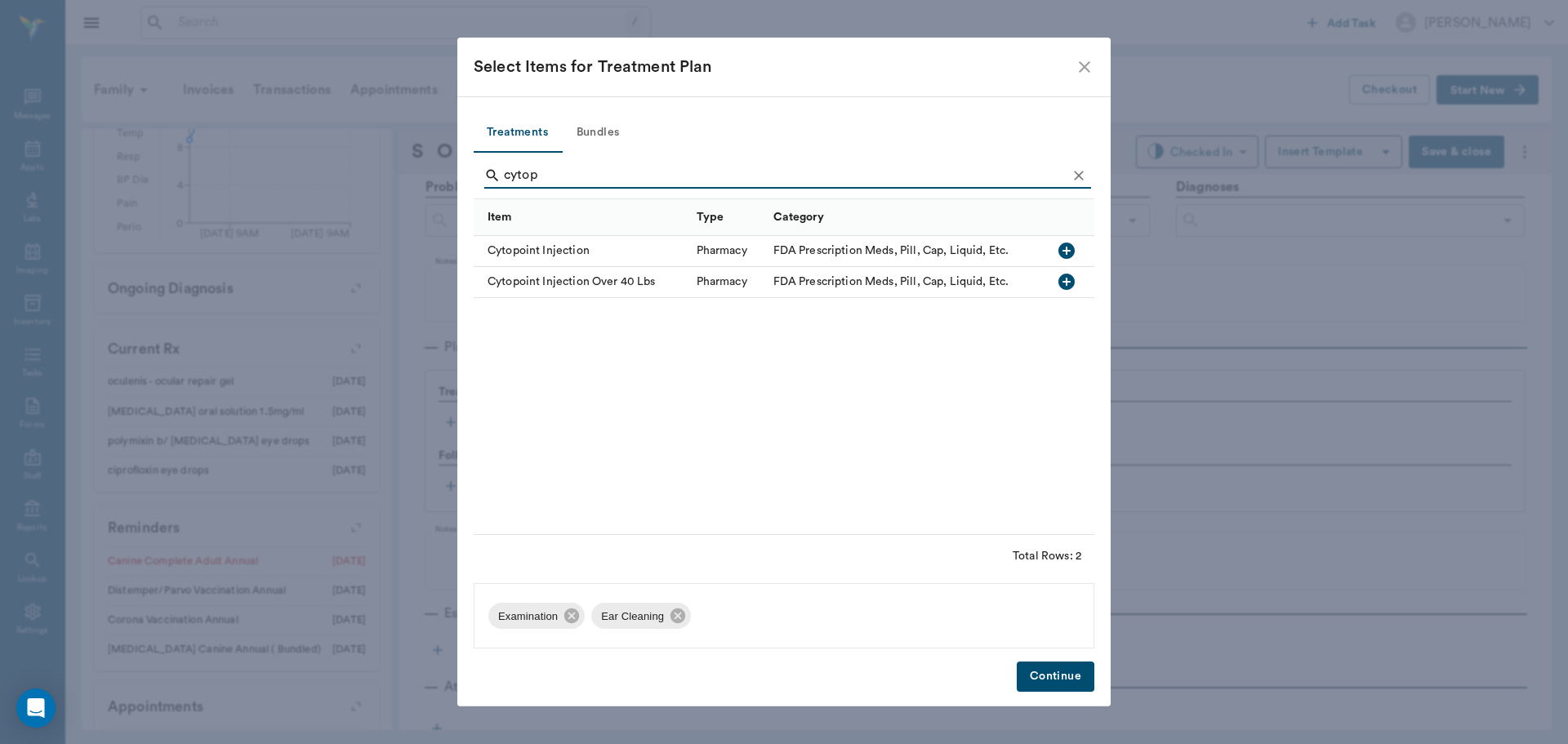
type input "cytop"
click at [1068, 249] on icon "button" at bounding box center [1066, 250] width 16 height 16
click at [1042, 679] on button "Continue" at bounding box center [1055, 676] width 77 height 30
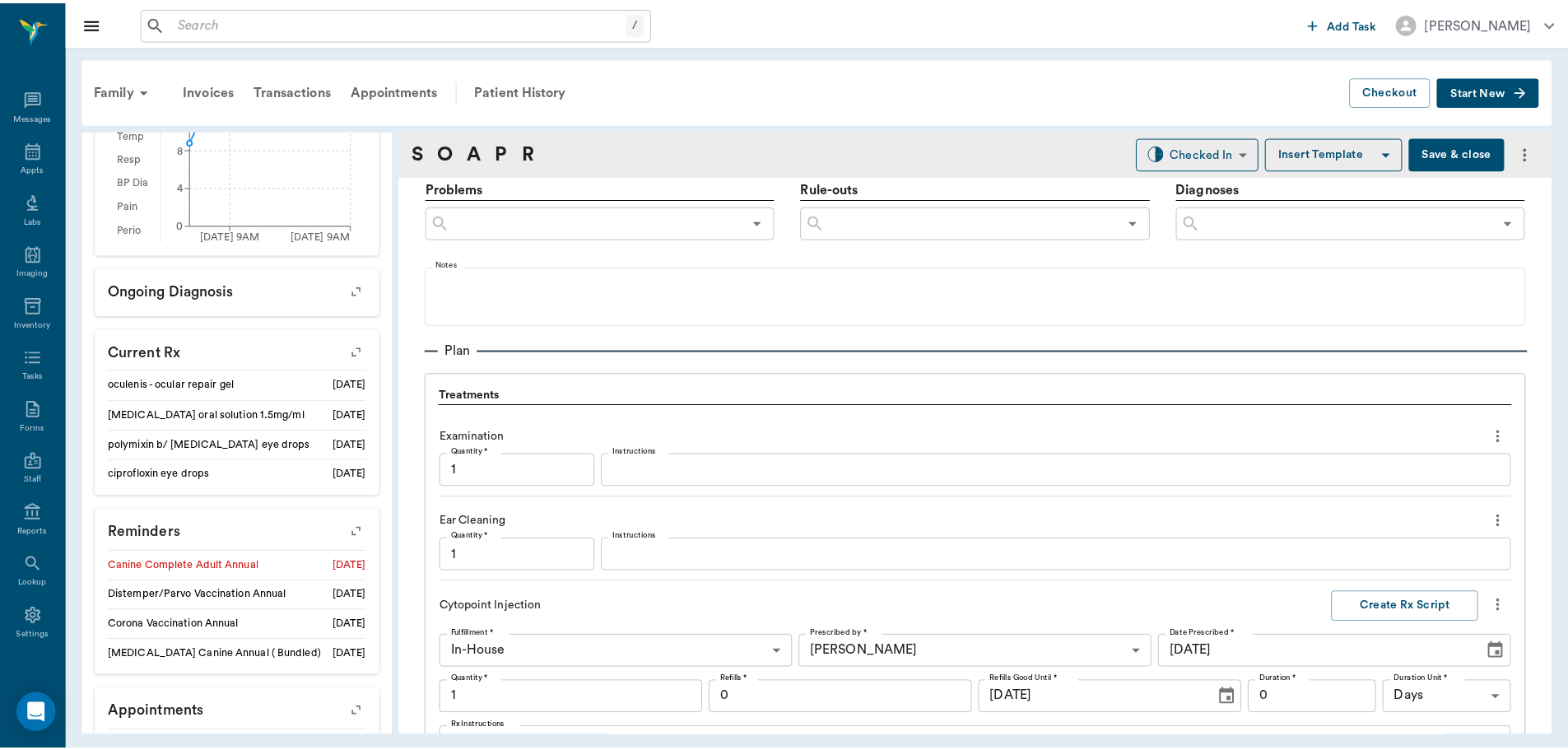
scroll to position [1346, 0]
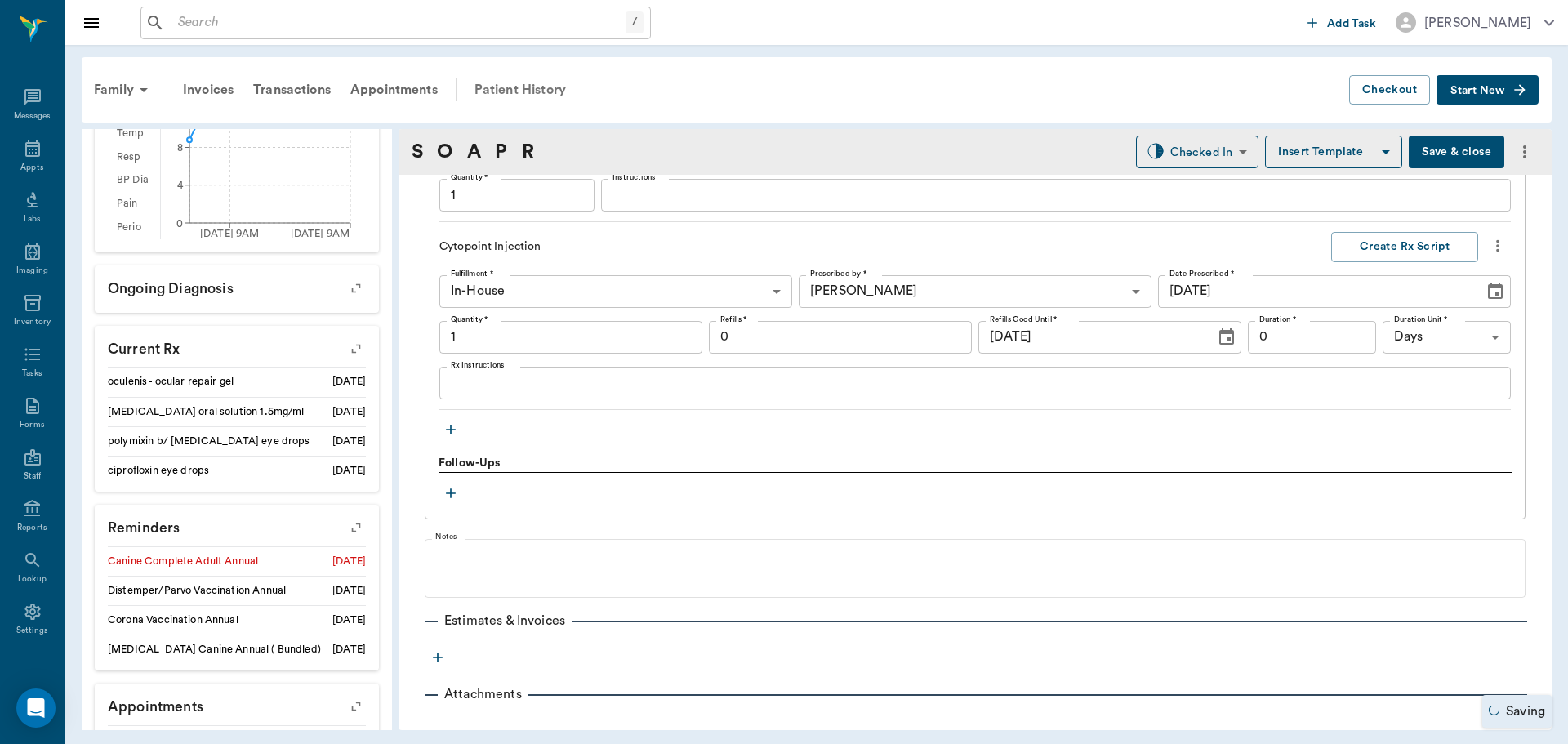
drag, startPoint x: 482, startPoint y: 80, endPoint x: 512, endPoint y: 88, distance: 31.0
click at [482, 80] on div "Patient History" at bounding box center [520, 90] width 111 height 40
type input "1.00"
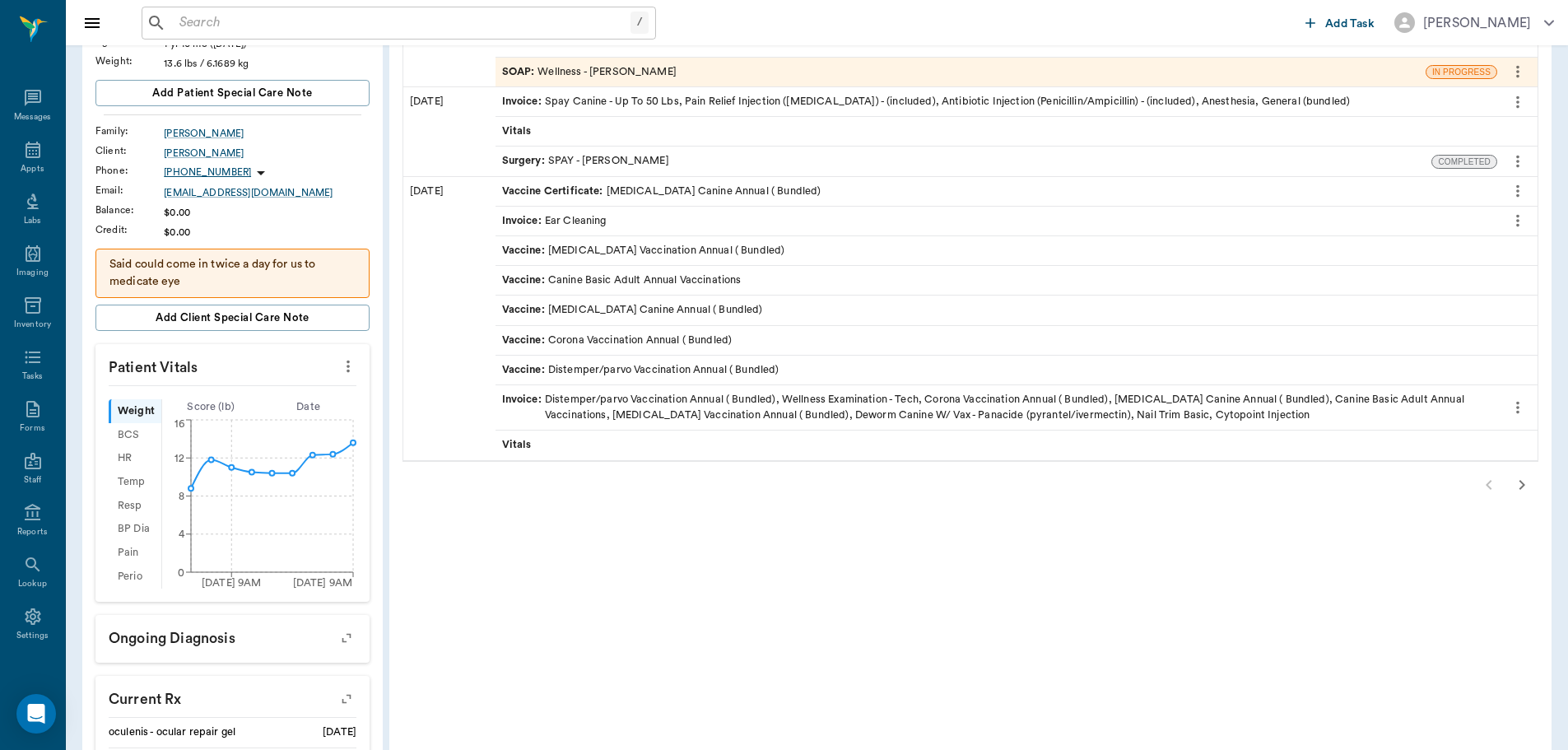
scroll to position [247, 0]
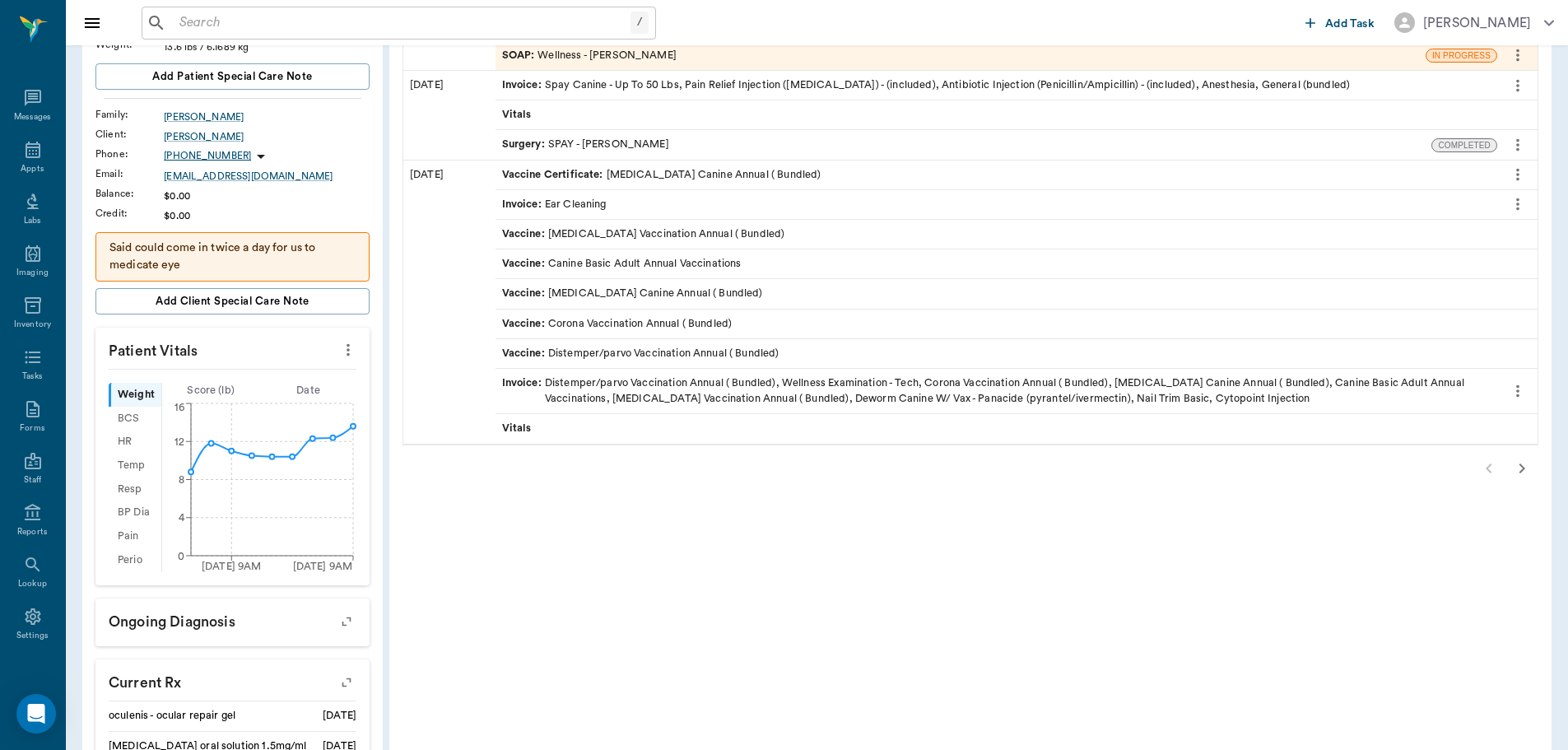
click at [1518, 464] on icon "button" at bounding box center [1522, 469] width 19 height 19
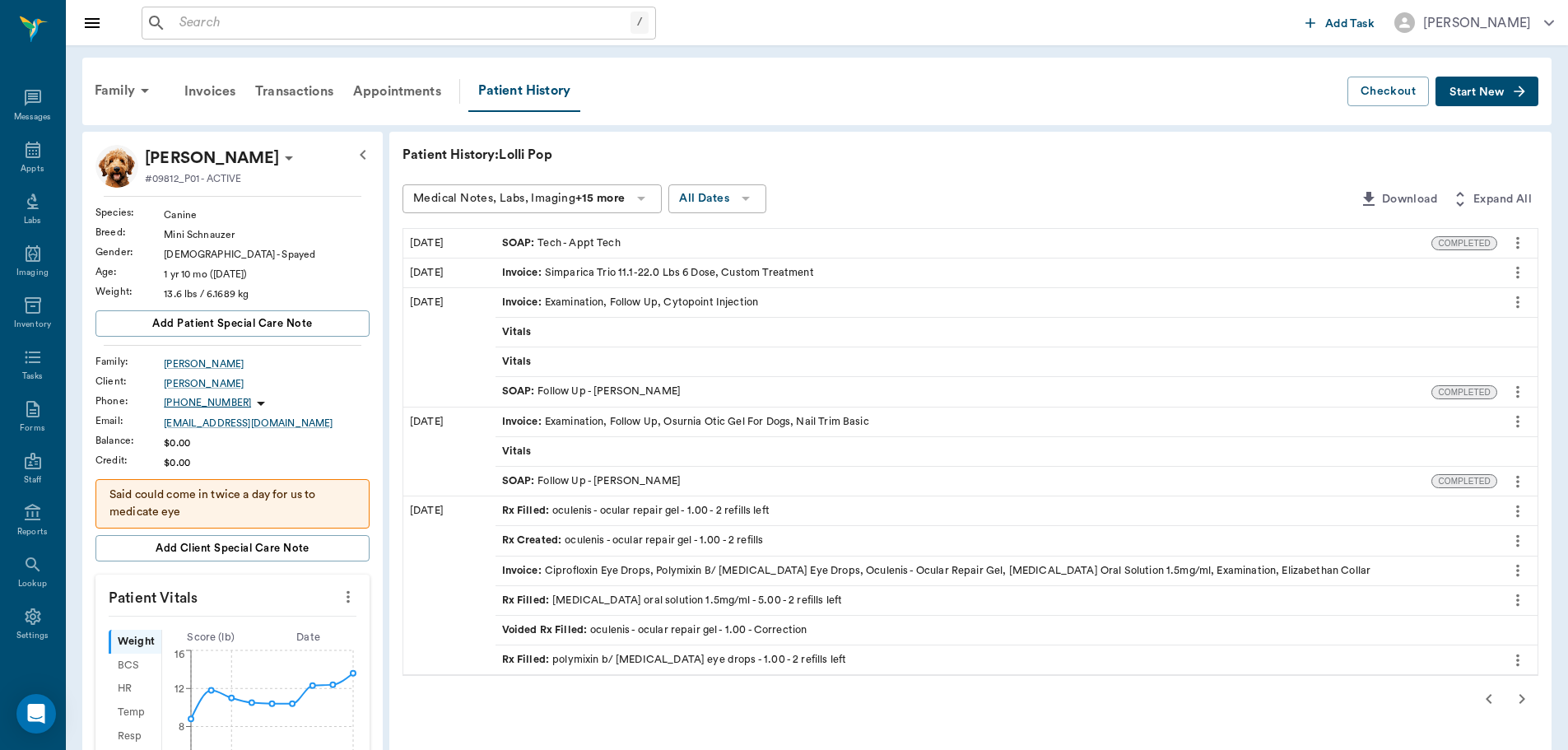
scroll to position [83, 0]
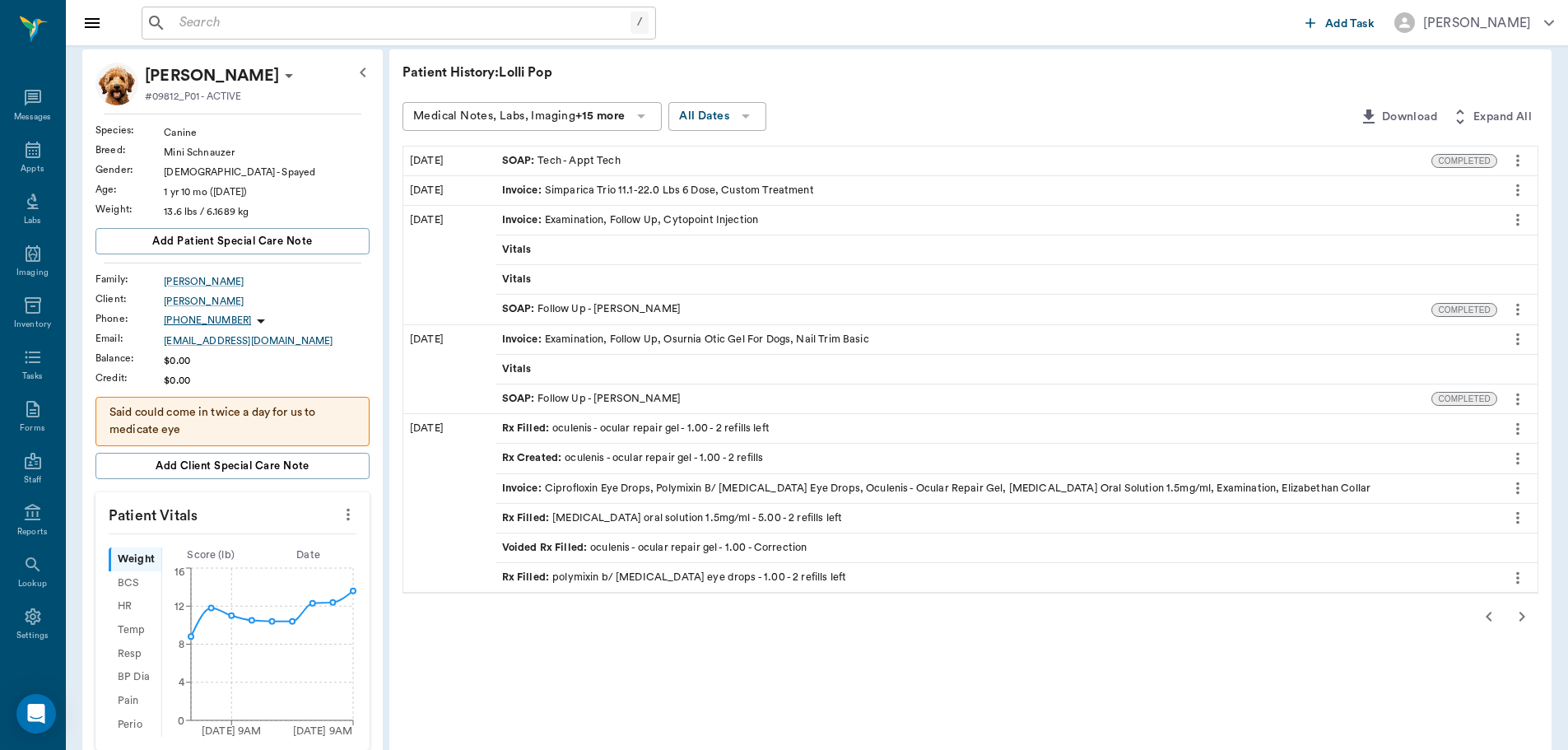
click at [1482, 619] on icon "button" at bounding box center [1489, 617] width 19 height 19
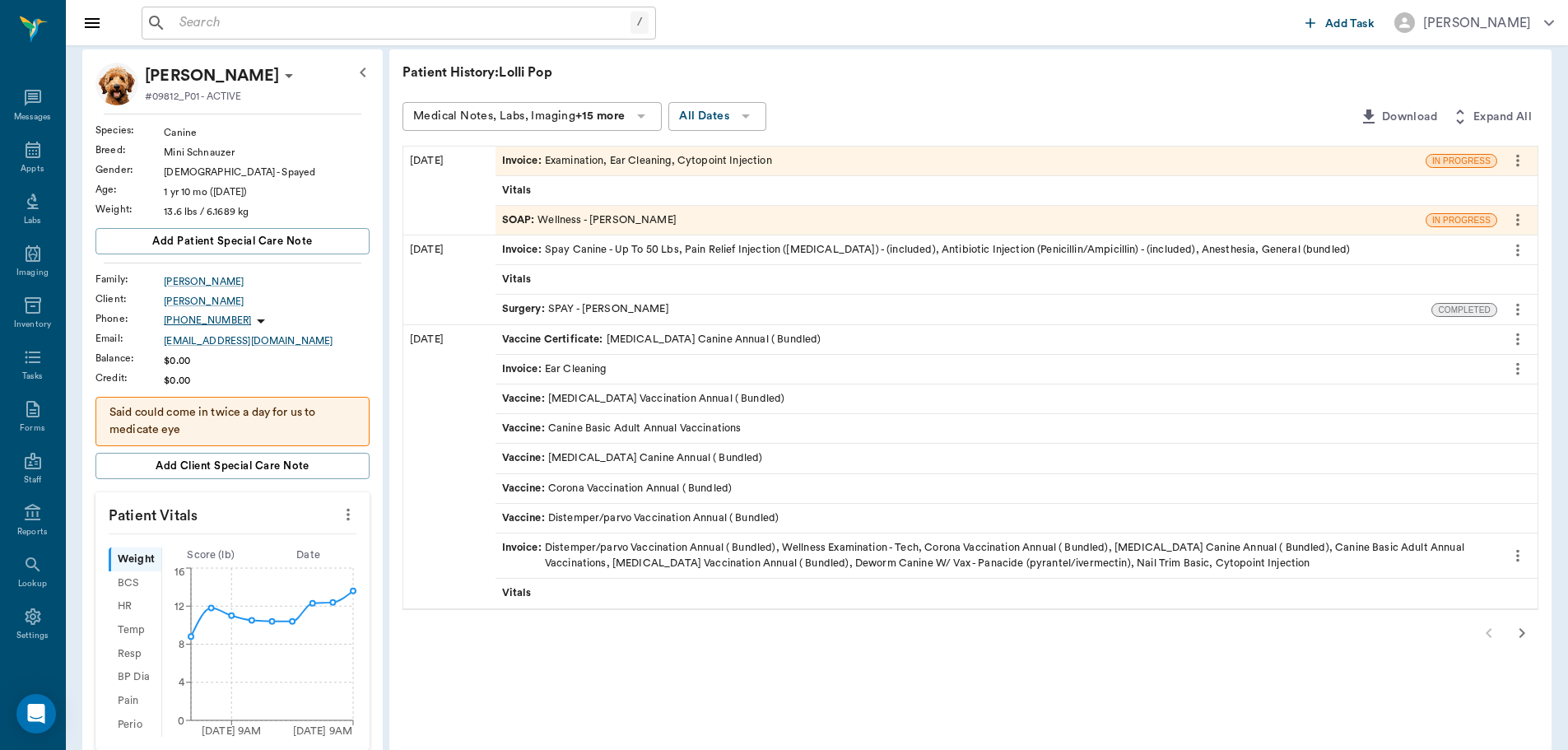
click at [1241, 561] on div "Invoice : Distemper/parvo Vaccination Annual ( Bundled), Wellness Examination -…" at bounding box center [996, 555] width 989 height 31
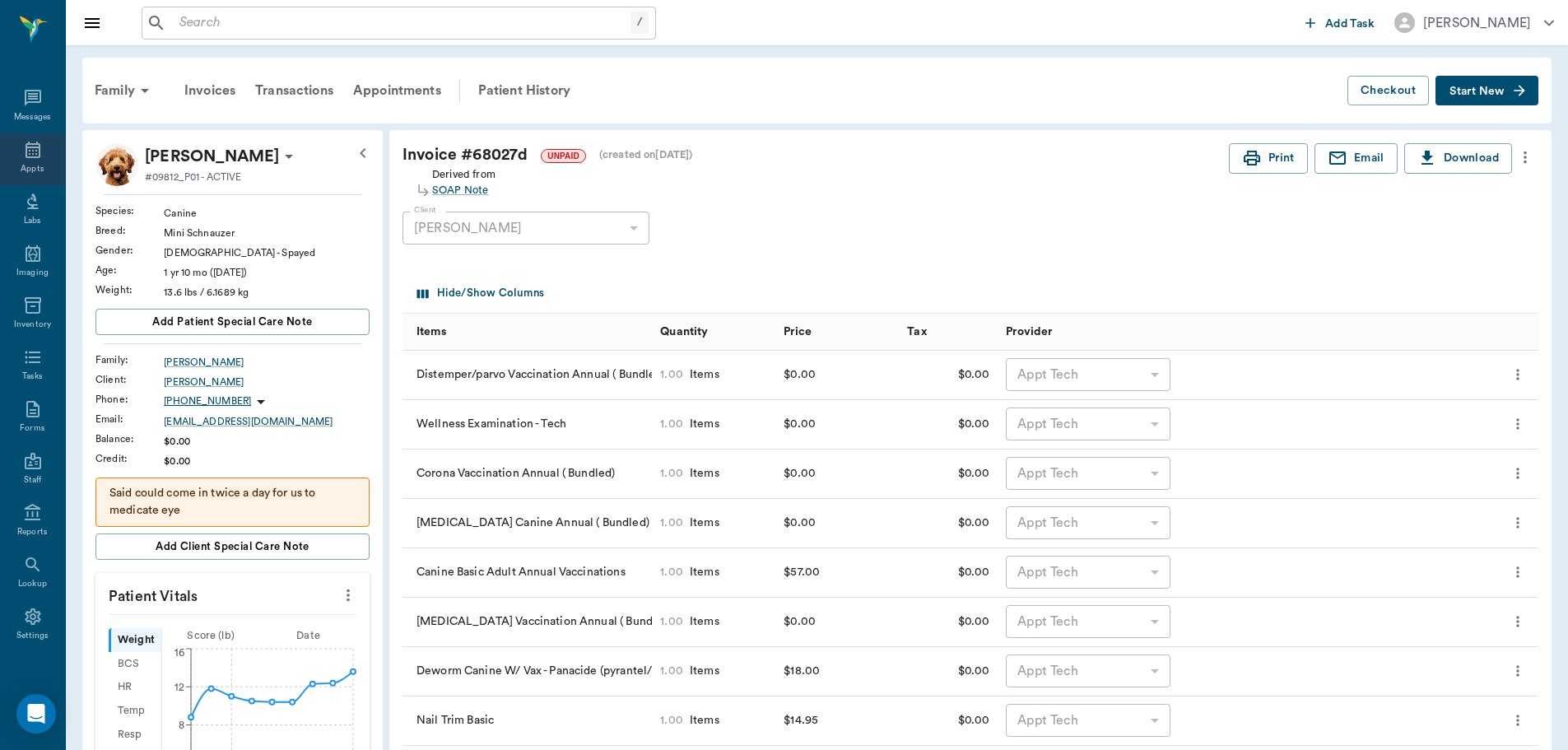
click at [8, 153] on div "Appts" at bounding box center [32, 159] width 65 height 52
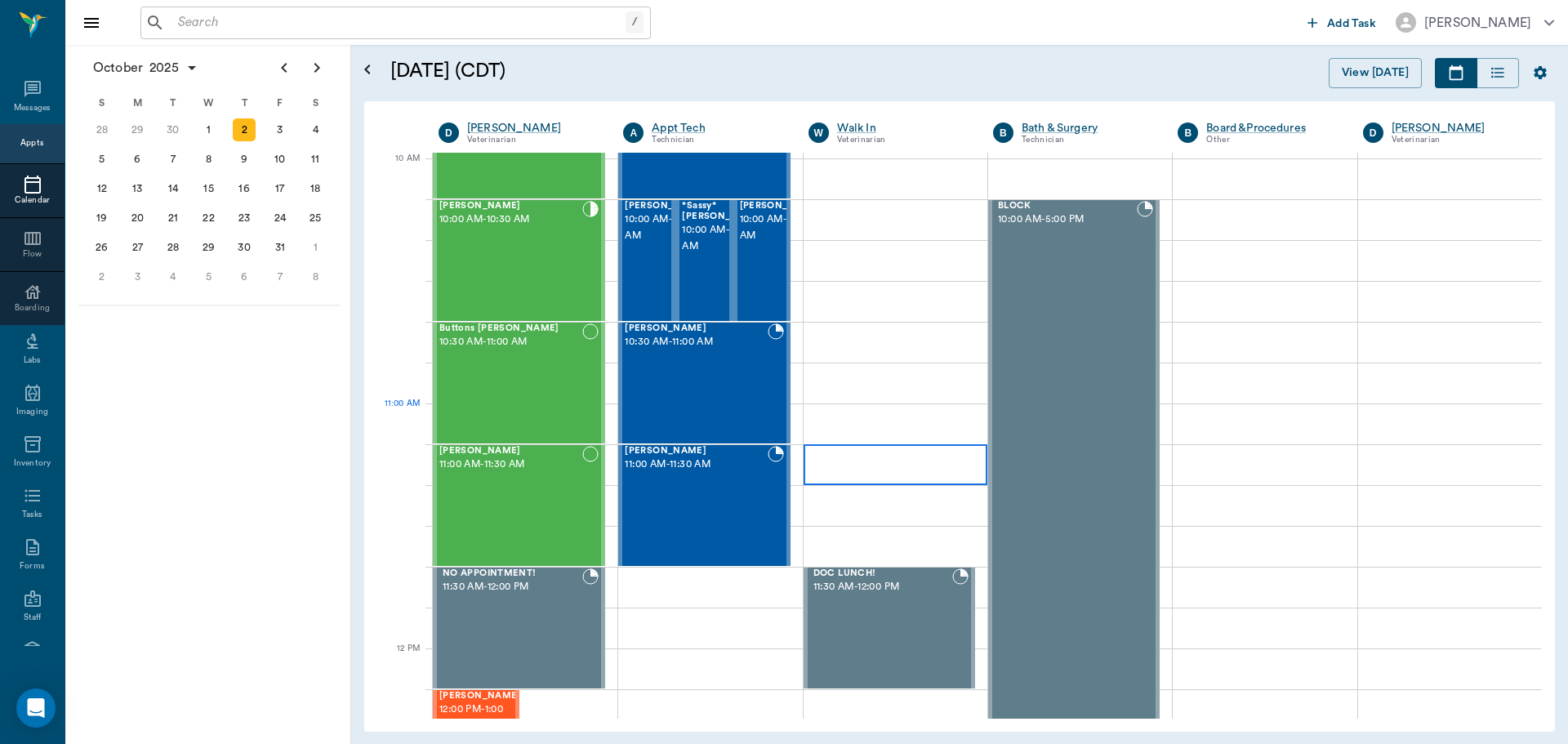
scroll to position [491, 0]
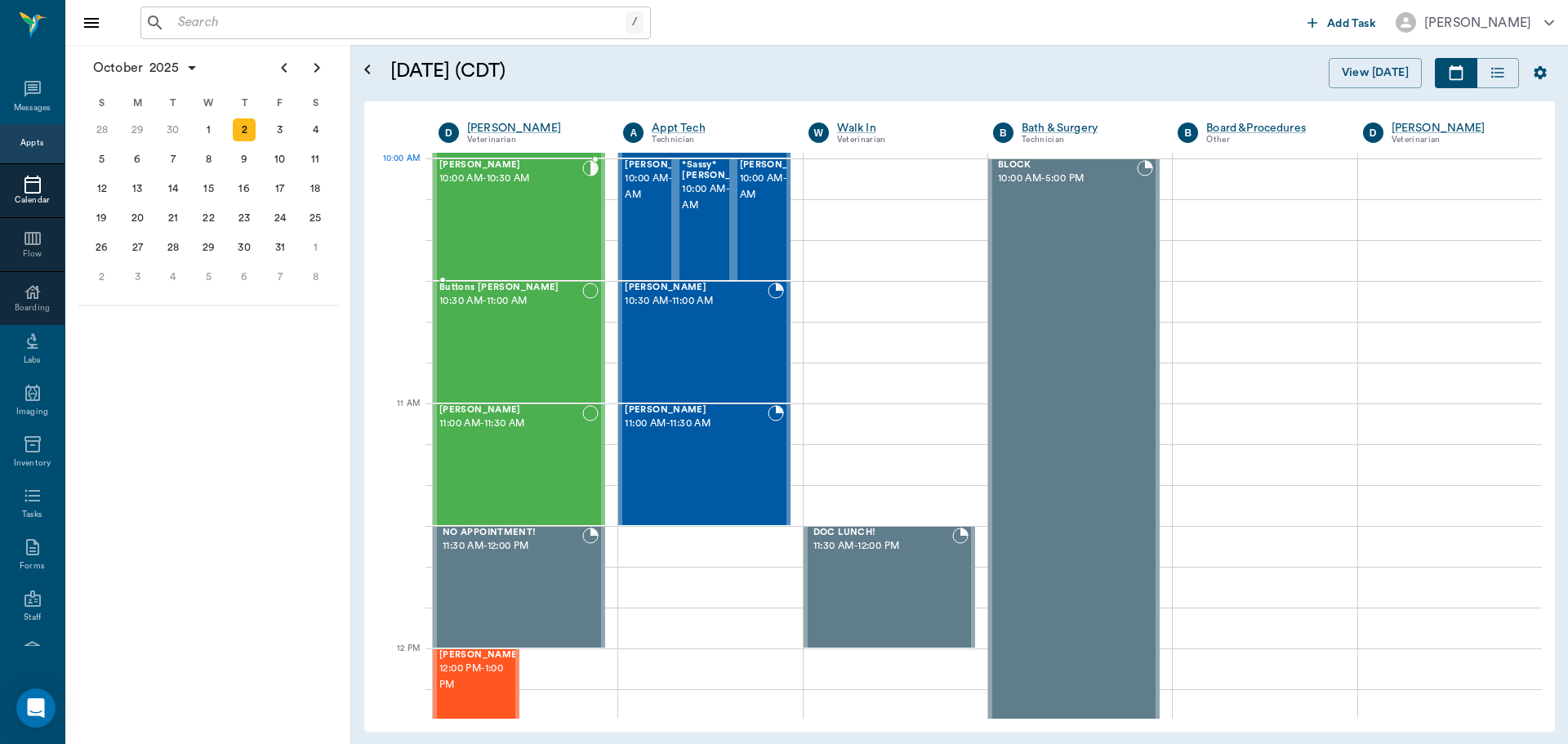
click at [494, 181] on span "10:00 AM - 10:30 AM" at bounding box center [511, 179] width 143 height 16
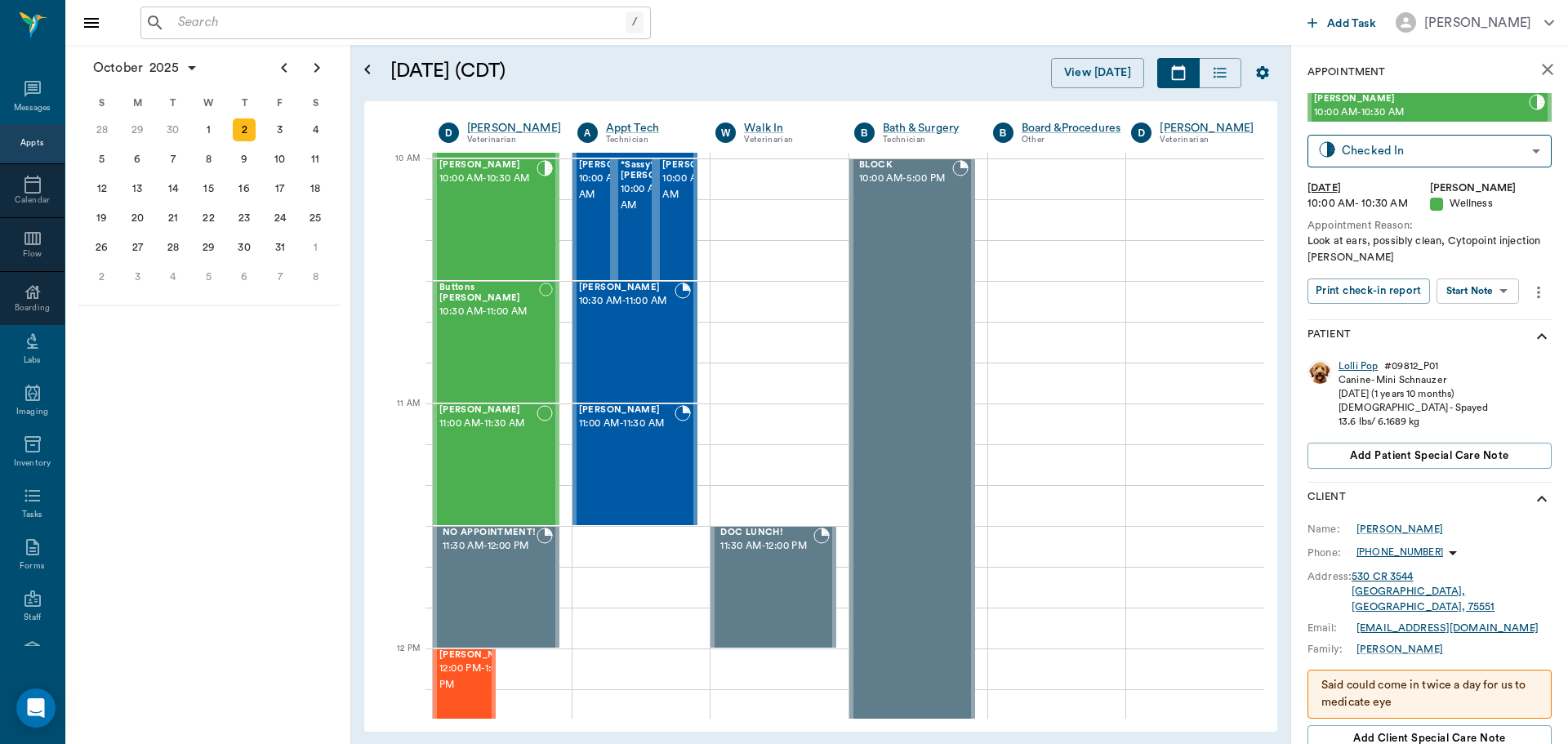
click at [1354, 370] on div "Lolli Pop" at bounding box center [1357, 366] width 40 height 14
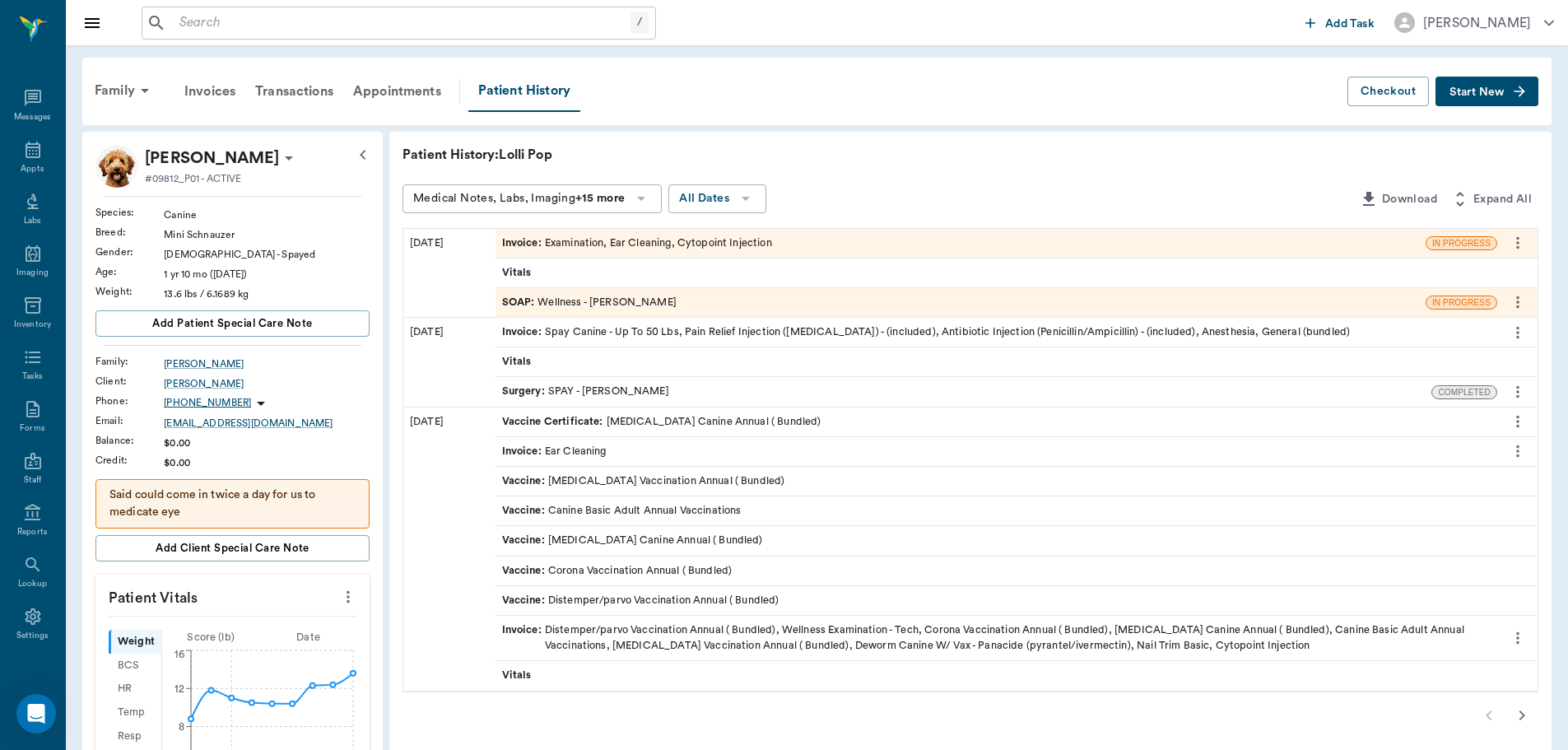
click at [601, 300] on div "SOAP : Wellness - [PERSON_NAME]" at bounding box center [589, 303] width 174 height 16
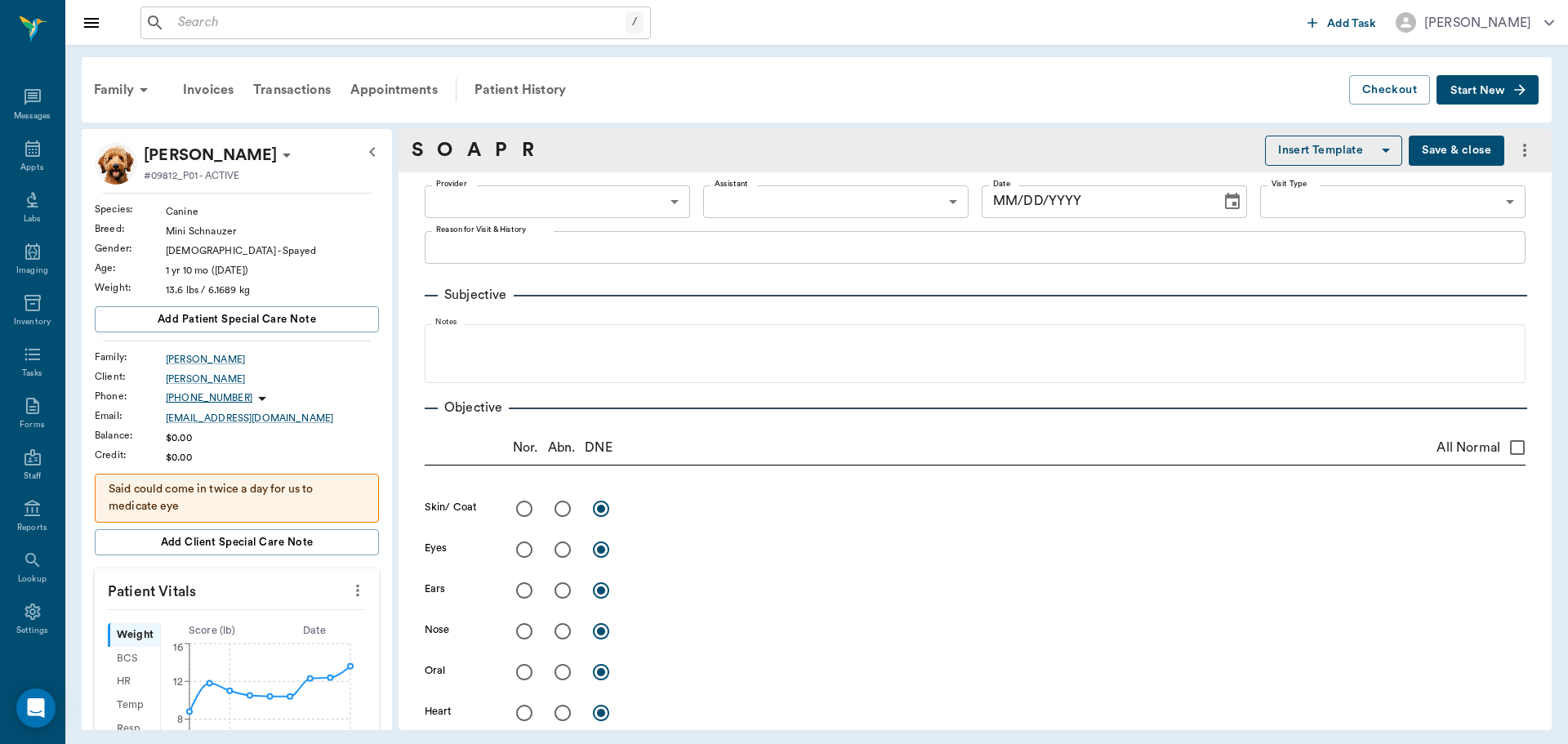
type input "63ec2f075fda476ae8351a4d"
type input "682b670d8bdc6f7f8feef3db"
type input "65d2be4f46e3a538d89b8c14"
type textarea "Look at ears, possibly clean, Cytopoint injection [PERSON_NAME]"
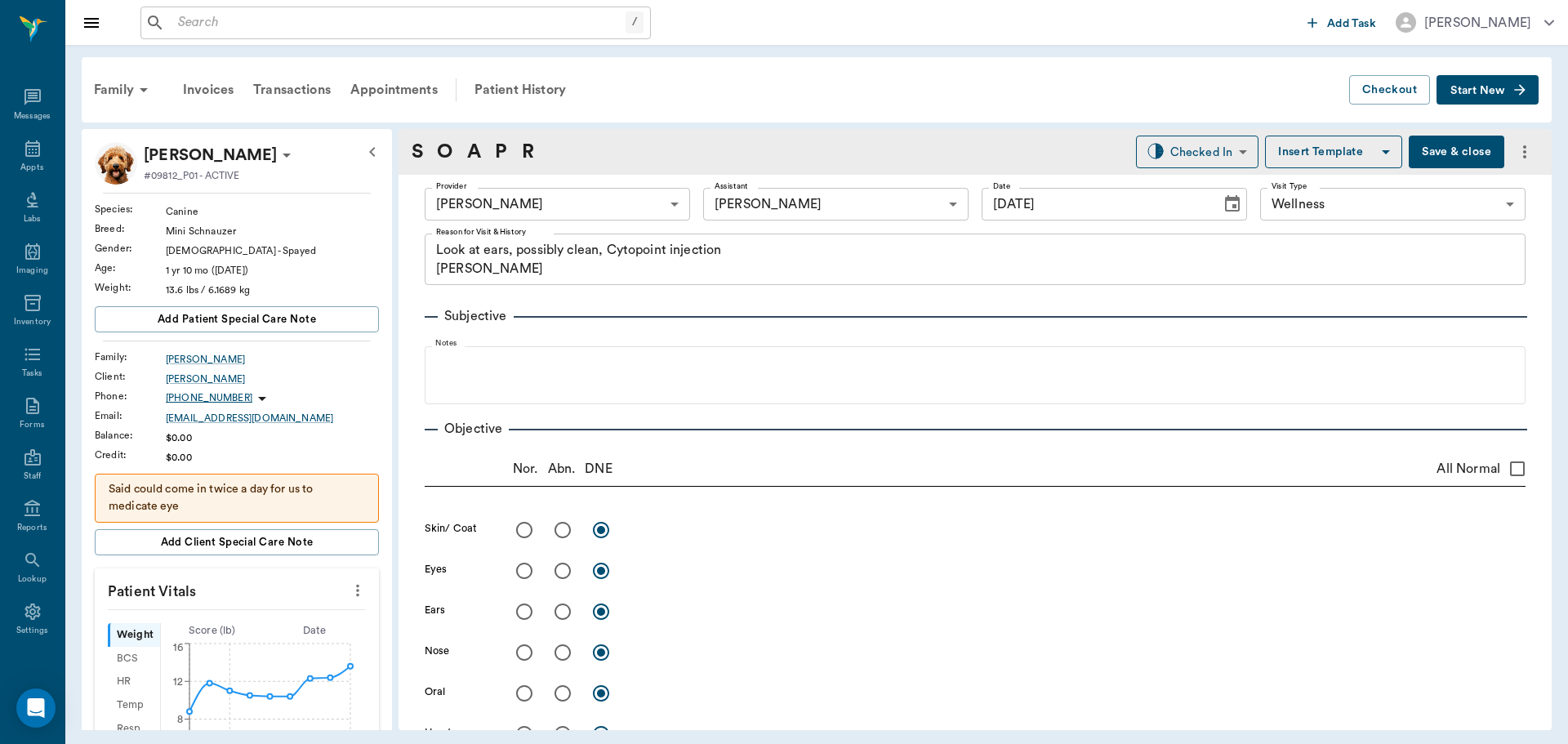
type input "[DATE]"
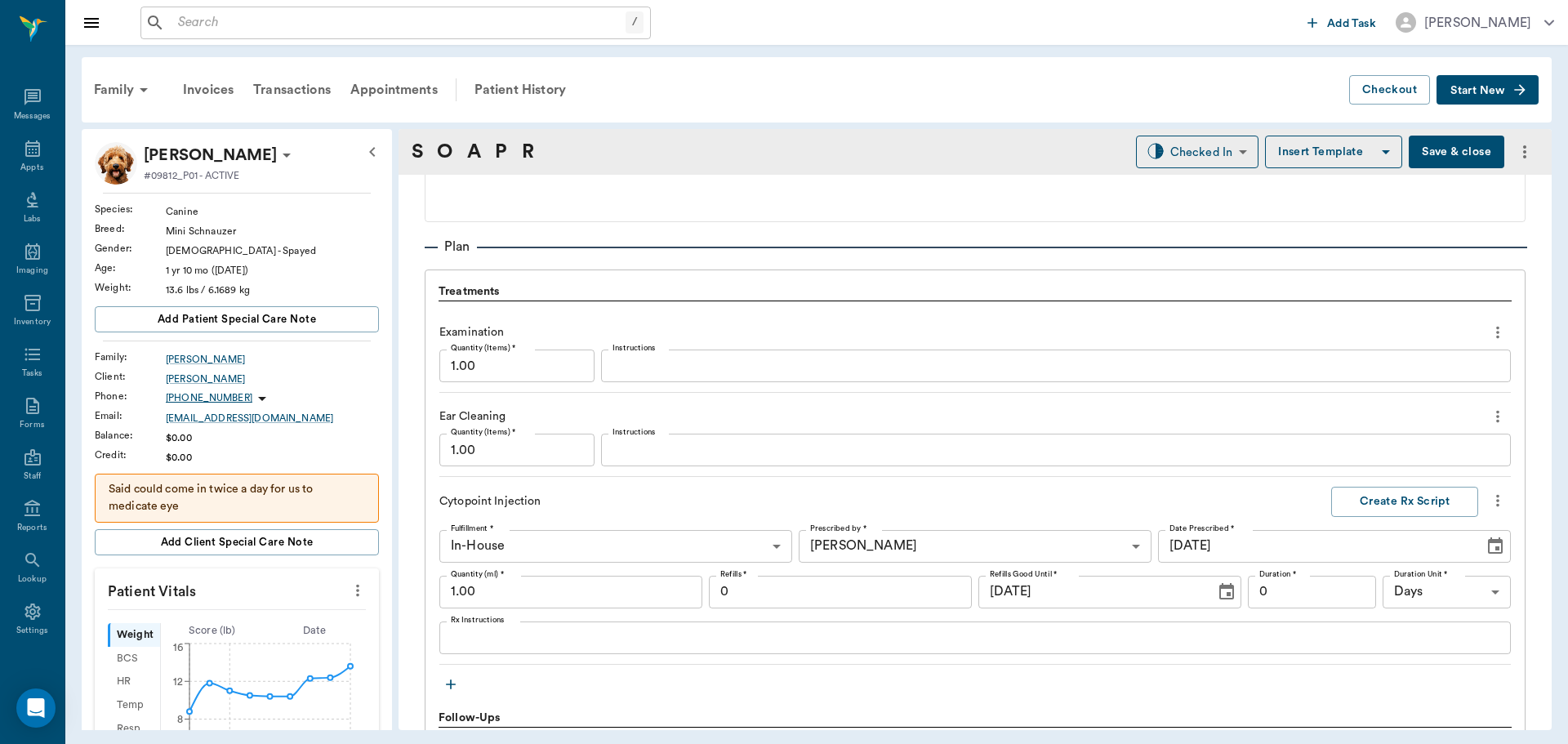
scroll to position [1225, 0]
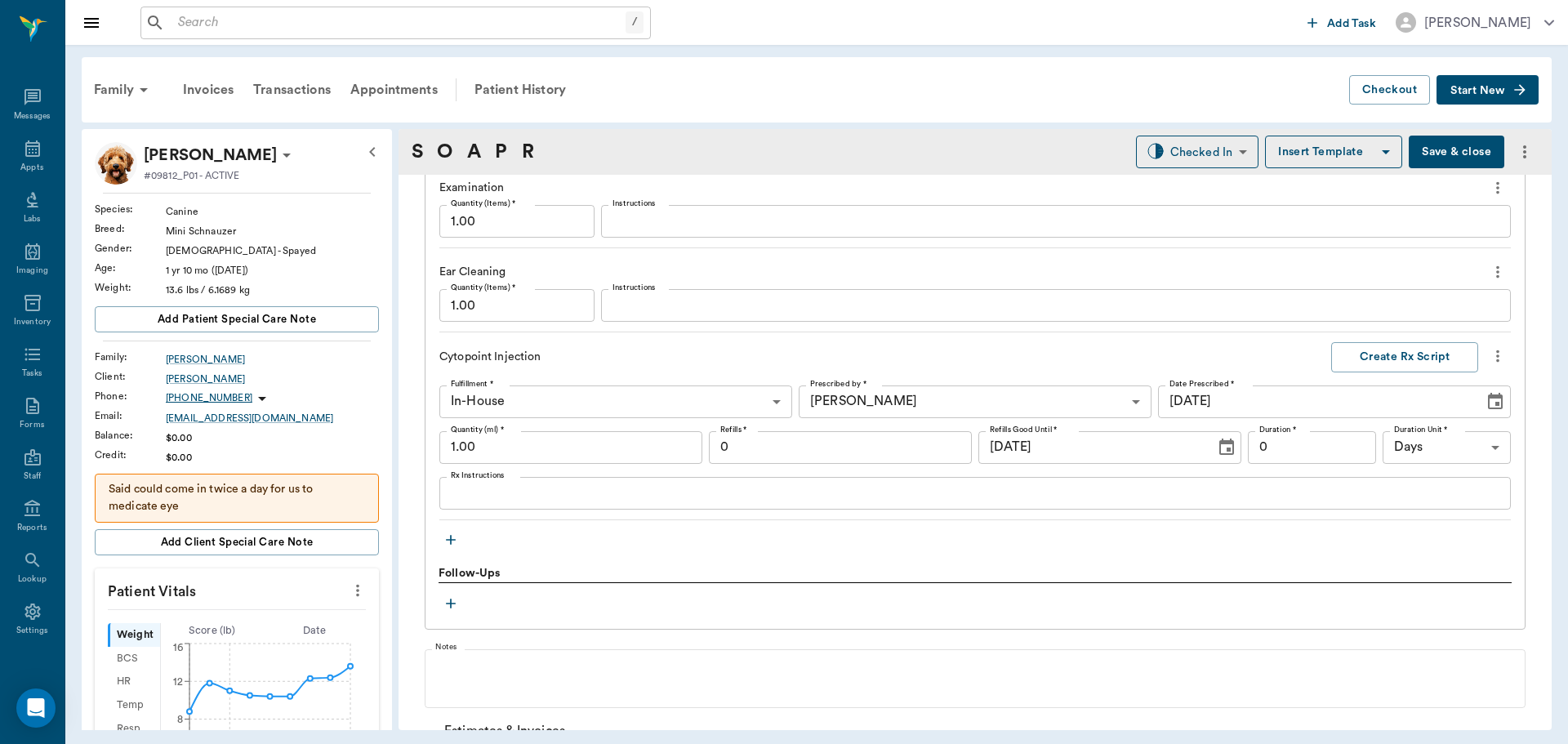
click at [483, 451] on input "1.00" at bounding box center [571, 447] width 263 height 33
type input "0.30"
click at [787, 541] on div "Treatments Examination Quantity (Items) * 1.00 Quantity (Items) * Instructions …" at bounding box center [975, 346] width 1073 height 414
